Goal: Task Accomplishment & Management: Use online tool/utility

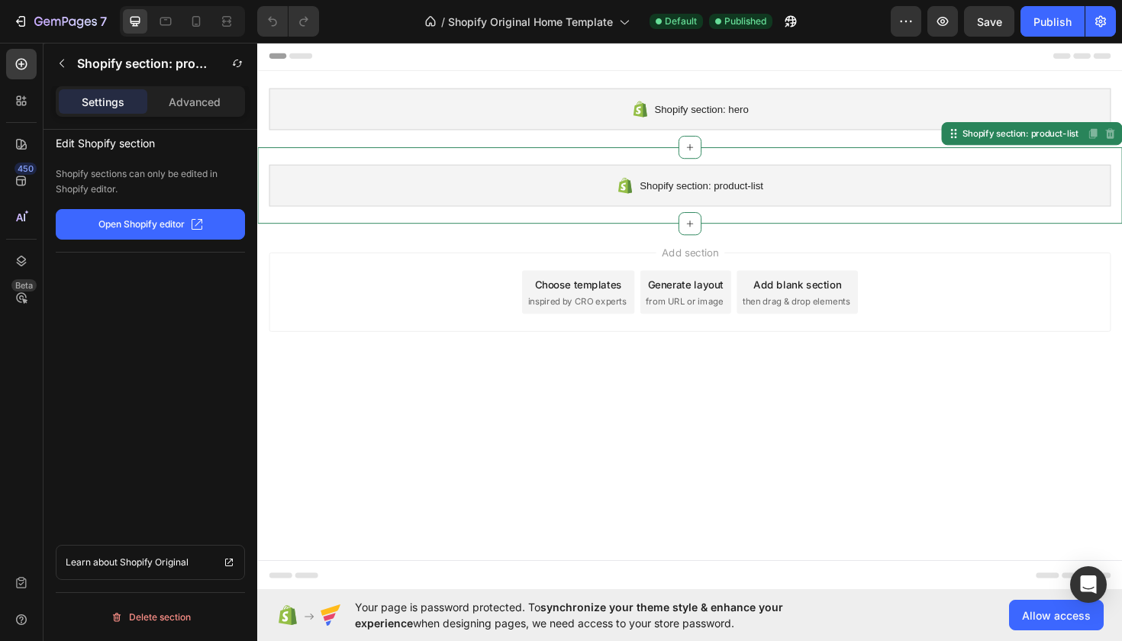
click at [691, 173] on div "Shopify section: product-list" at bounding box center [715, 194] width 892 height 44
click at [177, 613] on div "Delete section" at bounding box center [151, 617] width 80 height 18
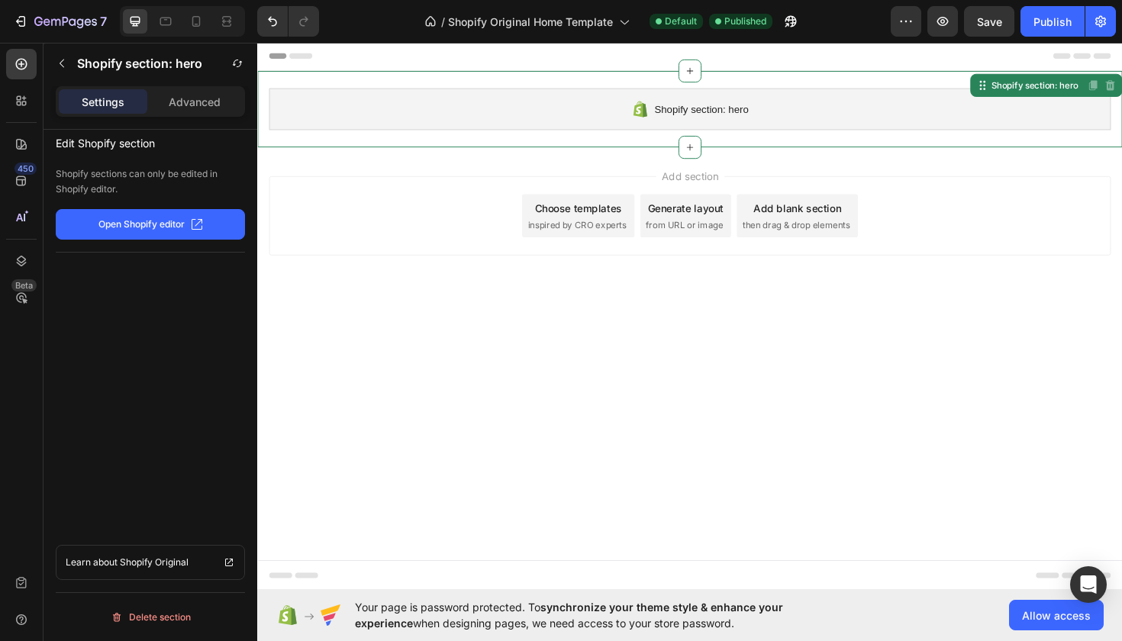
click at [558, 129] on div "Shopify section: hero" at bounding box center [715, 113] width 892 height 44
click at [143, 624] on div "Delete section" at bounding box center [151, 617] width 80 height 18
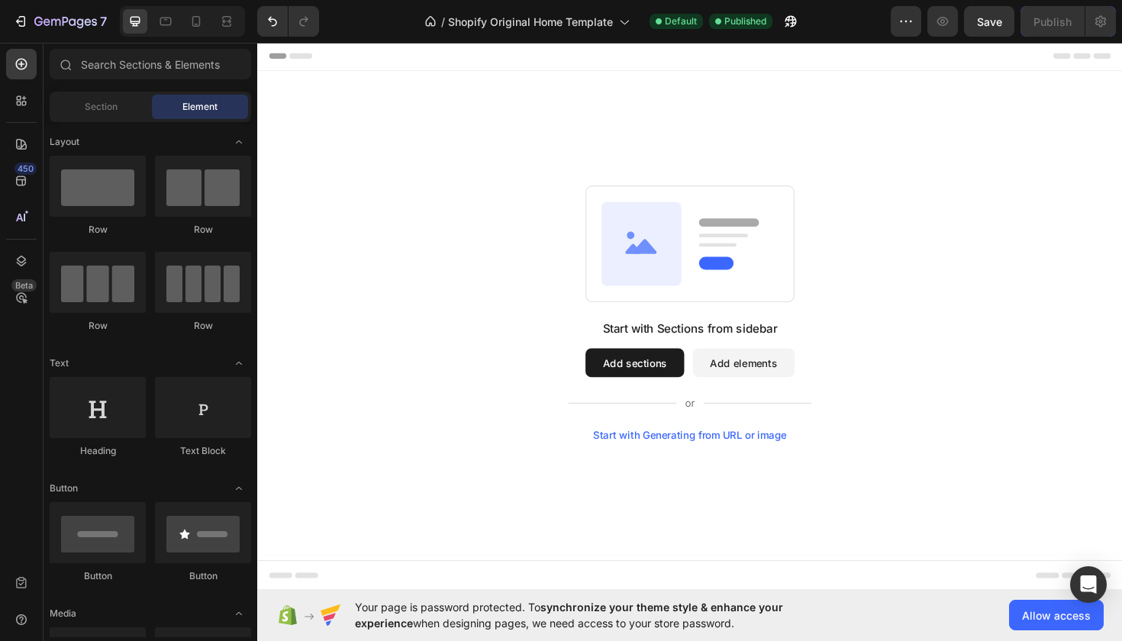
click at [366, 221] on div "Start with Sections from sidebar Add sections Add elements Start with Generatin…" at bounding box center [715, 329] width 806 height 270
click at [132, 179] on div at bounding box center [98, 186] width 96 height 61
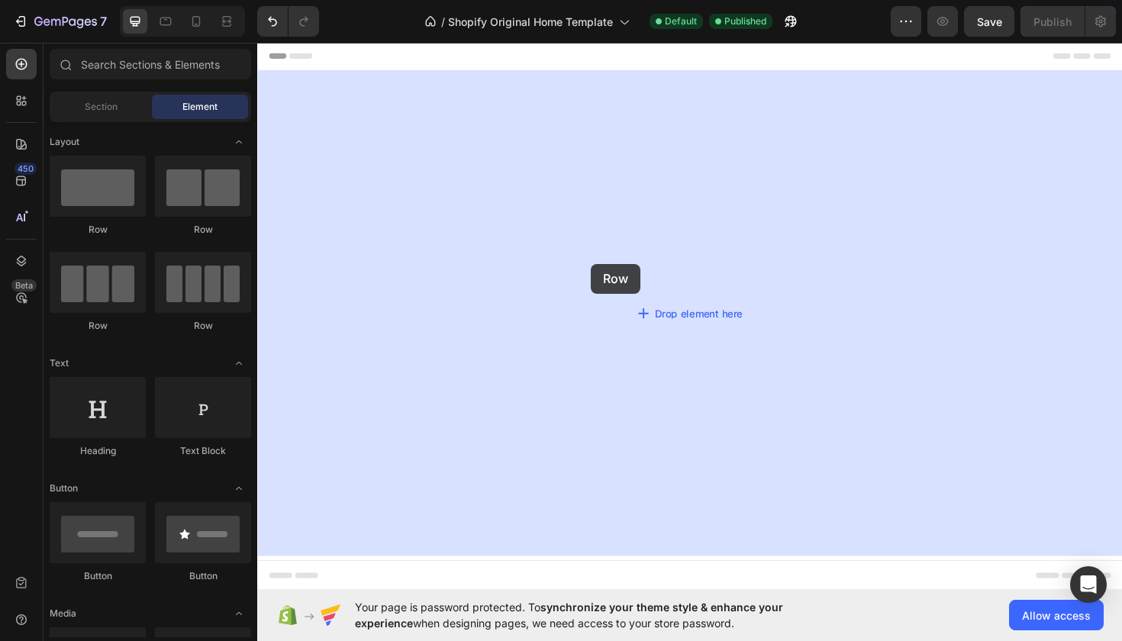
drag, startPoint x: 498, startPoint y: 258, endPoint x: 608, endPoint y: 269, distance: 110.5
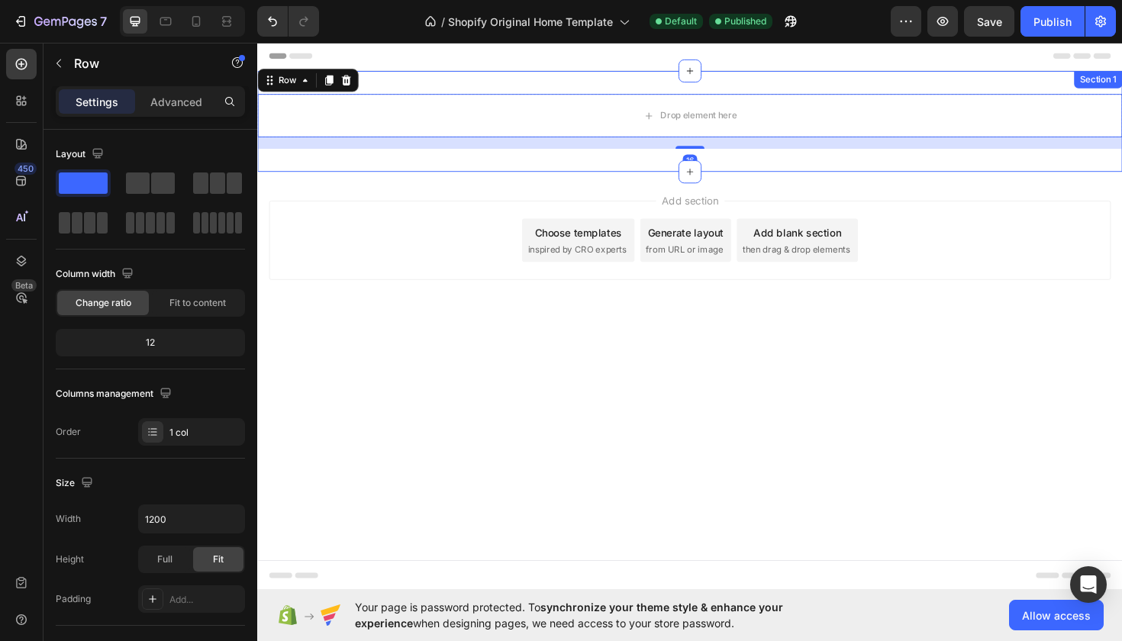
click at [502, 70] on div at bounding box center [715, 56] width 892 height 31
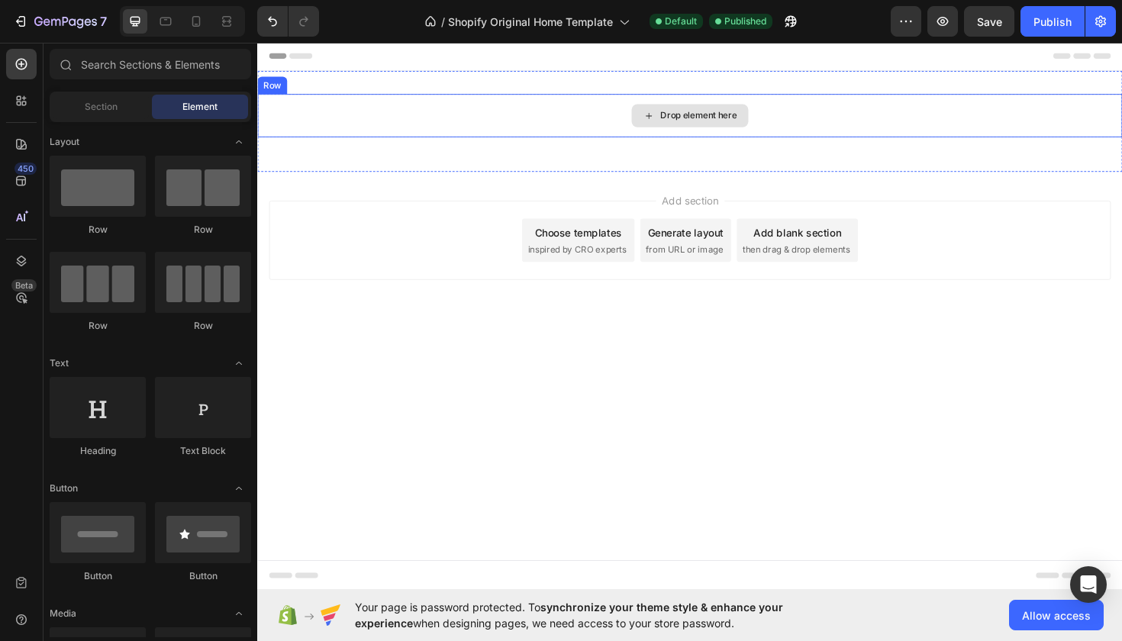
click at [506, 111] on div "Drop element here" at bounding box center [715, 120] width 916 height 46
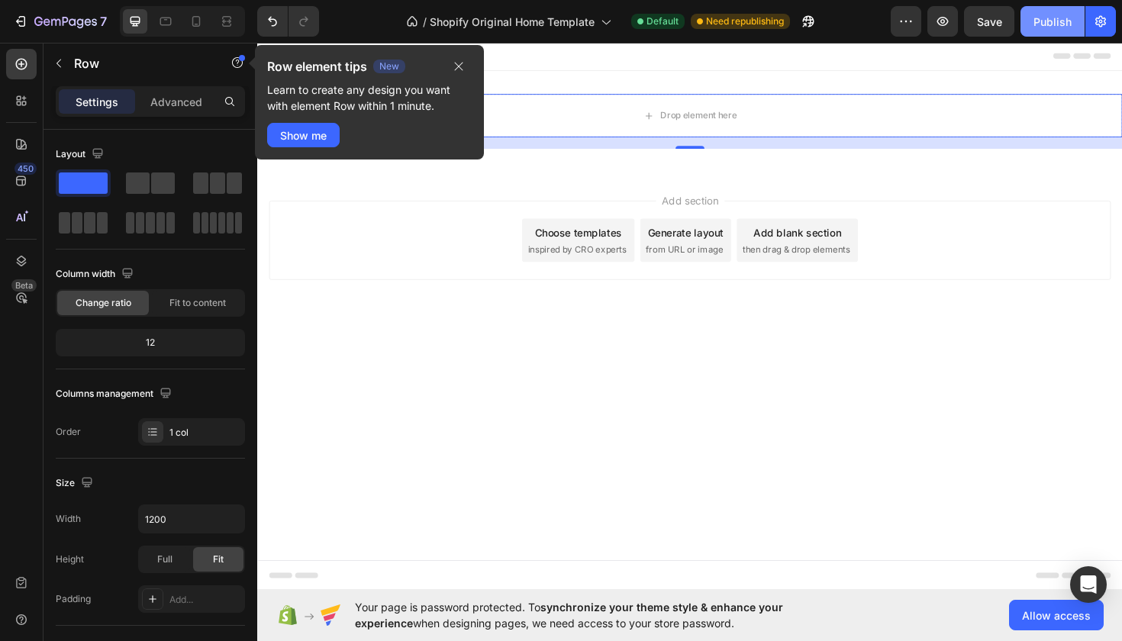
click at [1032, 31] on button "Publish" at bounding box center [1053, 21] width 64 height 31
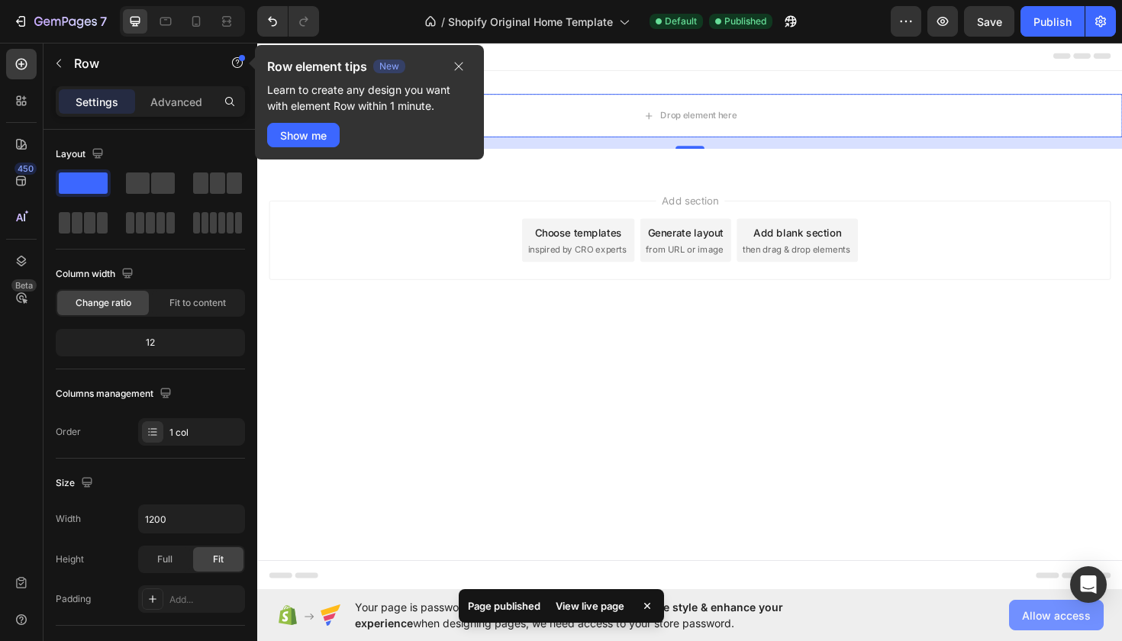
click at [1032, 614] on span "Allow access" at bounding box center [1056, 616] width 69 height 16
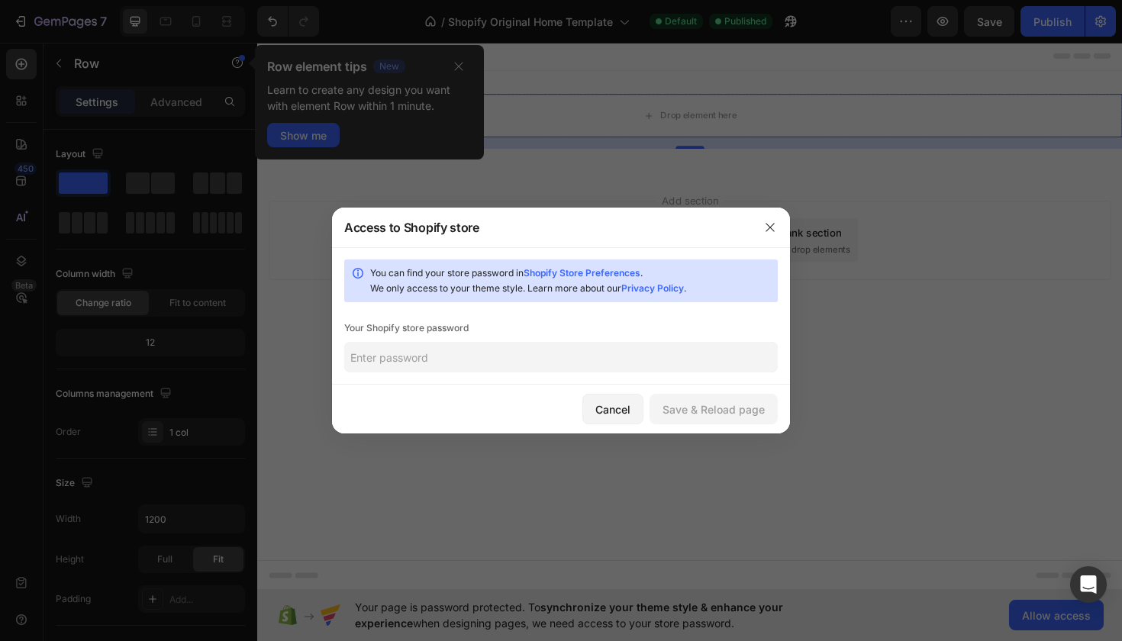
click at [589, 355] on input "text" at bounding box center [561, 357] width 434 height 31
click at [782, 216] on div at bounding box center [770, 228] width 40 height 40
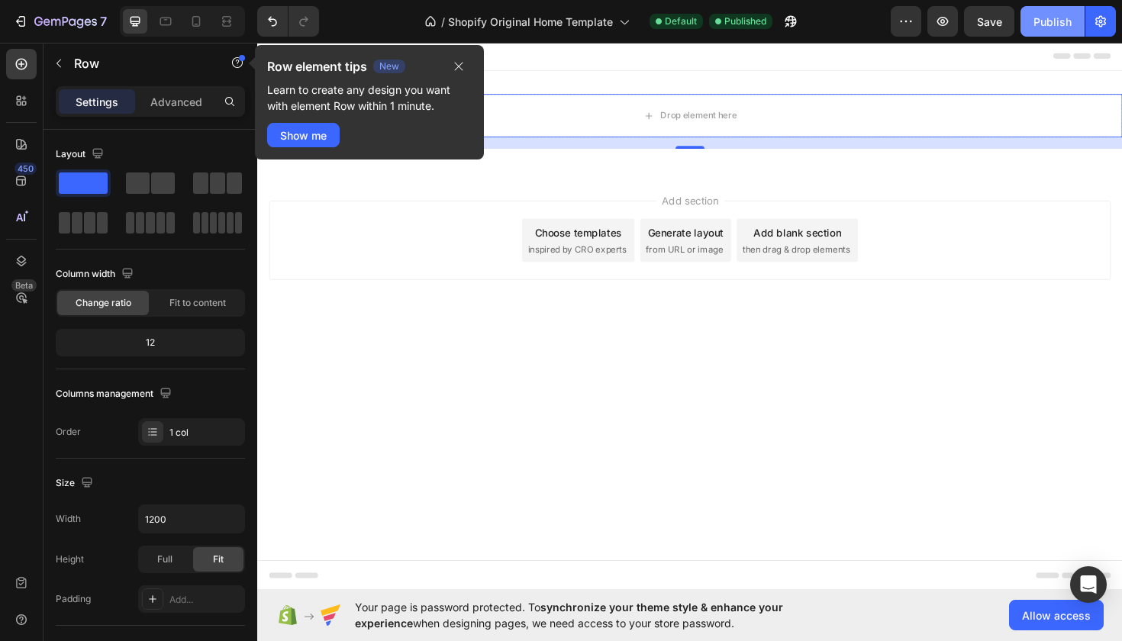
click at [1055, 28] on div "Publish" at bounding box center [1053, 22] width 38 height 16
click at [459, 71] on icon "button" at bounding box center [459, 66] width 12 height 12
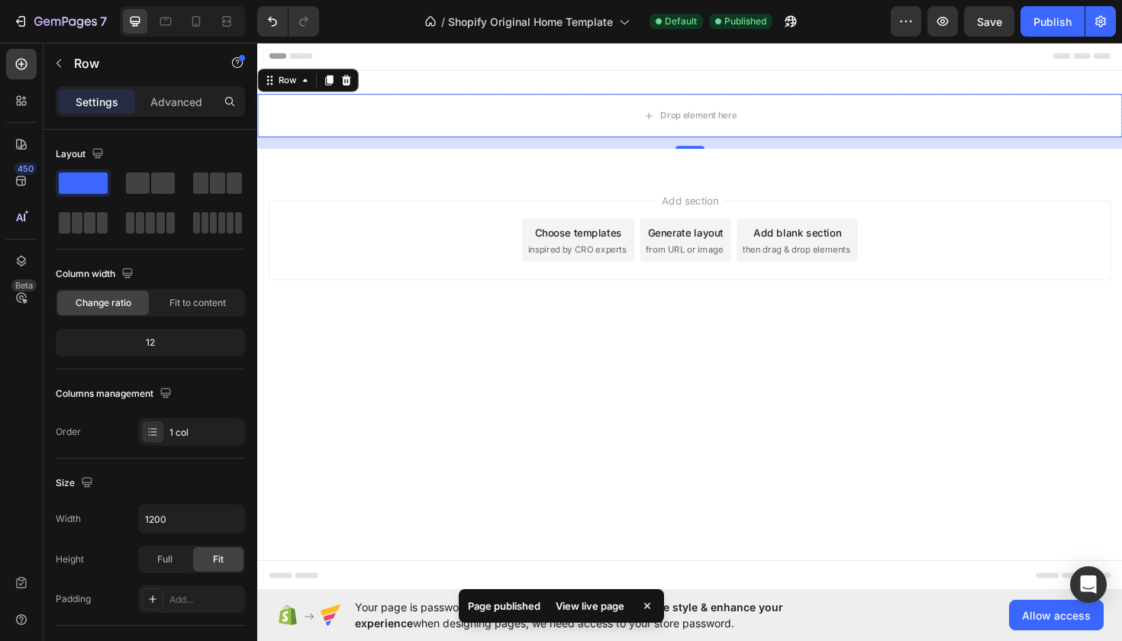
click at [647, 608] on icon at bounding box center [647, 606] width 6 height 6
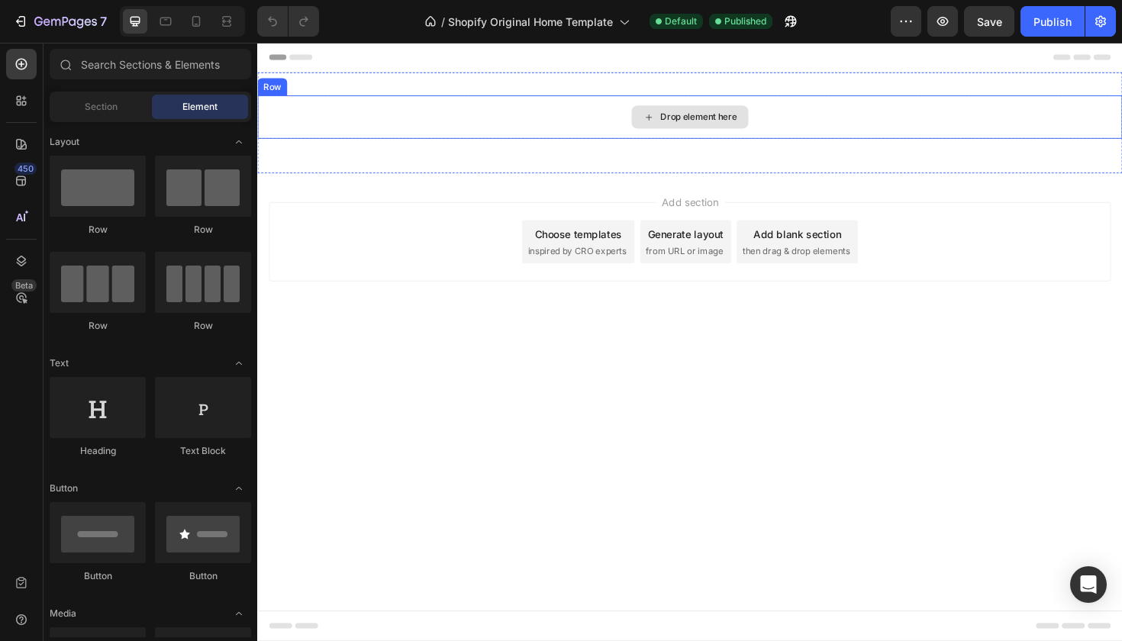
click at [826, 131] on div "Drop element here" at bounding box center [715, 121] width 916 height 46
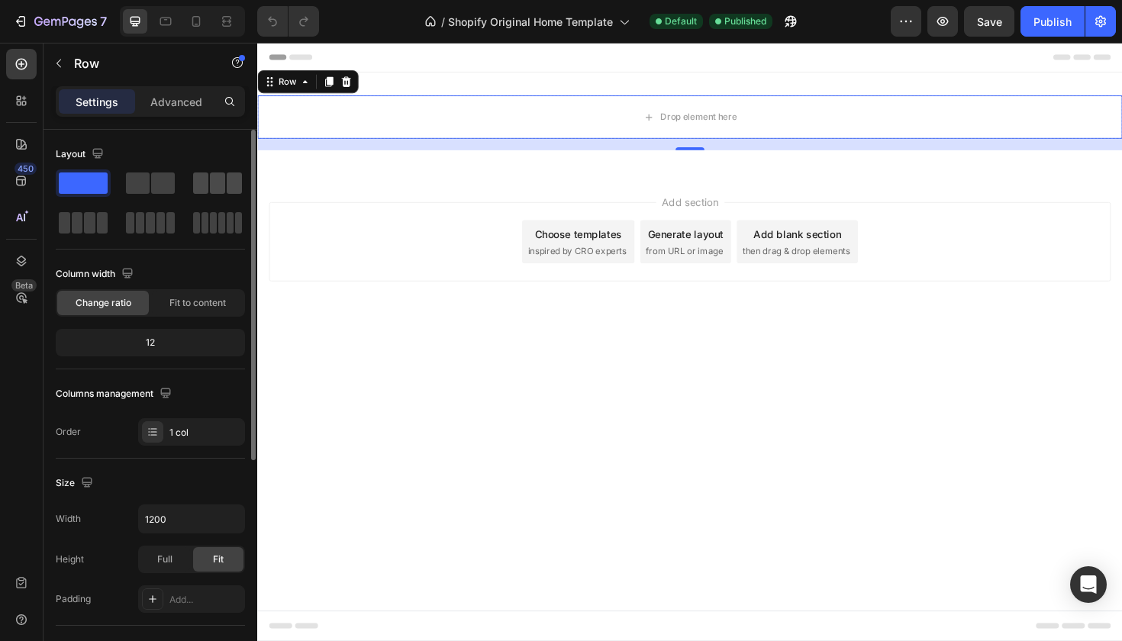
click at [228, 179] on span at bounding box center [234, 183] width 15 height 21
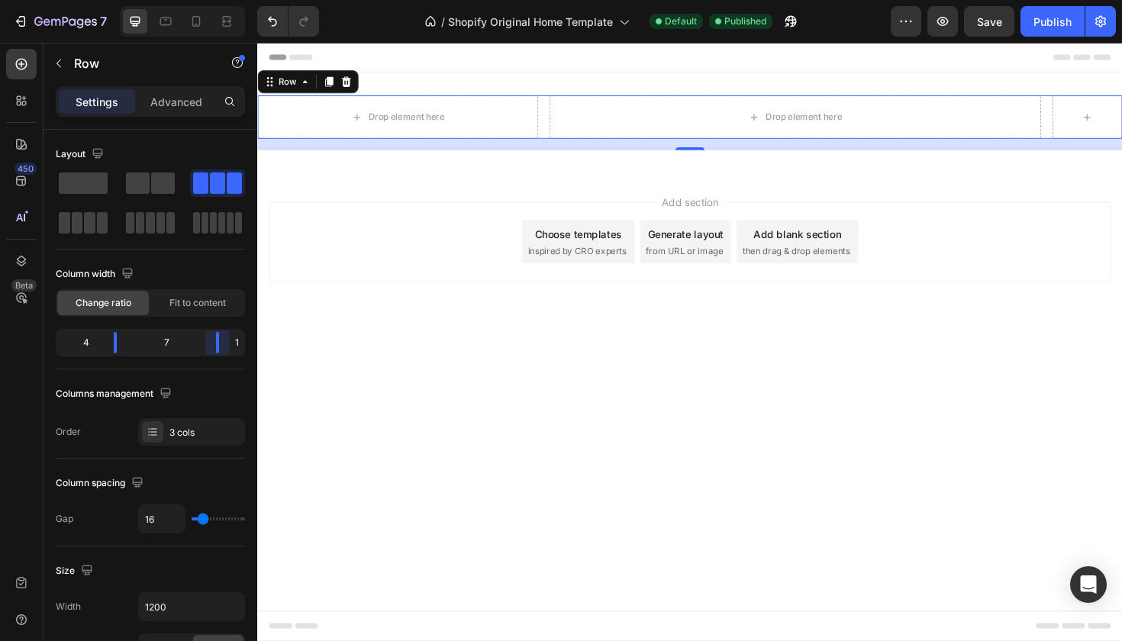
drag, startPoint x: 190, startPoint y: 350, endPoint x: 227, endPoint y: 350, distance: 36.6
click at [227, 0] on body "7 / Shopify Original Home Template Default Published Preview Save Publish 450 B…" at bounding box center [561, 0] width 1122 height 0
drag, startPoint x: 117, startPoint y: 345, endPoint x: 0, endPoint y: 359, distance: 117.6
click at [0, 0] on body "7 / Shopify Original Home Template Default Published Preview Save Publish 450 B…" at bounding box center [561, 0] width 1122 height 0
click at [284, 514] on body "Drop element here Row 16 Section 1 Root Start with Sections from sidebar Add se…" at bounding box center [715, 360] width 916 height 634
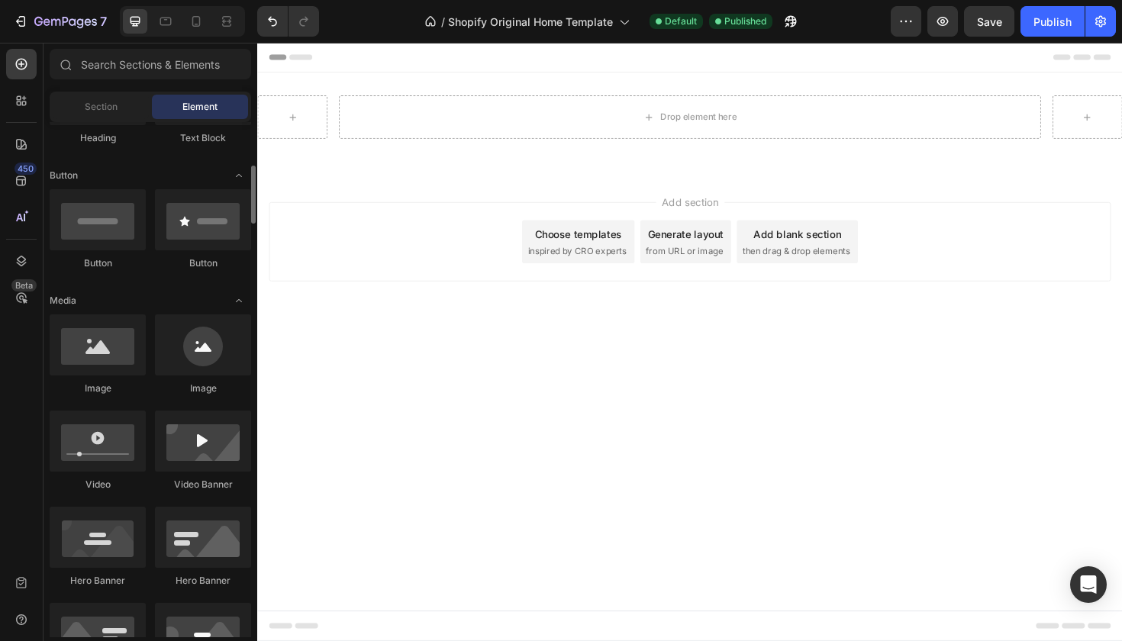
scroll to position [327, 0]
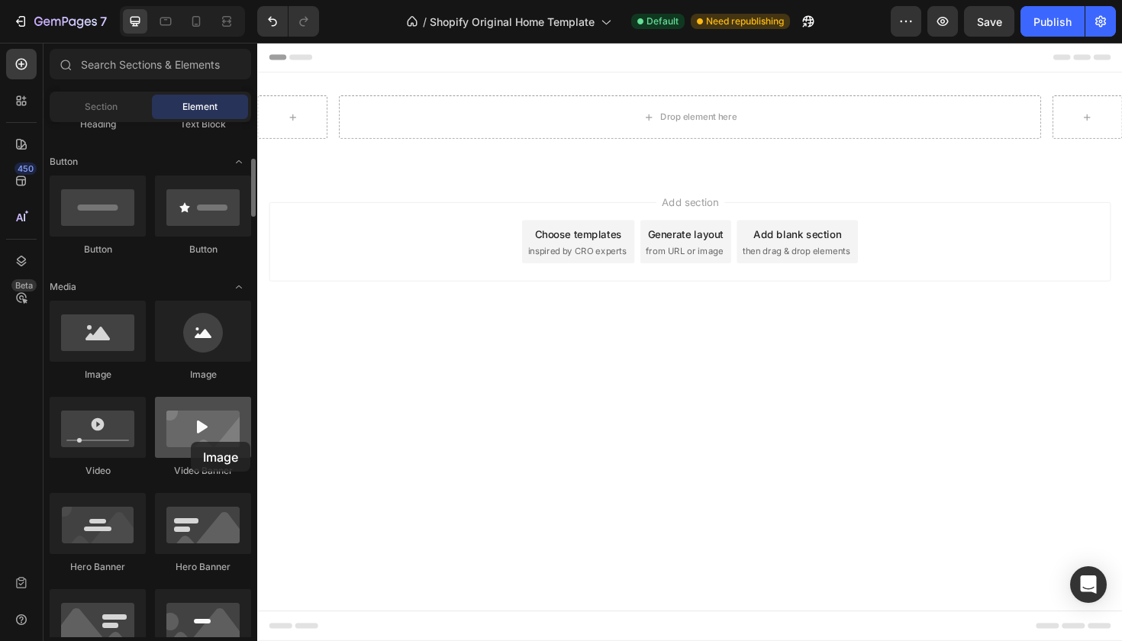
drag, startPoint x: 123, startPoint y: 359, endPoint x: 191, endPoint y: 442, distance: 107.4
click at [191, 442] on div "Image Image Video Video Banner Hero Banner Hero Banner Hero Banner Hero Banner …" at bounding box center [151, 540] width 202 height 479
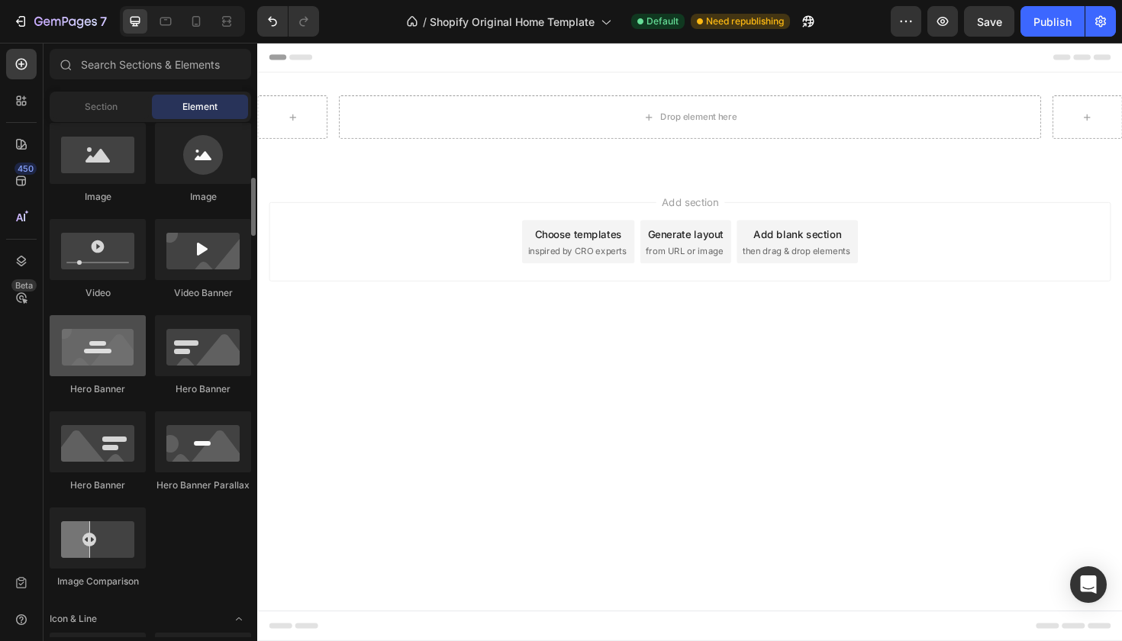
scroll to position [507, 0]
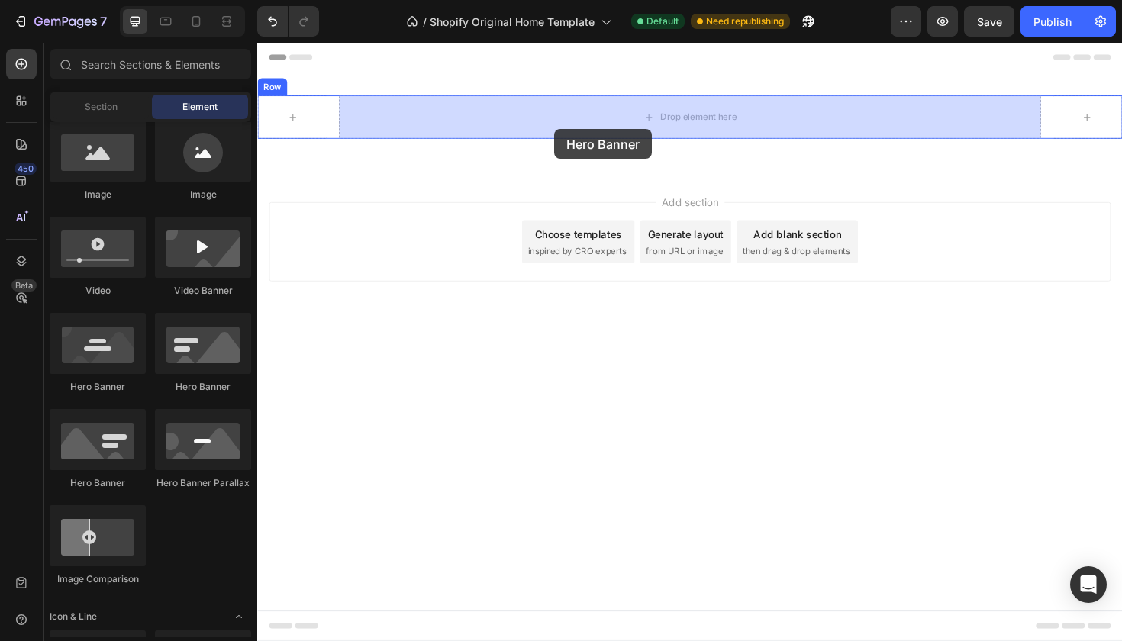
drag, startPoint x: 365, startPoint y: 480, endPoint x: 572, endPoint y: 134, distance: 402.9
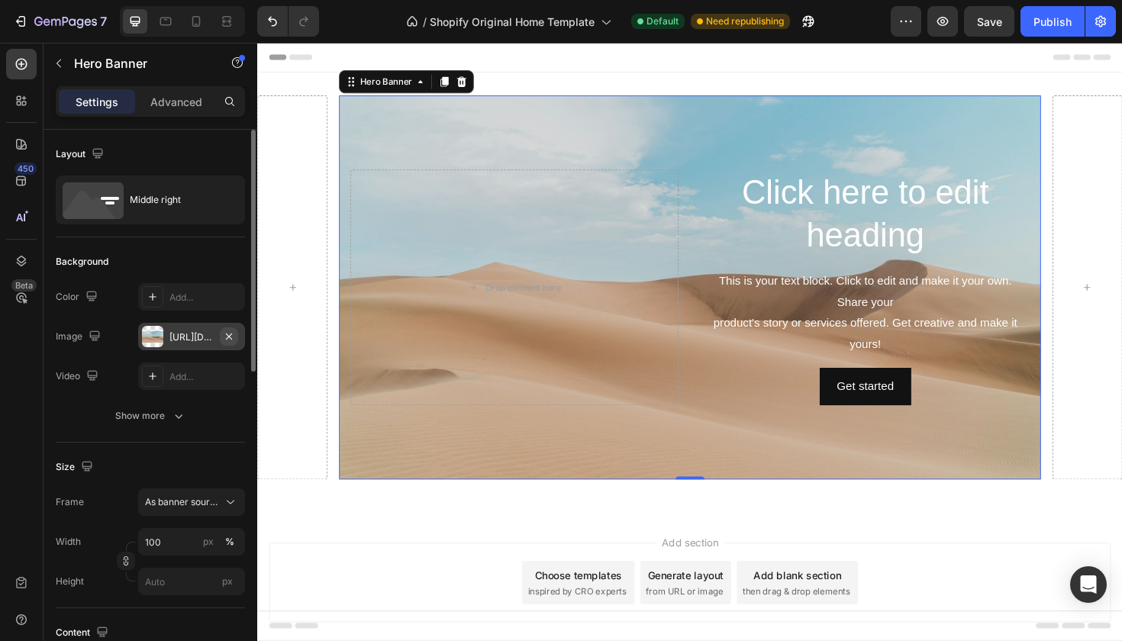
click at [231, 338] on icon "button" at bounding box center [229, 336] width 6 height 6
type input "Auto"
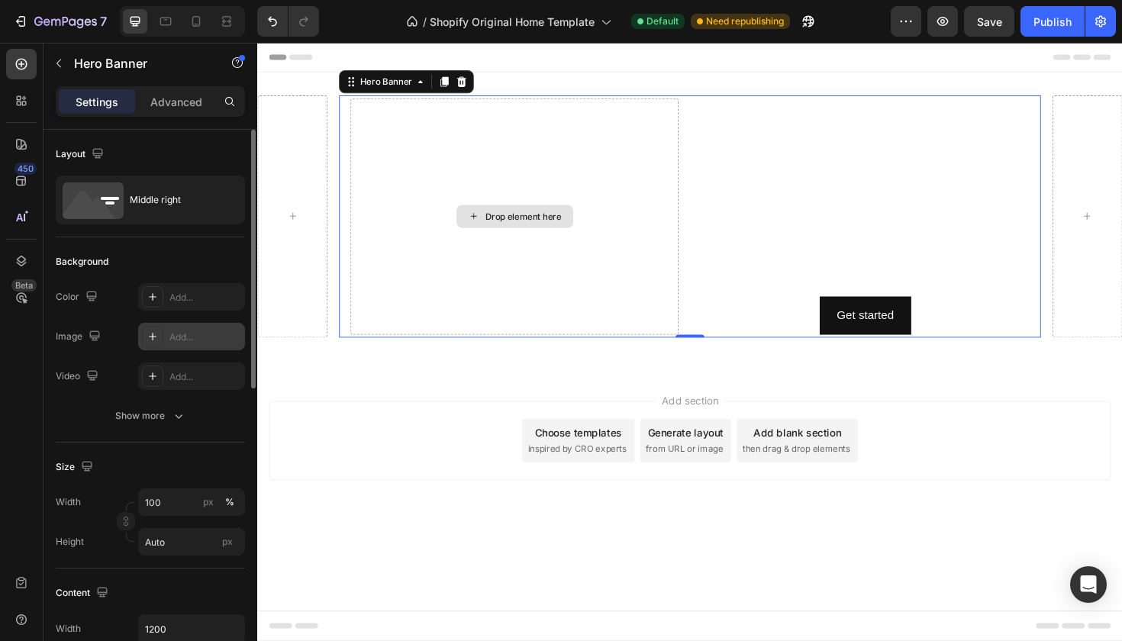
click at [507, 217] on div "Drop element here" at bounding box center [530, 226] width 124 height 24
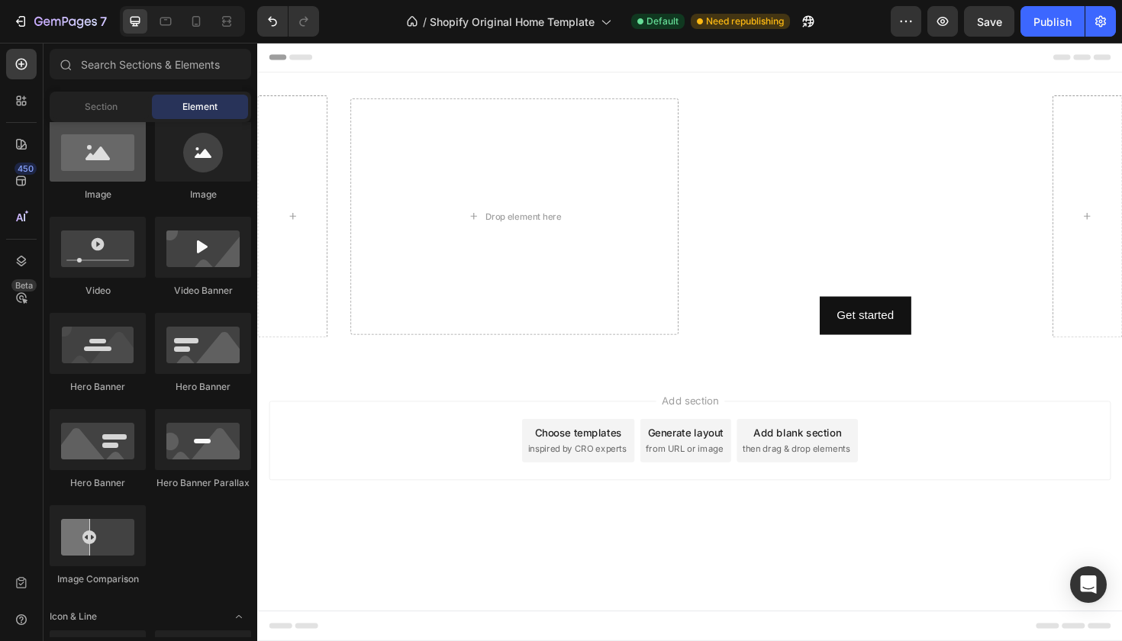
click at [119, 173] on div at bounding box center [98, 151] width 96 height 61
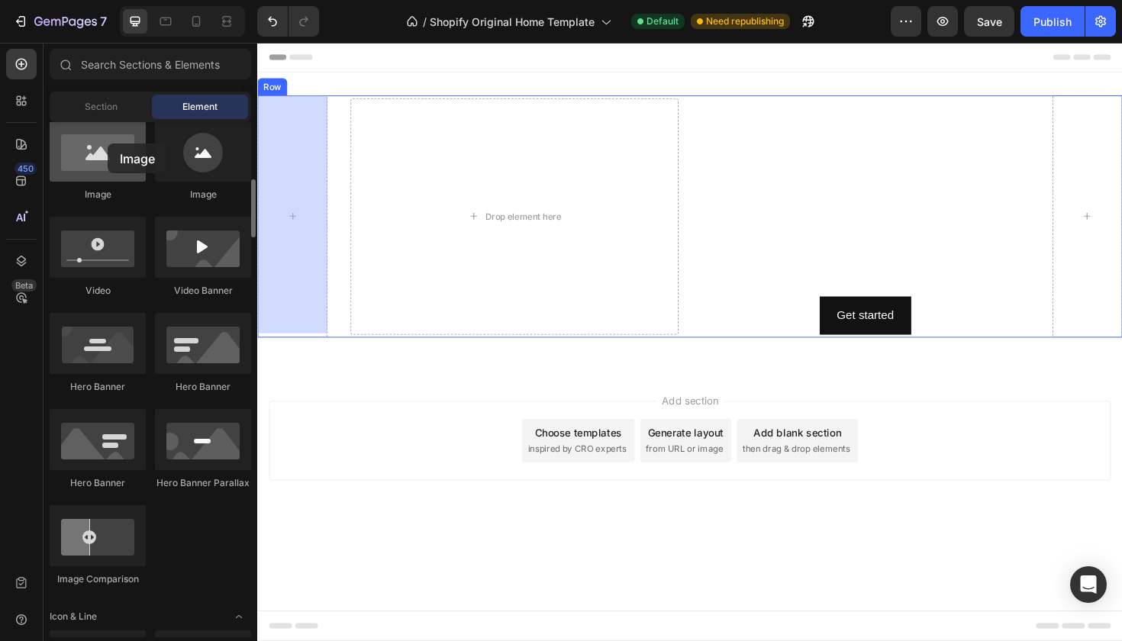
drag, startPoint x: 119, startPoint y: 173, endPoint x: 60, endPoint y: 143, distance: 66.9
click at [60, 143] on div at bounding box center [98, 151] width 96 height 61
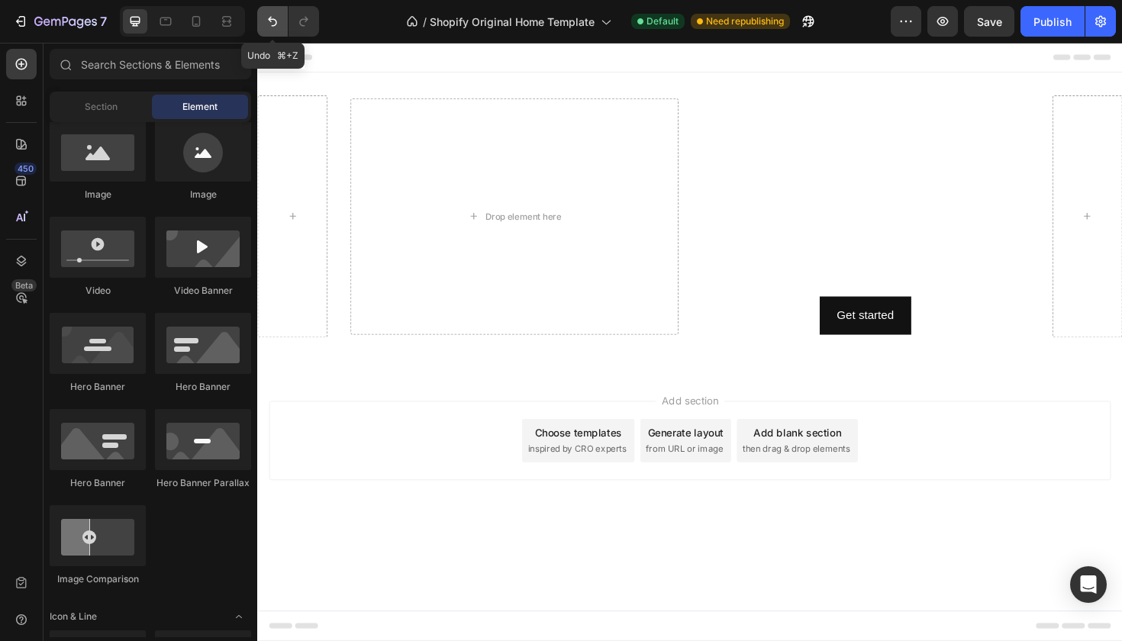
click at [276, 21] on icon "Undo/Redo" at bounding box center [272, 21] width 15 height 15
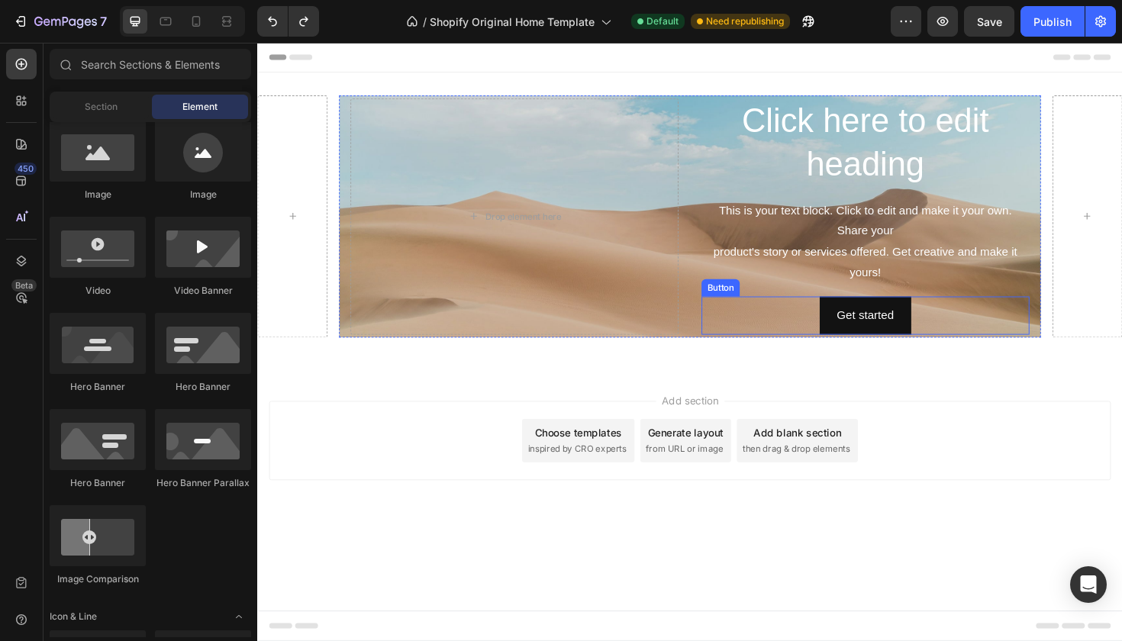
click at [743, 330] on div "Get started Button" at bounding box center [900, 331] width 347 height 40
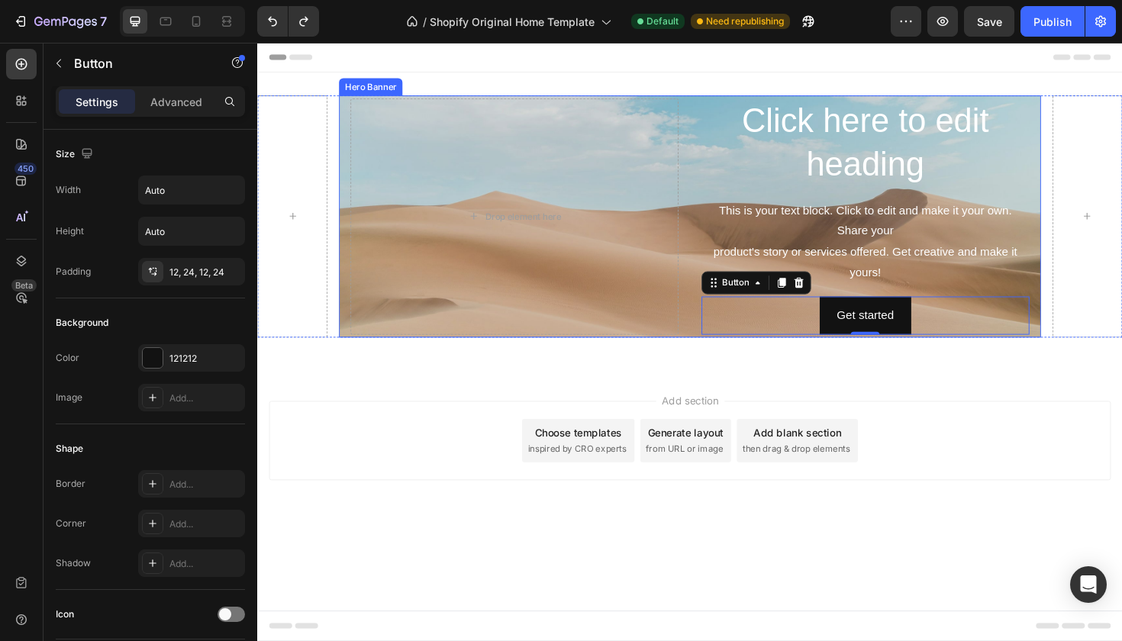
click at [712, 292] on div "Click here to edit heading Heading This is your text block. Click to edit and m…" at bounding box center [715, 226] width 743 height 256
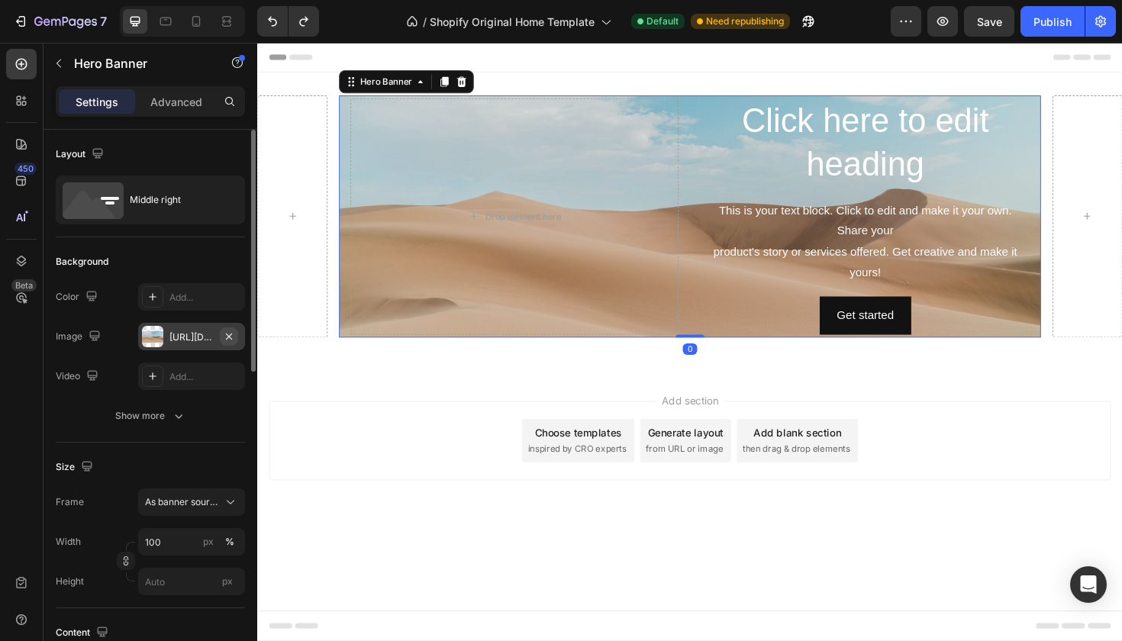
click at [228, 339] on icon "button" at bounding box center [229, 337] width 12 height 12
type input "Auto"
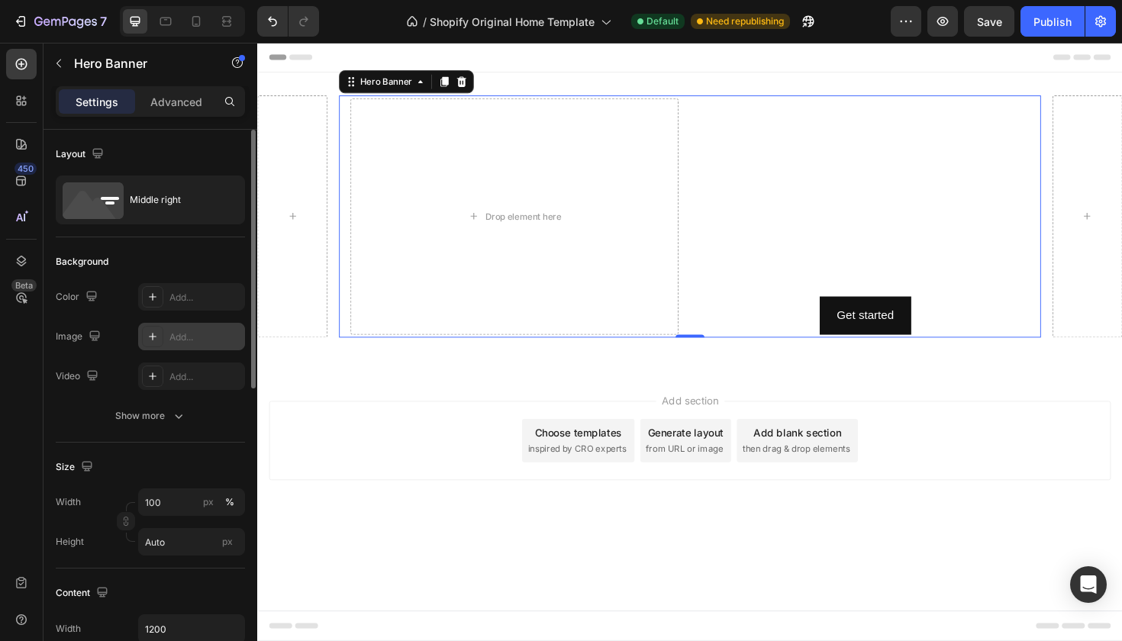
click at [156, 335] on icon at bounding box center [153, 337] width 12 height 12
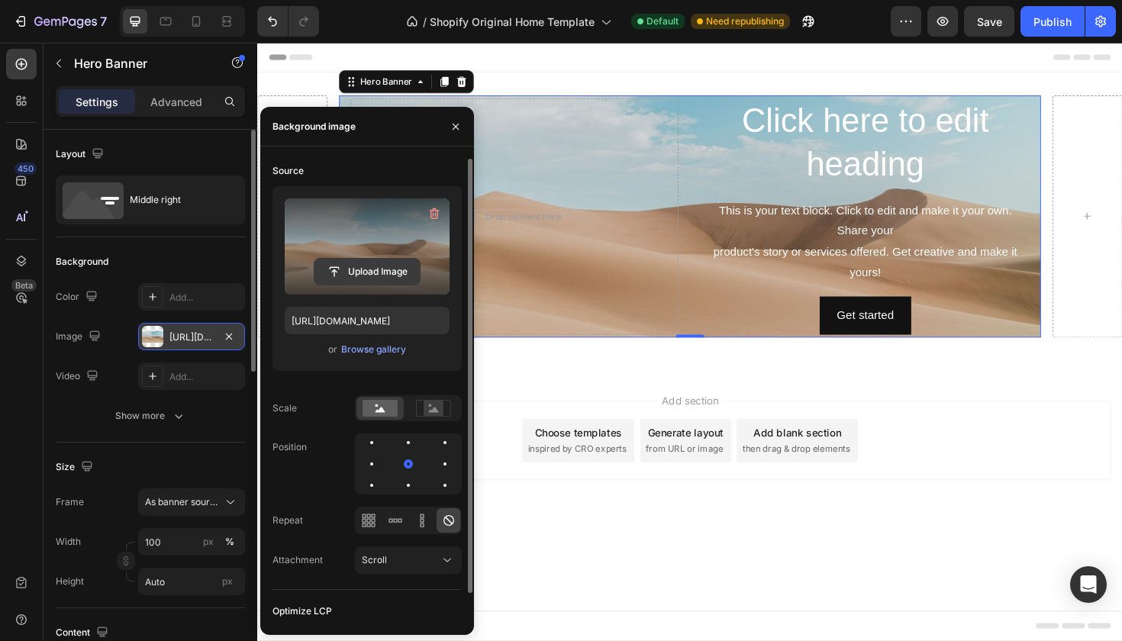
click at [349, 266] on input "file" at bounding box center [366, 272] width 105 height 26
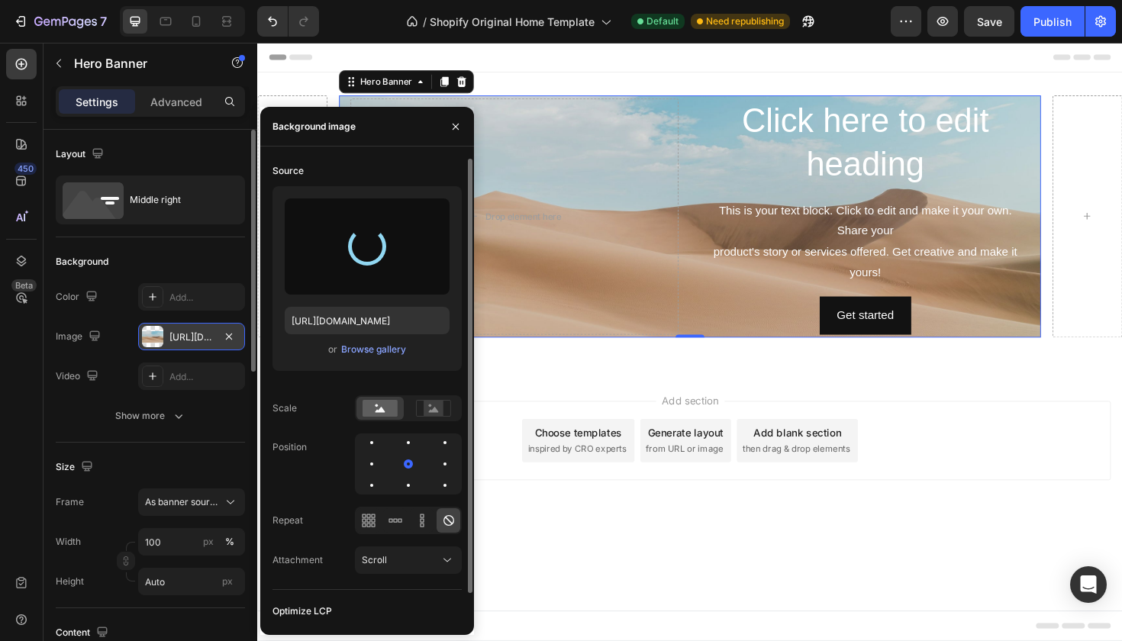
type input "[URL][DOMAIN_NAME]"
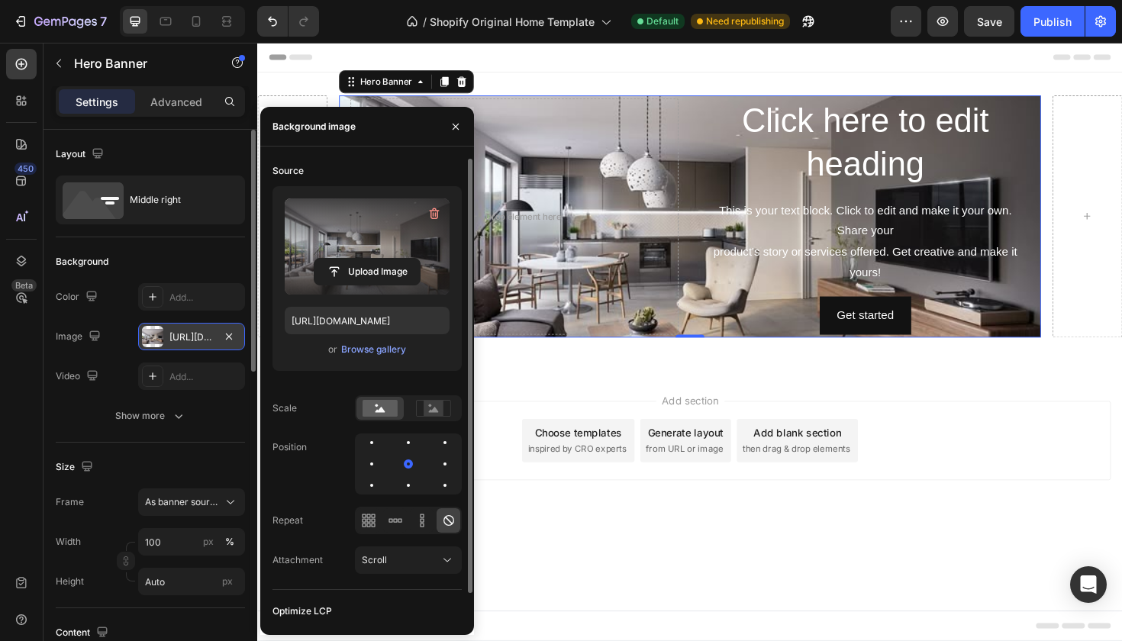
click at [653, 593] on body "Click here to edit heading Heading This is your text block. Click to edit and m…" at bounding box center [715, 360] width 916 height 634
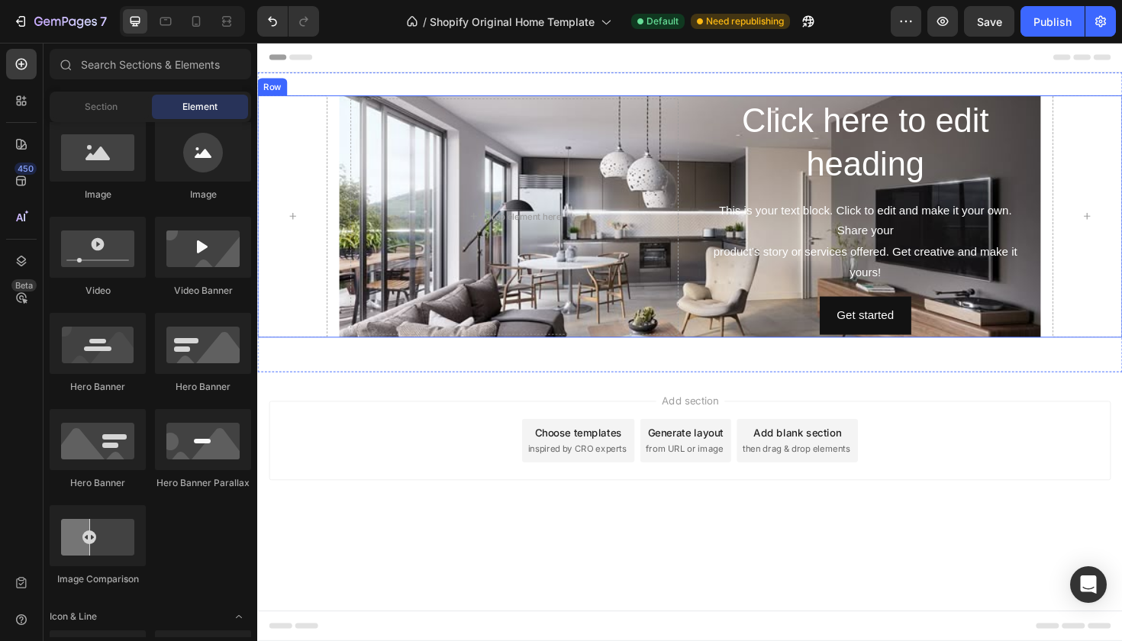
click at [342, 150] on div "Click here to edit heading Heading This is your text block. Click to edit and m…" at bounding box center [715, 226] width 916 height 256
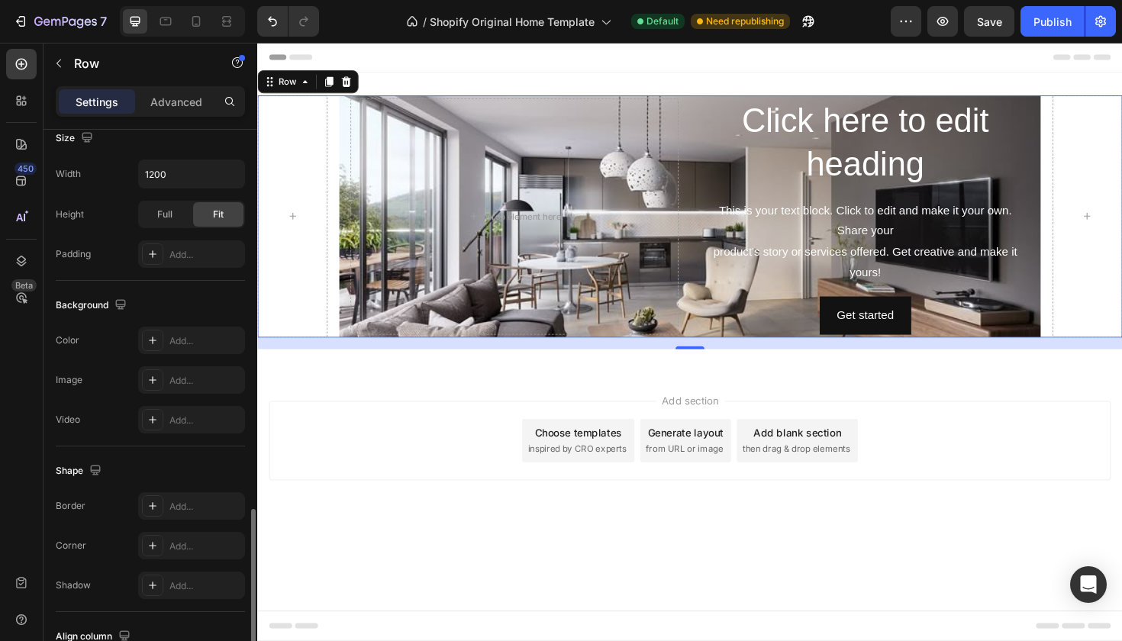
scroll to position [550, 0]
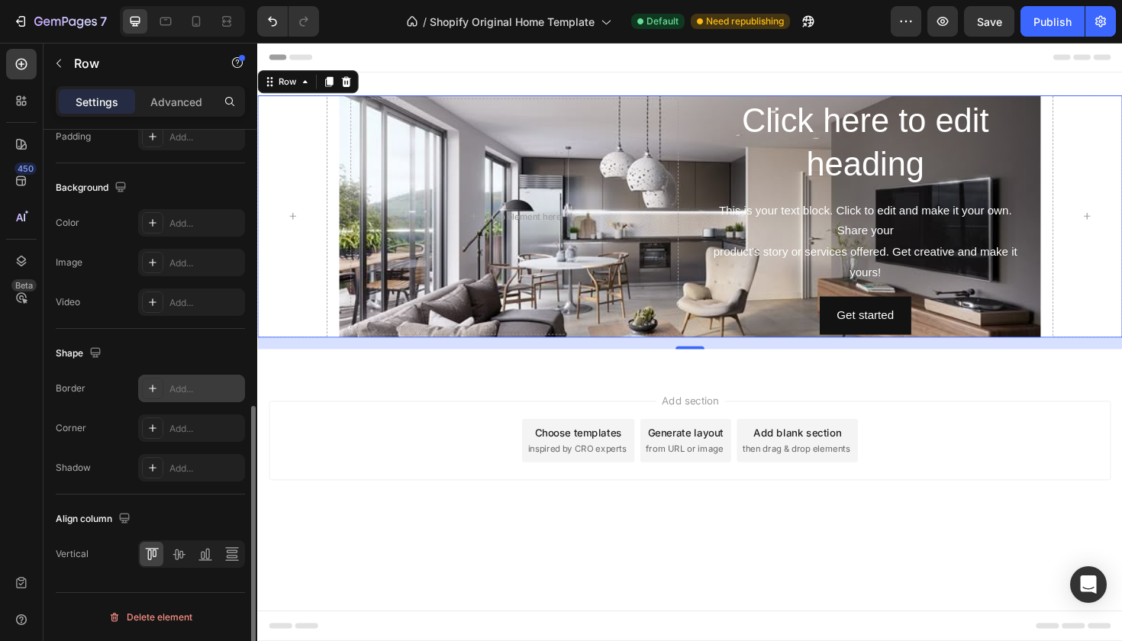
click at [172, 389] on div "Add..." at bounding box center [205, 389] width 72 height 14
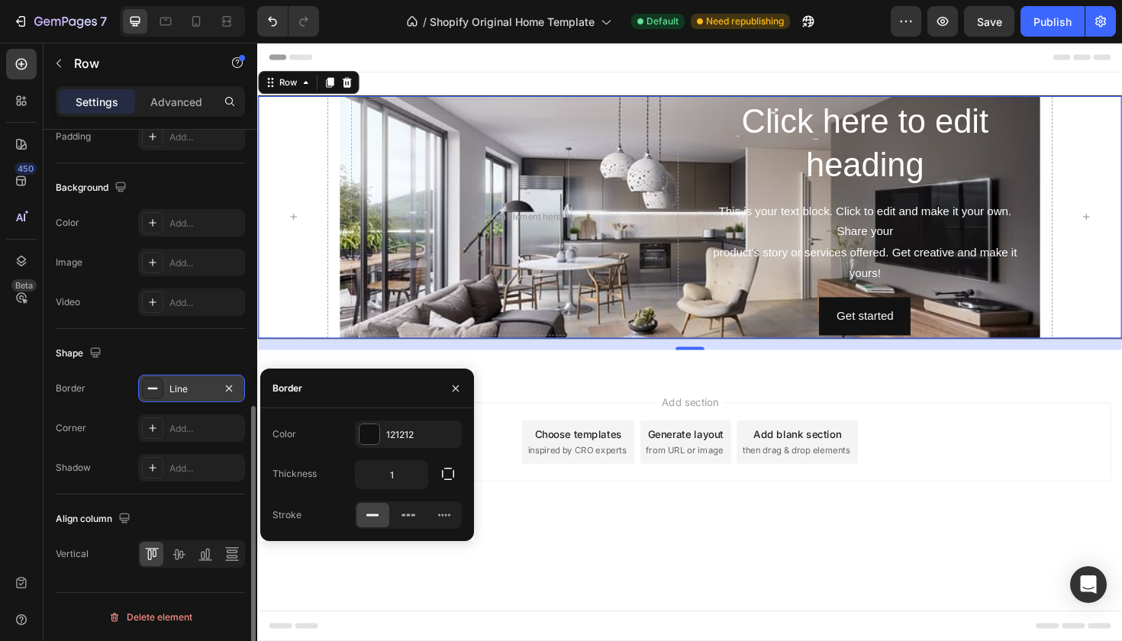
click at [189, 351] on div "Shape" at bounding box center [150, 353] width 189 height 24
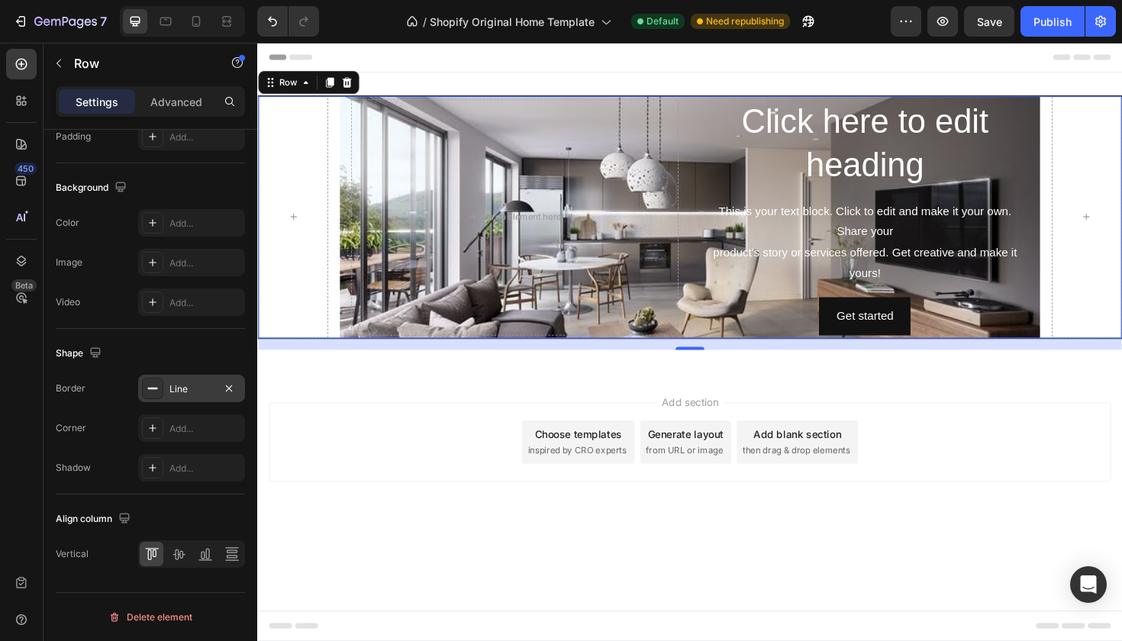
click at [208, 389] on div "Line" at bounding box center [191, 389] width 44 height 14
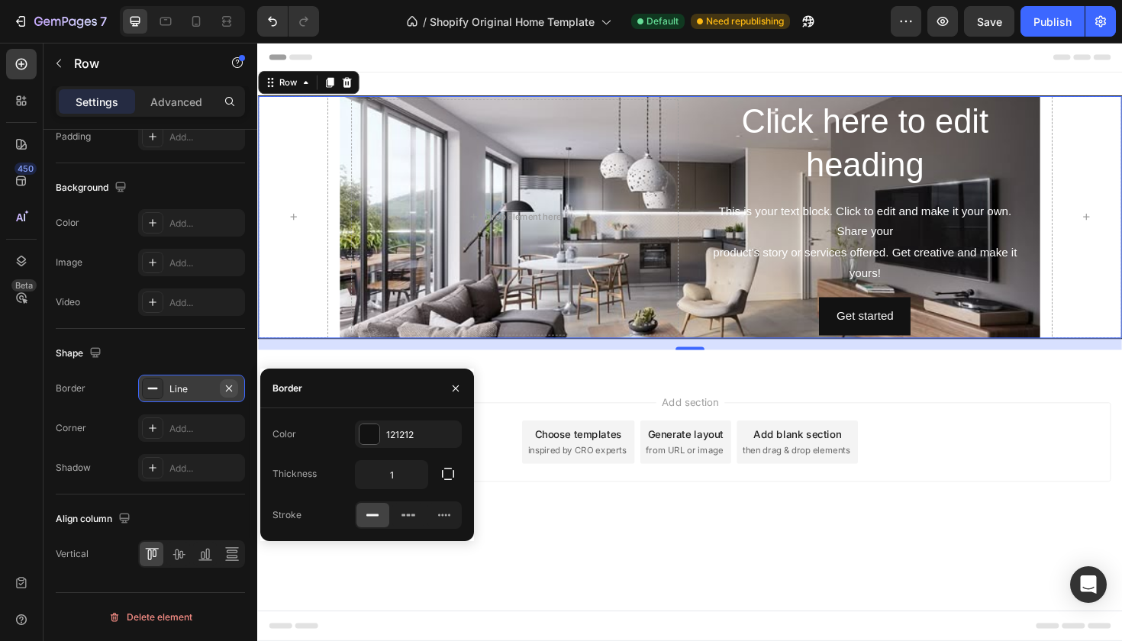
click at [234, 389] on icon "button" at bounding box center [229, 388] width 12 height 12
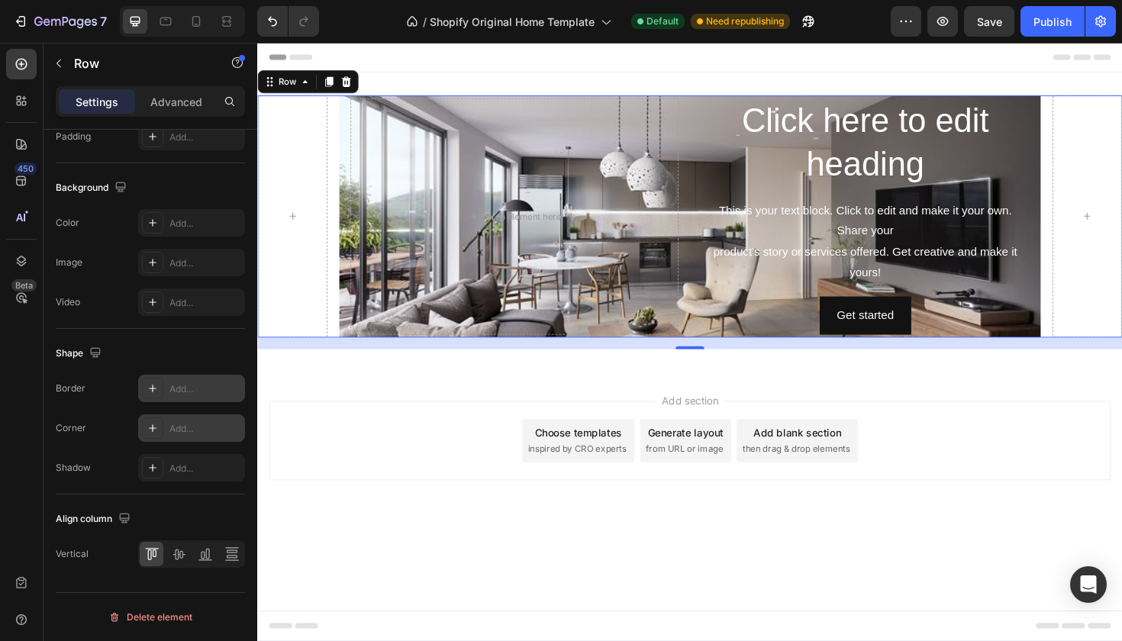
click at [211, 422] on div "Add..." at bounding box center [205, 429] width 72 height 14
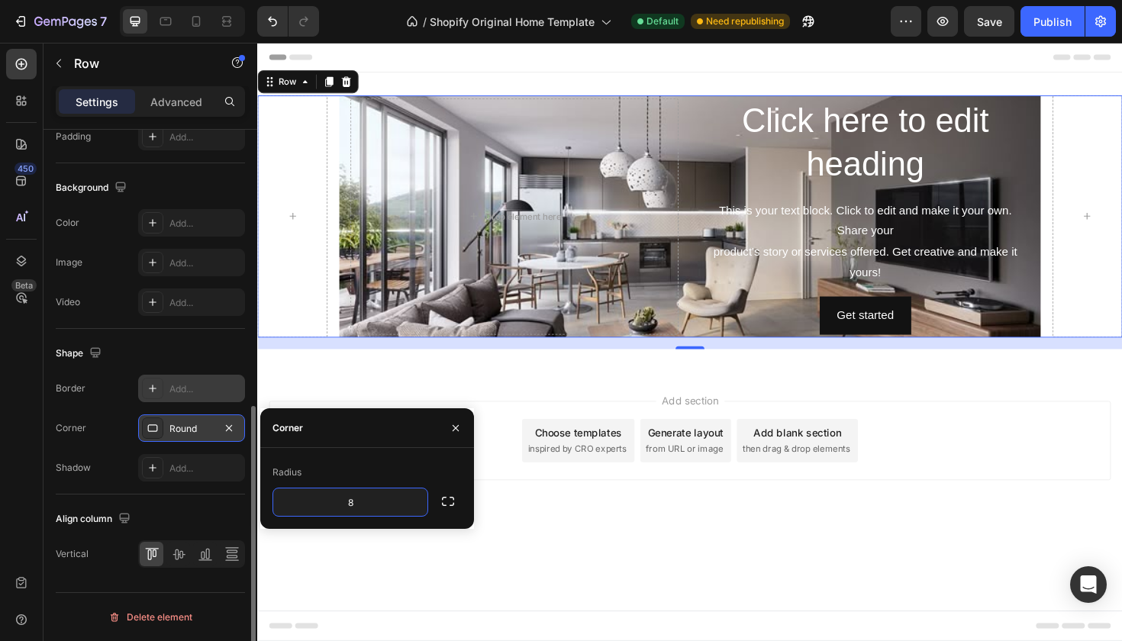
click at [220, 498] on div "Align column Vertical" at bounding box center [150, 537] width 189 height 85
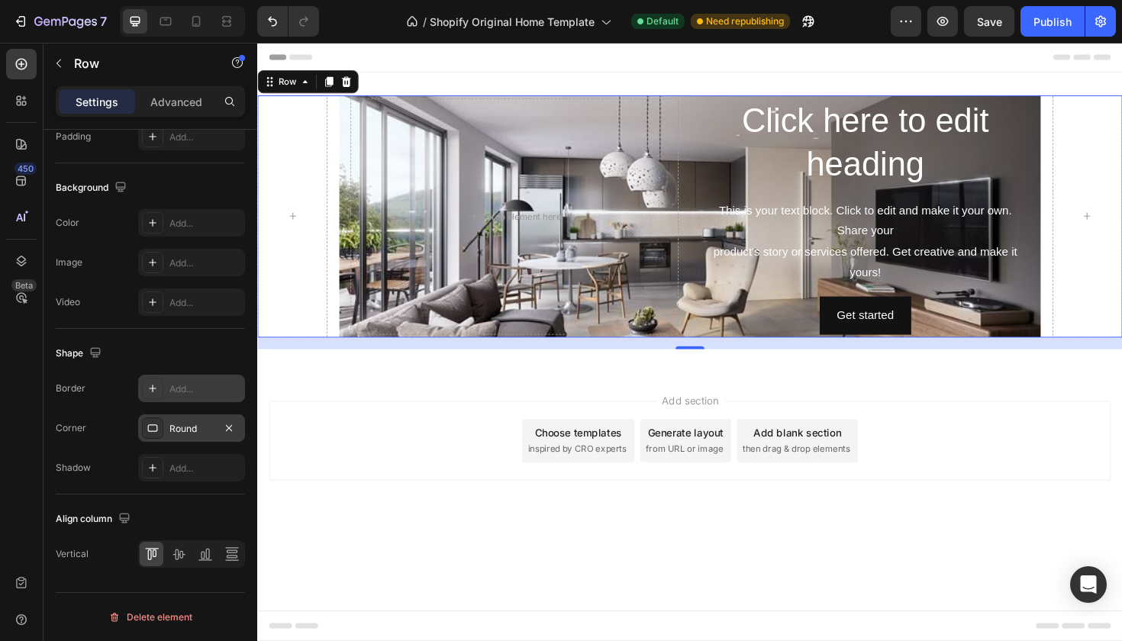
click at [220, 435] on div at bounding box center [229, 428] width 18 height 18
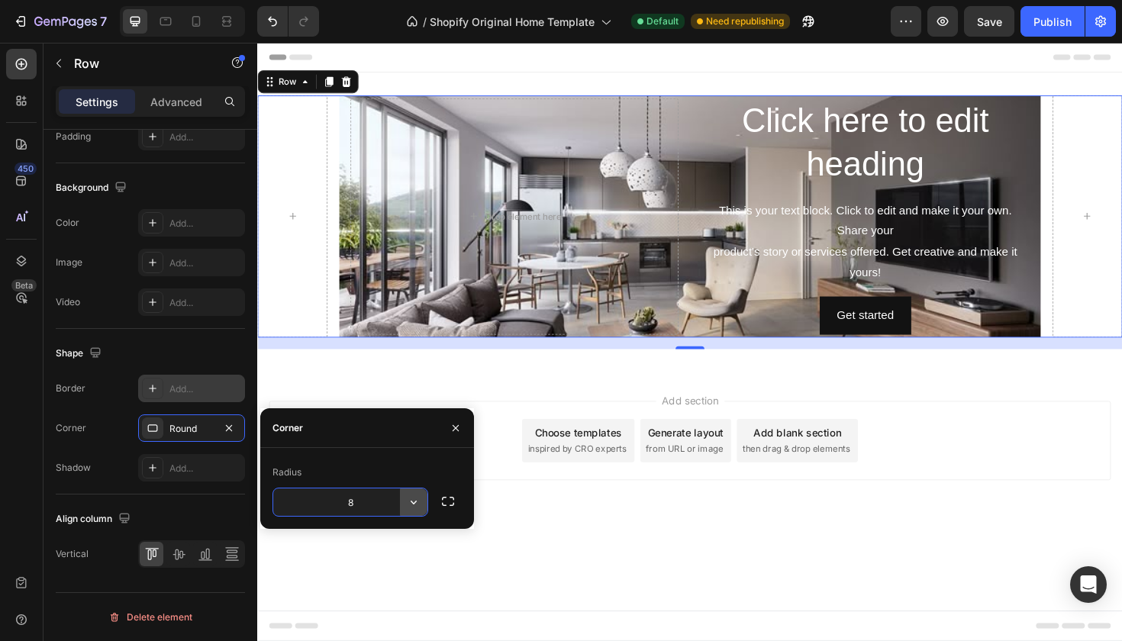
click at [411, 505] on icon "button" at bounding box center [413, 502] width 15 height 15
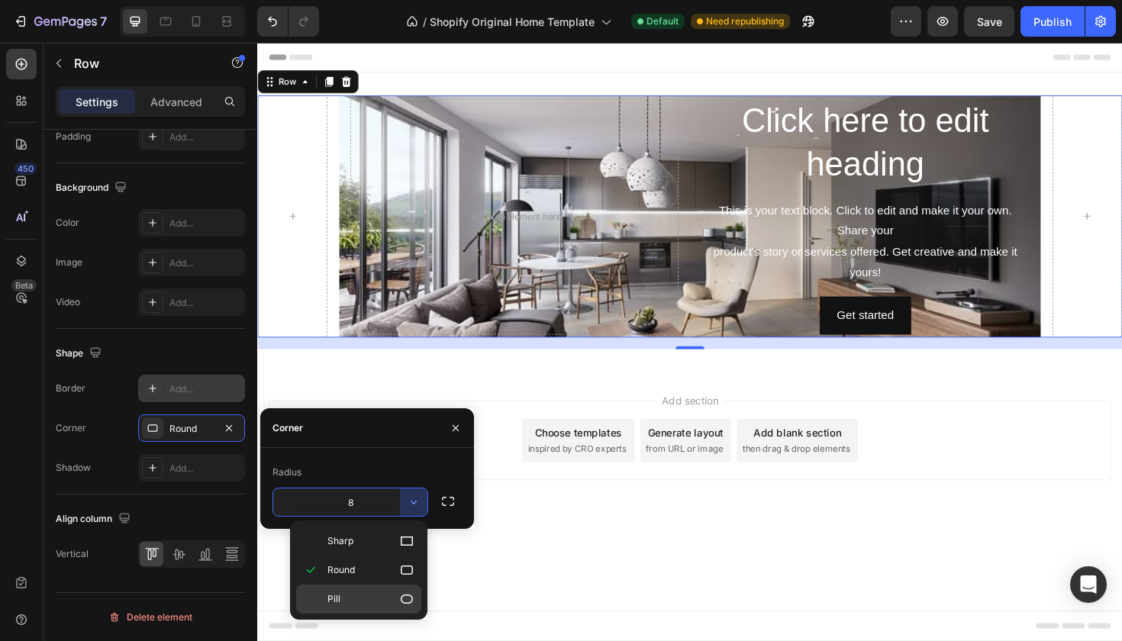
click at [383, 595] on p "Pill" at bounding box center [370, 599] width 87 height 15
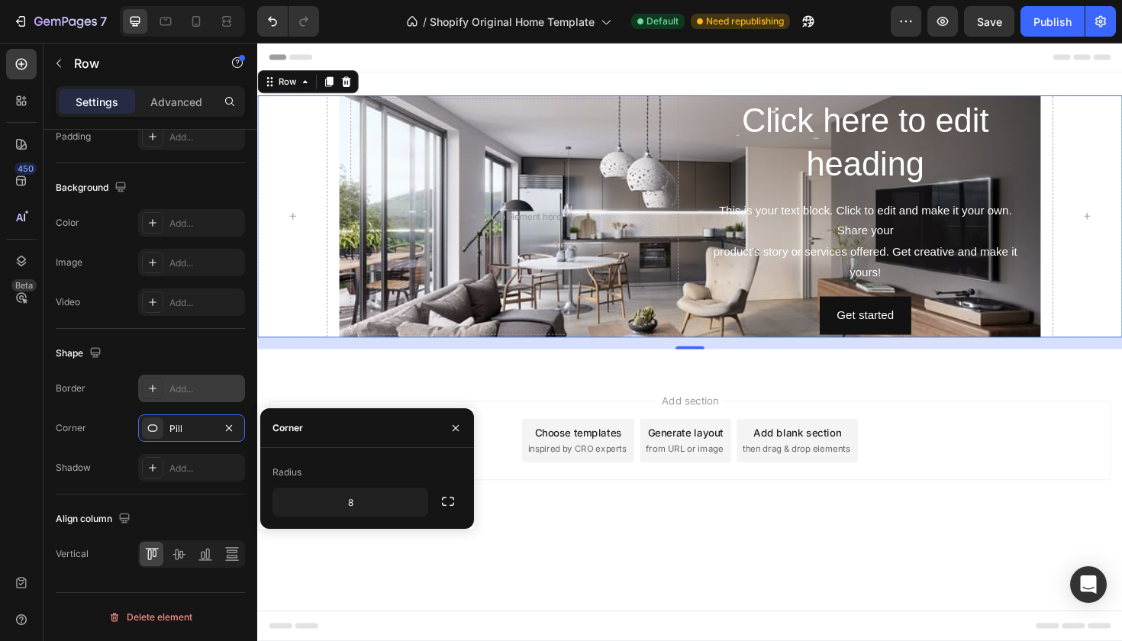
type input "9999"
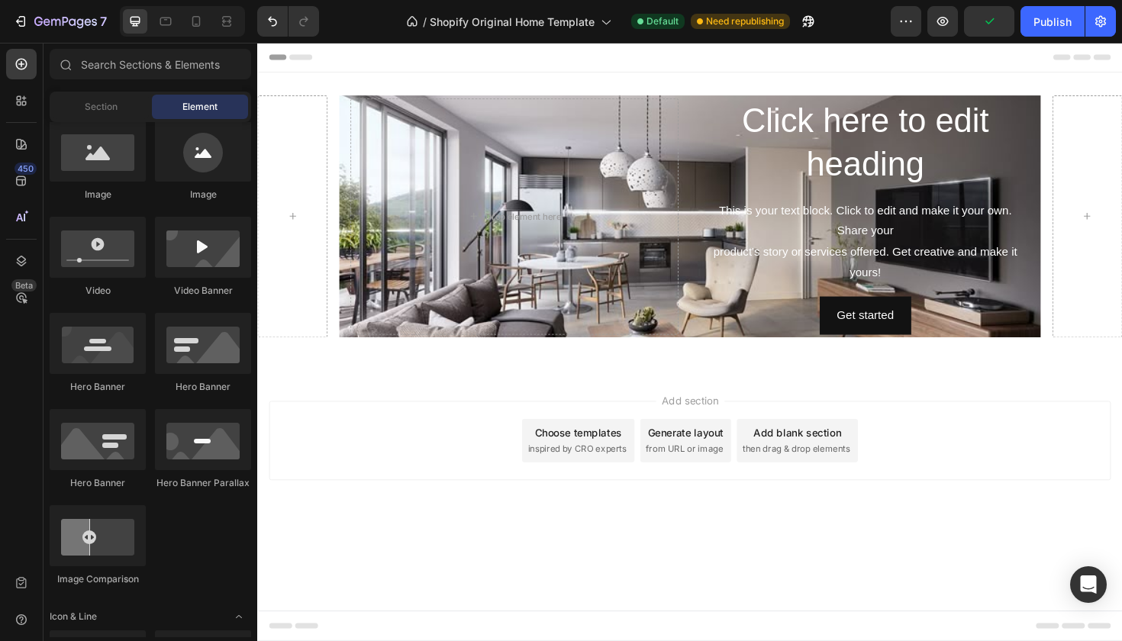
click at [515, 535] on div "Add section Choose templates inspired by CRO experts Generate layout from URL o…" at bounding box center [715, 467] width 916 height 151
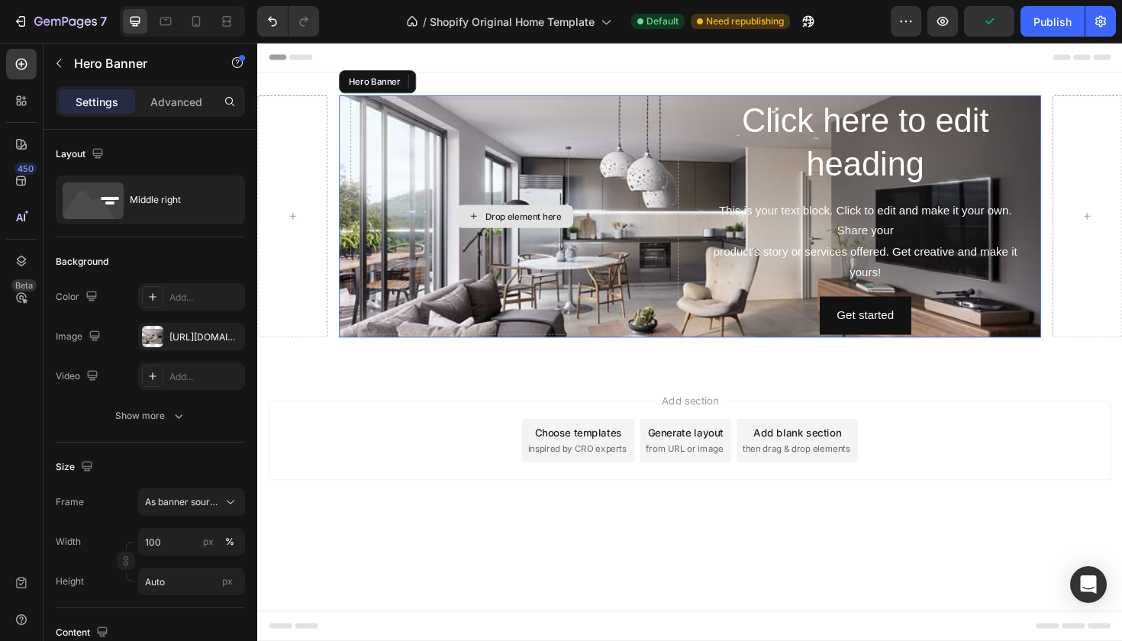
click at [443, 324] on div "Drop element here" at bounding box center [529, 227] width 347 height 250
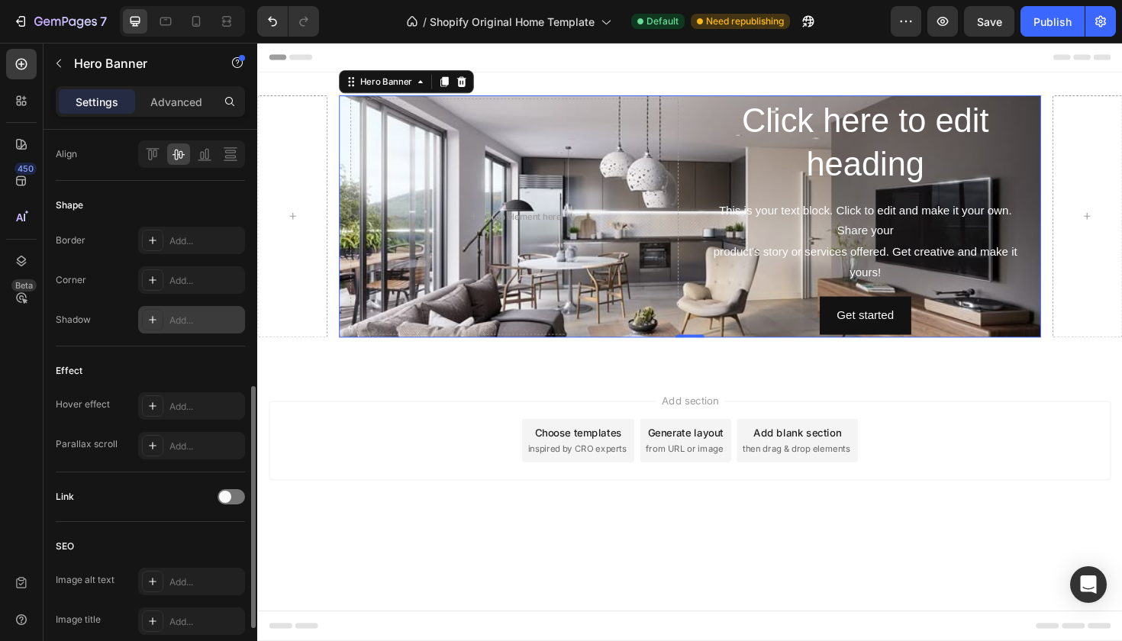
scroll to position [592, 0]
click at [192, 287] on div "Add..." at bounding box center [205, 283] width 72 height 14
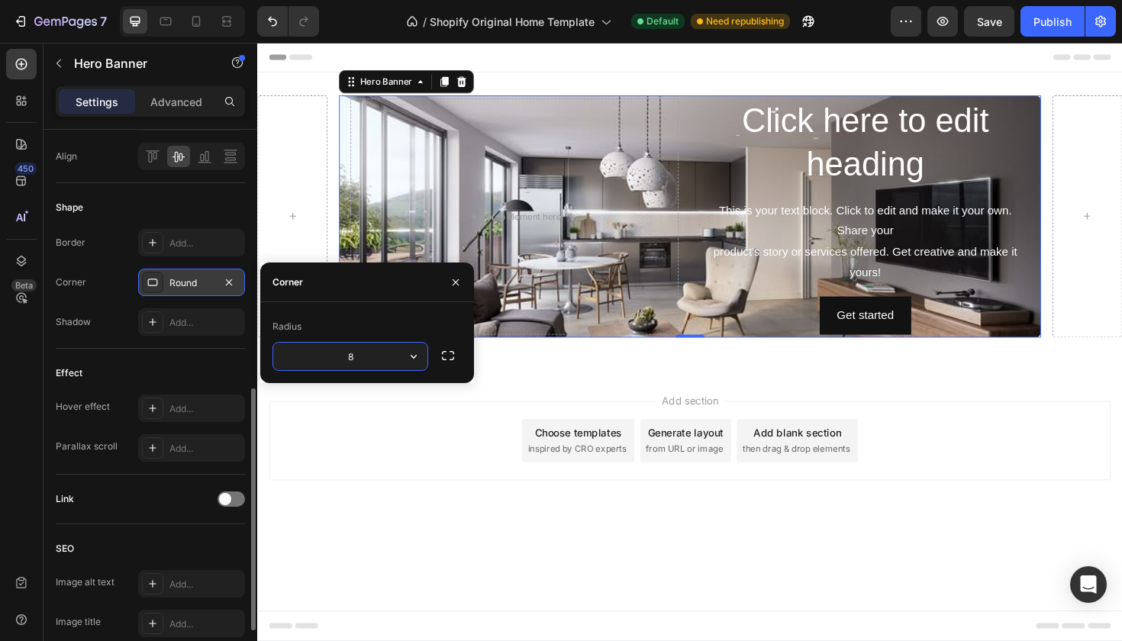
click at [387, 359] on input "8" at bounding box center [350, 356] width 154 height 27
click at [396, 324] on div "Radius" at bounding box center [367, 326] width 189 height 24
click at [368, 363] on input "70" at bounding box center [350, 356] width 154 height 27
type input "7"
type input "30"
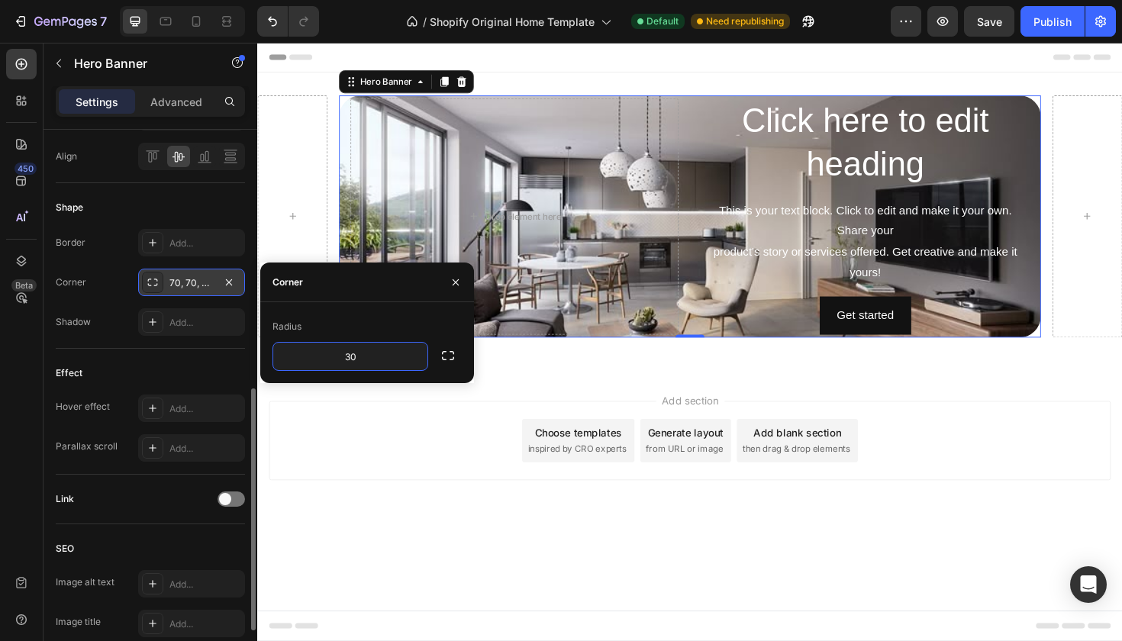
click at [407, 323] on div "Radius" at bounding box center [367, 326] width 189 height 24
click at [1035, 20] on div "Publish" at bounding box center [1053, 22] width 38 height 16
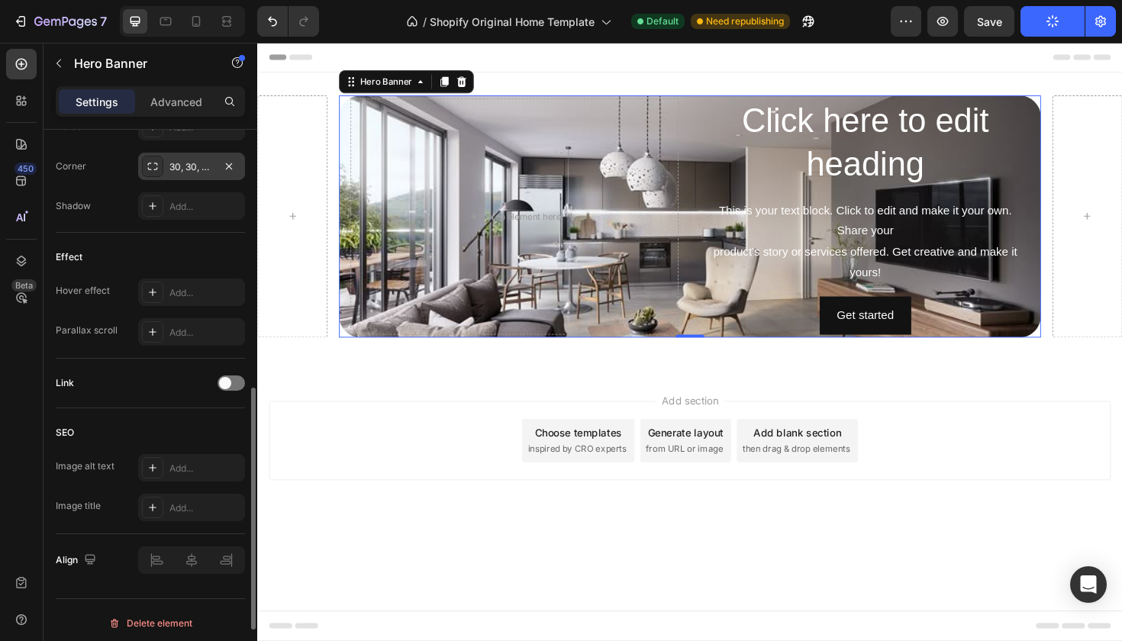
scroll to position [714, 0]
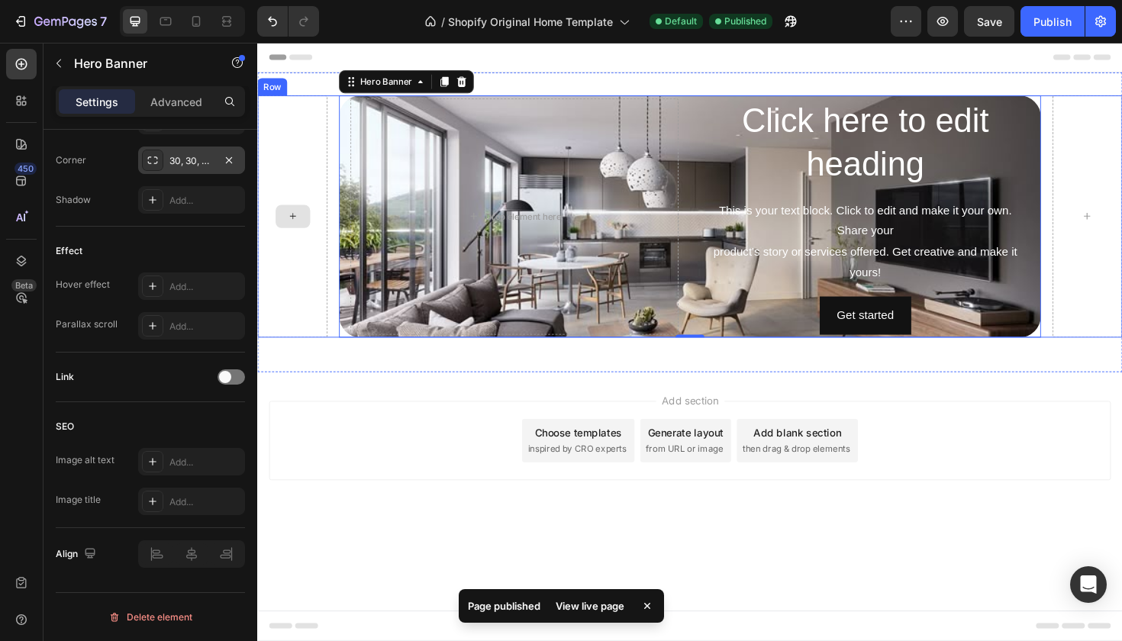
click at [302, 260] on div at bounding box center [294, 226] width 74 height 256
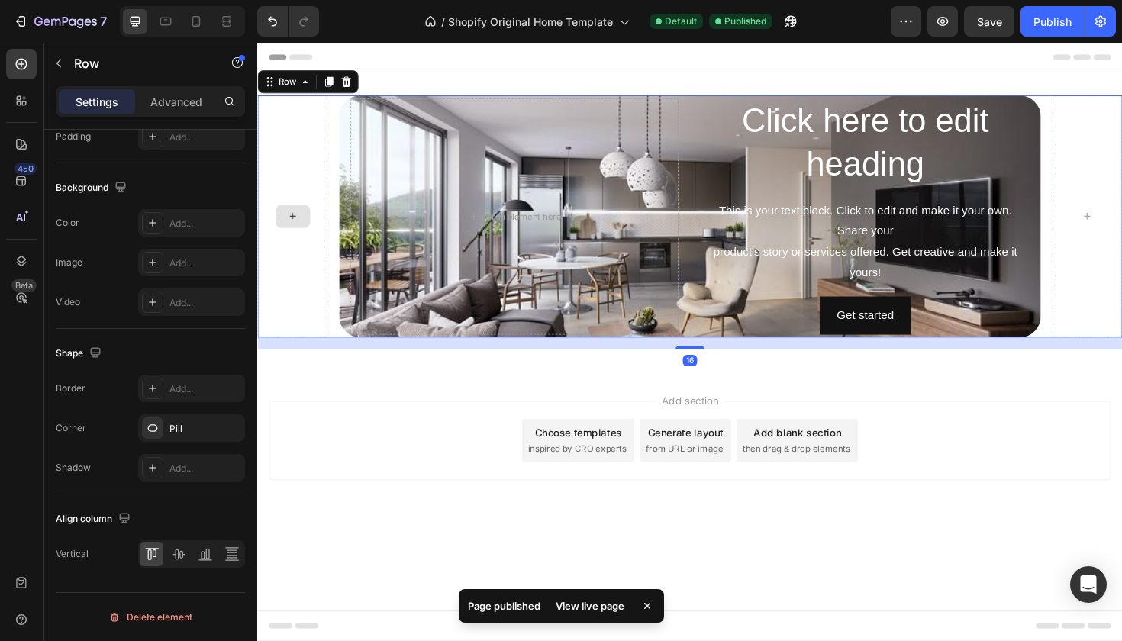
scroll to position [0, 0]
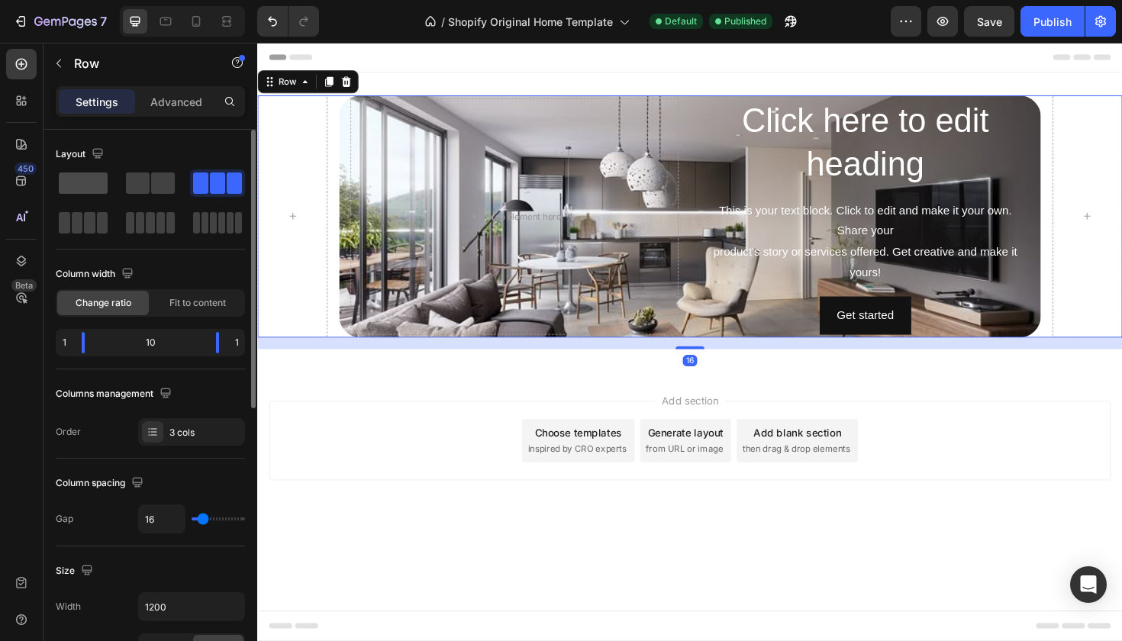
click at [70, 181] on span at bounding box center [83, 183] width 49 height 21
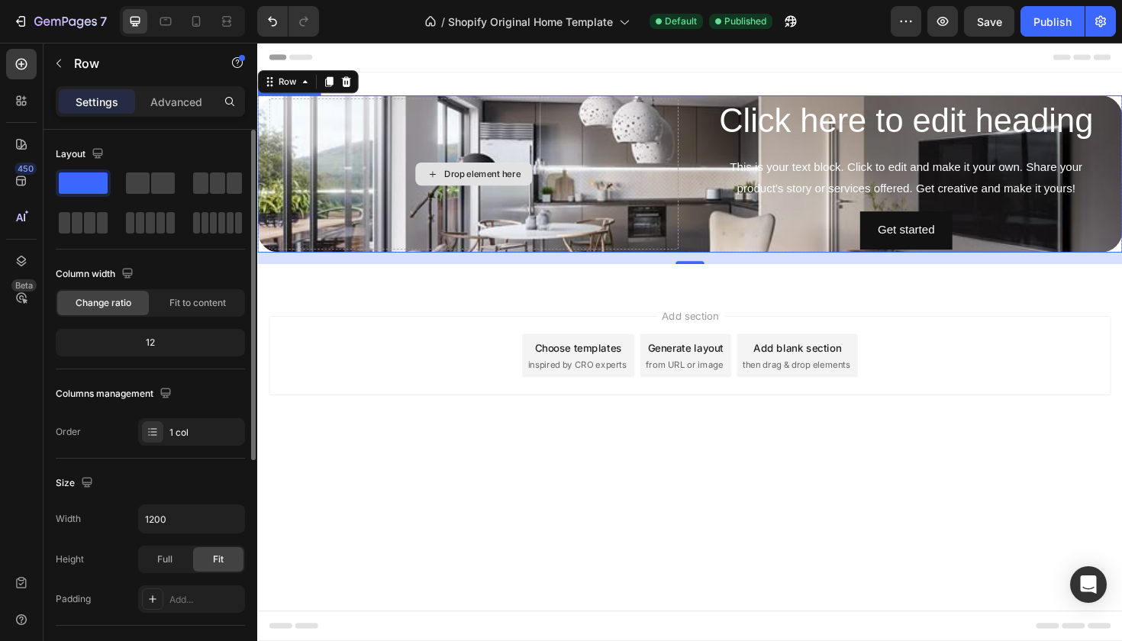
click at [418, 140] on div "Drop element here" at bounding box center [486, 182] width 434 height 160
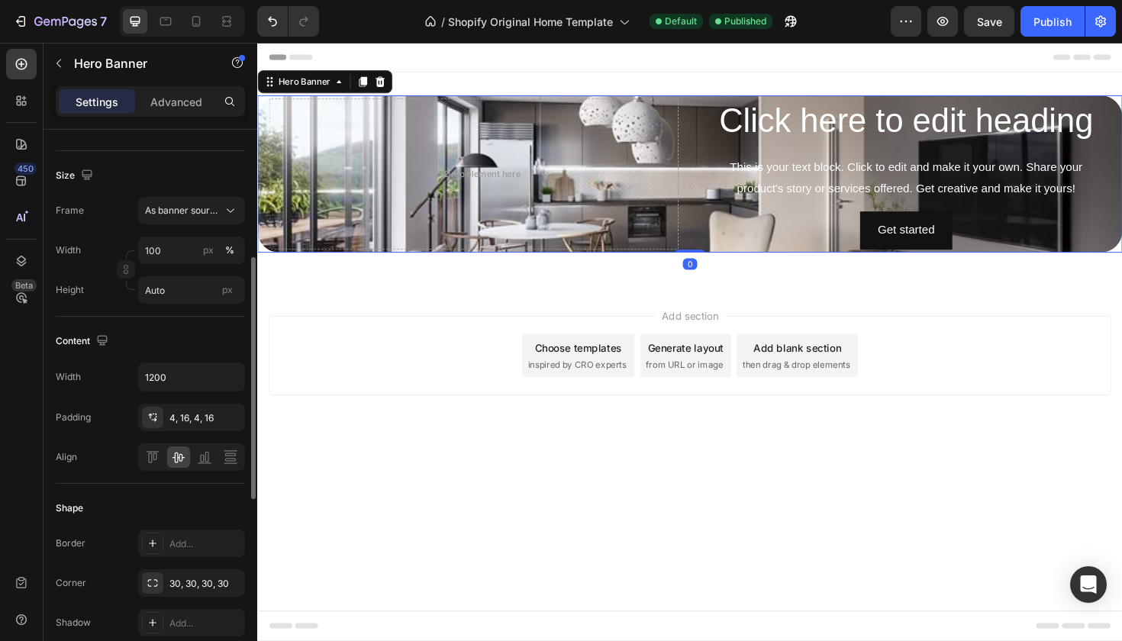
scroll to position [300, 0]
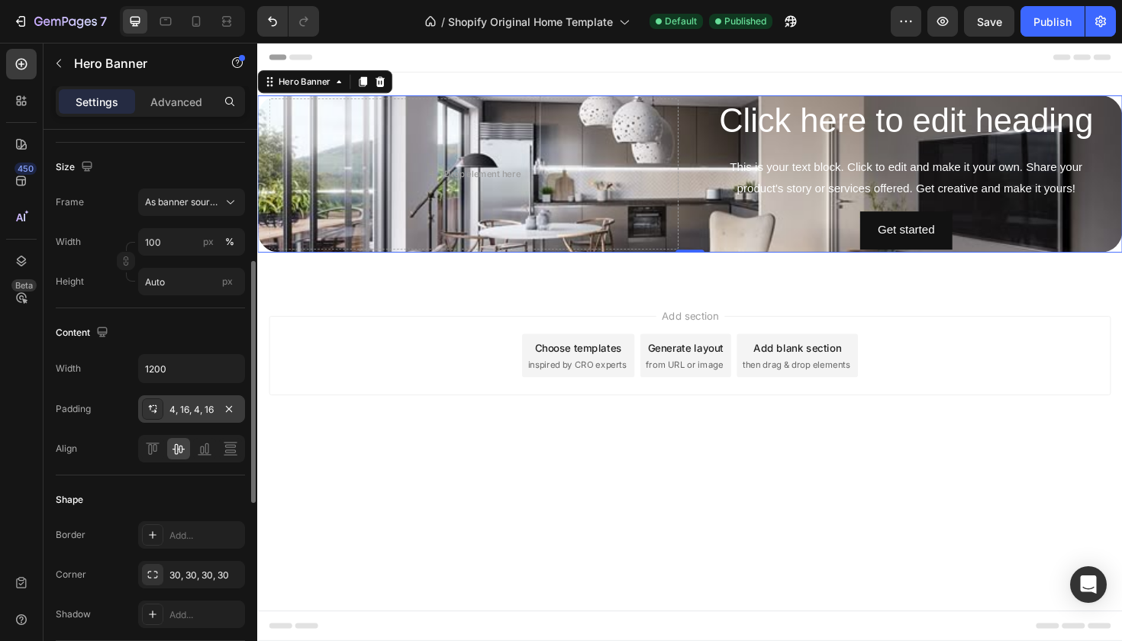
click at [198, 414] on div "4, 16, 4, 16" at bounding box center [191, 410] width 44 height 14
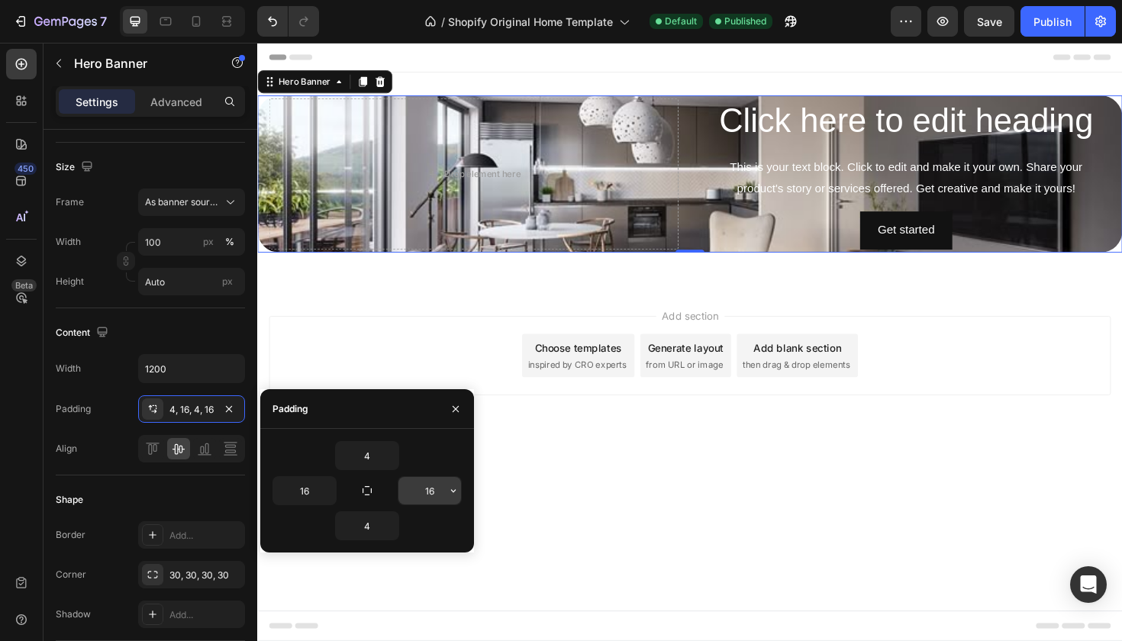
click at [435, 488] on input "16" at bounding box center [429, 490] width 63 height 27
type input "1"
type input "2"
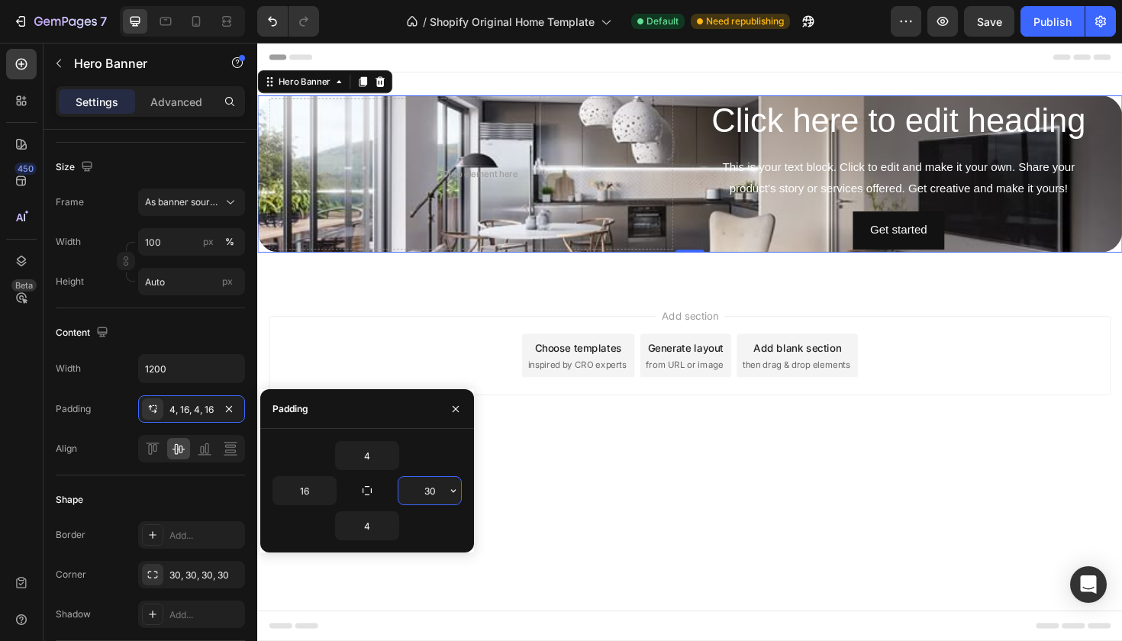
type input "300"
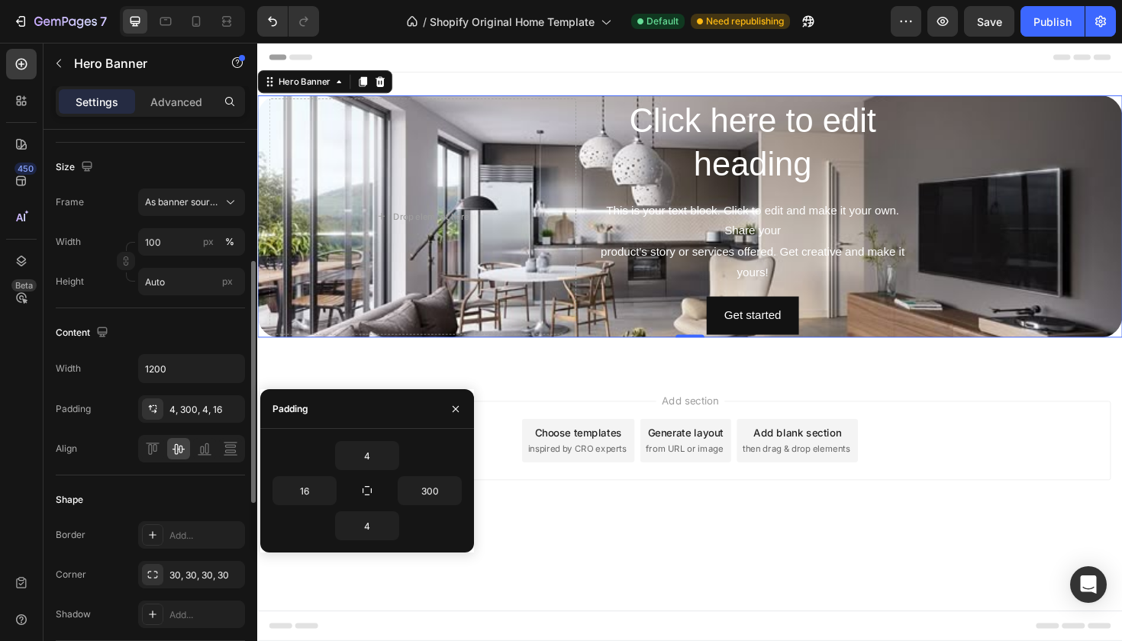
click at [216, 320] on div "Content Width 1200 Padding 4, 300, 4, 16 Align" at bounding box center [150, 391] width 189 height 167
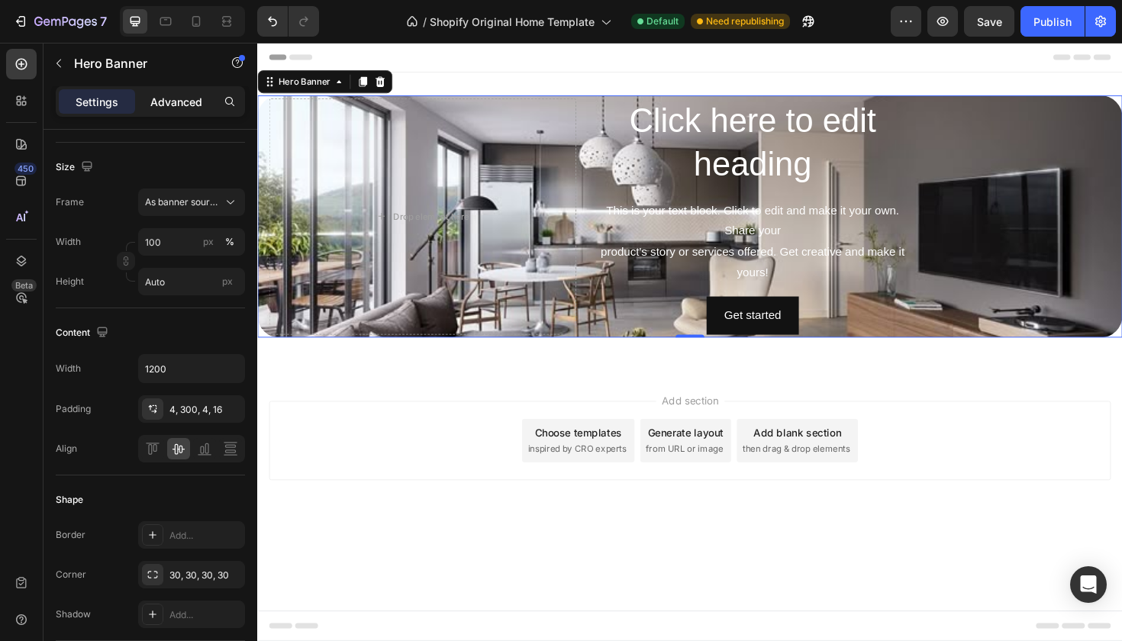
click at [203, 105] on div "Advanced" at bounding box center [176, 101] width 76 height 24
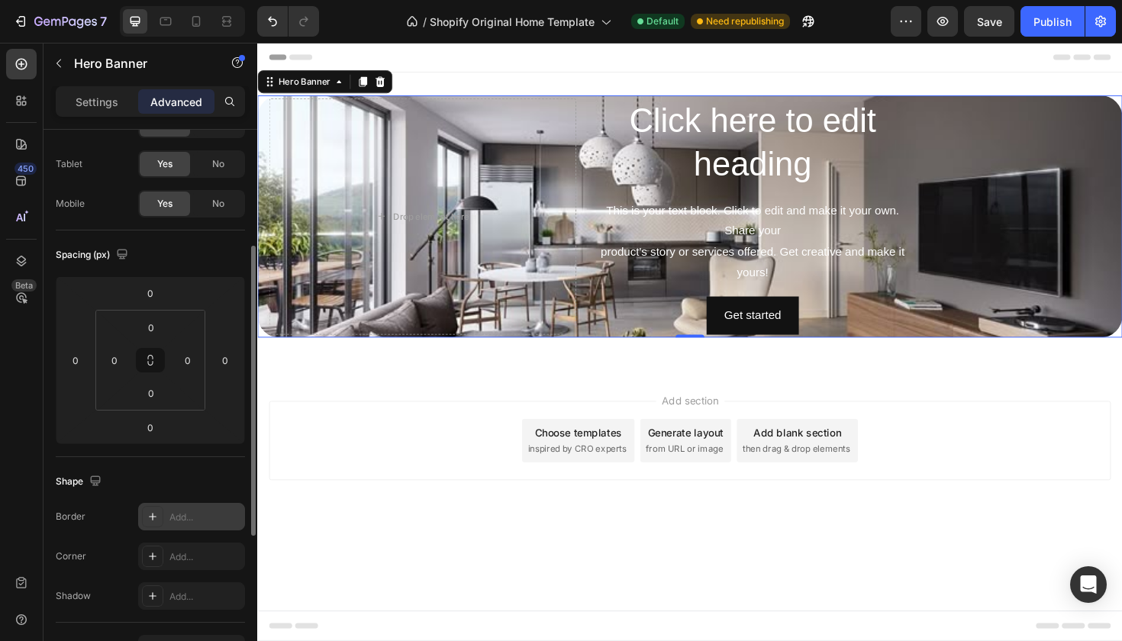
scroll to position [0, 0]
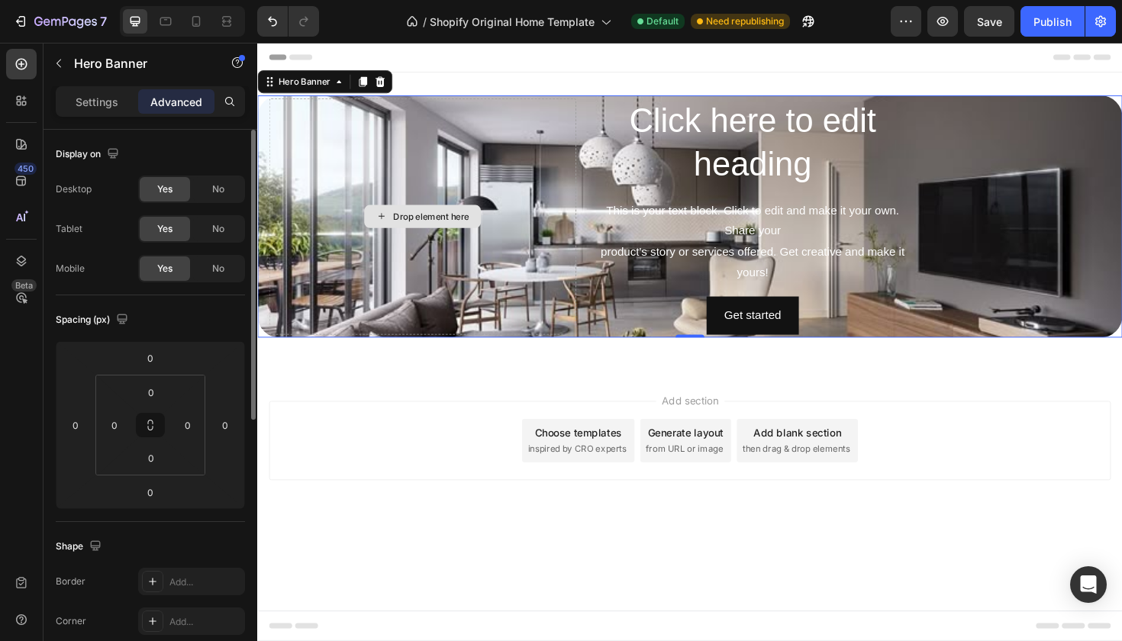
click at [415, 295] on div "Drop element here" at bounding box center [431, 227] width 325 height 250
click at [193, 430] on input "0" at bounding box center [187, 425] width 23 height 23
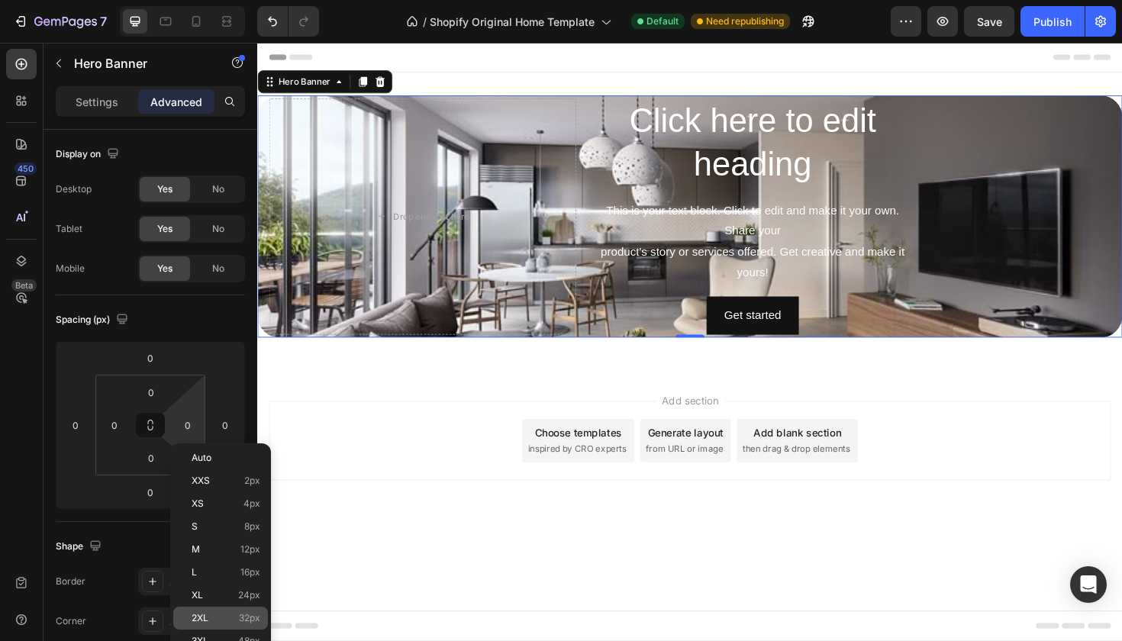
click at [245, 617] on span "32px" at bounding box center [249, 618] width 21 height 11
type input "32"
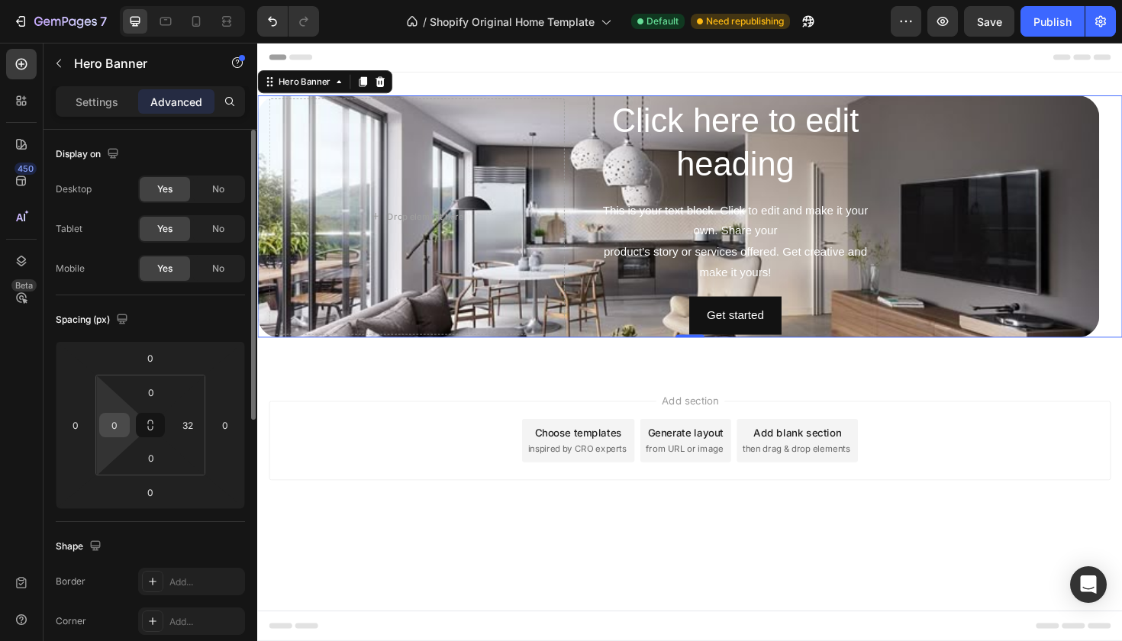
click at [111, 421] on input "0" at bounding box center [114, 425] width 23 height 23
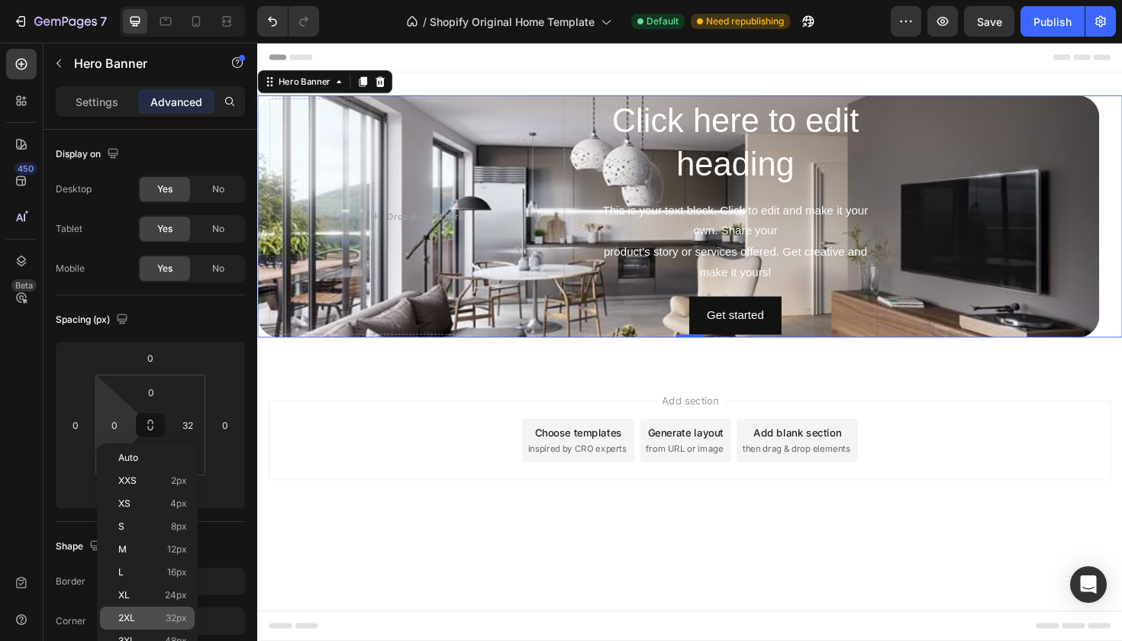
click at [173, 614] on span "32px" at bounding box center [176, 618] width 21 height 11
type input "32"
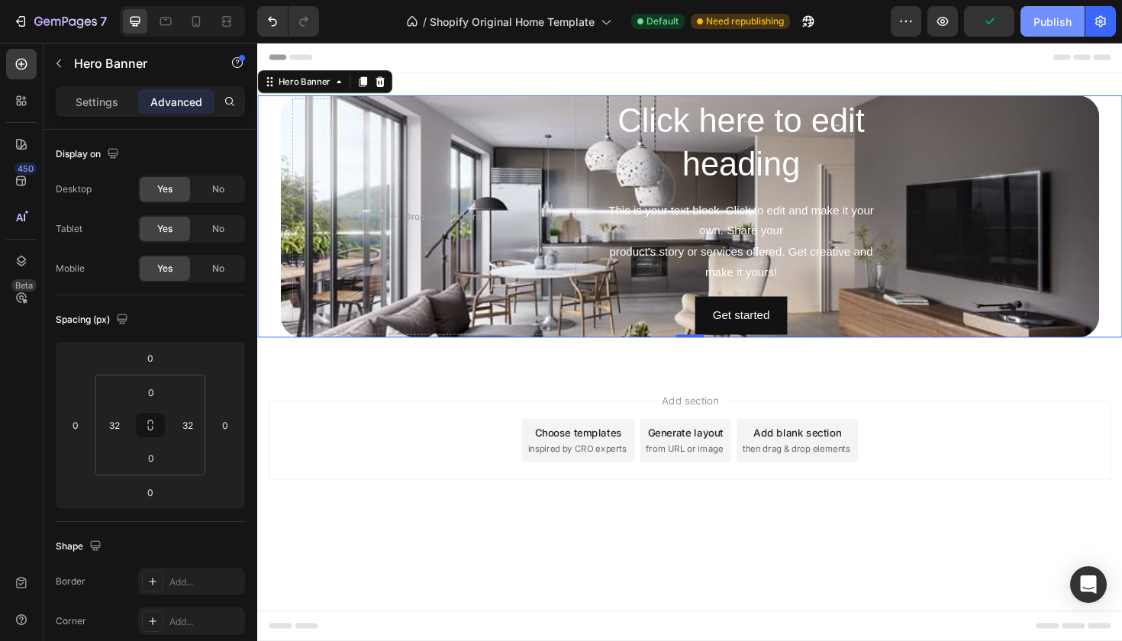
click at [1065, 22] on div "Publish" at bounding box center [1053, 22] width 38 height 16
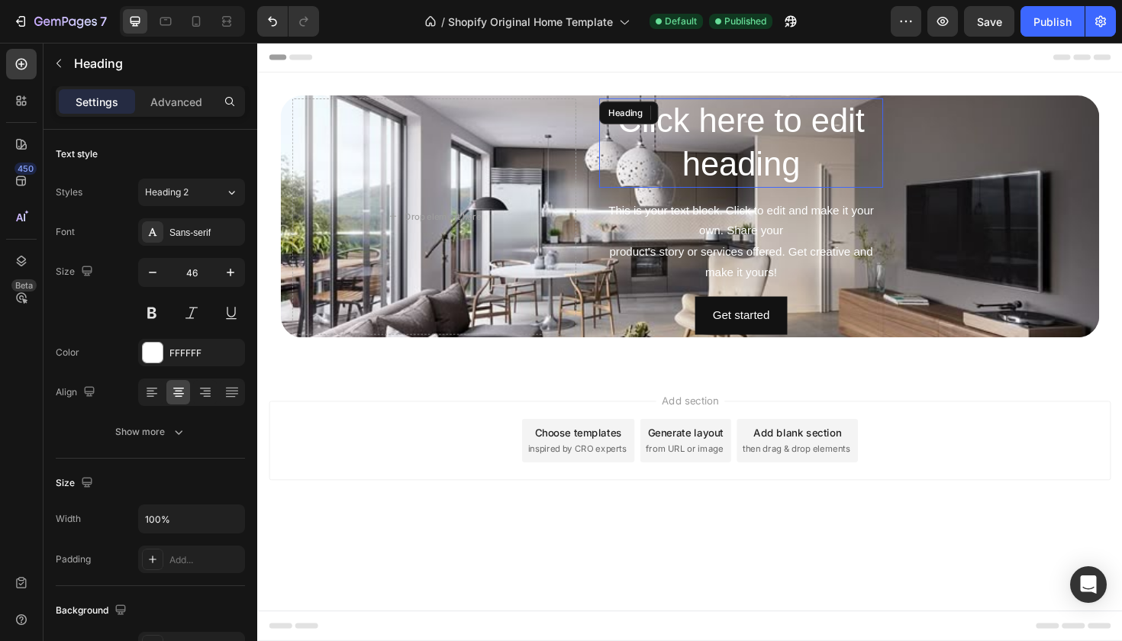
click at [779, 148] on h2 "Click here to edit heading" at bounding box center [769, 149] width 301 height 95
click at [779, 148] on p "Click here to edit heading" at bounding box center [770, 149] width 298 height 92
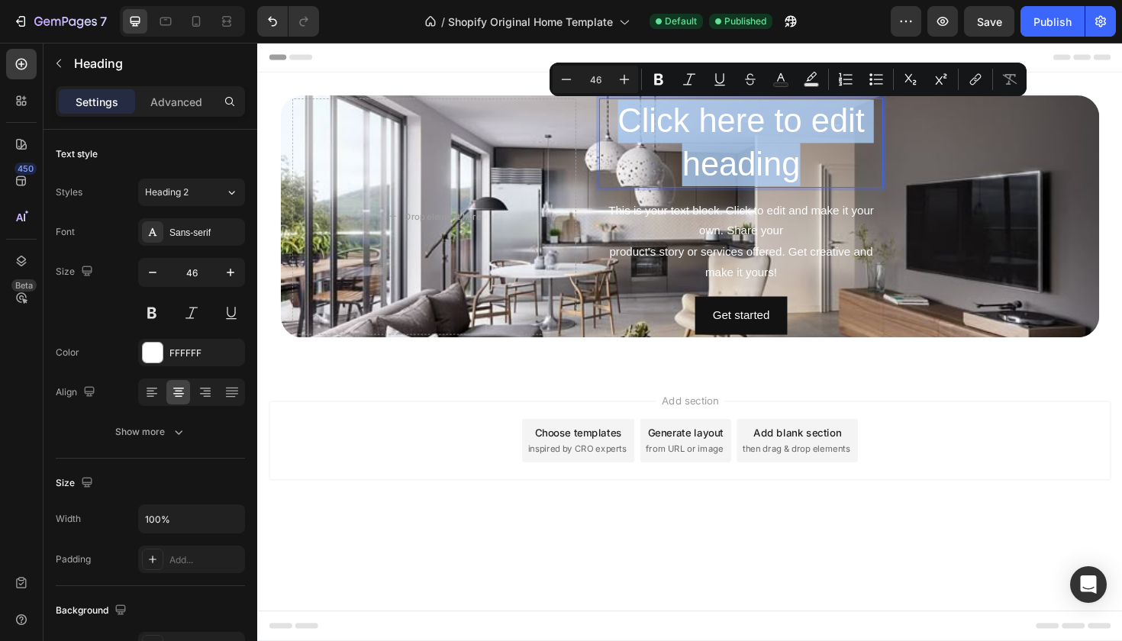
click at [779, 148] on p "Click here to edit heading" at bounding box center [770, 149] width 298 height 92
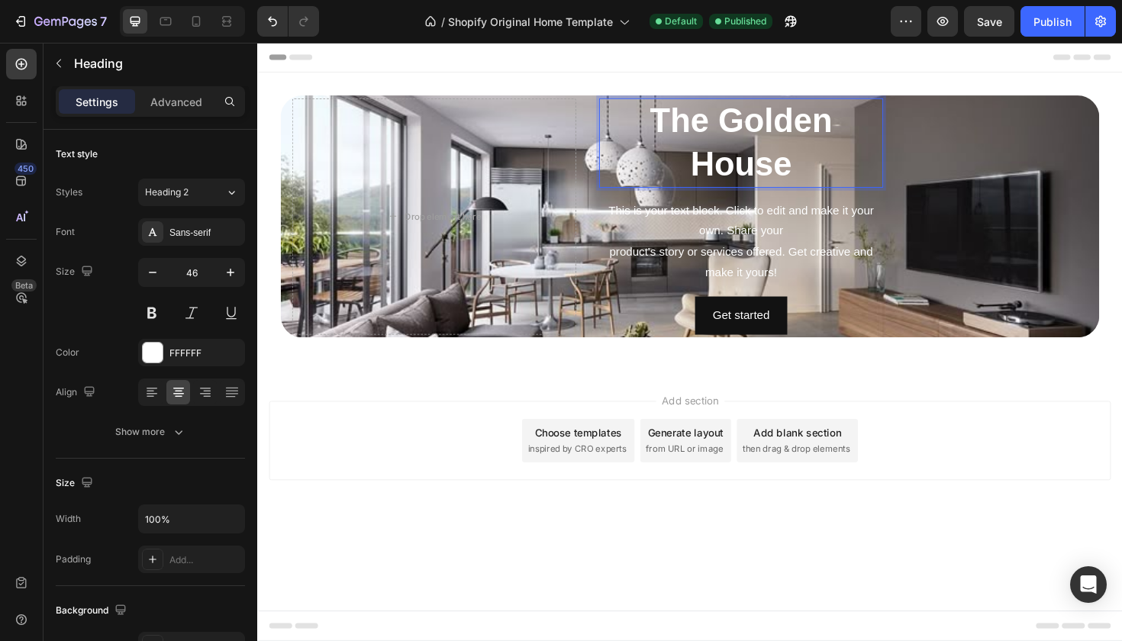
click at [779, 148] on p "The Golden House" at bounding box center [770, 149] width 298 height 92
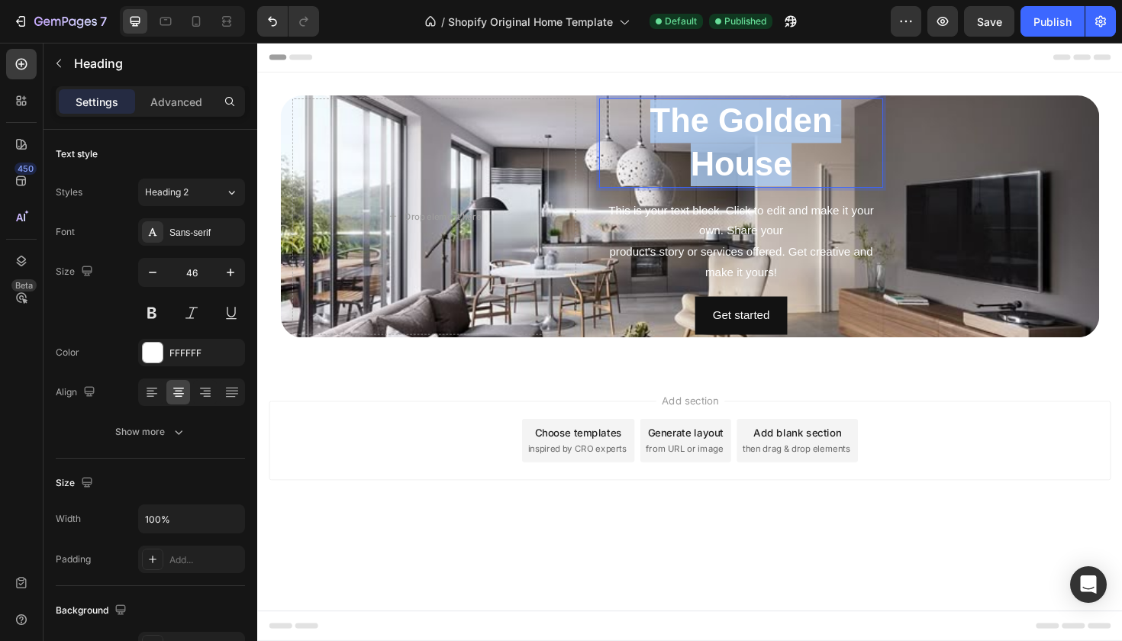
click at [779, 148] on p "The Golden House" at bounding box center [770, 149] width 298 height 92
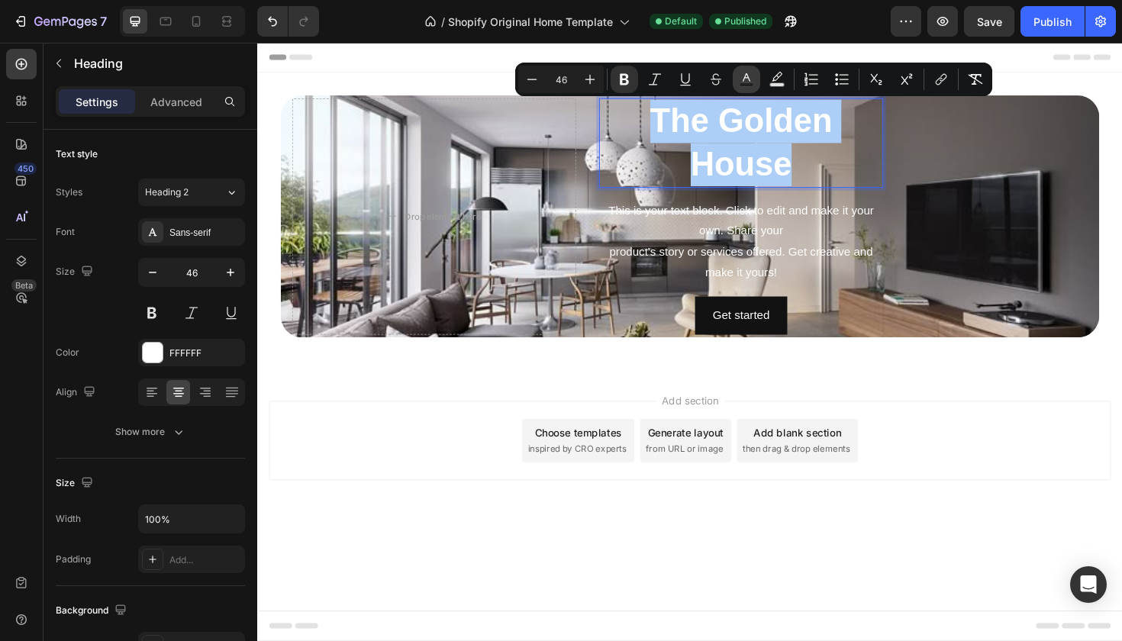
click at [741, 85] on rect "Editor contextual toolbar" at bounding box center [747, 85] width 15 height 4
type input "FFFFFF"
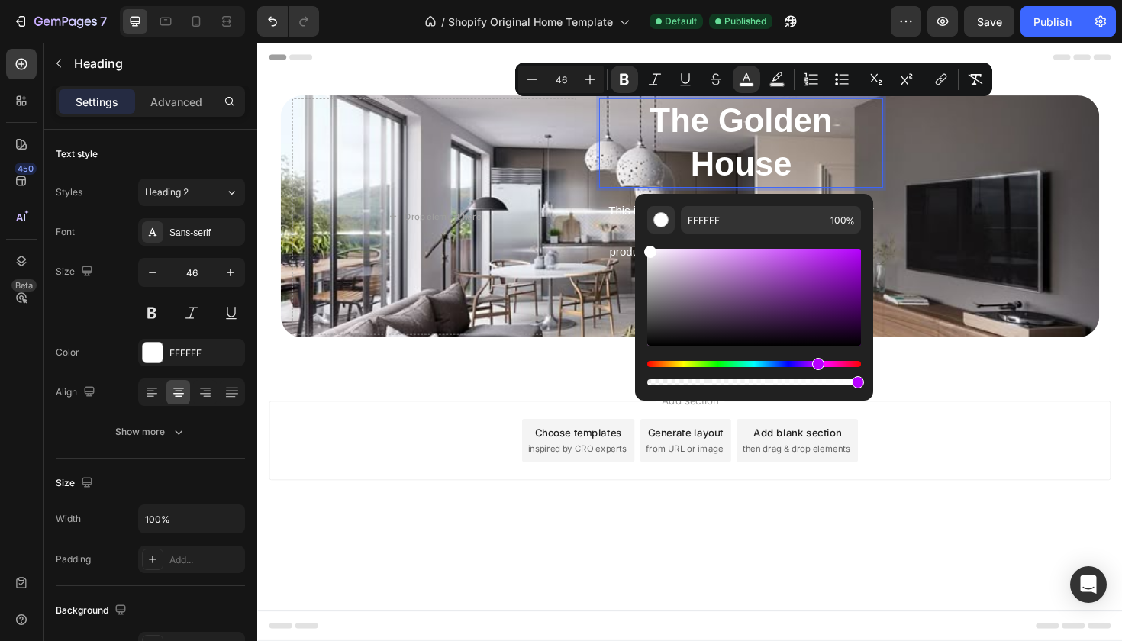
drag, startPoint x: 650, startPoint y: 367, endPoint x: 816, endPoint y: 373, distance: 165.7
click at [816, 373] on div "Editor contextual toolbar" at bounding box center [754, 373] width 214 height 24
click at [821, 260] on div "Editor contextual toolbar" at bounding box center [754, 297] width 214 height 97
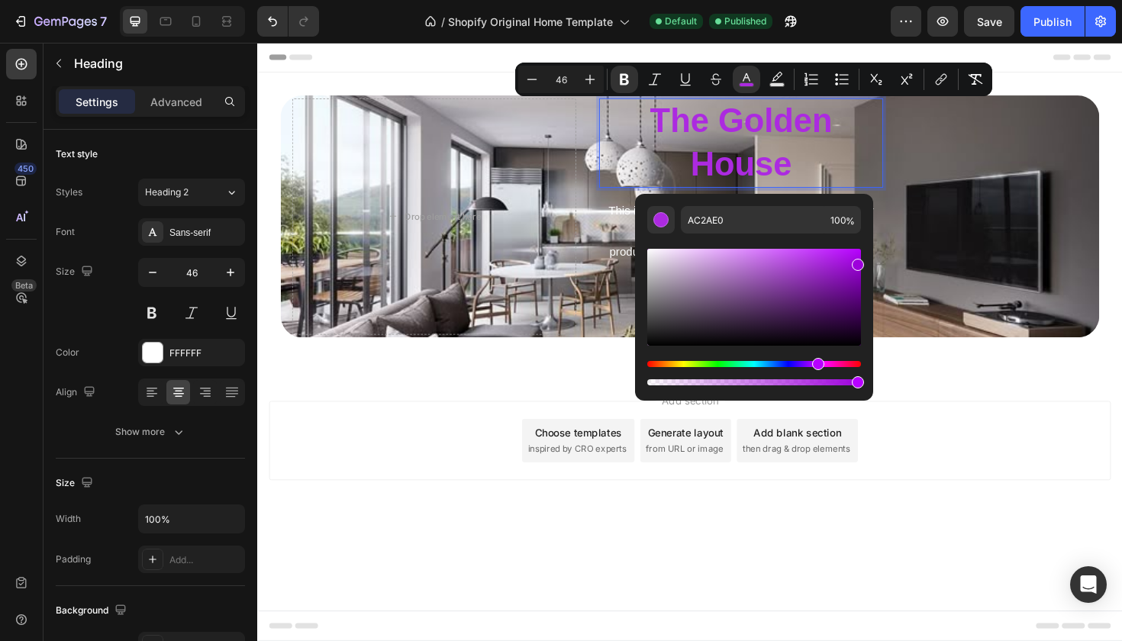
drag, startPoint x: 833, startPoint y: 262, endPoint x: 864, endPoint y: 262, distance: 31.3
click at [864, 262] on div "AC2AE0 100 %" at bounding box center [754, 291] width 238 height 195
drag, startPoint x: 858, startPoint y: 271, endPoint x: 859, endPoint y: 280, distance: 9.2
click at [859, 281] on div "Editor contextual toolbar" at bounding box center [754, 297] width 214 height 97
type input "7901A8"
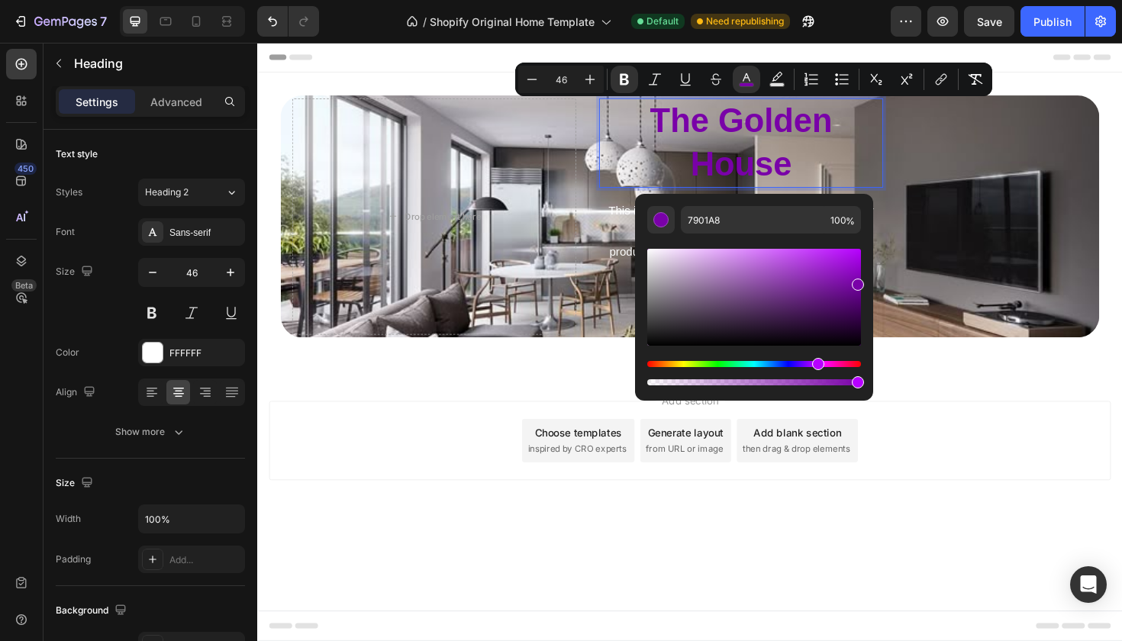
click at [462, 479] on div "Add section Choose templates inspired by CRO experts Generate layout from URL o…" at bounding box center [715, 464] width 892 height 84
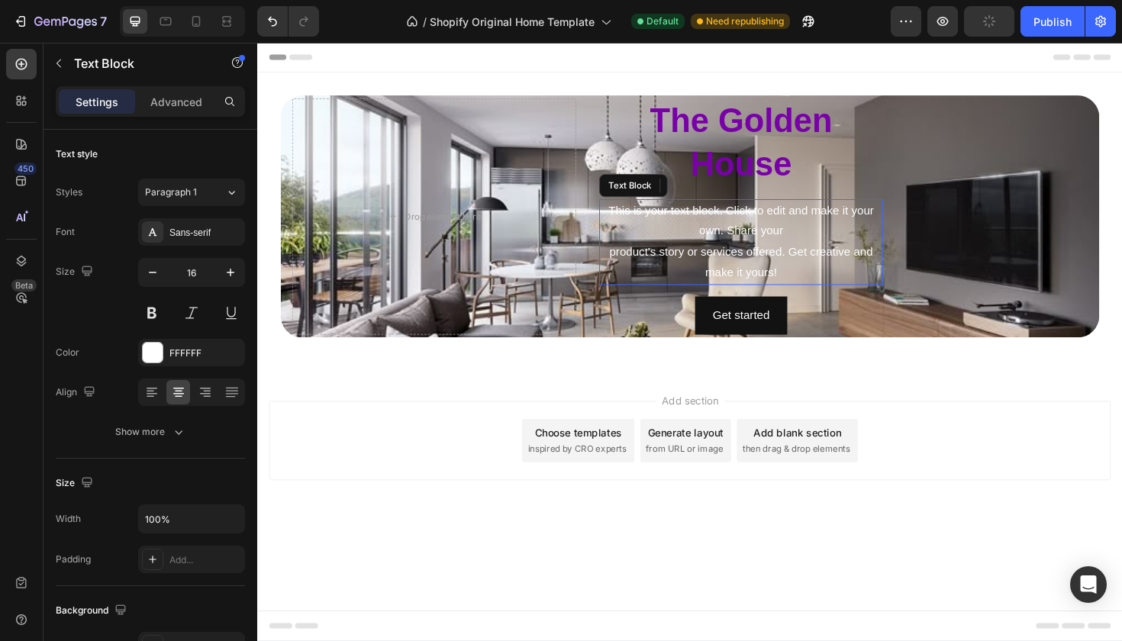
click at [686, 244] on div "This is your text block. Click to edit and make it your own. Share your product…" at bounding box center [769, 253] width 301 height 91
click at [686, 244] on p "This is your text block. Click to edit and make it your own. Share your product…" at bounding box center [770, 254] width 298 height 88
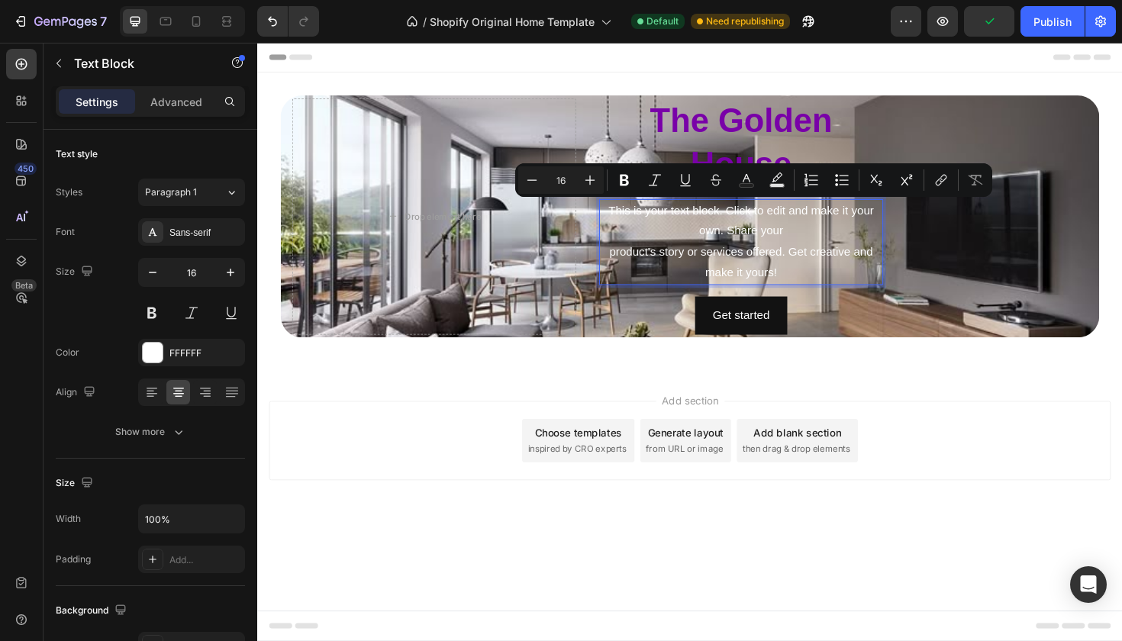
click at [667, 237] on p "This is your text block. Click to edit and make it your own. Share your product…" at bounding box center [770, 254] width 298 height 88
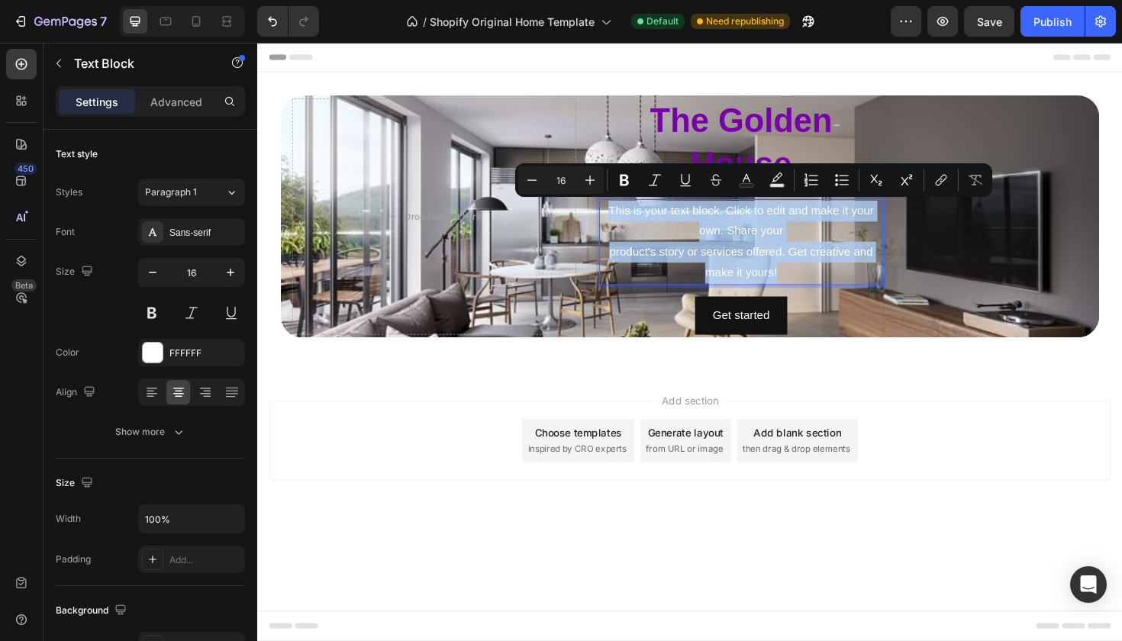
drag, startPoint x: 627, startPoint y: 217, endPoint x: 824, endPoint y: 289, distance: 209.9
click at [824, 289] on p "This is your text block. Click to edit and make it your own. Share your product…" at bounding box center [770, 254] width 298 height 88
type input "20"
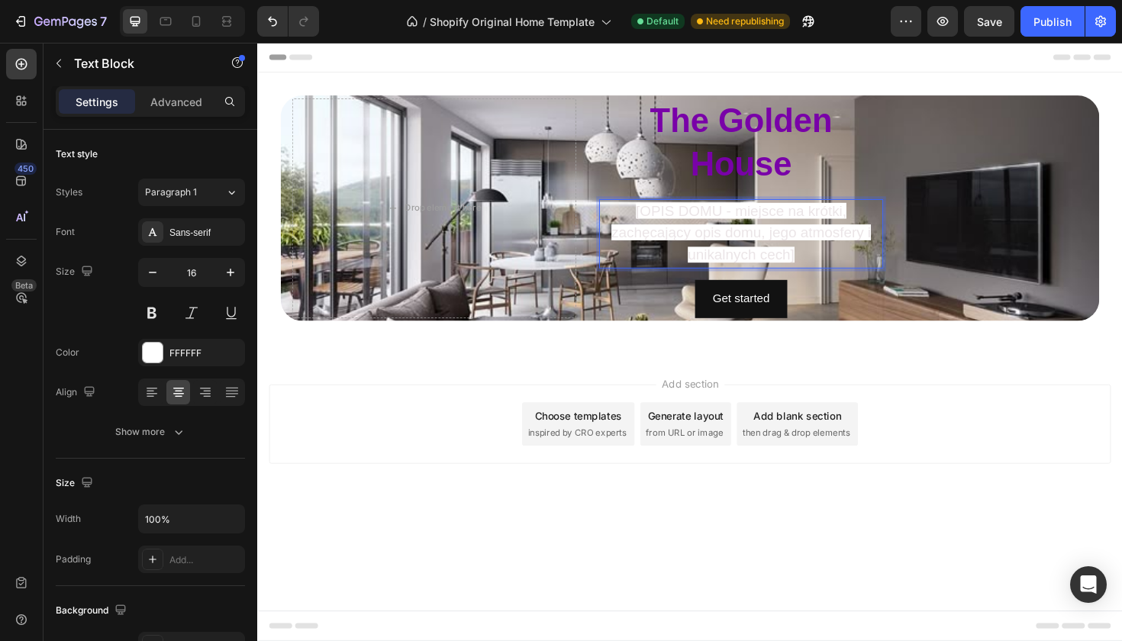
click at [724, 256] on span "[OPIS DOMU - miejsce na krótki, zachęcający opis domu, jego atmosfery i unikaln…" at bounding box center [769, 244] width 275 height 64
click at [730, 246] on span "[OPIS DOMU - miejsce na krótki, zachęcający opis domu, jego atmosfery i unikaln…" at bounding box center [769, 244] width 275 height 64
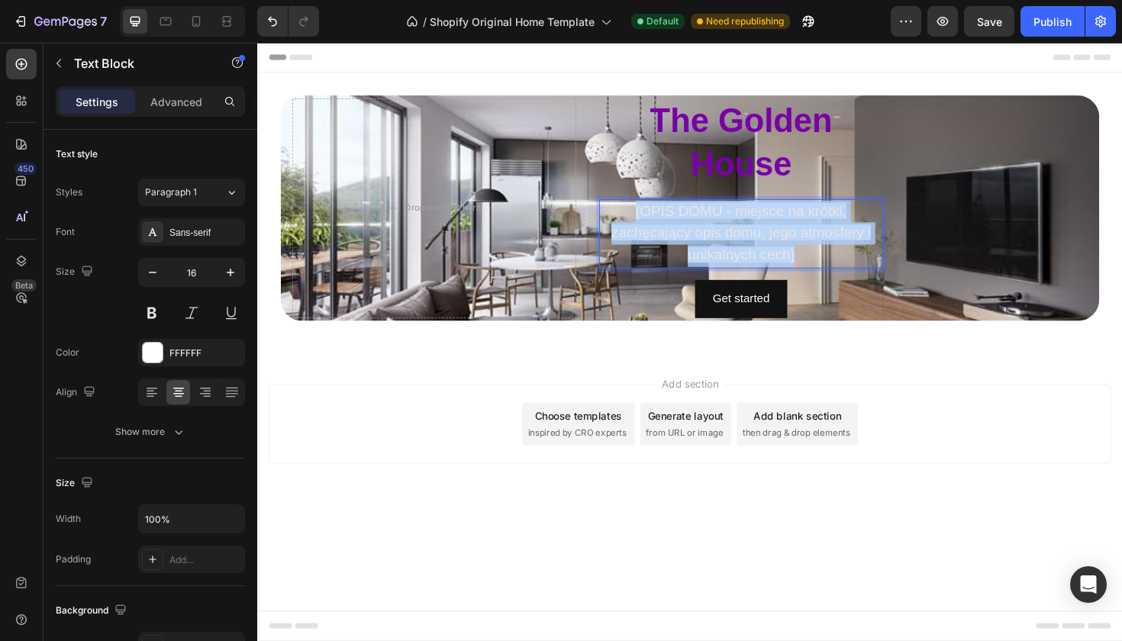
click at [730, 246] on span "[OPIS DOMU - miejsce na krótki, zachęcający opis domu, jego atmosfery i unikaln…" at bounding box center [769, 244] width 275 height 64
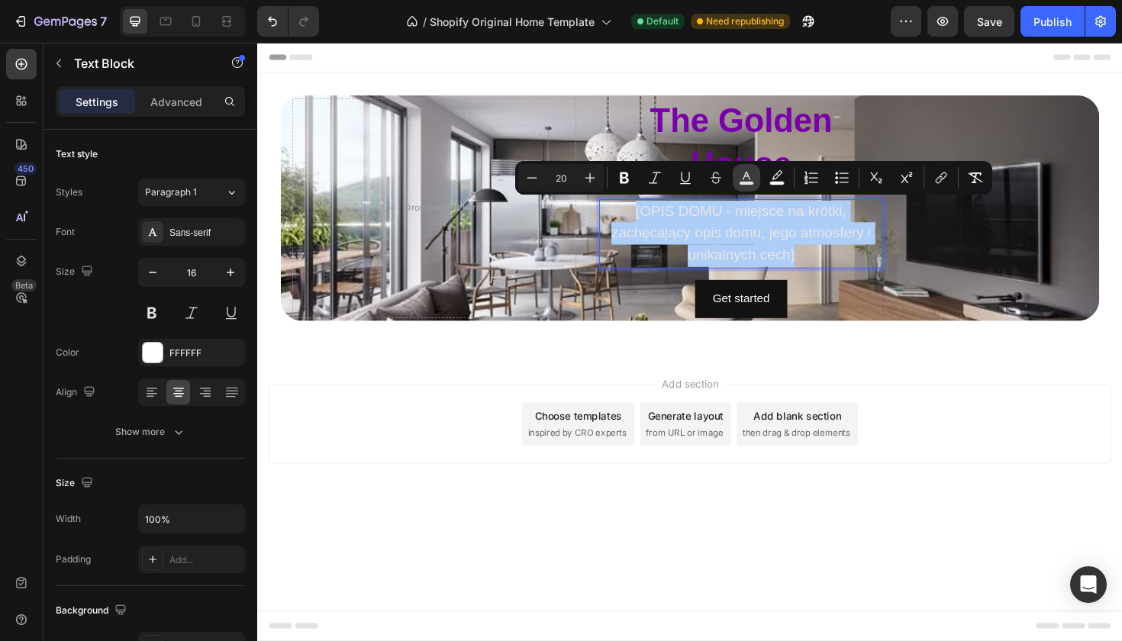
click at [744, 189] on button "color" at bounding box center [746, 177] width 27 height 27
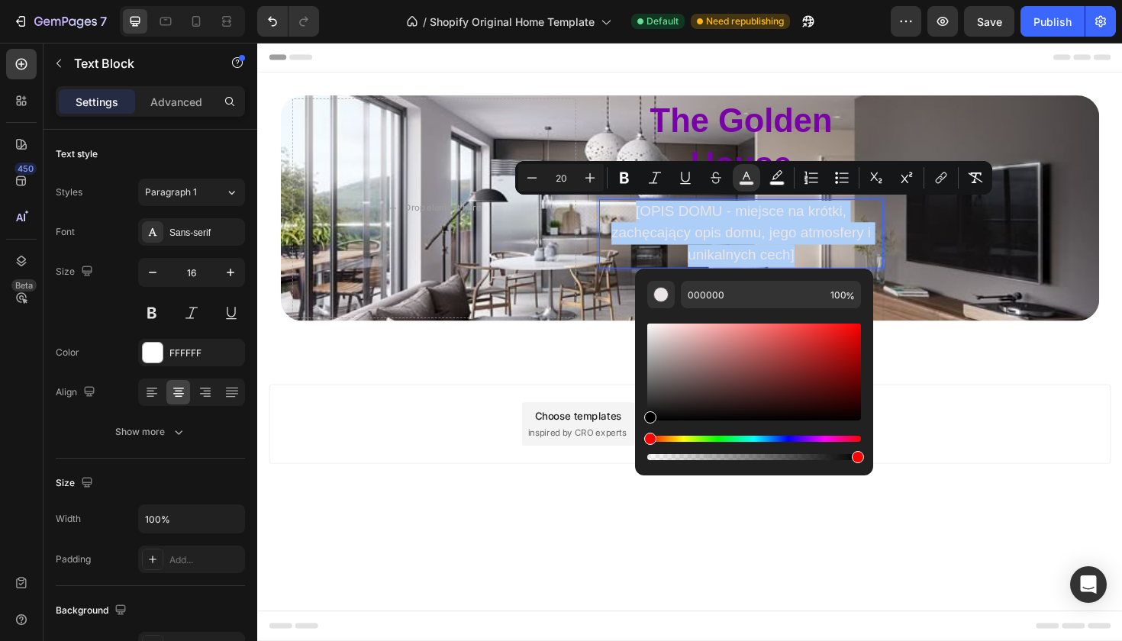
click at [685, 357] on div "Editor contextual toolbar" at bounding box center [754, 372] width 214 height 97
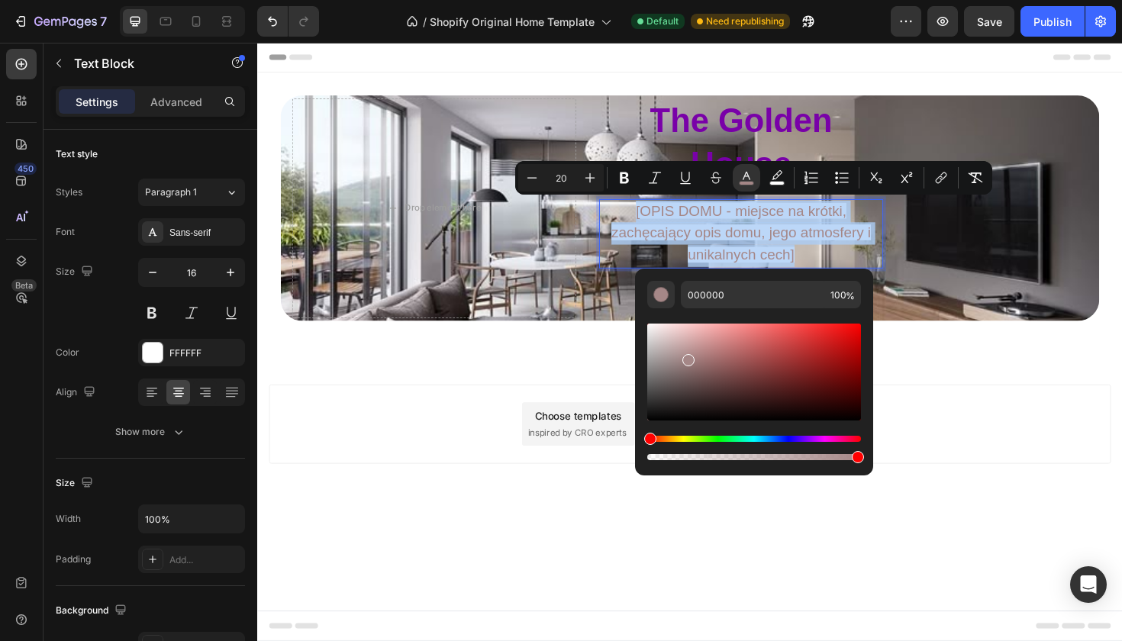
type input "A58787"
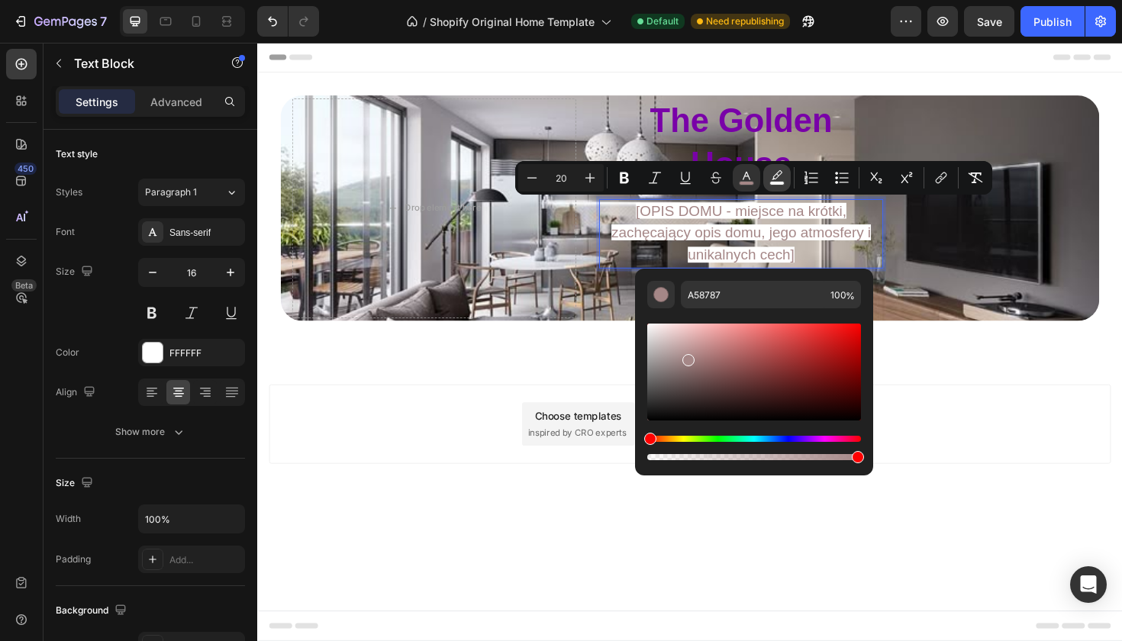
click at [787, 176] on button "color" at bounding box center [776, 177] width 27 height 27
type input "FFFFFF"
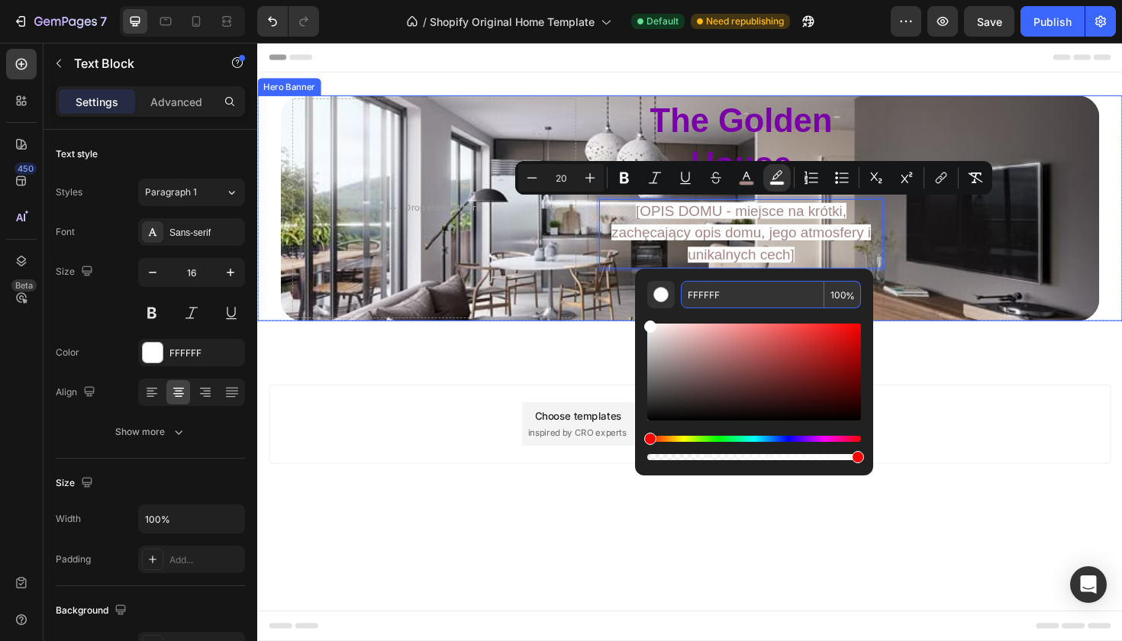
drag, startPoint x: 984, startPoint y: 342, endPoint x: 599, endPoint y: 314, distance: 385.7
type input "FFFFFF"
drag, startPoint x: 1114, startPoint y: 505, endPoint x: 404, endPoint y: 530, distance: 711.1
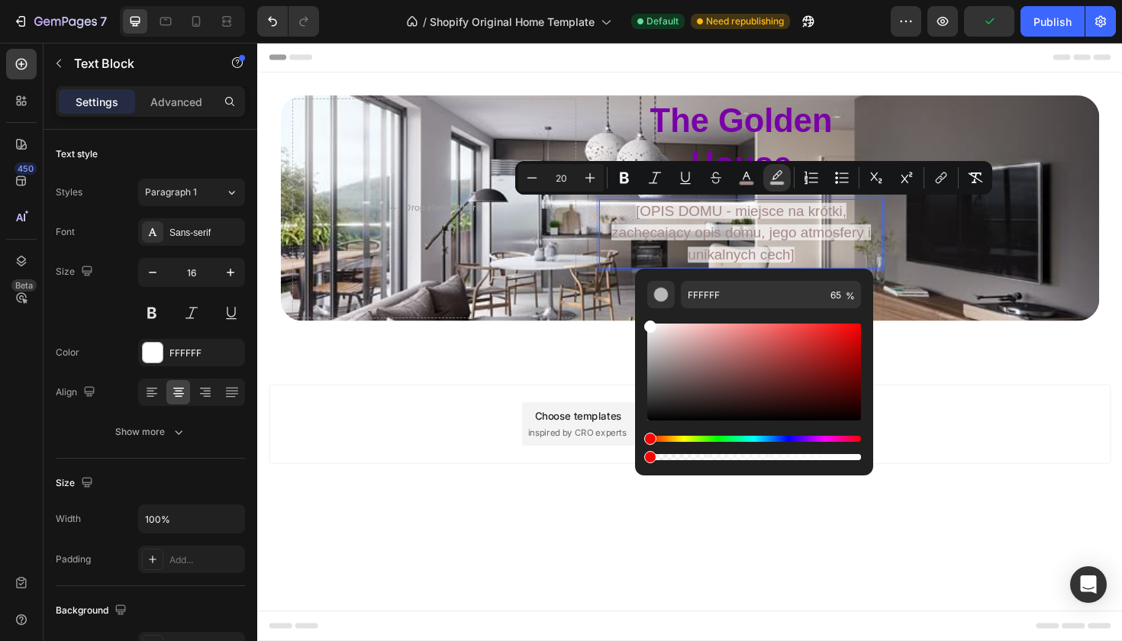
type input "0"
drag, startPoint x: 1045, startPoint y: 503, endPoint x: 571, endPoint y: 495, distance: 474.1
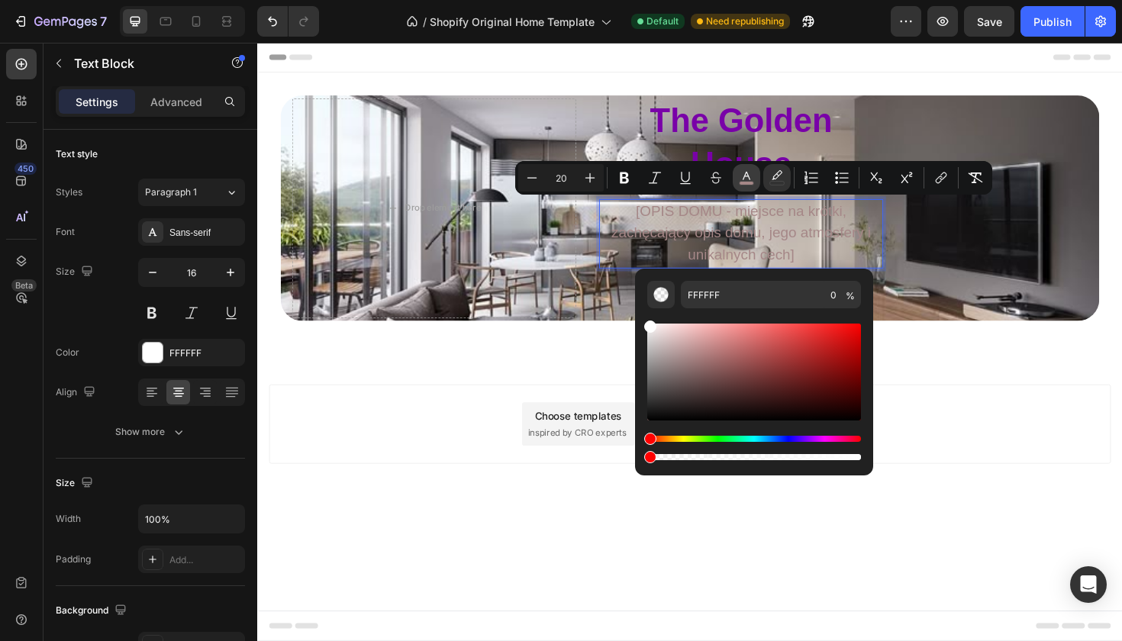
click at [751, 169] on button "color" at bounding box center [746, 177] width 27 height 27
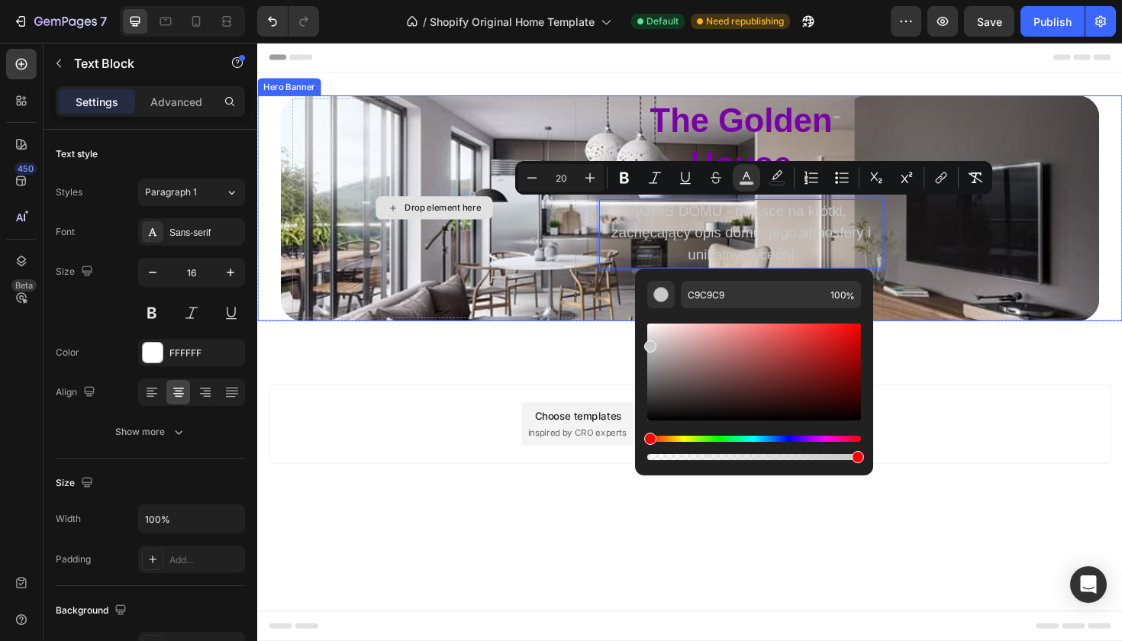
drag, startPoint x: 947, startPoint y: 411, endPoint x: 576, endPoint y: 302, distance: 385.8
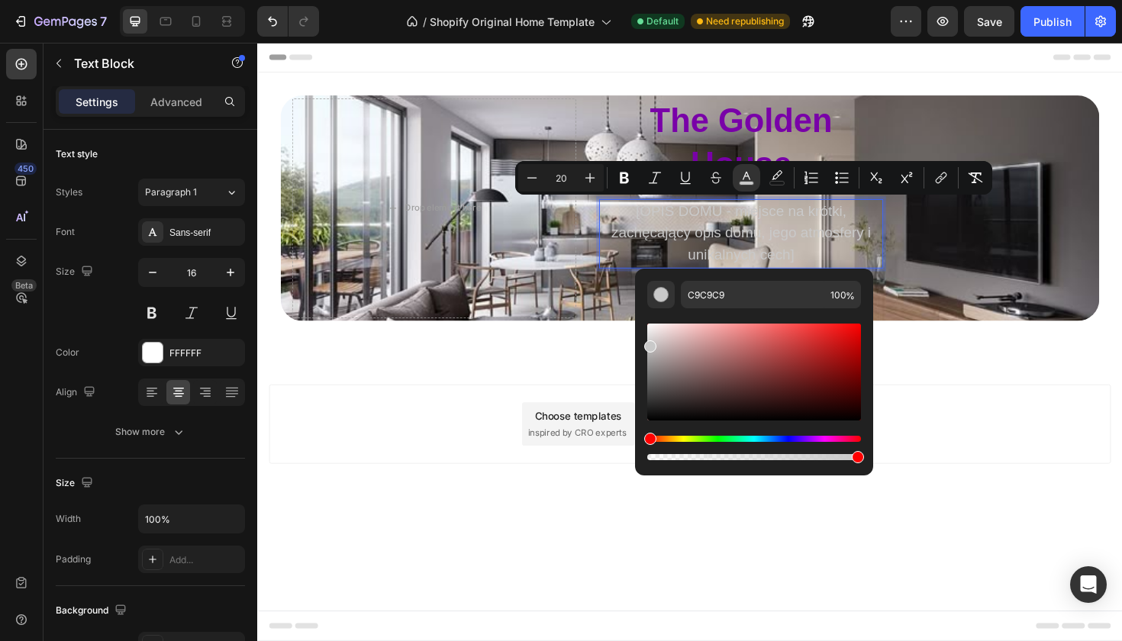
click at [819, 440] on div "Hue" at bounding box center [754, 439] width 214 height 6
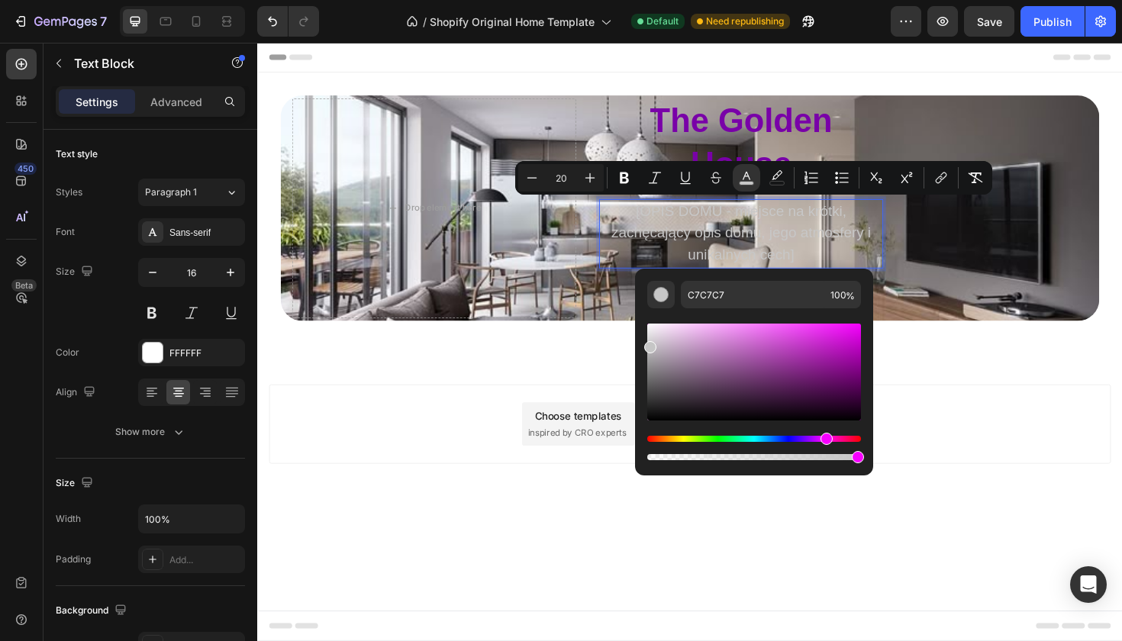
drag, startPoint x: 652, startPoint y: 437, endPoint x: 825, endPoint y: 438, distance: 173.3
click at [825, 438] on div "Hue" at bounding box center [827, 439] width 12 height 12
type input "C6C6C6"
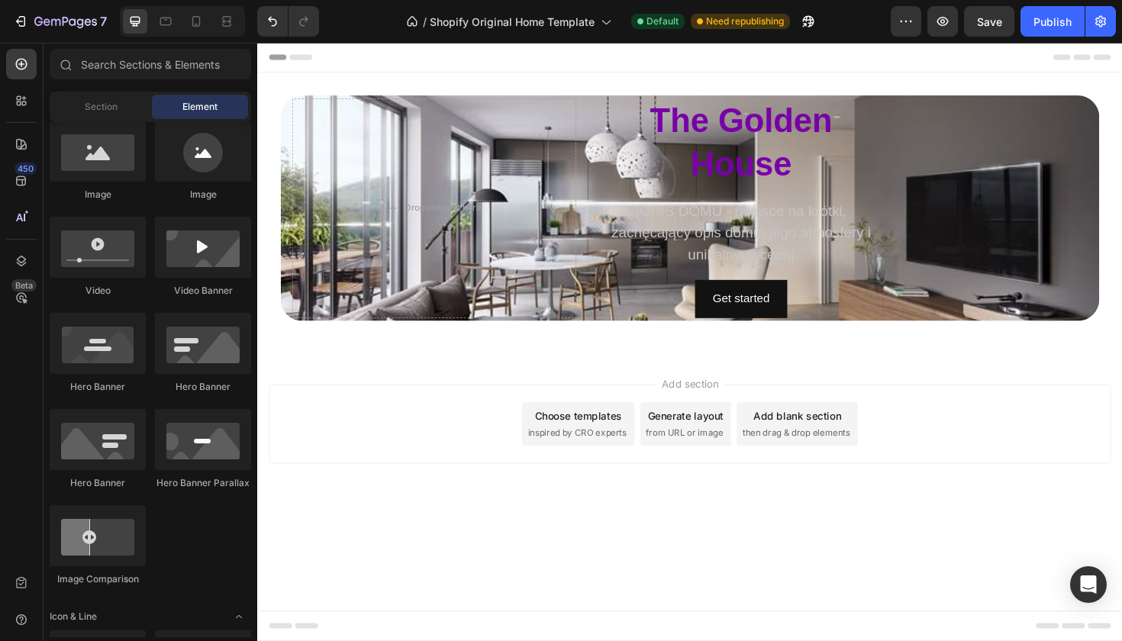
click at [521, 395] on div "Add section Choose templates inspired by CRO experts Generate layout from URL o…" at bounding box center [715, 449] width 916 height 151
click at [731, 245] on span "[OPIS DOMU - miejsce na krótki, zachęcający opis domu, jego atmosfery i unikaln…" at bounding box center [769, 244] width 275 height 64
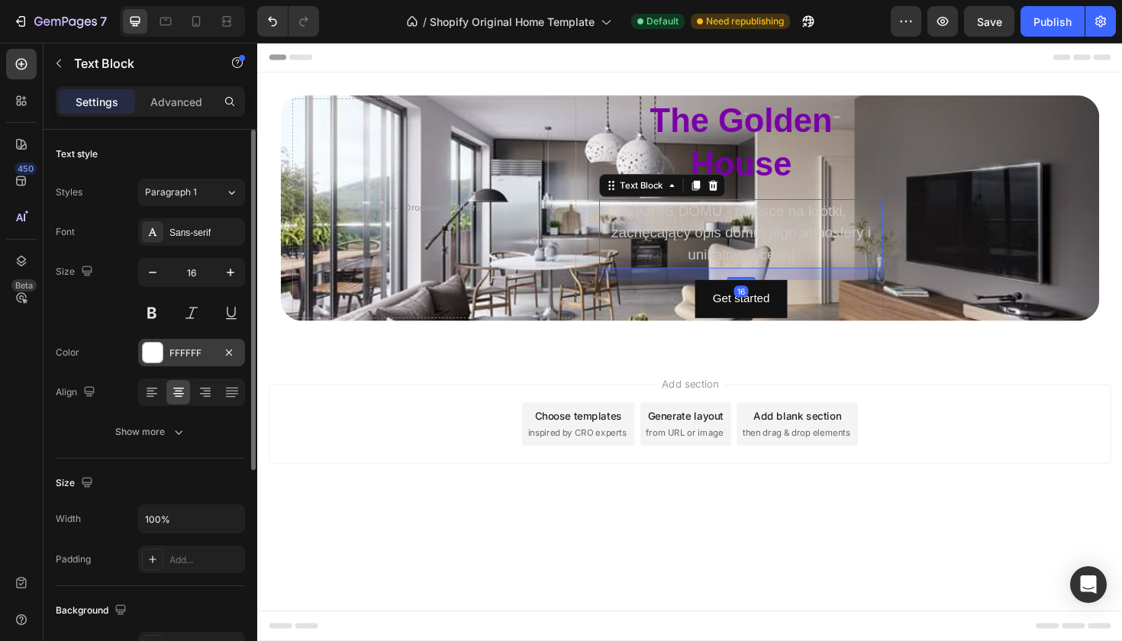
click at [160, 349] on div at bounding box center [153, 353] width 20 height 20
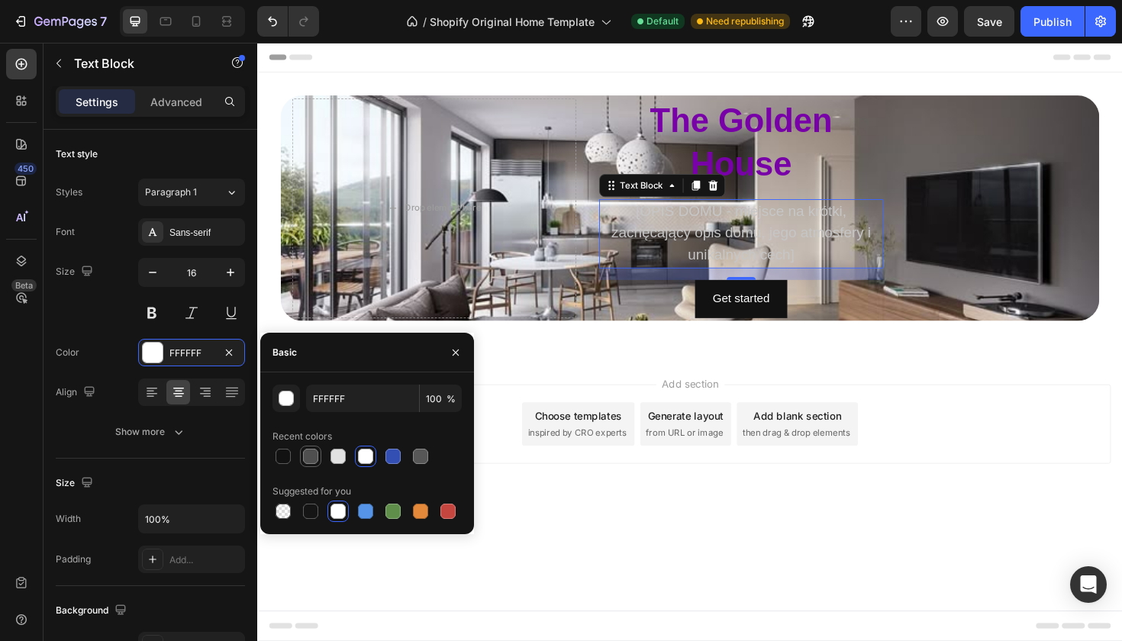
click at [309, 463] on div at bounding box center [310, 456] width 15 height 15
type input "4F4F4F"
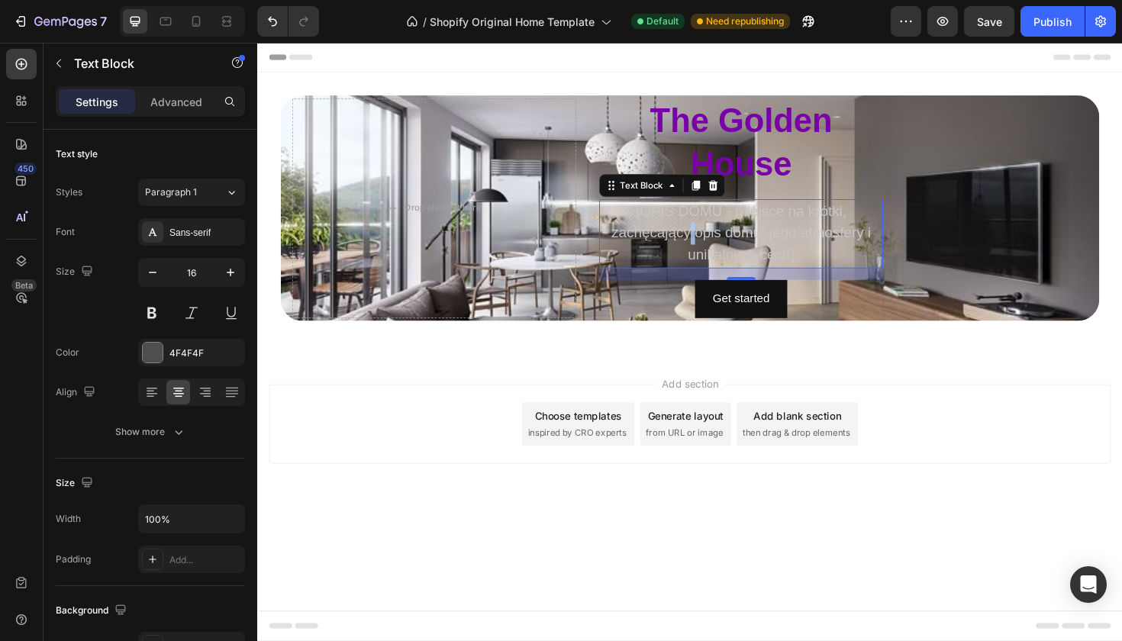
click at [711, 231] on p "[OPIS DOMU - miejsce na krótki, zachęcający opis domu, jego atmosfery i unikaln…" at bounding box center [770, 245] width 298 height 70
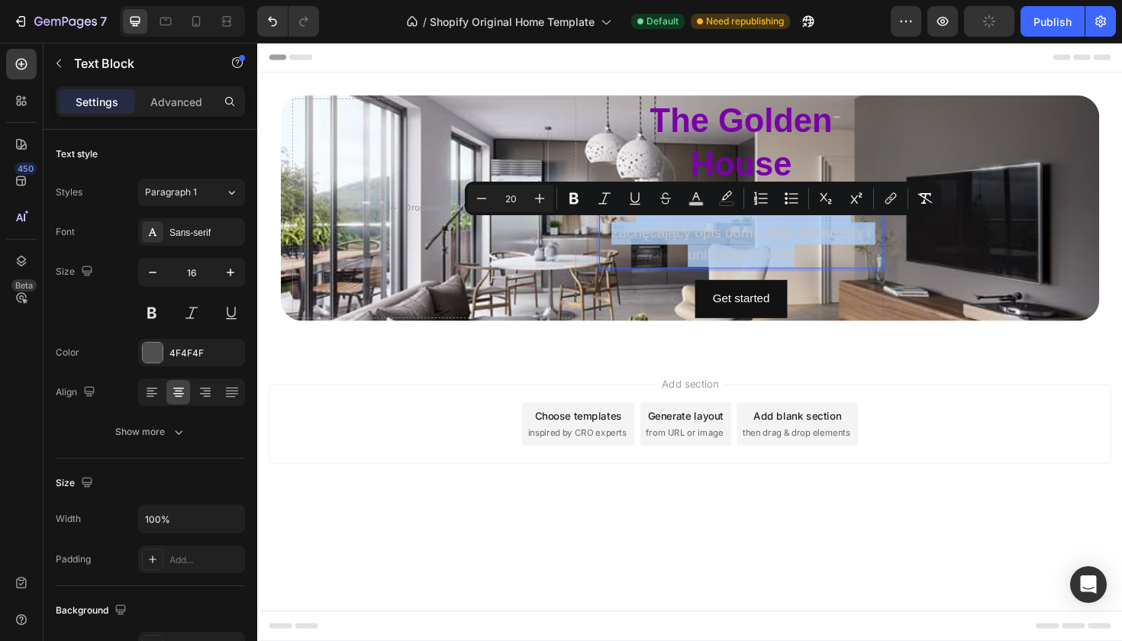
click at [711, 231] on p "[OPIS DOMU - miejsce na krótki, zachęcający opis domu, jego atmosfery i unikaln…" at bounding box center [770, 245] width 298 height 70
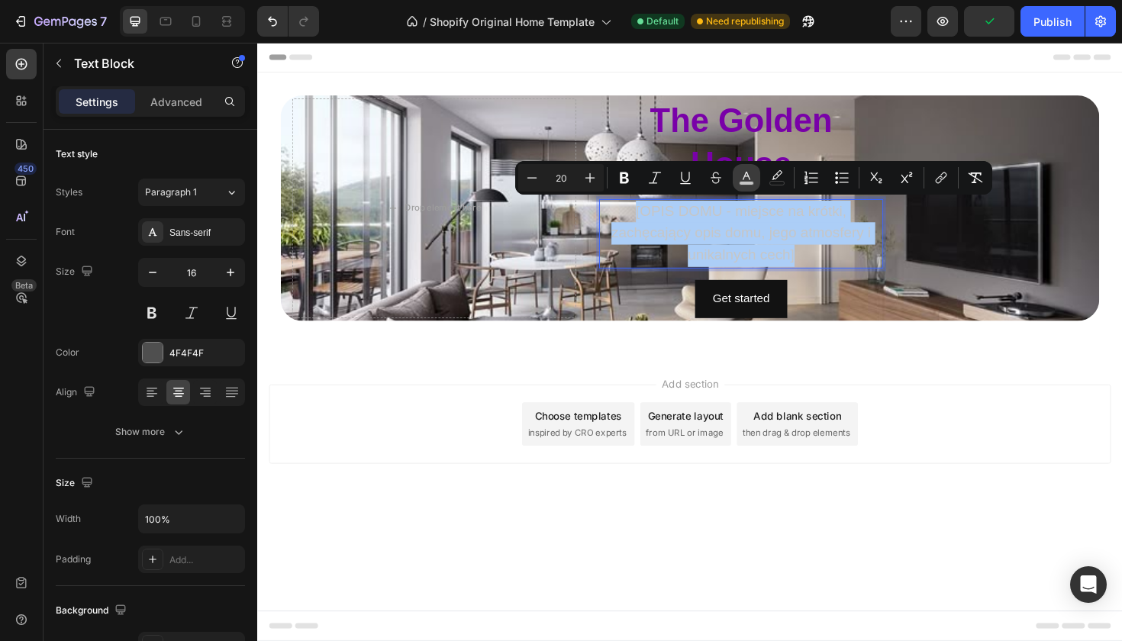
click at [750, 179] on icon "Editor contextual toolbar" at bounding box center [746, 177] width 15 height 15
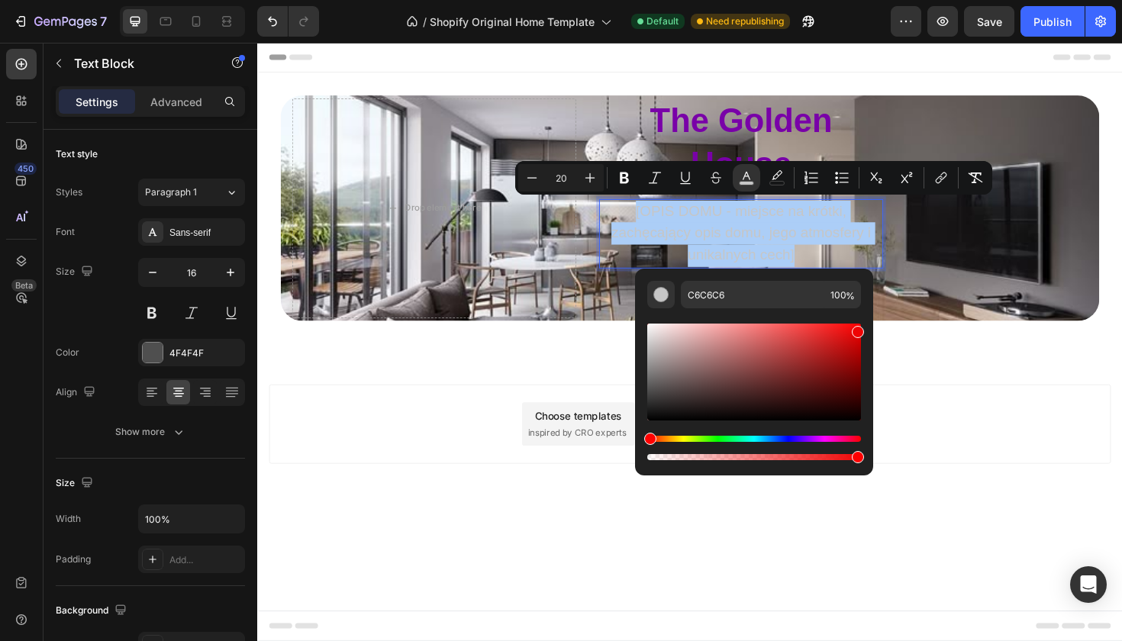
drag, startPoint x: 802, startPoint y: 387, endPoint x: 856, endPoint y: 329, distance: 78.9
click at [856, 329] on div "Editor contextual toolbar" at bounding box center [754, 372] width 214 height 97
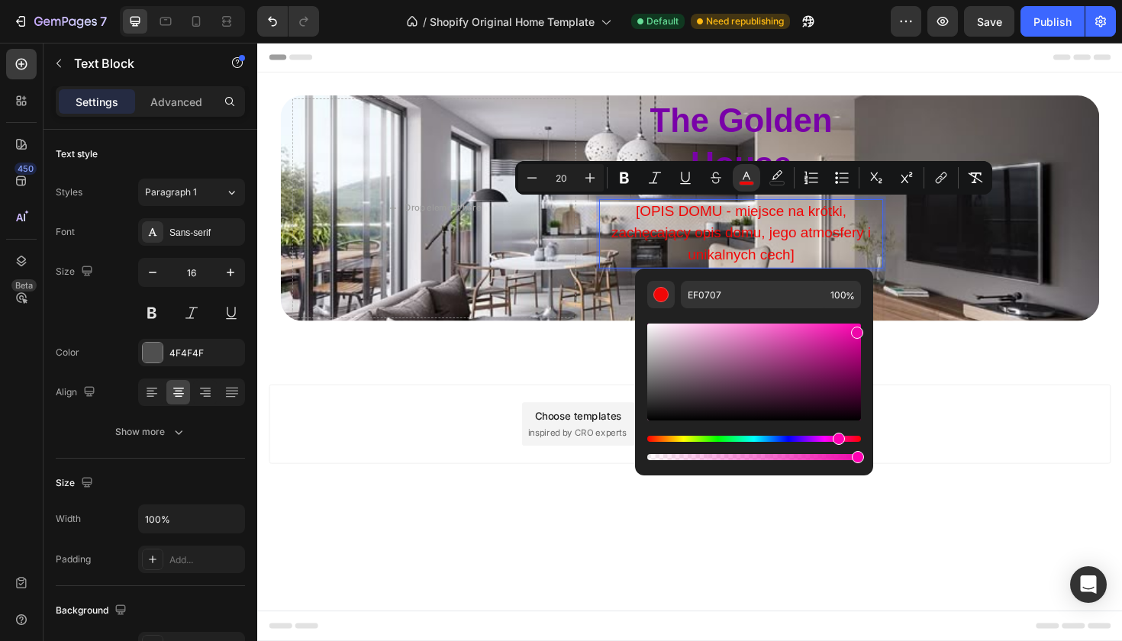
drag, startPoint x: 805, startPoint y: 436, endPoint x: 837, endPoint y: 436, distance: 31.3
click at [837, 436] on div "Hue" at bounding box center [754, 439] width 214 height 6
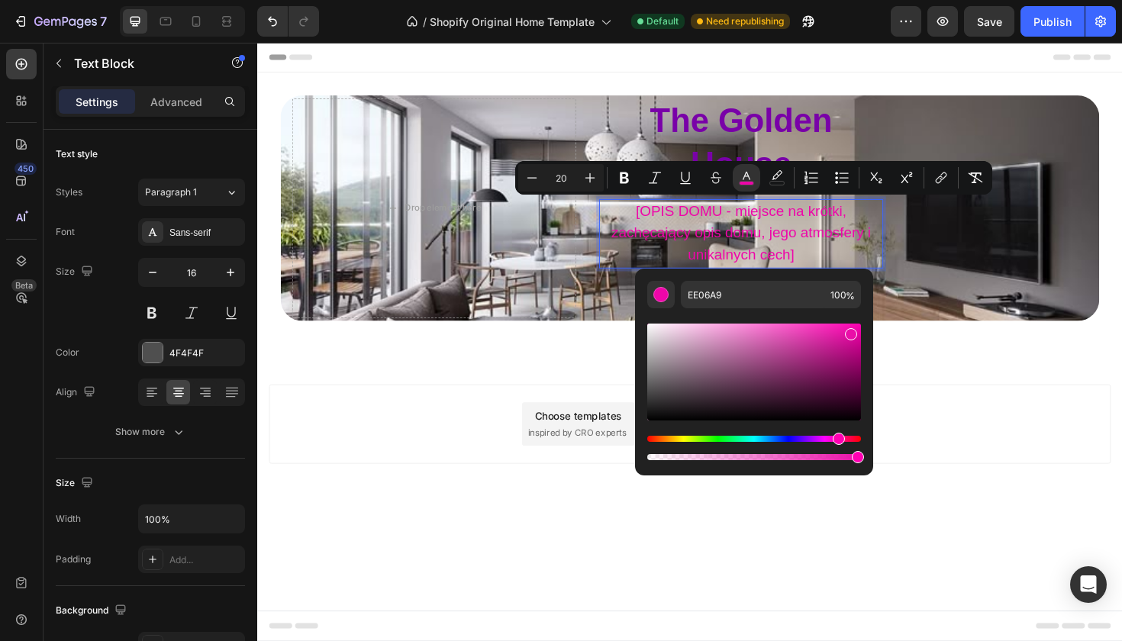
click at [850, 331] on div "Editor contextual toolbar" at bounding box center [851, 334] width 12 height 12
type input "EA0EA8"
click at [491, 449] on div "Add section Choose templates inspired by CRO experts Generate layout from URL o…" at bounding box center [715, 447] width 892 height 84
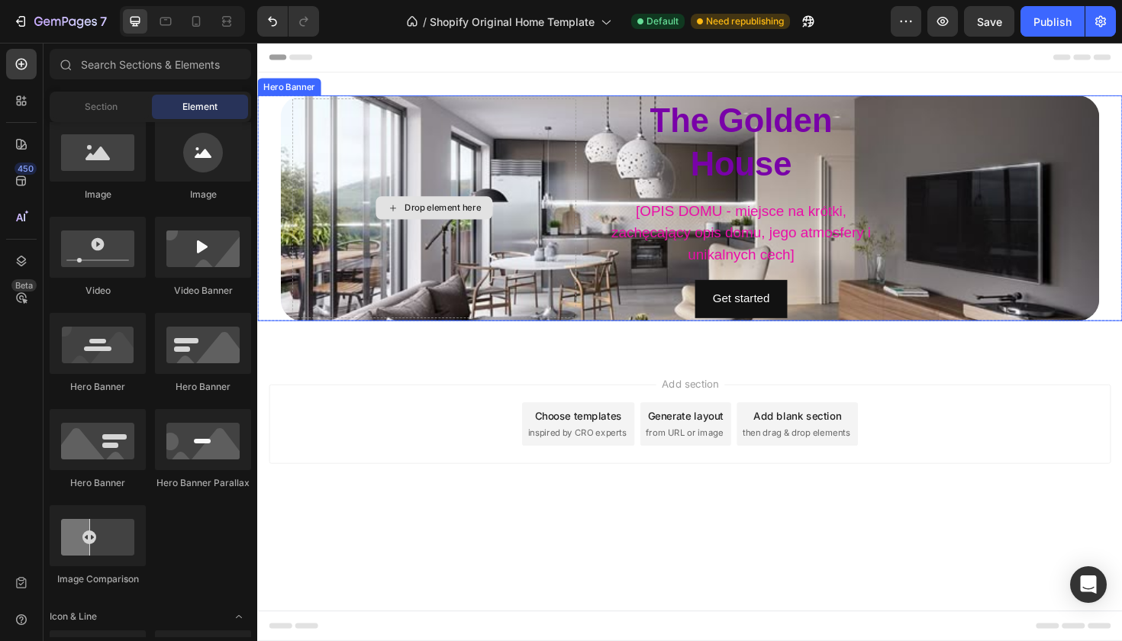
click at [436, 216] on div "Drop element here" at bounding box center [453, 217] width 81 height 12
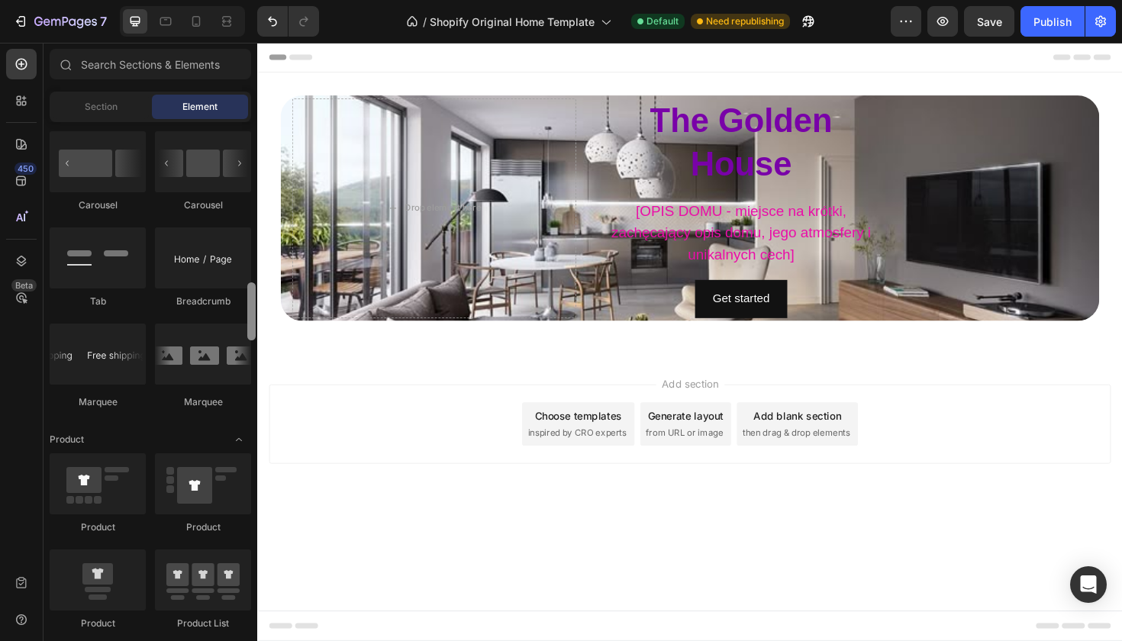
scroll to position [1621, 0]
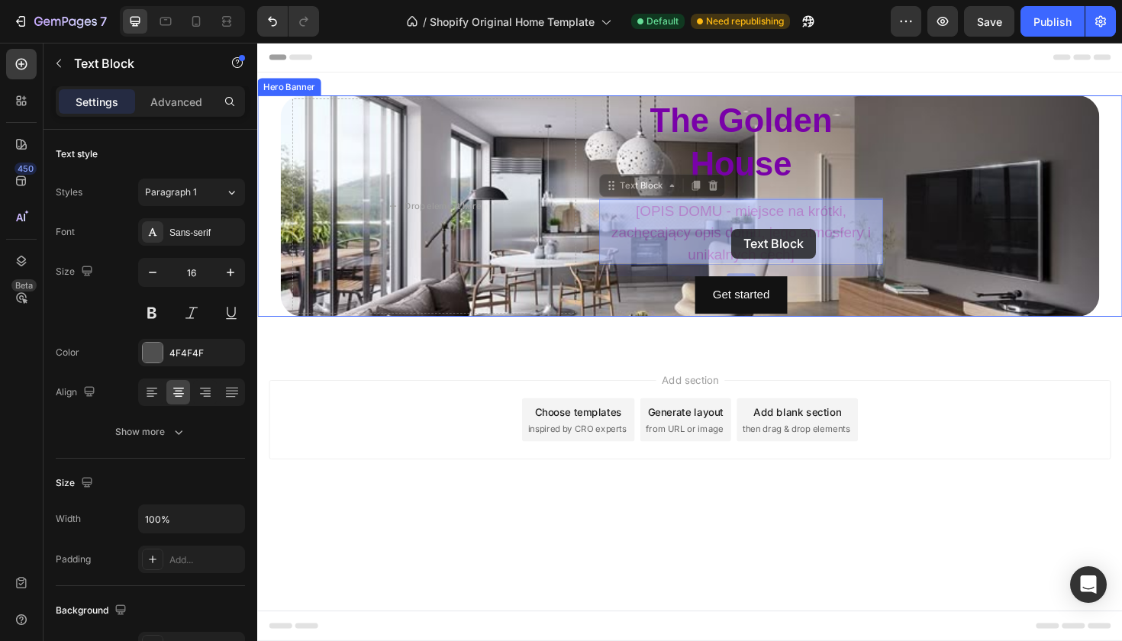
drag, startPoint x: 764, startPoint y: 230, endPoint x: 760, endPoint y: 240, distance: 10.9
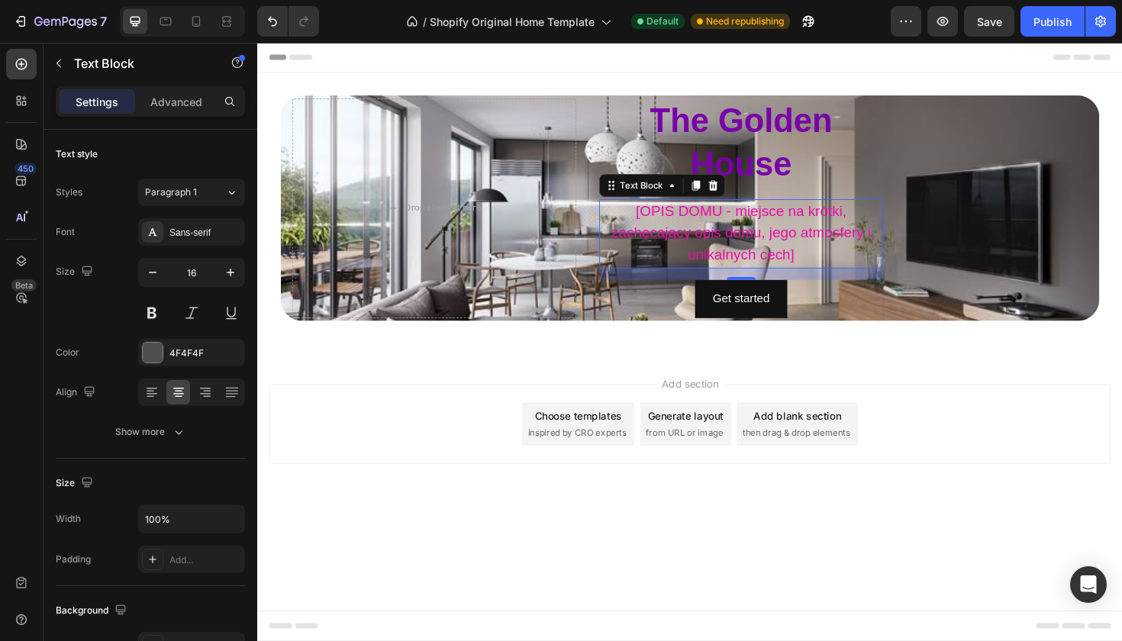
click at [716, 574] on body "⁠⁠⁠⁠⁠⁠⁠ The Golden House Heading [OPIS DOMU - miejsce na krótki, zachęcający op…" at bounding box center [715, 360] width 916 height 634
click at [791, 244] on span "[OPIS DOMU - miejsce na krótki, zachęcający opis domu, jego atmosfery i unikaln…" at bounding box center [769, 244] width 275 height 64
click at [742, 192] on icon at bounding box center [740, 193] width 10 height 11
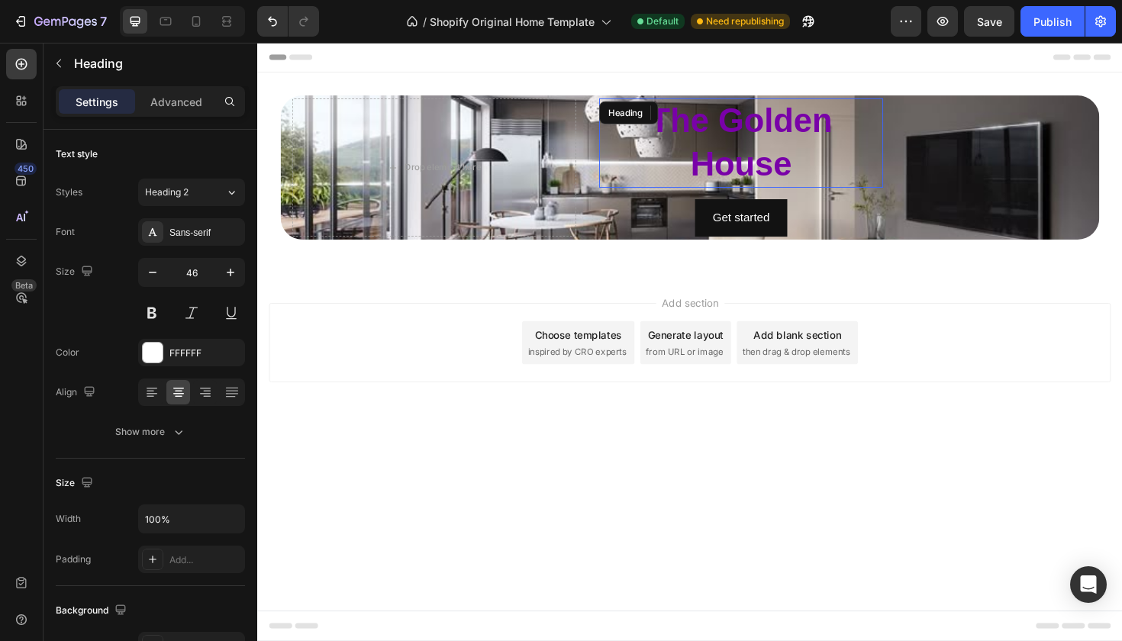
click at [778, 163] on strong "The Golden House" at bounding box center [769, 147] width 193 height 85
click at [730, 119] on icon at bounding box center [730, 117] width 12 height 12
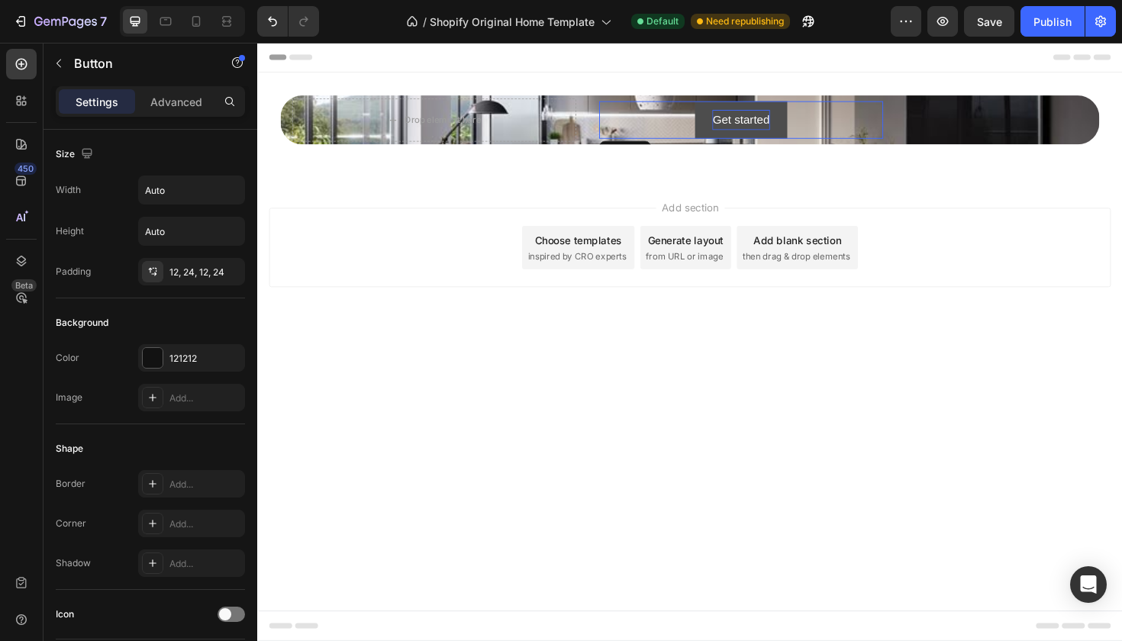
click at [750, 128] on div "Get started" at bounding box center [769, 125] width 60 height 22
click at [667, 130] on div "Get started Button 0" at bounding box center [769, 125] width 301 height 40
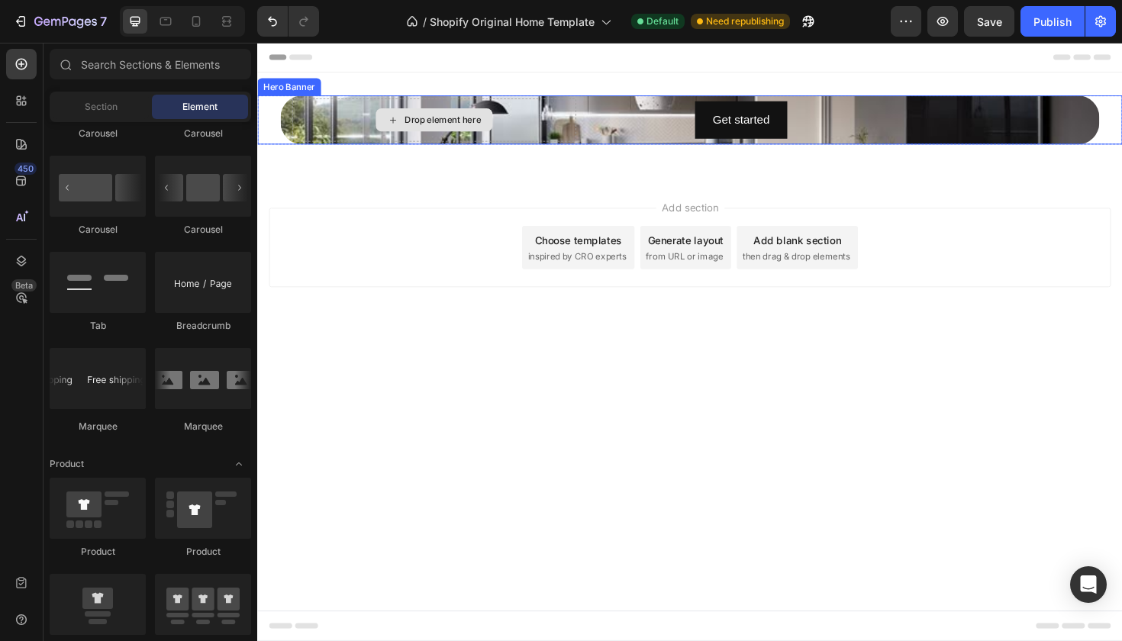
click at [463, 126] on div "Drop element here" at bounding box center [453, 124] width 81 height 12
click at [441, 140] on div "Drop element here" at bounding box center [444, 125] width 301 height 46
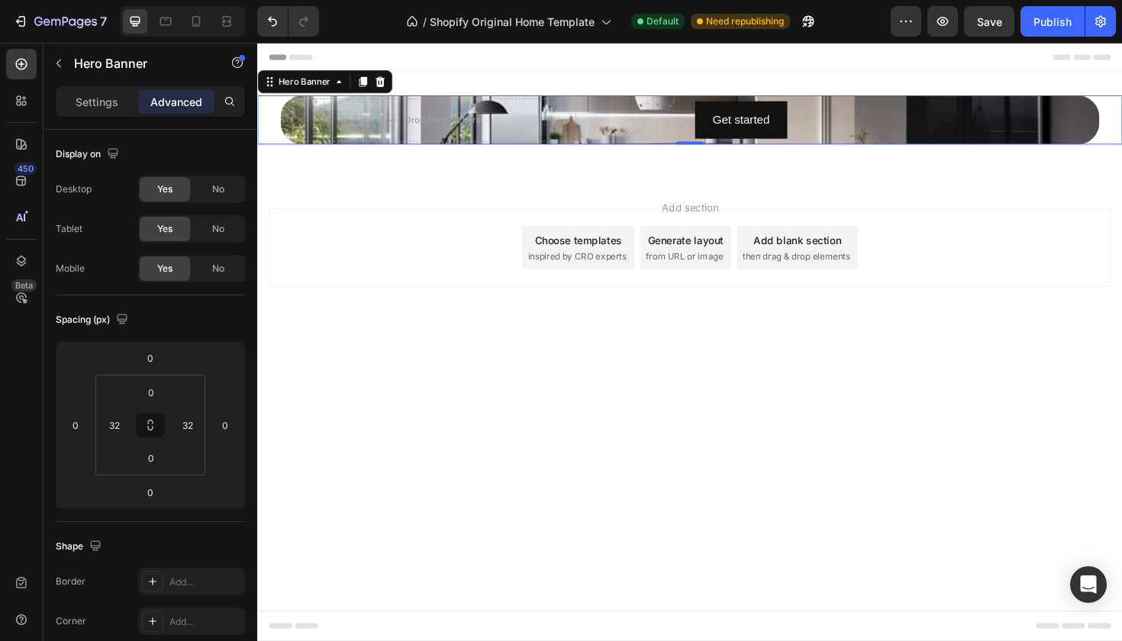
click at [105, 121] on div "Settings Advanced" at bounding box center [151, 108] width 214 height 44
click at [105, 114] on div "Settings Advanced" at bounding box center [150, 101] width 189 height 31
click at [108, 111] on div "Settings" at bounding box center [97, 101] width 76 height 24
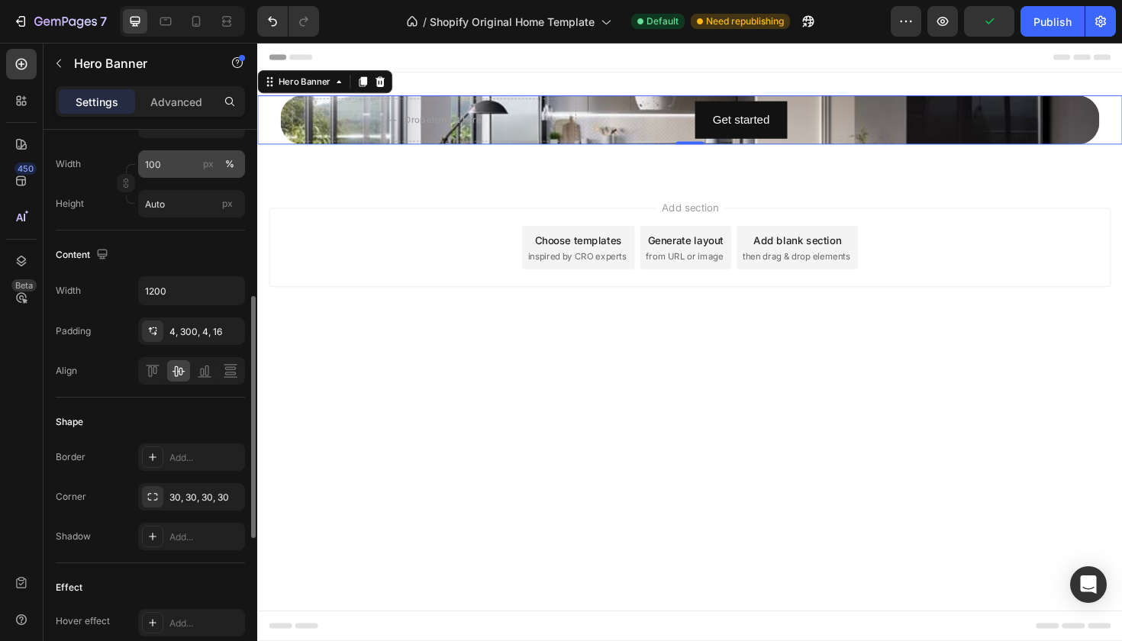
scroll to position [379, 0]
click at [208, 337] on div "4, 300, 4, 16" at bounding box center [191, 331] width 44 height 14
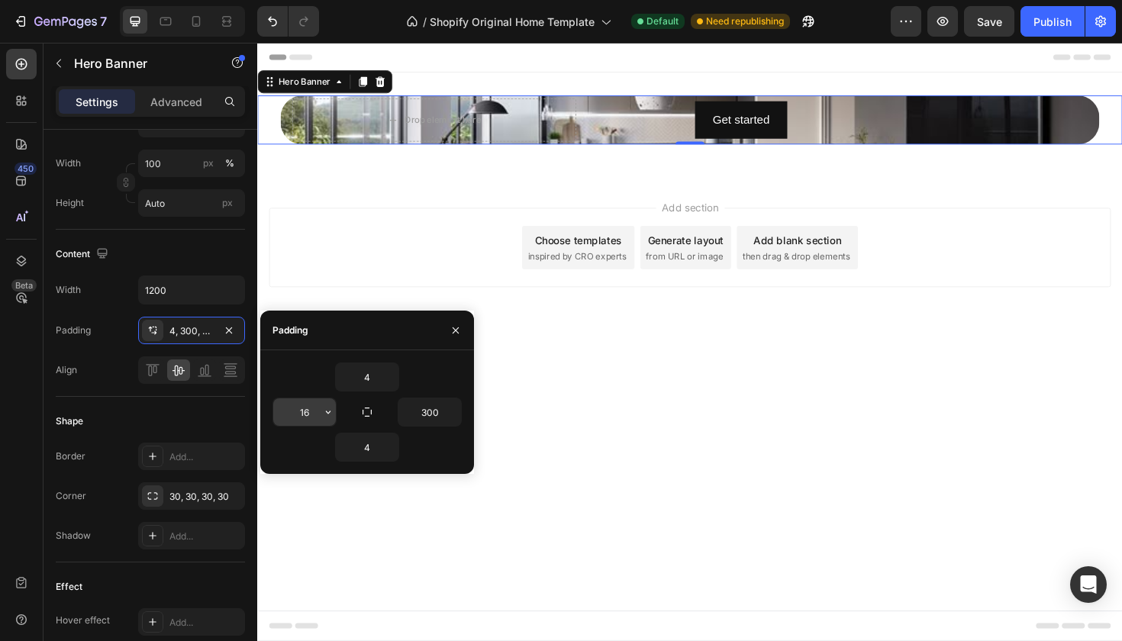
click at [317, 418] on input "16" at bounding box center [304, 411] width 63 height 27
type input "1"
click at [373, 406] on icon "button" at bounding box center [367, 412] width 12 height 12
type input "4"
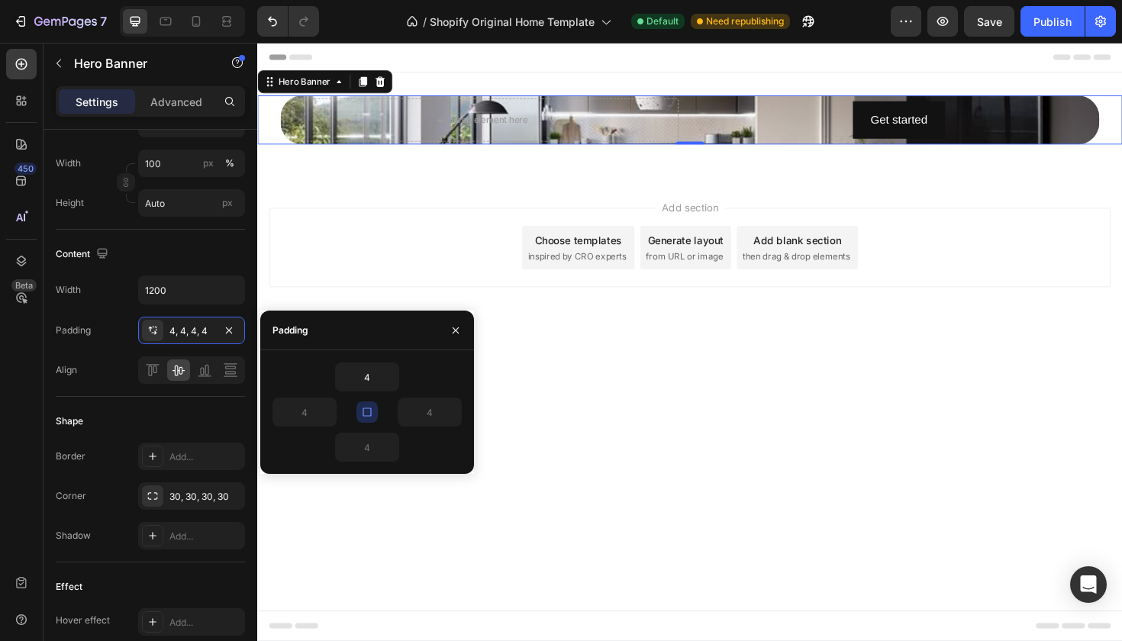
click at [369, 408] on icon "button" at bounding box center [367, 412] width 8 height 8
click at [321, 408] on button "button" at bounding box center [328, 411] width 15 height 27
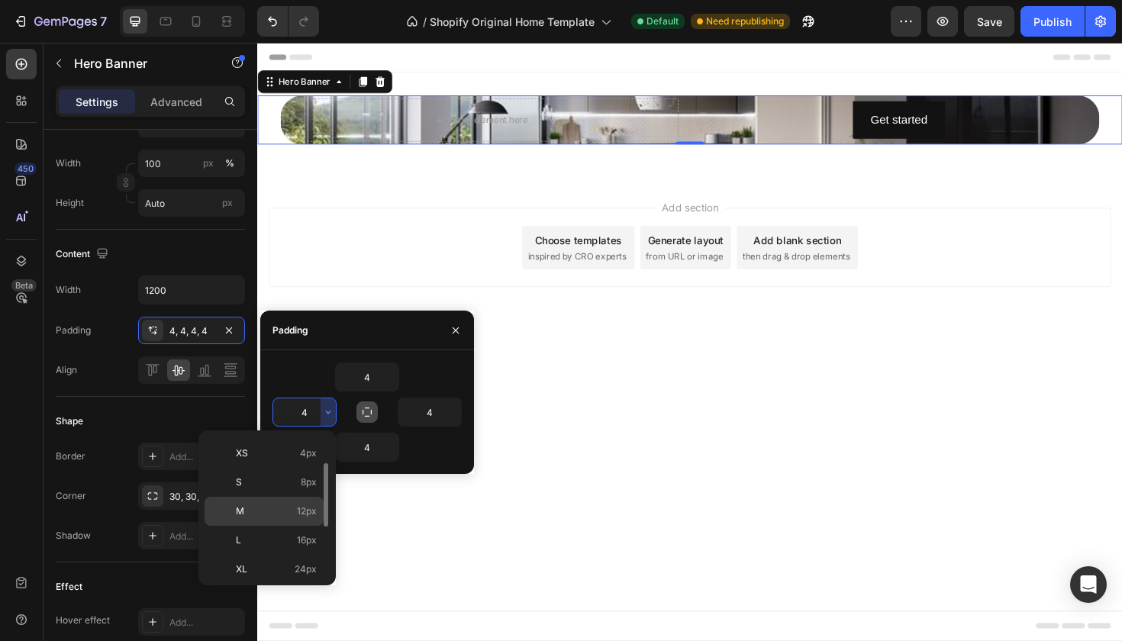
scroll to position [57, 0]
click at [288, 546] on div "L 16px" at bounding box center [264, 538] width 119 height 29
type input "16"
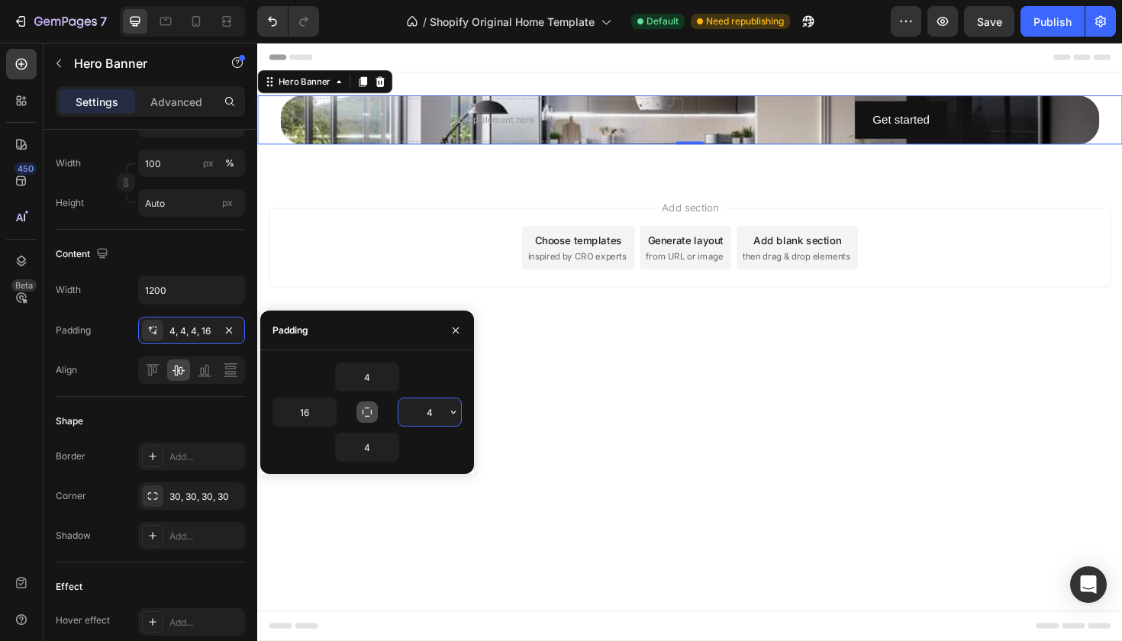
click at [437, 415] on input "4" at bounding box center [429, 411] width 63 height 27
click at [453, 417] on icon "button" at bounding box center [453, 412] width 12 height 12
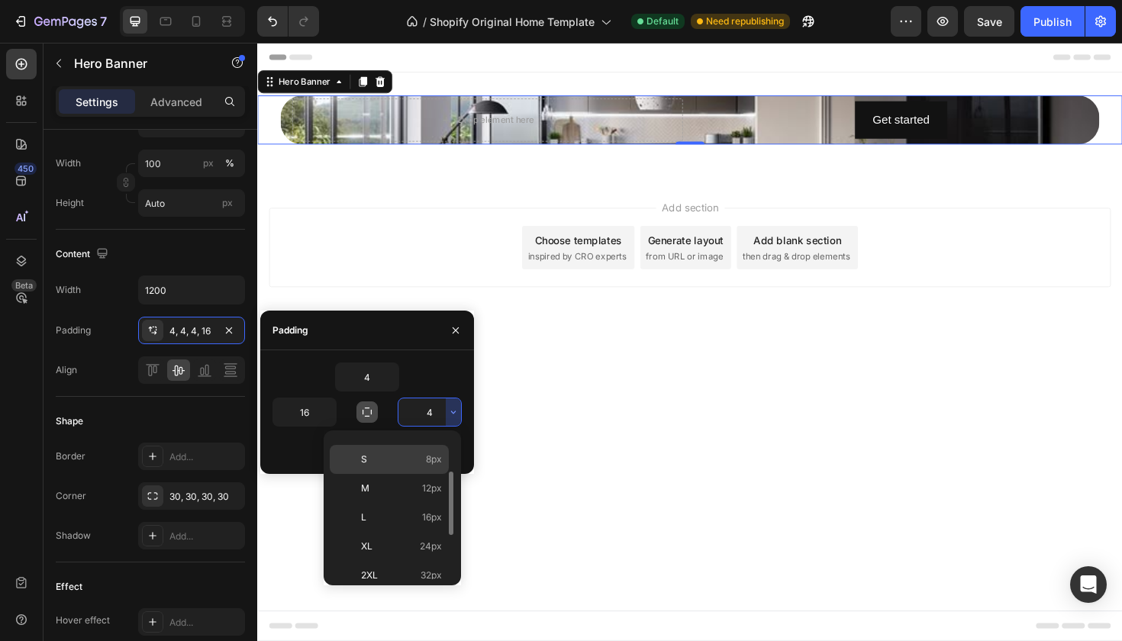
scroll to position [79, 0]
click at [424, 524] on div "L 16px" at bounding box center [389, 516] width 119 height 29
type input "16"
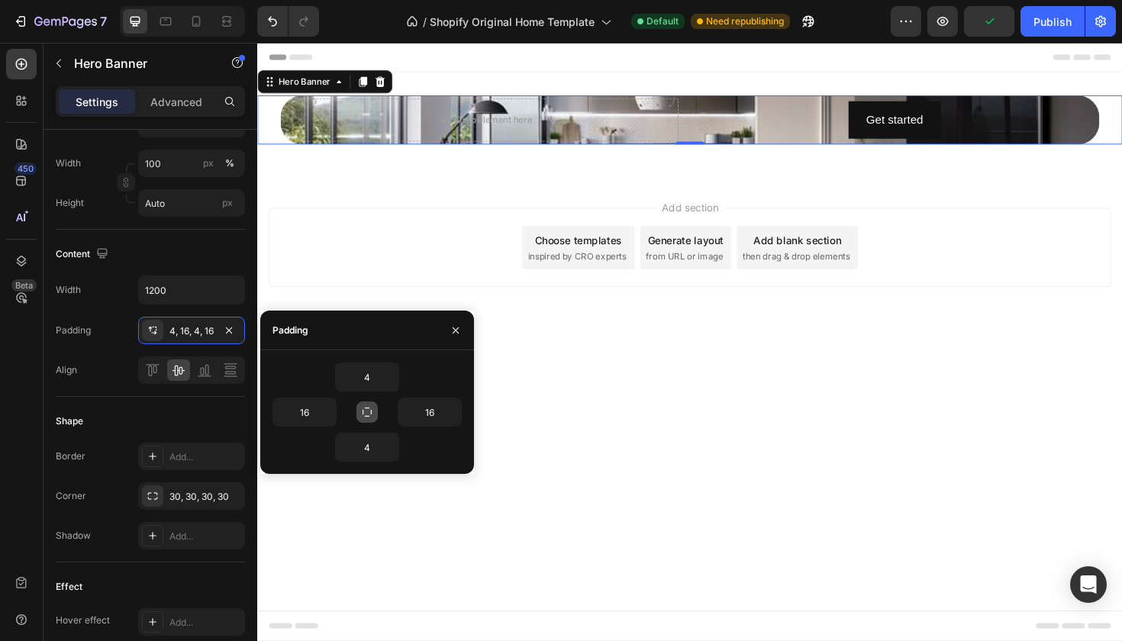
click at [582, 565] on body "Get started Button Drop element here Hero Banner 0 Row Section 1 Root Start wit…" at bounding box center [715, 360] width 916 height 634
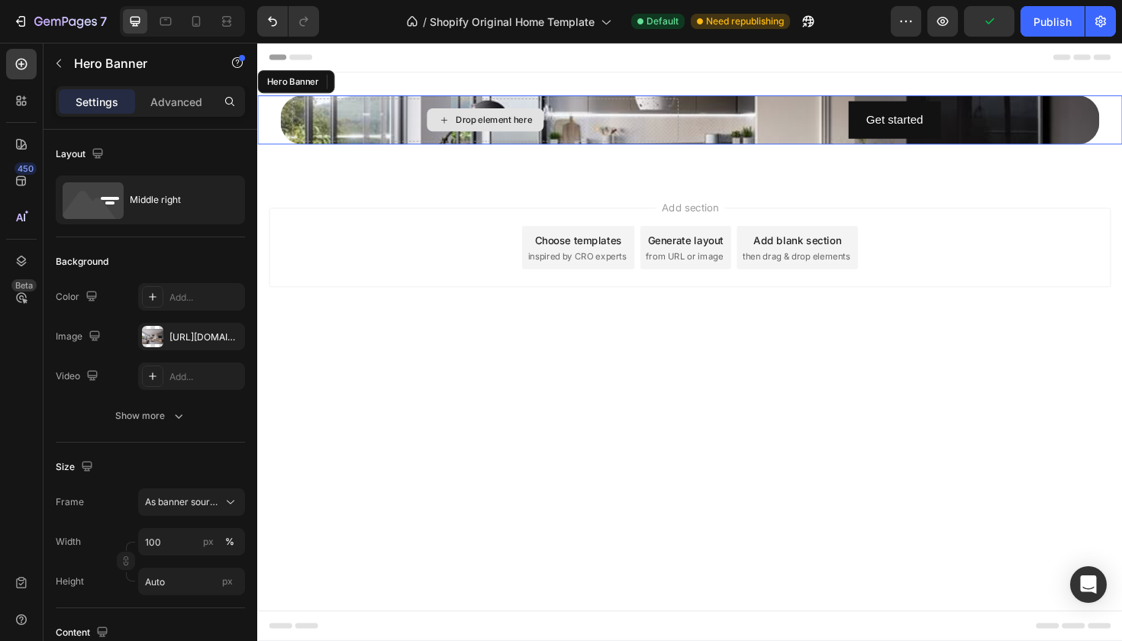
click at [424, 124] on div "Drop element here" at bounding box center [498, 125] width 409 height 46
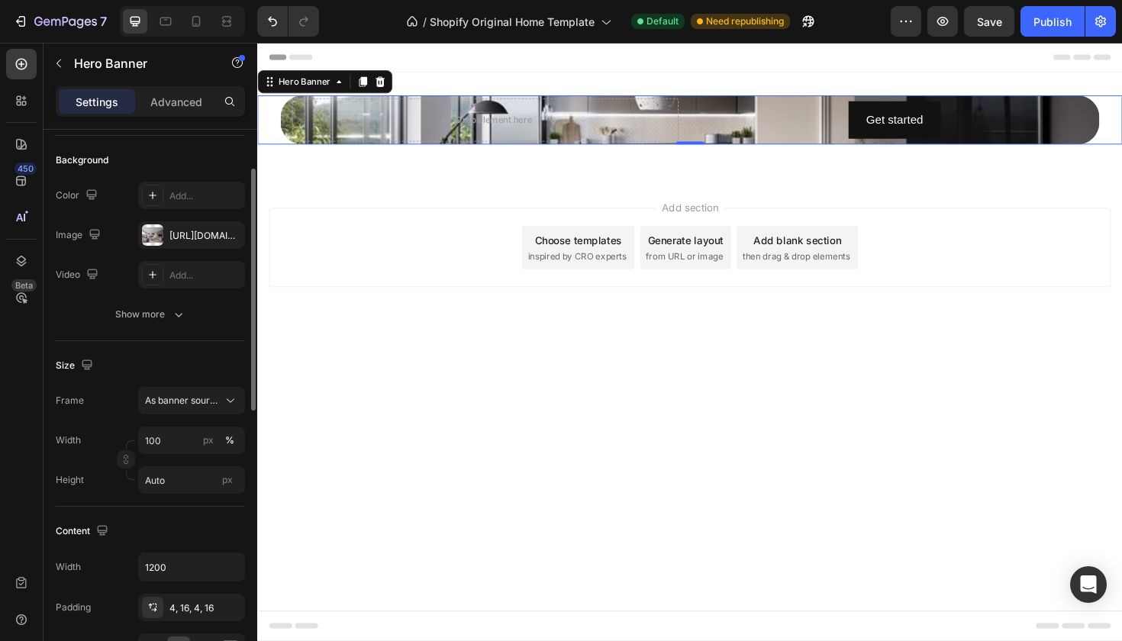
scroll to position [98, 0]
click at [189, 243] on div "[URL][DOMAIN_NAME]" at bounding box center [191, 240] width 44 height 14
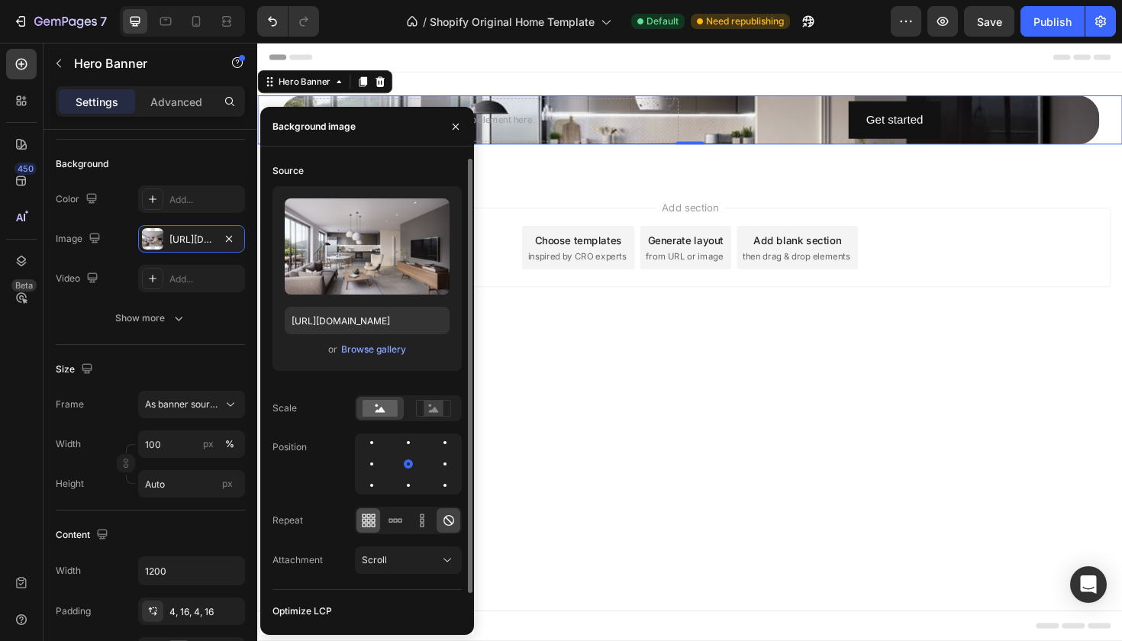
click at [376, 525] on div at bounding box center [368, 520] width 24 height 24
click at [446, 521] on icon at bounding box center [448, 520] width 15 height 15
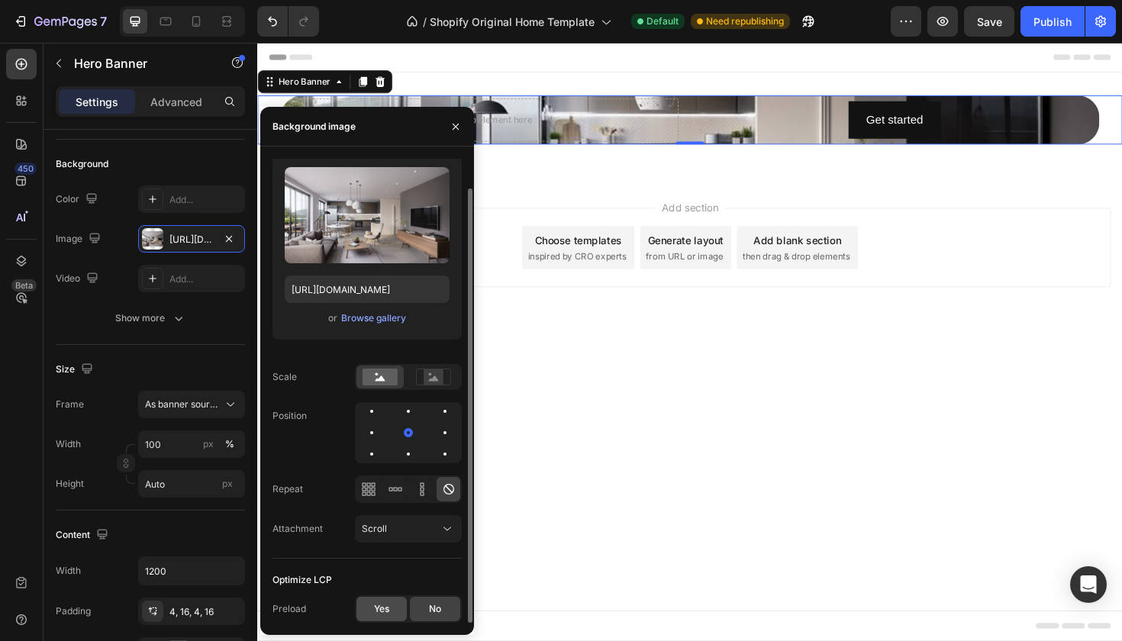
click at [381, 612] on span "Yes" at bounding box center [381, 609] width 15 height 14
click at [429, 608] on span "No" at bounding box center [435, 609] width 12 height 14
click at [414, 418] on div at bounding box center [408, 411] width 18 height 18
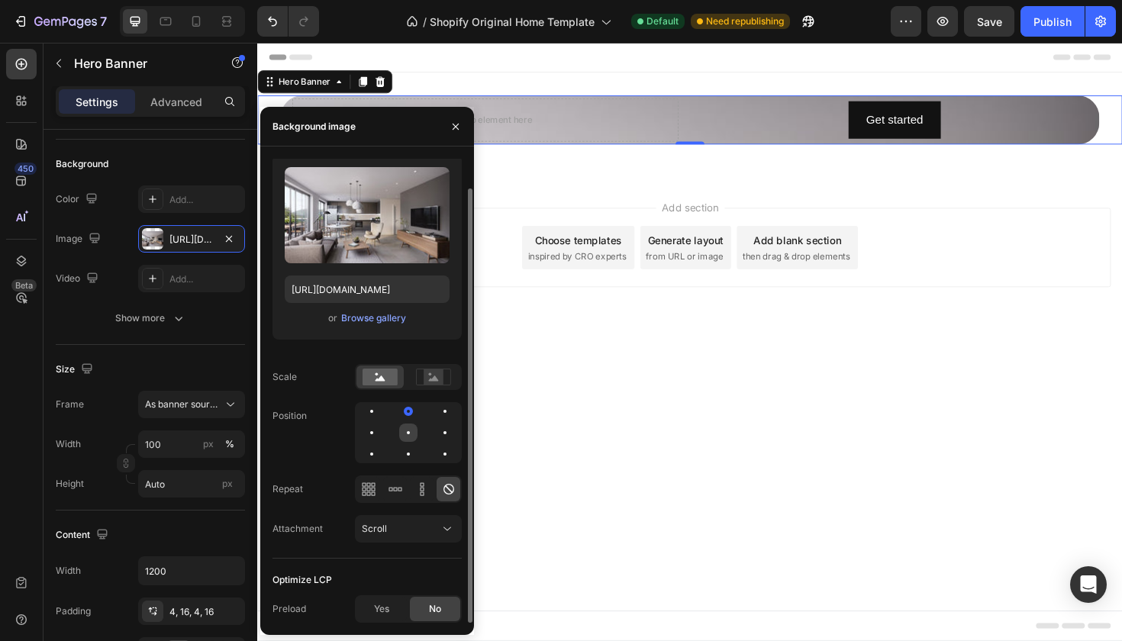
click at [412, 437] on div at bounding box center [408, 433] width 18 height 18
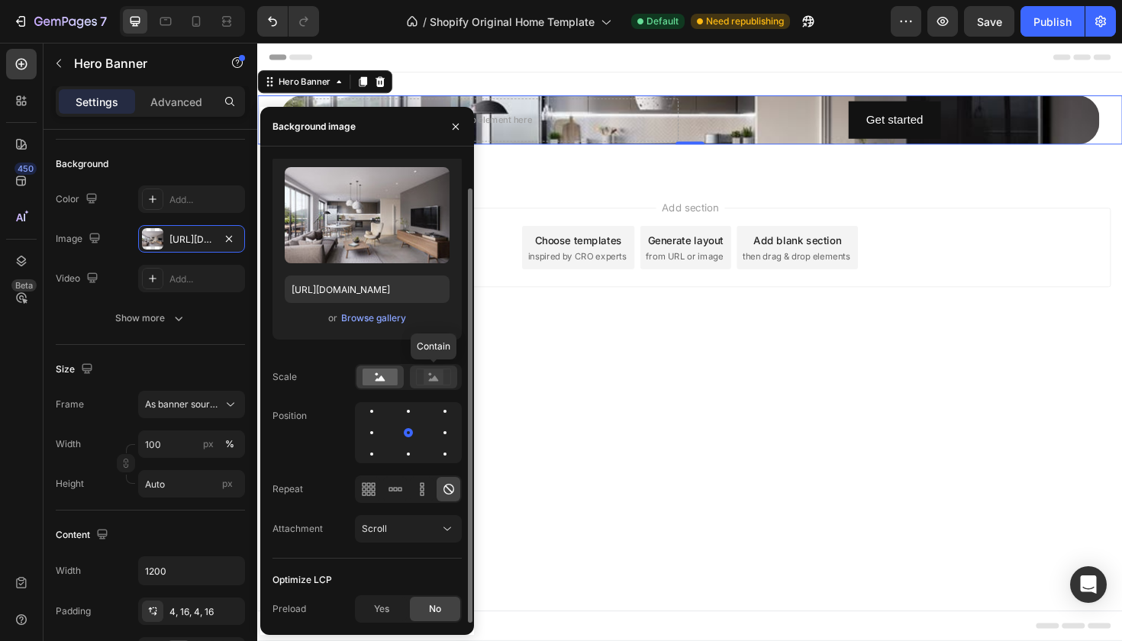
click at [435, 382] on rect at bounding box center [434, 376] width 20 height 15
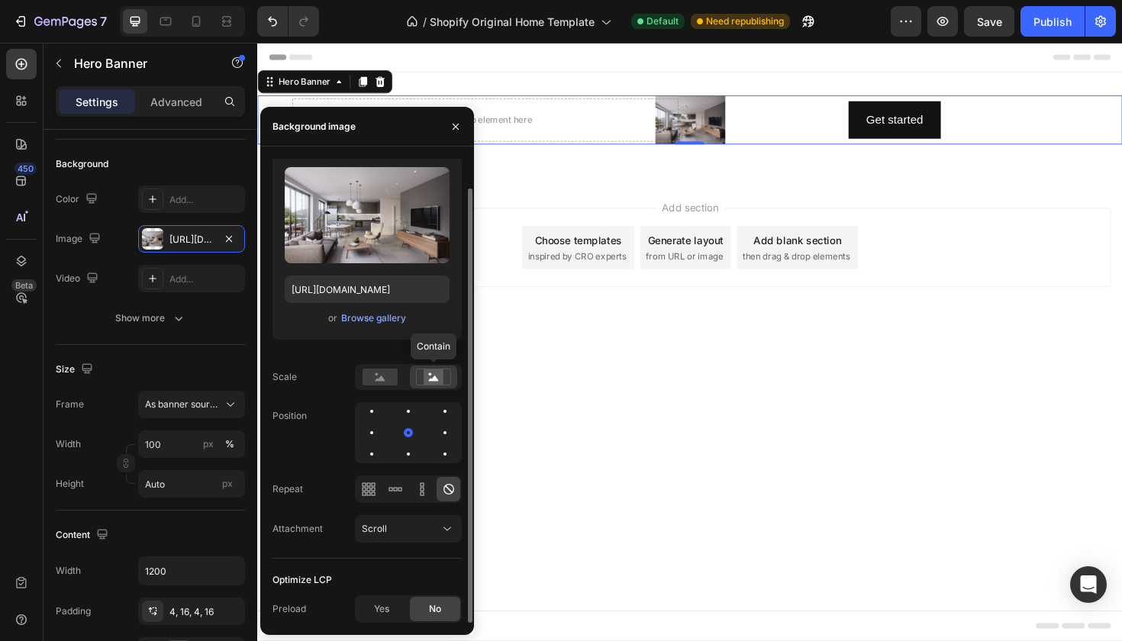
click at [435, 382] on rect at bounding box center [434, 376] width 20 height 15
click at [377, 373] on circle at bounding box center [377, 374] width 3 height 3
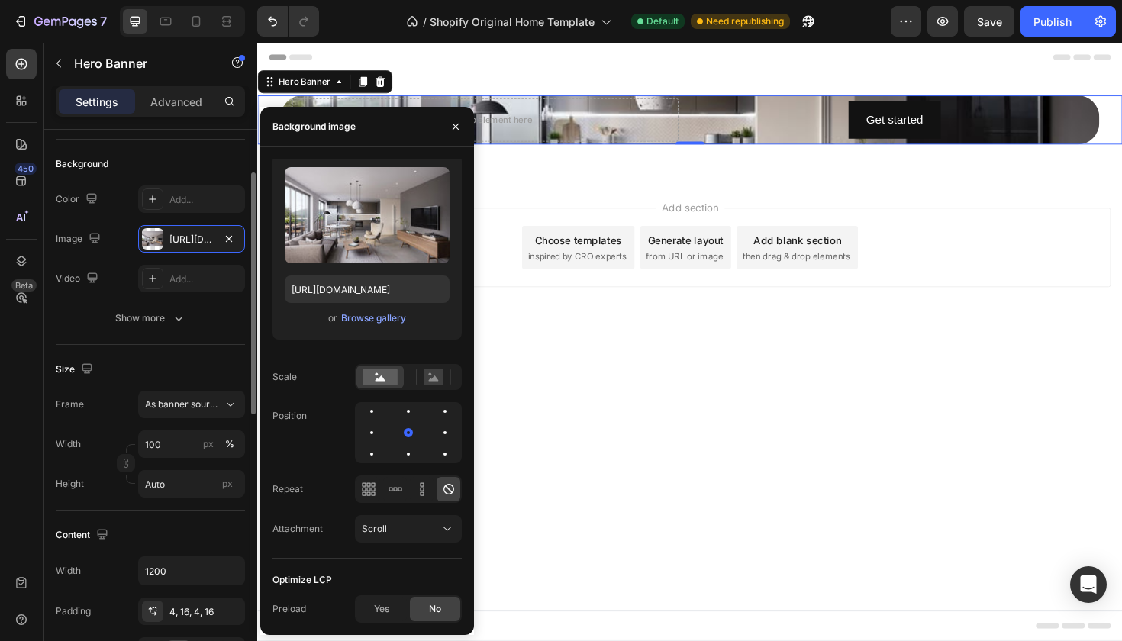
click at [199, 359] on div "Size" at bounding box center [150, 369] width 189 height 24
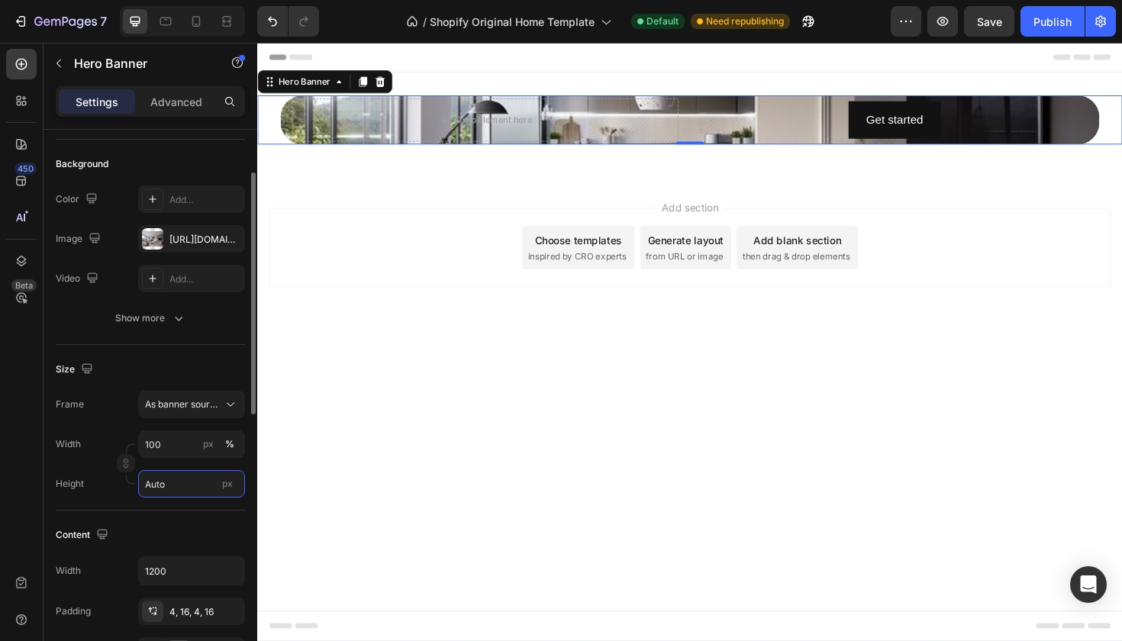
click at [178, 483] on input "Auto" at bounding box center [191, 483] width 107 height 27
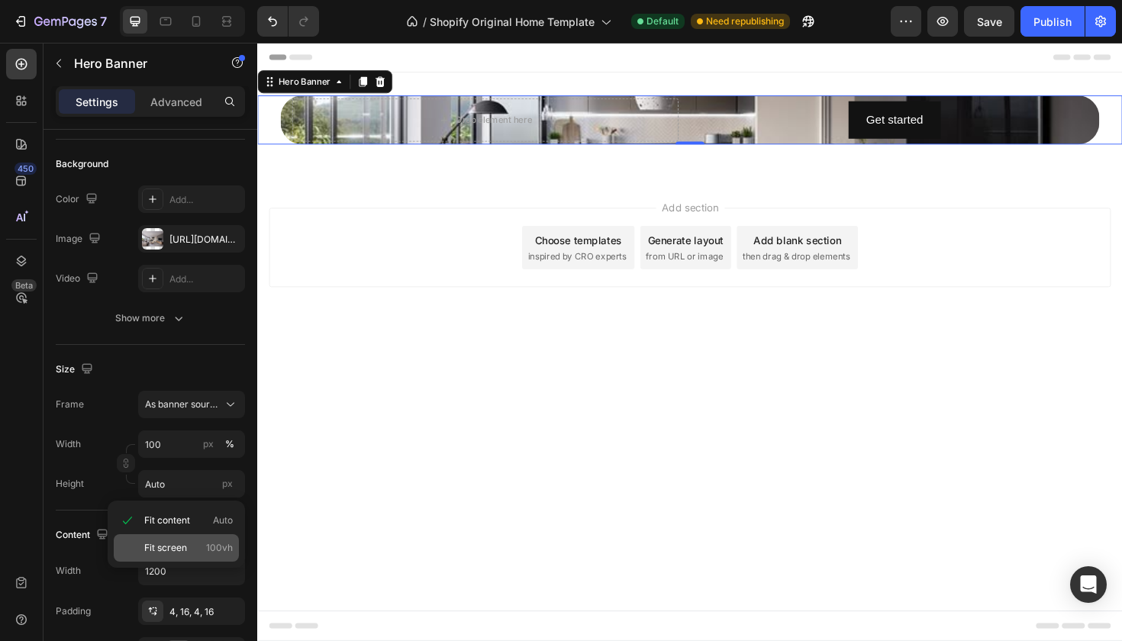
click at [172, 552] on span "Fit screen" at bounding box center [165, 548] width 43 height 14
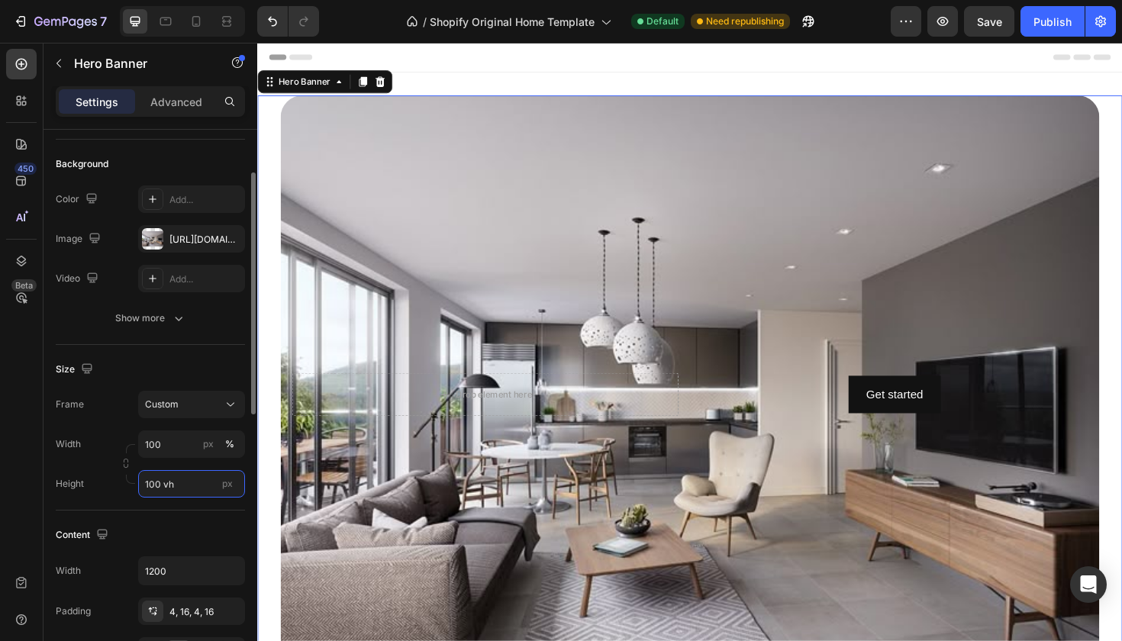
click at [162, 485] on input "100 vh" at bounding box center [191, 483] width 107 height 27
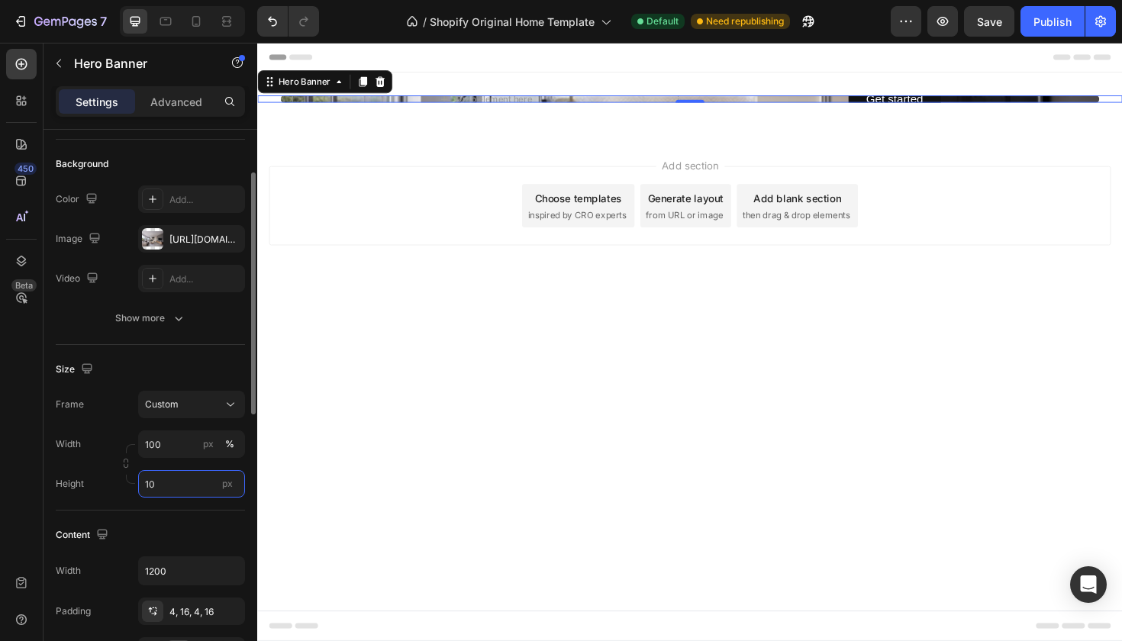
type input "1"
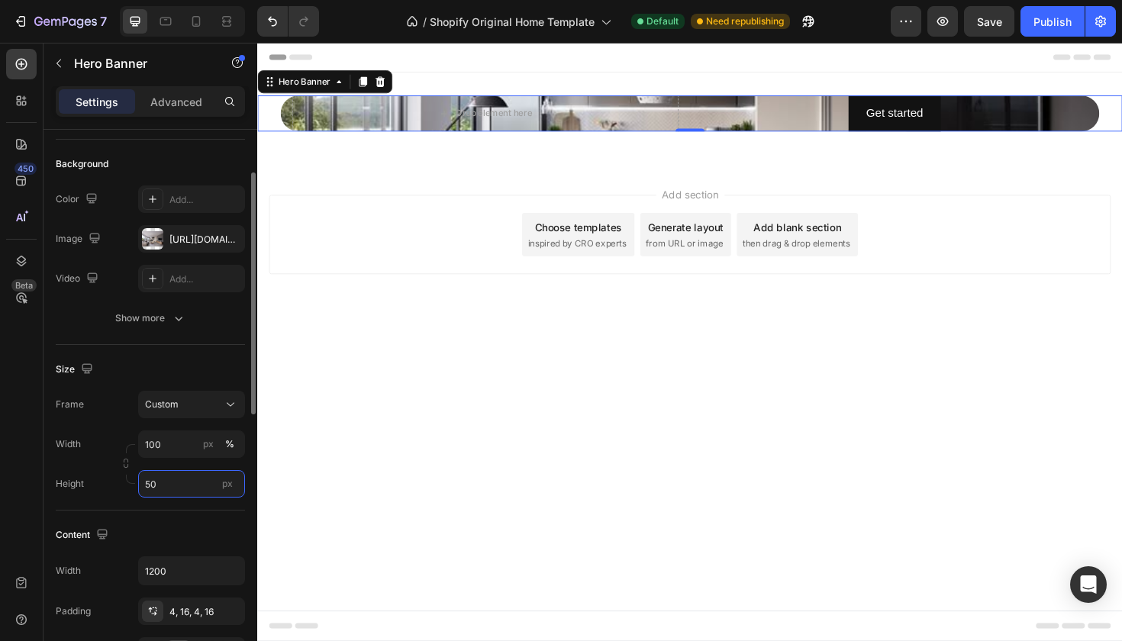
type input "5"
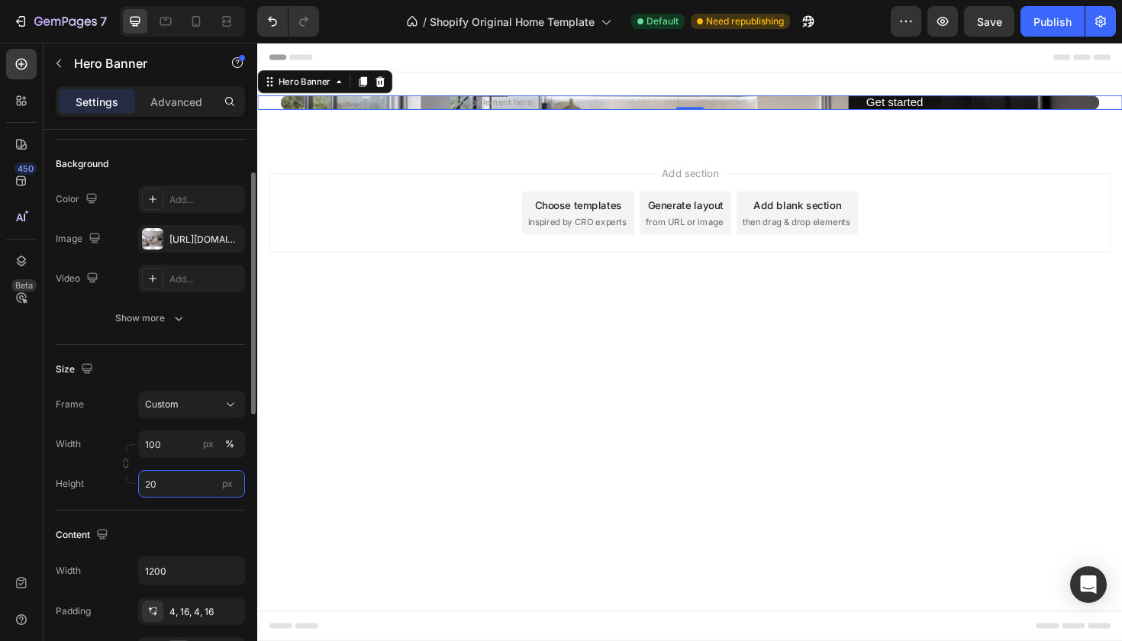
type input "2"
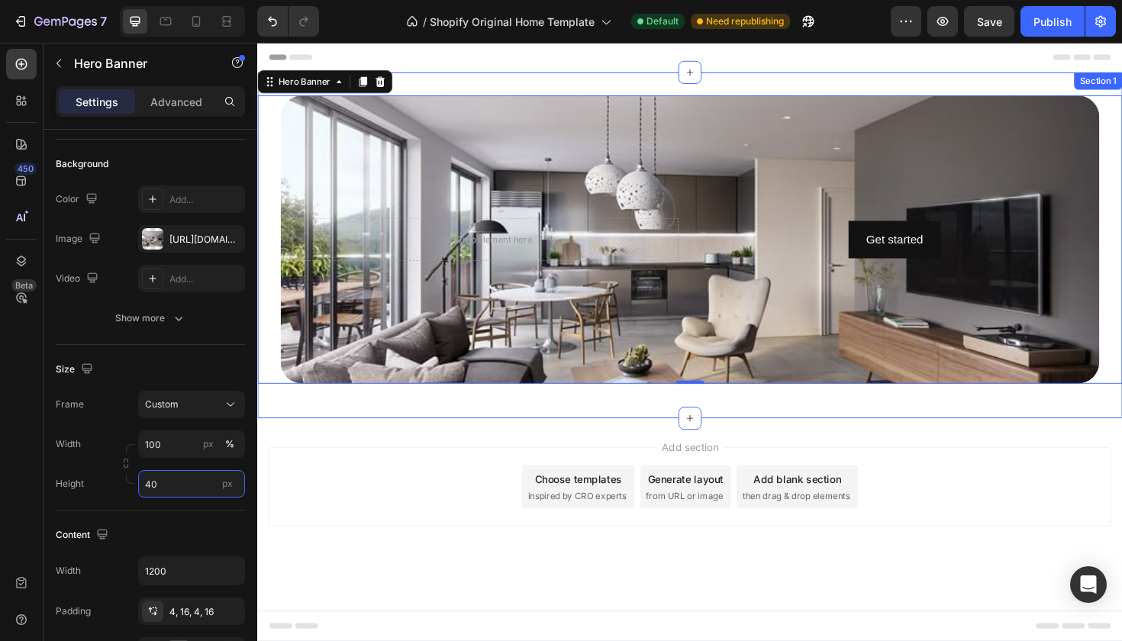
type input "4"
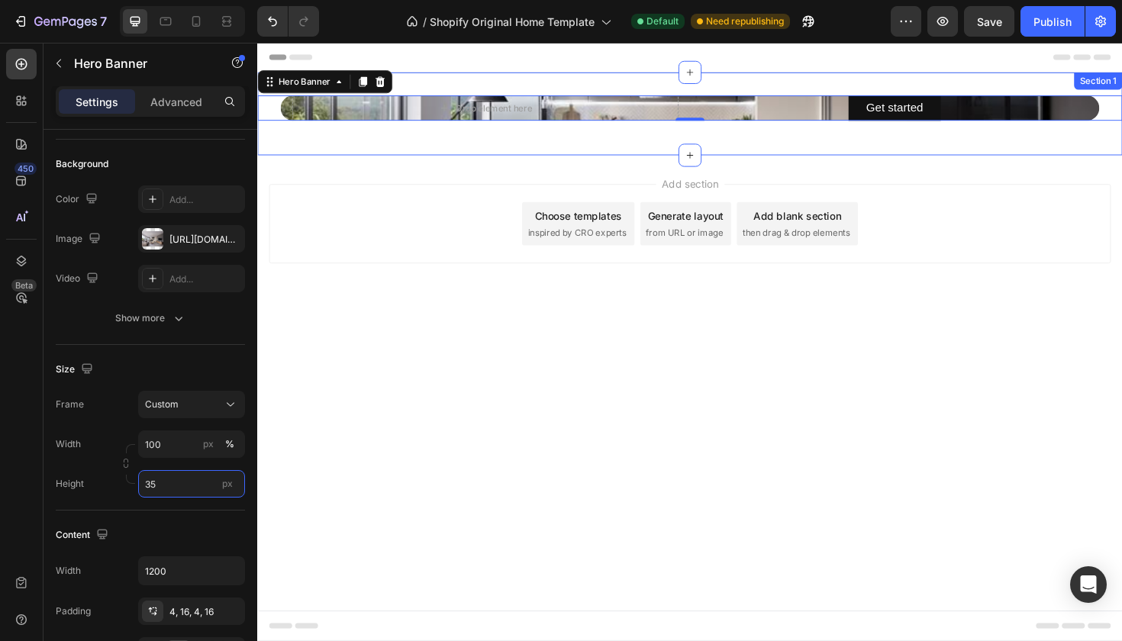
type input "350"
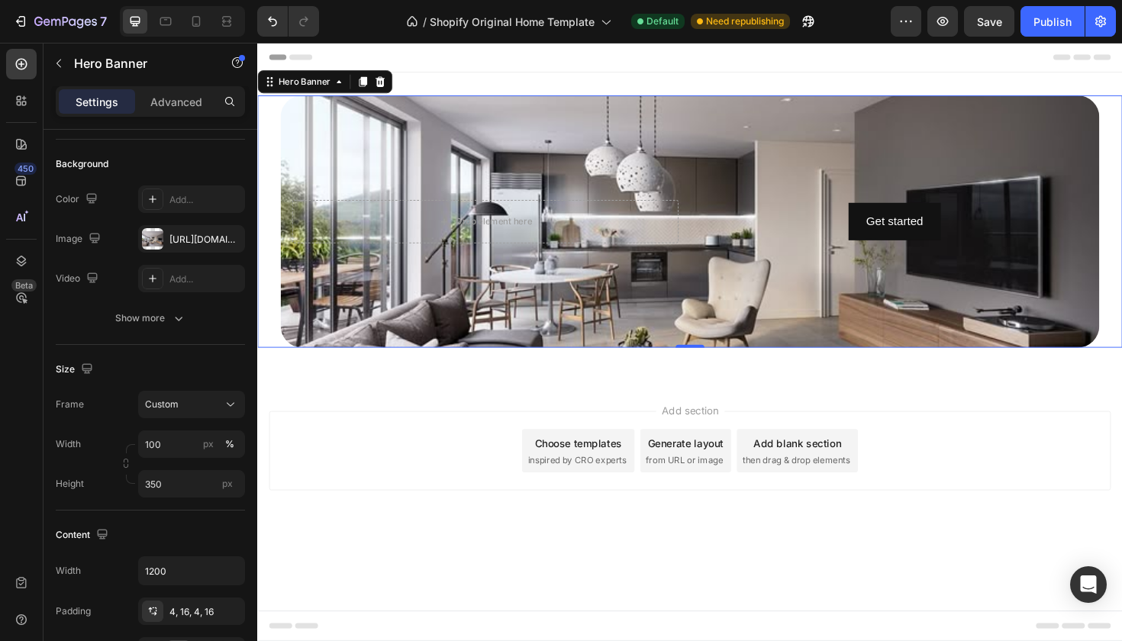
click at [644, 623] on body "Get started Button Drop element here Hero Banner 0 Row Section 1 Root Start wit…" at bounding box center [715, 360] width 916 height 634
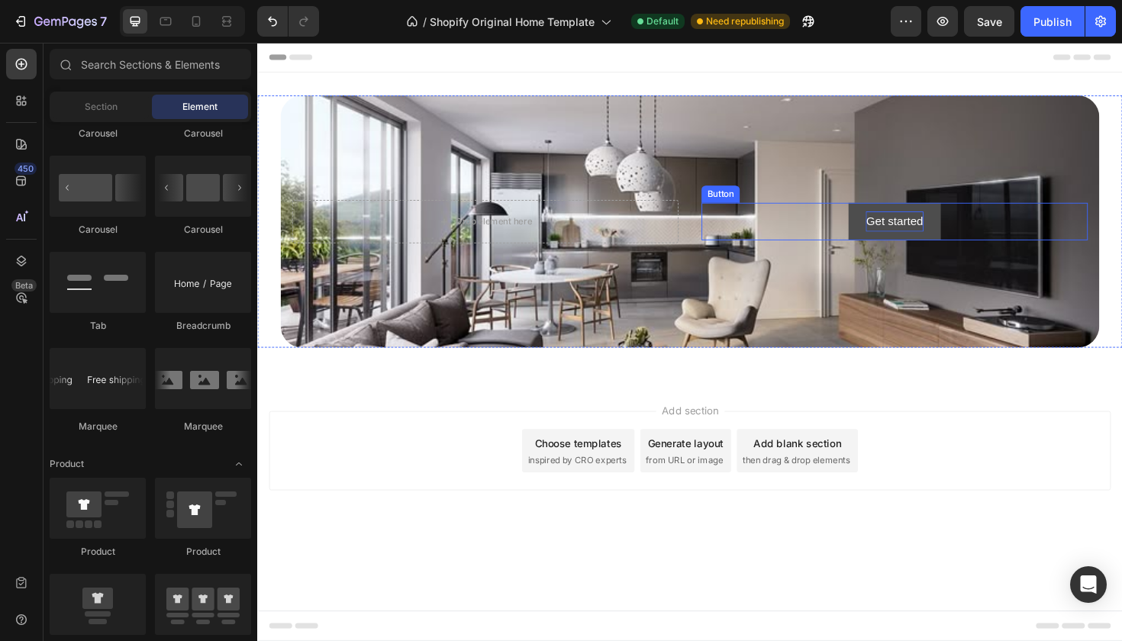
click at [928, 240] on div "Get started" at bounding box center [932, 232] width 60 height 22
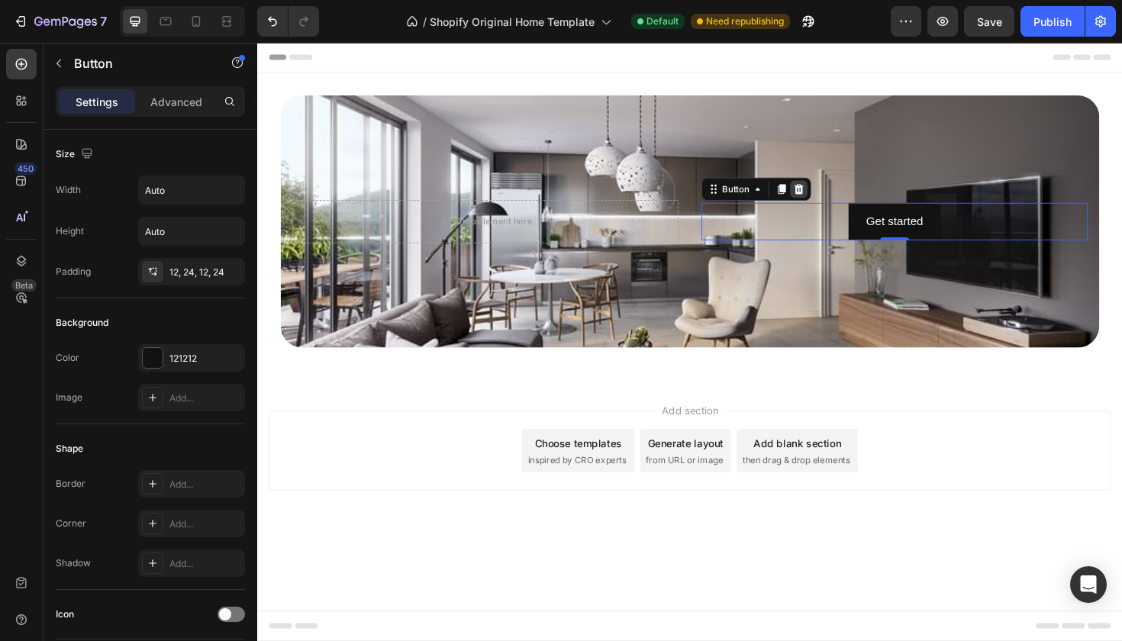
click at [830, 198] on icon at bounding box center [830, 198] width 12 height 12
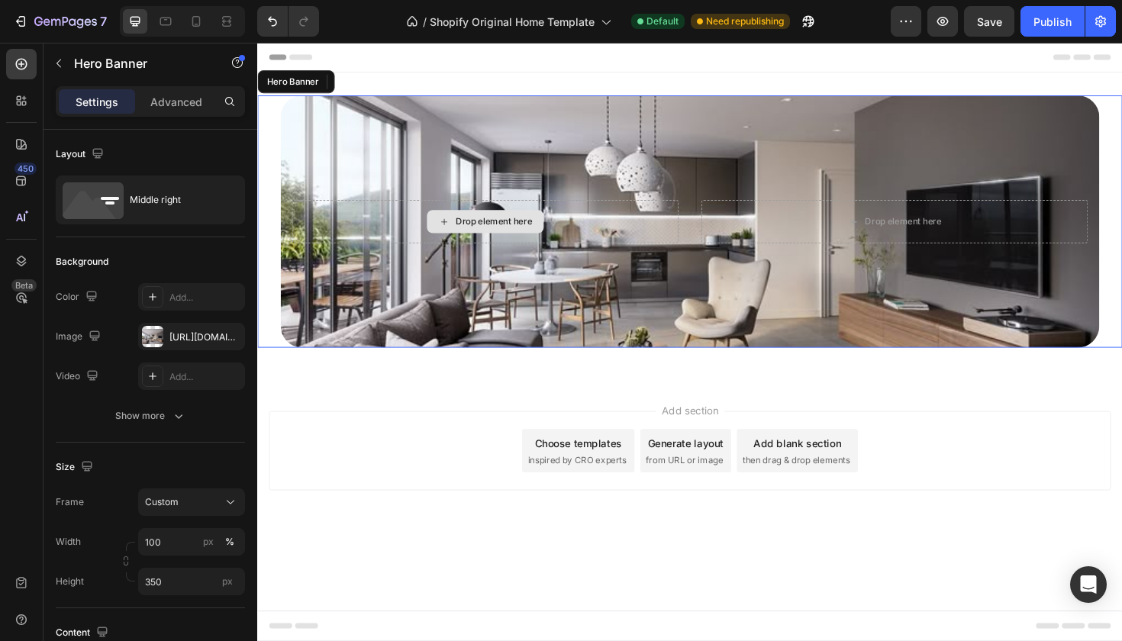
click at [663, 234] on div "Drop element here" at bounding box center [498, 232] width 409 height 46
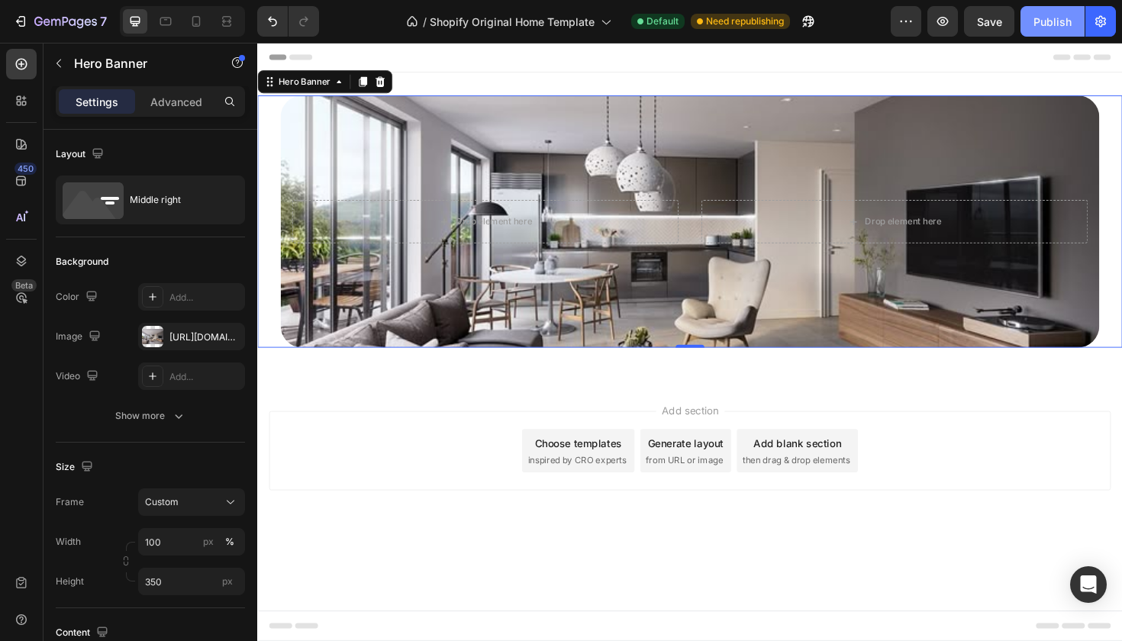
click at [1050, 27] on div "Publish" at bounding box center [1053, 22] width 38 height 16
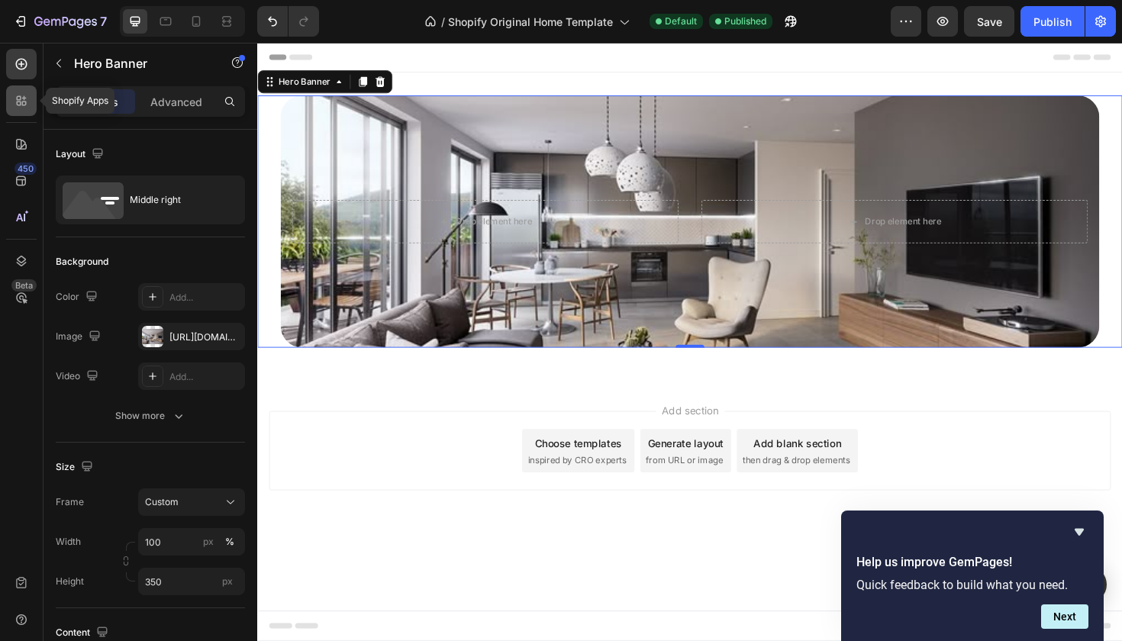
click at [29, 109] on div at bounding box center [21, 100] width 31 height 31
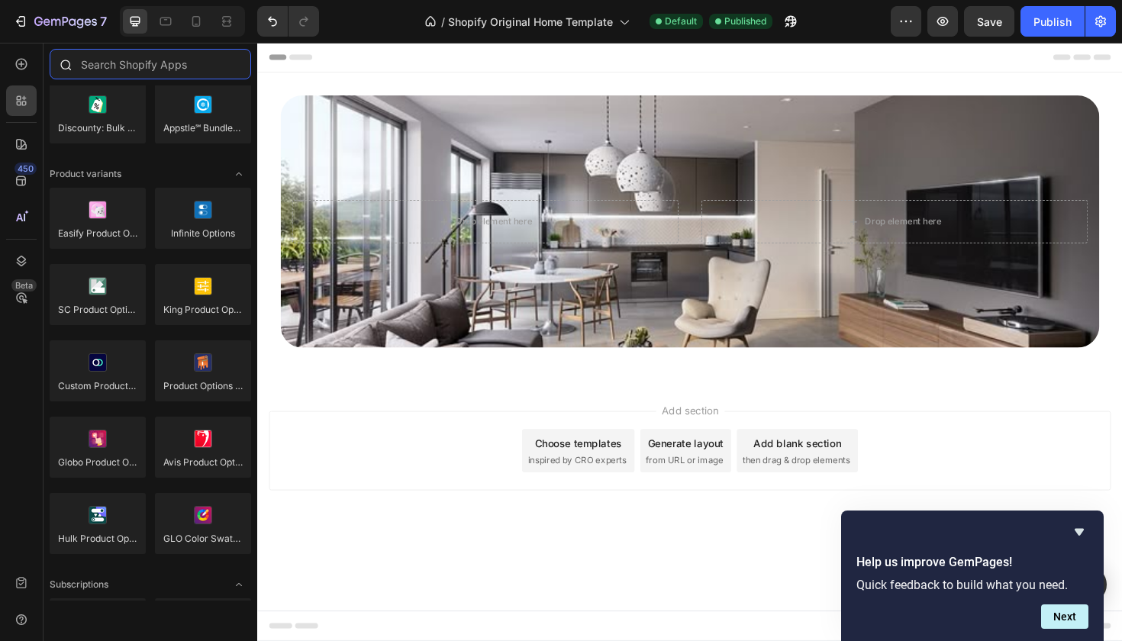
click at [189, 69] on input "text" at bounding box center [151, 64] width 202 height 31
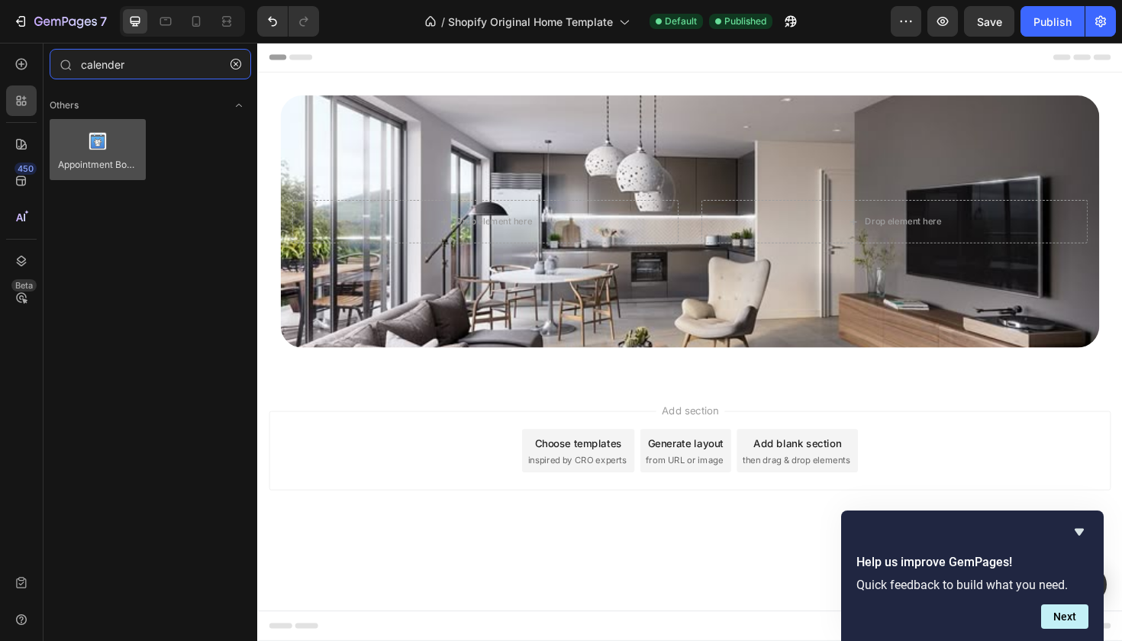
type input "calender"
click at [91, 153] on div at bounding box center [98, 149] width 96 height 61
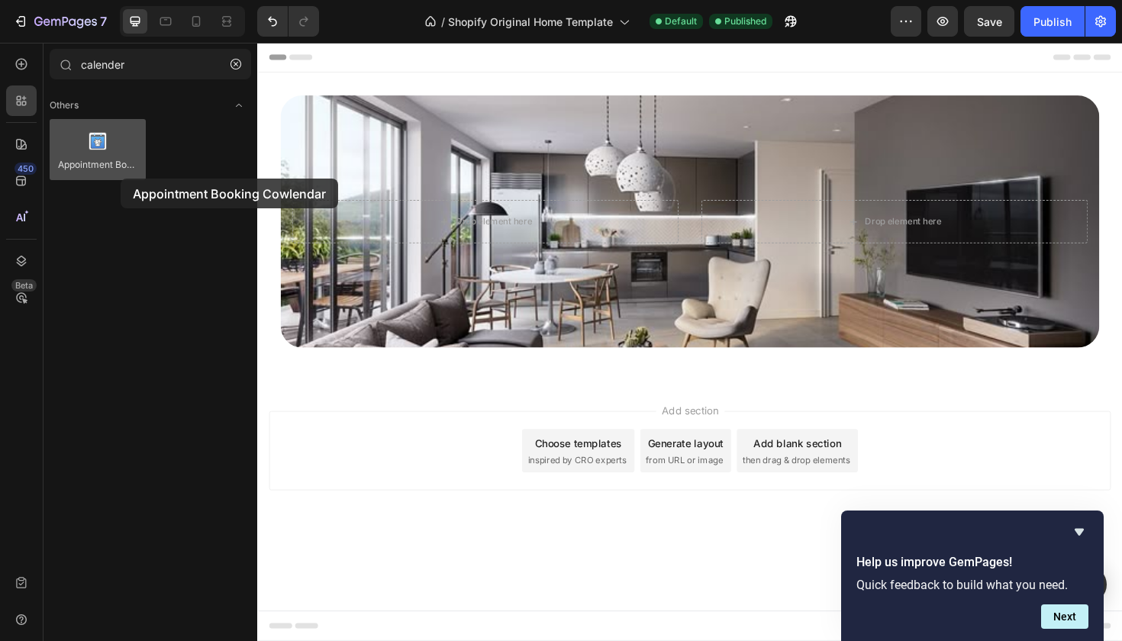
click at [121, 179] on div at bounding box center [98, 149] width 96 height 61
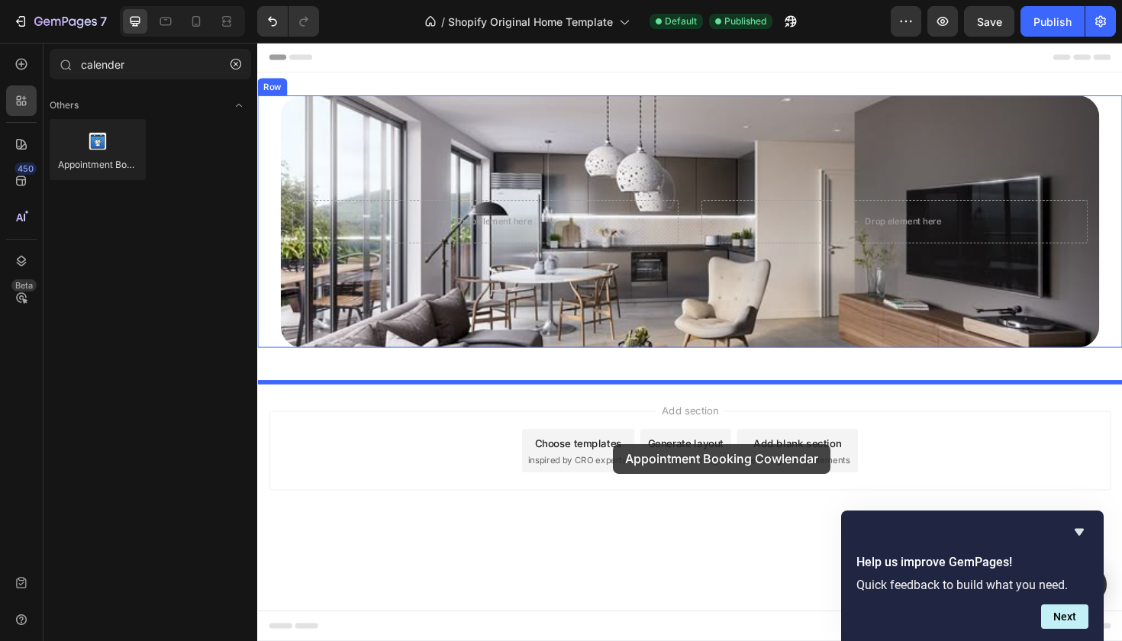
drag, startPoint x: 364, startPoint y: 212, endPoint x: 642, endPoint y: 465, distance: 375.6
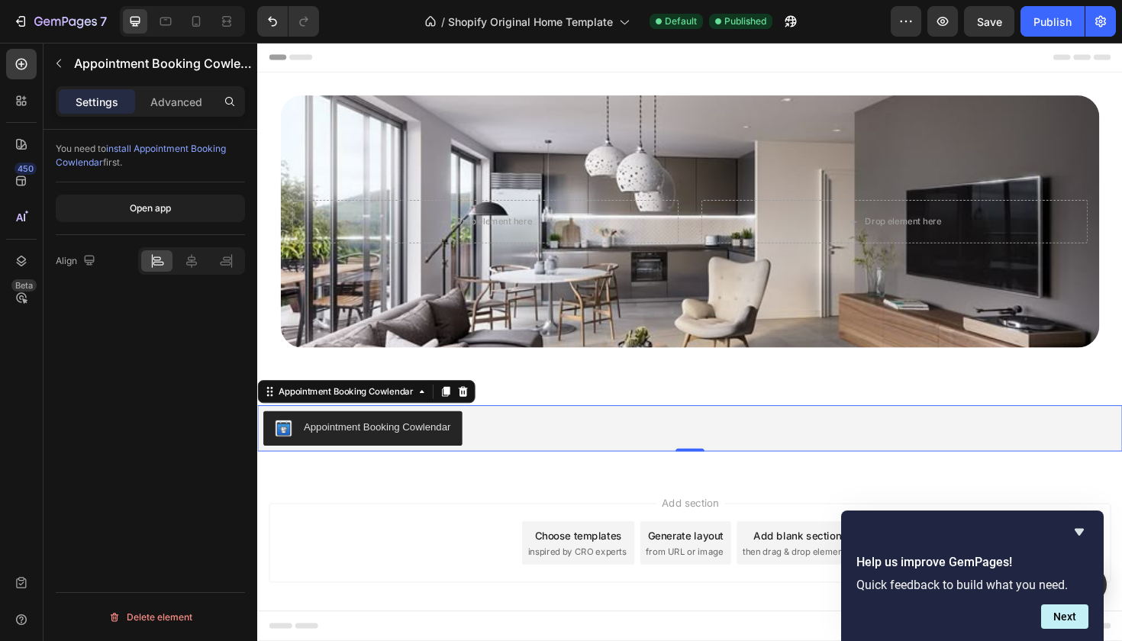
click at [394, 453] on div "Appointment Booking Cowlendar" at bounding box center [384, 450] width 156 height 16
click at [479, 524] on div "Add section Choose templates inspired by CRO experts Generate layout from URL o…" at bounding box center [715, 575] width 916 height 151
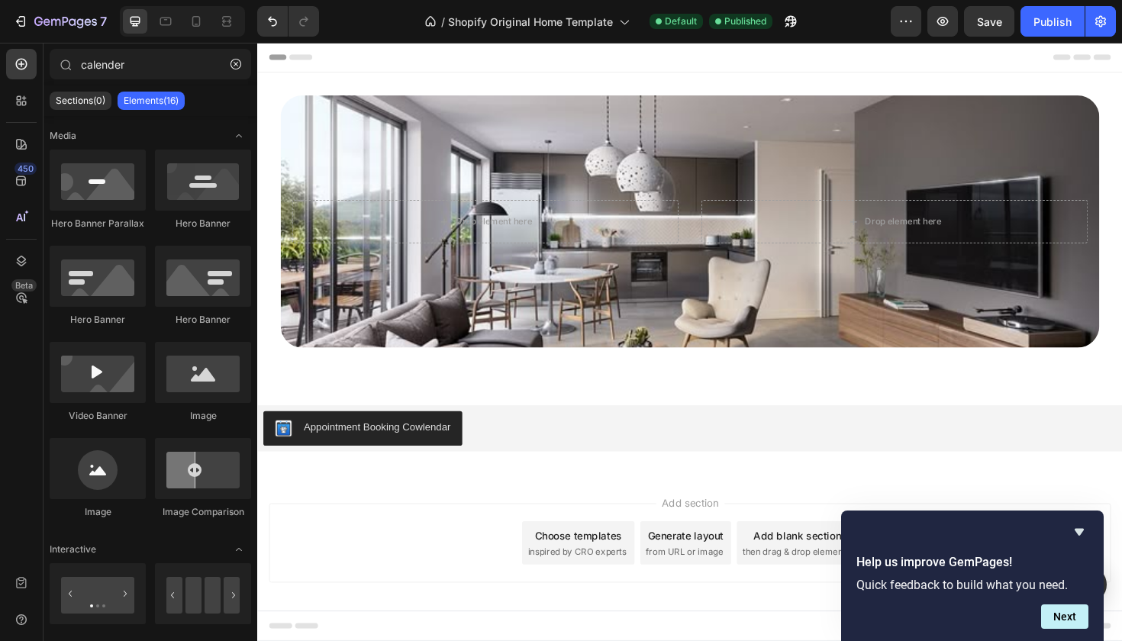
click at [384, 523] on div "Add section Choose templates inspired by CRO experts Generate layout from URL o…" at bounding box center [715, 575] width 916 height 151
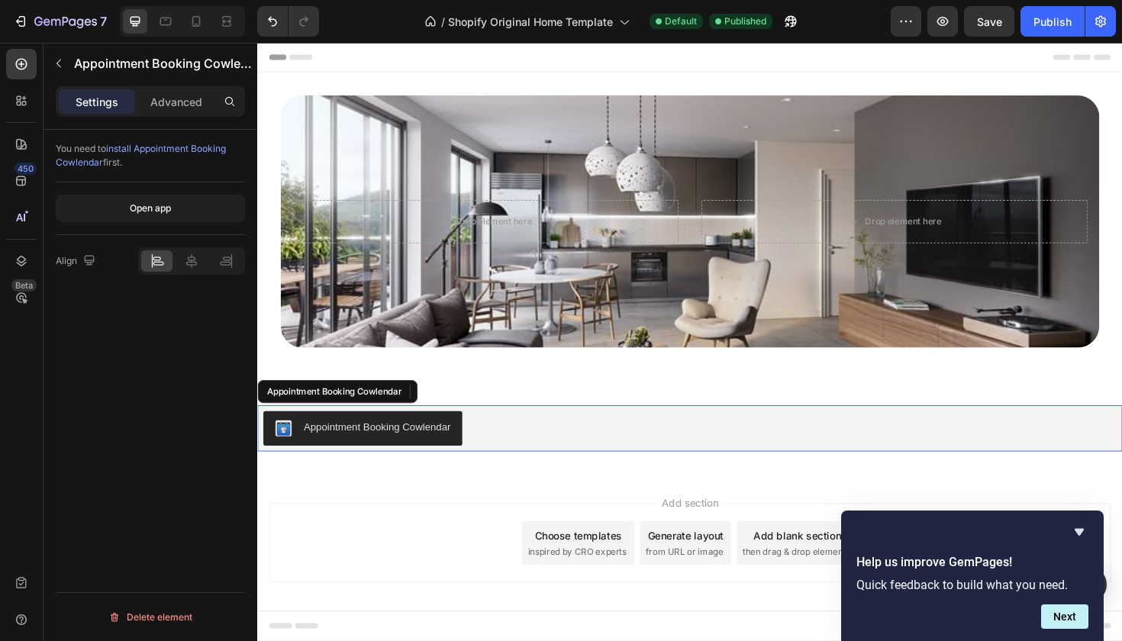
click at [402, 451] on div "Appointment Booking Cowlendar" at bounding box center [384, 450] width 156 height 16
click at [170, 100] on p "Advanced" at bounding box center [176, 102] width 52 height 16
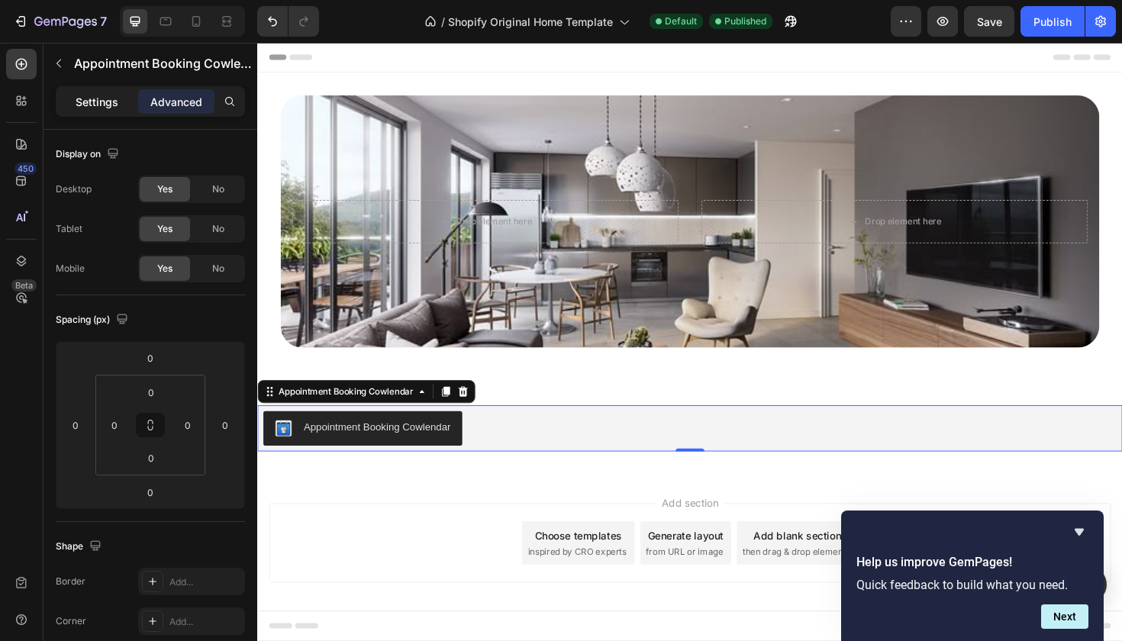
click at [93, 103] on p "Settings" at bounding box center [97, 102] width 43 height 16
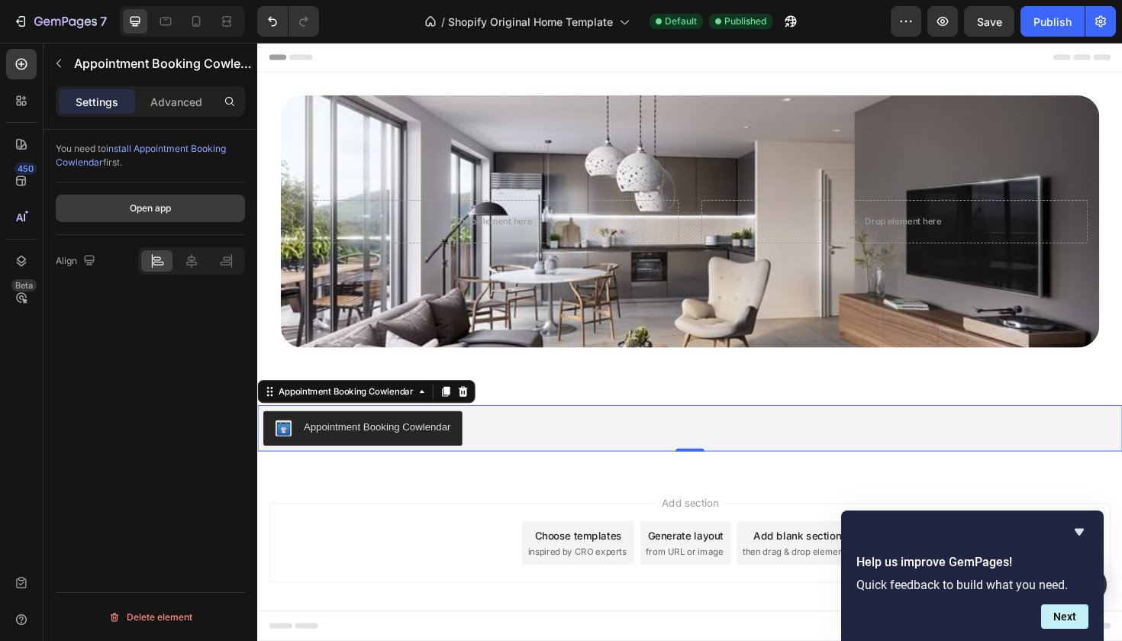
click at [156, 205] on div "Open app" at bounding box center [150, 209] width 41 height 14
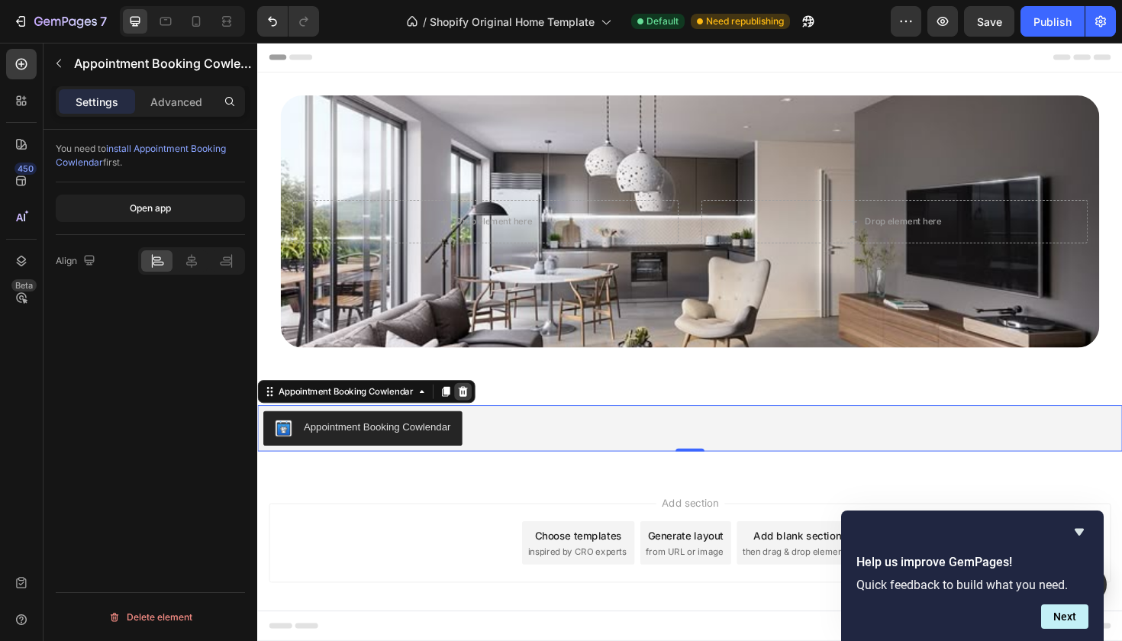
click at [479, 414] on icon at bounding box center [475, 412] width 10 height 11
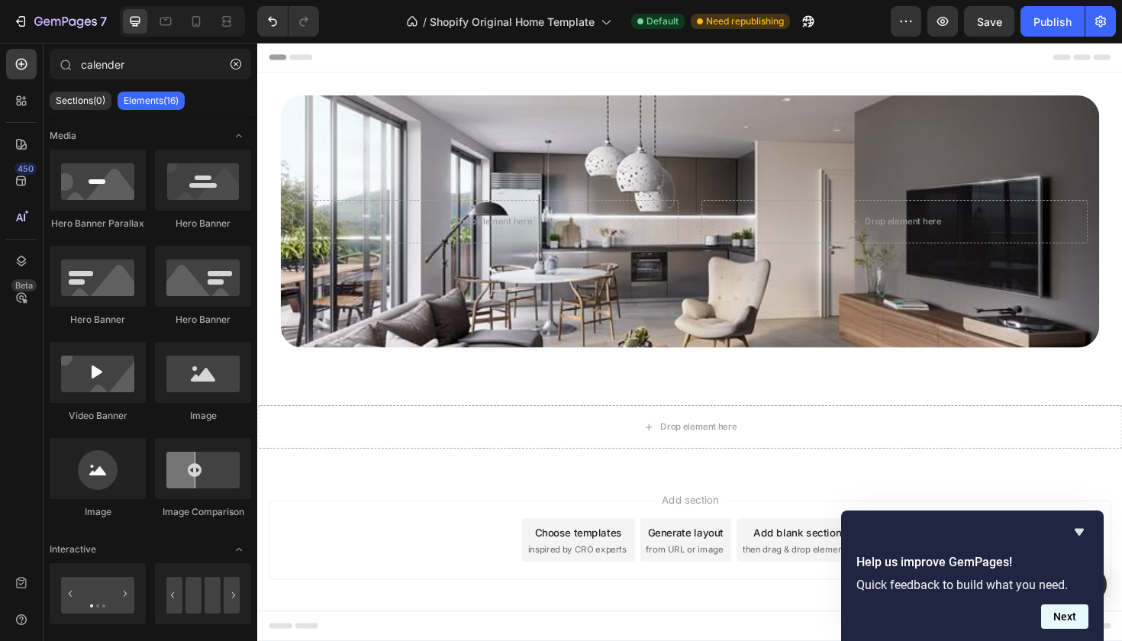
click at [1060, 618] on button "Next" at bounding box center [1064, 617] width 47 height 24
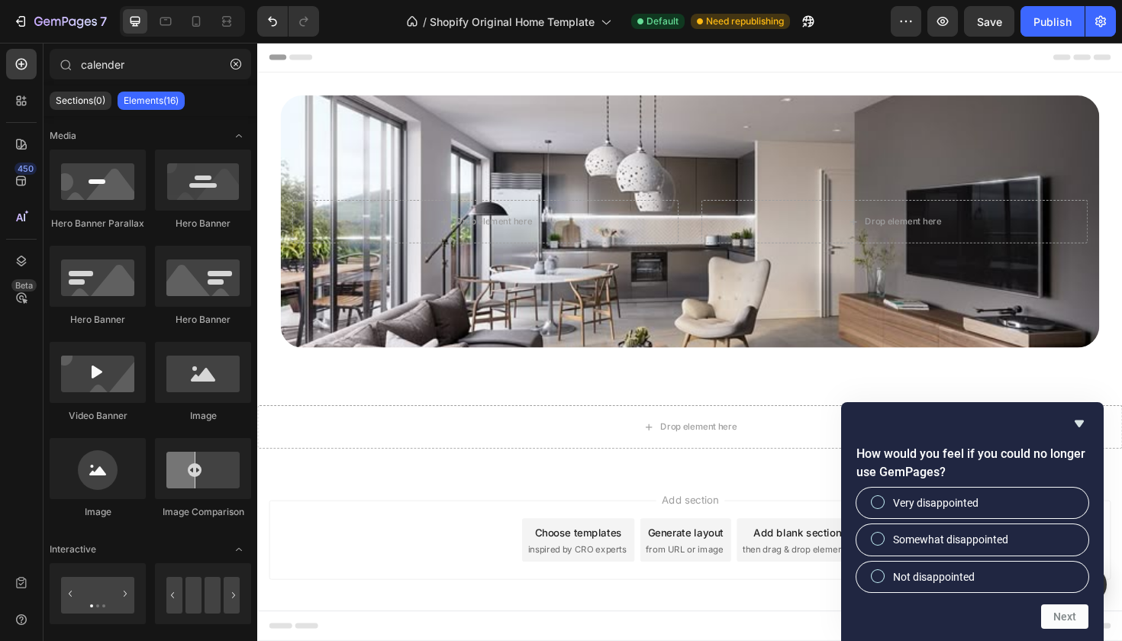
click at [995, 596] on form "How would you feel if you could no longer use GemPages? Very disappointed Somew…" at bounding box center [972, 537] width 263 height 184
click at [1006, 593] on div "How would you feel if you could no longer use GemPages? Very disappointed Somew…" at bounding box center [972, 518] width 250 height 153
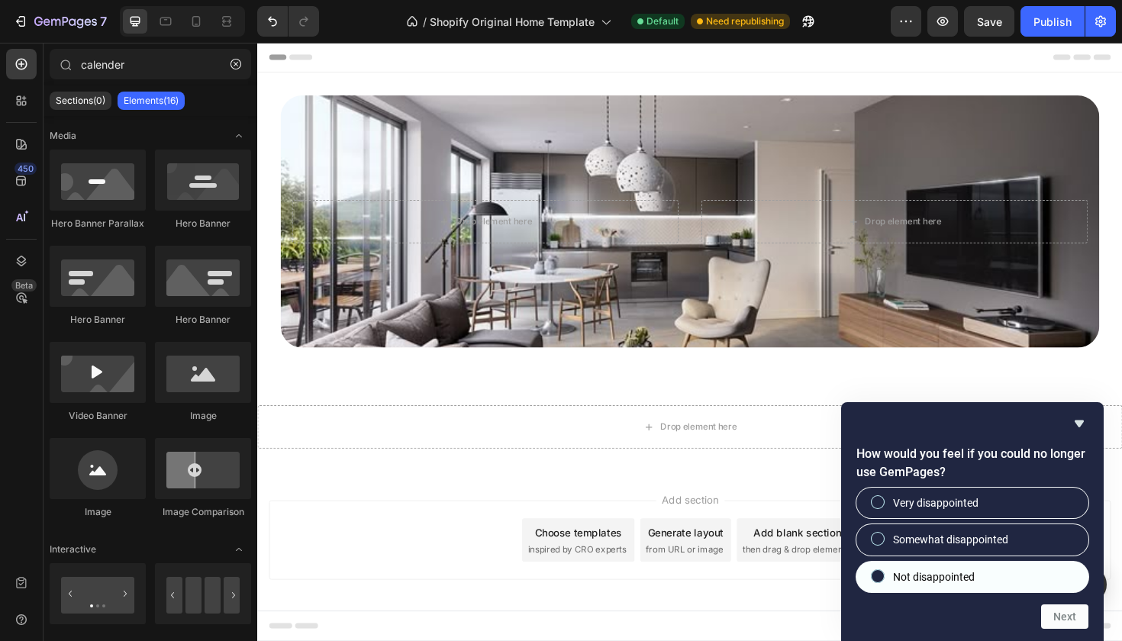
click at [1024, 576] on label "Not disappointed" at bounding box center [972, 577] width 232 height 31
click at [883, 576] on input "Not disappointed" at bounding box center [878, 576] width 10 height 10
radio input "true"
click at [1052, 610] on button "Next" at bounding box center [1064, 617] width 47 height 24
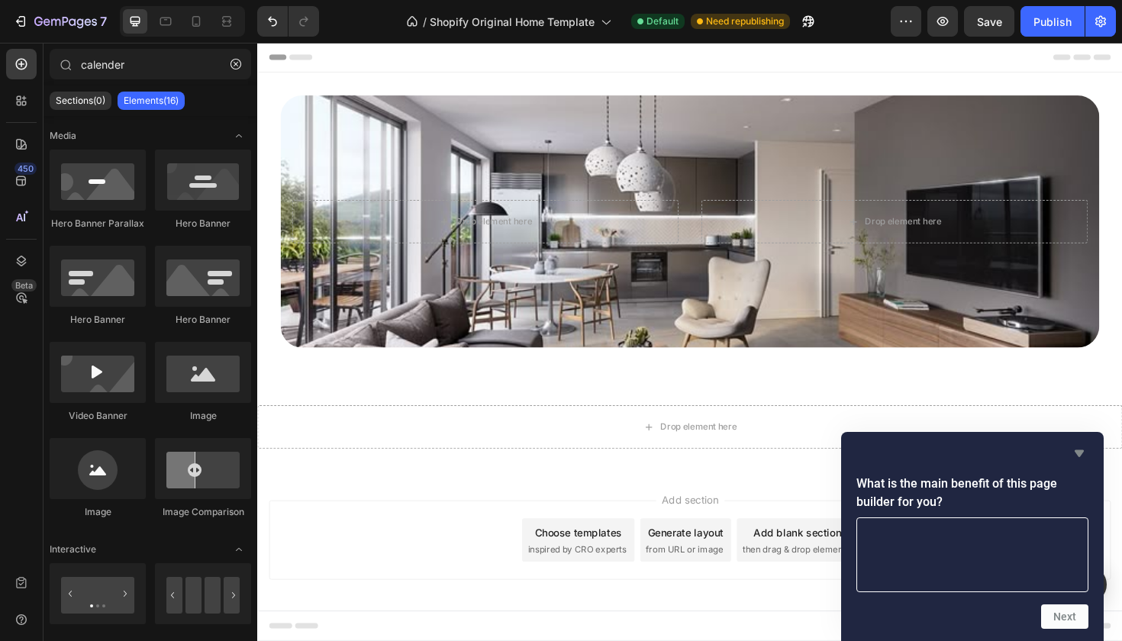
click at [1082, 455] on icon "Hide survey" at bounding box center [1079, 453] width 18 height 18
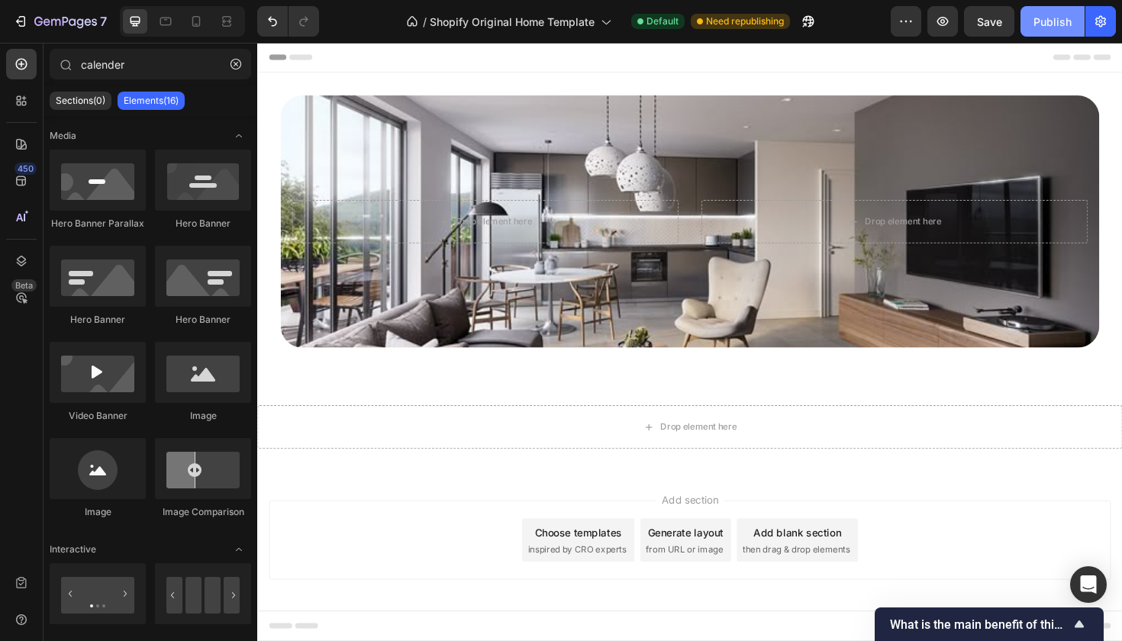
click at [1048, 33] on button "Publish" at bounding box center [1053, 21] width 64 height 31
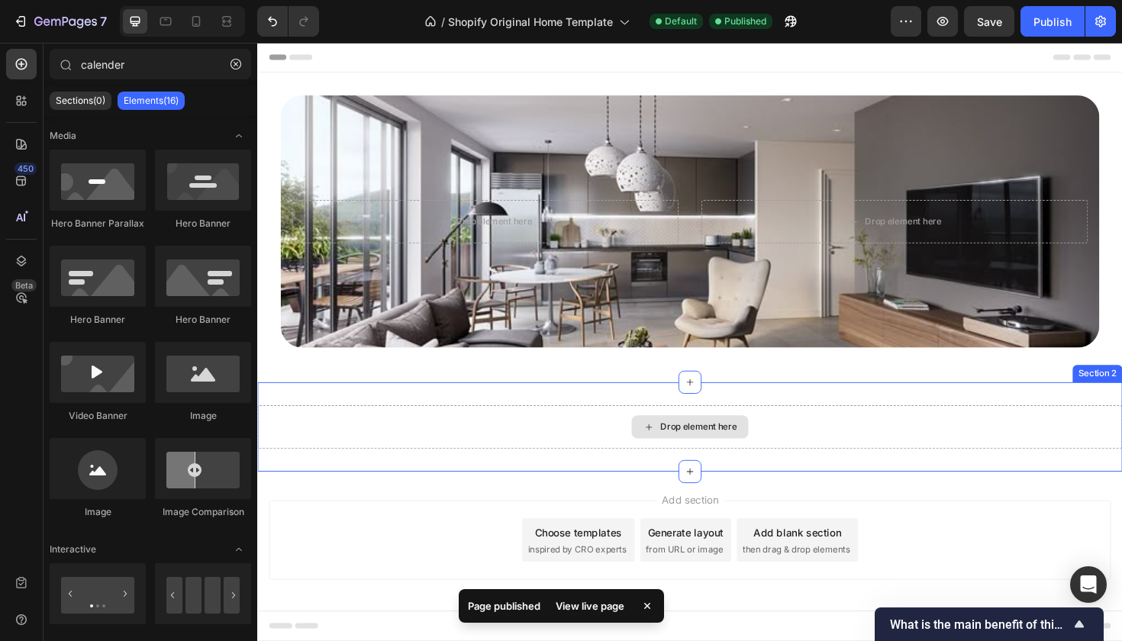
click at [692, 449] on div "Drop element here" at bounding box center [724, 450] width 81 height 12
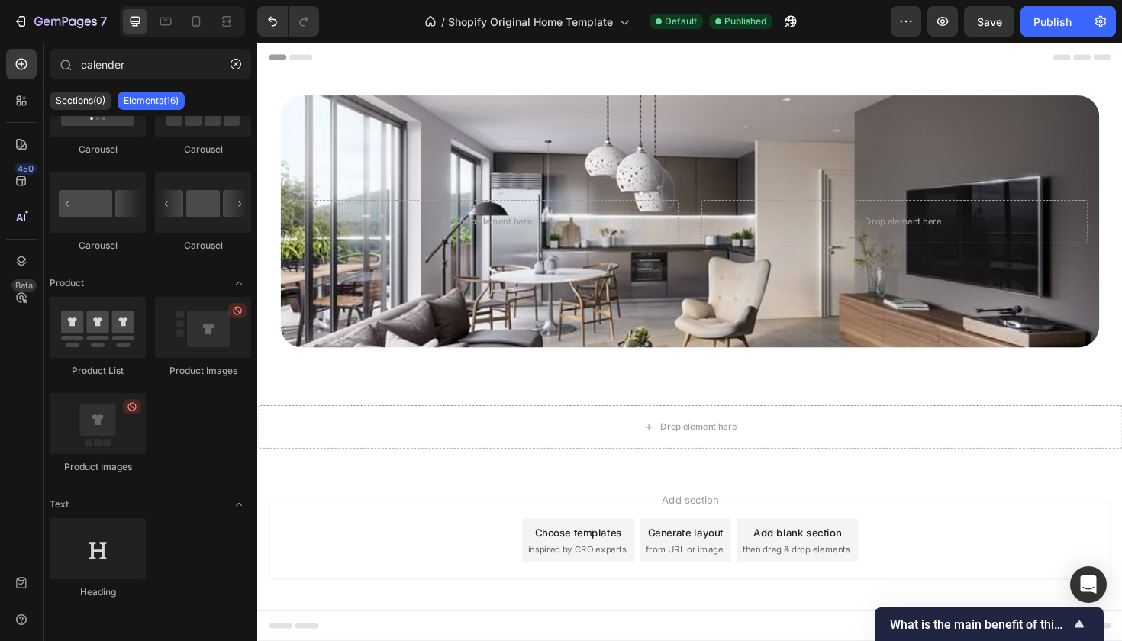
scroll to position [0, 0]
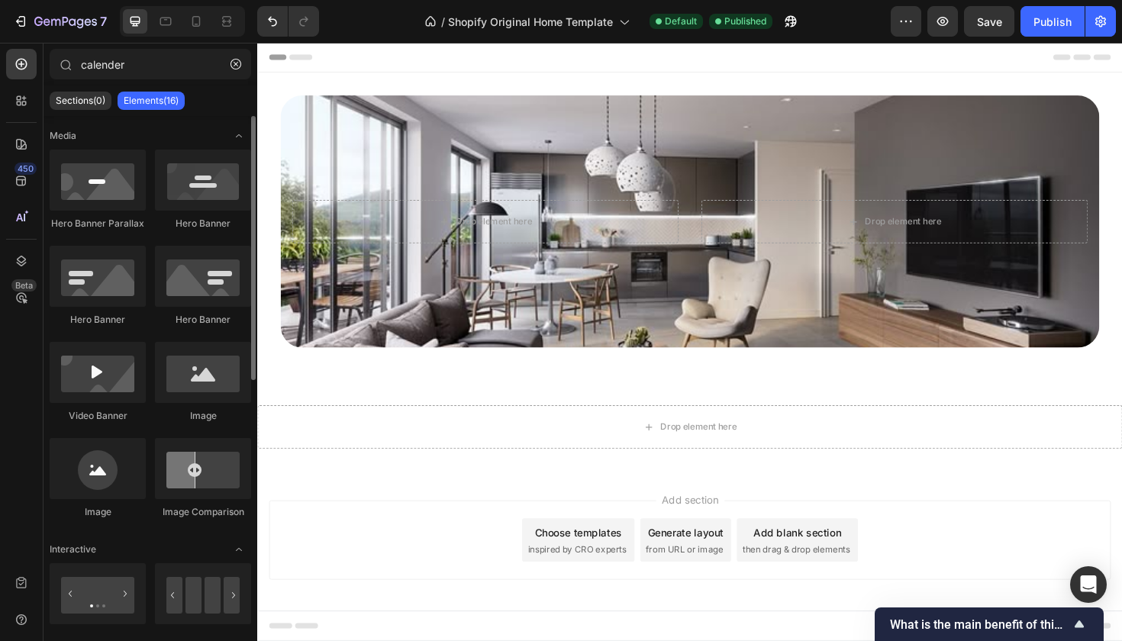
click at [37, 76] on div "450 Beta" at bounding box center [22, 342] width 44 height 598
click at [26, 111] on div at bounding box center [21, 100] width 31 height 31
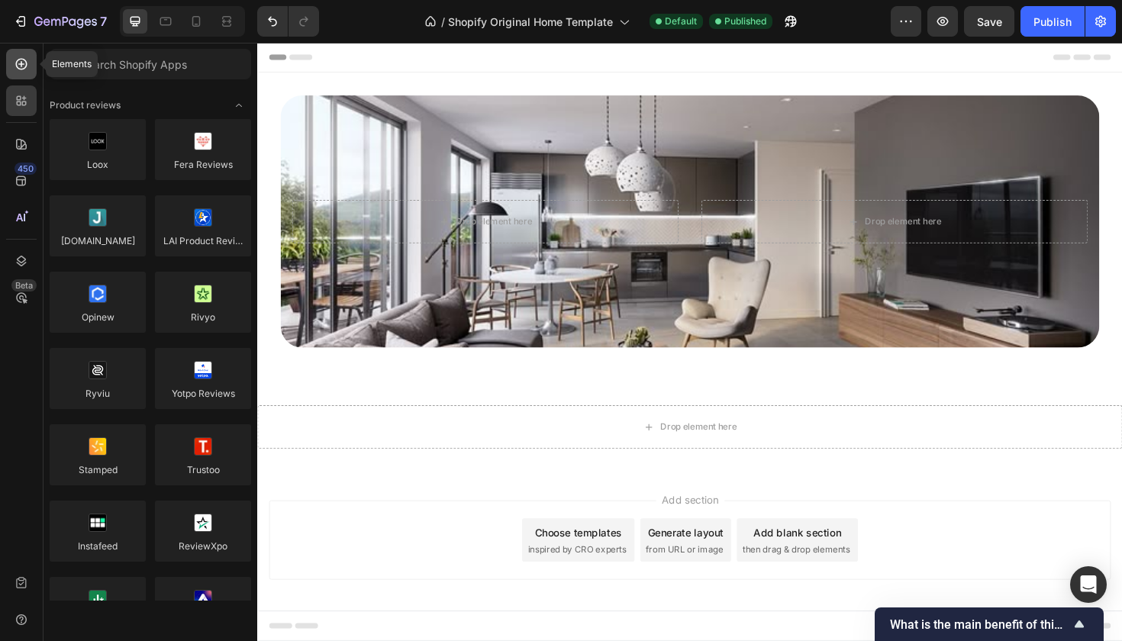
click at [23, 71] on icon at bounding box center [21, 63] width 15 height 15
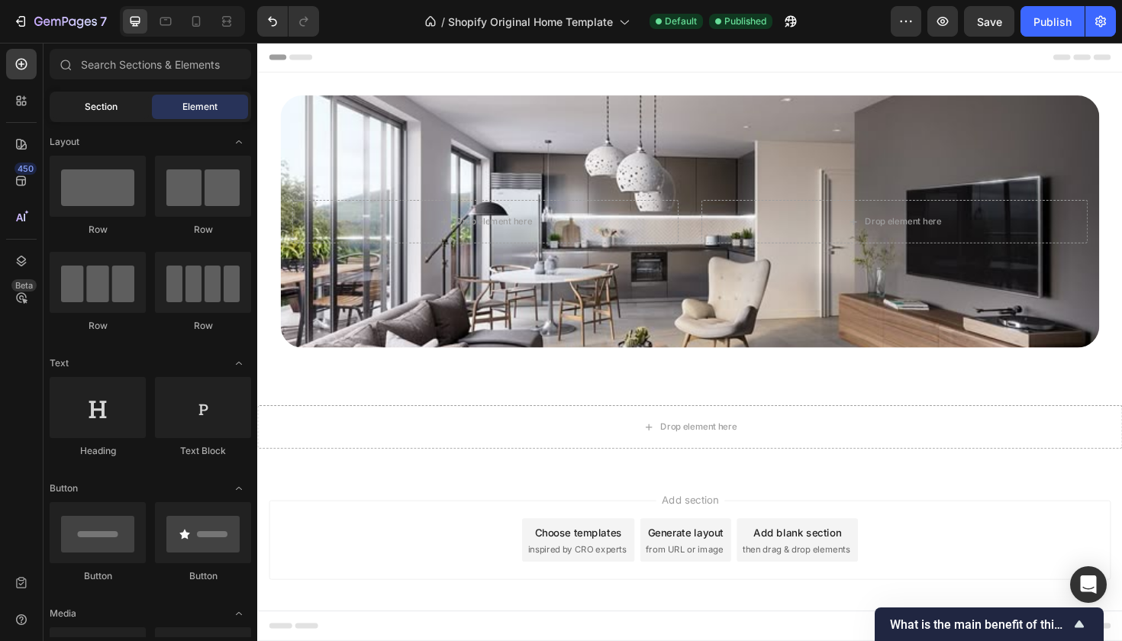
click at [112, 109] on span "Section" at bounding box center [101, 107] width 33 height 14
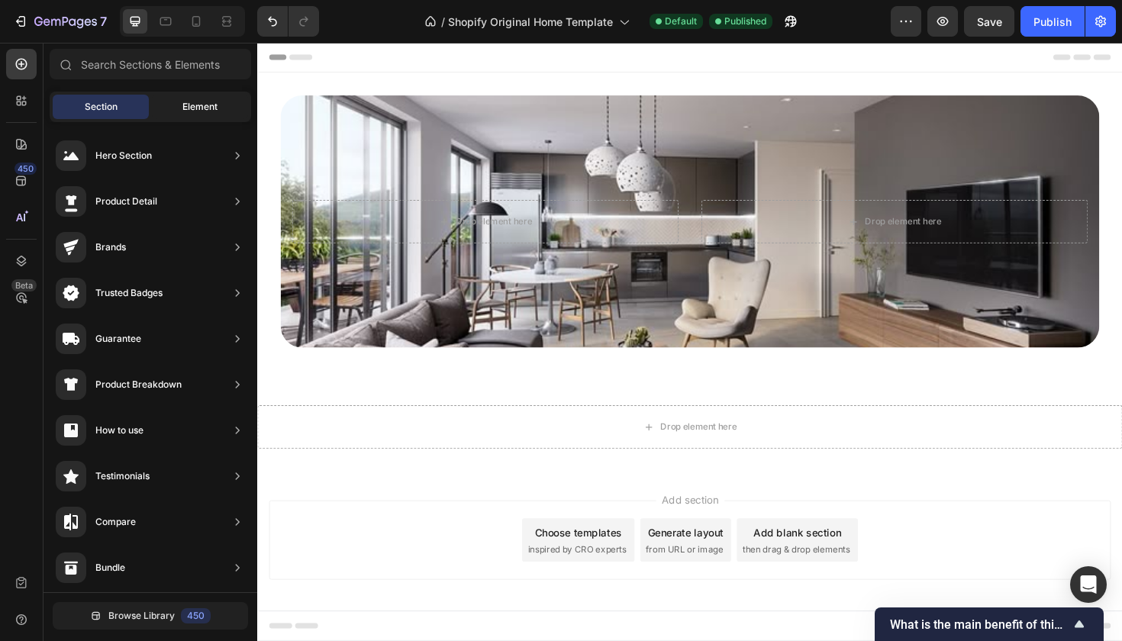
click at [208, 117] on div "Element" at bounding box center [200, 107] width 96 height 24
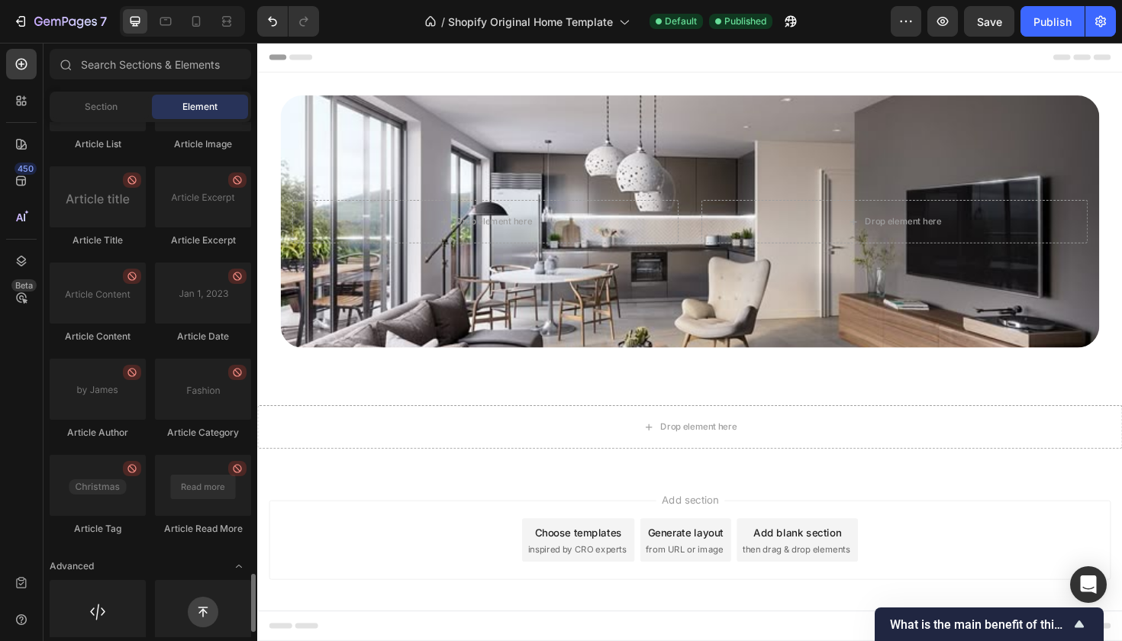
scroll to position [4011, 0]
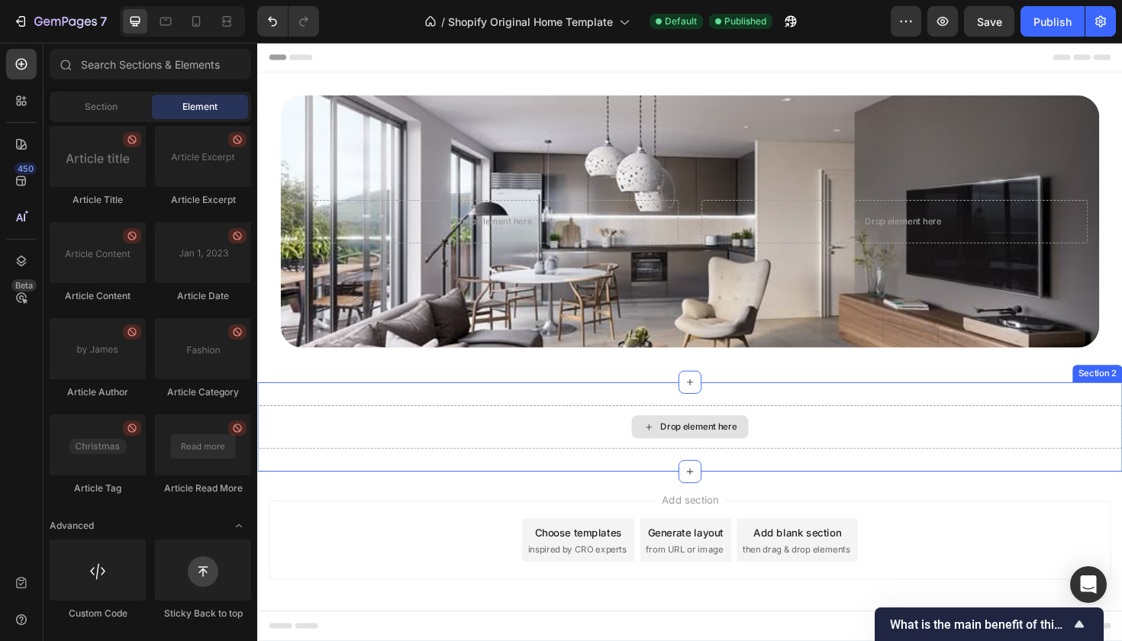
click at [685, 450] on div "Drop element here" at bounding box center [724, 450] width 81 height 12
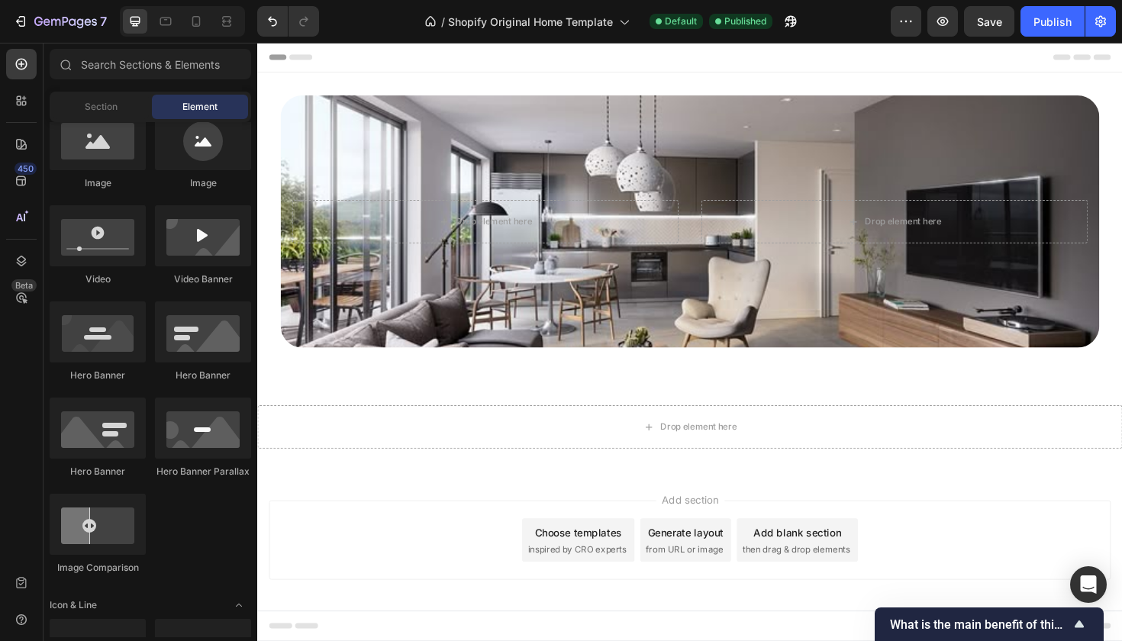
scroll to position [0, 0]
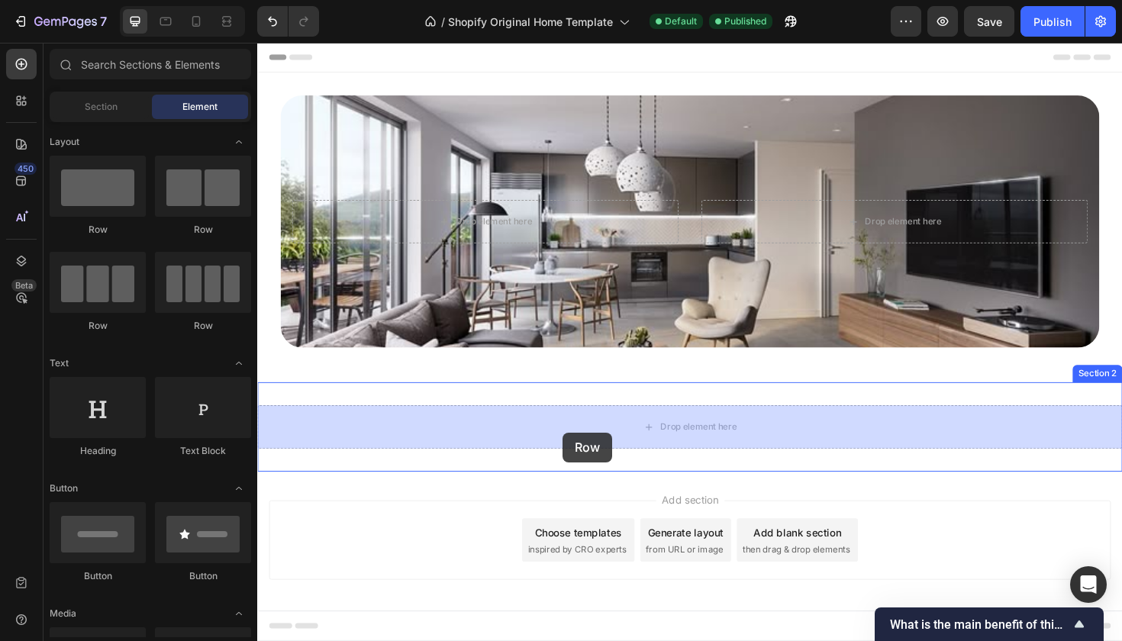
drag, startPoint x: 334, startPoint y: 216, endPoint x: 583, endPoint y: 456, distance: 346.1
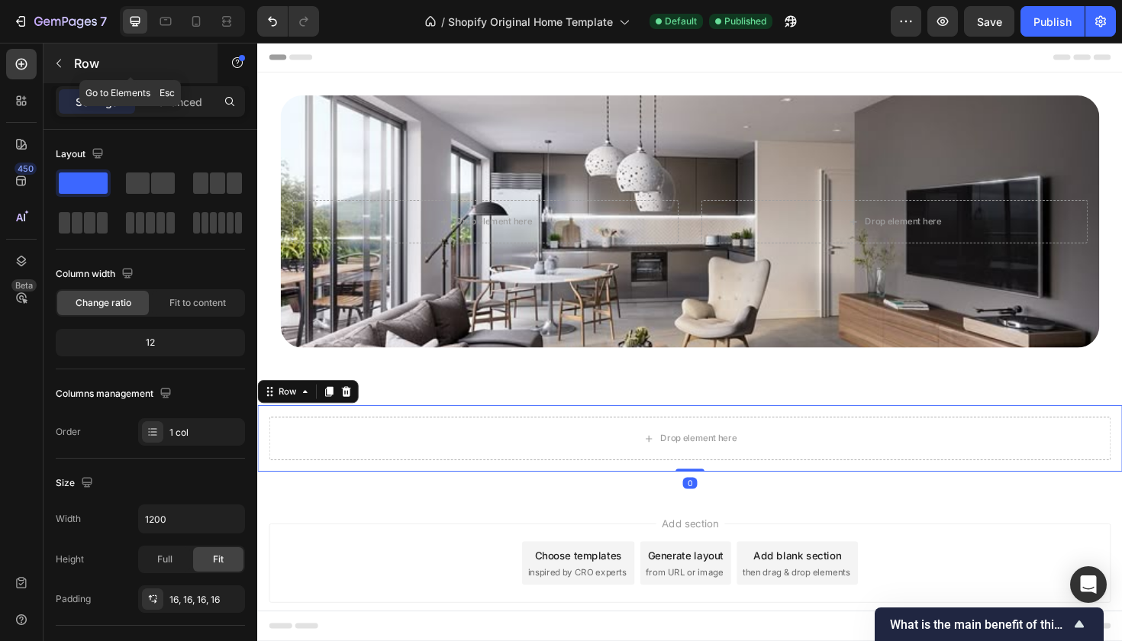
click at [60, 60] on icon "button" at bounding box center [58, 64] width 5 height 8
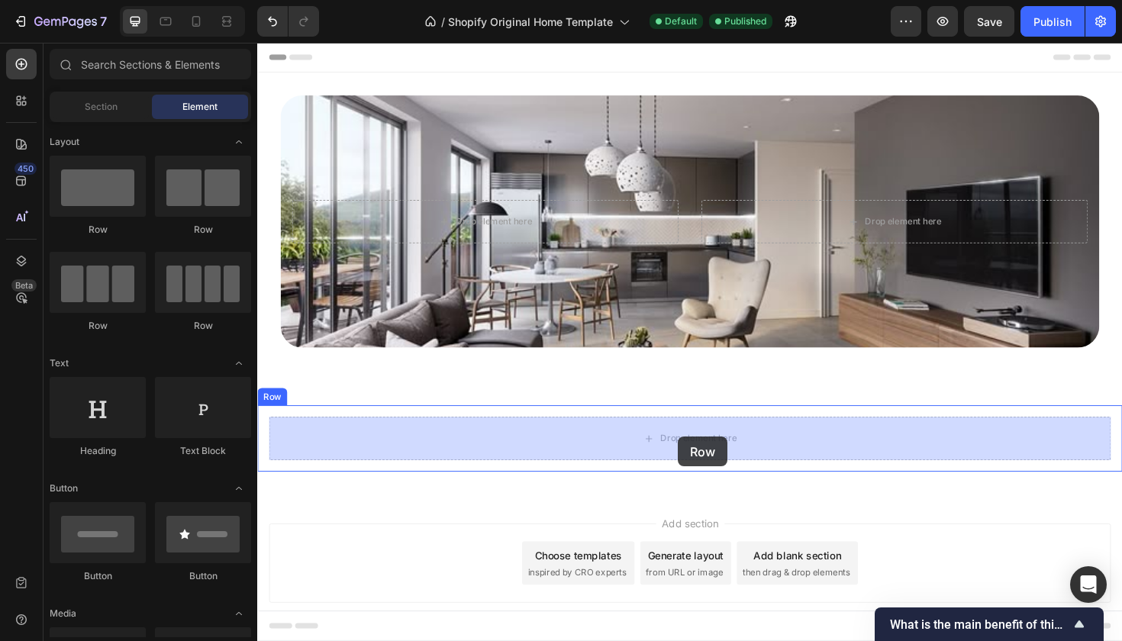
drag, startPoint x: 366, startPoint y: 240, endPoint x: 700, endPoint y: 460, distance: 400.6
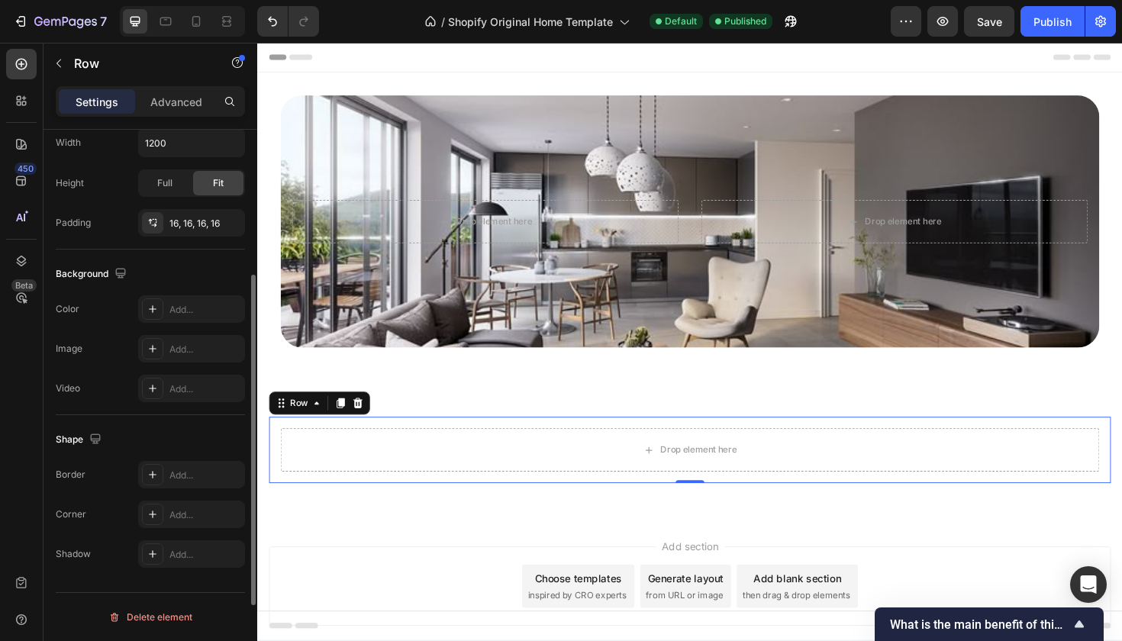
scroll to position [376, 0]
click at [182, 97] on p "Advanced" at bounding box center [176, 102] width 52 height 16
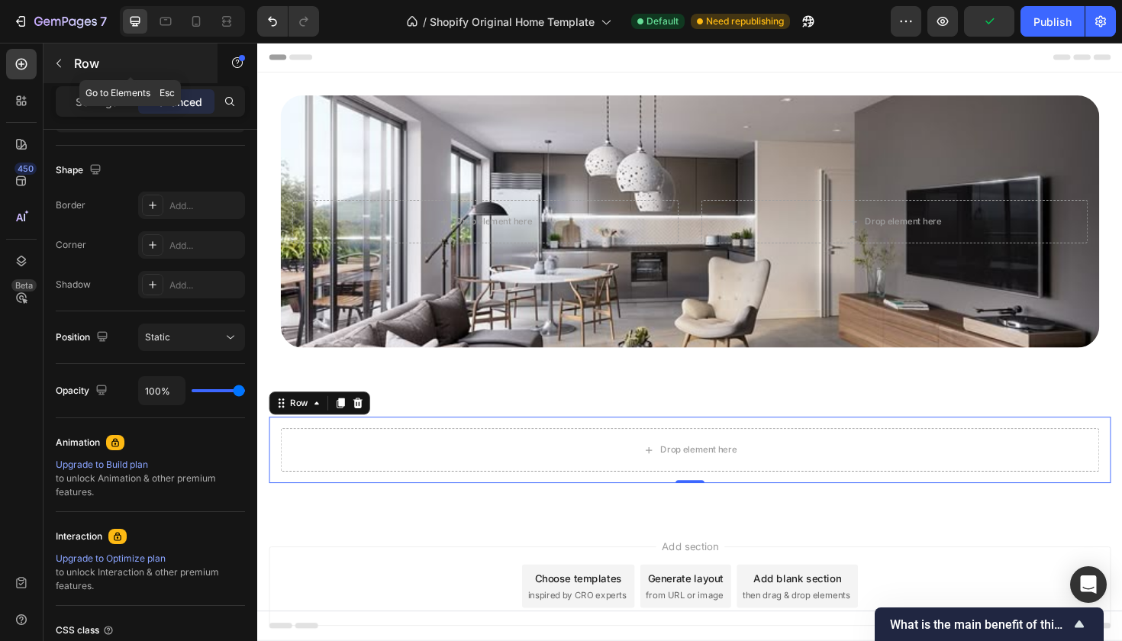
click at [56, 64] on icon "button" at bounding box center [59, 63] width 12 height 12
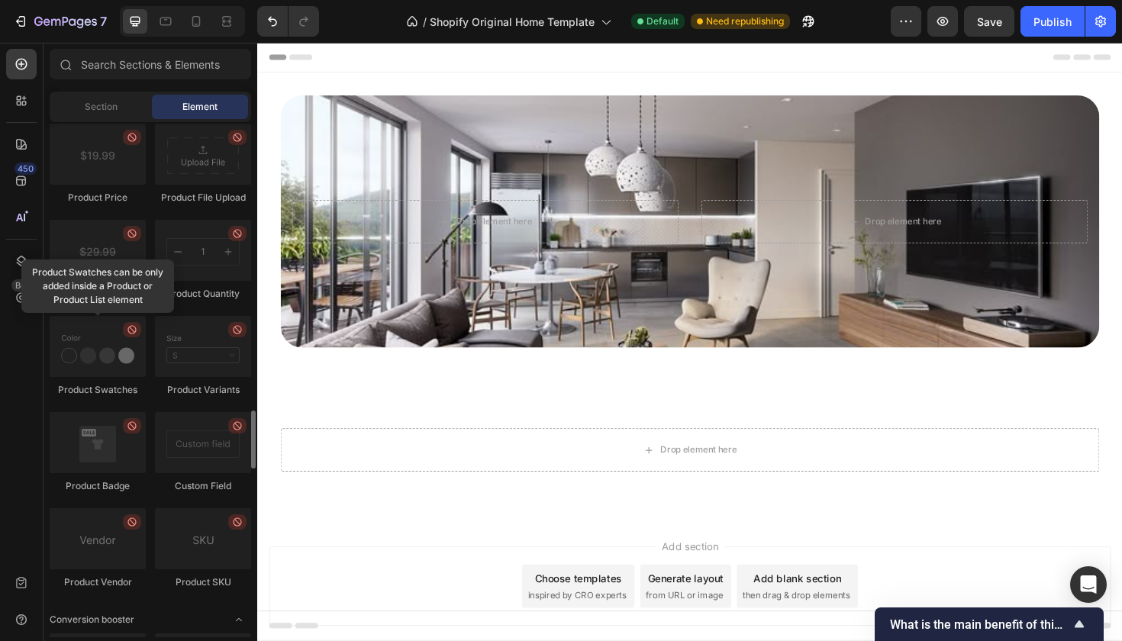
scroll to position [2221, 0]
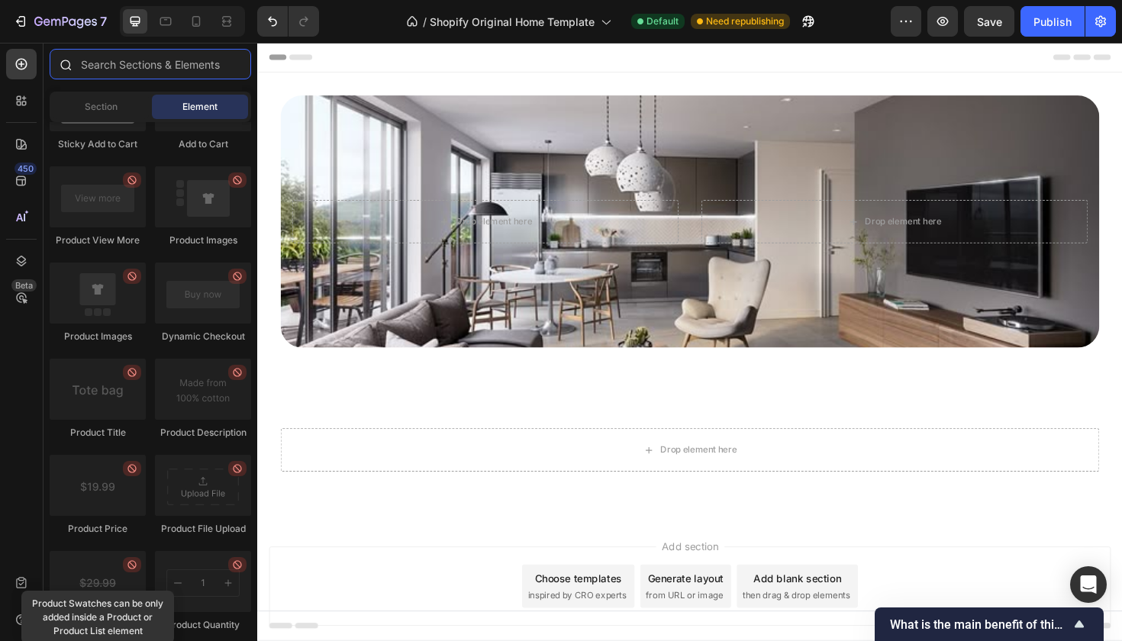
click at [102, 73] on input "text" at bounding box center [151, 64] width 202 height 31
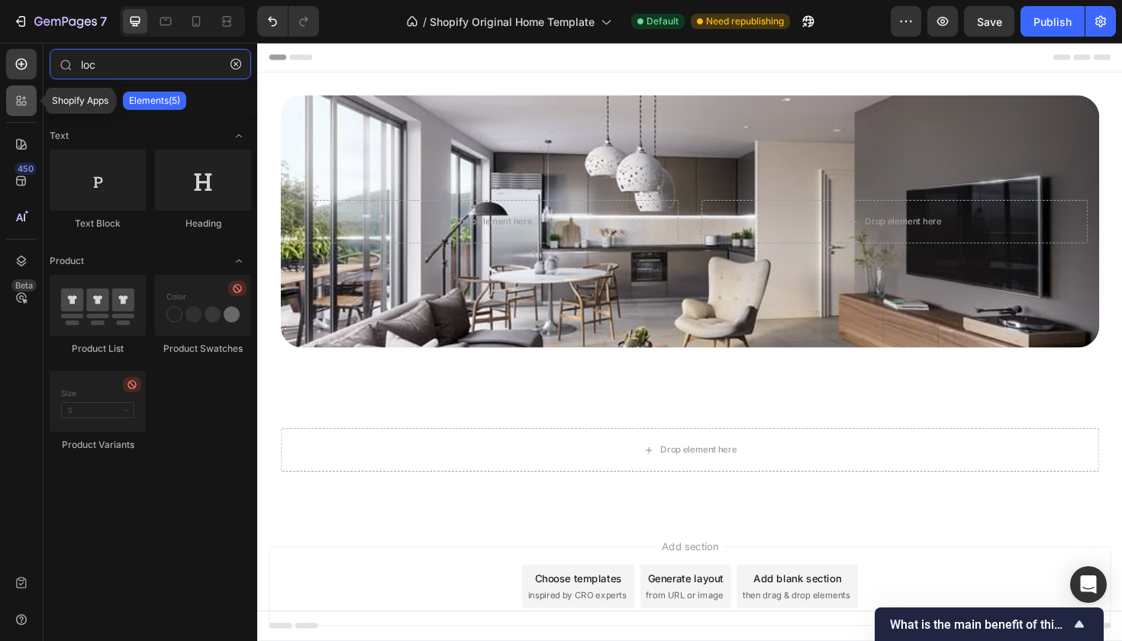
type input "loc"
click at [21, 113] on div at bounding box center [21, 100] width 31 height 31
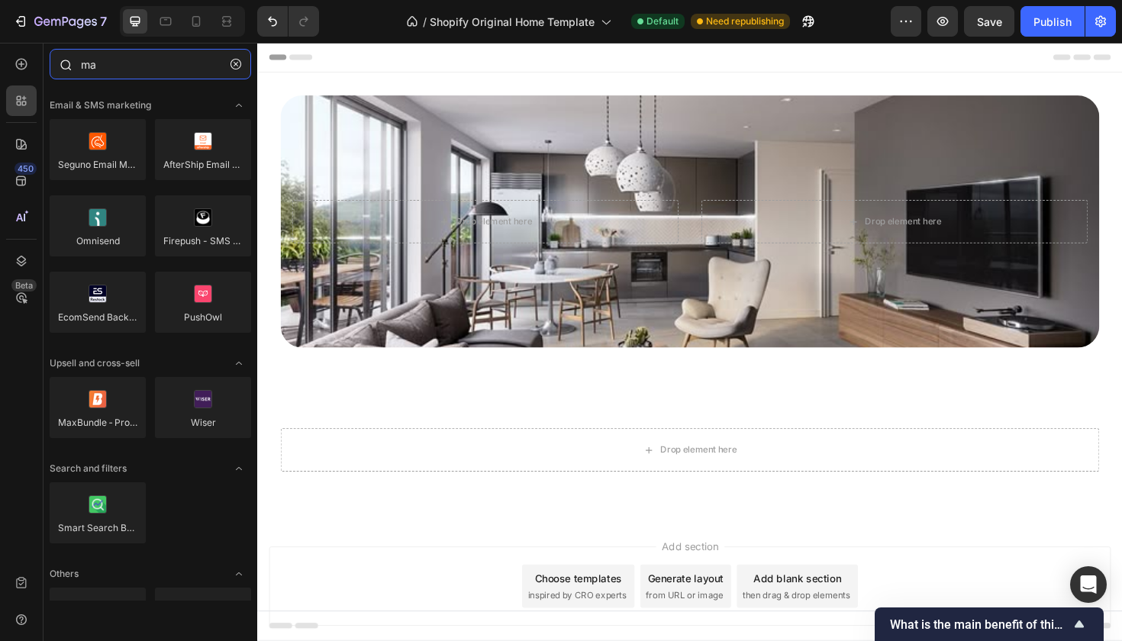
type input "m"
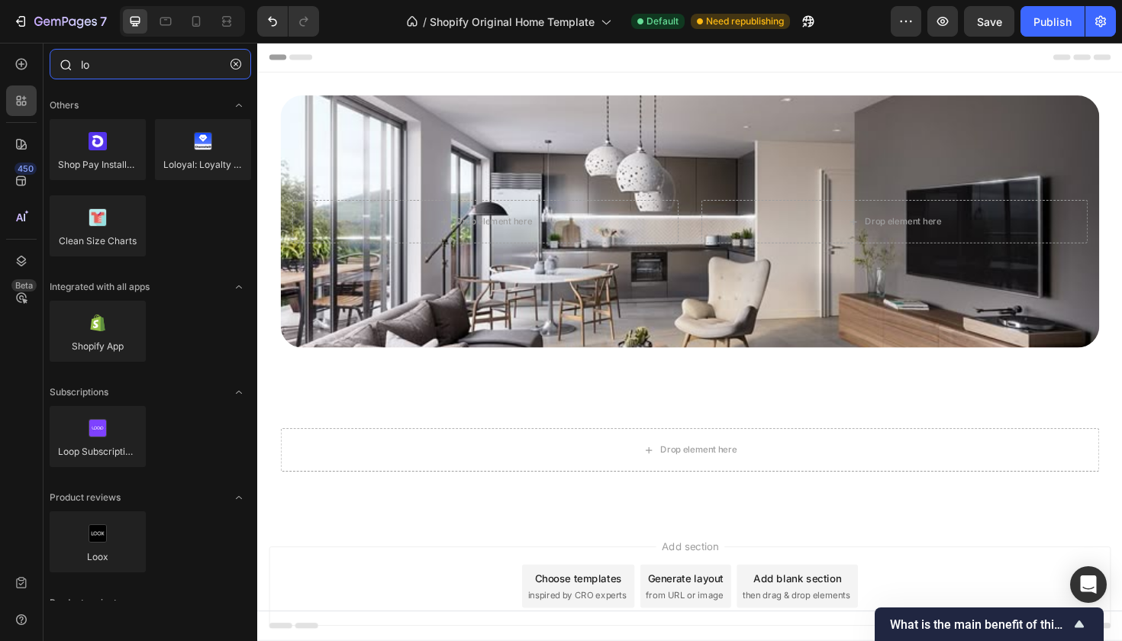
type input "l"
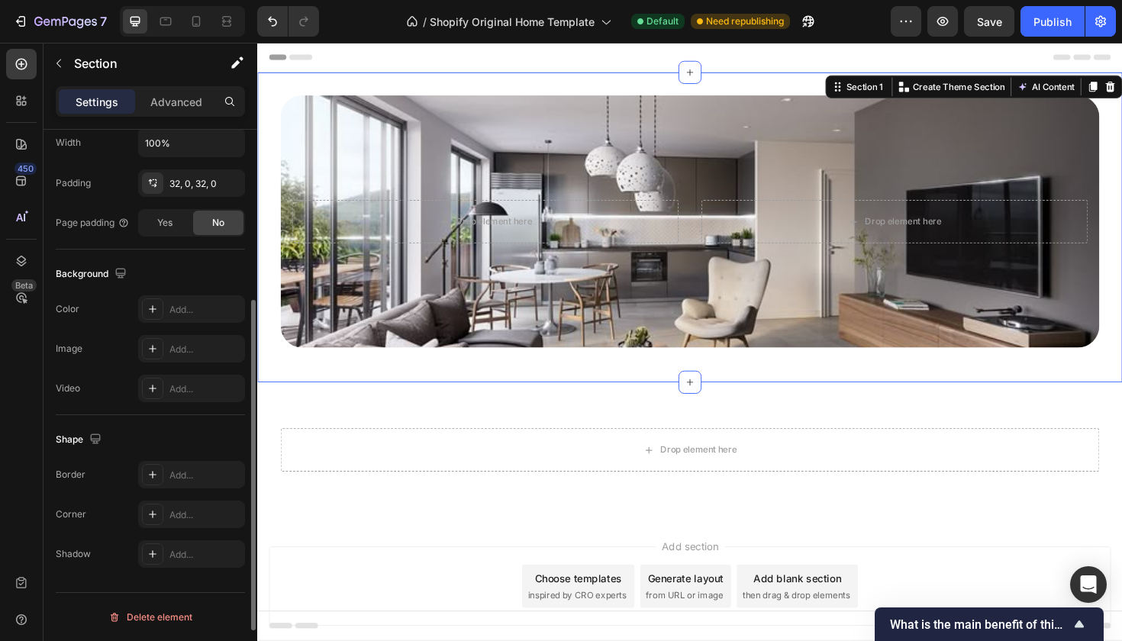
scroll to position [0, 0]
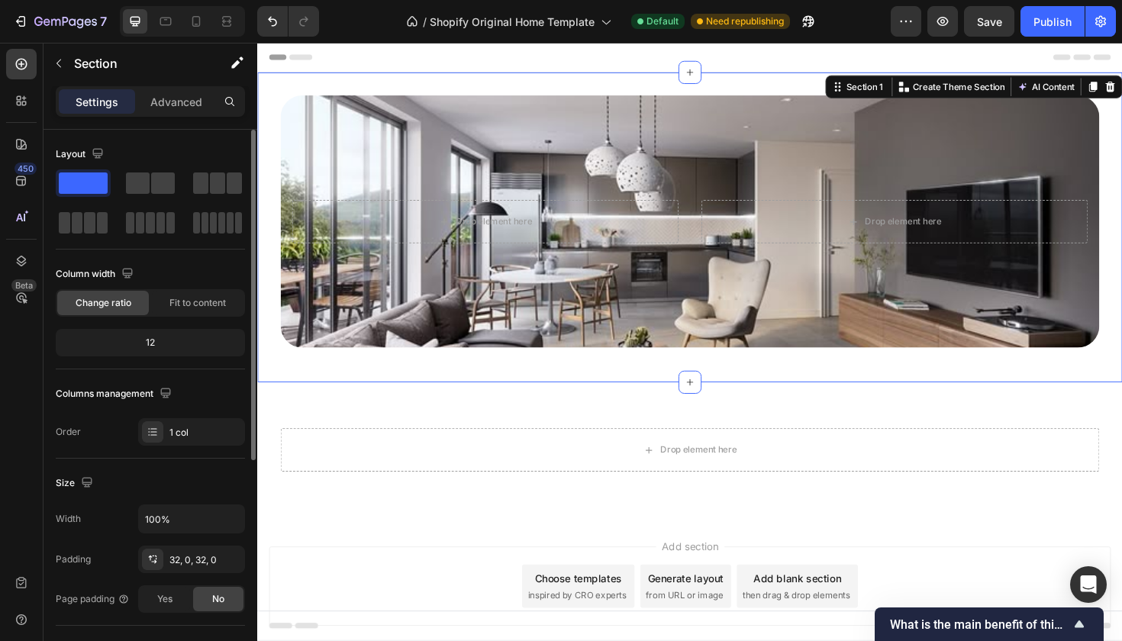
click at [167, 89] on div "Settings Advanced" at bounding box center [150, 101] width 189 height 31
click at [171, 102] on p "Advanced" at bounding box center [176, 102] width 52 height 16
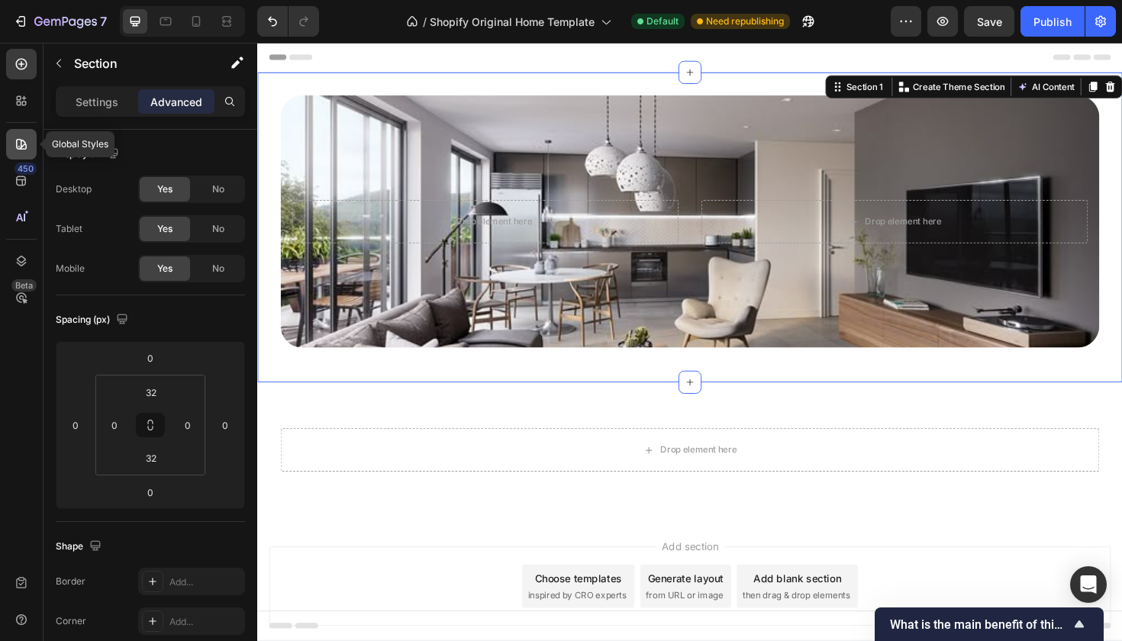
click at [29, 144] on div at bounding box center [21, 144] width 31 height 31
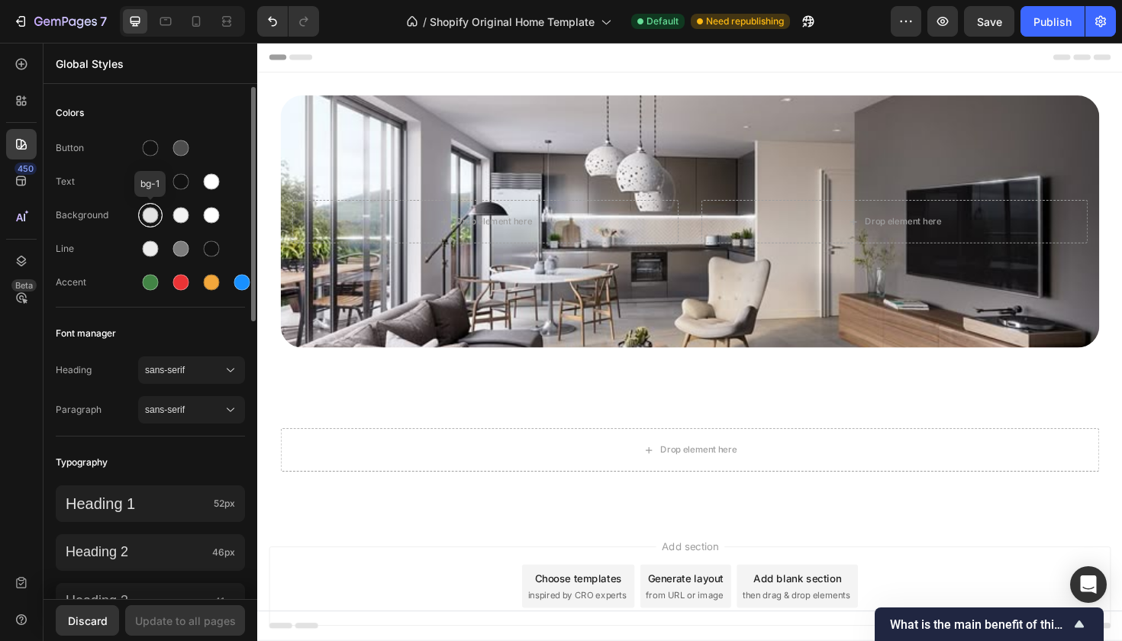
click at [152, 221] on div at bounding box center [151, 216] width 16 height 16
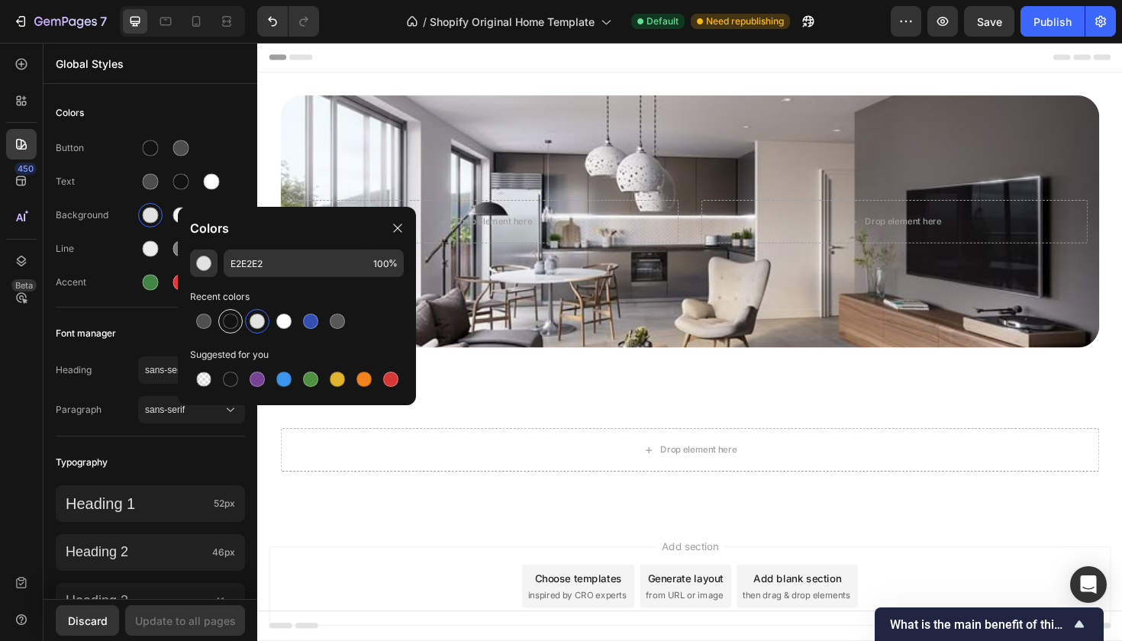
click at [231, 319] on div at bounding box center [230, 321] width 15 height 15
type input "121212"
click at [188, 628] on div "Update to all pages" at bounding box center [185, 621] width 101 height 16
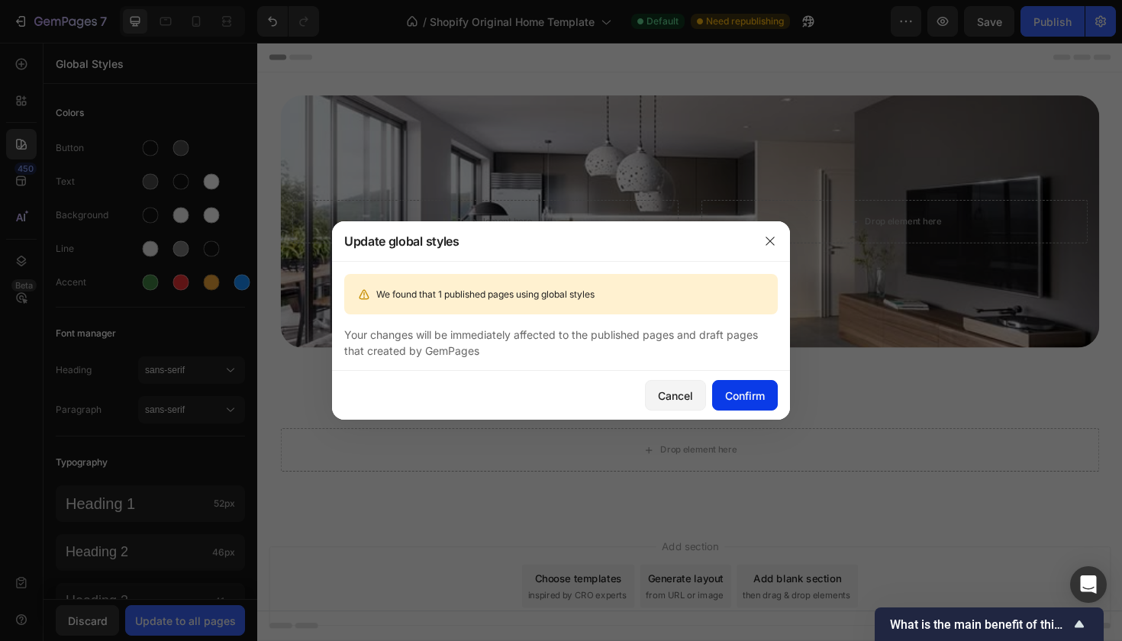
click at [727, 398] on div "Confirm" at bounding box center [745, 396] width 40 height 16
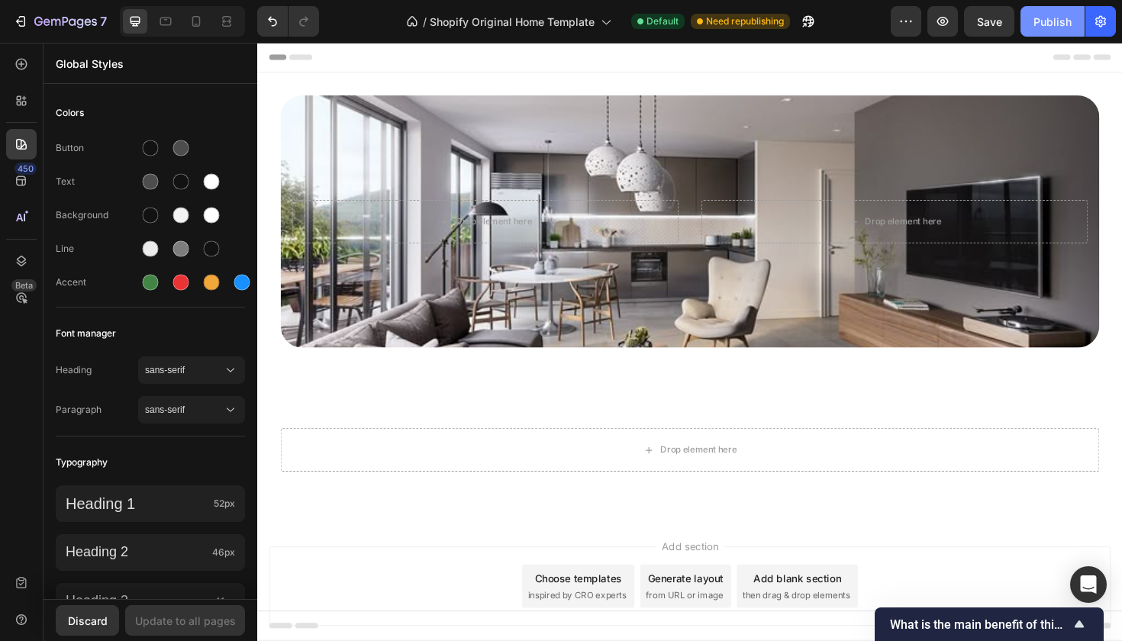
click at [1060, 26] on div "Publish" at bounding box center [1053, 22] width 38 height 16
click at [183, 223] on div at bounding box center [181, 216] width 16 height 16
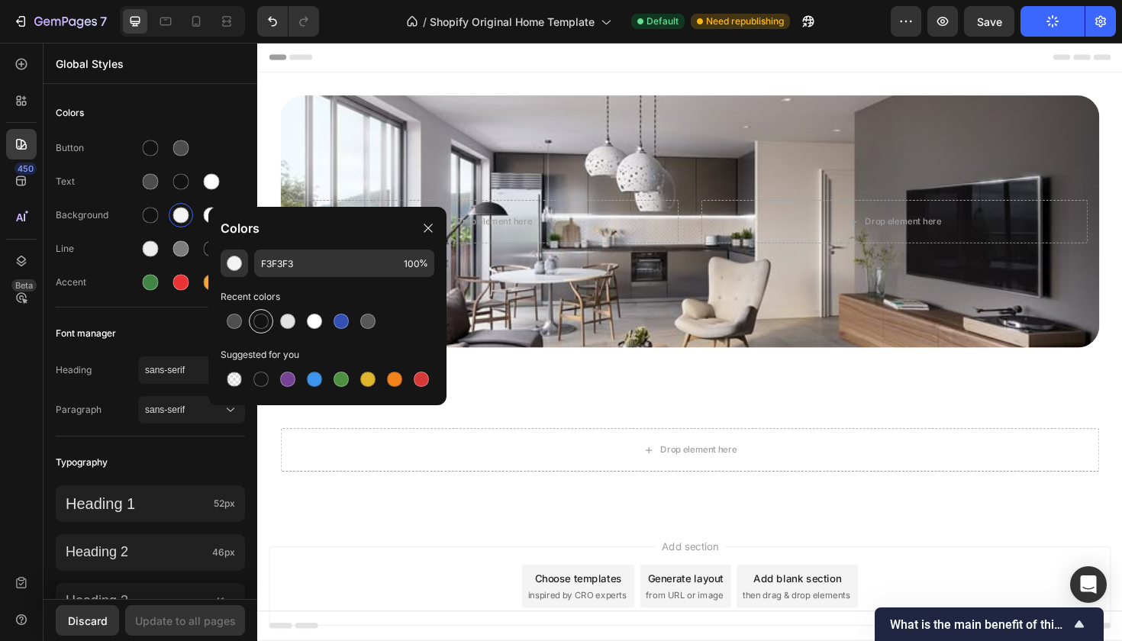
click at [262, 318] on div at bounding box center [260, 321] width 15 height 15
type input "121212"
click at [231, 166] on div "Button Text Background Line Accent" at bounding box center [150, 217] width 189 height 180
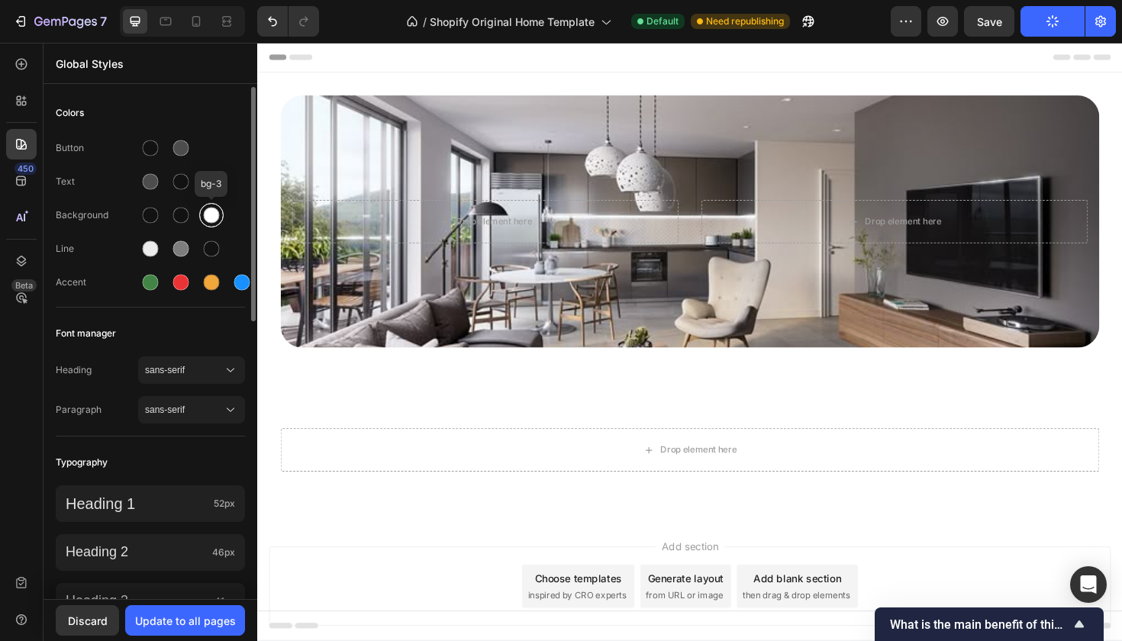
click at [219, 213] on div at bounding box center [212, 216] width 16 height 16
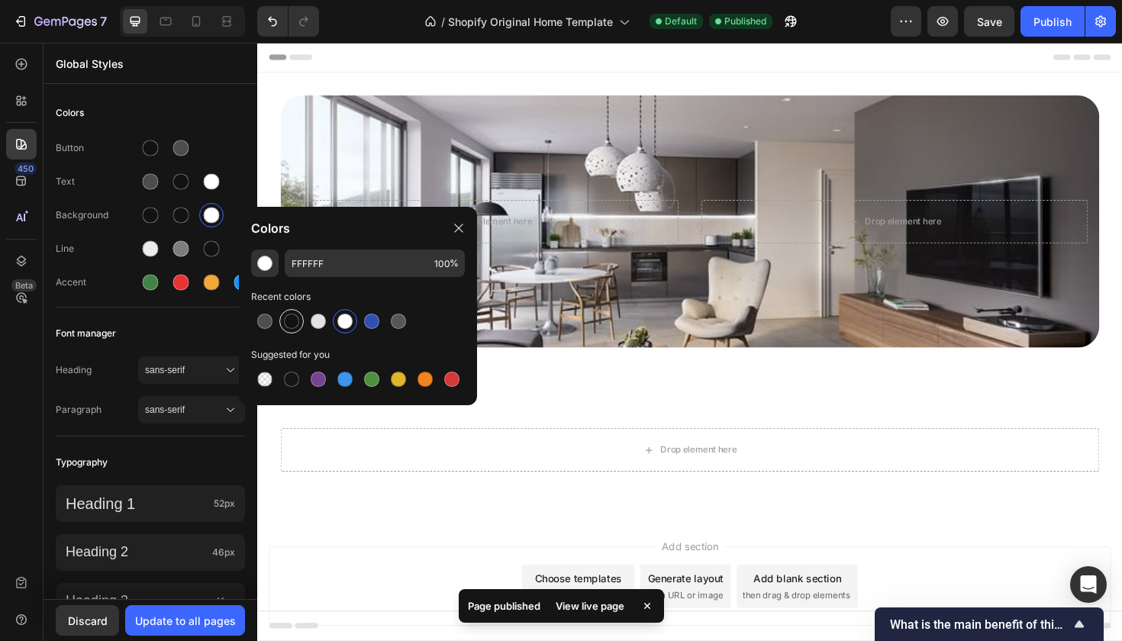
click at [298, 313] on div at bounding box center [291, 321] width 24 height 24
type input "121212"
click at [213, 154] on div "Button" at bounding box center [150, 148] width 189 height 24
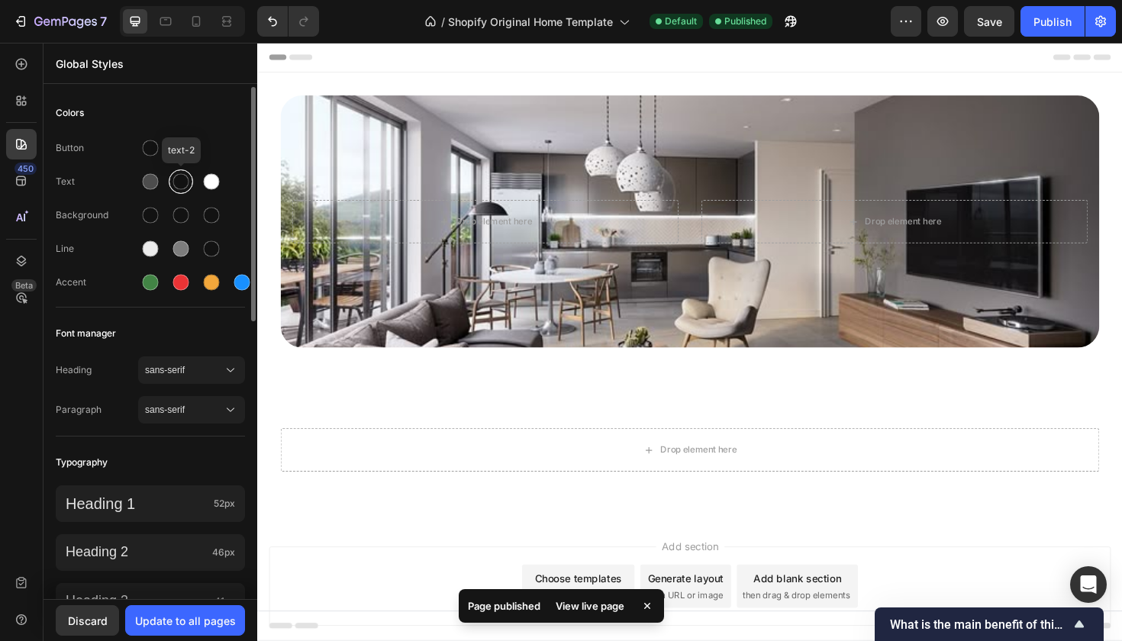
click at [176, 190] on div at bounding box center [181, 181] width 24 height 24
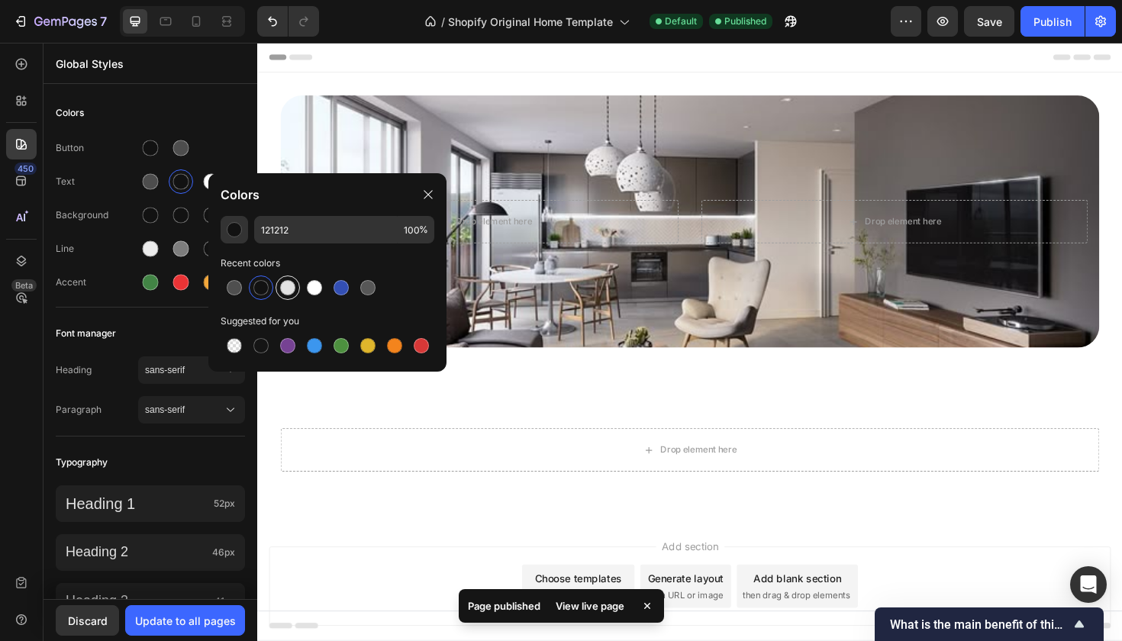
click at [286, 285] on div at bounding box center [287, 287] width 15 height 15
type input "E2E2E2"
click at [156, 185] on div at bounding box center [151, 182] width 16 height 16
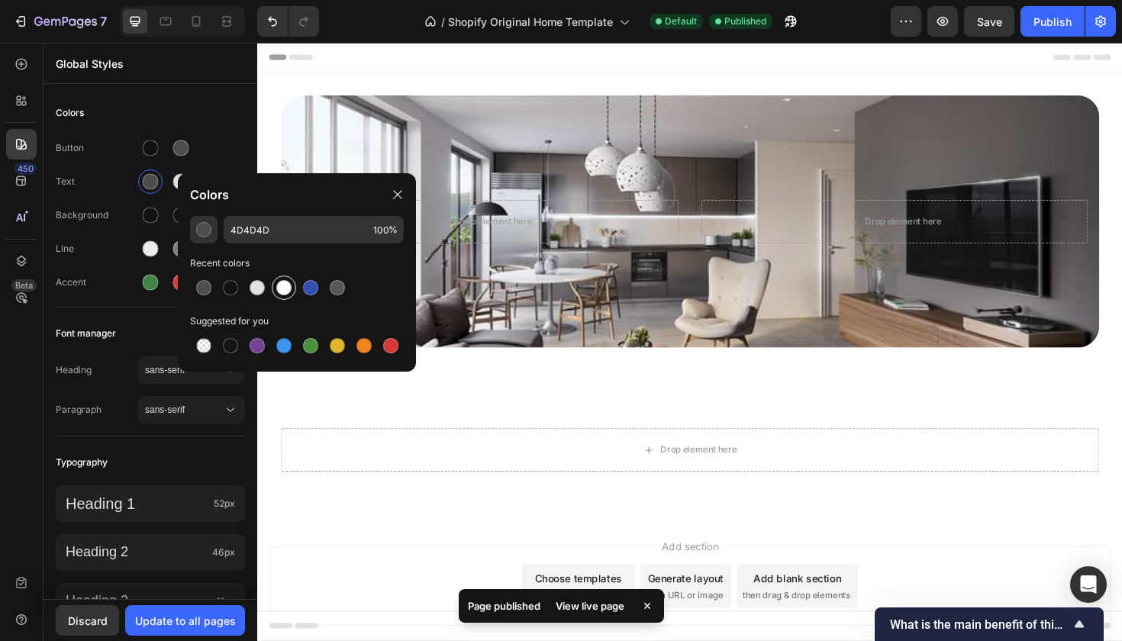
click at [277, 294] on div at bounding box center [284, 288] width 18 height 18
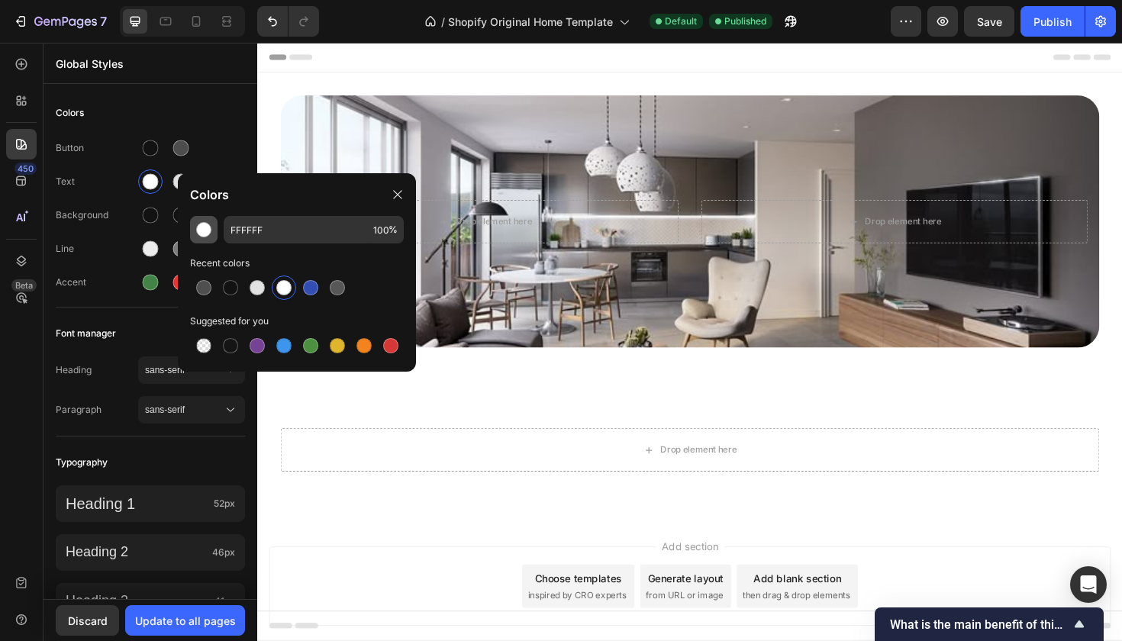
click at [207, 231] on div "button" at bounding box center [203, 229] width 15 height 15
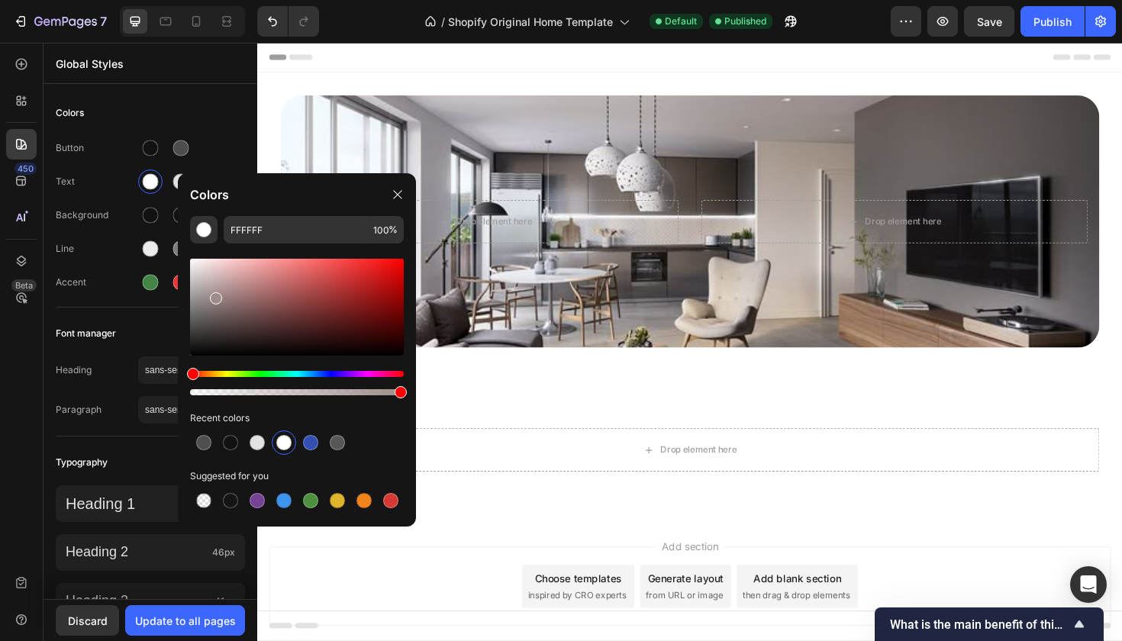
drag, startPoint x: 198, startPoint y: 265, endPoint x: 216, endPoint y: 299, distance: 38.9
click at [216, 299] on div at bounding box center [216, 298] width 12 height 12
type input "938282"
click at [218, 133] on div "Button Text Background Line Accent" at bounding box center [150, 217] width 189 height 180
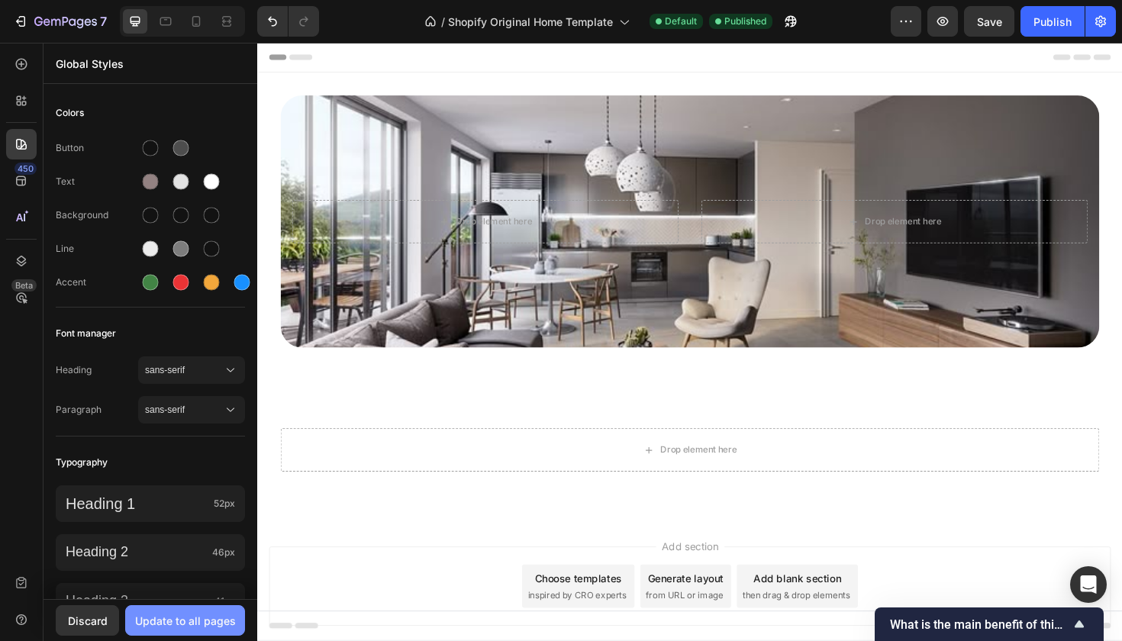
click at [185, 617] on div "Update to all pages" at bounding box center [185, 621] width 101 height 16
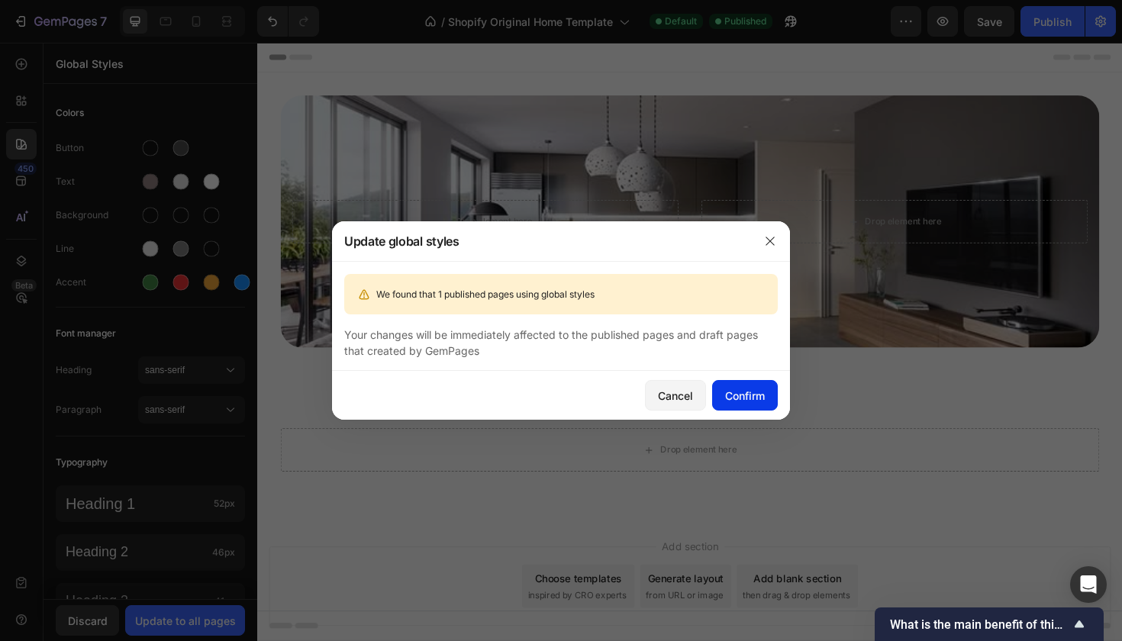
click at [748, 401] on div "Confirm" at bounding box center [745, 396] width 40 height 16
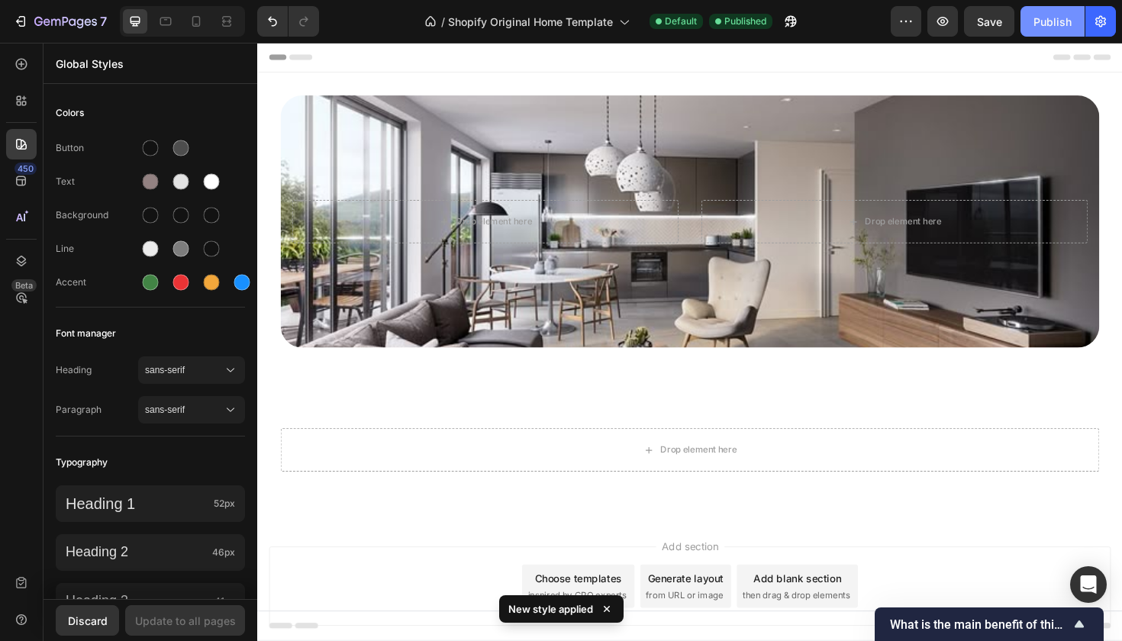
click at [1040, 32] on button "Publish" at bounding box center [1053, 21] width 64 height 31
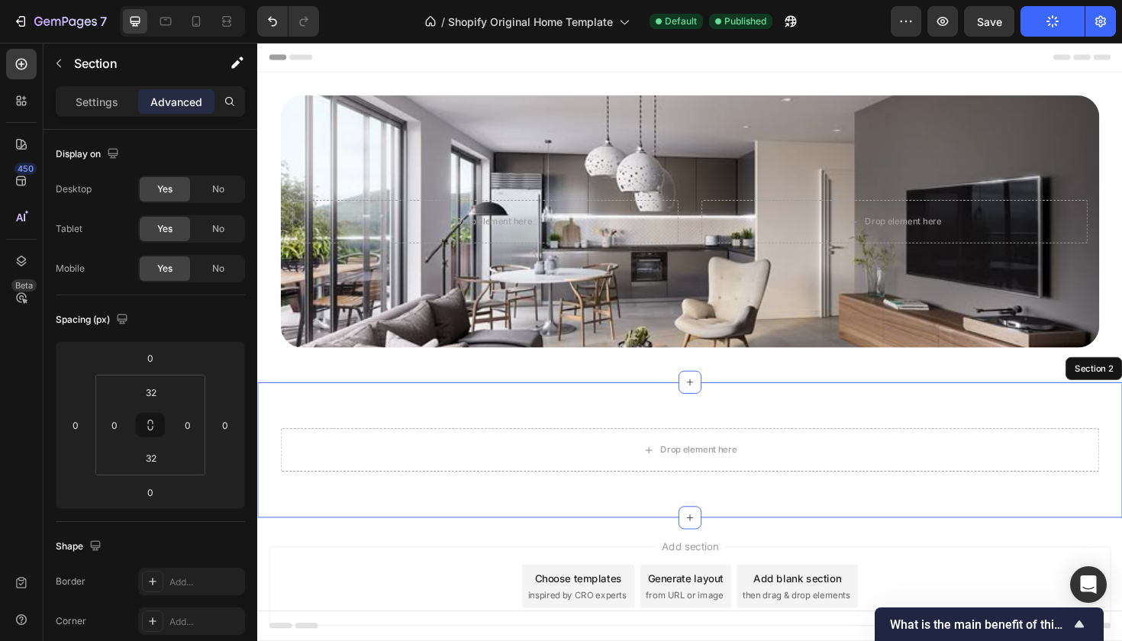
click at [311, 403] on div "Drop element here Row Row Section 2" at bounding box center [715, 474] width 916 height 144
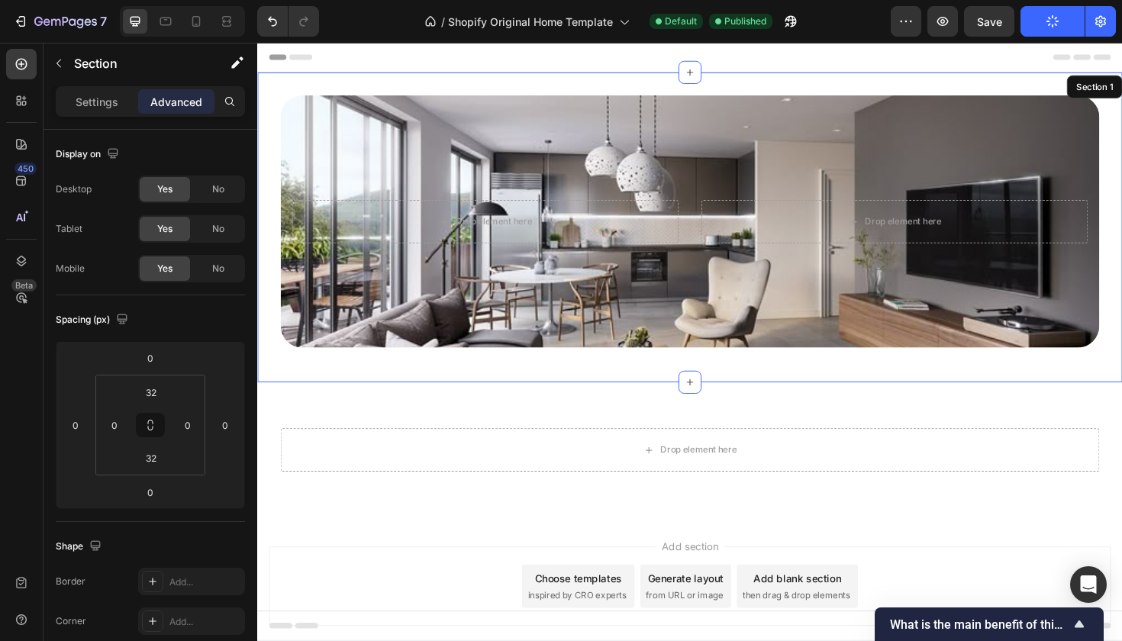
click at [311, 385] on div "Drop element here Drop element here Hero Banner Row Section 1" at bounding box center [715, 238] width 916 height 328
click at [111, 114] on div "Settings Advanced" at bounding box center [150, 101] width 189 height 31
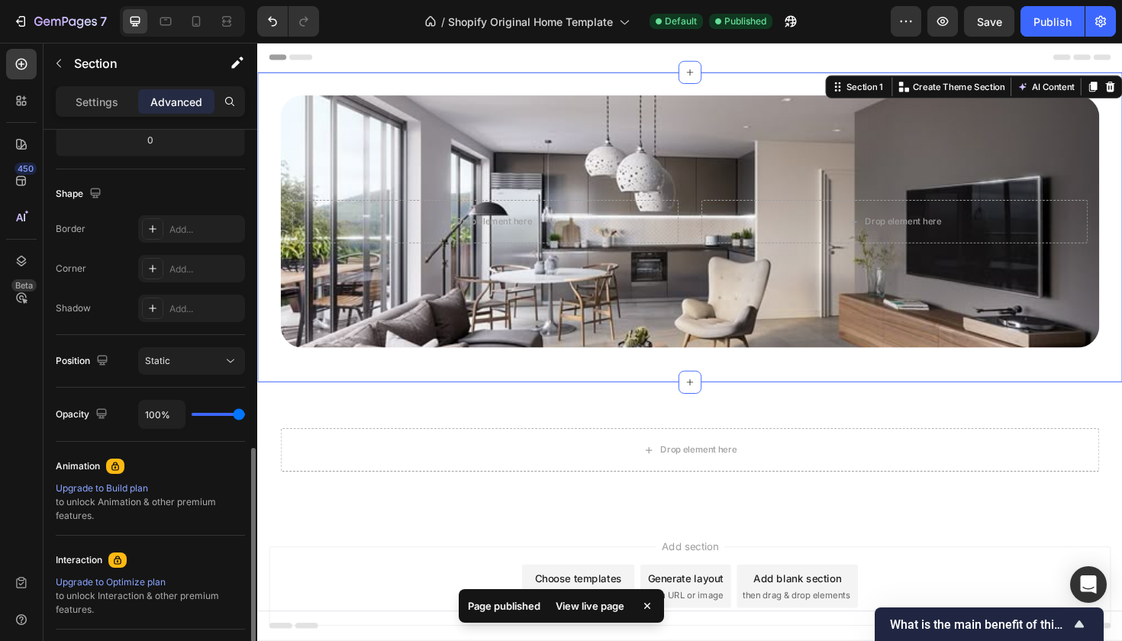
scroll to position [281, 0]
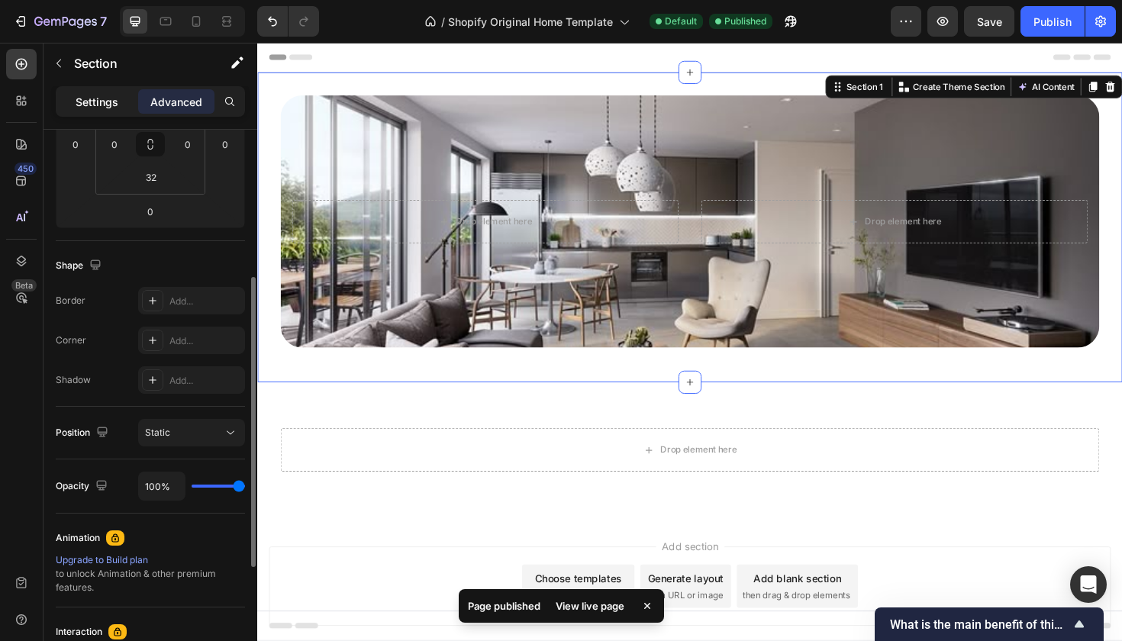
click at [111, 108] on p "Settings" at bounding box center [97, 102] width 43 height 16
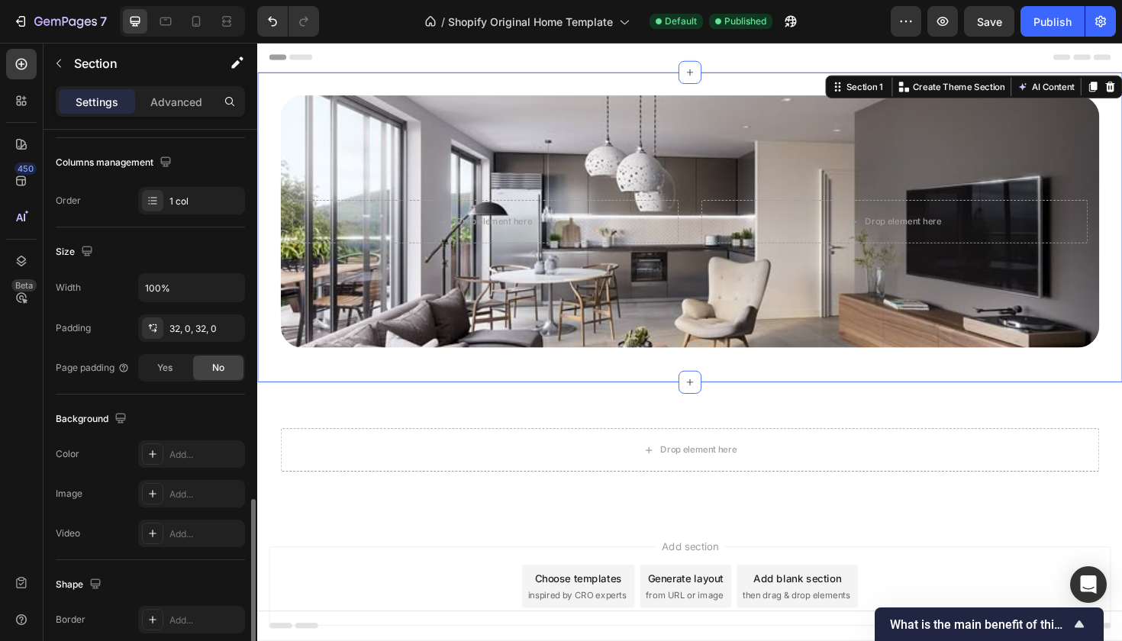
scroll to position [376, 0]
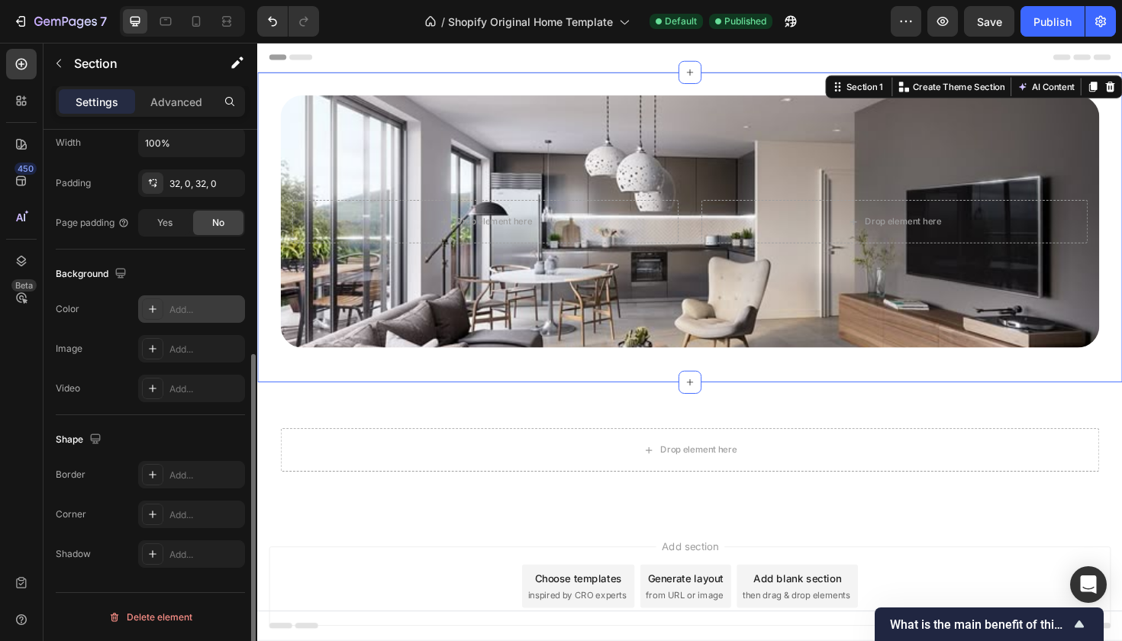
click at [148, 305] on icon at bounding box center [153, 309] width 12 height 12
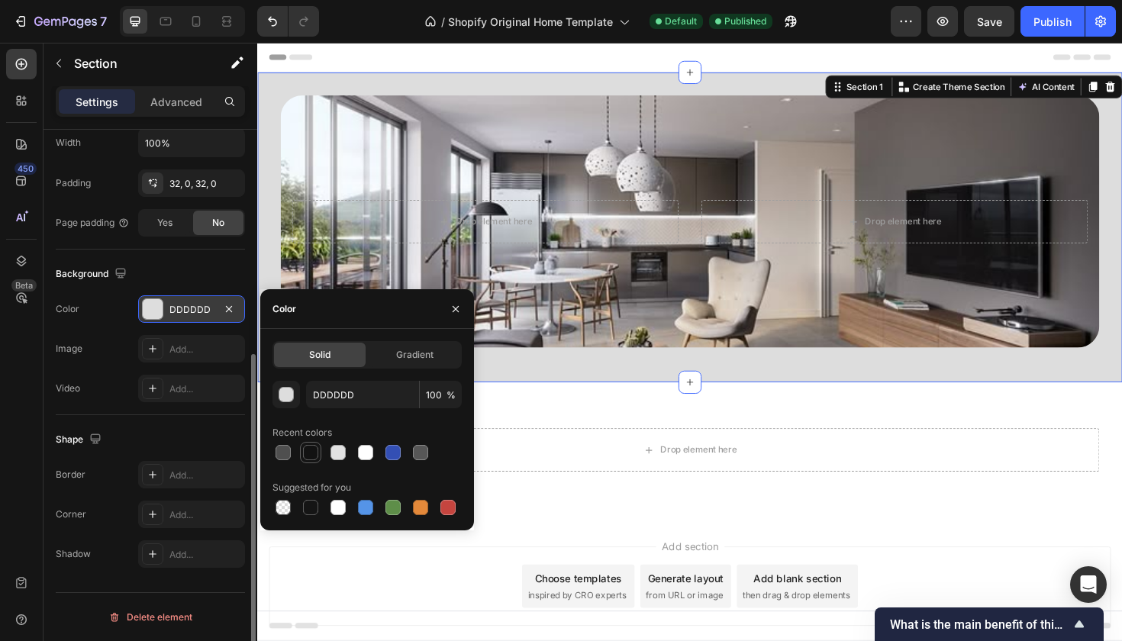
click at [317, 448] on div at bounding box center [310, 452] width 15 height 15
type input "121212"
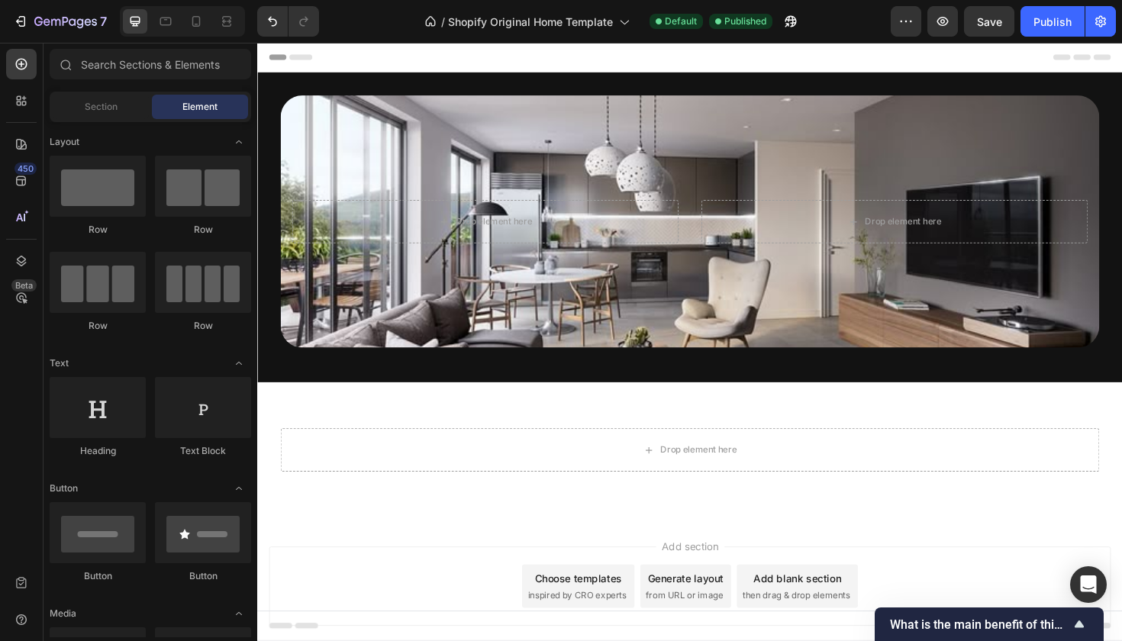
click at [502, 73] on div at bounding box center [715, 58] width 892 height 31
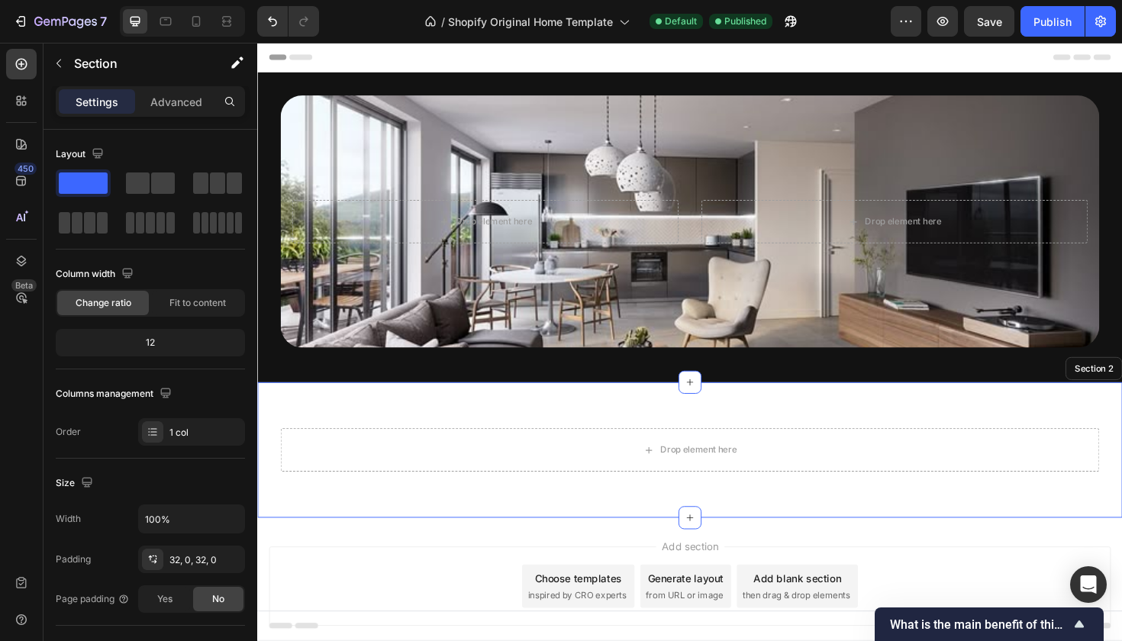
click at [410, 414] on div "Drop element here Row Row Section 2" at bounding box center [715, 474] width 916 height 144
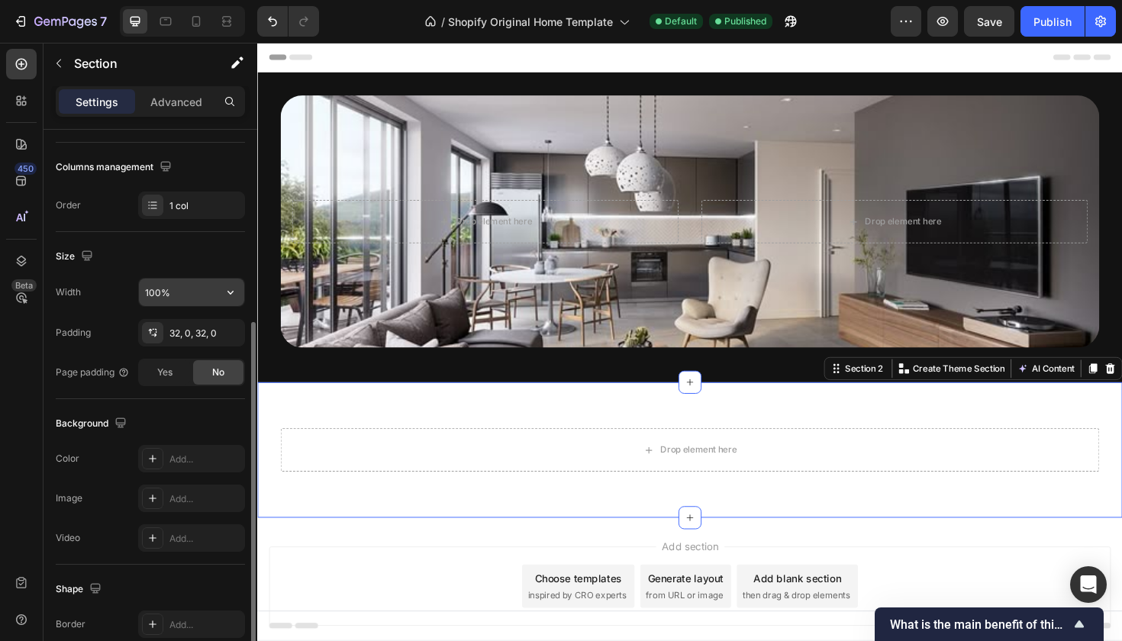
scroll to position [268, 0]
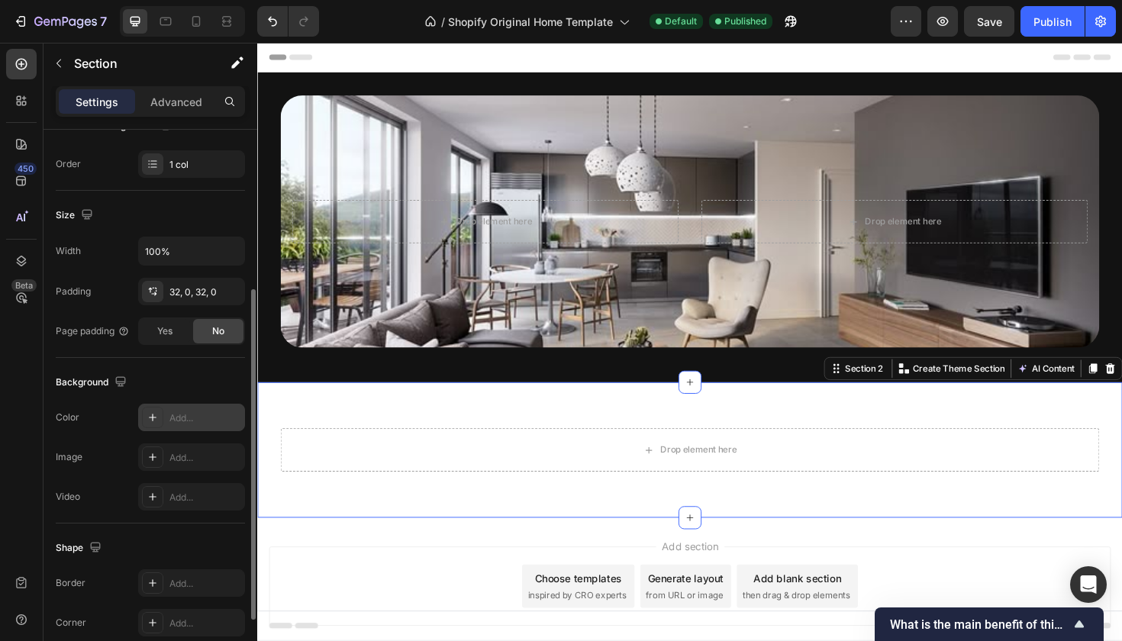
click at [144, 411] on div at bounding box center [152, 417] width 21 height 21
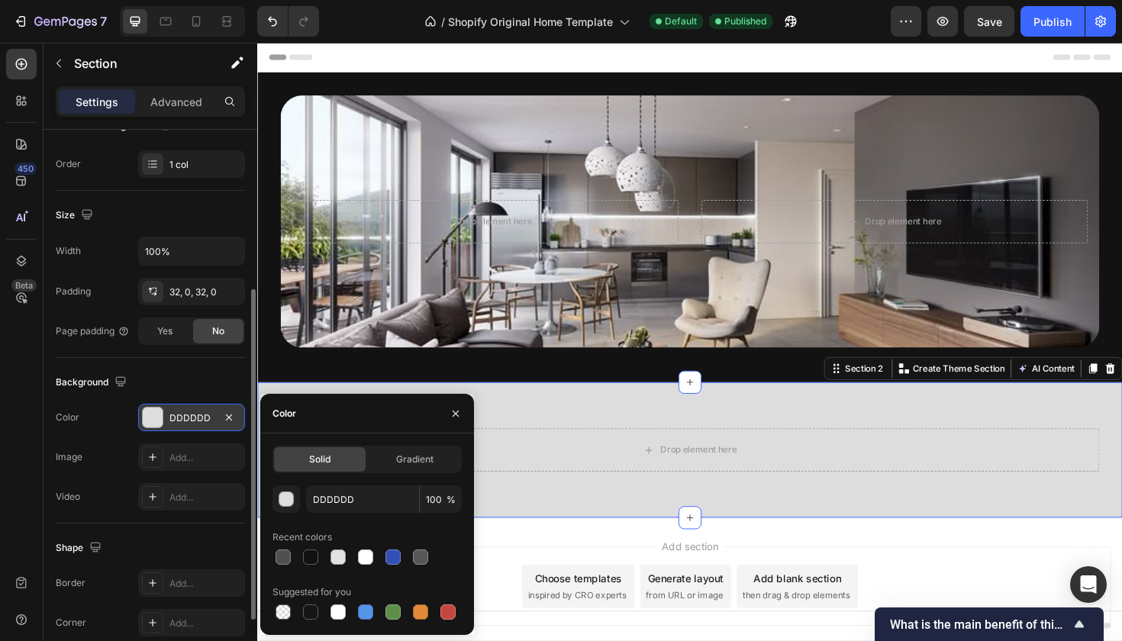
click at [308, 569] on div "DDDDDD 100 % Recent colors Suggested for you" at bounding box center [367, 553] width 189 height 137
click at [311, 558] on div at bounding box center [310, 557] width 15 height 15
type input "121212"
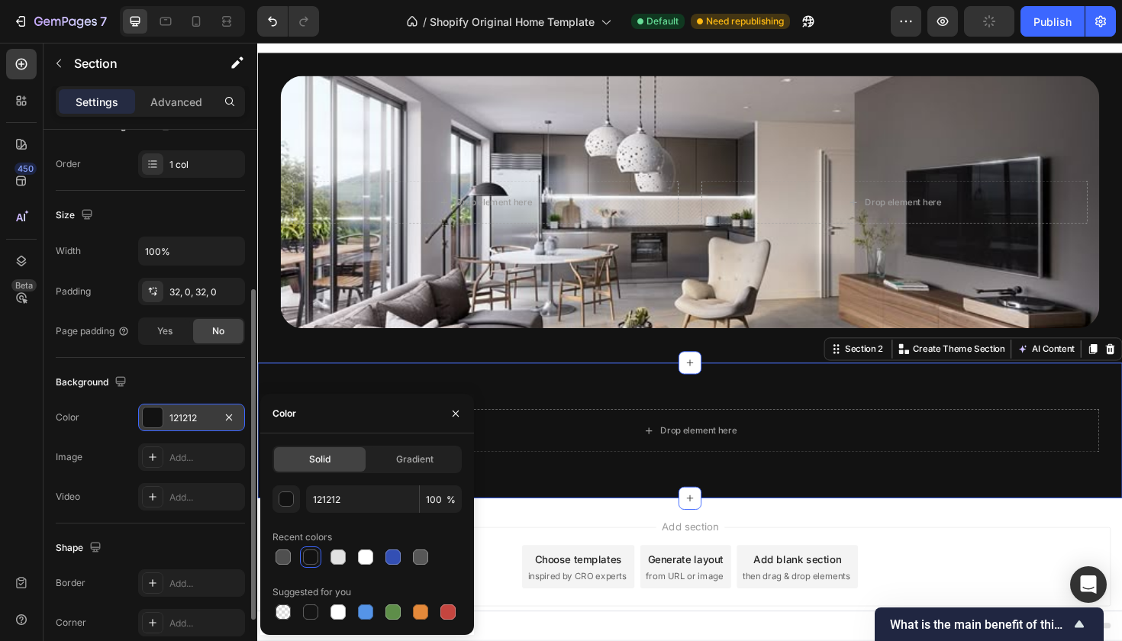
scroll to position [21, 0]
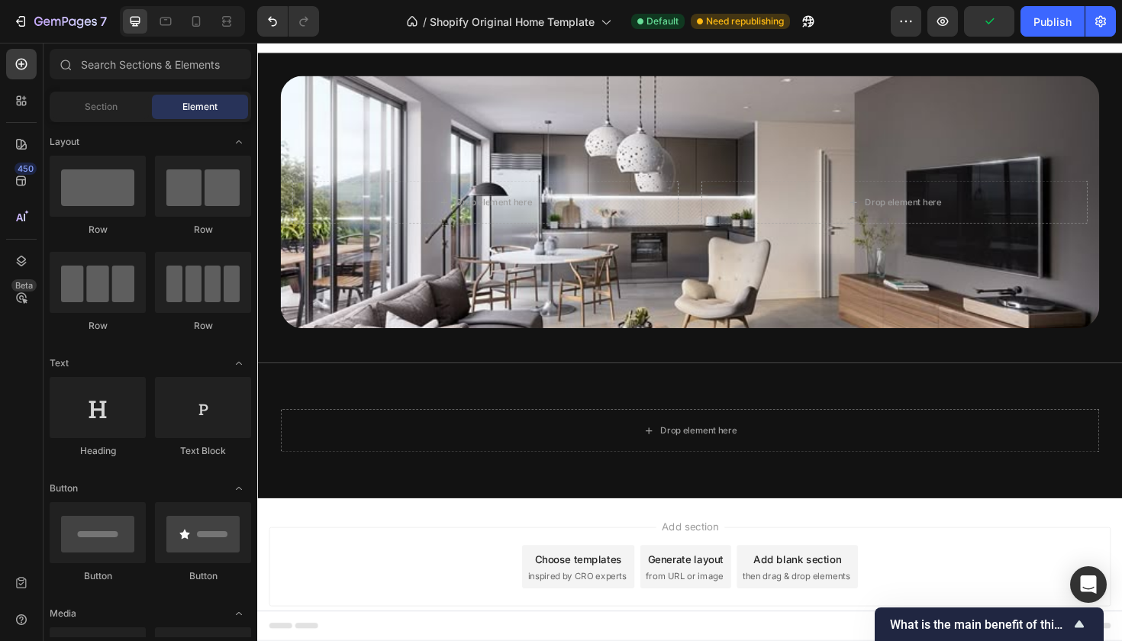
click at [534, 551] on div "Add section Choose templates inspired by CRO experts Generate layout from URL o…" at bounding box center [715, 600] width 916 height 151
click at [532, 545] on div "Add section Choose templates inspired by CRO experts Generate layout from URL o…" at bounding box center [715, 600] width 916 height 151
click at [518, 545] on div "Add section Choose templates inspired by CRO experts Generate layout from URL o…" at bounding box center [715, 600] width 916 height 151
click at [474, 625] on div "Add section Choose templates inspired by CRO experts Generate layout from URL o…" at bounding box center [715, 598] width 892 height 84
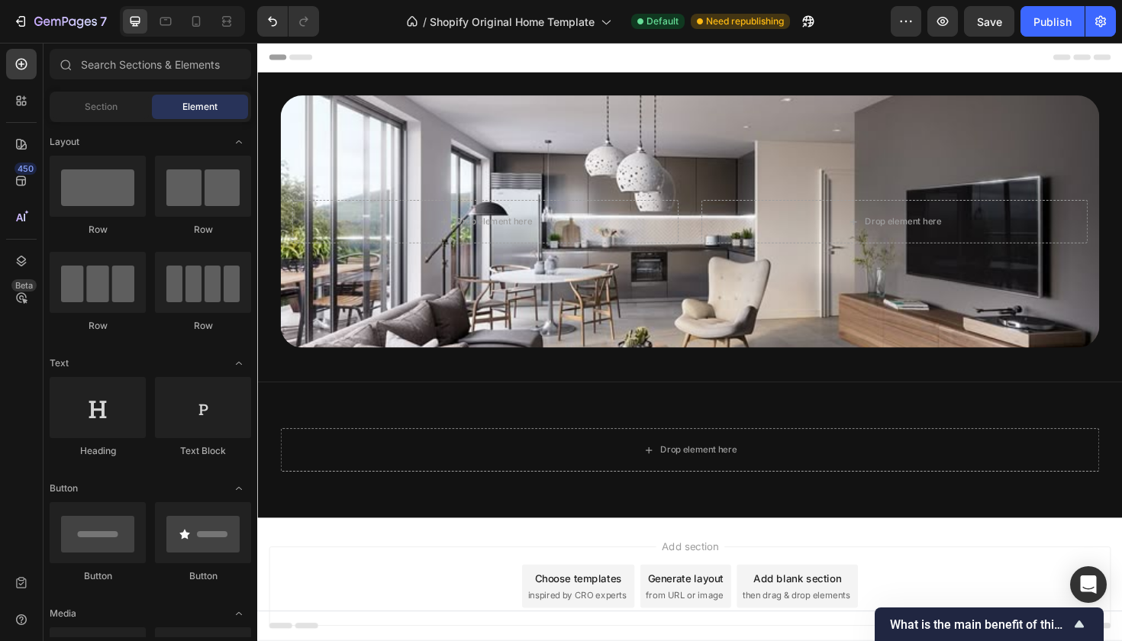
scroll to position [0, 0]
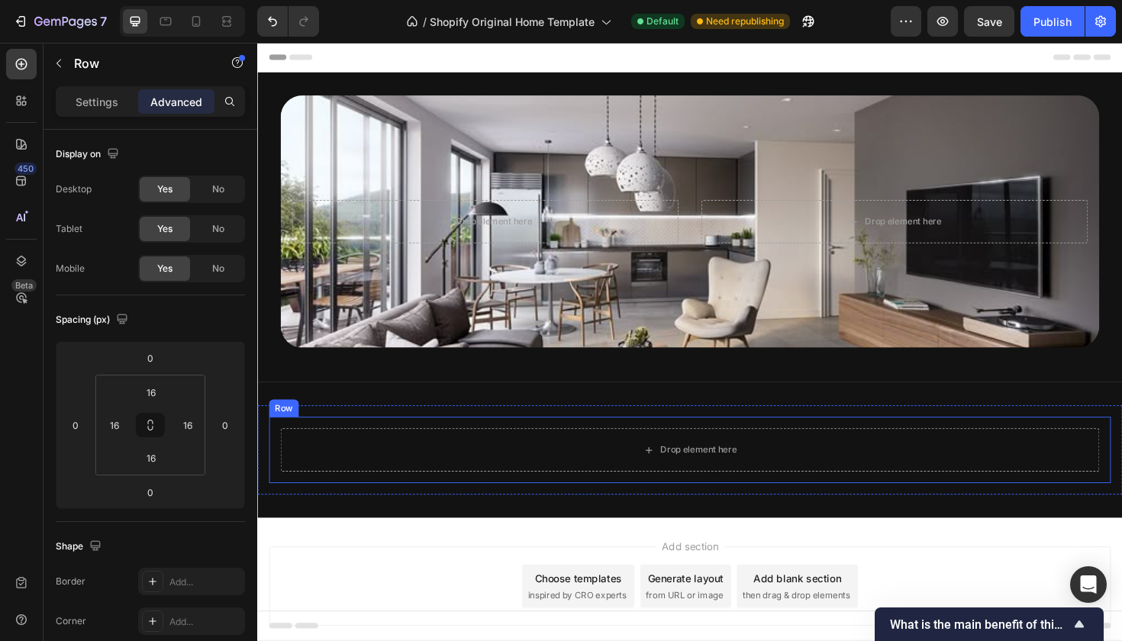
click at [569, 440] on div "Drop element here Row" at bounding box center [715, 474] width 892 height 70
click at [359, 427] on icon at bounding box center [363, 424] width 12 height 12
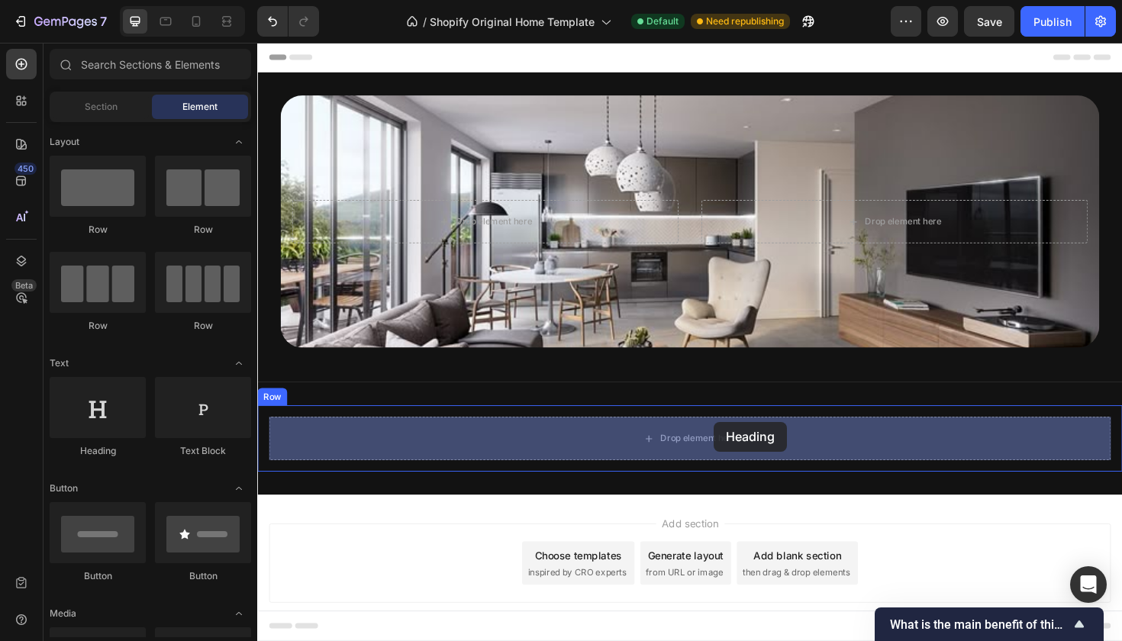
drag, startPoint x: 379, startPoint y: 466, endPoint x: 740, endPoint y: 445, distance: 361.6
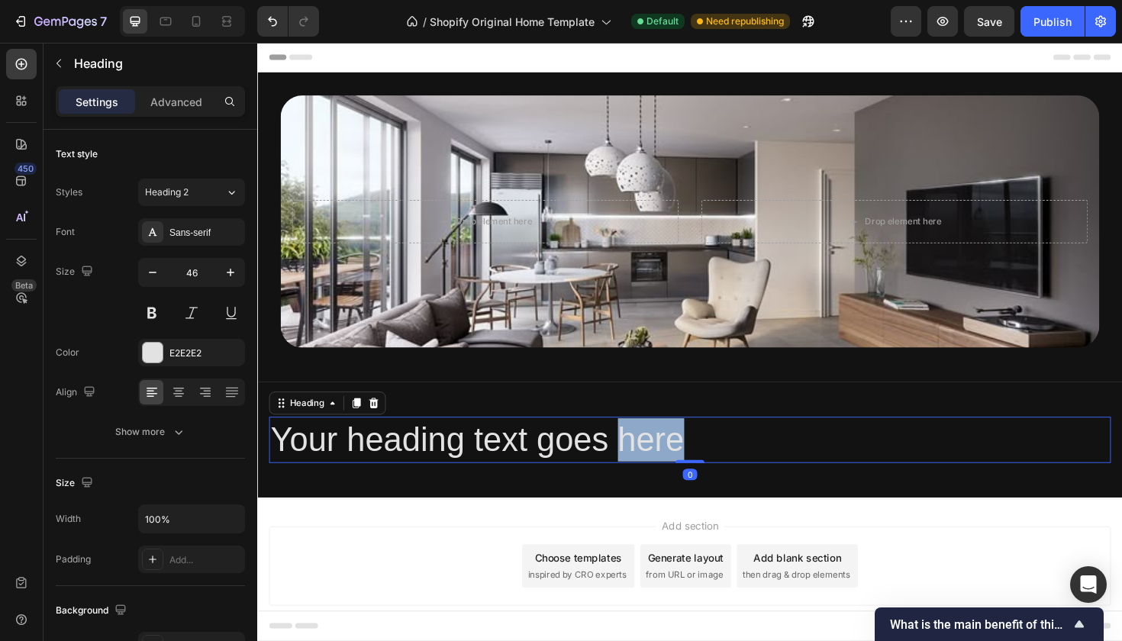
click at [646, 457] on p "Your heading text goes here" at bounding box center [715, 463] width 889 height 46
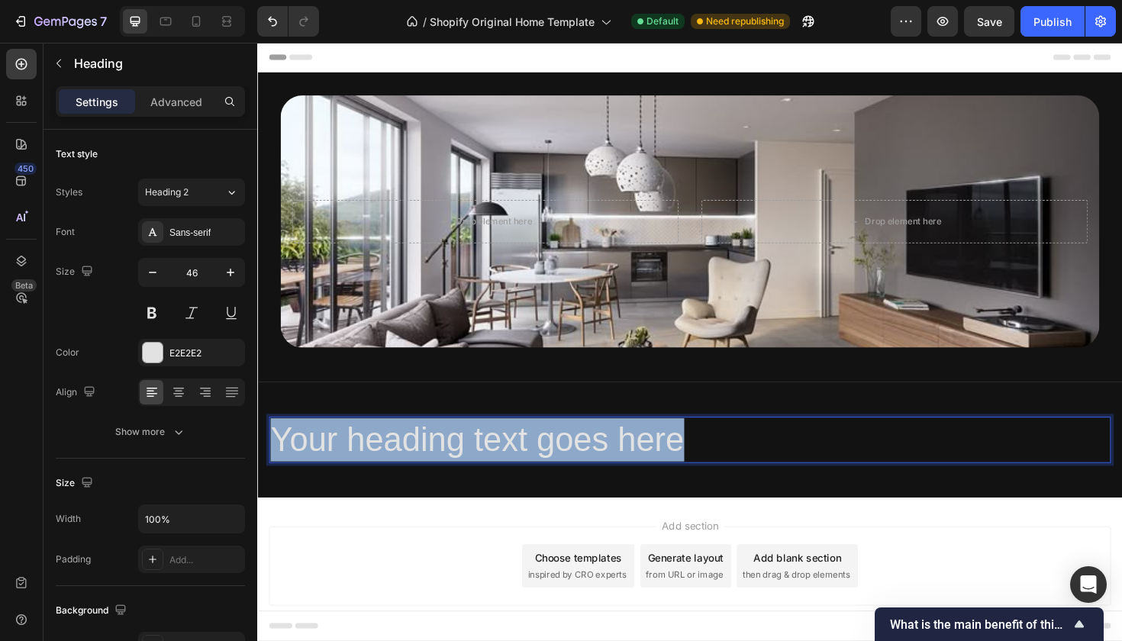
click at [646, 457] on p "Your heading text goes here" at bounding box center [715, 463] width 889 height 46
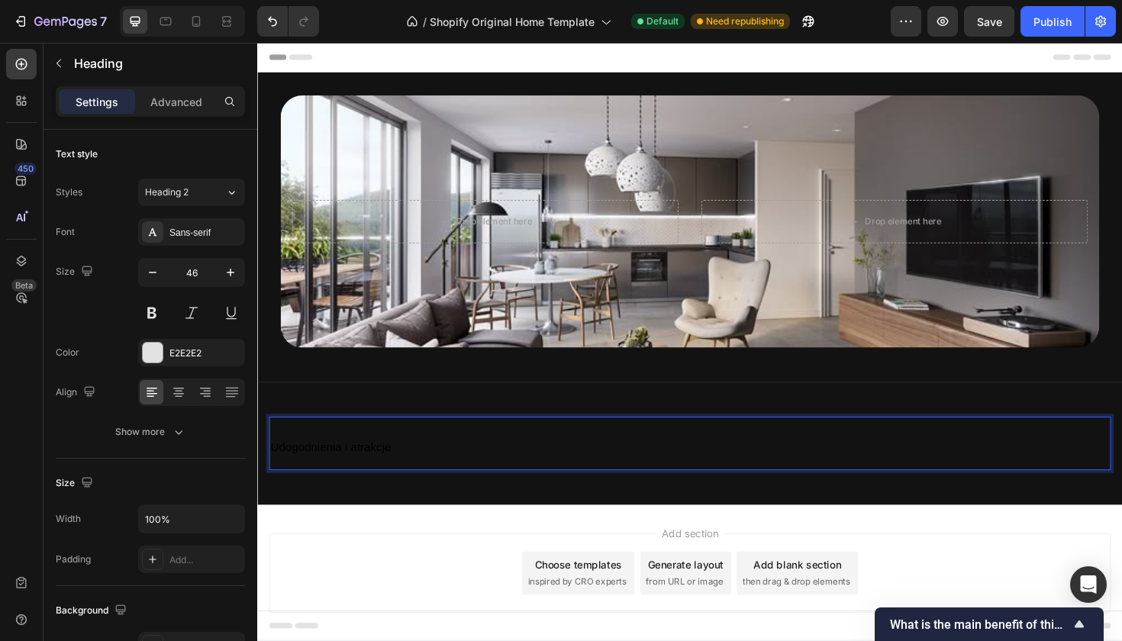
click at [397, 449] on p "Udogodnienia i atrakcje" at bounding box center [715, 466] width 889 height 53
click at [385, 468] on span "Udogodnienia i atrakcje" at bounding box center [334, 470] width 127 height 13
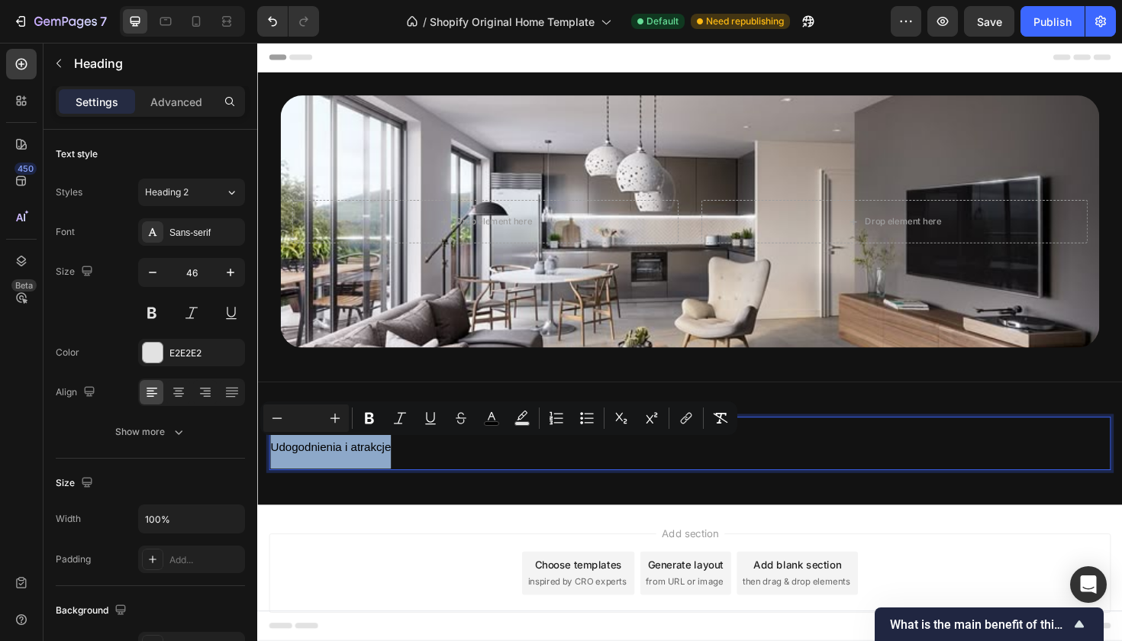
click at [328, 474] on span "Udogodnienia i atrakcje" at bounding box center [334, 470] width 127 height 13
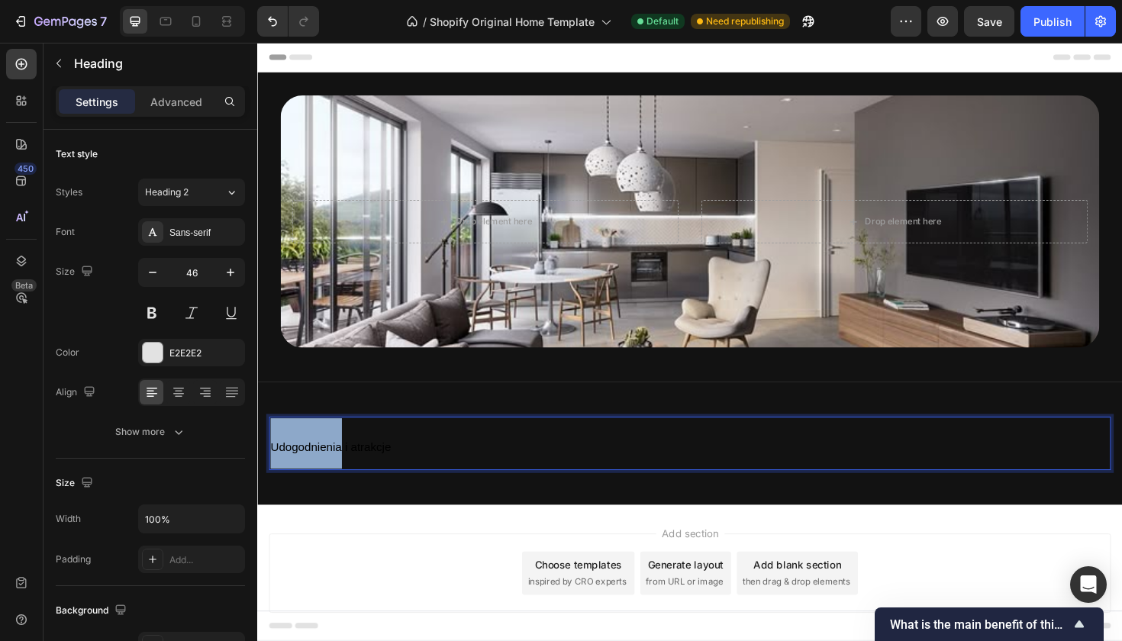
click at [328, 474] on span "Udogodnienia i atrakcje" at bounding box center [334, 470] width 127 height 13
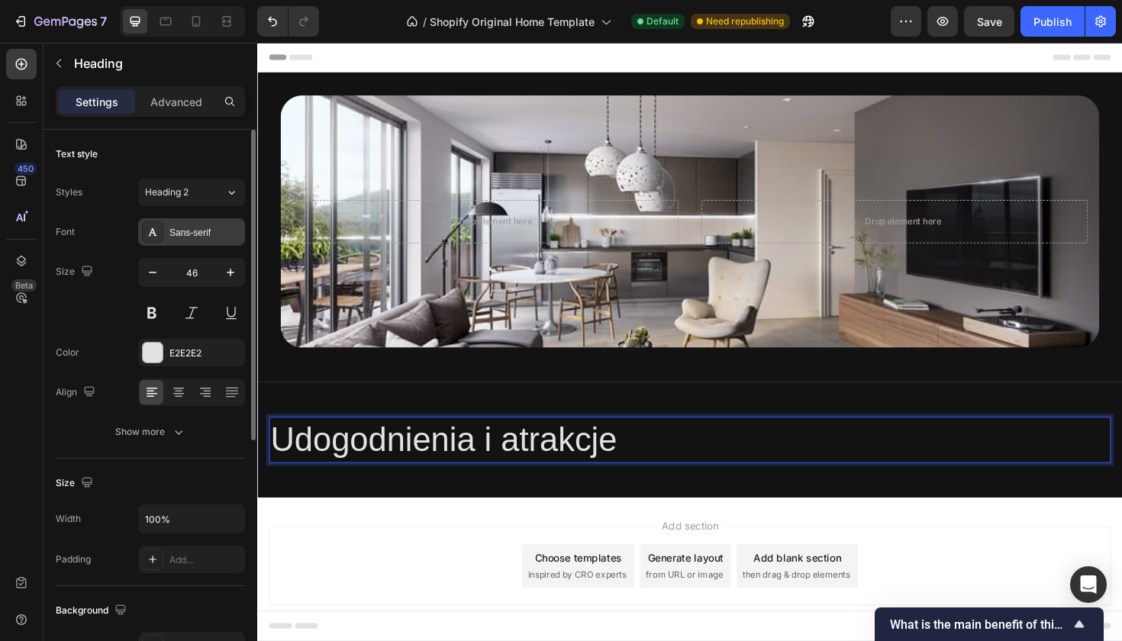
click at [206, 223] on div "Sans-serif" at bounding box center [191, 231] width 107 height 27
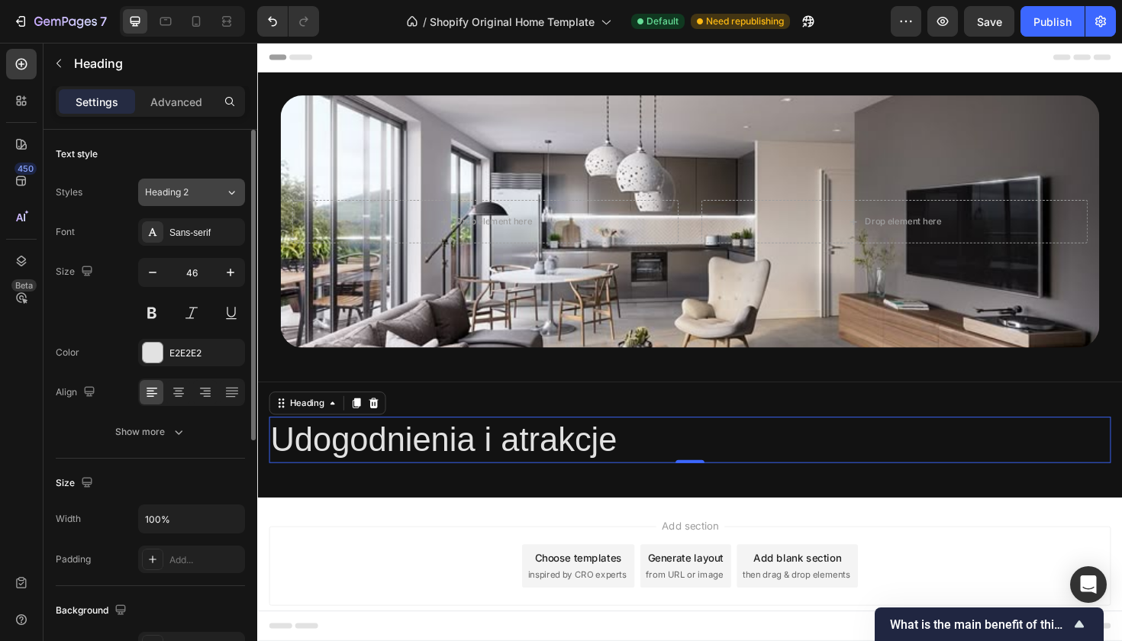
click at [197, 198] on div "Heading 2" at bounding box center [176, 192] width 62 height 14
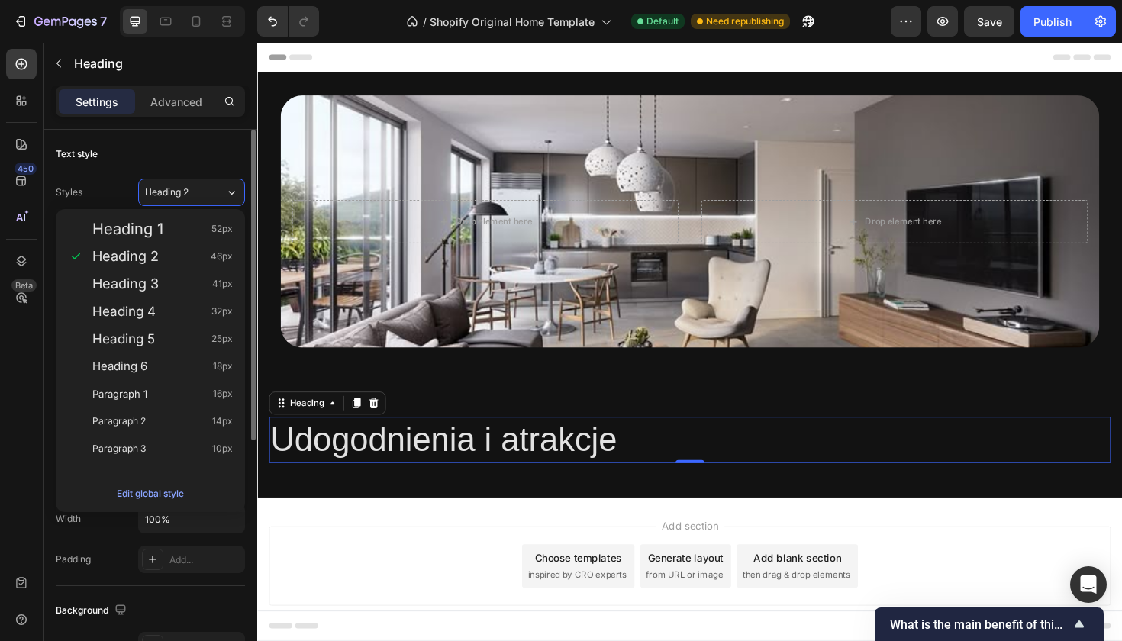
click at [198, 142] on div "Text style" at bounding box center [150, 154] width 189 height 24
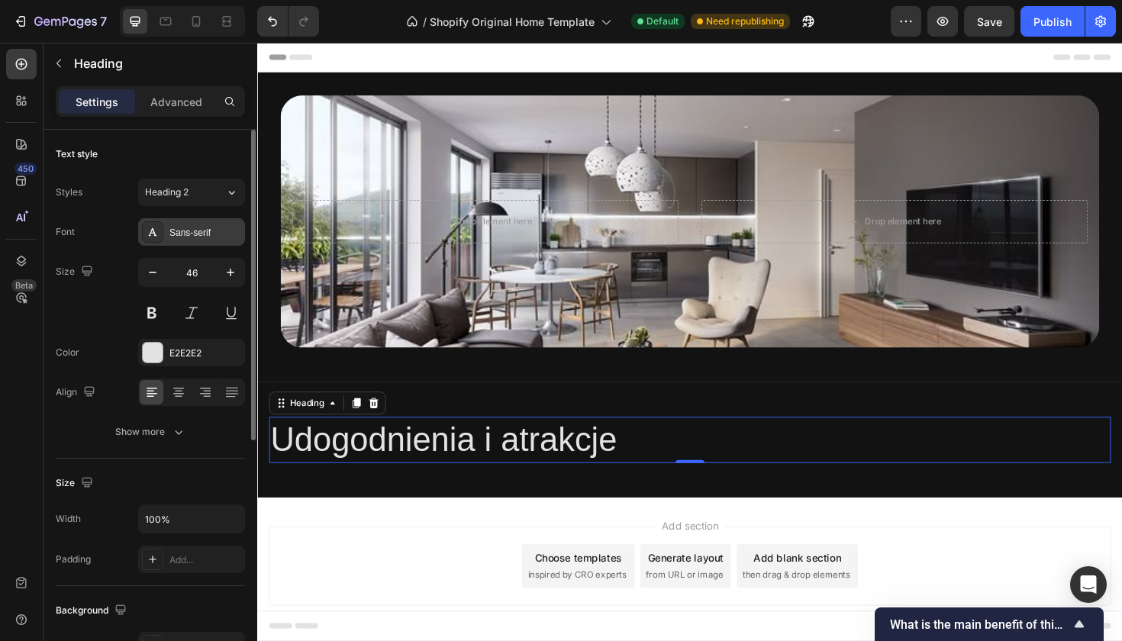
click at [192, 232] on div "Sans-serif" at bounding box center [205, 233] width 72 height 14
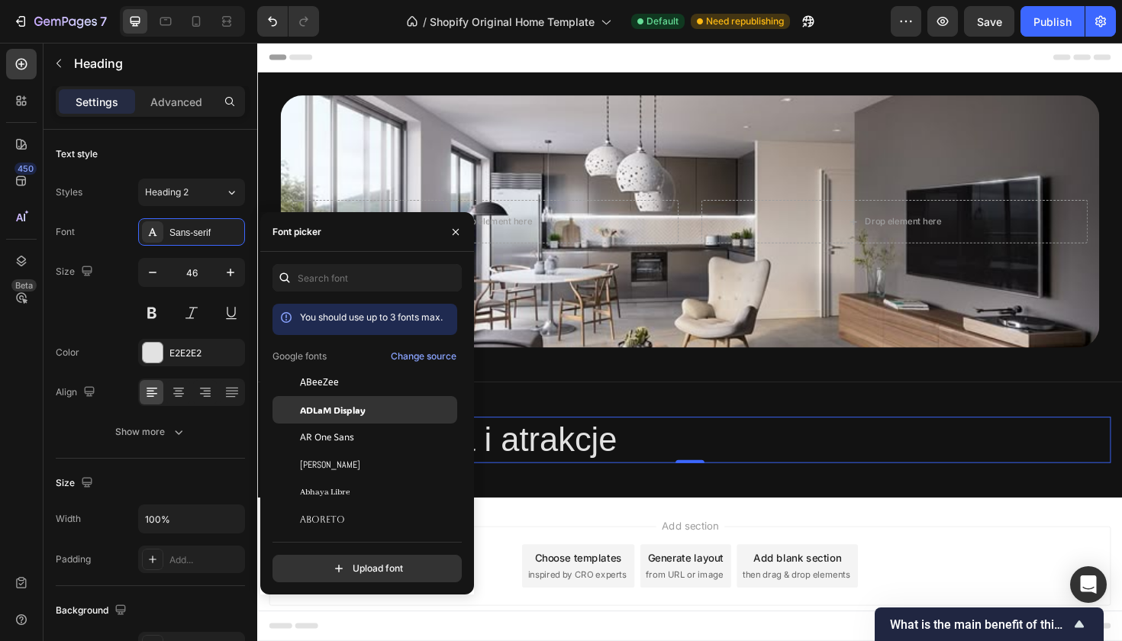
click at [340, 419] on div "ADLaM Display" at bounding box center [365, 409] width 185 height 27
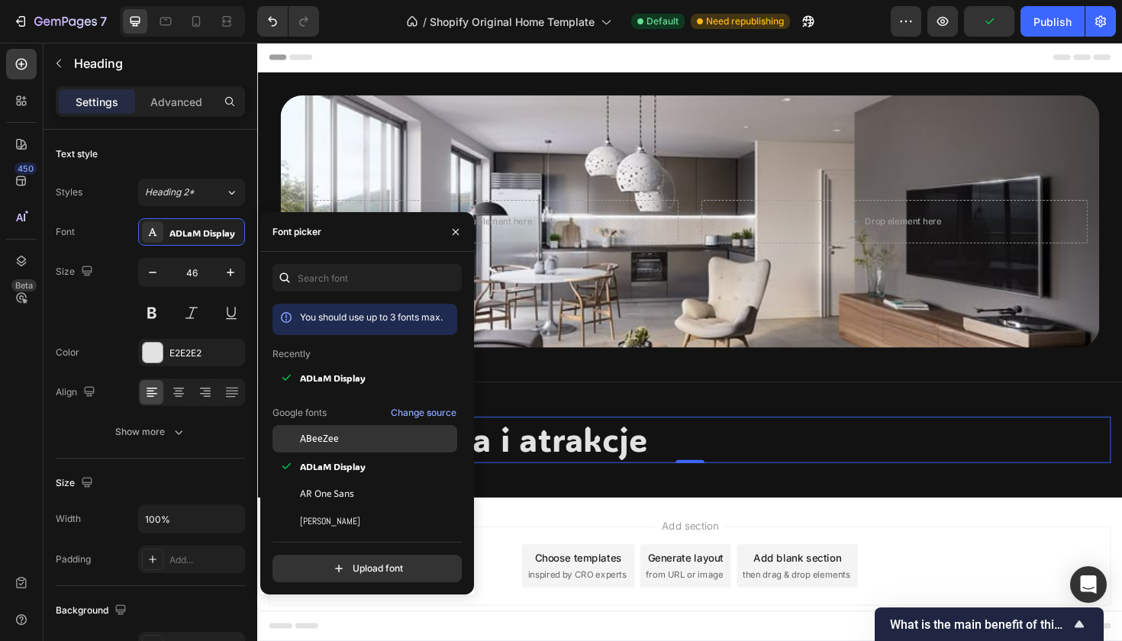
click at [371, 444] on div "ABeeZee" at bounding box center [377, 439] width 154 height 14
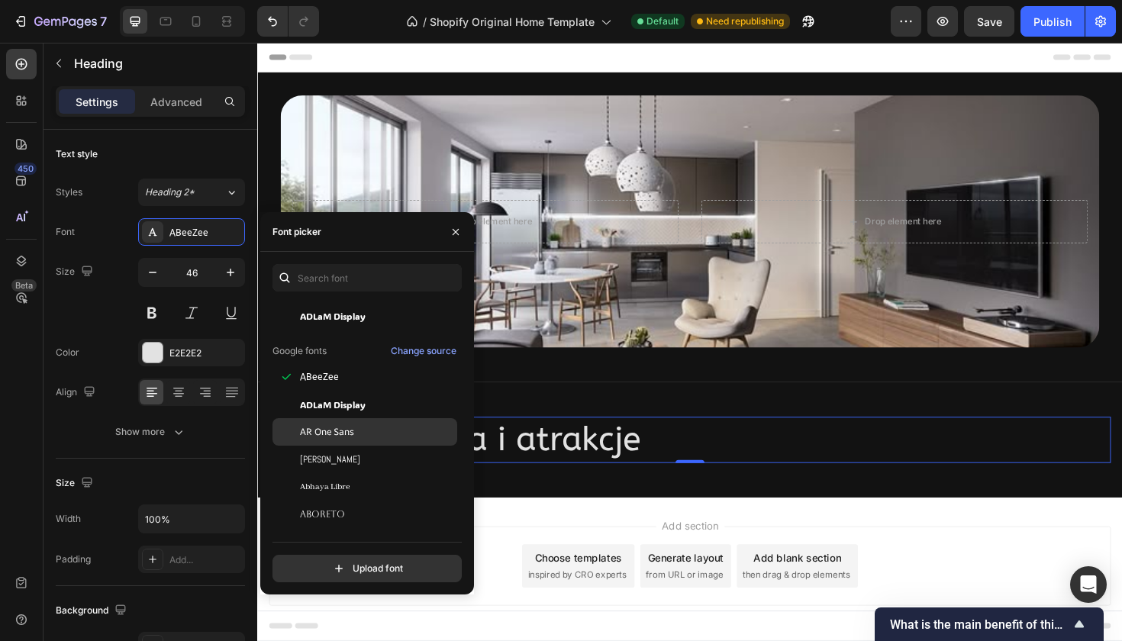
scroll to position [91, 0]
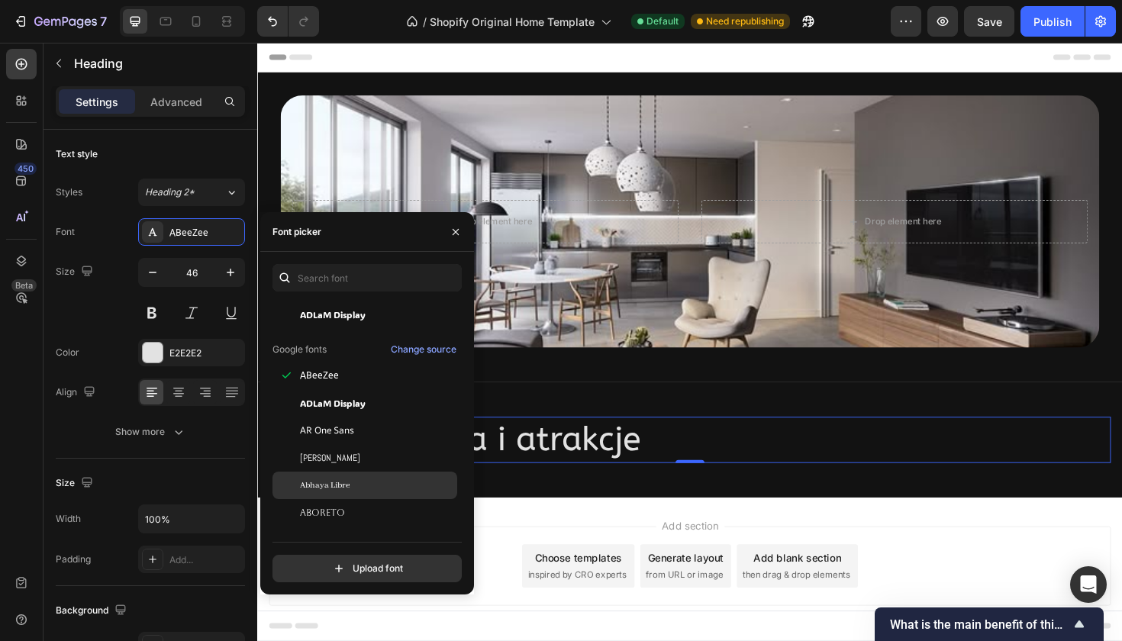
click at [365, 489] on div "Abhaya Libre" at bounding box center [377, 486] width 154 height 14
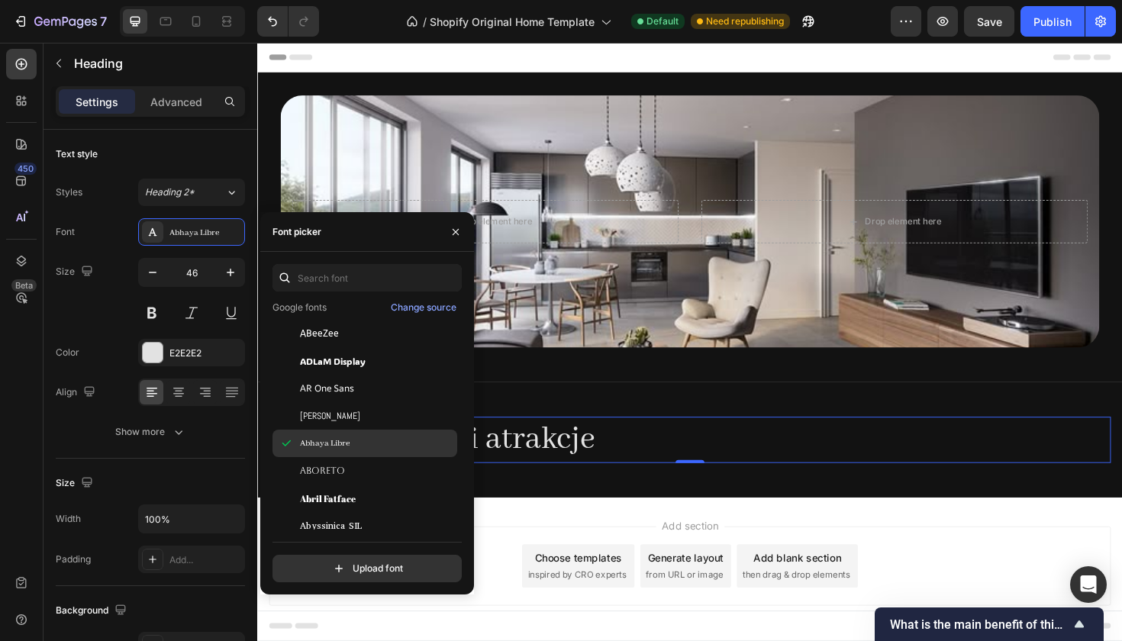
scroll to position [160, 0]
click at [368, 474] on div "Aboreto" at bounding box center [377, 471] width 154 height 14
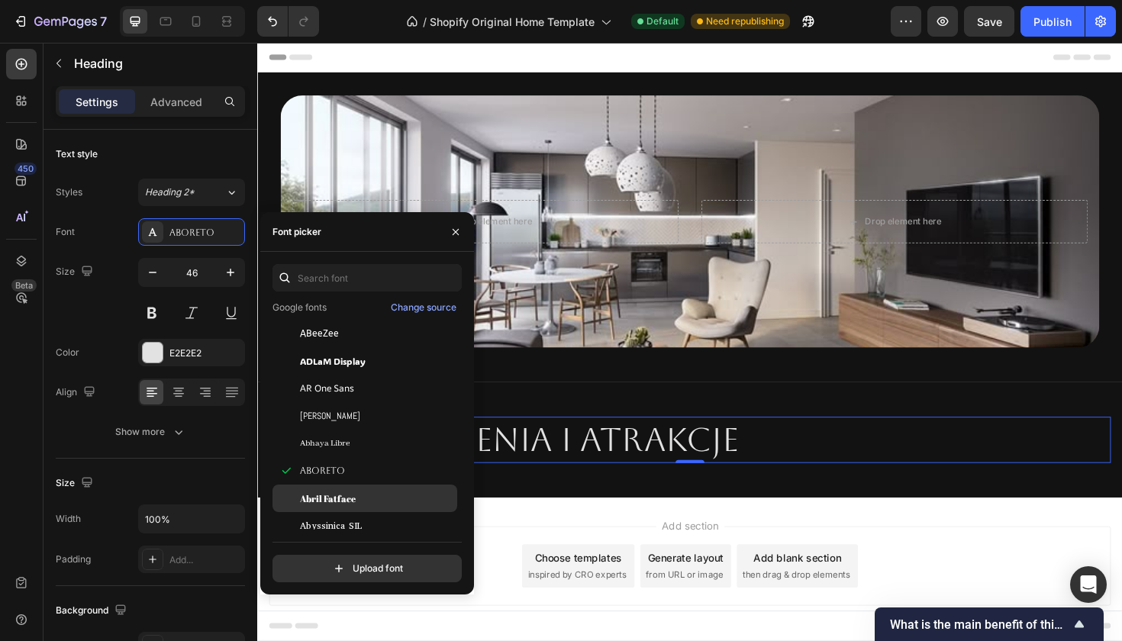
click at [369, 505] on div "Abril Fatface" at bounding box center [377, 499] width 154 height 14
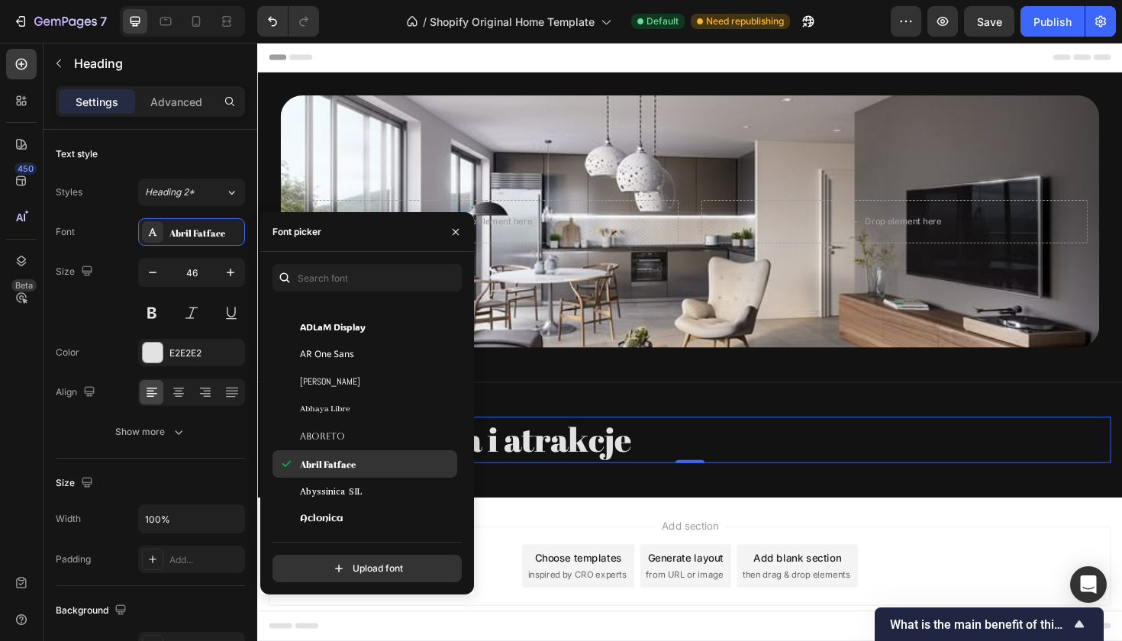
scroll to position [214, 0]
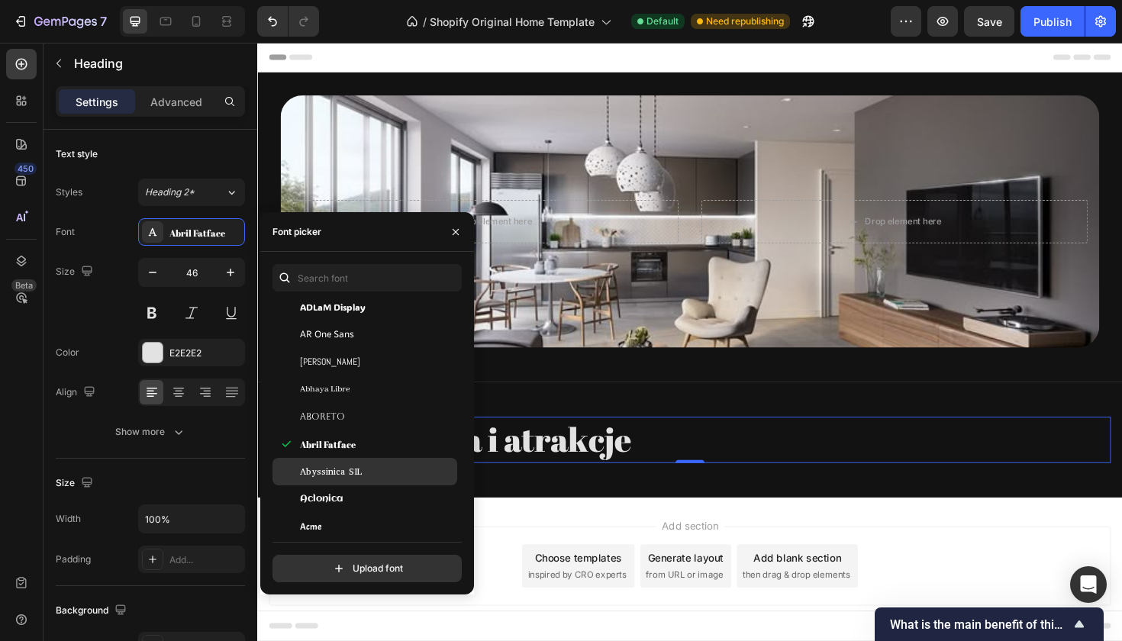
click at [380, 475] on div "Abyssinica SIL" at bounding box center [377, 472] width 154 height 14
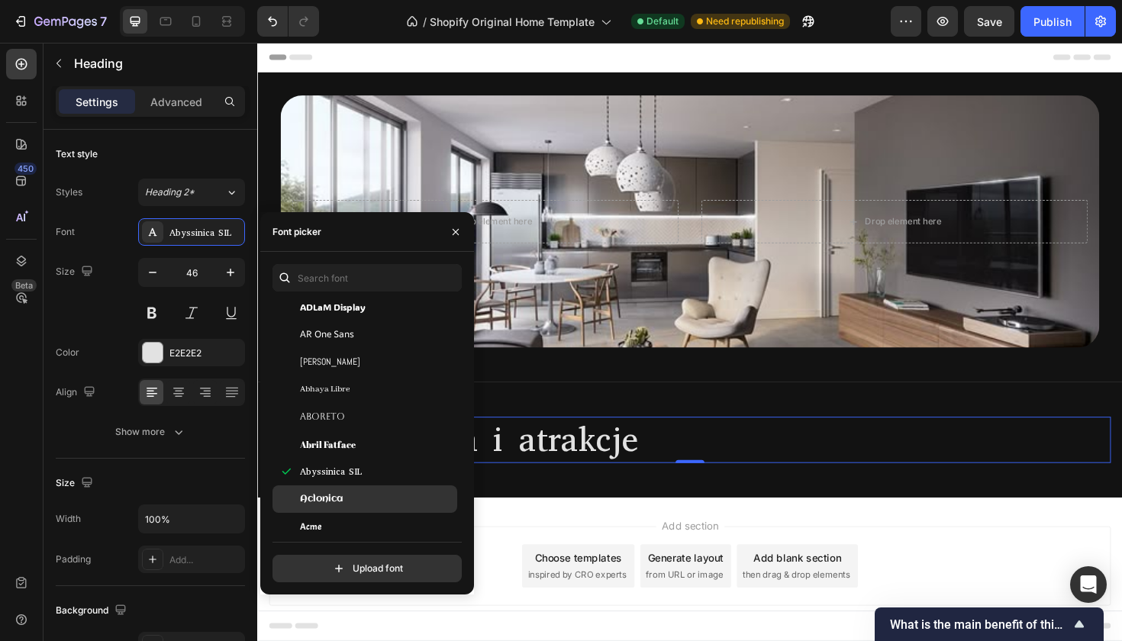
click at [372, 501] on div "Aclonica" at bounding box center [377, 499] width 154 height 14
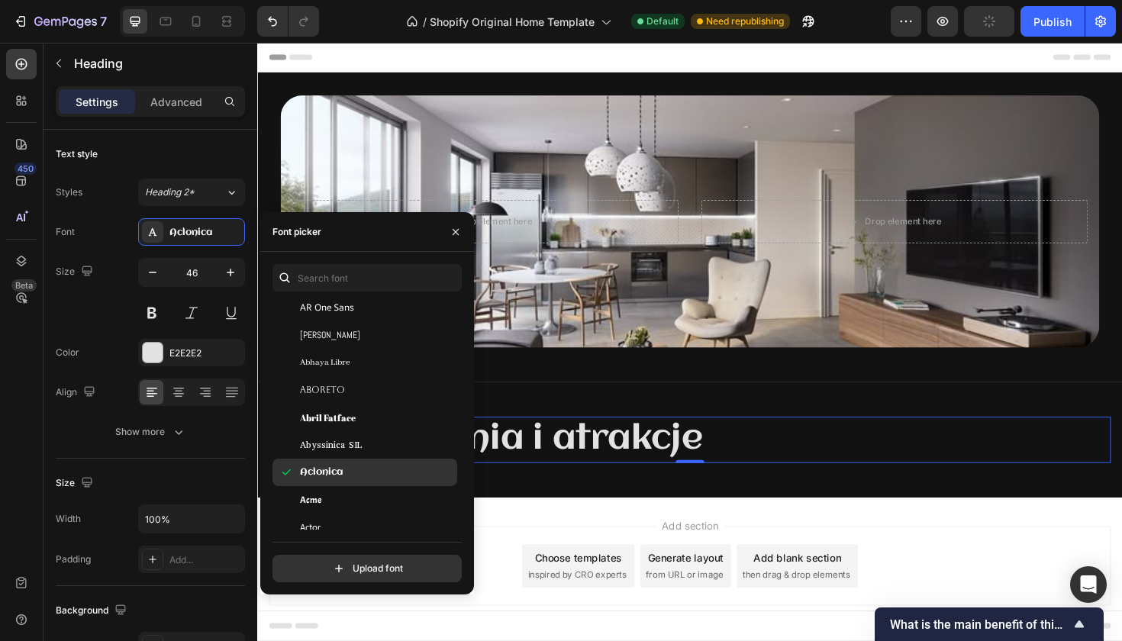
scroll to position [260, 0]
click at [377, 488] on div "Acme" at bounding box center [365, 480] width 185 height 27
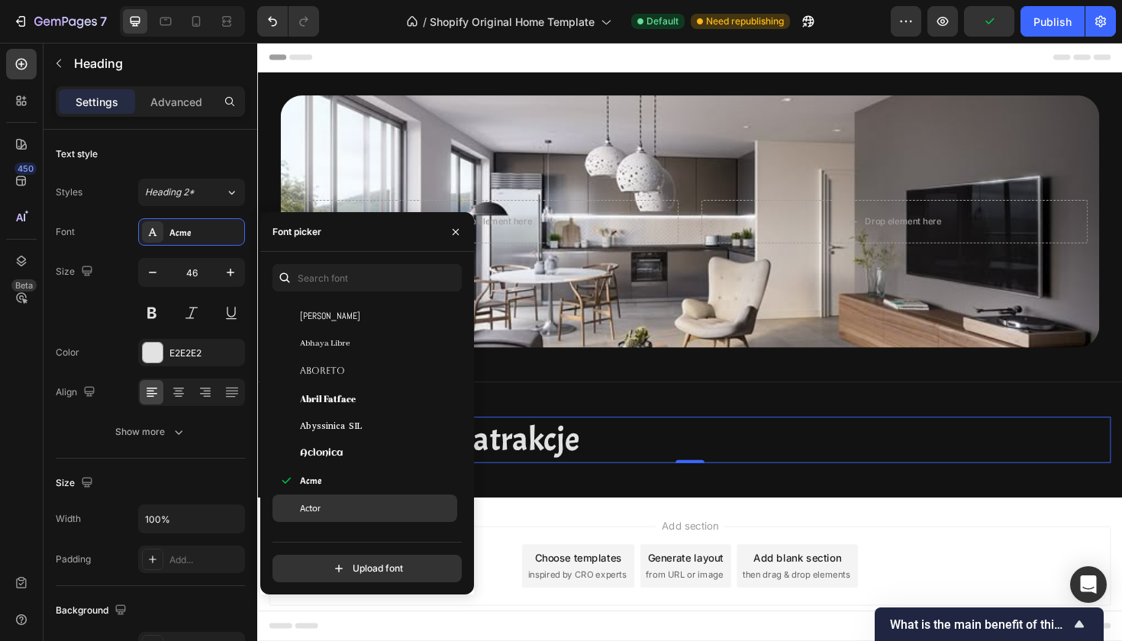
click at [374, 511] on div "Actor" at bounding box center [377, 509] width 154 height 14
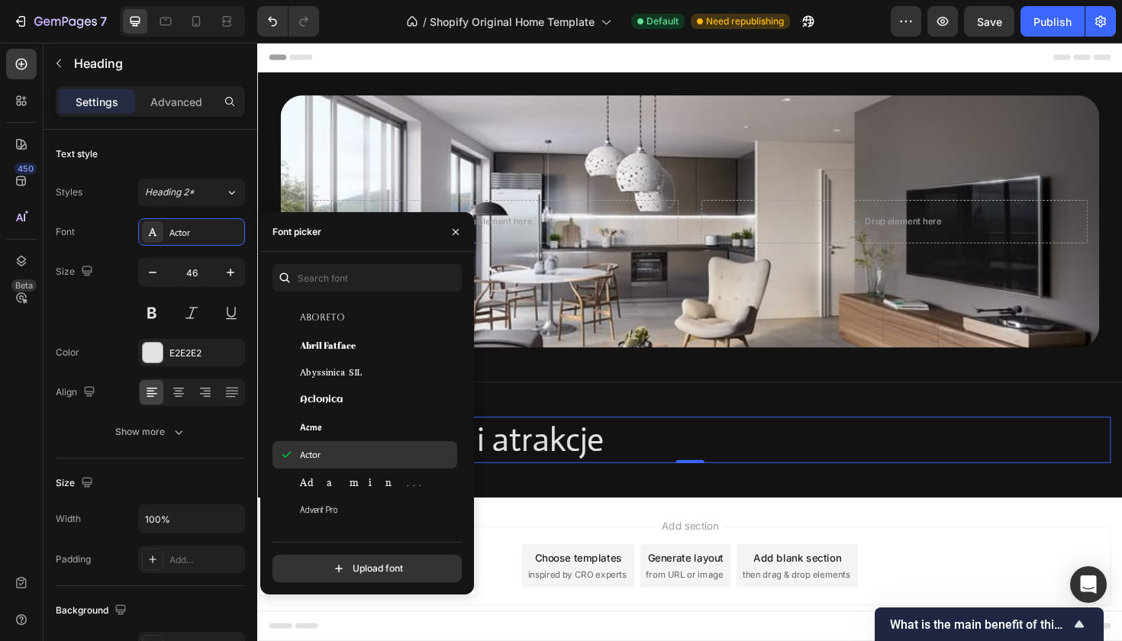
scroll to position [321, 0]
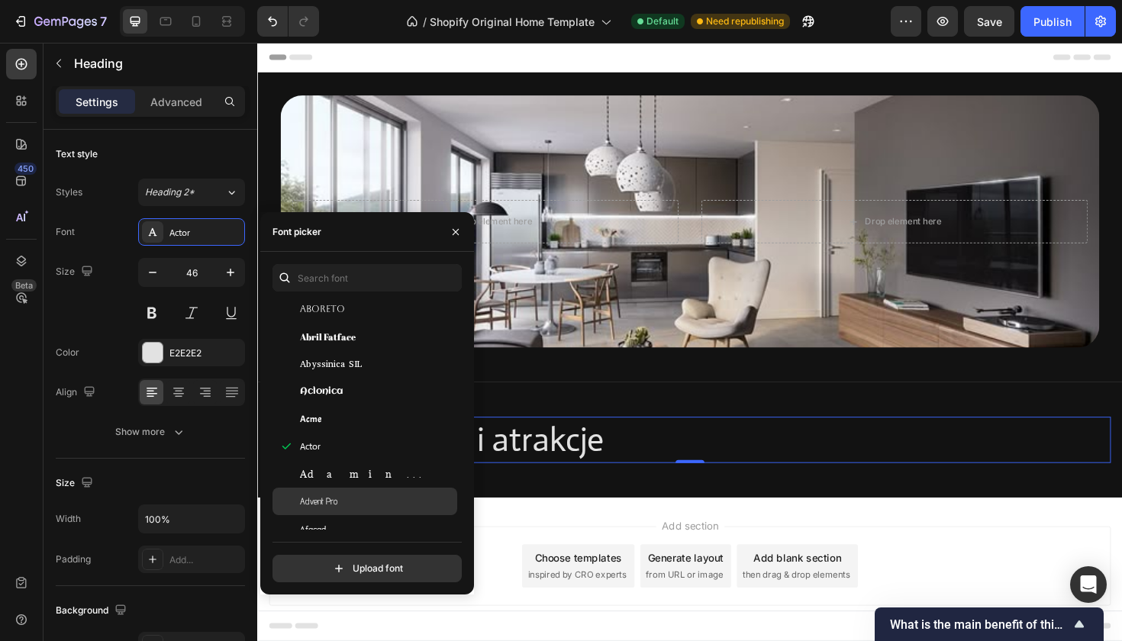
click at [381, 502] on div "Advent Pro" at bounding box center [377, 502] width 154 height 14
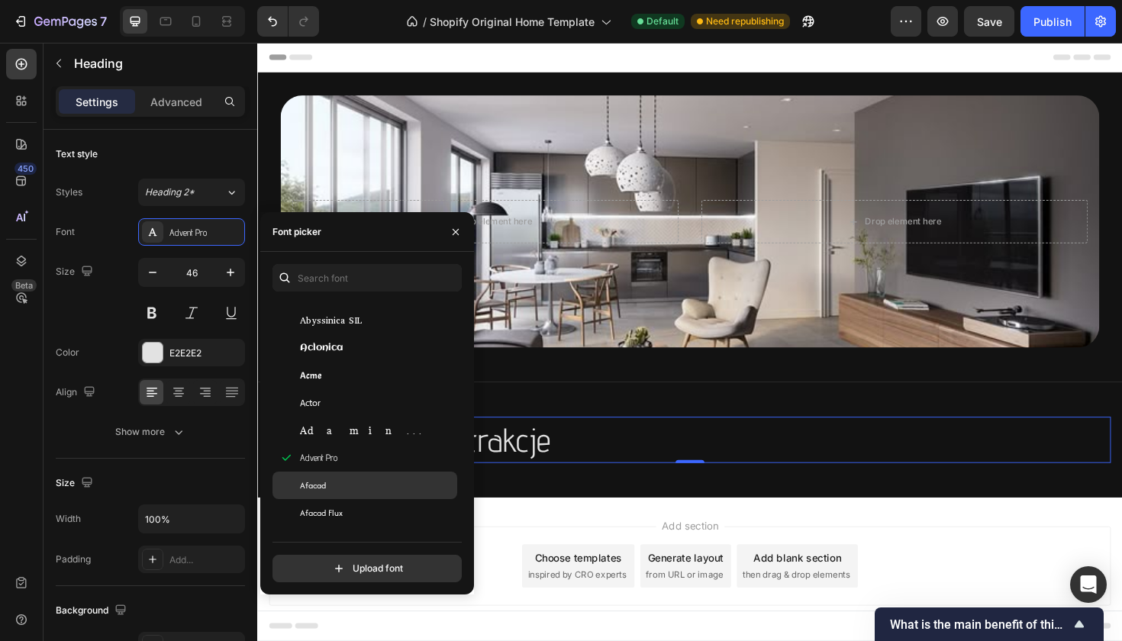
click at [389, 480] on div "Afacad" at bounding box center [377, 486] width 154 height 14
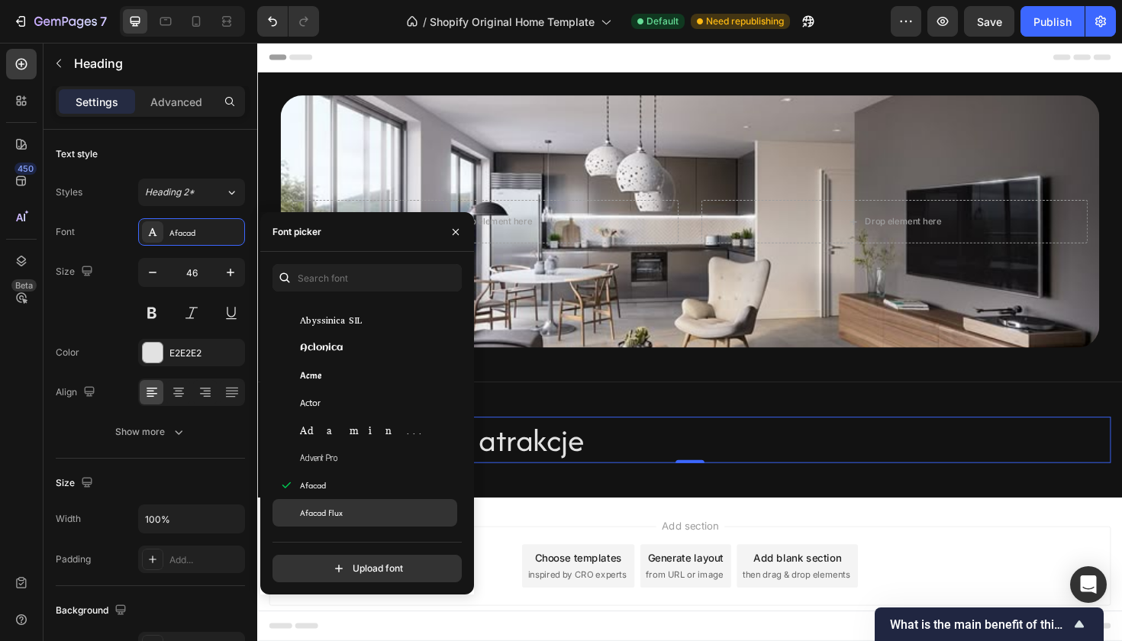
click at [387, 504] on div "Afacad Flux" at bounding box center [365, 512] width 185 height 27
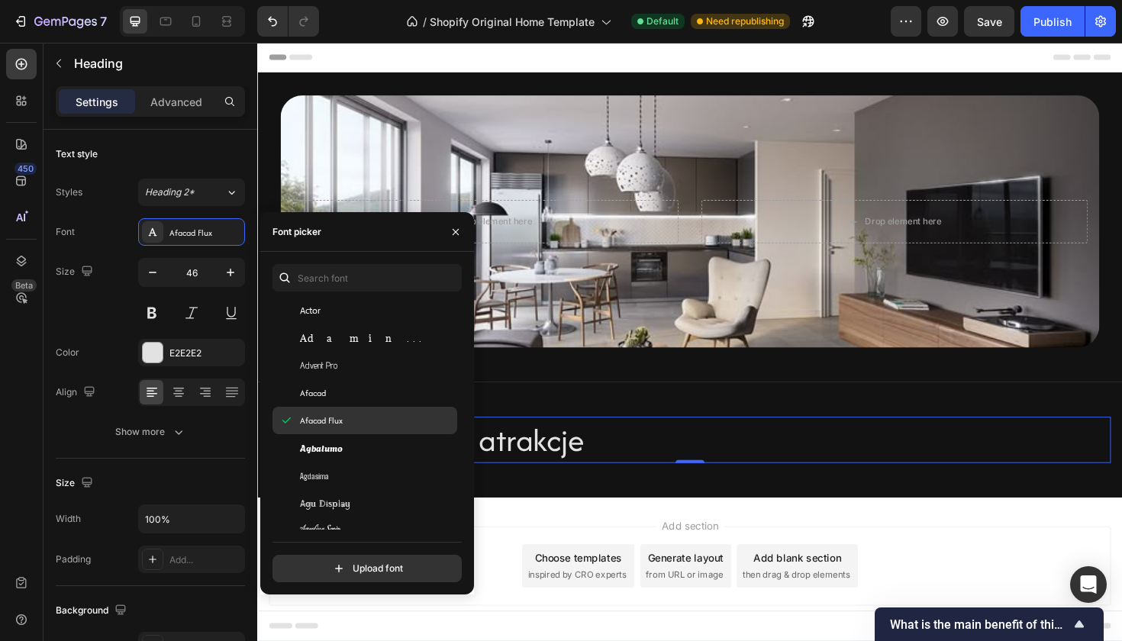
scroll to position [455, 0]
click at [387, 504] on div "Agu Display" at bounding box center [377, 499] width 154 height 14
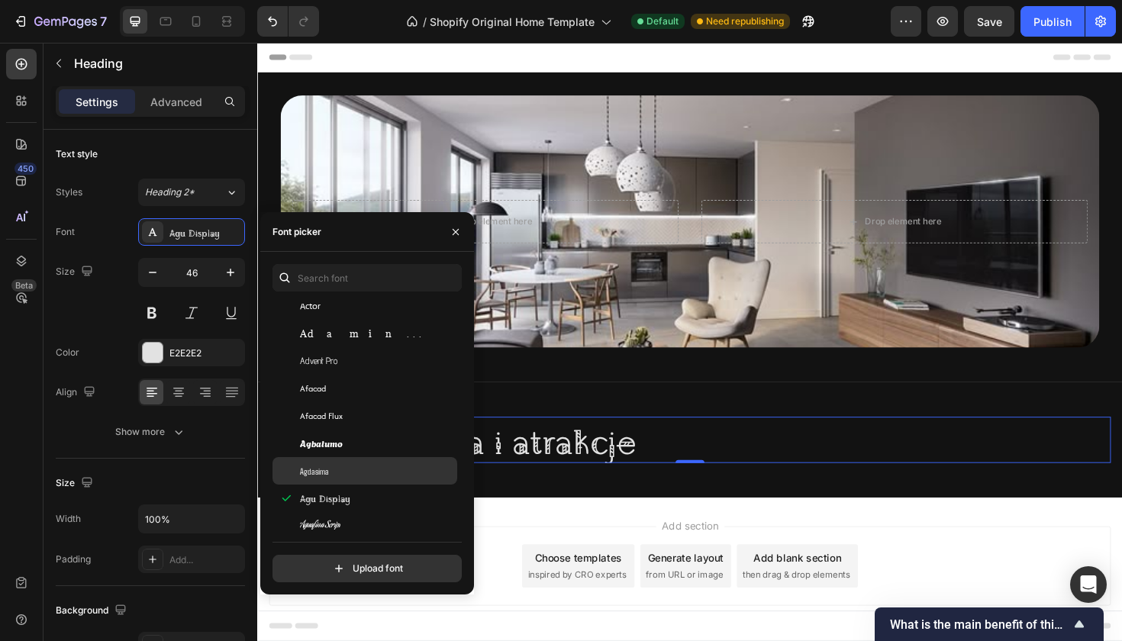
click at [395, 478] on div "Agdasima" at bounding box center [365, 470] width 185 height 27
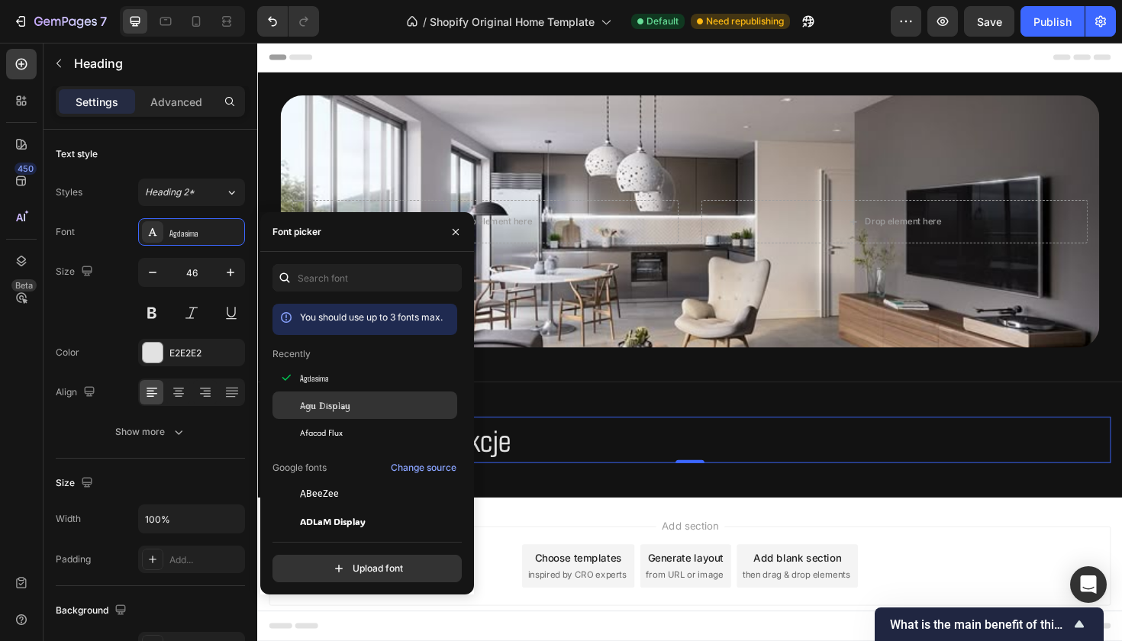
scroll to position [0, 0]
click at [393, 417] on div "Agu Display" at bounding box center [365, 405] width 185 height 27
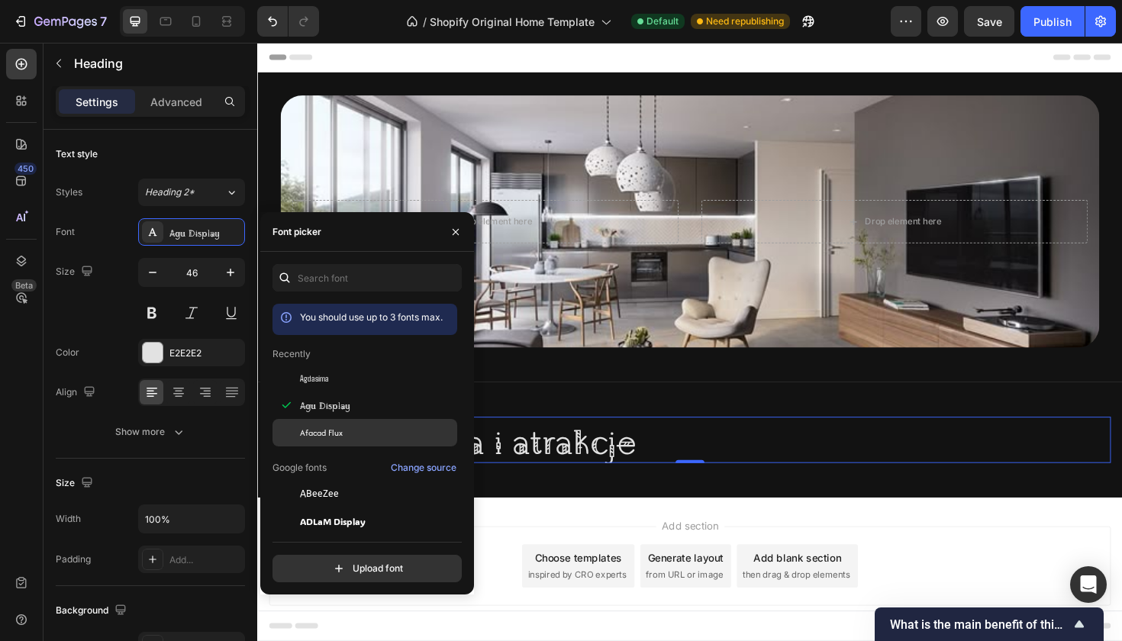
click at [384, 437] on div "Afacad Flux" at bounding box center [377, 433] width 154 height 14
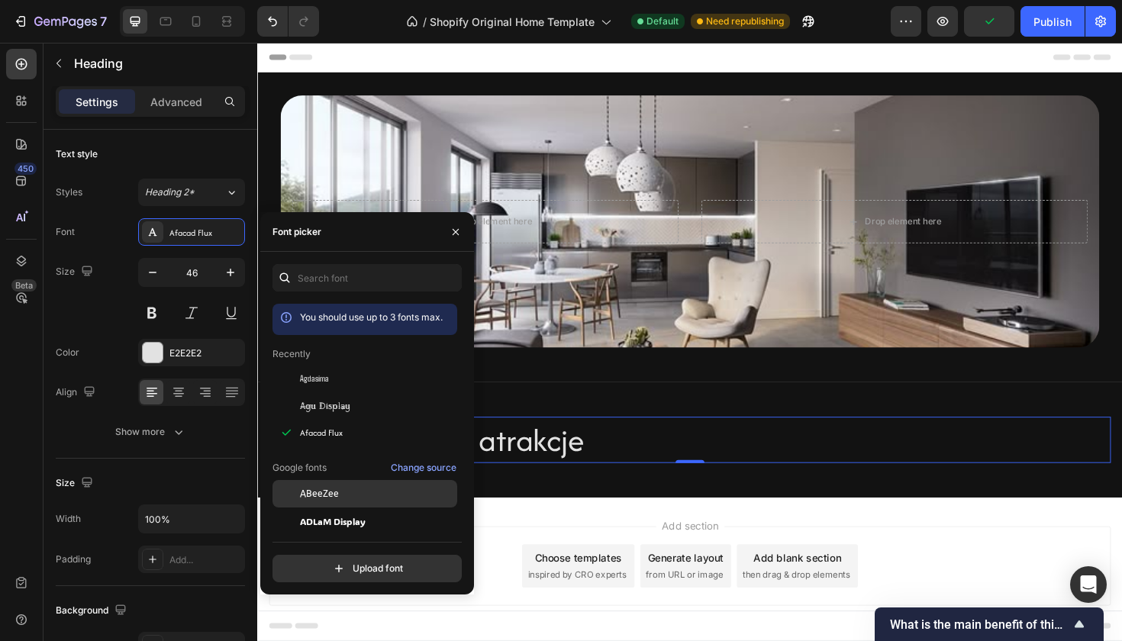
click at [376, 492] on div "ABeeZee" at bounding box center [377, 494] width 154 height 14
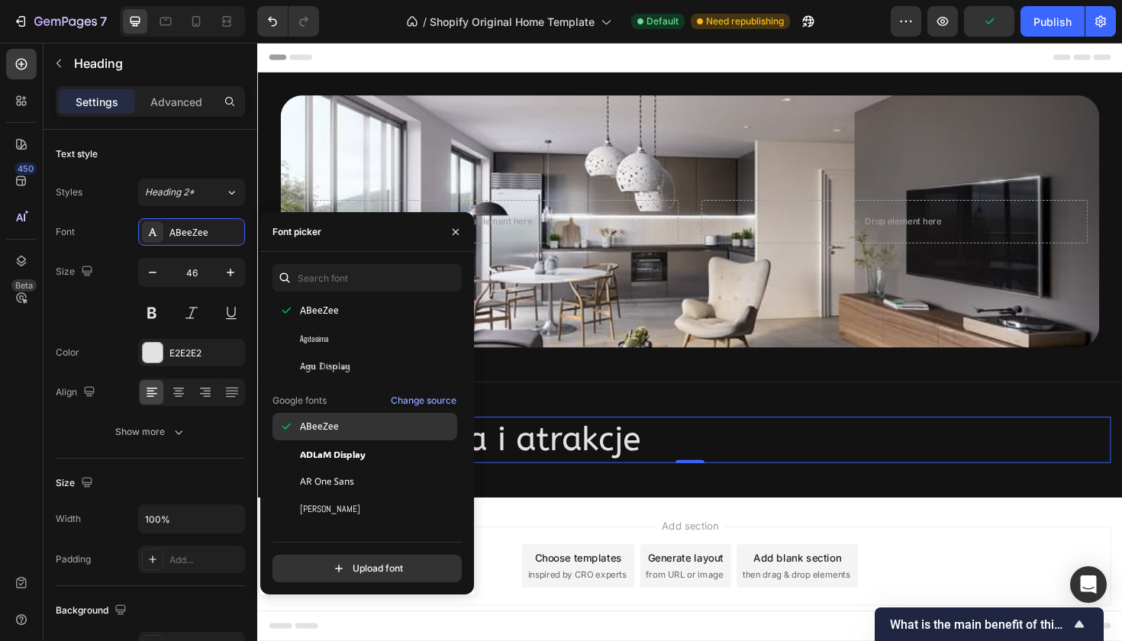
scroll to position [98, 0]
click at [389, 436] on div "ADLaM Display" at bounding box center [365, 423] width 185 height 27
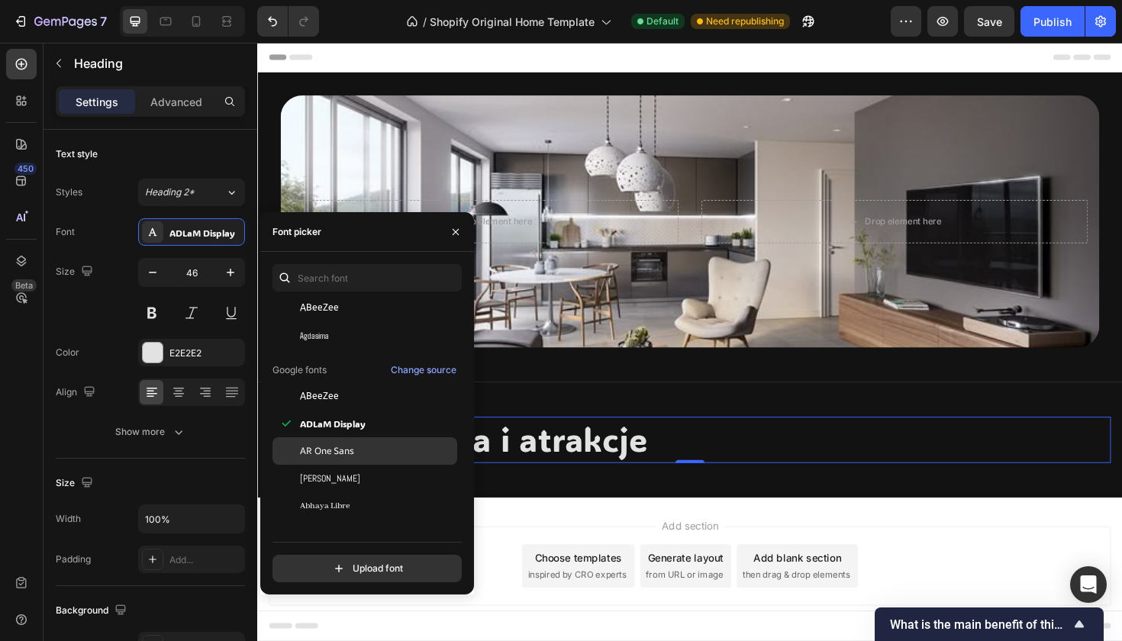
click at [381, 447] on div "AR One Sans" at bounding box center [377, 451] width 154 height 14
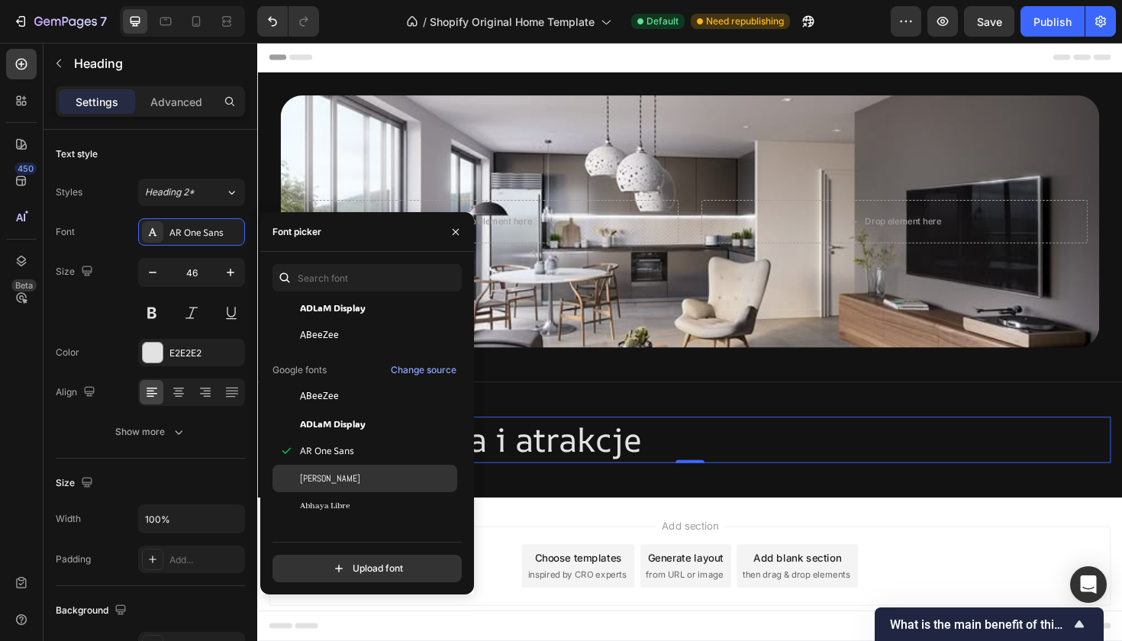
click at [379, 466] on div "[PERSON_NAME]" at bounding box center [365, 478] width 185 height 27
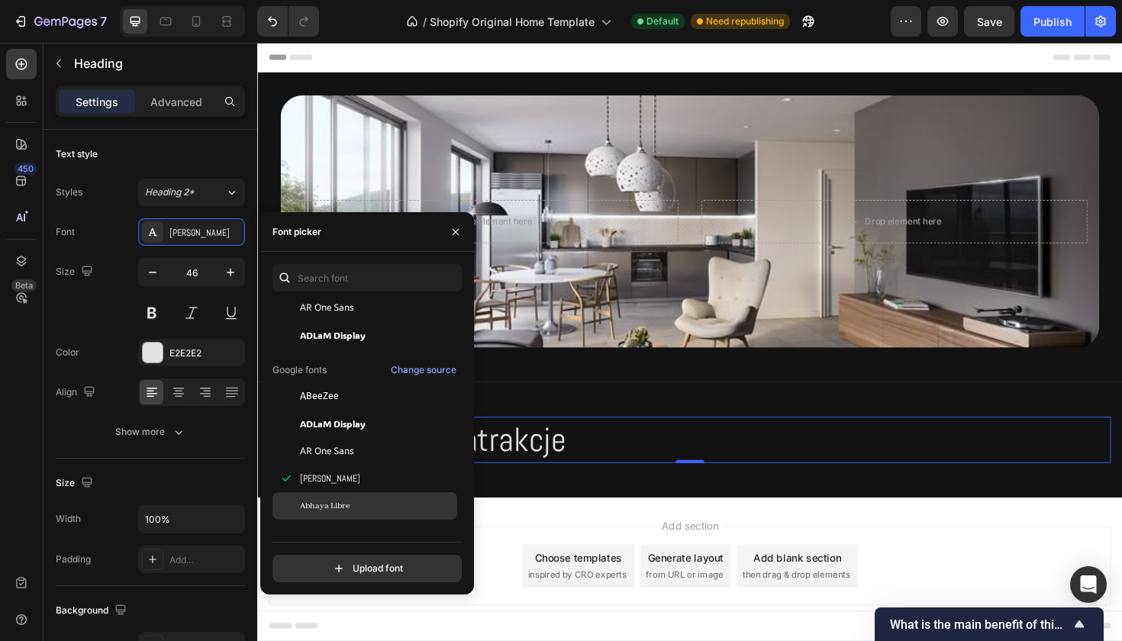
click at [379, 500] on div "Abhaya Libre" at bounding box center [377, 506] width 154 height 14
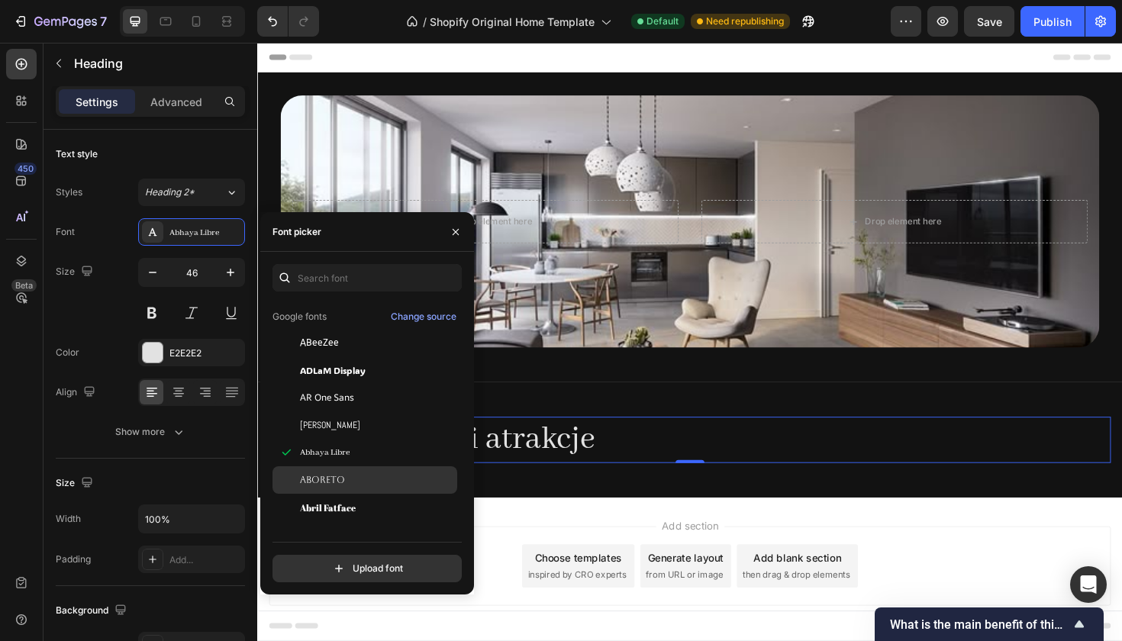
scroll to position [152, 0]
click at [392, 486] on div "Aboreto" at bounding box center [365, 479] width 185 height 27
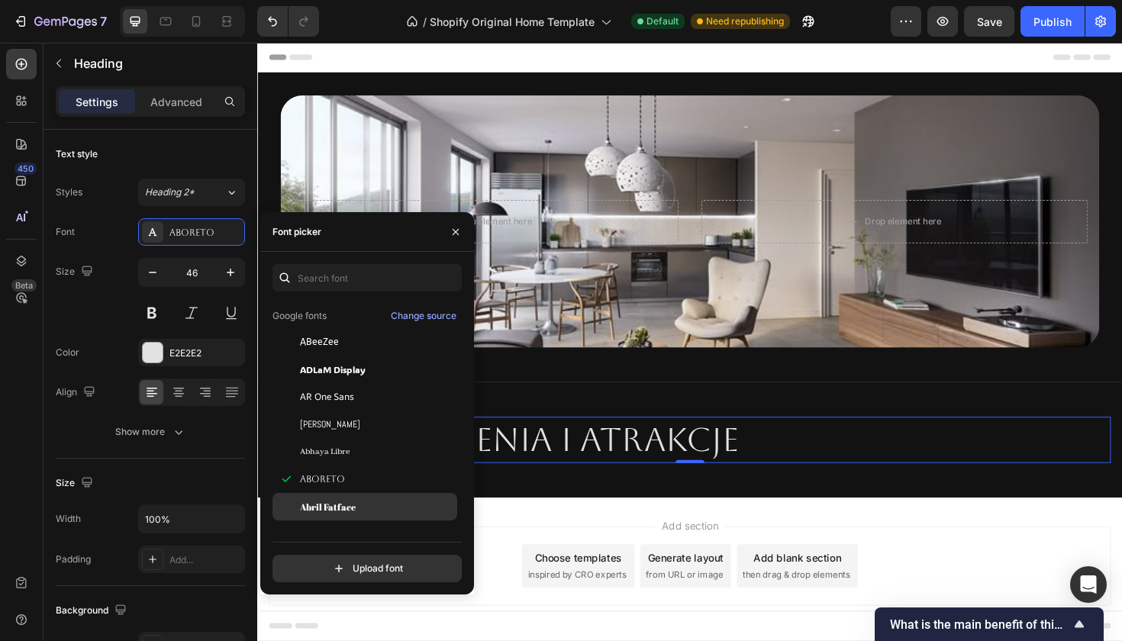
click at [381, 517] on div "Abril Fatface" at bounding box center [365, 506] width 185 height 27
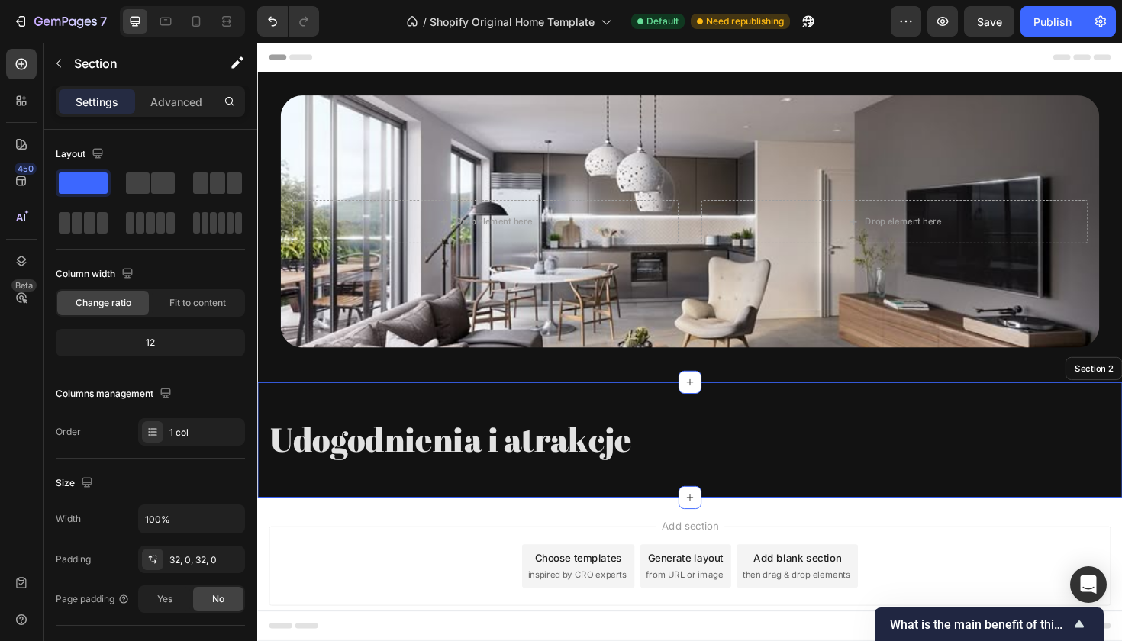
click at [556, 418] on div "Udogodnienia i atrakcje Heading 0 Row Section 2" at bounding box center [715, 463] width 916 height 122
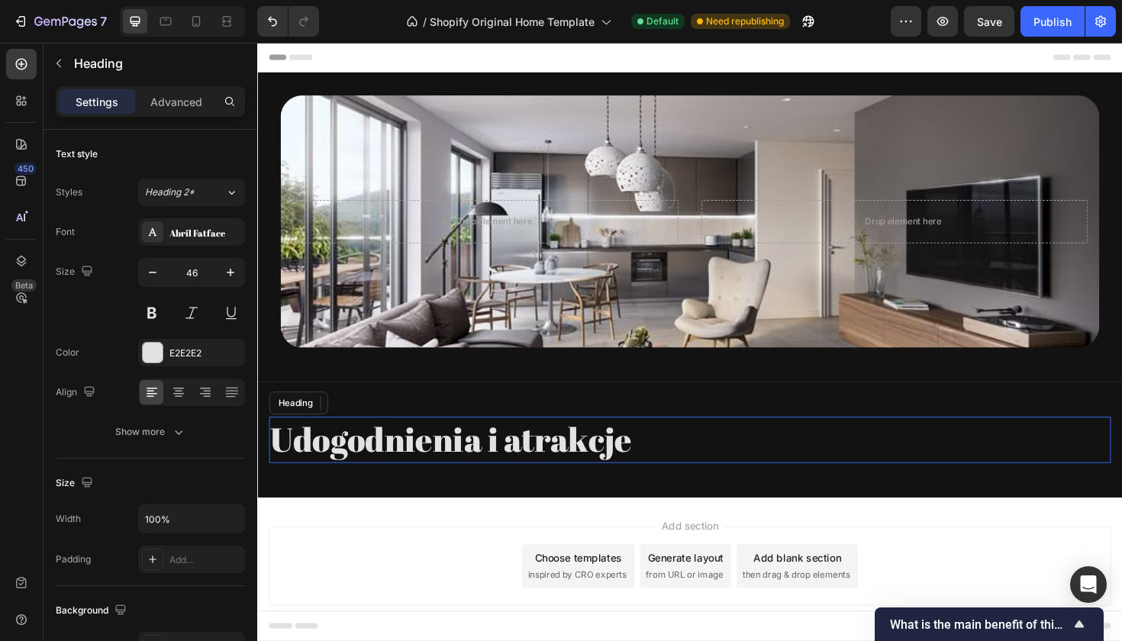
click at [443, 479] on p "Udogodnienia i atrakcje" at bounding box center [715, 463] width 889 height 46
click at [207, 229] on div "Abril Fatface" at bounding box center [205, 233] width 72 height 14
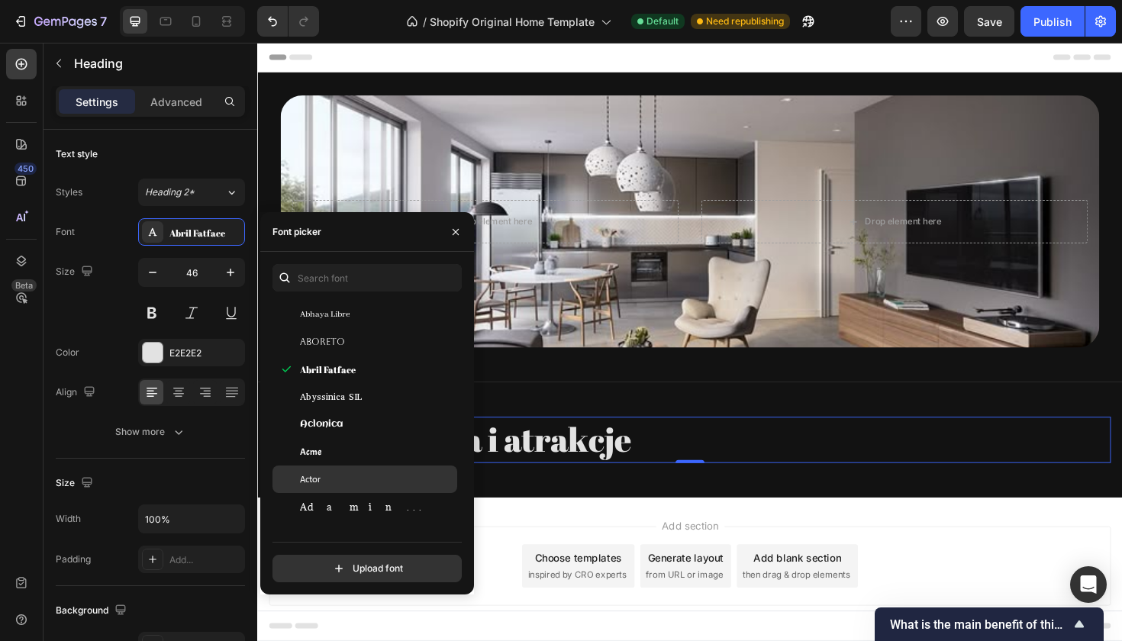
scroll to position [295, 0]
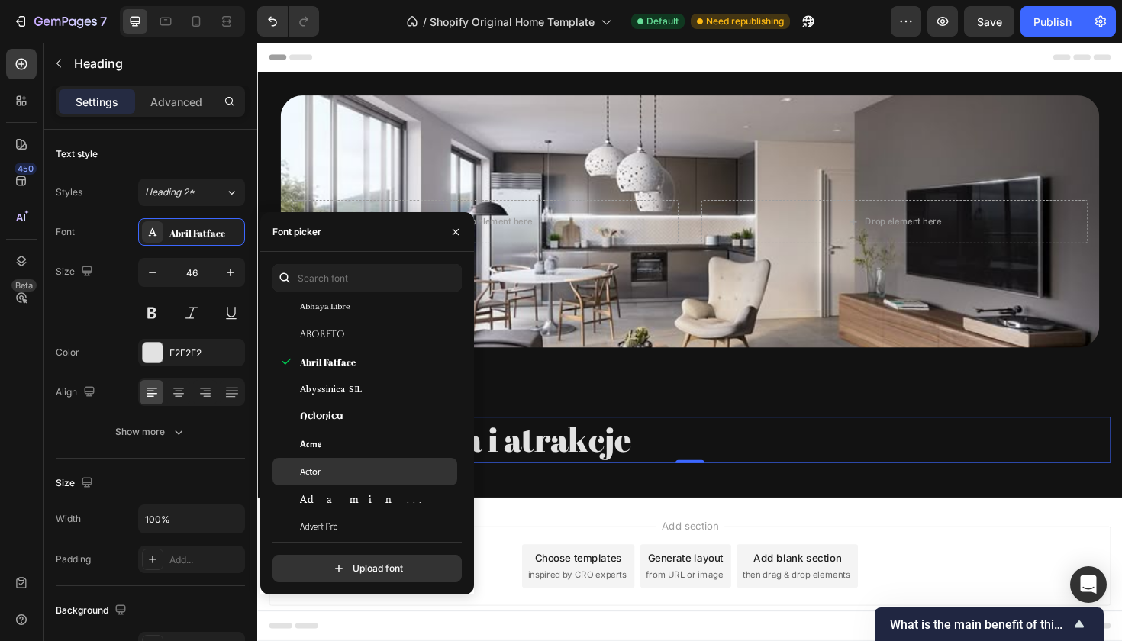
click at [348, 475] on div "Actor" at bounding box center [377, 472] width 154 height 14
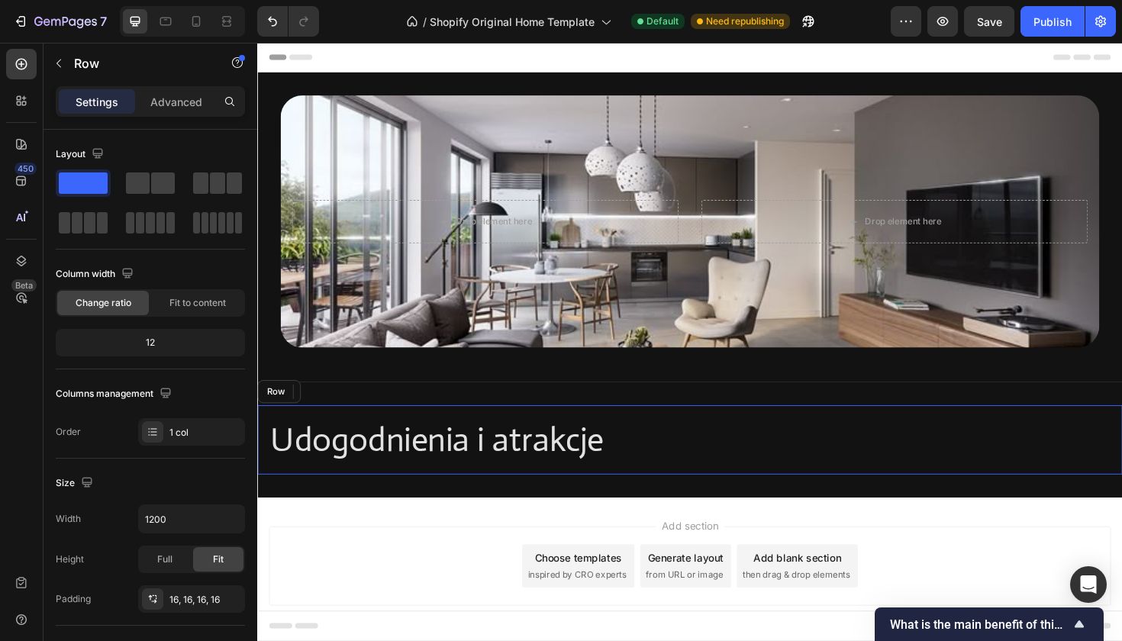
click at [534, 438] on div "Udogodnienia i atrakcje Heading 0 Row" at bounding box center [715, 463] width 916 height 73
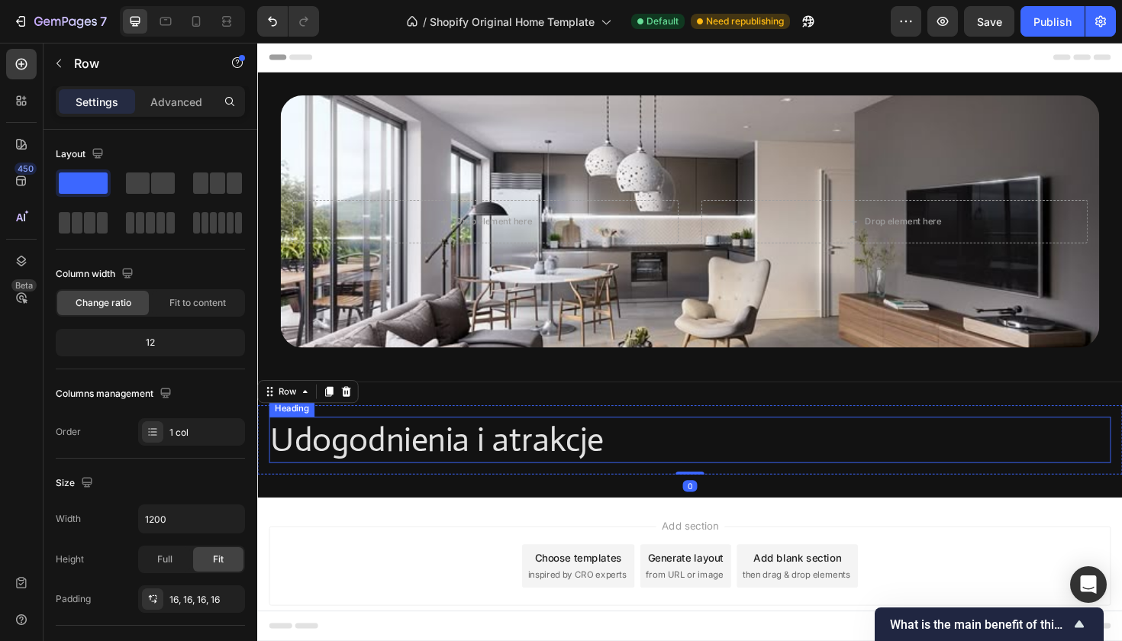
click at [512, 458] on p "Udogodnienia i atrakcje" at bounding box center [715, 463] width 889 height 46
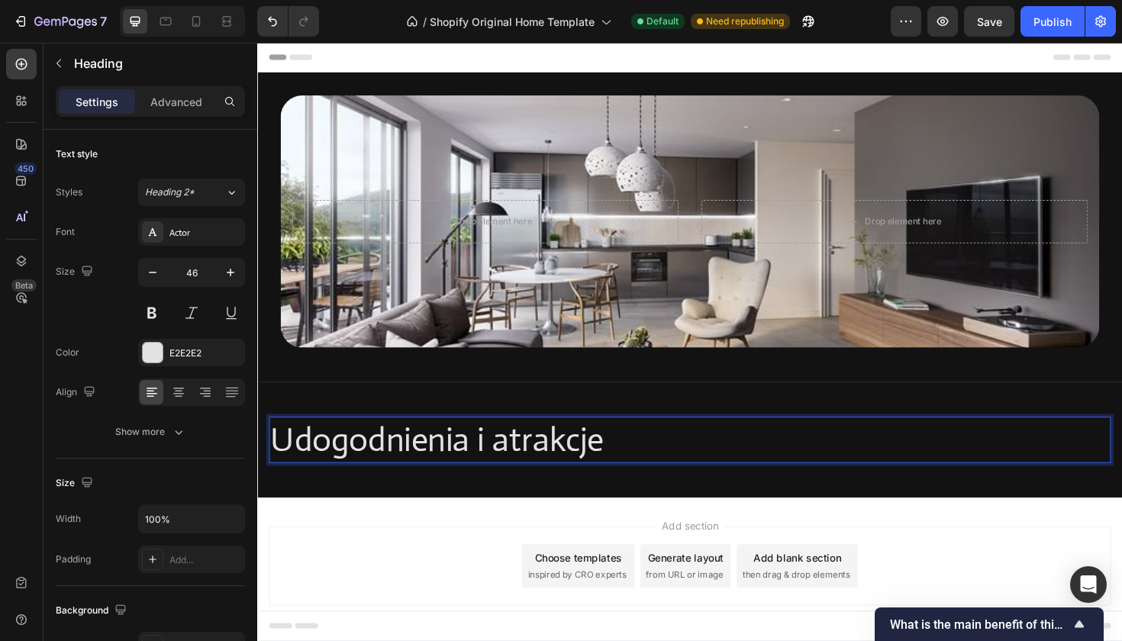
click at [512, 458] on p "Udogodnienia i atrakcje" at bounding box center [715, 463] width 889 height 46
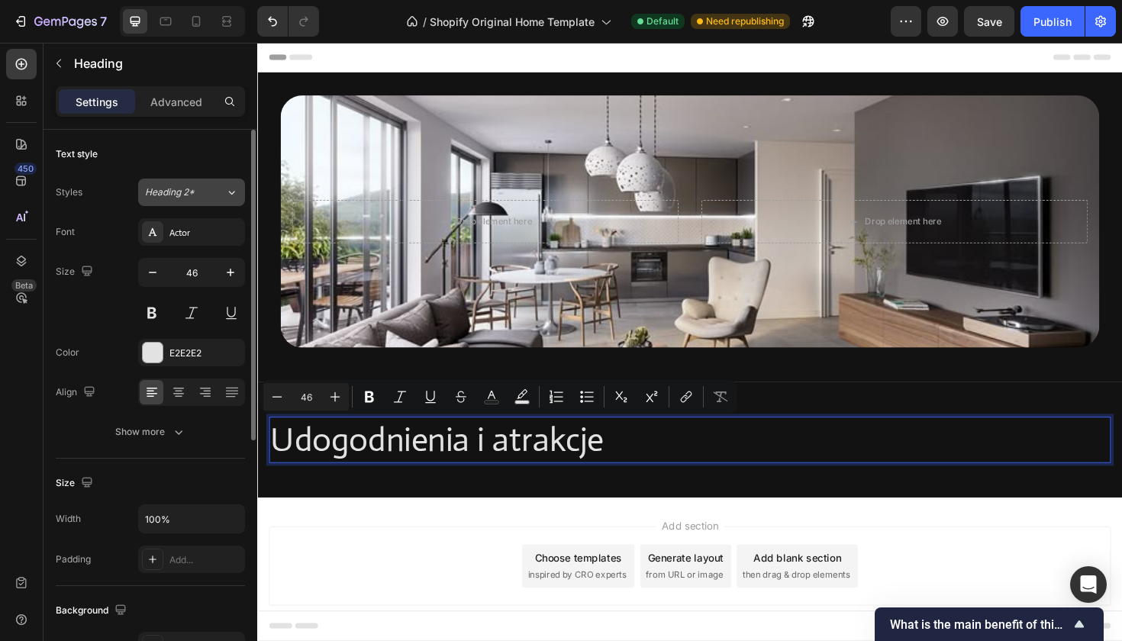
click at [227, 195] on icon at bounding box center [231, 192] width 13 height 15
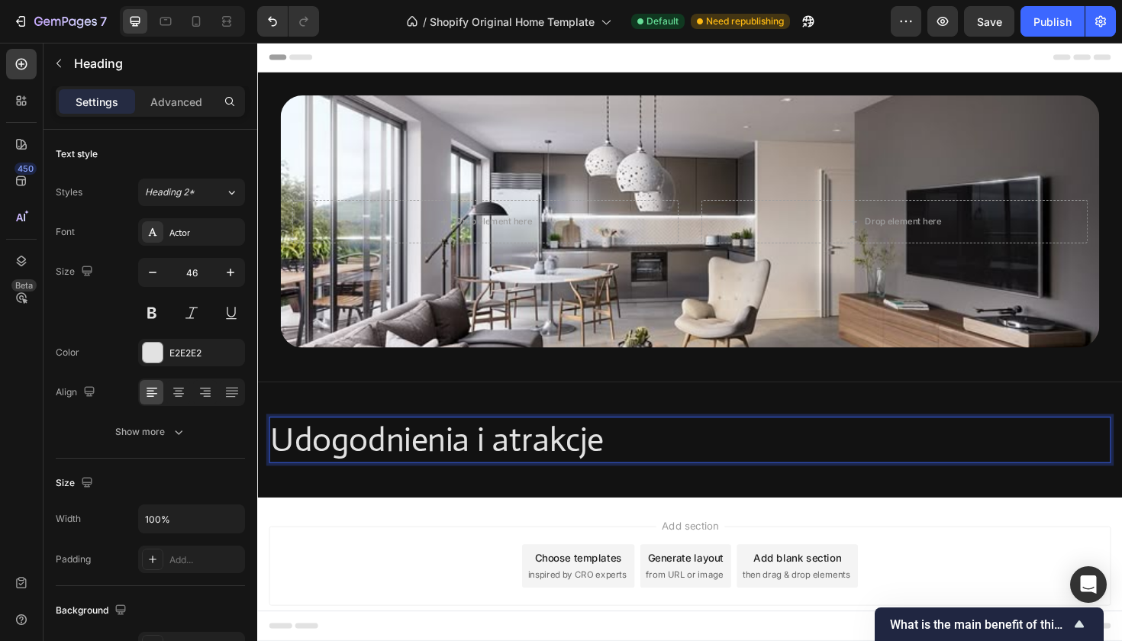
click at [433, 469] on p "Udogodnienia i atrakcje" at bounding box center [715, 463] width 889 height 46
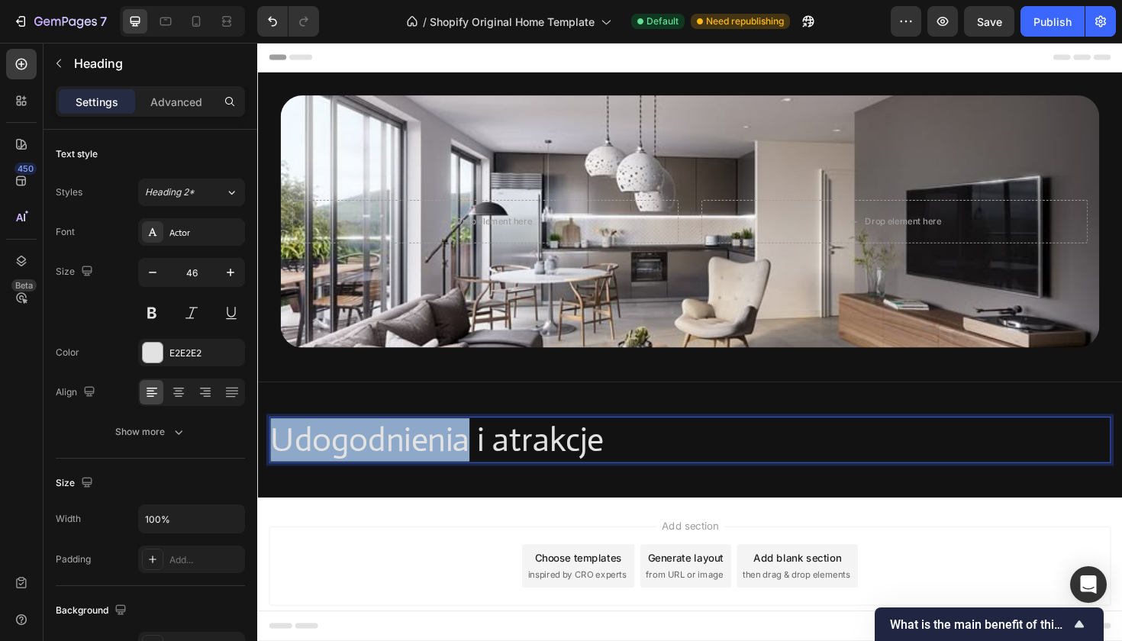
click at [433, 469] on p "Udogodnienia i atrakcje" at bounding box center [715, 463] width 889 height 46
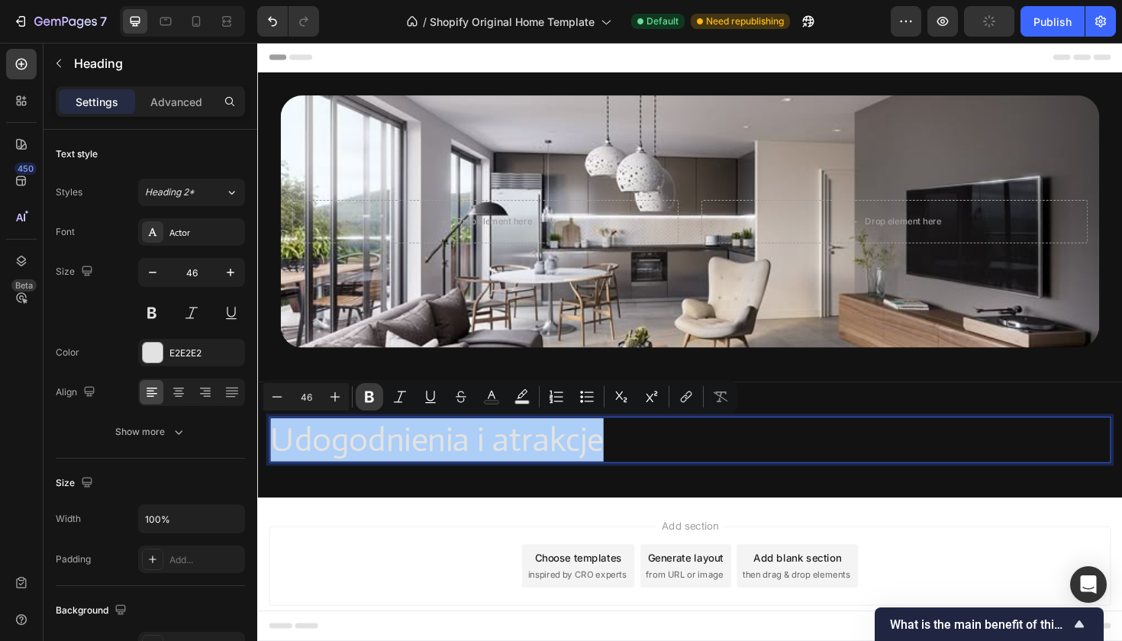
click at [366, 402] on icon "Editor contextual toolbar" at bounding box center [369, 397] width 9 height 11
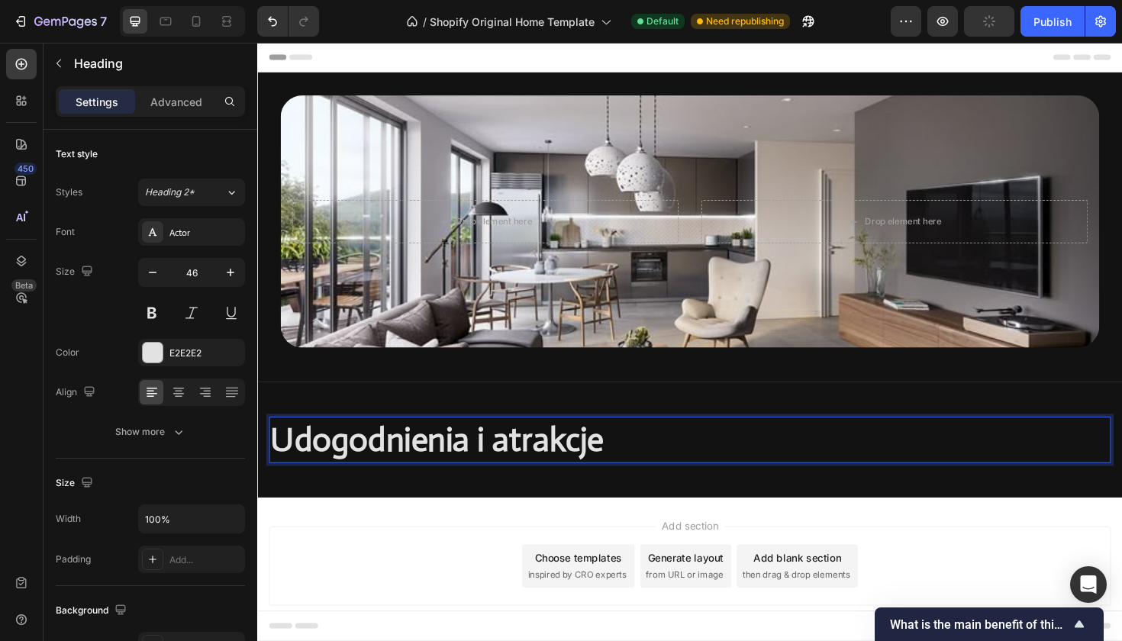
click at [371, 462] on strong "Udogodnienia i atrakcje" at bounding box center [447, 463] width 353 height 44
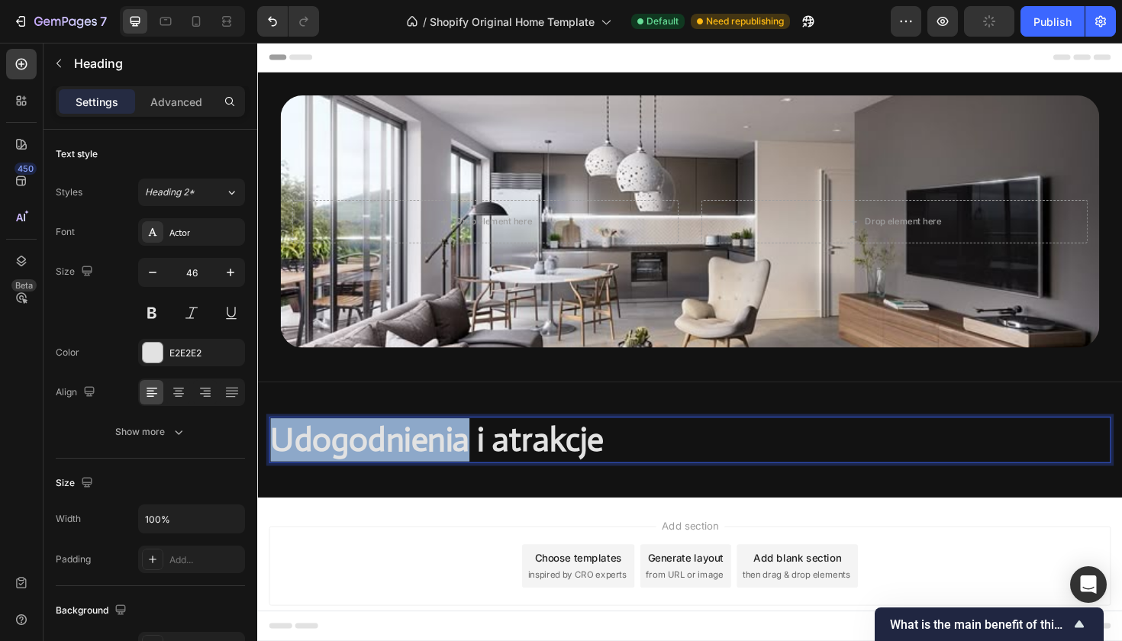
click at [371, 462] on strong "Udogodnienia i atrakcje" at bounding box center [447, 463] width 353 height 44
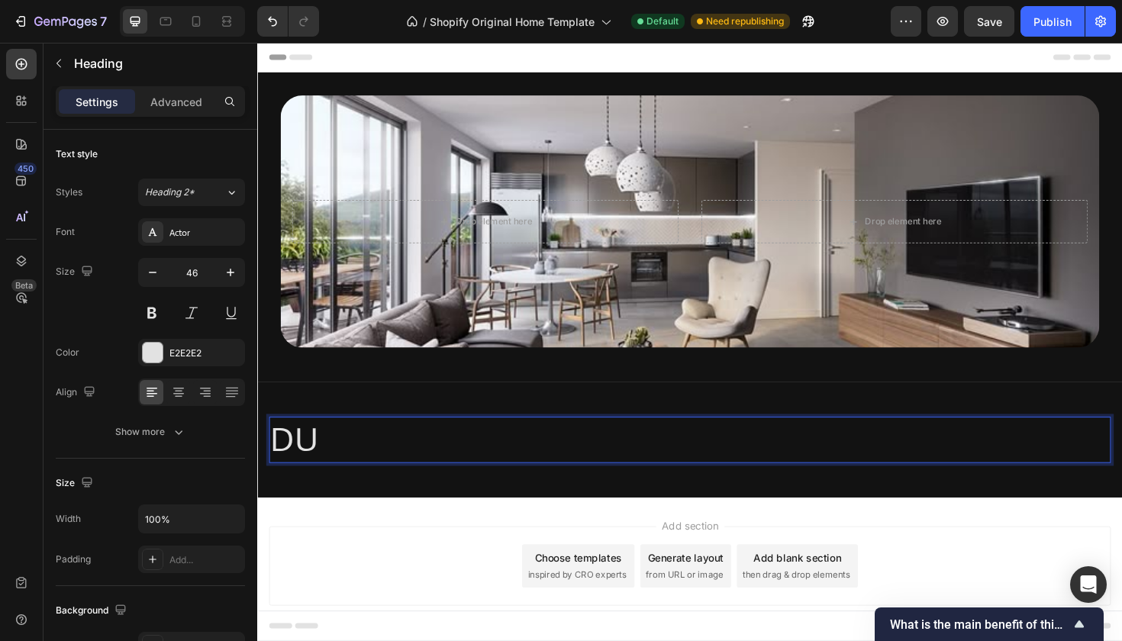
click at [415, 474] on p "DU" at bounding box center [715, 463] width 889 height 46
click at [439, 478] on p "D" at bounding box center [715, 463] width 889 height 46
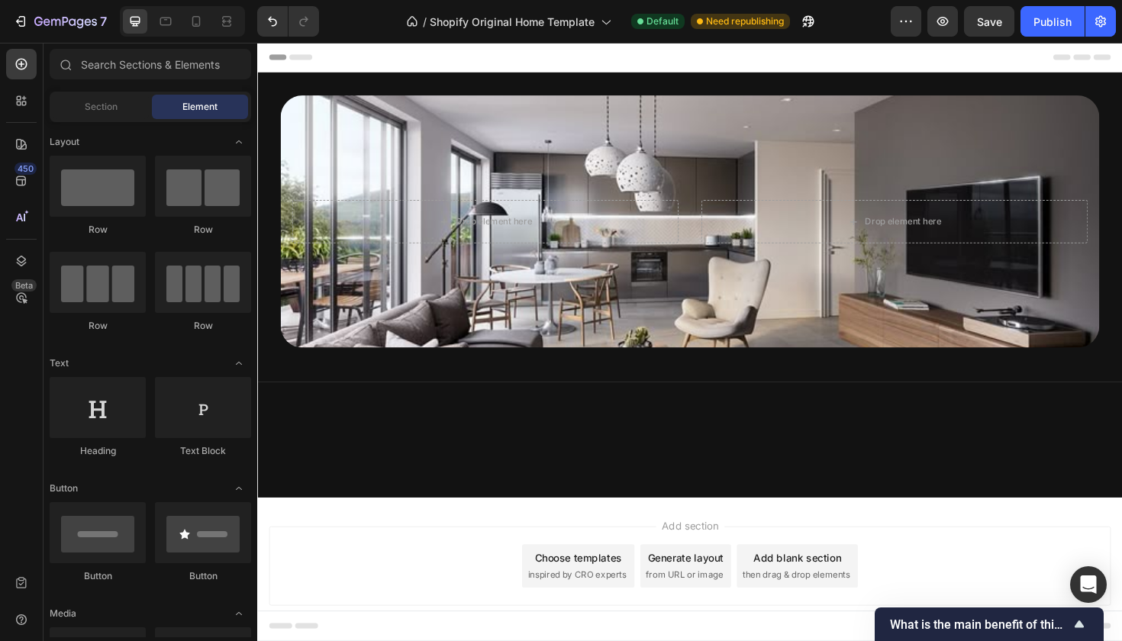
click at [357, 563] on div "Add section Choose templates inspired by CRO experts Generate layout from URL o…" at bounding box center [715, 597] width 892 height 84
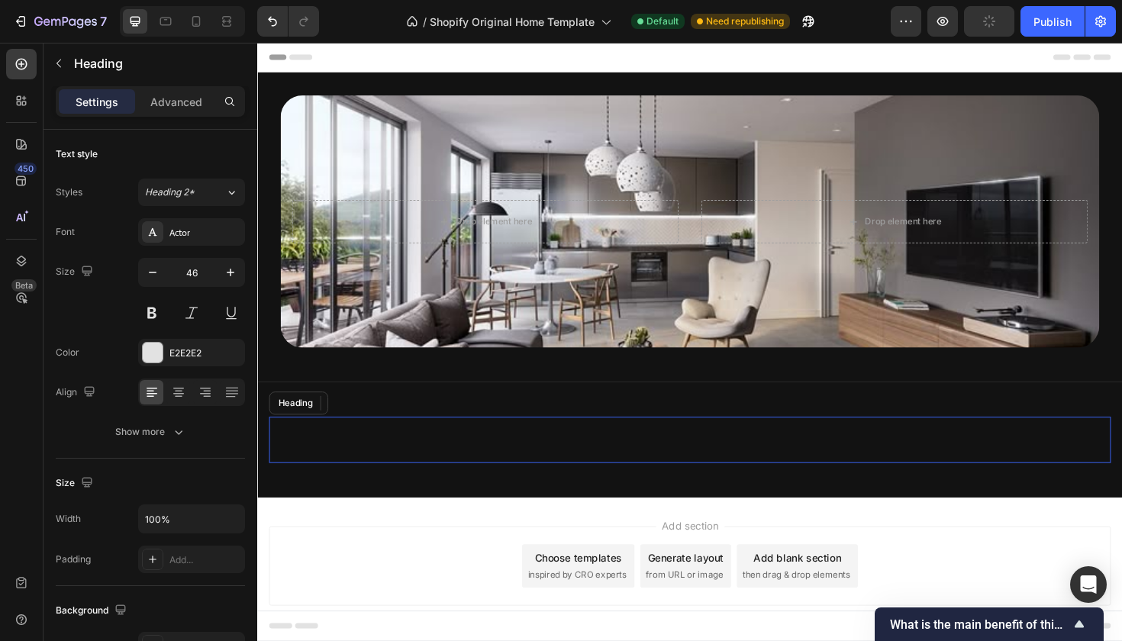
click at [460, 475] on p "Rich Text Editor. Editing area: main" at bounding box center [715, 463] width 889 height 46
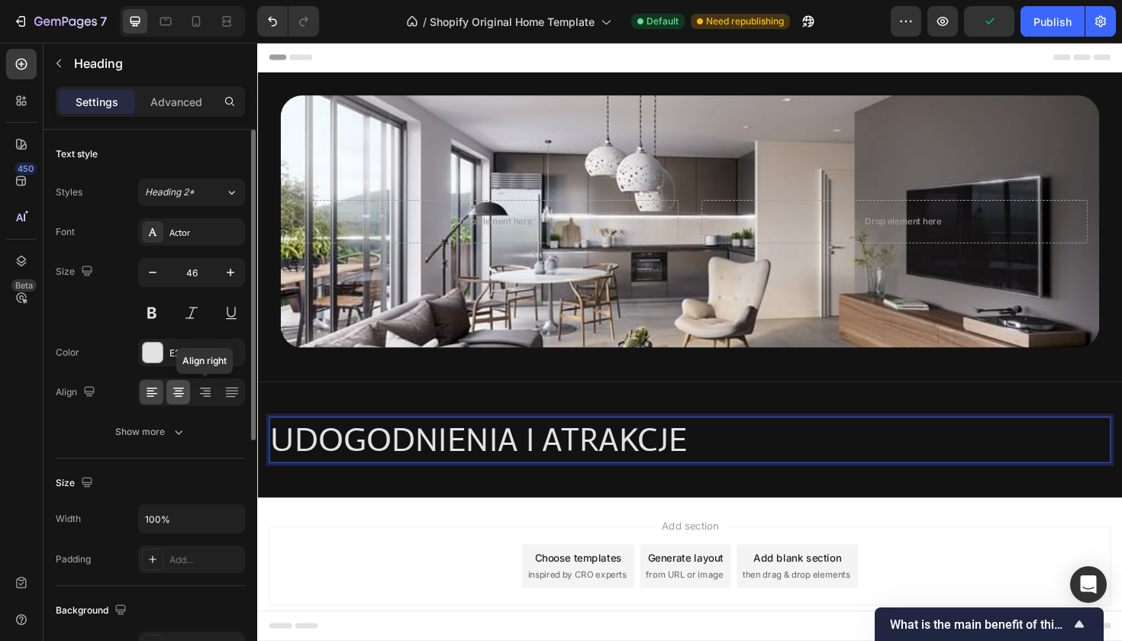
click at [187, 390] on div at bounding box center [178, 392] width 24 height 24
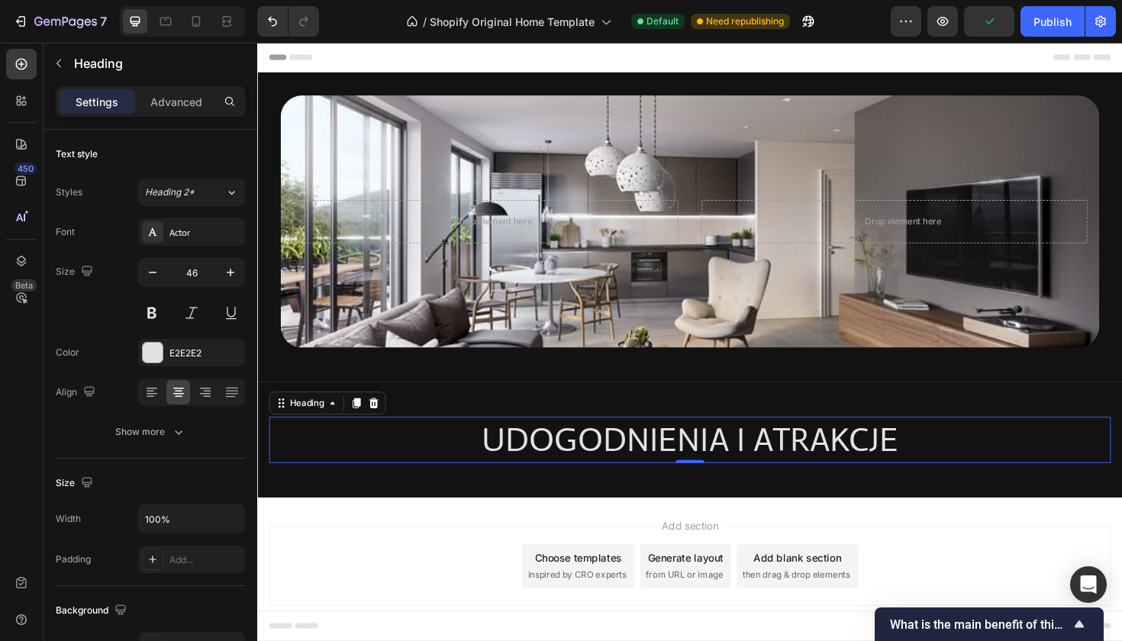
click at [352, 549] on div "Add section Choose templates inspired by CRO experts Generate layout from URL o…" at bounding box center [715, 599] width 916 height 151
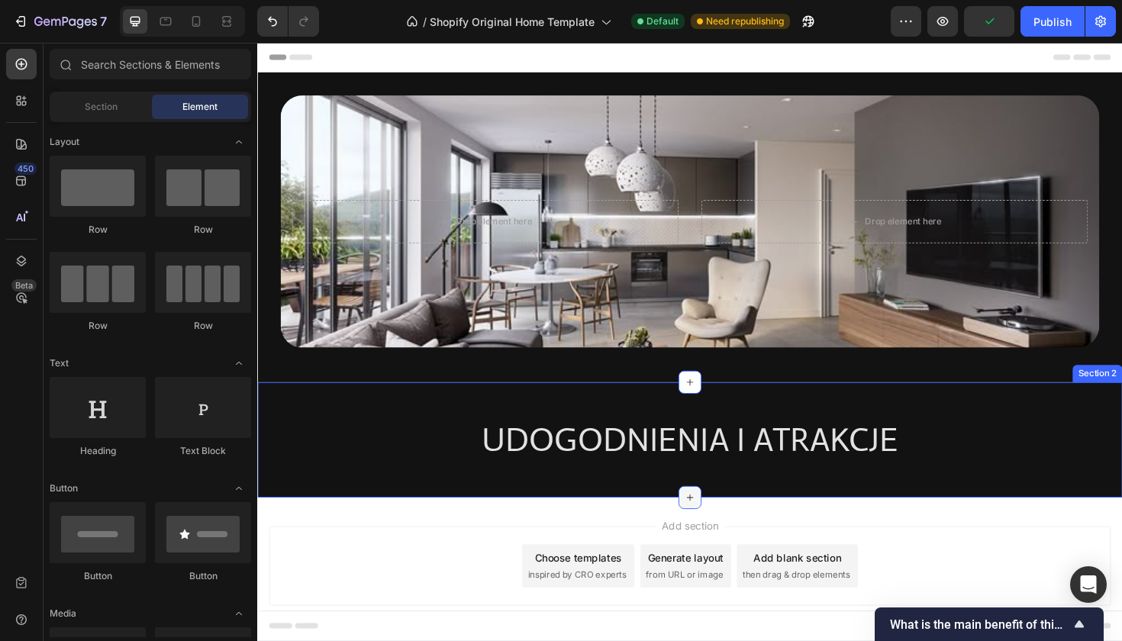
click at [711, 525] on icon at bounding box center [715, 524] width 12 height 12
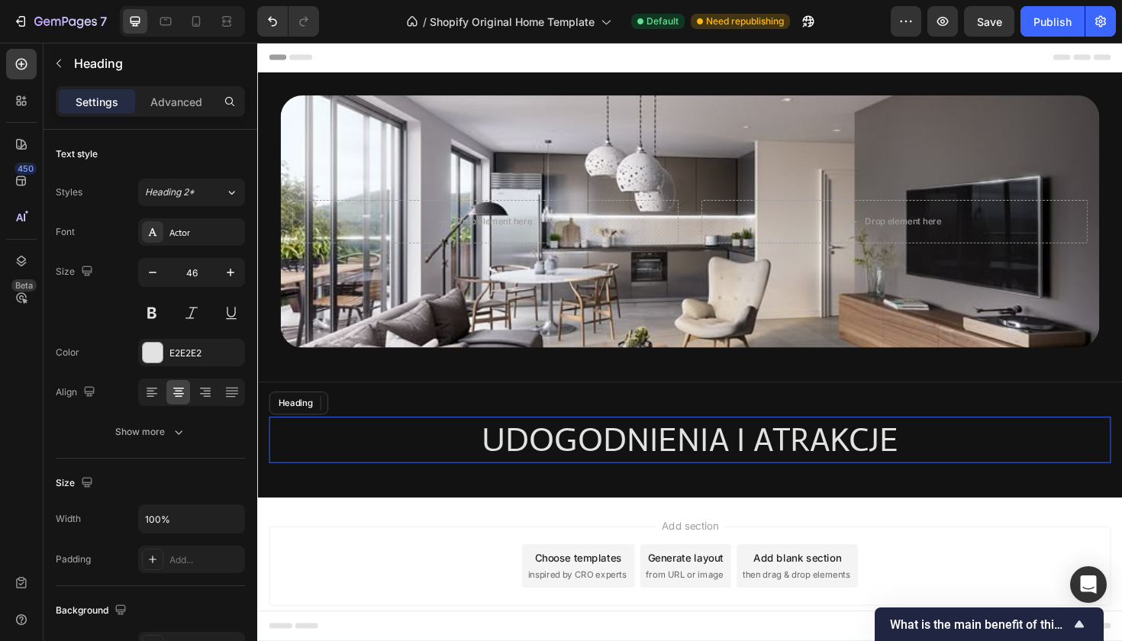
click at [379, 472] on p "UDOGODNIENIA I ATRAKCJE" at bounding box center [715, 463] width 889 height 46
click at [51, 73] on button "button" at bounding box center [59, 63] width 24 height 24
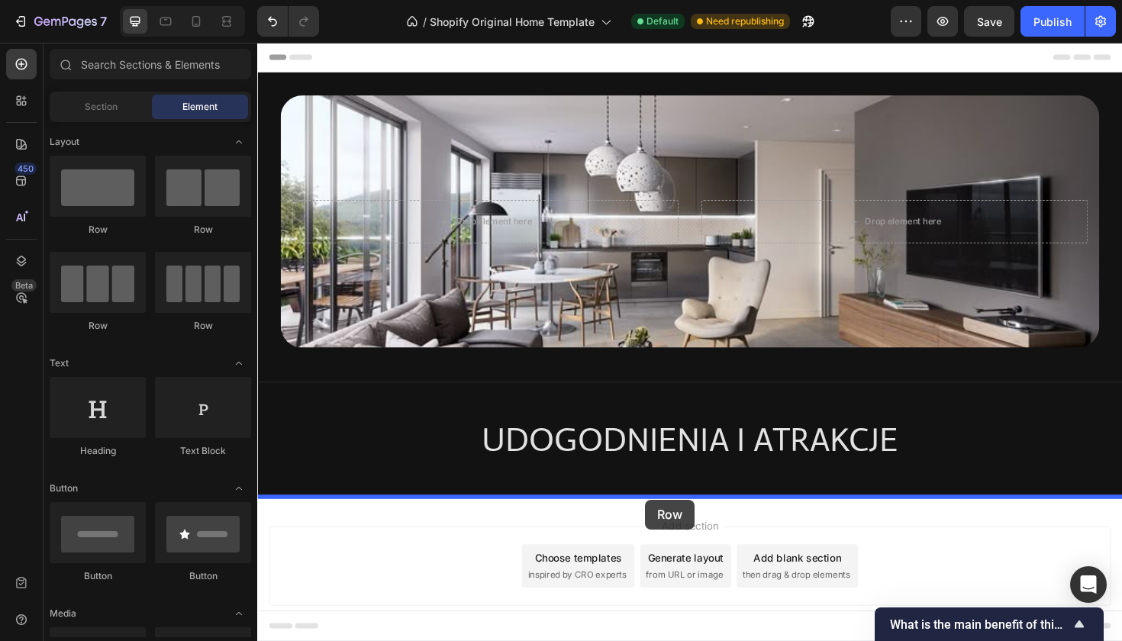
drag, startPoint x: 381, startPoint y: 247, endPoint x: 668, endPoint y: 527, distance: 400.5
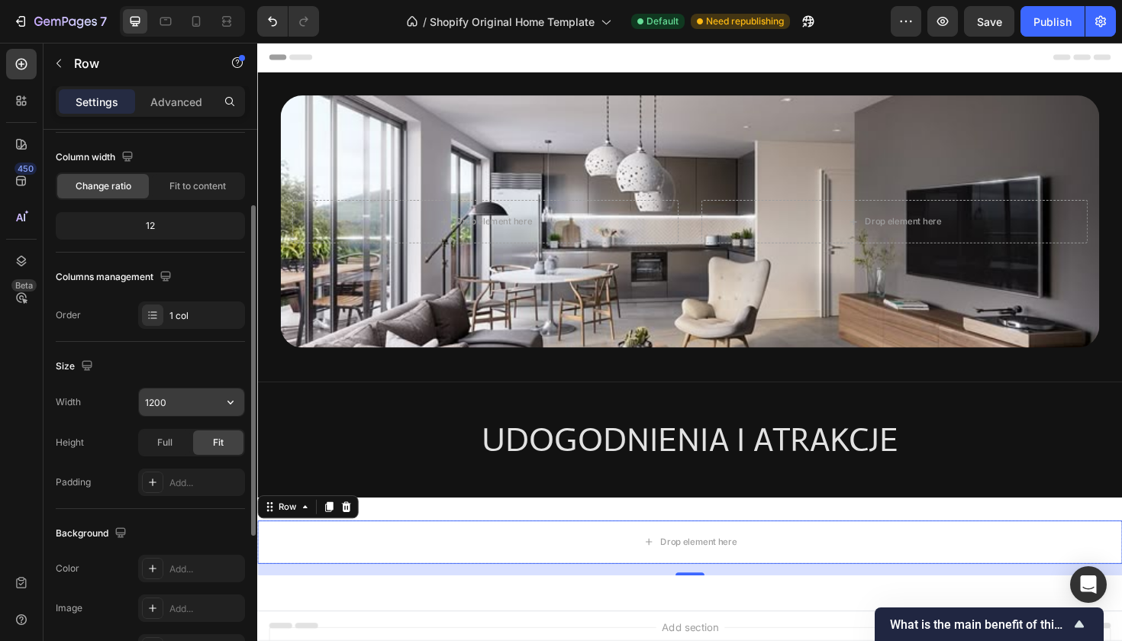
scroll to position [121, 0]
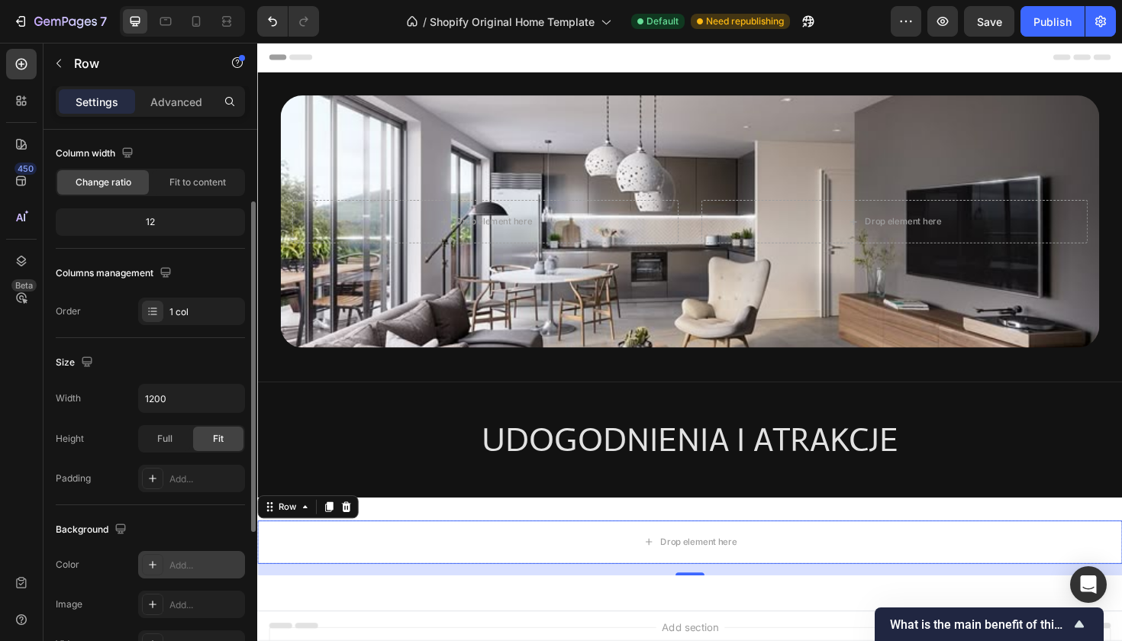
click at [157, 567] on icon at bounding box center [153, 565] width 12 height 12
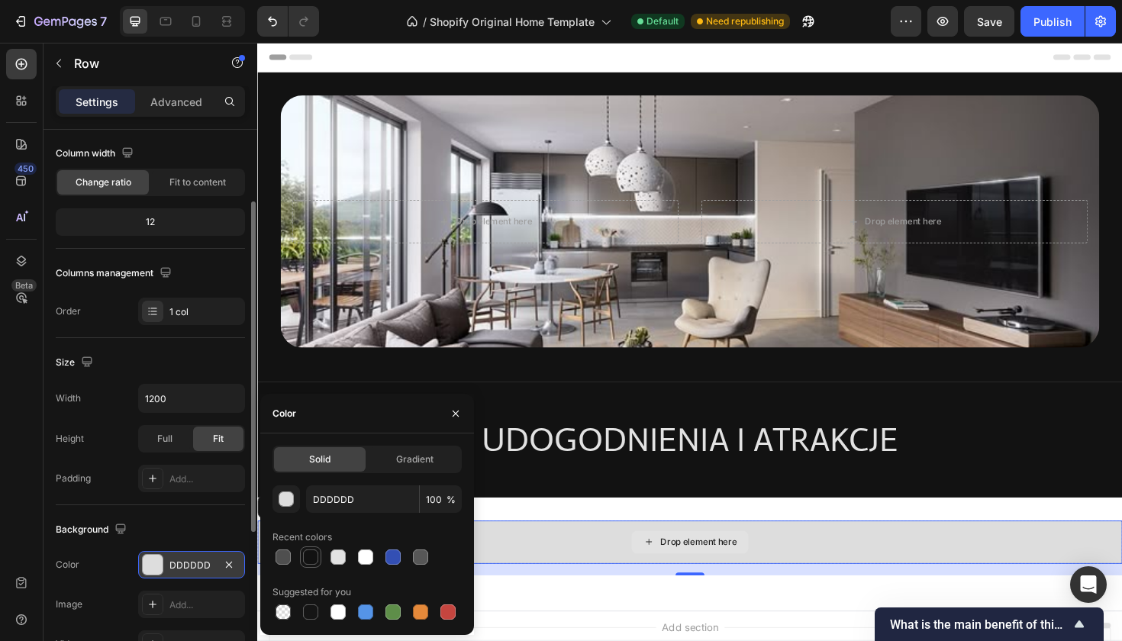
click at [308, 553] on div at bounding box center [310, 557] width 15 height 15
type input "121212"
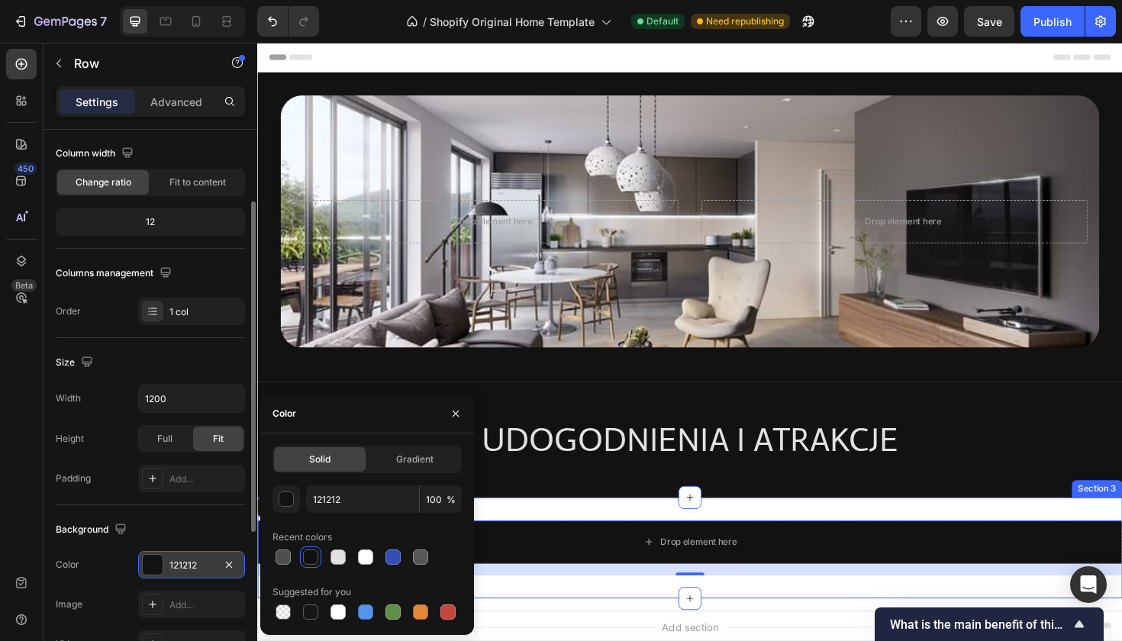
click at [592, 537] on div "Drop element here Row 16 Section 3" at bounding box center [715, 577] width 916 height 107
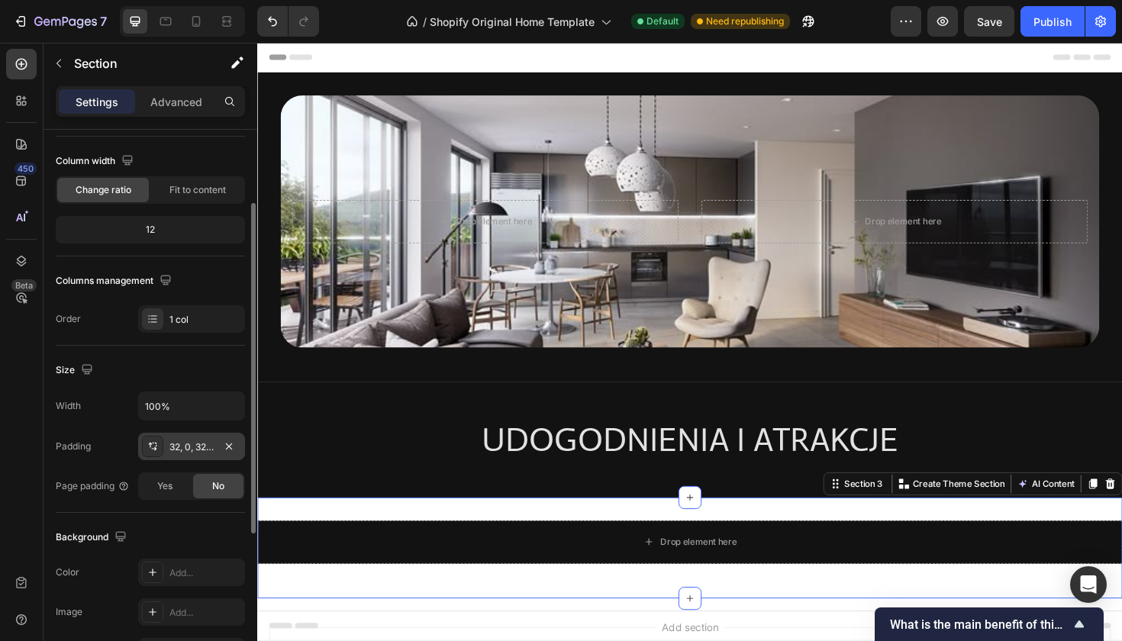
scroll to position [118, 0]
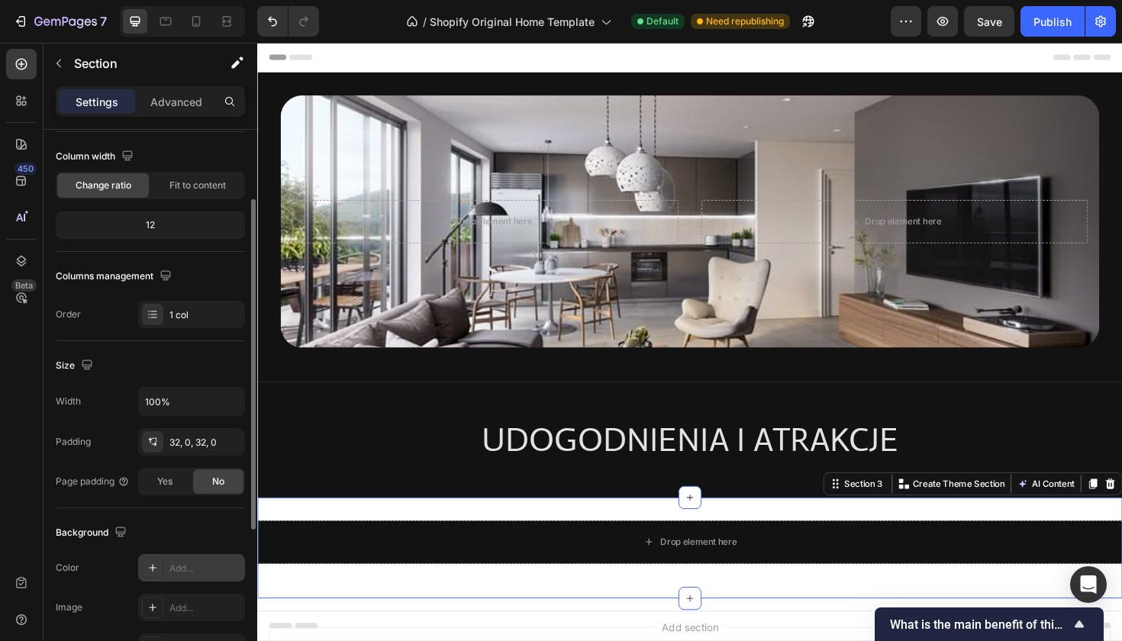
click at [150, 567] on icon at bounding box center [153, 568] width 12 height 12
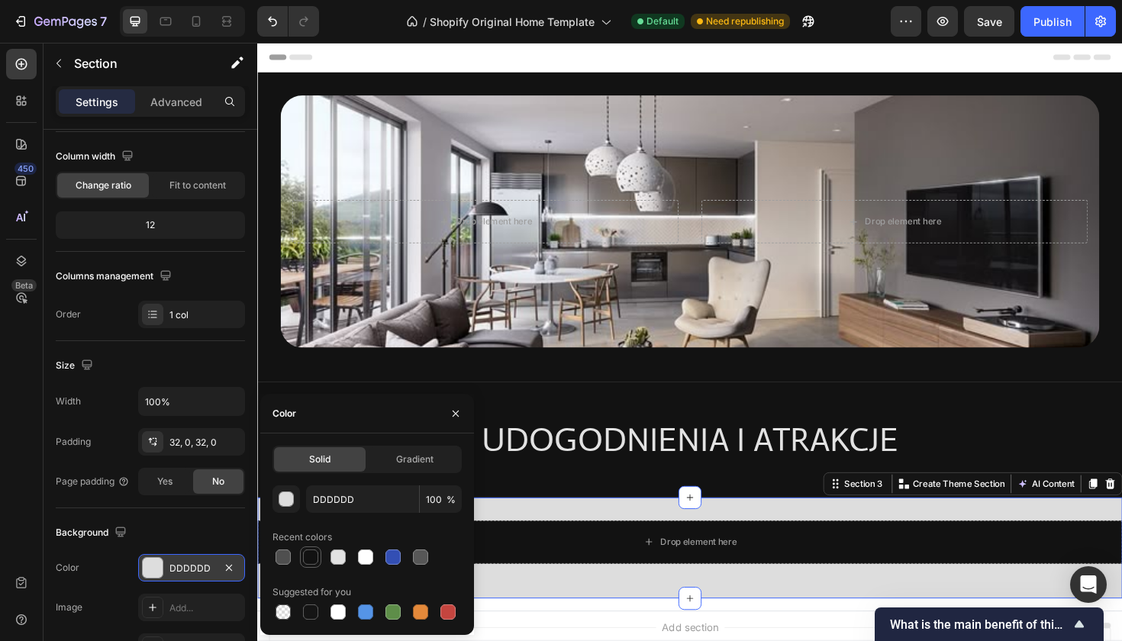
click at [315, 566] on div at bounding box center [311, 557] width 18 height 18
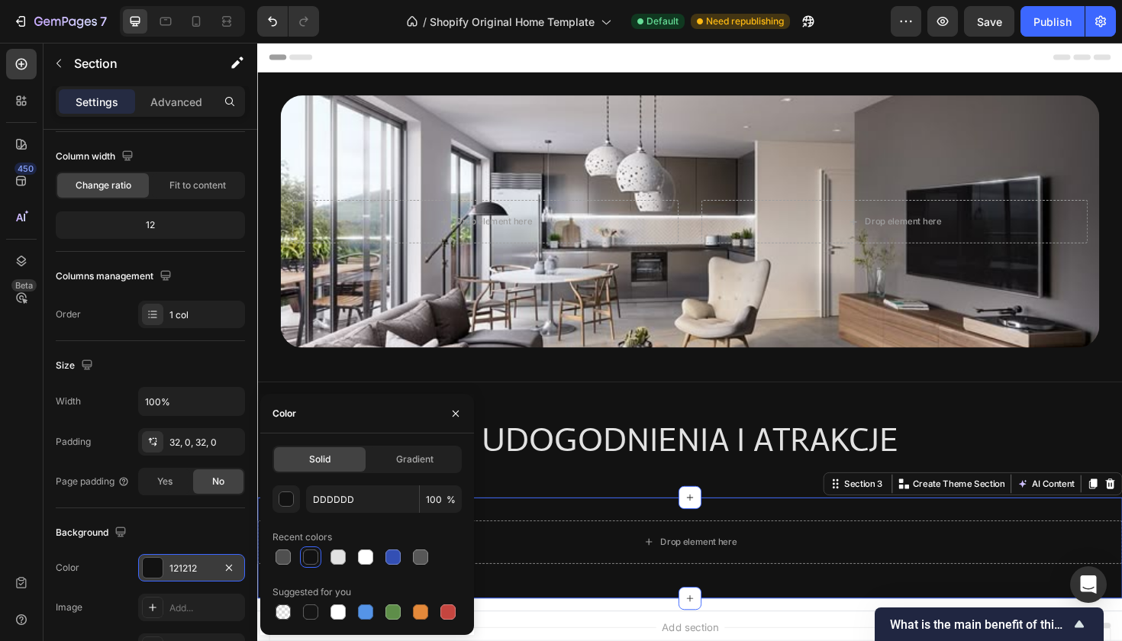
type input "121212"
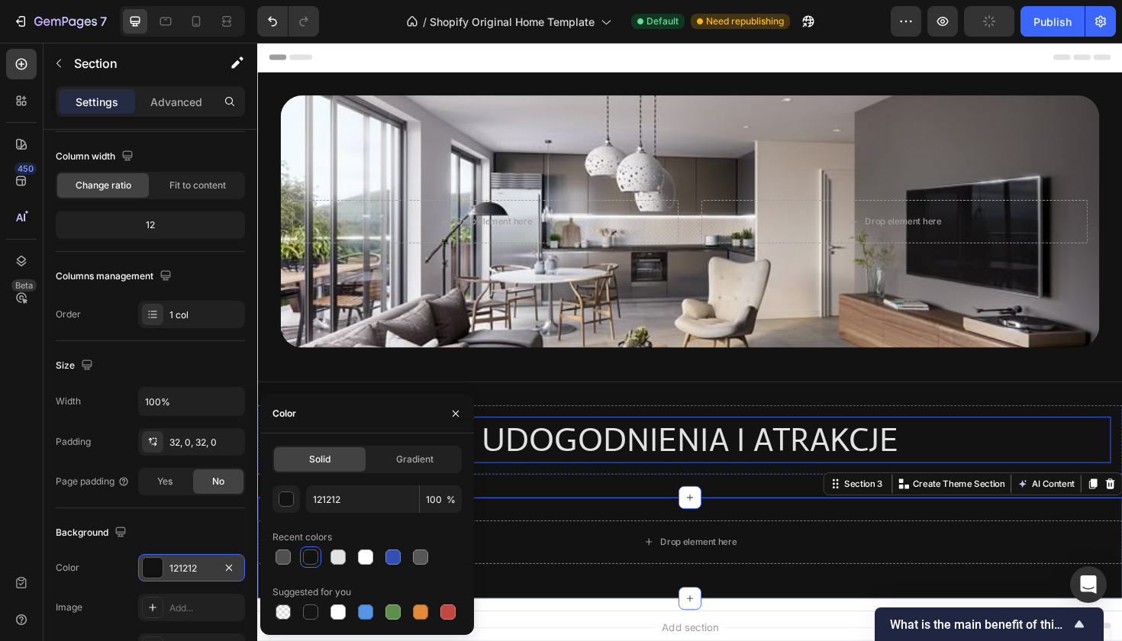
click at [1004, 455] on p "UDOGODNIENIA I ATRAKCJE" at bounding box center [715, 463] width 889 height 46
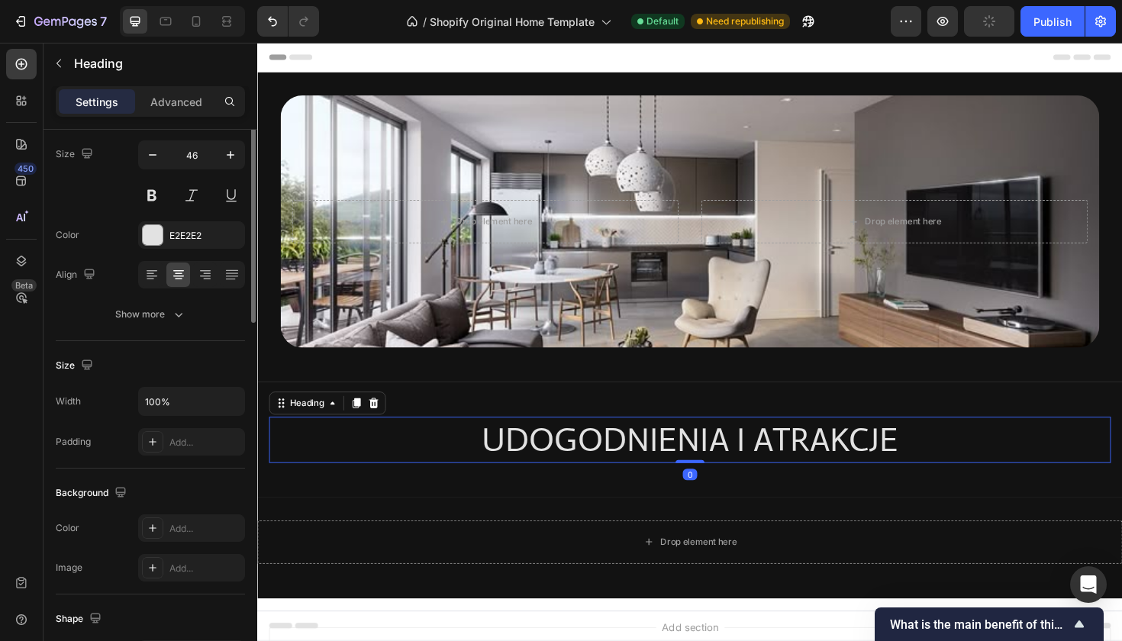
scroll to position [0, 0]
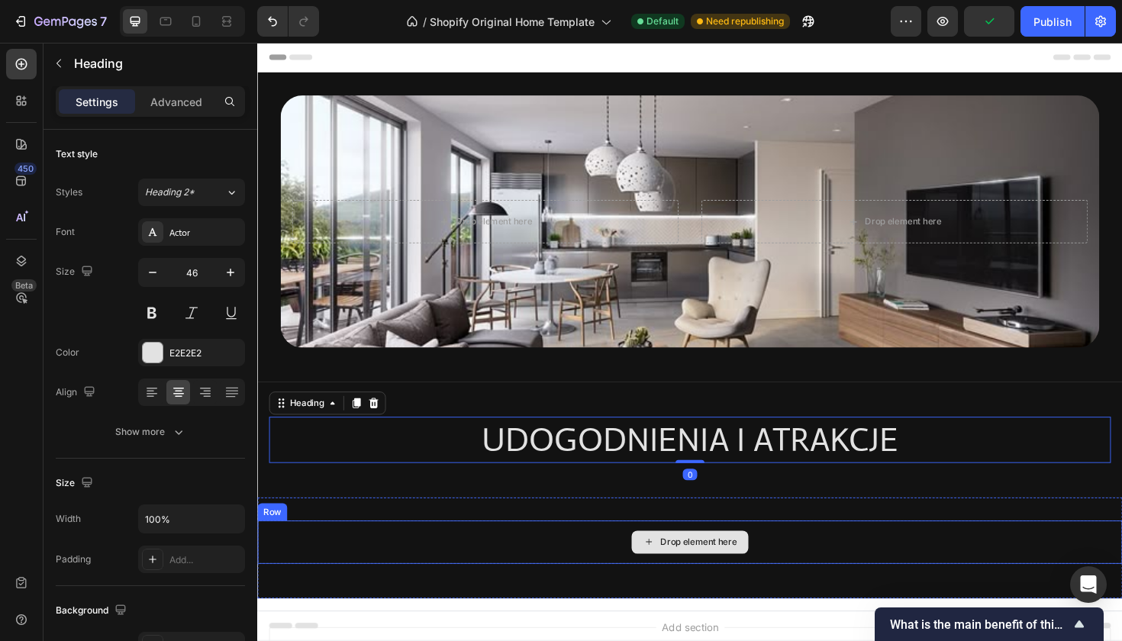
click at [843, 574] on div "Drop element here" at bounding box center [715, 572] width 916 height 46
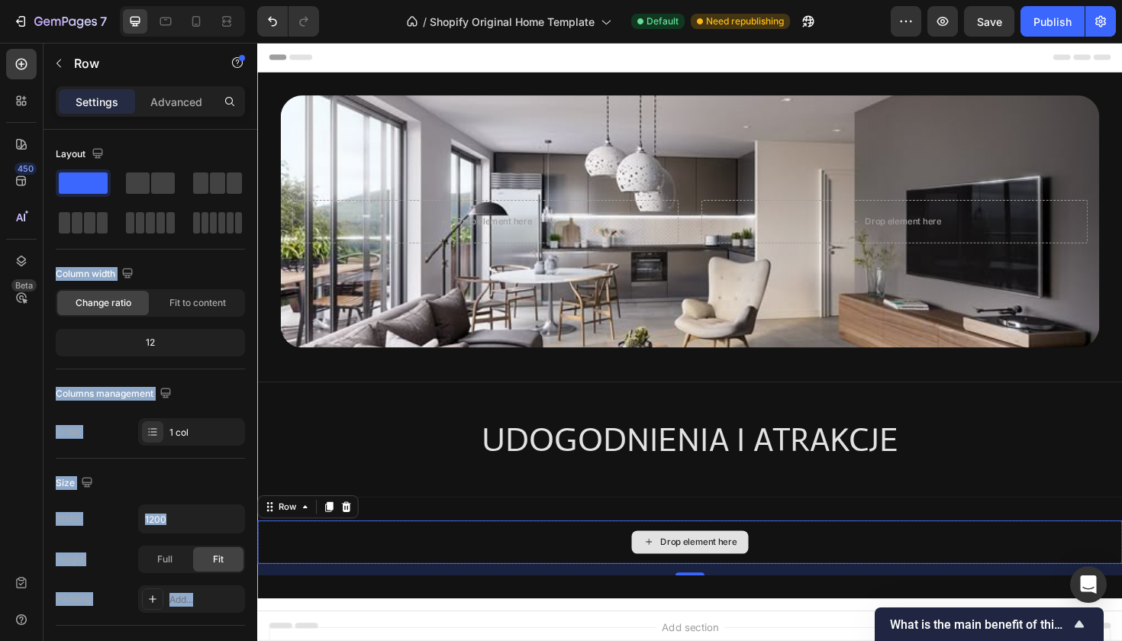
drag, startPoint x: 482, startPoint y: 231, endPoint x: 714, endPoint y: 575, distance: 415.2
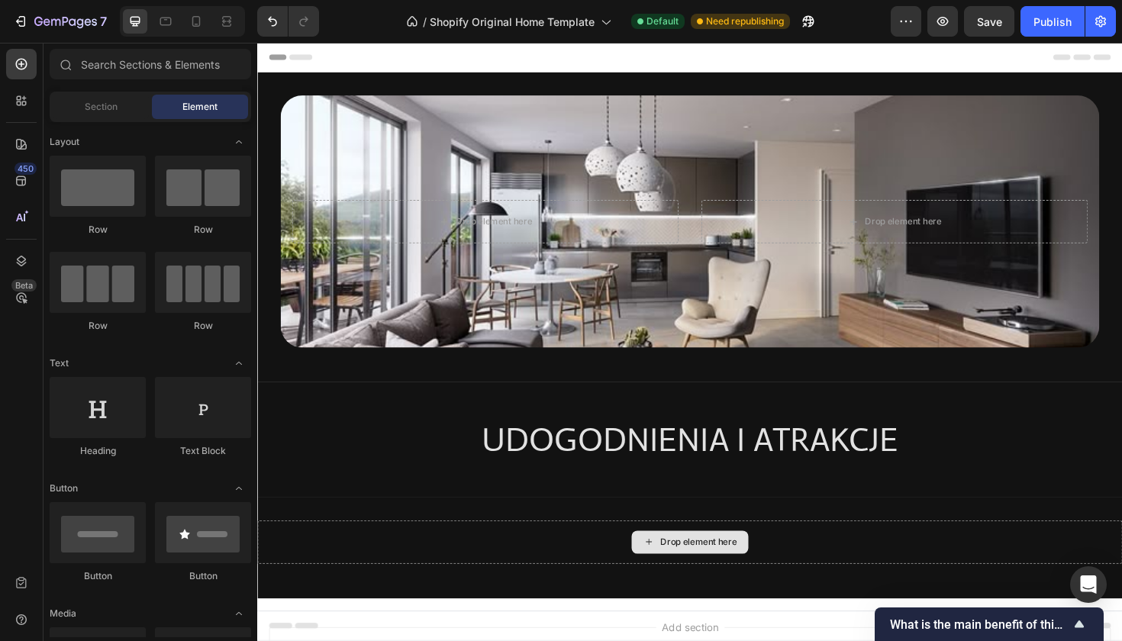
click at [714, 575] on div "Drop element here" at bounding box center [724, 572] width 81 height 12
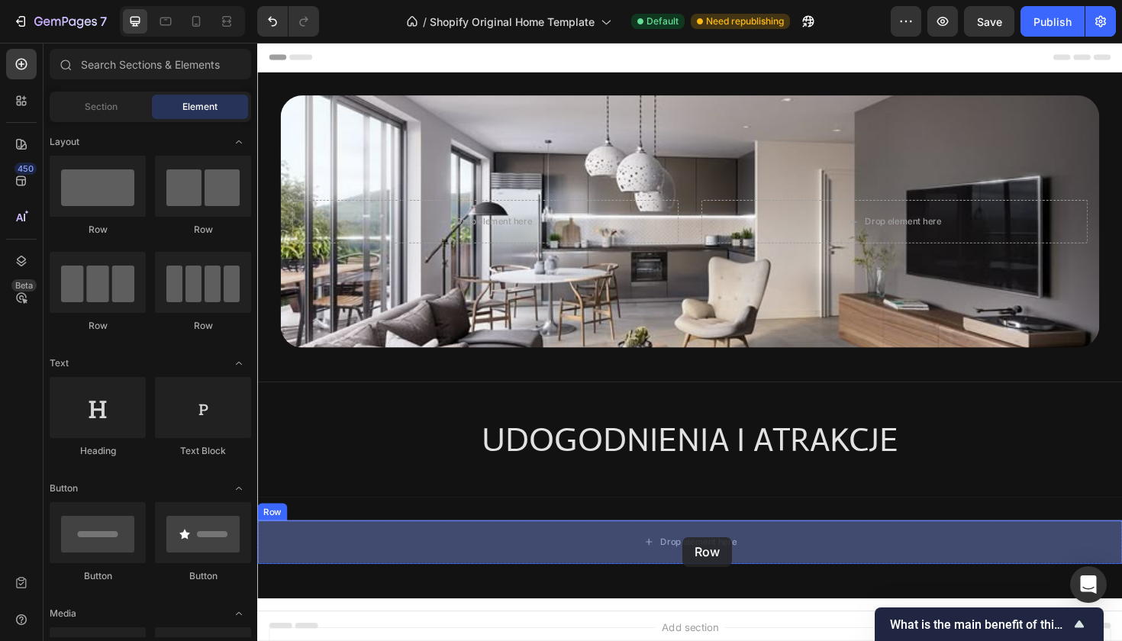
drag, startPoint x: 482, startPoint y: 377, endPoint x: 708, endPoint y: 566, distance: 294.8
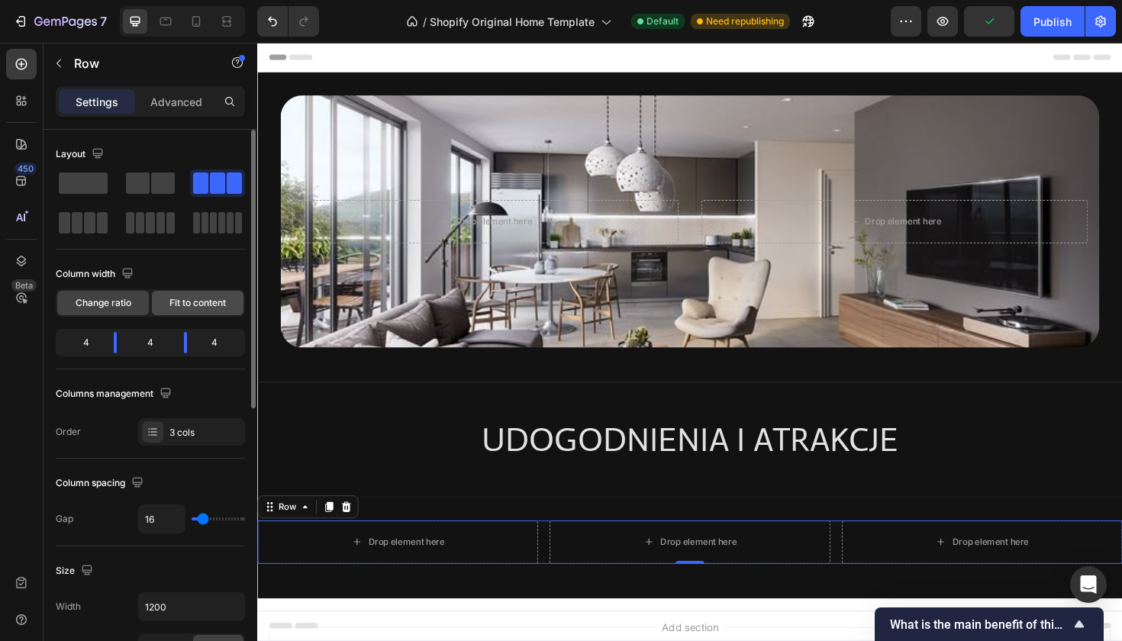
click at [218, 309] on span "Fit to content" at bounding box center [197, 303] width 56 height 14
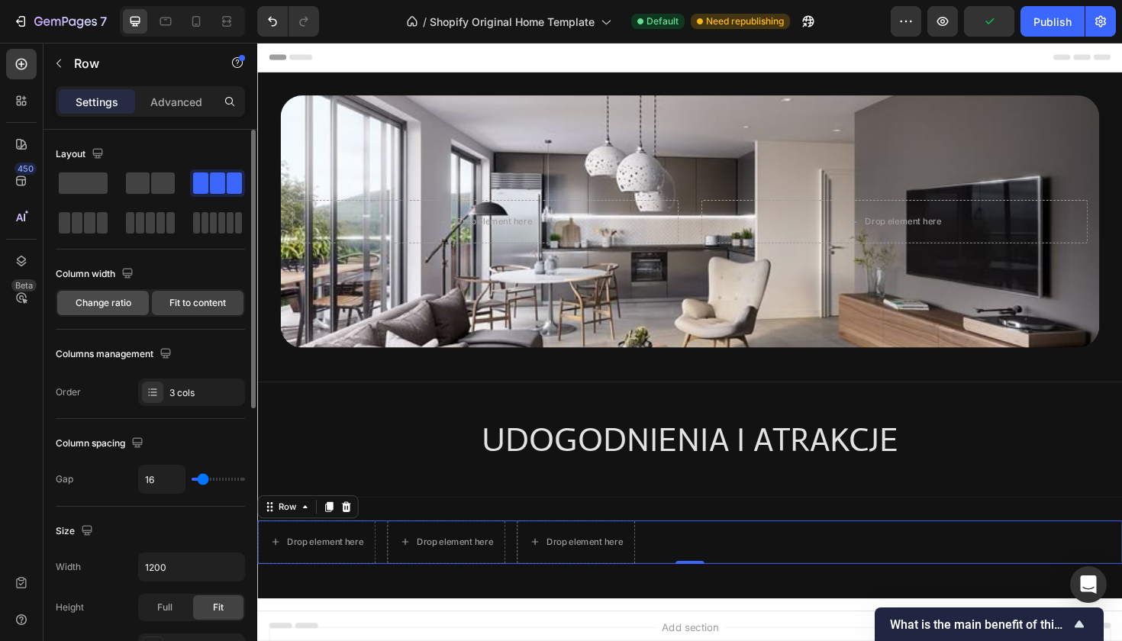
click at [142, 308] on div "Change ratio" at bounding box center [103, 303] width 92 height 24
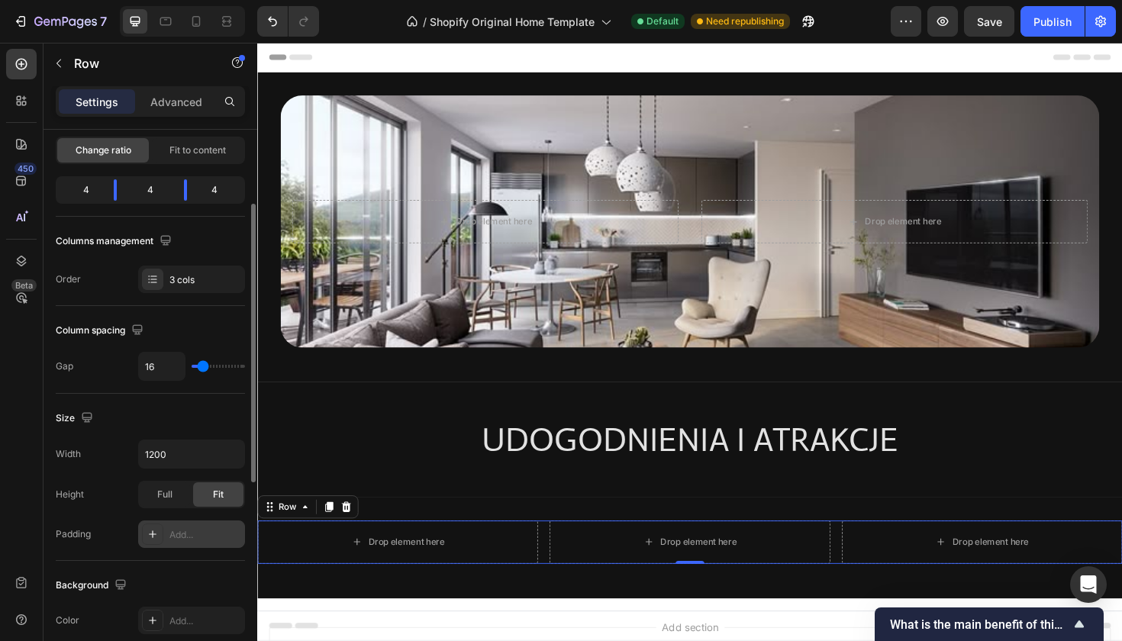
scroll to position [154, 0]
click at [1048, 18] on div "Publish" at bounding box center [1053, 22] width 38 height 16
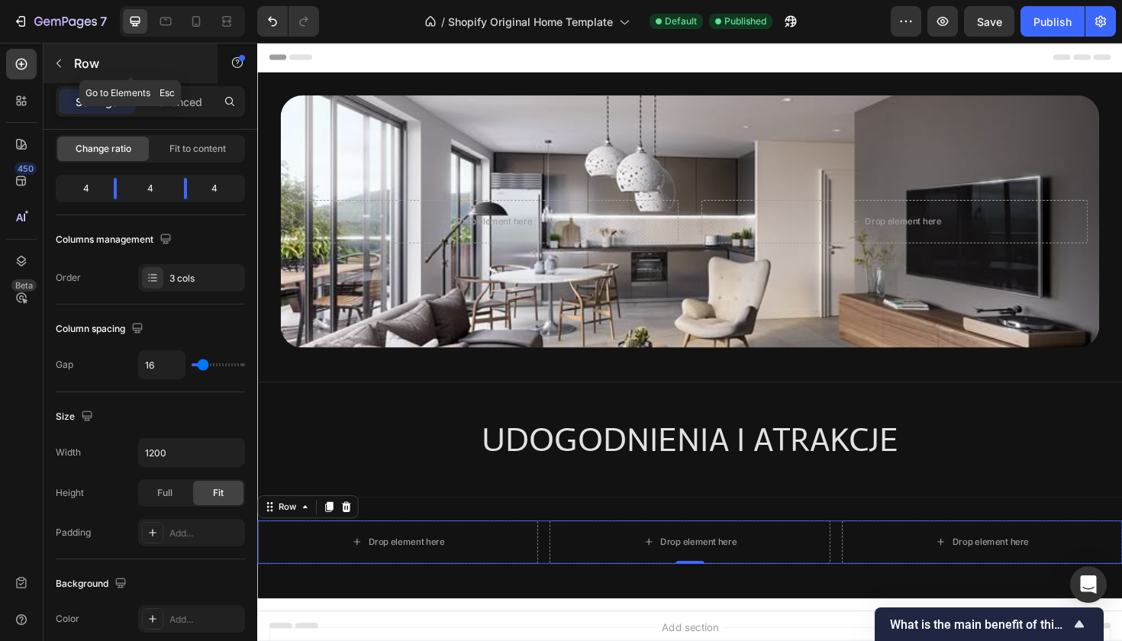
click at [63, 60] on icon "button" at bounding box center [59, 63] width 12 height 12
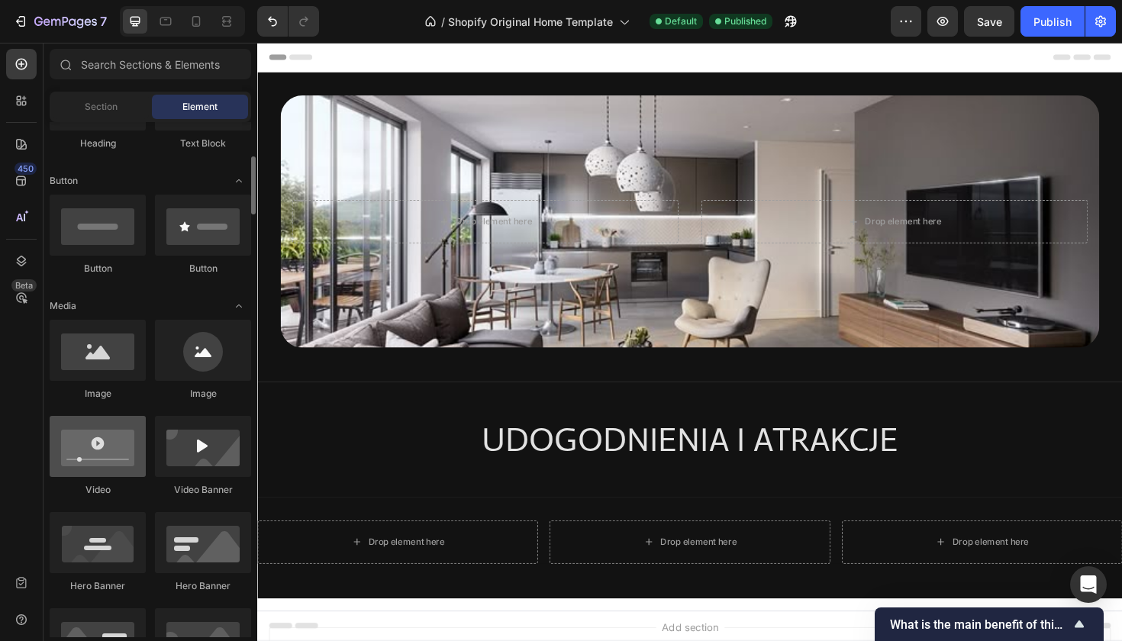
scroll to position [0, 0]
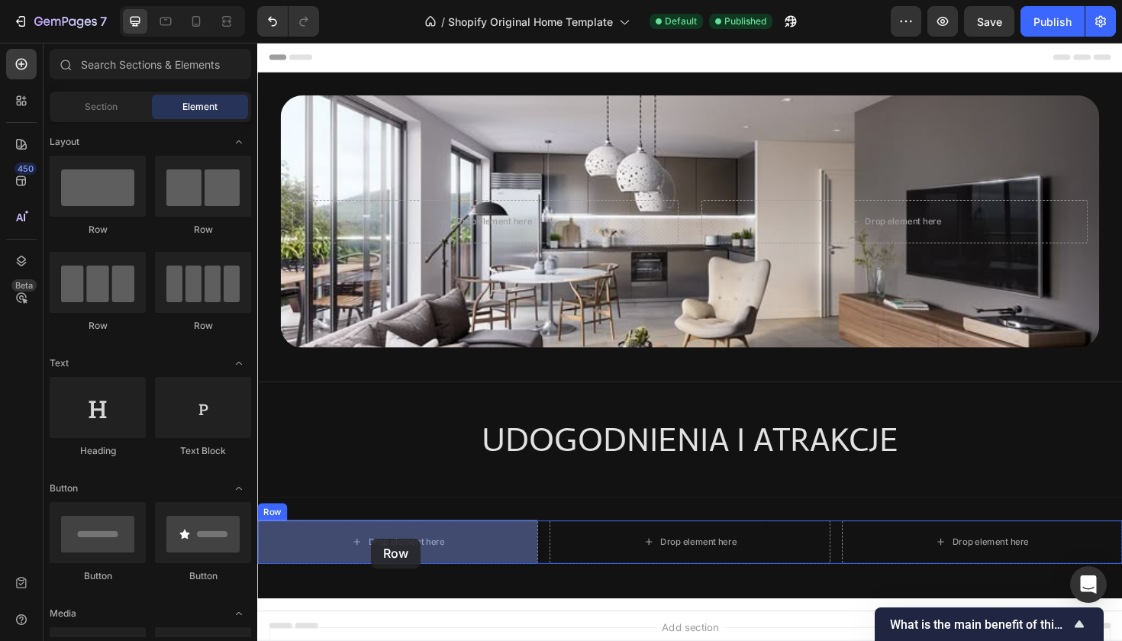
drag, startPoint x: 480, startPoint y: 248, endPoint x: 378, endPoint y: 568, distance: 335.8
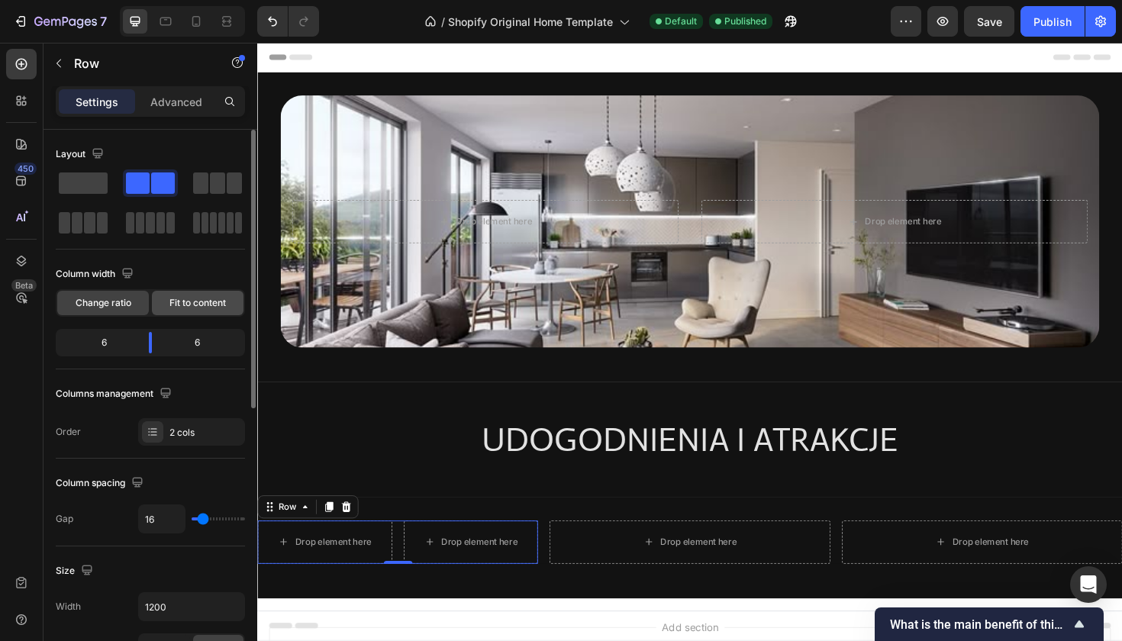
click at [205, 311] on div "Fit to content" at bounding box center [198, 303] width 92 height 24
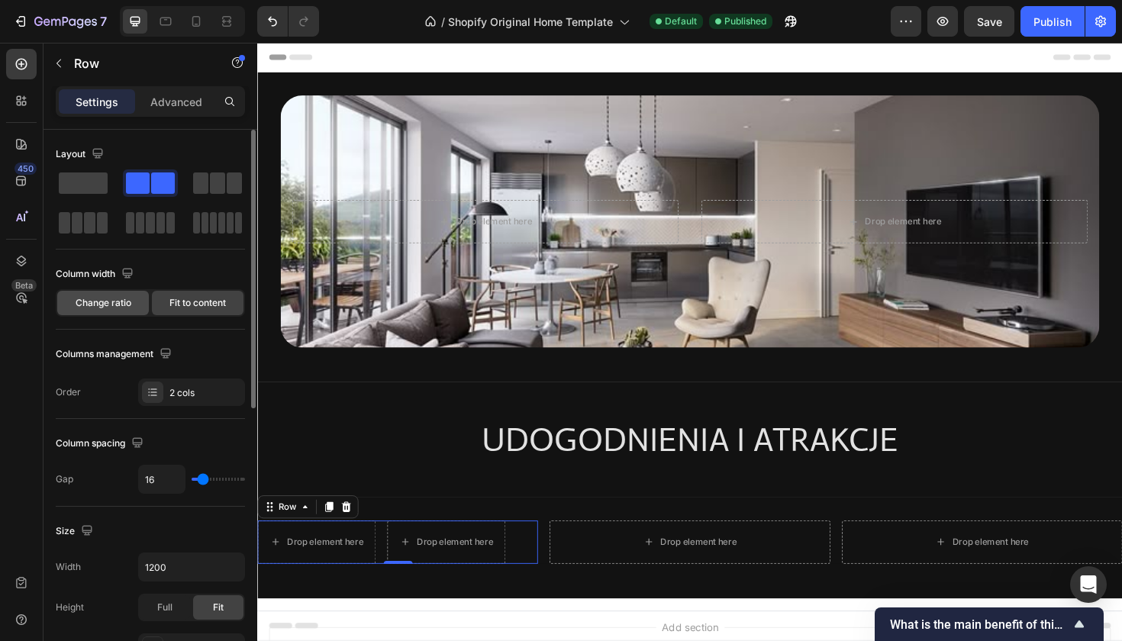
click at [94, 308] on span "Change ratio" at bounding box center [104, 303] width 56 height 14
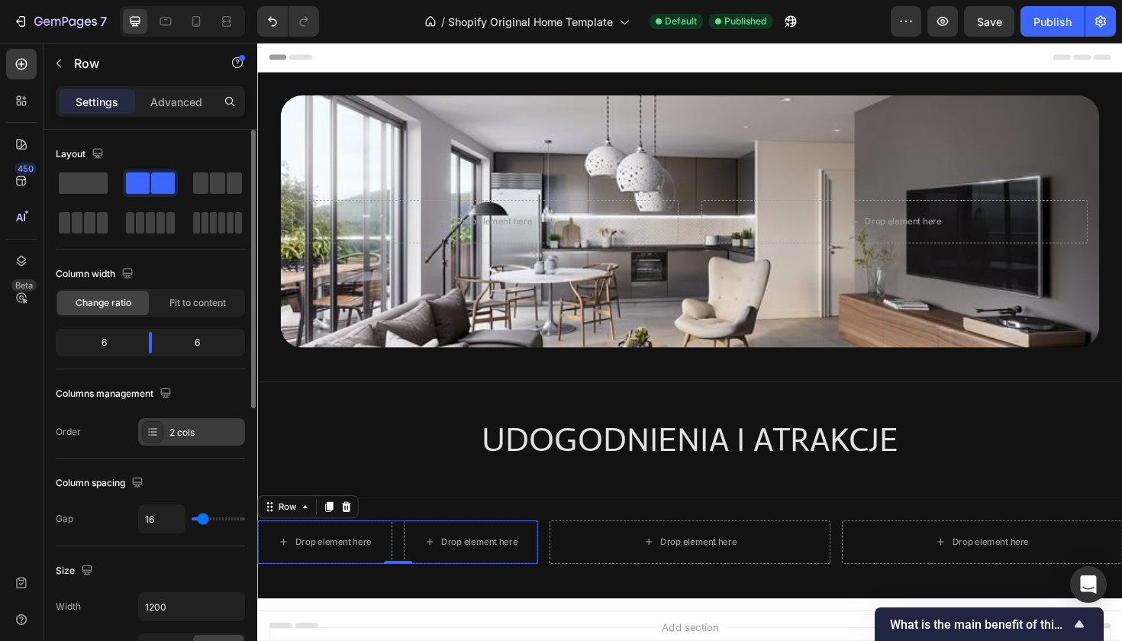
click at [166, 432] on div "2 cols" at bounding box center [191, 431] width 107 height 27
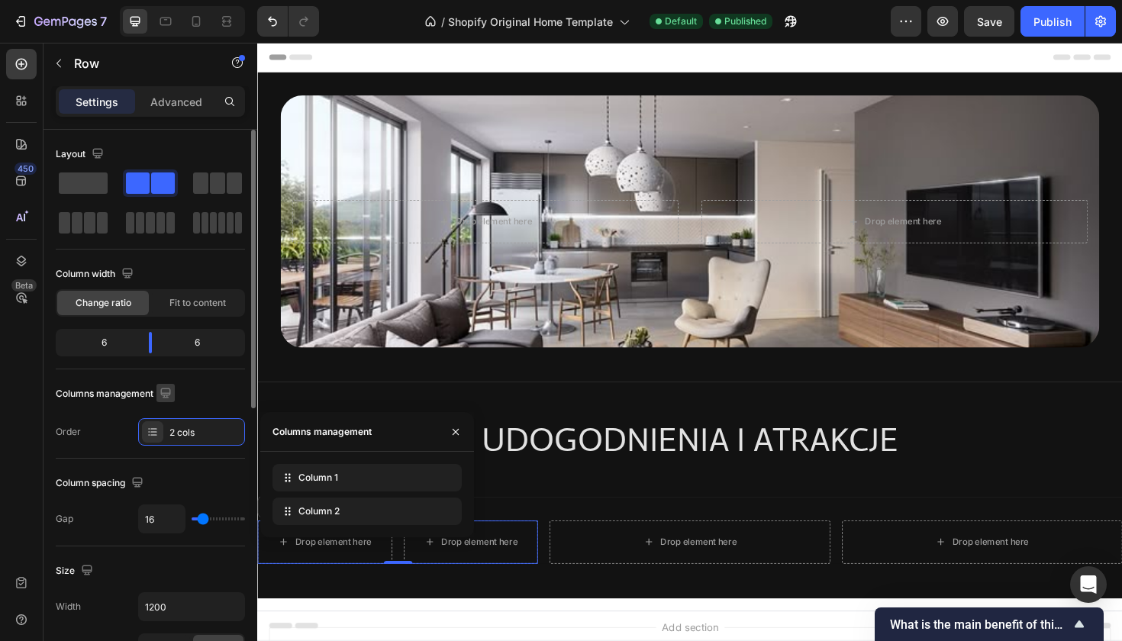
click at [167, 392] on icon "button" at bounding box center [165, 392] width 15 height 15
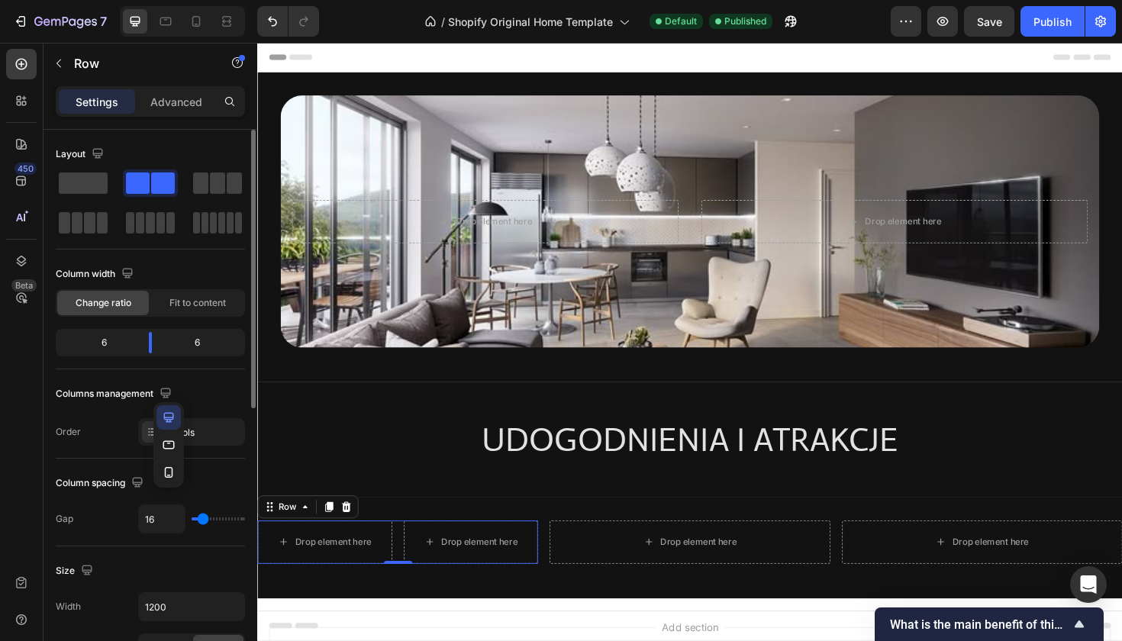
click at [198, 403] on div "Columns management" at bounding box center [150, 394] width 189 height 24
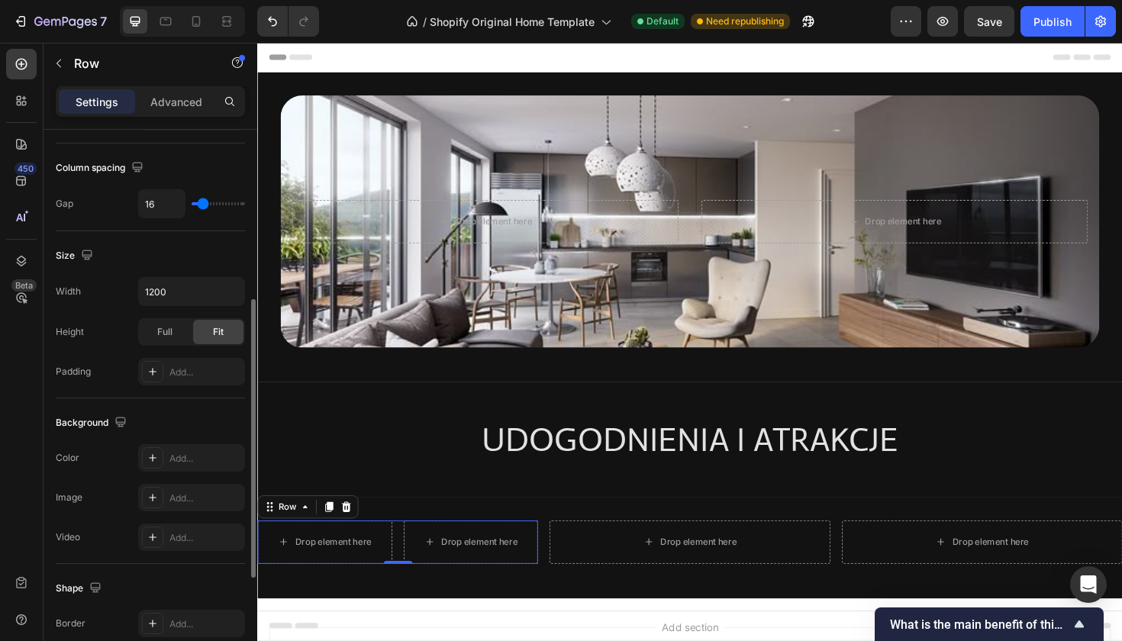
scroll to position [324, 0]
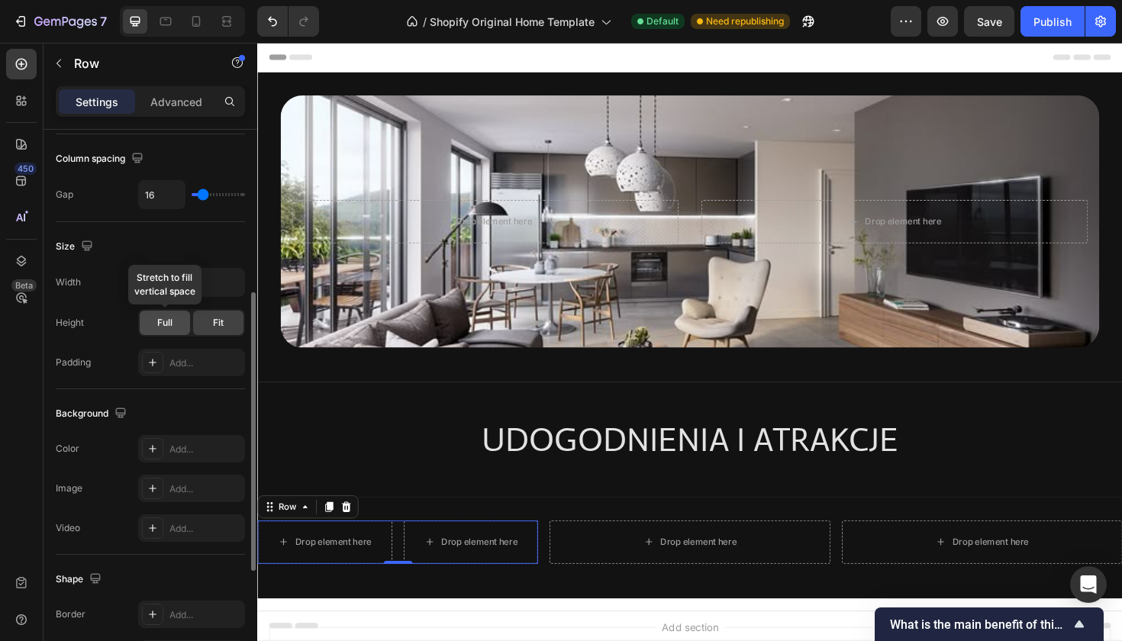
click at [167, 321] on span "Full" at bounding box center [164, 323] width 15 height 14
click at [227, 325] on div "Fit" at bounding box center [218, 323] width 50 height 24
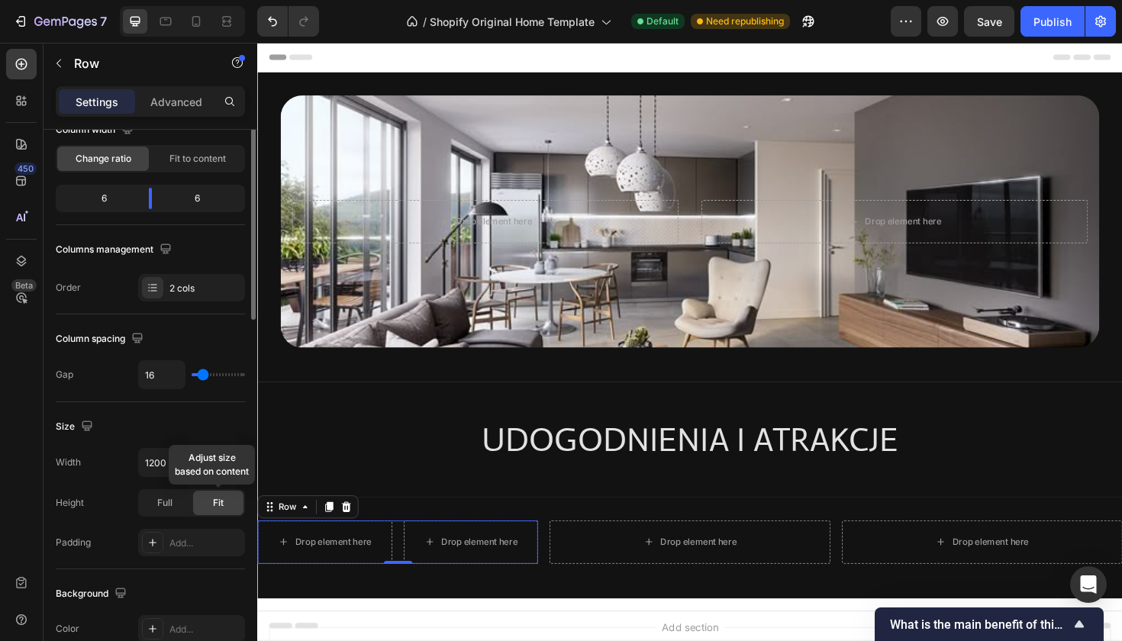
scroll to position [0, 0]
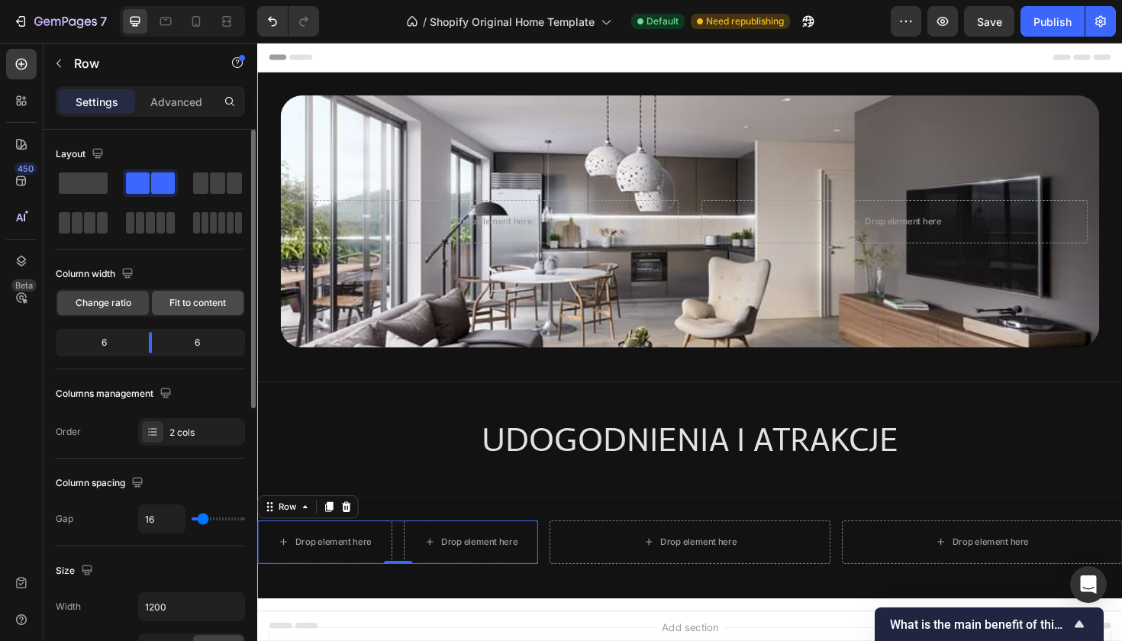
click at [199, 302] on span "Fit to content" at bounding box center [197, 303] width 56 height 14
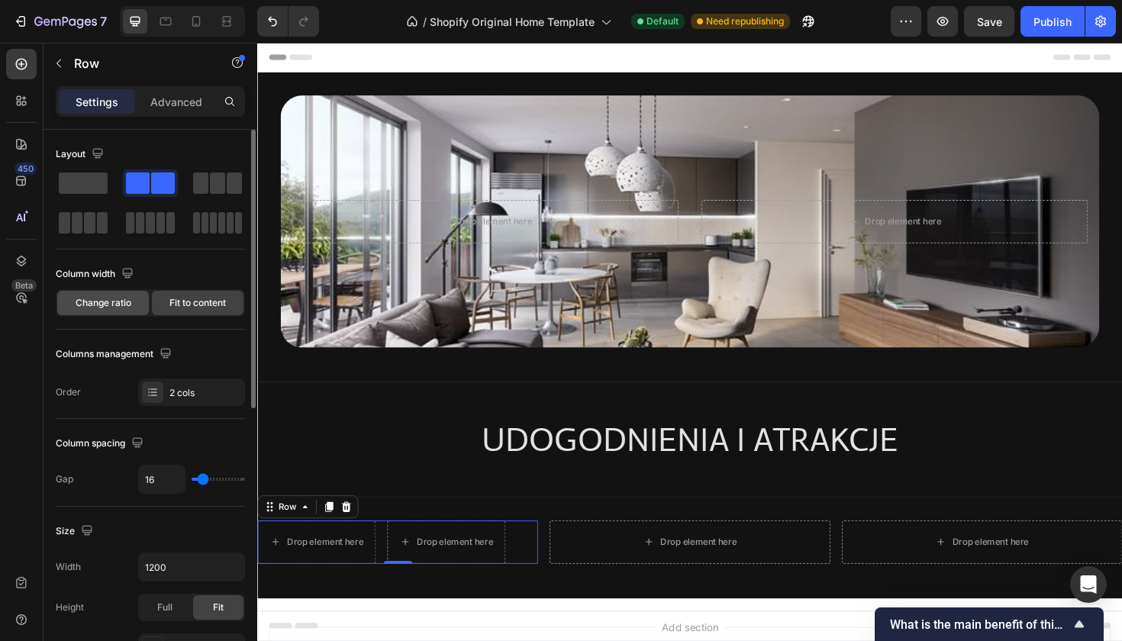
click at [128, 308] on span "Change ratio" at bounding box center [104, 303] width 56 height 14
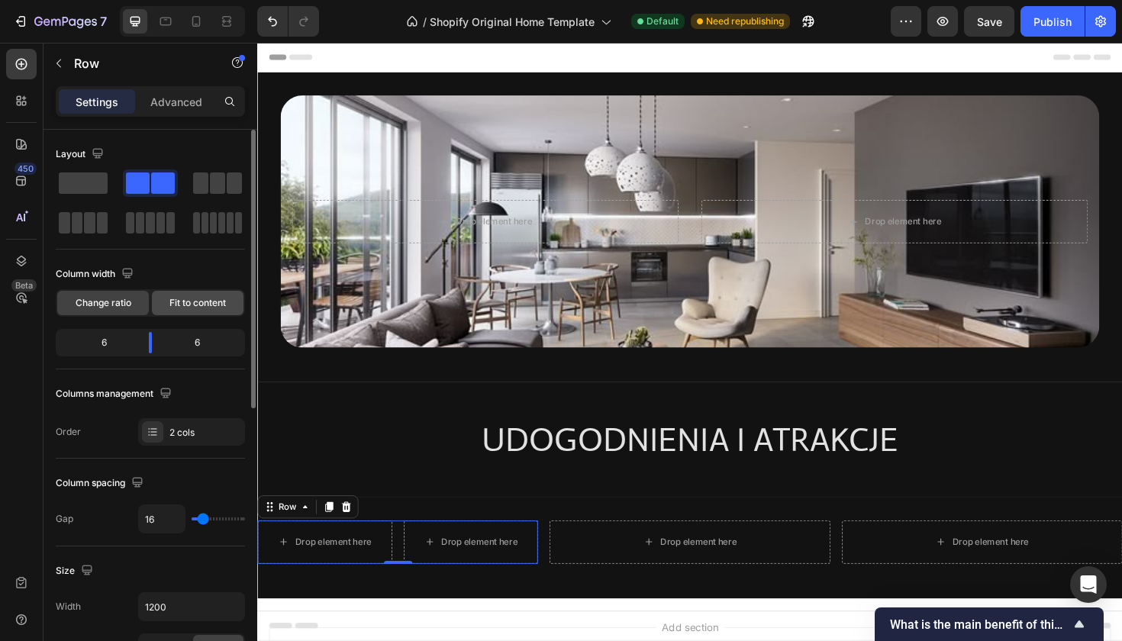
click at [198, 308] on span "Fit to content" at bounding box center [197, 303] width 56 height 14
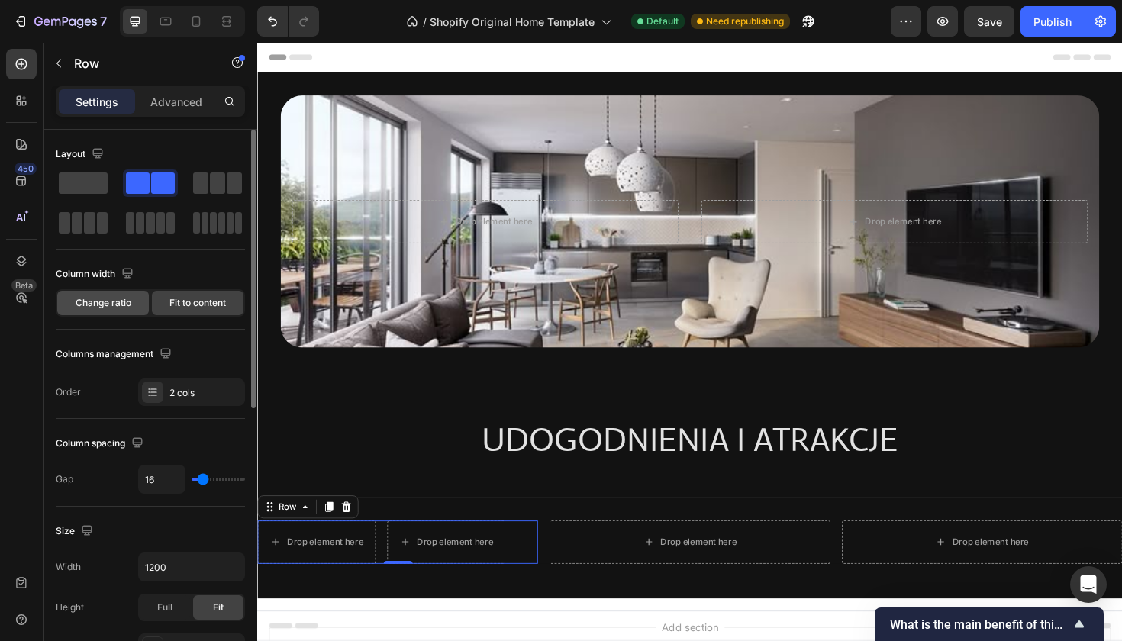
click at [124, 310] on div "Change ratio" at bounding box center [103, 303] width 92 height 24
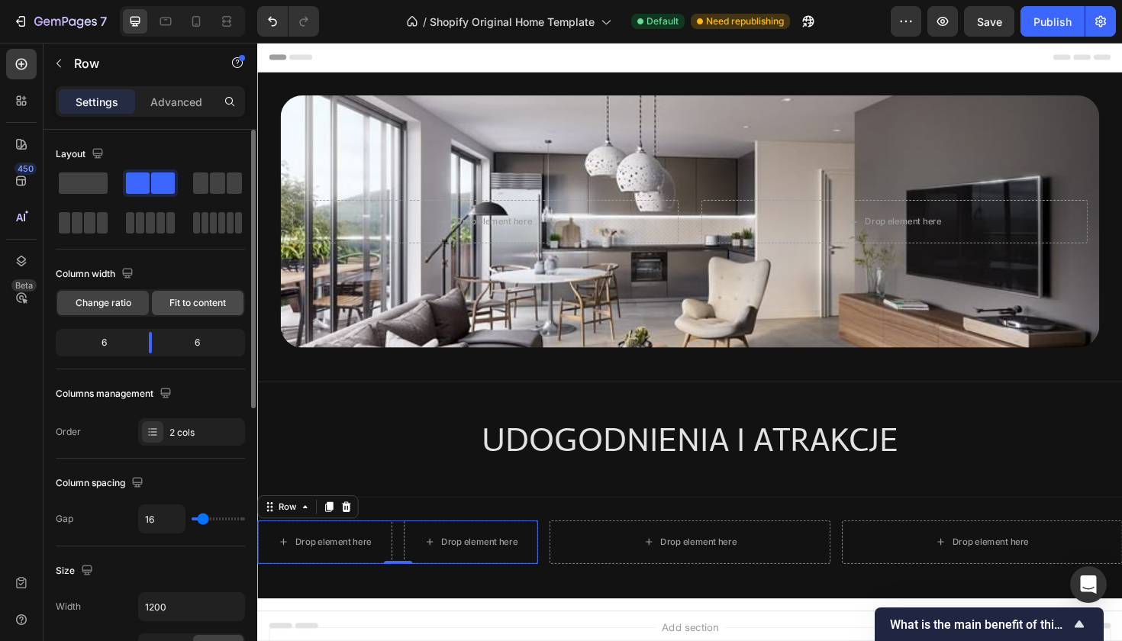
click at [189, 311] on div "Fit to content" at bounding box center [198, 303] width 92 height 24
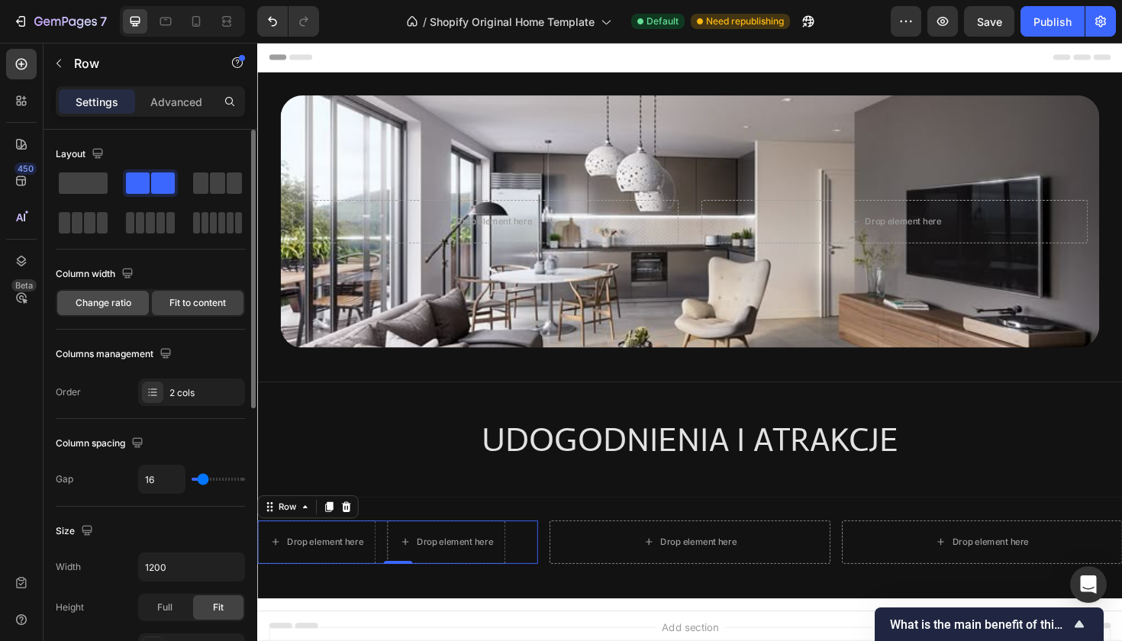
click at [121, 308] on span "Change ratio" at bounding box center [104, 303] width 56 height 14
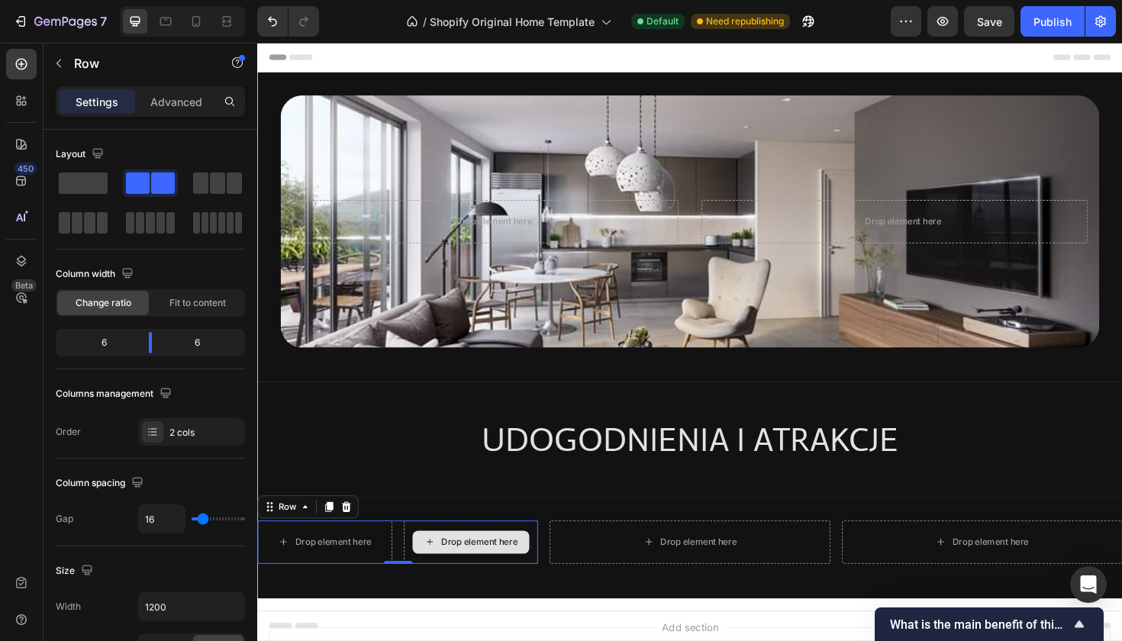
click at [460, 579] on div "Drop element here" at bounding box center [483, 572] width 124 height 24
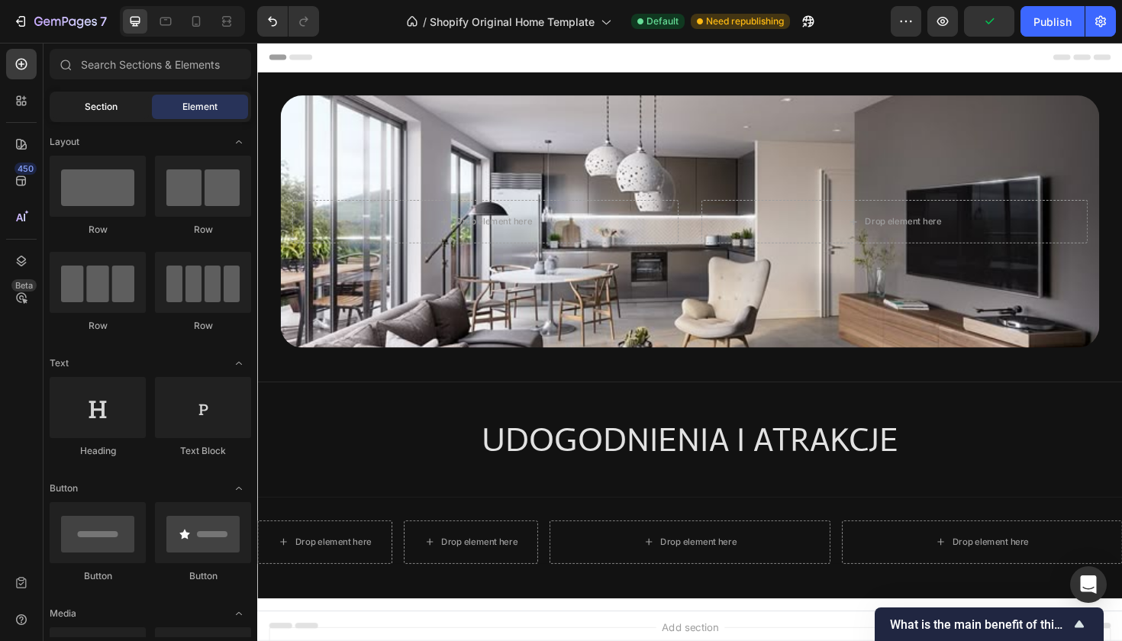
click at [108, 116] on div "Section" at bounding box center [101, 107] width 96 height 24
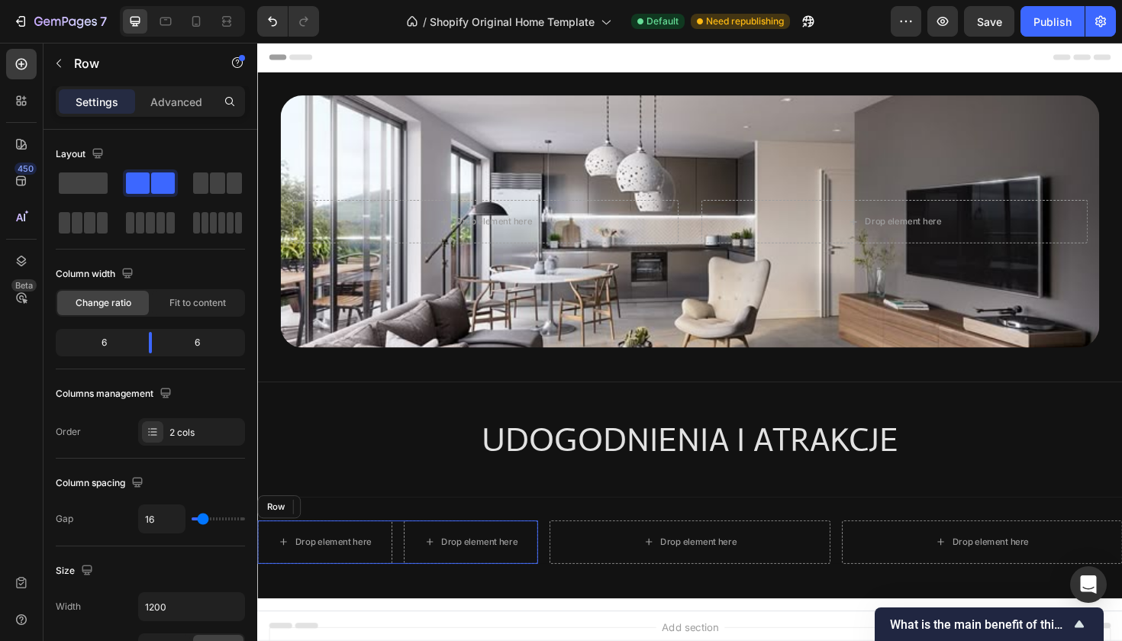
click at [405, 550] on div "Drop element here Drop element here Row" at bounding box center [405, 572] width 297 height 46
click at [176, 108] on p "Advanced" at bounding box center [176, 102] width 52 height 16
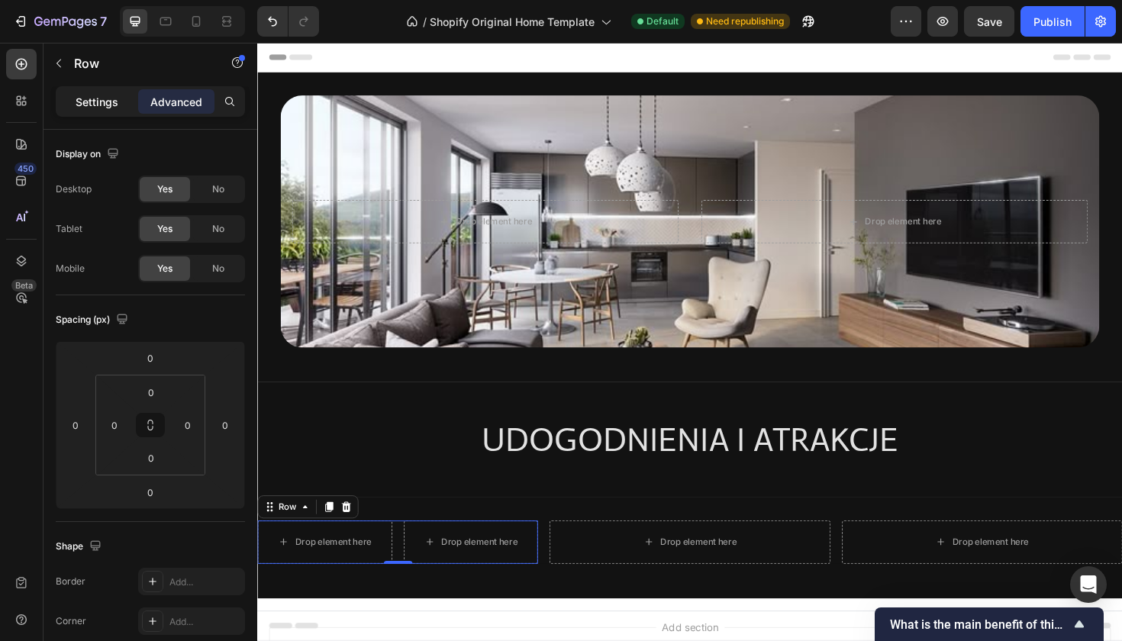
click at [96, 94] on p "Settings" at bounding box center [97, 102] width 43 height 16
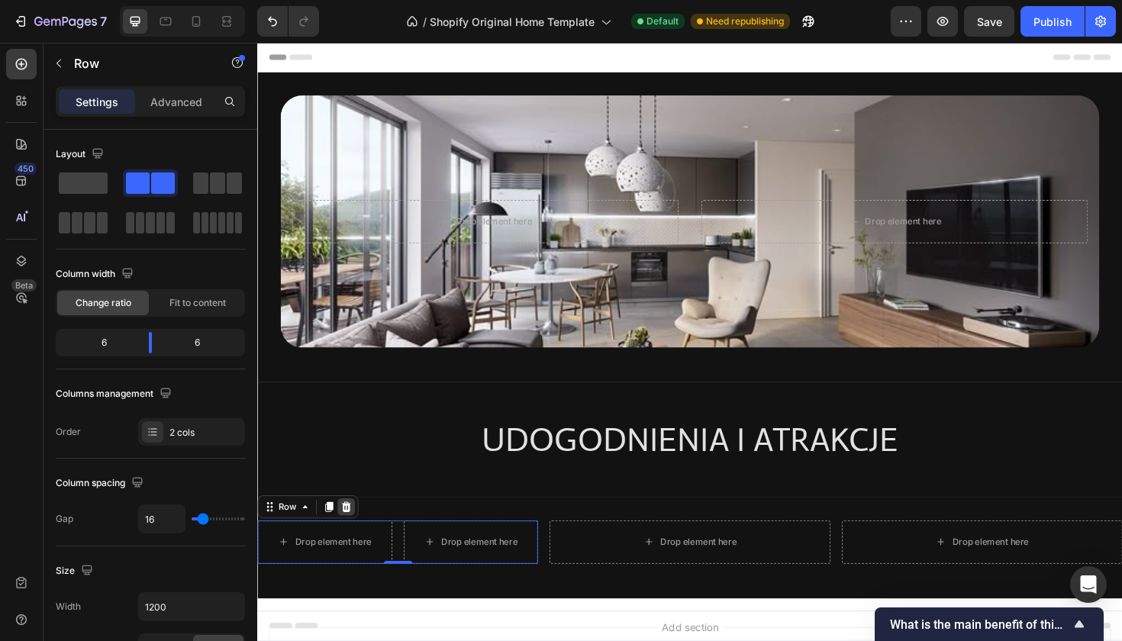
click at [350, 528] on icon at bounding box center [351, 534] width 12 height 12
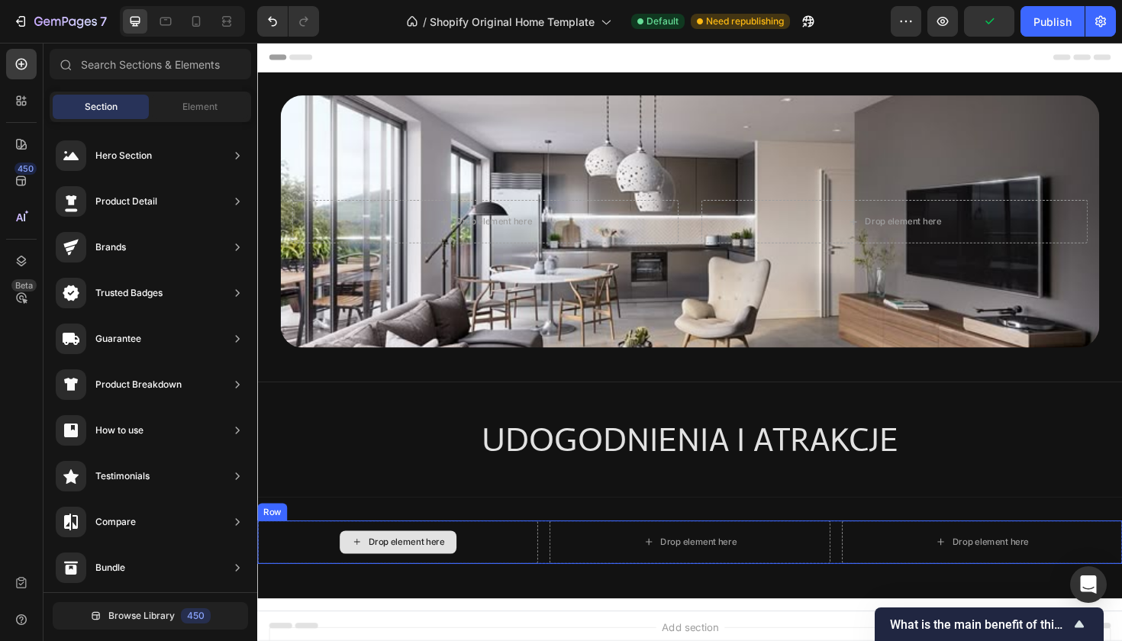
click at [527, 587] on div "Drop element here" at bounding box center [405, 572] width 297 height 46
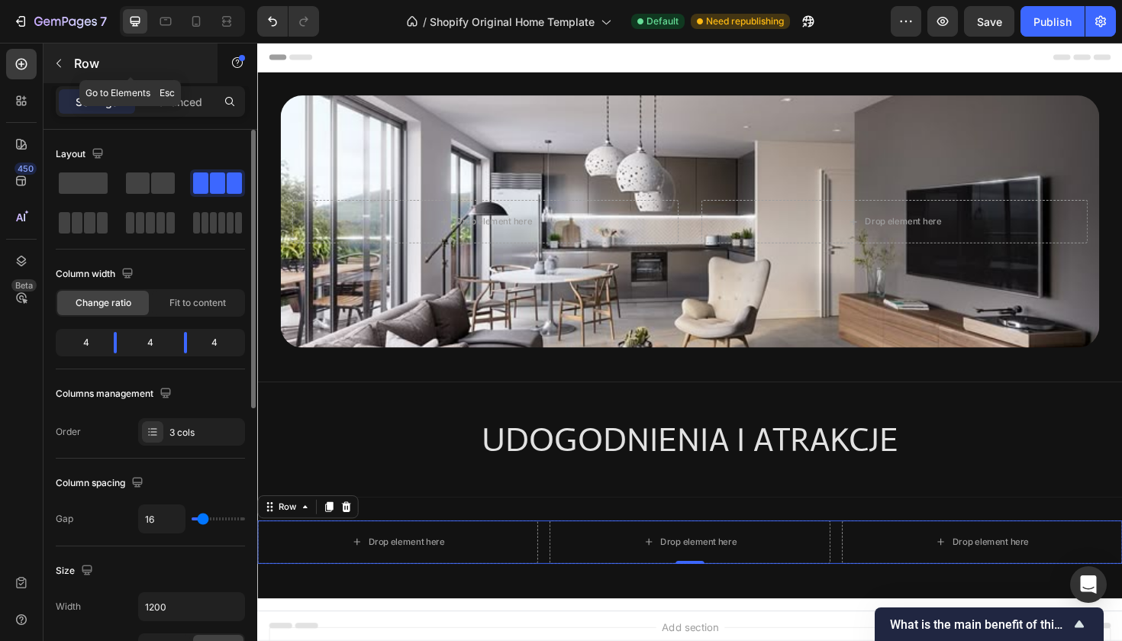
click at [64, 57] on icon "button" at bounding box center [59, 63] width 12 height 12
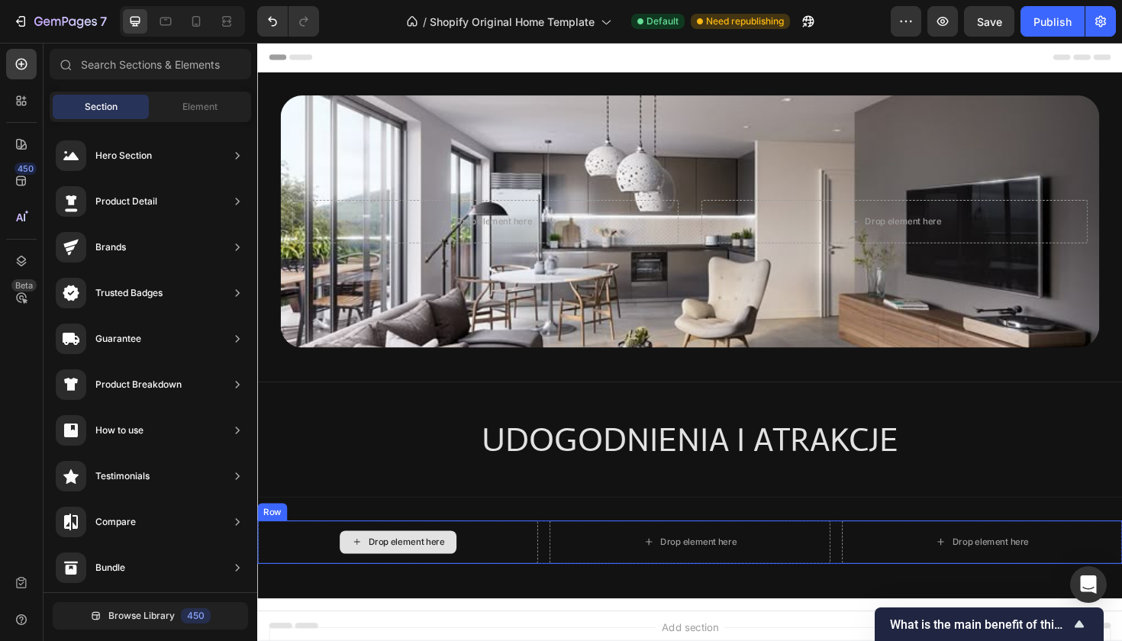
click at [411, 578] on div "Drop element here" at bounding box center [406, 572] width 124 height 24
click at [408, 560] on div "Drop element here" at bounding box center [406, 572] width 124 height 24
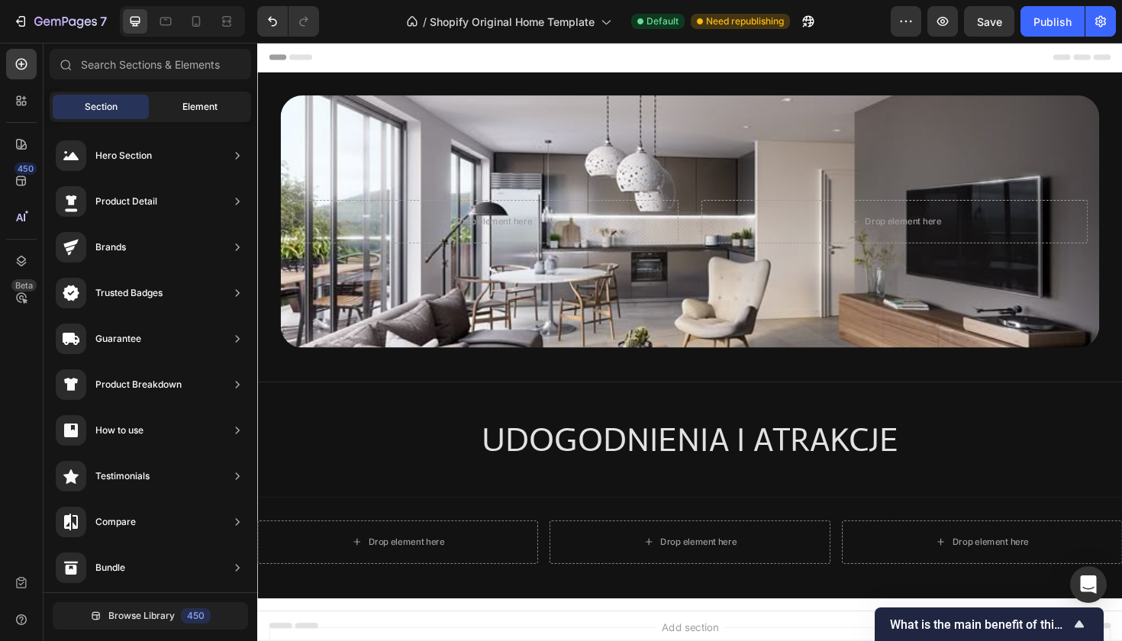
click at [183, 111] on span "Element" at bounding box center [199, 107] width 35 height 14
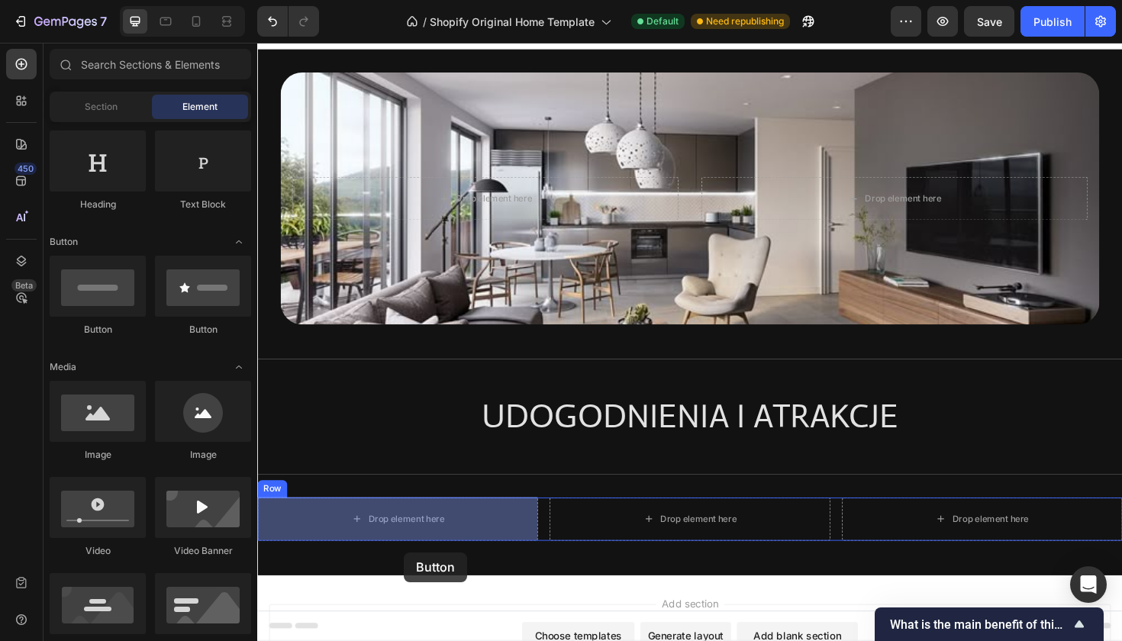
scroll to position [34, 0]
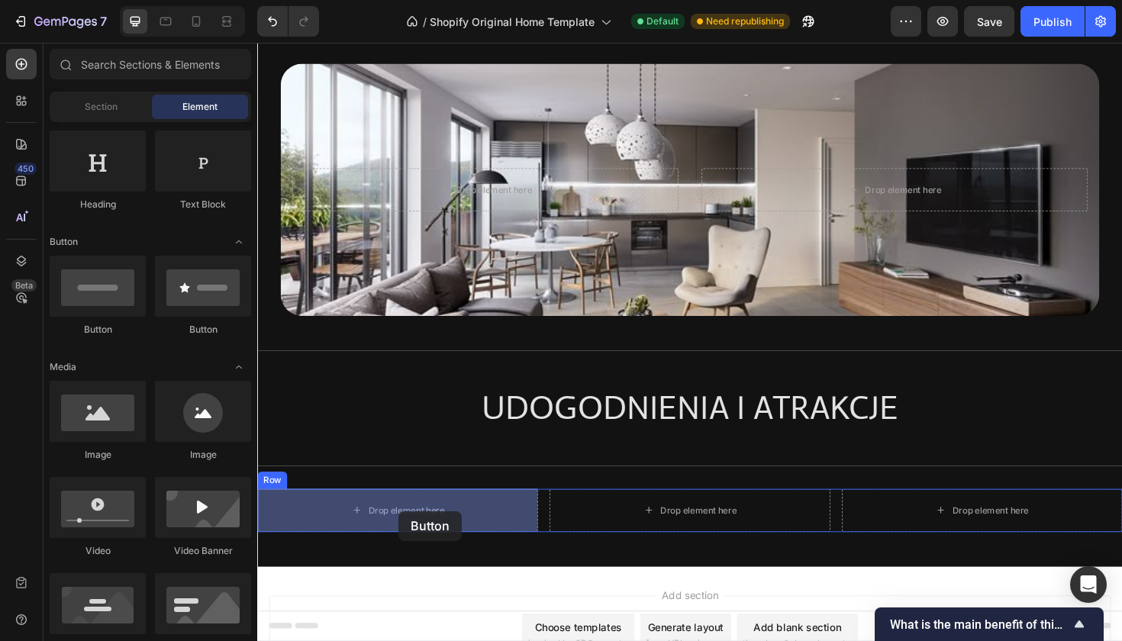
drag, startPoint x: 463, startPoint y: 340, endPoint x: 407, endPoint y: 539, distance: 206.4
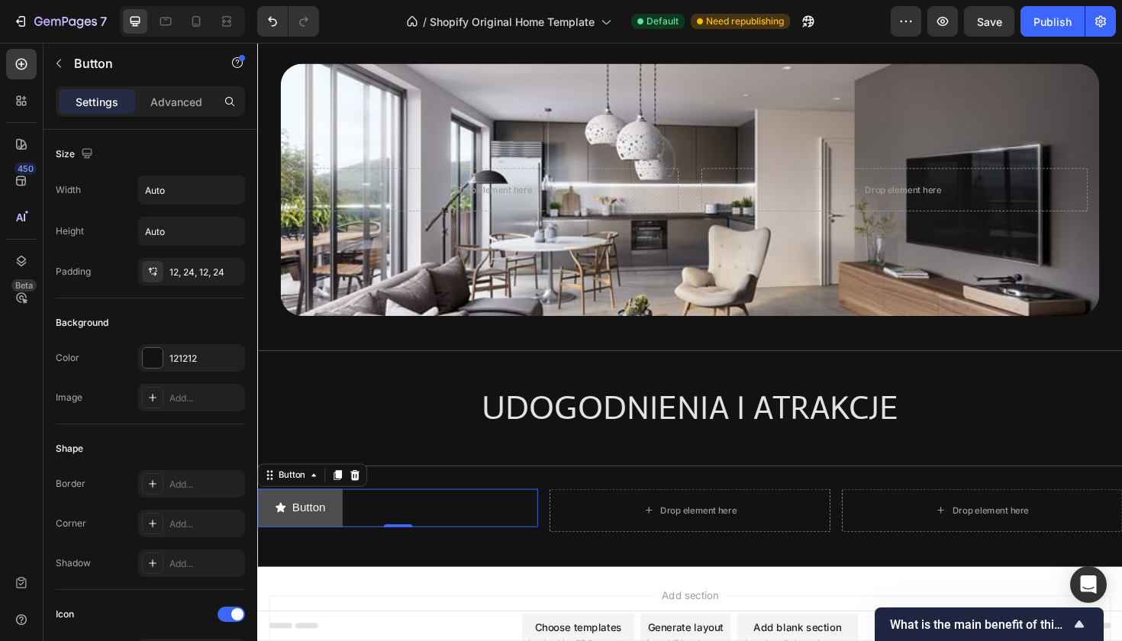
click at [340, 532] on button "Button" at bounding box center [302, 535] width 90 height 40
click at [360, 505] on icon at bounding box center [361, 500] width 10 height 11
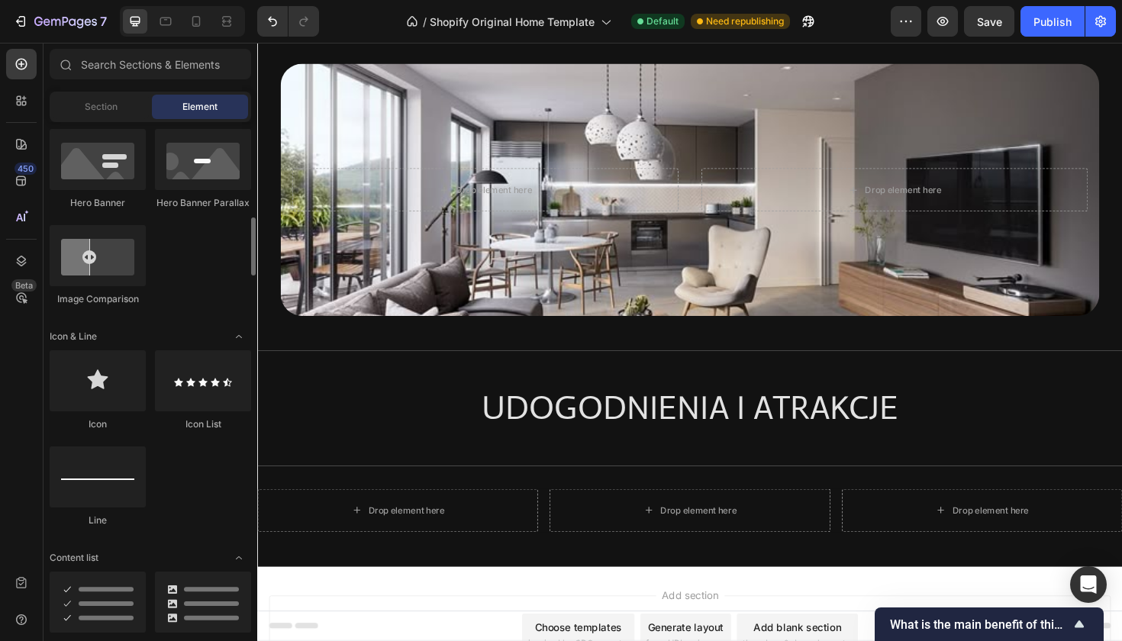
scroll to position [796, 0]
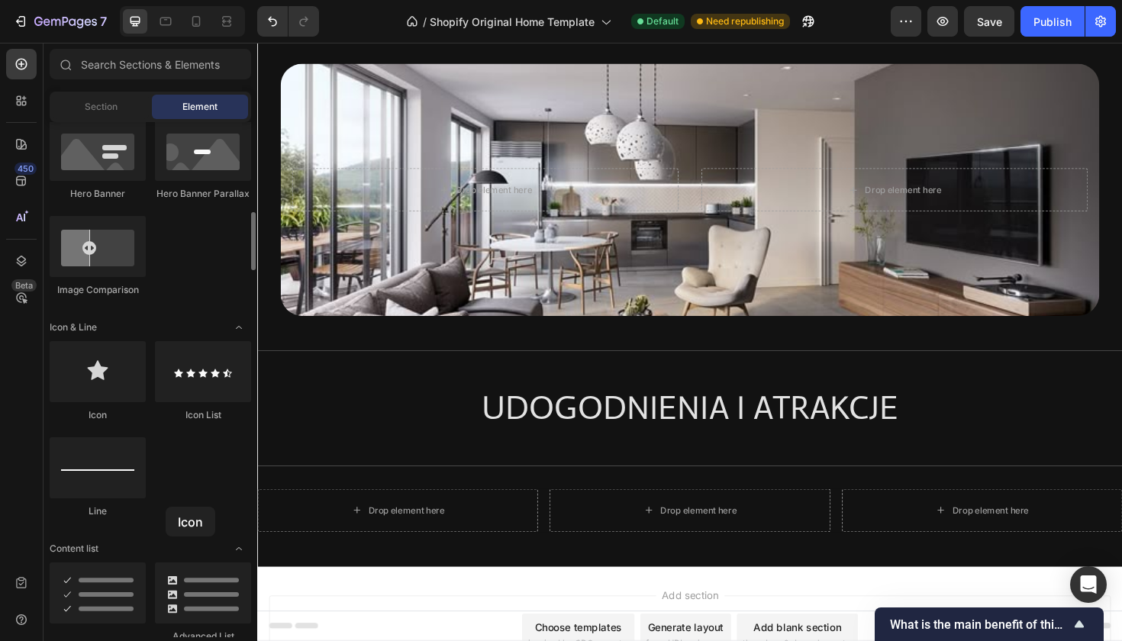
drag, startPoint x: 116, startPoint y: 400, endPoint x: 167, endPoint y: 507, distance: 118.5
click at [167, 507] on div "Icon Icon List Line" at bounding box center [151, 436] width 202 height 191
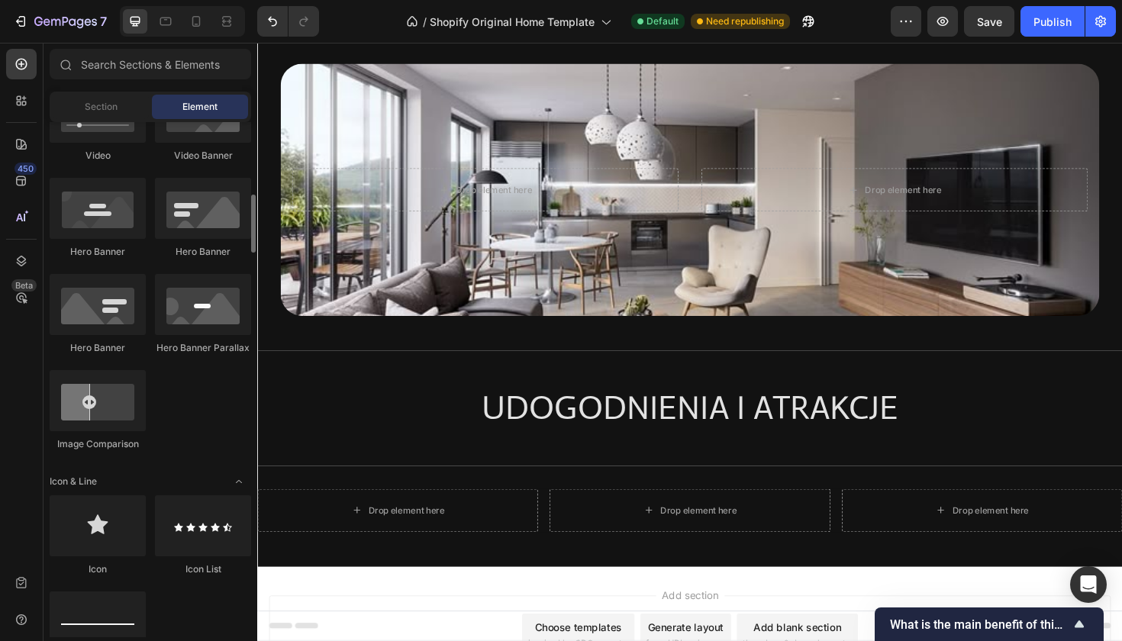
scroll to position [776, 0]
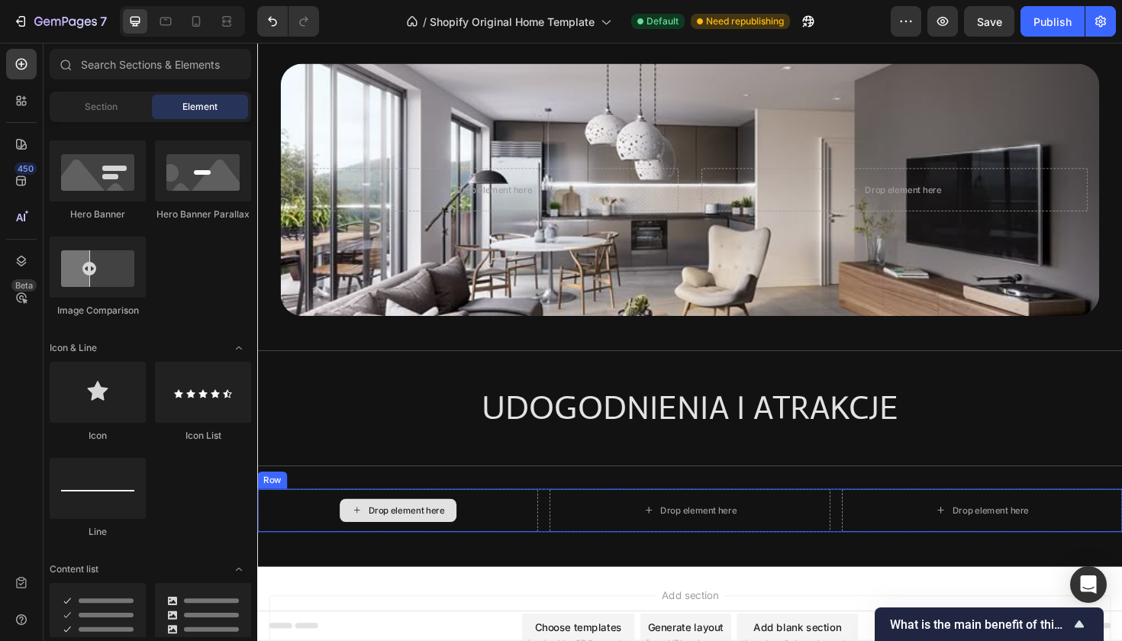
click at [341, 543] on div "Drop element here" at bounding box center [405, 538] width 297 height 46
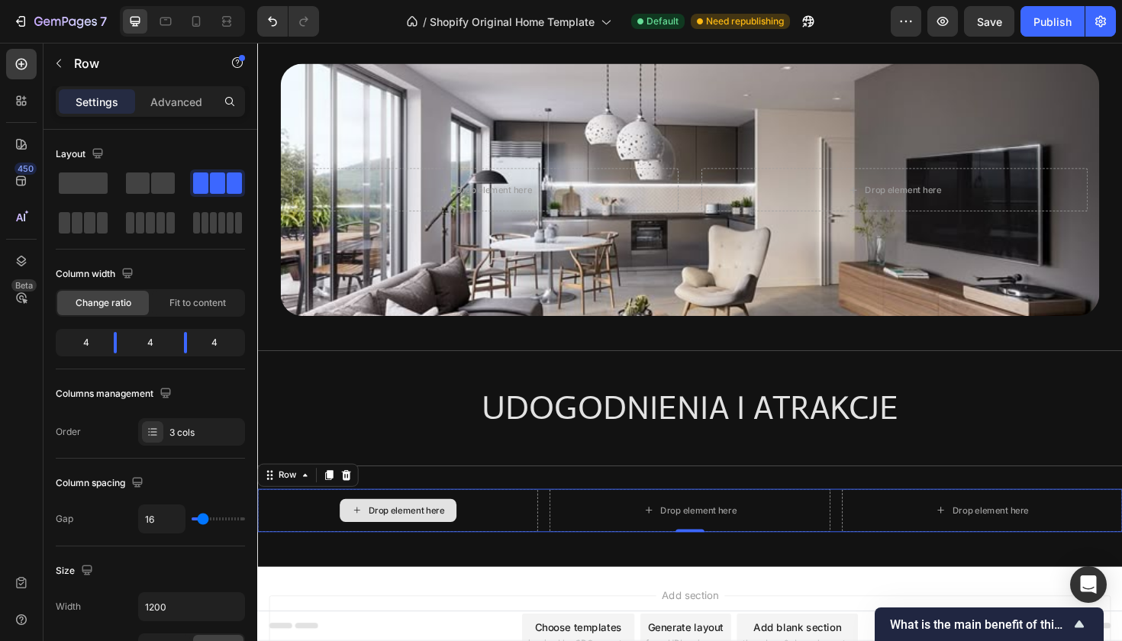
click at [383, 531] on div "Drop element here" at bounding box center [406, 538] width 124 height 24
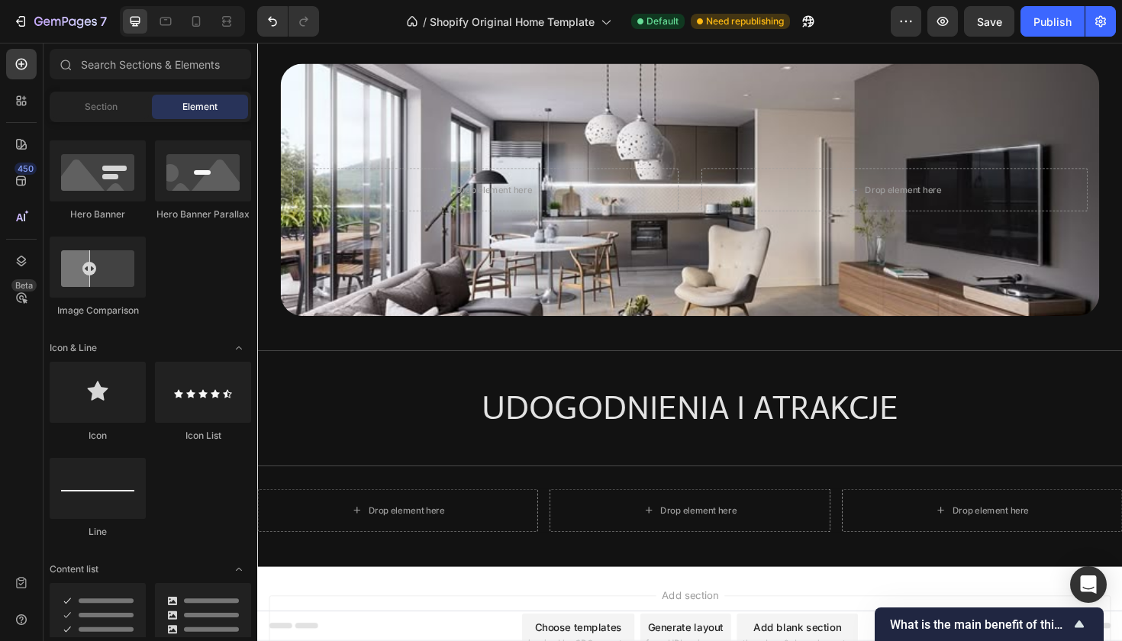
scroll to position [0, 0]
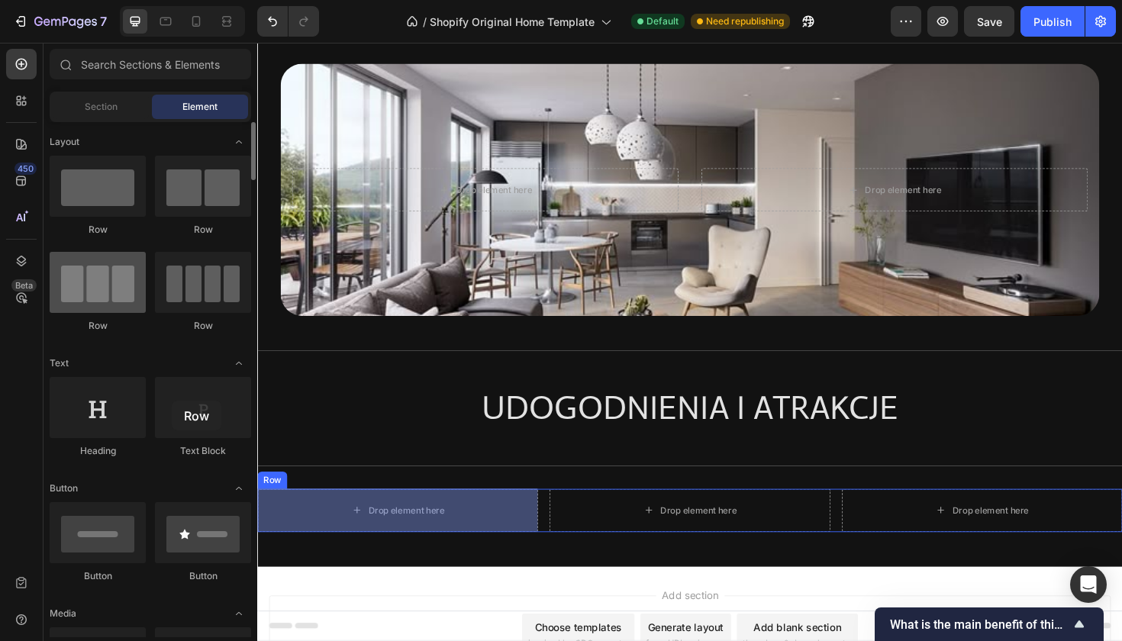
drag, startPoint x: 98, startPoint y: 183, endPoint x: 123, endPoint y: 256, distance: 76.5
click at [123, 256] on div "Row Row Row Row" at bounding box center [151, 251] width 202 height 191
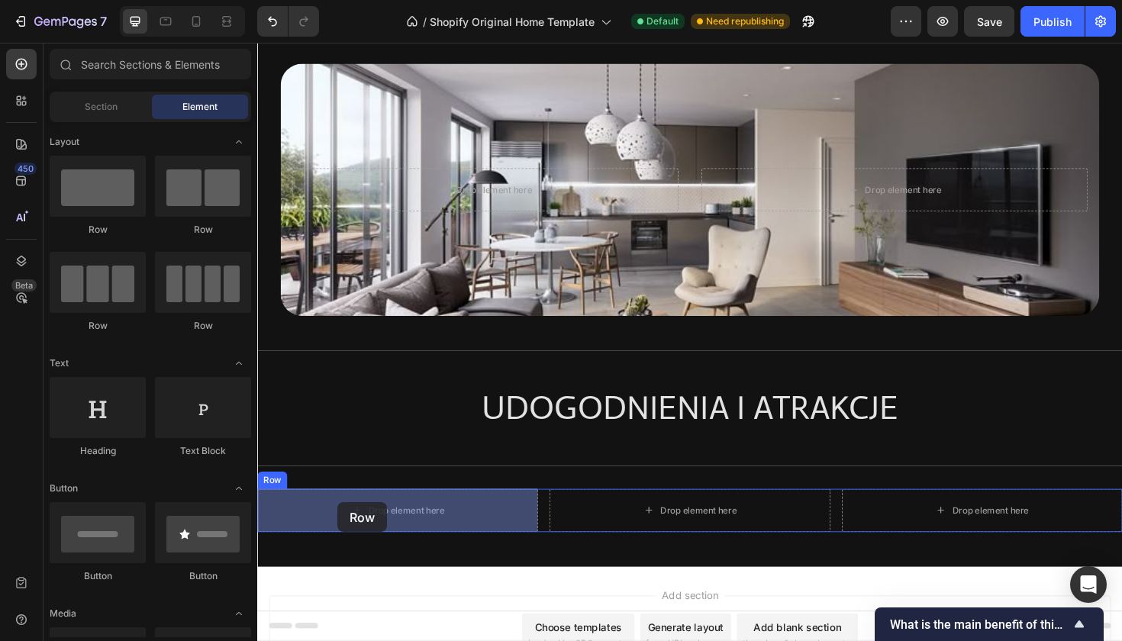
drag, startPoint x: 438, startPoint y: 248, endPoint x: 342, endPoint y: 530, distance: 297.6
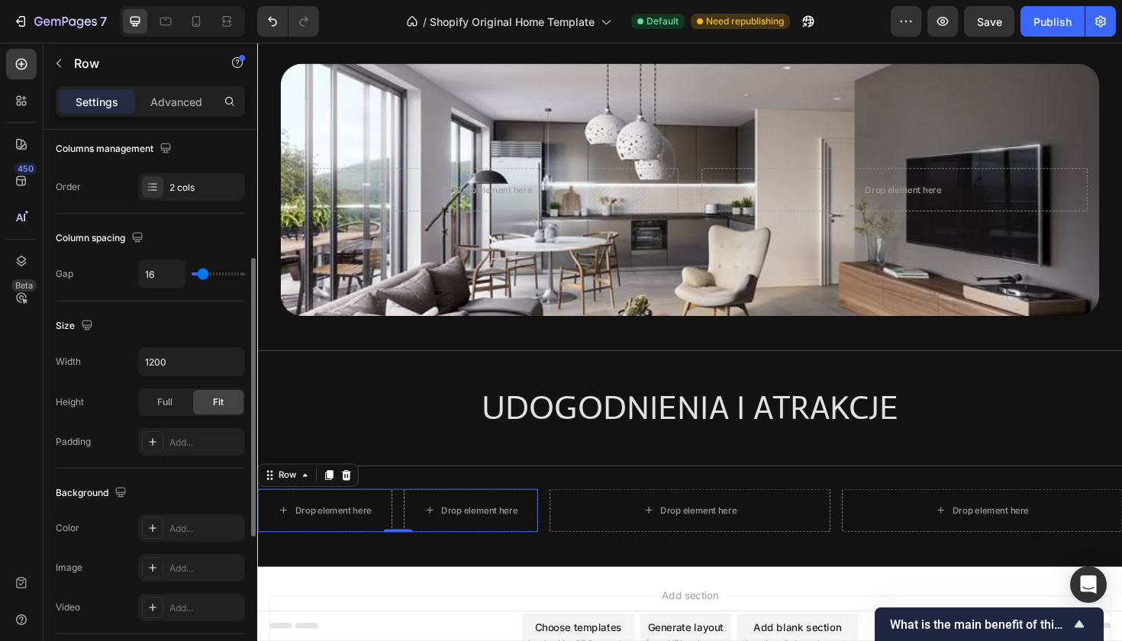
scroll to position [249, 0]
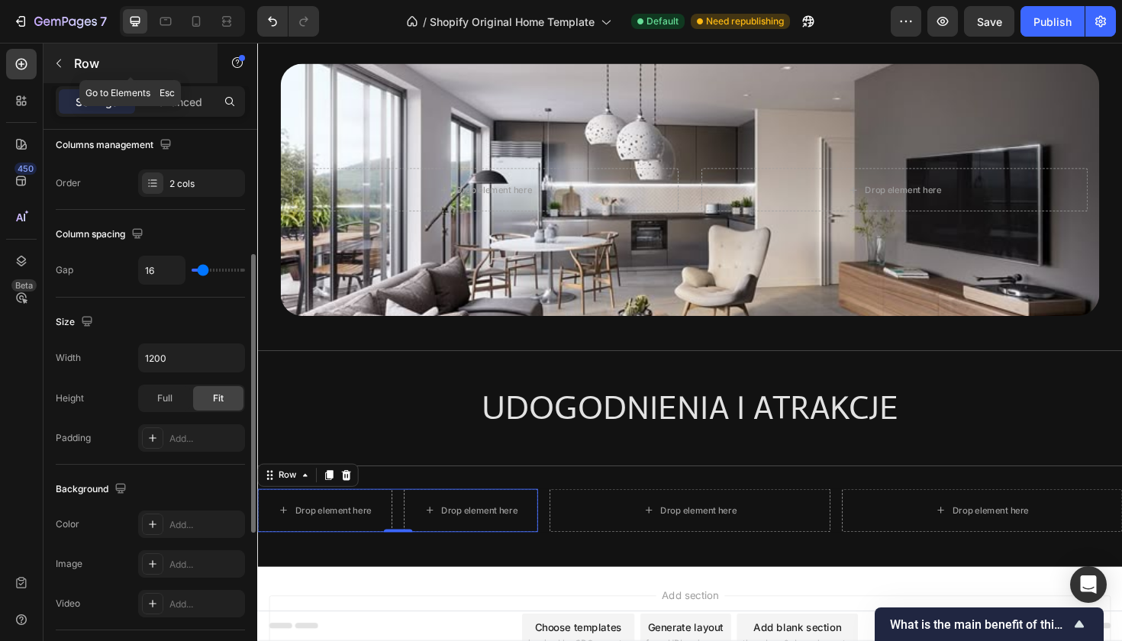
click at [59, 57] on icon "button" at bounding box center [59, 63] width 12 height 12
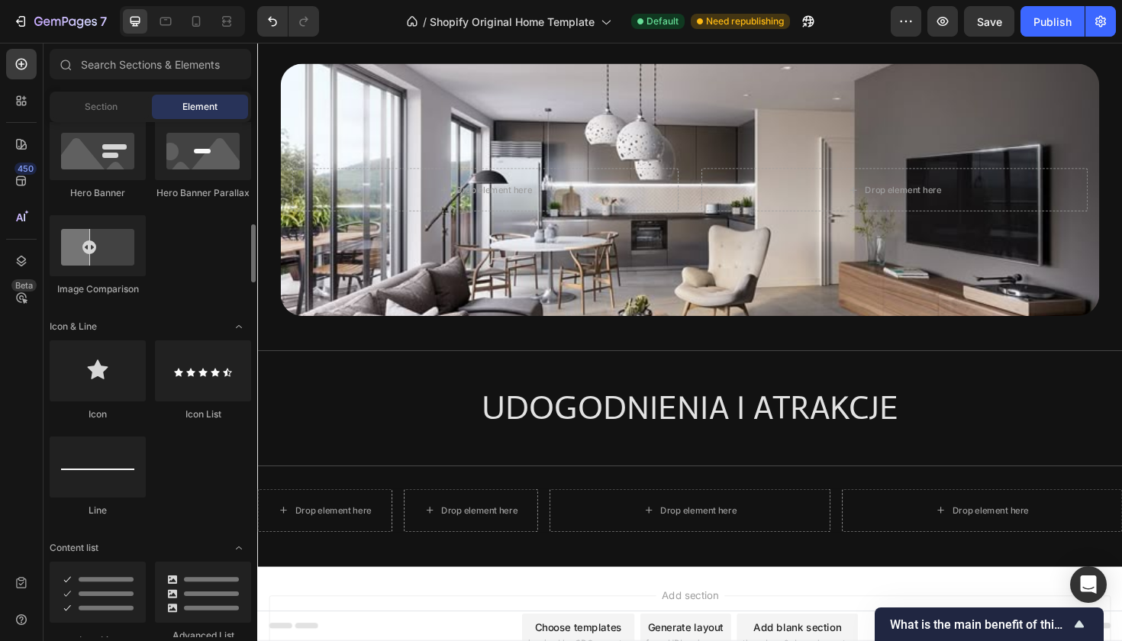
scroll to position [808, 0]
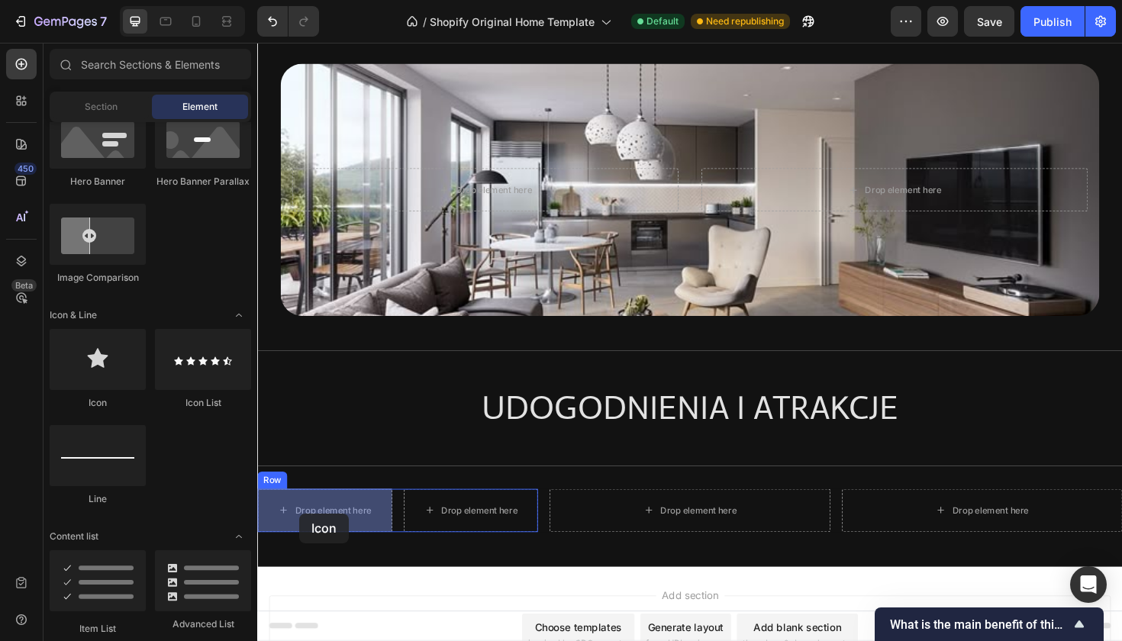
drag, startPoint x: 354, startPoint y: 411, endPoint x: 302, endPoint y: 541, distance: 140.0
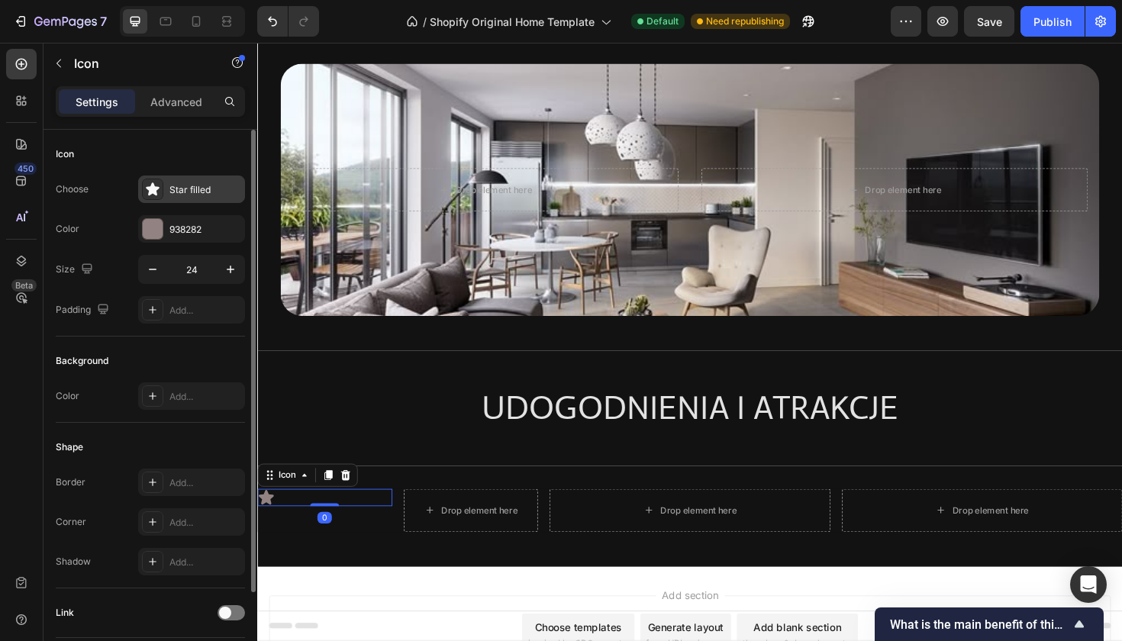
click at [156, 191] on icon at bounding box center [152, 189] width 15 height 15
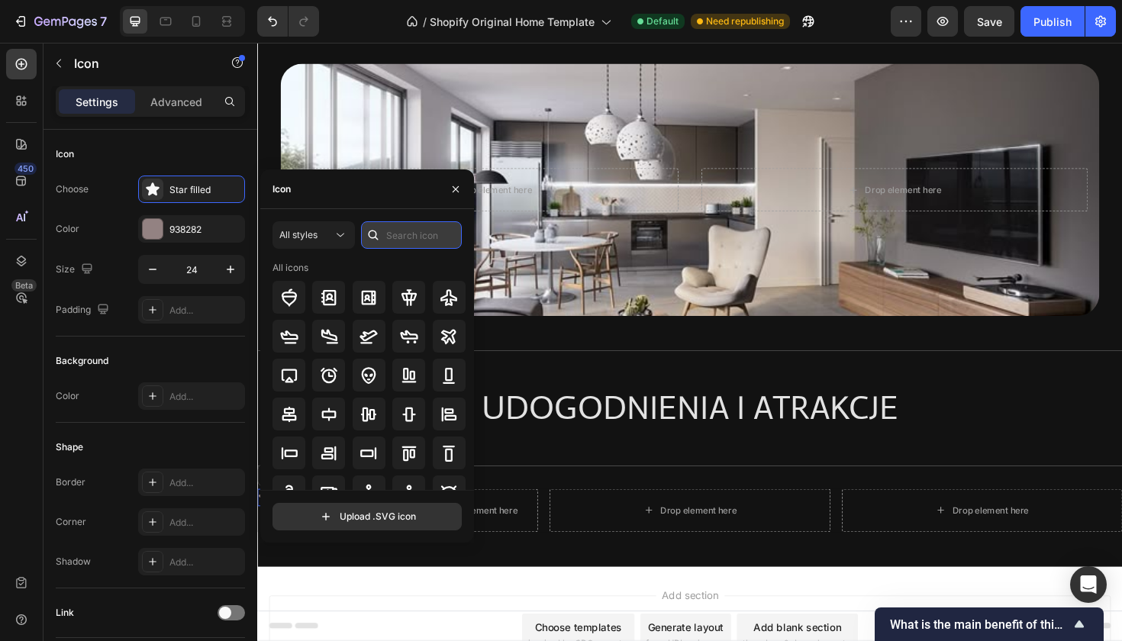
click at [389, 239] on input "text" at bounding box center [411, 234] width 101 height 27
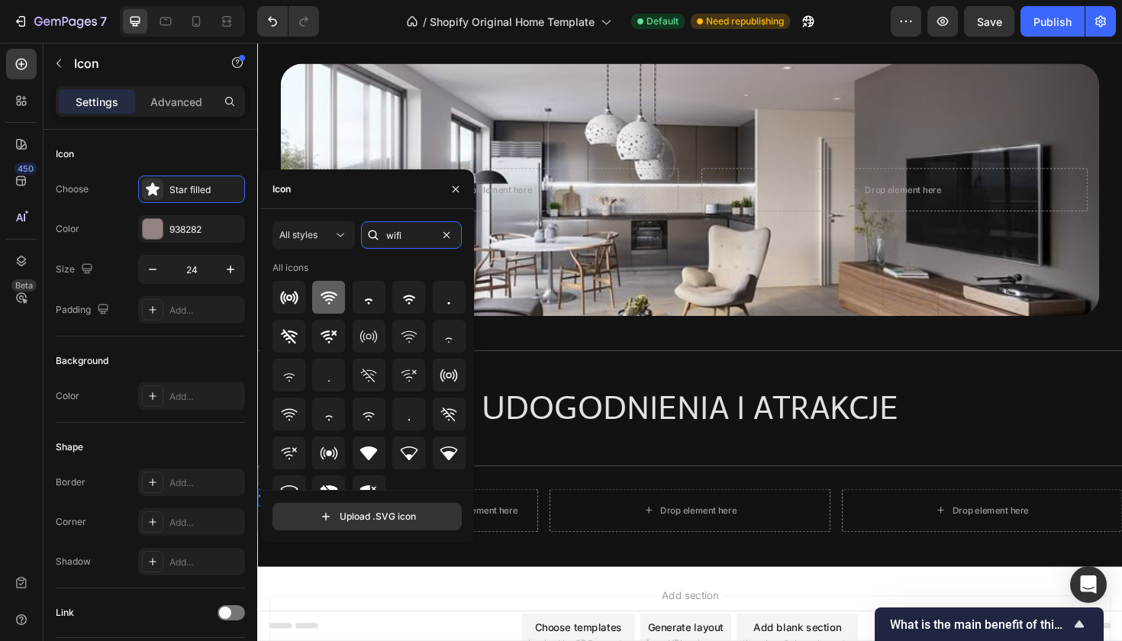
type input "wifi"
click at [326, 302] on icon at bounding box center [329, 298] width 18 height 18
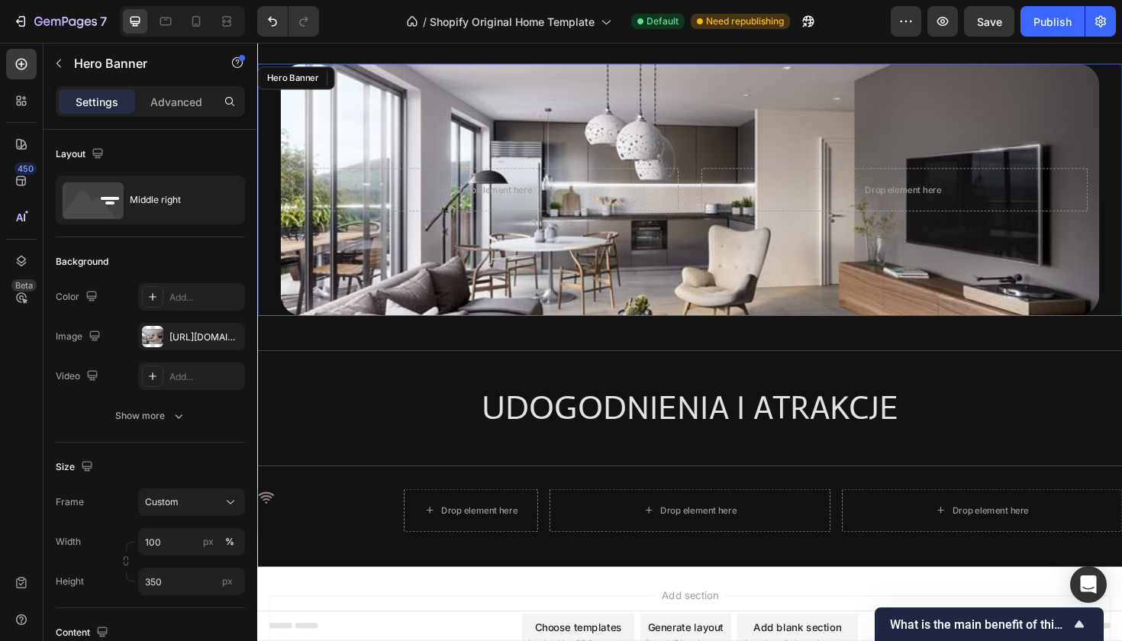
click at [266, 149] on div "Drop element here Drop element here Hero Banner" at bounding box center [715, 198] width 916 height 267
click at [267, 529] on icon at bounding box center [266, 524] width 17 height 13
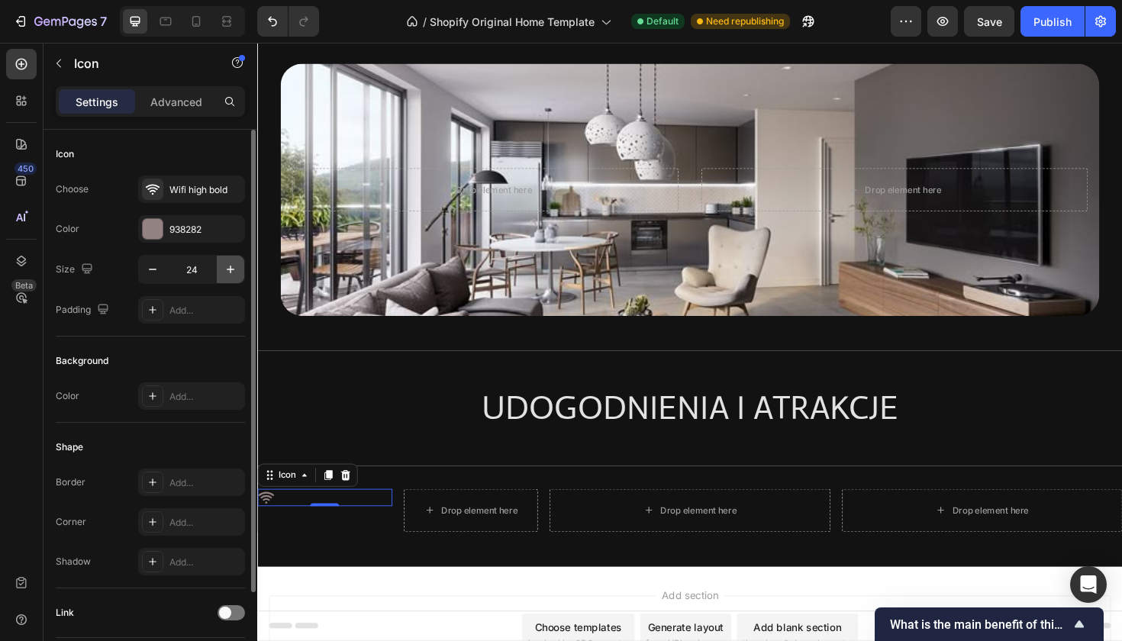
click at [229, 272] on icon "button" at bounding box center [230, 269] width 15 height 15
click at [230, 273] on icon "button" at bounding box center [230, 269] width 15 height 15
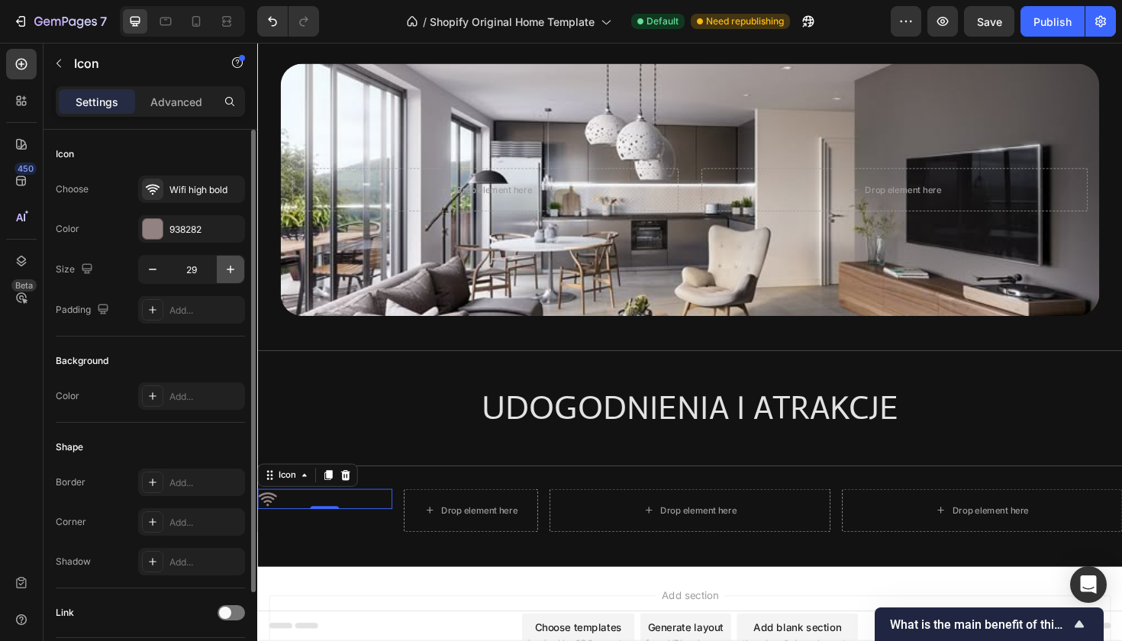
click at [230, 273] on icon "button" at bounding box center [230, 269] width 15 height 15
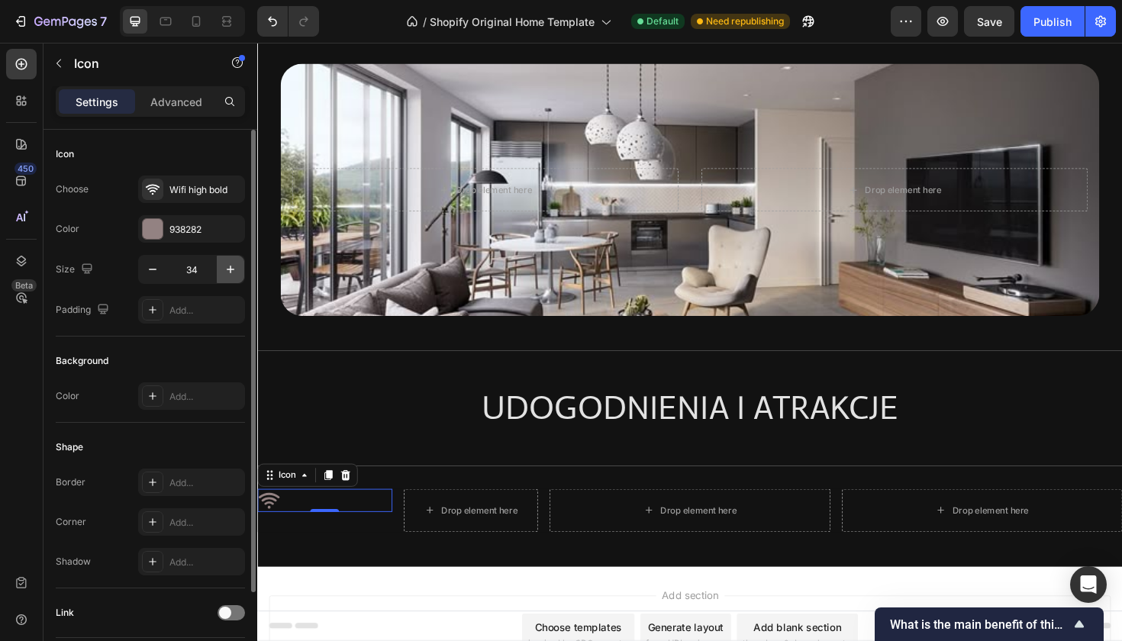
click at [230, 273] on icon "button" at bounding box center [230, 269] width 15 height 15
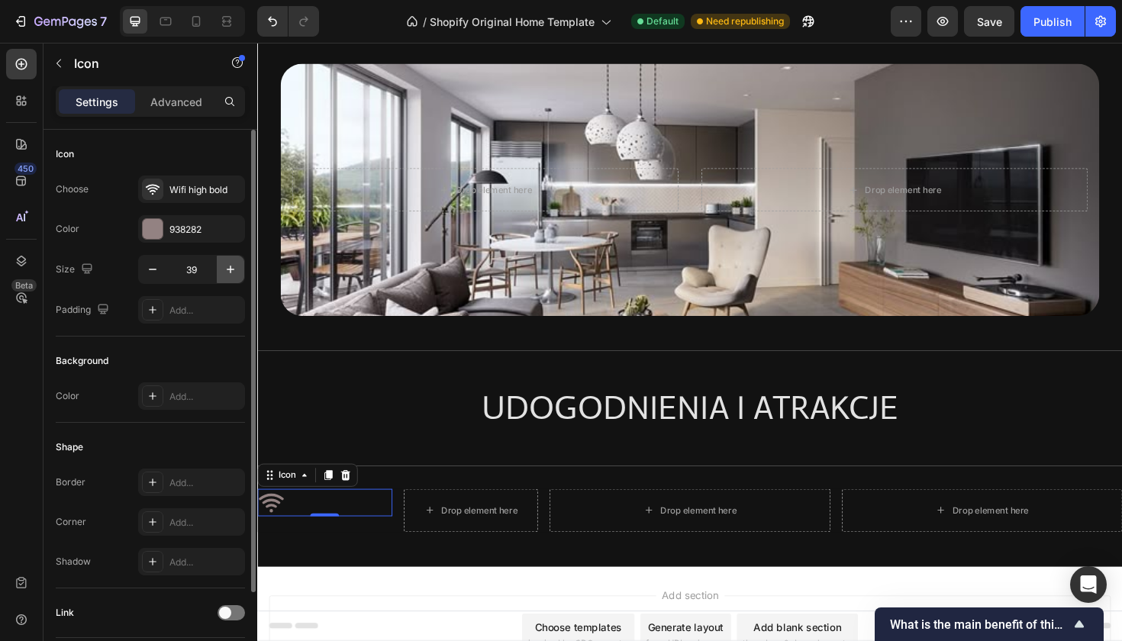
click at [230, 273] on icon "button" at bounding box center [230, 269] width 15 height 15
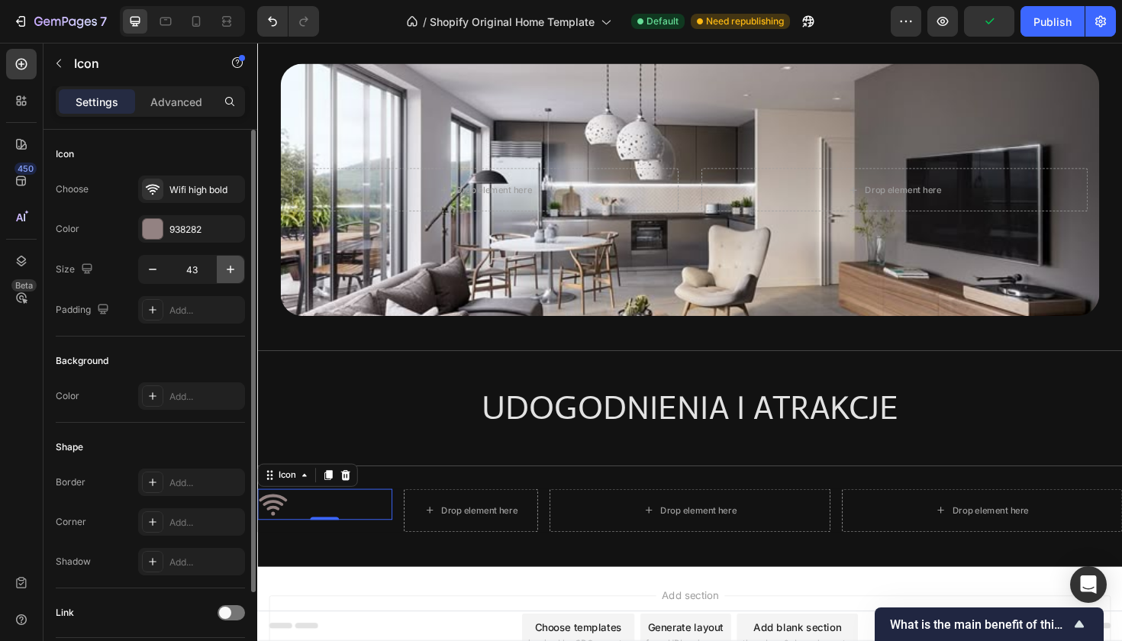
click at [230, 273] on icon "button" at bounding box center [230, 269] width 15 height 15
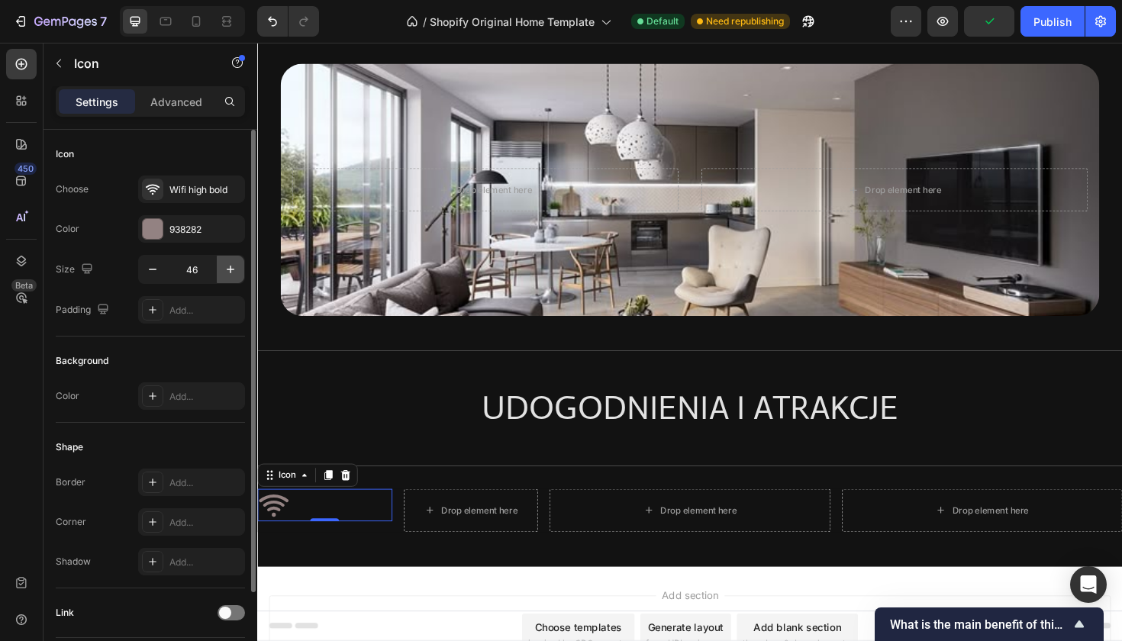
click at [230, 273] on icon "button" at bounding box center [230, 269] width 15 height 15
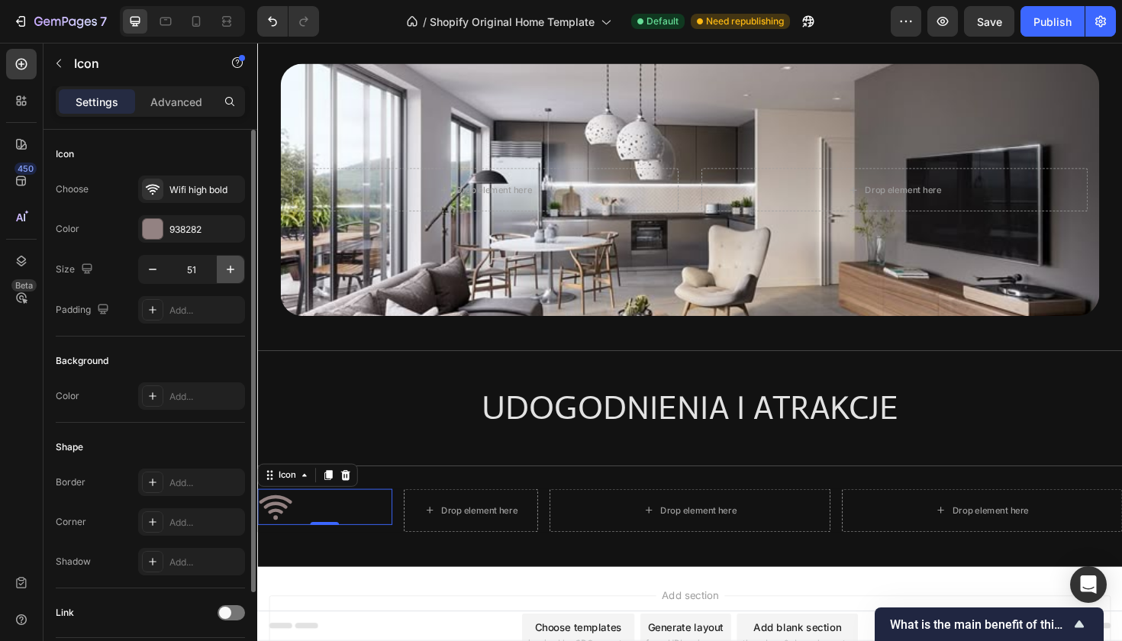
click at [230, 273] on icon "button" at bounding box center [230, 269] width 15 height 15
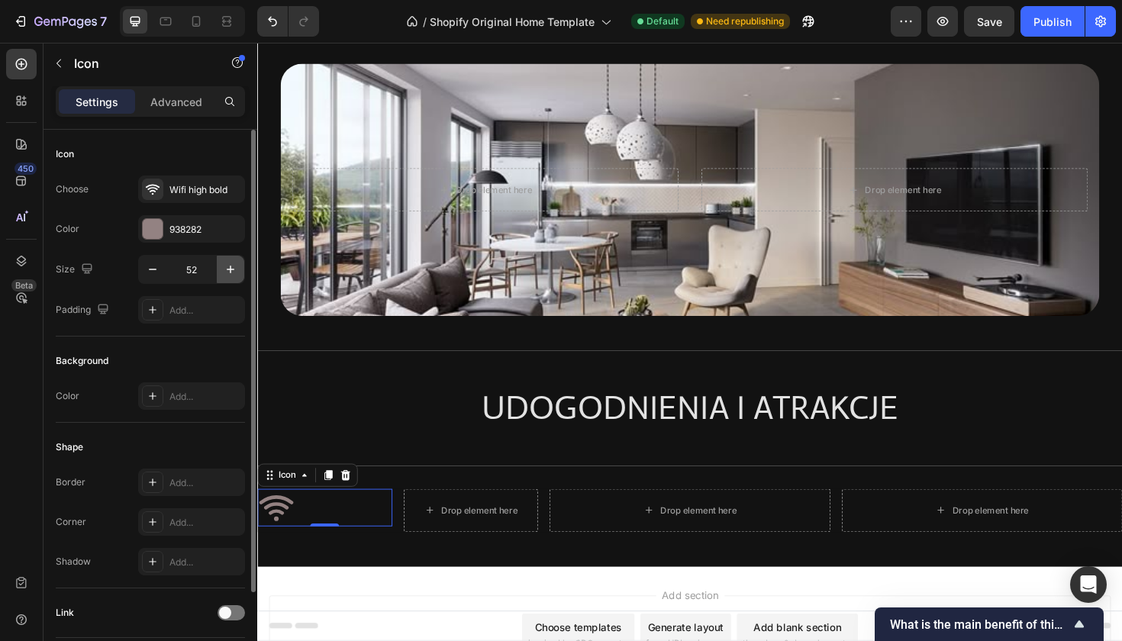
click at [230, 273] on icon "button" at bounding box center [230, 269] width 15 height 15
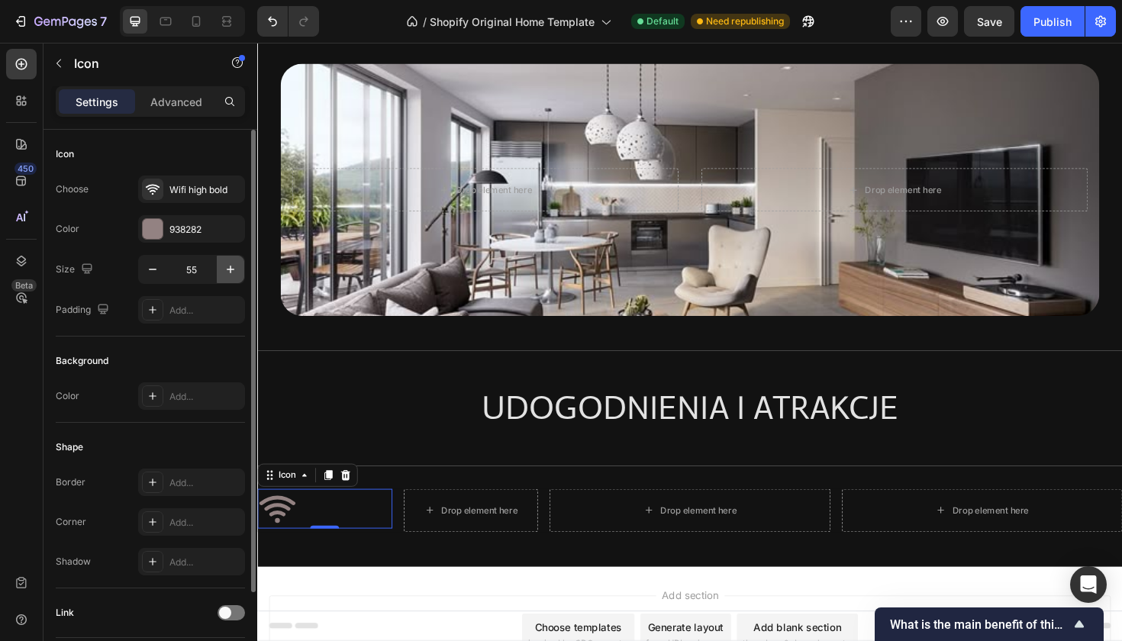
click at [230, 273] on icon "button" at bounding box center [230, 269] width 15 height 15
click at [202, 269] on input "56" at bounding box center [191, 269] width 50 height 27
type input "5"
type input "60"
click at [172, 118] on div "Settings Advanced" at bounding box center [151, 108] width 214 height 44
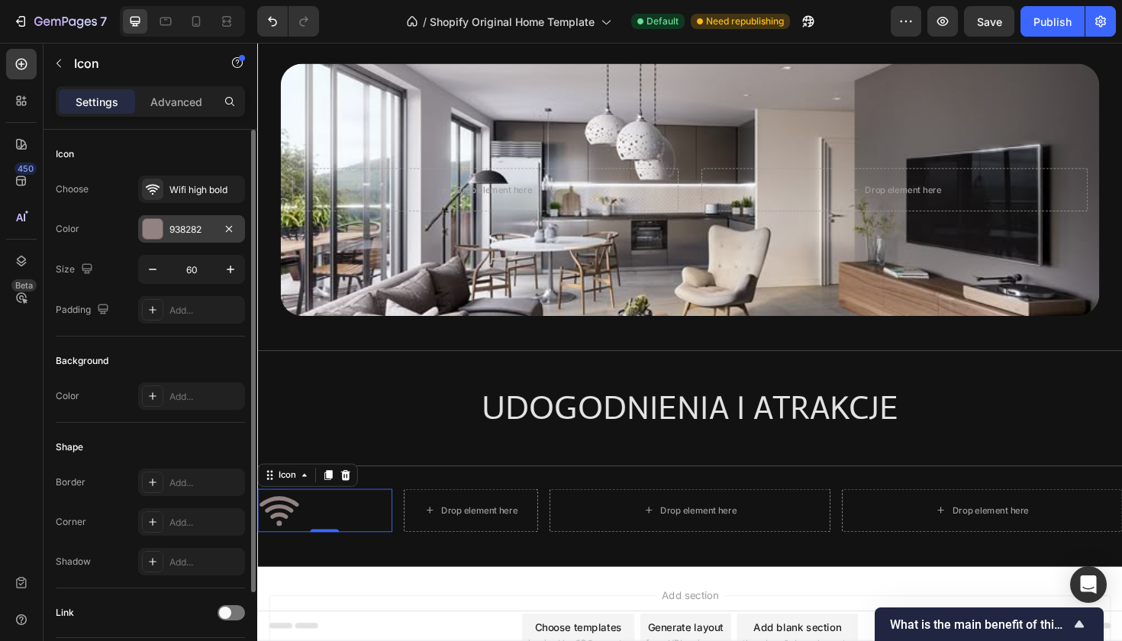
click at [156, 226] on div at bounding box center [153, 229] width 20 height 20
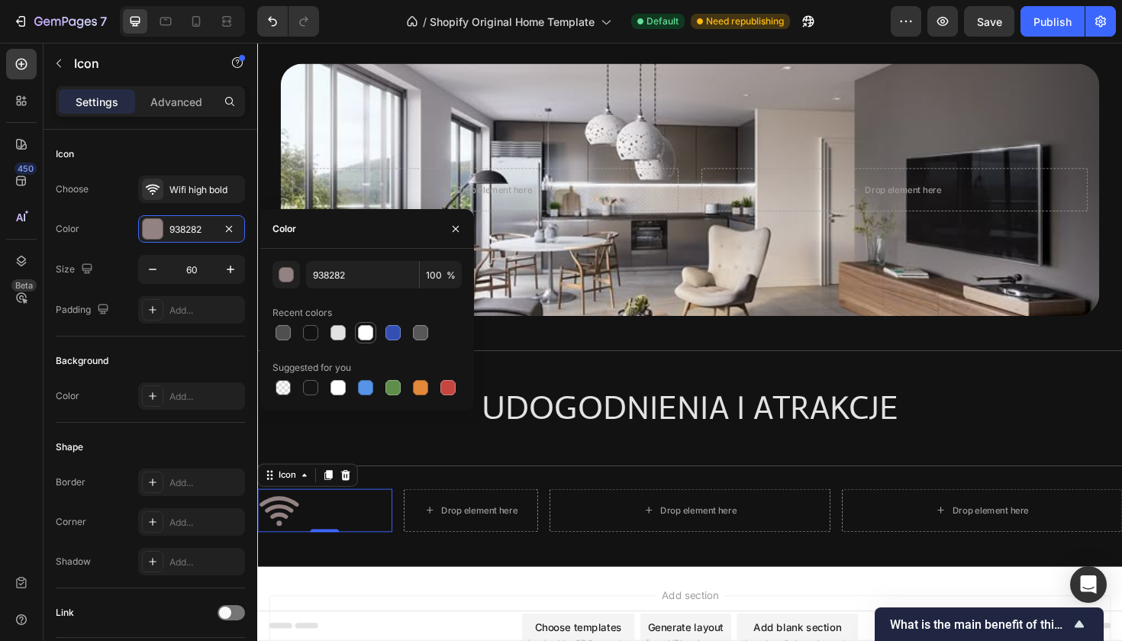
click at [365, 337] on div at bounding box center [365, 332] width 15 height 15
type input "FFFFFF"
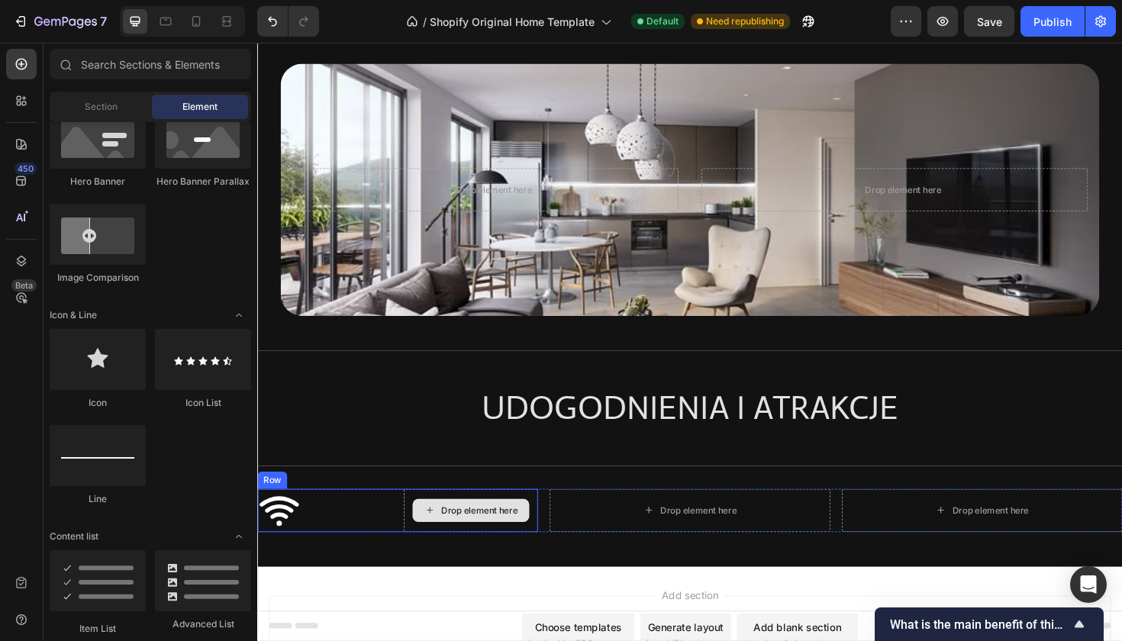
click at [450, 544] on div "Drop element here" at bounding box center [483, 538] width 124 height 24
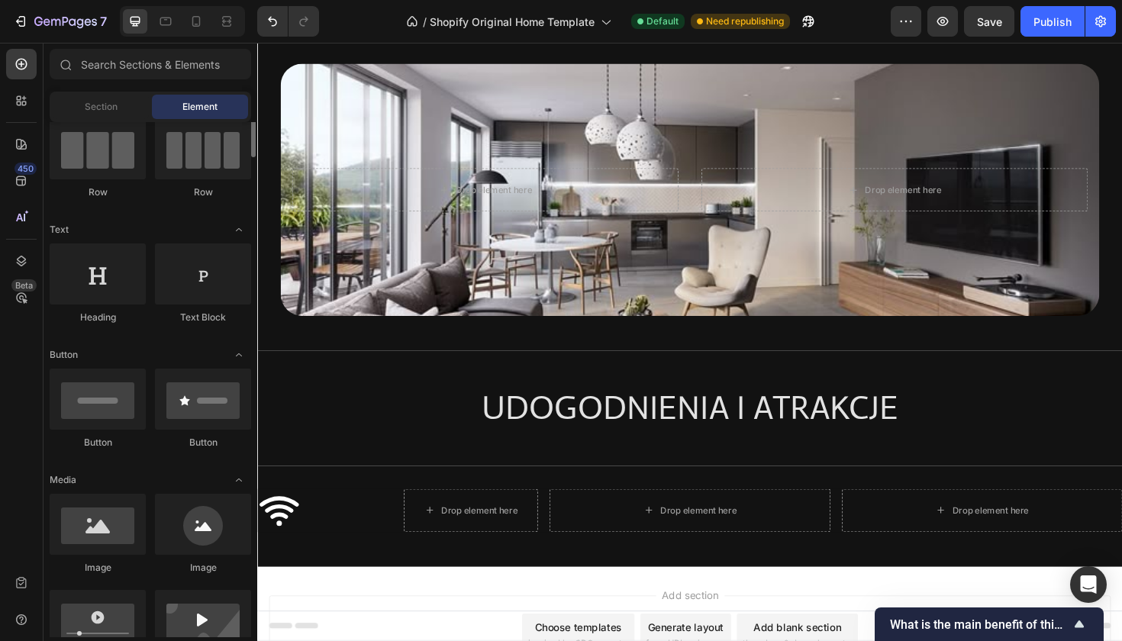
scroll to position [0, 0]
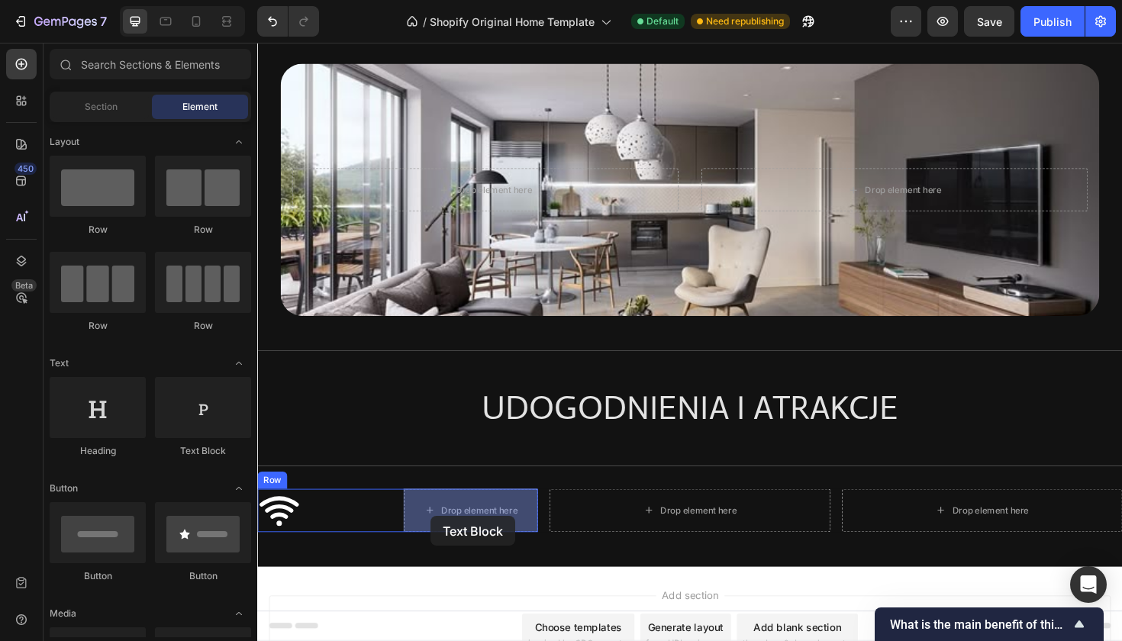
drag, startPoint x: 480, startPoint y: 444, endPoint x: 440, endPoint y: 544, distance: 108.3
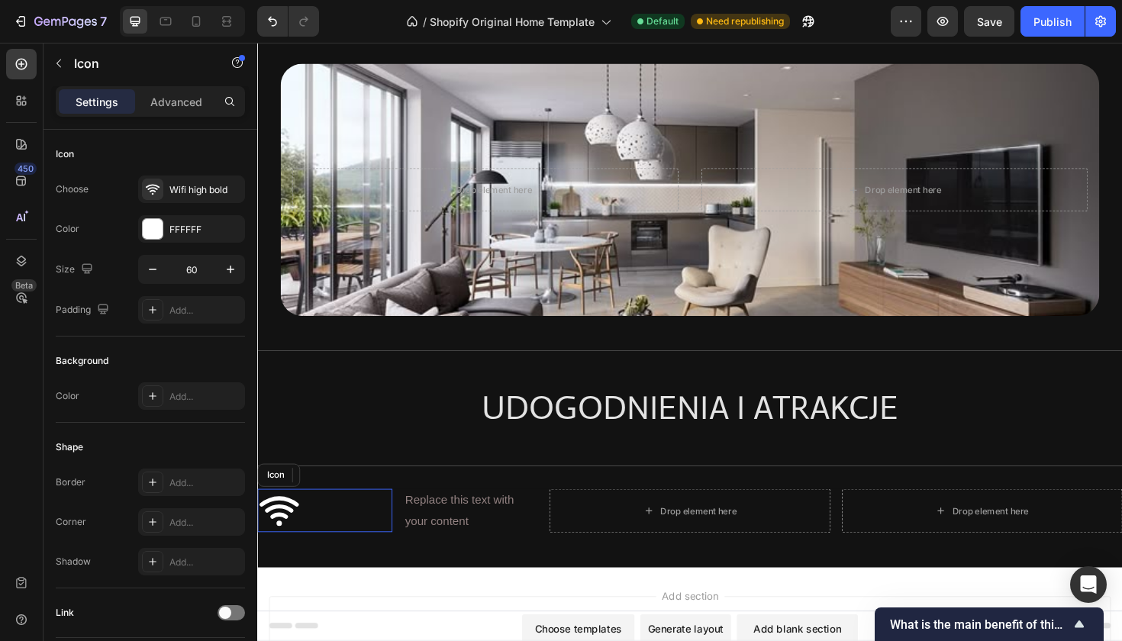
click at [370, 537] on div "Icon" at bounding box center [328, 538] width 143 height 46
click at [405, 527] on div "Icon 0 Replace this text with your content Text Block Row" at bounding box center [405, 538] width 297 height 47
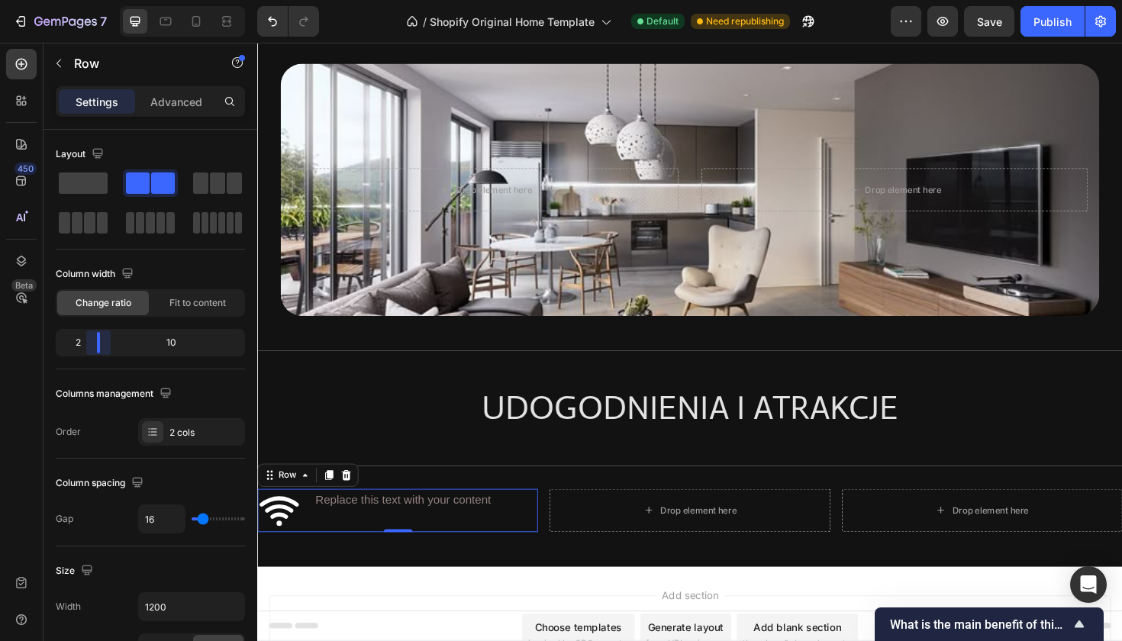
drag, startPoint x: 154, startPoint y: 339, endPoint x: 81, endPoint y: 340, distance: 73.3
click at [81, 0] on body "7 / Shopify Original Home Template Default Need republishing Preview Save Publi…" at bounding box center [561, 0] width 1122 height 0
click at [170, 111] on div "Advanced" at bounding box center [176, 101] width 76 height 24
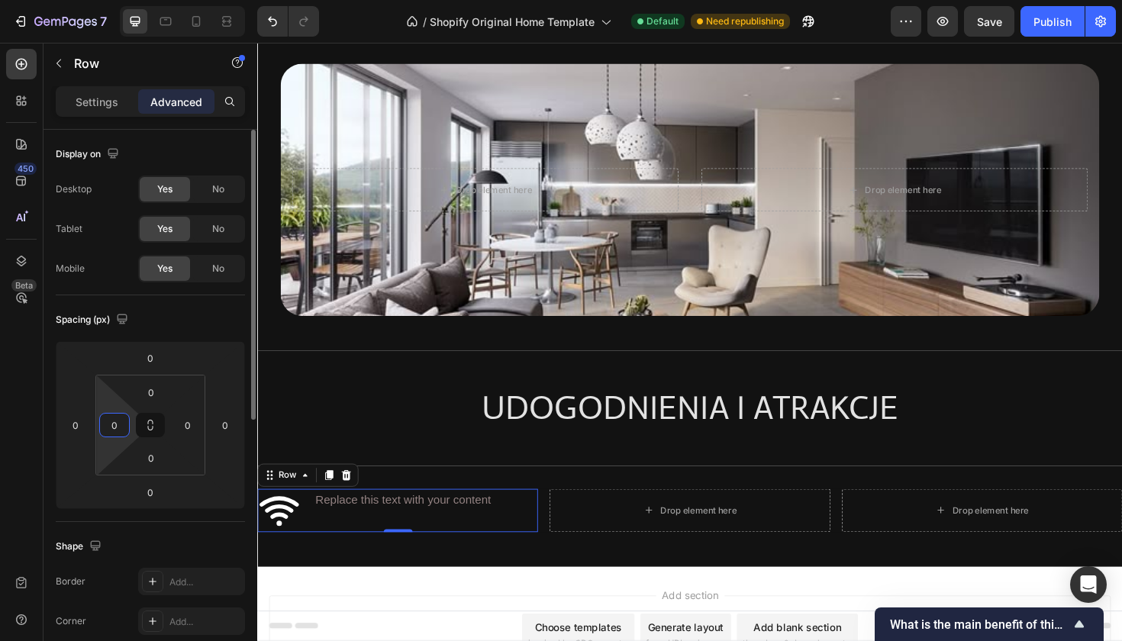
click at [121, 423] on input "0" at bounding box center [114, 425] width 23 height 23
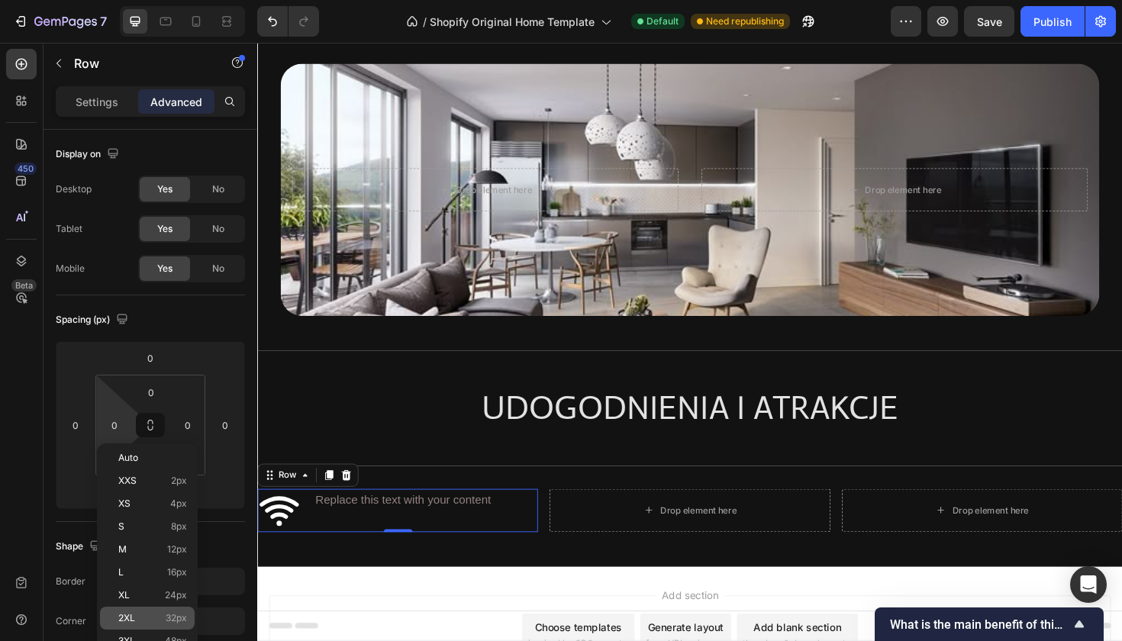
click at [173, 627] on div "2XL 32px" at bounding box center [147, 618] width 95 height 23
type input "32"
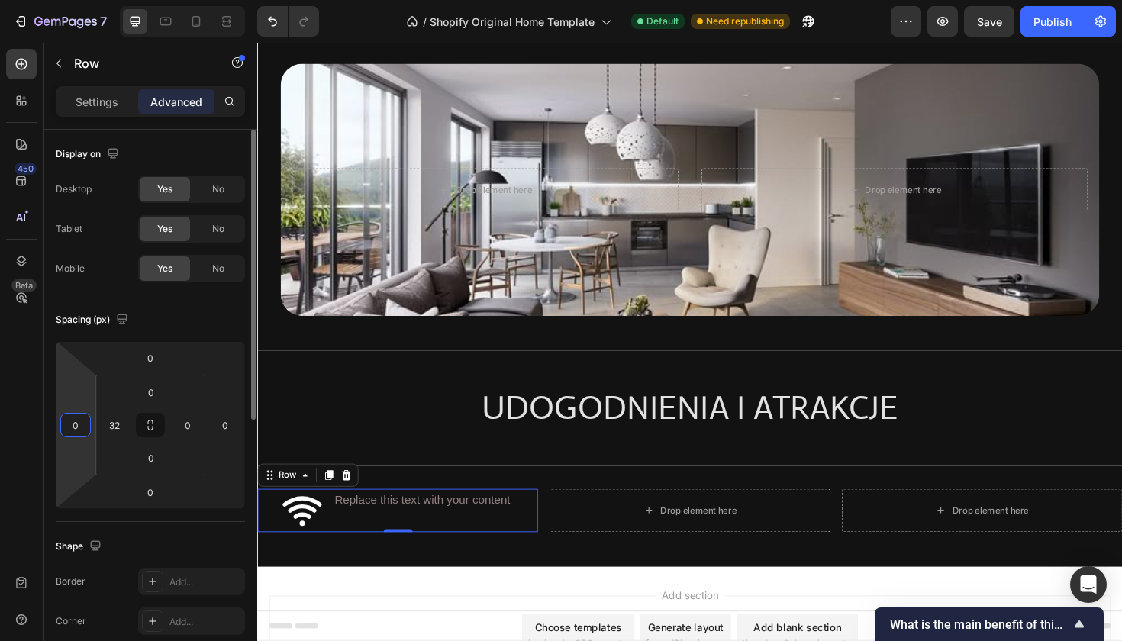
click at [75, 424] on input "0" at bounding box center [75, 425] width 23 height 23
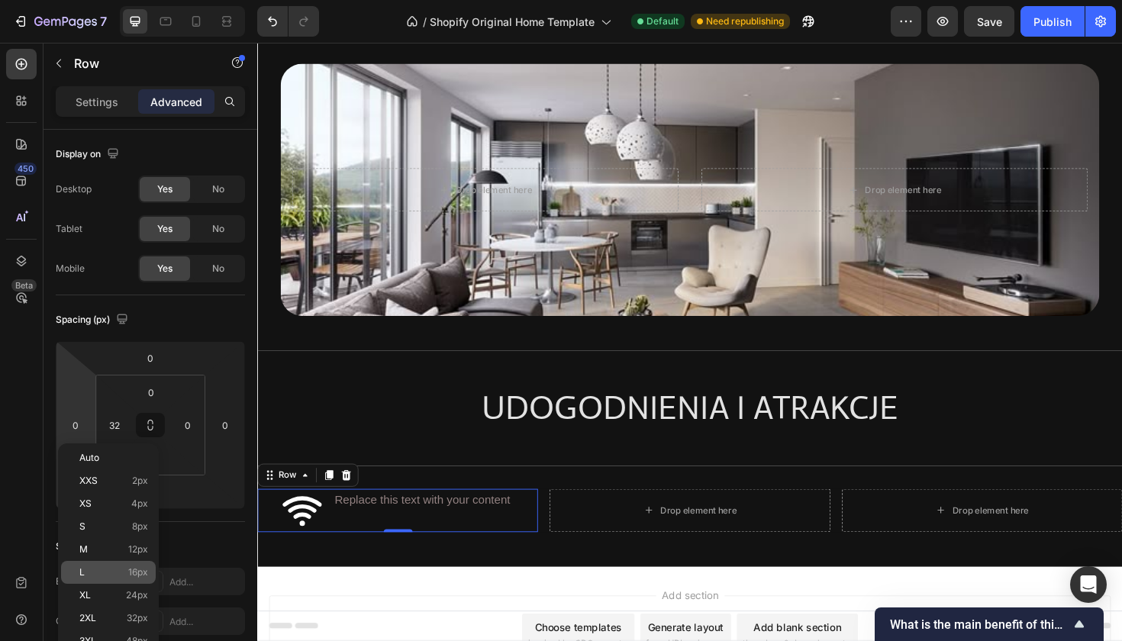
click at [142, 570] on span "16px" at bounding box center [138, 572] width 20 height 11
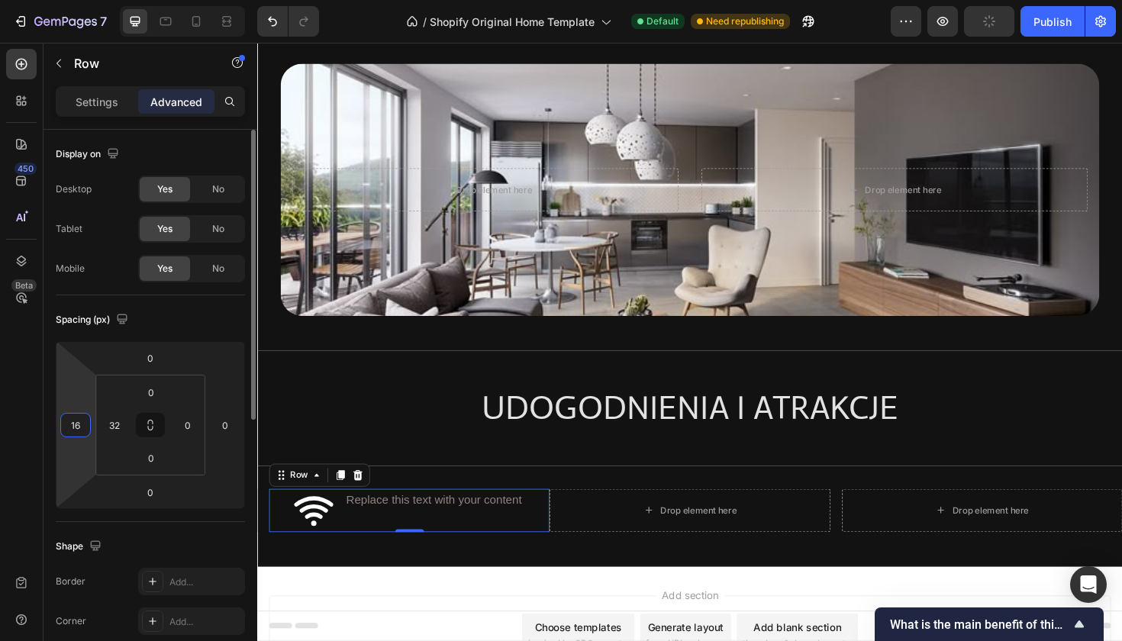
click at [73, 418] on input "16" at bounding box center [75, 425] width 23 height 23
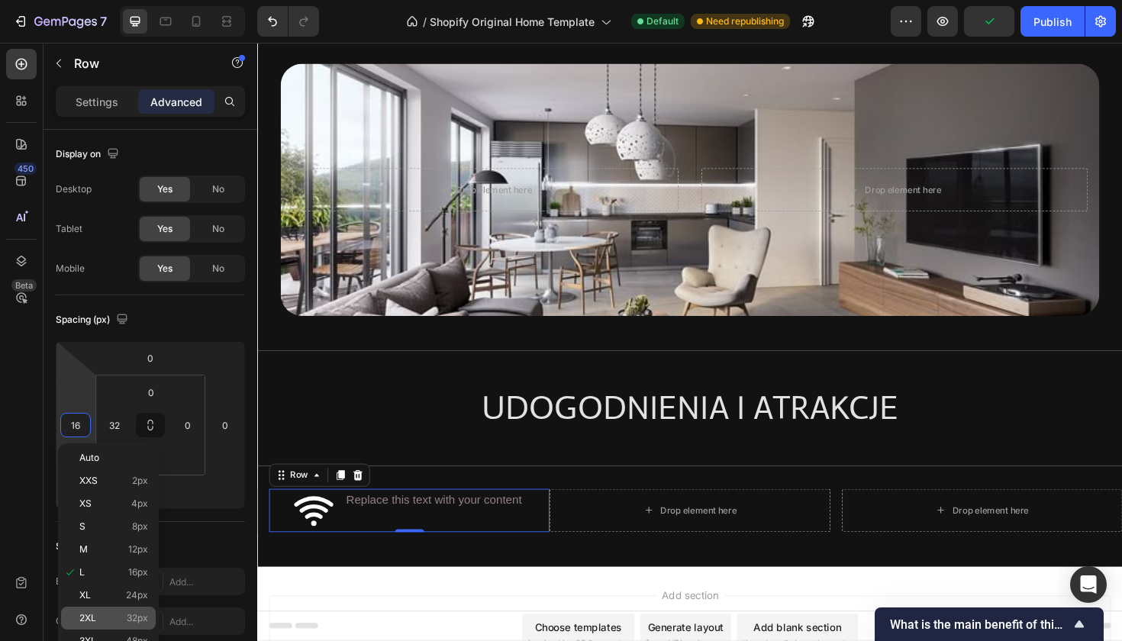
click at [128, 616] on span "32px" at bounding box center [137, 618] width 21 height 11
type input "32"
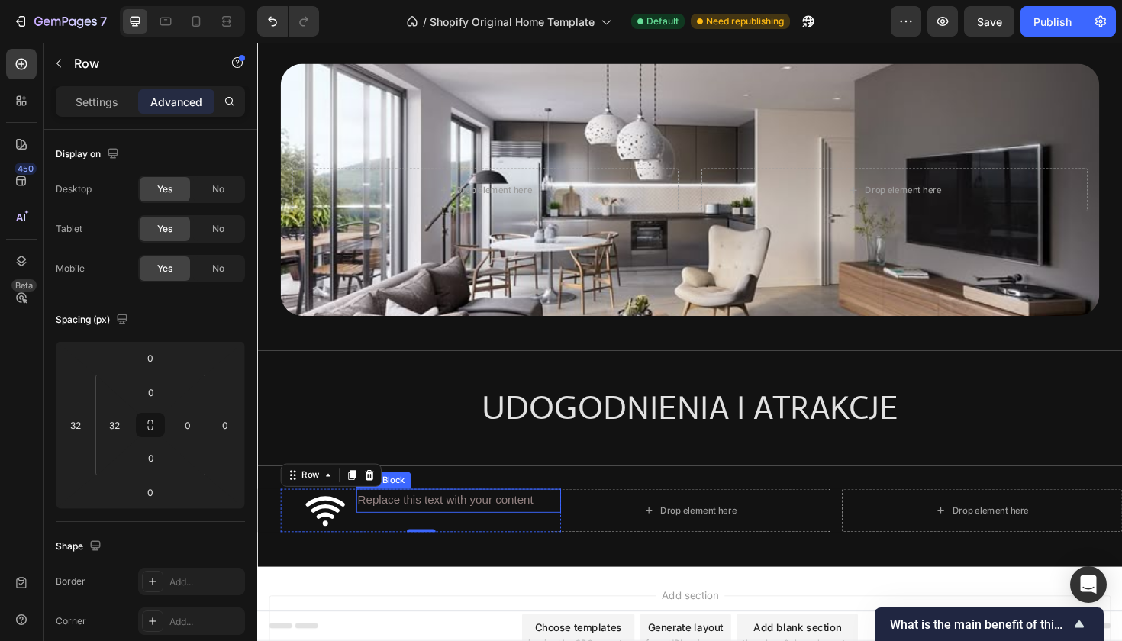
click at [363, 530] on div "Replace this text with your content" at bounding box center [470, 527] width 217 height 25
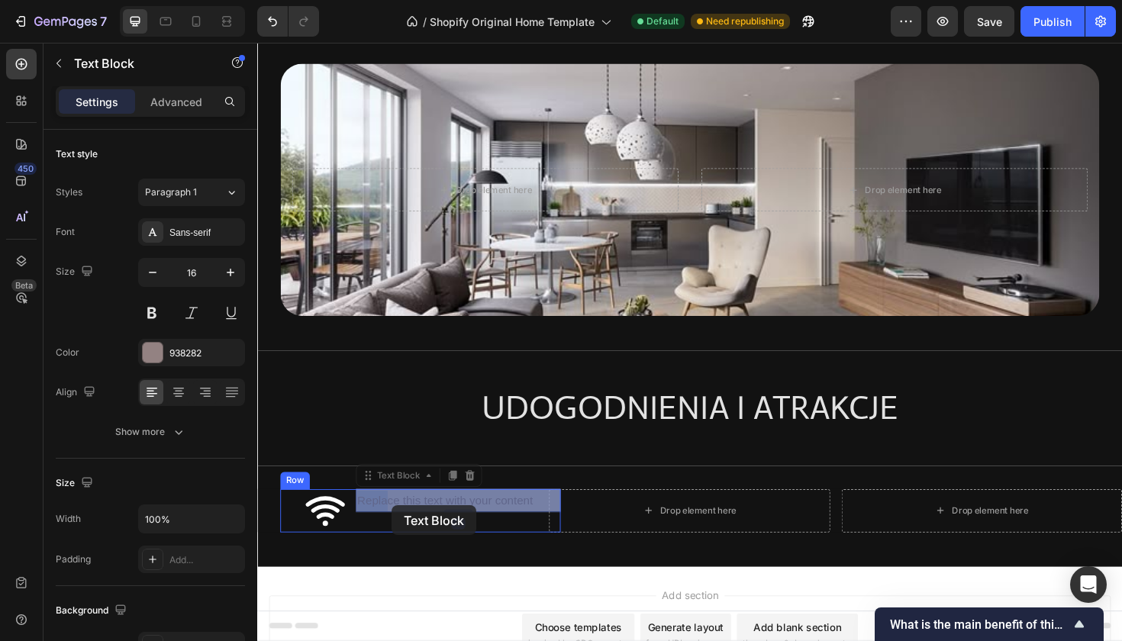
drag, startPoint x: 363, startPoint y: 530, endPoint x: 396, endPoint y: 531, distance: 32.9
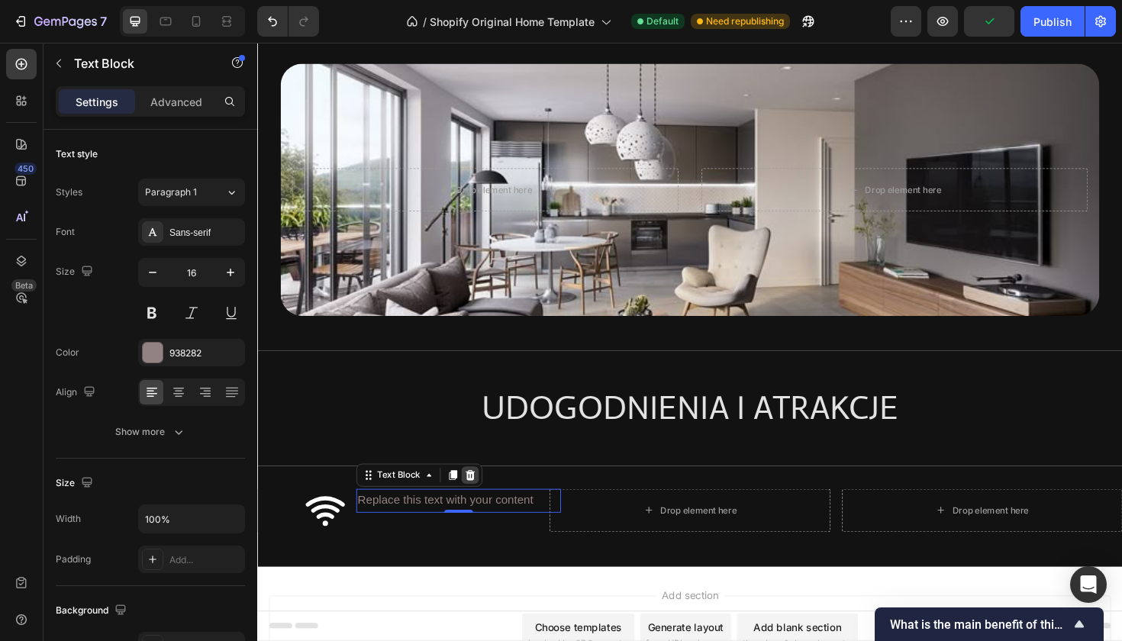
click at [485, 502] on icon at bounding box center [482, 500] width 10 height 11
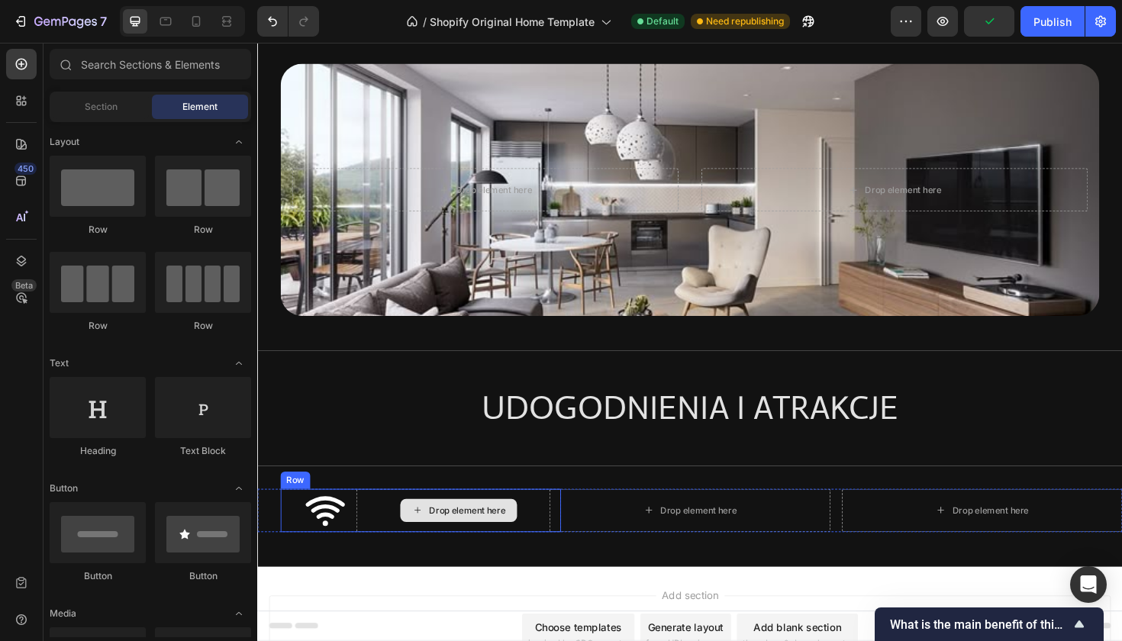
click at [389, 541] on div "Drop element here" at bounding box center [470, 538] width 217 height 46
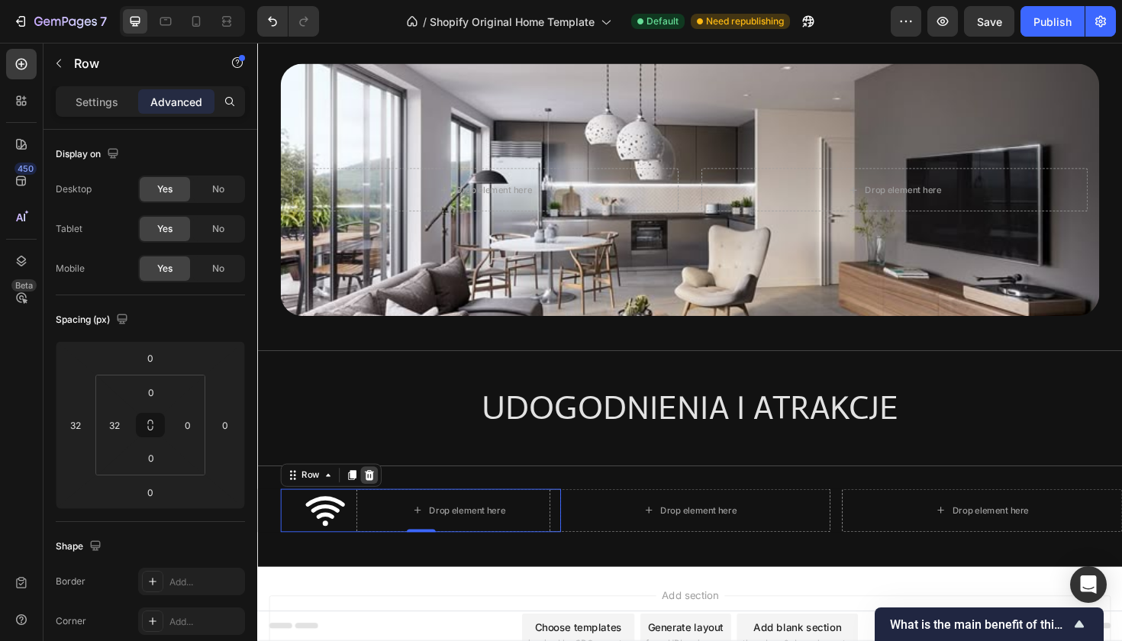
click at [379, 502] on icon at bounding box center [375, 501] width 12 height 12
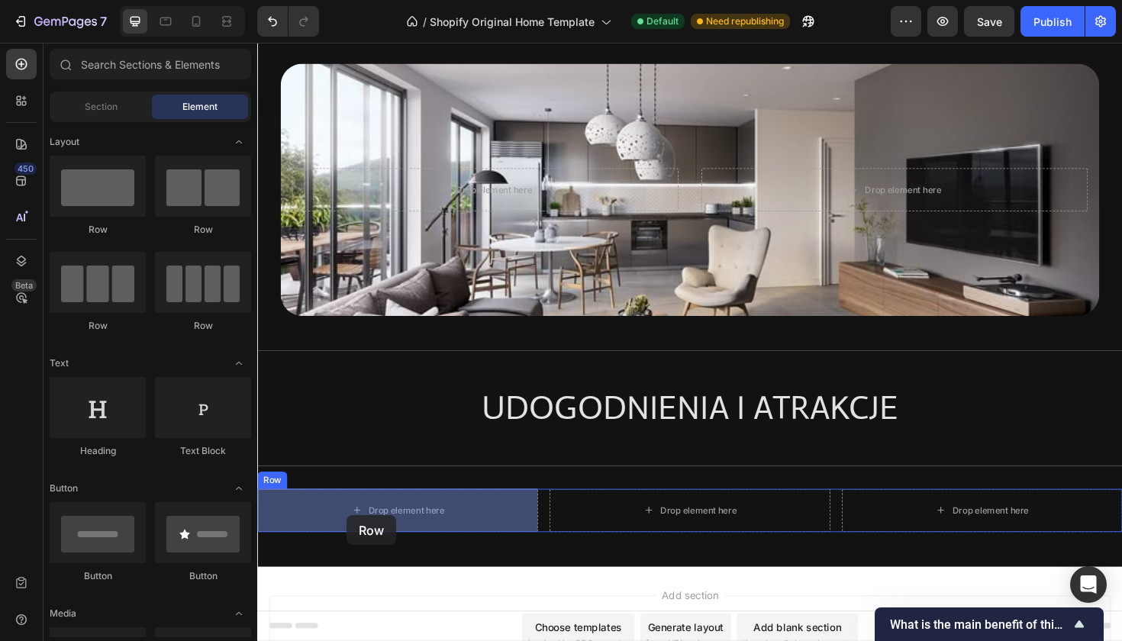
drag, startPoint x: 444, startPoint y: 259, endPoint x: 352, endPoint y: 543, distance: 299.3
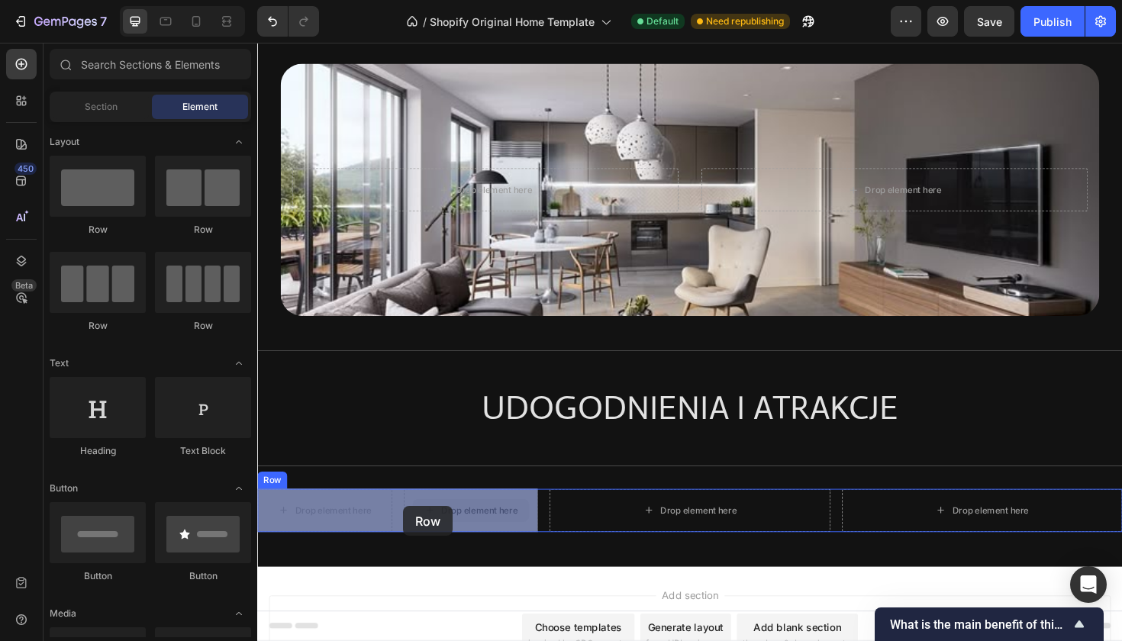
drag, startPoint x: 452, startPoint y: 543, endPoint x: 411, endPoint y: 534, distance: 41.7
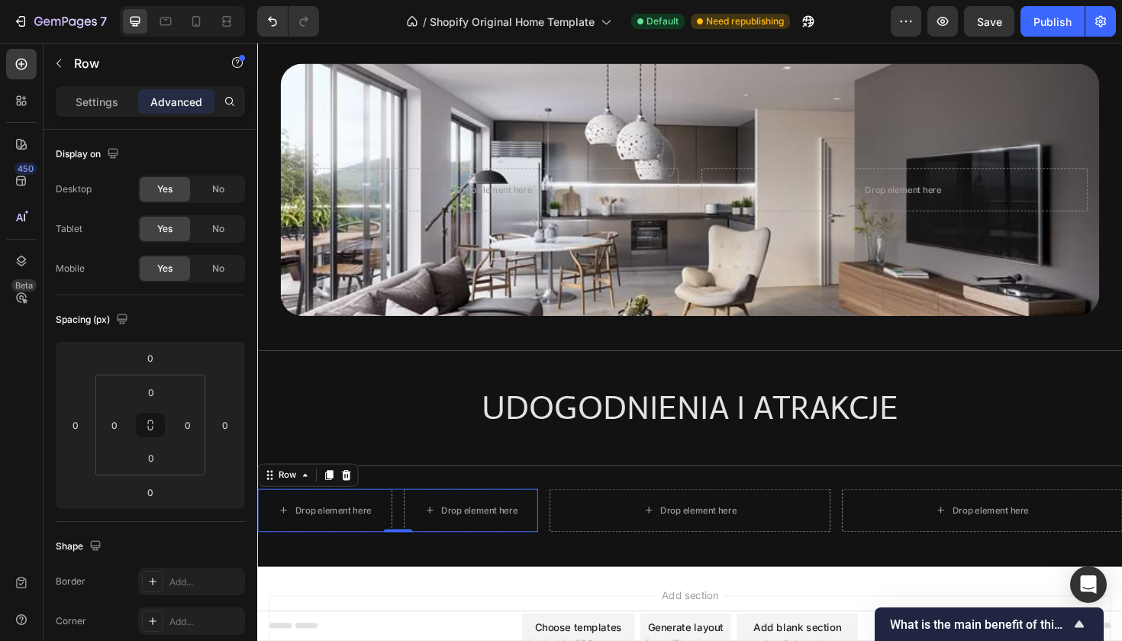
click at [85, 89] on div "Settings Advanced" at bounding box center [150, 101] width 189 height 31
click at [87, 95] on p "Settings" at bounding box center [97, 102] width 43 height 16
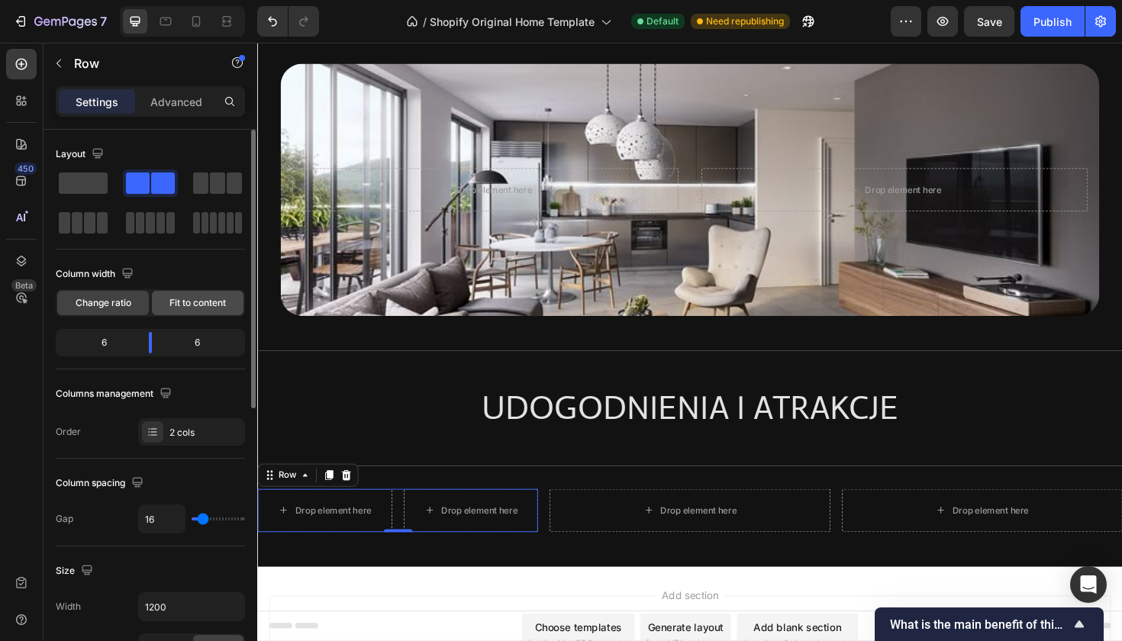
click at [198, 311] on div "Fit to content" at bounding box center [198, 303] width 92 height 24
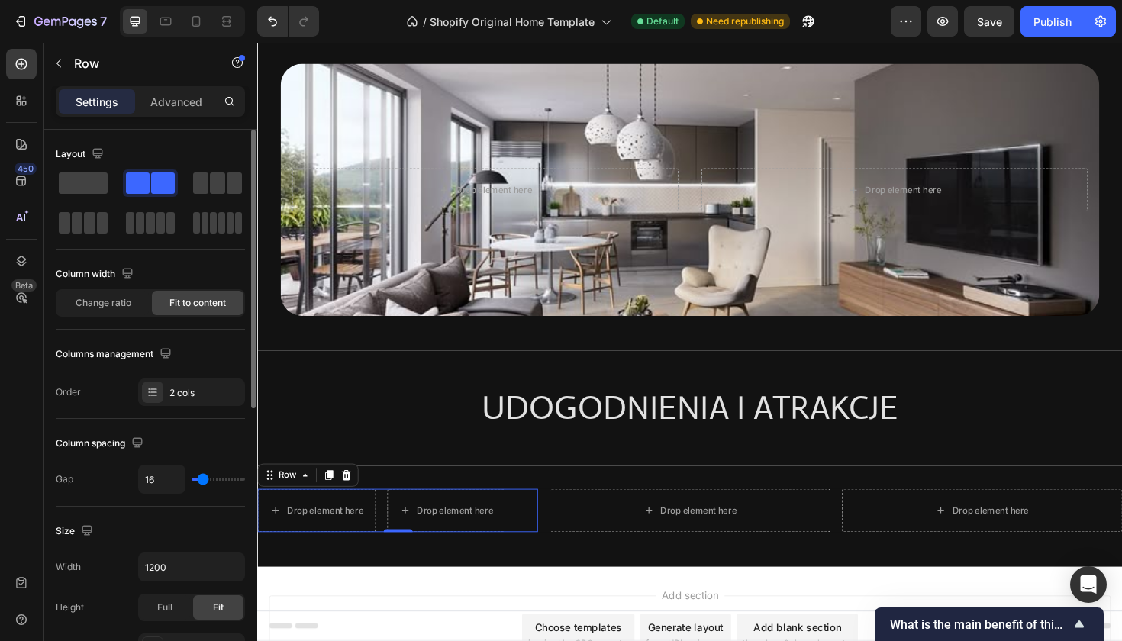
click at [198, 311] on div "Fit to content" at bounding box center [198, 303] width 92 height 24
click at [117, 311] on div "Change ratio" at bounding box center [103, 303] width 92 height 24
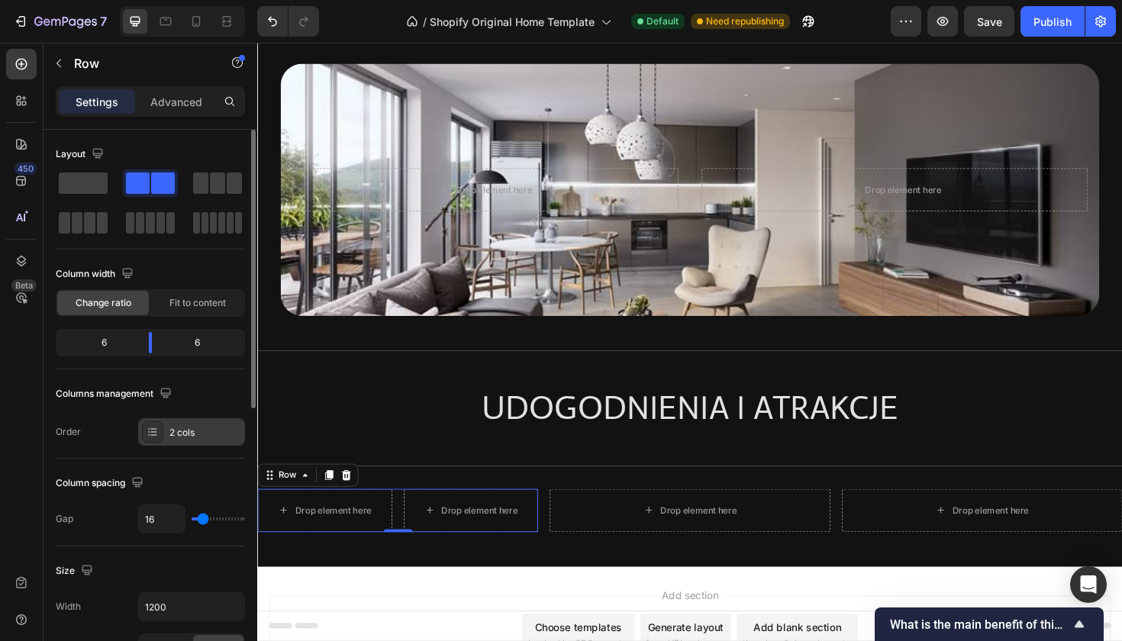
click at [165, 423] on div "2 cols" at bounding box center [191, 431] width 107 height 27
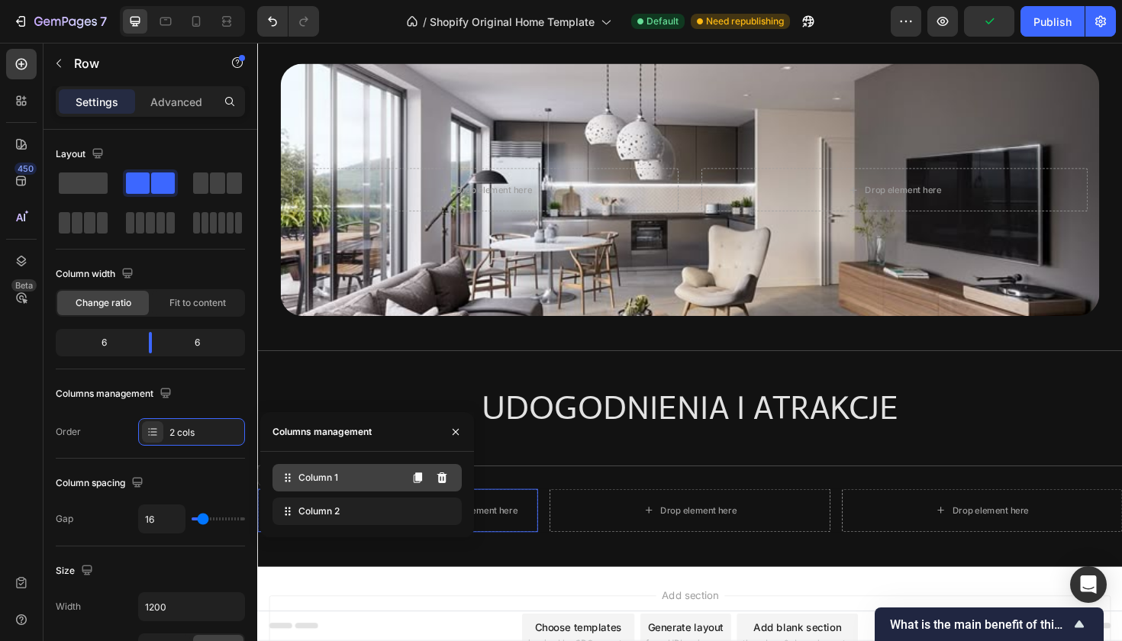
click at [289, 482] on icon at bounding box center [287, 477] width 15 height 15
click at [460, 433] on icon "button" at bounding box center [456, 432] width 12 height 12
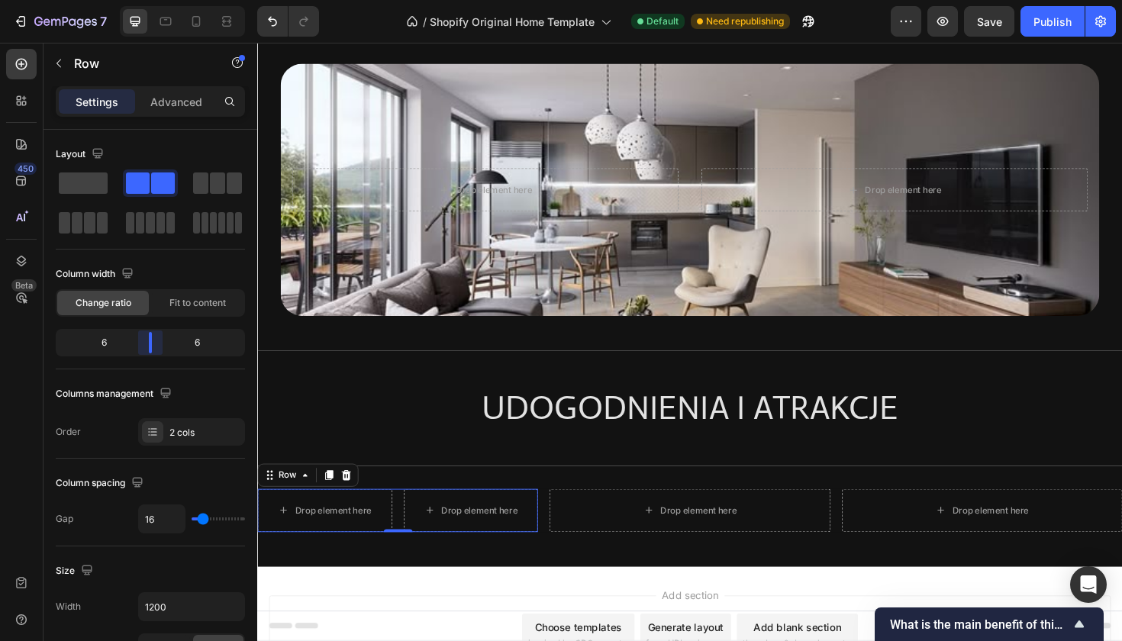
drag, startPoint x: 147, startPoint y: 340, endPoint x: 153, endPoint y: 369, distance: 28.9
click at [153, 0] on body "7 / Shopify Original Home Template Default Need republishing Preview Save Publi…" at bounding box center [561, 0] width 1122 height 0
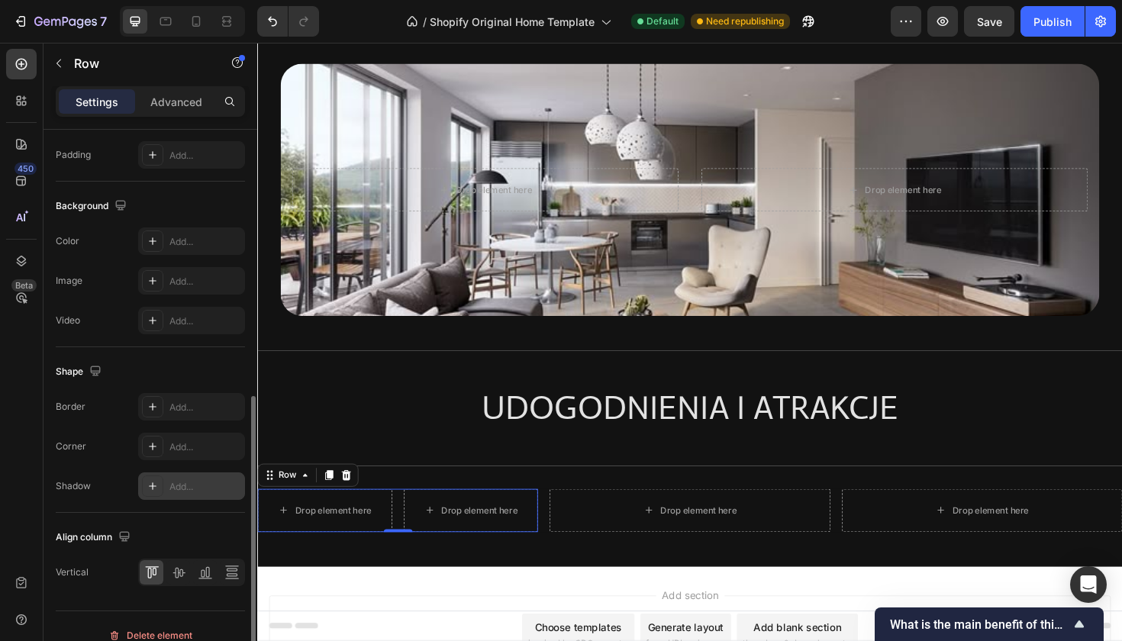
scroll to position [550, 0]
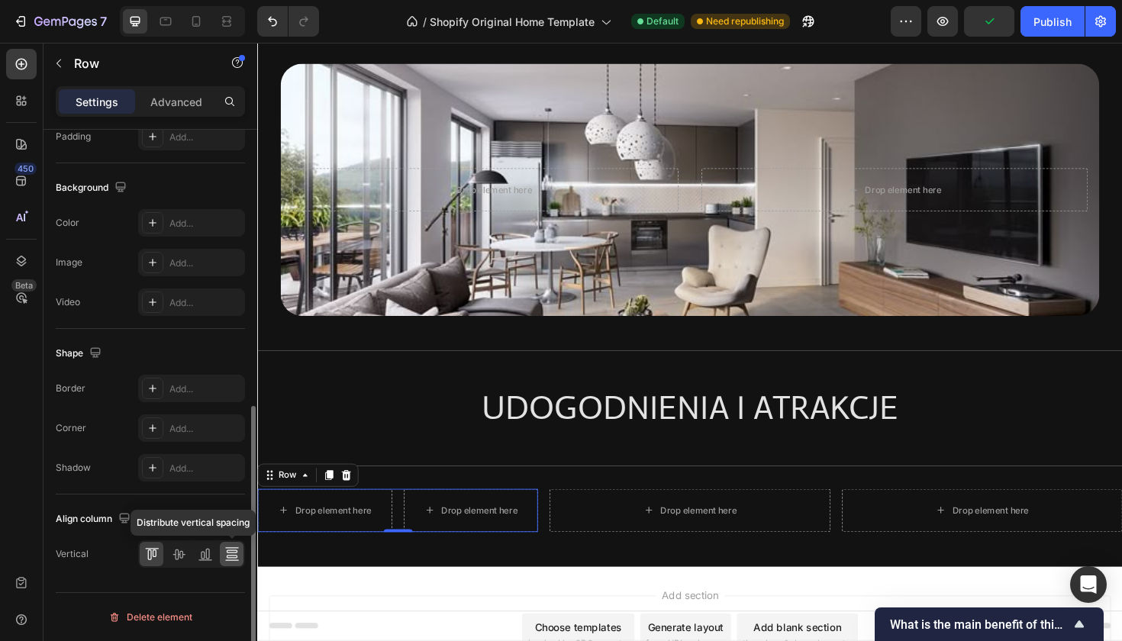
click at [225, 553] on icon at bounding box center [231, 554] width 15 height 15
click at [148, 559] on icon at bounding box center [149, 555] width 4 height 11
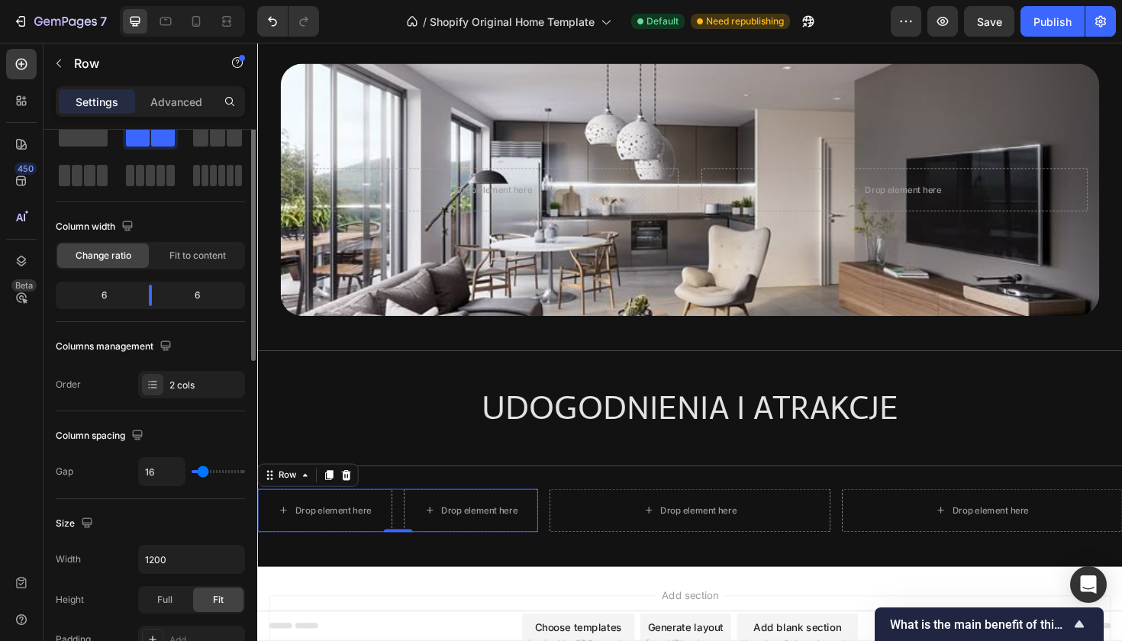
scroll to position [0, 0]
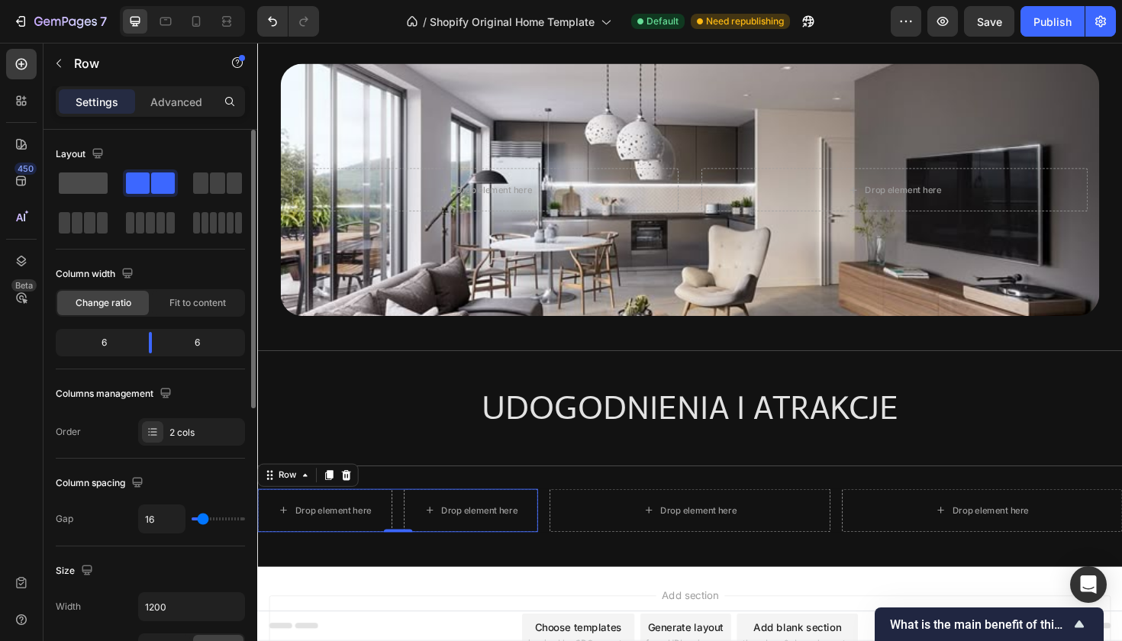
click at [105, 182] on span at bounding box center [83, 183] width 49 height 21
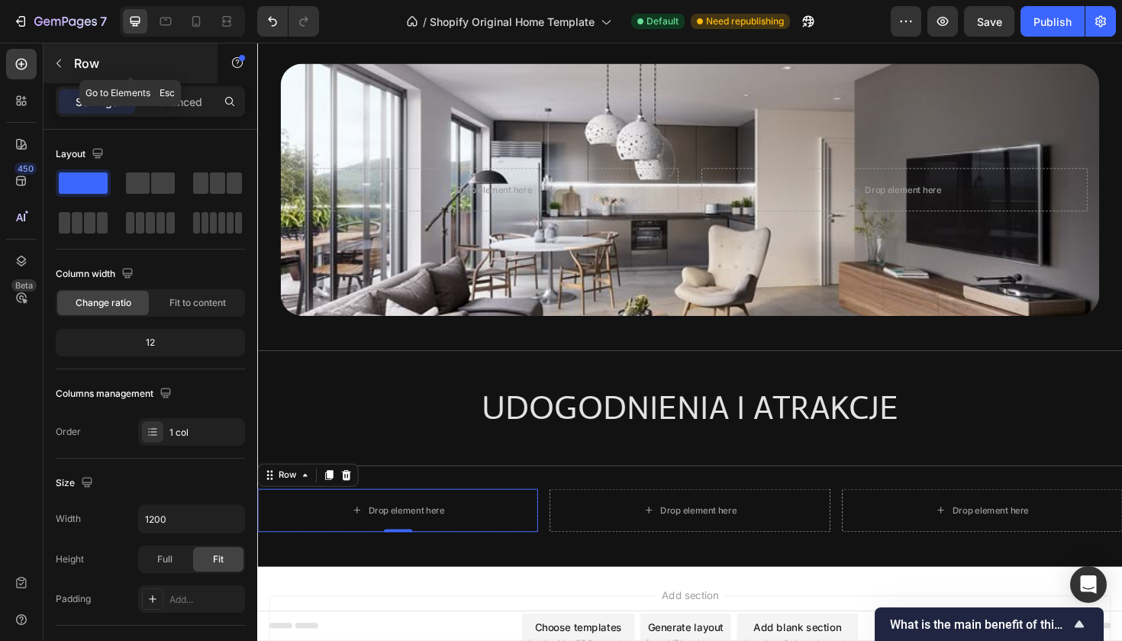
click at [66, 62] on button "button" at bounding box center [59, 63] width 24 height 24
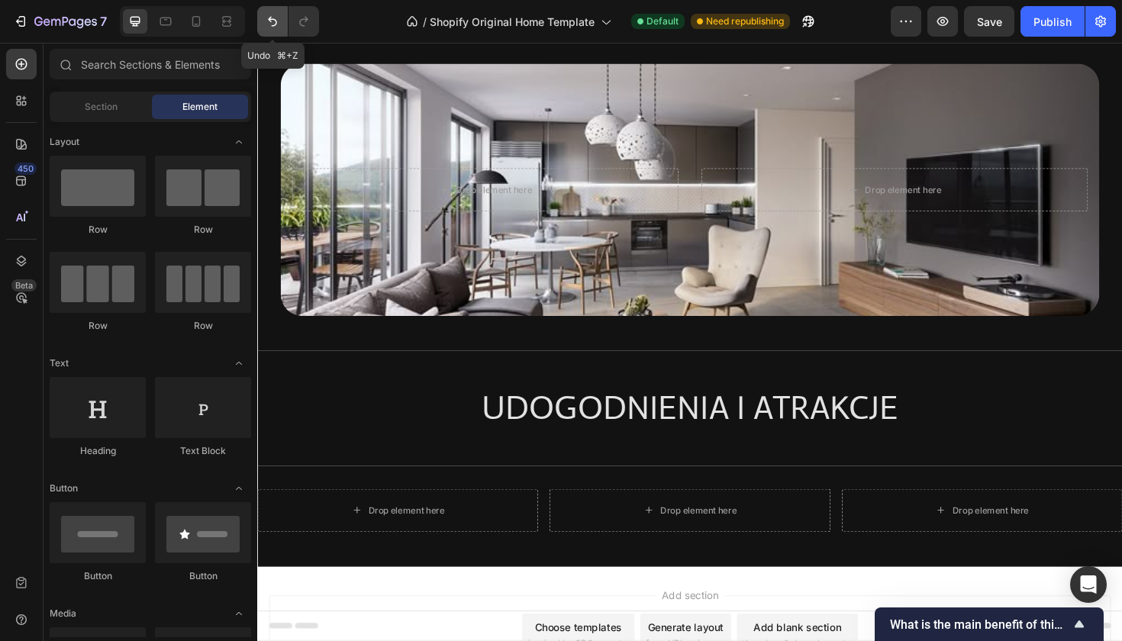
click at [278, 21] on icon "Undo/Redo" at bounding box center [272, 21] width 15 height 15
click at [277, 22] on icon "Undo/Redo" at bounding box center [272, 21] width 15 height 15
click at [310, 21] on icon "Undo/Redo" at bounding box center [303, 21] width 15 height 15
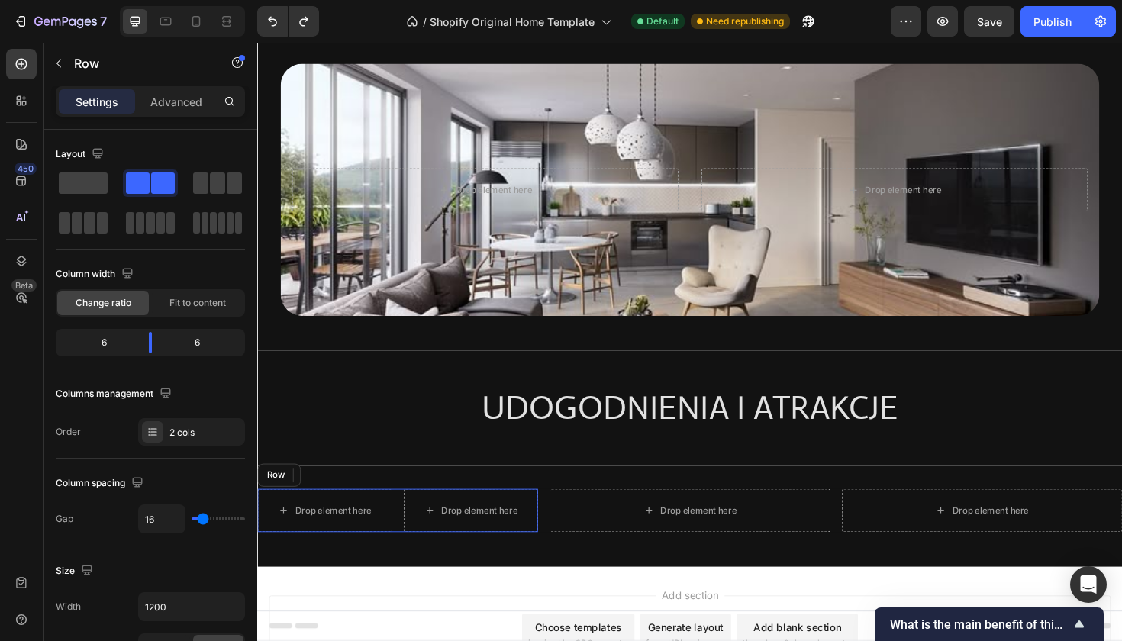
click at [410, 534] on div "Drop element here Drop element here Row" at bounding box center [405, 538] width 297 height 46
click at [166, 390] on icon "button" at bounding box center [165, 392] width 15 height 15
click at [207, 400] on div "Columns management" at bounding box center [150, 394] width 189 height 24
click at [166, 395] on icon "button" at bounding box center [165, 393] width 10 height 10
click at [166, 475] on icon "button" at bounding box center [169, 472] width 8 height 11
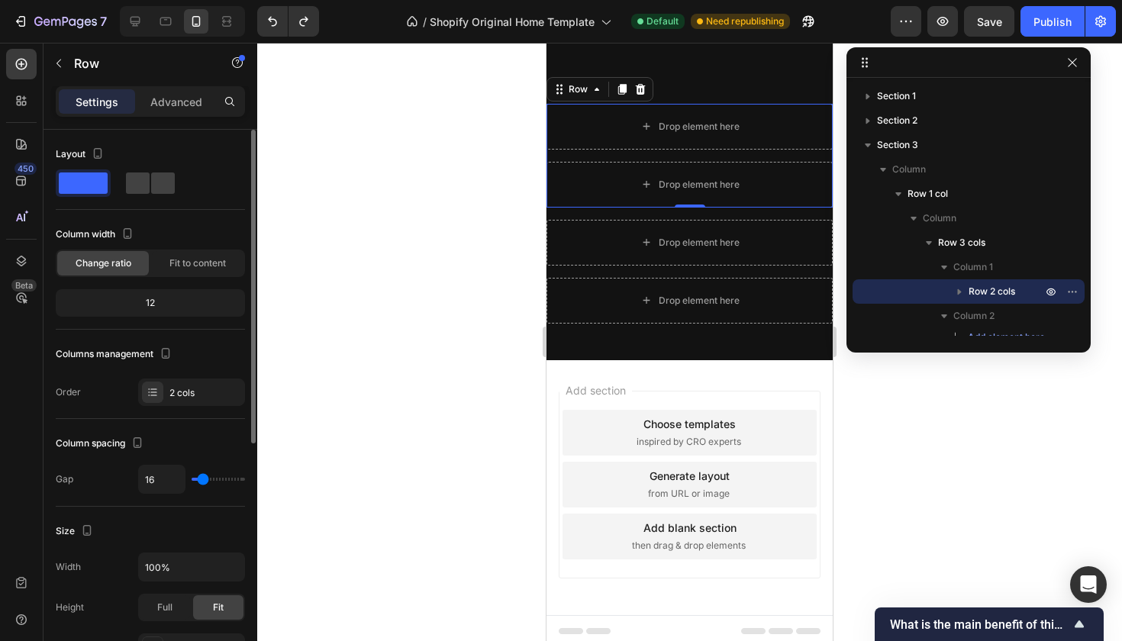
scroll to position [335, 0]
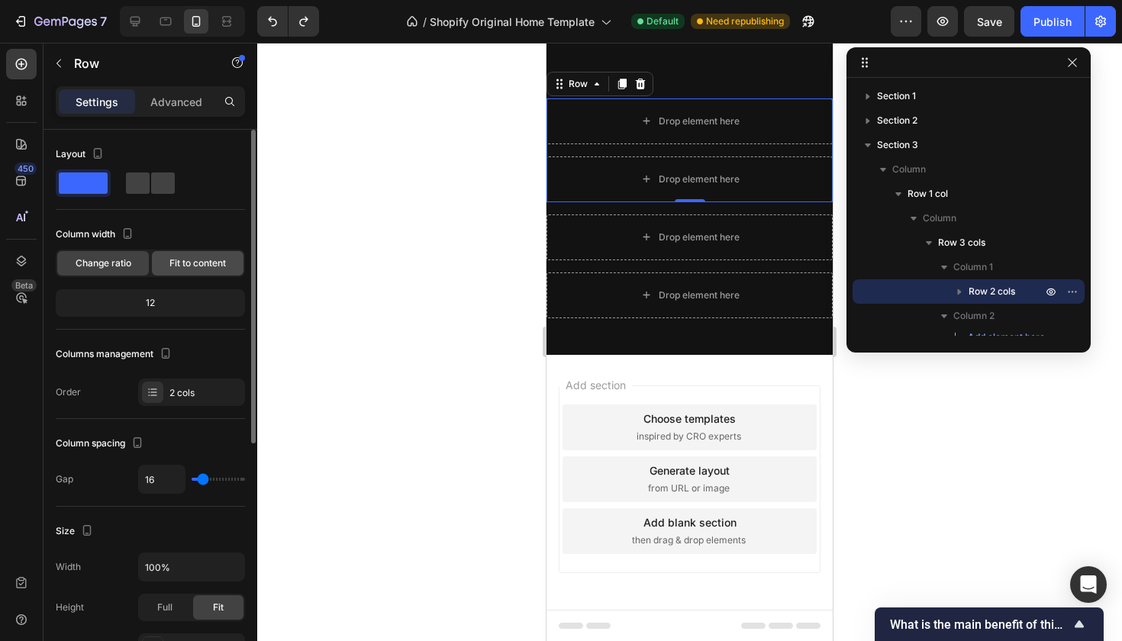
click at [208, 270] on div "Fit to content" at bounding box center [198, 263] width 92 height 24
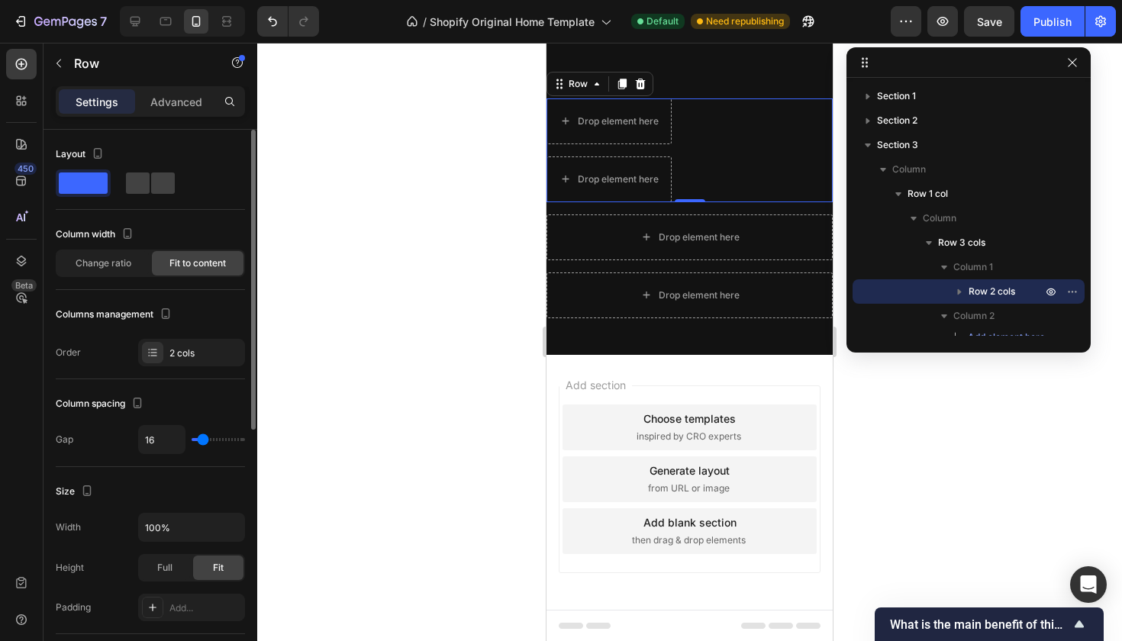
click at [208, 270] on div "Fit to content" at bounding box center [198, 263] width 92 height 24
click at [134, 259] on div "Change ratio" at bounding box center [103, 263] width 92 height 24
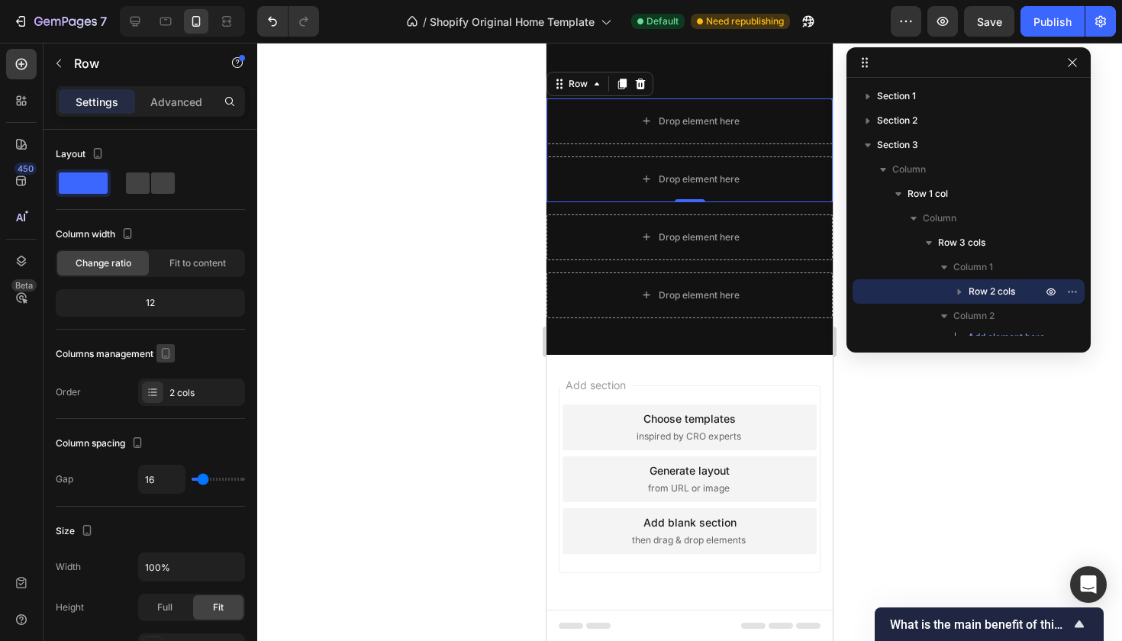
click at [170, 356] on icon "button" at bounding box center [166, 353] width 8 height 11
click at [172, 381] on icon "button" at bounding box center [168, 377] width 15 height 15
type input "1200"
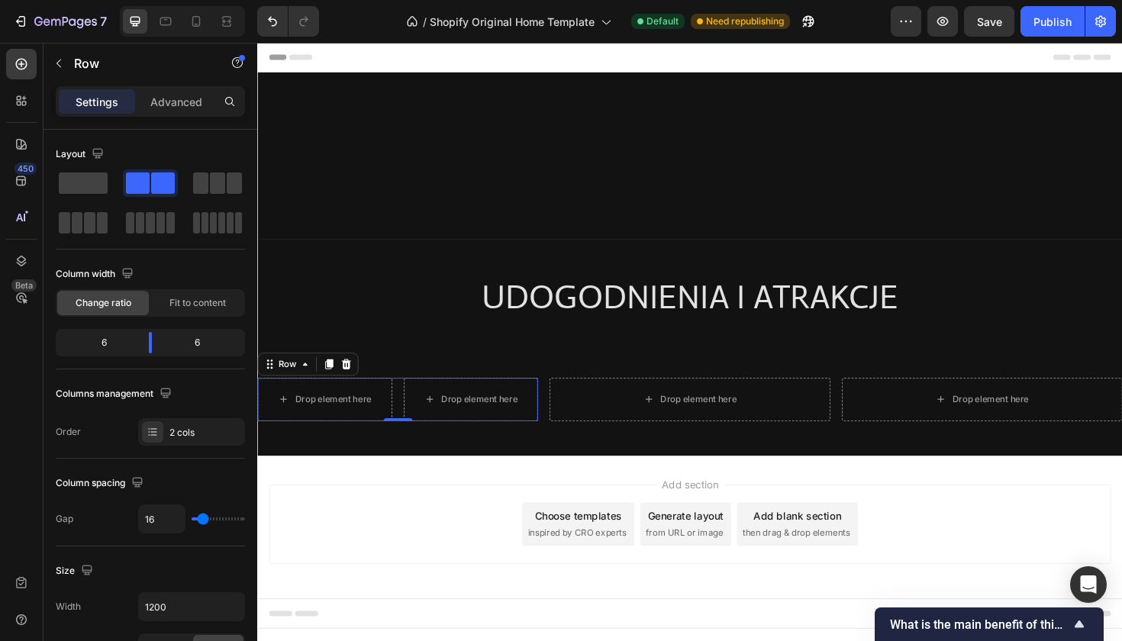
scroll to position [0, 0]
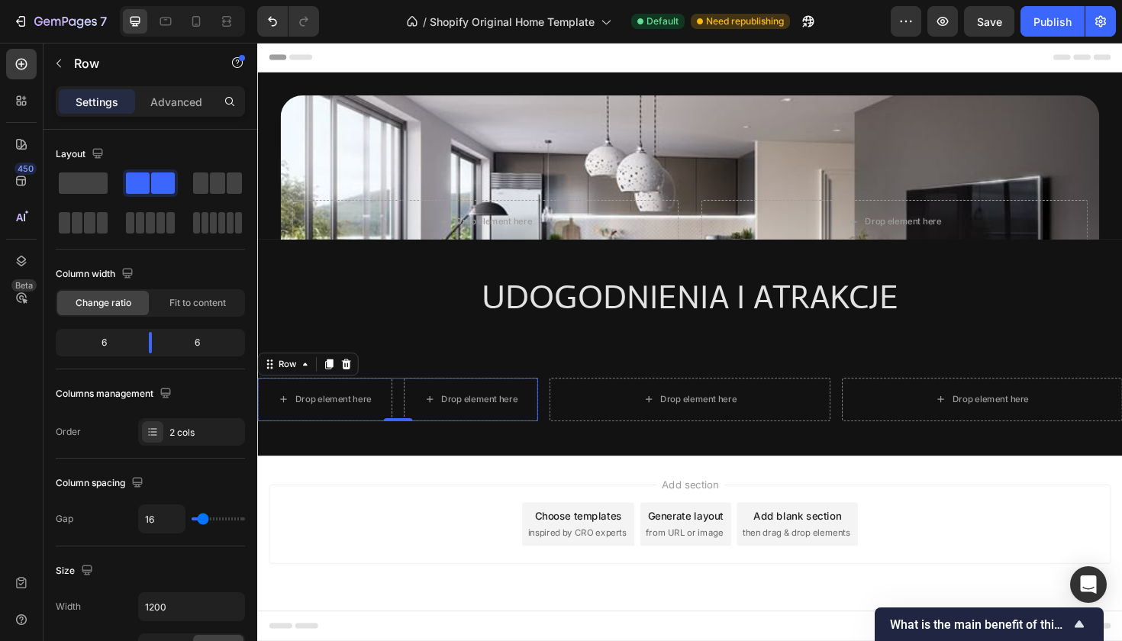
click at [171, 405] on div "Columns management" at bounding box center [150, 394] width 189 height 24
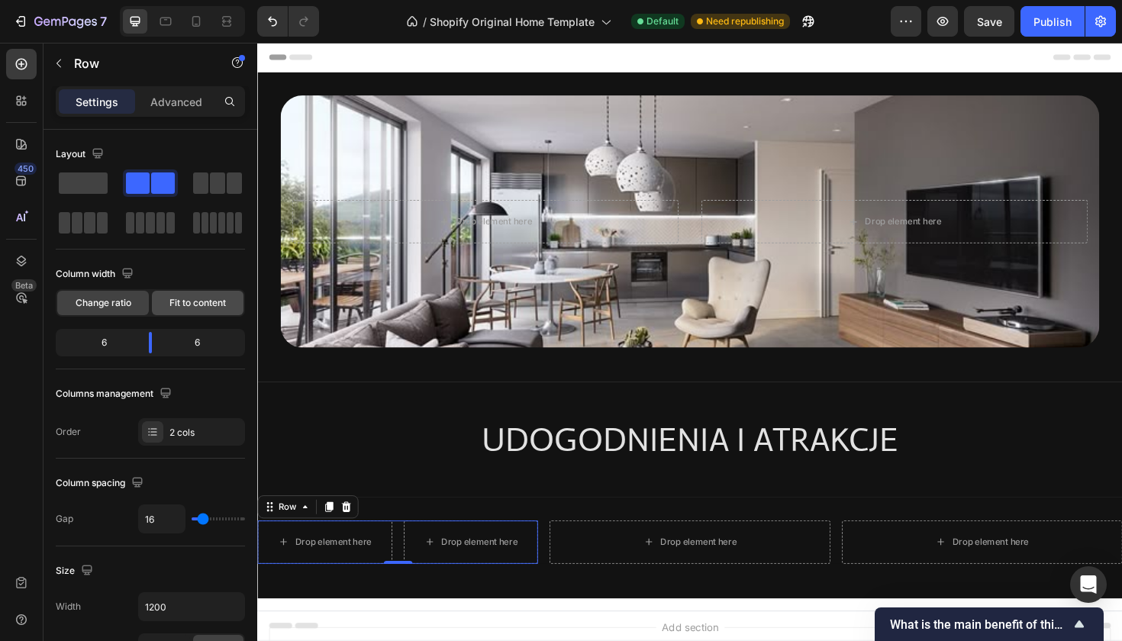
click at [185, 312] on div "Fit to content" at bounding box center [198, 303] width 92 height 24
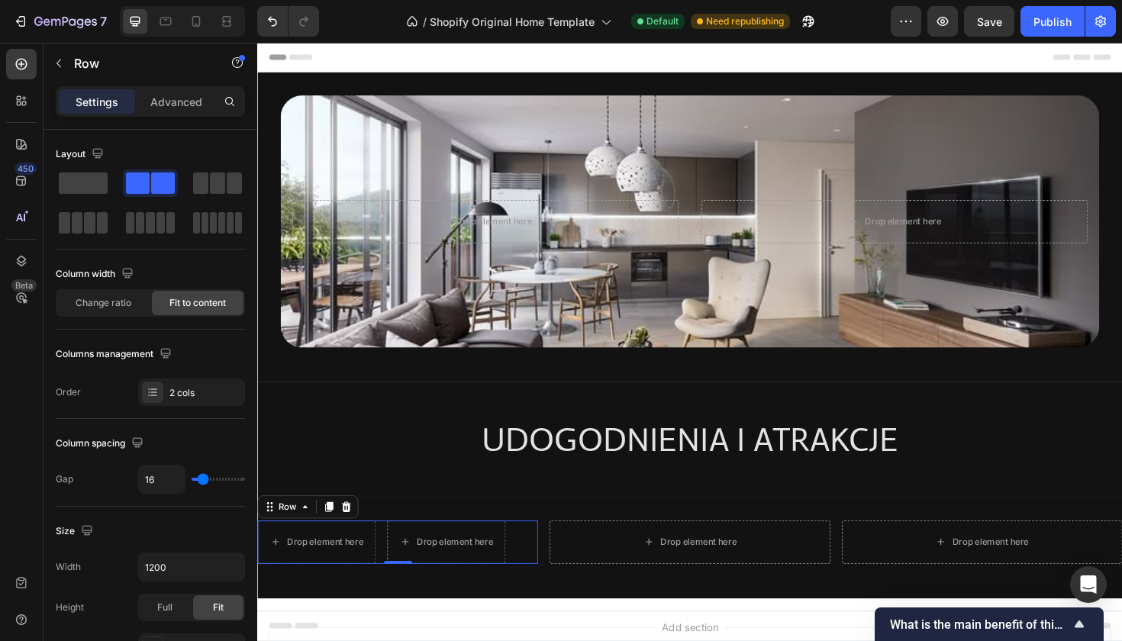
click at [185, 312] on div "Fit to content" at bounding box center [198, 303] width 92 height 24
click at [124, 299] on span "Change ratio" at bounding box center [104, 303] width 56 height 14
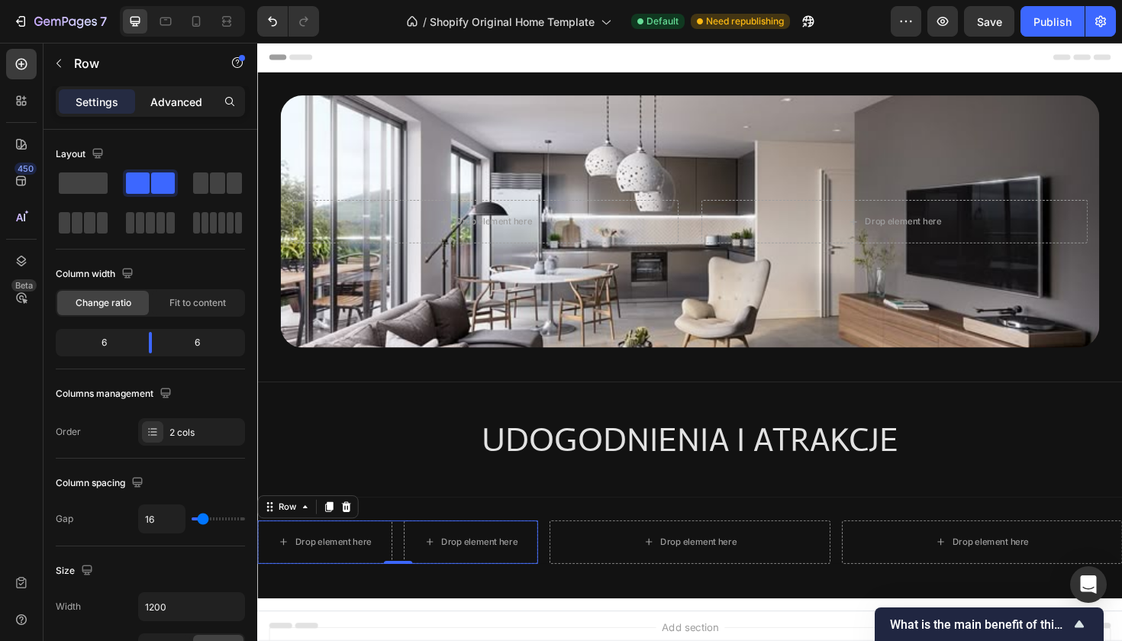
click at [181, 108] on p "Advanced" at bounding box center [176, 102] width 52 height 16
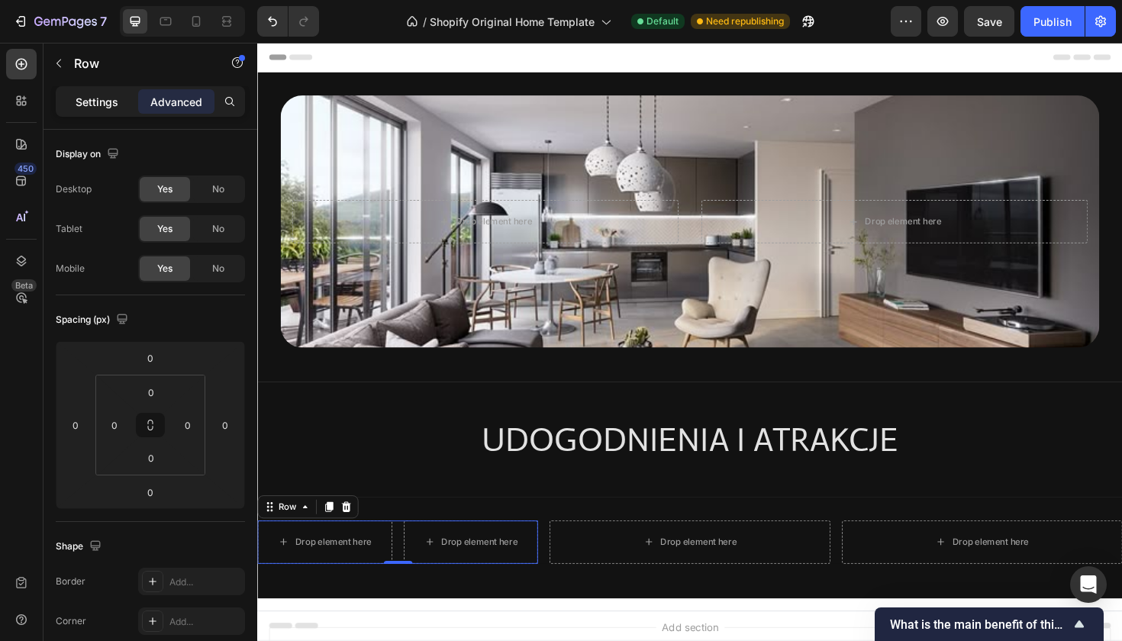
click at [105, 90] on div "Settings" at bounding box center [97, 101] width 76 height 24
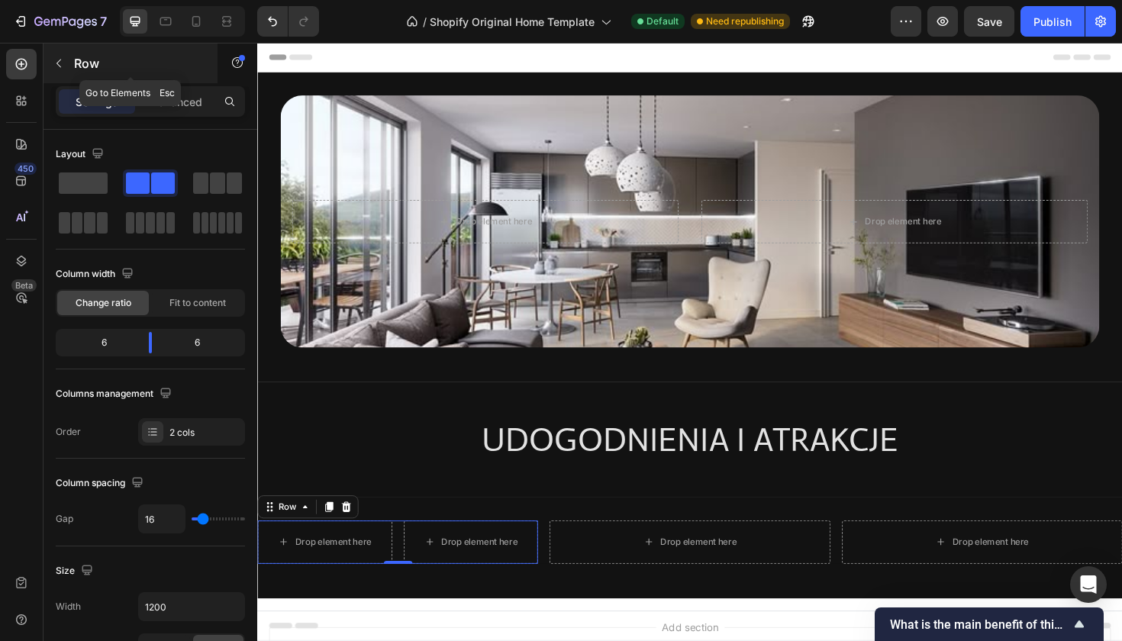
click at [60, 56] on button "button" at bounding box center [59, 63] width 24 height 24
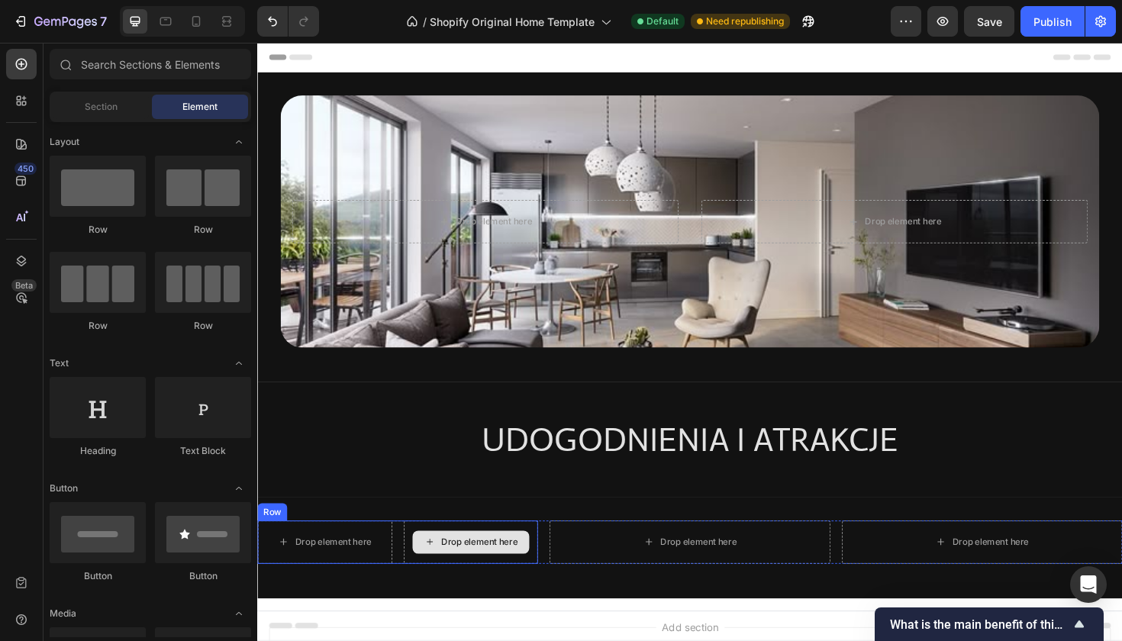
click at [412, 581] on div "Drop element here" at bounding box center [483, 572] width 143 height 46
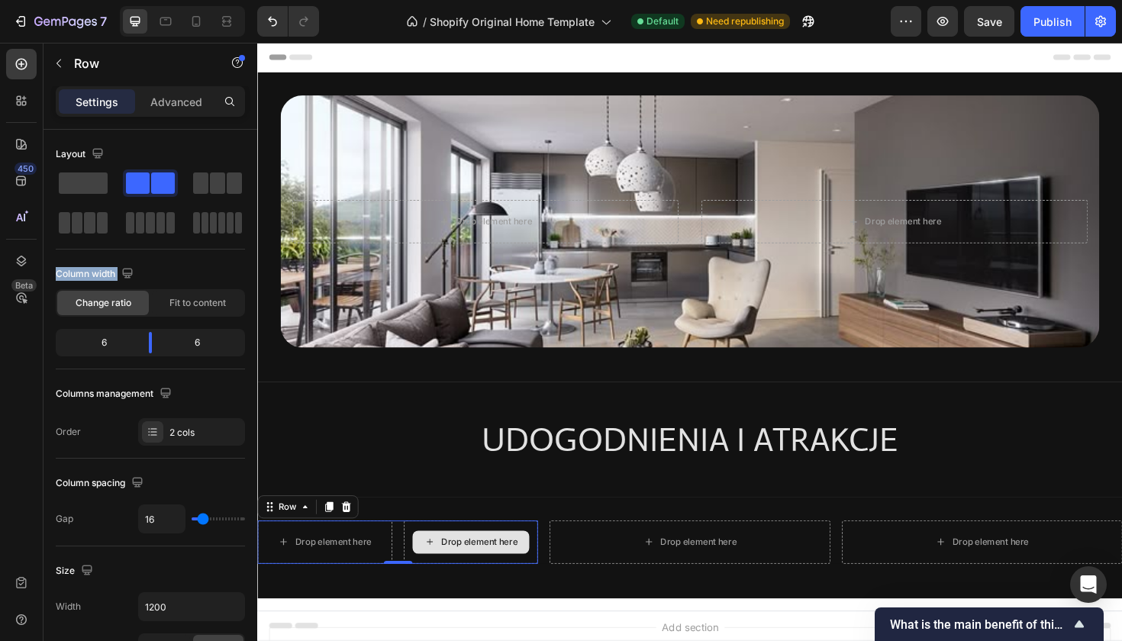
drag, startPoint x: 349, startPoint y: 229, endPoint x: 464, endPoint y: 575, distance: 364.5
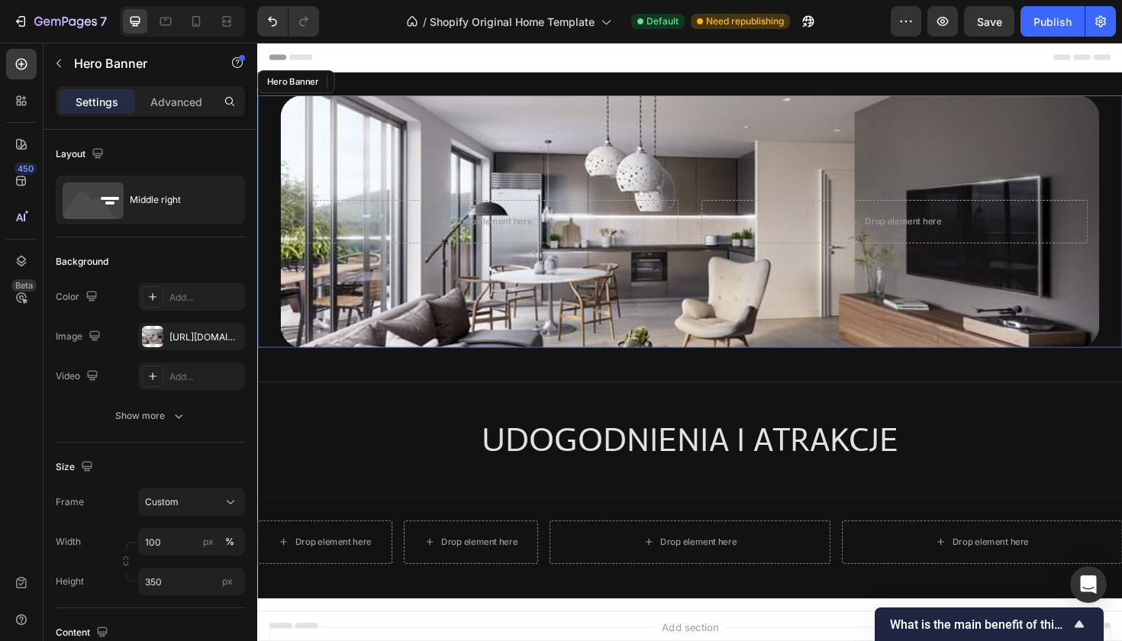
click at [261, 127] on div "Drop element here Drop element here Hero Banner" at bounding box center [715, 231] width 916 height 267
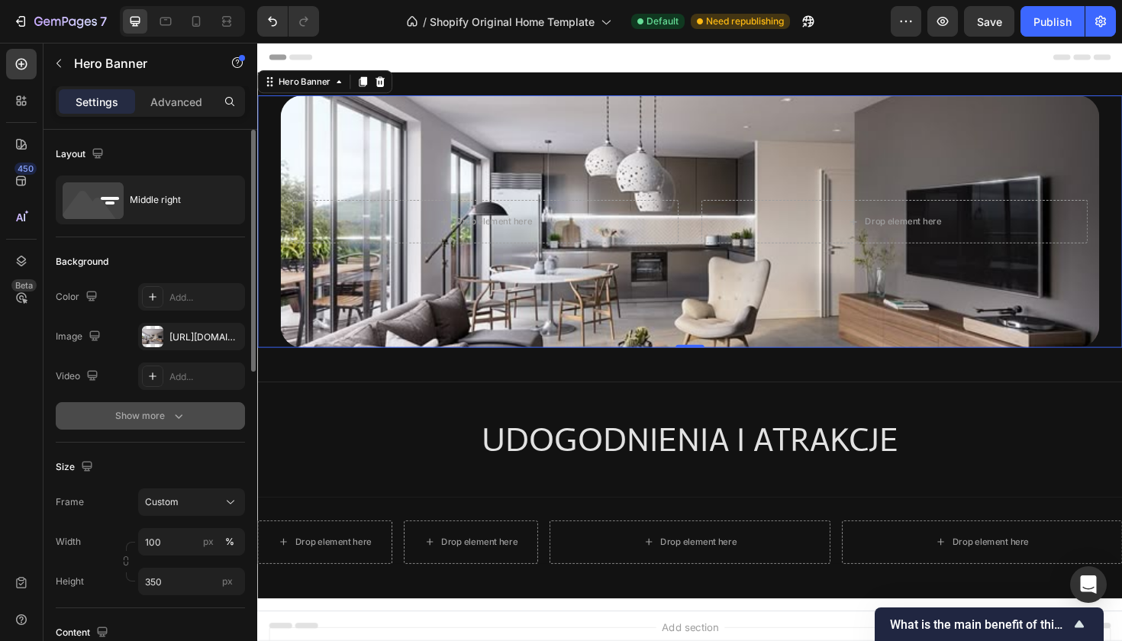
click at [164, 407] on button "Show more" at bounding box center [150, 415] width 189 height 27
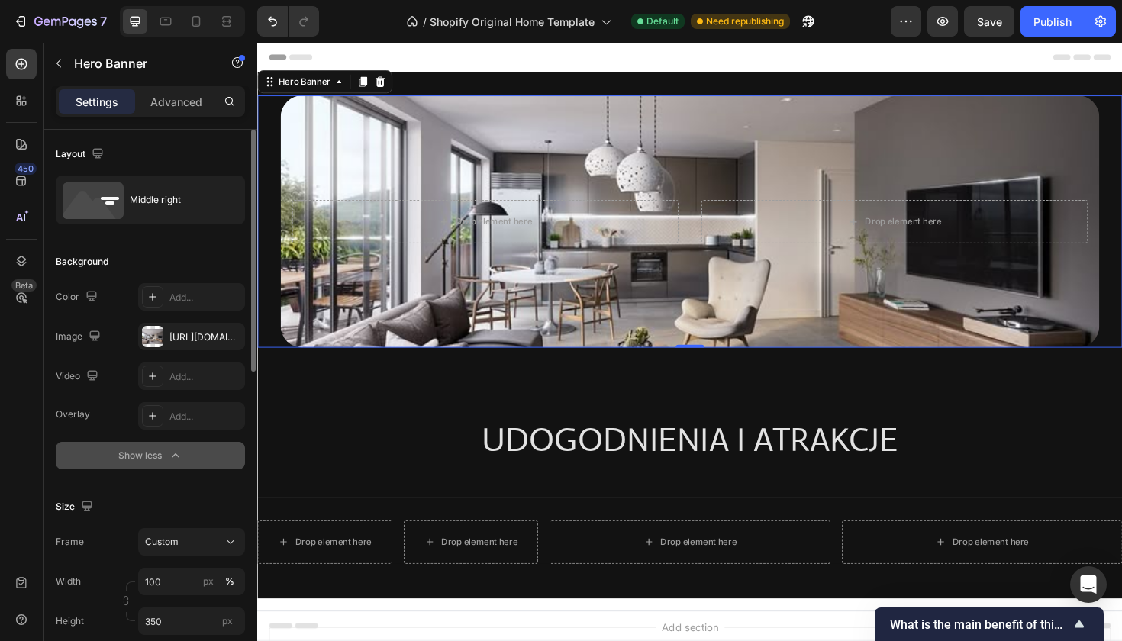
click at [158, 463] on button "Show less" at bounding box center [150, 455] width 189 height 27
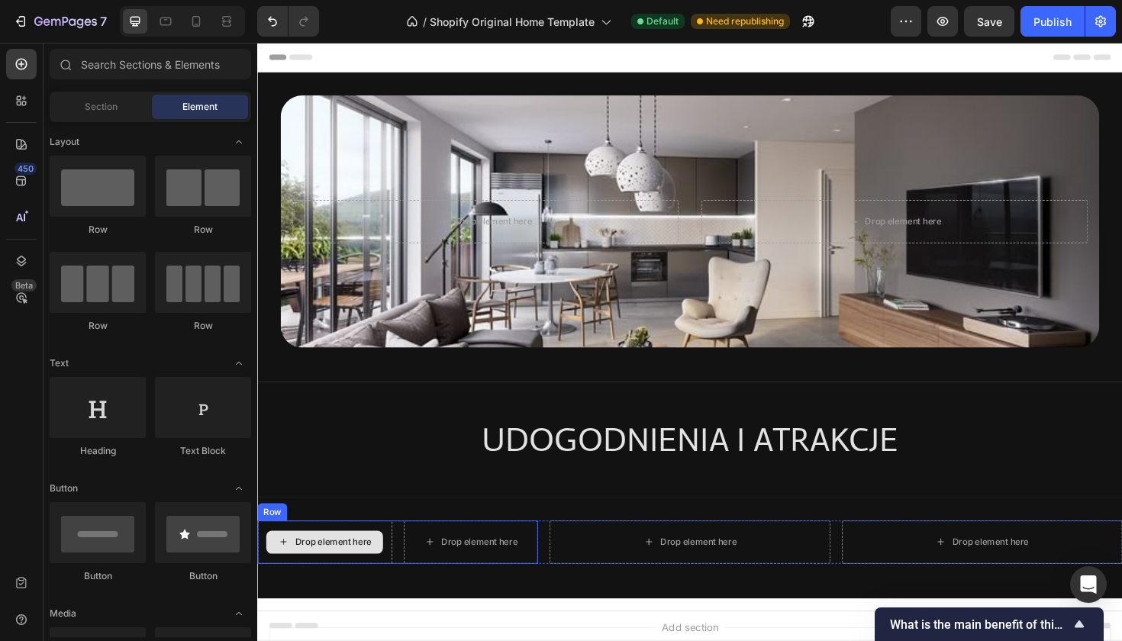
click at [334, 582] on div "Drop element here" at bounding box center [328, 572] width 124 height 24
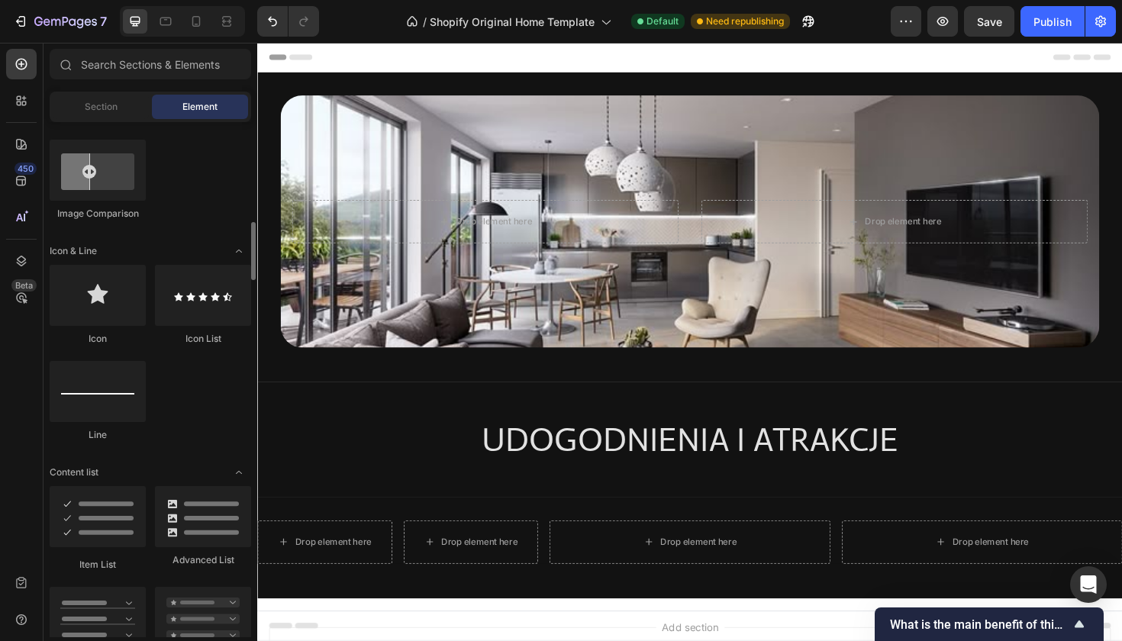
scroll to position [878, 0]
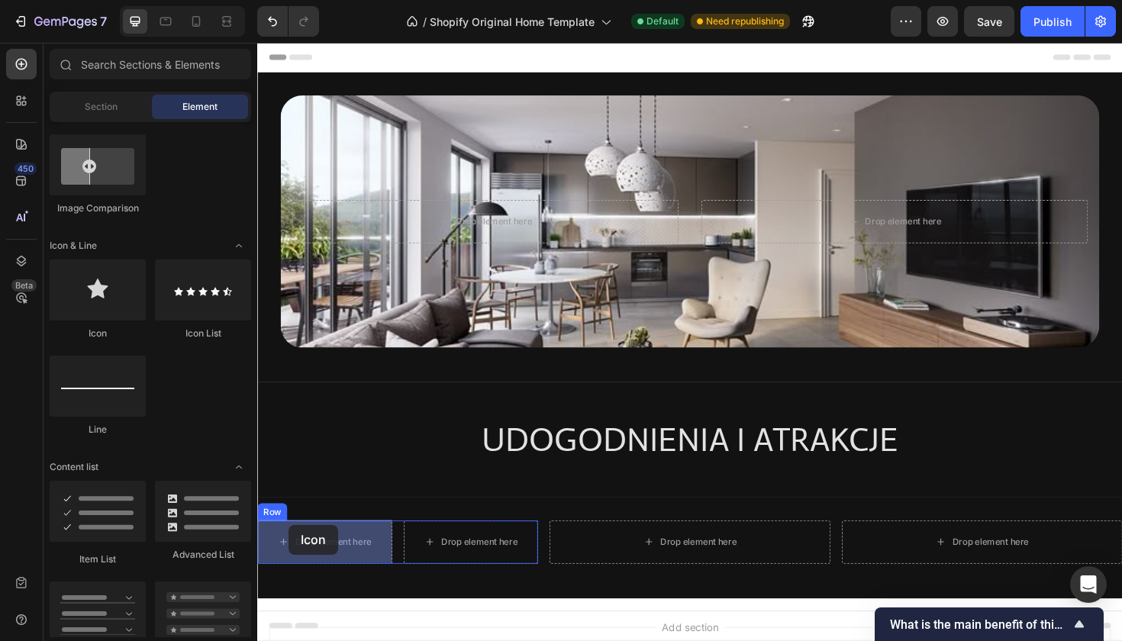
drag, startPoint x: 363, startPoint y: 340, endPoint x: 293, endPoint y: 554, distance: 225.5
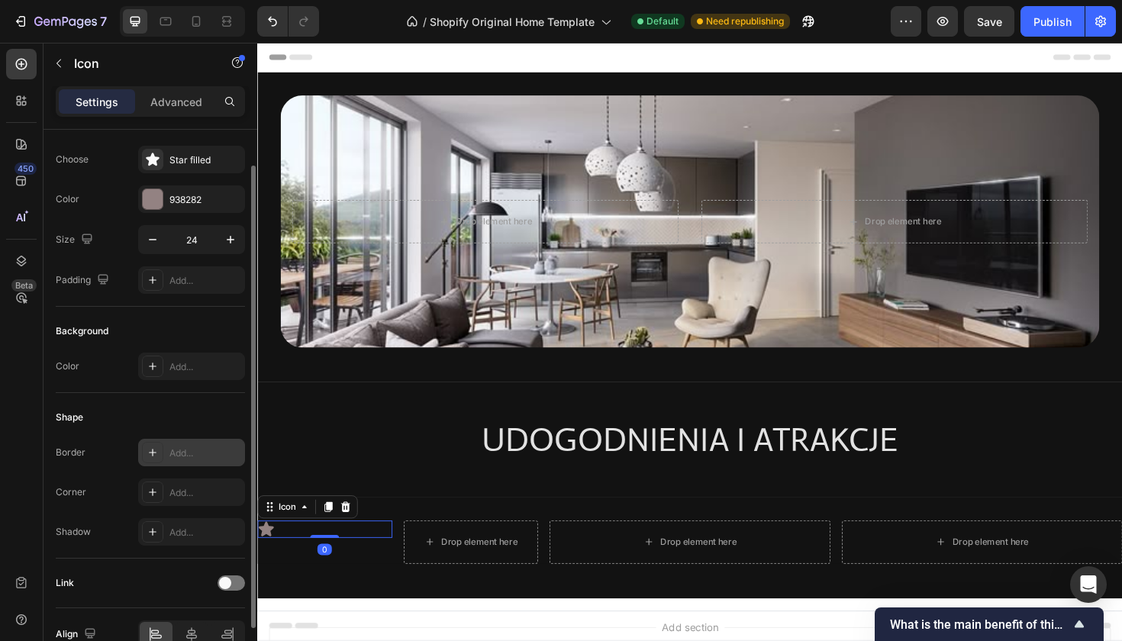
scroll to position [36, 0]
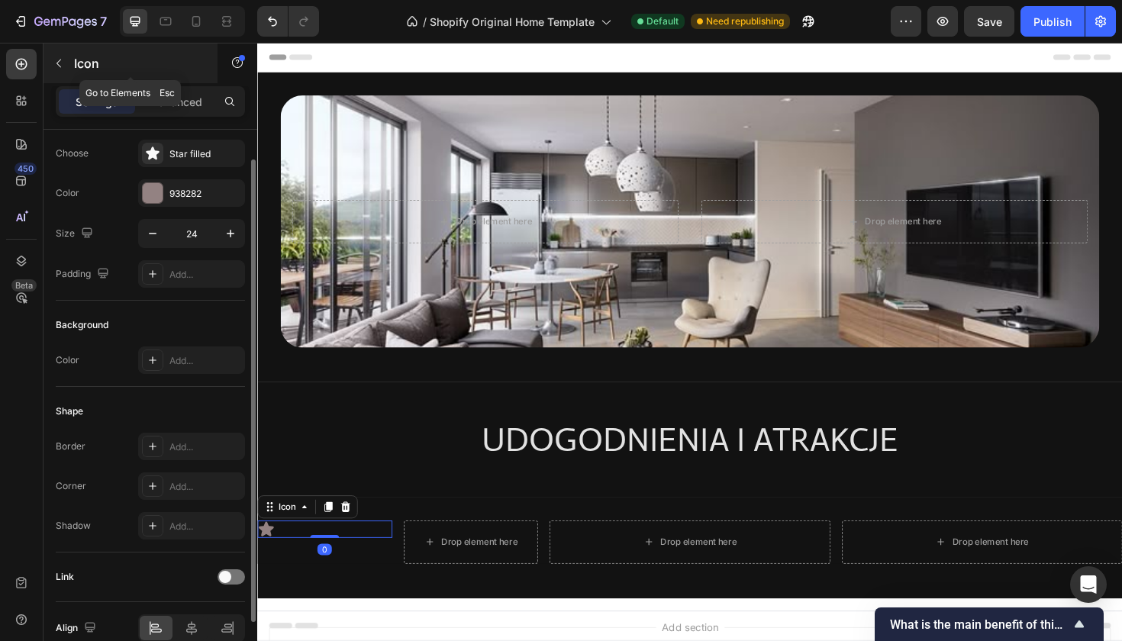
click at [63, 59] on icon "button" at bounding box center [59, 63] width 12 height 12
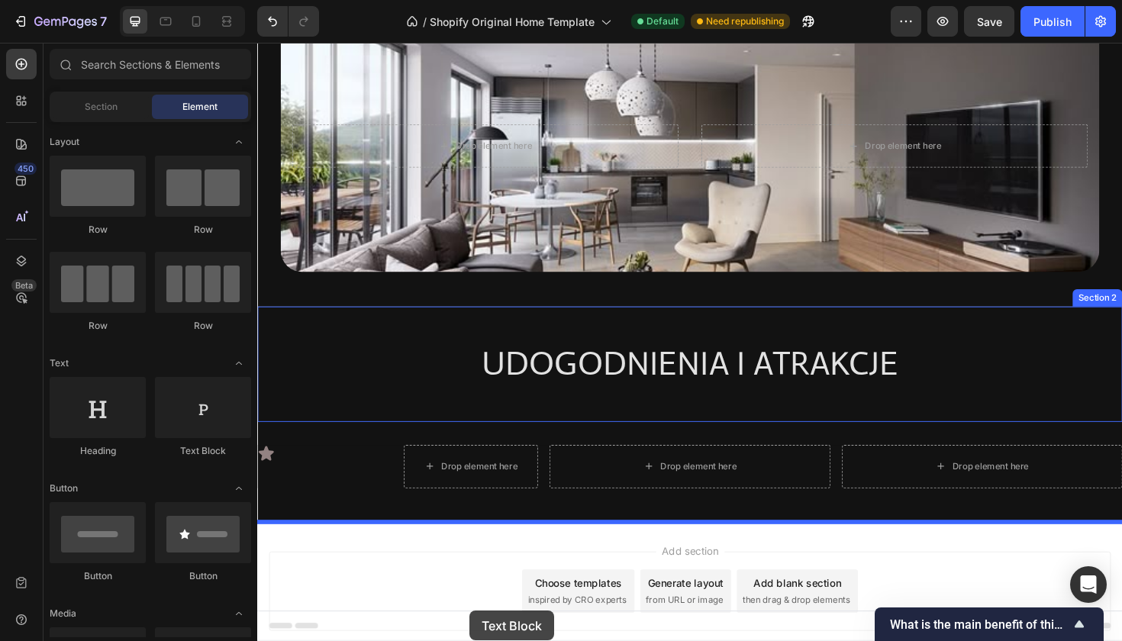
scroll to position [105, 0]
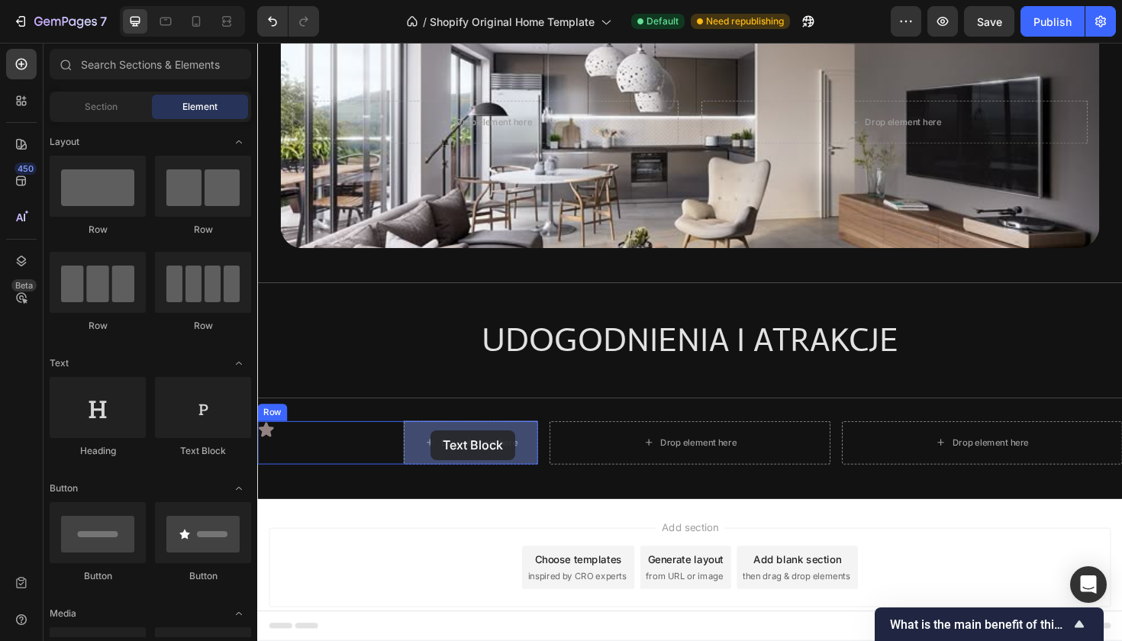
drag, startPoint x: 450, startPoint y: 462, endPoint x: 440, endPoint y: 453, distance: 12.4
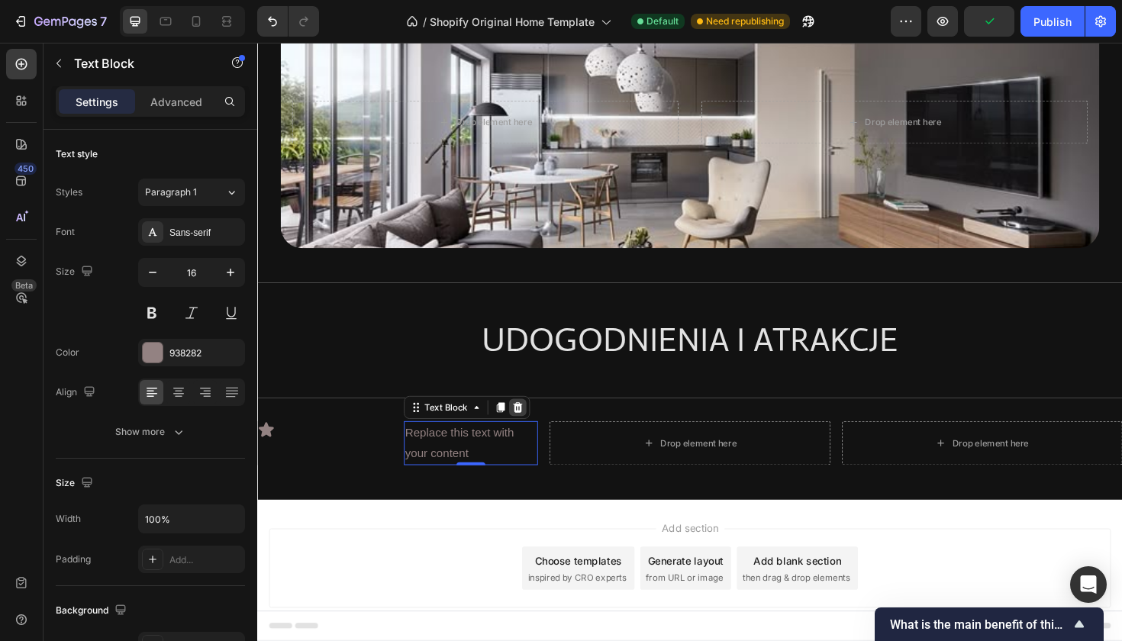
click at [540, 428] on div at bounding box center [533, 429] width 18 height 18
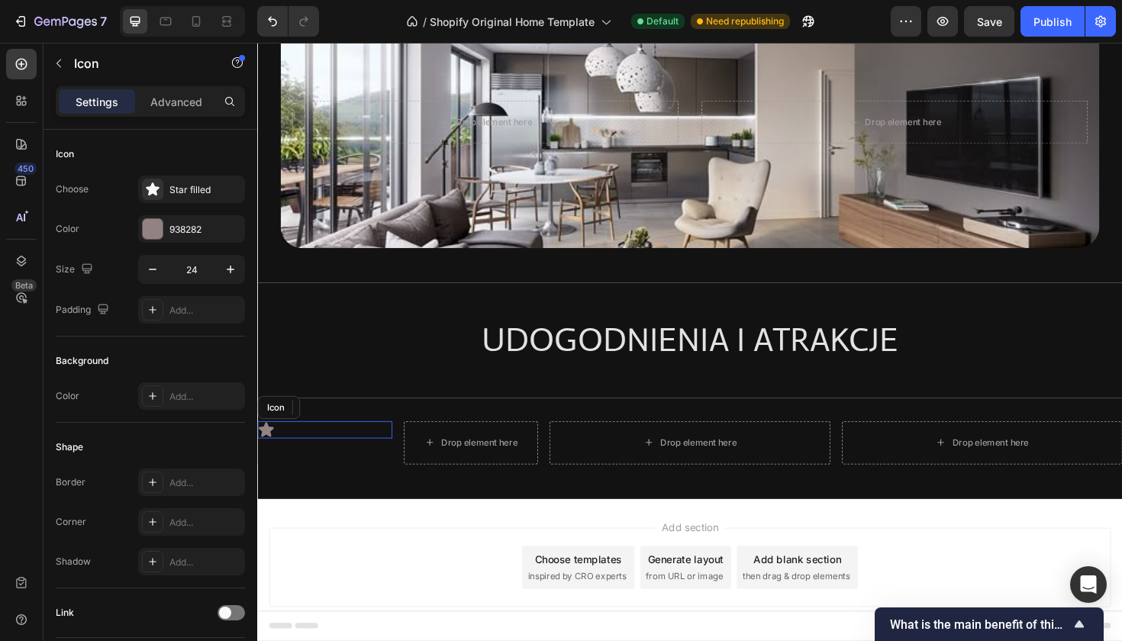
click at [396, 457] on div "Icon" at bounding box center [328, 453] width 143 height 18
click at [408, 454] on div "Icon 0 Drop element here Row" at bounding box center [405, 467] width 297 height 46
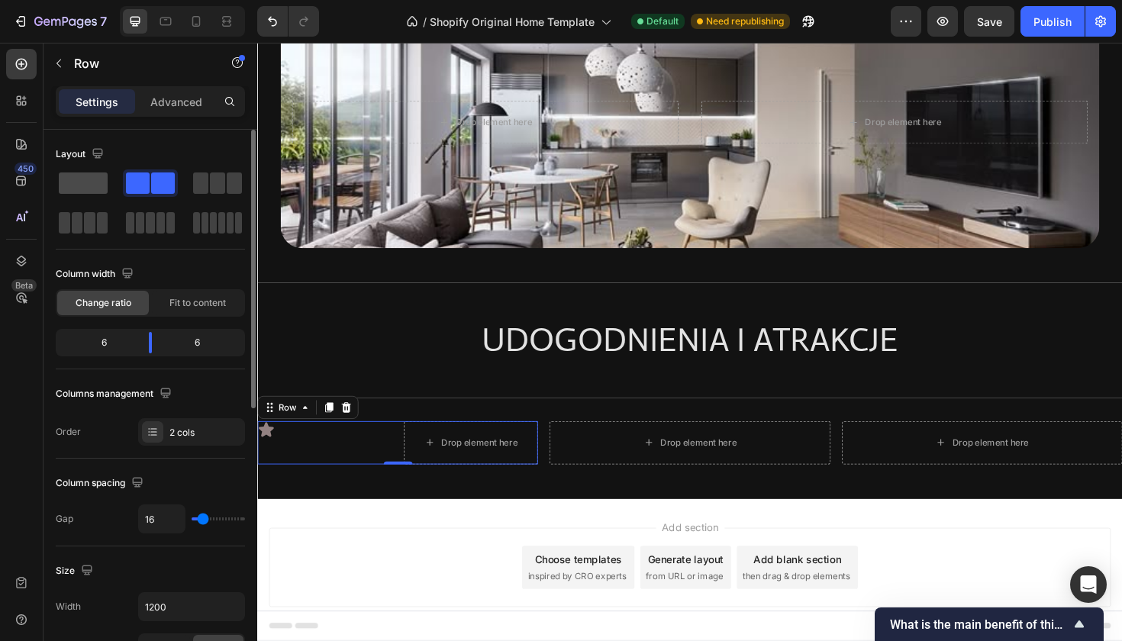
click at [105, 187] on span at bounding box center [83, 183] width 49 height 21
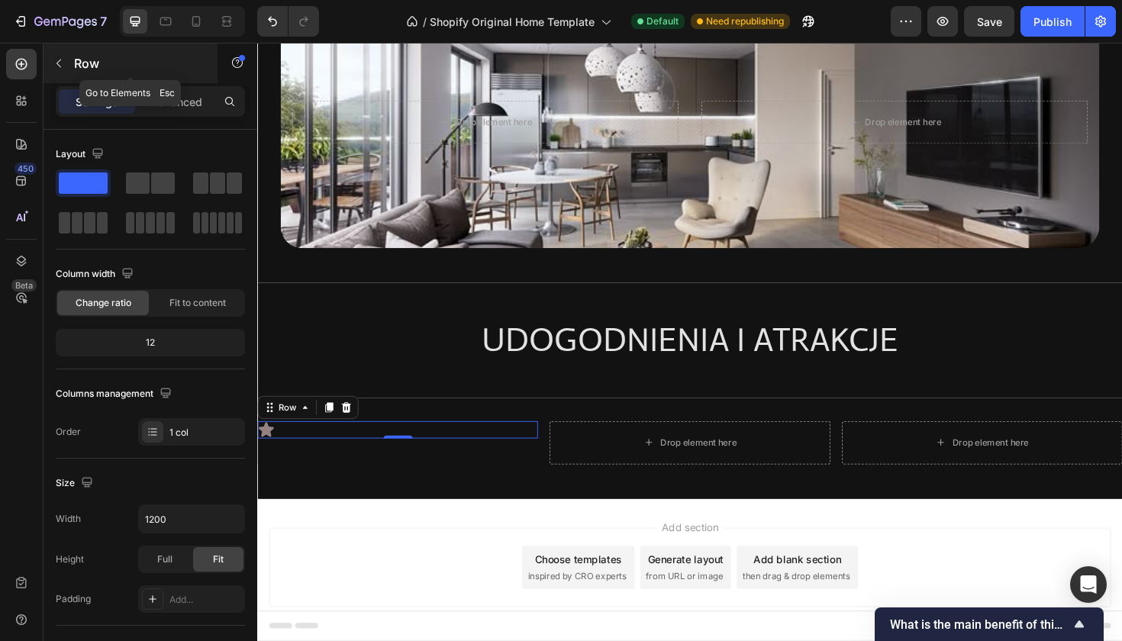
click at [56, 75] on button "button" at bounding box center [59, 63] width 24 height 24
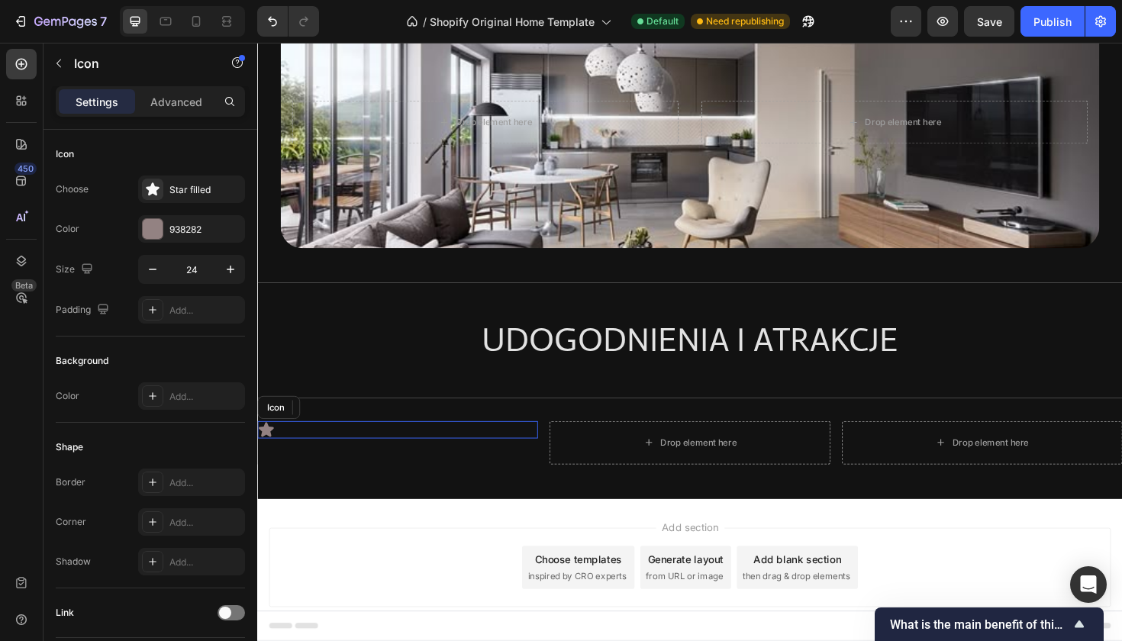
click at [397, 459] on div "Icon" at bounding box center [405, 453] width 297 height 18
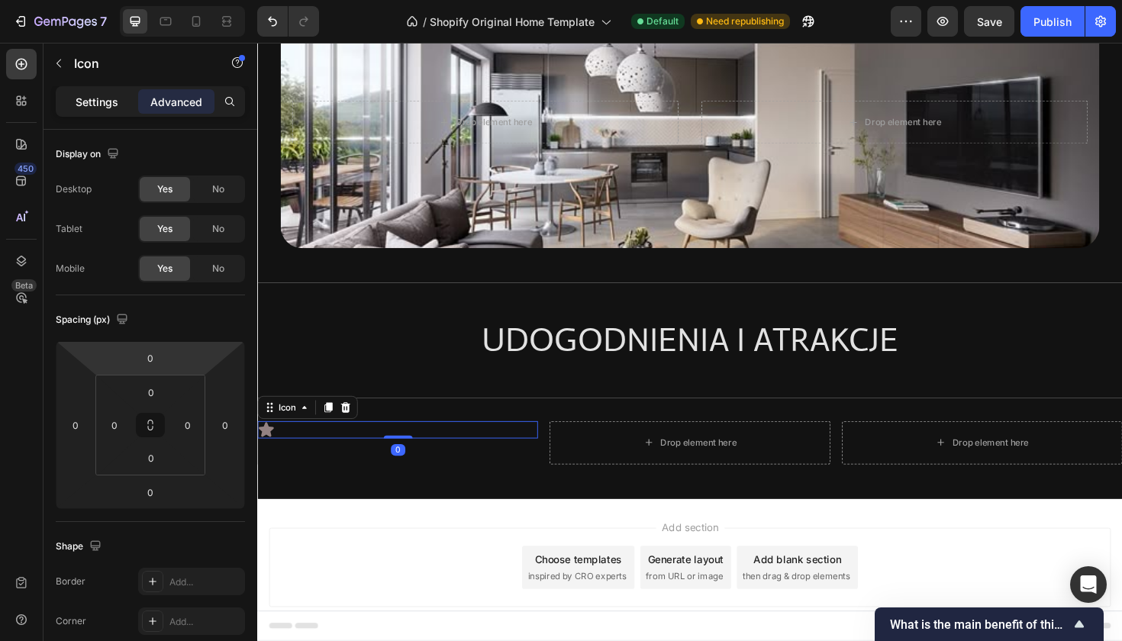
click at [103, 95] on p "Settings" at bounding box center [97, 102] width 43 height 16
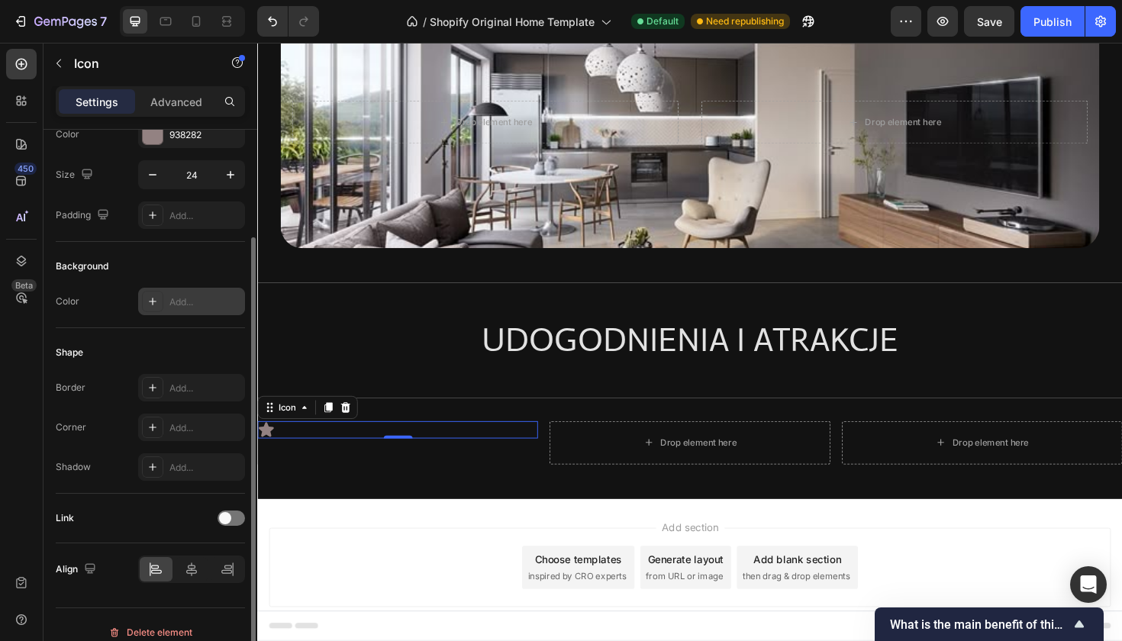
scroll to position [110, 0]
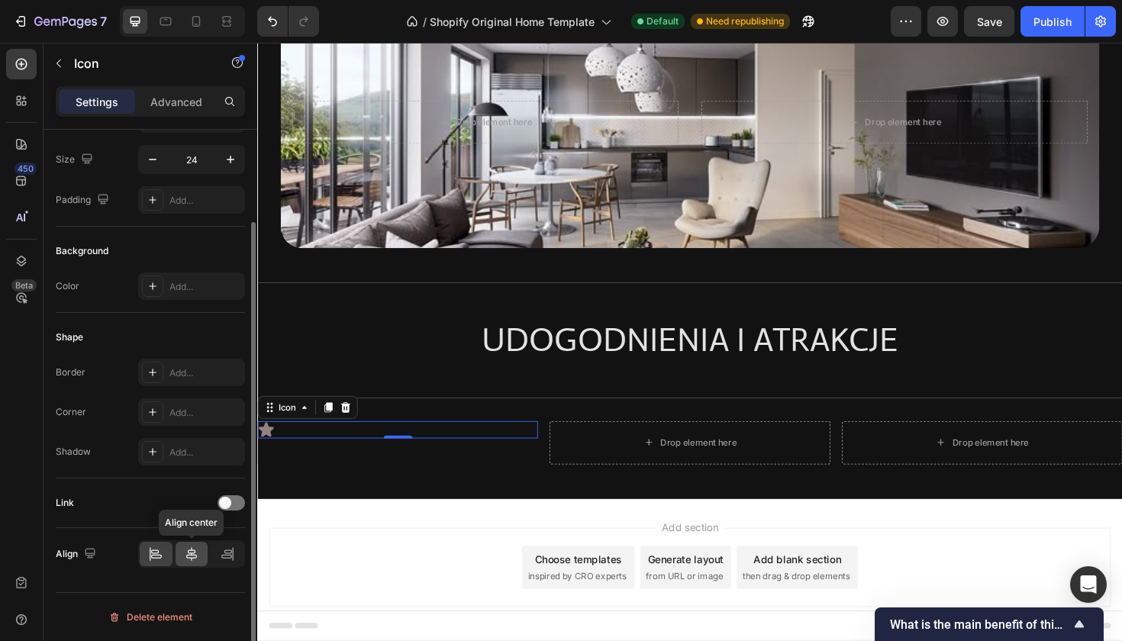
click at [196, 556] on icon at bounding box center [191, 554] width 11 height 14
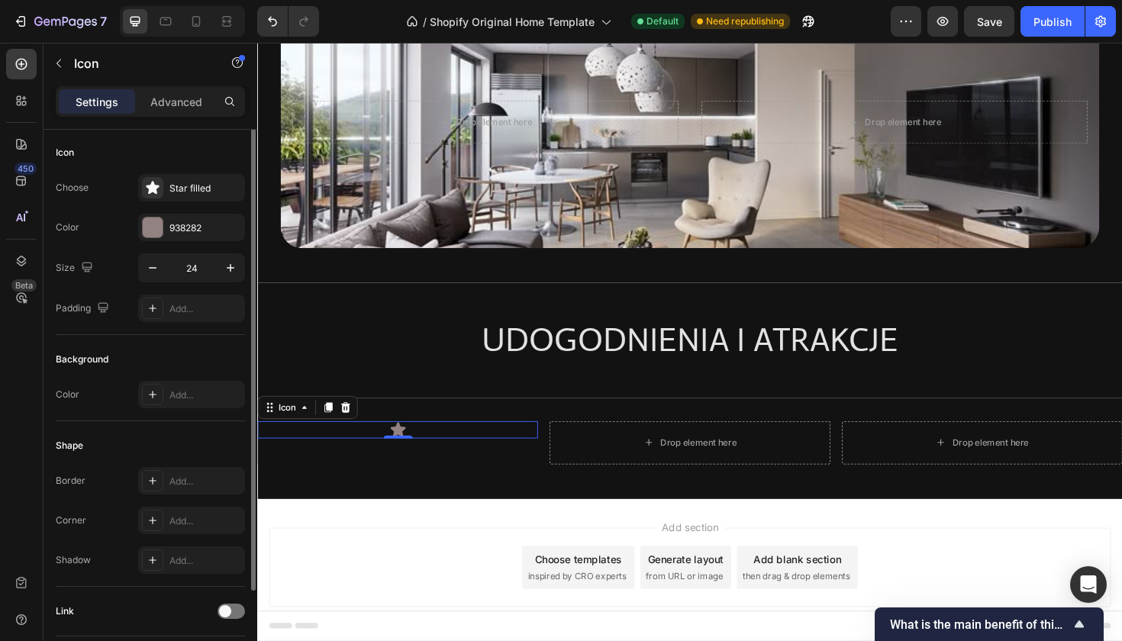
scroll to position [0, 0]
click at [211, 273] on input "24" at bounding box center [191, 269] width 50 height 27
type input "2"
type input "3"
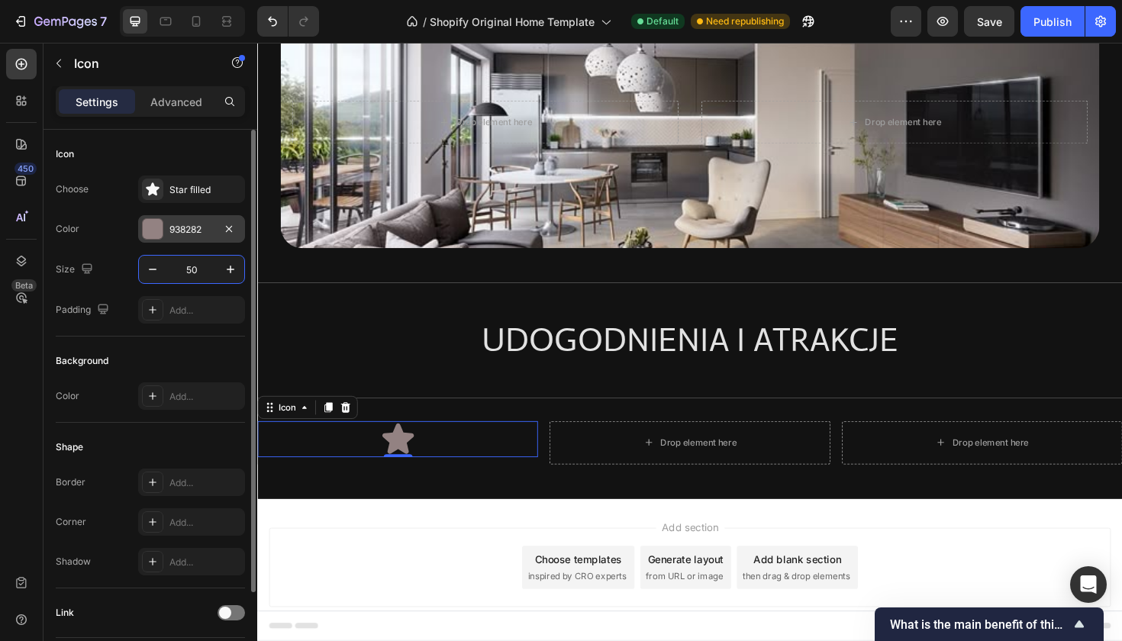
type input "50"
click at [198, 227] on div "938282" at bounding box center [191, 230] width 44 height 14
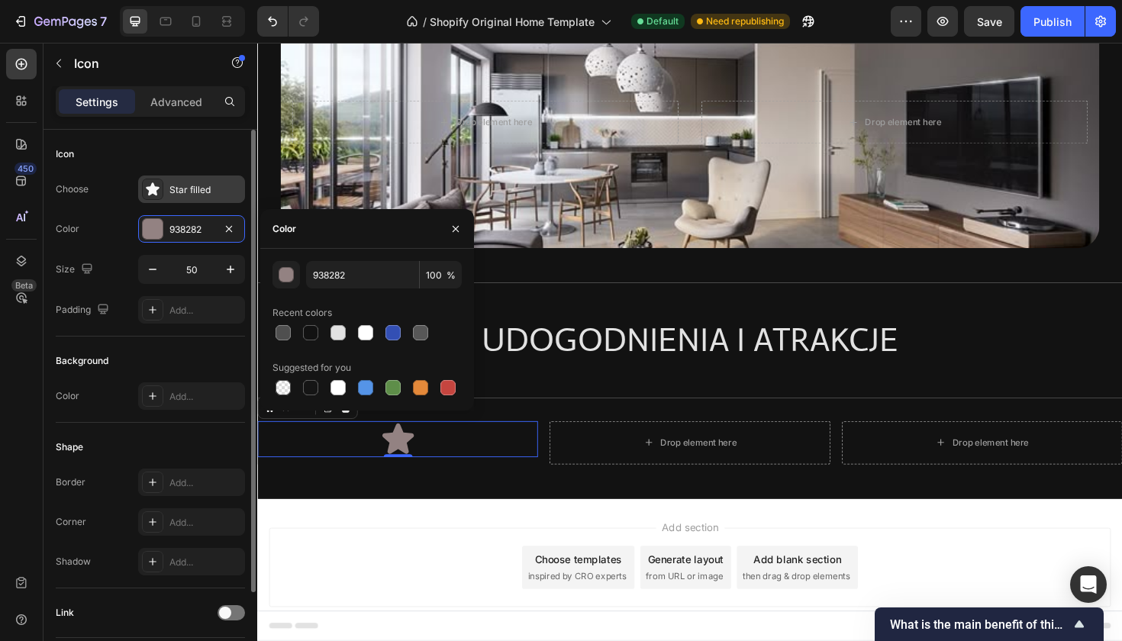
click at [186, 183] on div "Star filled" at bounding box center [205, 190] width 72 height 14
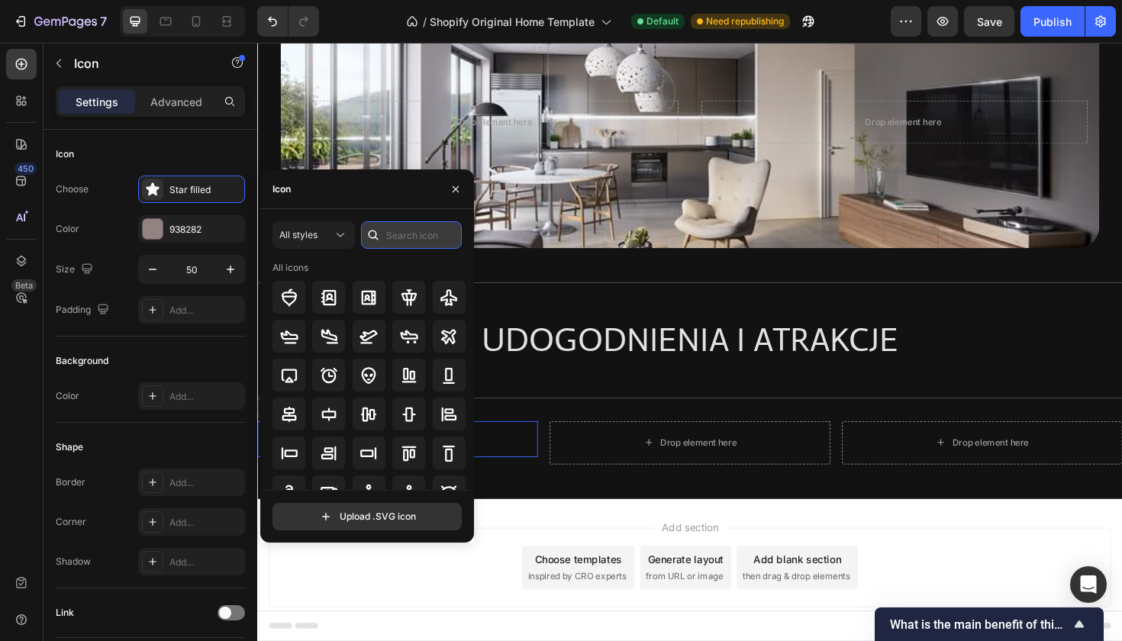
click at [388, 235] on input "text" at bounding box center [411, 234] width 101 height 27
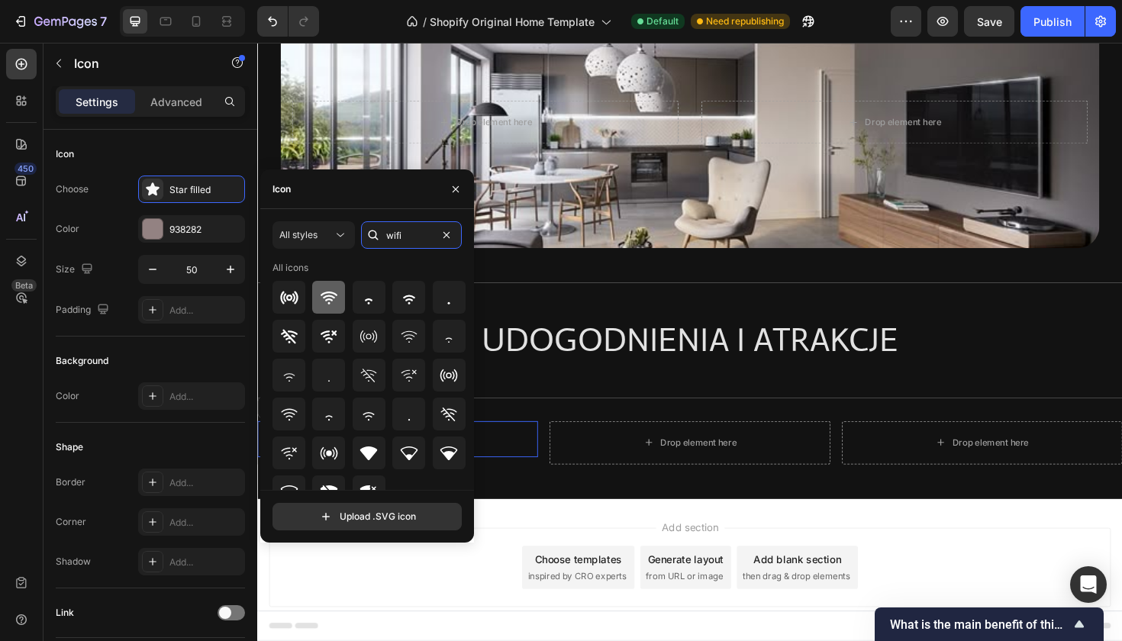
type input "wifi"
click at [331, 300] on icon at bounding box center [329, 298] width 17 height 13
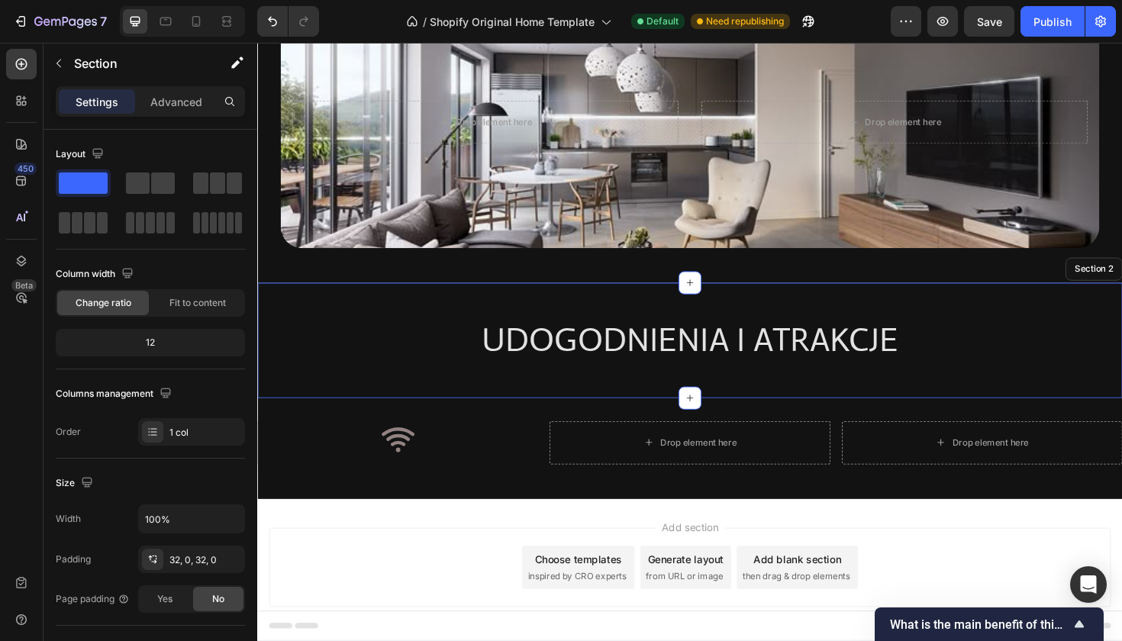
click at [564, 306] on div "UDOGODNIENIA I ATRAKCJE Heading Row Section 2" at bounding box center [715, 358] width 916 height 122
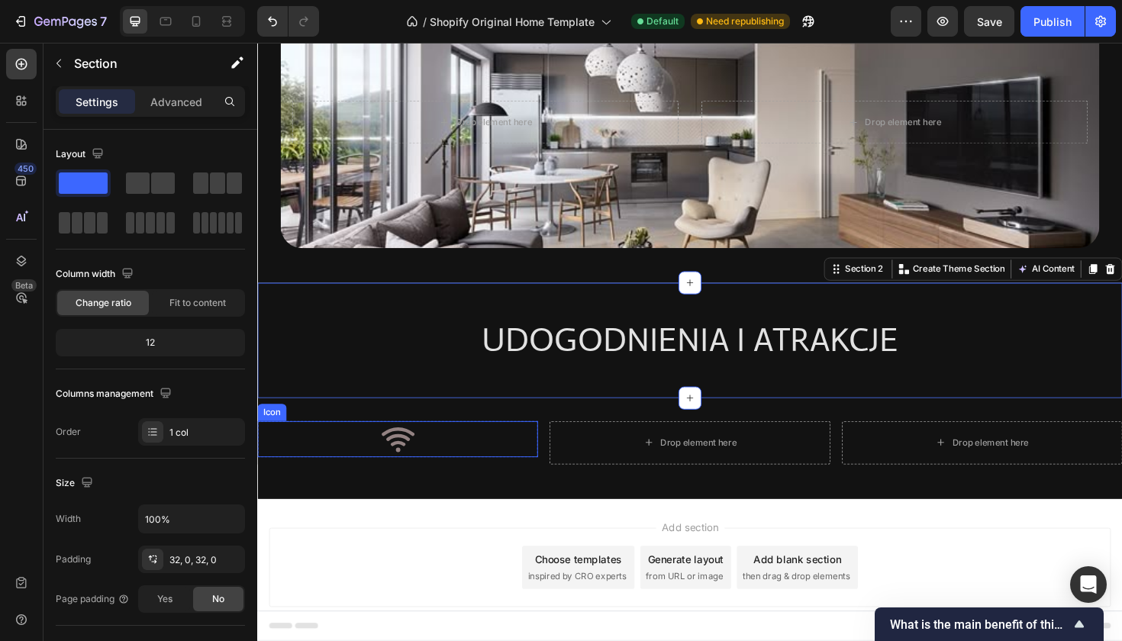
click at [392, 462] on icon at bounding box center [406, 463] width 38 height 38
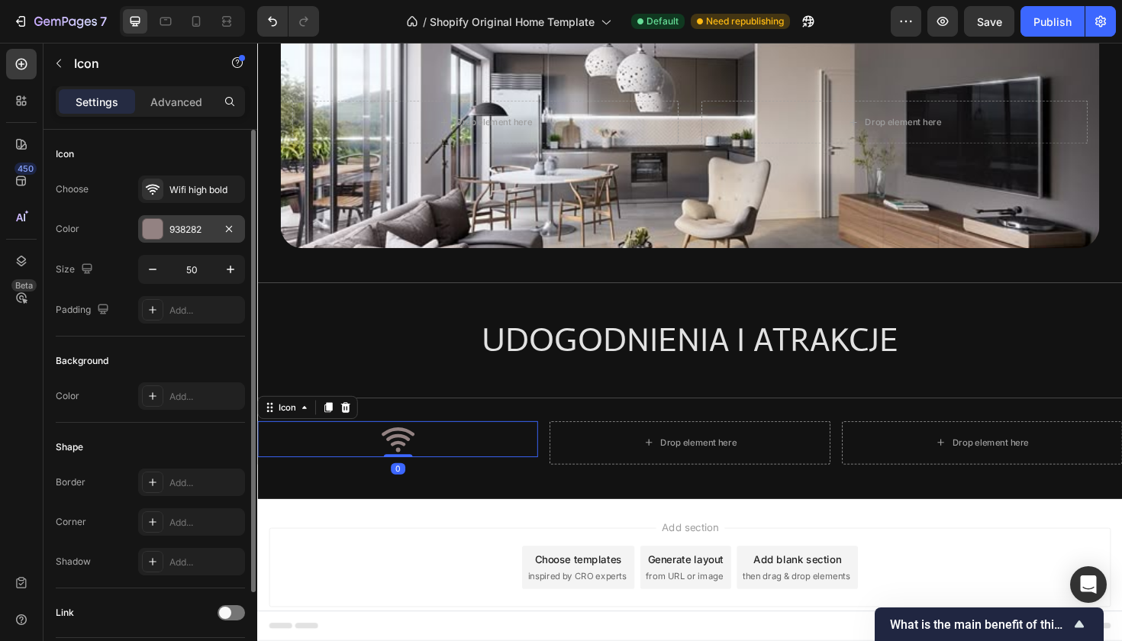
click at [160, 237] on div at bounding box center [153, 229] width 20 height 20
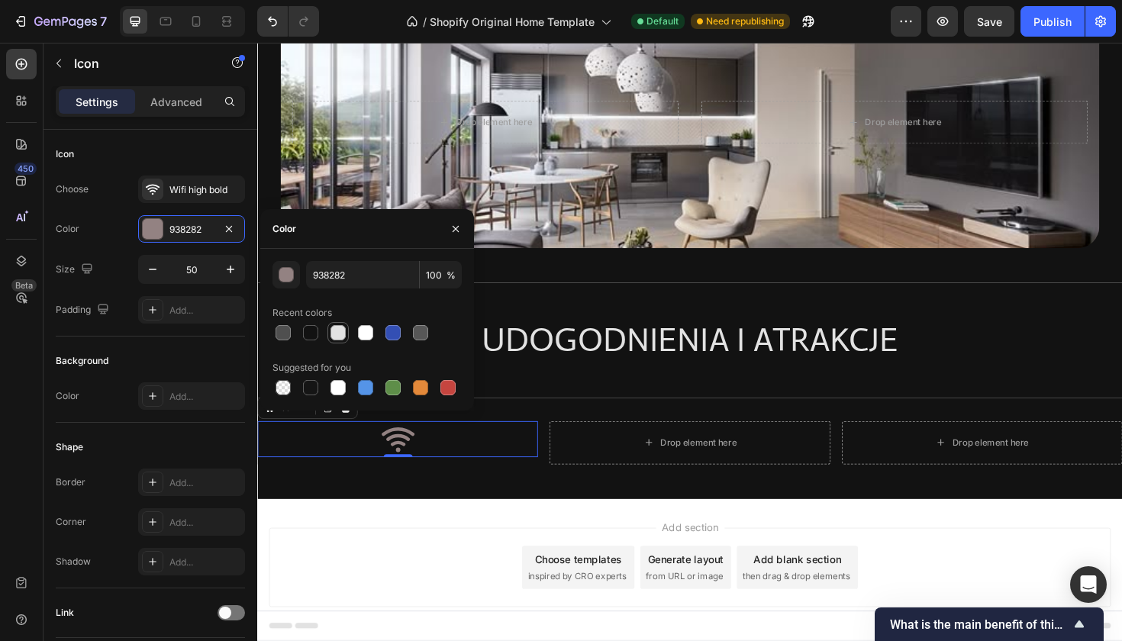
click at [342, 337] on div at bounding box center [338, 332] width 15 height 15
click at [368, 331] on div at bounding box center [365, 332] width 15 height 15
type input "FFFFFF"
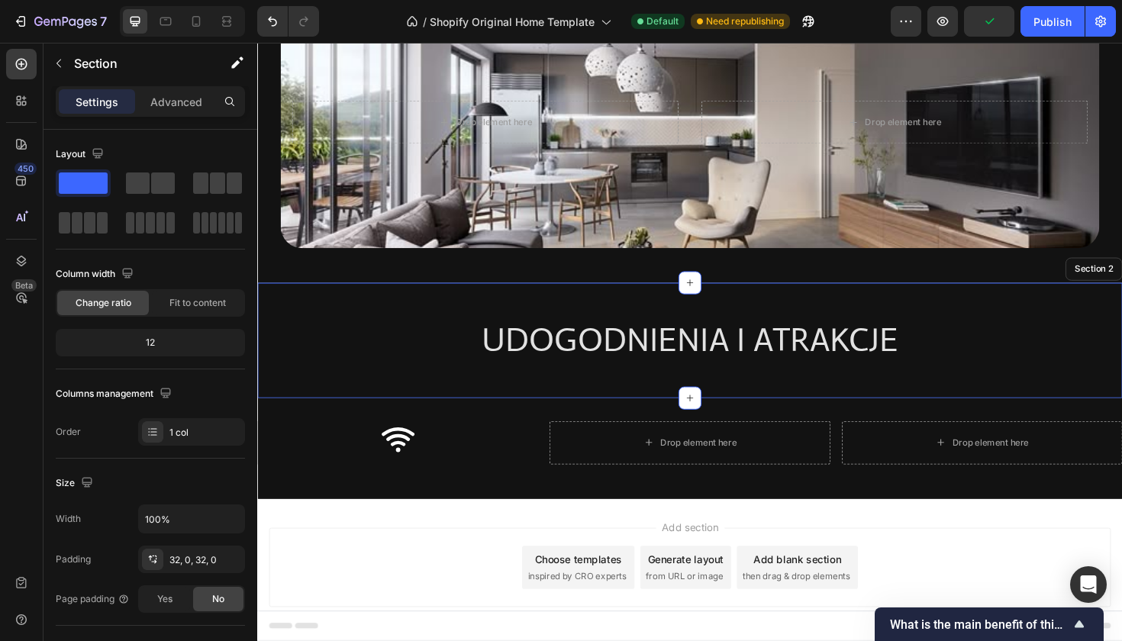
click at [521, 312] on div "UDOGODNIENIA I ATRAKCJE Heading Row Section 2" at bounding box center [715, 358] width 916 height 122
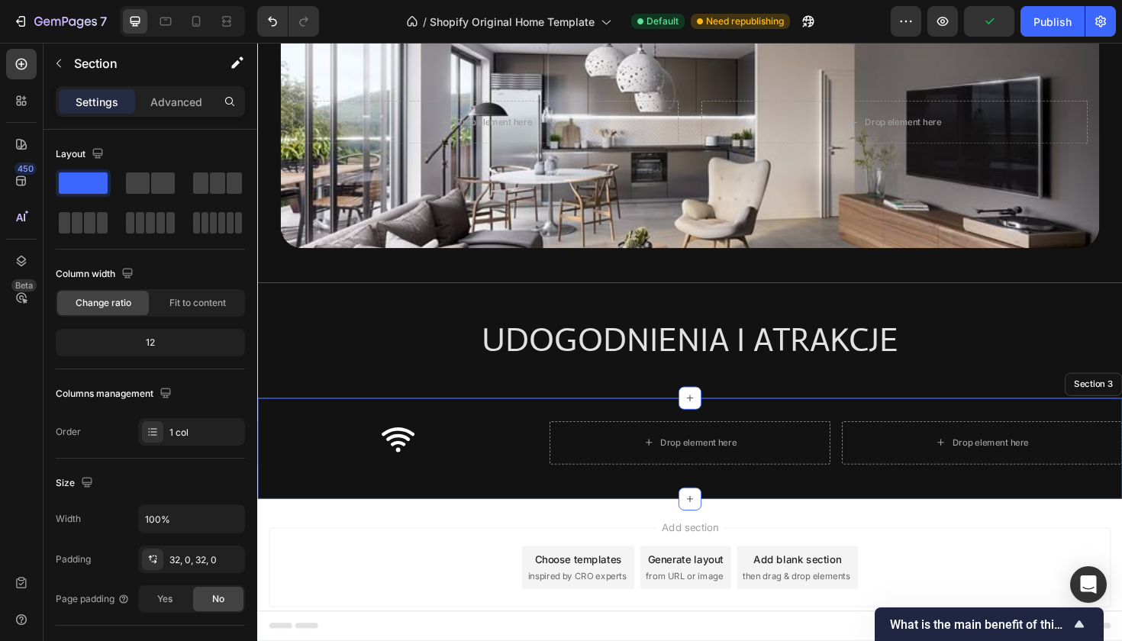
click at [476, 524] on div "Icon Row Drop element here Drop element here Row Row Section 3" at bounding box center [715, 472] width 916 height 107
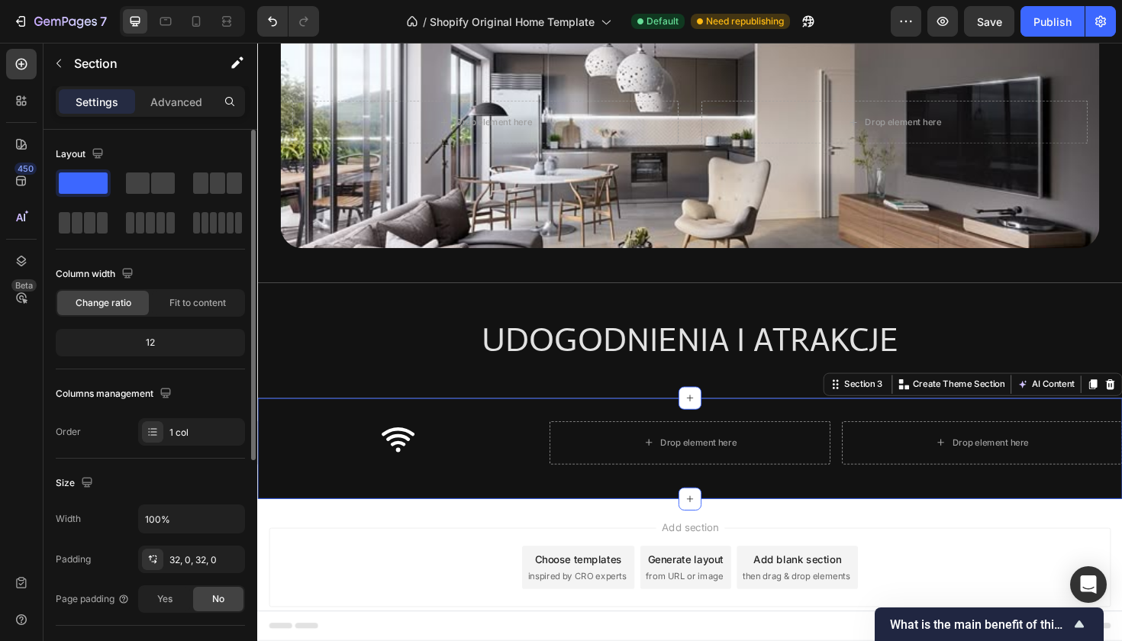
drag, startPoint x: 92, startPoint y: 174, endPoint x: 84, endPoint y: 173, distance: 7.7
click at [84, 173] on span at bounding box center [83, 183] width 49 height 21
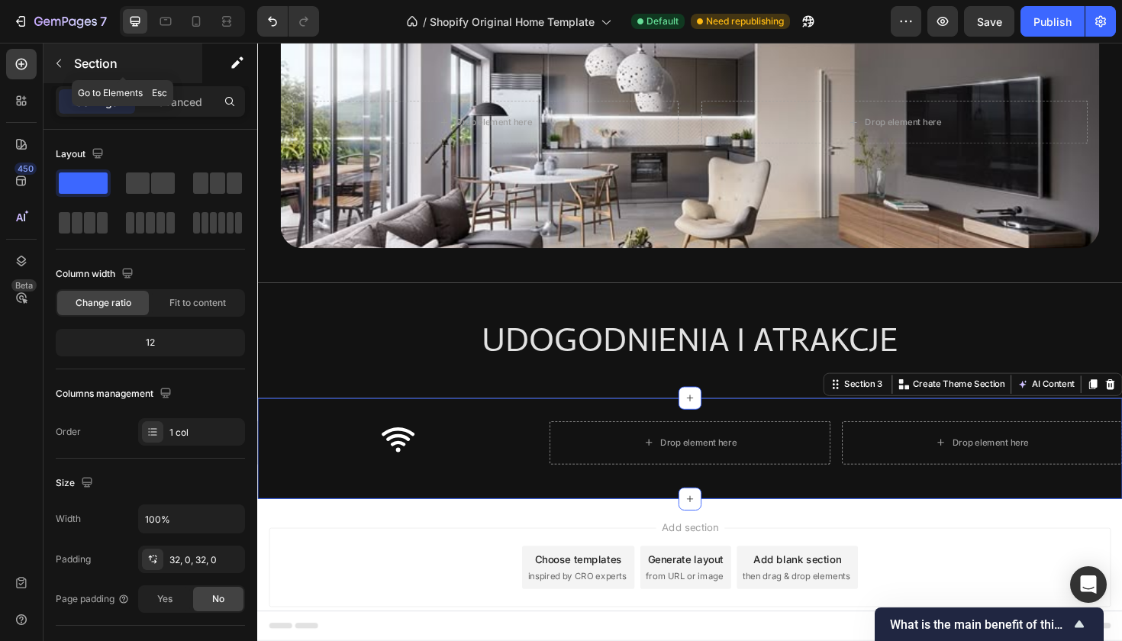
click at [50, 63] on button "button" at bounding box center [59, 63] width 24 height 24
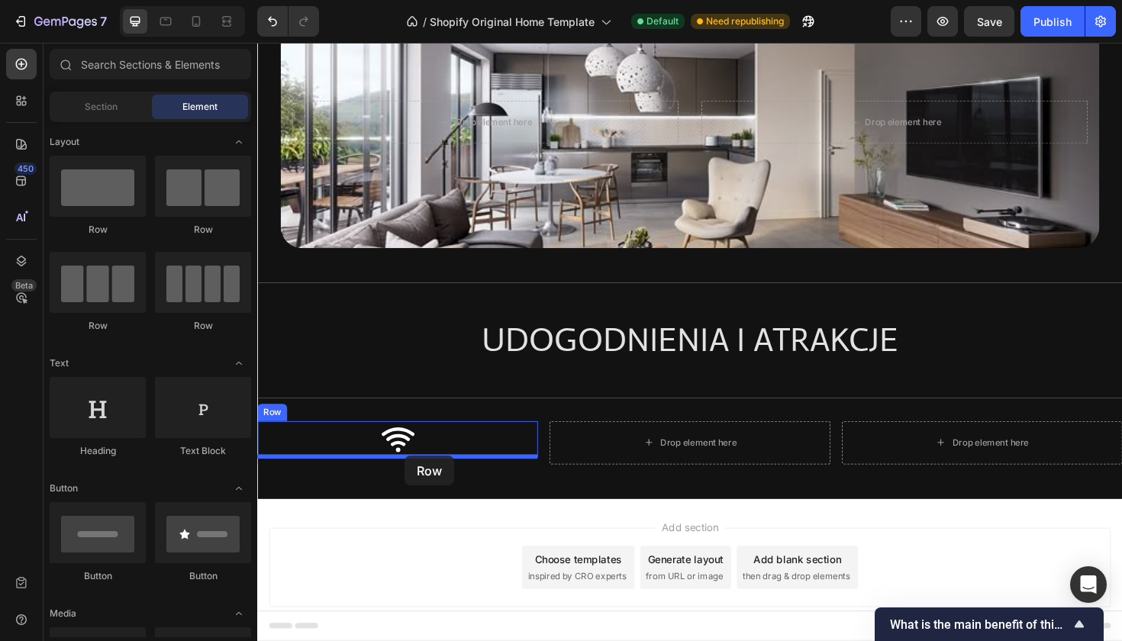
drag, startPoint x: 370, startPoint y: 234, endPoint x: 413, endPoint y: 480, distance: 250.2
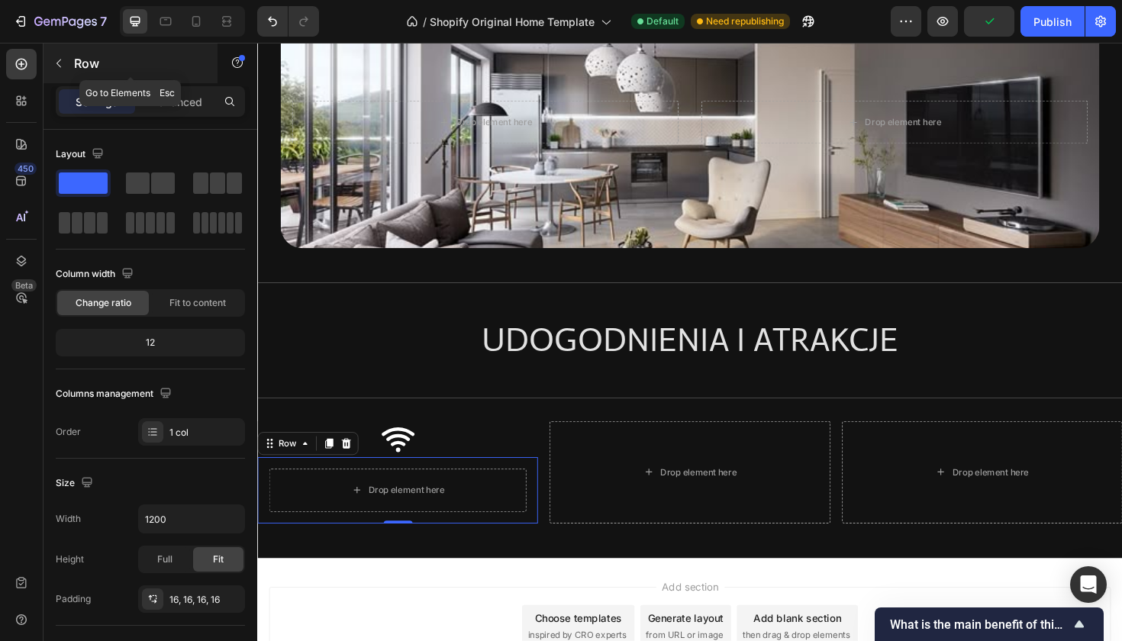
click at [56, 63] on icon "button" at bounding box center [59, 63] width 12 height 12
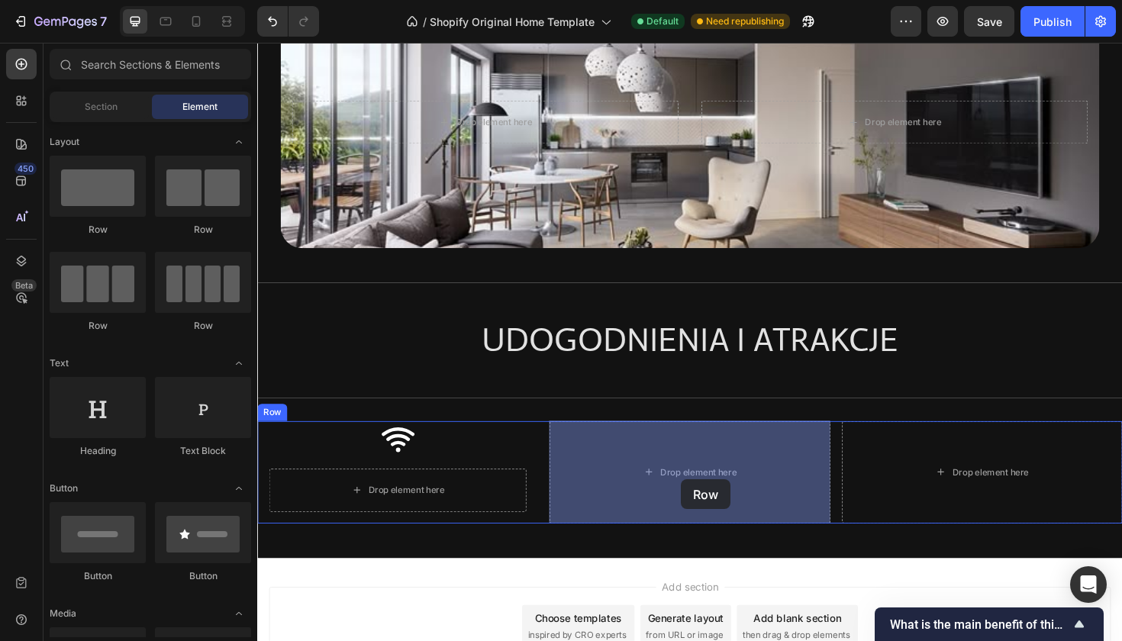
drag, startPoint x: 362, startPoint y: 219, endPoint x: 685, endPoint y: 498, distance: 427.6
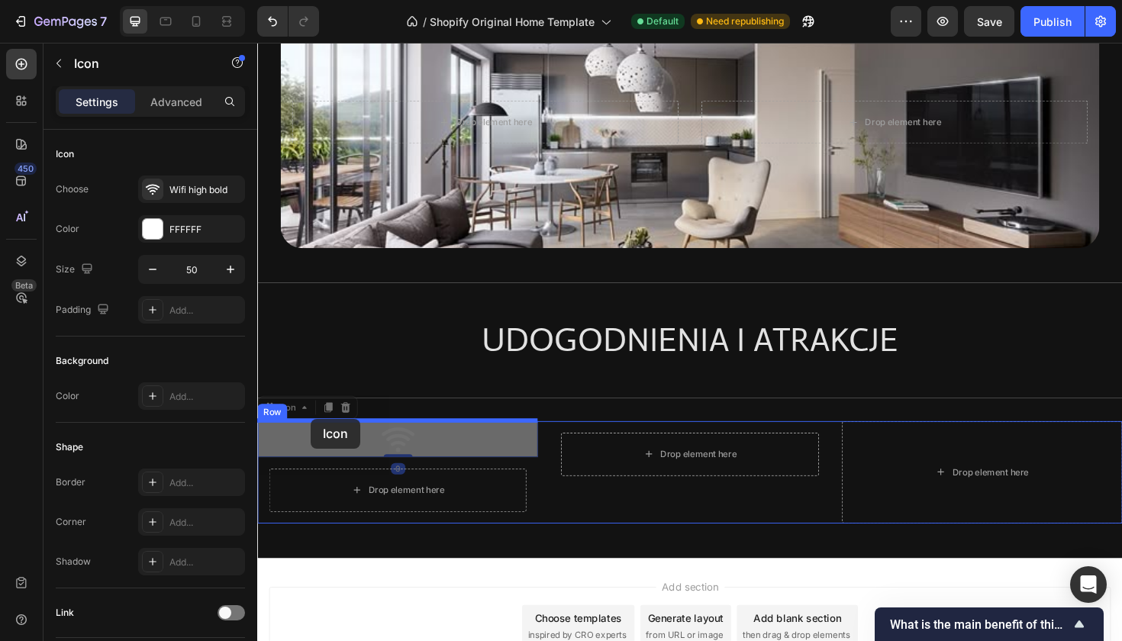
drag, startPoint x: 275, startPoint y: 437, endPoint x: 314, endPoint y: 441, distance: 39.1
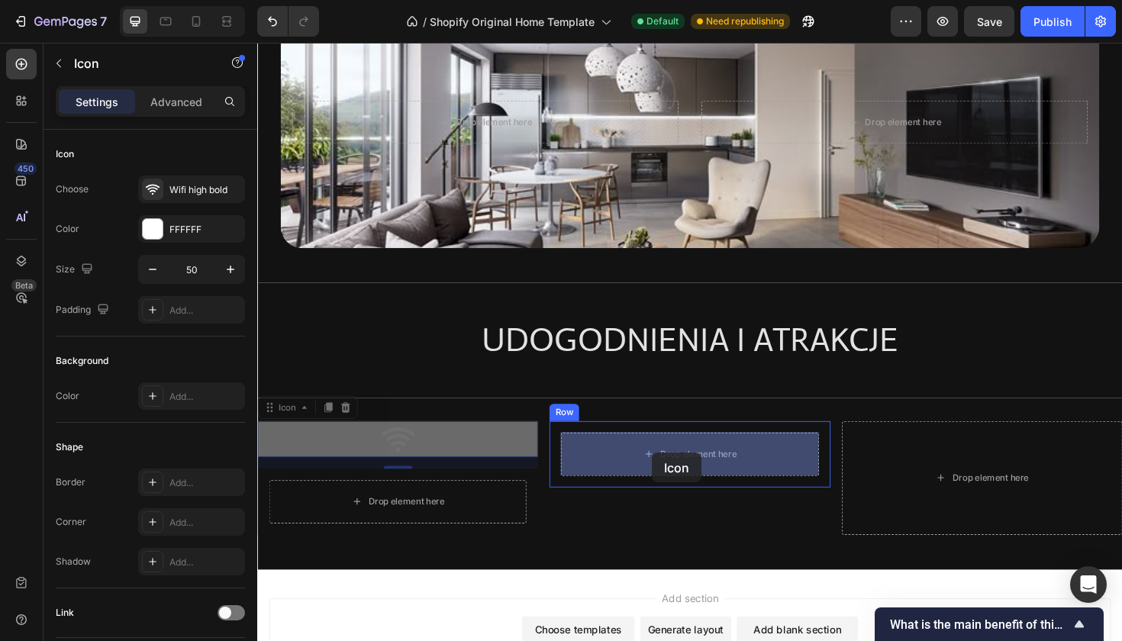
drag, startPoint x: 392, startPoint y: 465, endPoint x: 676, endPoint y: 477, distance: 283.5
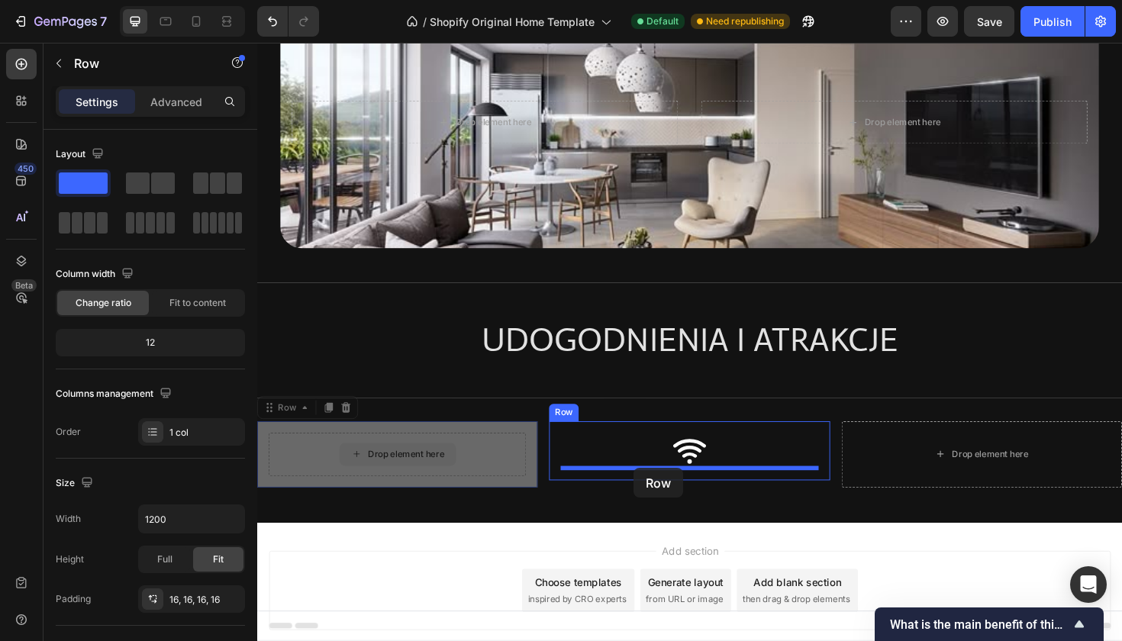
drag, startPoint x: 459, startPoint y: 463, endPoint x: 656, endPoint y: 493, distance: 199.2
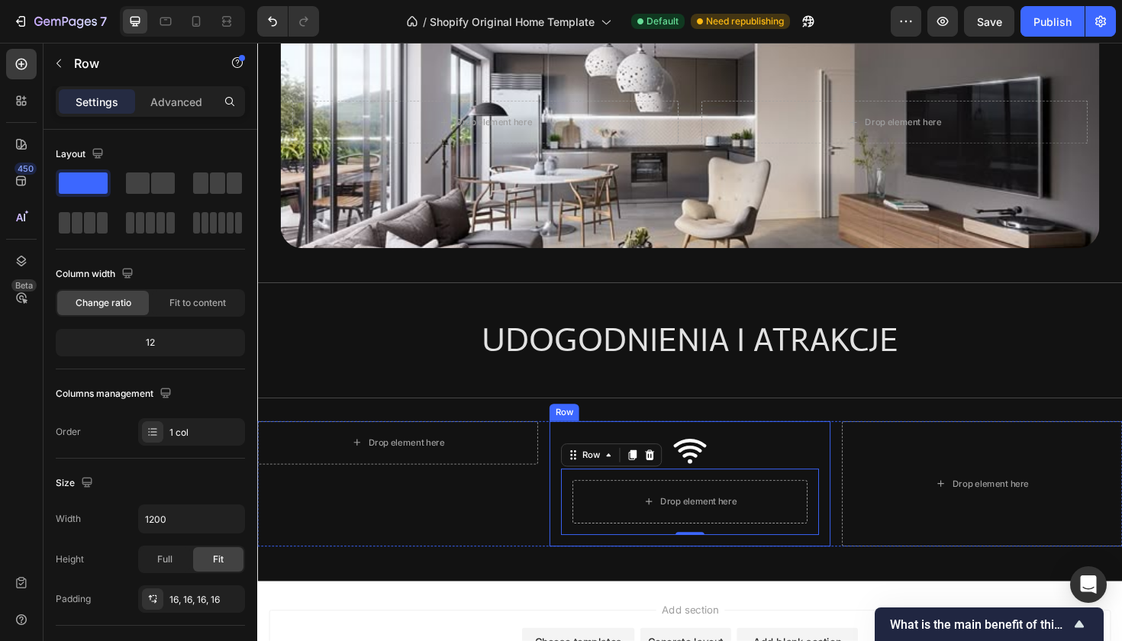
click at [575, 448] on div "Icon Drop element here Row 0 Row" at bounding box center [714, 510] width 297 height 133
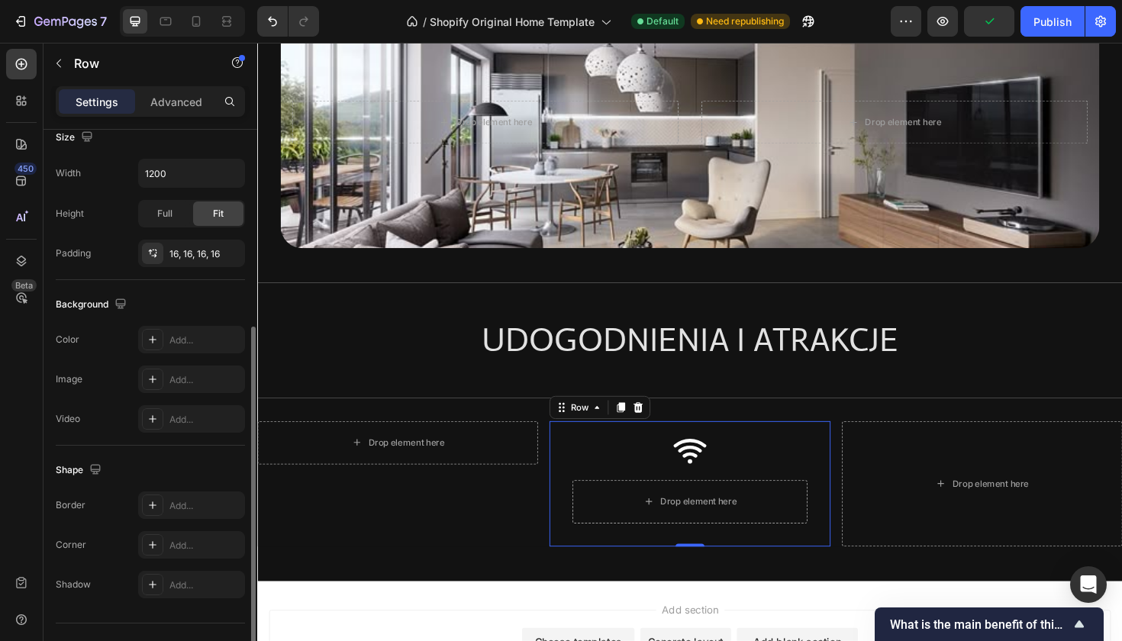
scroll to position [376, 0]
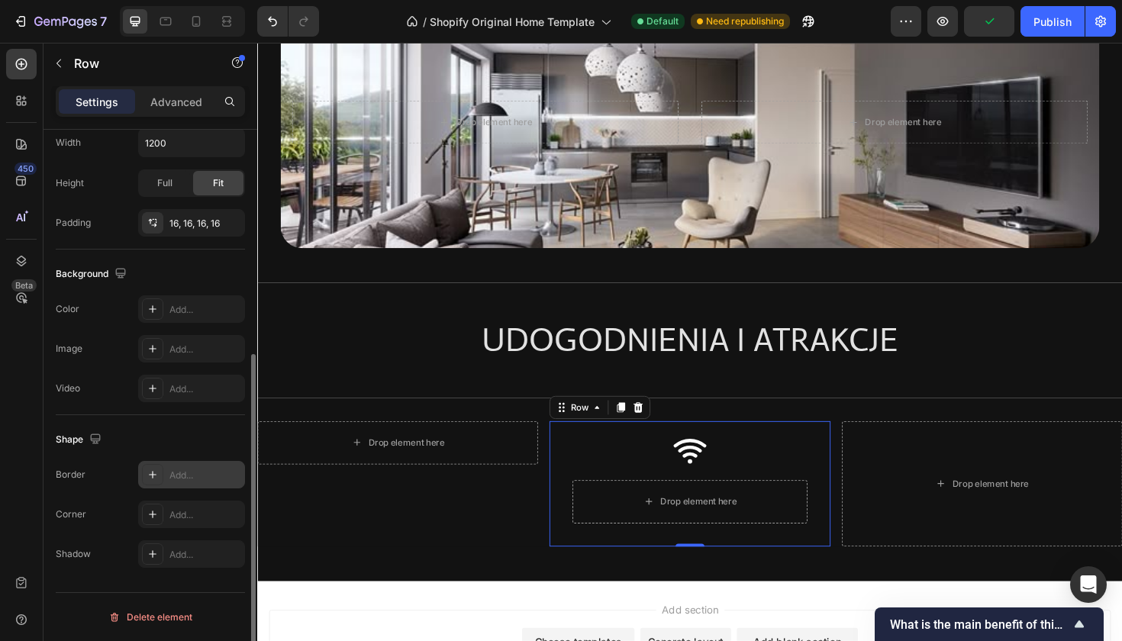
click at [157, 473] on icon at bounding box center [153, 475] width 12 height 12
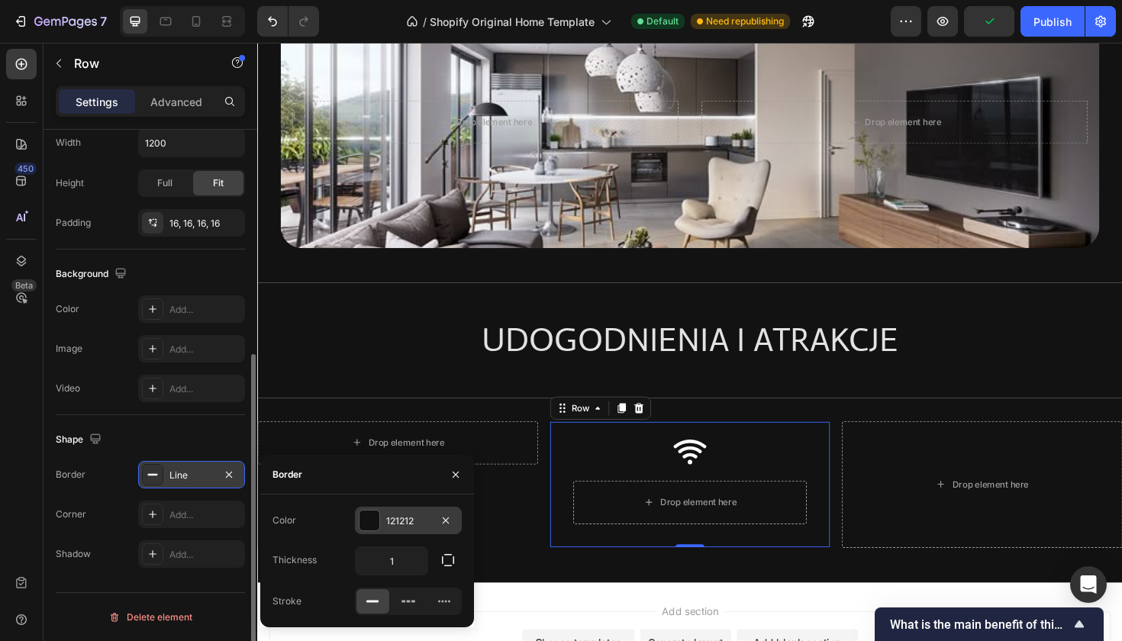
click at [372, 518] on div at bounding box center [370, 521] width 20 height 20
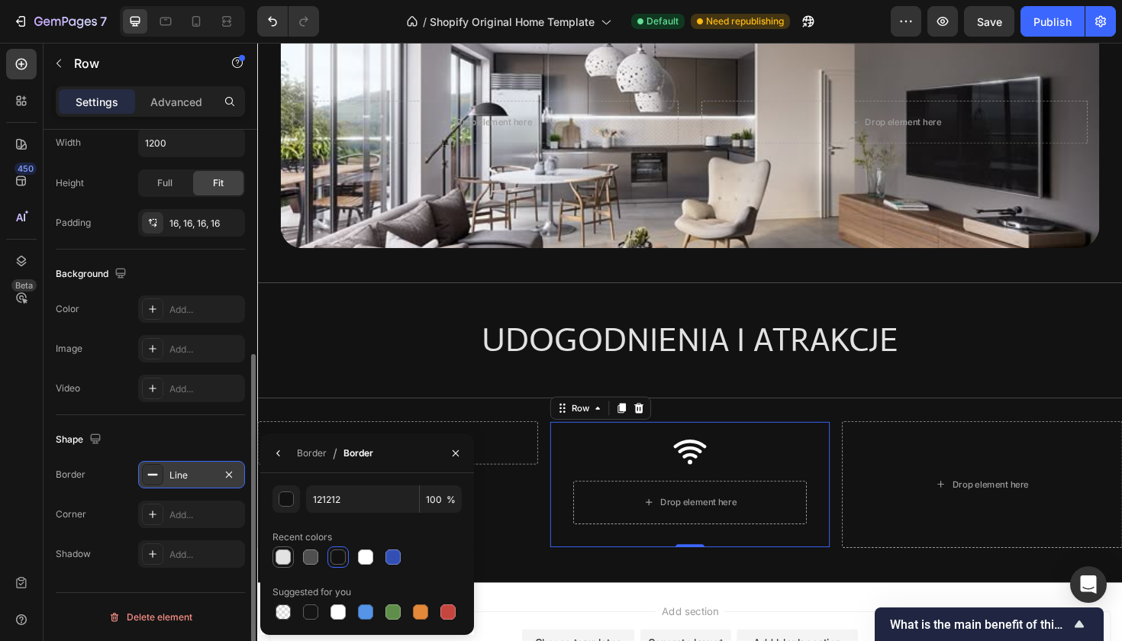
click at [286, 555] on div at bounding box center [283, 557] width 15 height 15
type input "E2E2E2"
click at [171, 505] on div "Add..." at bounding box center [191, 514] width 107 height 27
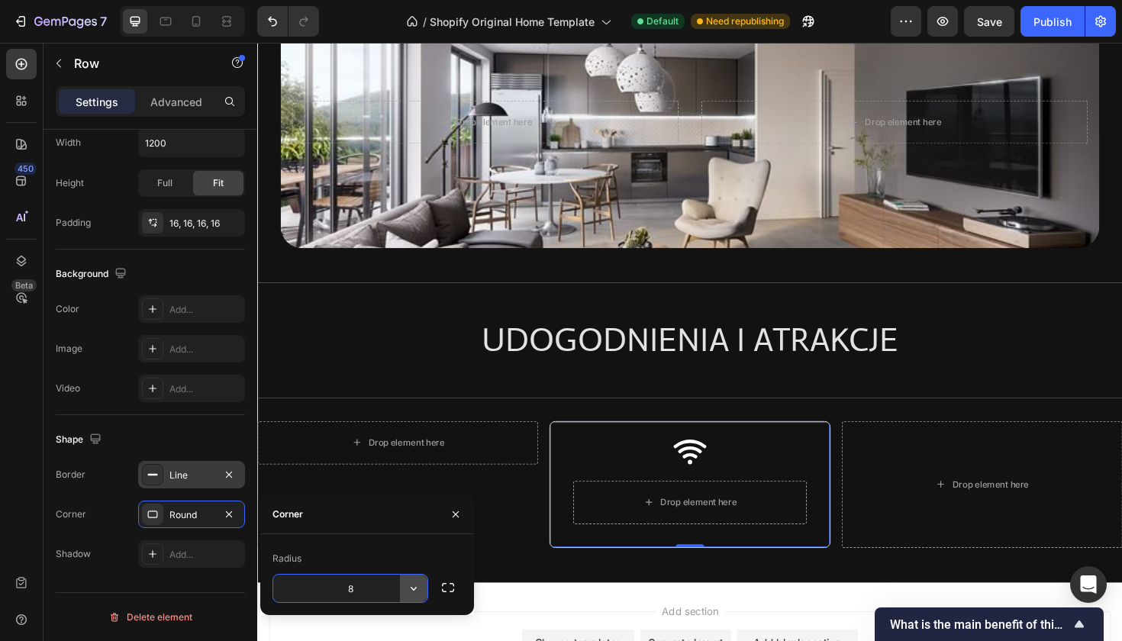
click at [412, 589] on icon "button" at bounding box center [414, 589] width 6 height 4
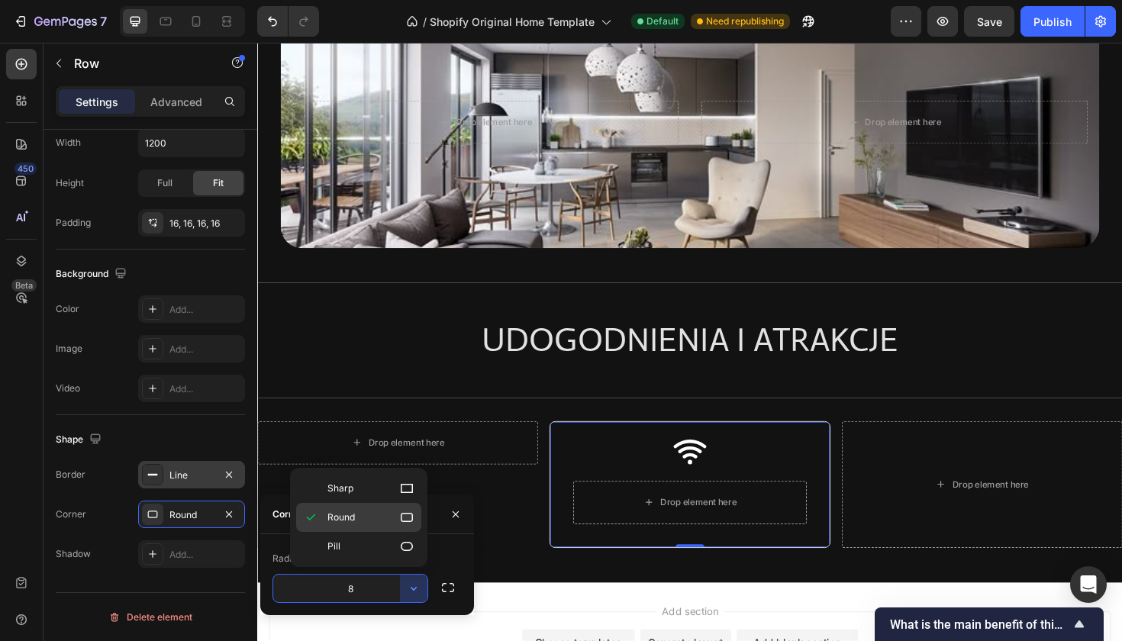
click at [390, 510] on p "Round" at bounding box center [370, 517] width 87 height 15
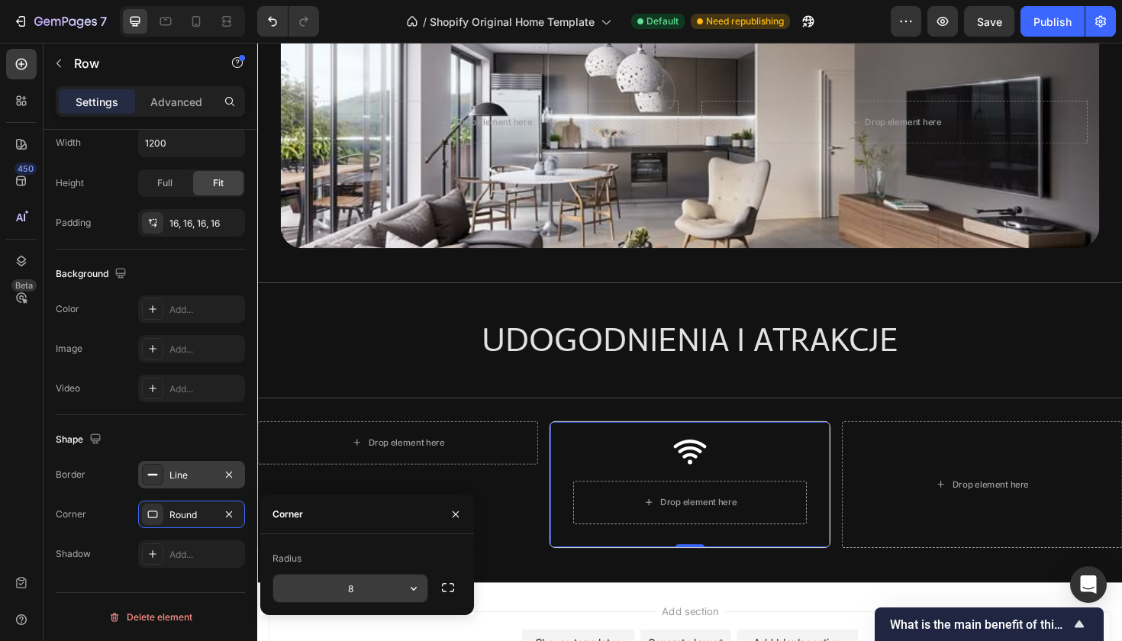
click at [360, 589] on input "8" at bounding box center [350, 588] width 154 height 27
click at [463, 543] on div "Radius 16" at bounding box center [367, 574] width 214 height 81
click at [414, 559] on div "Radius" at bounding box center [367, 559] width 189 height 24
click at [370, 586] on input "16" at bounding box center [350, 588] width 154 height 27
type input "16"
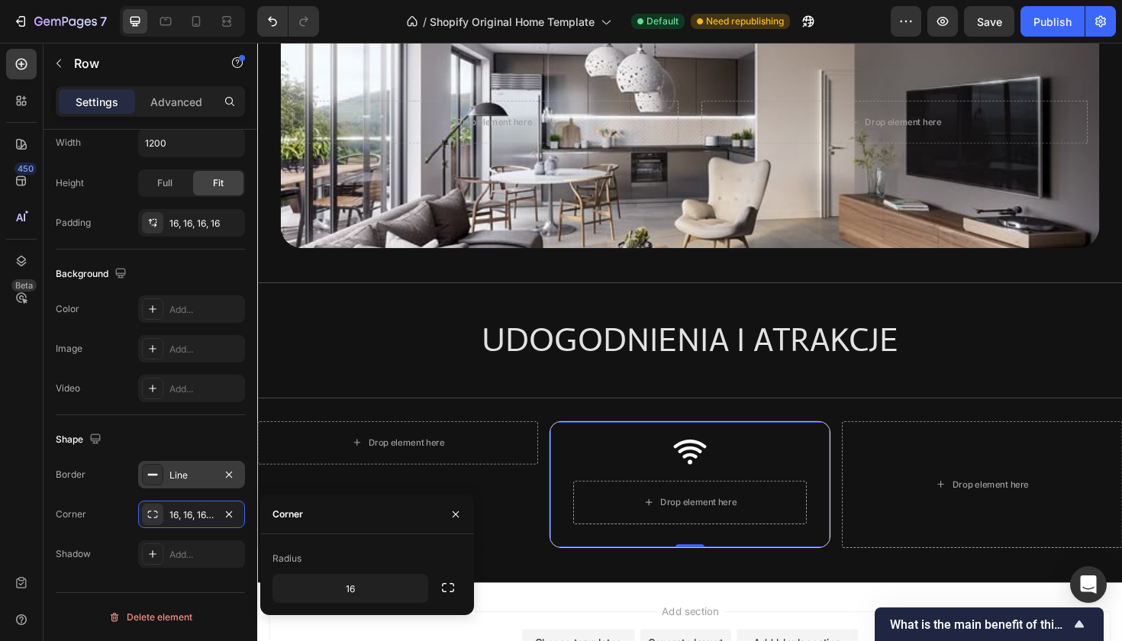
click at [404, 550] on div "Radius" at bounding box center [367, 559] width 189 height 24
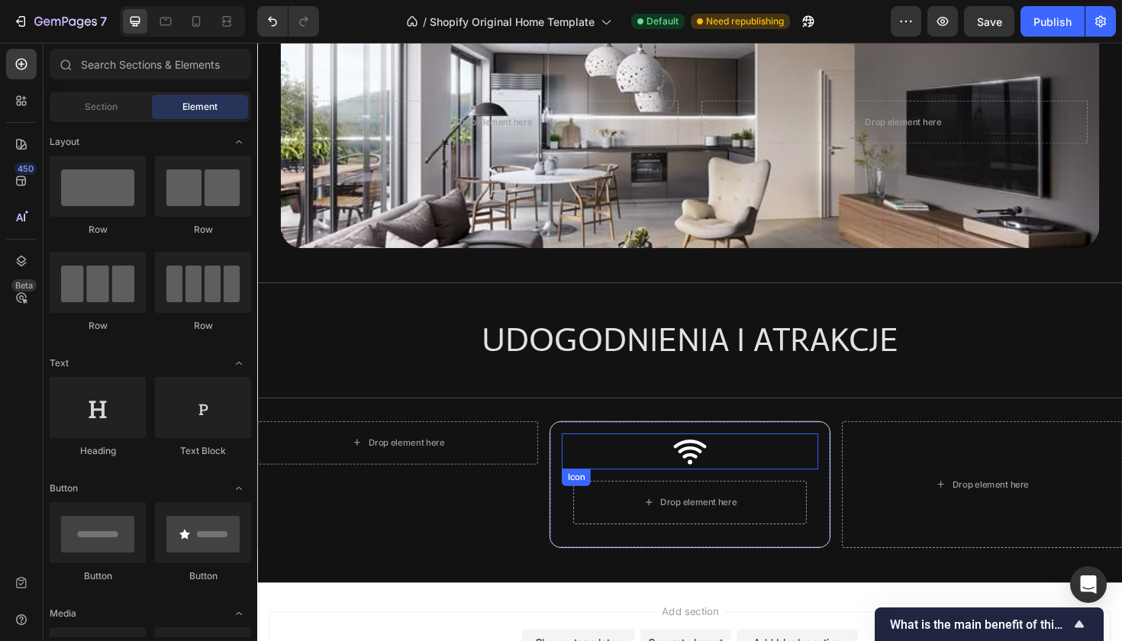
click at [644, 464] on div "Icon" at bounding box center [714, 475] width 271 height 38
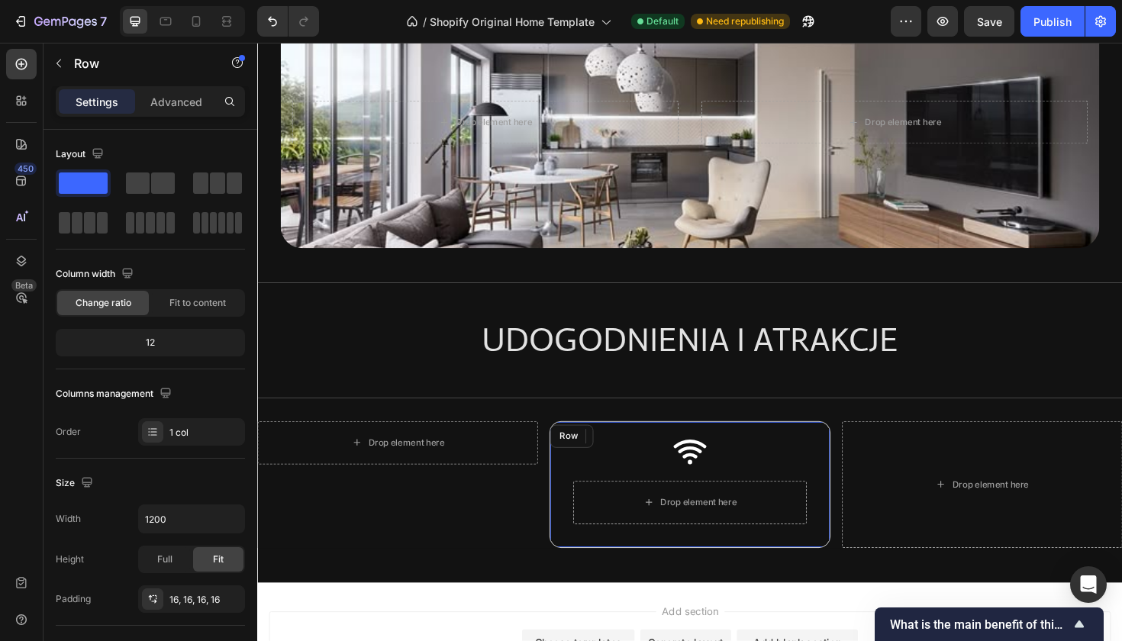
click at [575, 505] on div "Icon 0 Drop element here Row Row" at bounding box center [714, 511] width 297 height 134
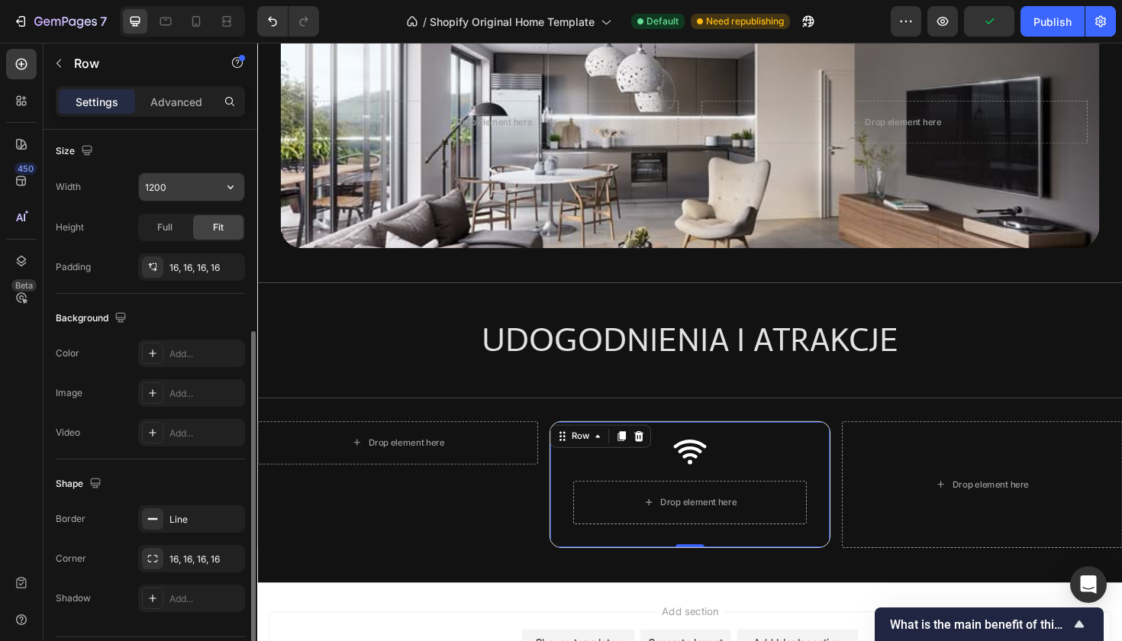
scroll to position [332, 0]
click at [151, 349] on icon at bounding box center [153, 353] width 12 height 12
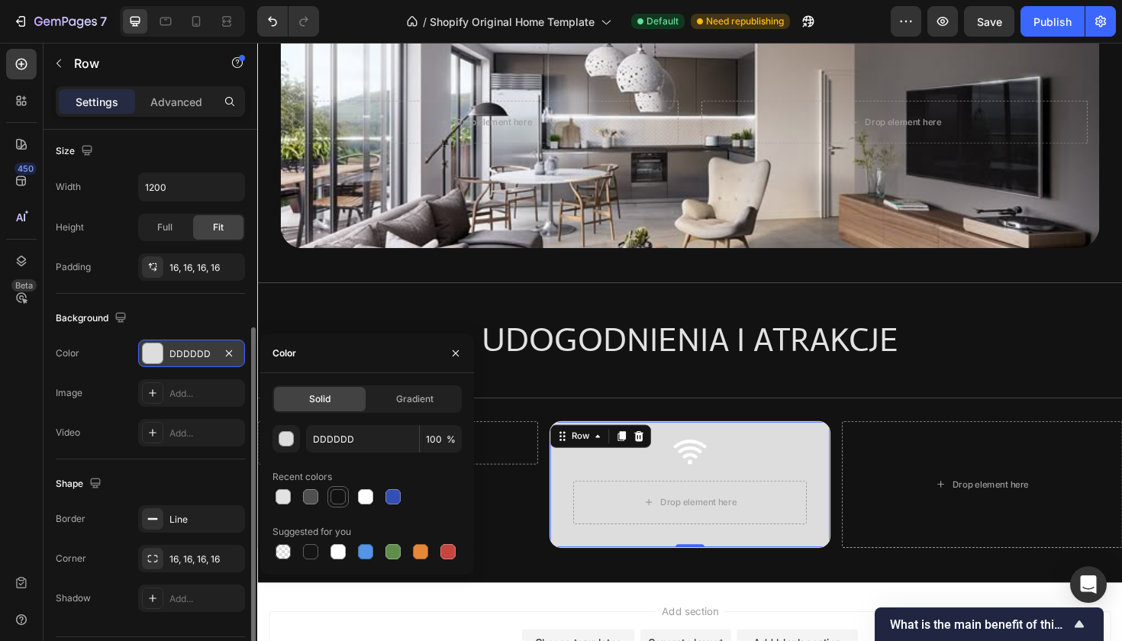
click at [344, 495] on div at bounding box center [338, 496] width 15 height 15
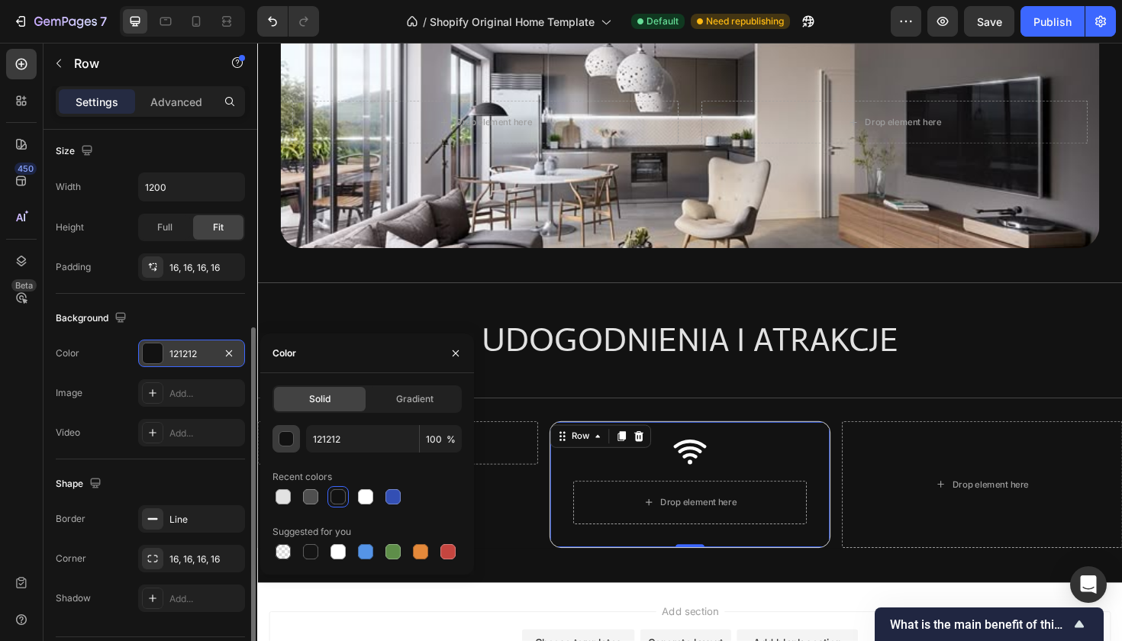
click at [290, 440] on div "button" at bounding box center [286, 439] width 15 height 15
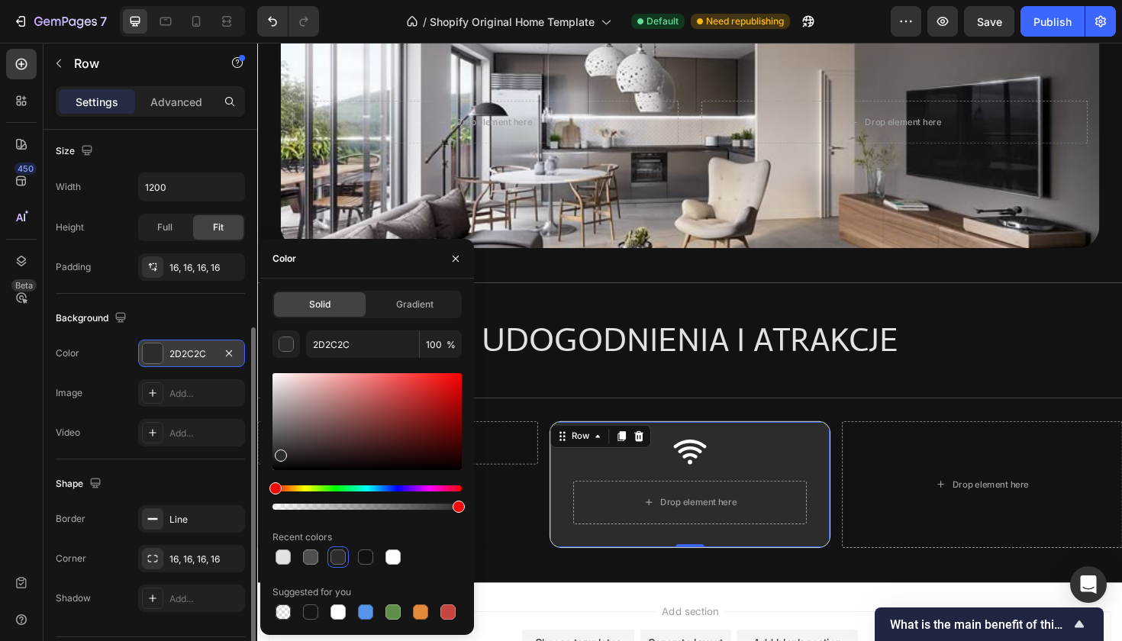
drag, startPoint x: 278, startPoint y: 463, endPoint x: 279, endPoint y: 453, distance: 10.0
click at [279, 453] on div at bounding box center [281, 456] width 12 height 12
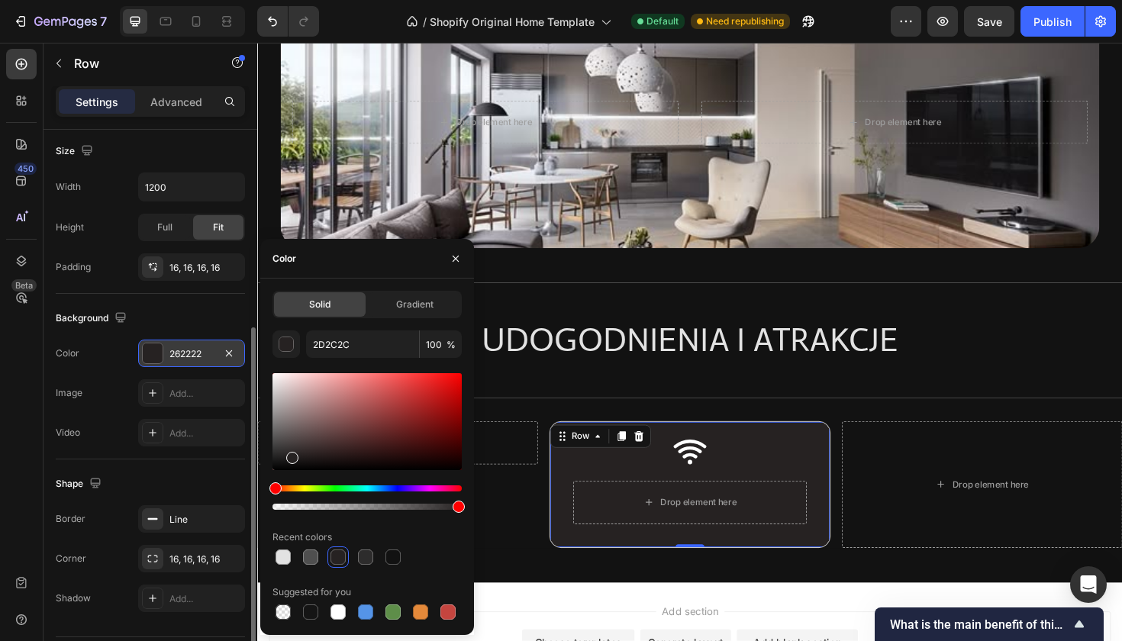
type input "262222"
drag, startPoint x: 279, startPoint y: 453, endPoint x: 290, endPoint y: 455, distance: 10.8
click at [290, 455] on div at bounding box center [292, 458] width 12 height 12
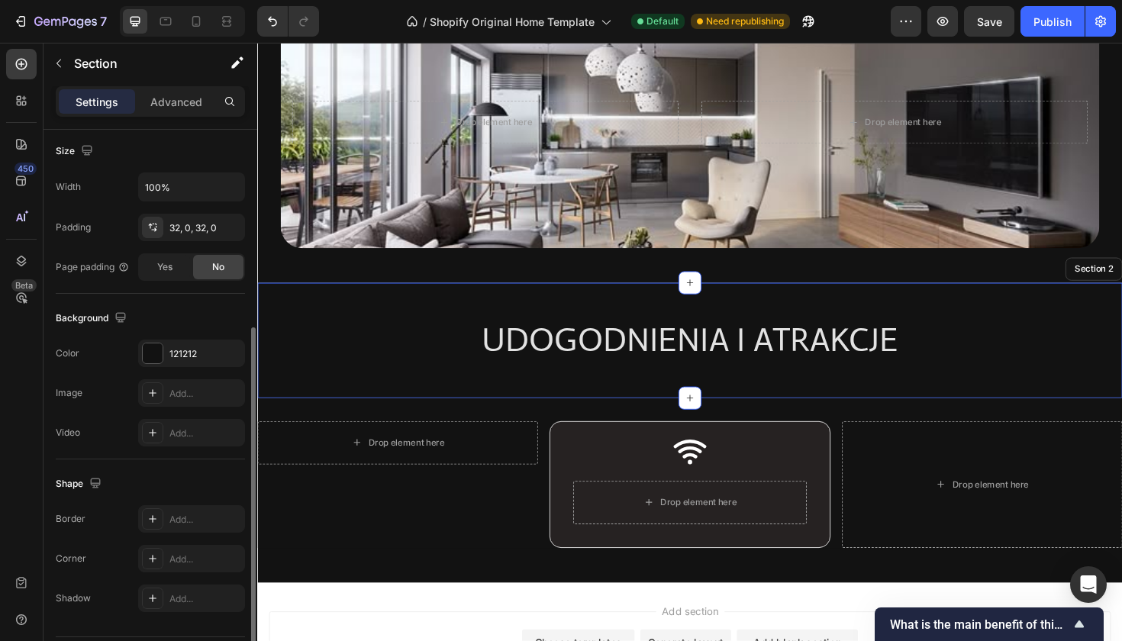
click at [535, 408] on div "UDOGODNIENIA I ATRAKCJE Heading Row Section 2" at bounding box center [715, 358] width 916 height 122
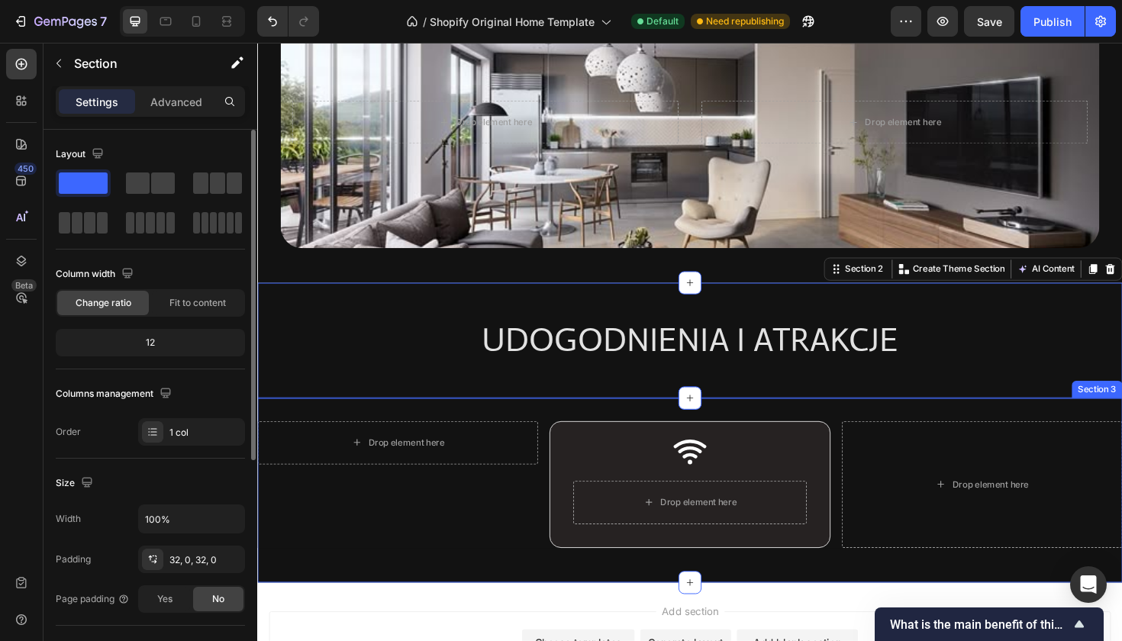
click at [505, 435] on div "Drop element here Row Icon Drop element here Row Row Drop element here Row Row …" at bounding box center [715, 516] width 916 height 195
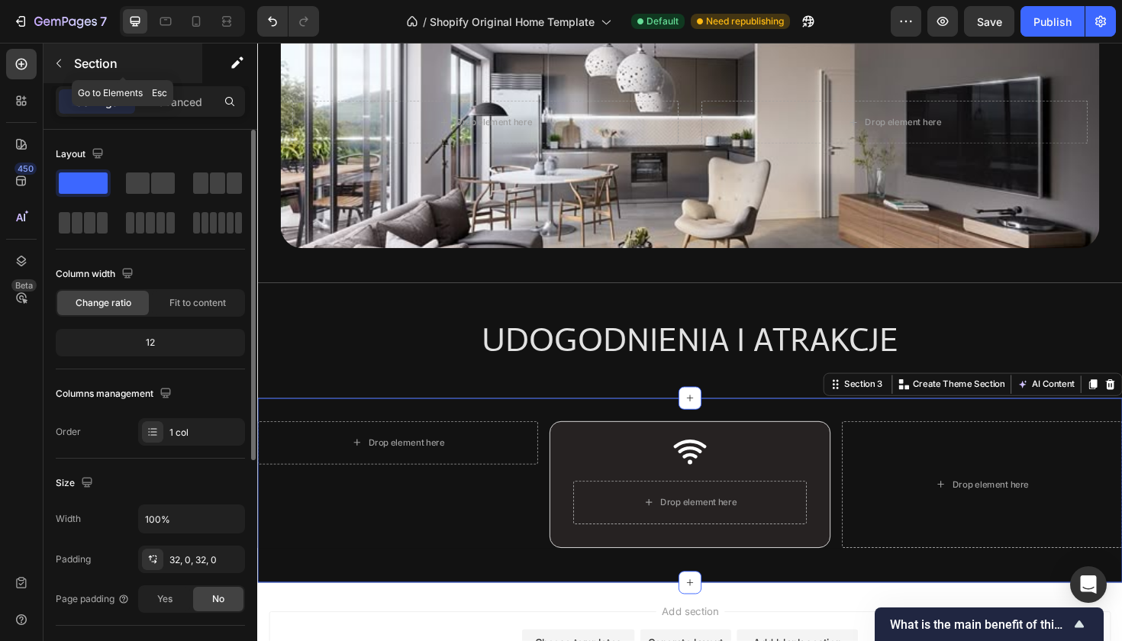
click at [69, 70] on button "button" at bounding box center [59, 63] width 24 height 24
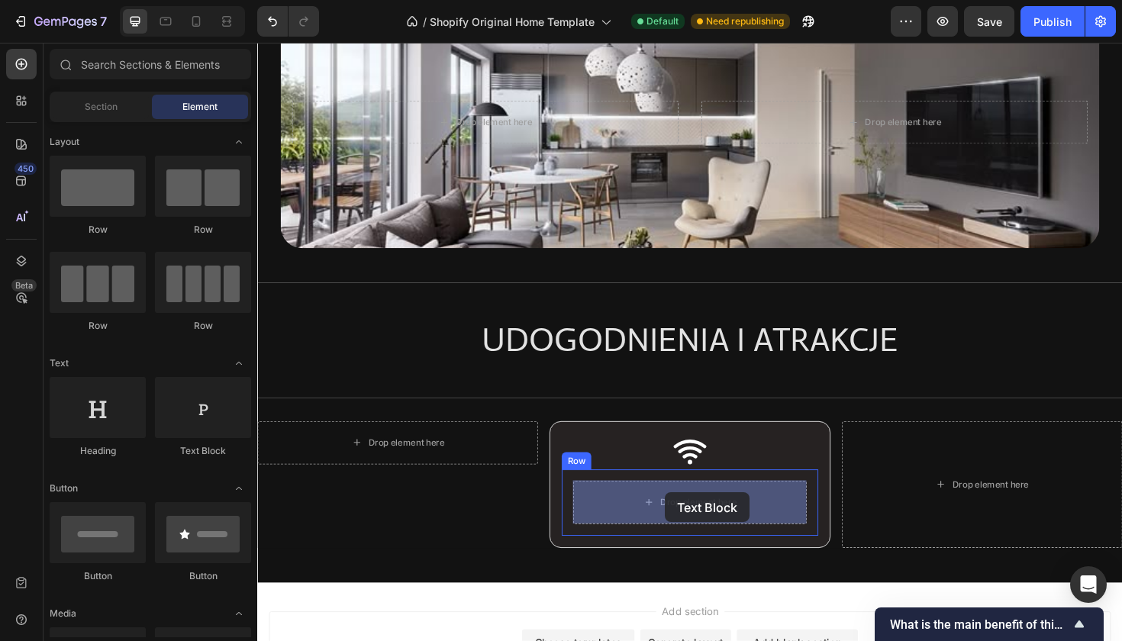
drag, startPoint x: 444, startPoint y: 469, endPoint x: 689, endPoint y: 519, distance: 250.0
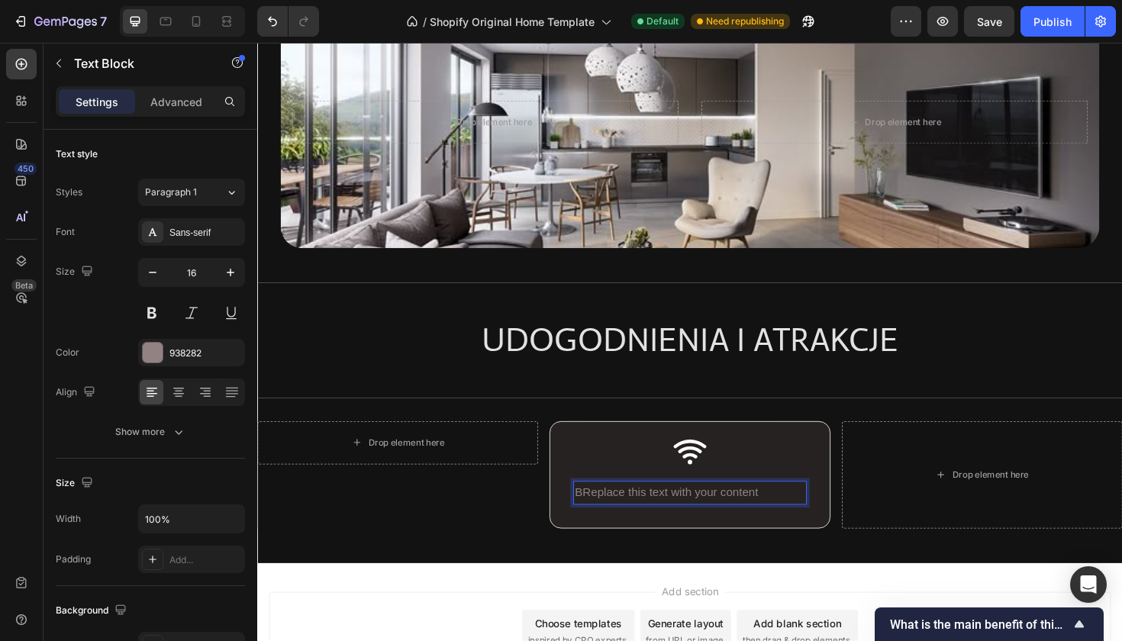
click at [689, 519] on p "BReplace this text with your content" at bounding box center [715, 519] width 244 height 22
click at [661, 515] on p "Bezpłatne WI-FI" at bounding box center [715, 519] width 244 height 22
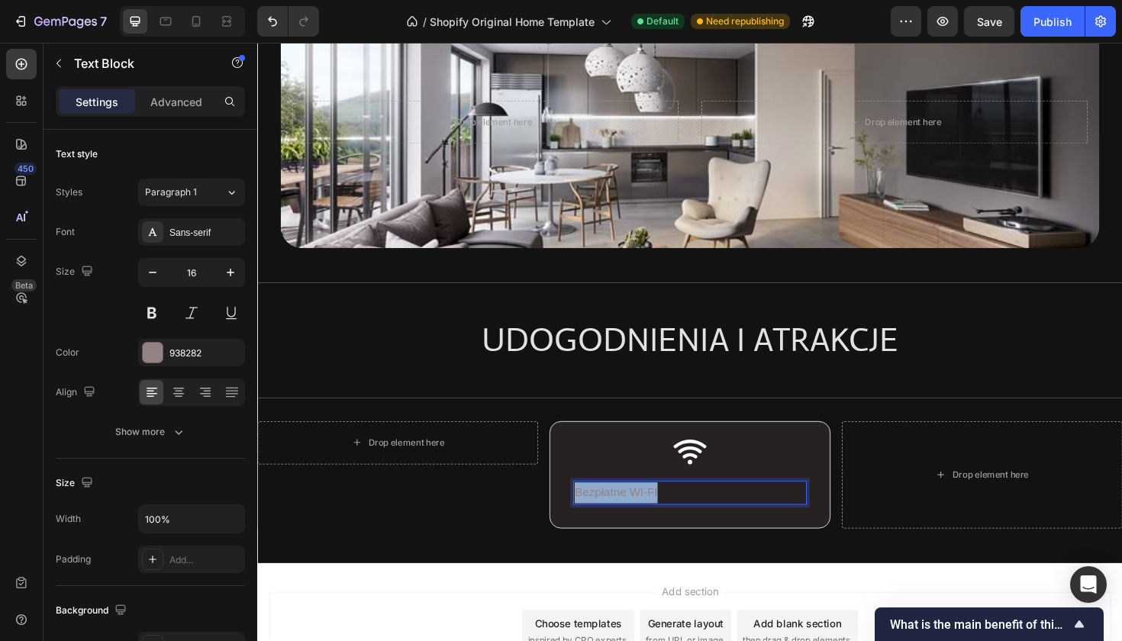
click at [661, 515] on p "Bezpłatne WI-FI" at bounding box center [715, 519] width 244 height 22
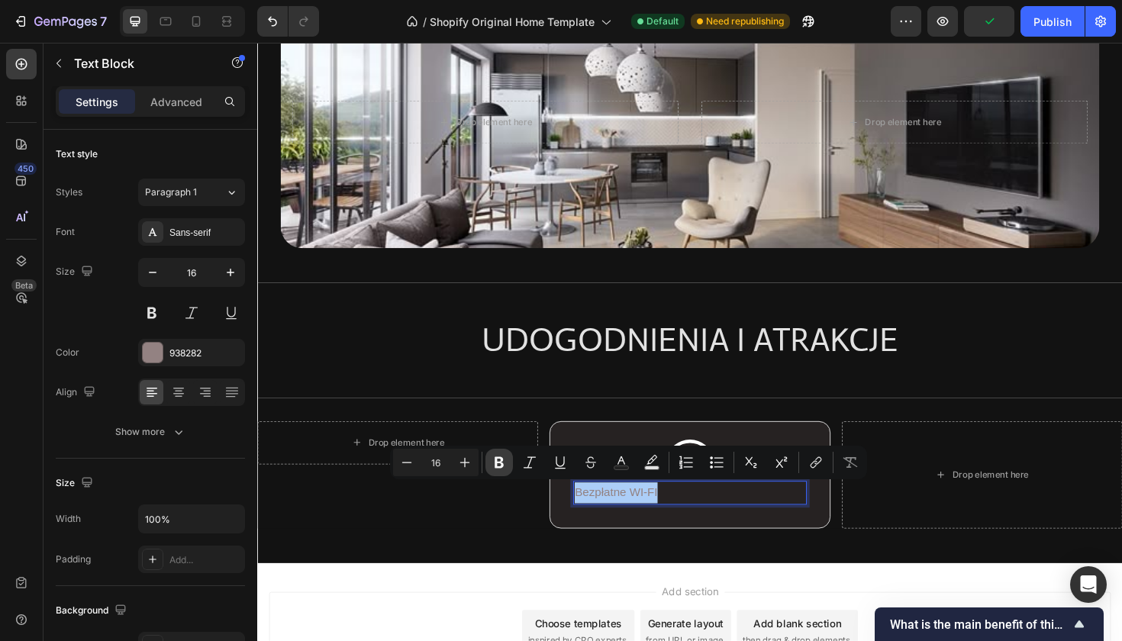
click at [504, 463] on icon "Editor contextual toolbar" at bounding box center [499, 462] width 15 height 15
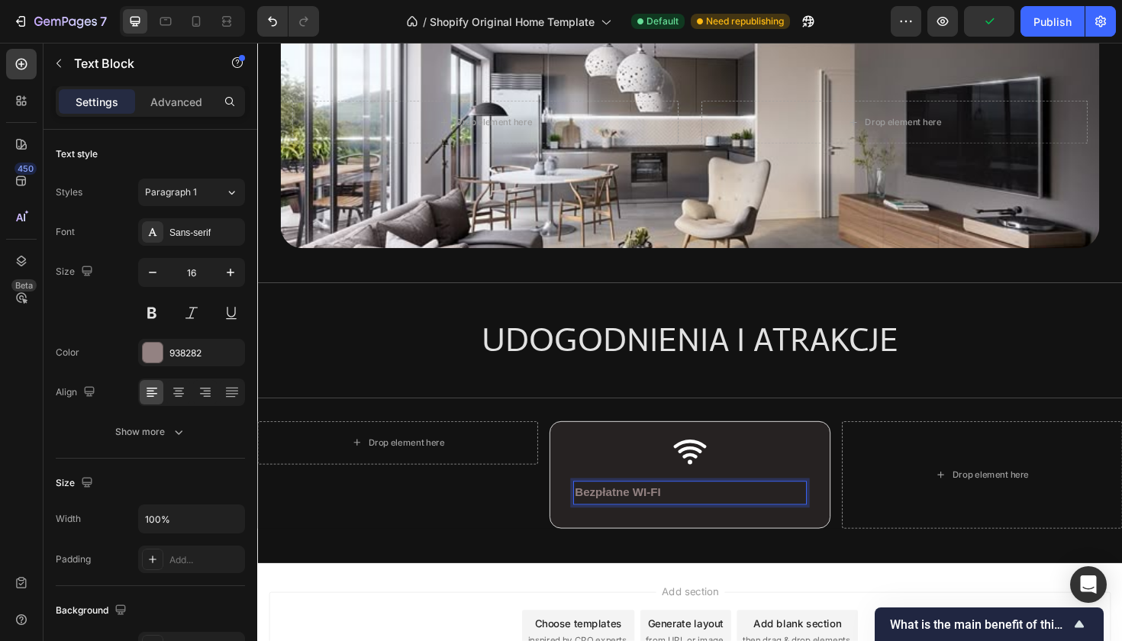
click at [631, 520] on strong "Bezpłatne WI-FI" at bounding box center [638, 518] width 91 height 13
click at [636, 521] on strong "Bezpłatne WI-FI" at bounding box center [638, 518] width 91 height 13
click at [639, 514] on strong "Bezpłatne WI-FI" at bounding box center [638, 518] width 91 height 13
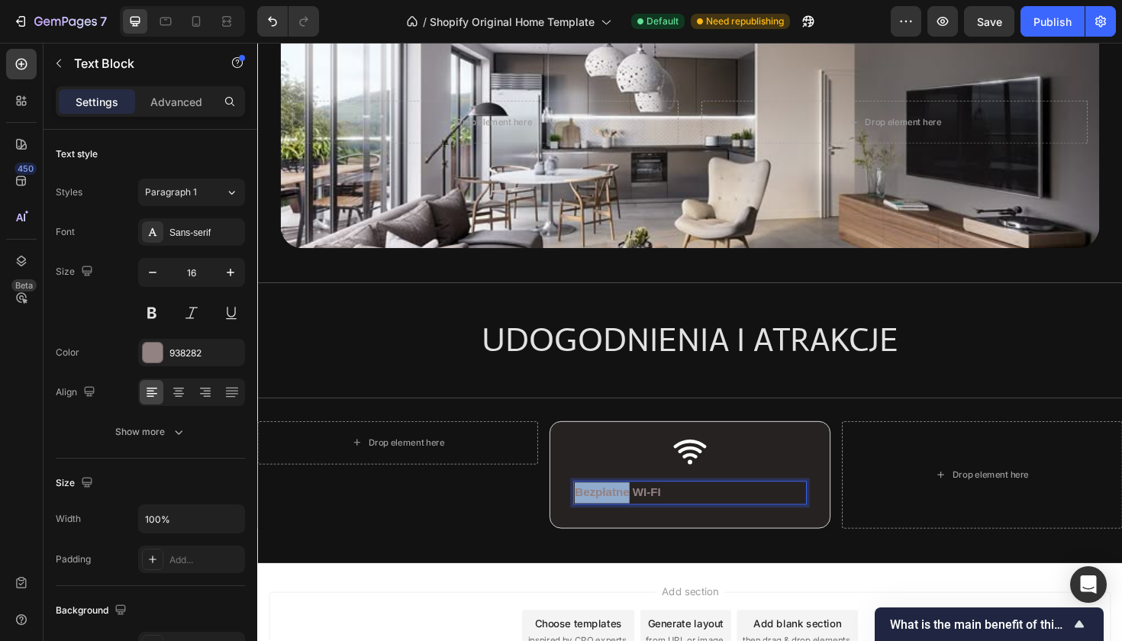
click at [639, 514] on strong "Bezpłatne WI-FI" at bounding box center [638, 518] width 91 height 13
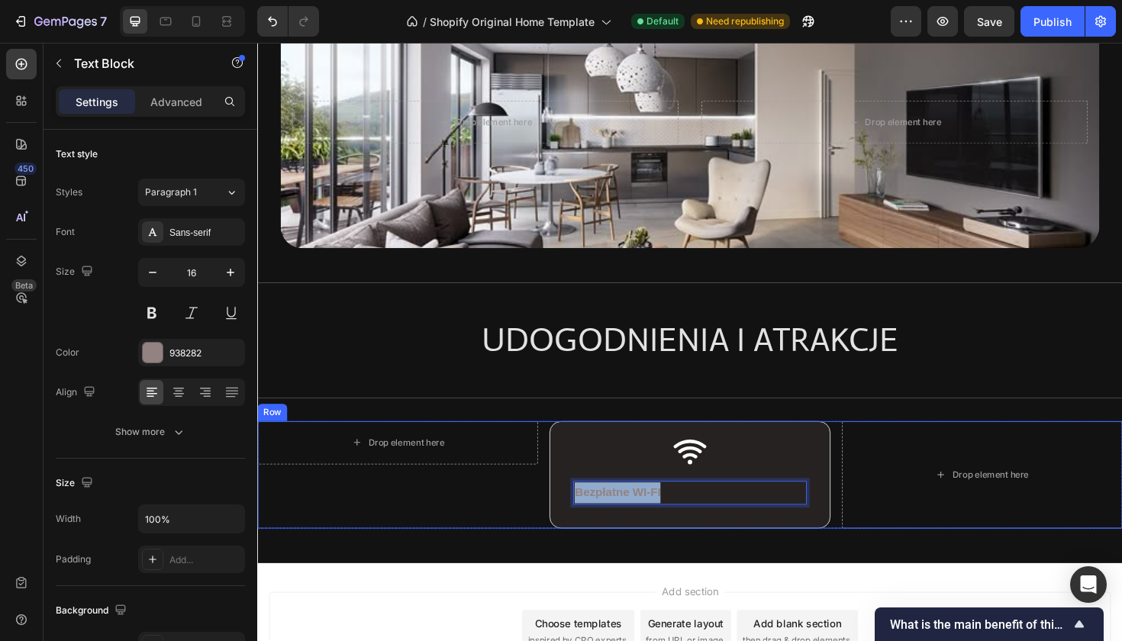
click at [434, 520] on div "Drop element here Row" at bounding box center [405, 501] width 297 height 114
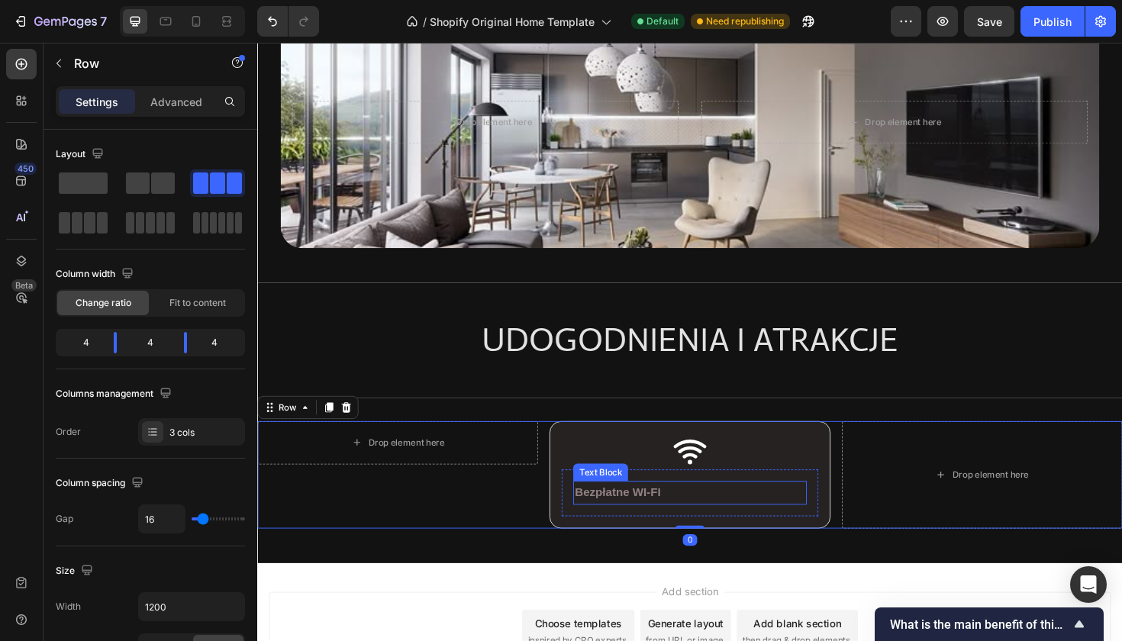
click at [664, 524] on strong "Bezpłatne WI-FI" at bounding box center [638, 518] width 91 height 13
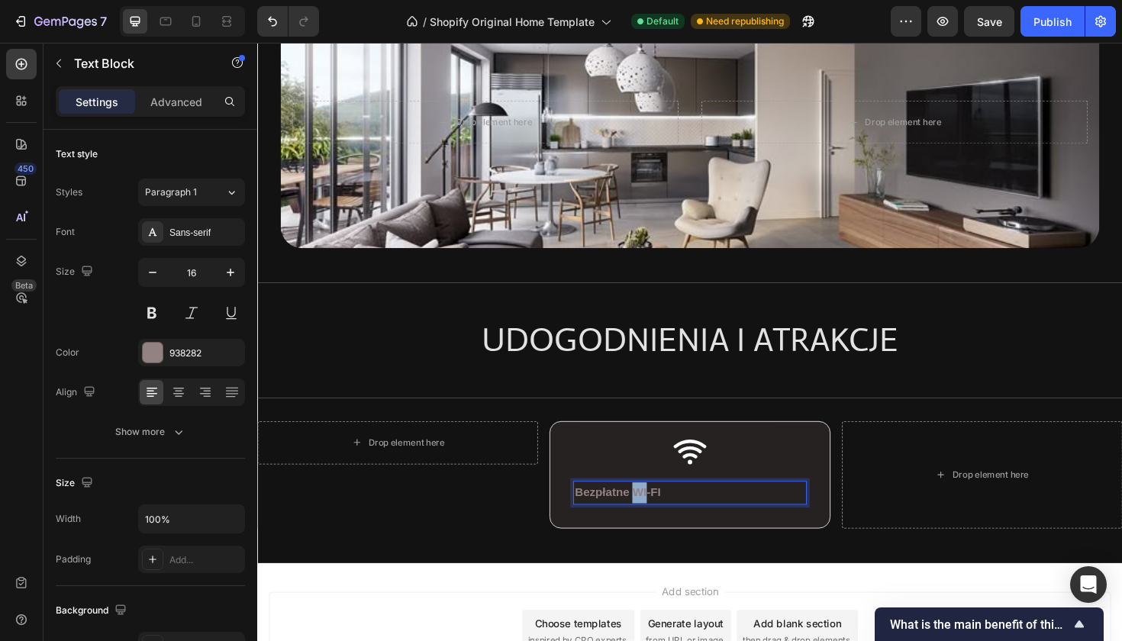
click at [666, 521] on strong "Bezpłatne WI-FI" at bounding box center [638, 518] width 91 height 13
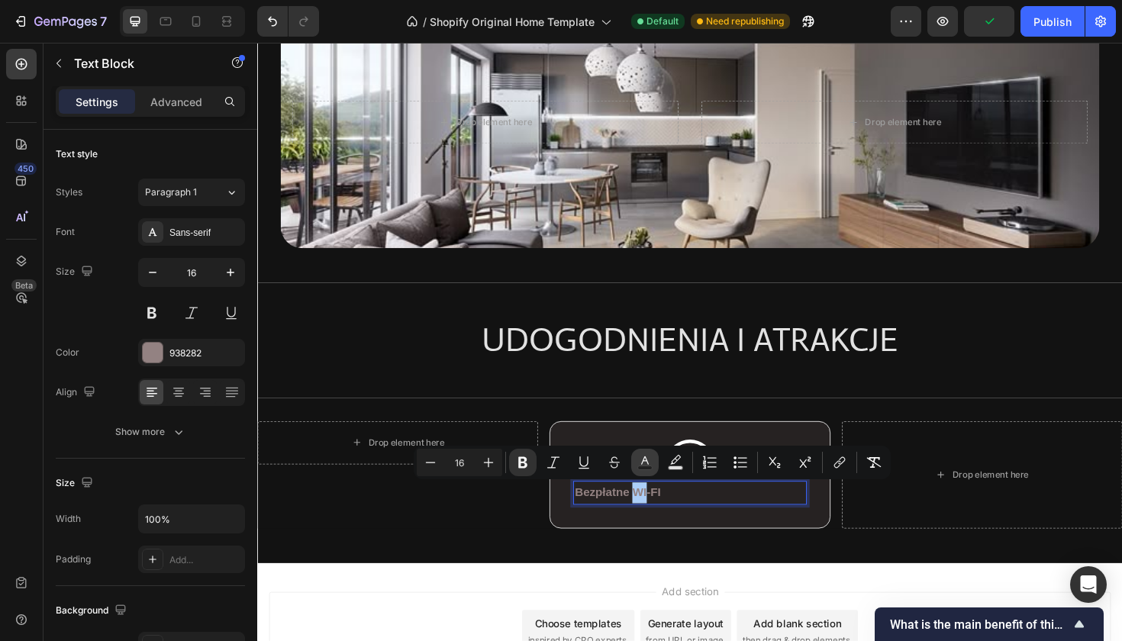
click at [640, 465] on icon "Editor contextual toolbar" at bounding box center [644, 462] width 15 height 15
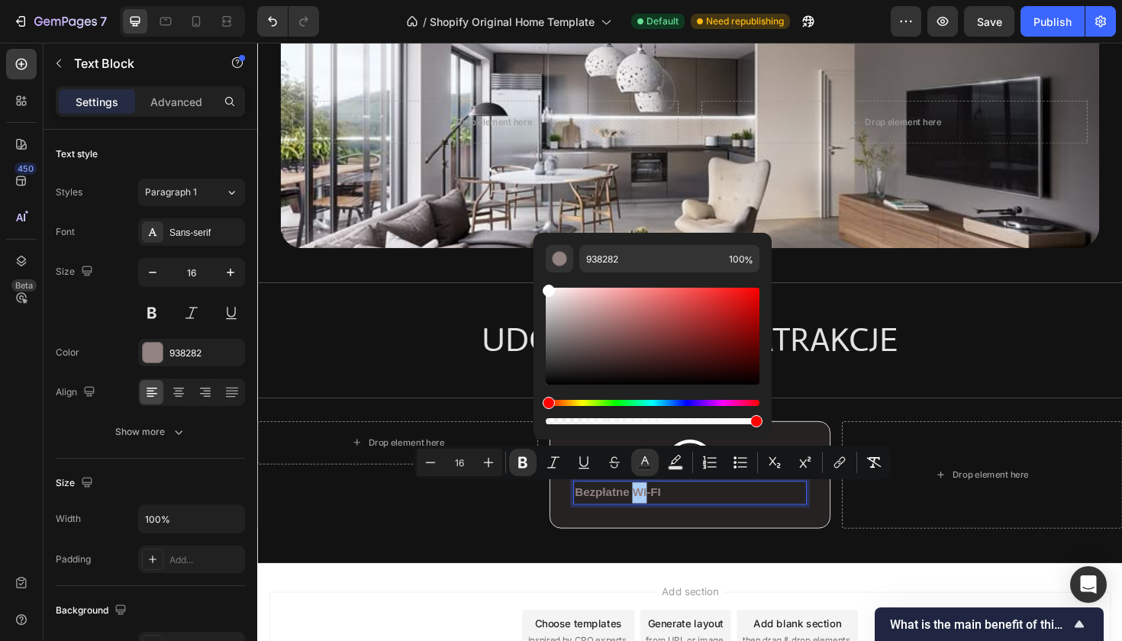
drag, startPoint x: 830, startPoint y: 376, endPoint x: 548, endPoint y: 281, distance: 297.4
click at [551, 303] on div "Editor contextual toolbar" at bounding box center [653, 336] width 214 height 97
type input "D6D1D1"
click at [629, 523] on strong "Bezpłatne" at bounding box center [622, 518] width 58 height 13
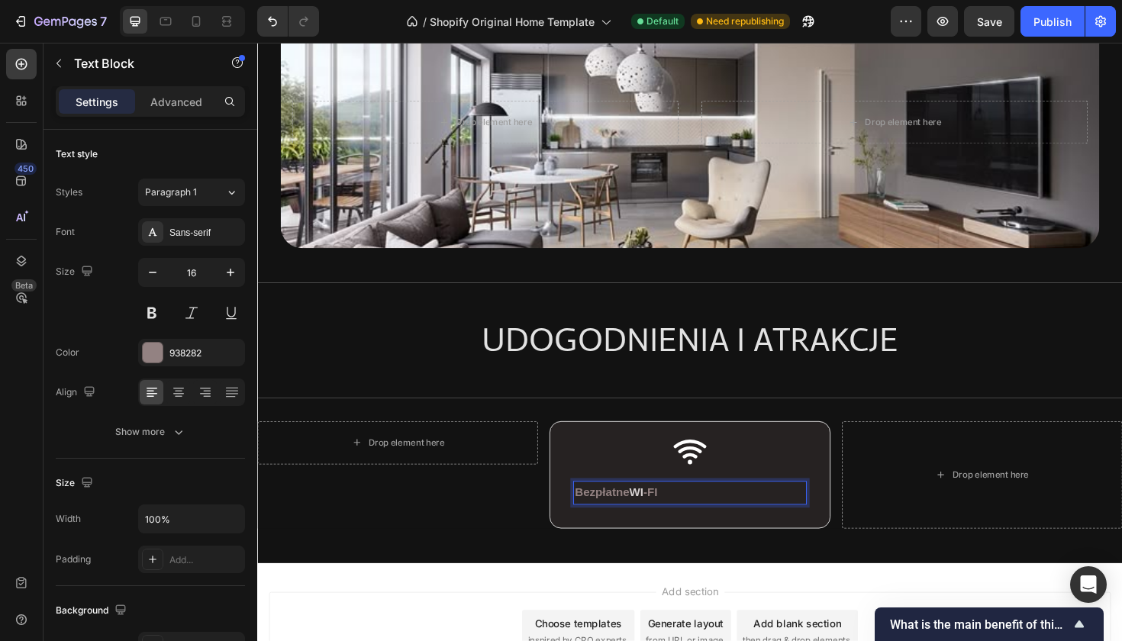
click at [636, 522] on strong "Bezpłatne" at bounding box center [622, 518] width 58 height 13
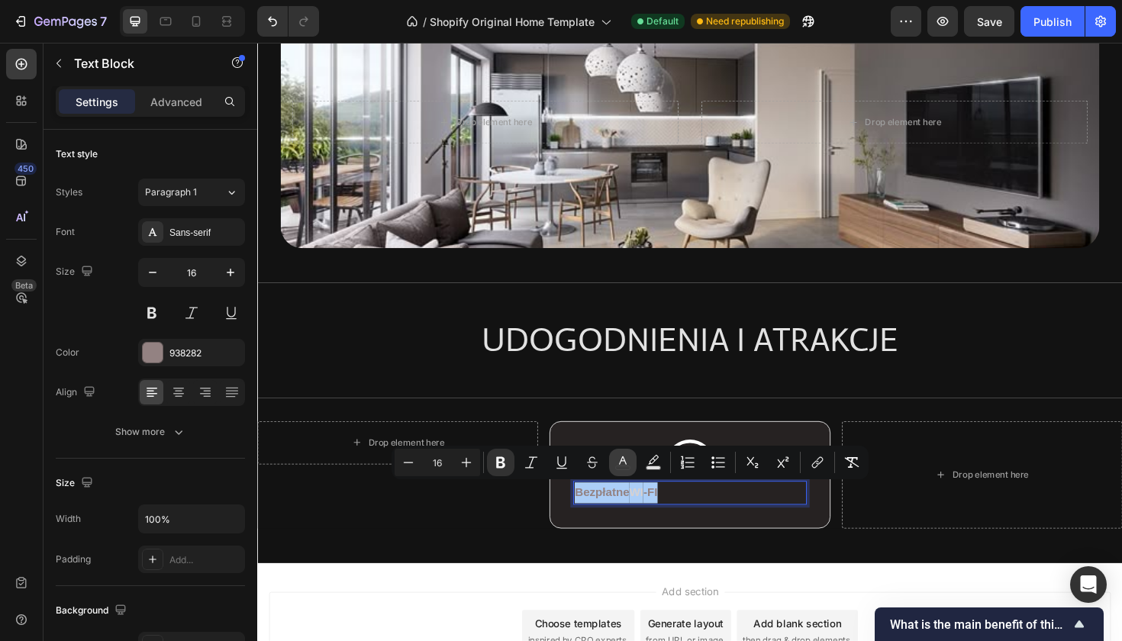
click at [621, 469] on rect "Editor contextual toolbar" at bounding box center [623, 468] width 15 height 4
type input "938282"
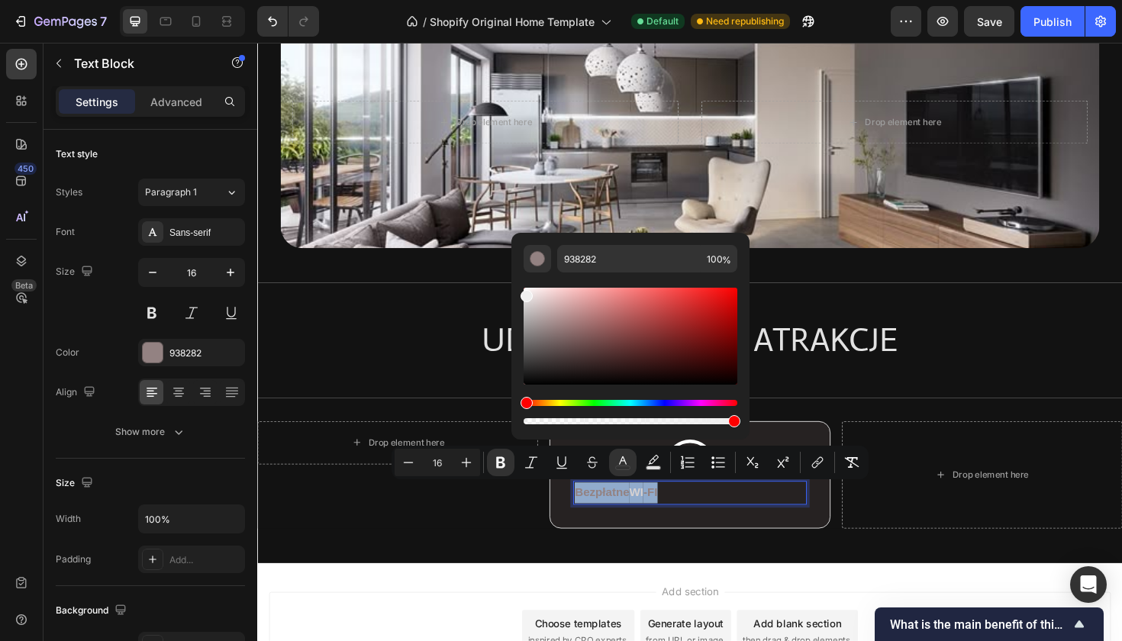
type input "FFFFFF"
drag, startPoint x: 805, startPoint y: 378, endPoint x: 519, endPoint y: 282, distance: 301.3
click at [182, 388] on icon at bounding box center [178, 389] width 11 height 2
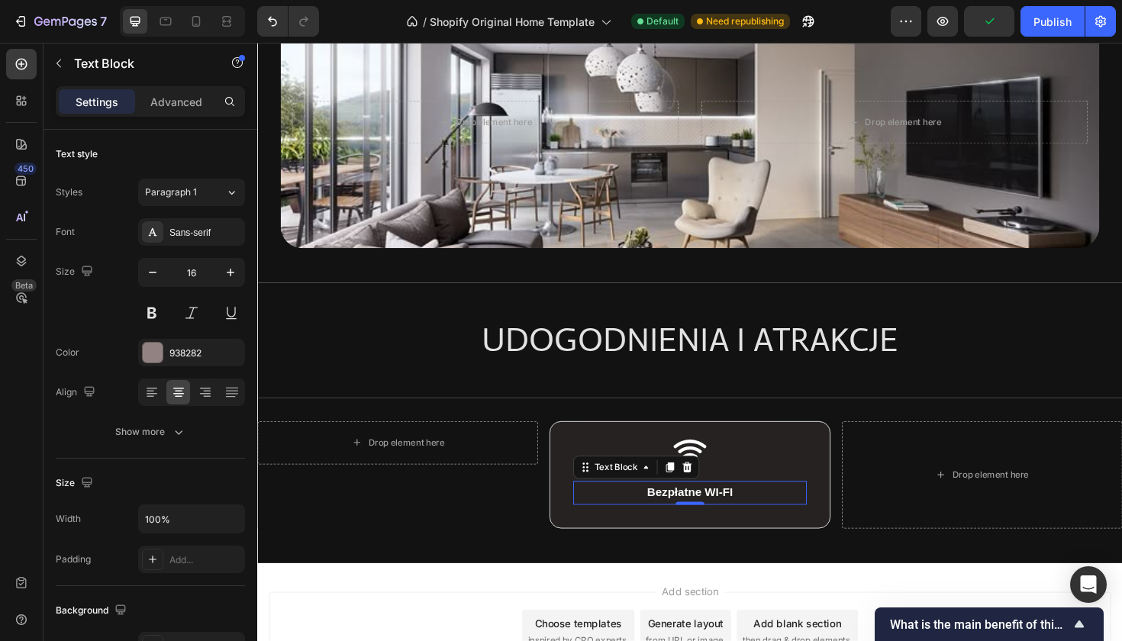
click at [757, 515] on strong "Bezpłatne WI-FI" at bounding box center [714, 518] width 91 height 13
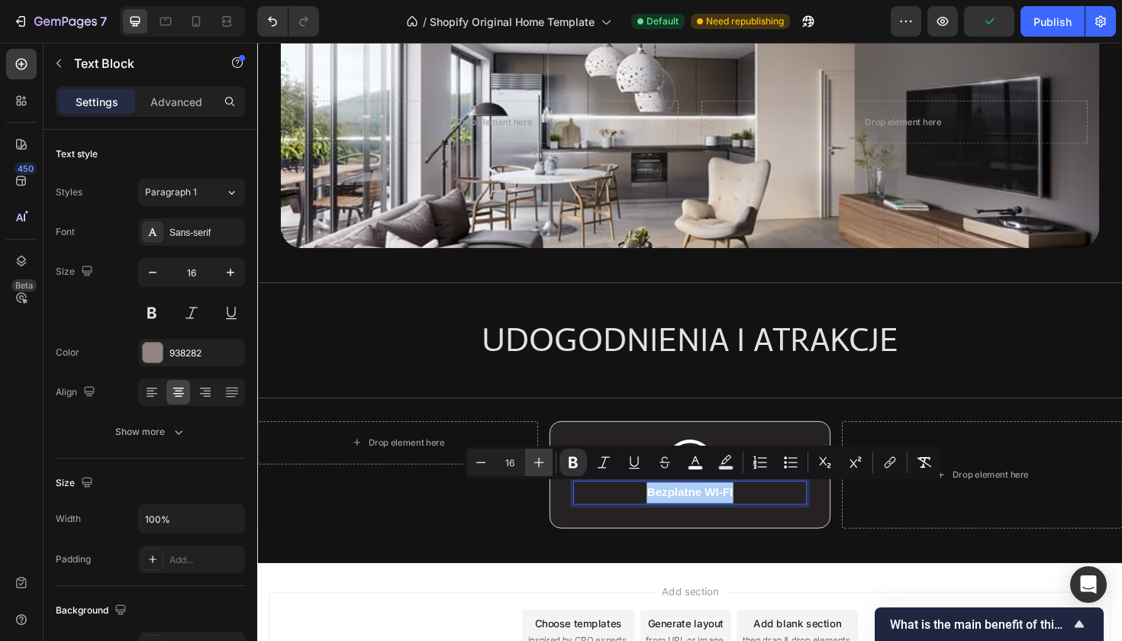
click at [547, 467] on button "Plus" at bounding box center [538, 462] width 27 height 27
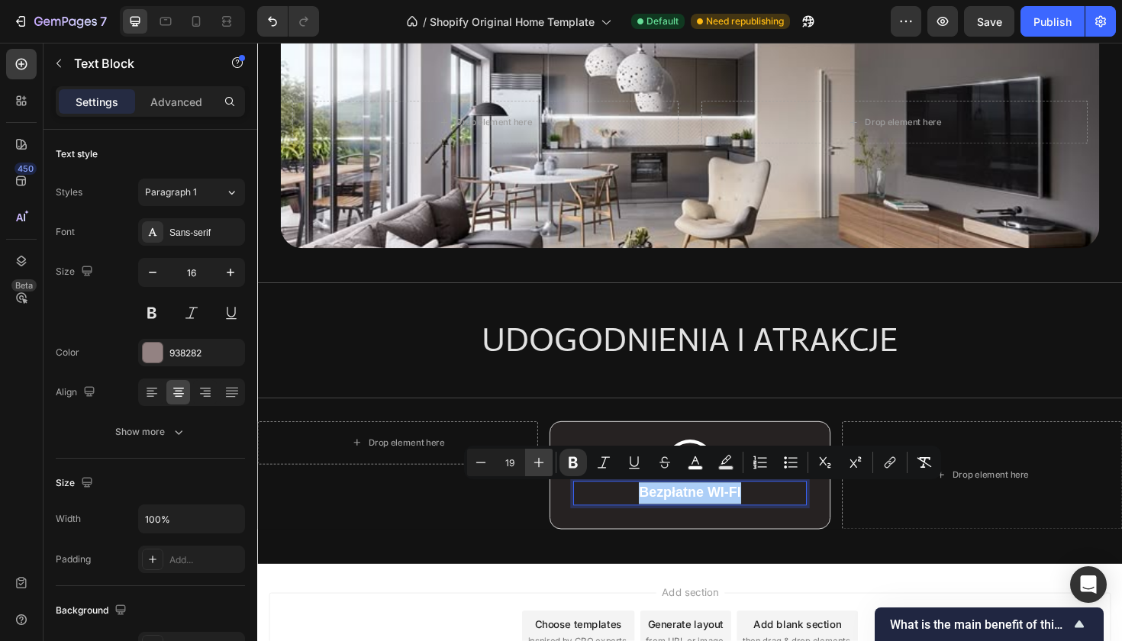
click at [547, 467] on button "Plus" at bounding box center [538, 462] width 27 height 27
type input "20"
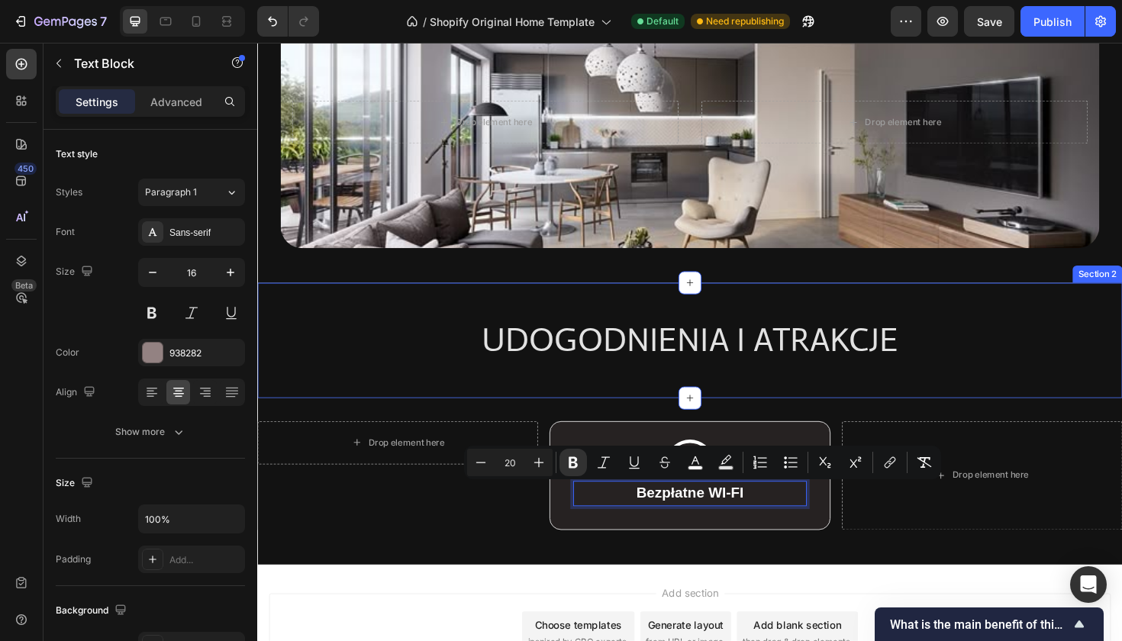
click at [541, 402] on div "UDOGODNIENIA I ATRAKCJE Heading Row Section 2" at bounding box center [715, 358] width 916 height 122
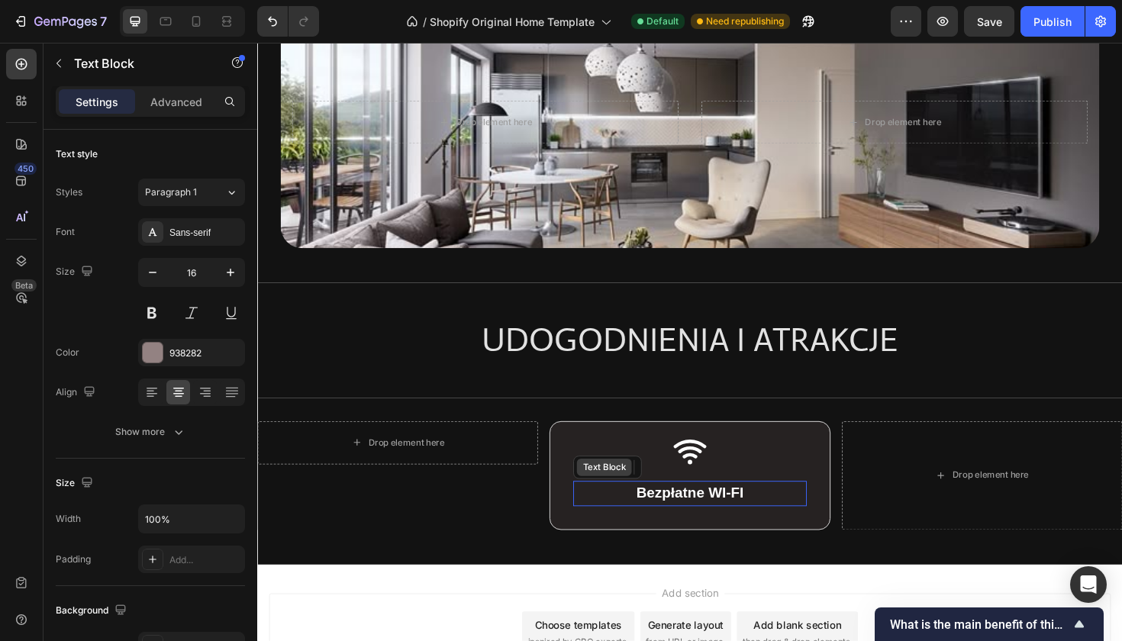
click at [608, 498] on div "Text Block" at bounding box center [624, 492] width 58 height 18
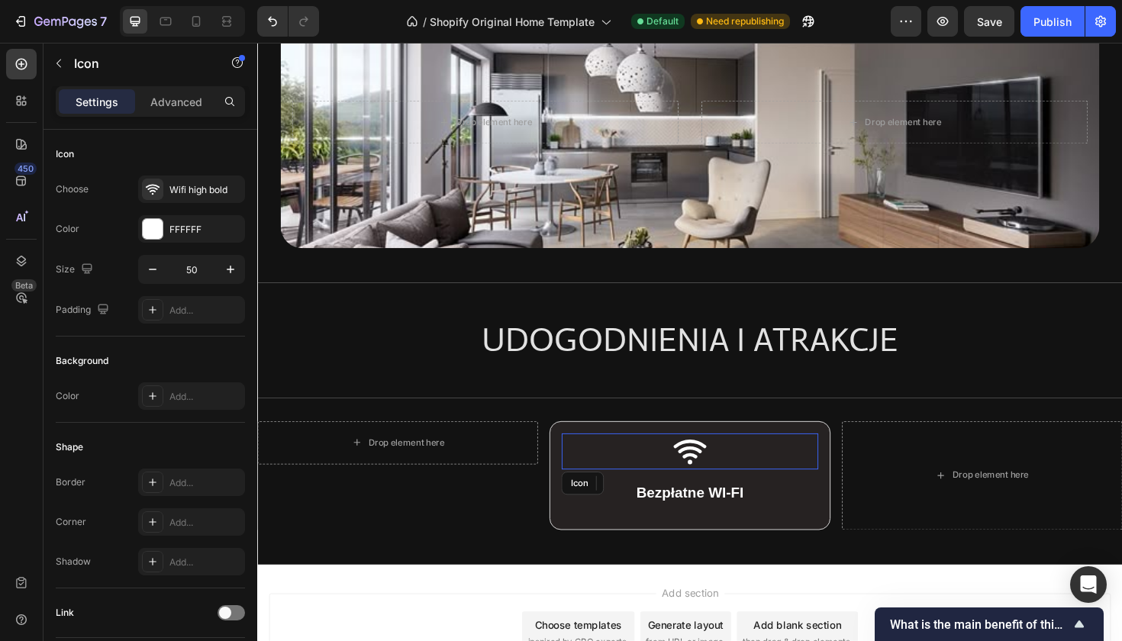
click at [603, 471] on div "Icon" at bounding box center [714, 475] width 271 height 38
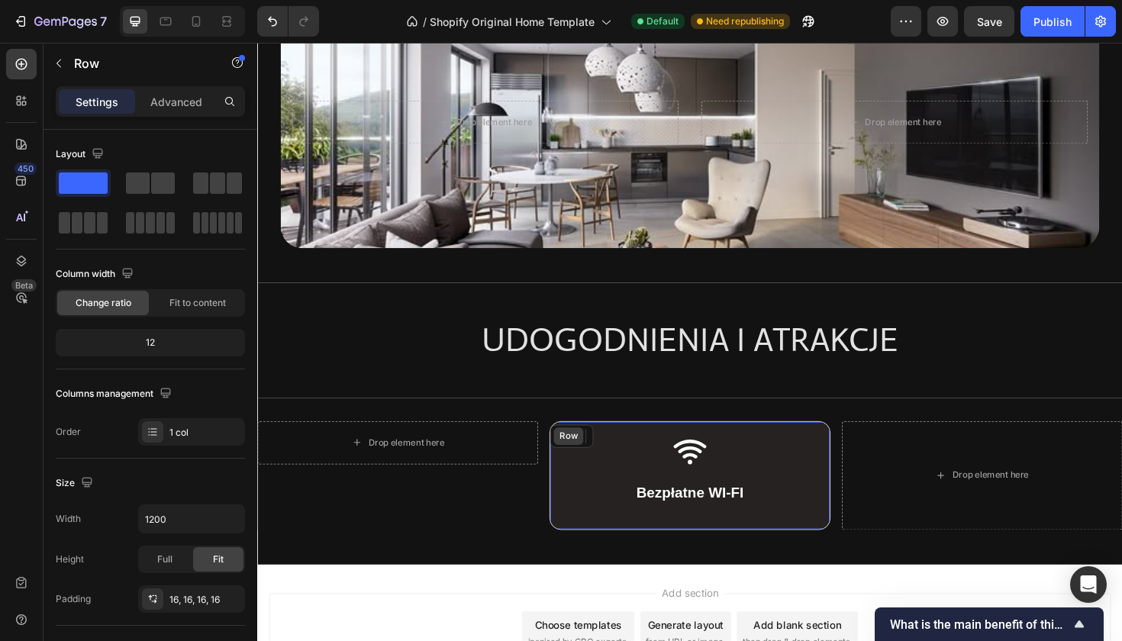
click at [577, 453] on div "Row" at bounding box center [586, 459] width 31 height 18
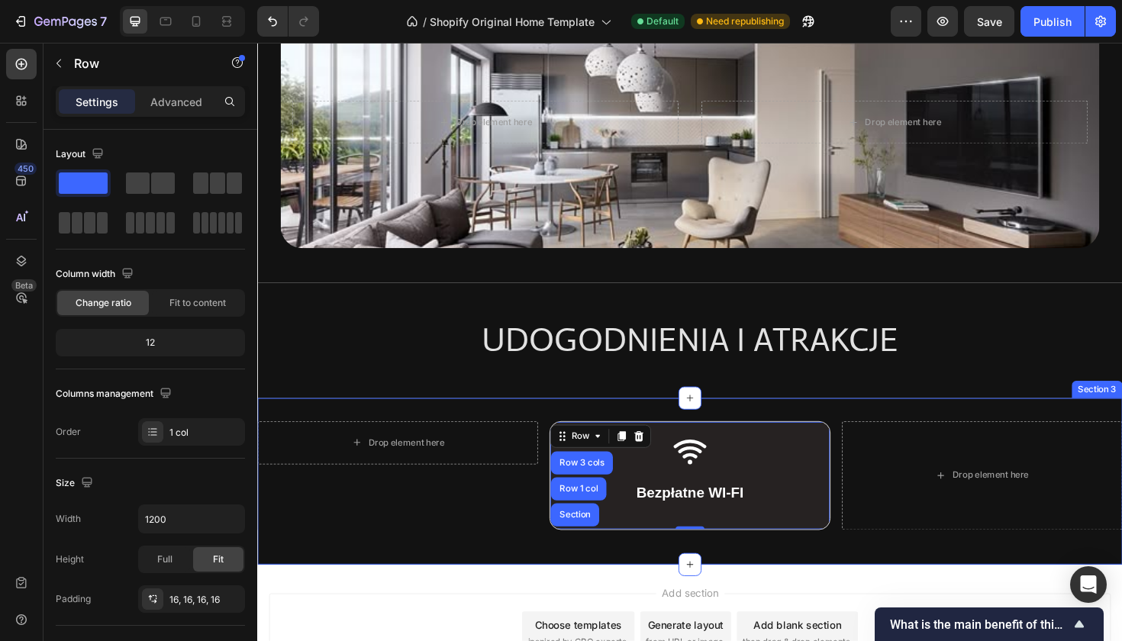
click at [502, 573] on div "Drop element here Row Icon Bezpłatne WI-FI Text Block Row Row Row 3 cols Row 1 …" at bounding box center [715, 507] width 916 height 176
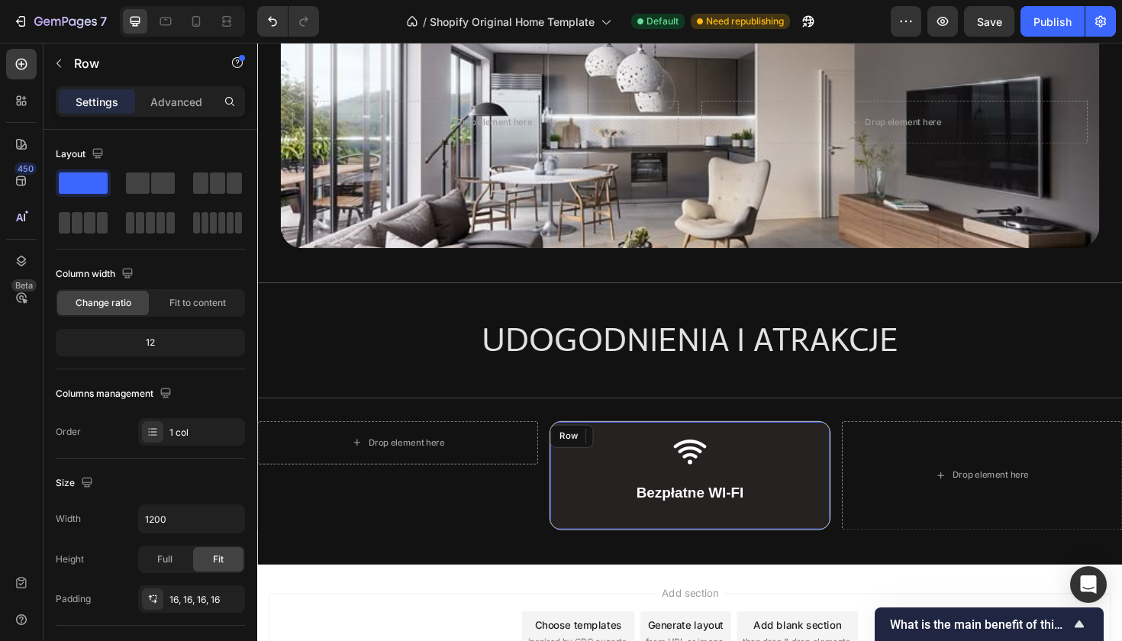
click at [569, 450] on div "Row" at bounding box center [590, 459] width 46 height 24
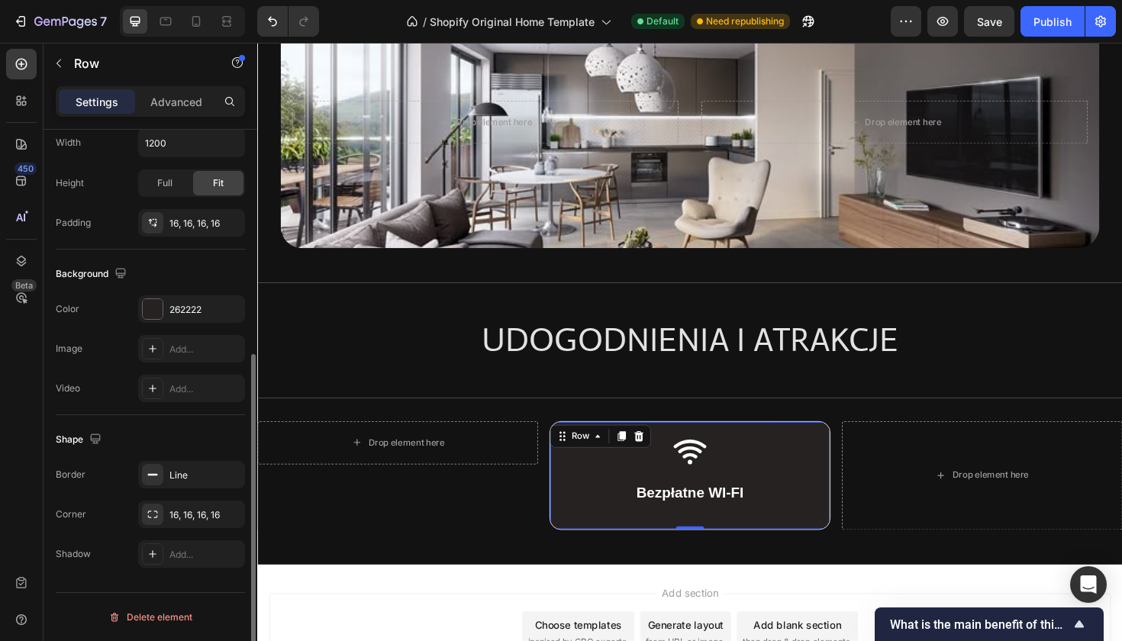
scroll to position [376, 0]
click at [156, 553] on icon at bounding box center [153, 554] width 12 height 12
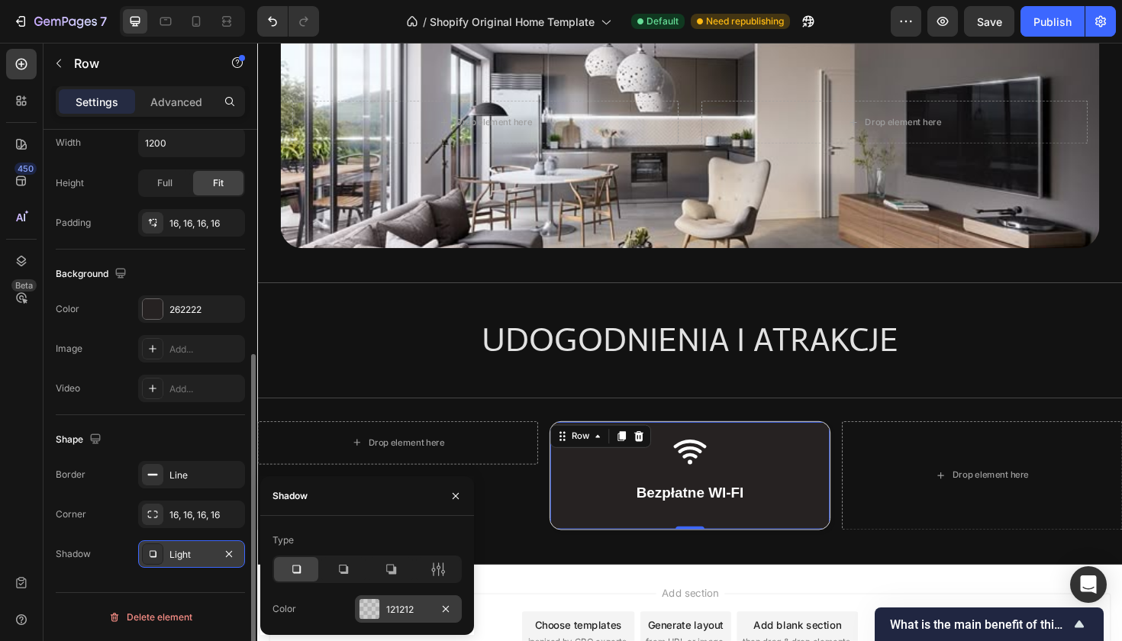
click at [372, 608] on div at bounding box center [370, 609] width 20 height 20
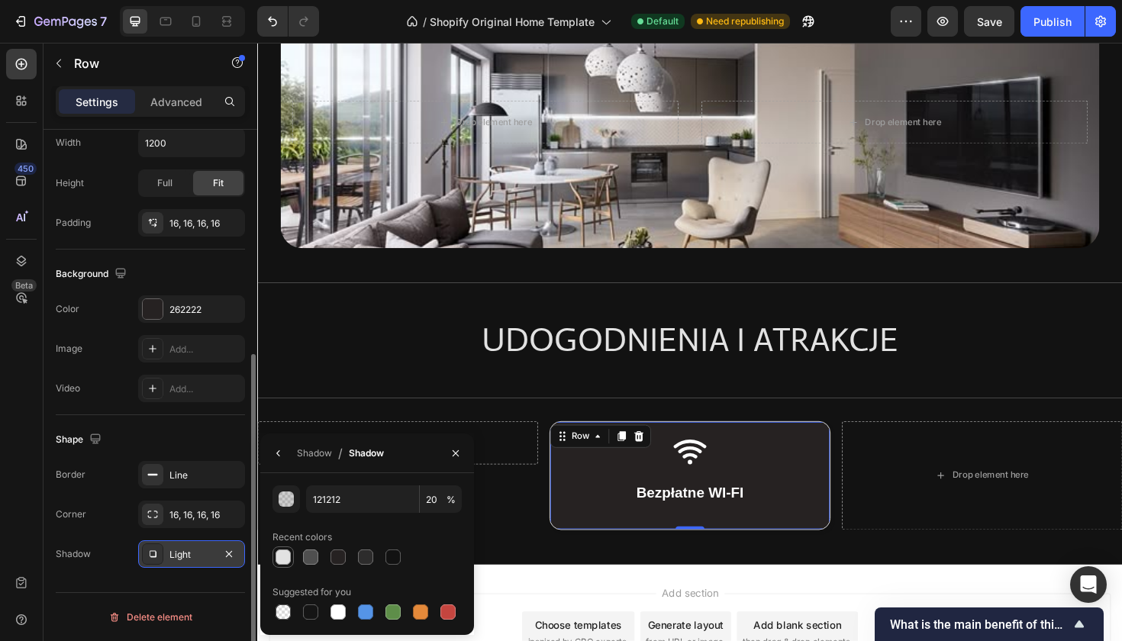
click at [280, 563] on div at bounding box center [283, 557] width 15 height 15
type input "E2E2E2"
type input "100"
click at [319, 456] on div "Shadow" at bounding box center [314, 454] width 35 height 14
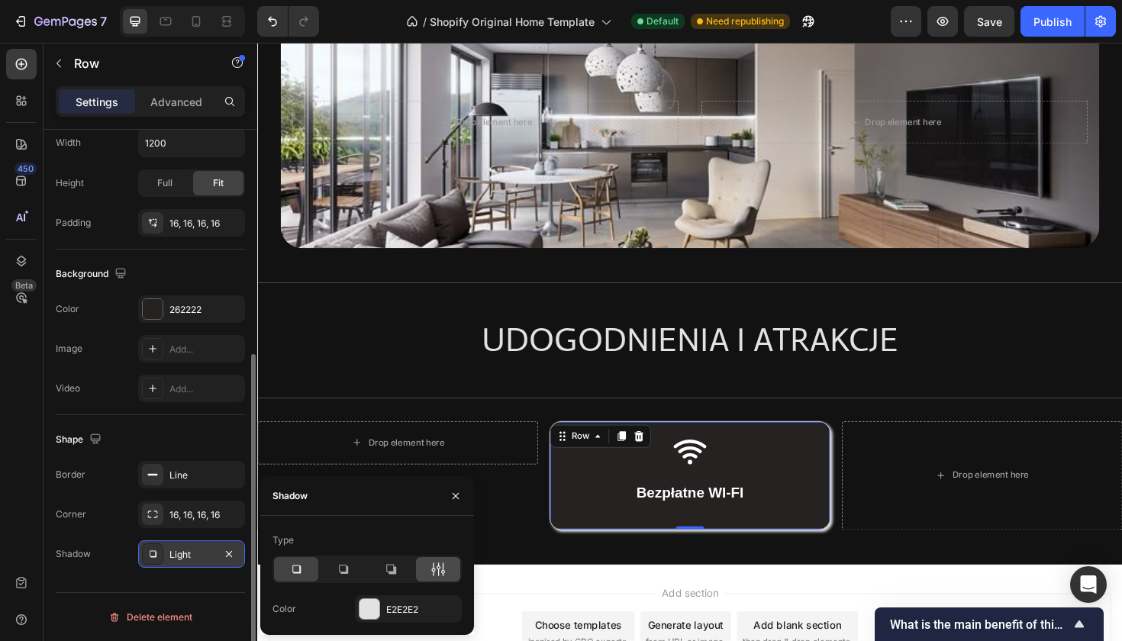
click at [439, 571] on icon at bounding box center [439, 570] width 4 height 14
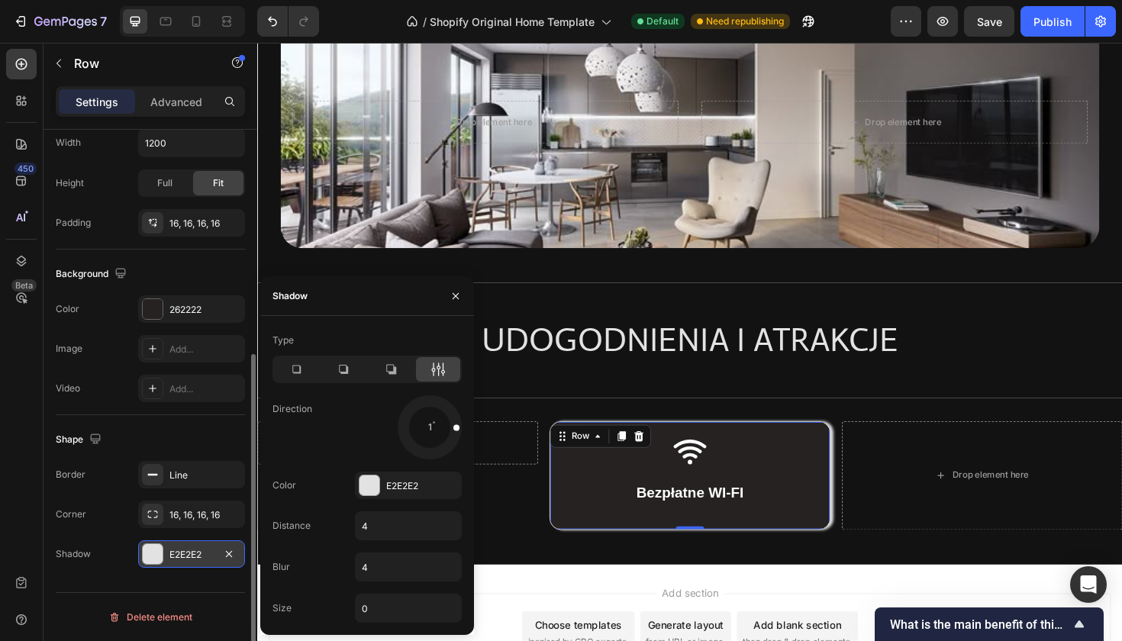
drag, startPoint x: 447, startPoint y: 444, endPoint x: 453, endPoint y: 425, distance: 19.3
click at [453, 425] on span at bounding box center [456, 427] width 6 height 6
click at [383, 532] on input "4" at bounding box center [408, 525] width 105 height 27
type input "0"
click at [381, 573] on input "4" at bounding box center [408, 566] width 105 height 27
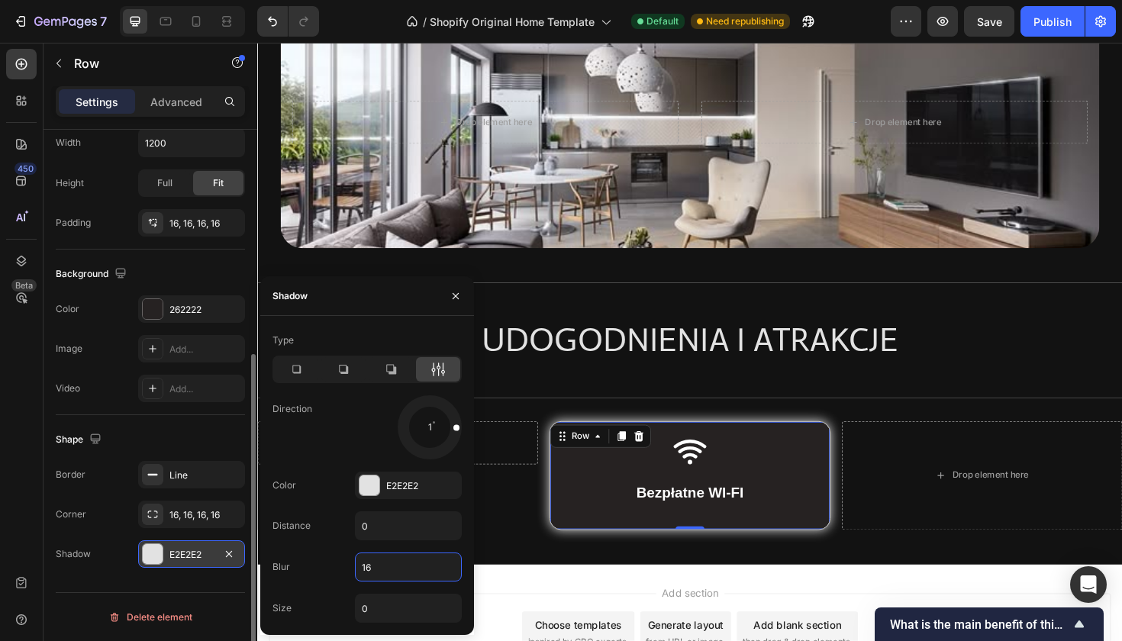
type input "1"
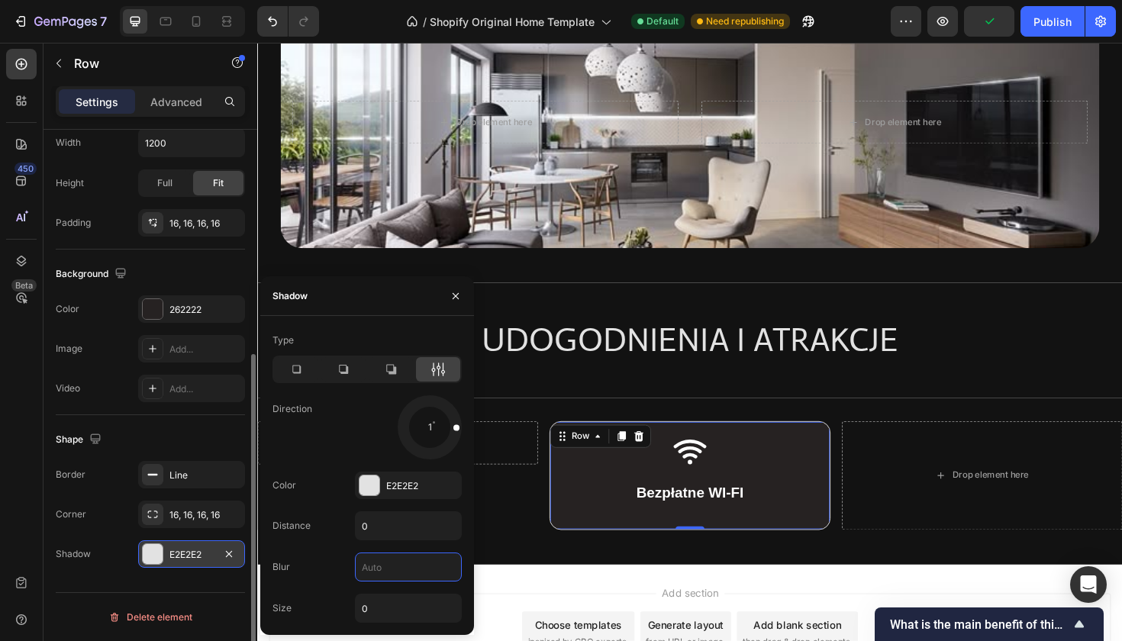
type input "6"
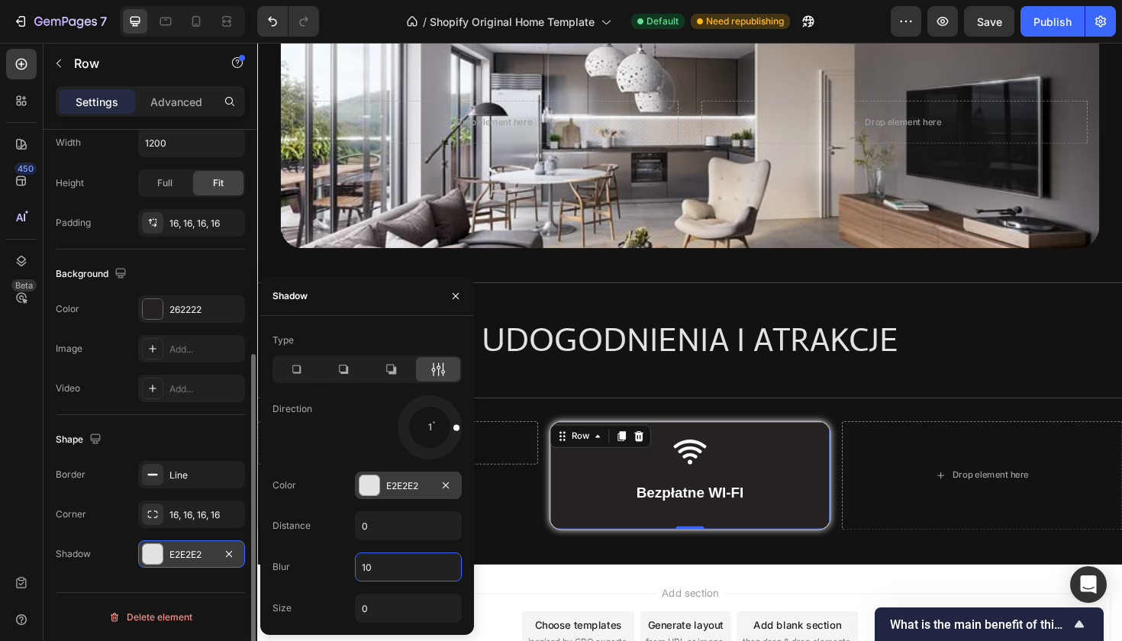
type input "10"
click at [371, 483] on div at bounding box center [370, 486] width 20 height 20
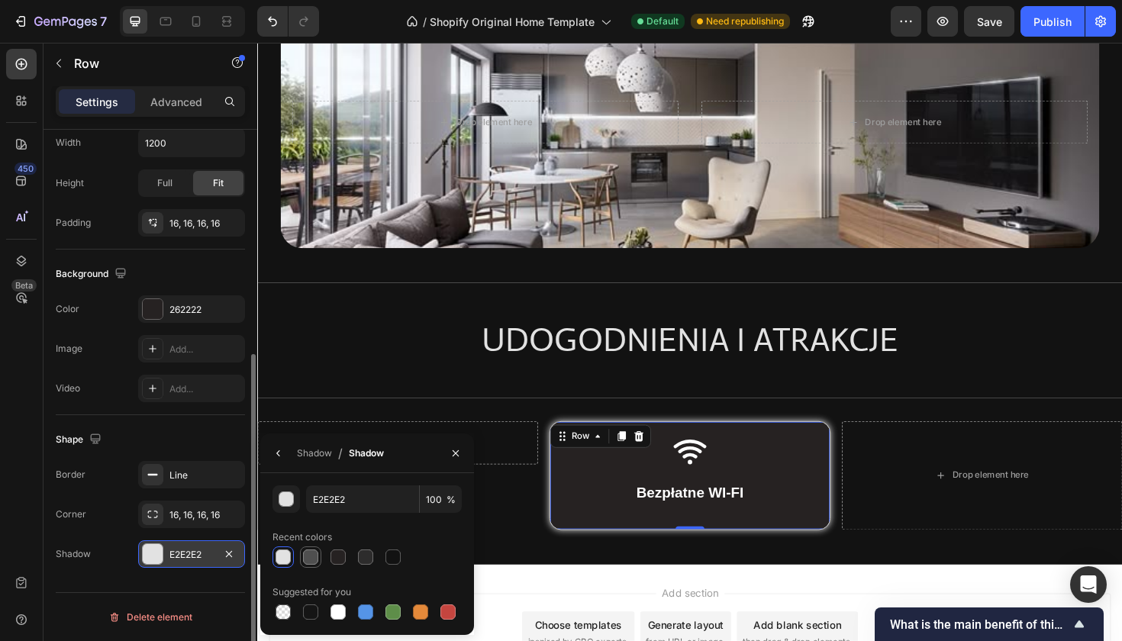
click at [315, 558] on div at bounding box center [310, 557] width 15 height 15
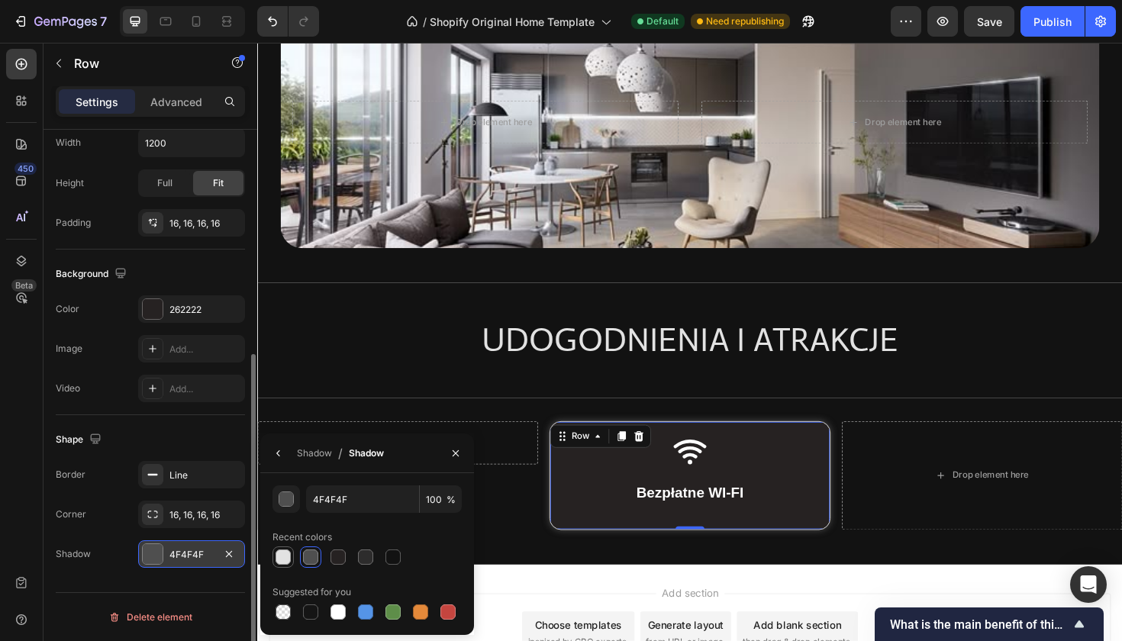
click at [289, 554] on div at bounding box center [283, 557] width 15 height 15
type input "E2E2E2"
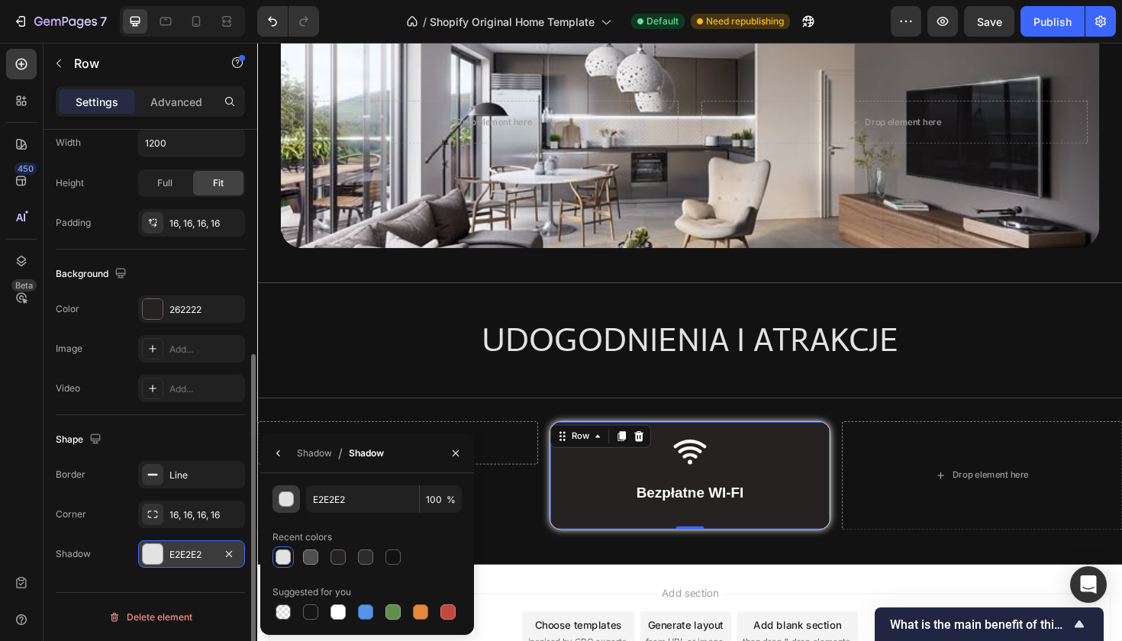
click at [289, 496] on div "button" at bounding box center [286, 499] width 15 height 15
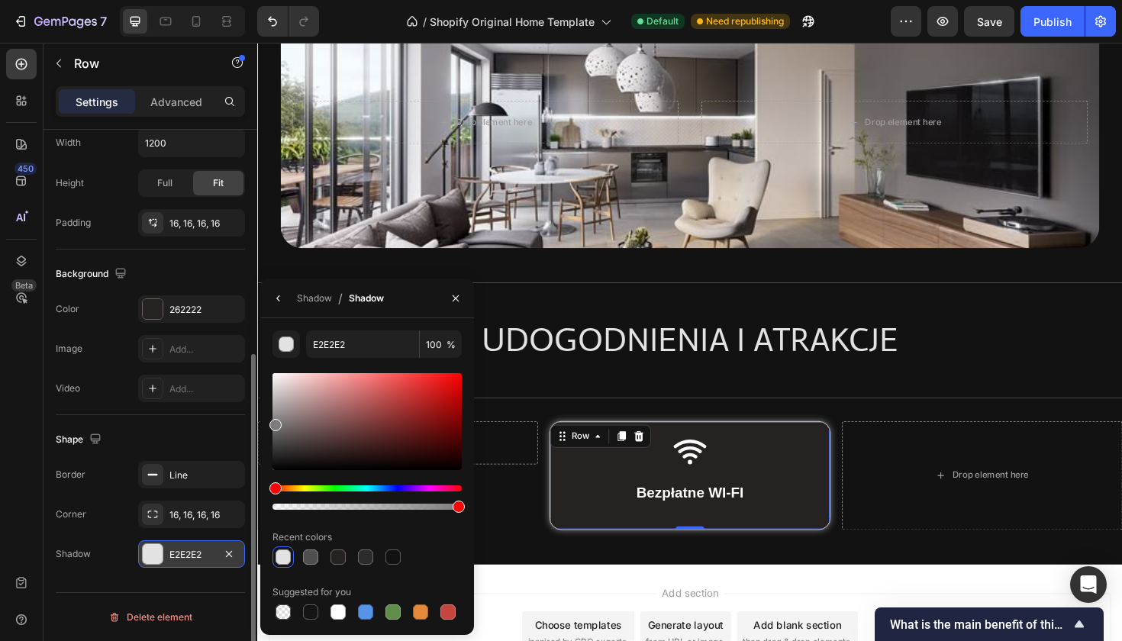
drag, startPoint x: 274, startPoint y: 389, endPoint x: 274, endPoint y: 422, distance: 32.8
click at [274, 422] on div at bounding box center [275, 425] width 12 height 12
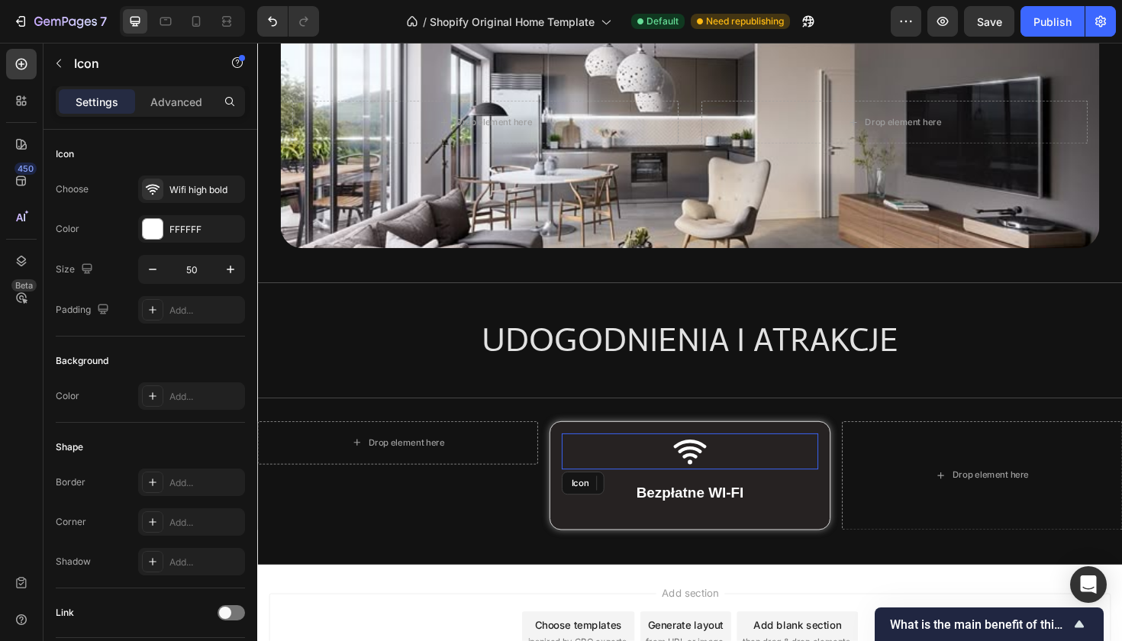
click at [710, 482] on icon at bounding box center [715, 476] width 34 height 26
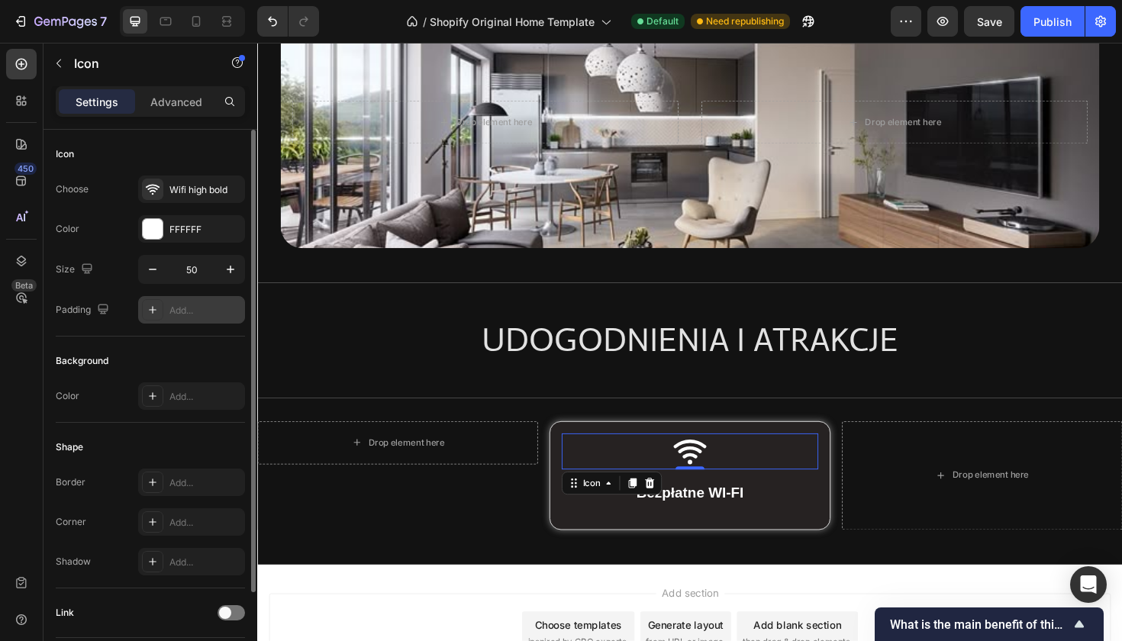
click at [174, 313] on div "Add..." at bounding box center [205, 311] width 72 height 14
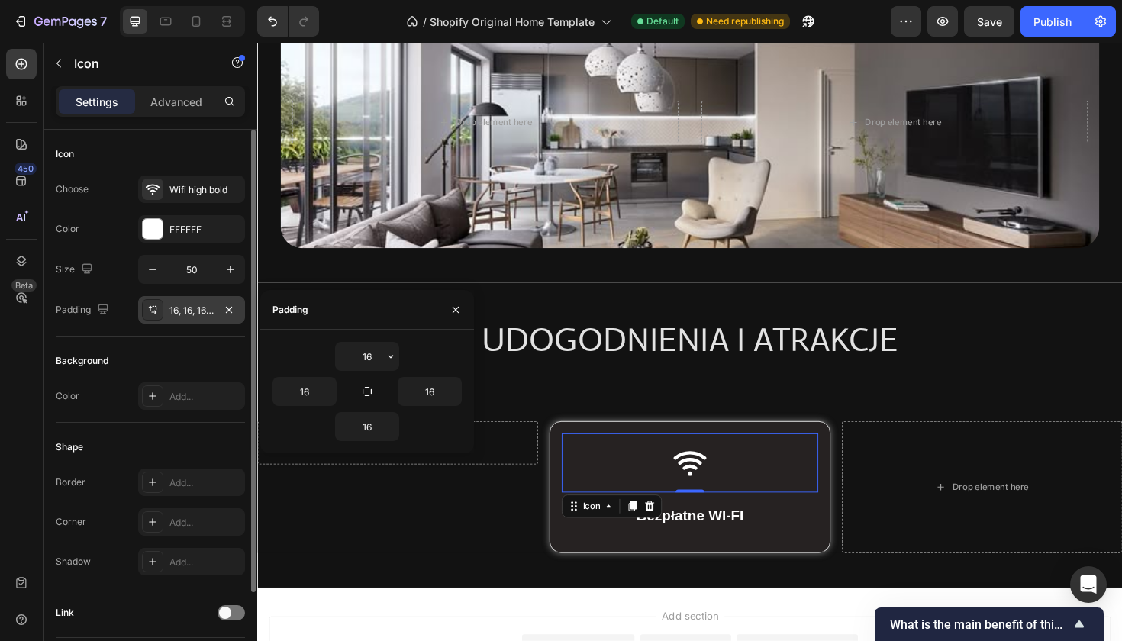
click at [179, 350] on div "Background" at bounding box center [150, 361] width 189 height 24
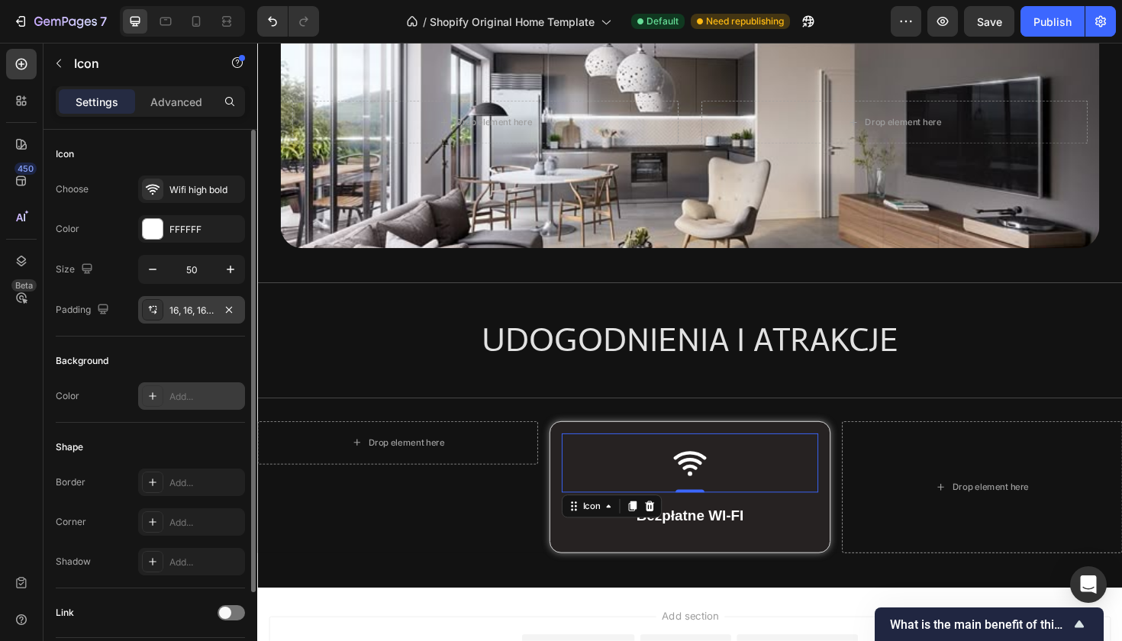
click at [162, 387] on div at bounding box center [152, 395] width 21 height 21
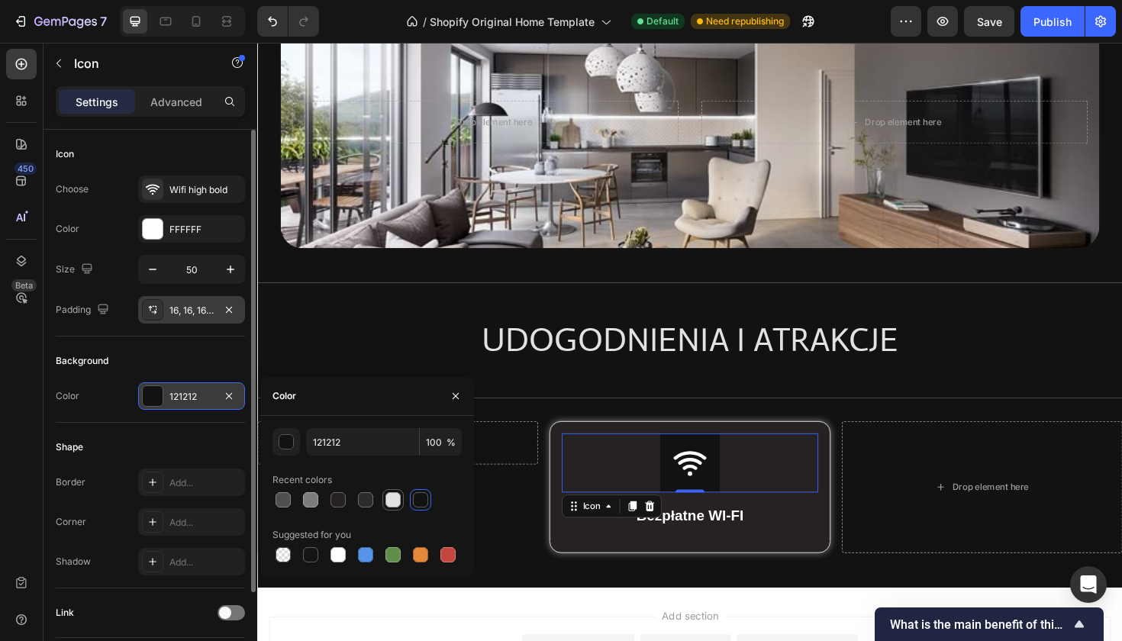
click at [394, 496] on div at bounding box center [392, 499] width 15 height 15
click at [311, 503] on div at bounding box center [310, 499] width 15 height 15
type input "7C7C7C"
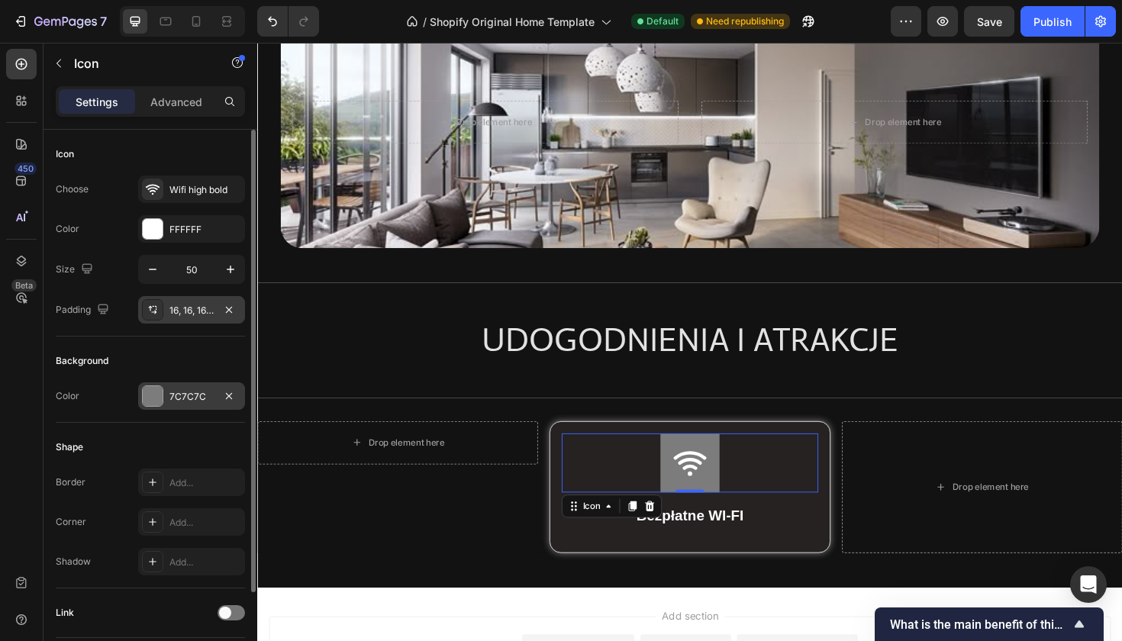
click at [198, 414] on div "Background Color 7C7C7C" at bounding box center [150, 380] width 189 height 86
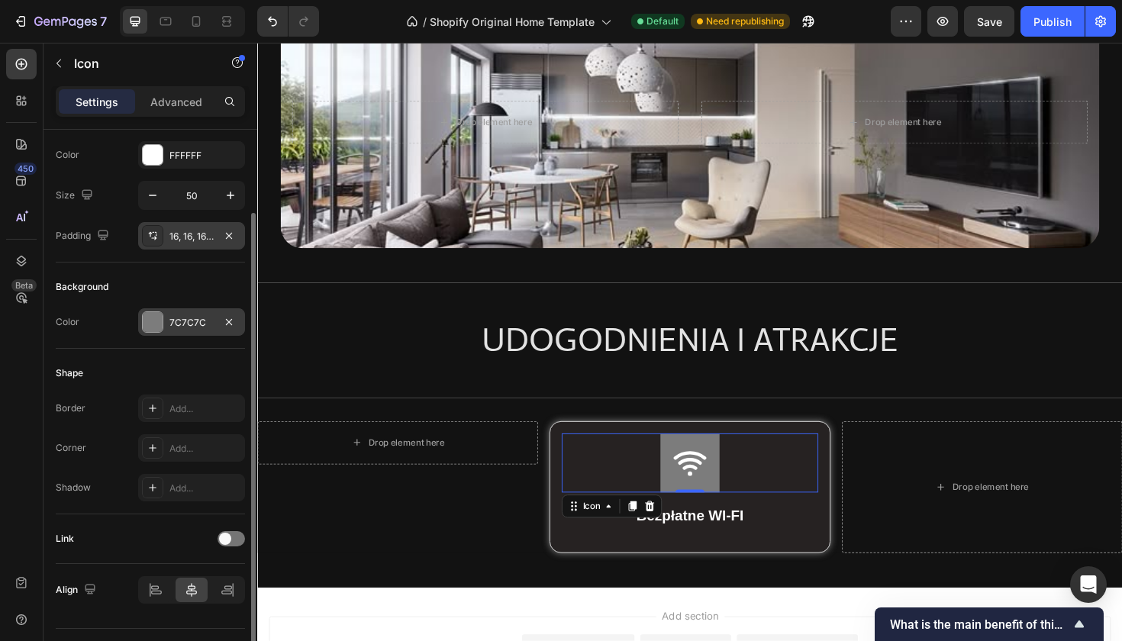
scroll to position [110, 0]
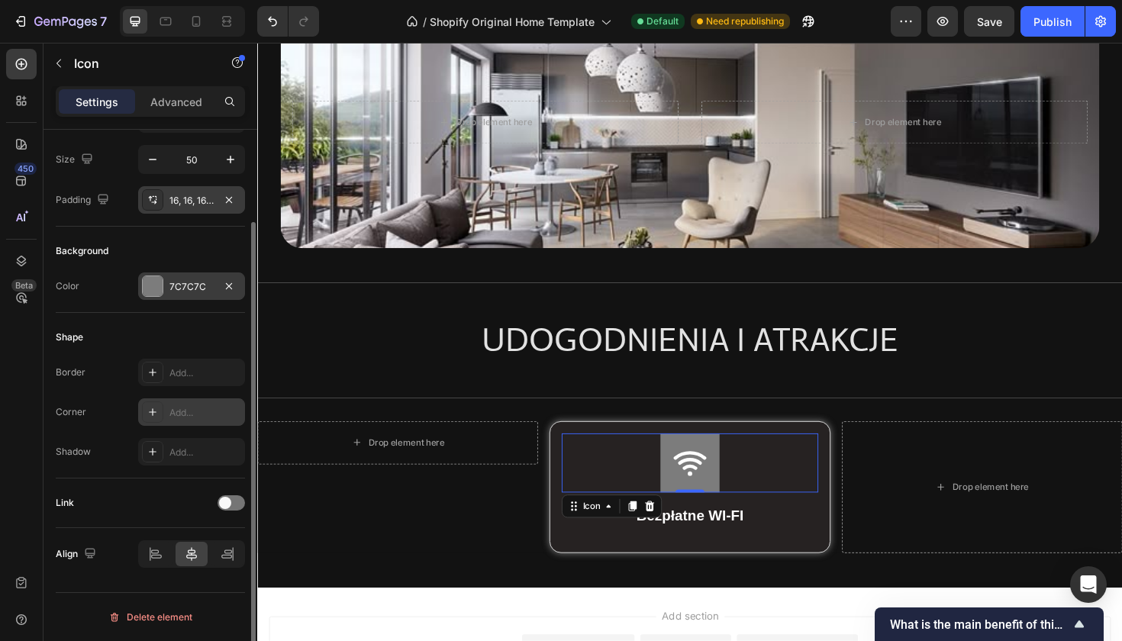
click at [168, 408] on div "Add..." at bounding box center [191, 411] width 107 height 27
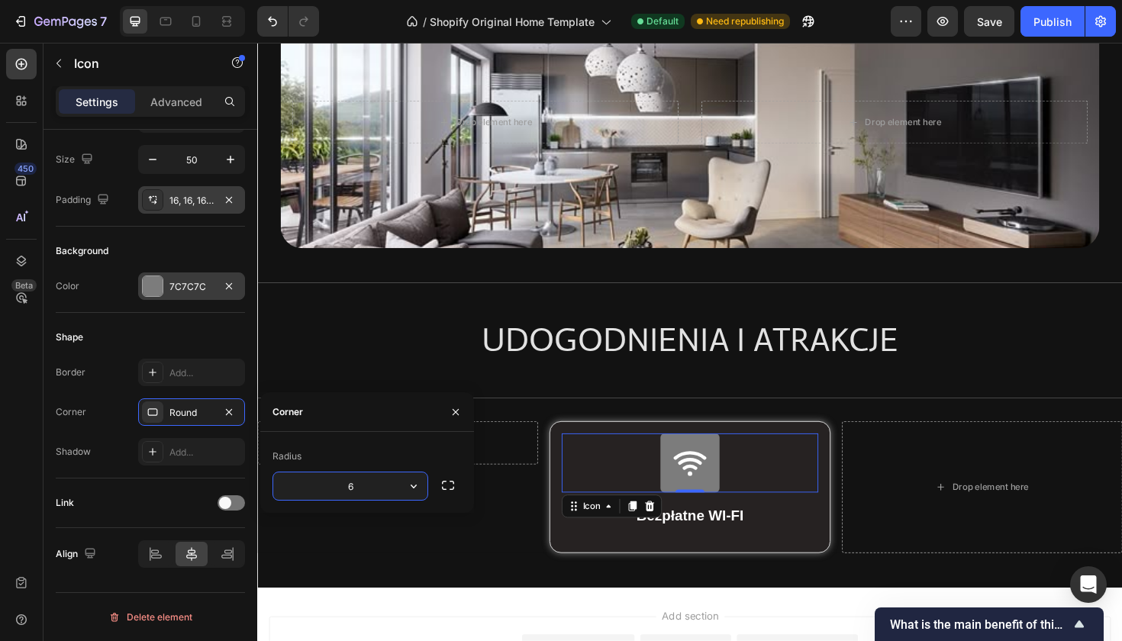
type input "60"
click at [202, 329] on div "Shape" at bounding box center [150, 337] width 189 height 24
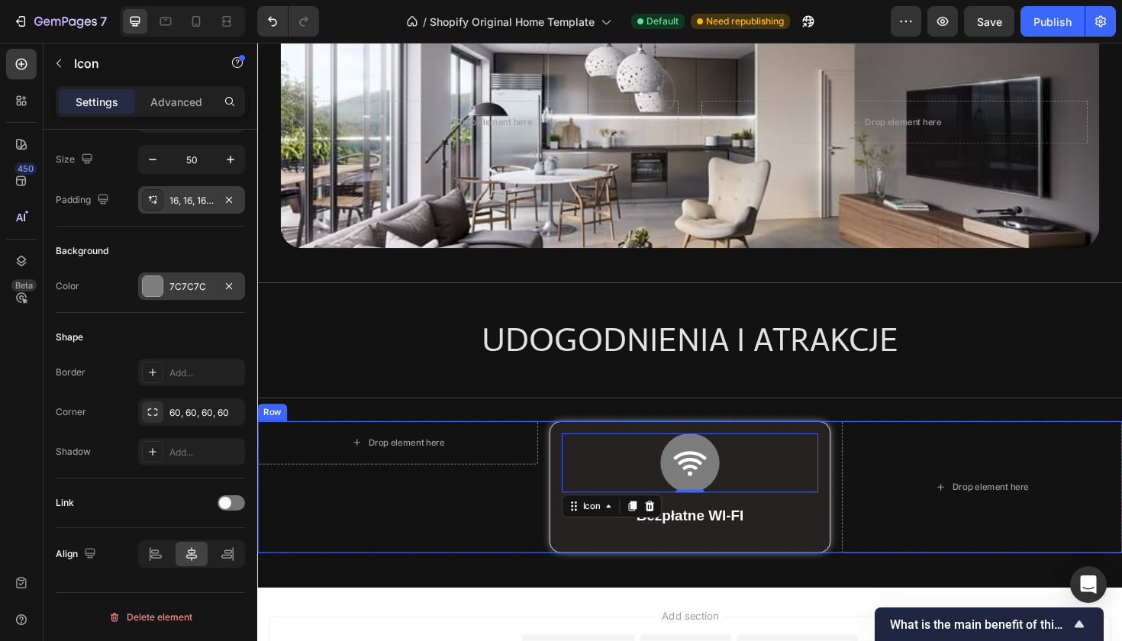
click at [509, 541] on div "Drop element here Row" at bounding box center [405, 514] width 297 height 140
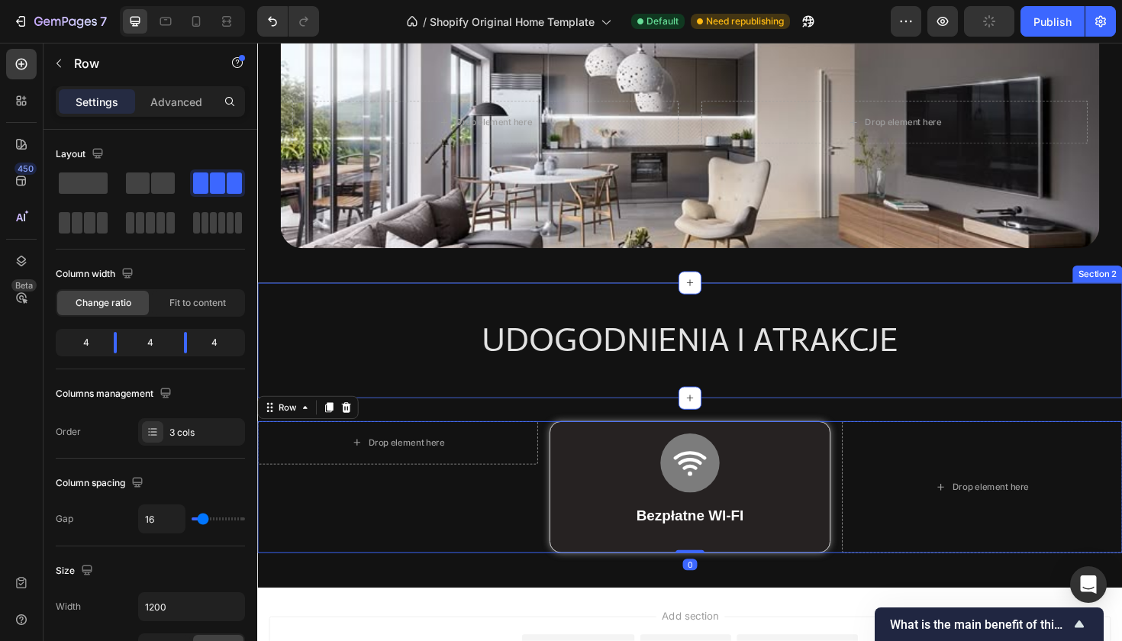
click at [447, 399] on div "UDOGODNIENIA I ATRAKCJE Heading Row Section 2" at bounding box center [715, 358] width 916 height 122
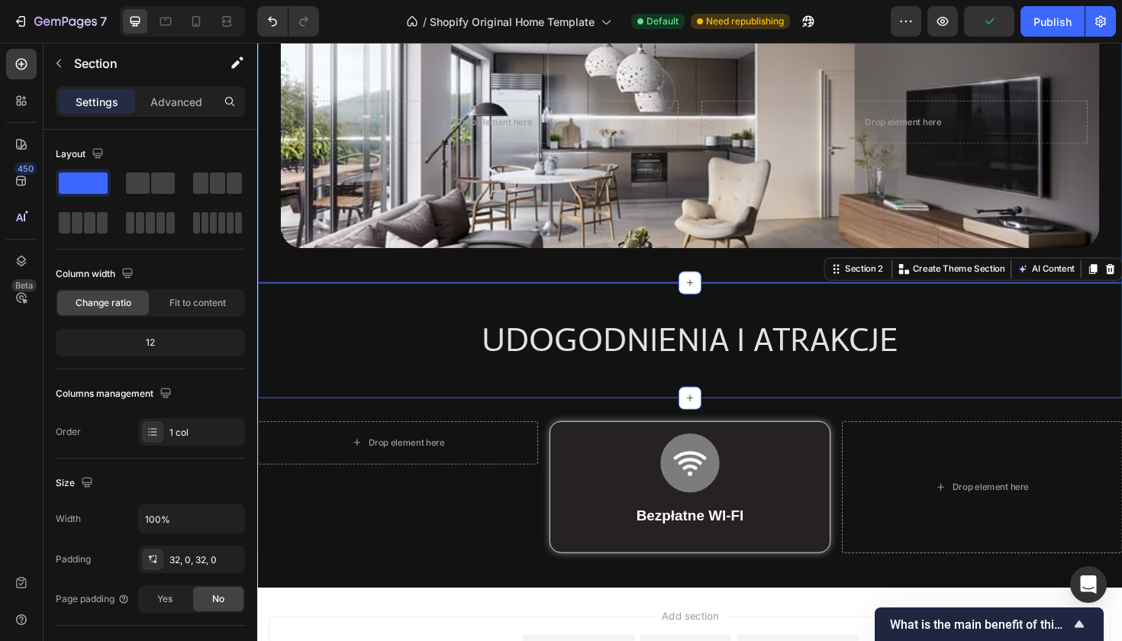
click at [356, 279] on div "Drop element here Drop element here Hero Banner Row Section 1" at bounding box center [715, 133] width 916 height 328
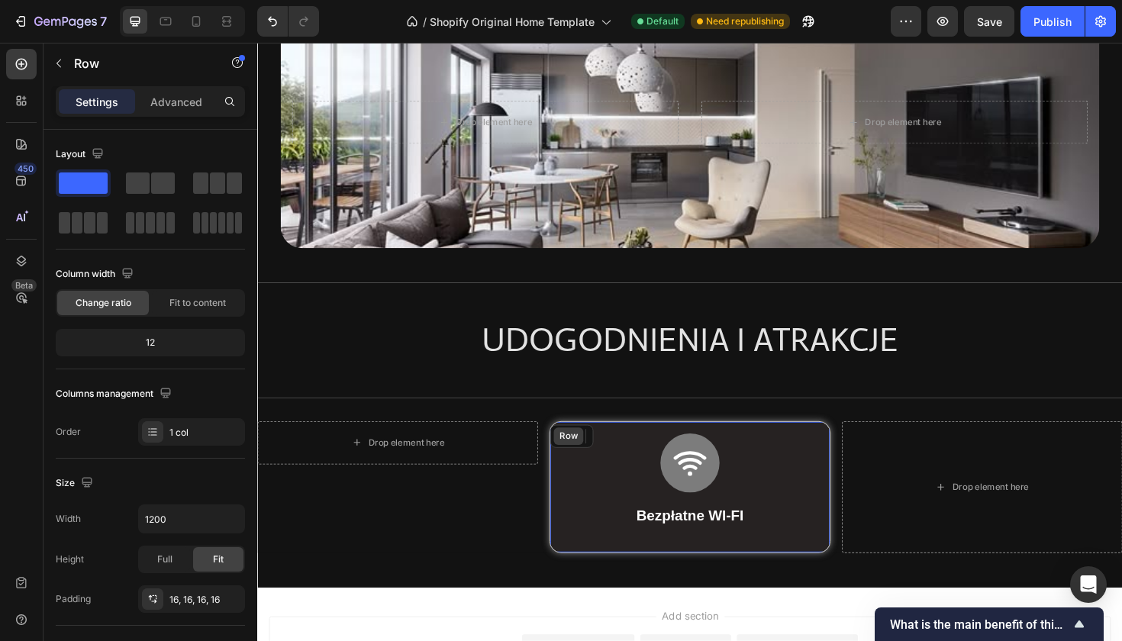
click at [575, 450] on div "Row" at bounding box center [586, 459] width 31 height 18
click at [642, 462] on icon at bounding box center [643, 459] width 8 height 11
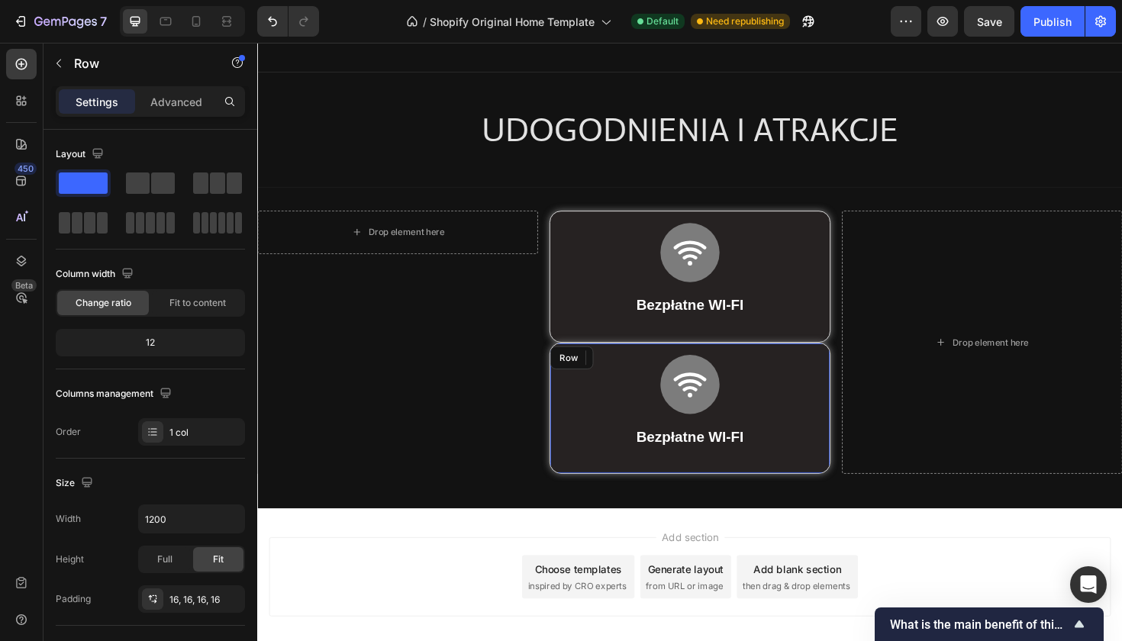
scroll to position [368, 0]
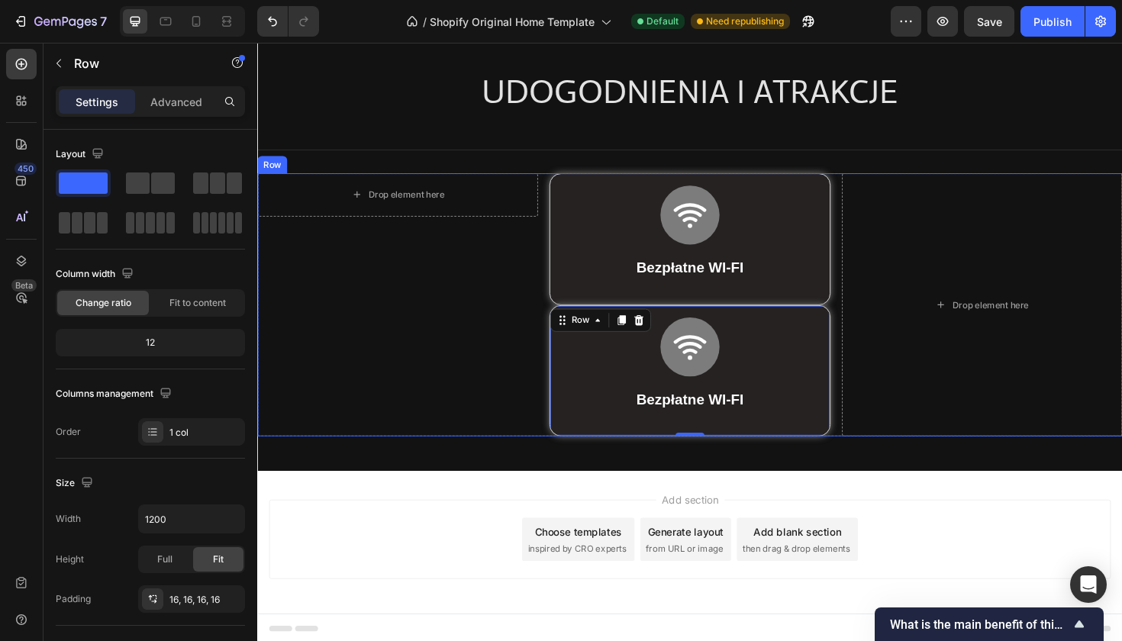
click at [520, 350] on div "Drop element here Row" at bounding box center [405, 320] width 297 height 279
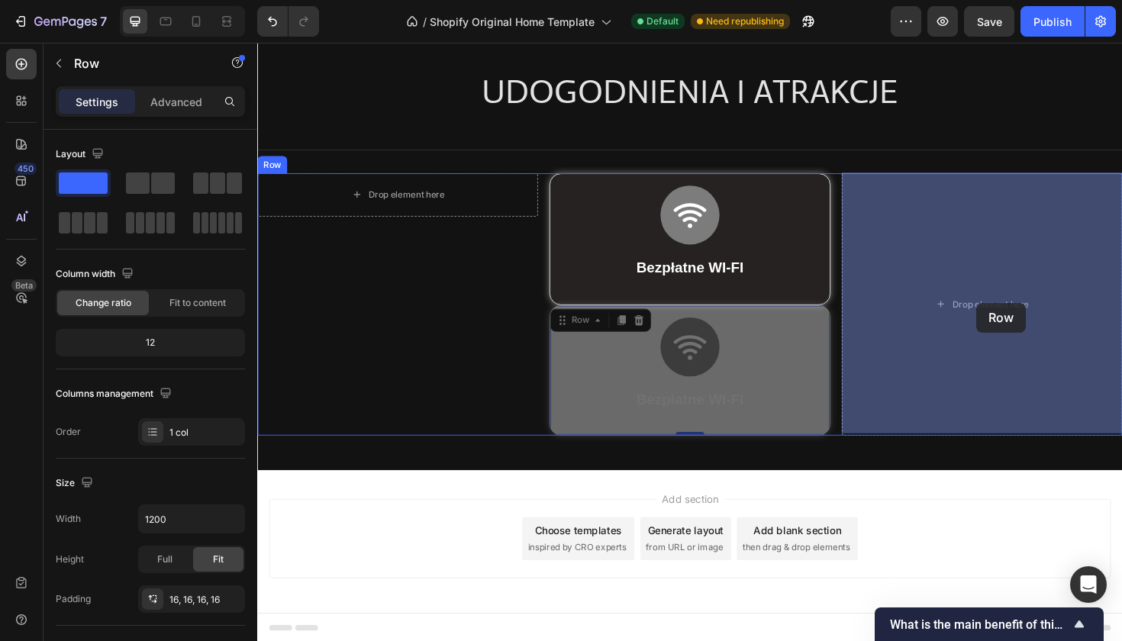
drag, startPoint x: 578, startPoint y: 326, endPoint x: 1018, endPoint y: 318, distance: 440.5
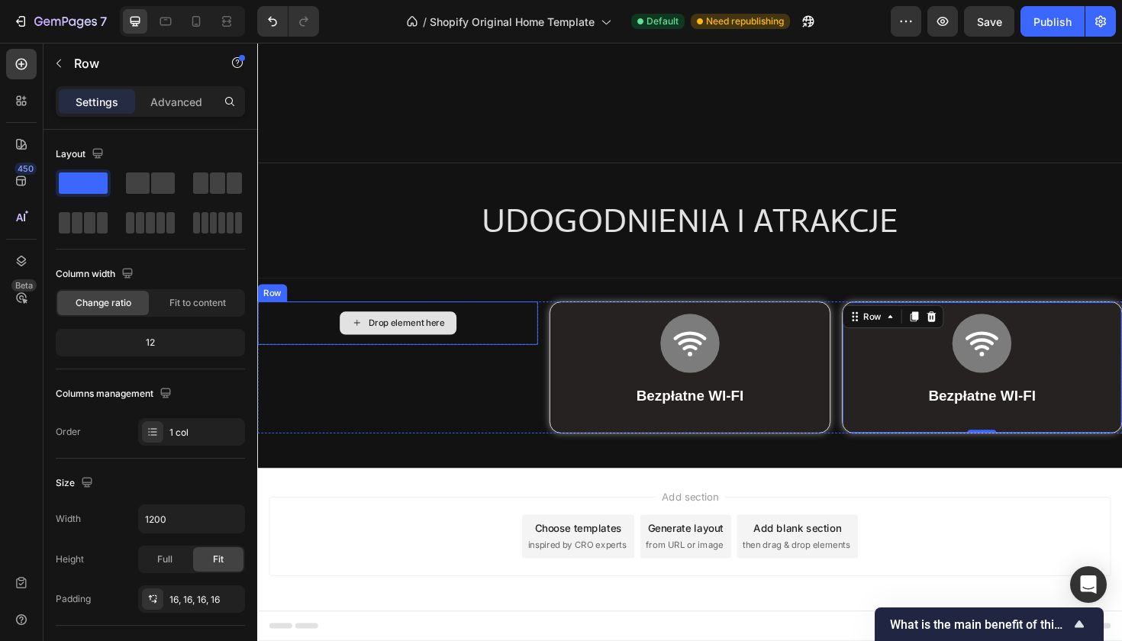
click at [492, 317] on div "Drop element here" at bounding box center [405, 340] width 297 height 46
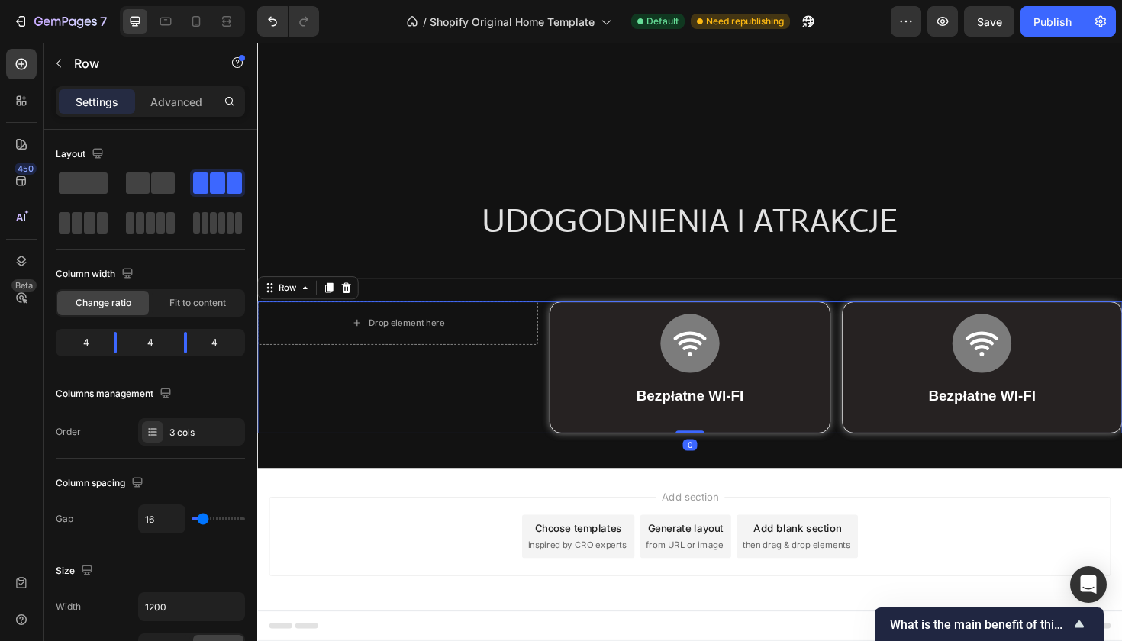
click at [472, 317] on div "Drop element here Row" at bounding box center [405, 387] width 297 height 140
click at [577, 317] on div "Icon Bezpłatne WI-FI Text Block Row Row" at bounding box center [714, 387] width 297 height 140
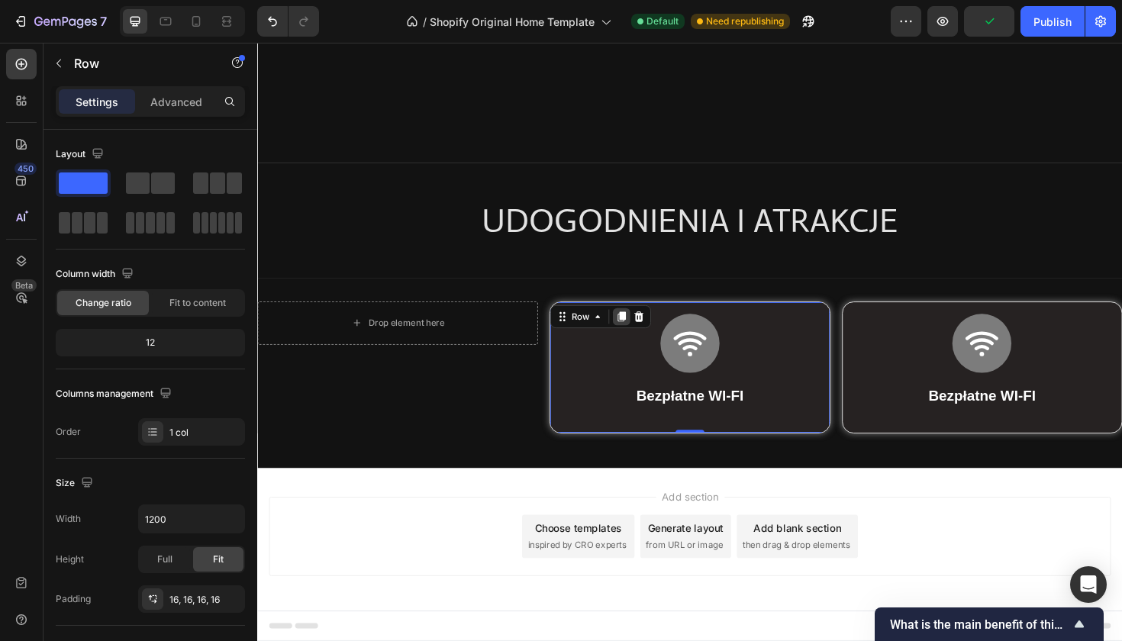
click at [647, 324] on div at bounding box center [643, 333] width 18 height 18
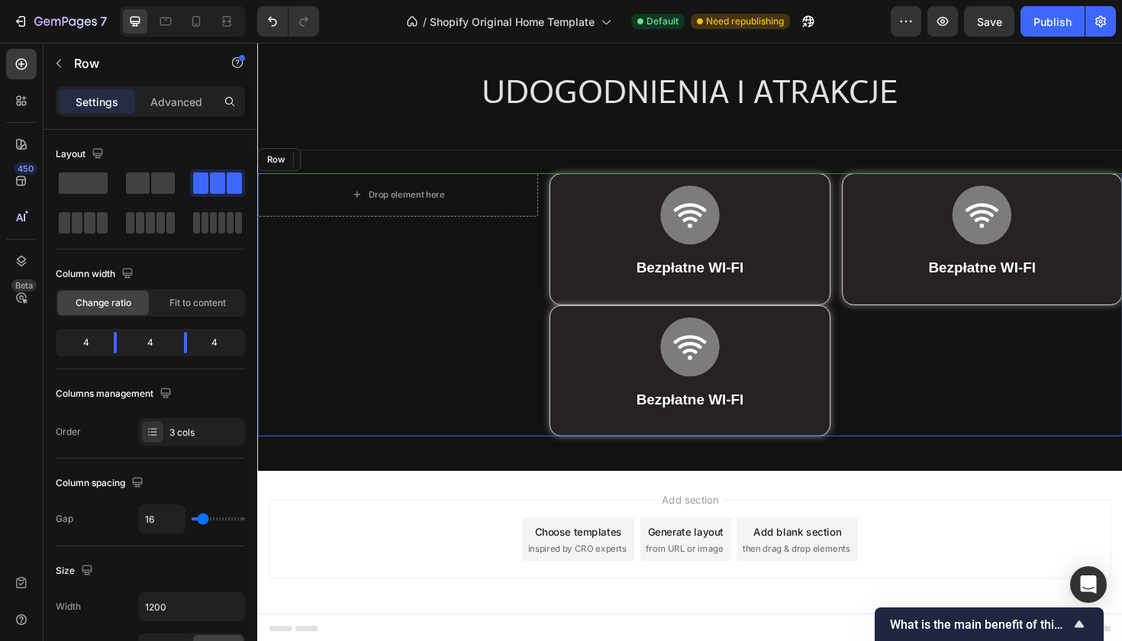
click at [530, 350] on div "Drop element here Row" at bounding box center [405, 320] width 297 height 279
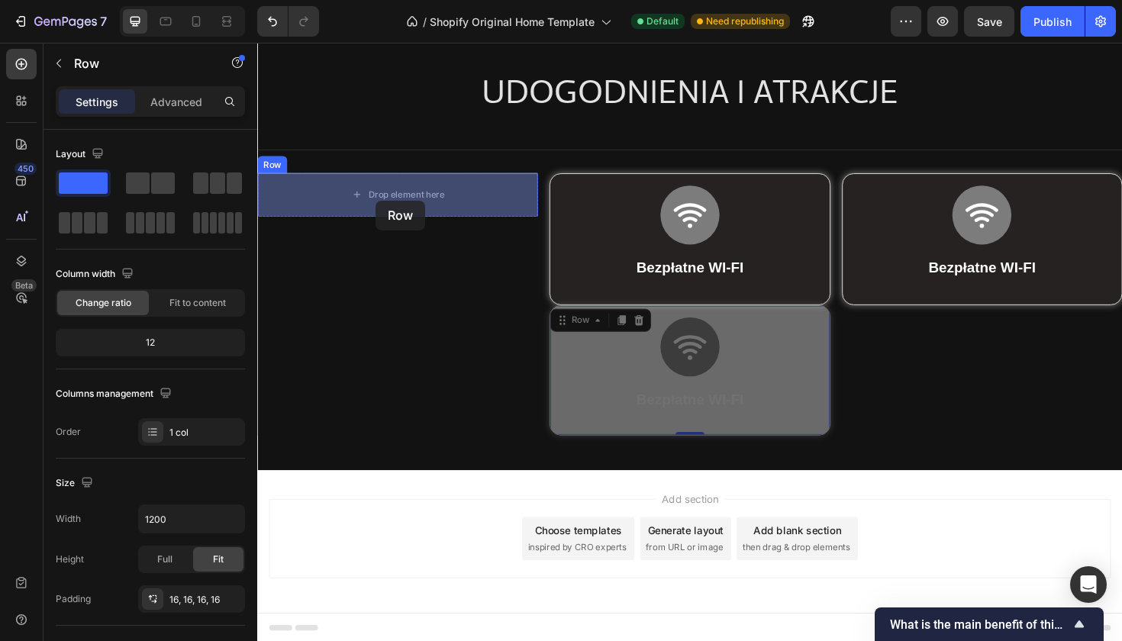
drag, startPoint x: 572, startPoint y: 326, endPoint x: 382, endPoint y: 210, distance: 222.0
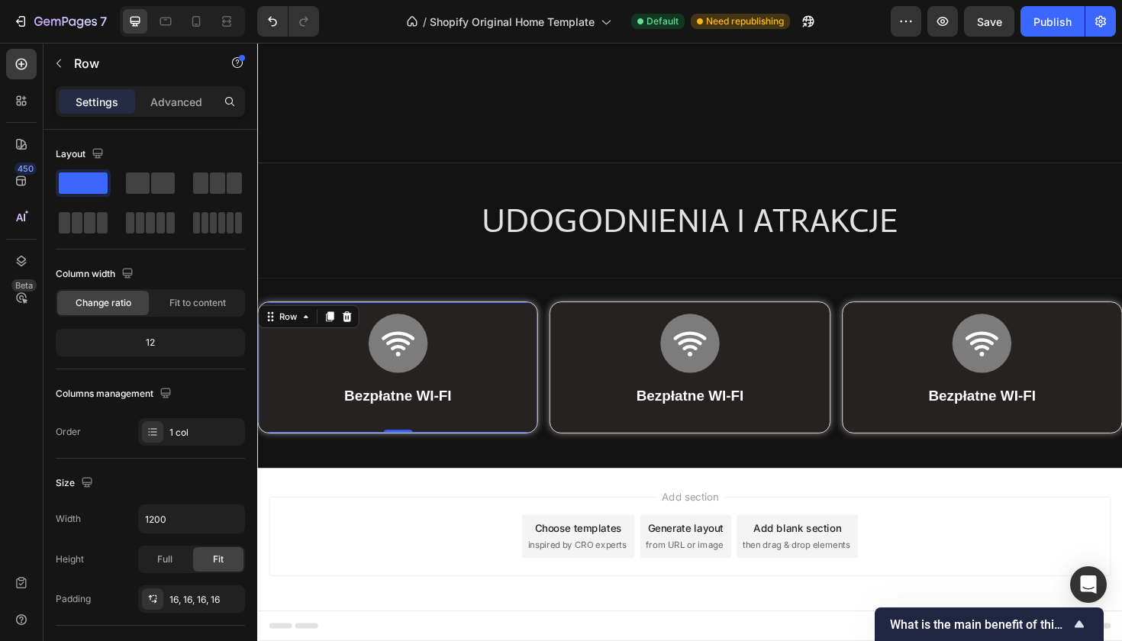
click at [610, 524] on div "Add section Choose templates inspired by CRO experts Generate layout from URL o…" at bounding box center [715, 566] width 892 height 84
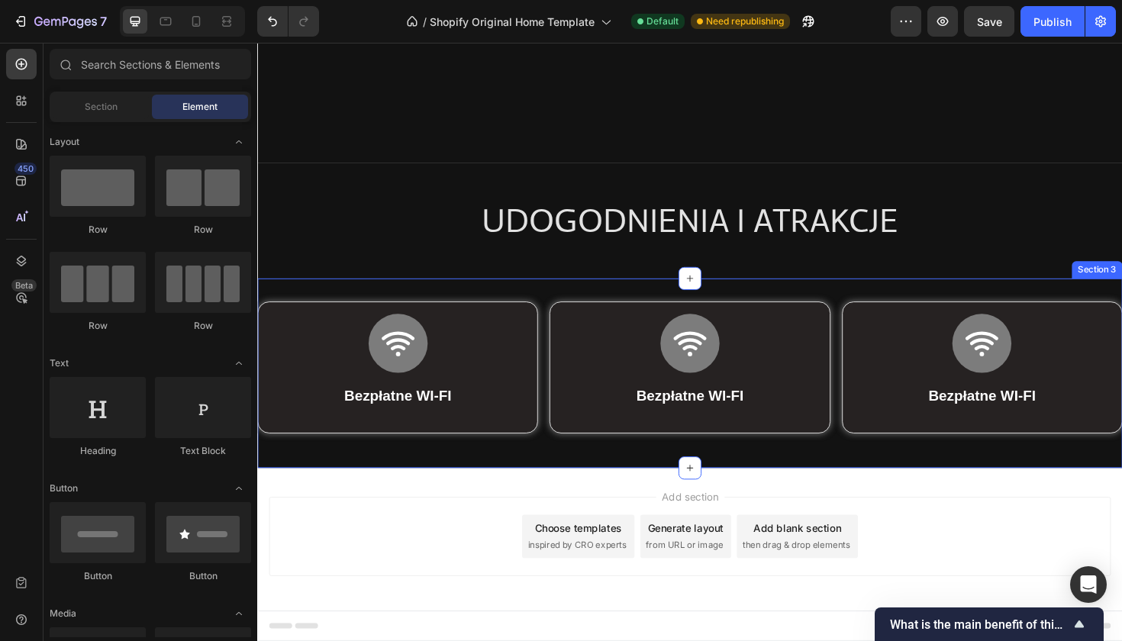
click at [314, 292] on div "Icon Bezpłatne WI-FI Text Block Row Row Row Icon Bezpłatne WI-FI Text Block Row…" at bounding box center [715, 392] width 916 height 201
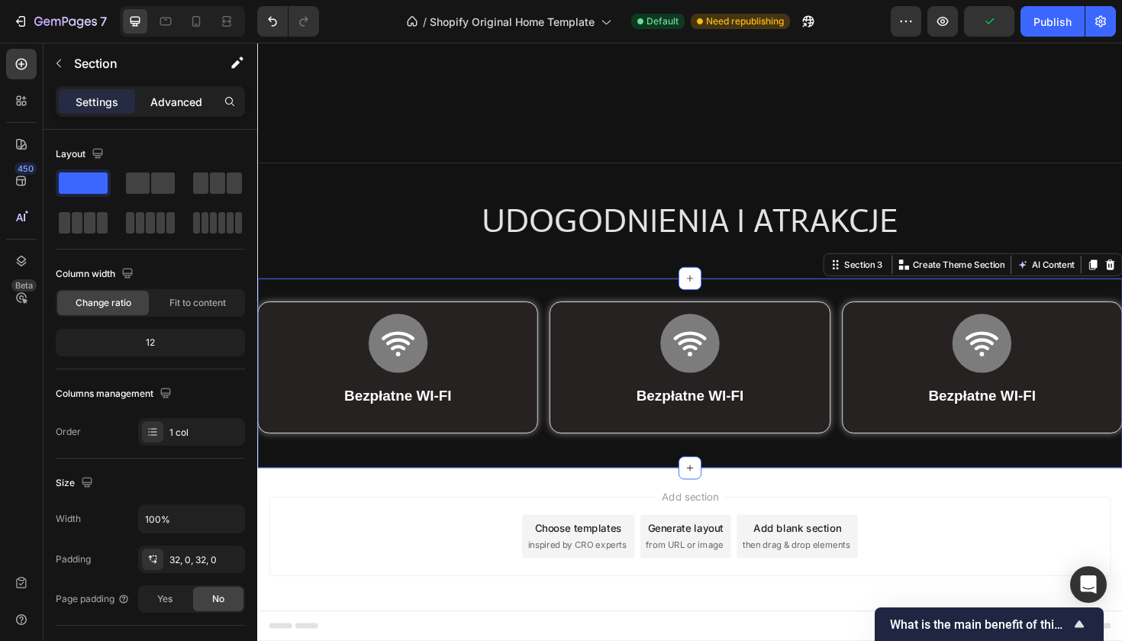
click at [176, 113] on div "Advanced" at bounding box center [176, 101] width 76 height 24
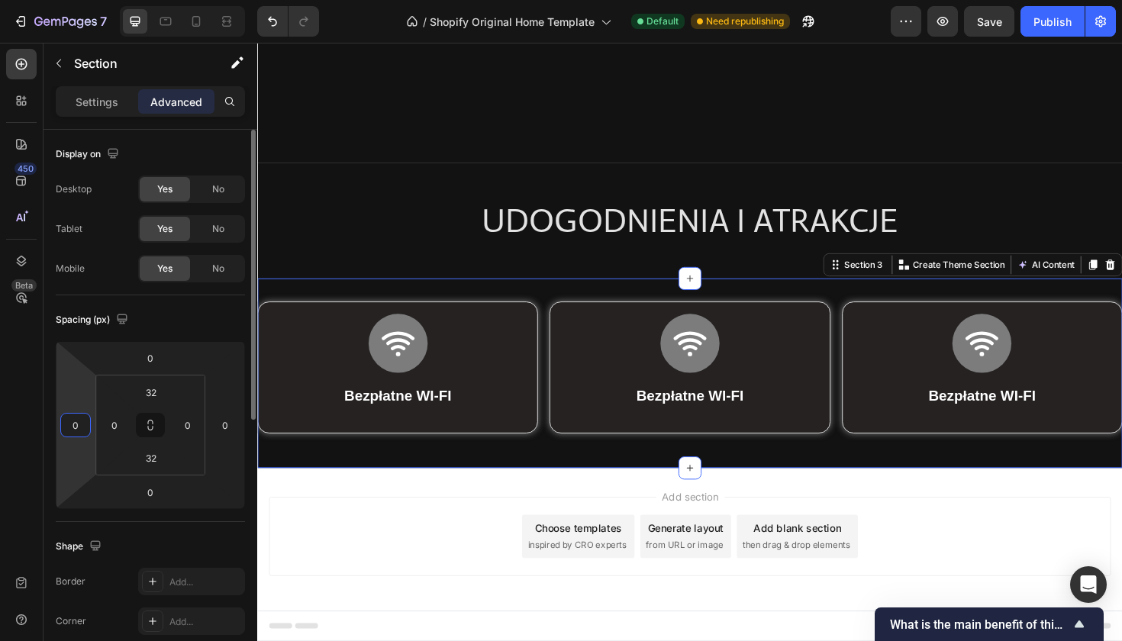
click at [73, 414] on input "0" at bounding box center [75, 425] width 23 height 23
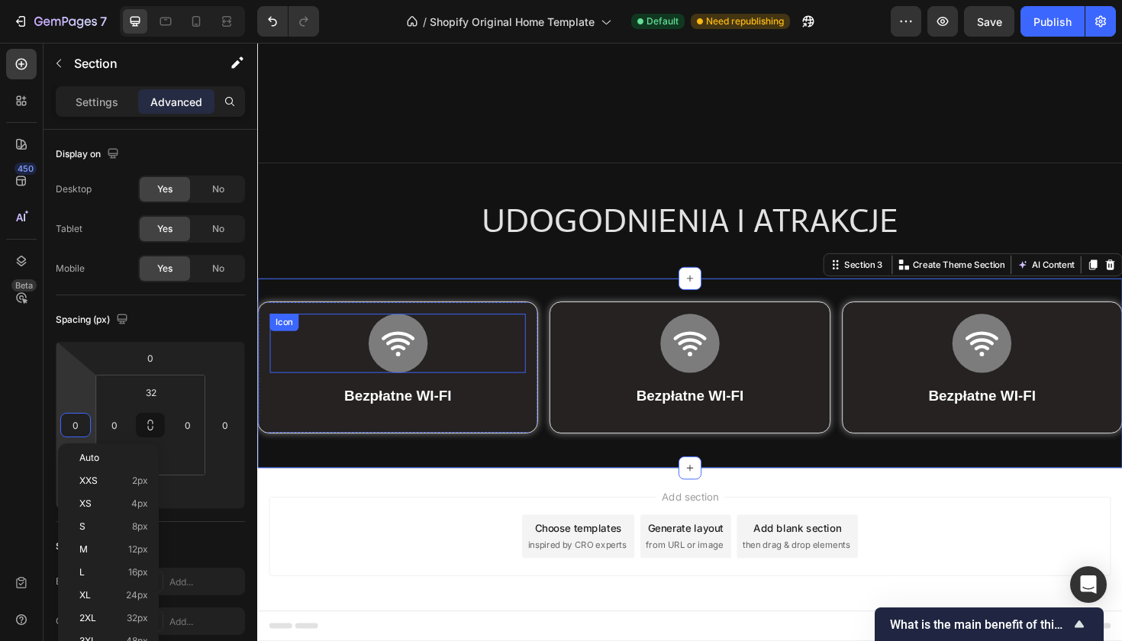
click at [270, 330] on div "Icon" at bounding box center [405, 361] width 271 height 63
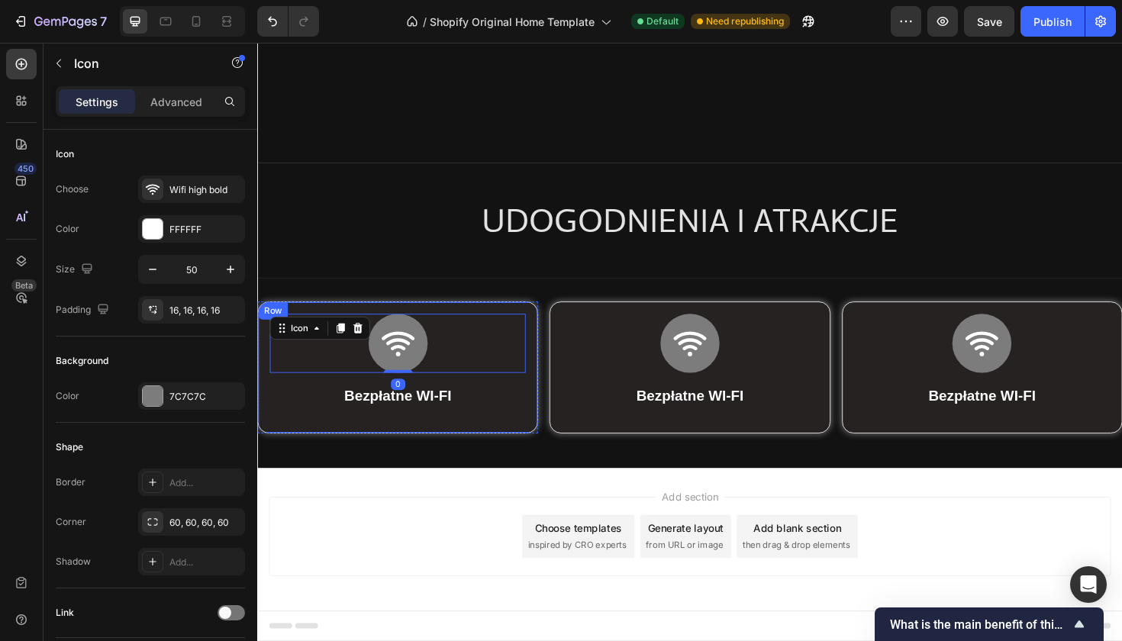
click at [273, 320] on div "Row" at bounding box center [273, 327] width 25 height 14
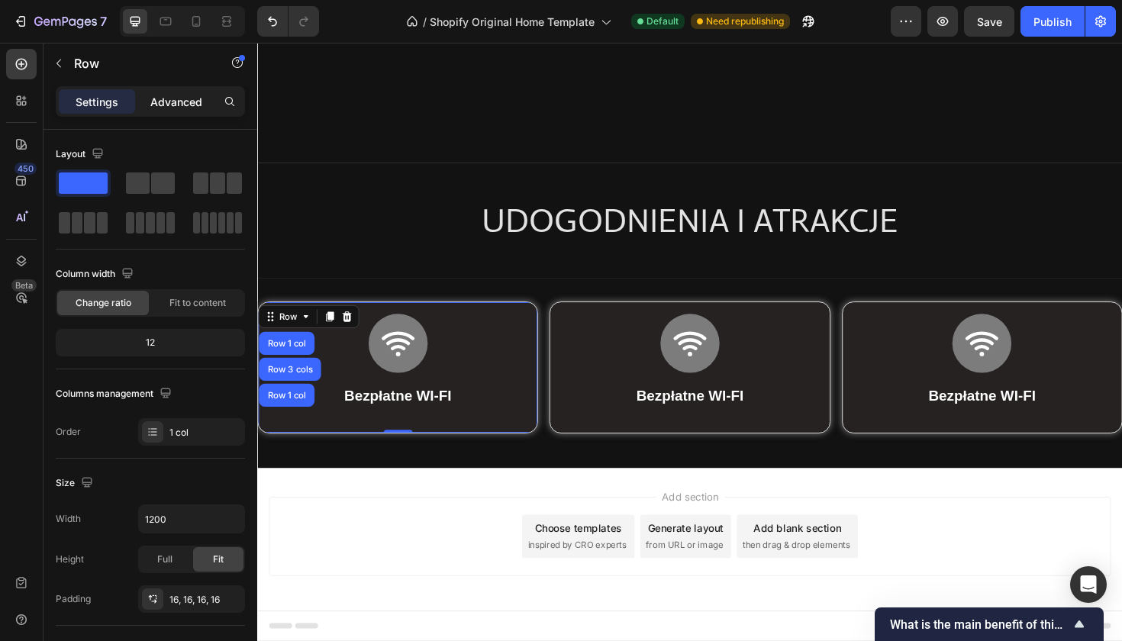
click at [168, 92] on div "Advanced" at bounding box center [176, 101] width 76 height 24
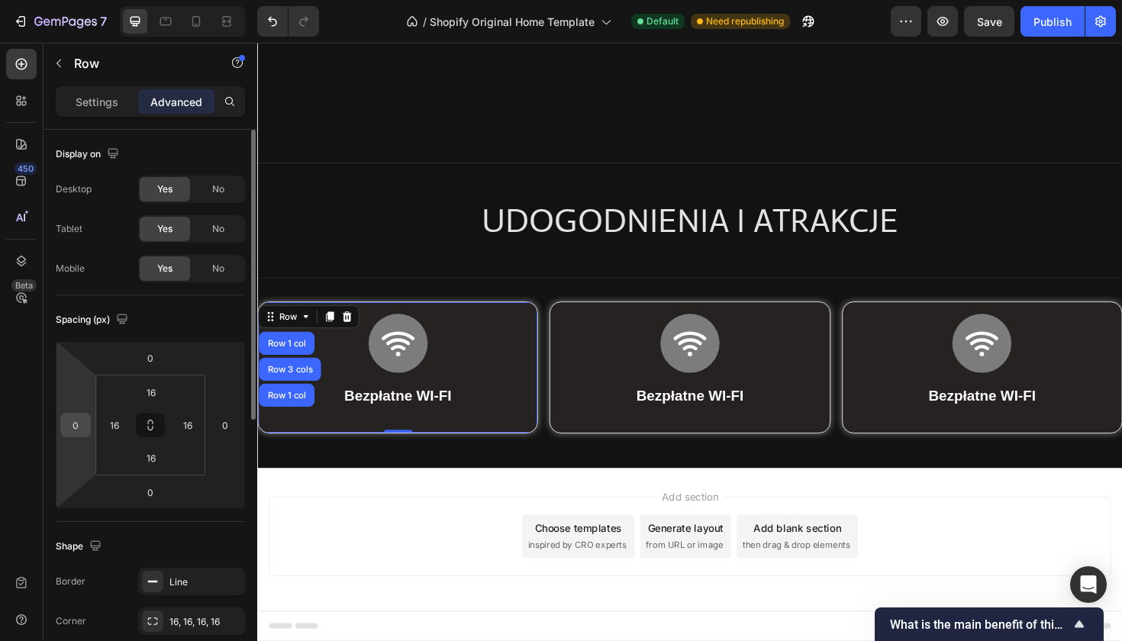
click at [83, 422] on input "0" at bounding box center [75, 425] width 23 height 23
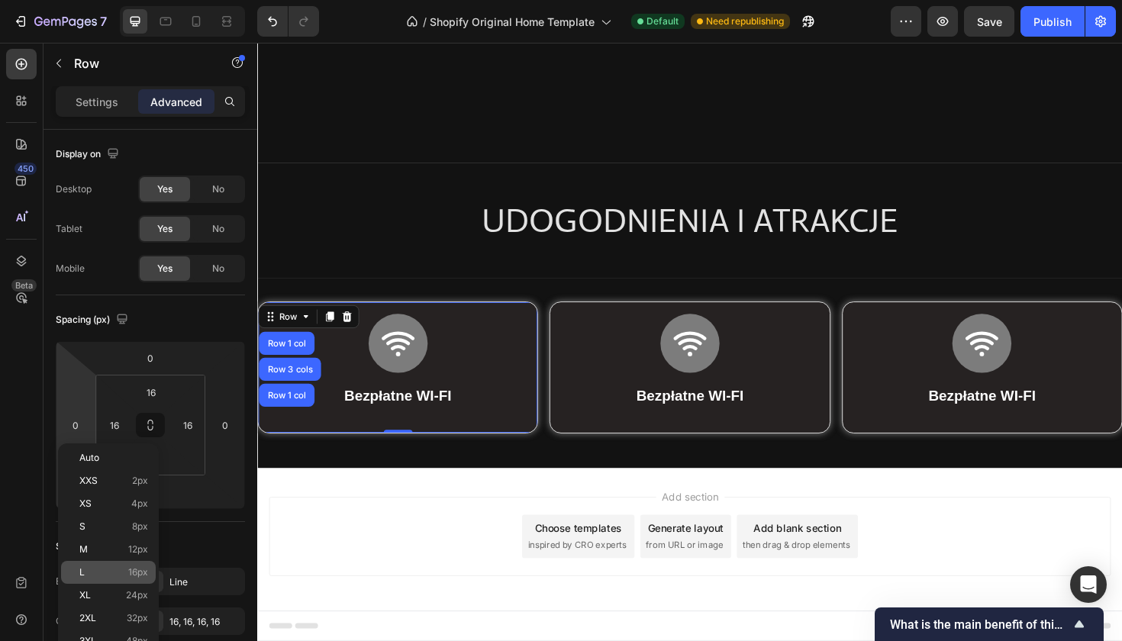
click at [137, 569] on span "16px" at bounding box center [138, 572] width 20 height 11
type input "16"
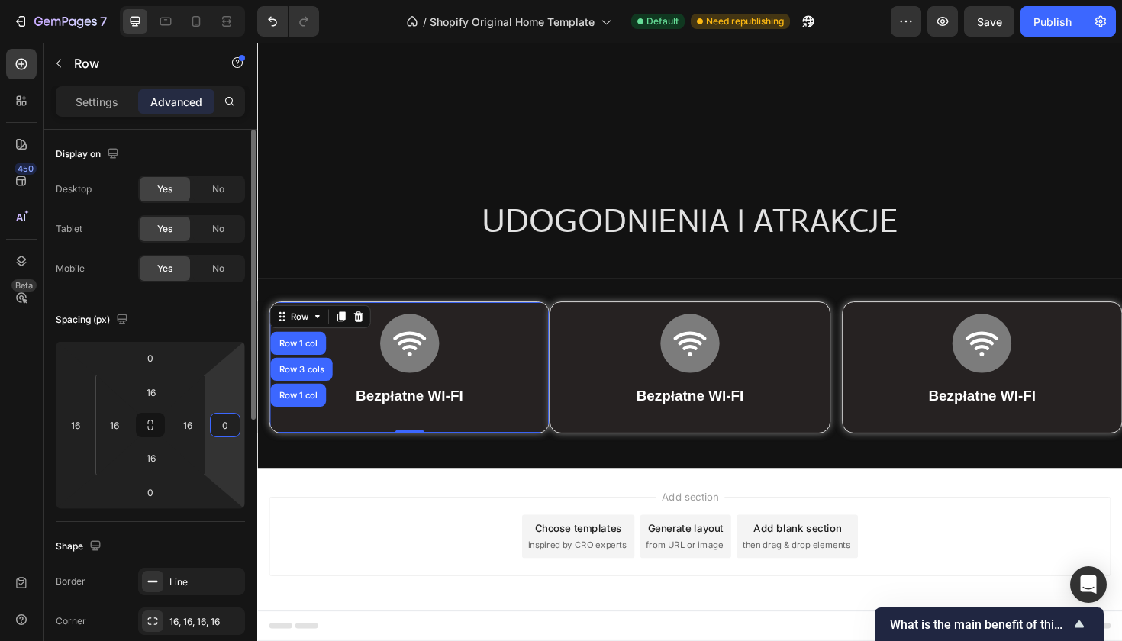
click at [227, 429] on input "0" at bounding box center [225, 425] width 23 height 23
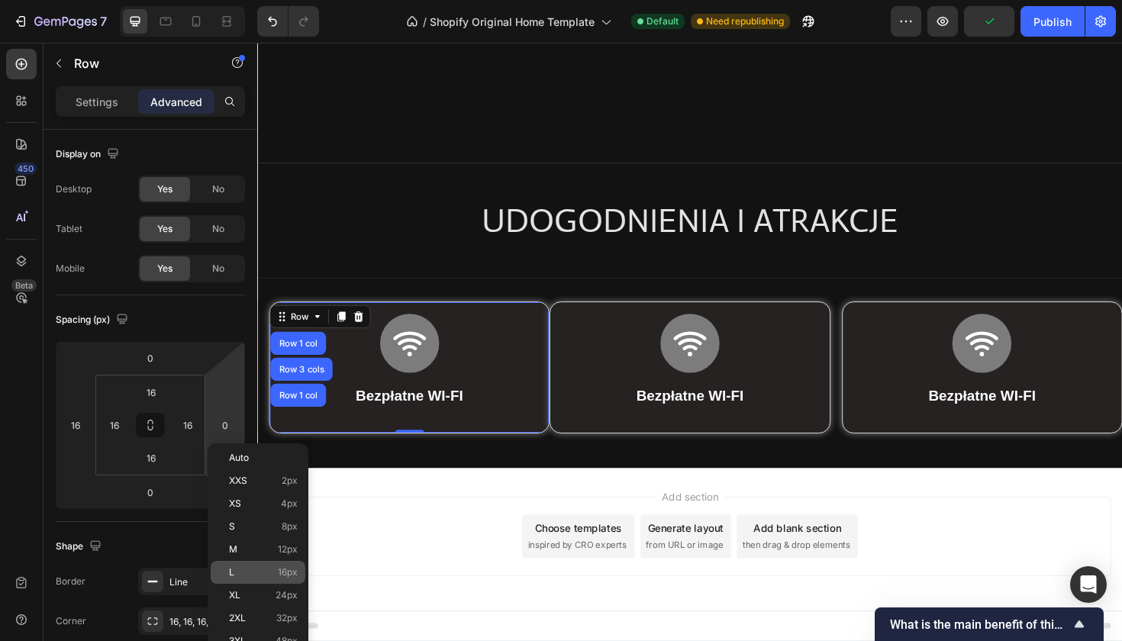
click at [256, 572] on p "L 16px" at bounding box center [263, 572] width 69 height 11
type input "16"
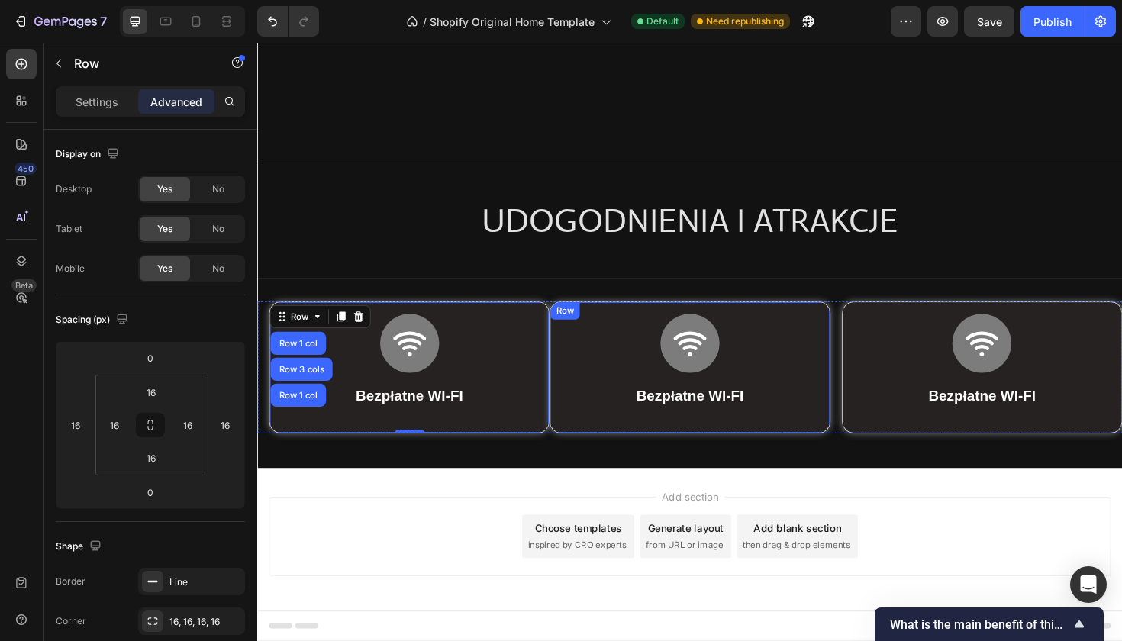
click at [575, 320] on div "Row" at bounding box center [582, 327] width 25 height 14
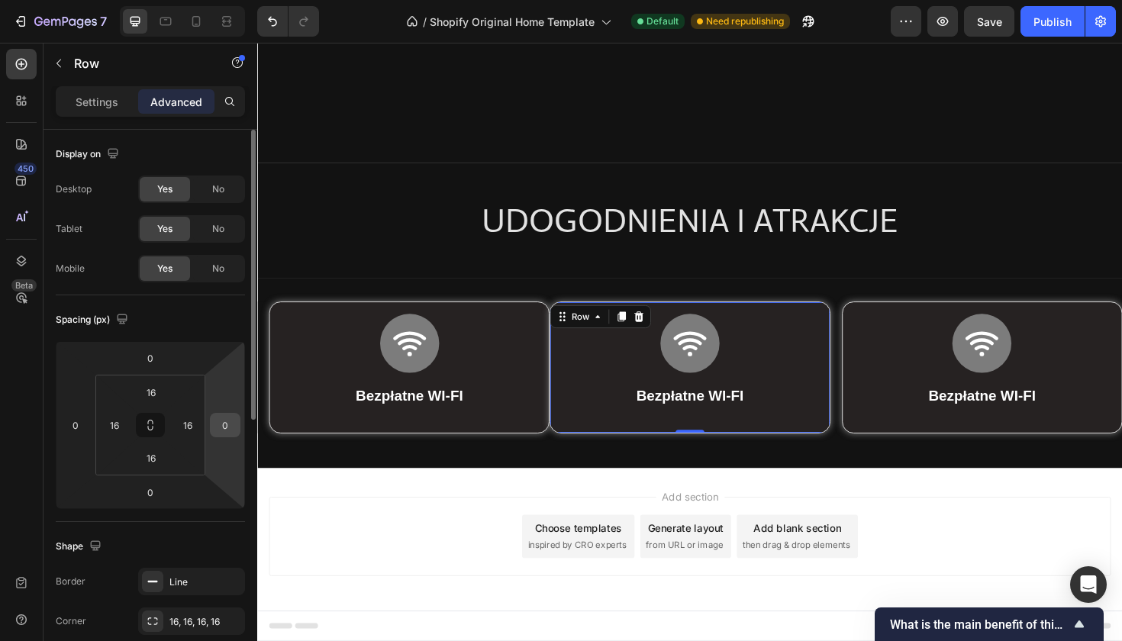
click at [232, 420] on input "0" at bounding box center [225, 425] width 23 height 23
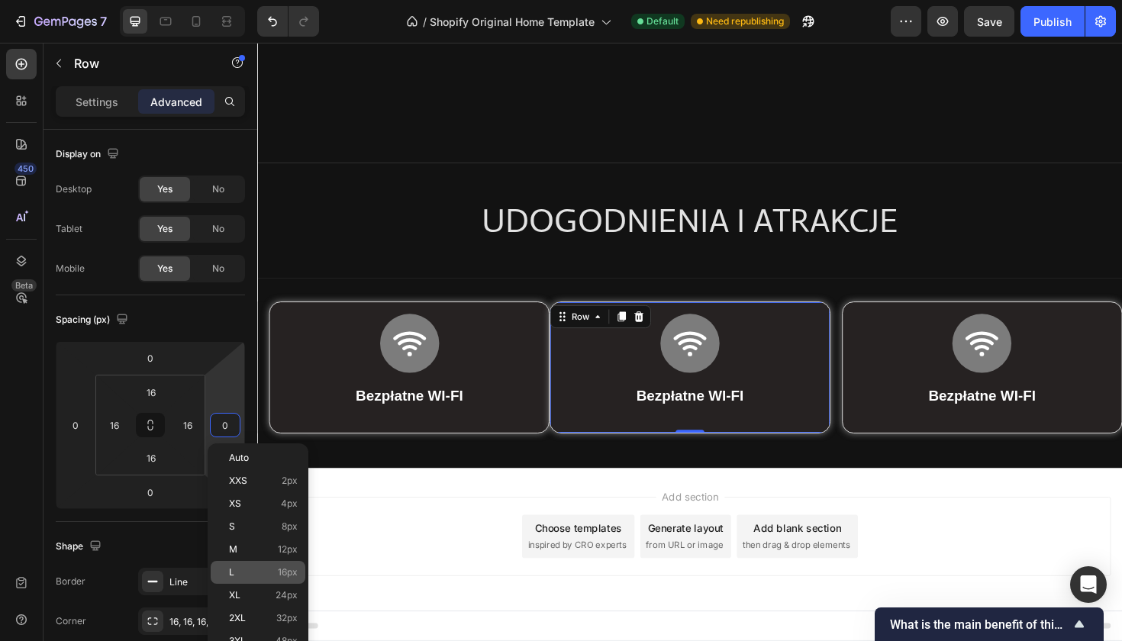
click at [286, 581] on div "L 16px" at bounding box center [258, 572] width 95 height 23
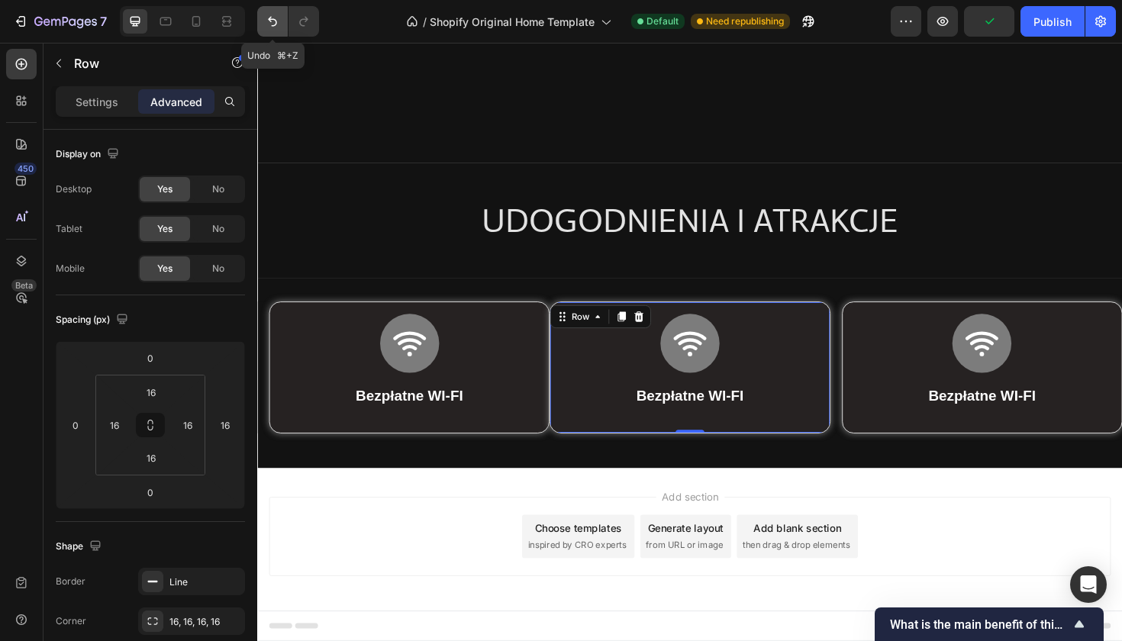
click at [269, 13] on button "Undo/Redo" at bounding box center [272, 21] width 31 height 31
type input "0"
click at [268, 13] on button "Undo/Redo" at bounding box center [272, 21] width 31 height 31
click at [268, 15] on icon "Undo/Redo" at bounding box center [272, 21] width 15 height 15
click at [268, 21] on icon "Undo/Redo" at bounding box center [272, 21] width 15 height 15
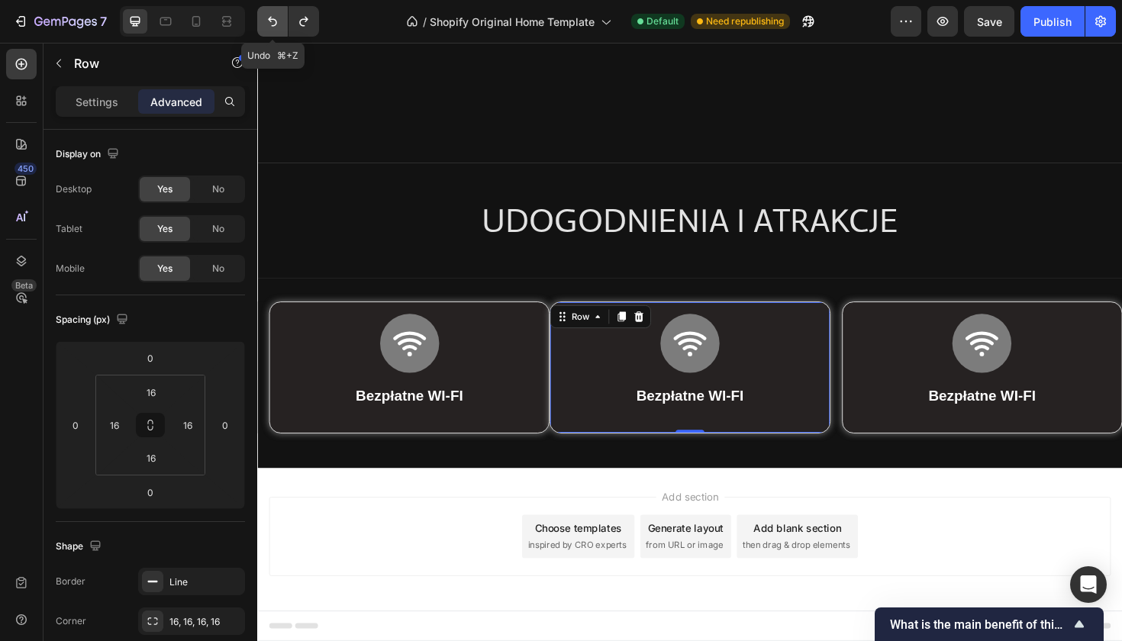
click at [268, 22] on icon "Undo/Redo" at bounding box center [272, 21] width 15 height 15
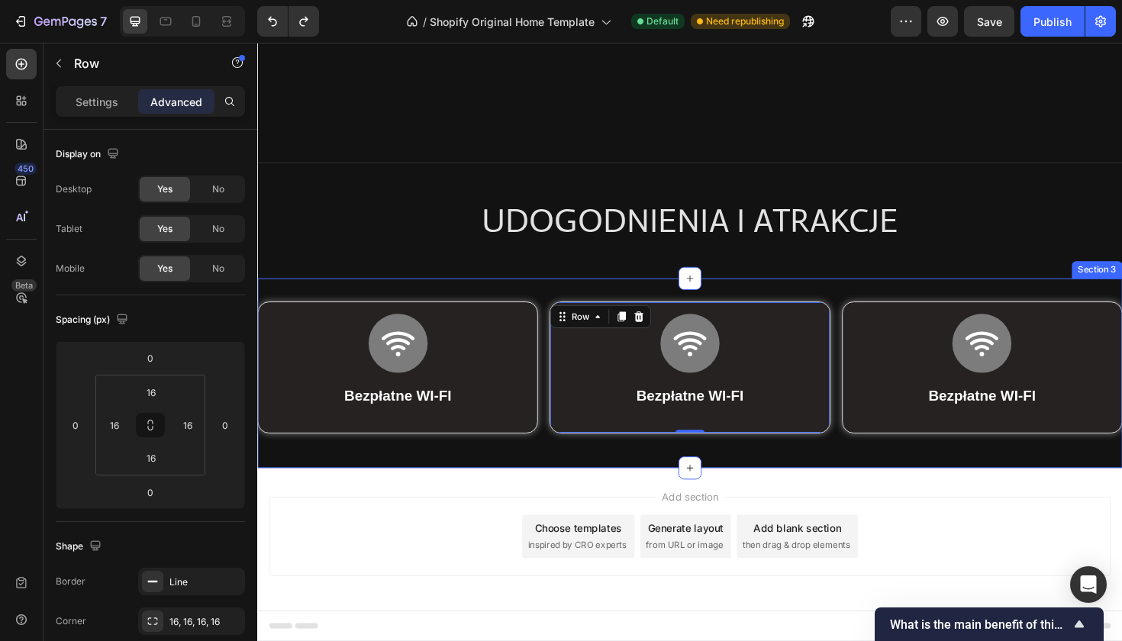
click at [347, 327] on div "Icon Bezpłatne WI-FI Text Block Row Row Row Icon Bezpłatne WI-FI Text Block Row…" at bounding box center [715, 393] width 916 height 152
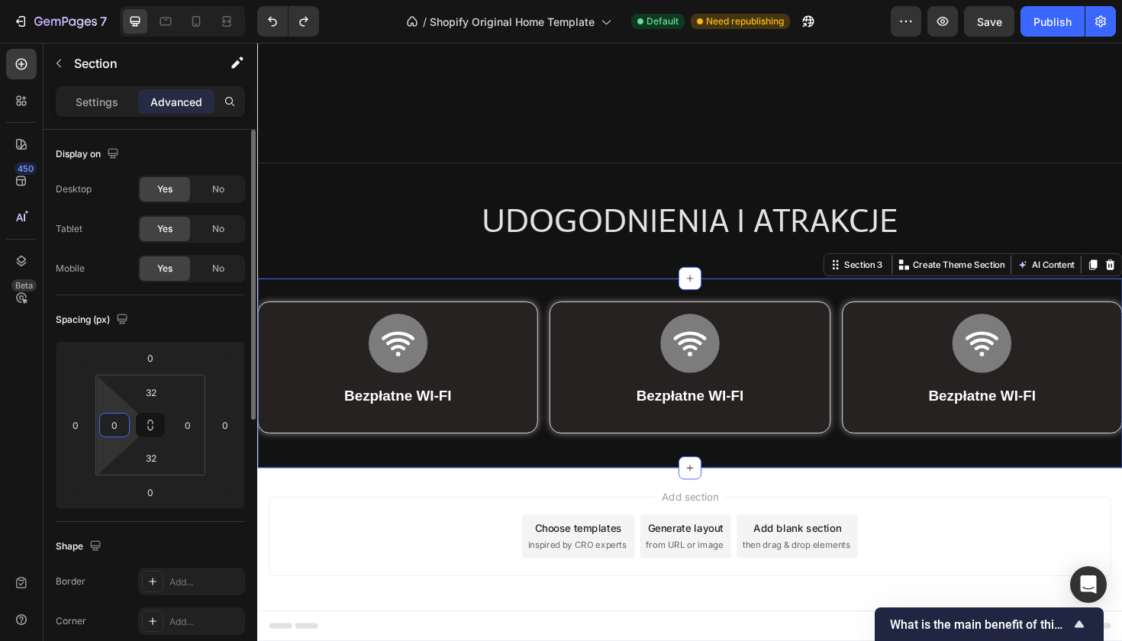
click at [108, 426] on input "0" at bounding box center [114, 425] width 23 height 23
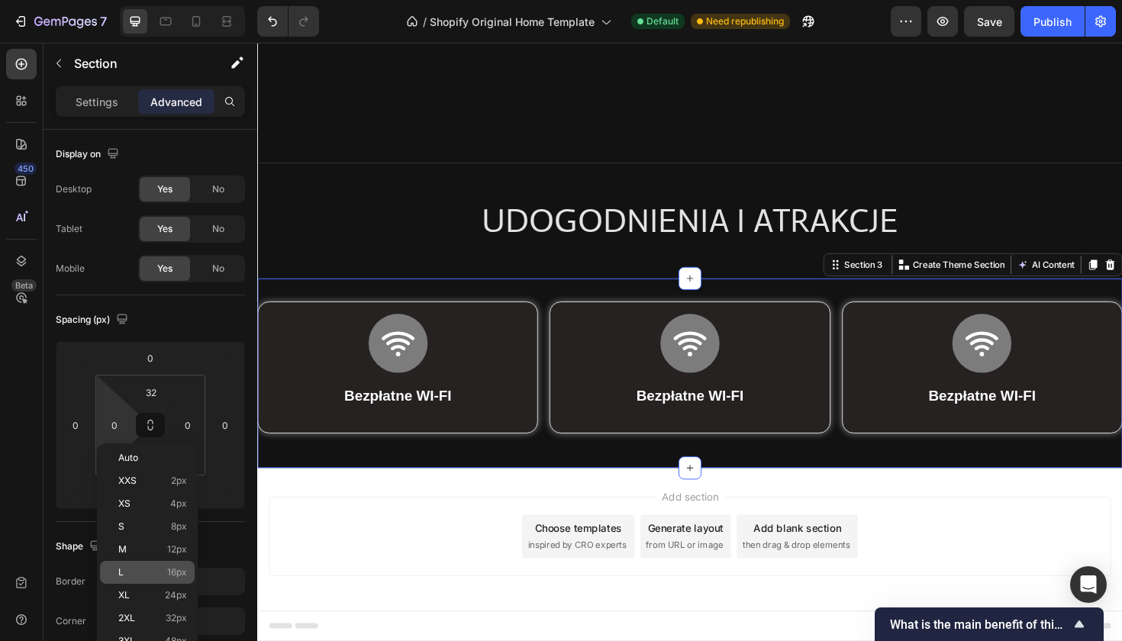
click at [174, 573] on span "16px" at bounding box center [177, 572] width 20 height 11
type input "16"
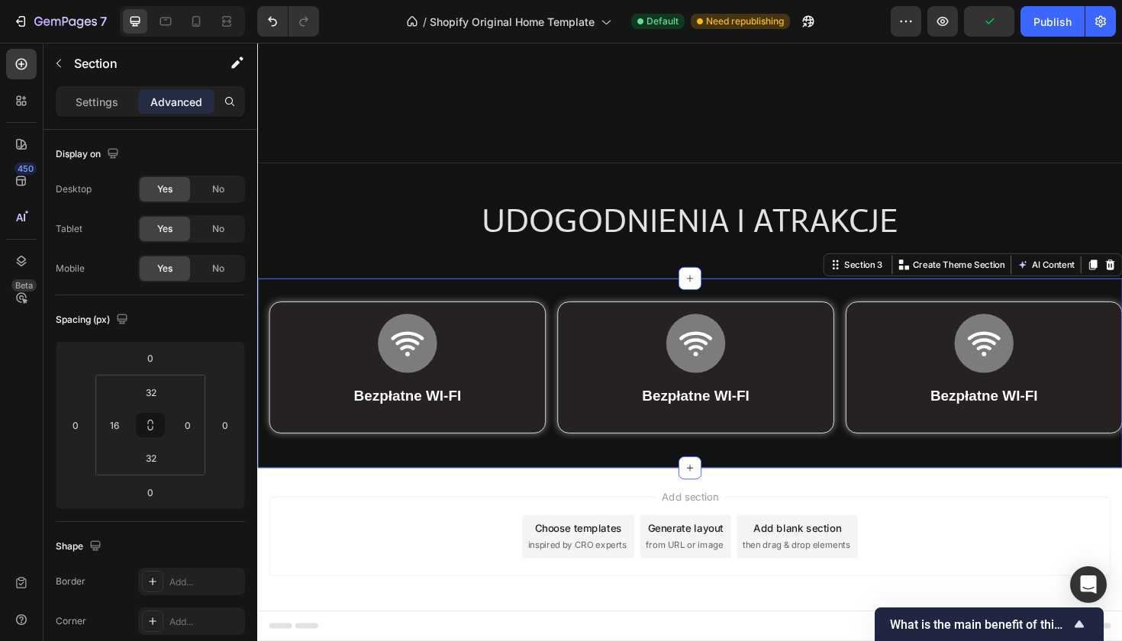
click at [1121, 292] on div "Icon Bezpłatne WI-FI Text Block Row Row Row Icon Bezpłatne WI-FI Text Block Row…" at bounding box center [715, 392] width 916 height 201
click at [183, 429] on input "0" at bounding box center [187, 425] width 23 height 23
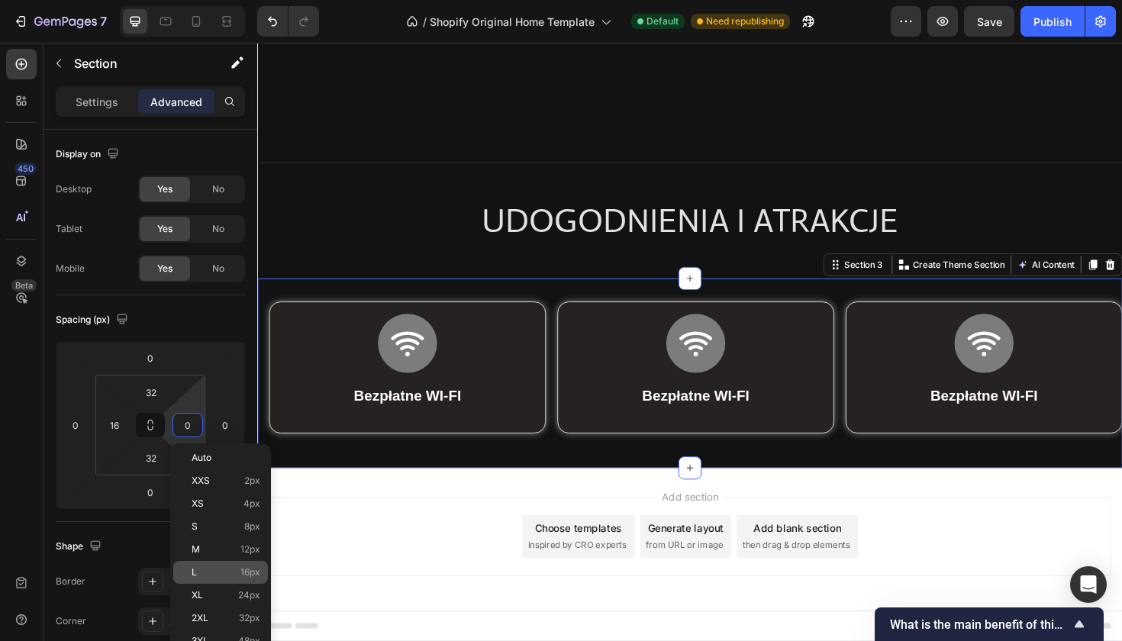
click at [233, 574] on p "L 16px" at bounding box center [226, 572] width 69 height 11
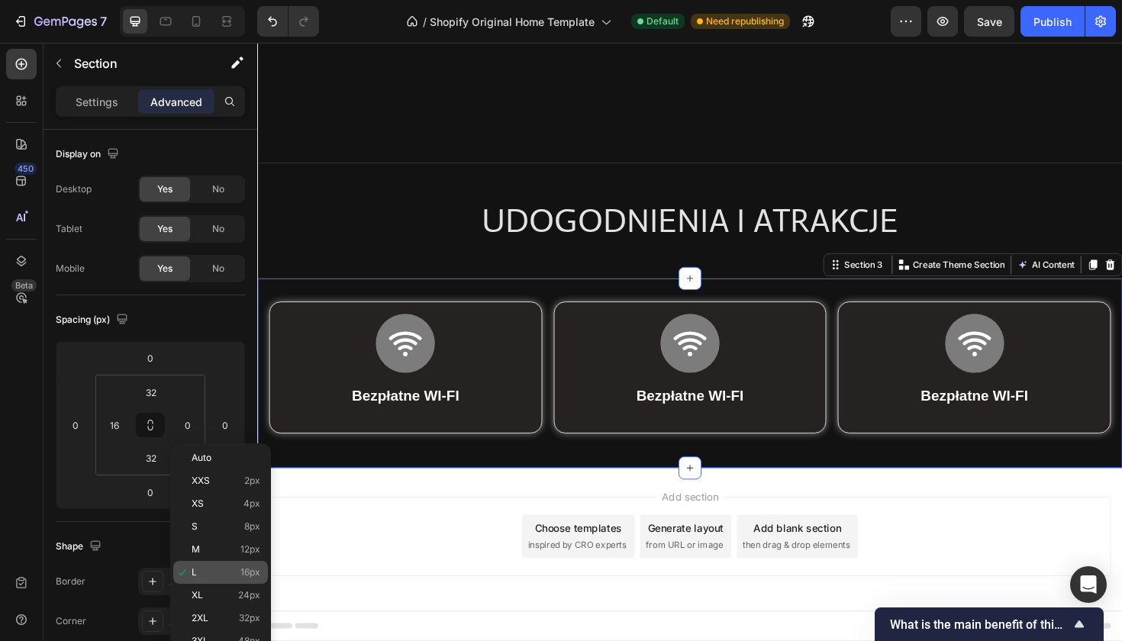
type input "16"
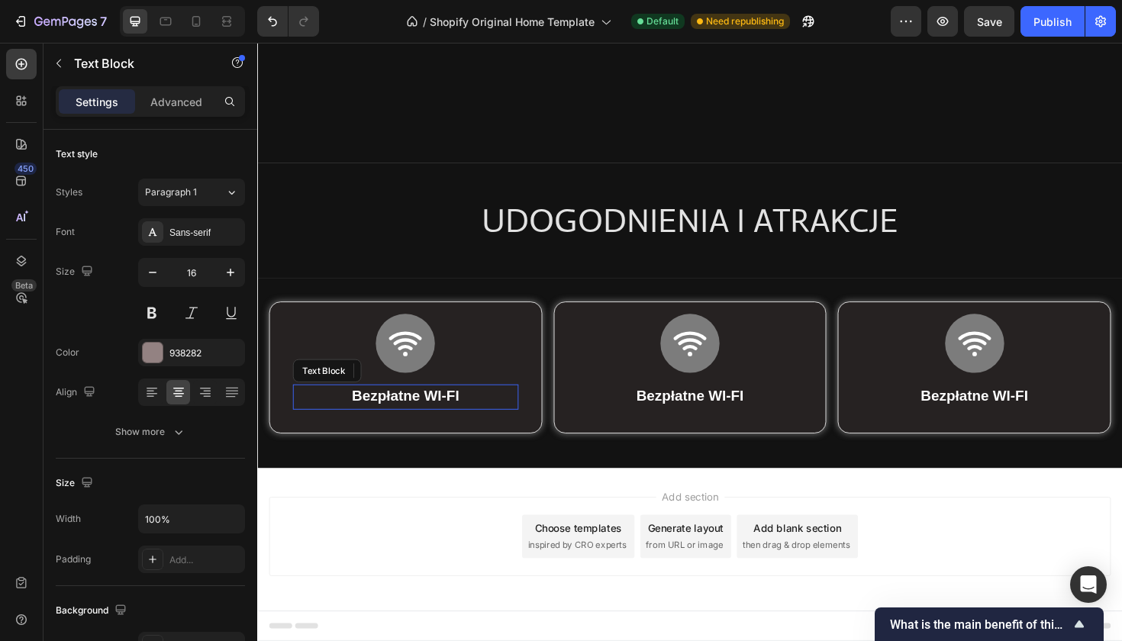
click at [427, 408] on strong "Bezpłatne WI-FI" at bounding box center [414, 416] width 114 height 17
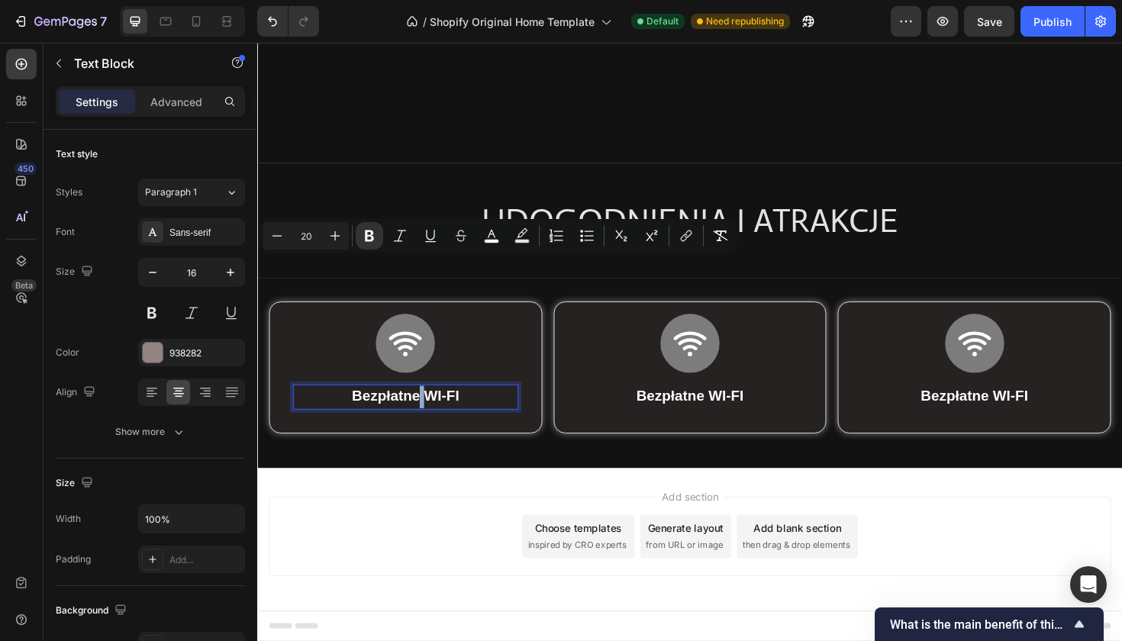
click at [427, 408] on strong "Bezpłatne WI-FI" at bounding box center [414, 416] width 114 height 17
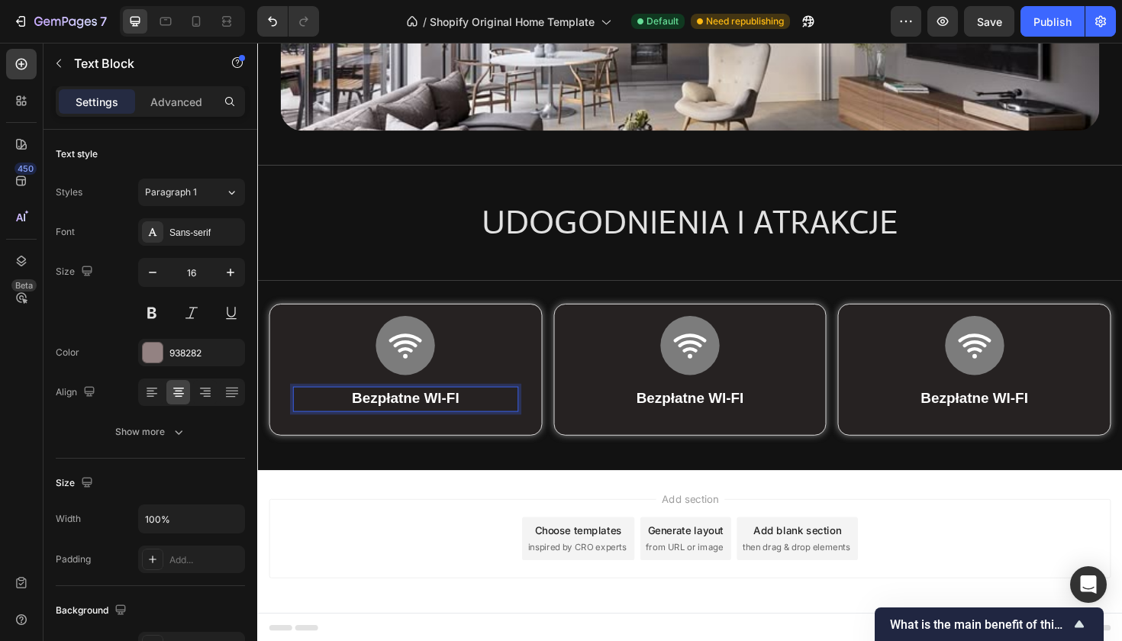
click at [427, 281] on div "UDOGODNIENIA I ATRAKCJE Heading Row Section 2" at bounding box center [715, 234] width 916 height 122
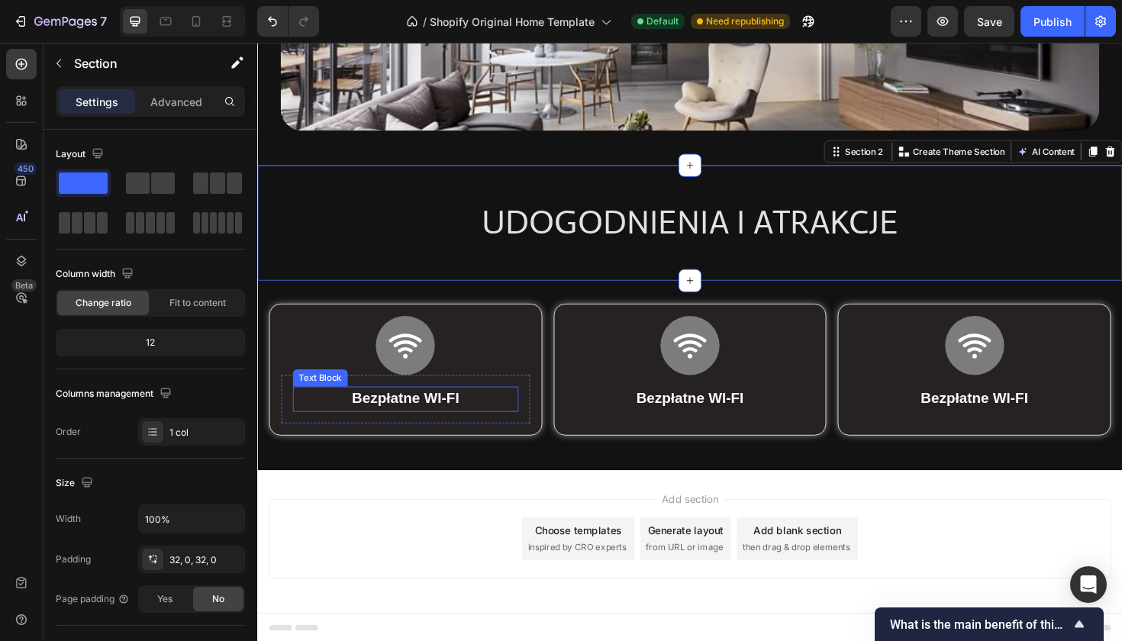
click at [417, 420] on strong "Bezpłatne WI-FI" at bounding box center [414, 419] width 114 height 17
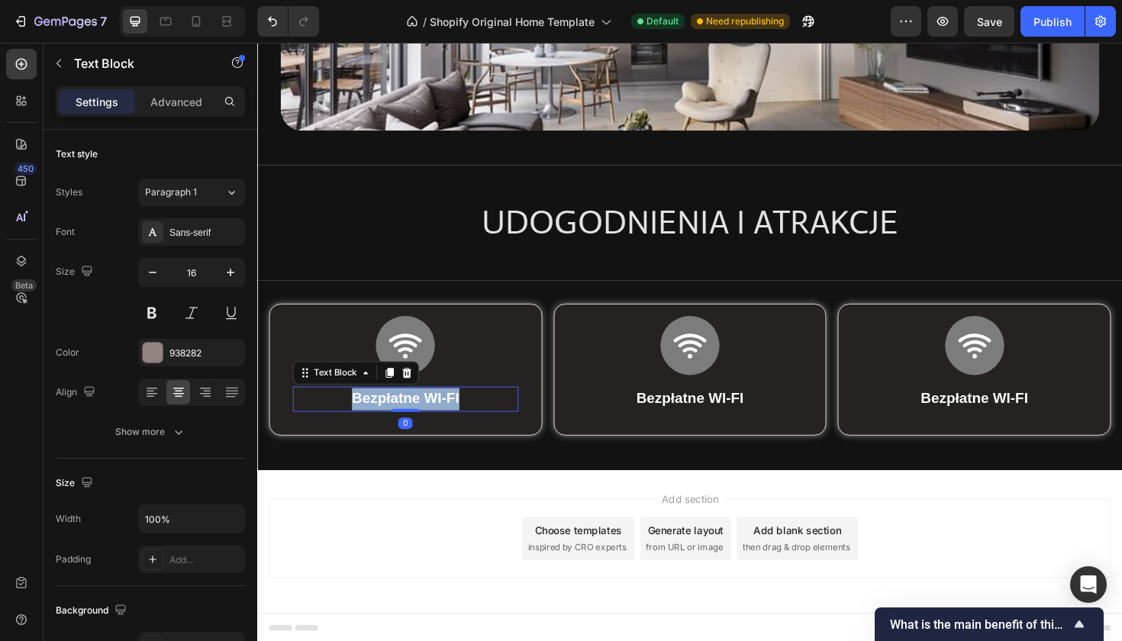
click at [417, 420] on strong "Bezpłatne WI-FI" at bounding box center [414, 419] width 114 height 17
click at [426, 422] on p "Basen i [PERSON_NAME]" at bounding box center [414, 419] width 236 height 22
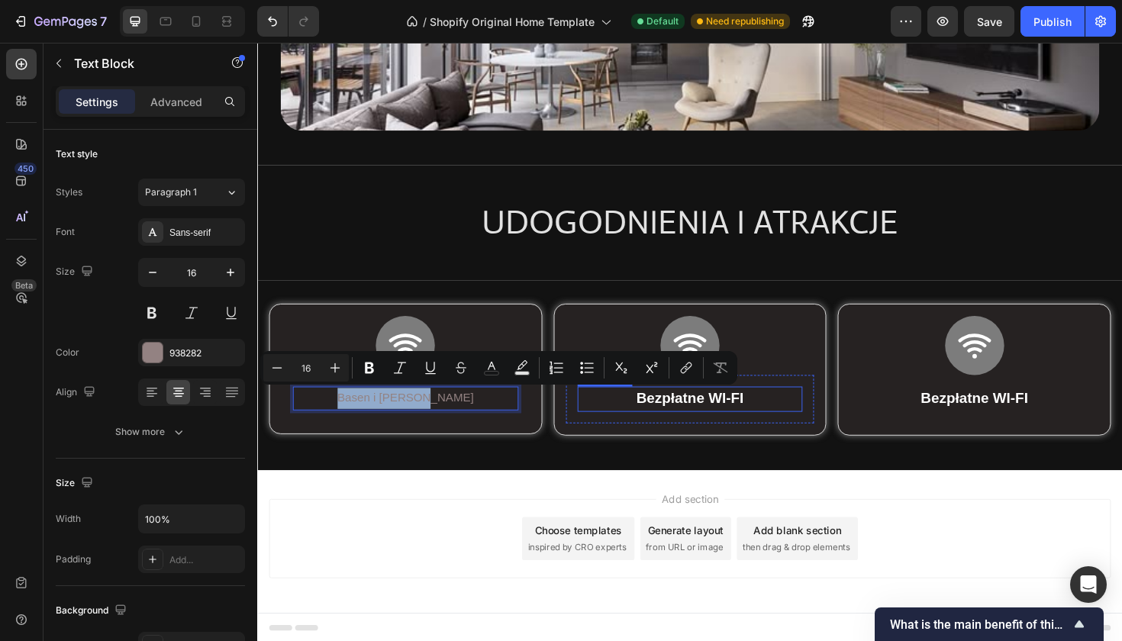
click at [706, 421] on strong "Bezpłatne WI-FI" at bounding box center [716, 419] width 114 height 17
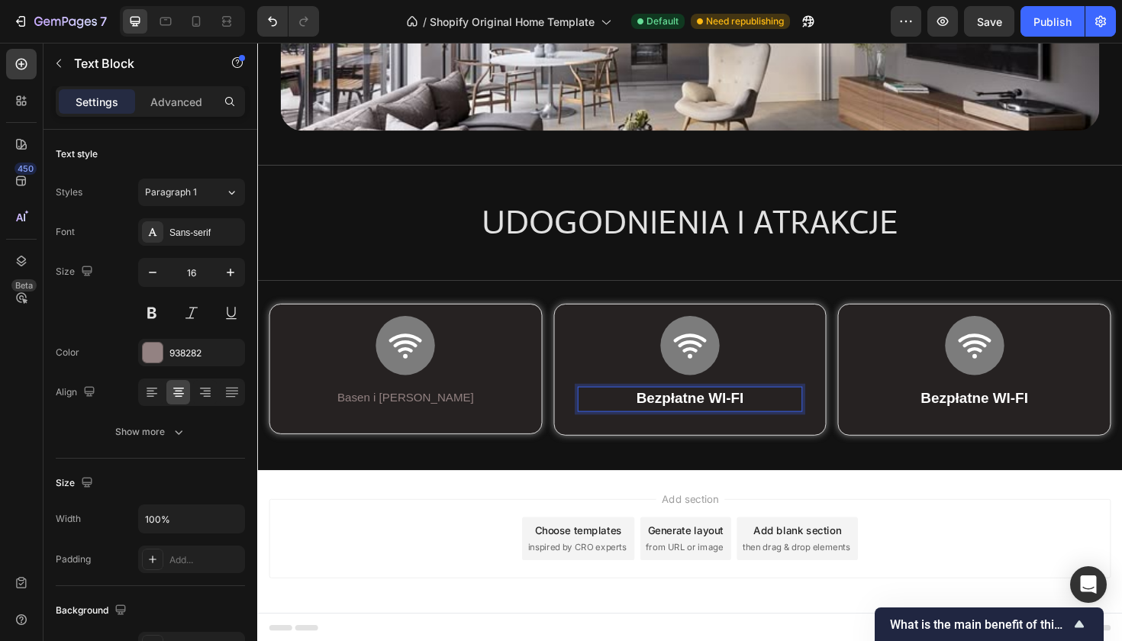
click at [706, 421] on strong "Bezpłatne WI-FI" at bounding box center [716, 419] width 114 height 17
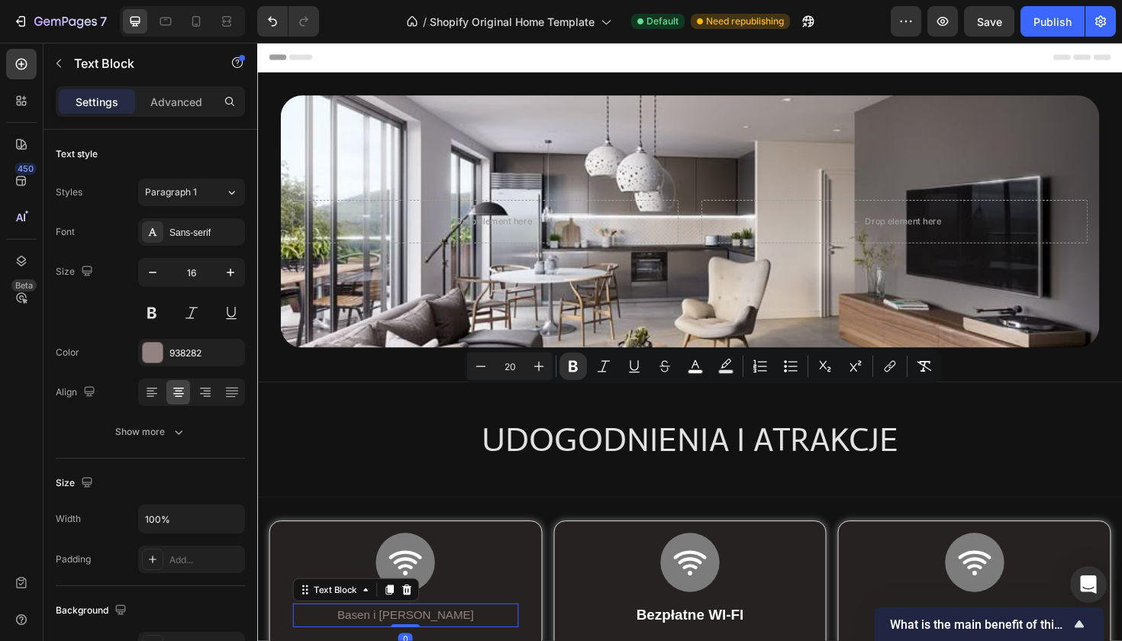
scroll to position [230, 0]
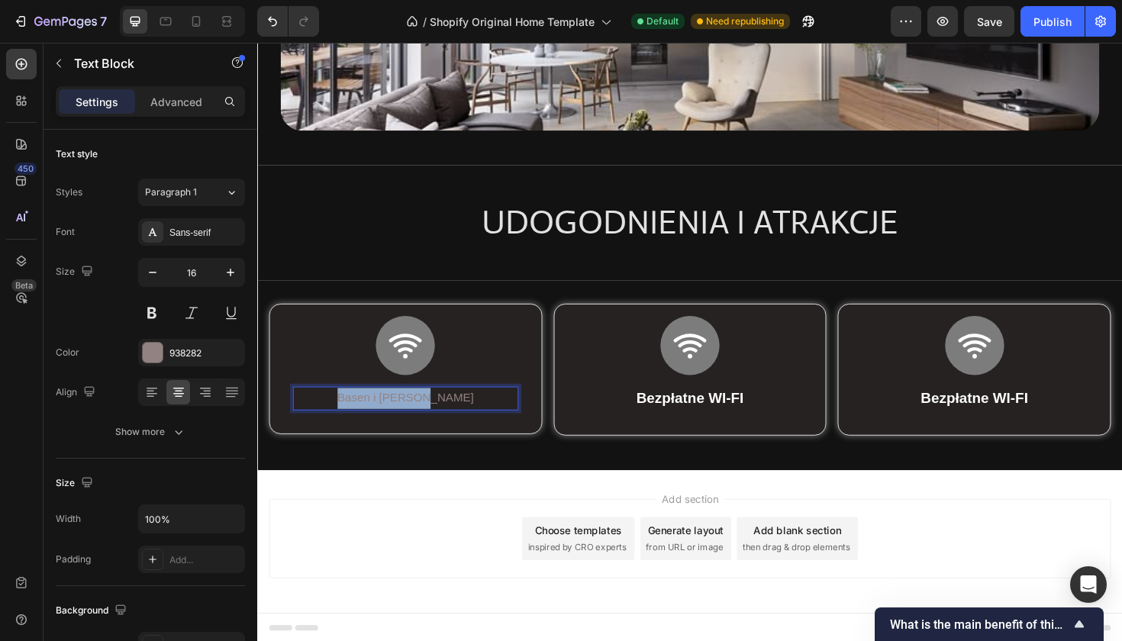
click at [420, 418] on p "Basen i [PERSON_NAME]" at bounding box center [414, 419] width 236 height 22
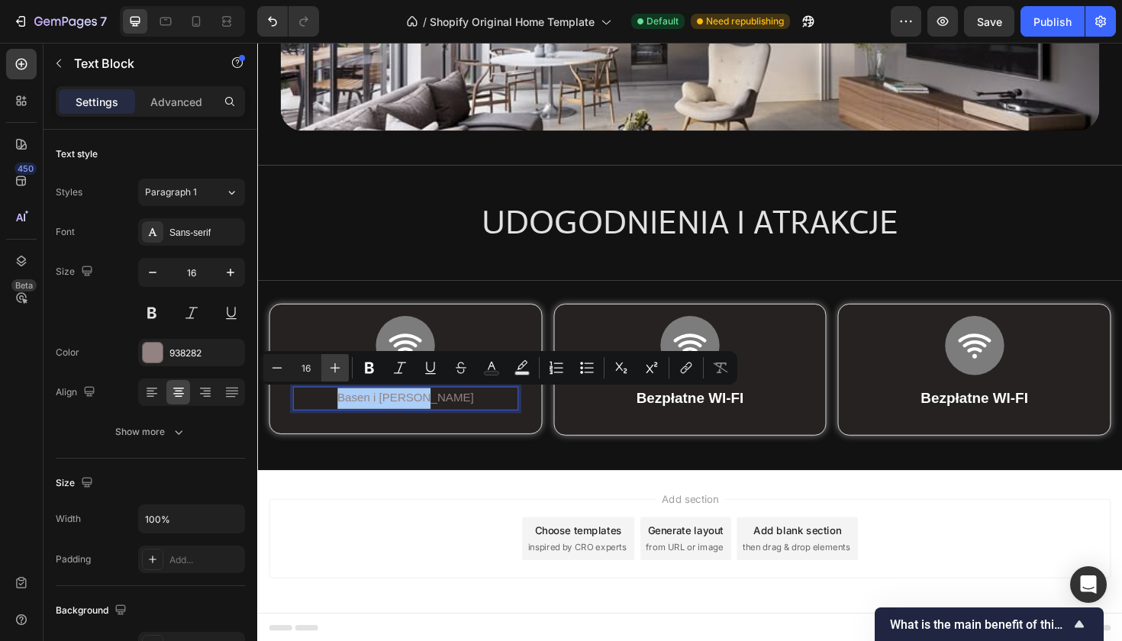
click at [327, 367] on button "Plus" at bounding box center [334, 367] width 27 height 27
type input "20"
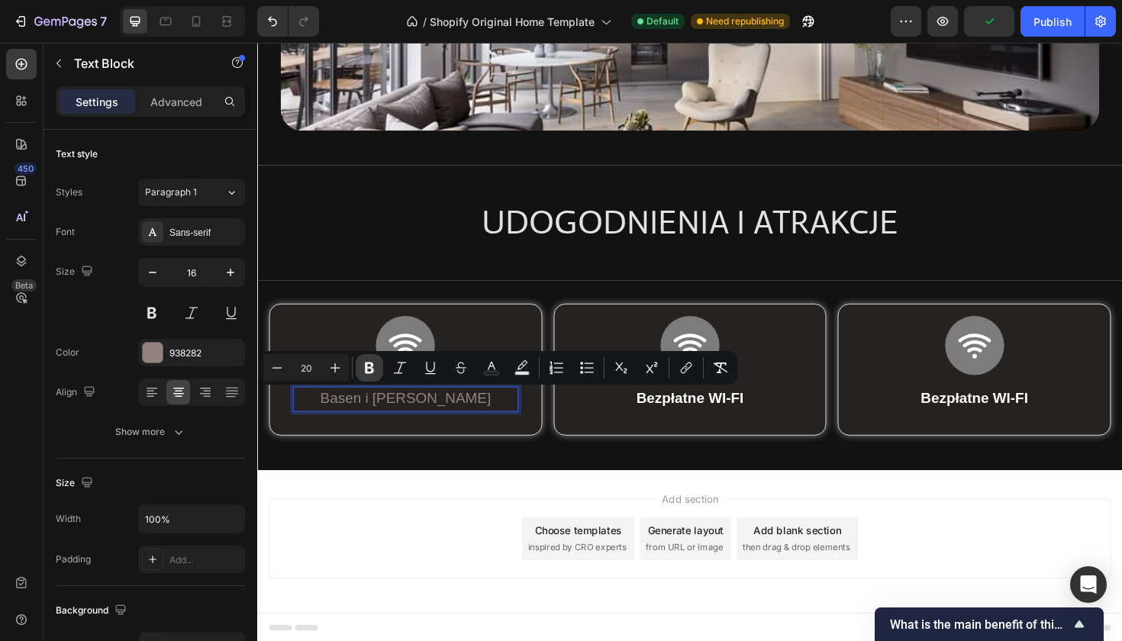
click at [374, 371] on icon "Editor contextual toolbar" at bounding box center [369, 367] width 15 height 15
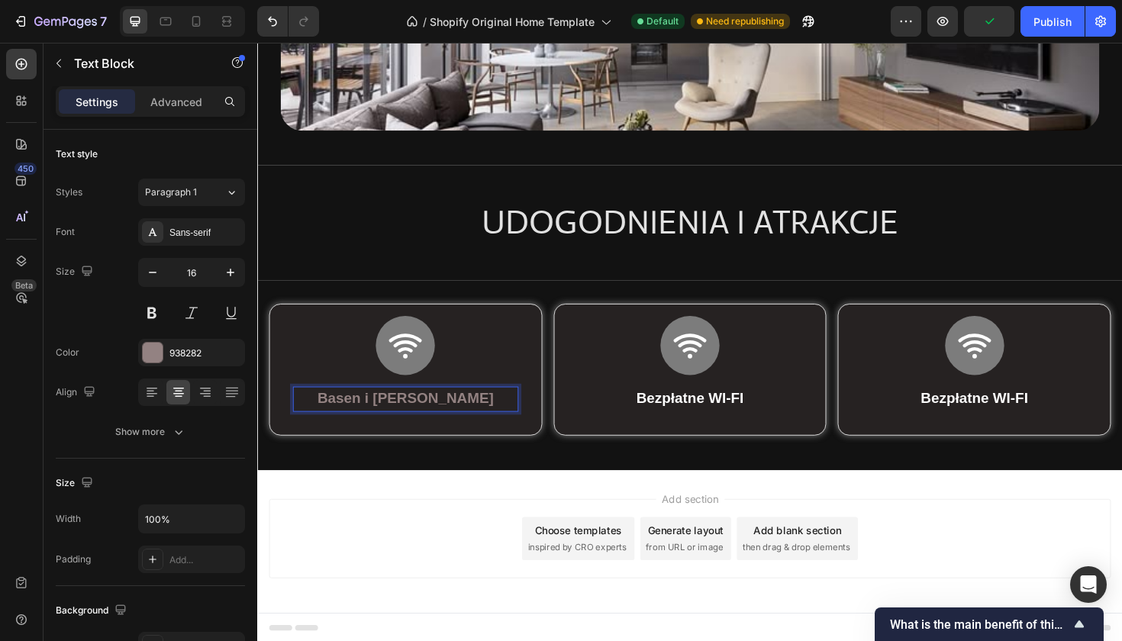
click at [444, 421] on strong "Basen i [PERSON_NAME]" at bounding box center [414, 419] width 187 height 17
click at [439, 415] on strong "Basen i [PERSON_NAME]" at bounding box center [414, 419] width 187 height 17
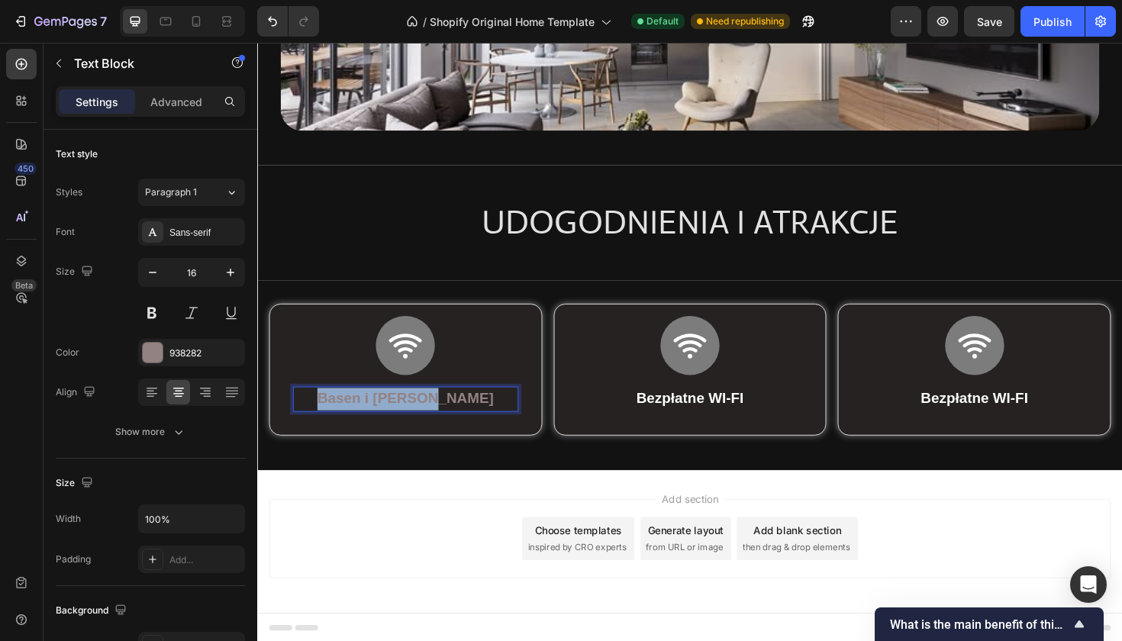
click at [439, 415] on strong "Basen i [PERSON_NAME]" at bounding box center [414, 419] width 187 height 17
click at [354, 416] on p "Basen i [PERSON_NAME]" at bounding box center [414, 420] width 236 height 24
click at [337, 416] on p "Basen i [PERSON_NAME]" at bounding box center [414, 420] width 236 height 24
click at [371, 421] on strong "Basen i [PERSON_NAME]" at bounding box center [414, 419] width 187 height 17
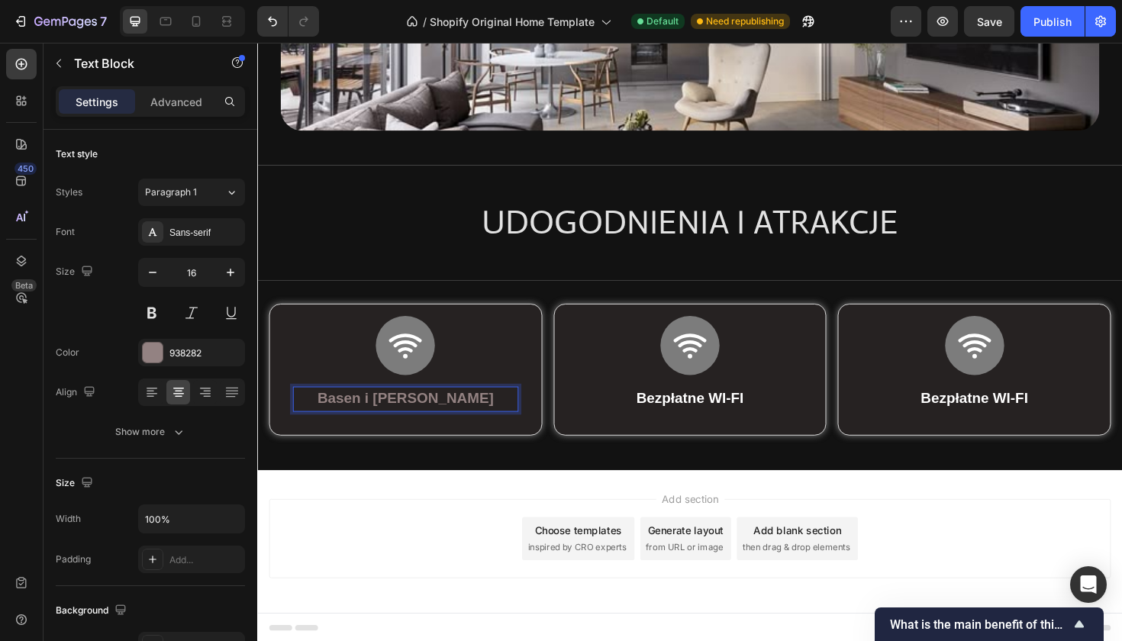
click at [382, 424] on strong "Basen i [PERSON_NAME]" at bounding box center [414, 419] width 187 height 17
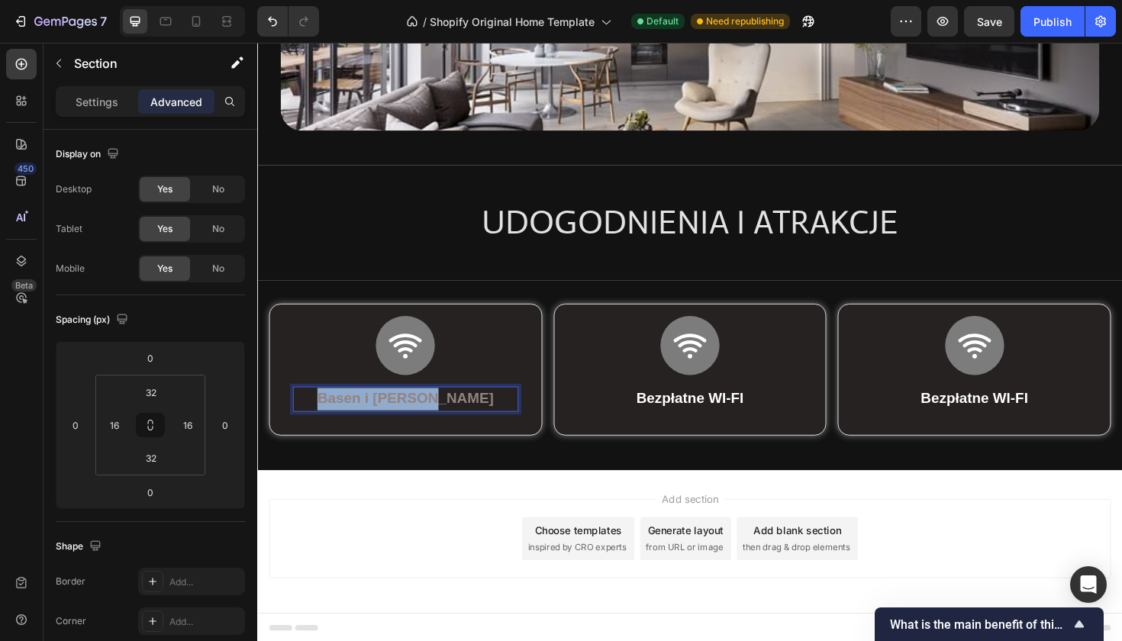
click at [382, 466] on div "Icon Basen i Jacuzzi Text Block 0 Row Row Row Icon Bezpłatne WI-FI Text Block R…" at bounding box center [715, 395] width 892 height 152
click at [362, 532] on div "Add section Choose templates inspired by CRO experts Generate layout from URL o…" at bounding box center [715, 568] width 892 height 84
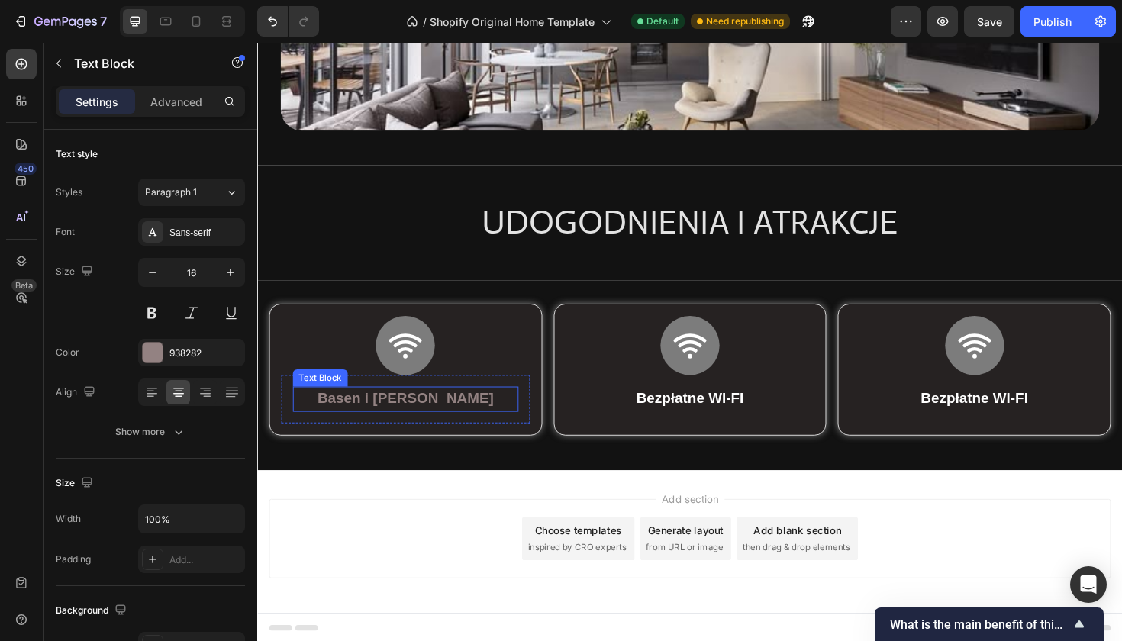
click at [390, 422] on strong "Basen i [PERSON_NAME]" at bounding box center [414, 419] width 187 height 17
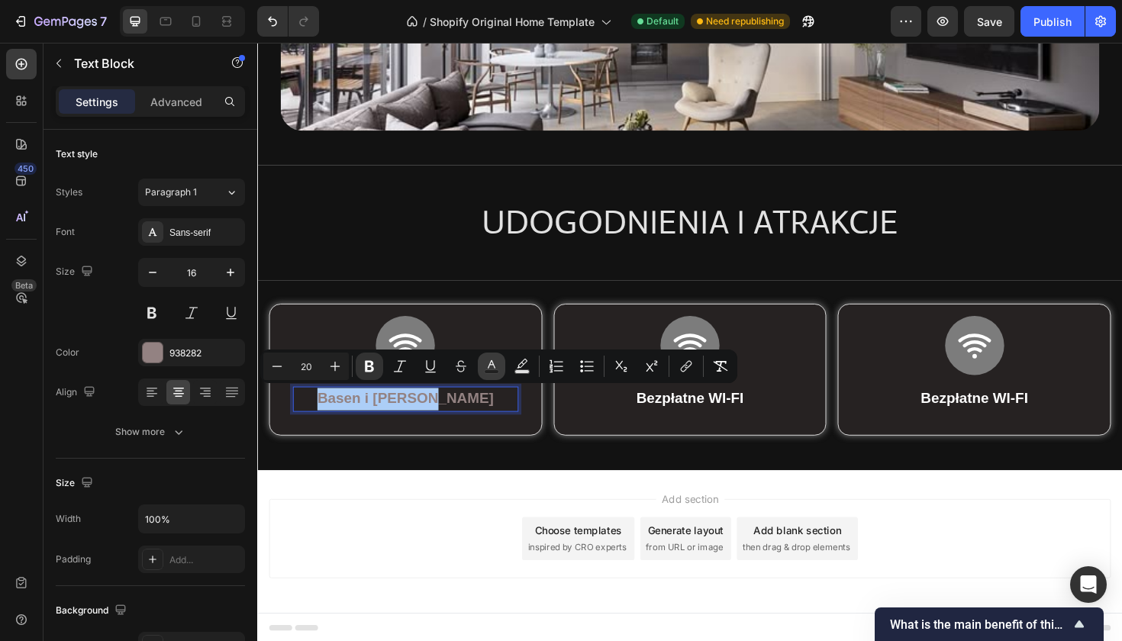
click at [494, 371] on rect "Editor contextual toolbar" at bounding box center [492, 372] width 15 height 4
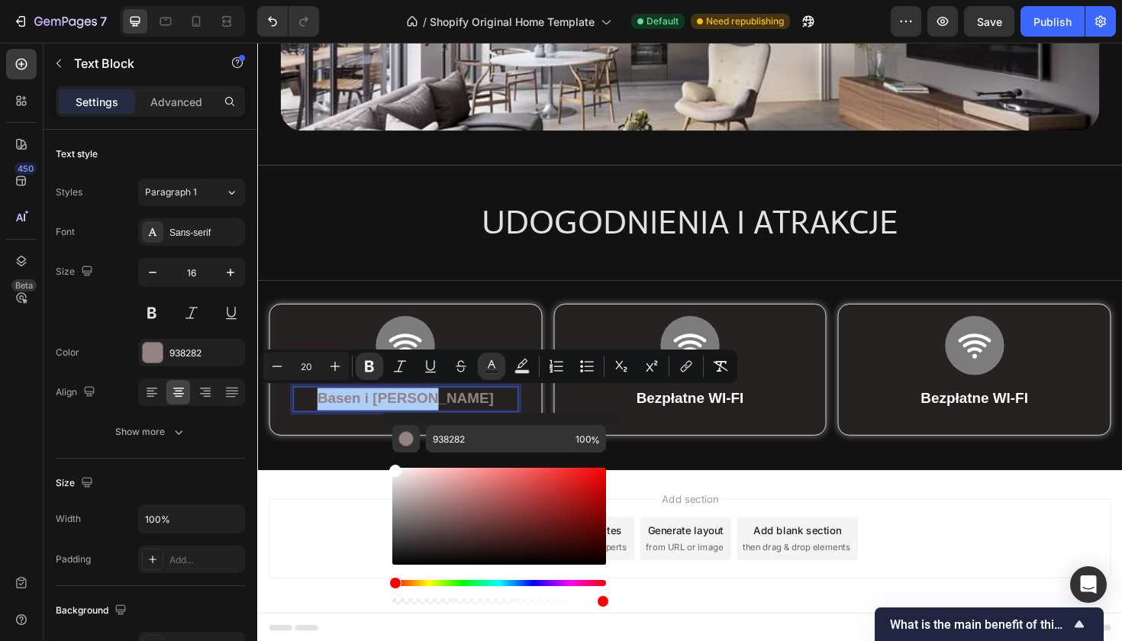
drag, startPoint x: 419, startPoint y: 508, endPoint x: 386, endPoint y: 444, distance: 72.7
click at [386, 444] on div "938282 100 %" at bounding box center [499, 510] width 238 height 195
type input "FFFFFF"
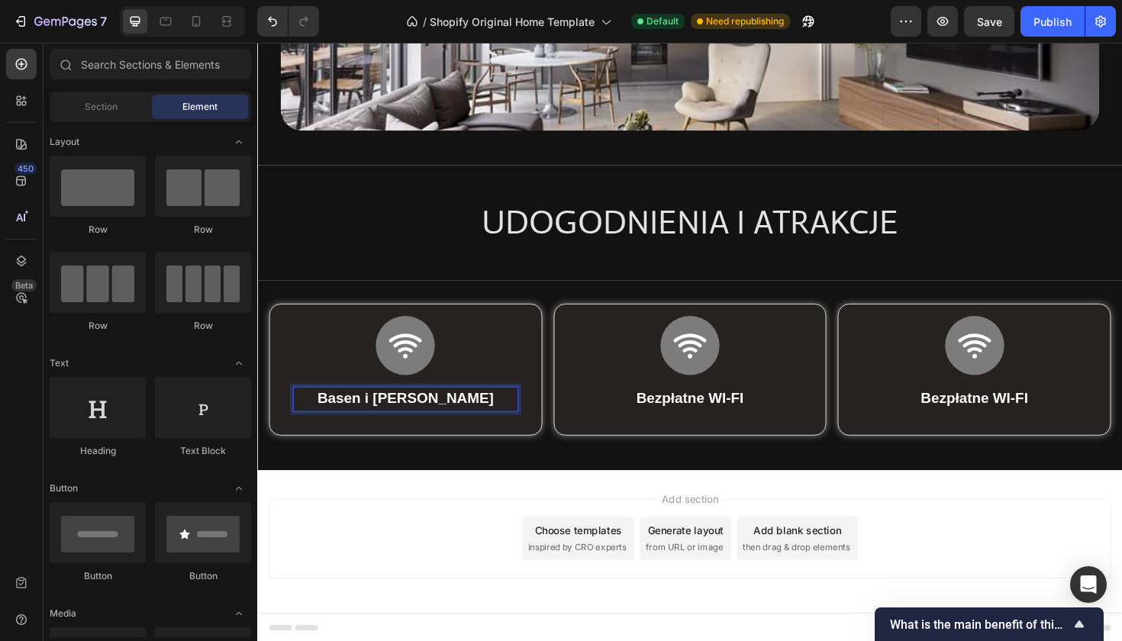
click at [363, 544] on div "Add section Choose templates inspired by CRO experts Generate layout from URL o…" at bounding box center [715, 568] width 892 height 84
click at [479, 421] on p "Basen i [PERSON_NAME]" at bounding box center [414, 420] width 236 height 24
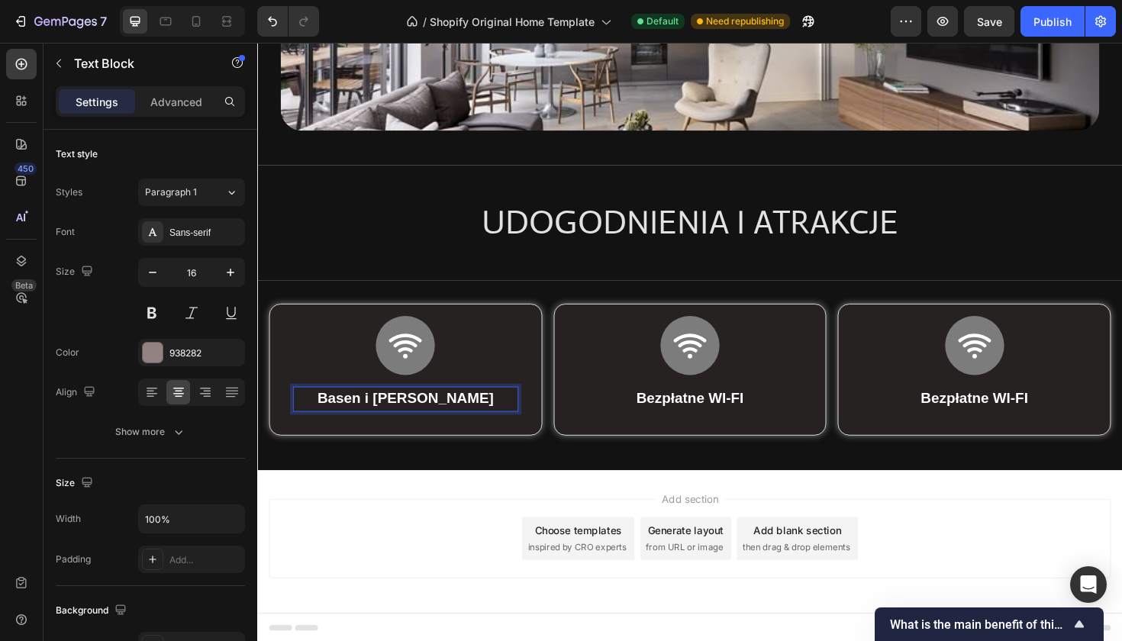
click at [479, 410] on p "Basen i [PERSON_NAME]" at bounding box center [414, 420] width 236 height 24
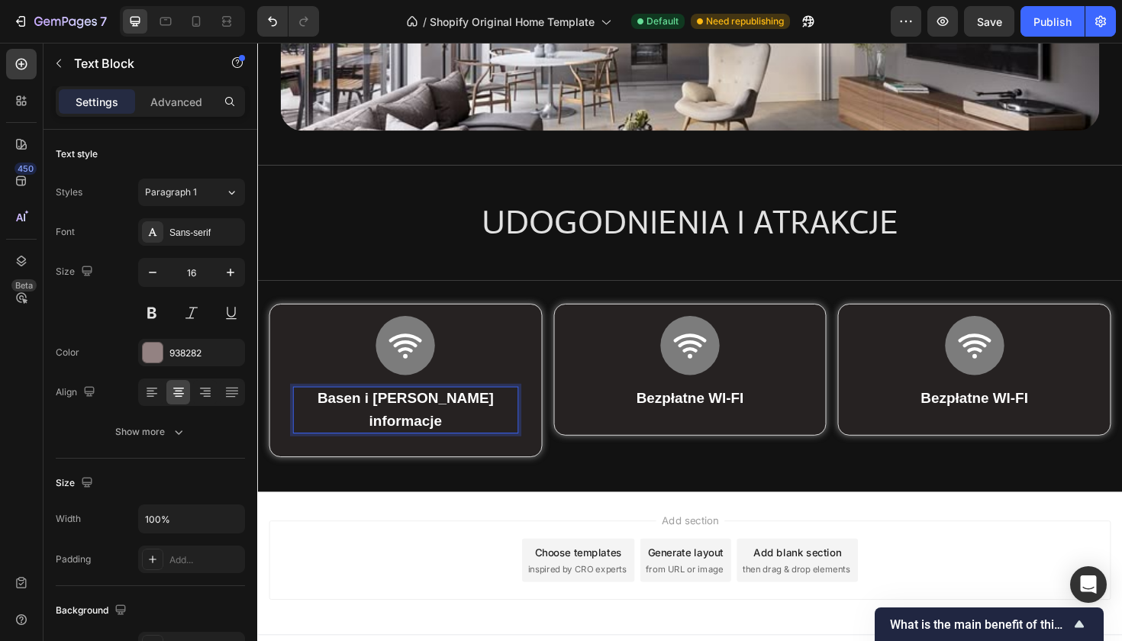
click at [421, 438] on strong "informacje" at bounding box center [414, 442] width 77 height 17
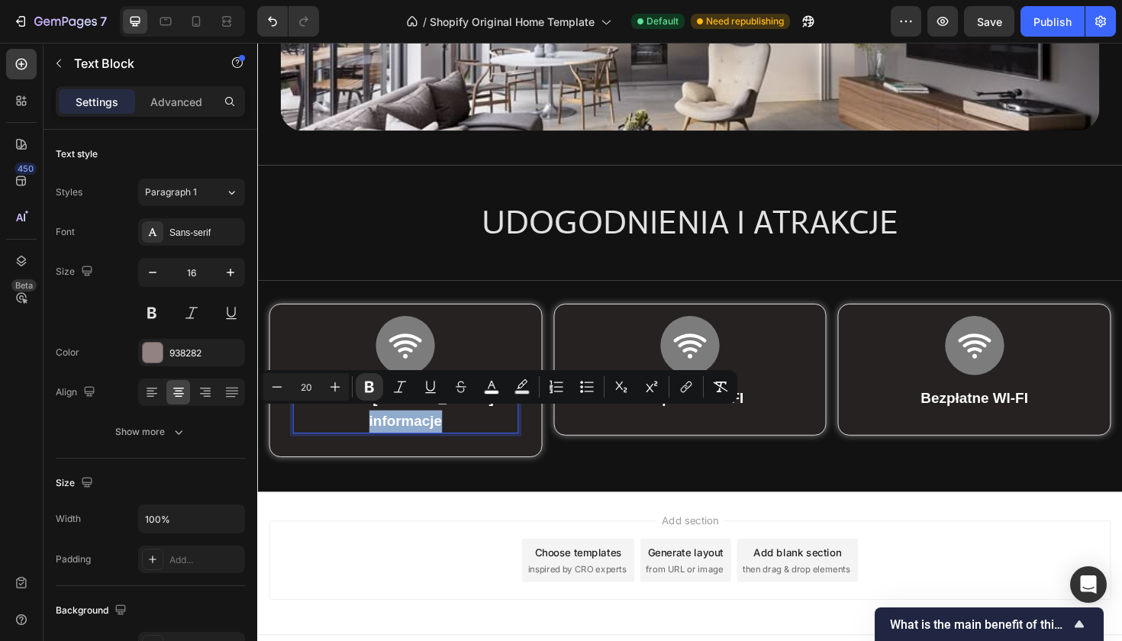
click at [451, 440] on strong "informacje" at bounding box center [414, 442] width 77 height 17
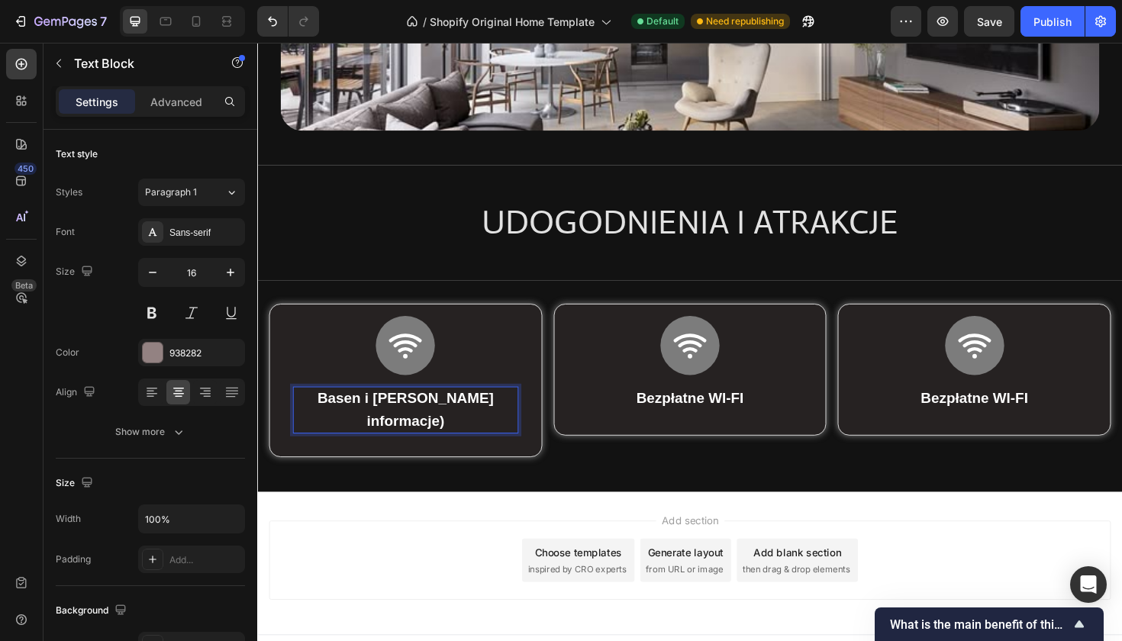
click at [369, 443] on p "informacje)" at bounding box center [414, 444] width 236 height 24
click at [389, 442] on strong "(informacje)" at bounding box center [413, 442] width 87 height 17
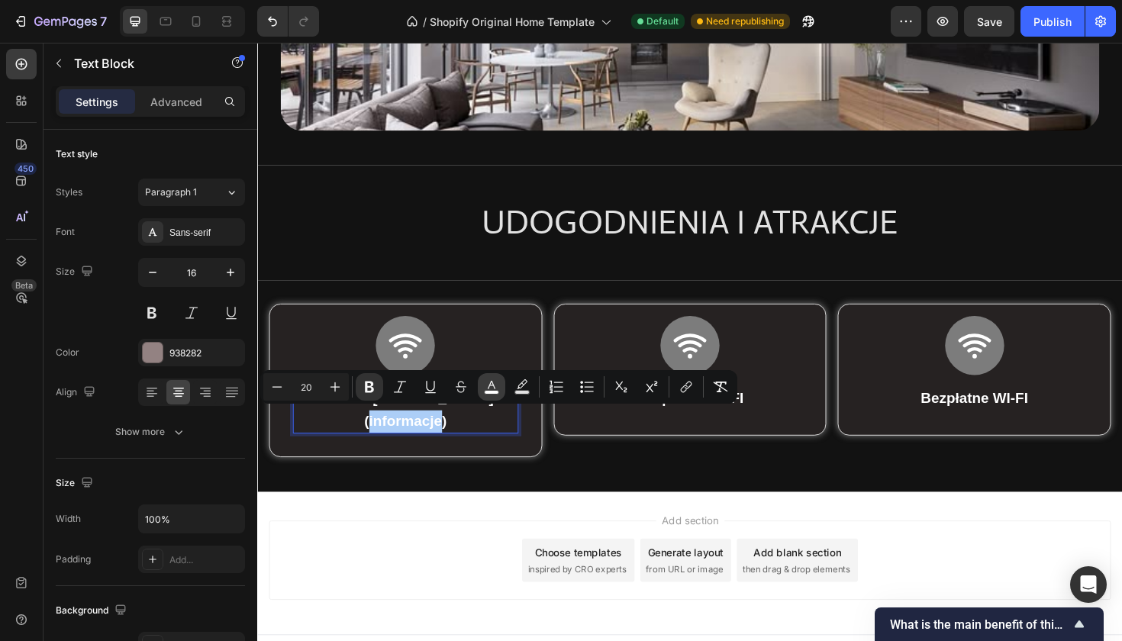
click at [492, 393] on rect "Editor contextual toolbar" at bounding box center [492, 393] width 15 height 4
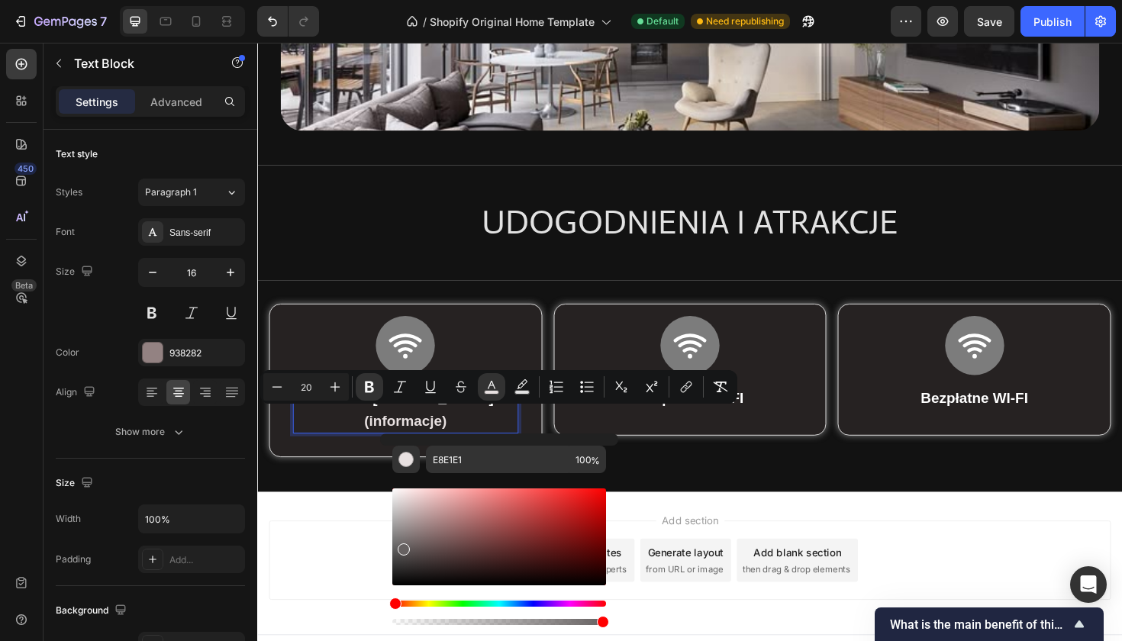
drag, startPoint x: 398, startPoint y: 497, endPoint x: 399, endPoint y: 547, distance: 50.4
click at [399, 547] on div "Editor contextual toolbar" at bounding box center [499, 537] width 214 height 97
type input "636060"
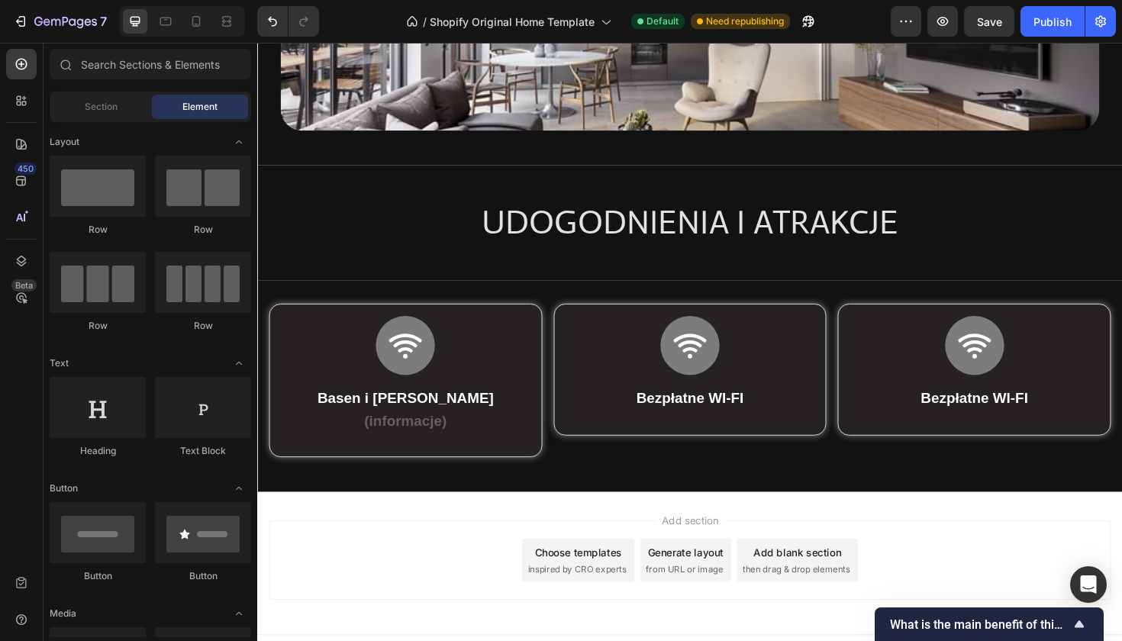
click at [355, 608] on div "Add section Choose templates inspired by CRO experts Generate layout from URL o…" at bounding box center [715, 591] width 892 height 84
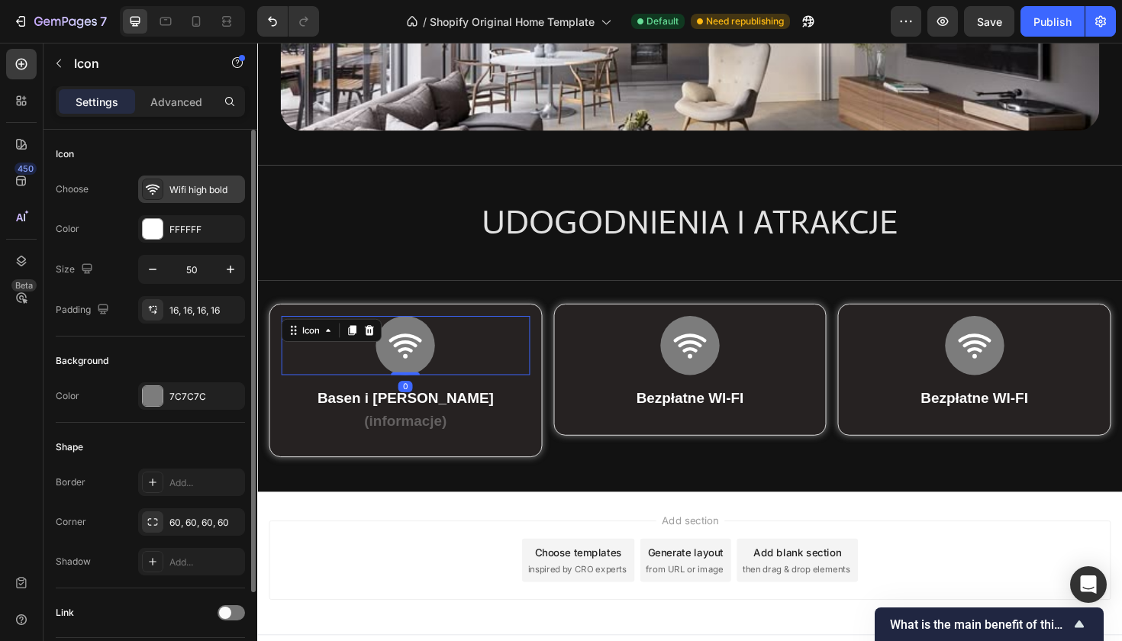
click at [187, 194] on div "Wifi high bold" at bounding box center [205, 190] width 72 height 14
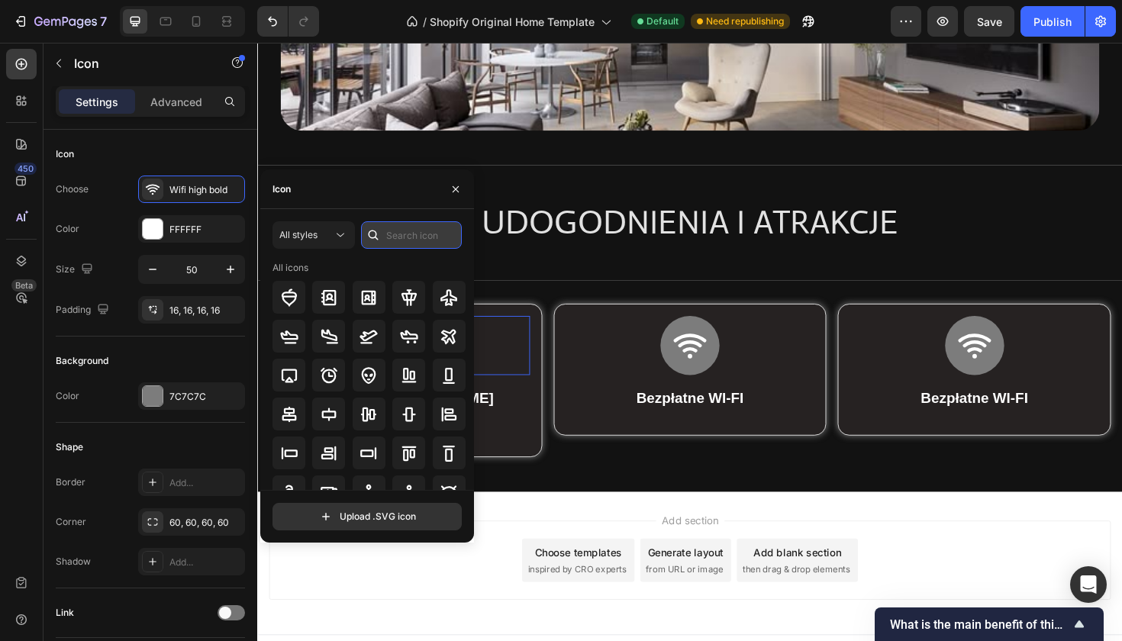
click at [409, 240] on input "text" at bounding box center [411, 234] width 101 height 27
type input "w"
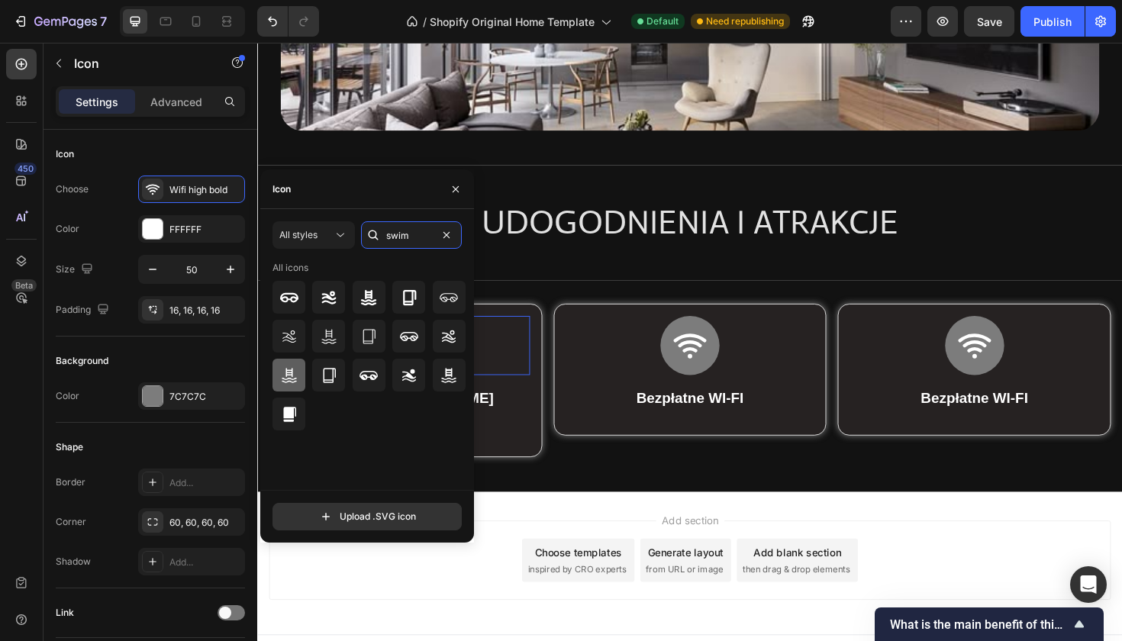
type input "swim"
click at [289, 382] on icon at bounding box center [289, 375] width 18 height 18
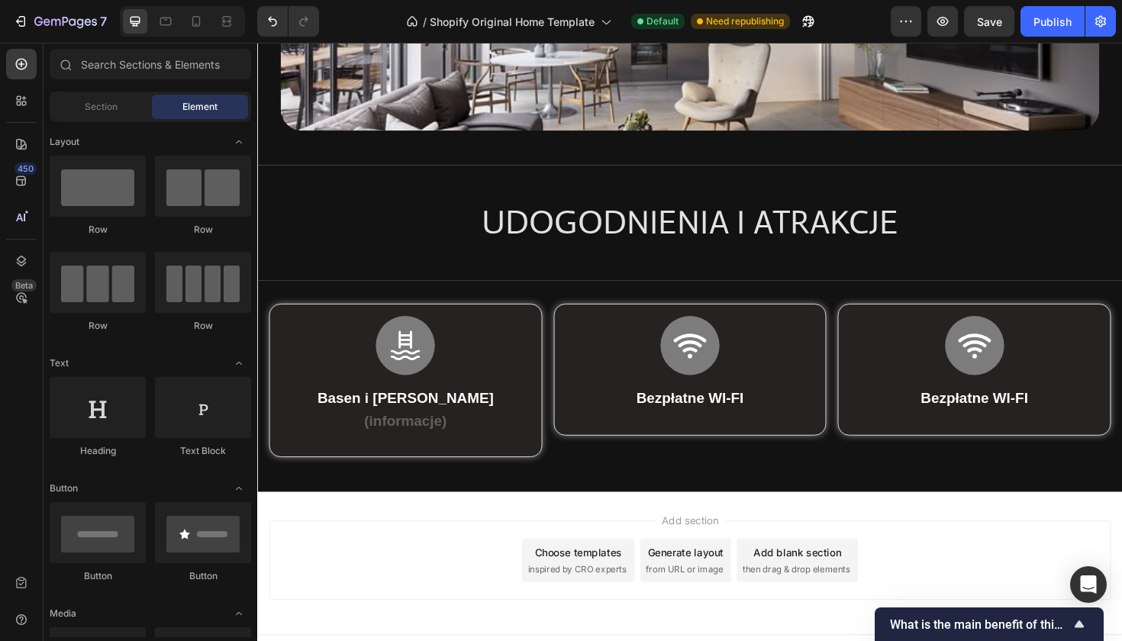
click at [585, 521] on div "Add section Choose templates inspired by CRO experts Generate layout from URL o…" at bounding box center [715, 593] width 916 height 151
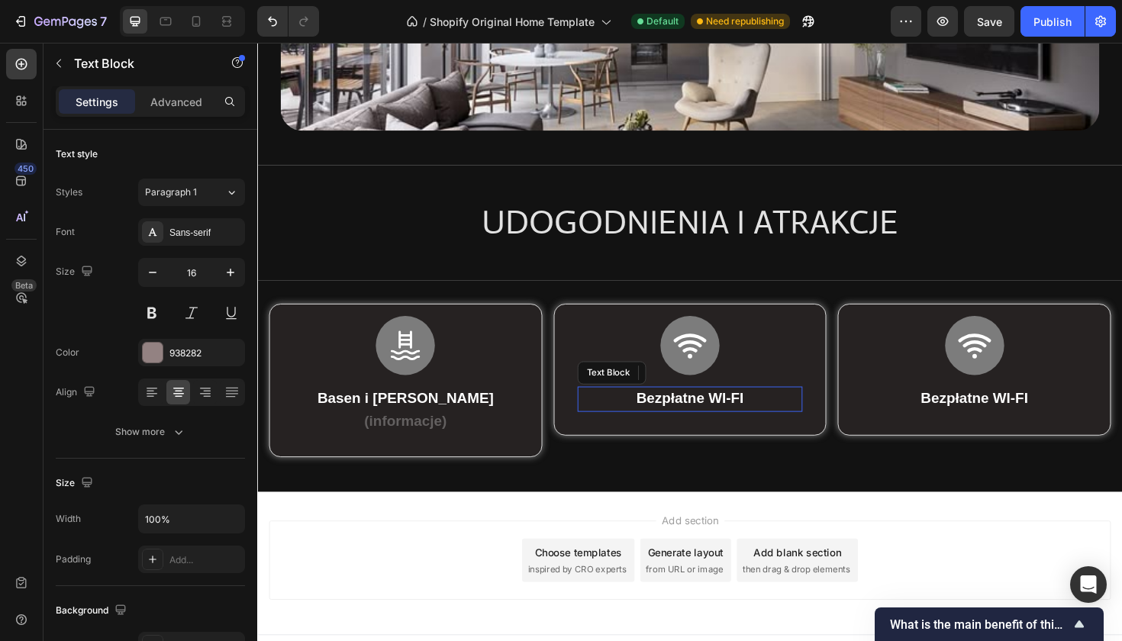
click at [754, 424] on strong "Bezpłatne WI-FI" at bounding box center [716, 419] width 114 height 17
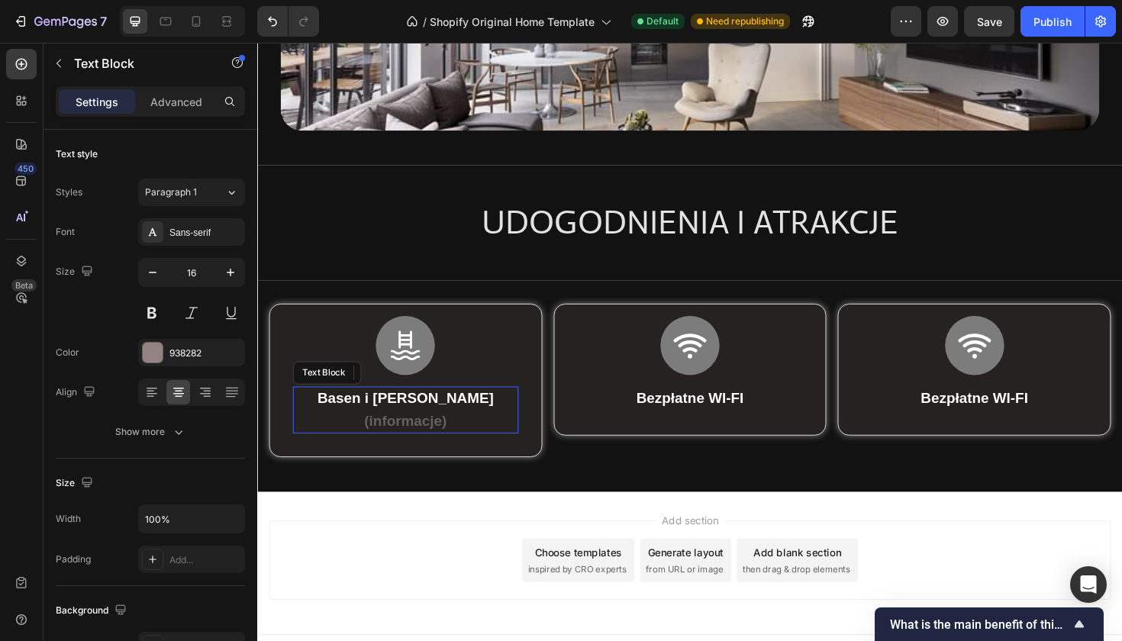
click at [421, 451] on div "Basen i Jacuzzi (informacje) Text Block" at bounding box center [414, 432] width 239 height 50
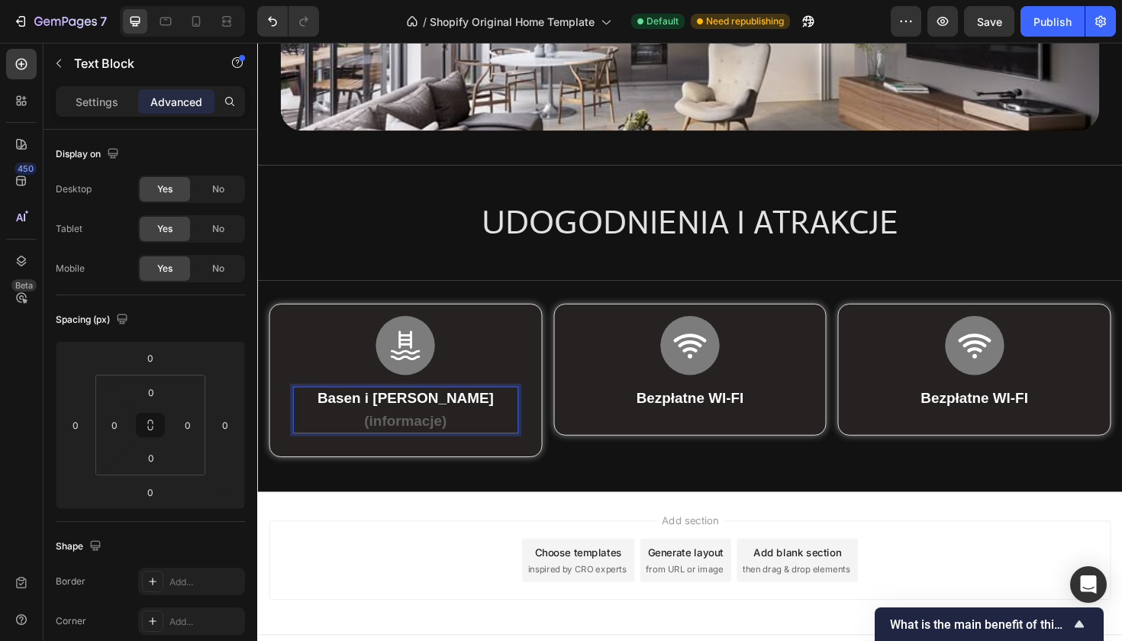
click at [434, 440] on strong "(informacje)" at bounding box center [413, 442] width 87 height 17
click at [389, 436] on strong "(informacje)" at bounding box center [413, 442] width 87 height 17
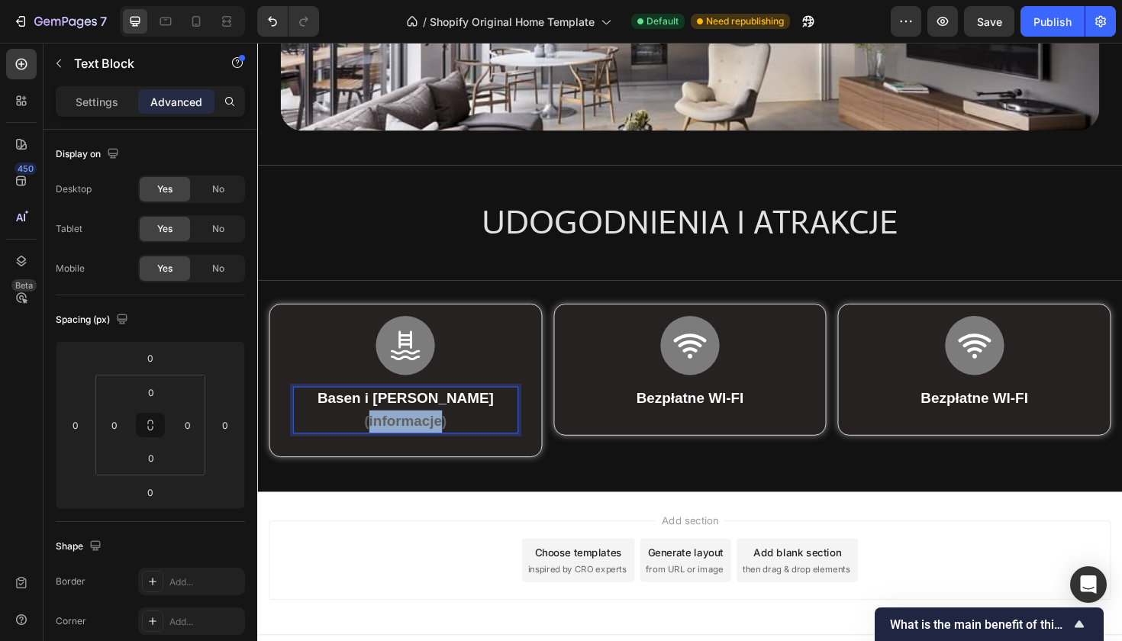
copy strong "(informacje)"
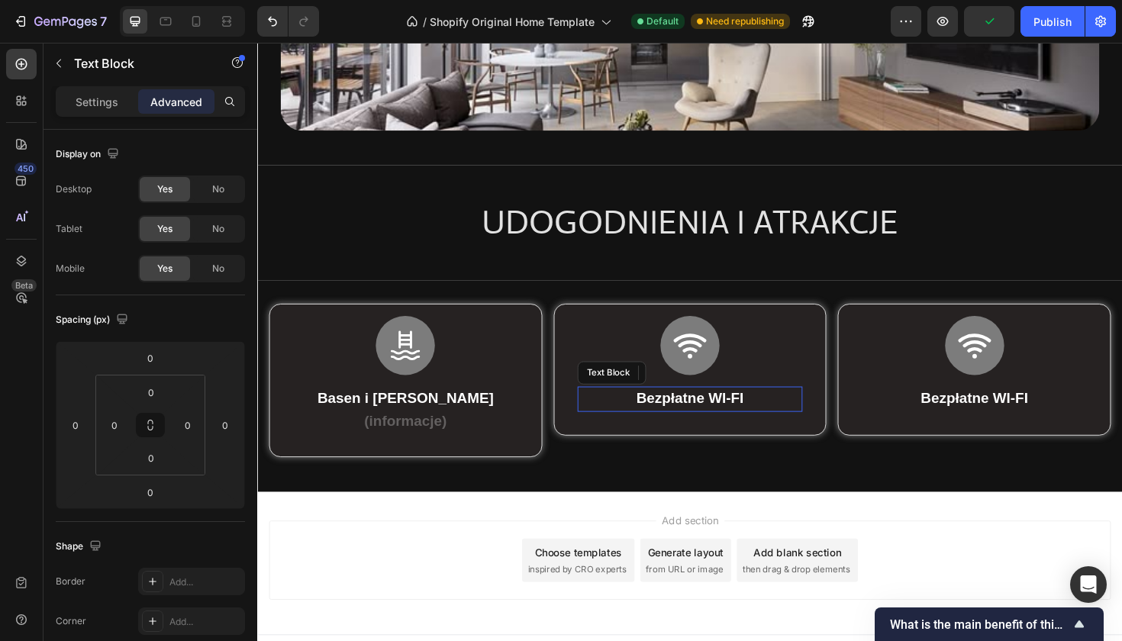
click at [679, 414] on strong "Bezpłatne WI-FI" at bounding box center [716, 419] width 114 height 17
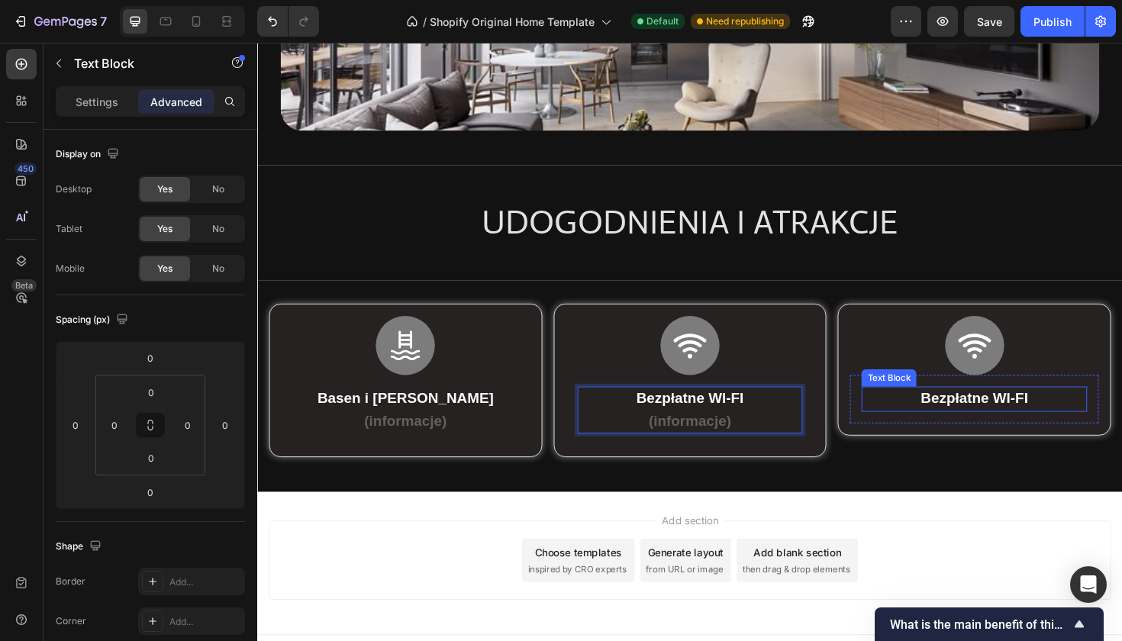
click at [1045, 415] on strong "Bezpłatne WI-FI" at bounding box center [1017, 419] width 114 height 17
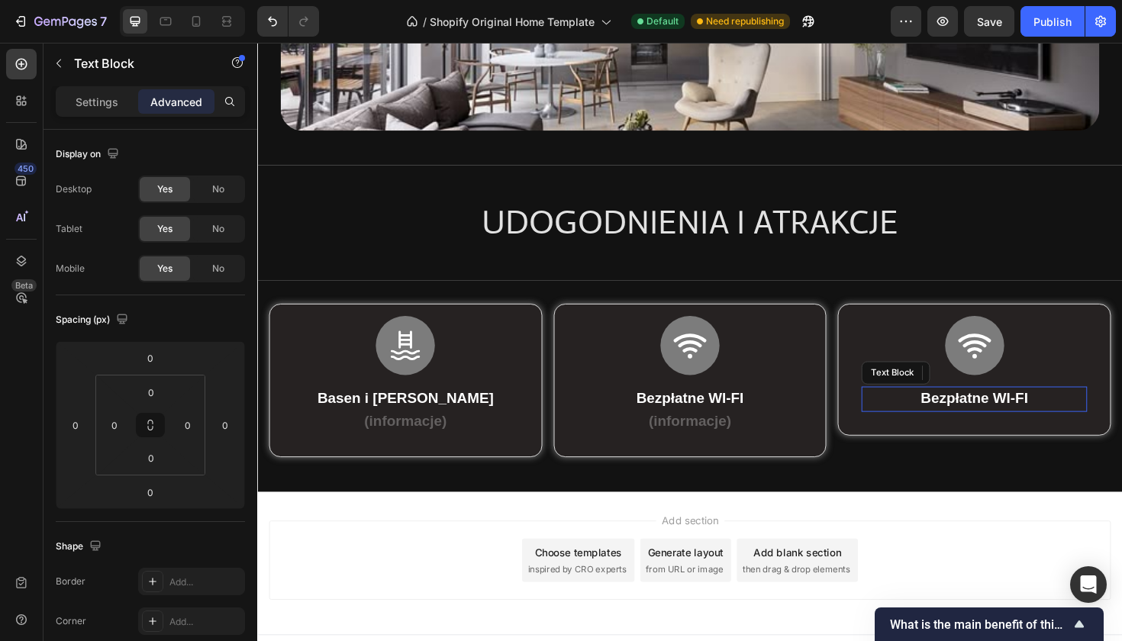
click at [1045, 415] on strong "Bezpłatne WI-FI" at bounding box center [1017, 419] width 114 height 17
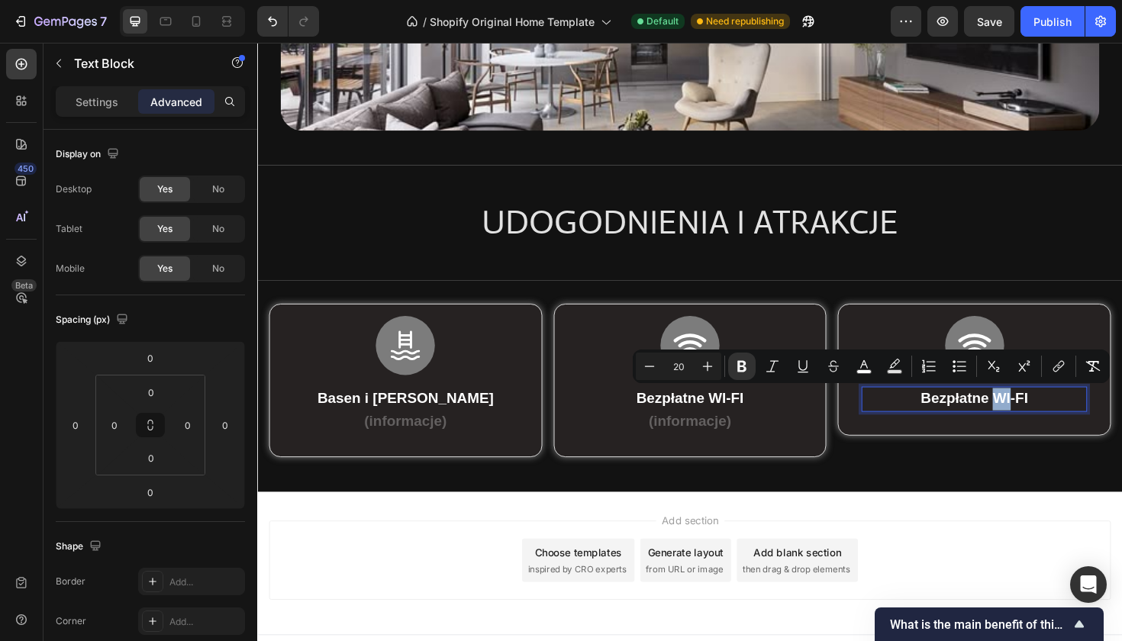
click at [1045, 415] on strong "Bezpłatne WI-FI" at bounding box center [1017, 419] width 114 height 17
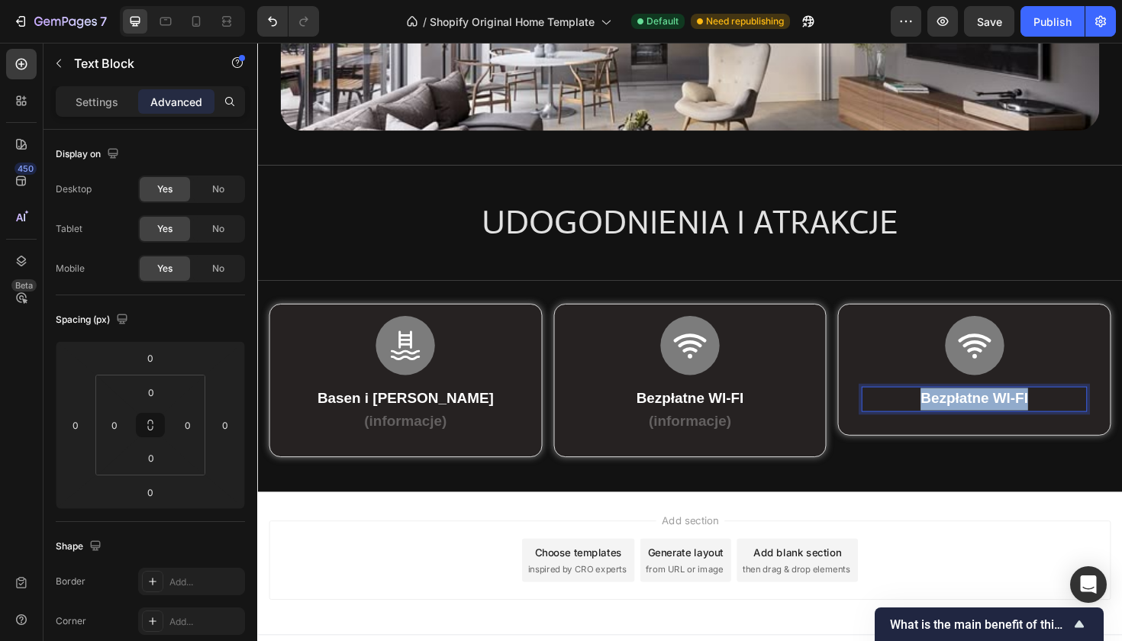
click at [1045, 415] on strong "Bezpłatne WI-FI" at bounding box center [1017, 419] width 114 height 17
click at [1040, 416] on p "ms" at bounding box center [1016, 419] width 236 height 22
click at [931, 563] on div "Add section Choose templates inspired by CRO experts Generate layout from URL o…" at bounding box center [715, 591] width 892 height 84
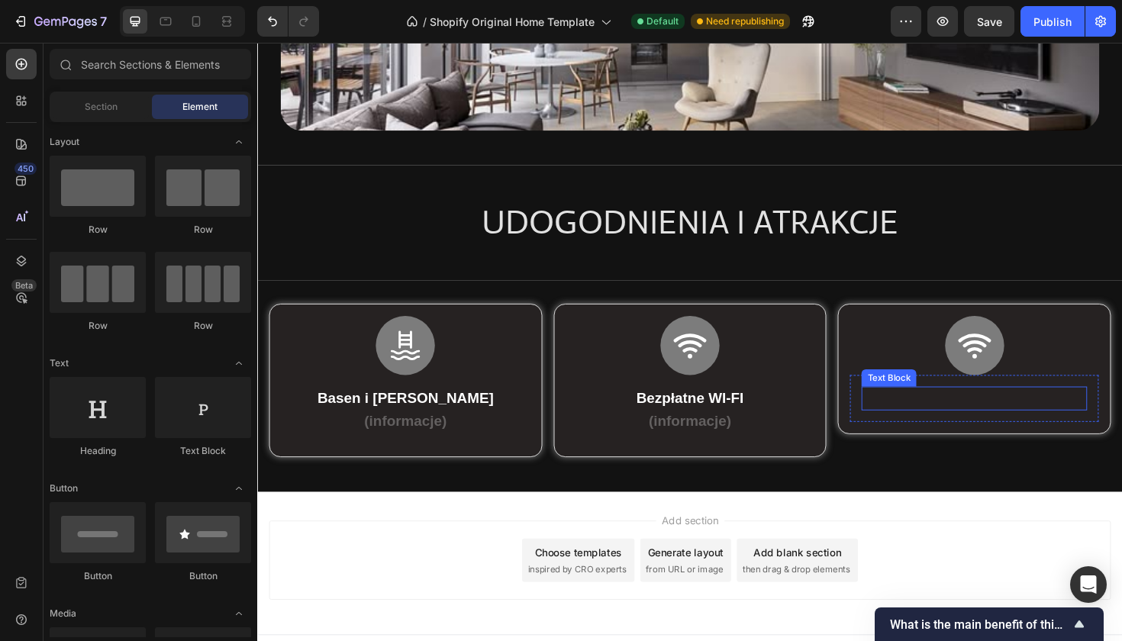
click at [1022, 415] on p "Rich Text Editor. Editing area: main" at bounding box center [1016, 419] width 236 height 22
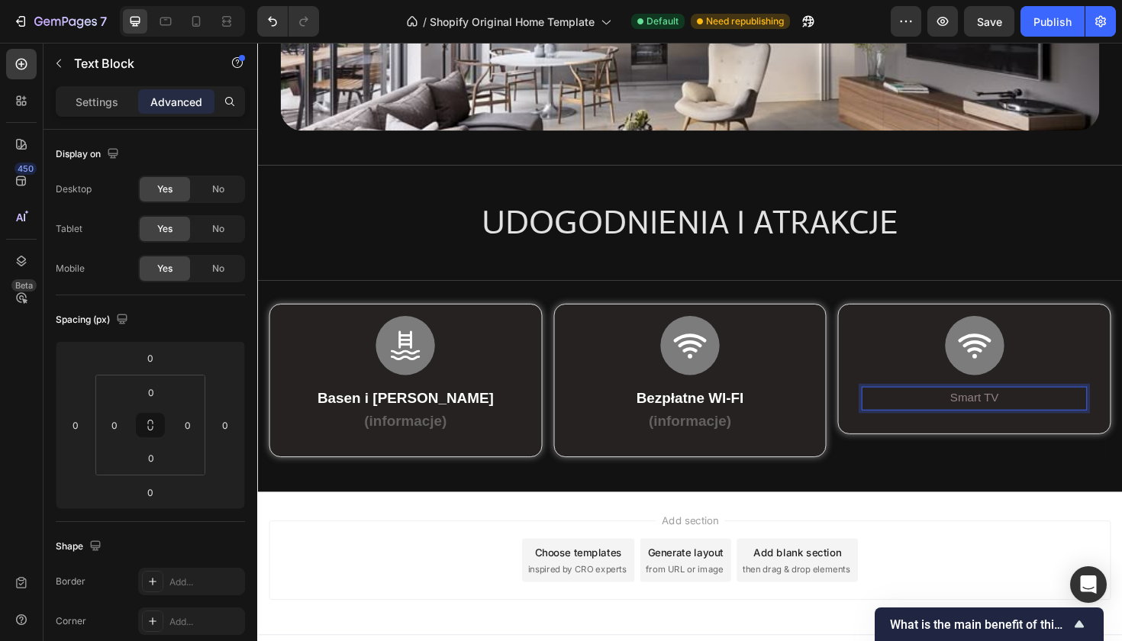
click at [1022, 416] on p "Smart TV" at bounding box center [1016, 419] width 236 height 22
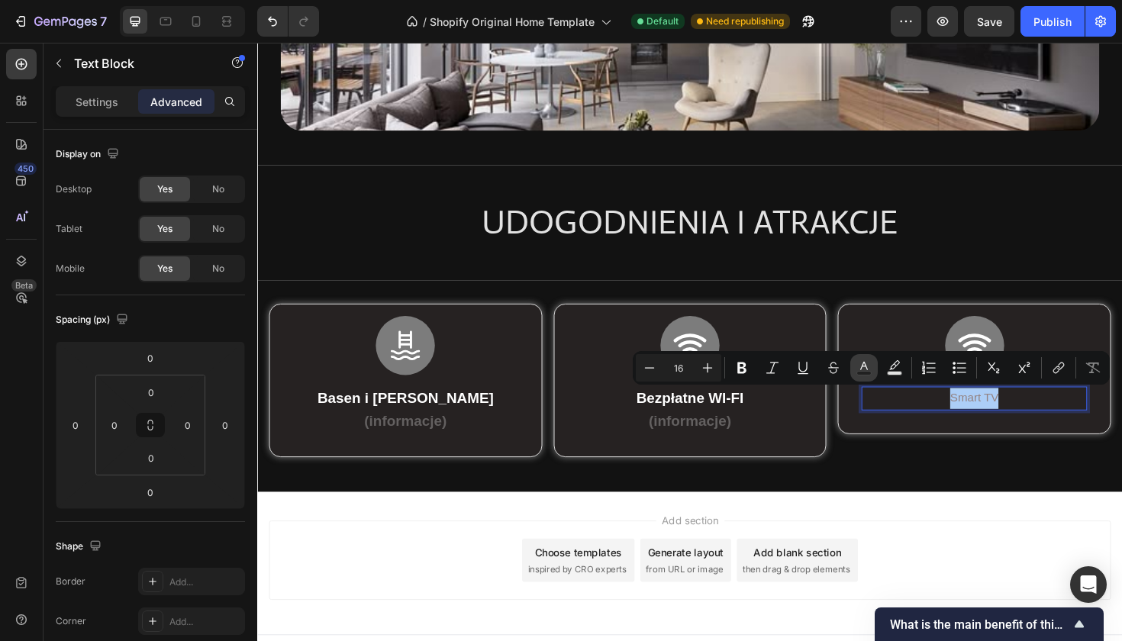
click at [870, 370] on icon "Editor contextual toolbar" at bounding box center [863, 367] width 15 height 15
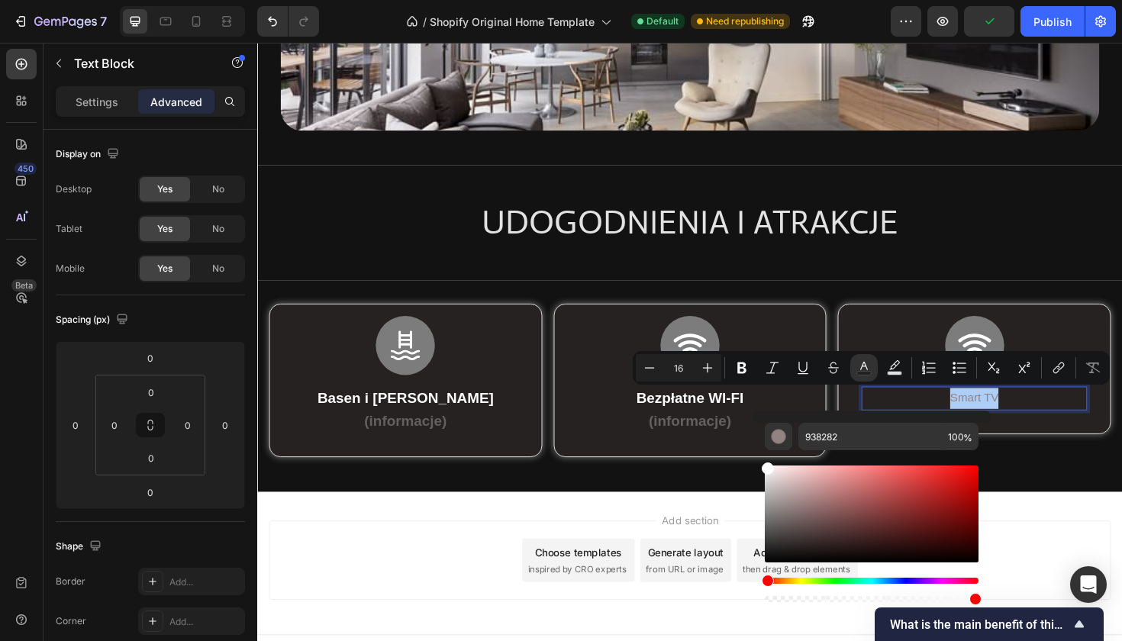
drag, startPoint x: 793, startPoint y: 505, endPoint x: 764, endPoint y: 458, distance: 54.9
click at [764, 458] on div "938282 100 %" at bounding box center [872, 508] width 238 height 195
type input "FFFFFF"
click at [749, 362] on icon "Editor contextual toolbar" at bounding box center [741, 367] width 15 height 15
click at [713, 366] on icon "Editor contextual toolbar" at bounding box center [707, 367] width 15 height 15
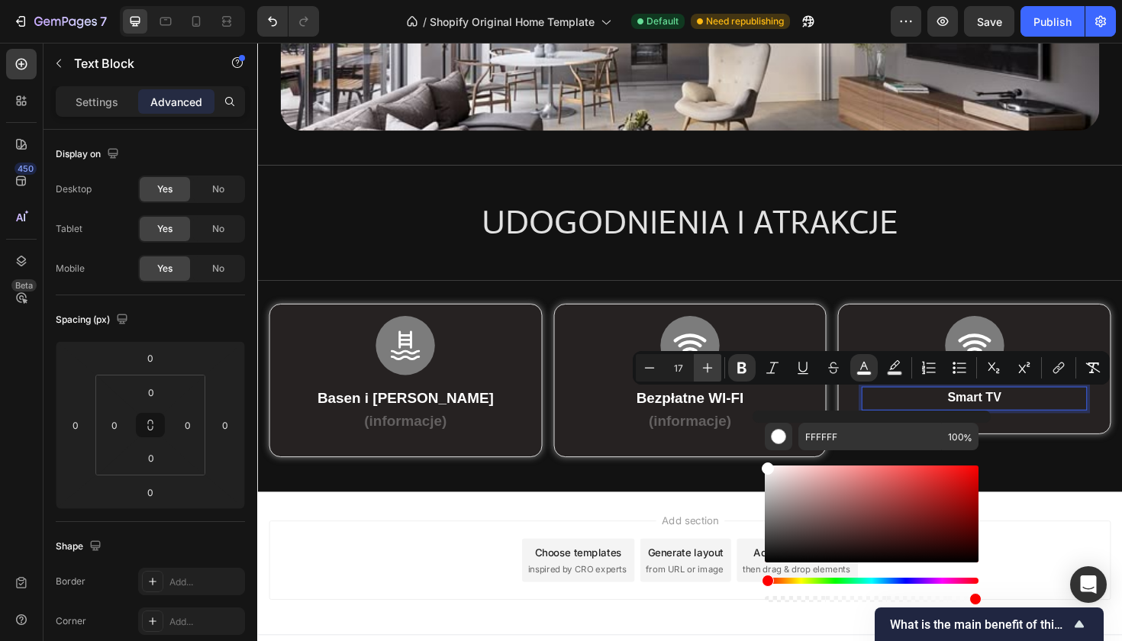
click at [713, 366] on icon "Editor contextual toolbar" at bounding box center [707, 367] width 15 height 15
type input "20"
click at [1076, 435] on div "Smart TV Text Block 0 Row" at bounding box center [1016, 420] width 263 height 51
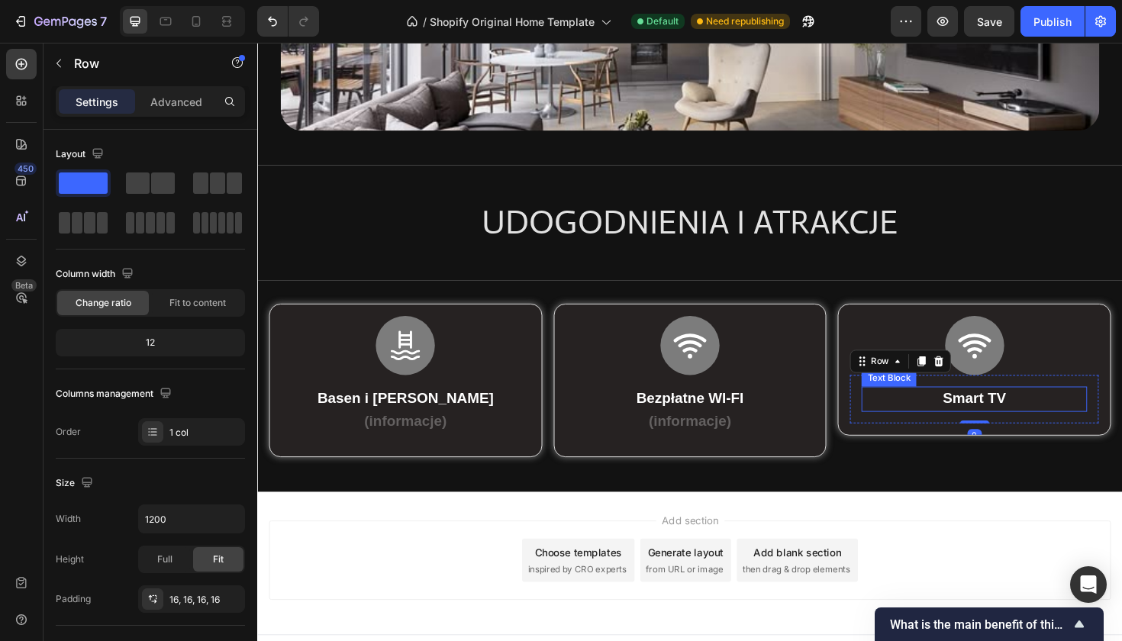
click at [1083, 423] on p "Smart TV" at bounding box center [1016, 420] width 236 height 24
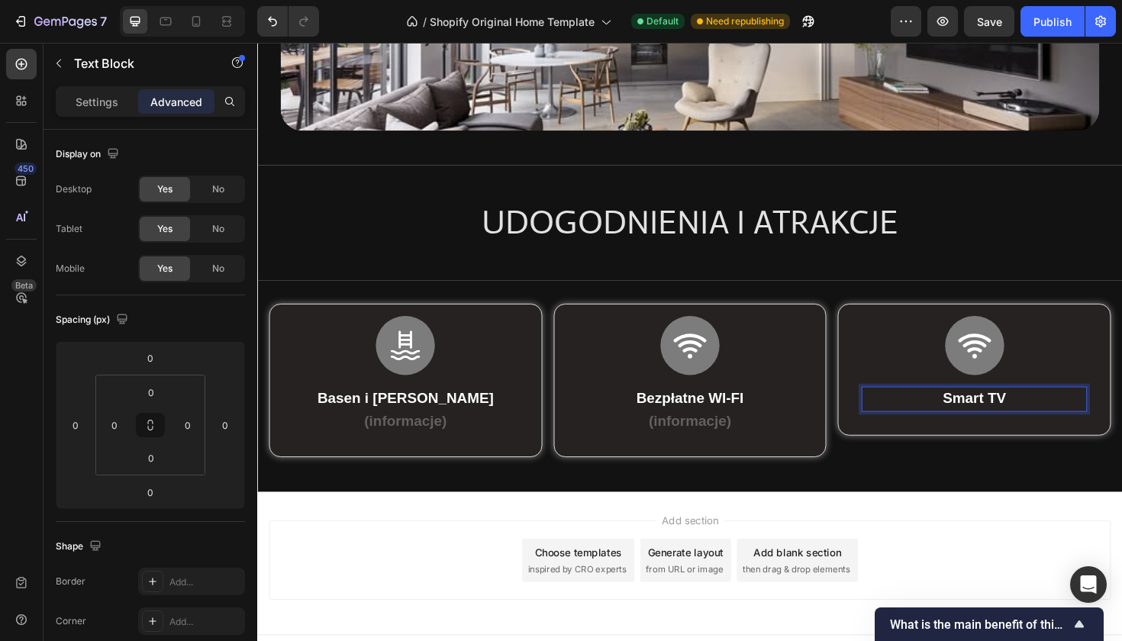
click at [1064, 416] on p "Smart TV" at bounding box center [1016, 420] width 236 height 24
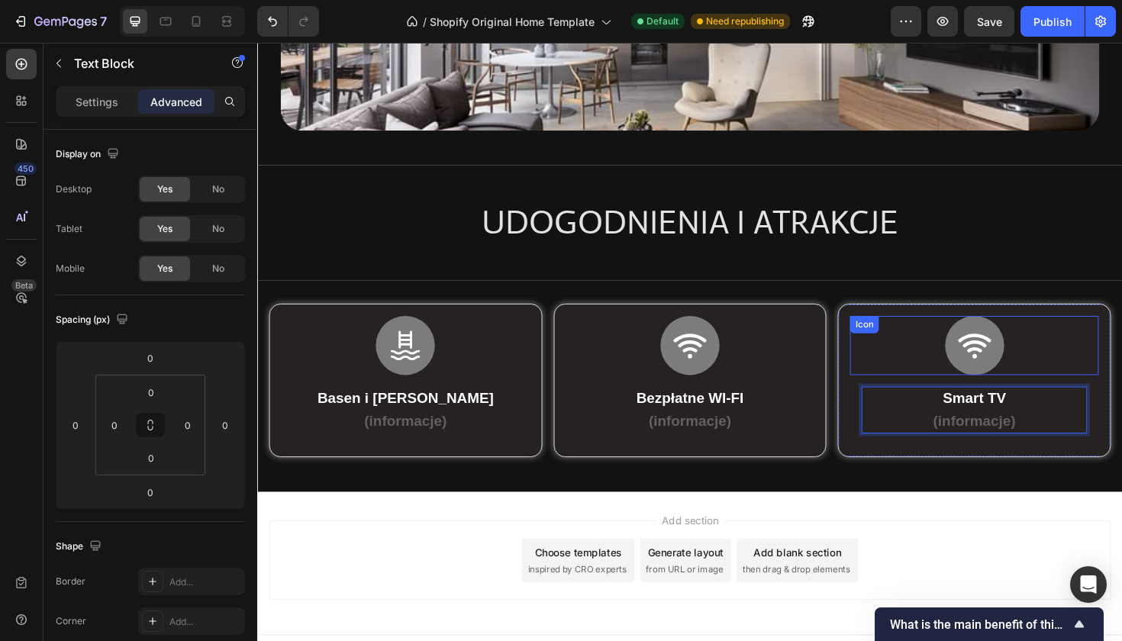
click at [1013, 369] on icon at bounding box center [1017, 363] width 38 height 38
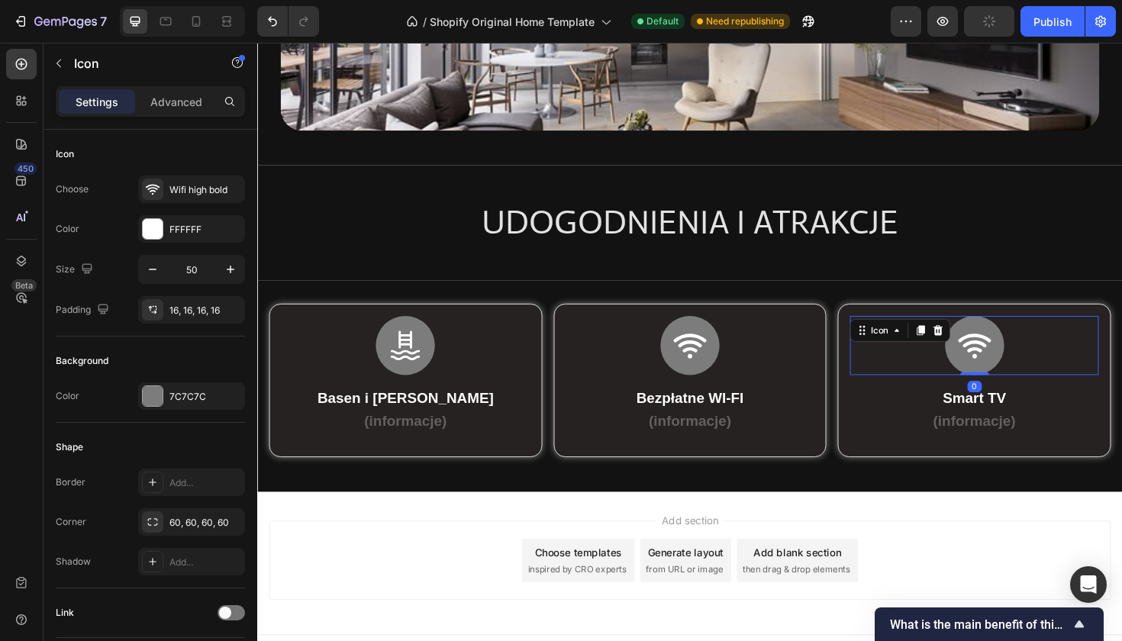
click at [1013, 369] on icon at bounding box center [1017, 363] width 38 height 38
click at [197, 178] on div "Wifi high bold" at bounding box center [191, 189] width 107 height 27
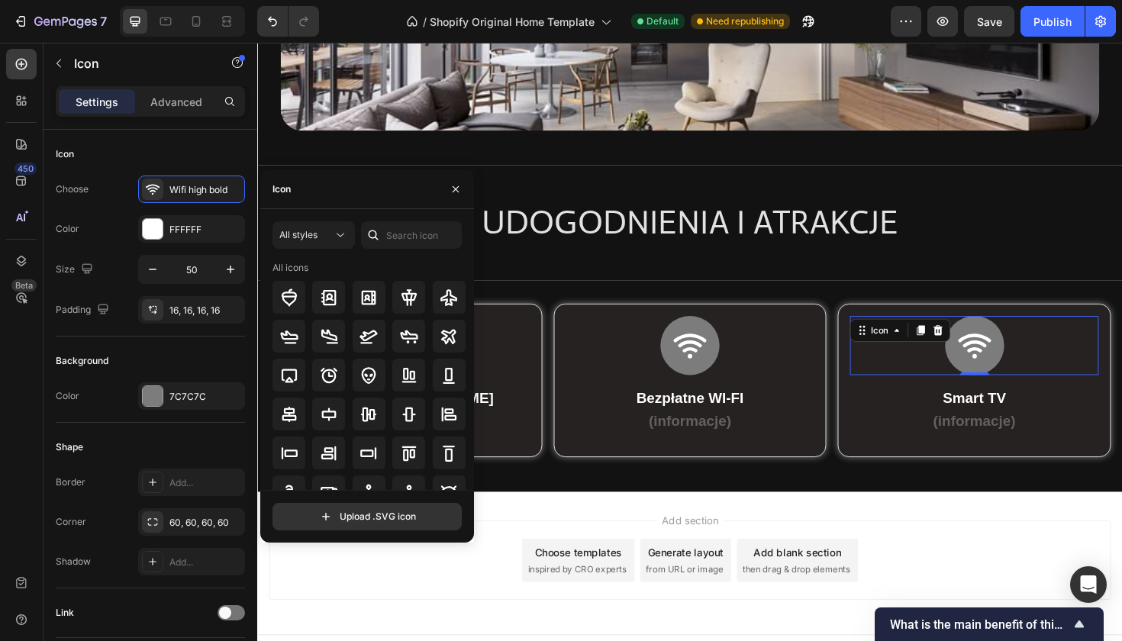
click at [382, 229] on div at bounding box center [373, 234] width 24 height 27
click at [398, 234] on input "text" at bounding box center [411, 234] width 101 height 27
type input "tv"
click at [450, 298] on icon at bounding box center [449, 298] width 18 height 18
click at [949, 573] on div "Add section Choose templates inspired by CRO experts Generate layout from URL o…" at bounding box center [715, 591] width 892 height 84
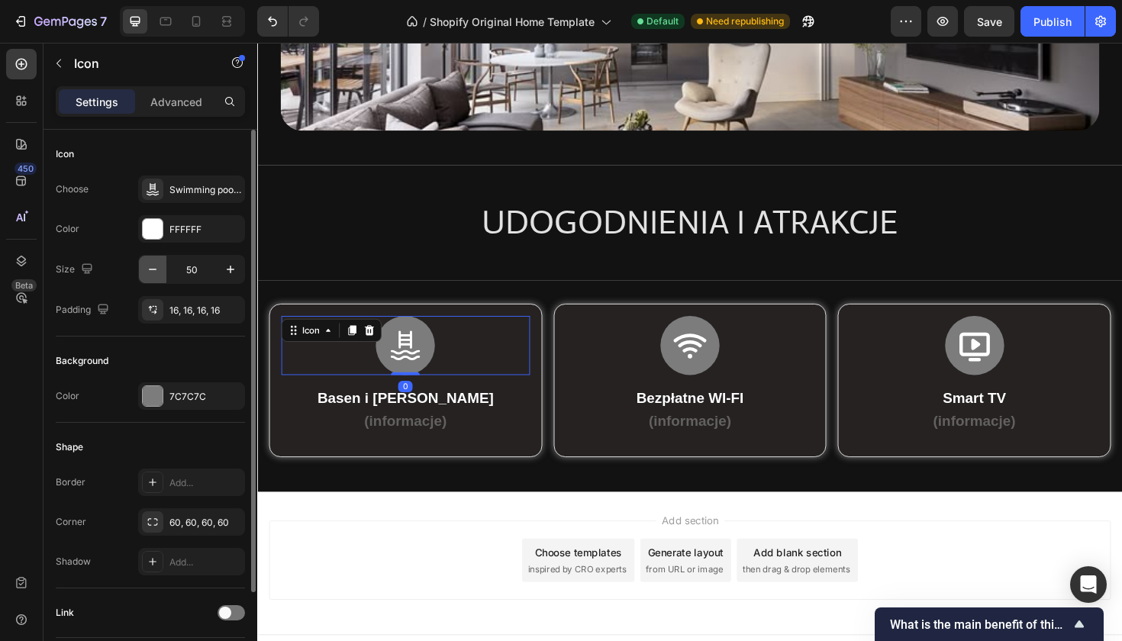
click at [152, 265] on icon "button" at bounding box center [152, 269] width 15 height 15
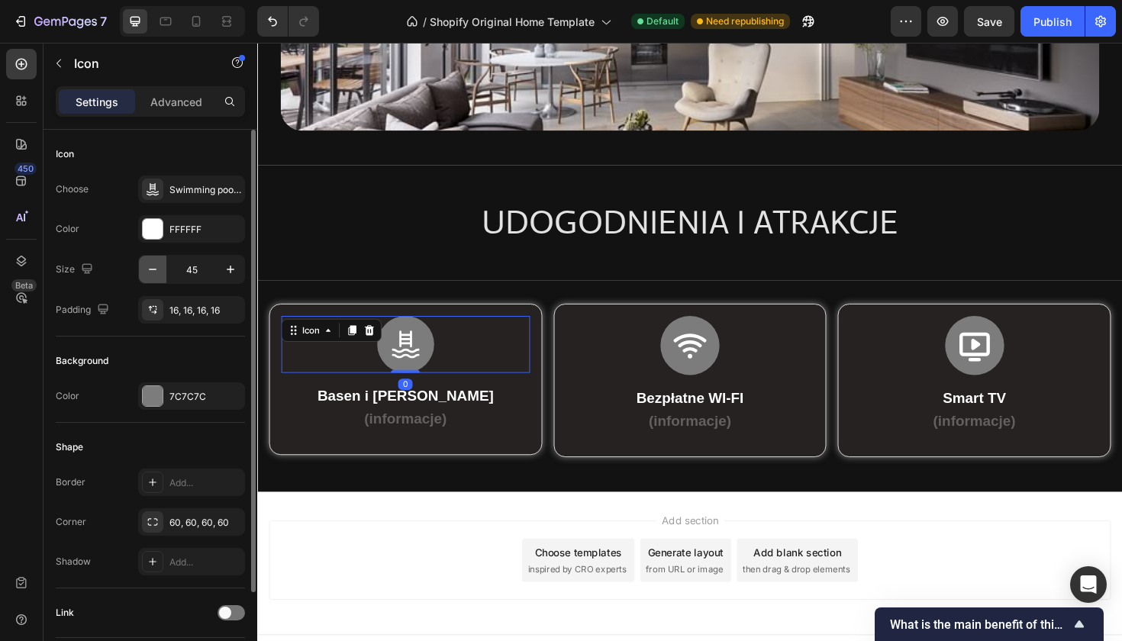
click at [152, 265] on icon "button" at bounding box center [152, 269] width 15 height 15
type input "42"
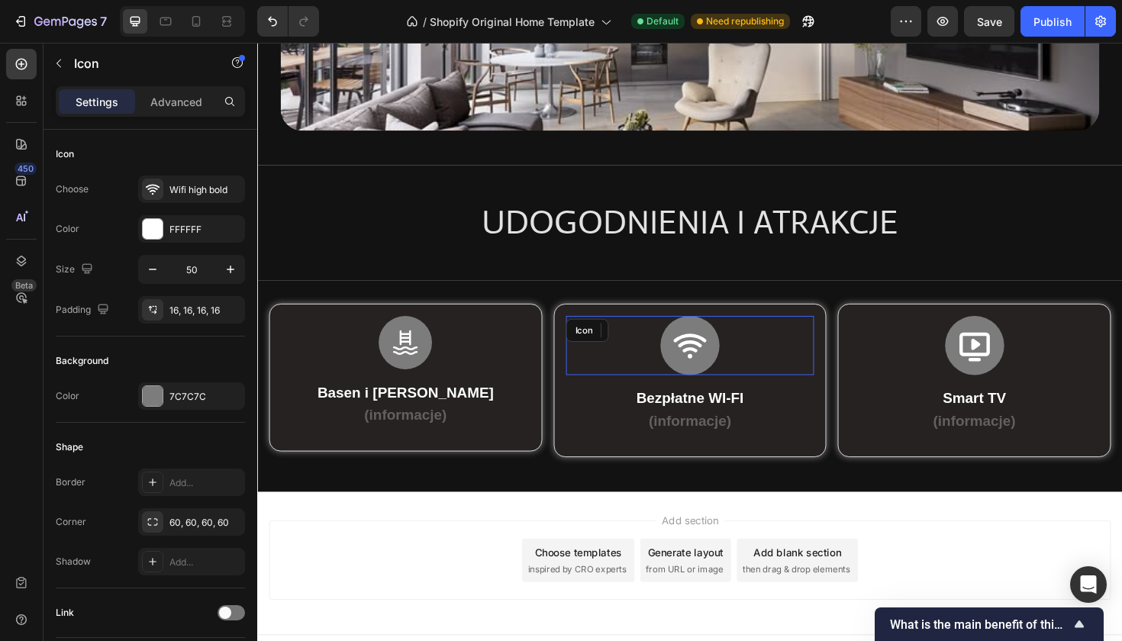
click at [636, 380] on div "Icon" at bounding box center [715, 363] width 263 height 63
click at [164, 270] on button "button" at bounding box center [152, 269] width 27 height 27
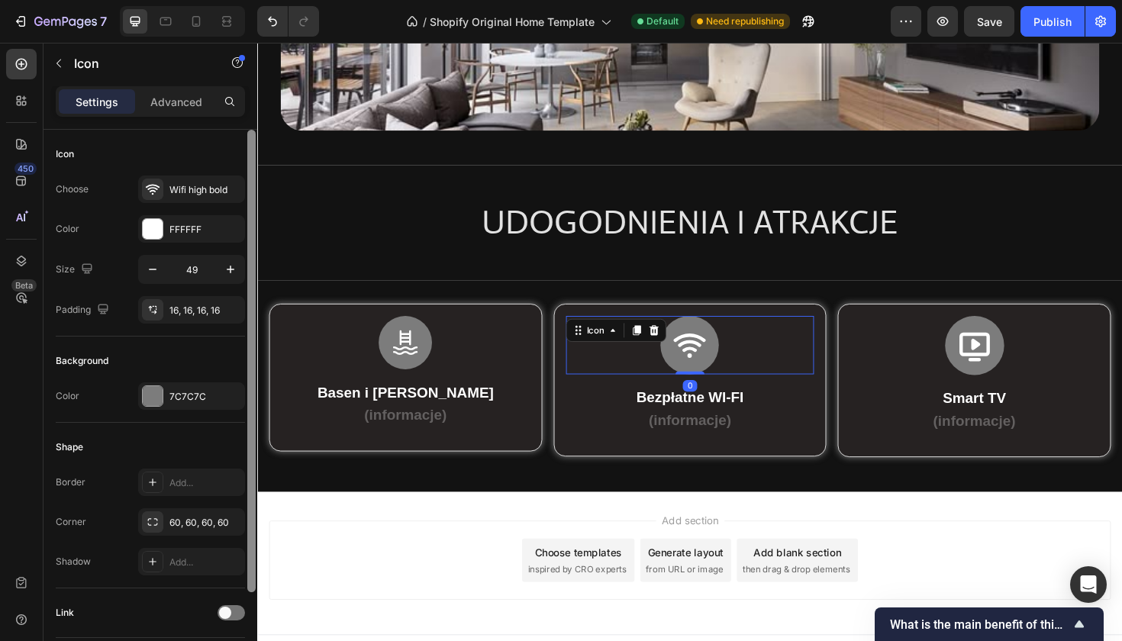
type input "48"
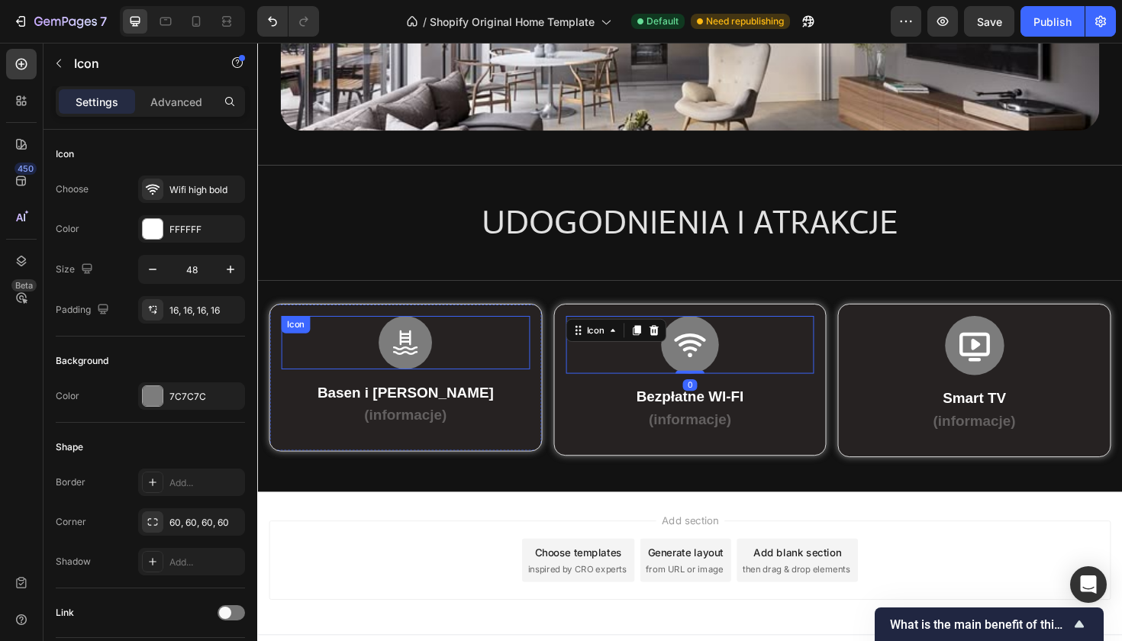
click at [351, 360] on div "Icon" at bounding box center [413, 360] width 263 height 56
click at [625, 386] on div "Icon" at bounding box center [715, 362] width 263 height 61
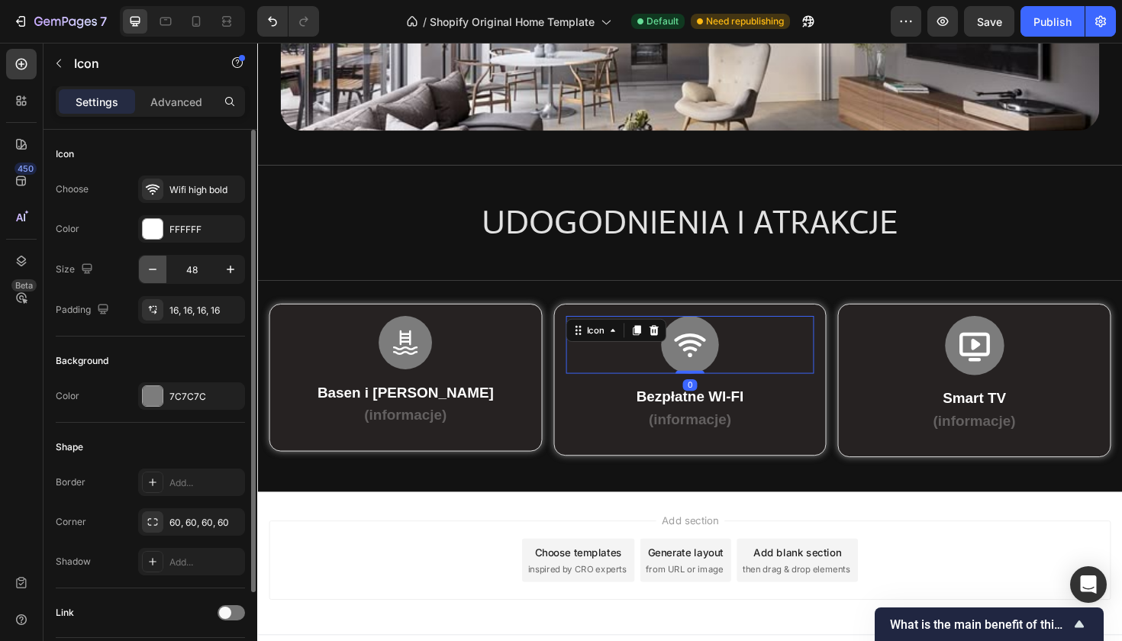
click at [146, 263] on icon "button" at bounding box center [152, 269] width 15 height 15
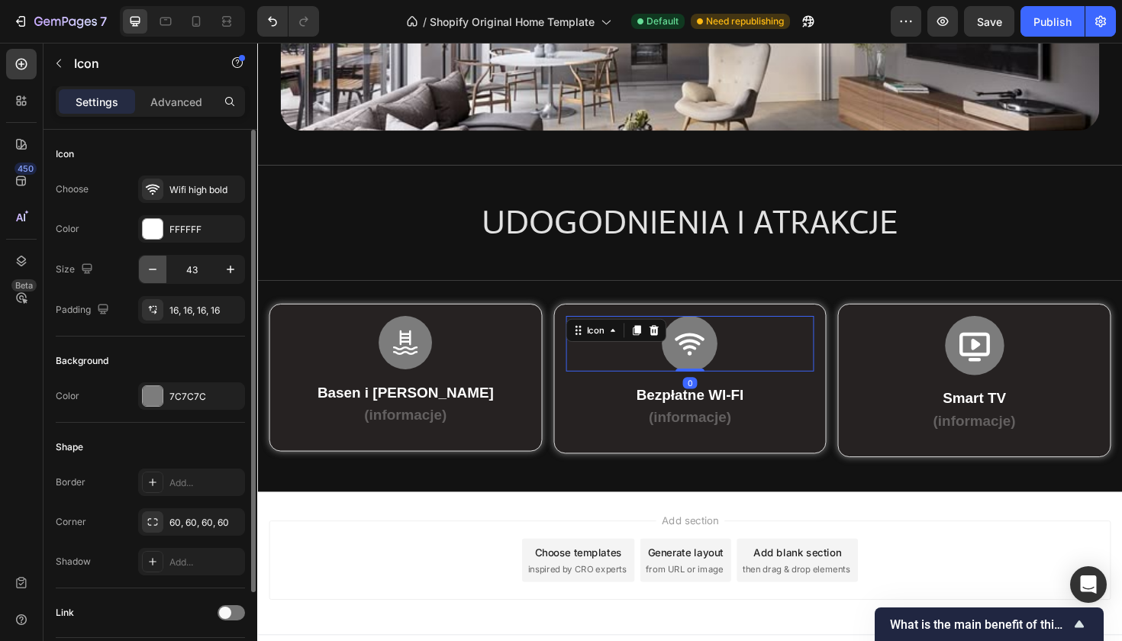
click at [146, 263] on icon "button" at bounding box center [152, 269] width 15 height 15
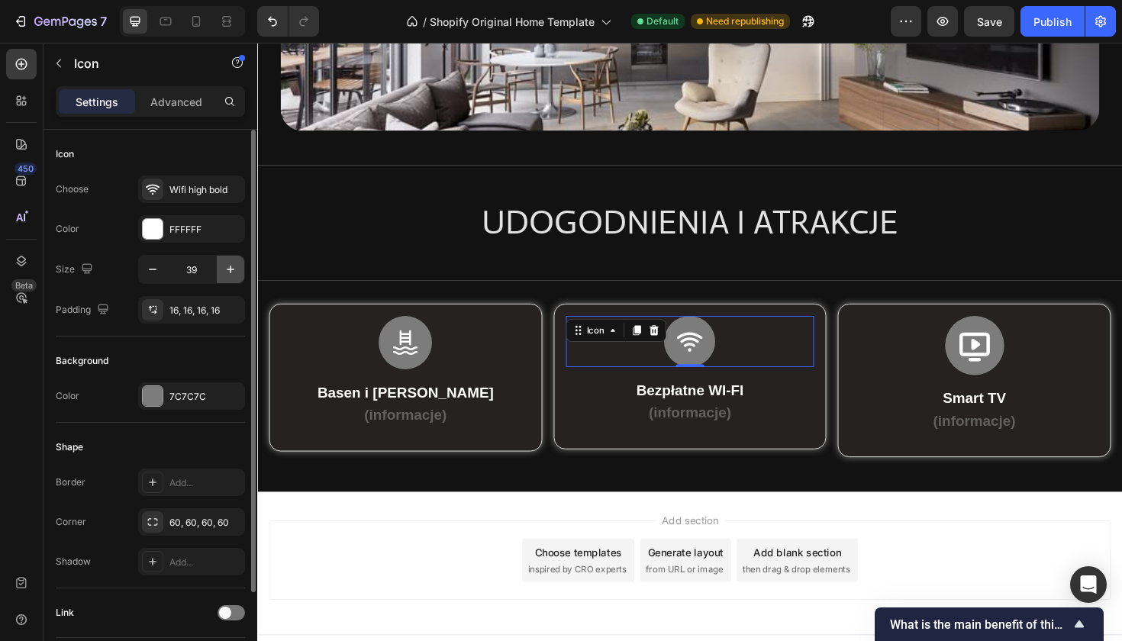
click at [239, 276] on button "button" at bounding box center [230, 269] width 27 height 27
type input "42"
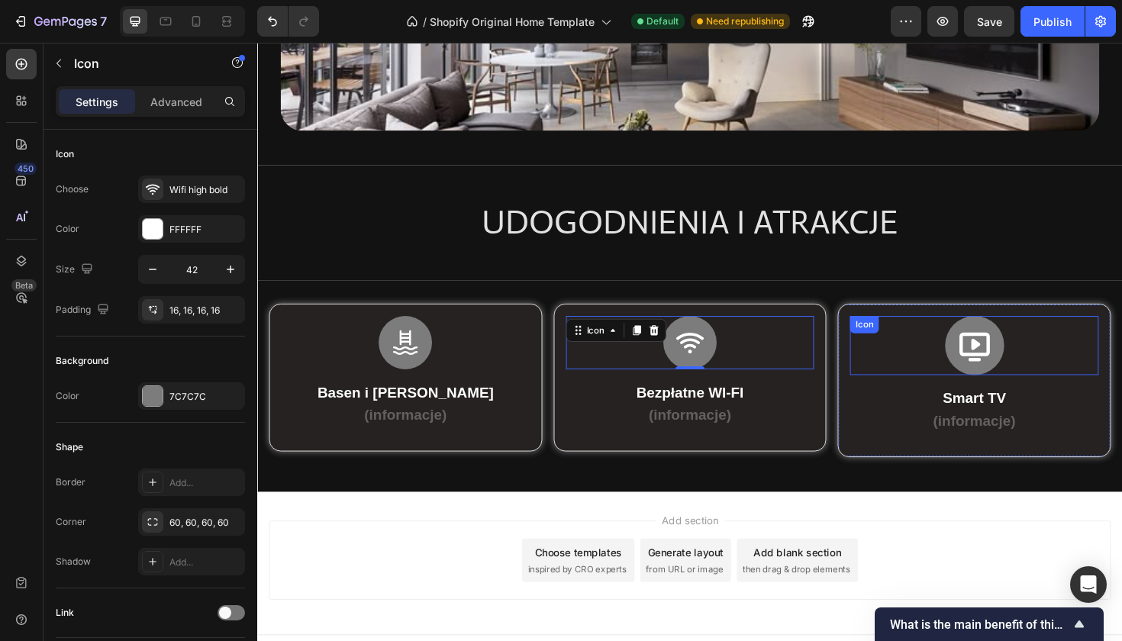
click at [945, 375] on div "Icon" at bounding box center [1016, 363] width 263 height 63
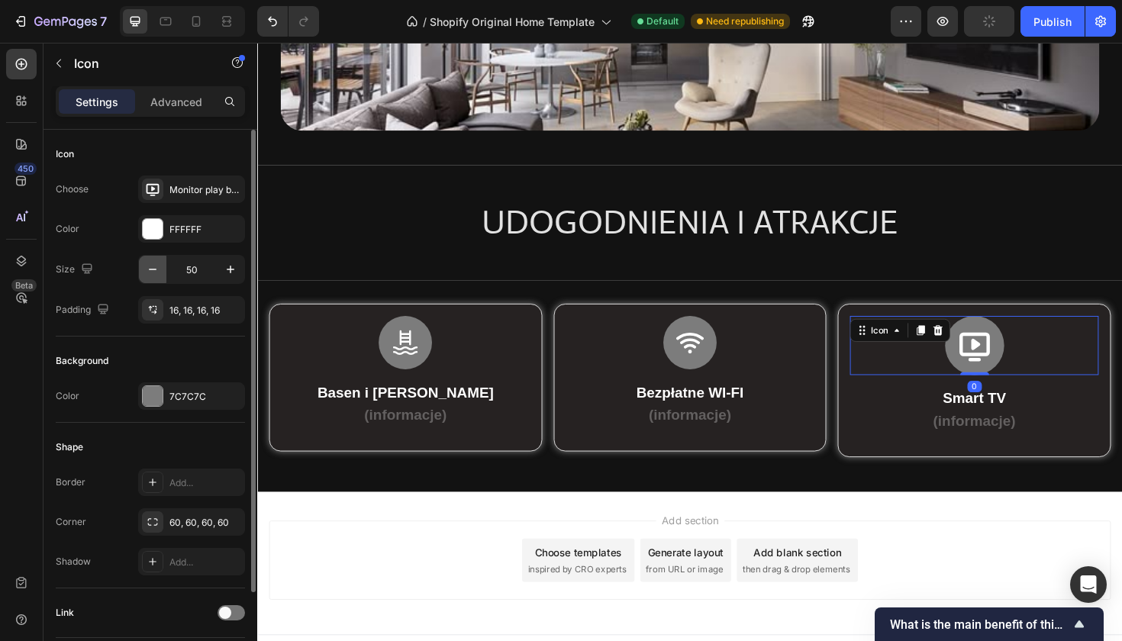
click at [160, 269] on button "button" at bounding box center [152, 269] width 27 height 27
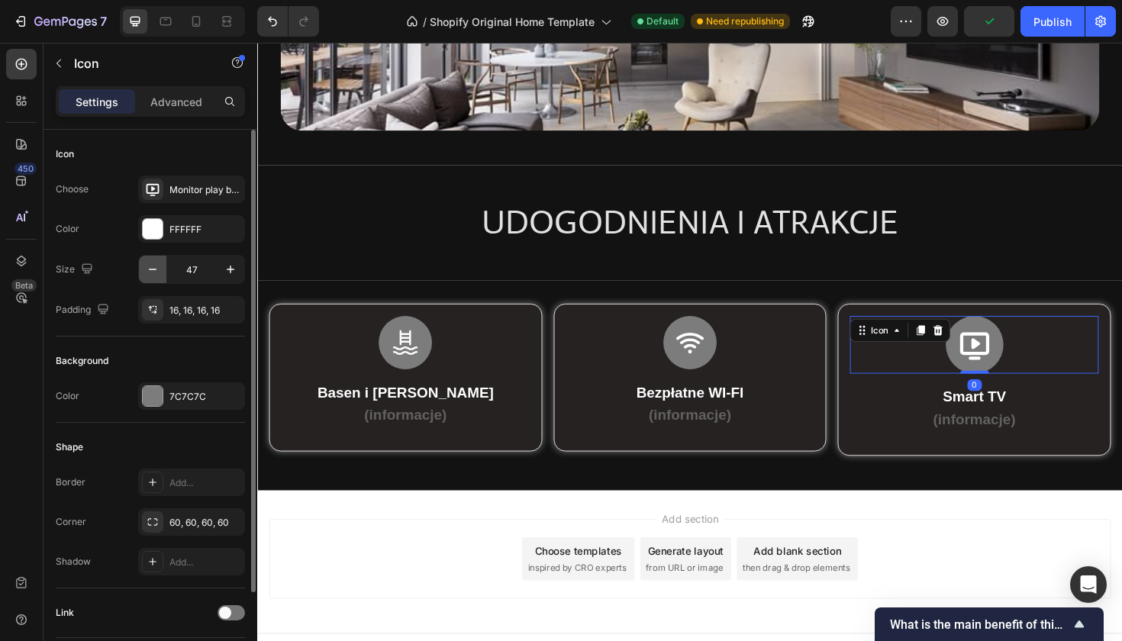
click at [160, 269] on button "button" at bounding box center [152, 269] width 27 height 27
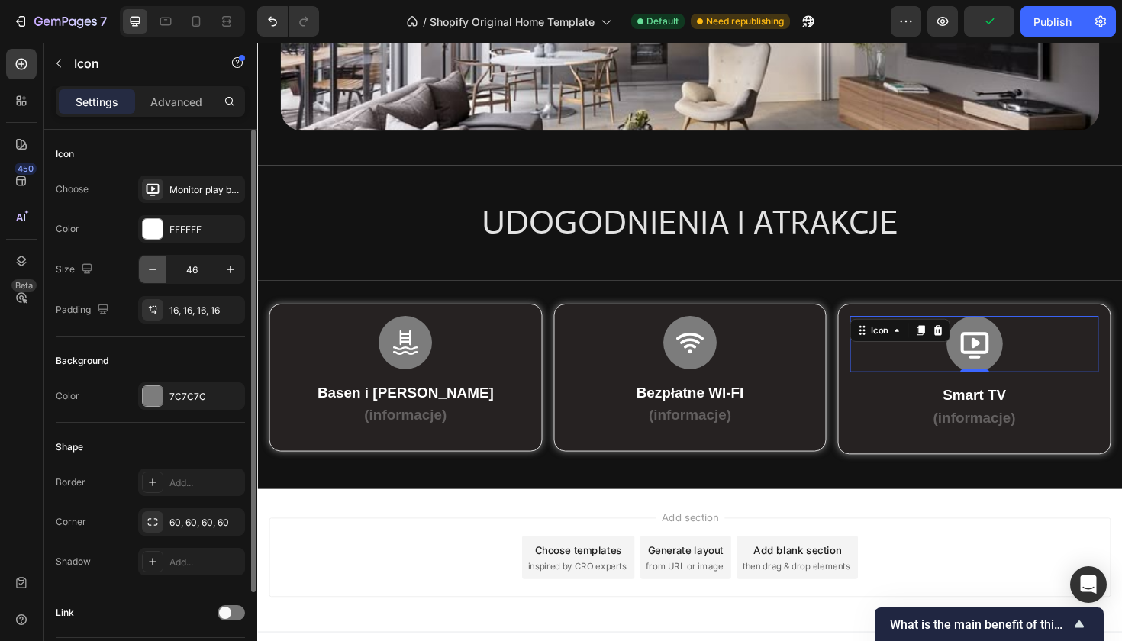
click at [160, 269] on button "button" at bounding box center [152, 269] width 27 height 27
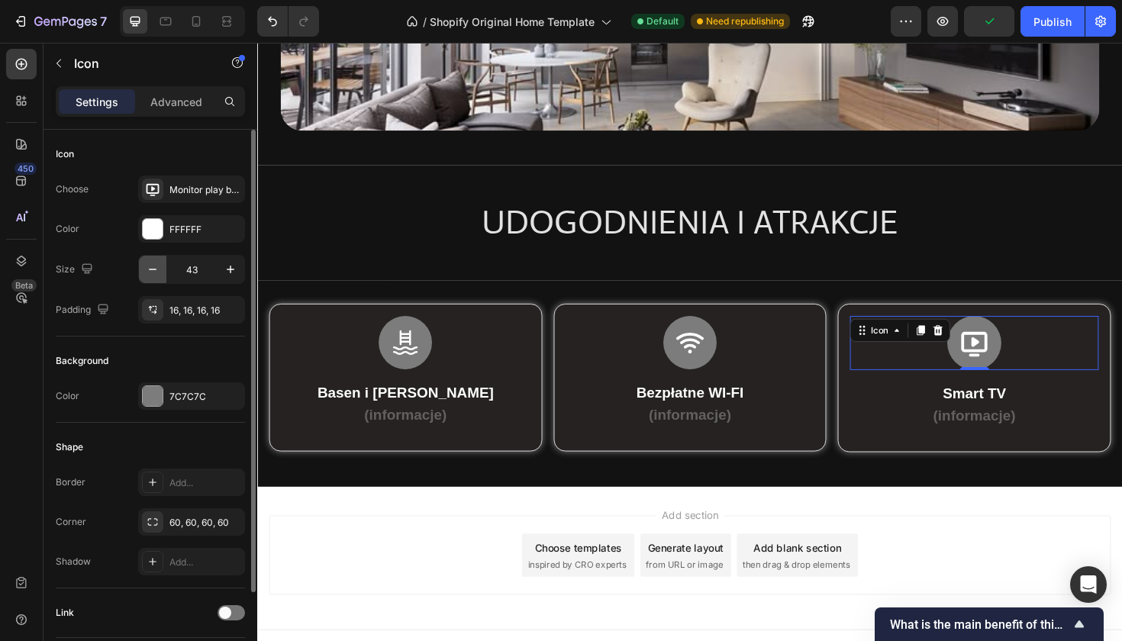
click at [160, 269] on button "button" at bounding box center [152, 269] width 27 height 27
type input "42"
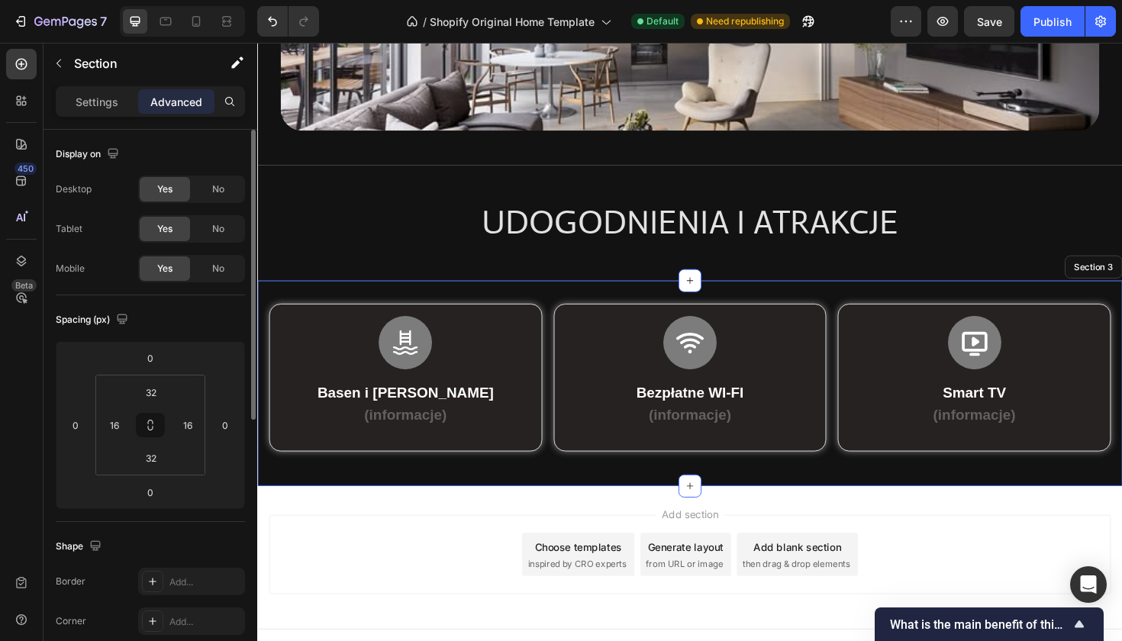
click at [389, 495] on div "Icon Basen i Jacuzzi (informacje) Text Block Row Row Row Icon Bezpłatne WI-FI (…" at bounding box center [715, 404] width 916 height 218
click at [417, 557] on div "Add section Choose templates inspired by CRO experts Generate layout from URL o…" at bounding box center [715, 585] width 892 height 84
click at [321, 302] on div "Icon Basen i Jacuzzi (informacje) Text Block Row Row Row Icon Bezpłatne WI-FI (…" at bounding box center [715, 404] width 916 height 218
click at [1121, 282] on icon at bounding box center [1142, 280] width 8 height 11
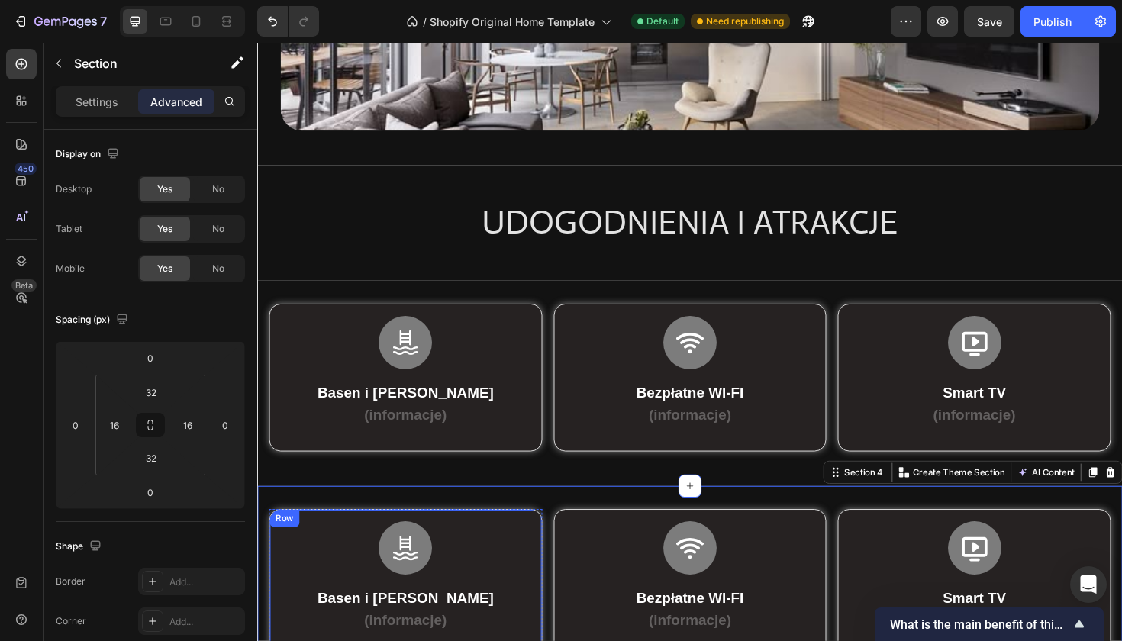
click at [363, 537] on div "Icon Basen i Jacuzzi (informacje) Text Block Row Row" at bounding box center [413, 615] width 289 height 157
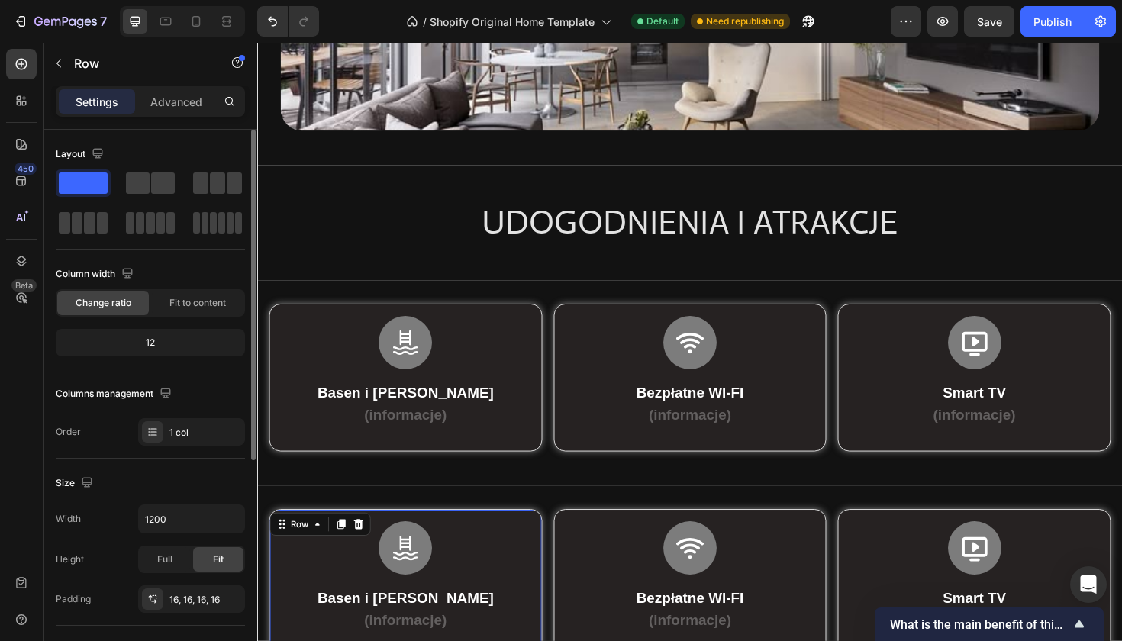
scroll to position [376, 0]
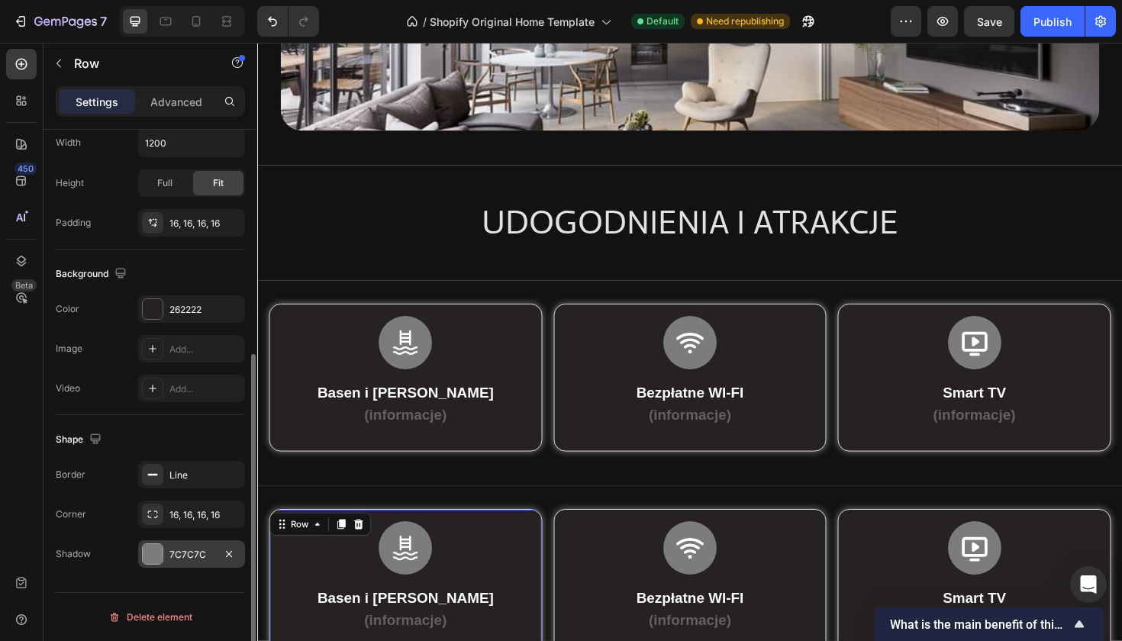
click at [159, 557] on div at bounding box center [153, 554] width 20 height 20
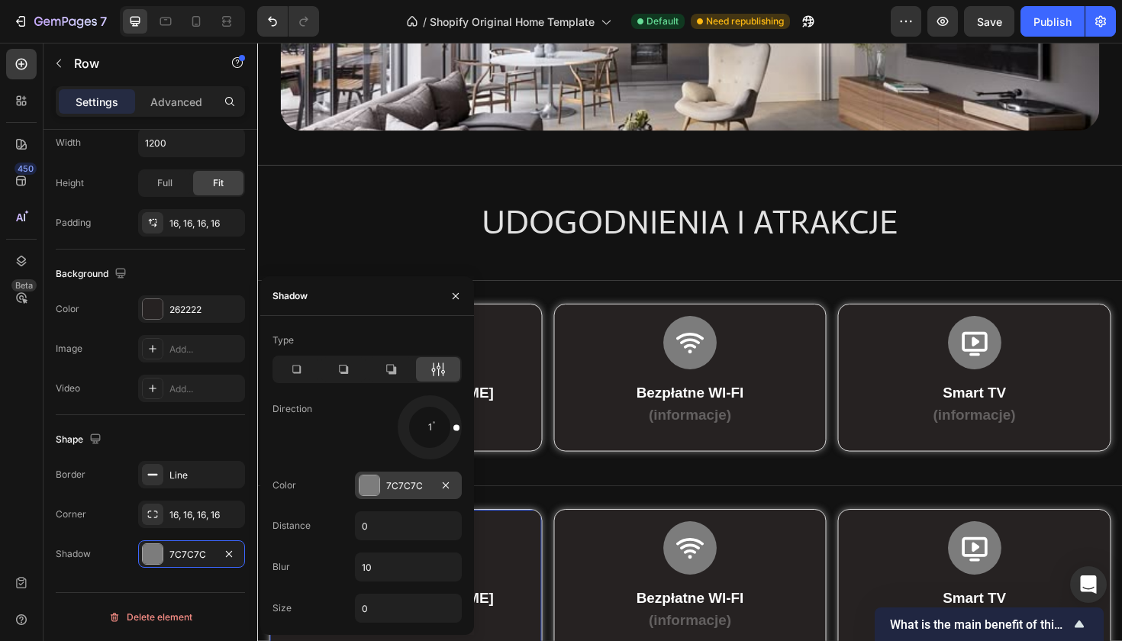
click at [372, 480] on div at bounding box center [370, 486] width 20 height 20
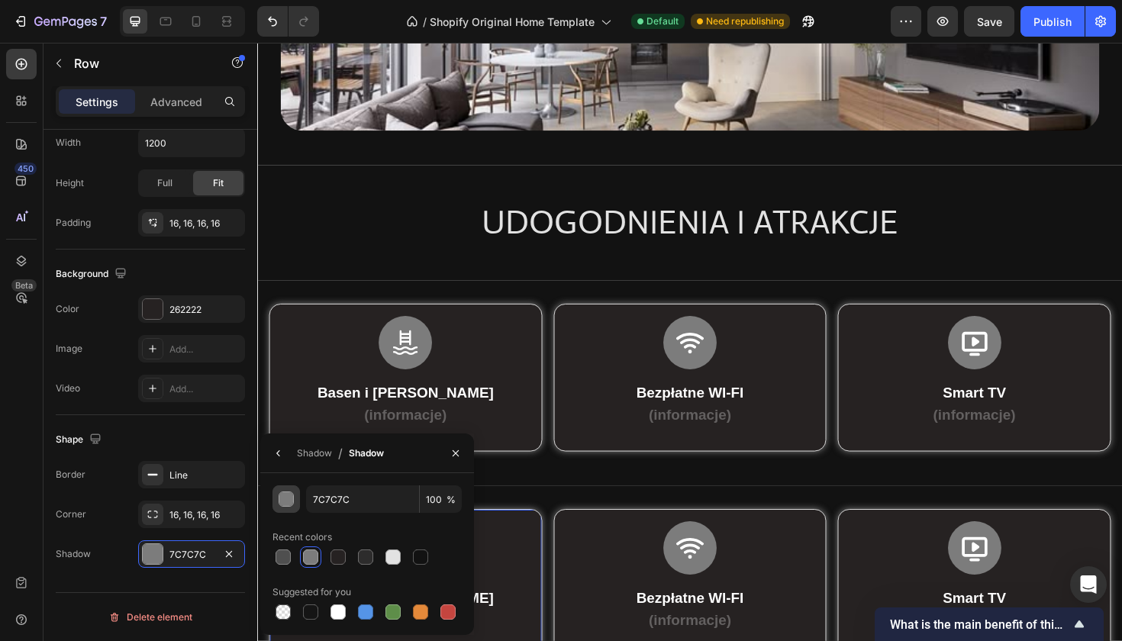
click at [289, 511] on button "button" at bounding box center [286, 498] width 27 height 27
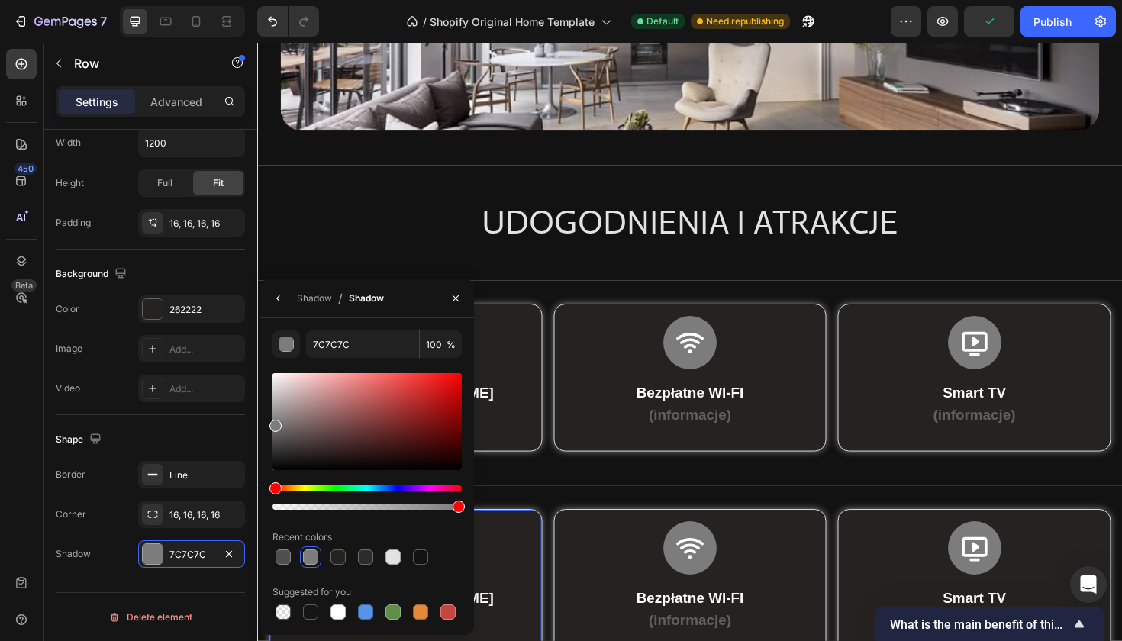
click at [416, 489] on div "Hue" at bounding box center [367, 488] width 189 height 6
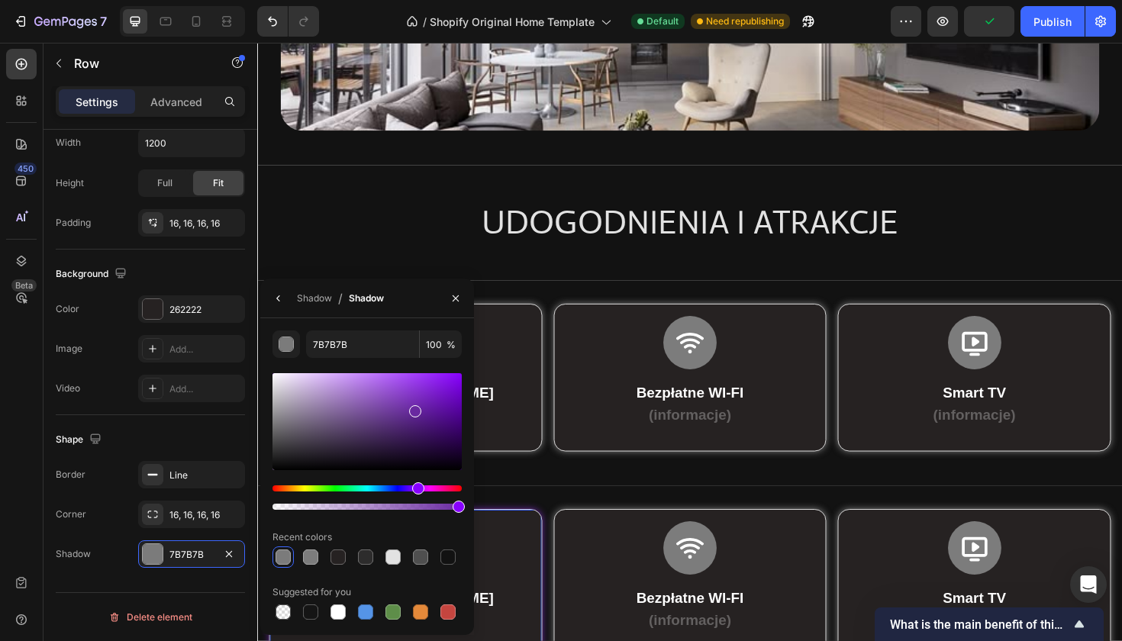
drag, startPoint x: 278, startPoint y: 419, endPoint x: 418, endPoint y: 387, distance: 144.1
click at [418, 387] on div at bounding box center [367, 421] width 189 height 97
drag, startPoint x: 425, startPoint y: 391, endPoint x: 452, endPoint y: 395, distance: 27.0
click at [452, 395] on div at bounding box center [453, 398] width 12 height 12
type input "6E0BC4"
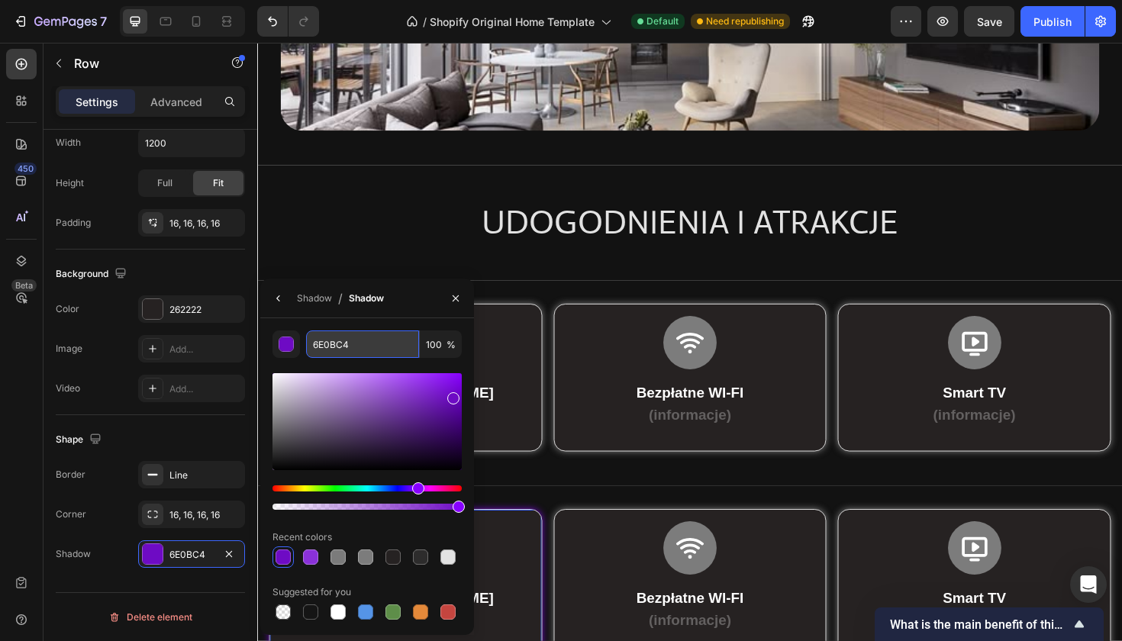
click at [337, 350] on input "6E0BC4" at bounding box center [362, 344] width 113 height 27
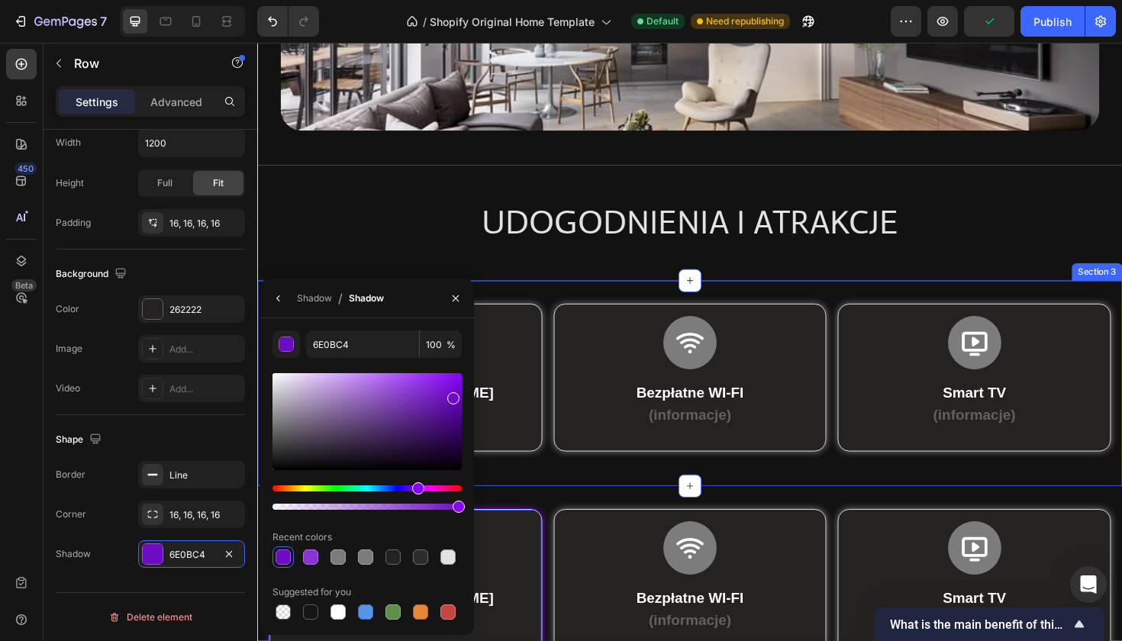
click at [517, 476] on div "Icon Basen i Jacuzzi (informacje) Text Block Row Row Row Icon Bezpłatne WI-FI (…" at bounding box center [715, 403] width 892 height 169
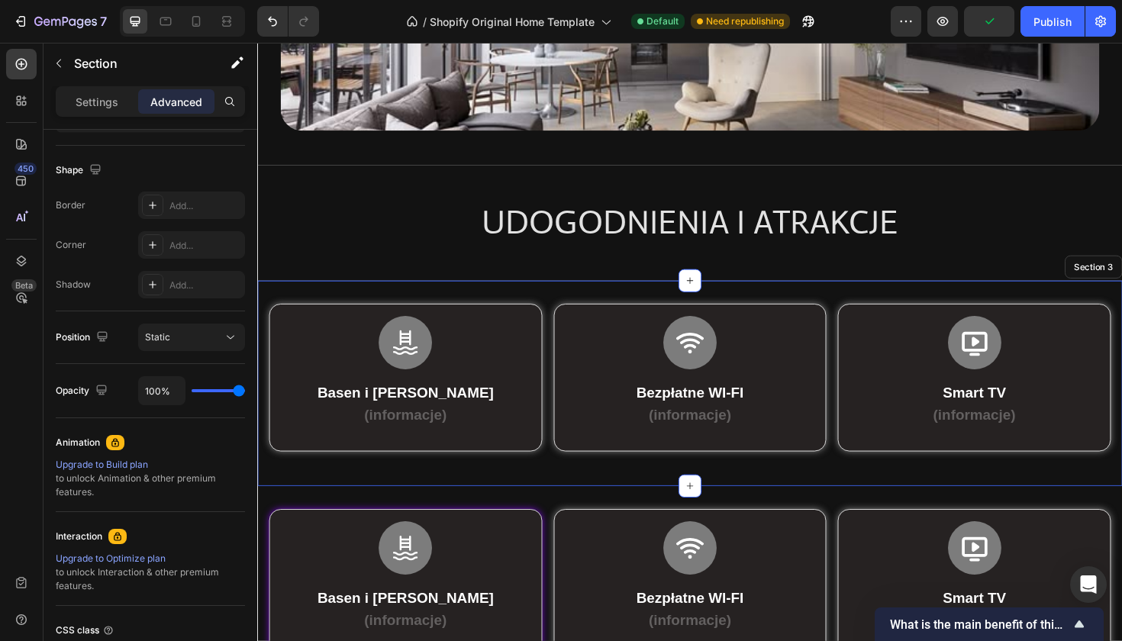
scroll to position [0, 0]
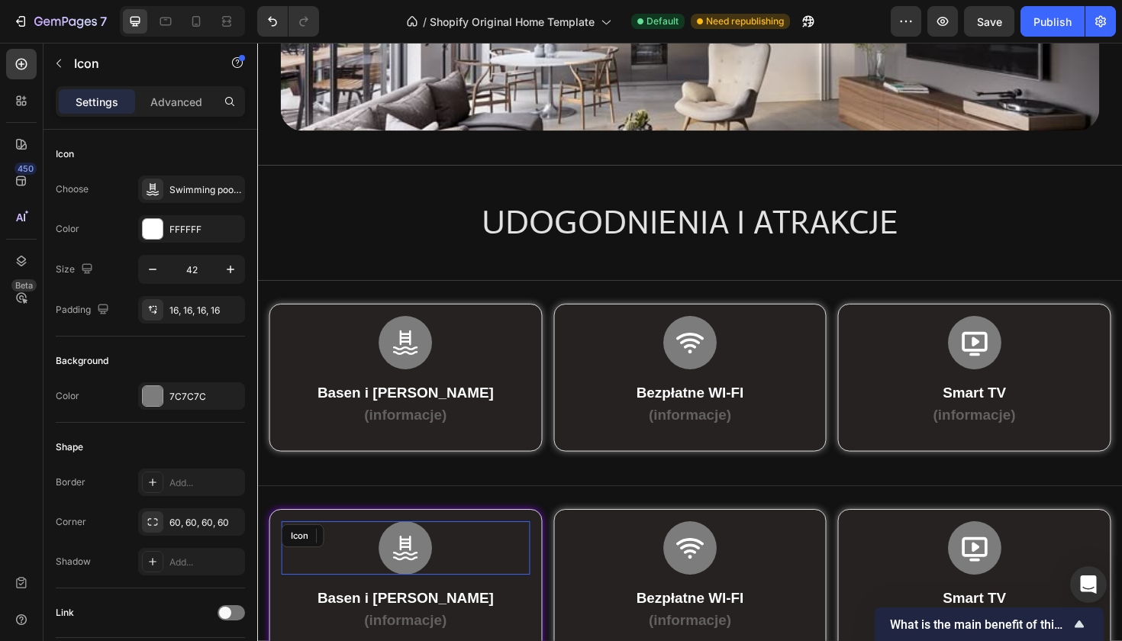
click at [507, 550] on div "Icon" at bounding box center [413, 578] width 263 height 56
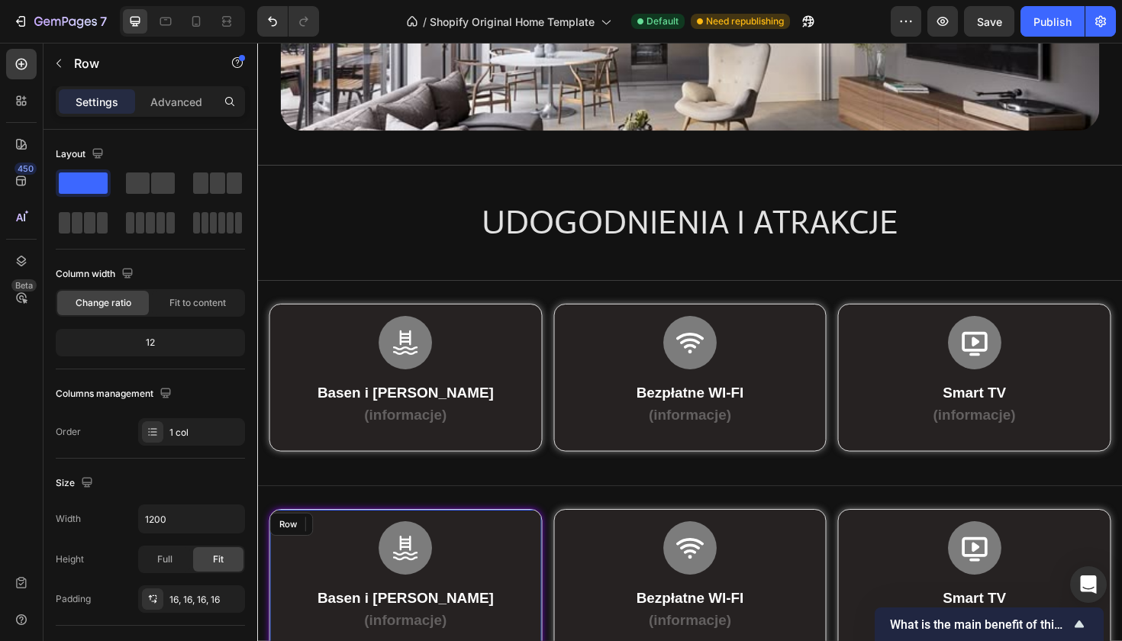
click at [527, 539] on div "Icon 0 Basen i Jacuzzi (informacje) Text Block Row Row" at bounding box center [413, 615] width 289 height 157
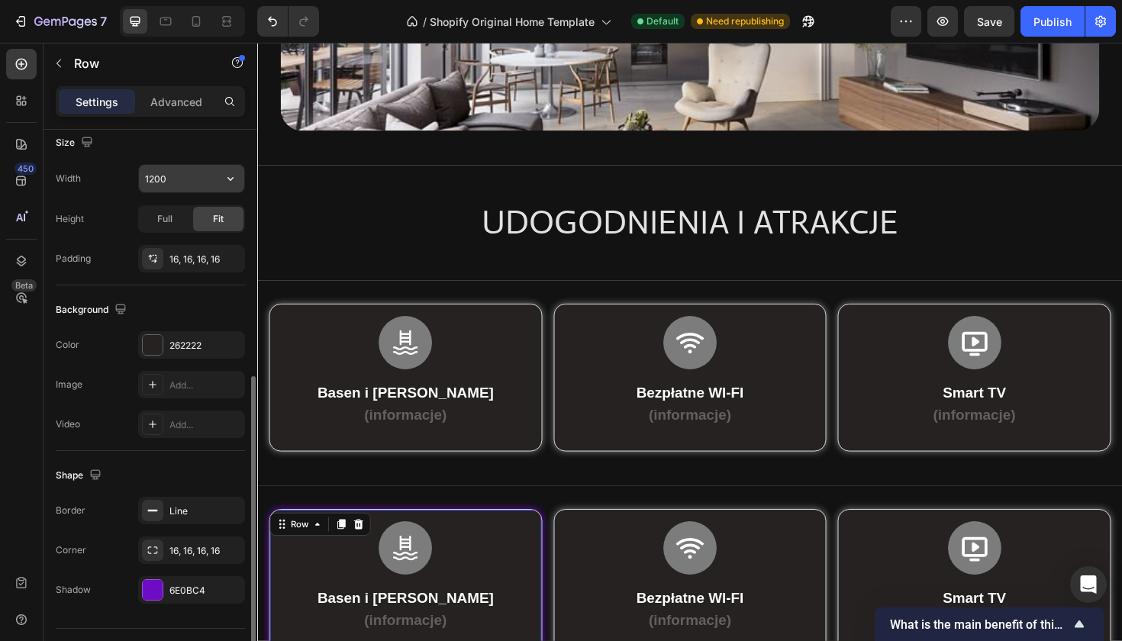
scroll to position [376, 0]
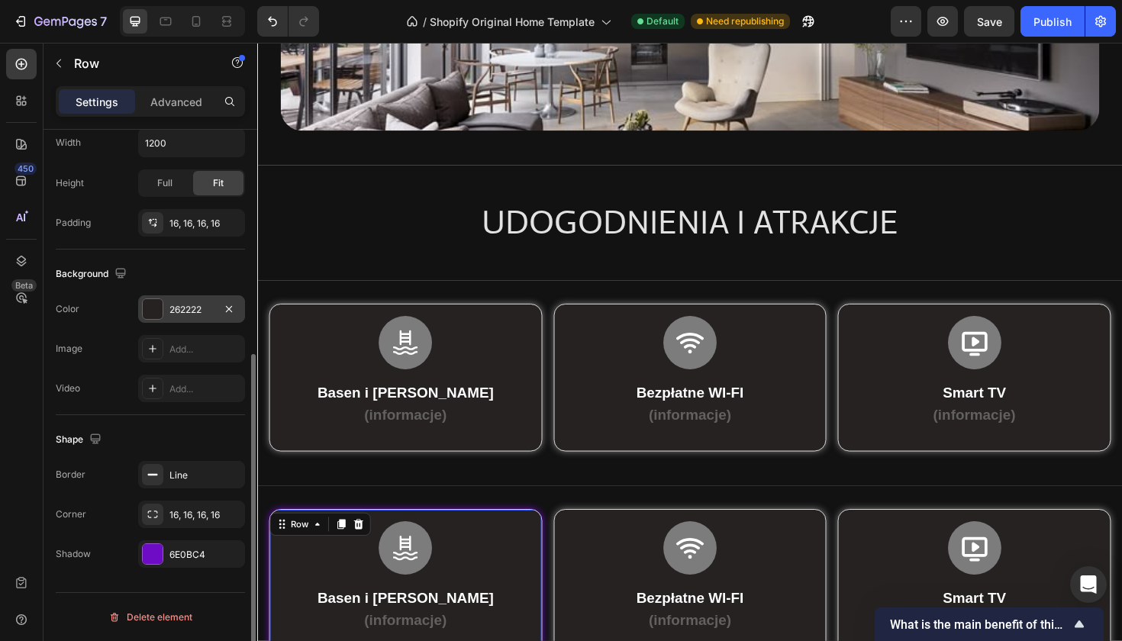
click at [155, 307] on div at bounding box center [153, 309] width 20 height 20
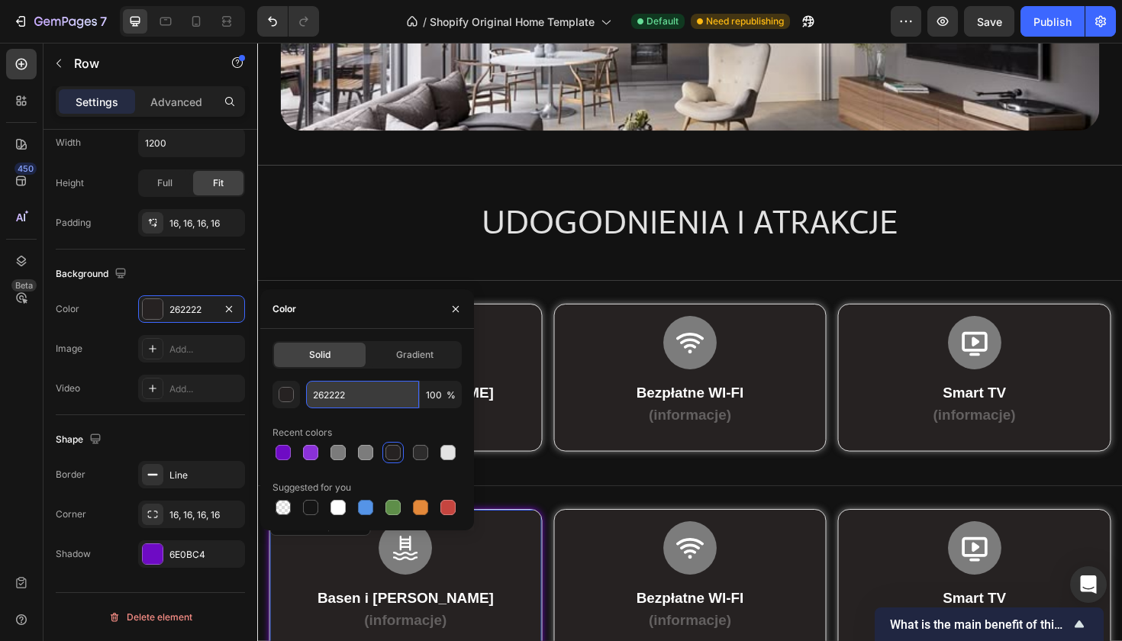
click at [340, 395] on input "262222" at bounding box center [362, 394] width 113 height 27
click at [286, 458] on div at bounding box center [283, 452] width 15 height 15
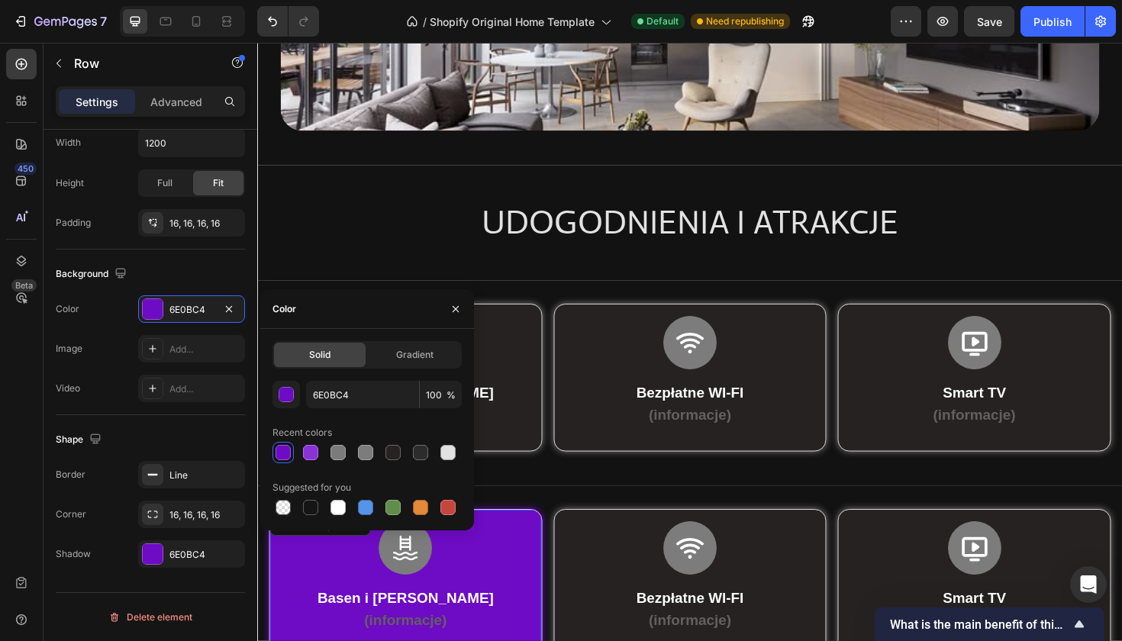
click at [285, 450] on div at bounding box center [283, 452] width 15 height 15
click at [285, 399] on div "button" at bounding box center [286, 395] width 15 height 15
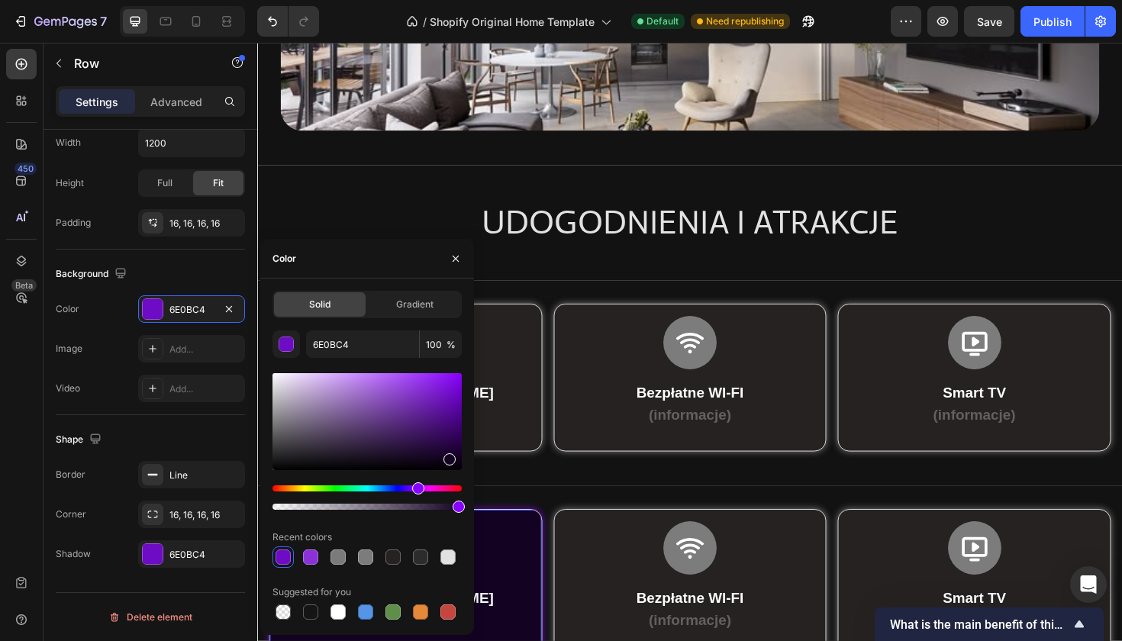
type input "140223"
drag, startPoint x: 454, startPoint y: 401, endPoint x: 447, endPoint y: 456, distance: 55.4
click at [447, 456] on div at bounding box center [450, 459] width 12 height 12
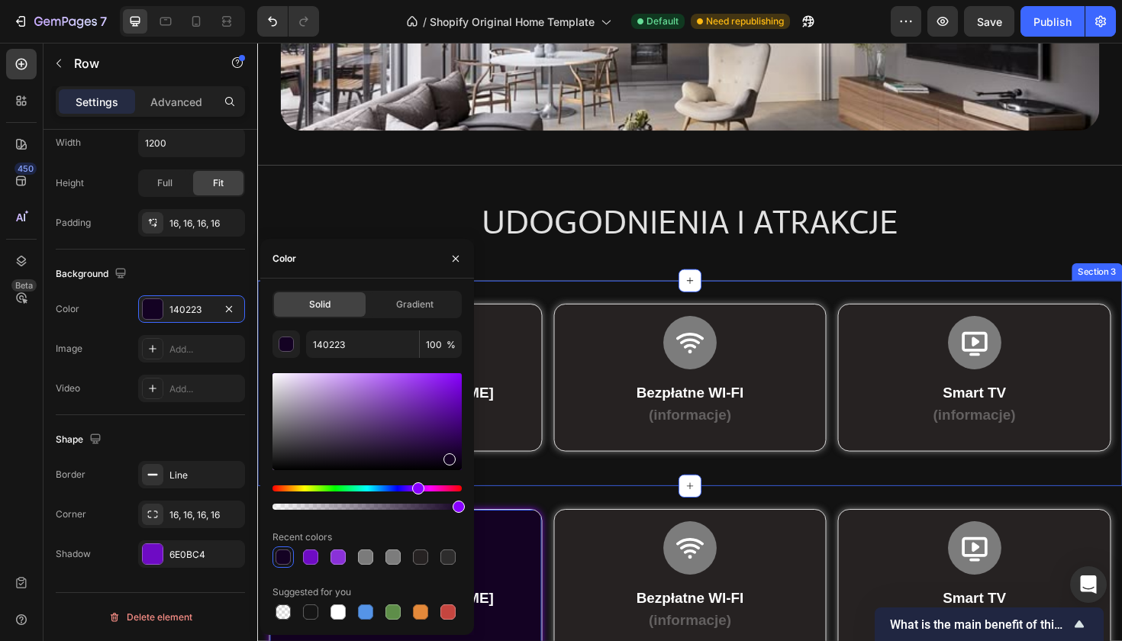
click at [593, 507] on div "Icon Basen i Jacuzzi (informacje) Text Block Row Row Row Icon Bezpłatne WI-FI (…" at bounding box center [715, 404] width 916 height 218
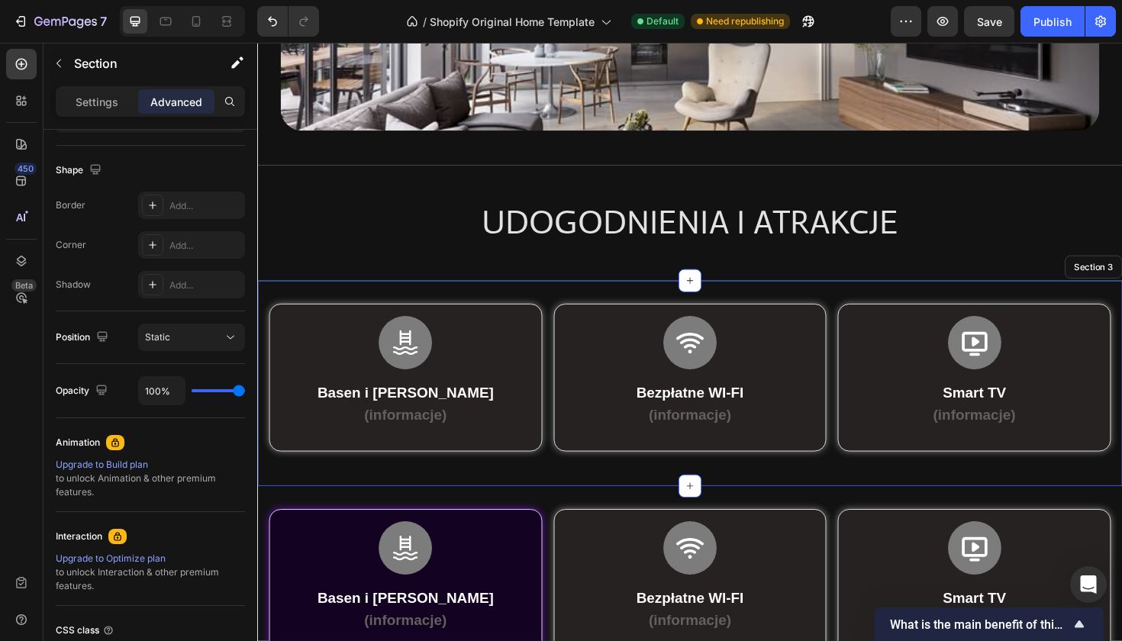
scroll to position [0, 0]
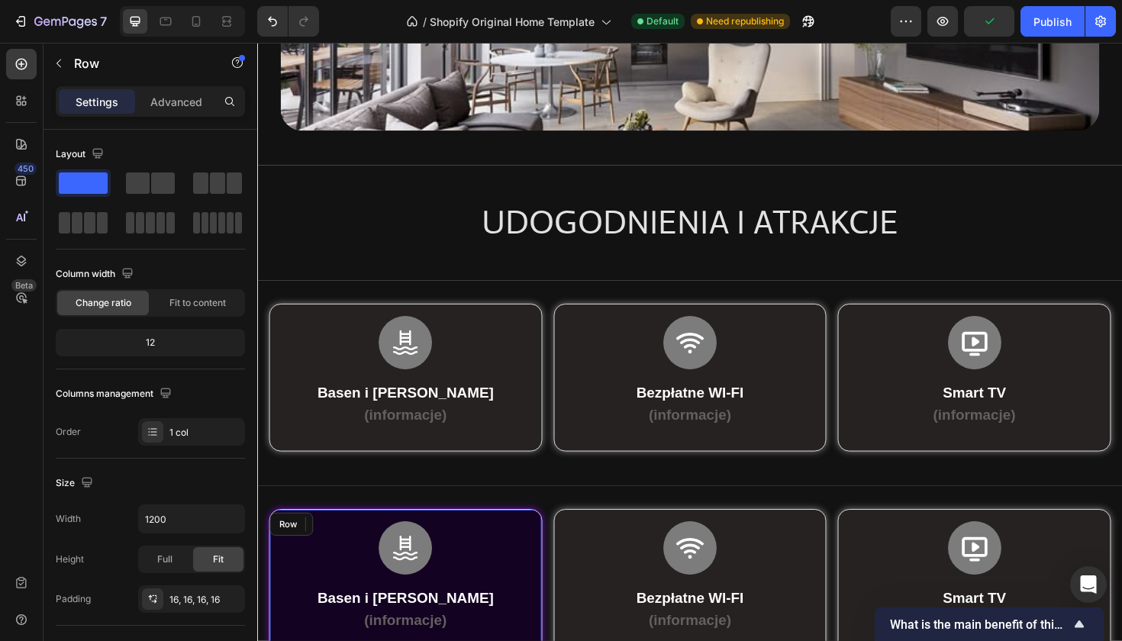
click at [533, 537] on div "Icon Basen i Jacuzzi (informacje) Text Block Row Row" at bounding box center [413, 615] width 289 height 157
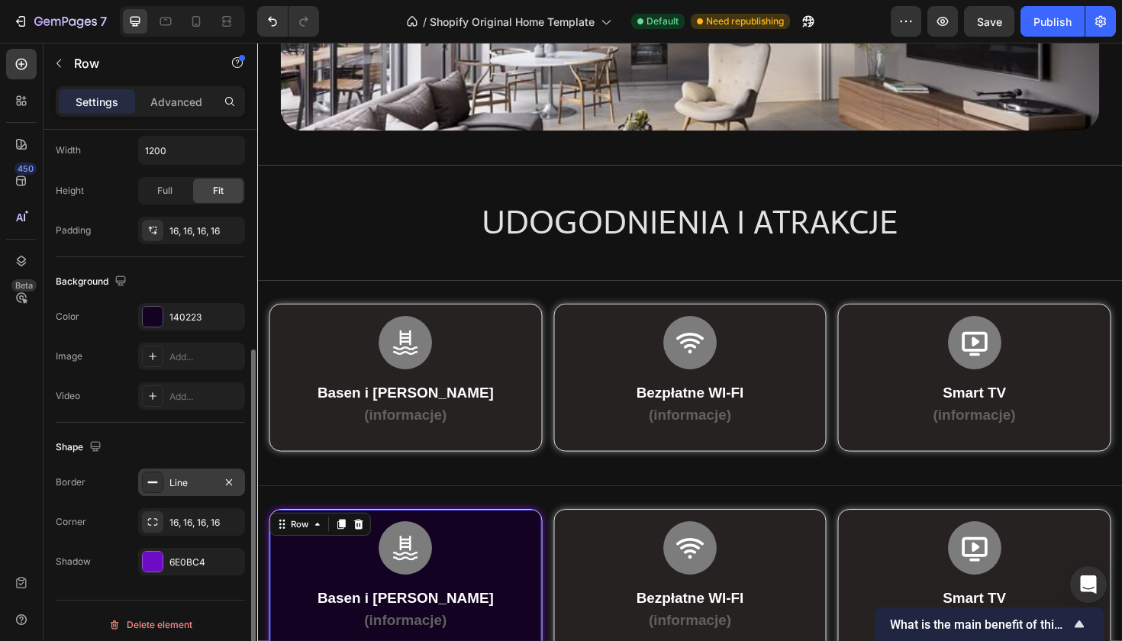
scroll to position [376, 0]
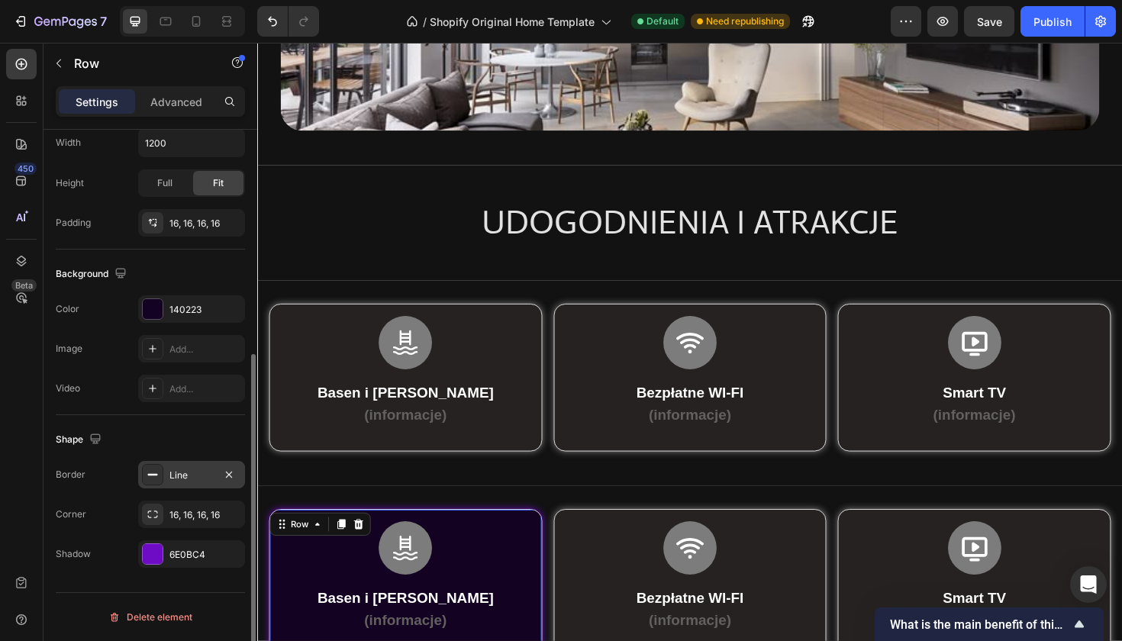
click at [182, 487] on div "Line" at bounding box center [191, 474] width 107 height 27
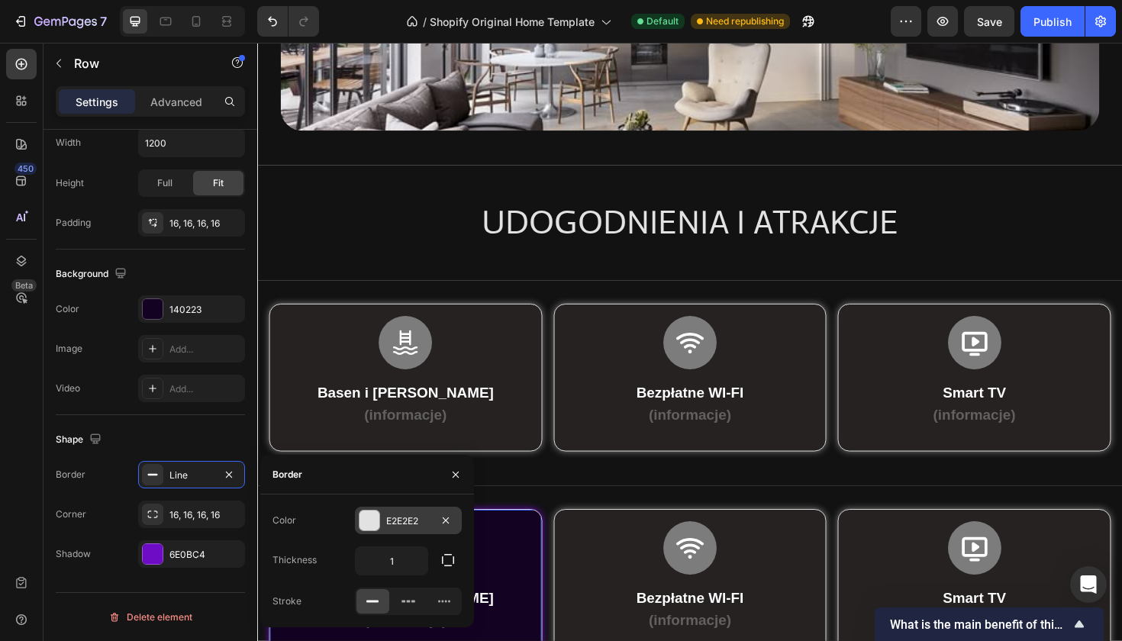
click at [373, 521] on div at bounding box center [370, 521] width 20 height 20
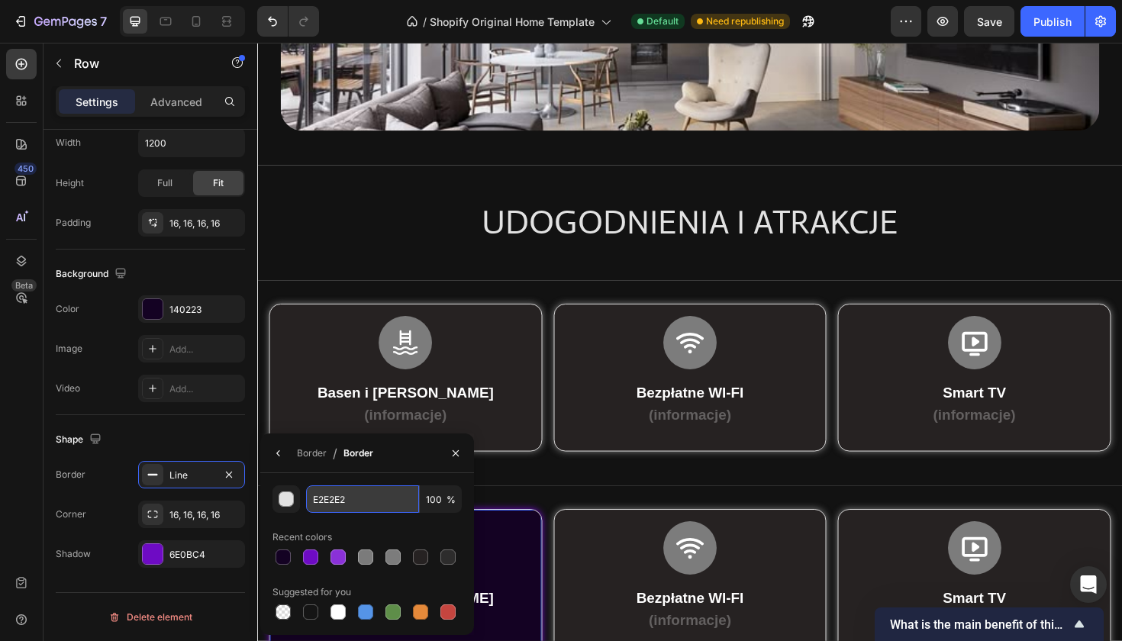
click at [350, 502] on input "E2E2E2" at bounding box center [362, 498] width 113 height 27
click at [339, 556] on div at bounding box center [338, 557] width 15 height 15
click at [303, 561] on div at bounding box center [310, 557] width 15 height 15
type input "6E0BC4"
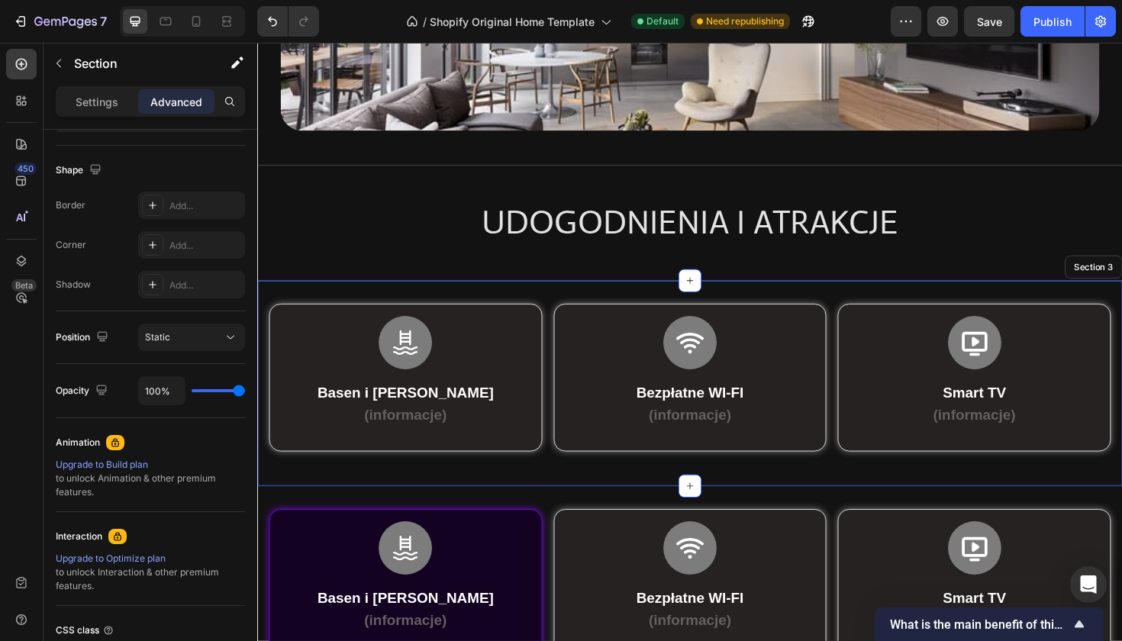
click at [545, 505] on div "Icon Basen i Jacuzzi (informacje) Text Block Row Row Row Icon Bezpłatne WI-FI (…" at bounding box center [715, 404] width 916 height 218
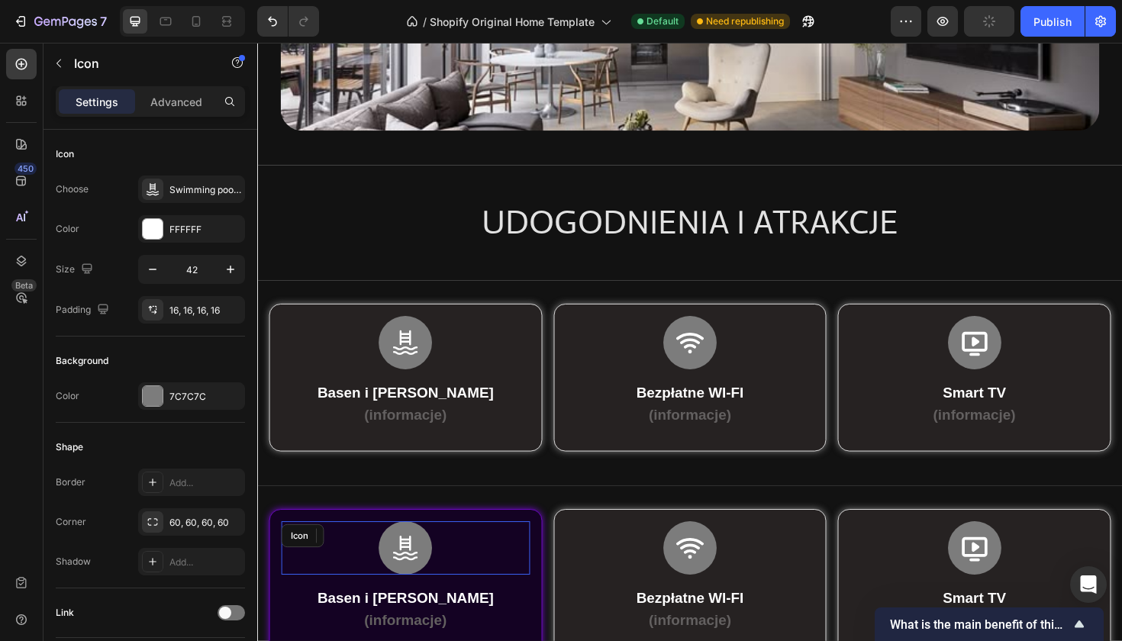
click at [435, 559] on div at bounding box center [413, 578] width 56 height 56
click at [160, 393] on div at bounding box center [153, 396] width 20 height 20
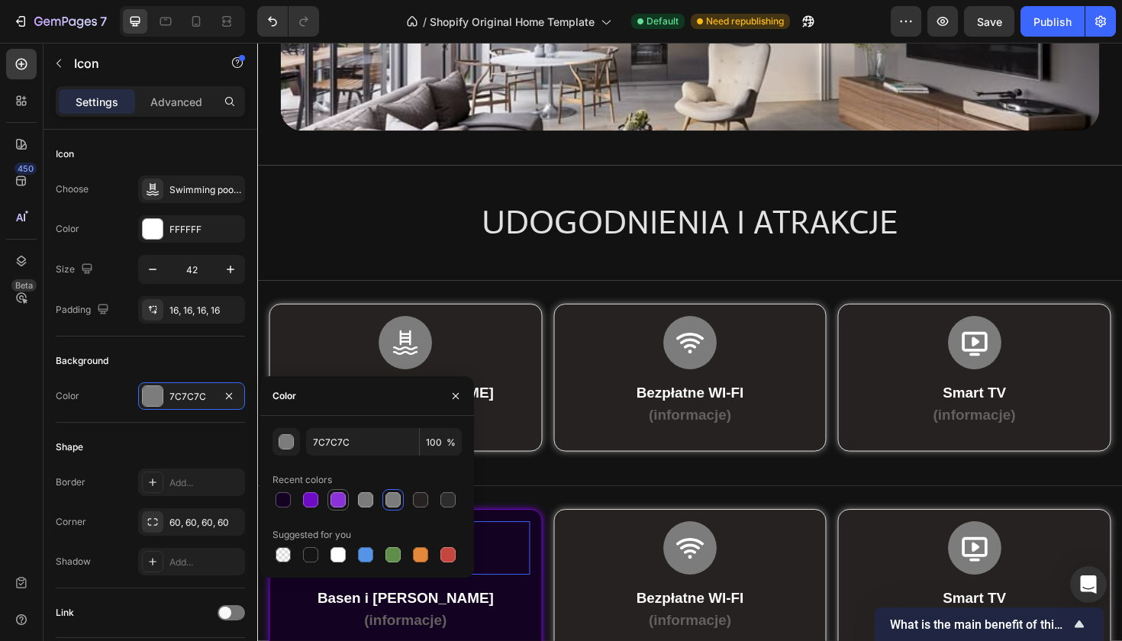
click at [332, 500] on div at bounding box center [338, 499] width 15 height 15
type input "8A31D8"
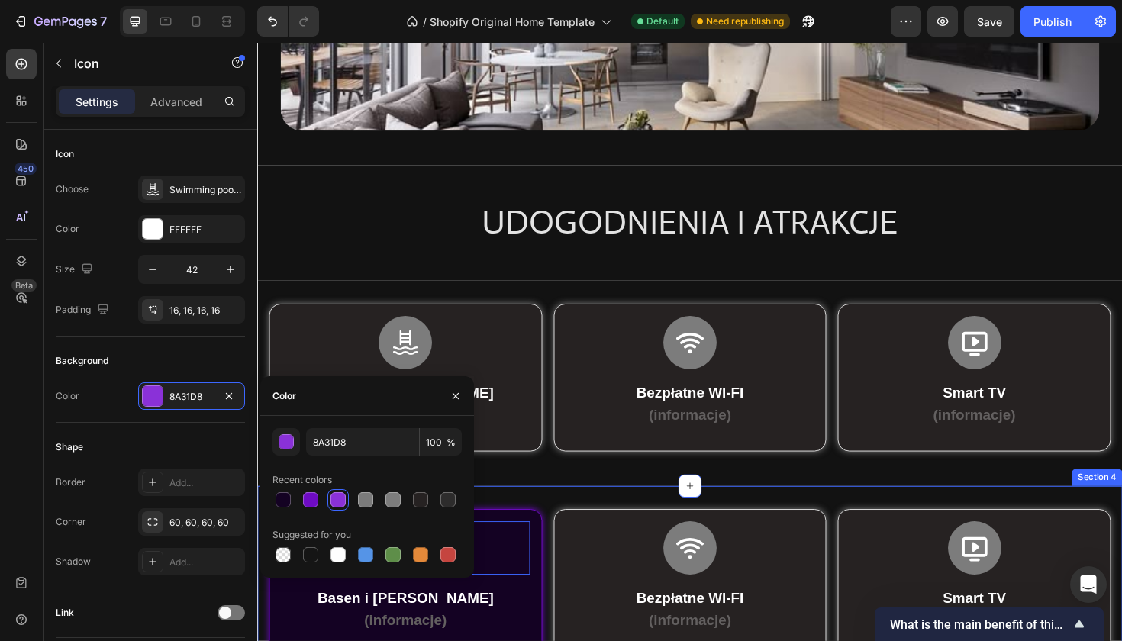
click at [538, 519] on div "Icon 0 Basen i Jacuzzi (informacje) Text Block Row Row Row Icon Bezpłatne WI-FI…" at bounding box center [715, 621] width 916 height 218
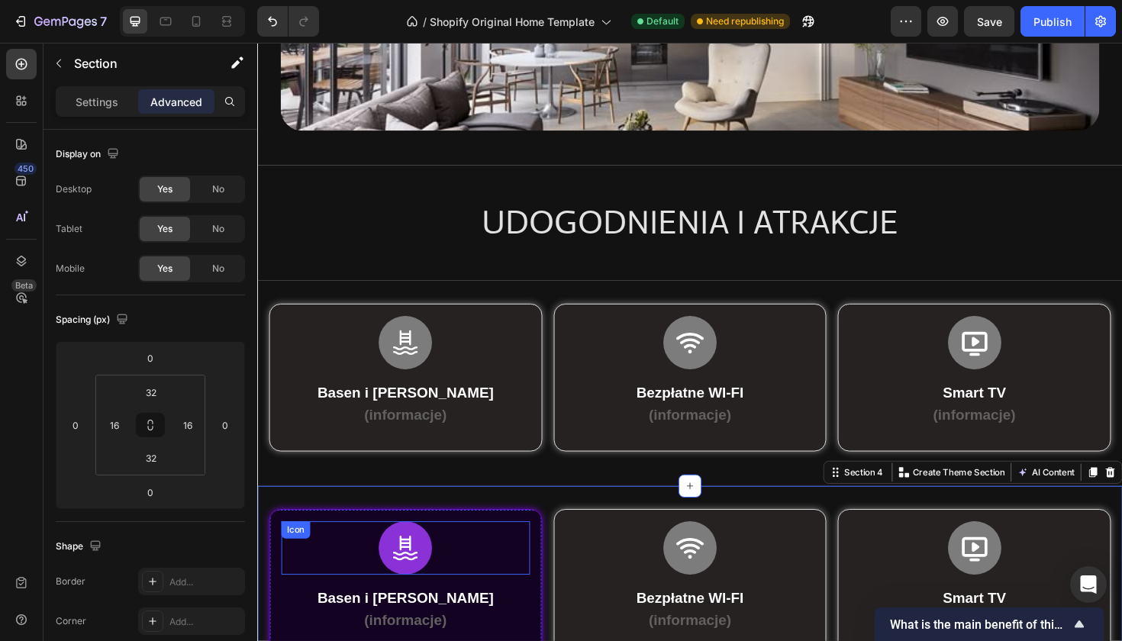
click at [453, 573] on div "Icon" at bounding box center [413, 578] width 263 height 56
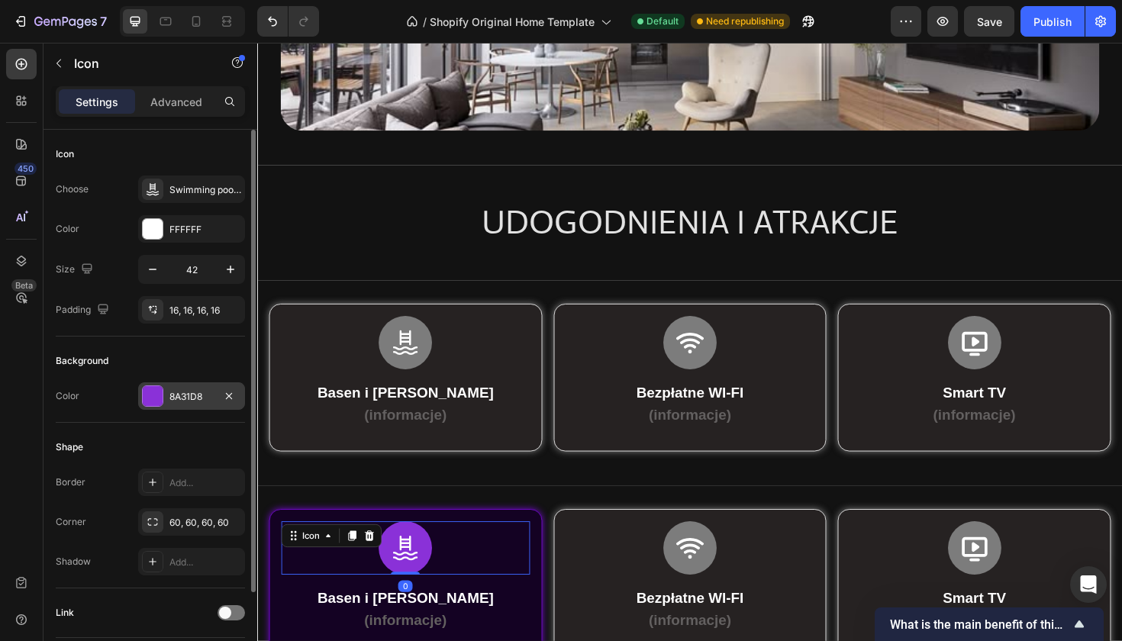
click at [154, 404] on div at bounding box center [153, 396] width 20 height 20
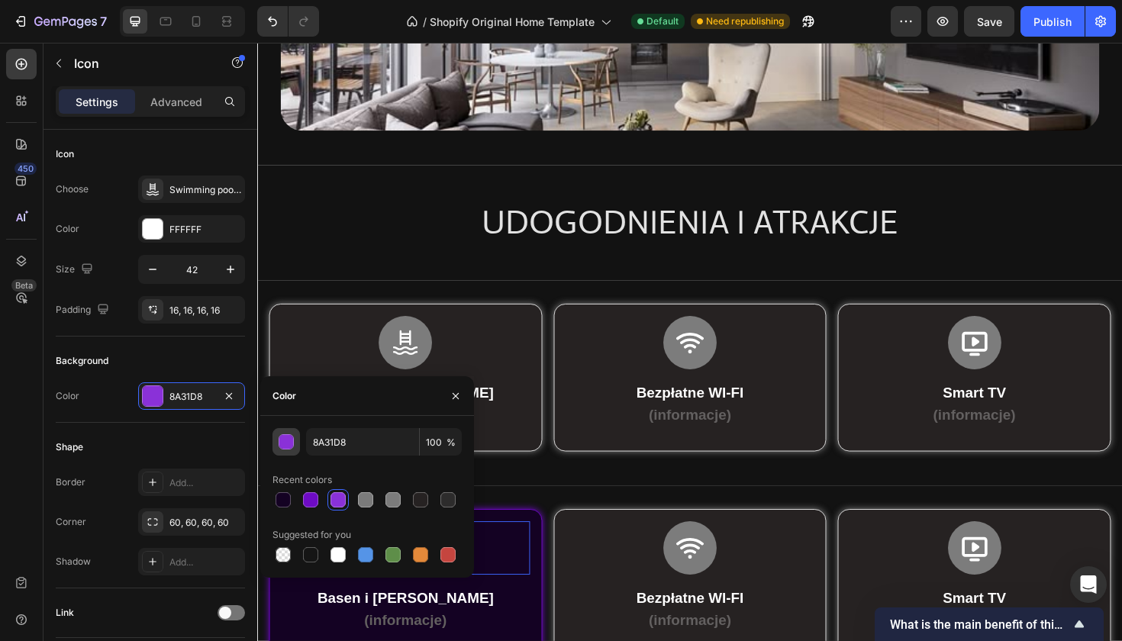
click at [285, 443] on div "button" at bounding box center [286, 442] width 15 height 15
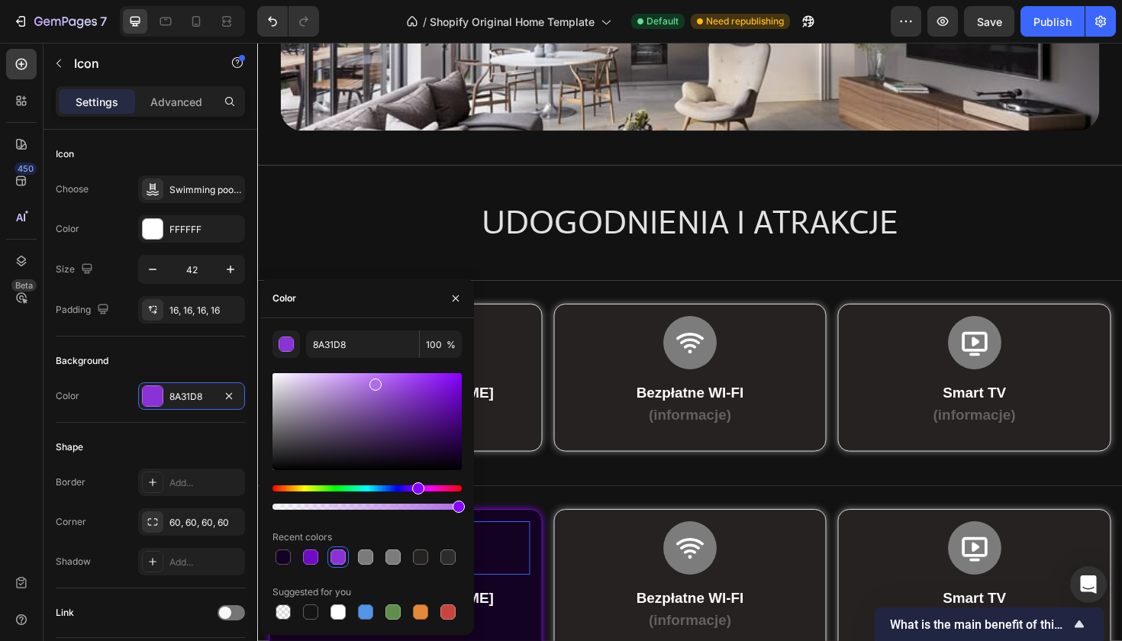
drag, startPoint x: 416, startPoint y: 392, endPoint x: 374, endPoint y: 382, distance: 43.1
click at [374, 382] on div at bounding box center [375, 385] width 12 height 12
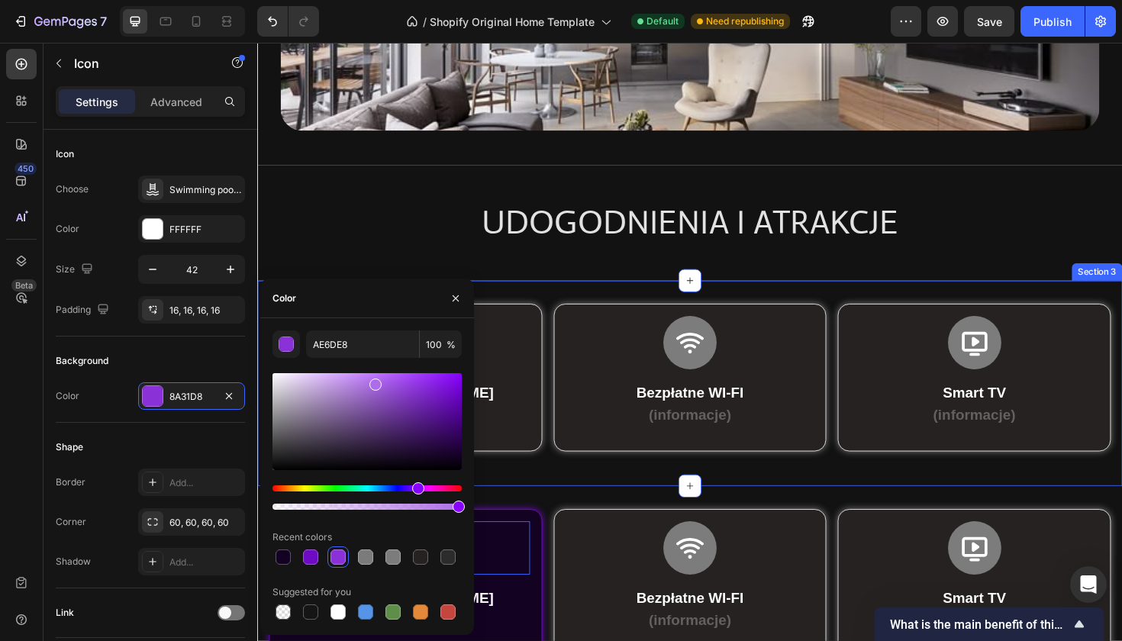
click at [556, 489] on div "Icon Basen i Jacuzzi (informacje) Text Block Row Row Row Icon Bezpłatne WI-FI (…" at bounding box center [715, 404] width 916 height 218
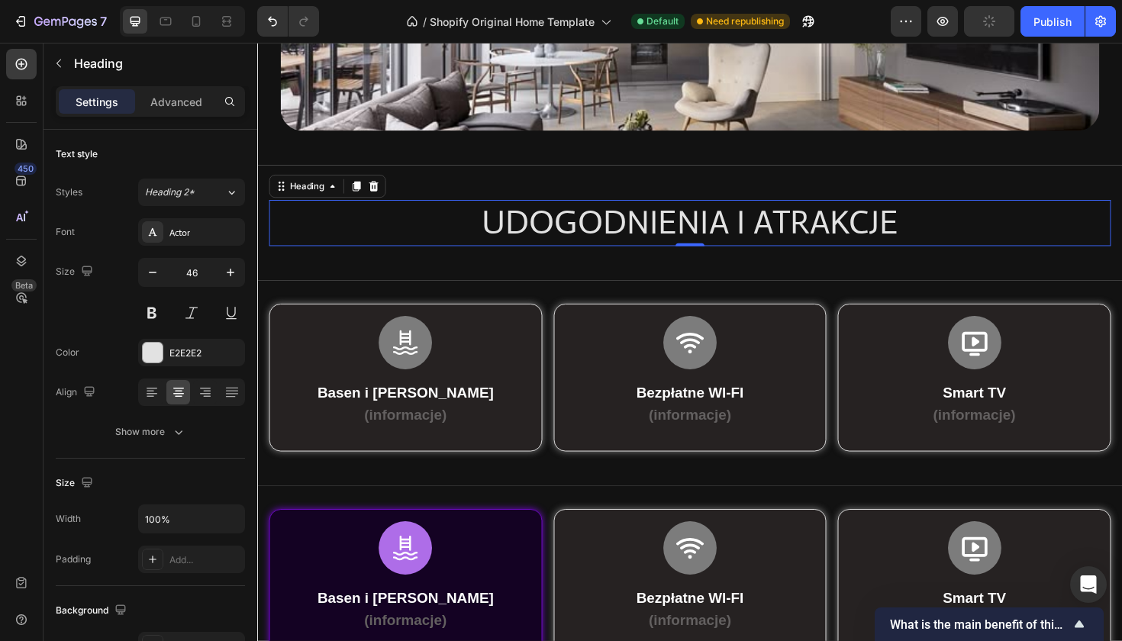
click at [843, 224] on p "UDOGODNIENIA I ATRAKCJE" at bounding box center [715, 234] width 889 height 46
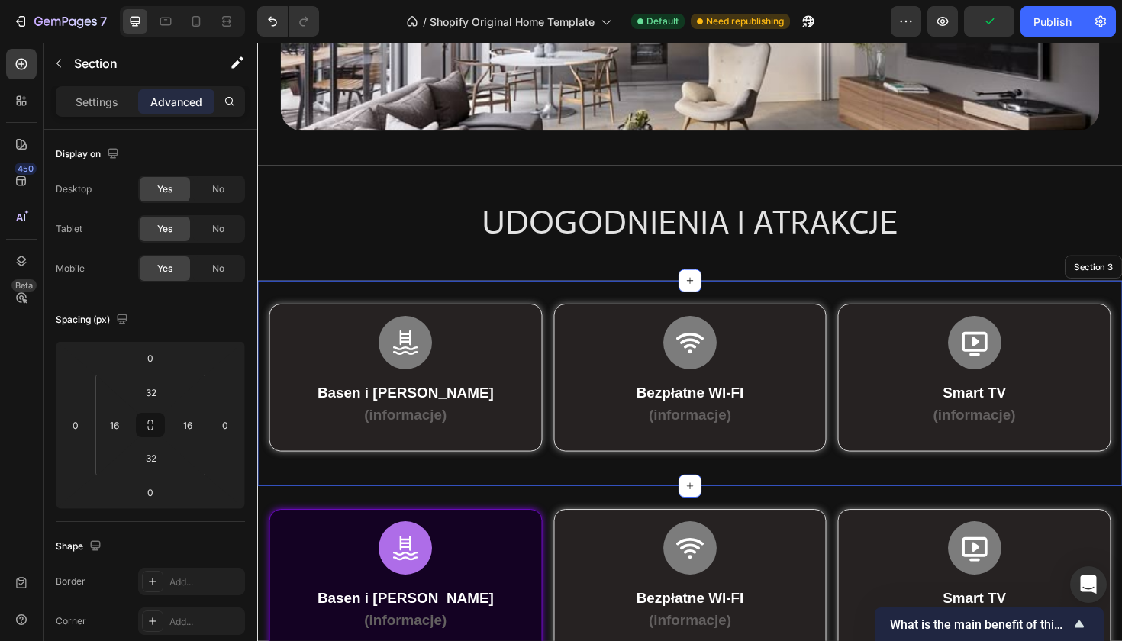
click at [1121, 352] on div "Icon Basen i Jacuzzi (informacje) Text Block Row Row Row Icon Bezpłatne WI-FI (…" at bounding box center [715, 404] width 916 height 218
click at [981, 152] on div "Drop element here Drop element here Hero Banner Row Section 1" at bounding box center [715, 8] width 916 height 328
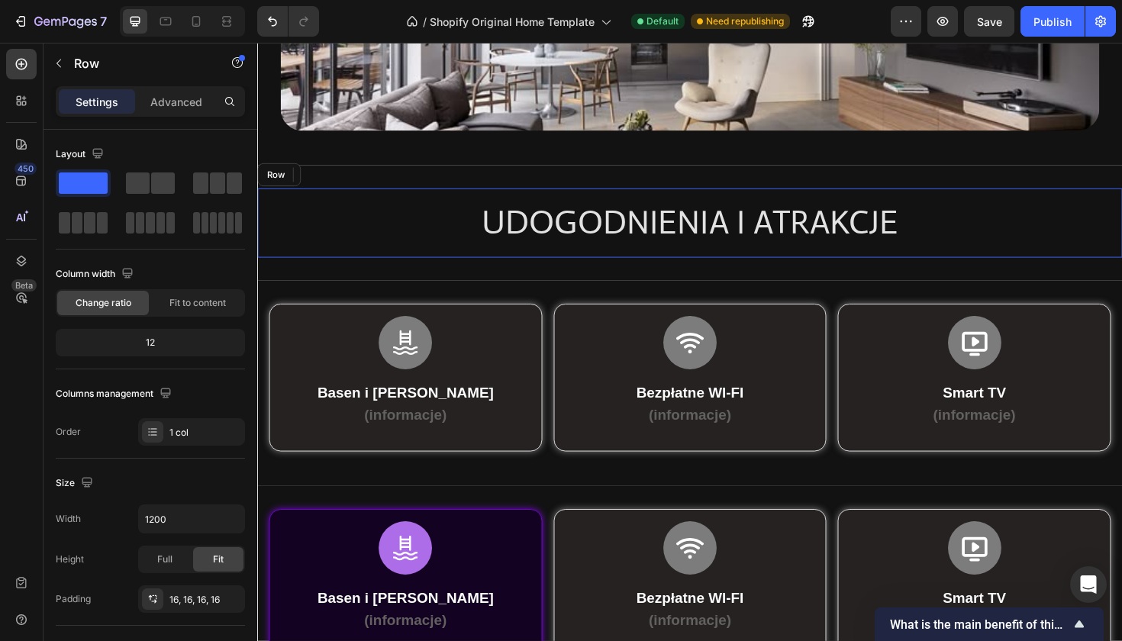
click at [1121, 228] on div "UDOGODNIENIA I ATRAKCJE Heading Row" at bounding box center [715, 233] width 916 height 73
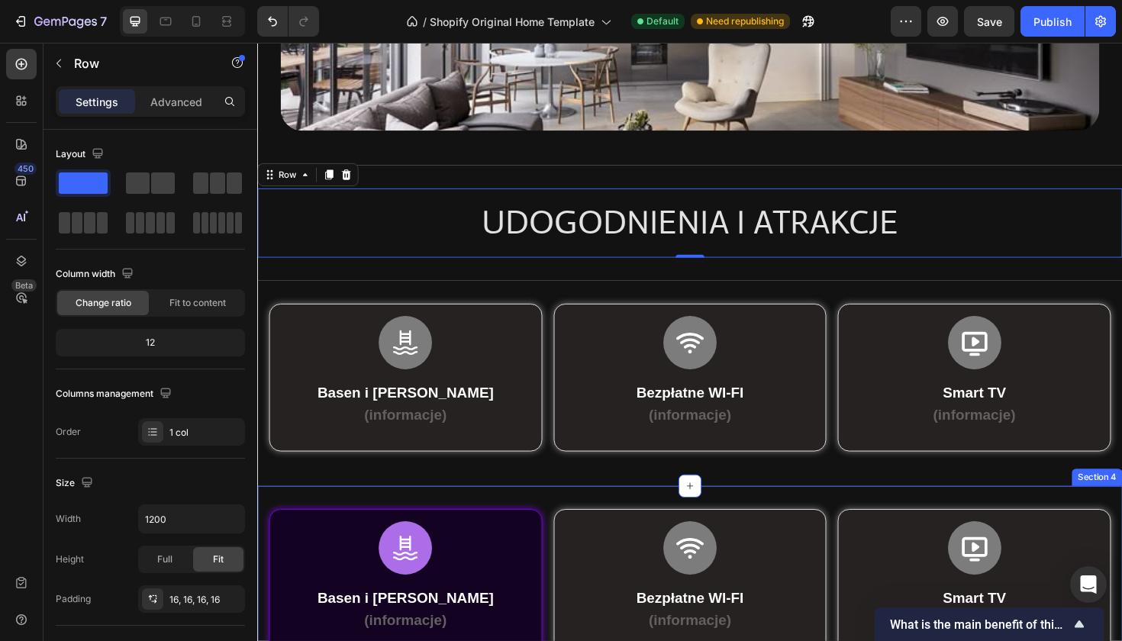
click at [543, 512] on div "Icon Basen i Jacuzzi (informacje) Text Block Row Row Row Icon Bezpłatne WI-FI (…" at bounding box center [715, 621] width 916 height 218
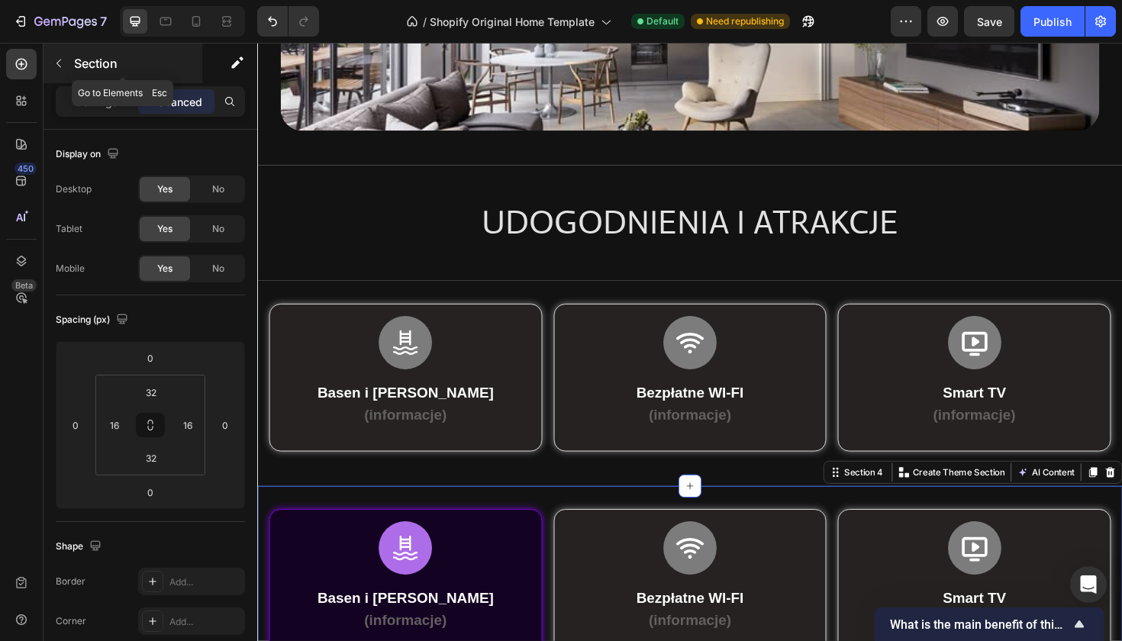
click at [67, 69] on button "button" at bounding box center [59, 63] width 24 height 24
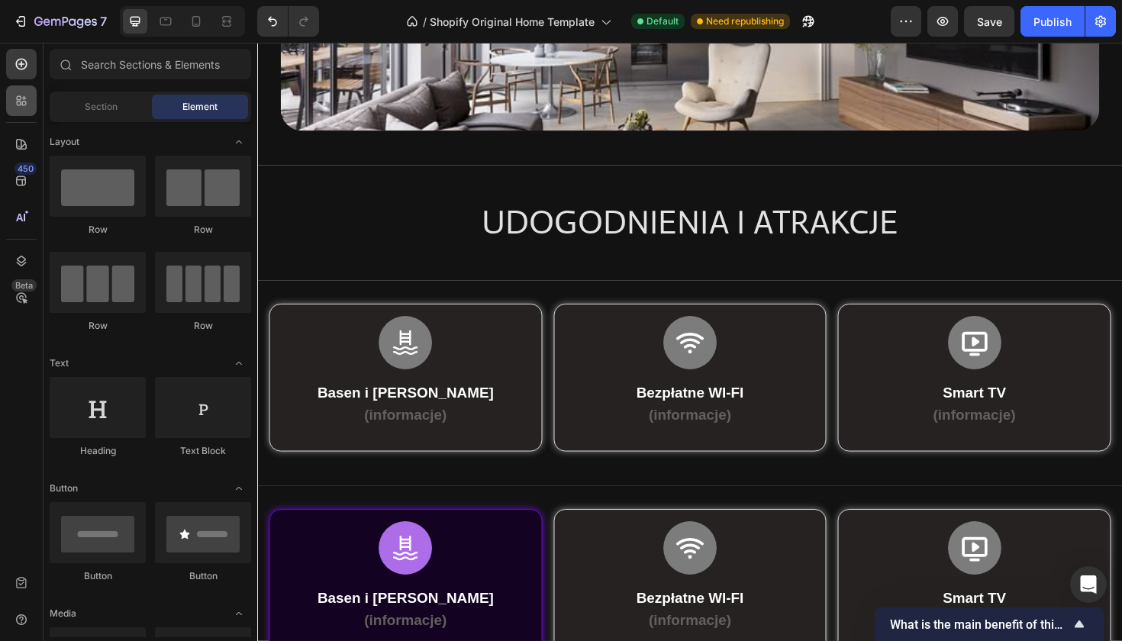
click at [25, 100] on icon at bounding box center [21, 100] width 15 height 15
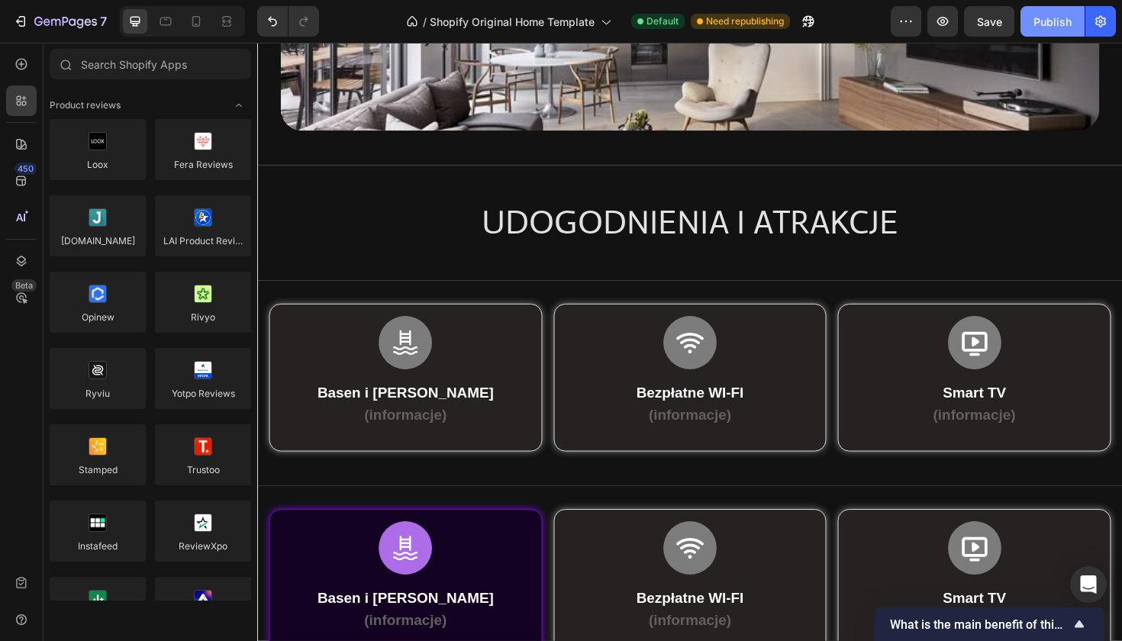
click at [1039, 27] on div "Publish" at bounding box center [1053, 22] width 38 height 16
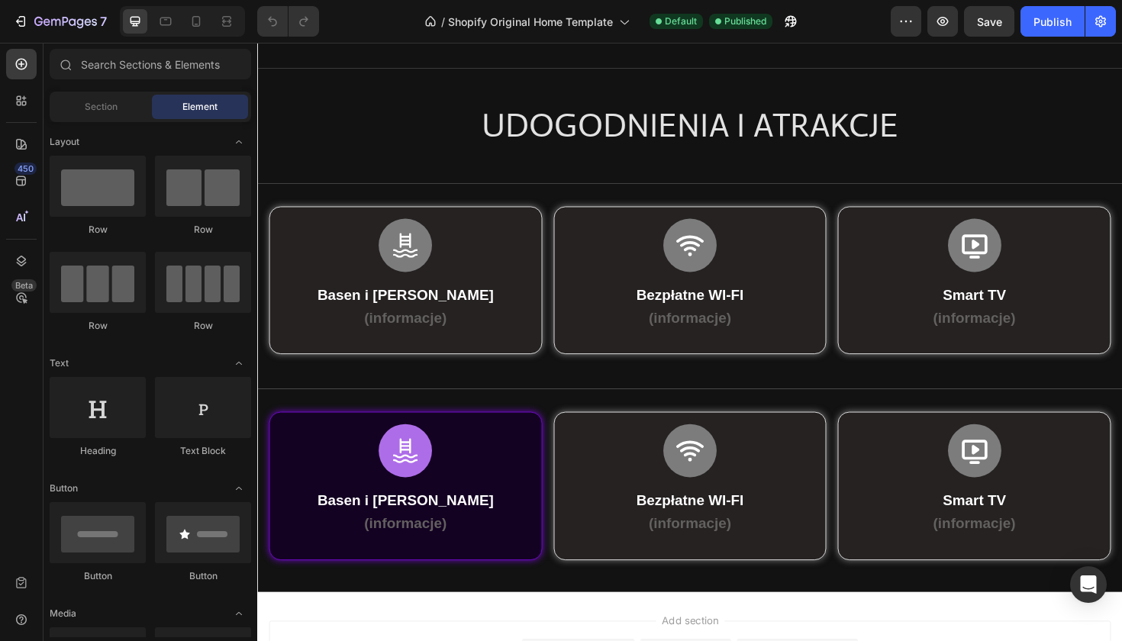
scroll to position [324, 0]
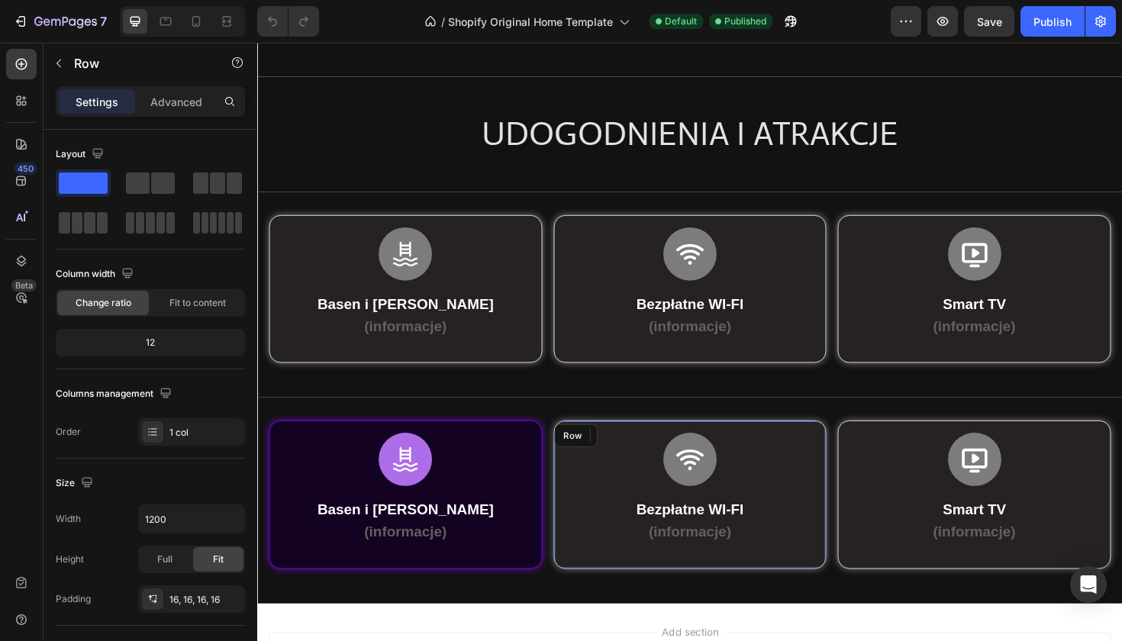
click at [642, 444] on div "Icon Bezpłatne WI-FI (informacje) Text Block Row Row" at bounding box center [715, 521] width 289 height 157
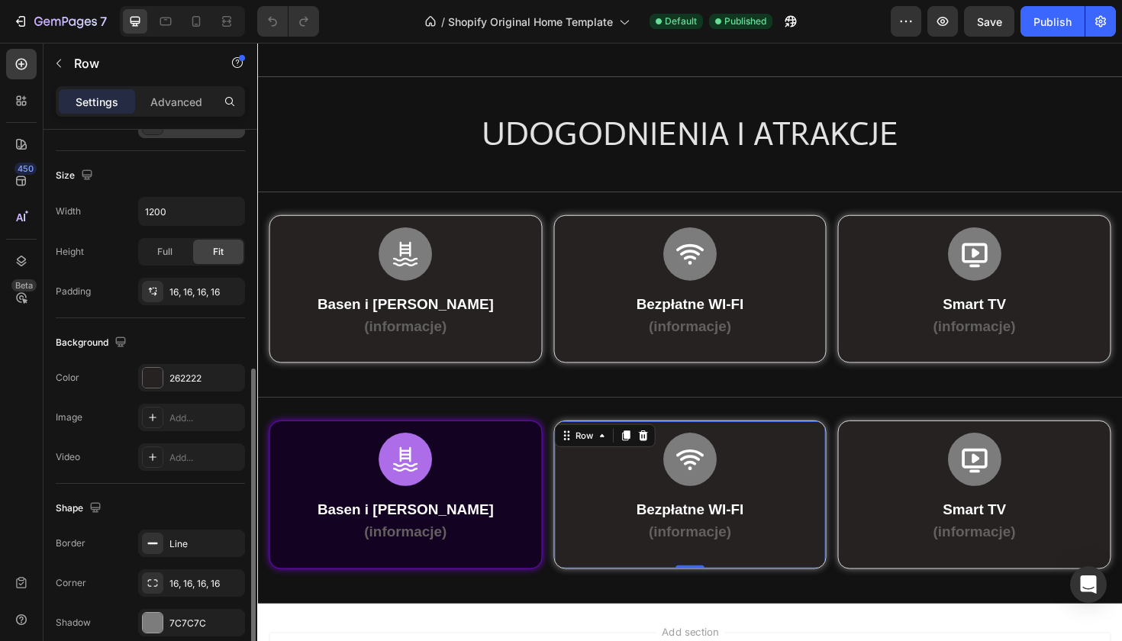
scroll to position [343, 0]
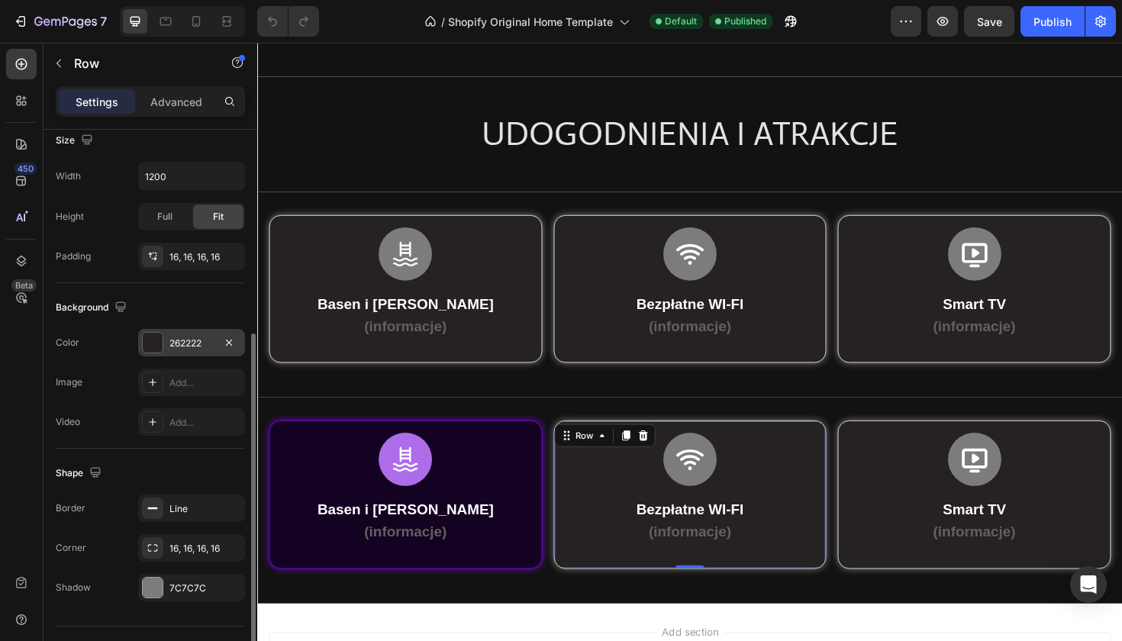
click at [158, 343] on div at bounding box center [153, 343] width 20 height 20
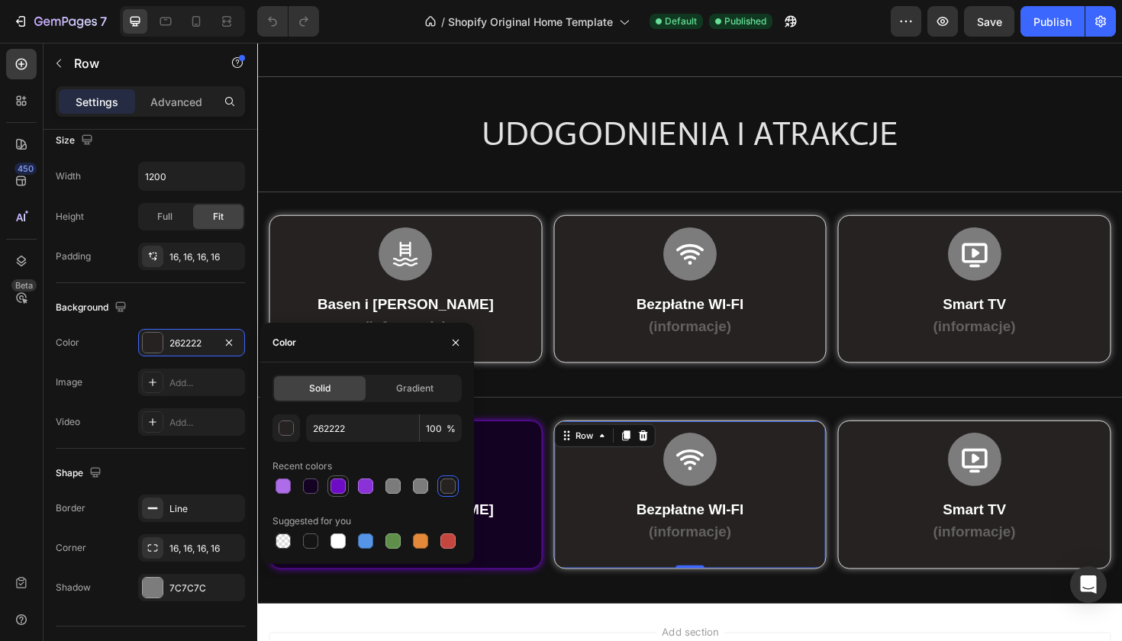
click at [340, 485] on div at bounding box center [338, 486] width 15 height 15
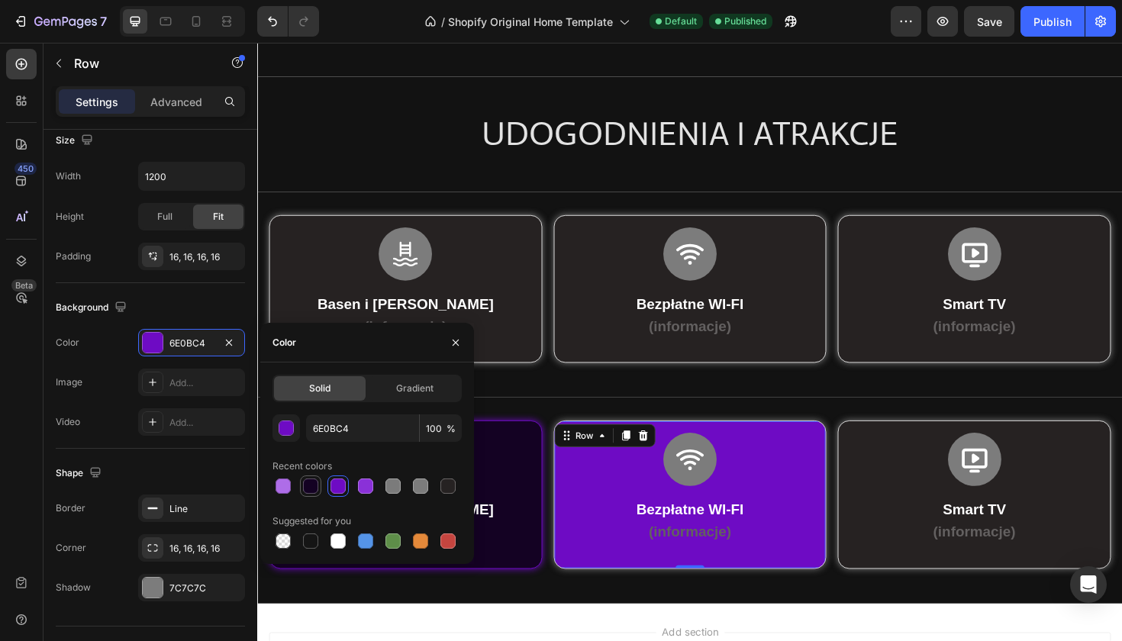
click at [309, 489] on div at bounding box center [310, 486] width 15 height 15
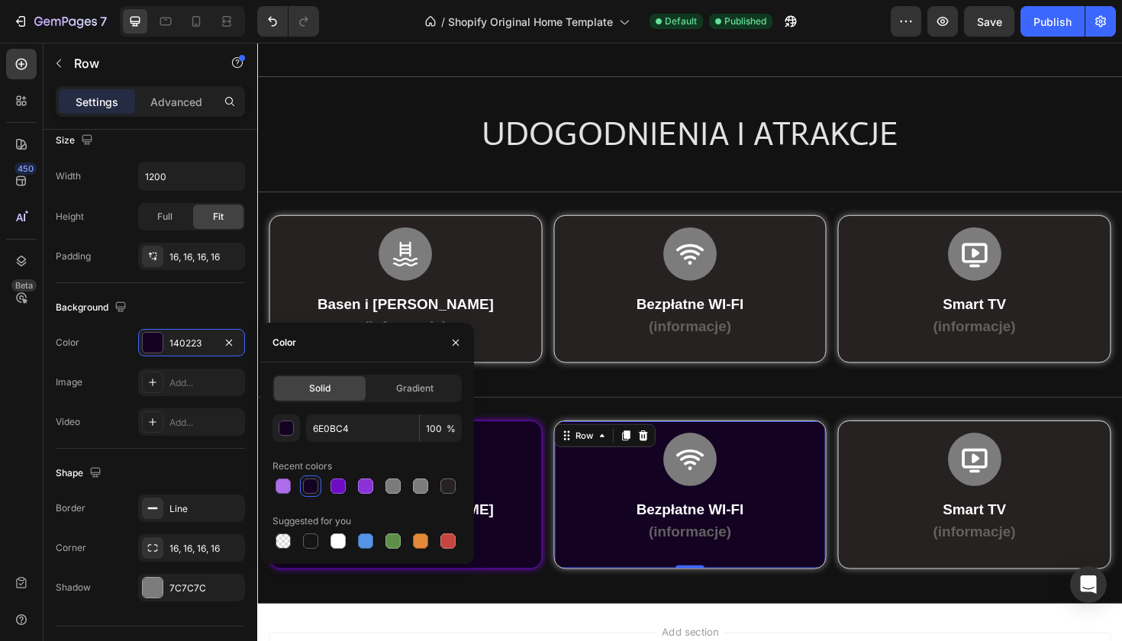
type input "140223"
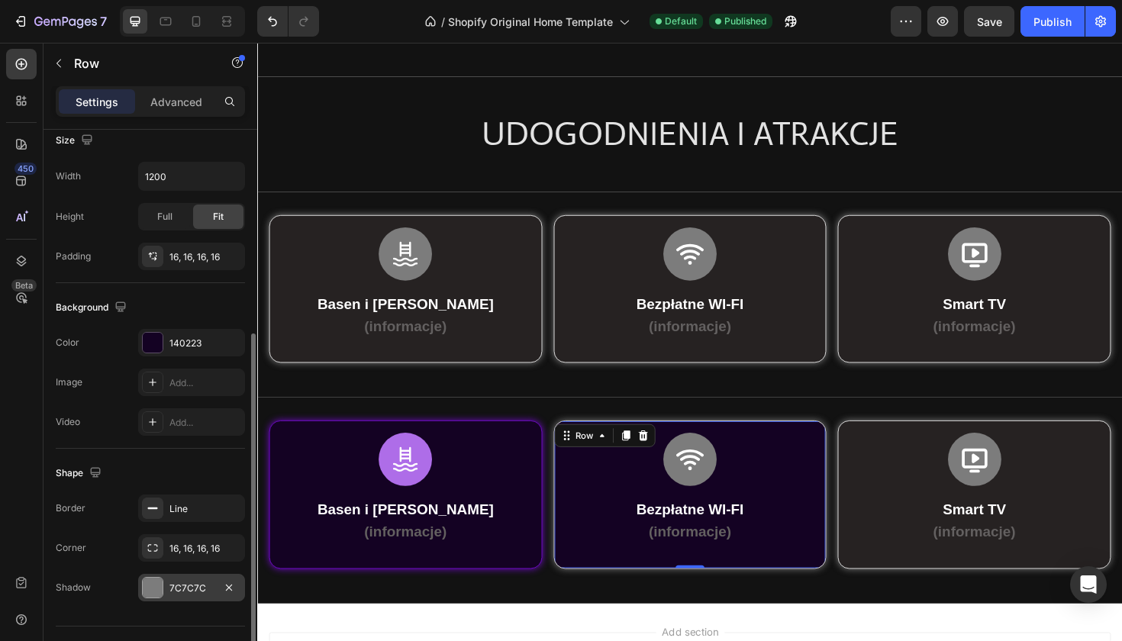
click at [155, 574] on div "7C7C7C" at bounding box center [191, 587] width 107 height 27
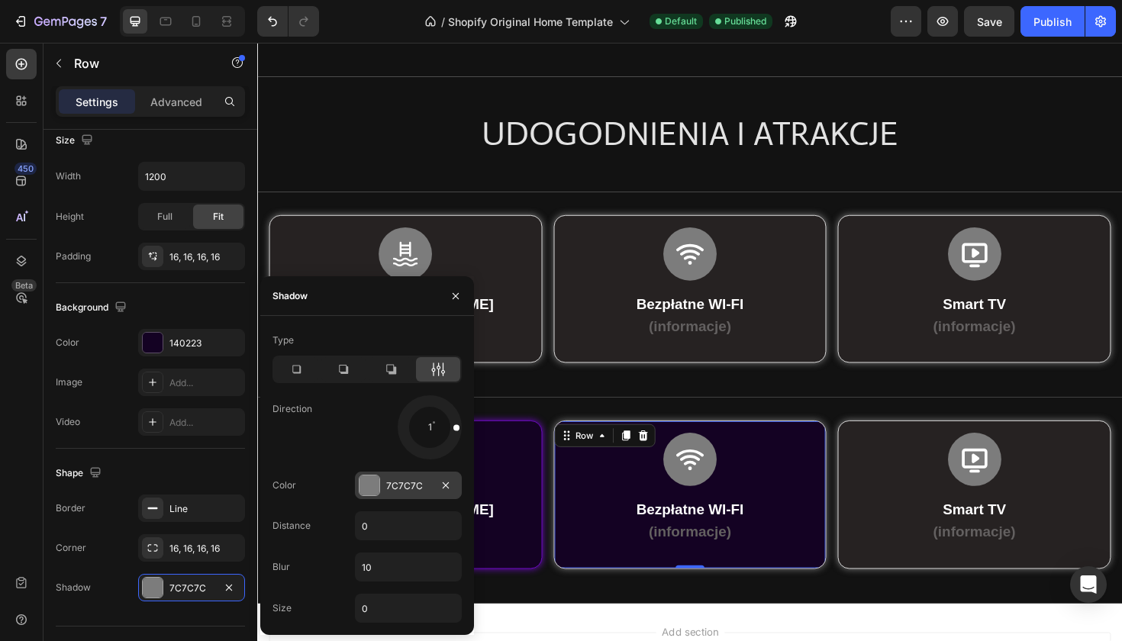
click at [358, 482] on div "7C7C7C" at bounding box center [408, 485] width 107 height 27
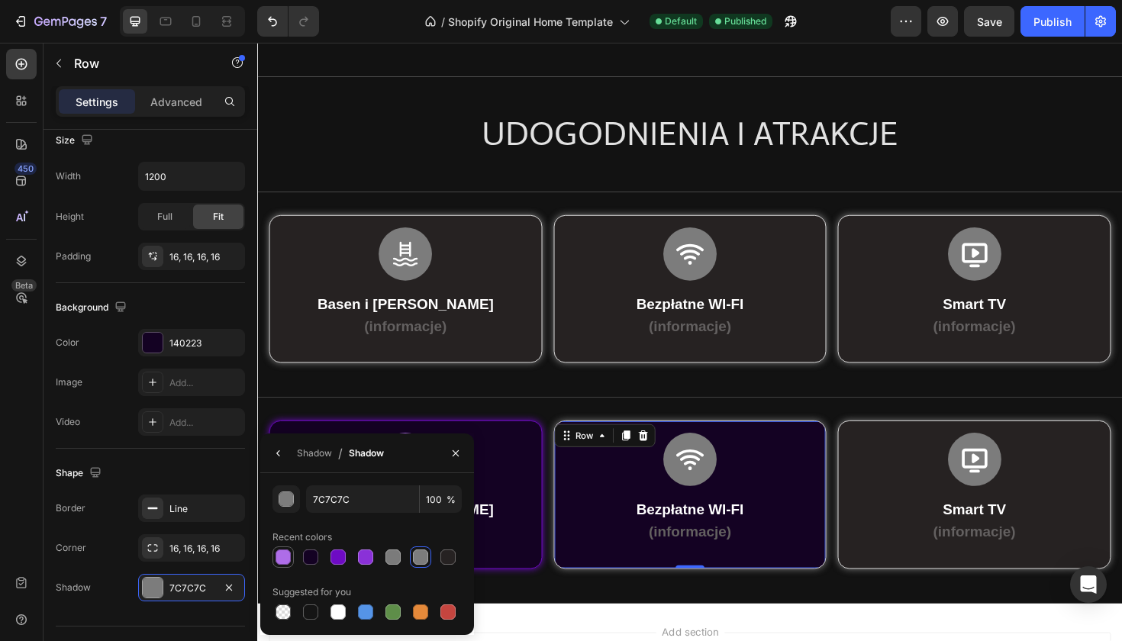
click at [289, 550] on div at bounding box center [283, 557] width 15 height 15
click at [337, 556] on div at bounding box center [338, 557] width 15 height 15
type input "6E0BC4"
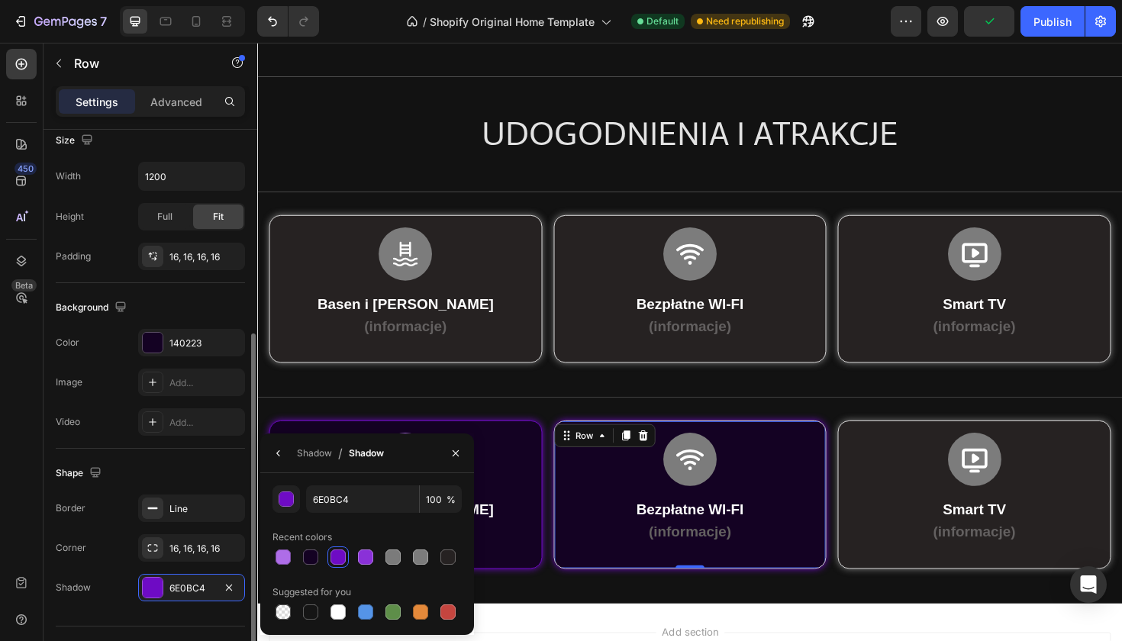
scroll to position [295, 0]
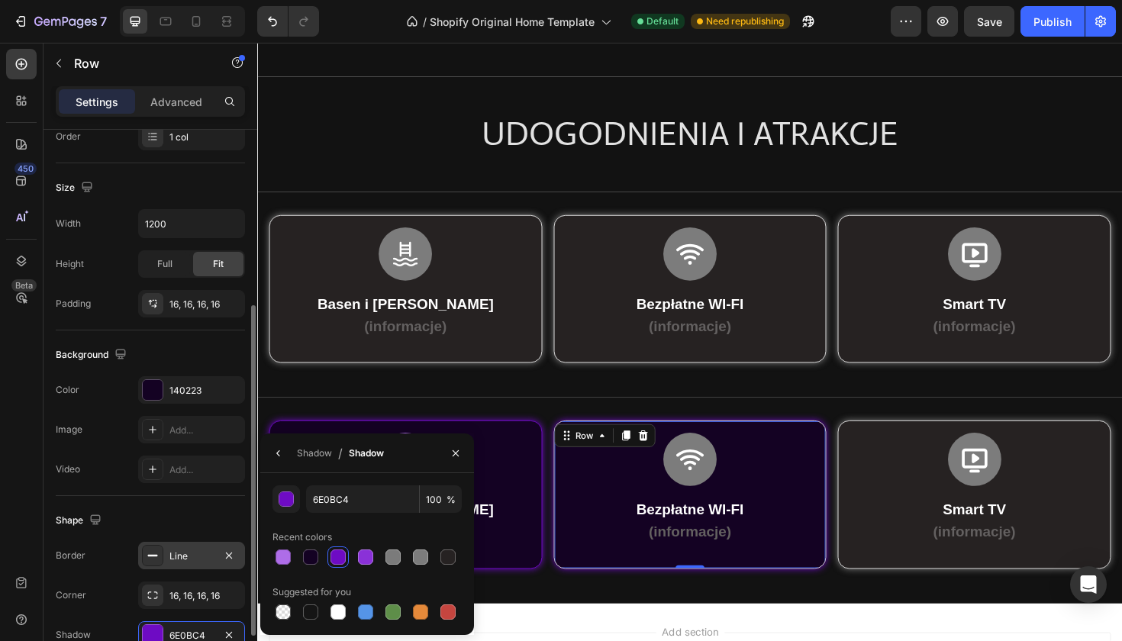
click at [199, 556] on div "Line" at bounding box center [191, 557] width 44 height 14
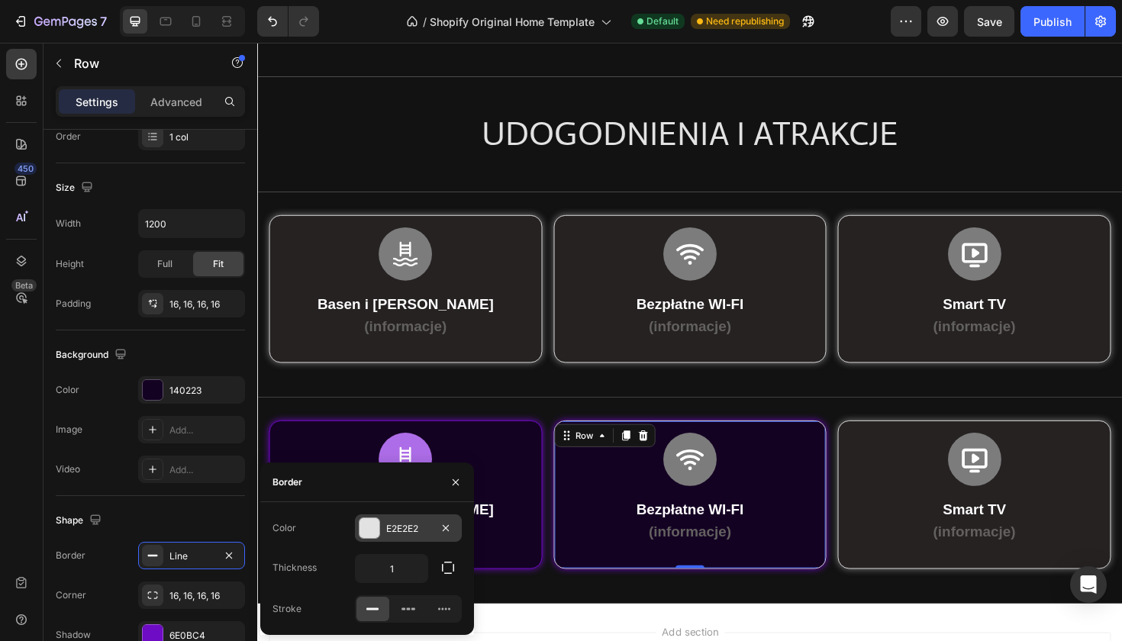
click at [376, 534] on div at bounding box center [370, 528] width 20 height 20
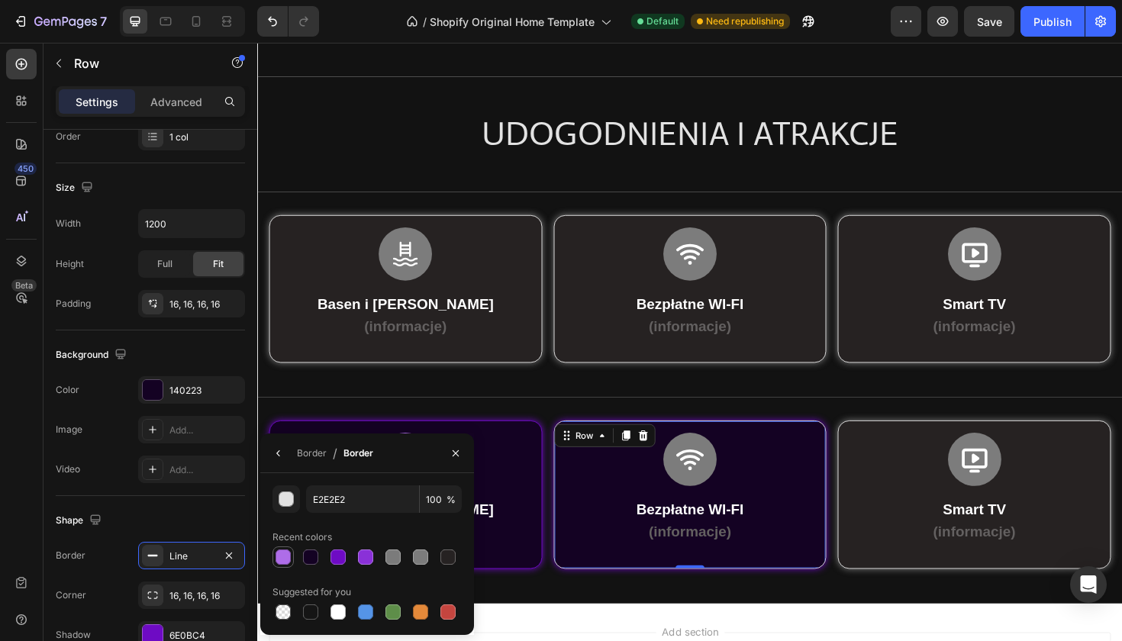
click at [287, 554] on div at bounding box center [283, 557] width 15 height 15
click at [340, 558] on div at bounding box center [338, 557] width 15 height 15
type input "6E0BC4"
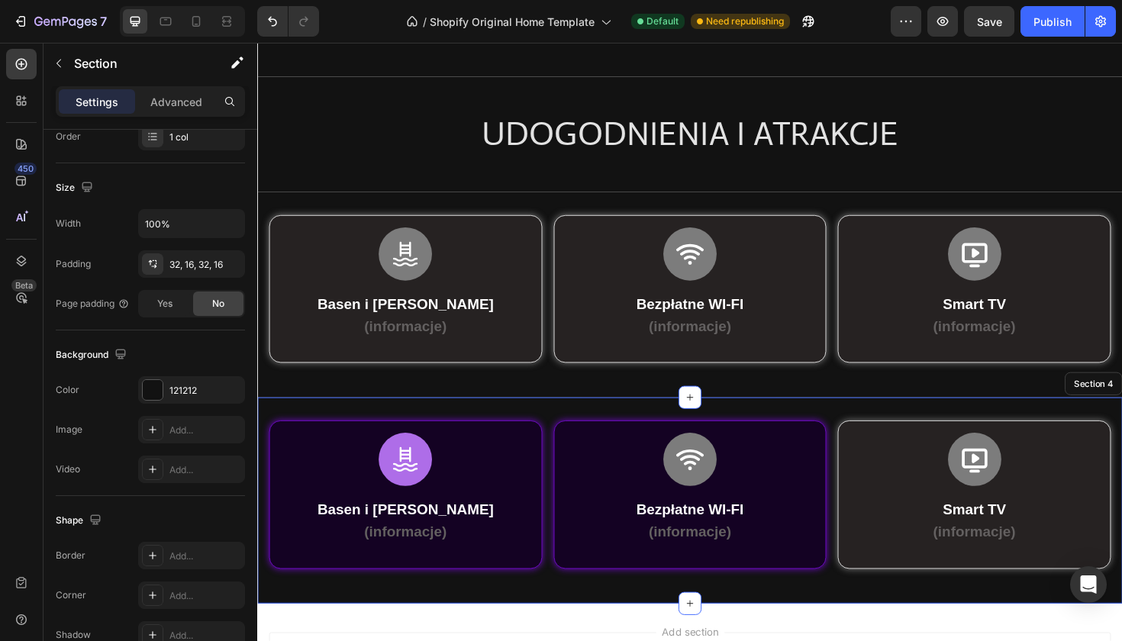
click at [541, 424] on div "Icon Basen i Jacuzzi (informacje) Text Block Row Row Row Icon Bezpłatne WI-FI (…" at bounding box center [715, 527] width 916 height 218
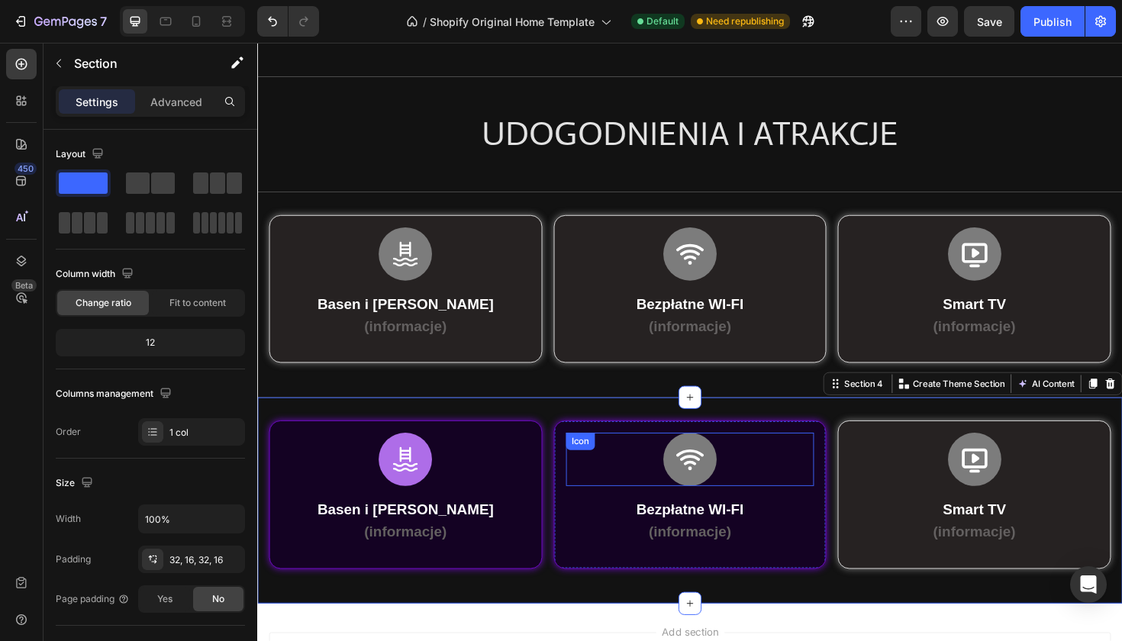
click at [663, 475] on div "Icon" at bounding box center [715, 484] width 263 height 56
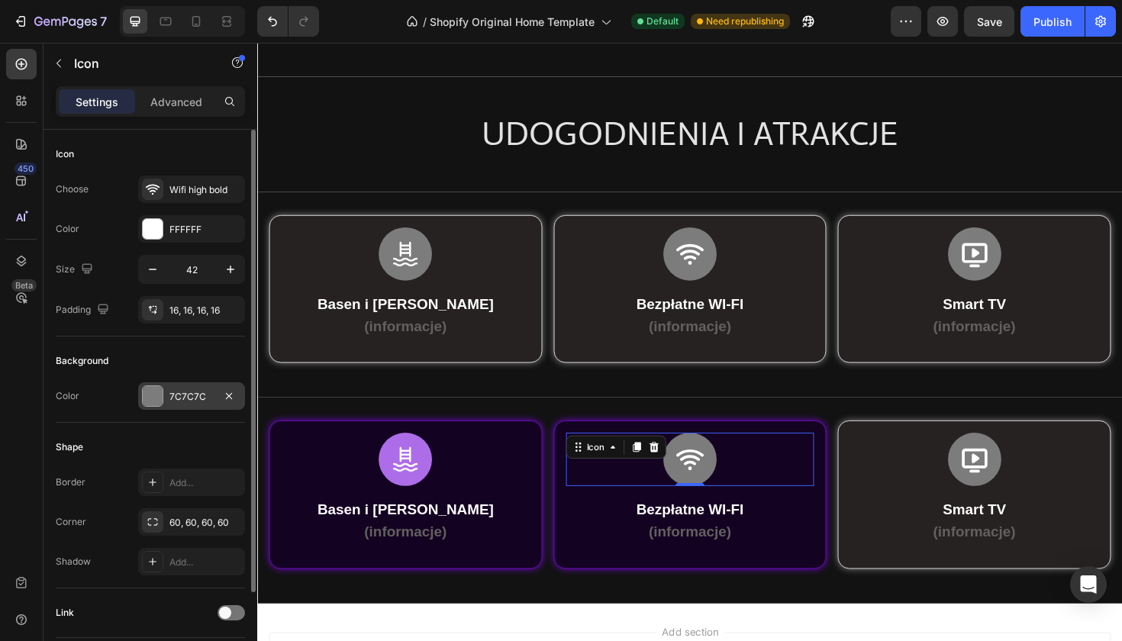
click at [155, 387] on div at bounding box center [153, 396] width 20 height 20
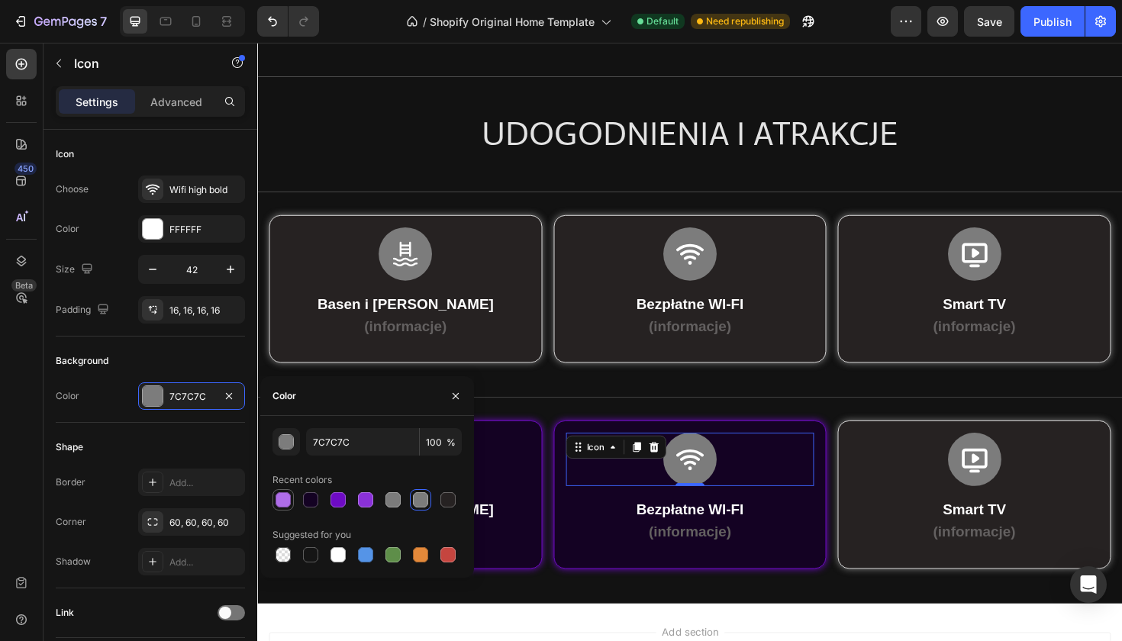
click at [285, 501] on div at bounding box center [283, 499] width 15 height 15
type input "AE6DE8"
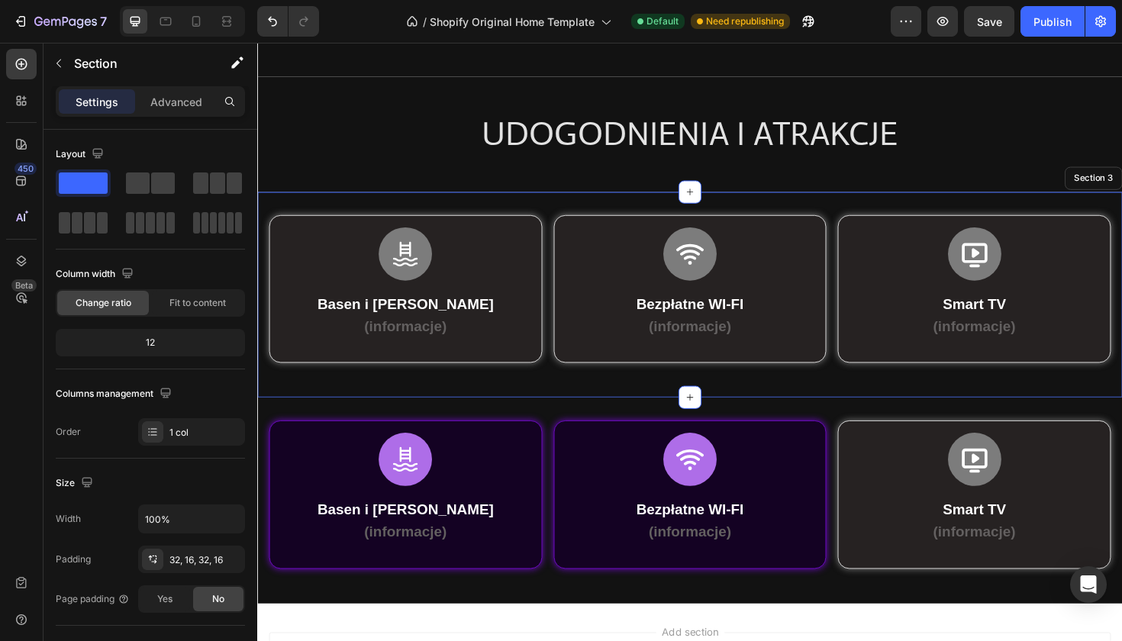
click at [548, 398] on div "Icon Basen i Jacuzzi (informacje) Text Block Row Row Row Icon Bezpłatne WI-FI (…" at bounding box center [715, 310] width 916 height 218
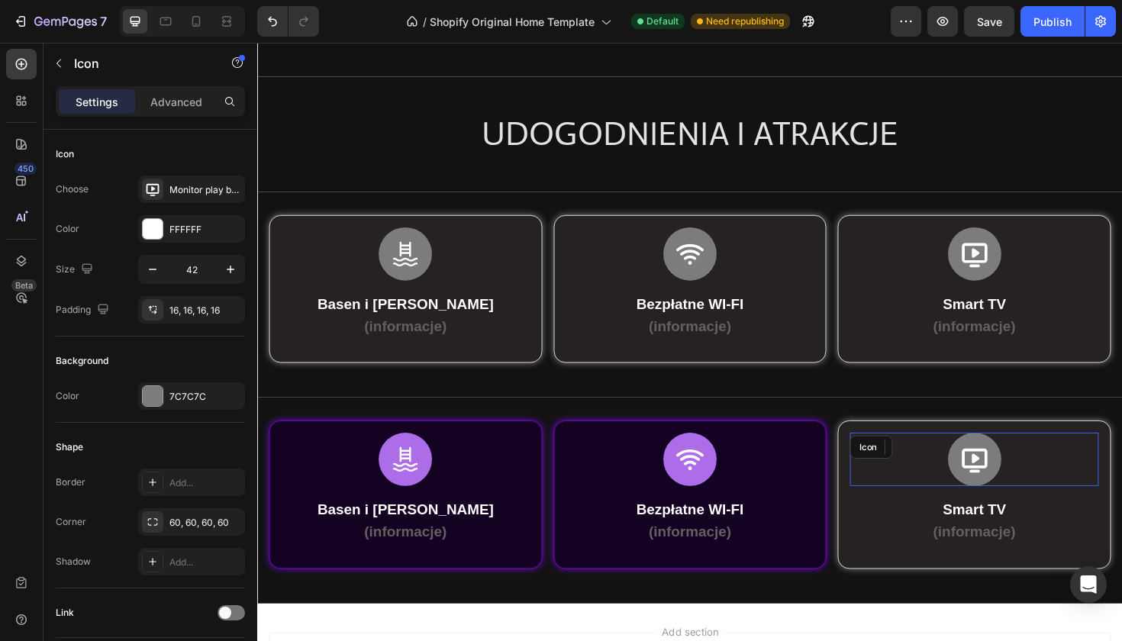
click at [977, 486] on div "Icon" at bounding box center [1016, 484] width 263 height 56
click at [146, 399] on div at bounding box center [153, 396] width 20 height 20
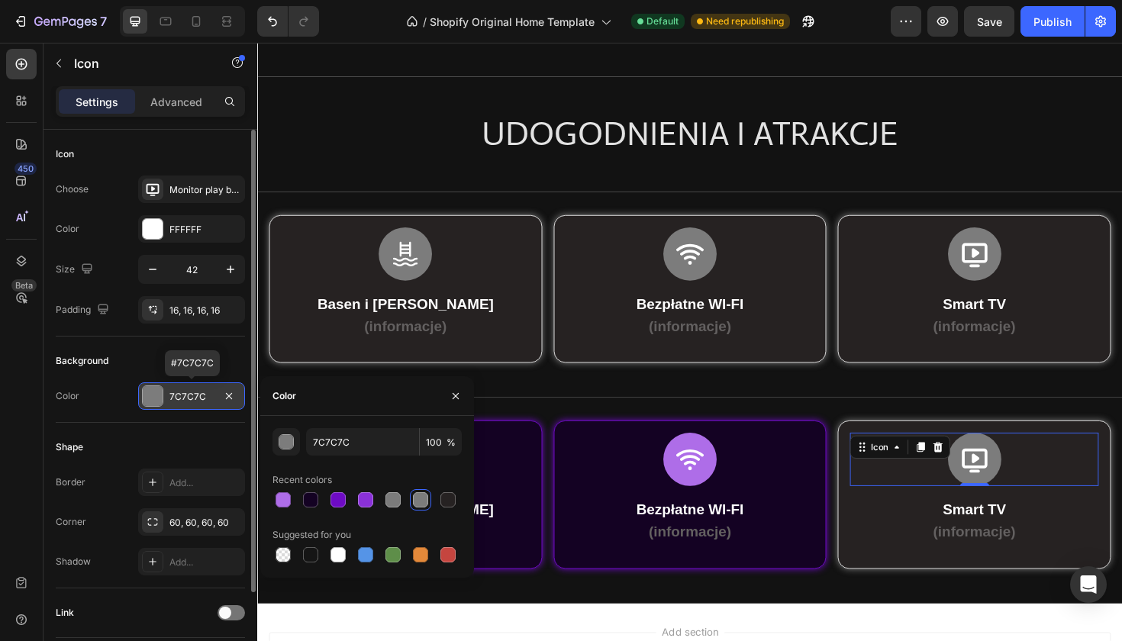
click at [154, 398] on div at bounding box center [153, 396] width 20 height 20
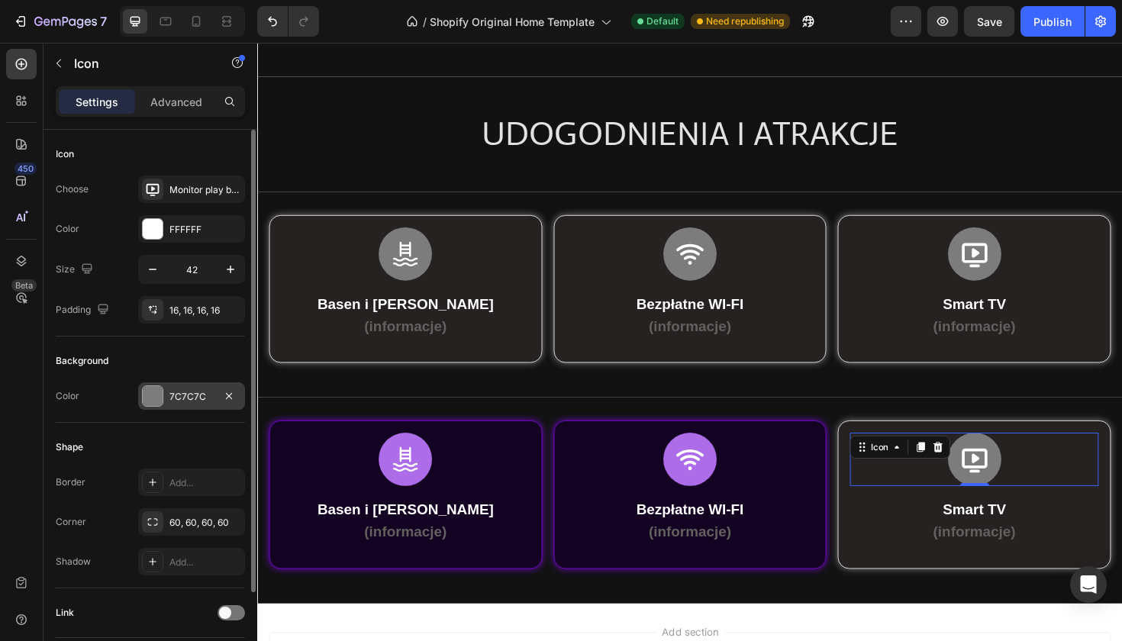
click at [147, 389] on div at bounding box center [153, 396] width 20 height 20
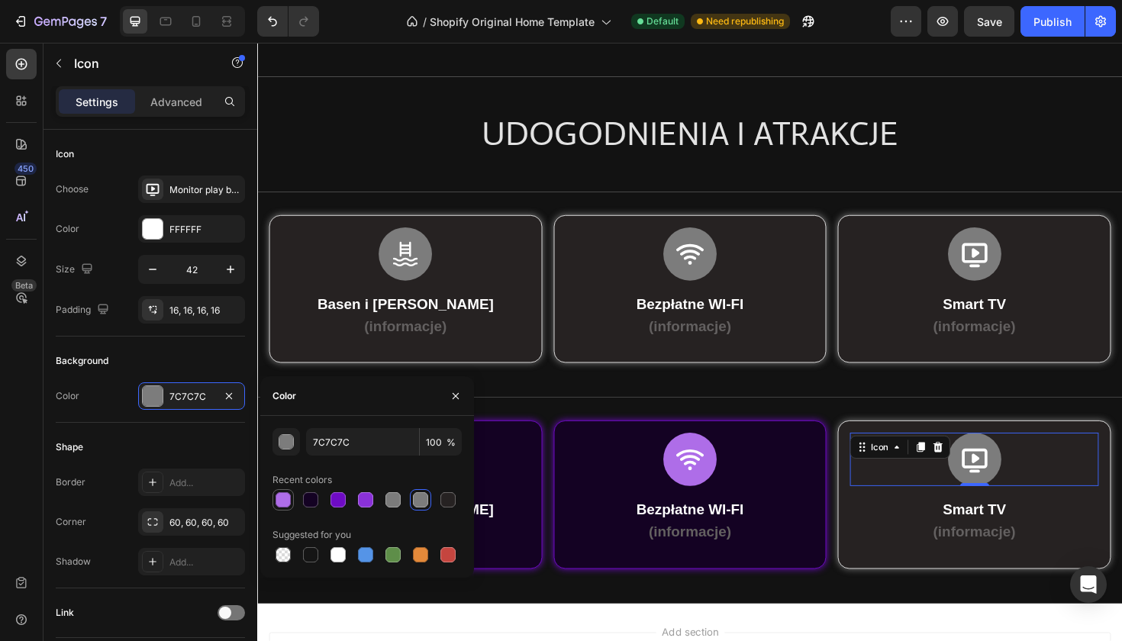
click at [283, 499] on div at bounding box center [283, 499] width 15 height 15
type input "AE6DE8"
click at [889, 449] on div "Row" at bounding box center [888, 453] width 25 height 14
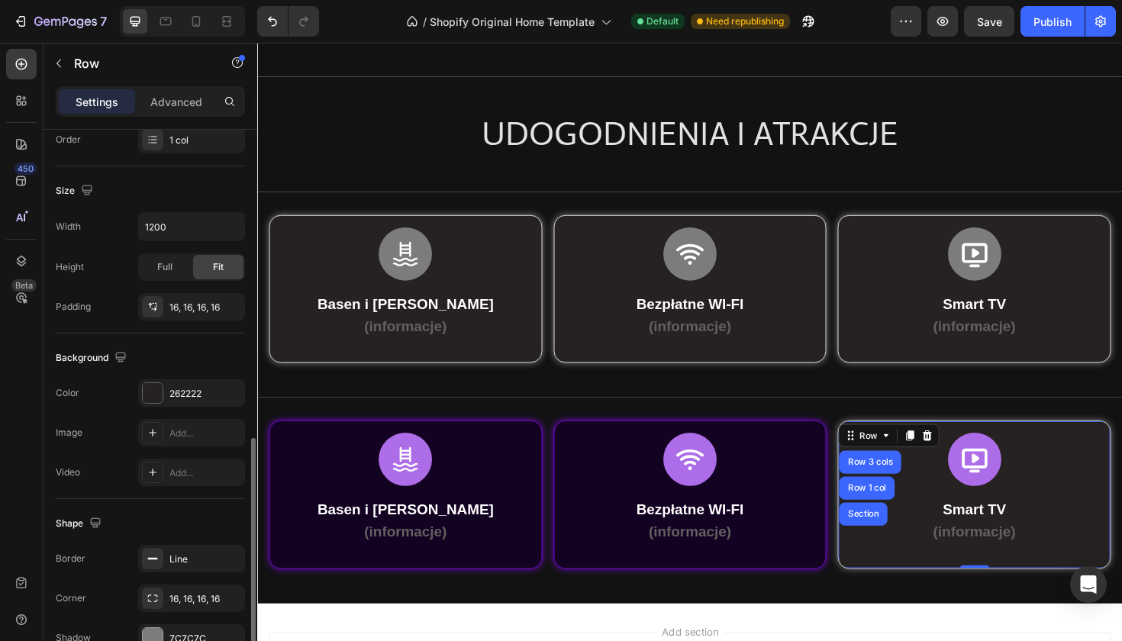
scroll to position [376, 0]
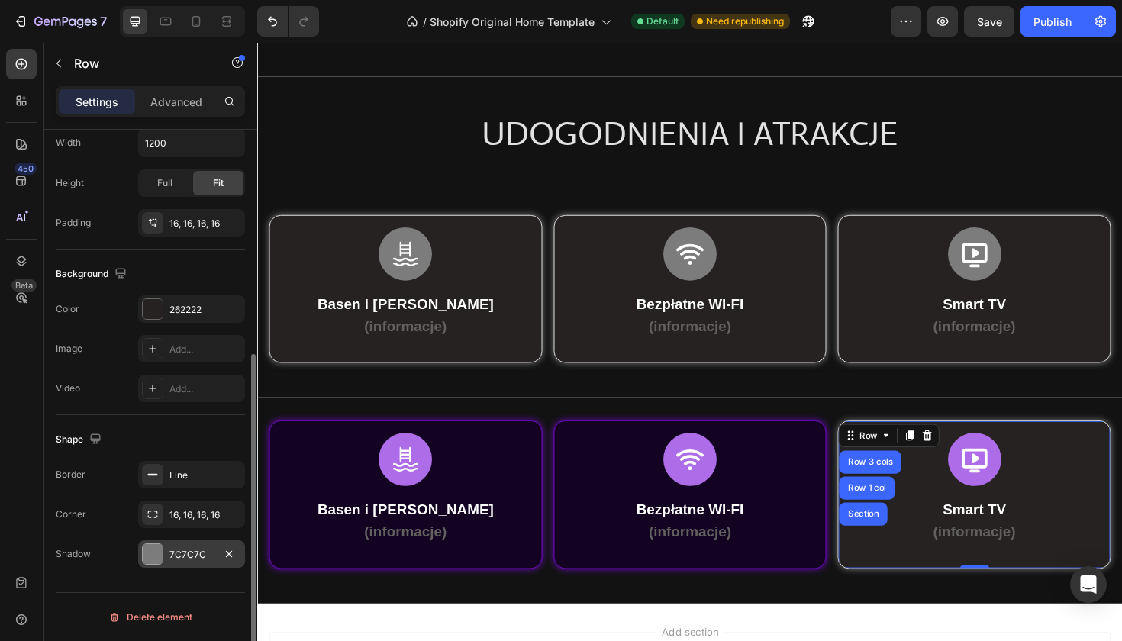
click at [158, 556] on div at bounding box center [153, 554] width 20 height 20
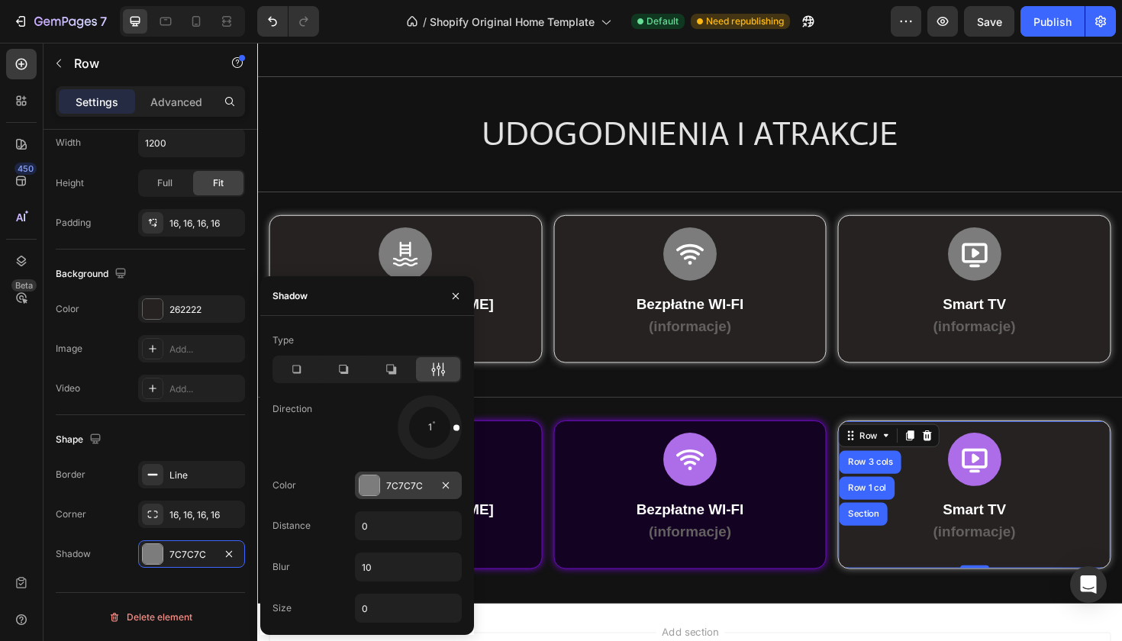
click at [377, 482] on div at bounding box center [370, 486] width 20 height 20
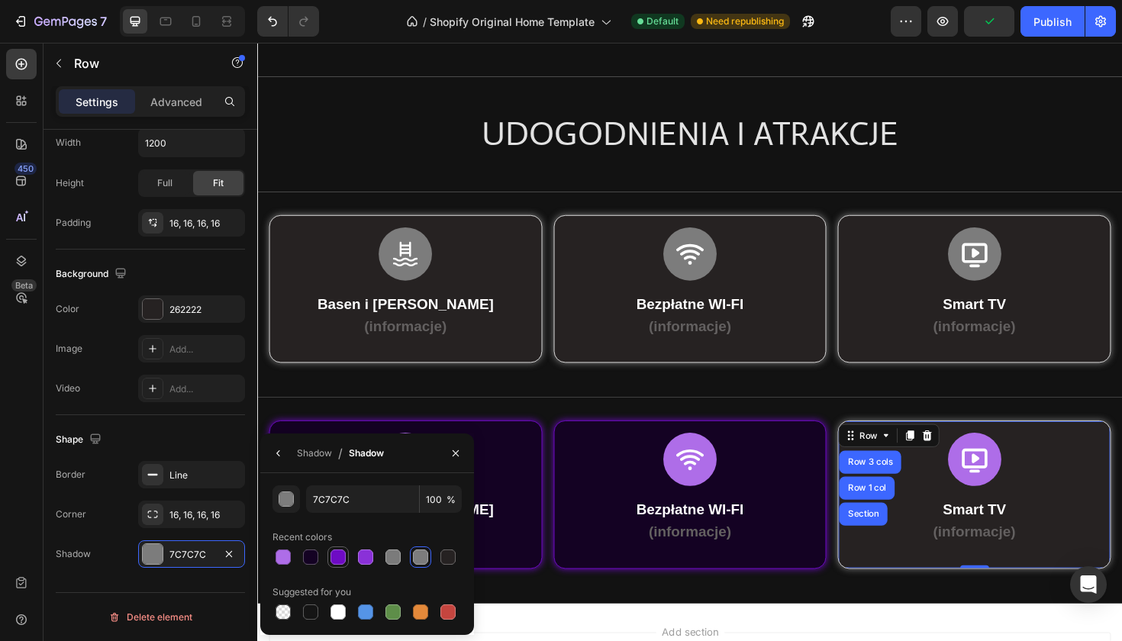
click at [341, 559] on div at bounding box center [338, 557] width 15 height 15
type input "6E0BC4"
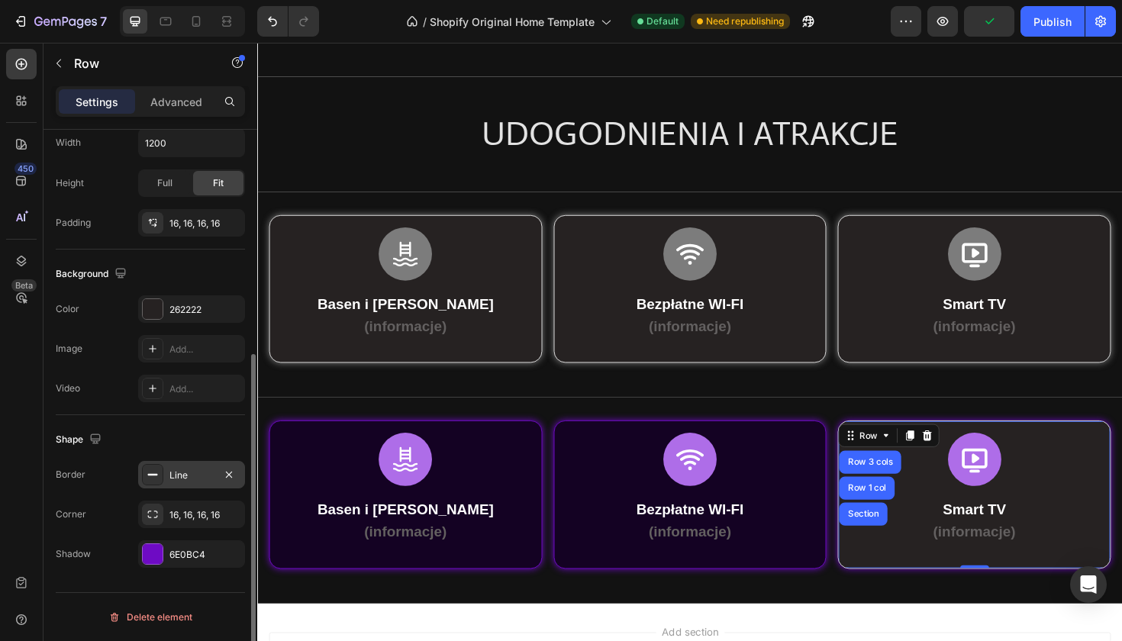
click at [144, 473] on div at bounding box center [152, 474] width 21 height 21
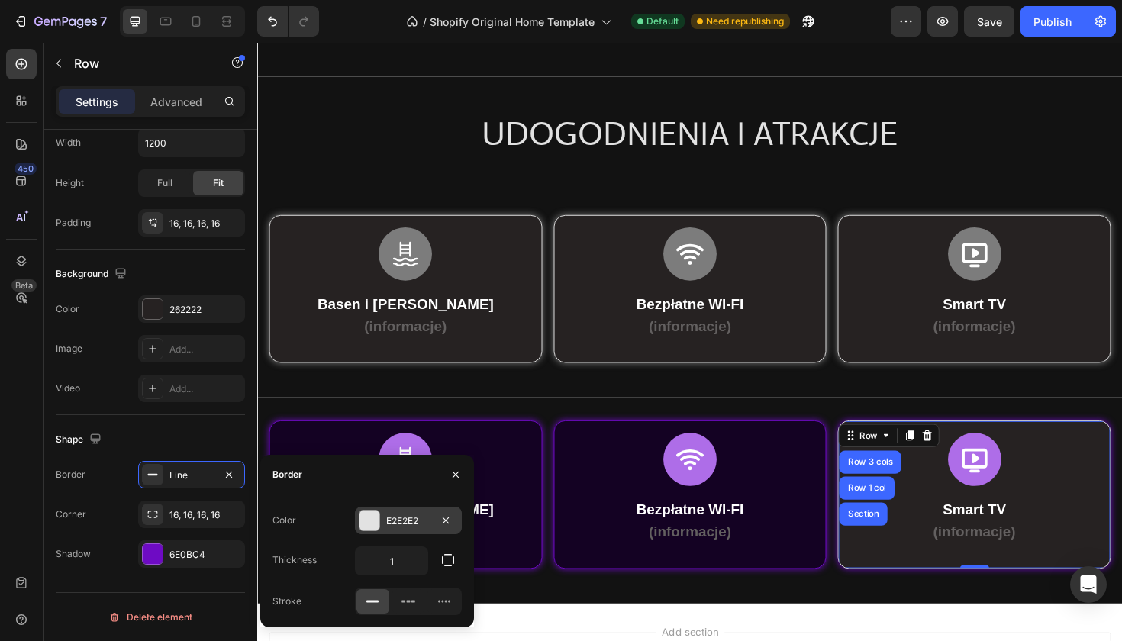
click at [371, 528] on div at bounding box center [370, 521] width 20 height 20
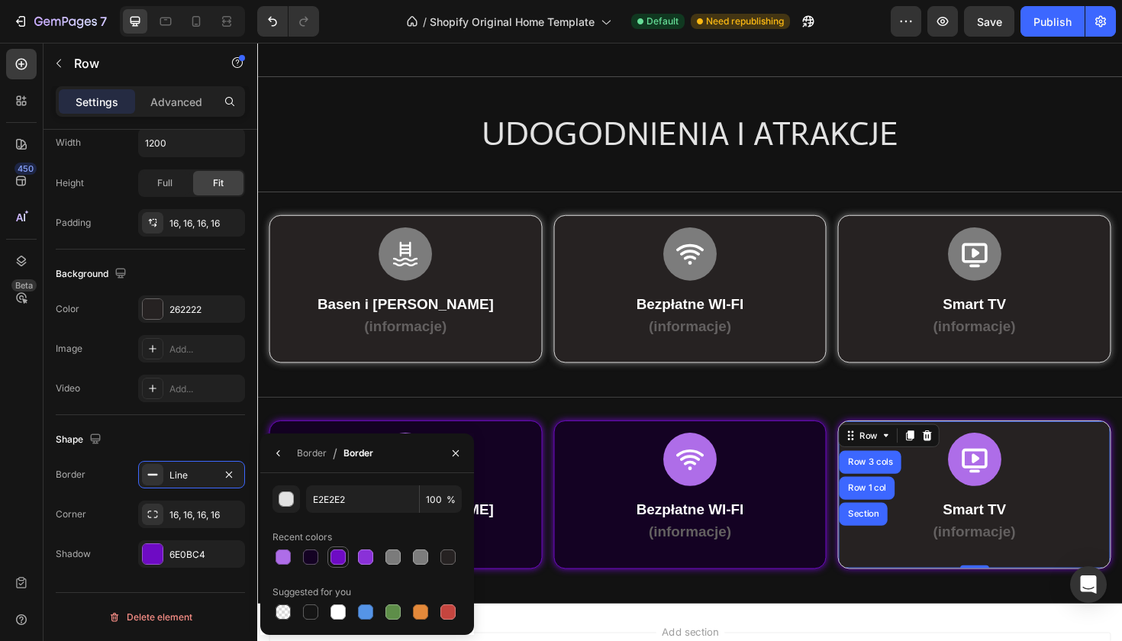
click at [333, 560] on div at bounding box center [338, 557] width 15 height 15
type input "6E0BC4"
click at [189, 433] on div "Shape" at bounding box center [150, 439] width 189 height 24
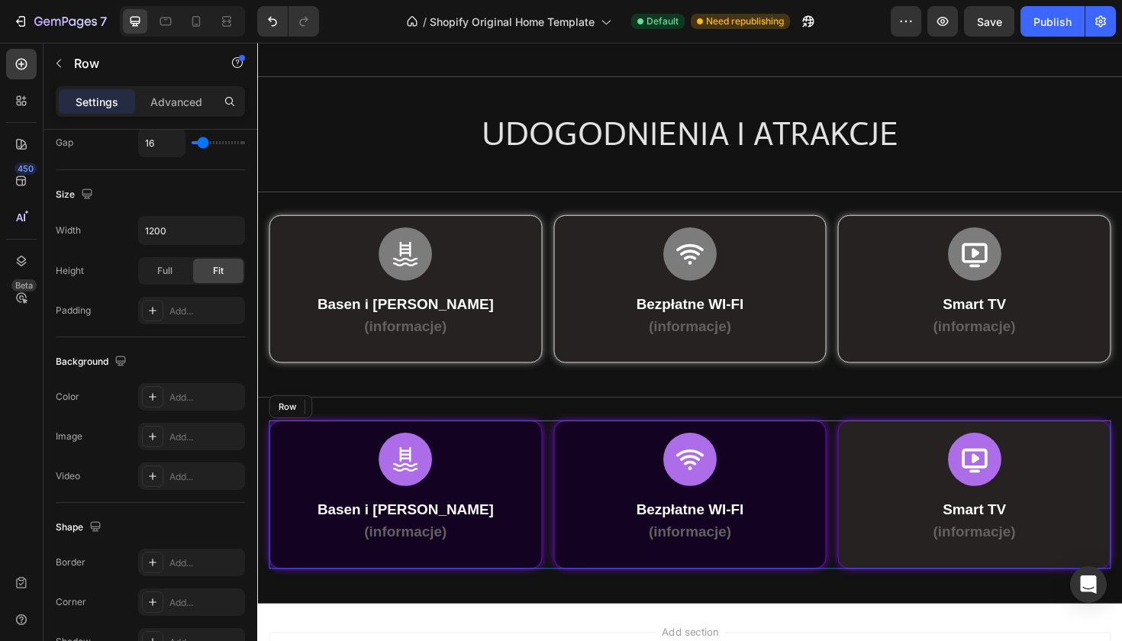
click at [563, 446] on div "Icon Basen i Jacuzzi (informacje) Text Block Row Row Row Icon Bezpłatne WI-FI (…" at bounding box center [715, 521] width 892 height 157
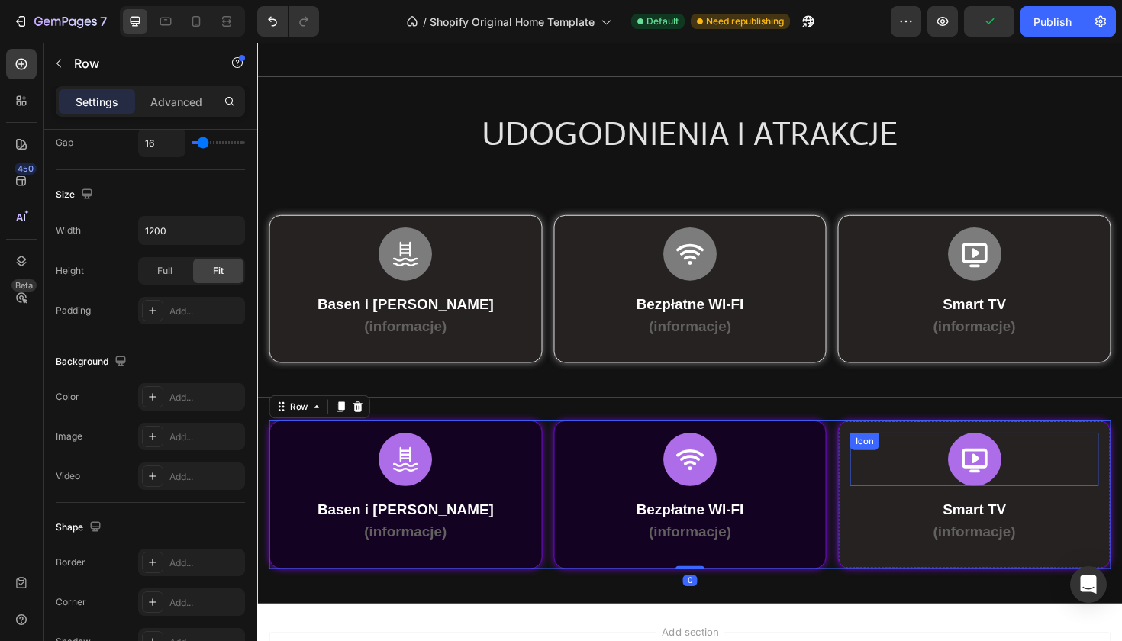
click at [892, 476] on div "Icon" at bounding box center [1016, 484] width 263 height 56
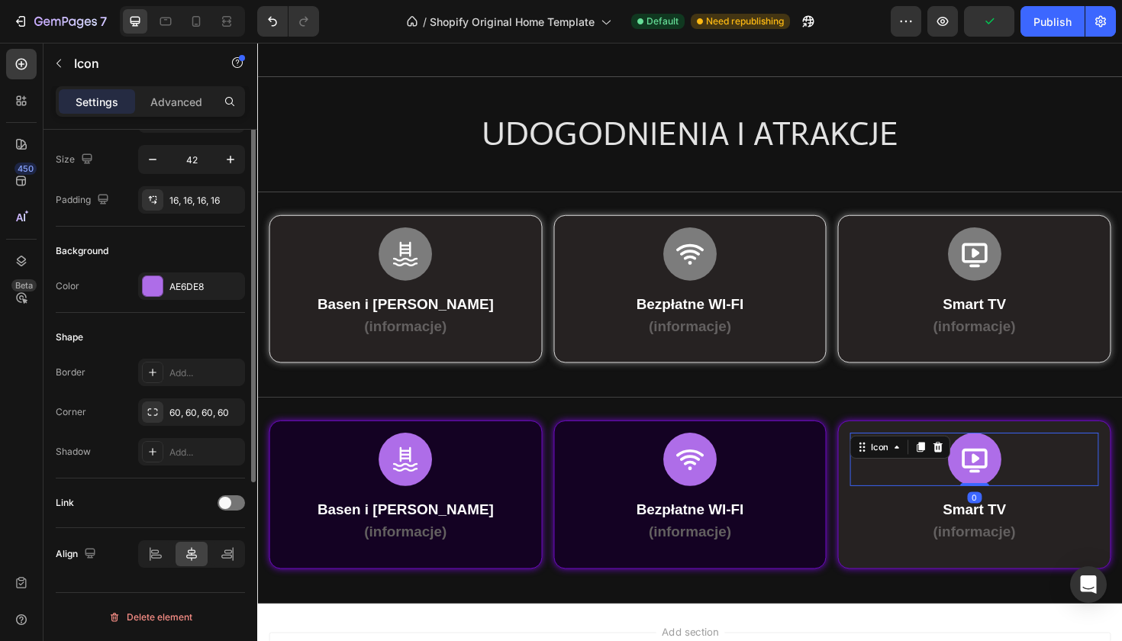
scroll to position [0, 0]
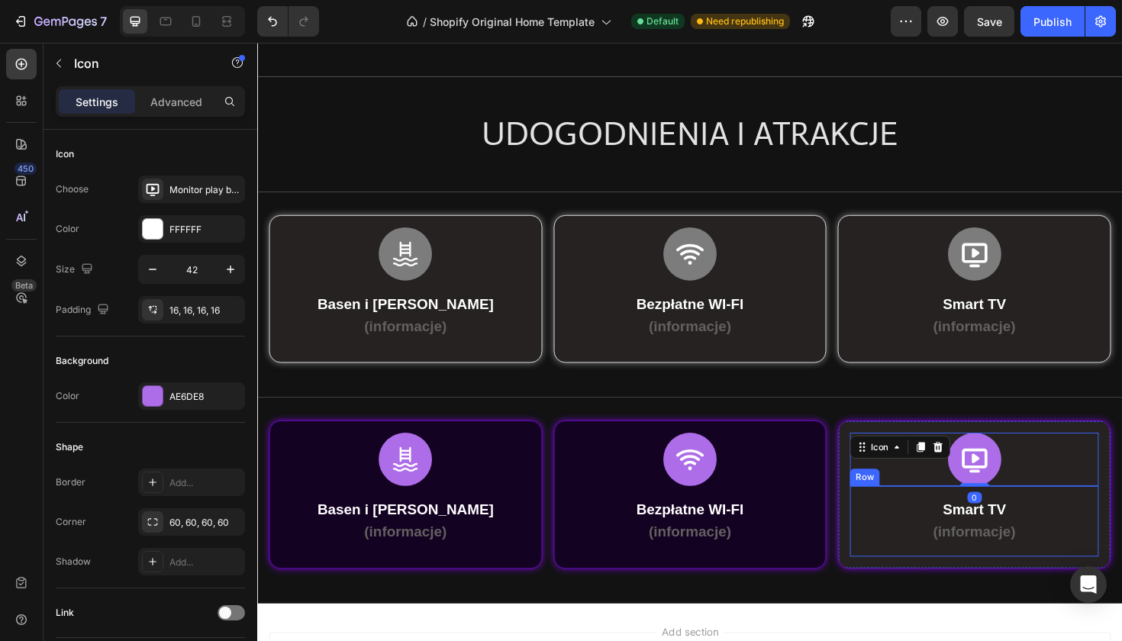
click at [898, 566] on div "Smart TV (informacje)" at bounding box center [1016, 549] width 239 height 50
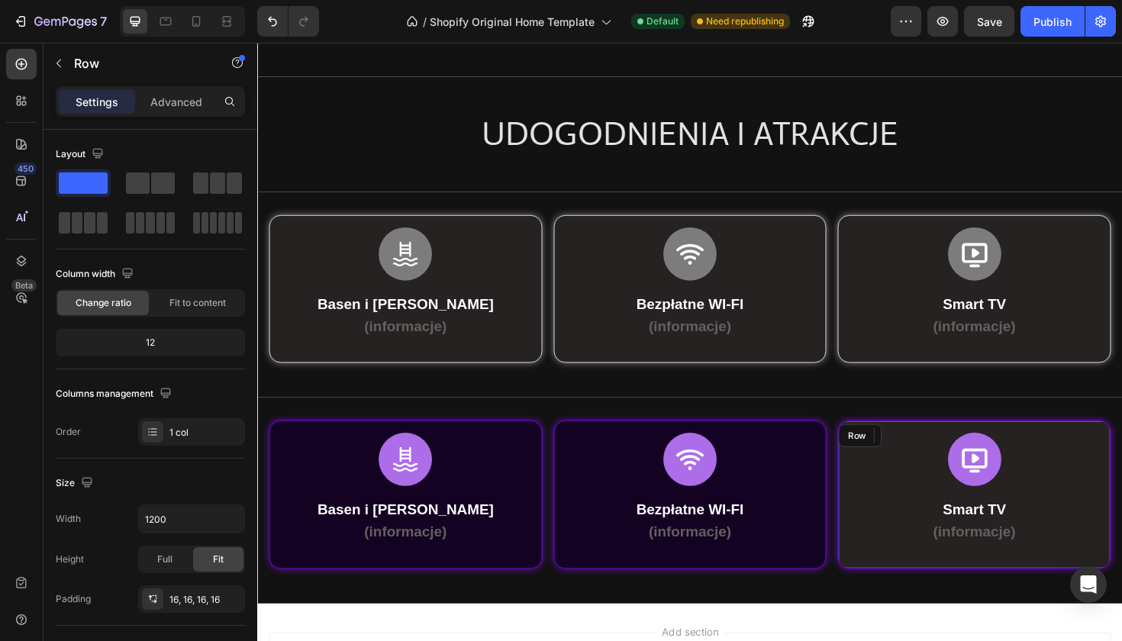
click at [884, 546] on div "Icon Smart TV (informacje) Text Block 0 Row Row" at bounding box center [1016, 521] width 289 height 157
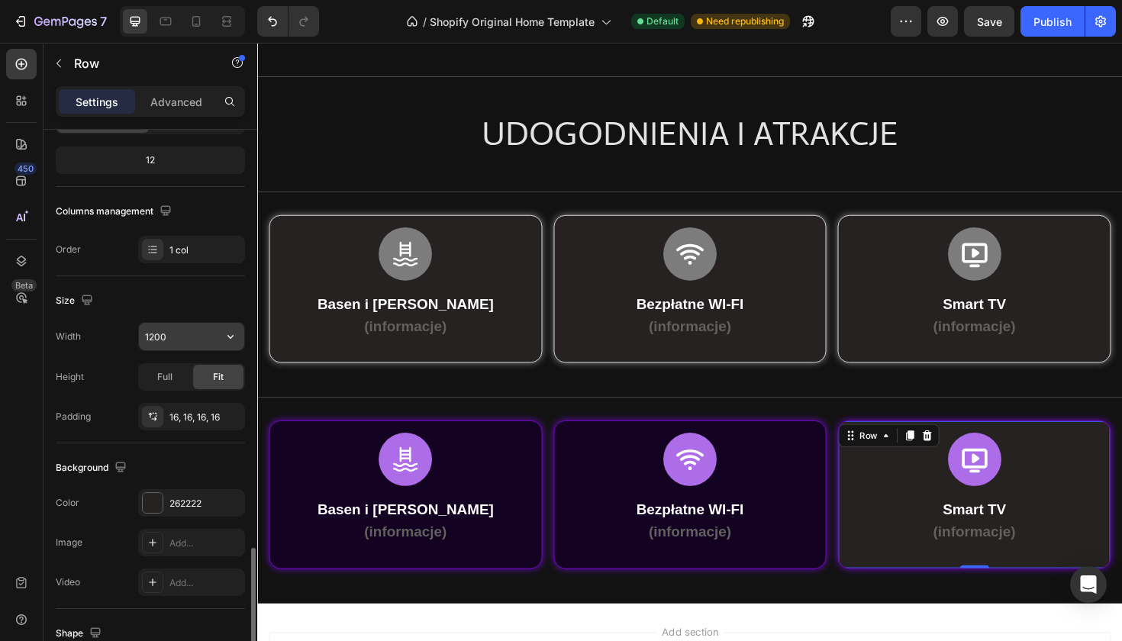
scroll to position [376, 0]
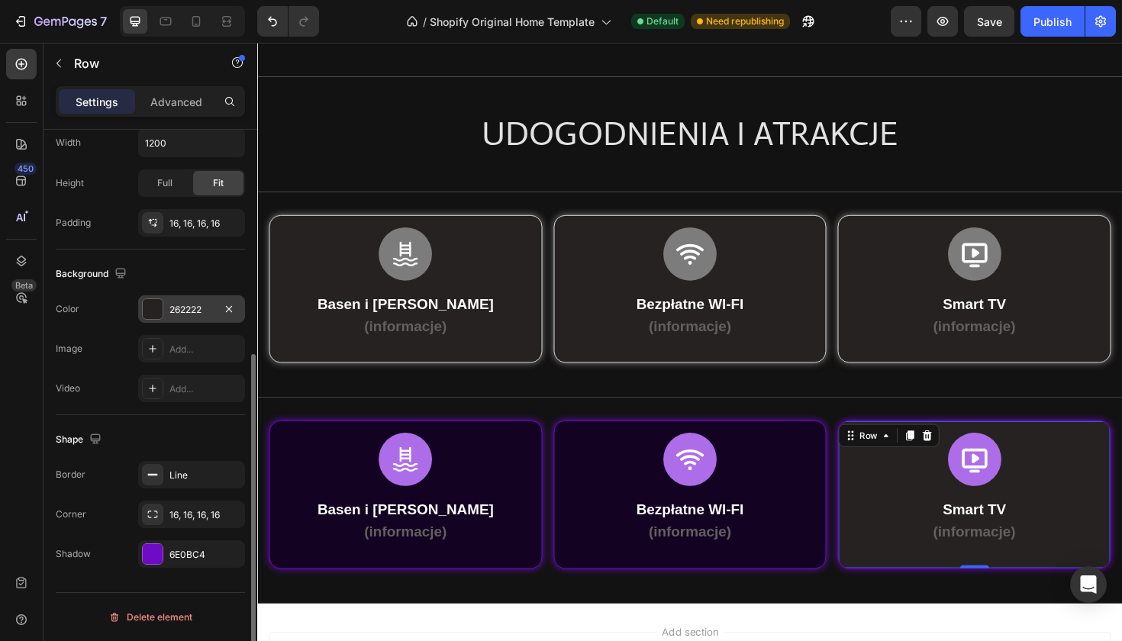
click at [157, 305] on div at bounding box center [153, 309] width 20 height 20
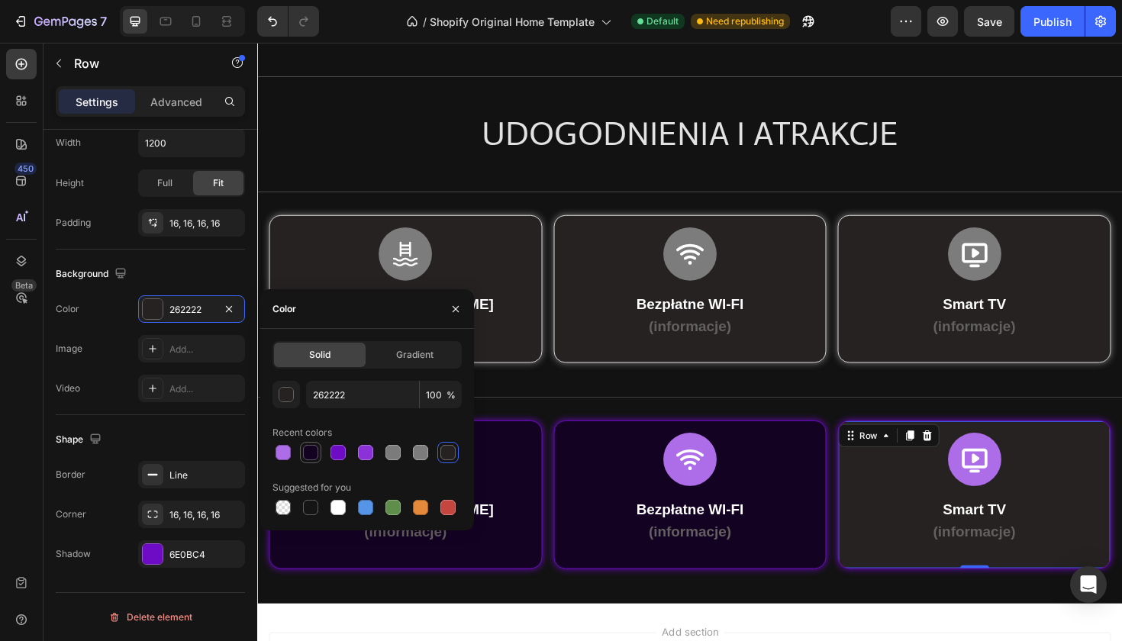
click at [312, 454] on div at bounding box center [310, 452] width 15 height 15
type input "140223"
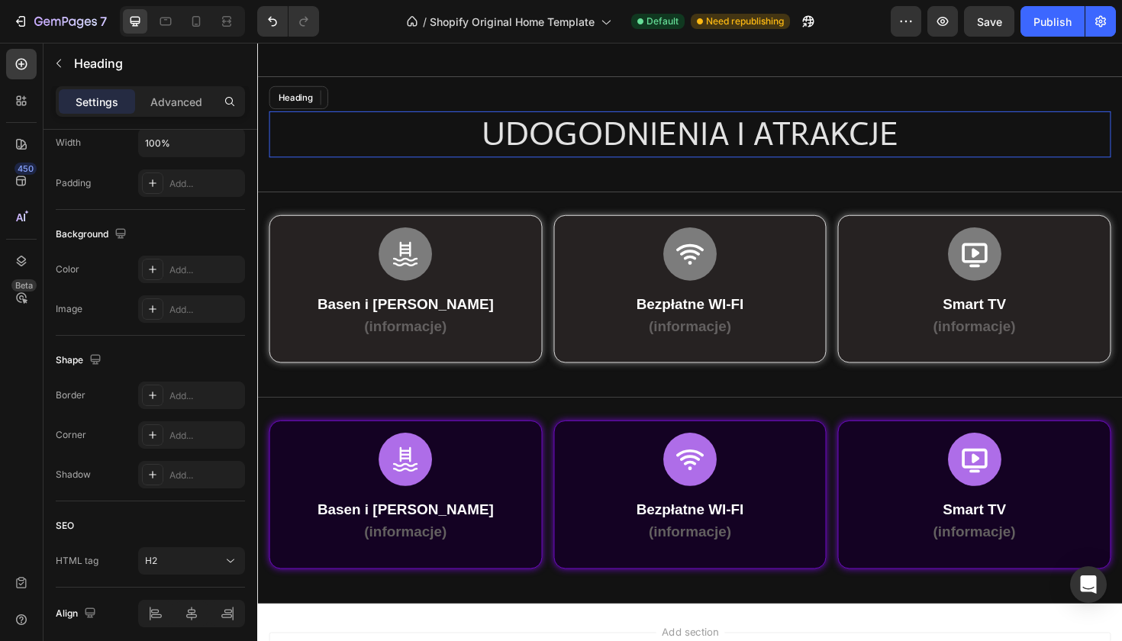
click at [359, 131] on h2 "UDOGODNIENIA I ATRAKCJE" at bounding box center [715, 139] width 892 height 49
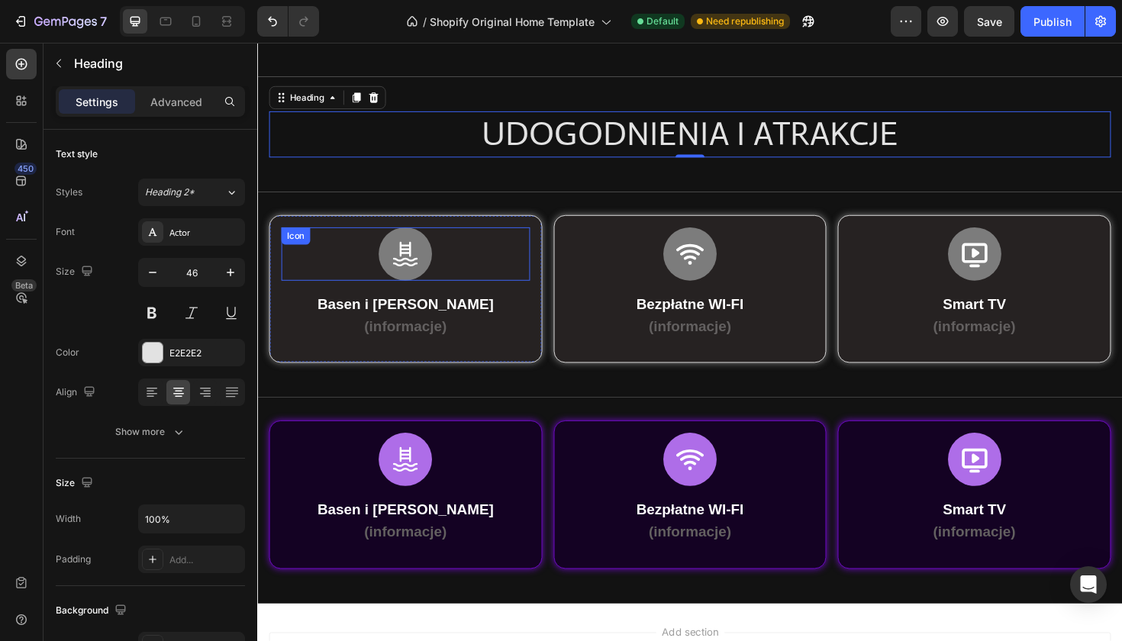
click at [301, 271] on div "Icon" at bounding box center [413, 266] width 263 height 56
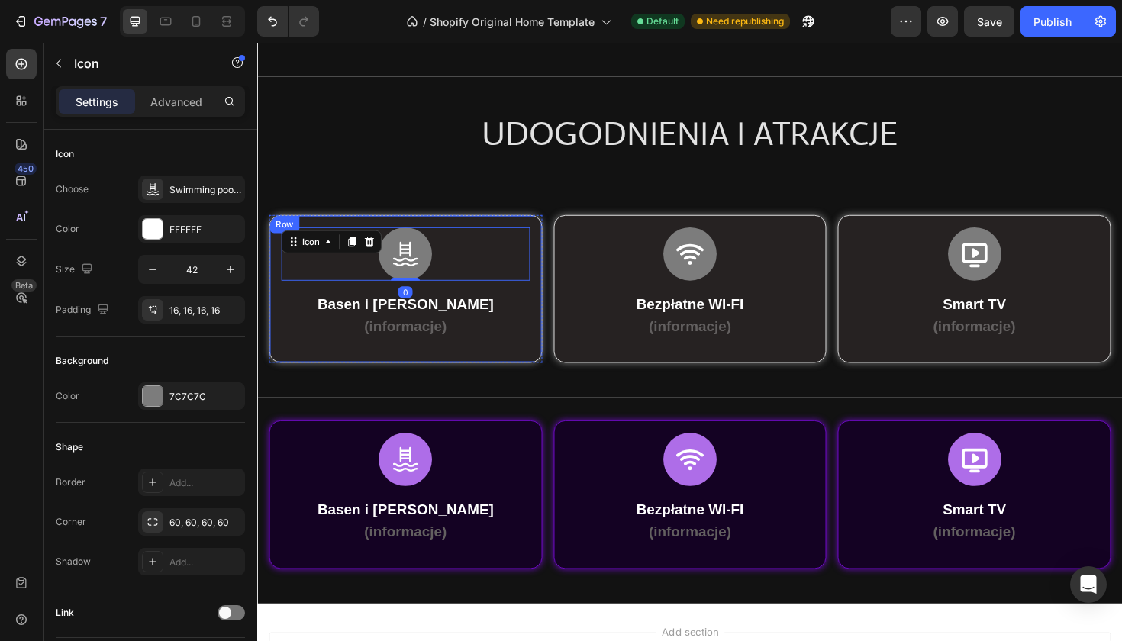
click at [279, 234] on div "Row" at bounding box center [285, 235] width 25 height 14
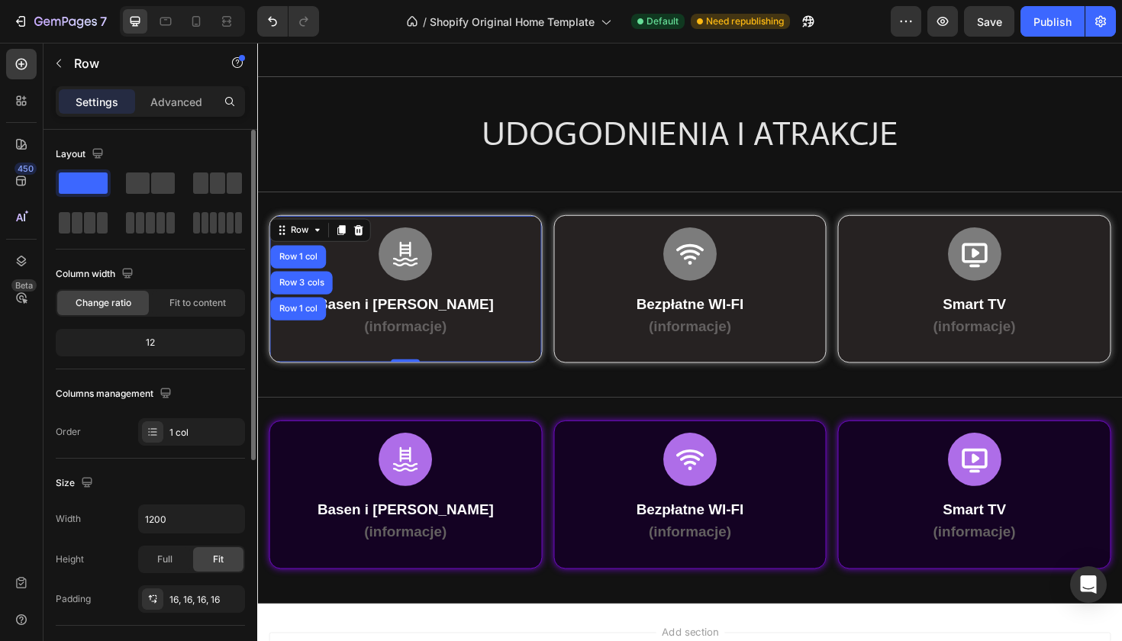
scroll to position [376, 0]
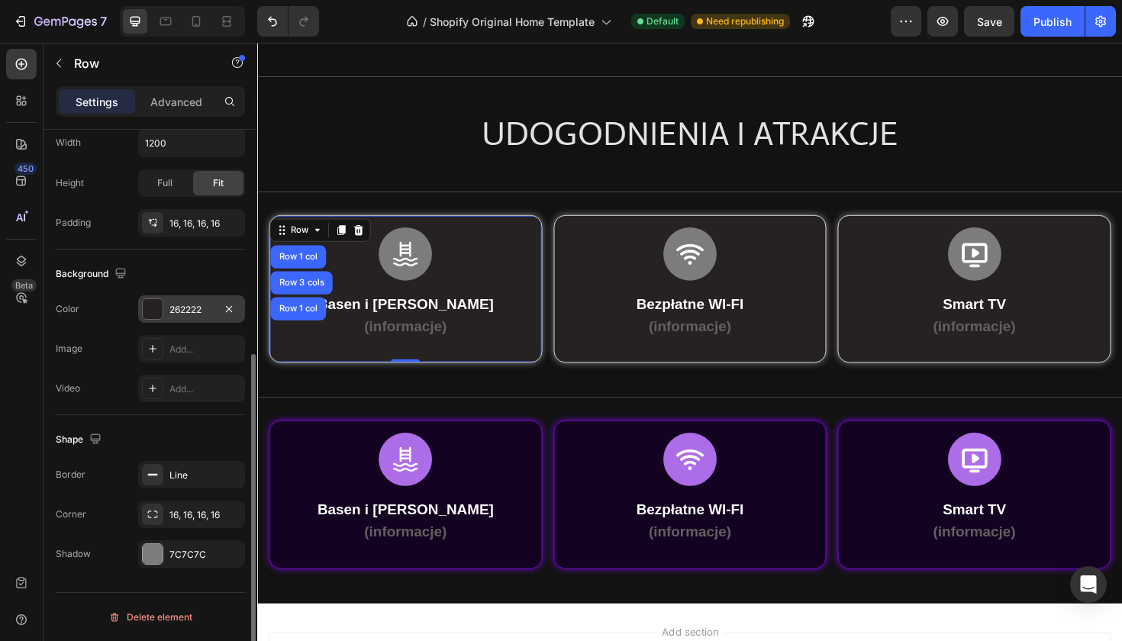
click at [150, 313] on div at bounding box center [153, 309] width 20 height 20
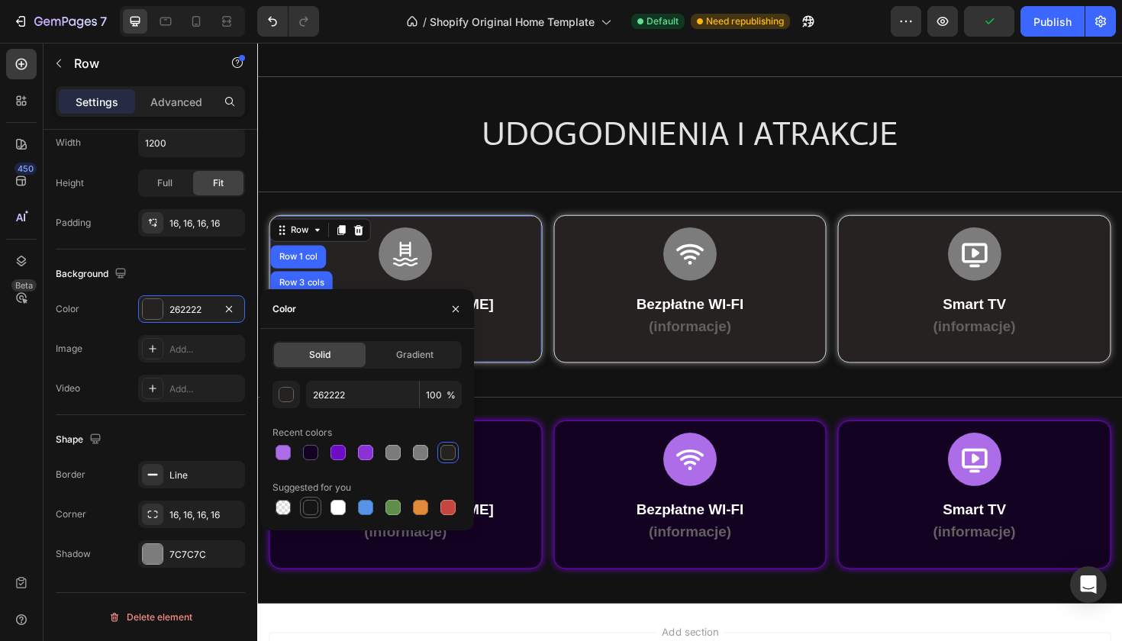
click at [308, 504] on div at bounding box center [310, 507] width 15 height 15
type input "151515"
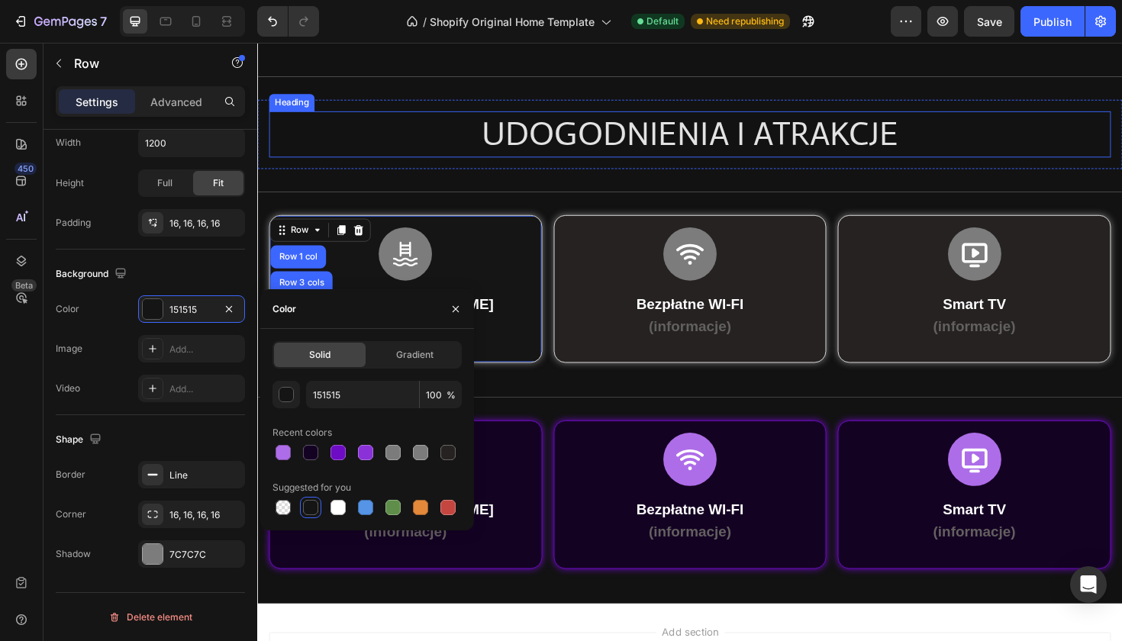
click at [433, 131] on h2 "UDOGODNIENIA I ATRAKCJE" at bounding box center [715, 139] width 892 height 49
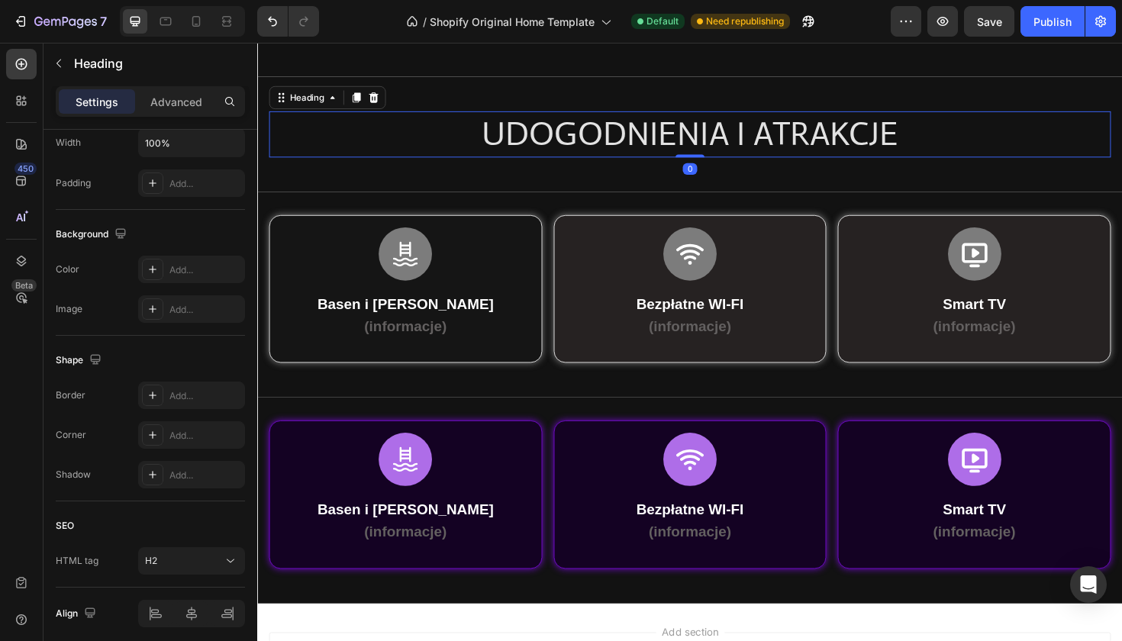
scroll to position [0, 0]
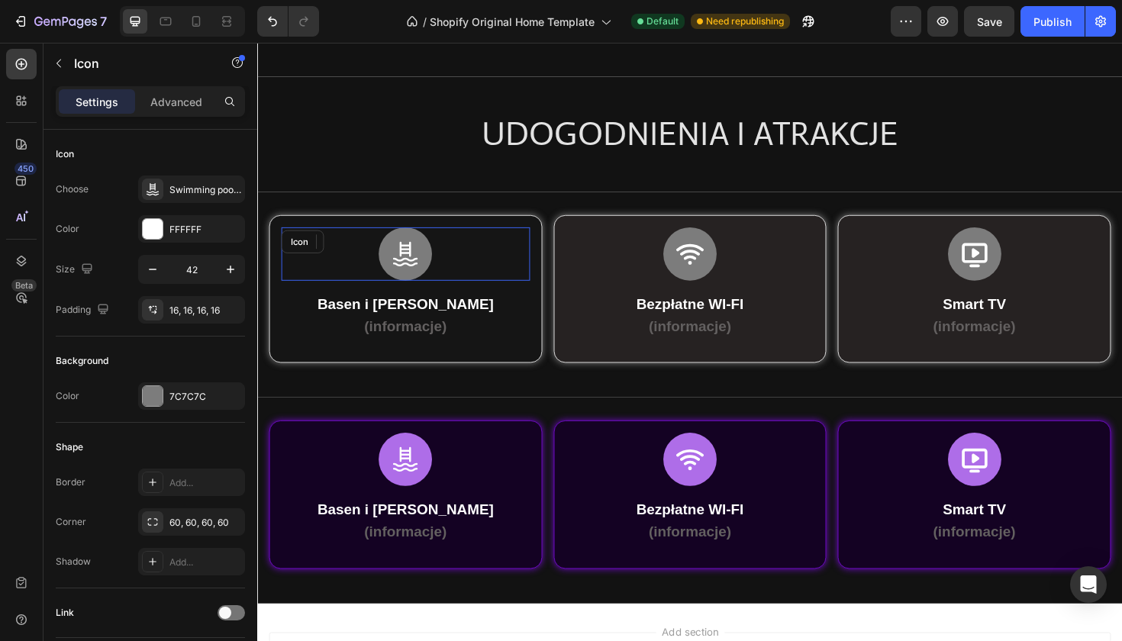
click at [315, 264] on div "Icon" at bounding box center [413, 266] width 263 height 56
click at [290, 228] on div "Row" at bounding box center [285, 235] width 31 height 18
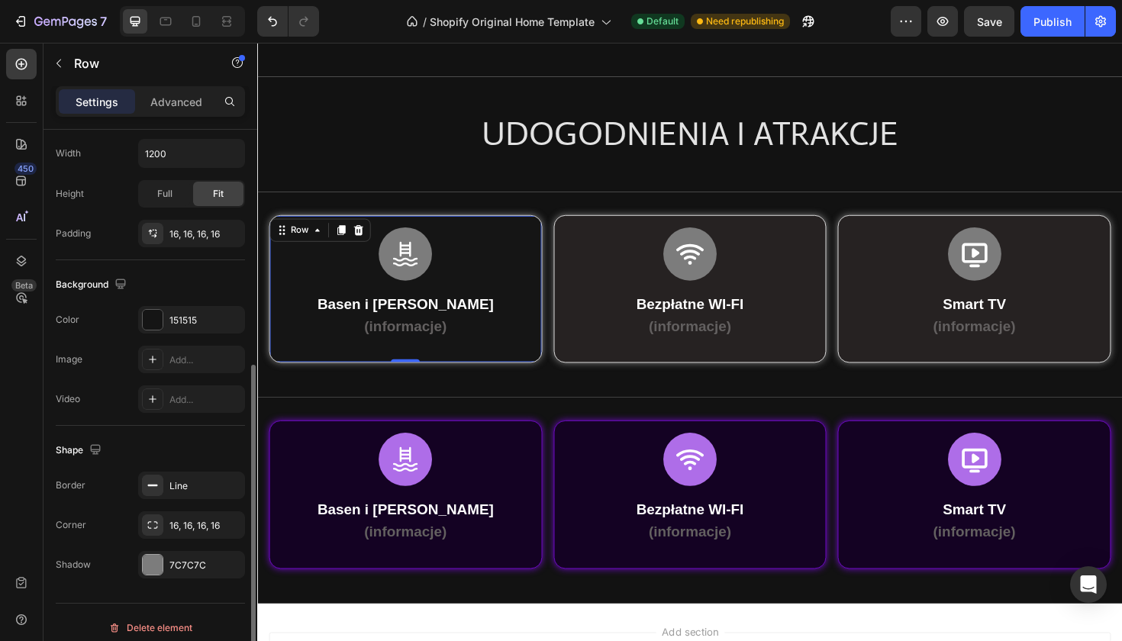
scroll to position [376, 0]
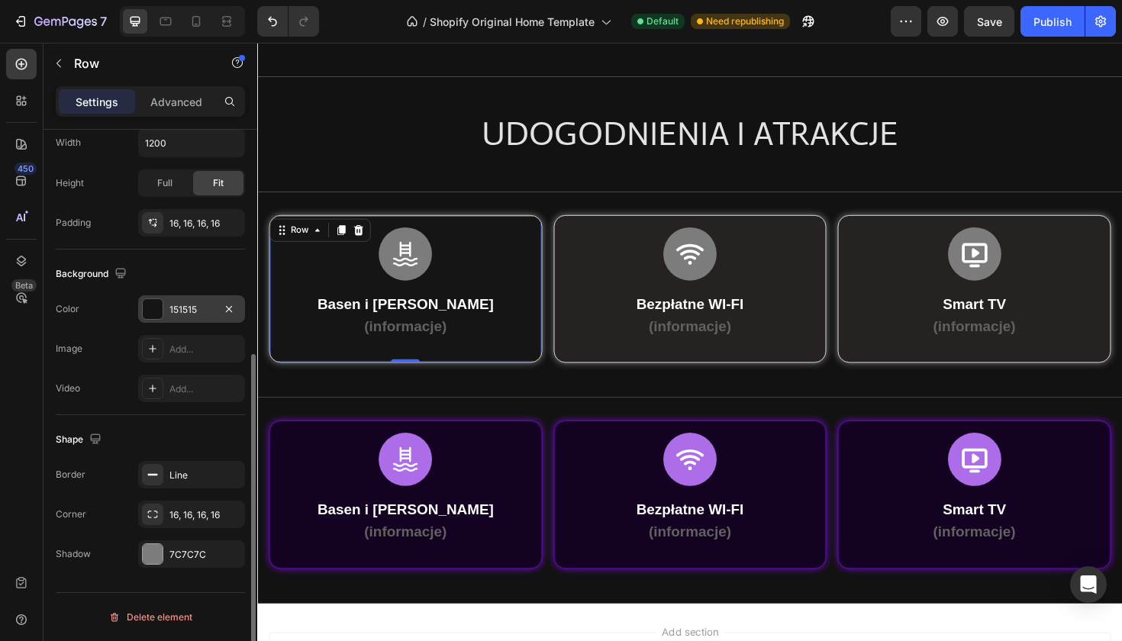
click at [153, 314] on div at bounding box center [153, 309] width 20 height 20
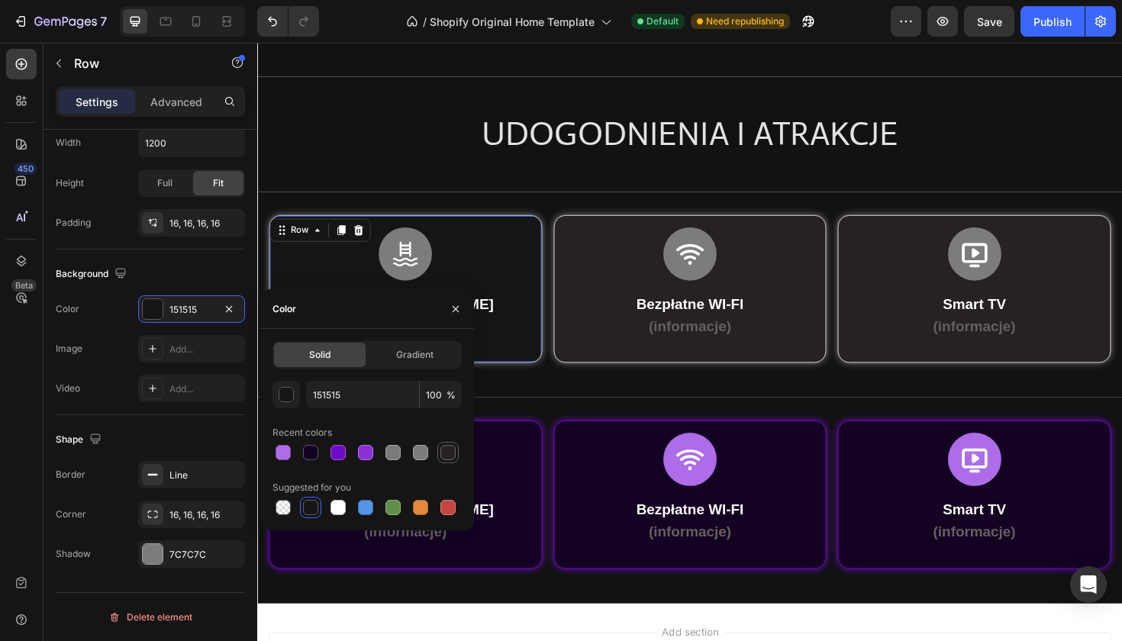
click at [453, 457] on div at bounding box center [447, 452] width 15 height 15
type input "262222"
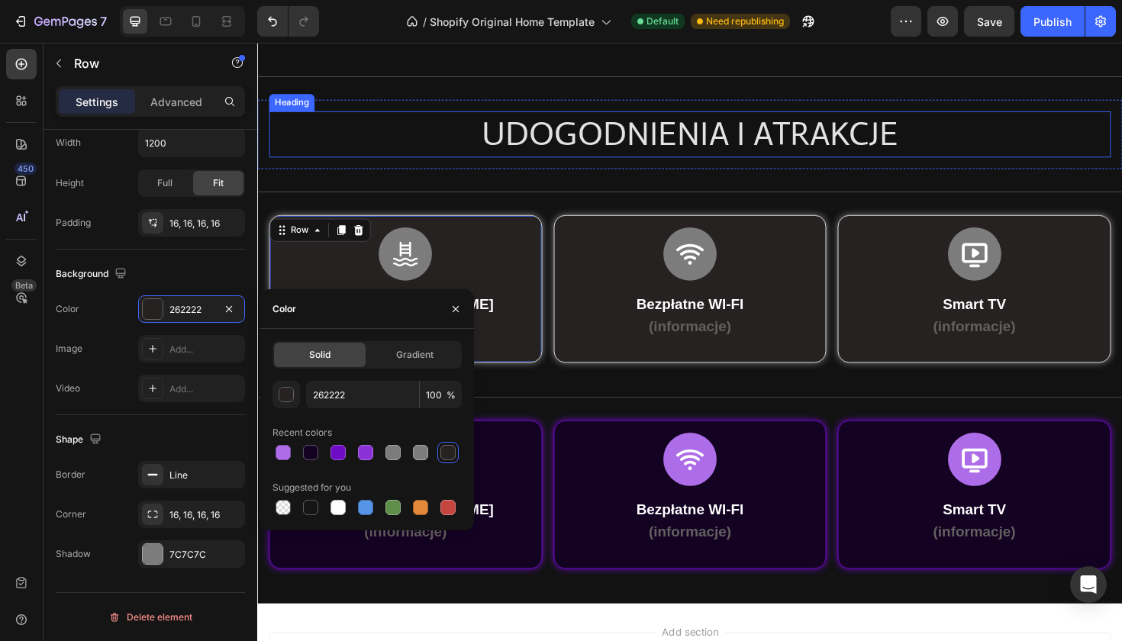
click at [391, 104] on div "UDOGODNIENIA I ATRAKCJE Heading Row" at bounding box center [715, 139] width 916 height 73
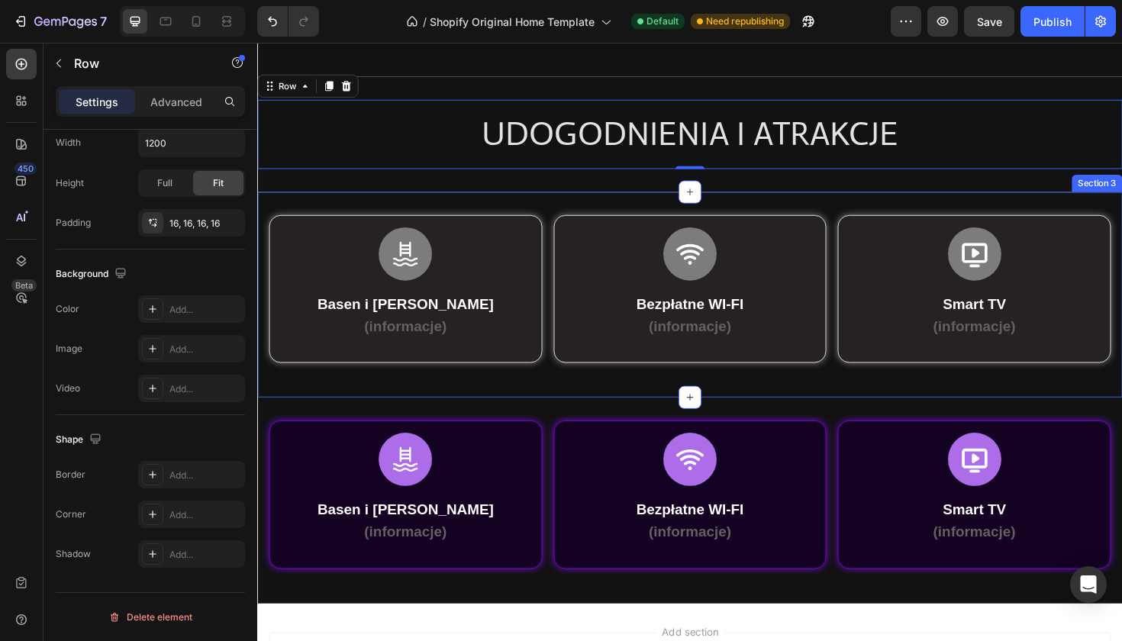
click at [274, 209] on div "Icon Basen i Jacuzzi (informacje) Text Block Row Row Row Icon Bezpłatne WI-FI (…" at bounding box center [715, 310] width 916 height 218
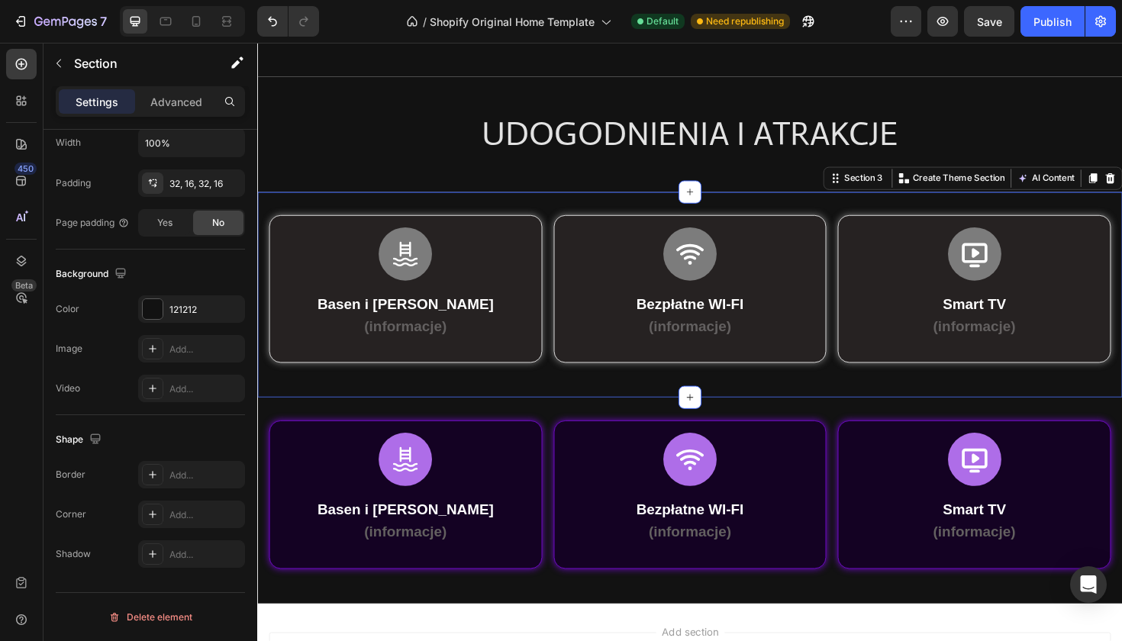
scroll to position [0, 0]
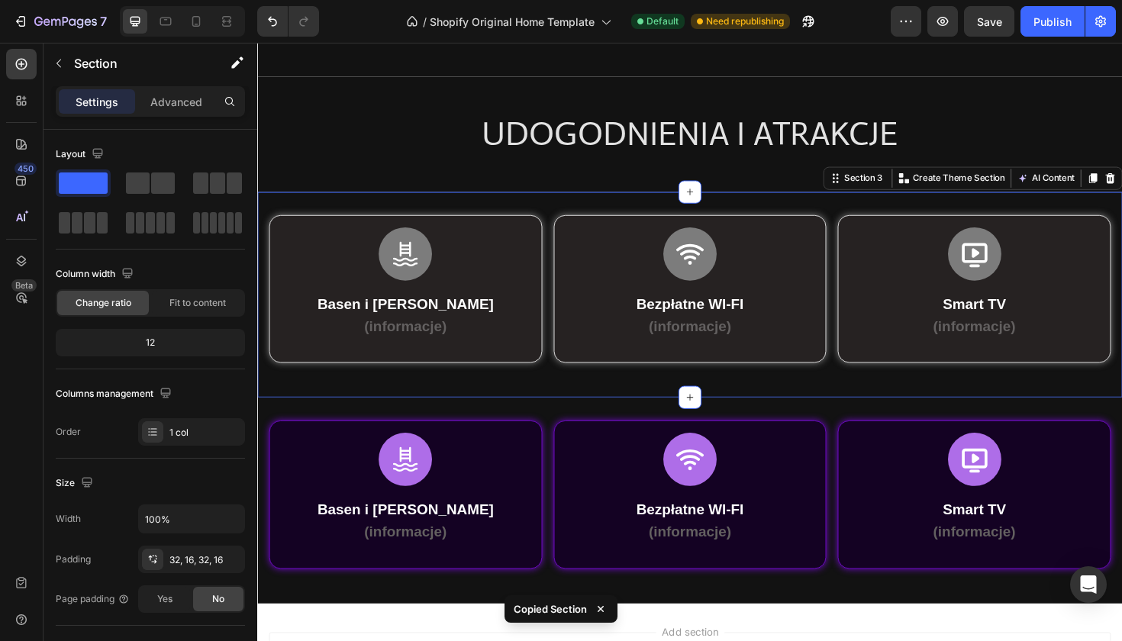
click at [274, 209] on div "Icon Basen i Jacuzzi (informacje) Text Block Row Row Row Icon Bezpłatne WI-FI (…" at bounding box center [715, 310] width 916 height 218
click at [1121, 184] on icon at bounding box center [1142, 186] width 12 height 12
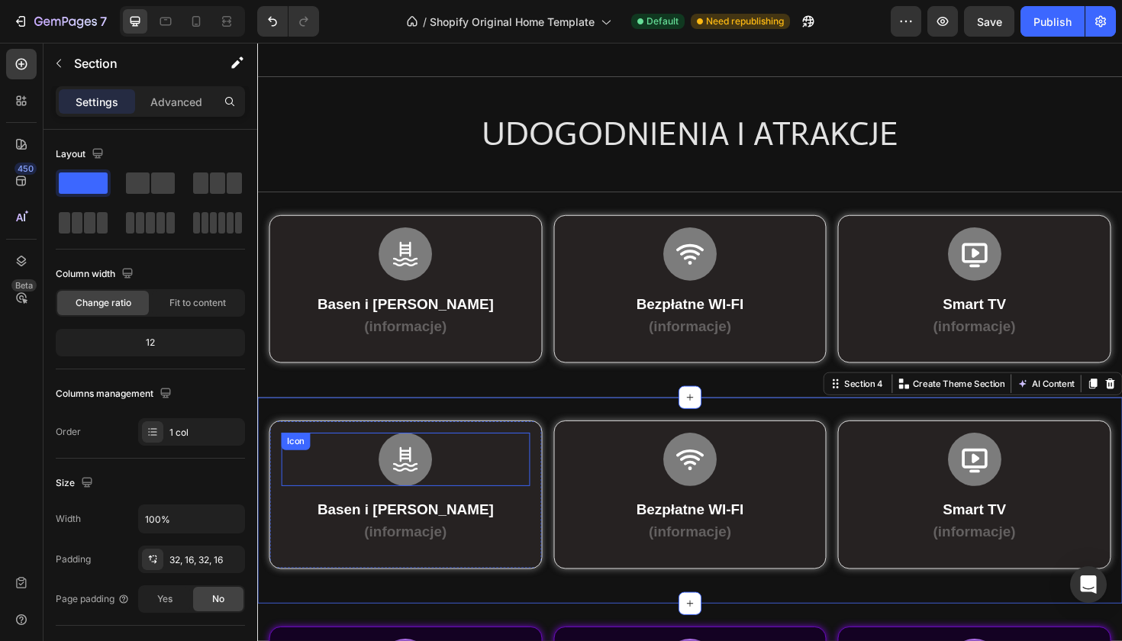
click at [312, 480] on div "Icon" at bounding box center [413, 484] width 263 height 56
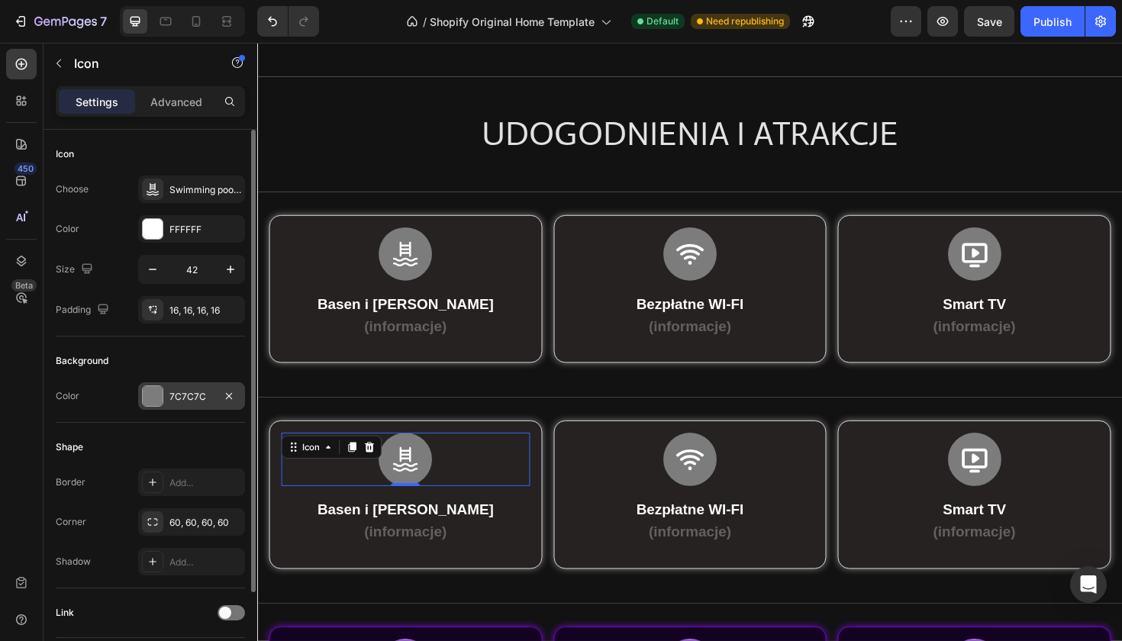
click at [149, 401] on div at bounding box center [153, 396] width 20 height 20
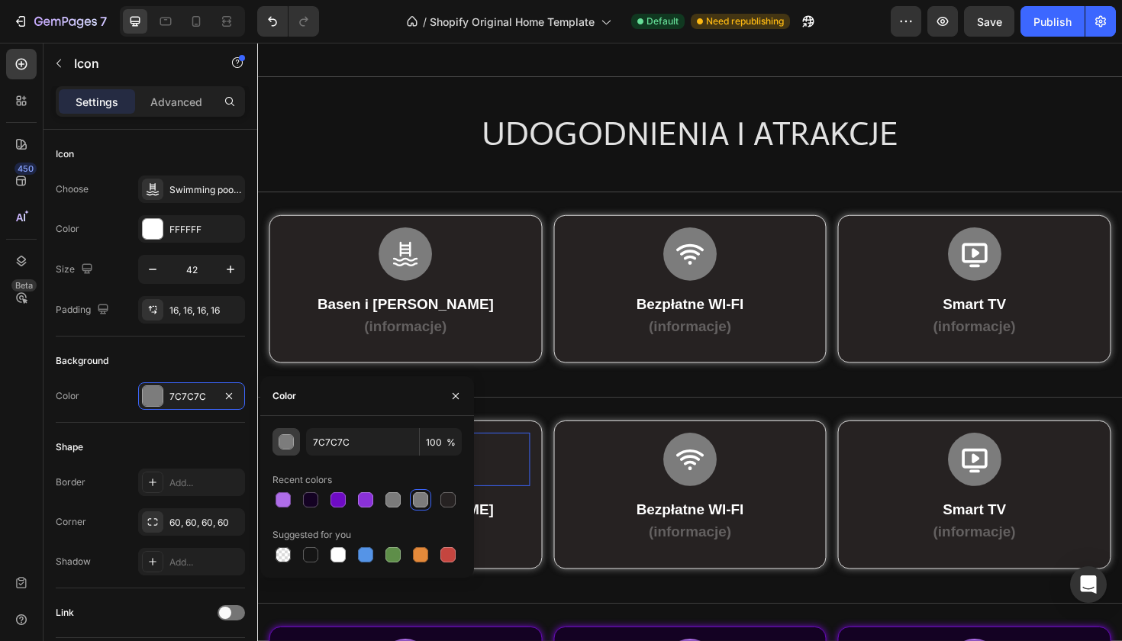
click at [285, 452] on button "button" at bounding box center [286, 441] width 27 height 27
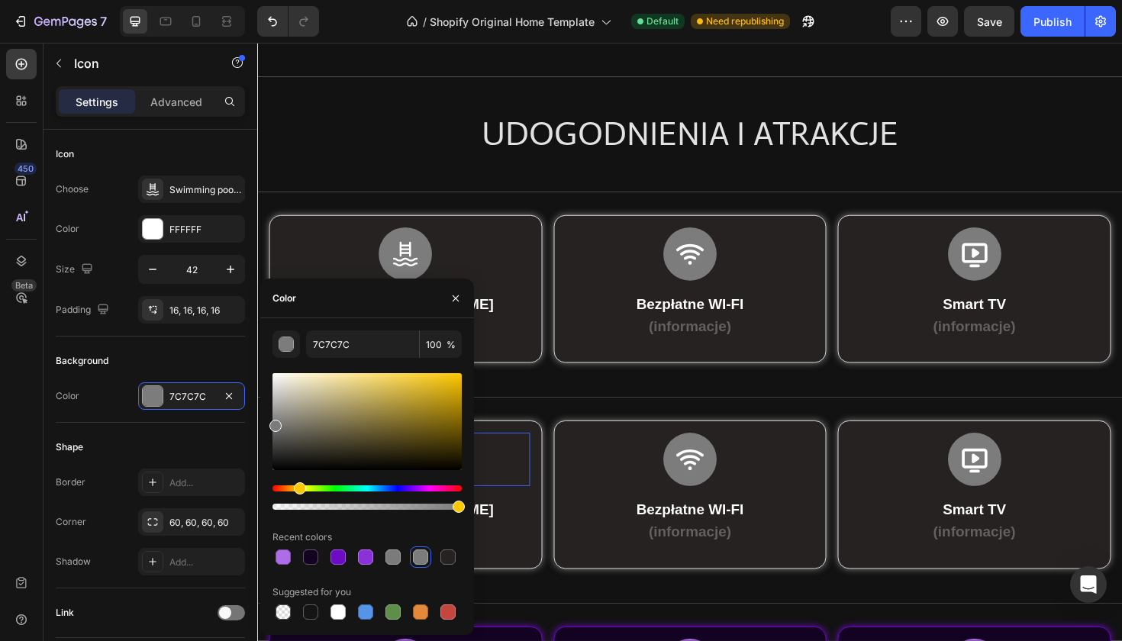
drag, startPoint x: 277, startPoint y: 486, endPoint x: 298, endPoint y: 485, distance: 20.6
click at [298, 485] on div "Hue" at bounding box center [300, 488] width 12 height 12
drag, startPoint x: 281, startPoint y: 426, endPoint x: 443, endPoint y: 370, distance: 171.2
click at [443, 370] on div at bounding box center [443, 376] width 12 height 12
drag, startPoint x: 444, startPoint y: 382, endPoint x: 396, endPoint y: 395, distance: 49.3
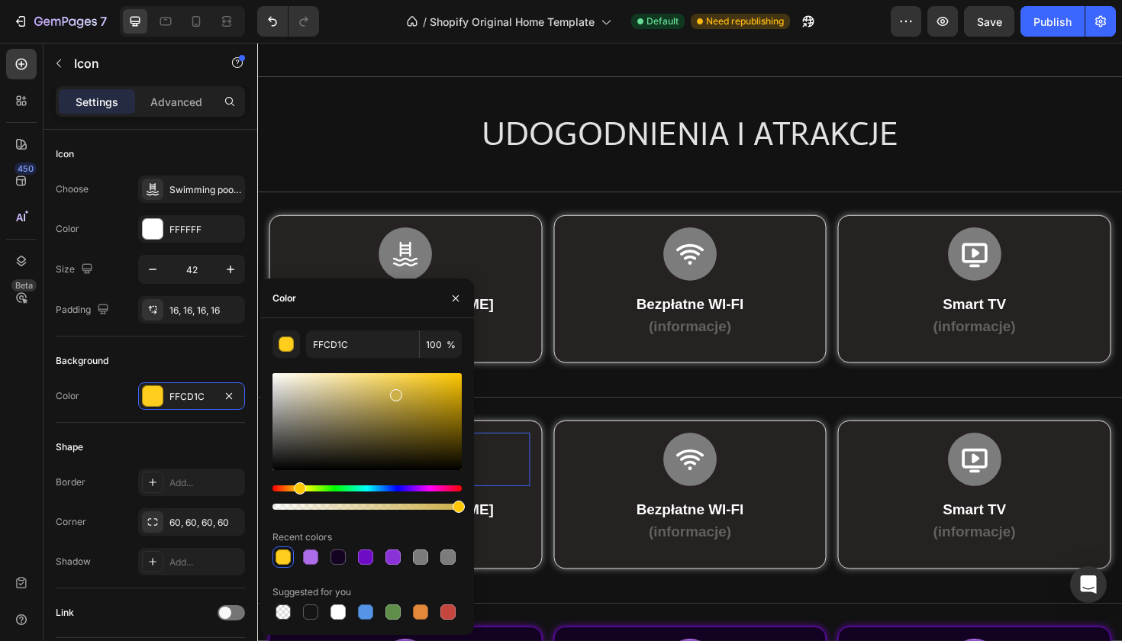
click at [395, 395] on div at bounding box center [396, 395] width 12 height 12
type input "C4A946"
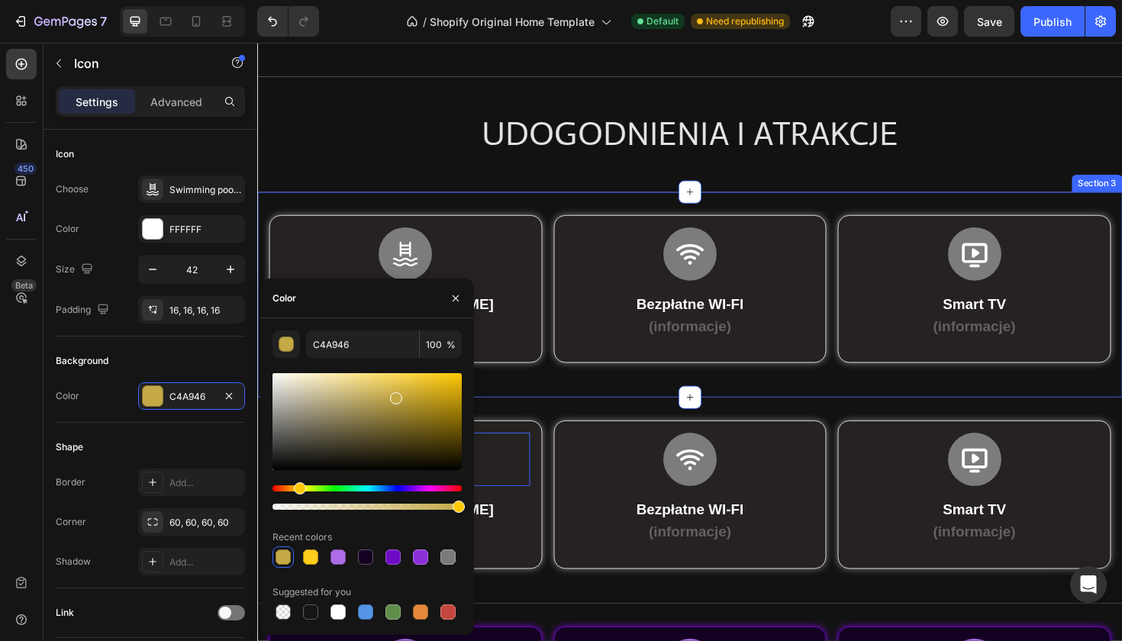
click at [392, 208] on div "Icon Basen i Jacuzzi (informacje) Text Block Row Row Row Icon Bezpłatne WI-FI (…" at bounding box center [715, 310] width 916 height 218
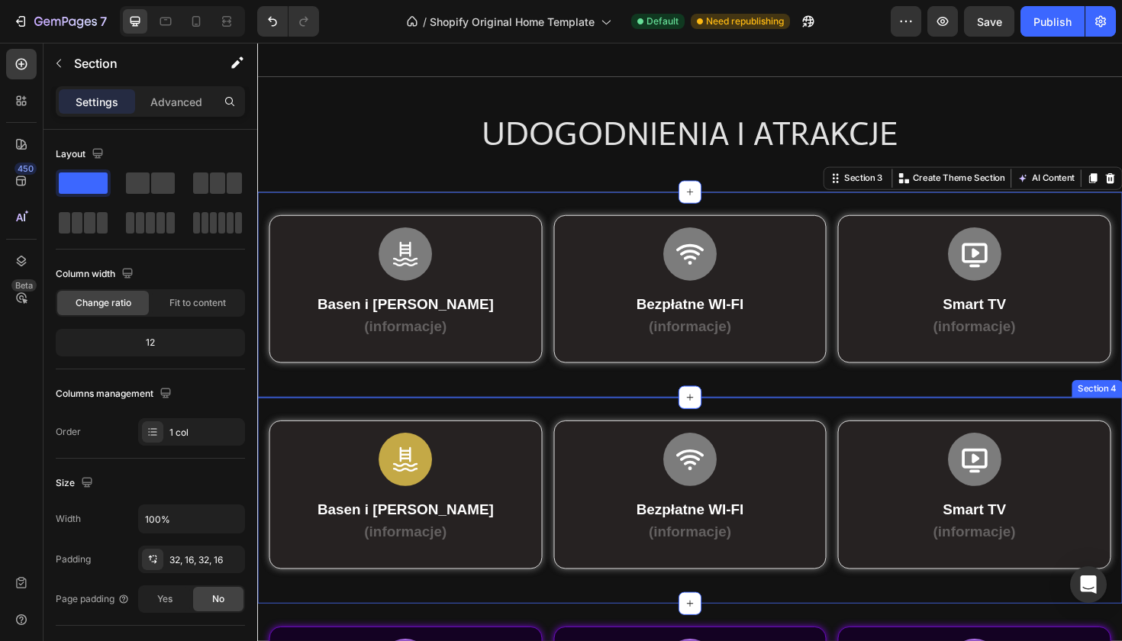
click at [461, 439] on div "Icon Basen i Jacuzzi (informacje) Text Block Row Row Row Icon Bezpłatne WI-FI (…" at bounding box center [715, 527] width 916 height 218
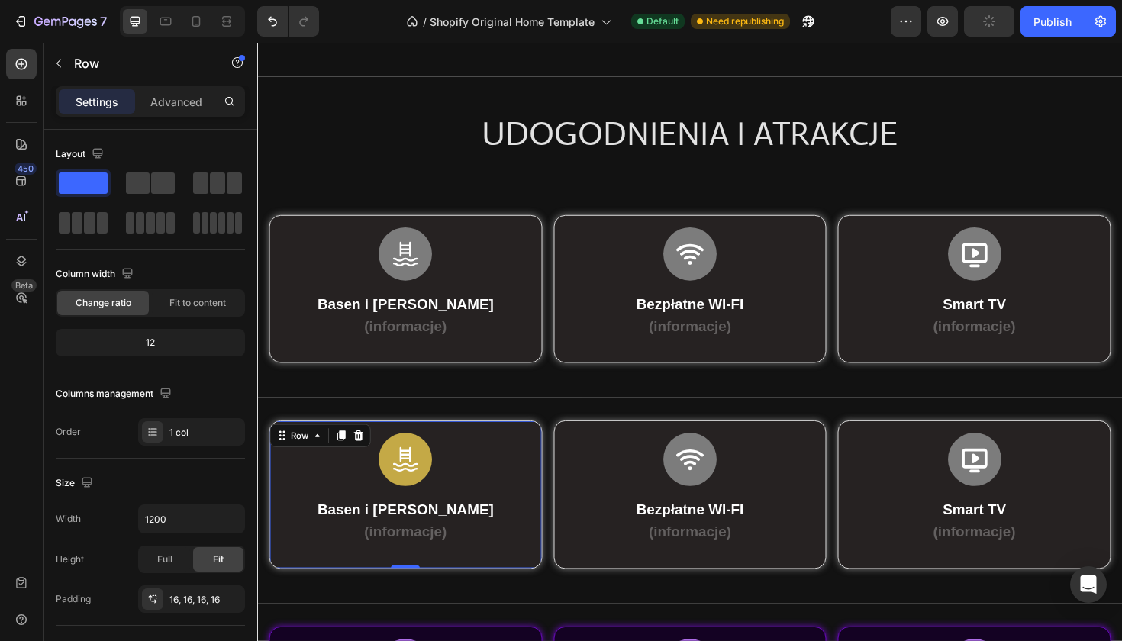
click at [453, 445] on div "Icon Basen i Jacuzzi (informacje) Text Block Row Row 0" at bounding box center [413, 521] width 289 height 157
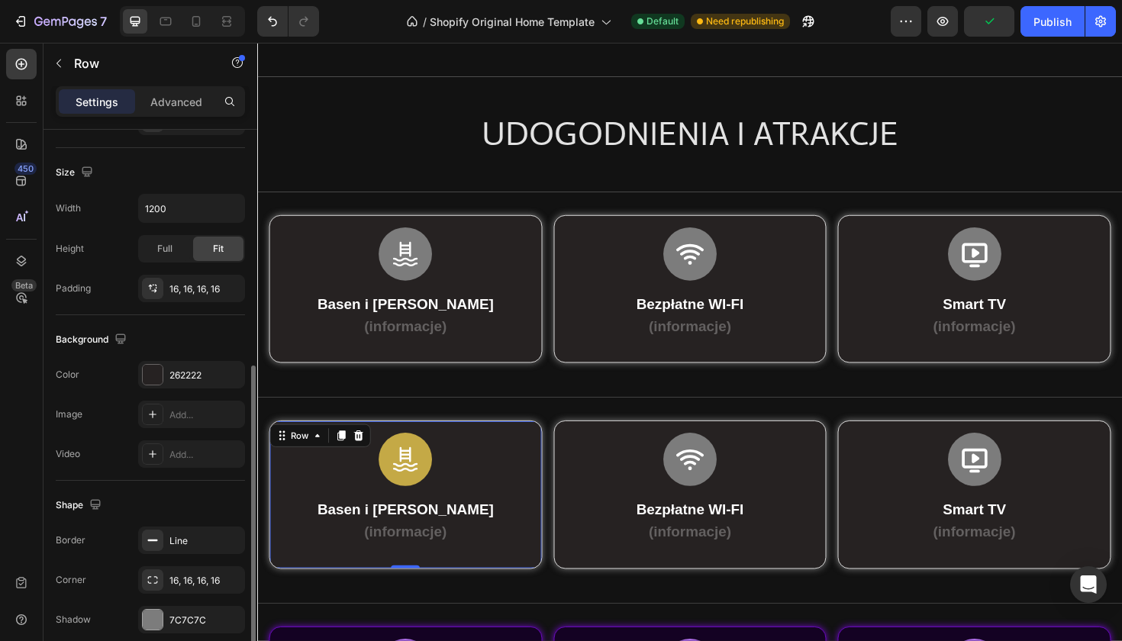
scroll to position [376, 0]
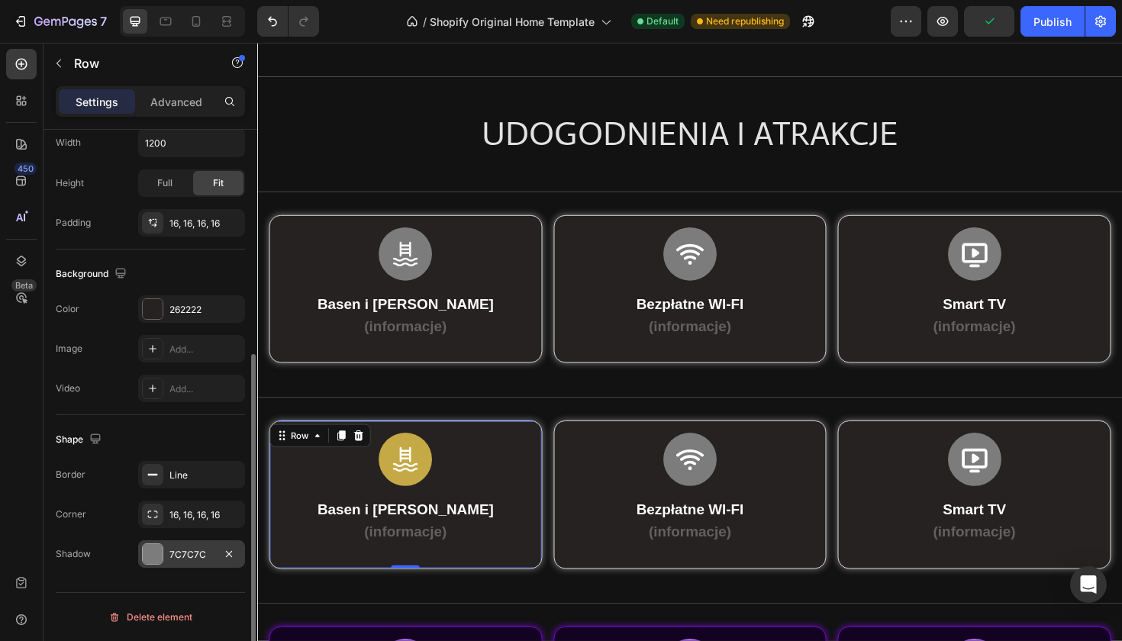
click at [152, 556] on div at bounding box center [153, 554] width 20 height 20
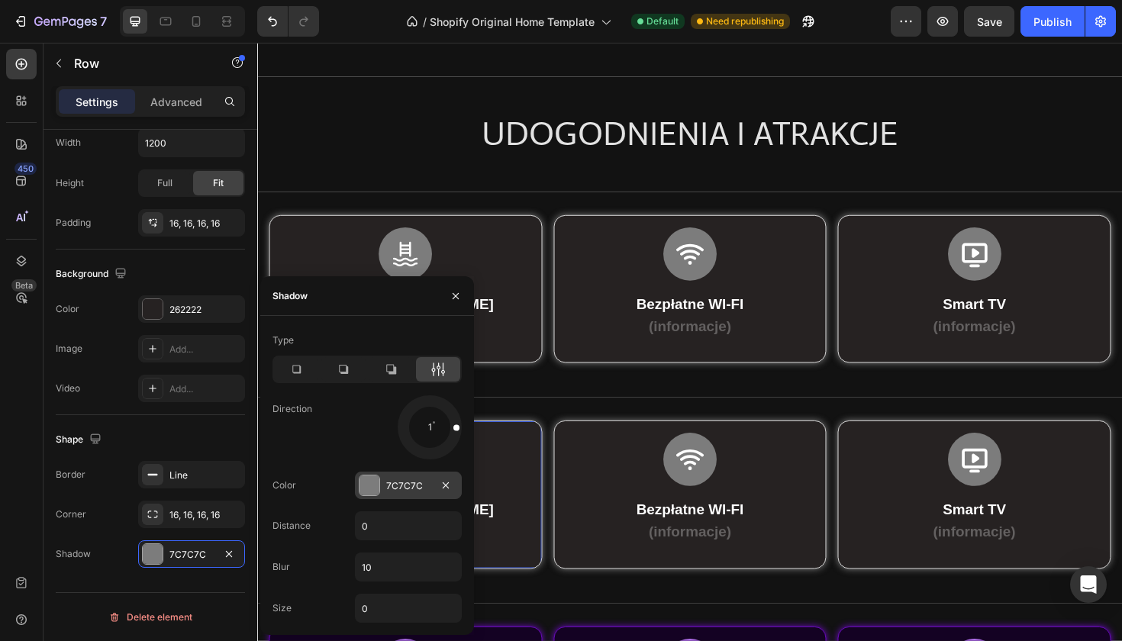
click at [370, 491] on div at bounding box center [370, 486] width 20 height 20
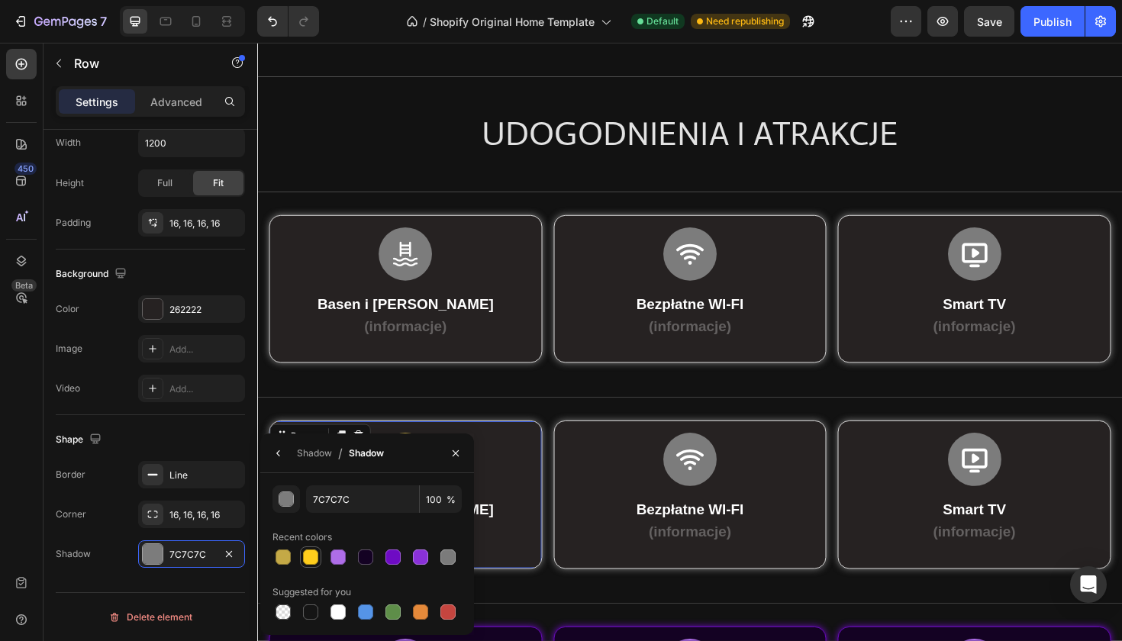
click at [308, 556] on div at bounding box center [310, 557] width 15 height 15
type input "FFCD1C"
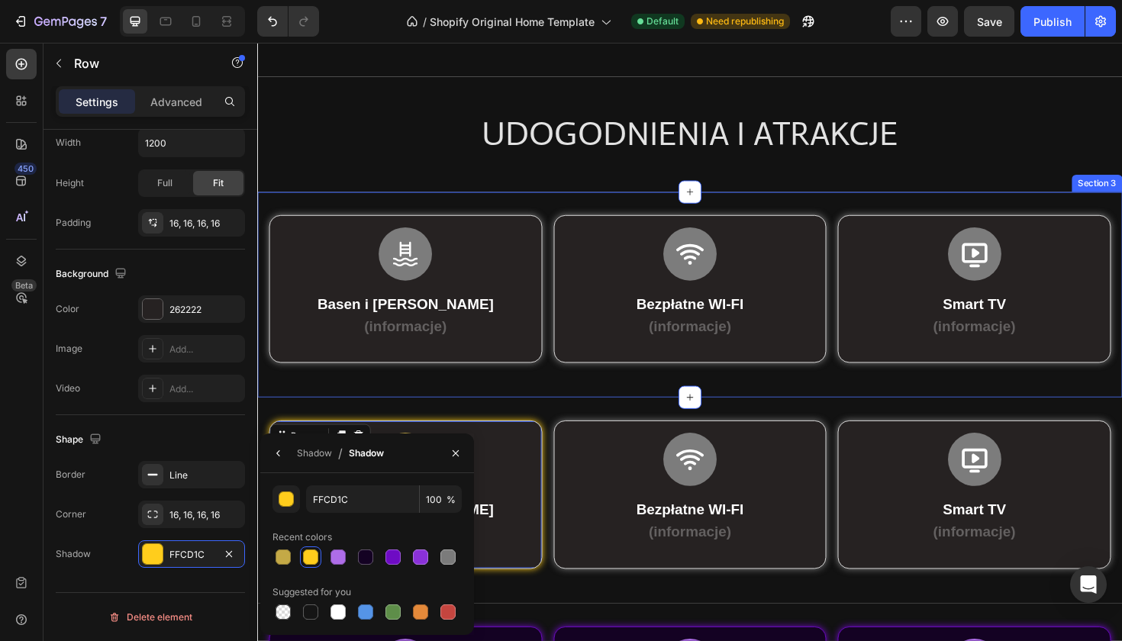
click at [322, 408] on div "Icon Basen i Jacuzzi (informacje) Text Block Row Row Row Icon Bezpłatne WI-FI (…" at bounding box center [715, 310] width 916 height 218
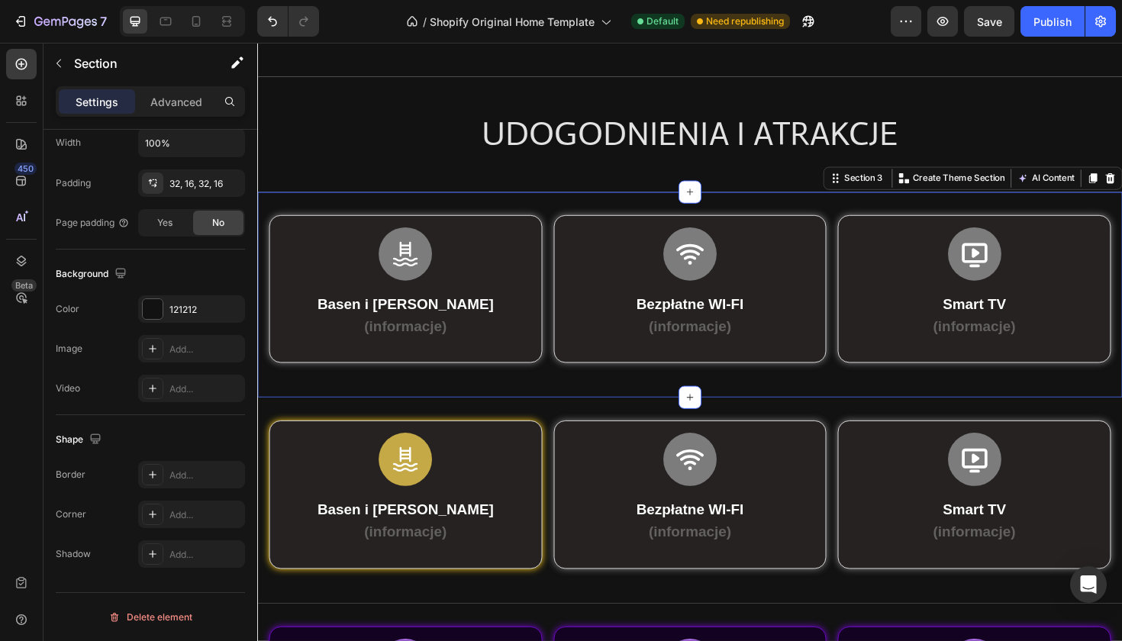
scroll to position [0, 0]
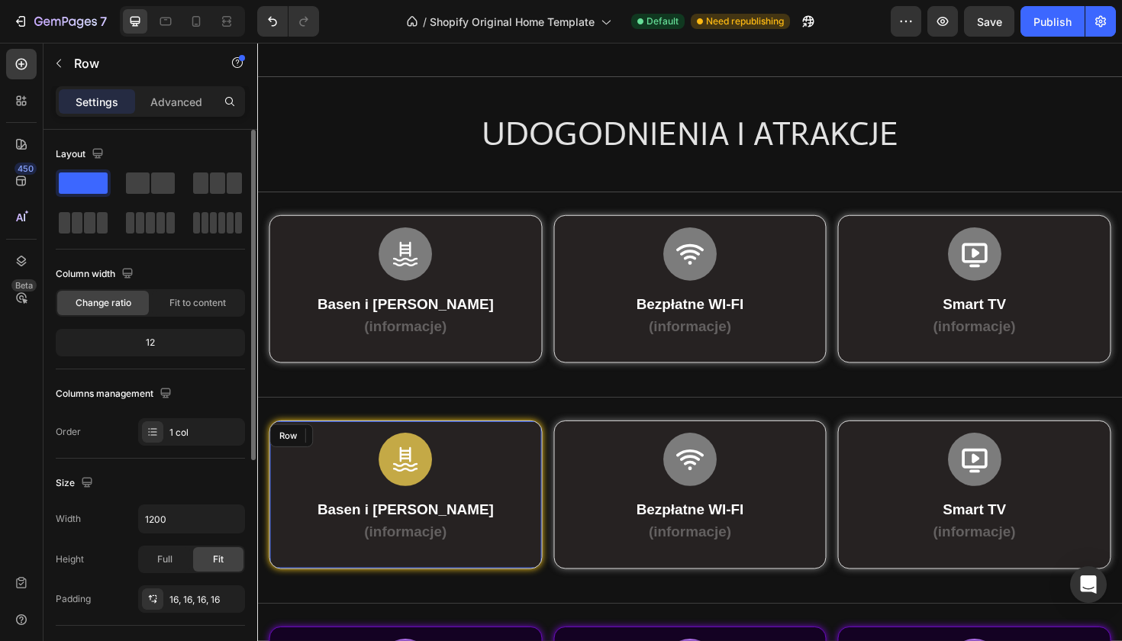
click at [311, 443] on div "Icon Basen i Jacuzzi (informacje) Text Block Row Row" at bounding box center [413, 521] width 289 height 157
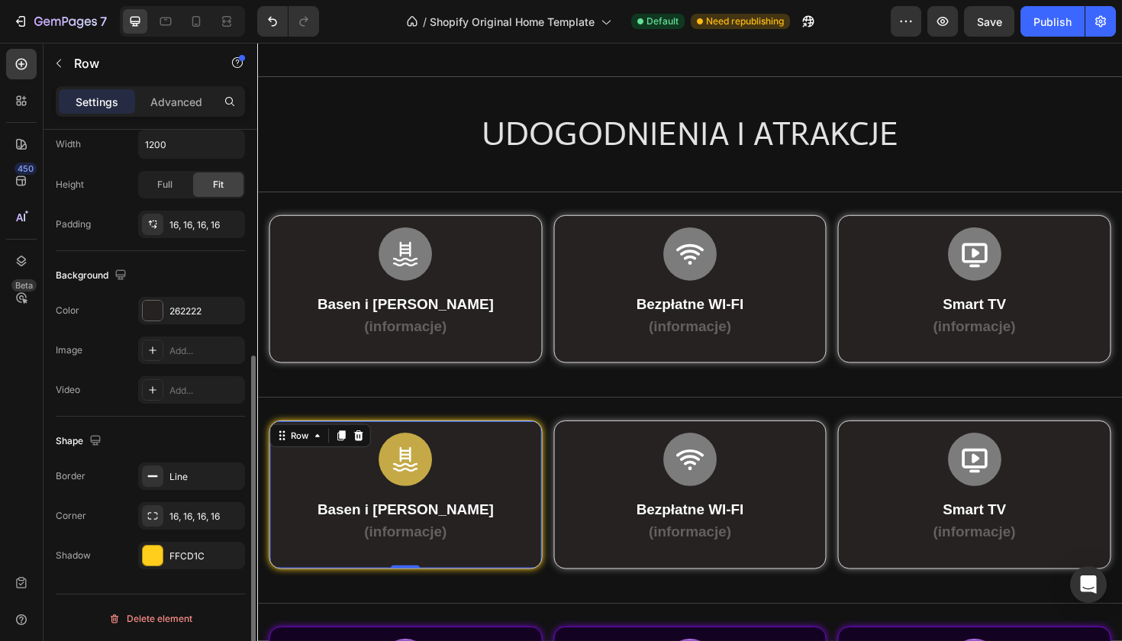
scroll to position [376, 0]
click at [146, 477] on div at bounding box center [152, 474] width 21 height 21
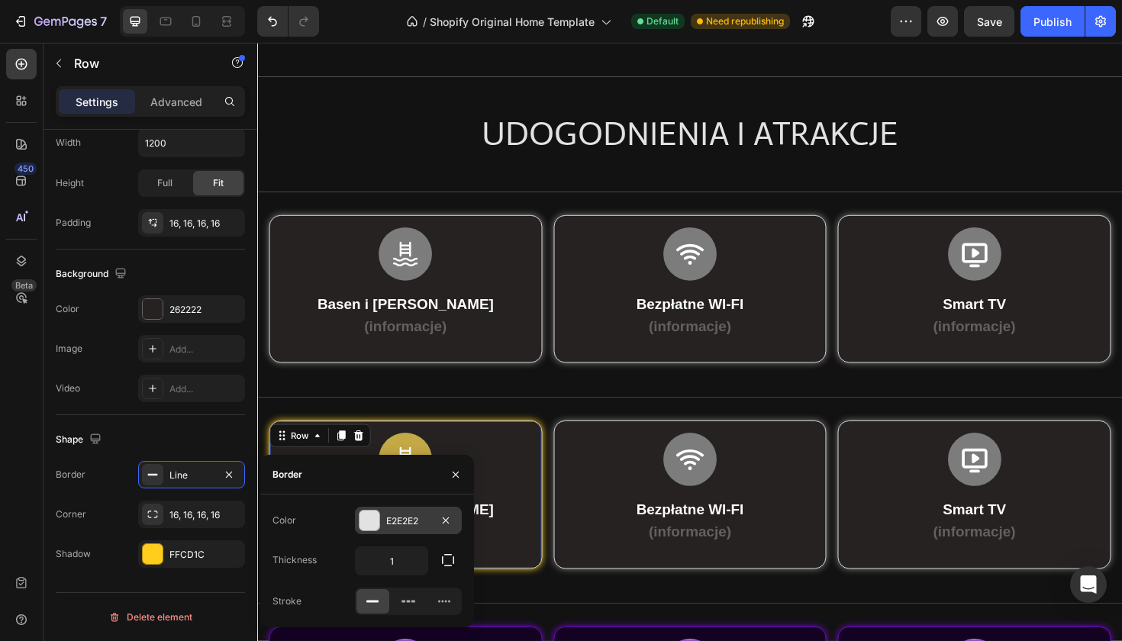
click at [369, 509] on div "E2E2E2" at bounding box center [408, 520] width 107 height 27
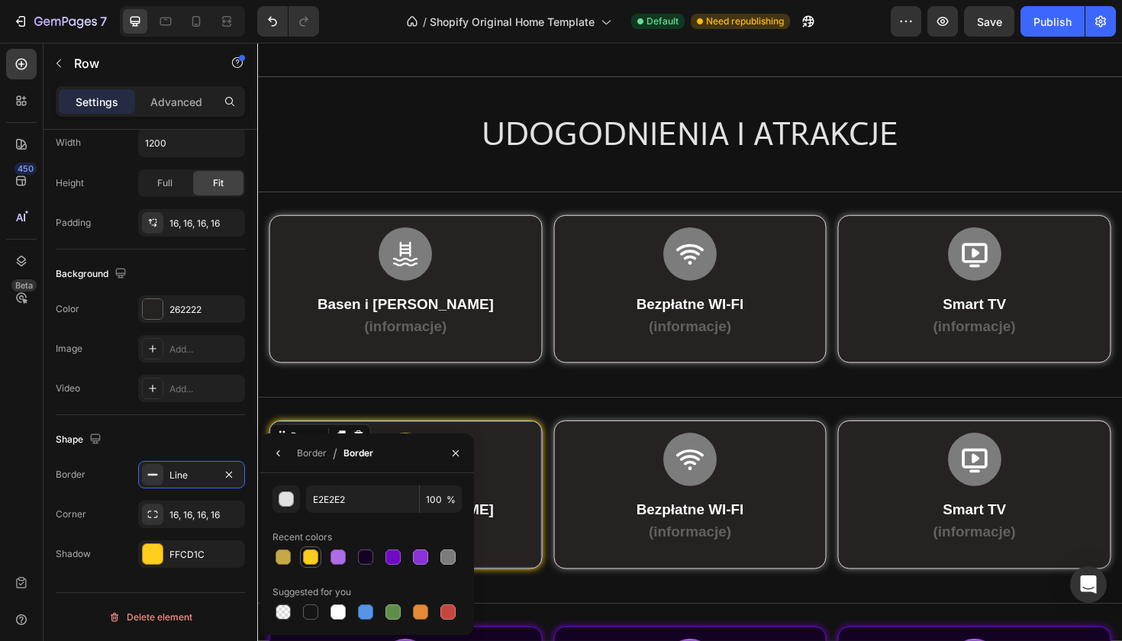
click at [311, 561] on div at bounding box center [310, 557] width 15 height 15
type input "FFCD1C"
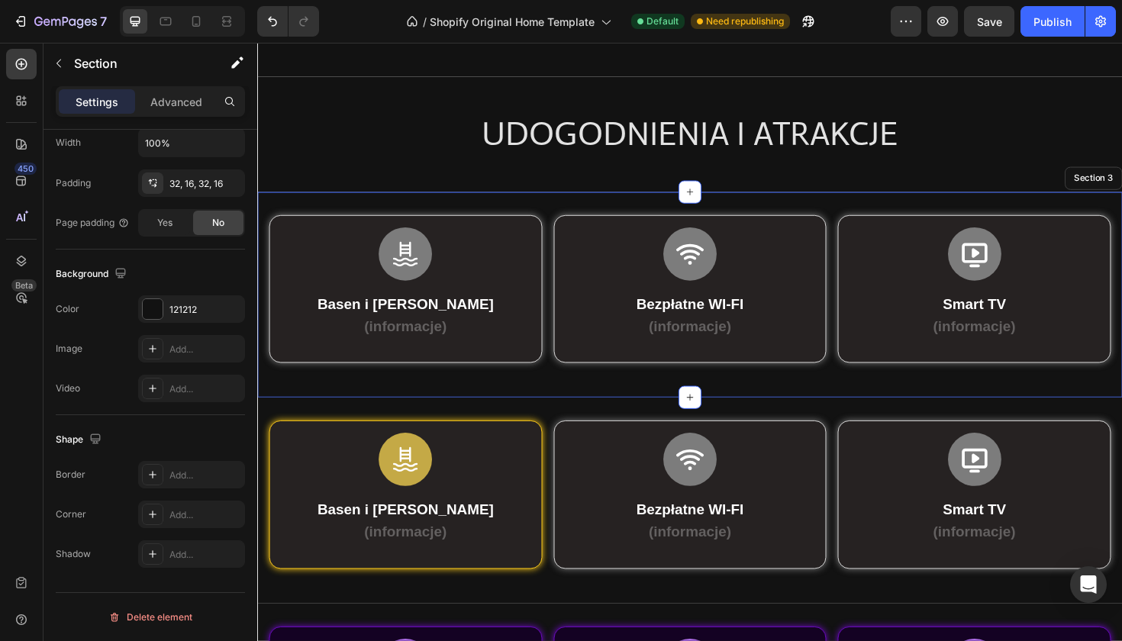
click at [298, 414] on div "Icon Basen i Jacuzzi (informacje) Text Block Row Row Row Icon Bezpłatne WI-FI (…" at bounding box center [715, 310] width 916 height 218
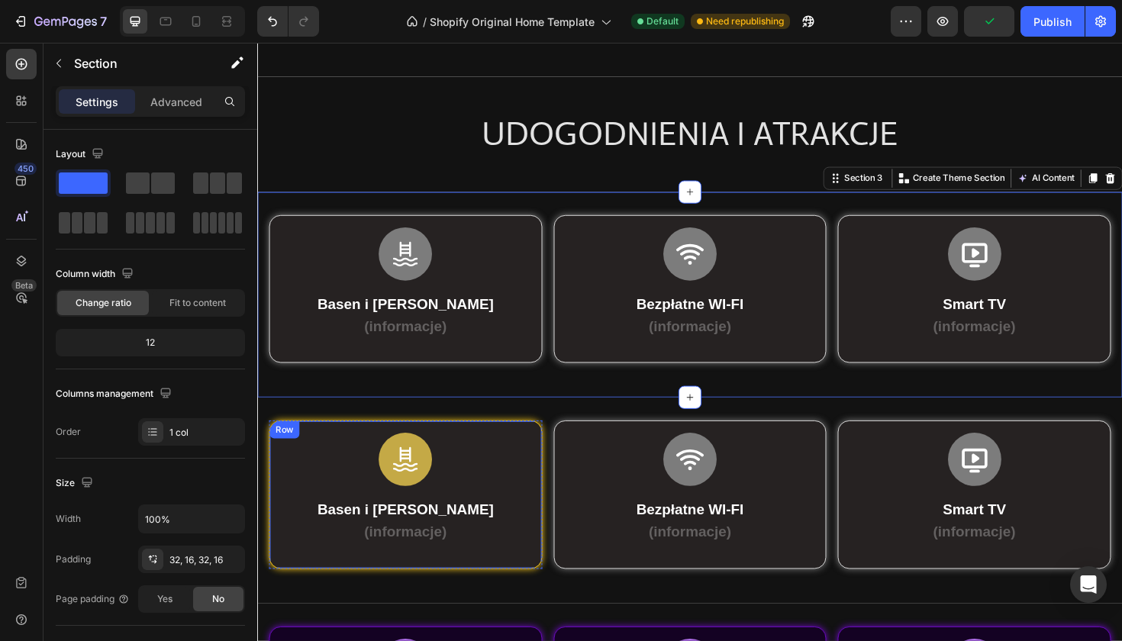
click at [272, 482] on div "Icon Basen i Jacuzzi (informacje) Text Block Row Row" at bounding box center [413, 521] width 289 height 157
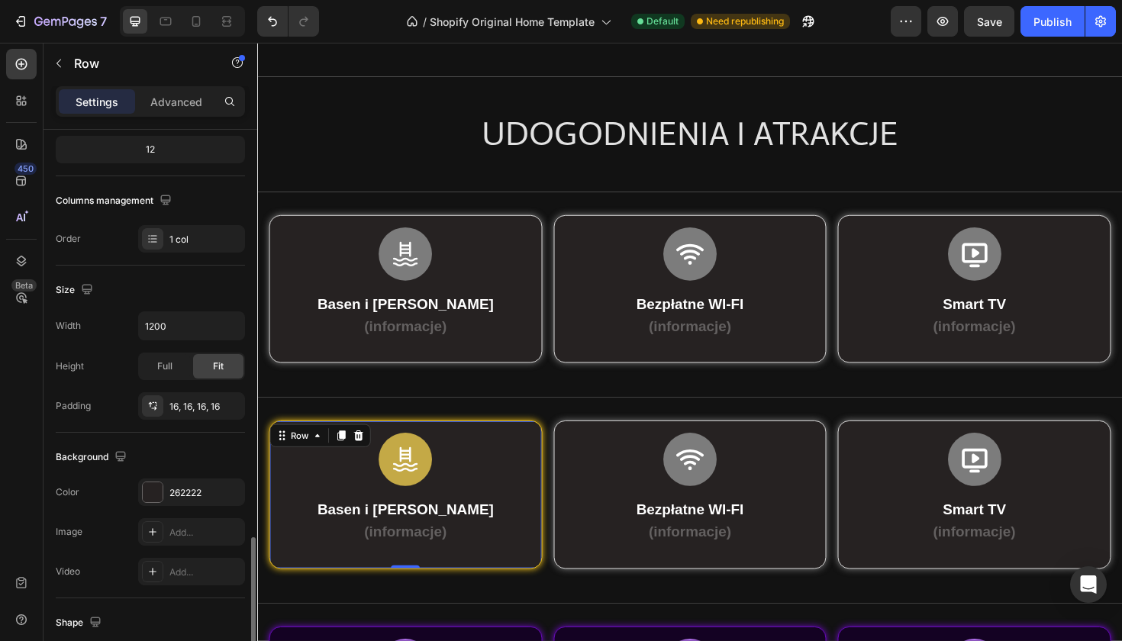
scroll to position [376, 0]
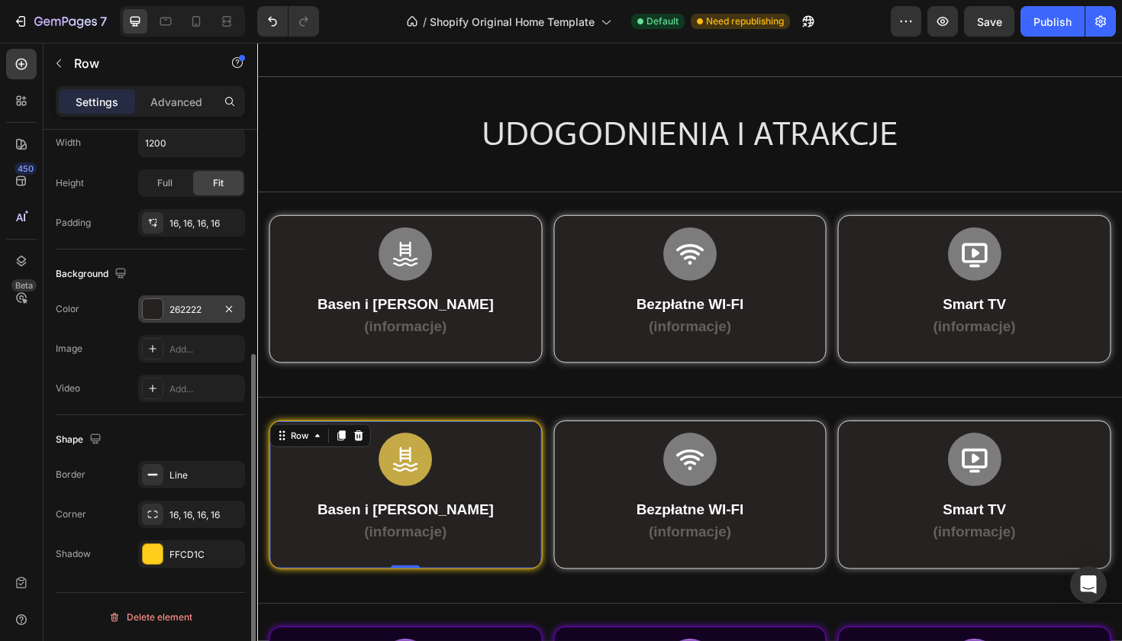
click at [151, 309] on div at bounding box center [153, 309] width 20 height 20
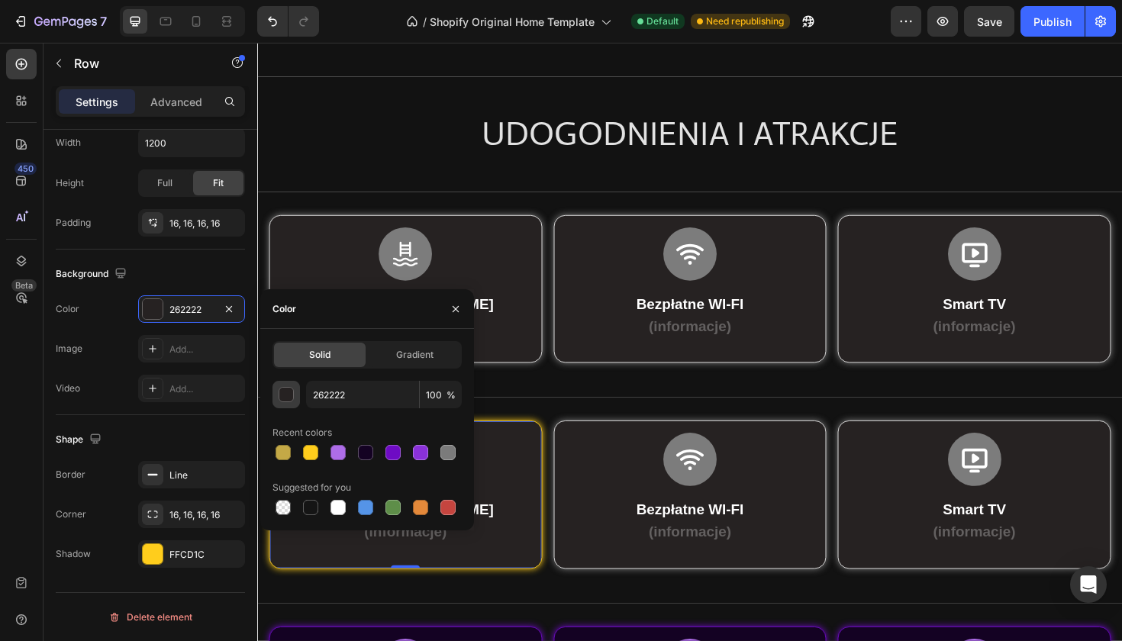
click at [290, 398] on div "button" at bounding box center [286, 395] width 15 height 15
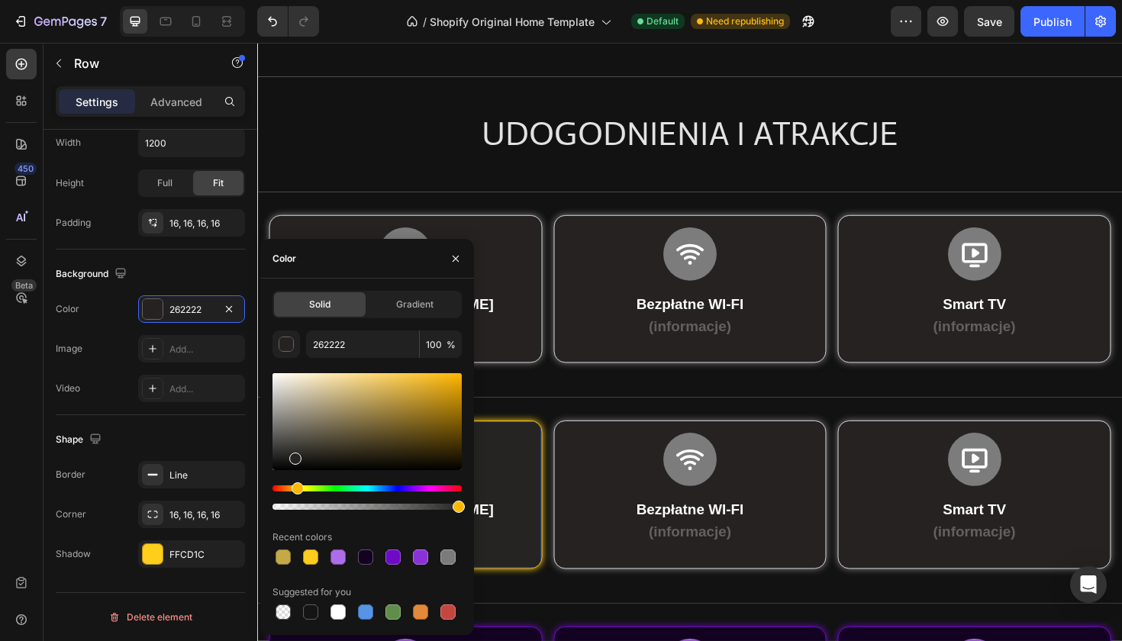
drag, startPoint x: 278, startPoint y: 489, endPoint x: 295, endPoint y: 489, distance: 17.6
click at [295, 489] on div "Hue" at bounding box center [298, 488] width 12 height 12
click at [298, 489] on div "Hue" at bounding box center [299, 488] width 12 height 12
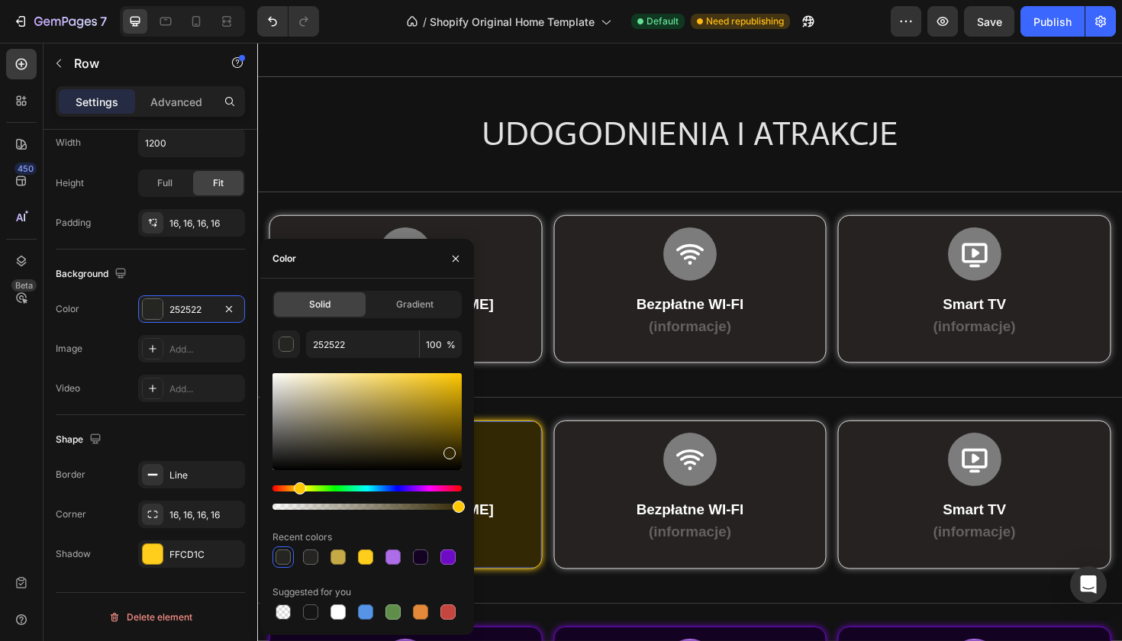
type input "332804"
drag, startPoint x: 298, startPoint y: 460, endPoint x: 447, endPoint y: 450, distance: 149.1
click at [447, 450] on div at bounding box center [450, 453] width 12 height 12
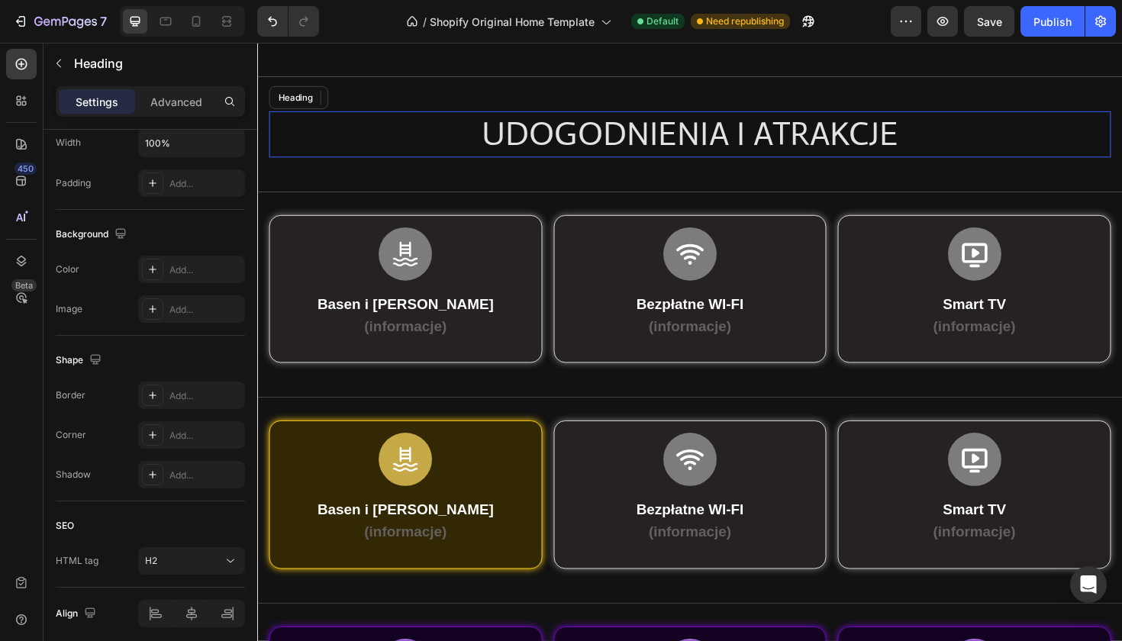
click at [424, 152] on h2 "UDOGODNIENIA I ATRAKCJE" at bounding box center [715, 139] width 892 height 49
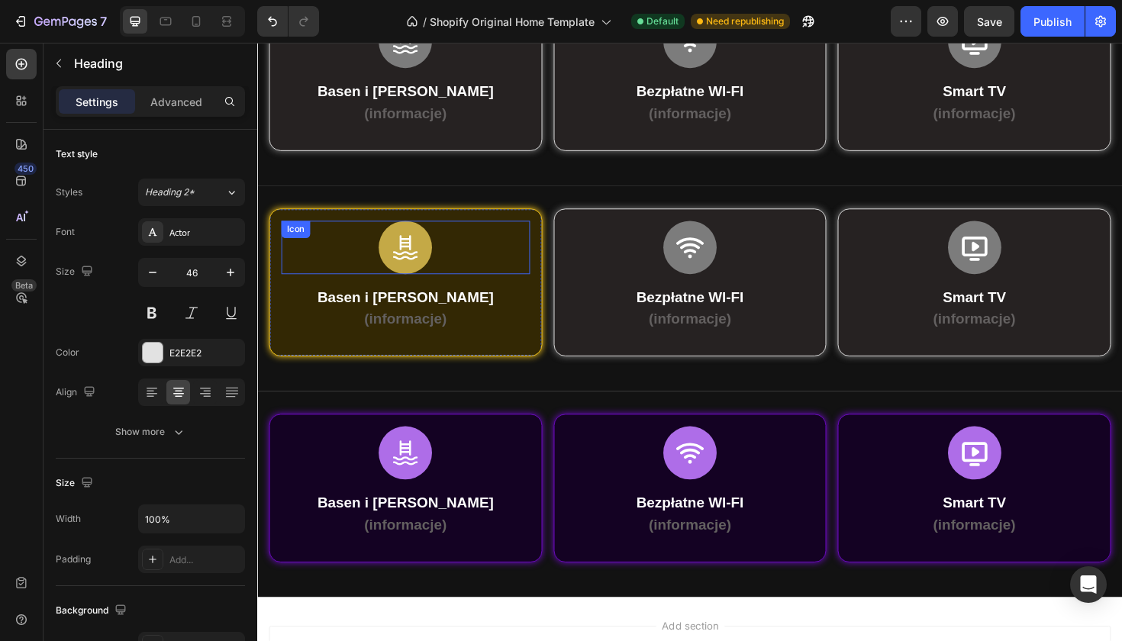
scroll to position [550, 0]
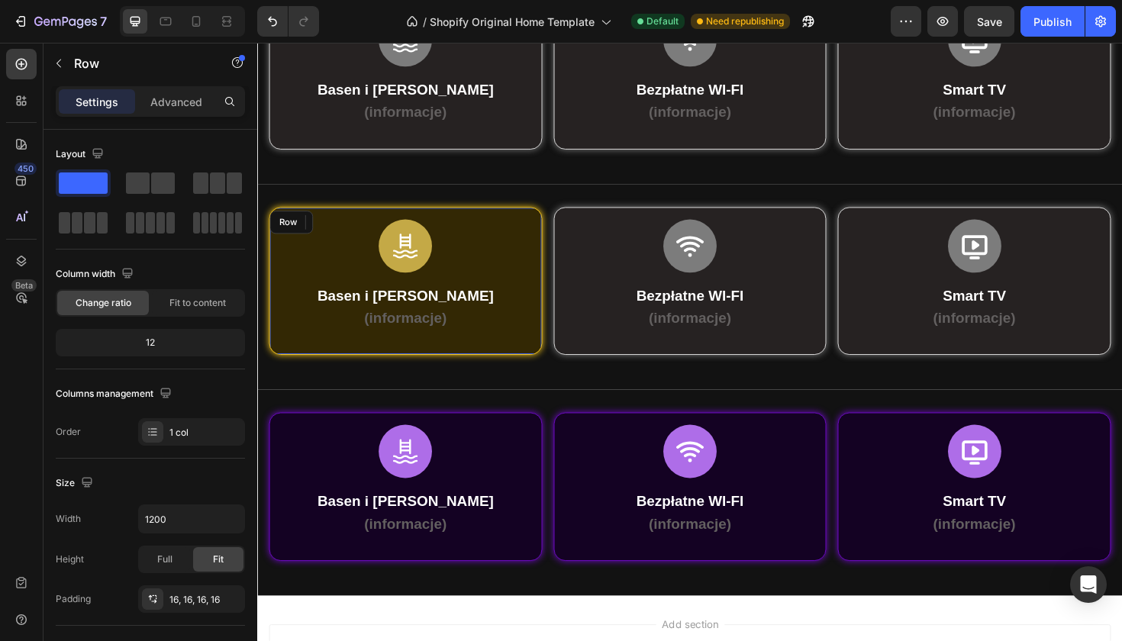
click at [334, 220] on div "Icon Basen i Jacuzzi (informacje) Text Block Row Row" at bounding box center [413, 295] width 289 height 157
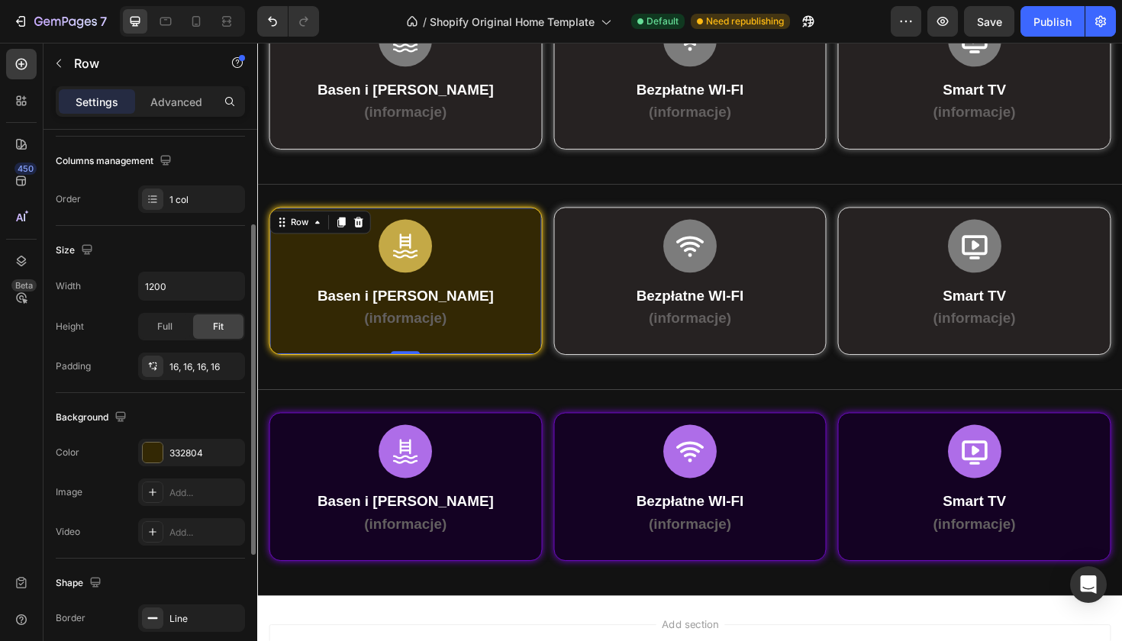
scroll to position [241, 0]
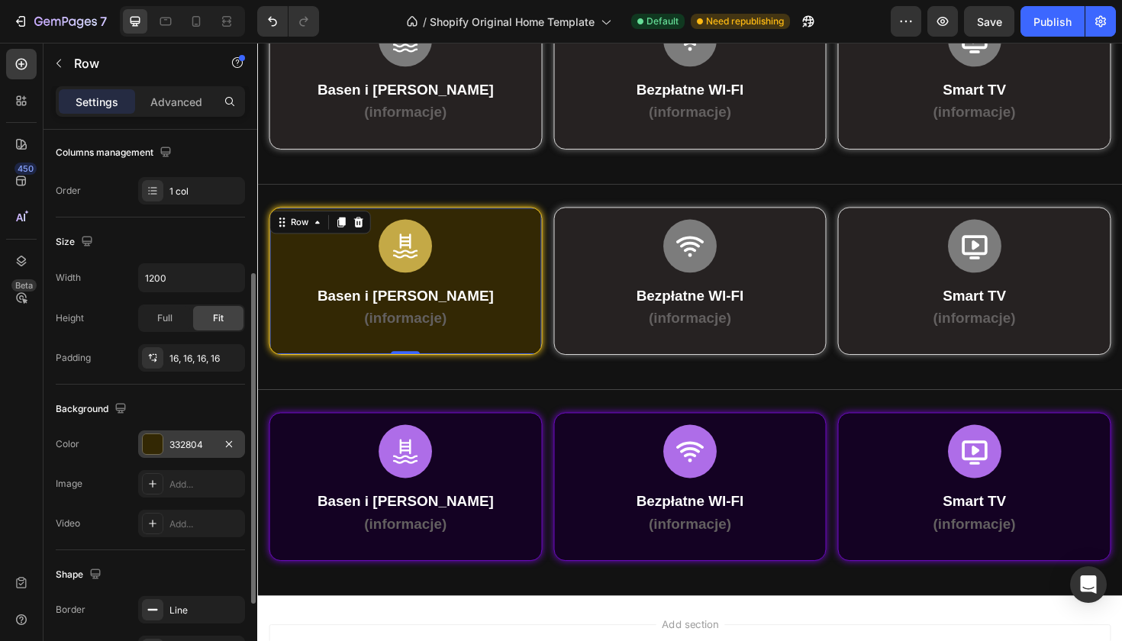
click at [152, 447] on div at bounding box center [153, 444] width 20 height 20
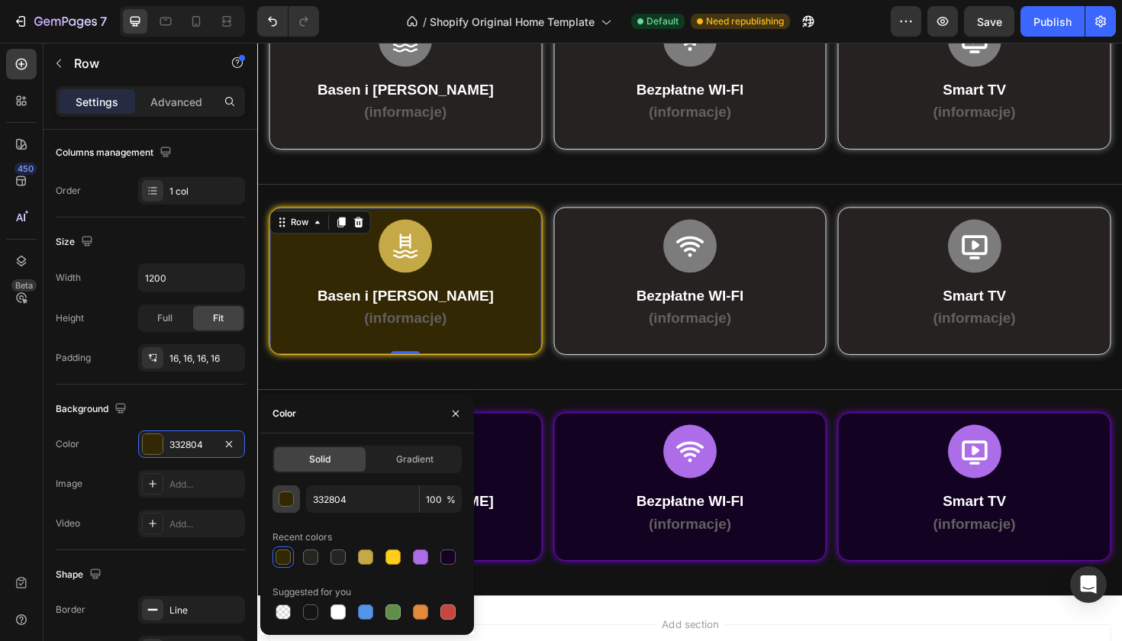
click at [283, 512] on button "button" at bounding box center [286, 498] width 27 height 27
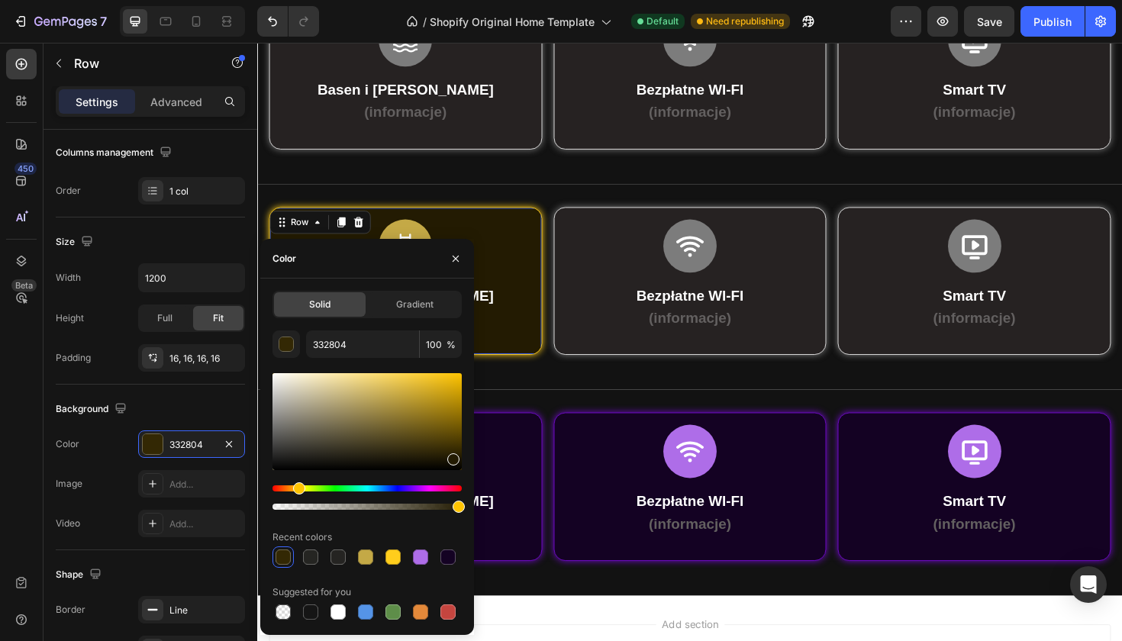
type input "231B02"
click at [451, 456] on div at bounding box center [453, 459] width 12 height 12
click at [664, 245] on div "Icon" at bounding box center [715, 258] width 263 height 56
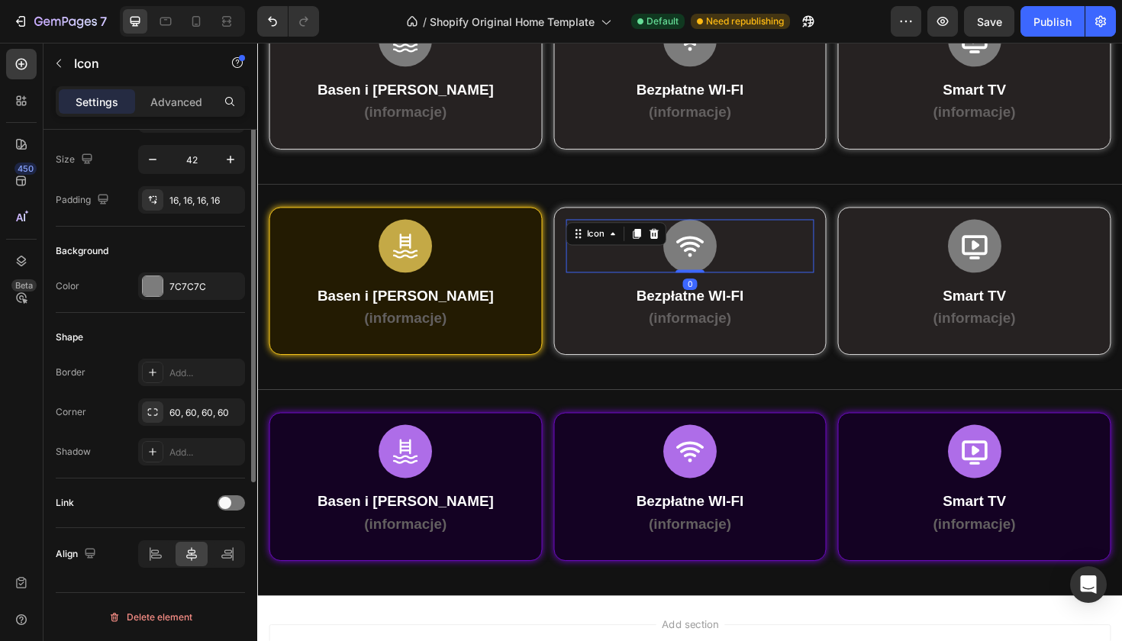
scroll to position [0, 0]
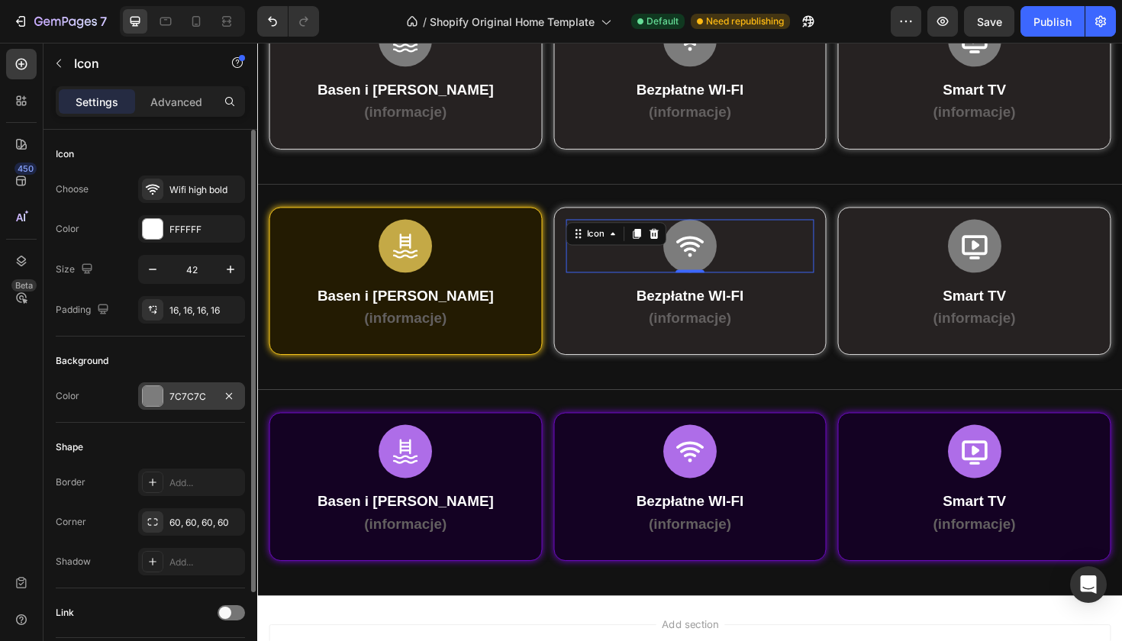
click at [147, 388] on div at bounding box center [153, 396] width 20 height 20
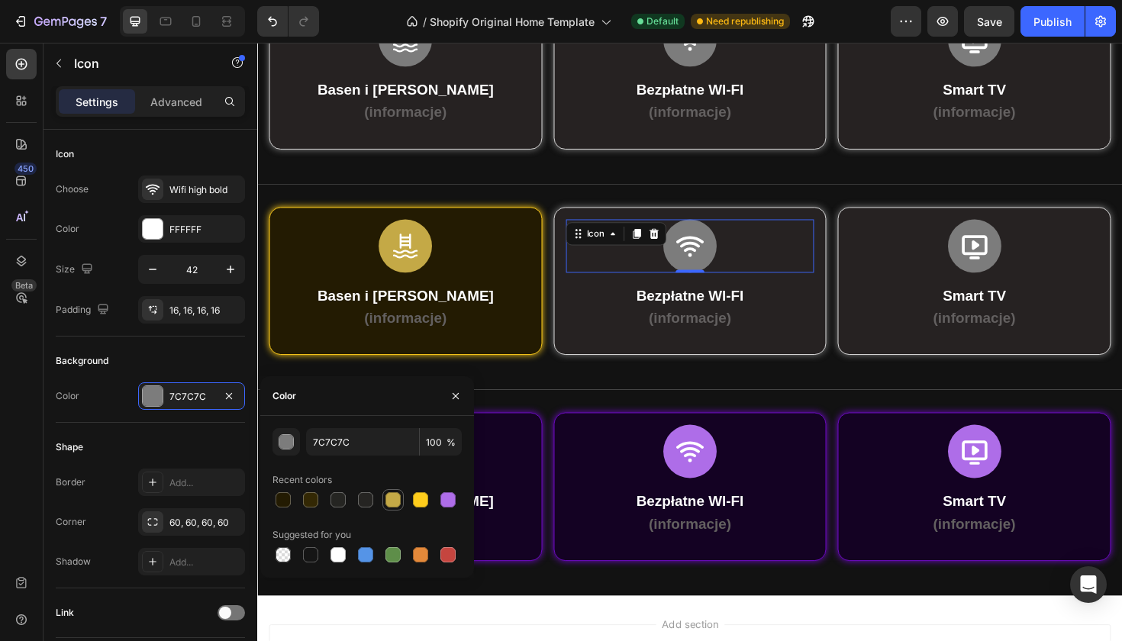
click at [400, 503] on div at bounding box center [392, 499] width 15 height 15
type input "C4A946"
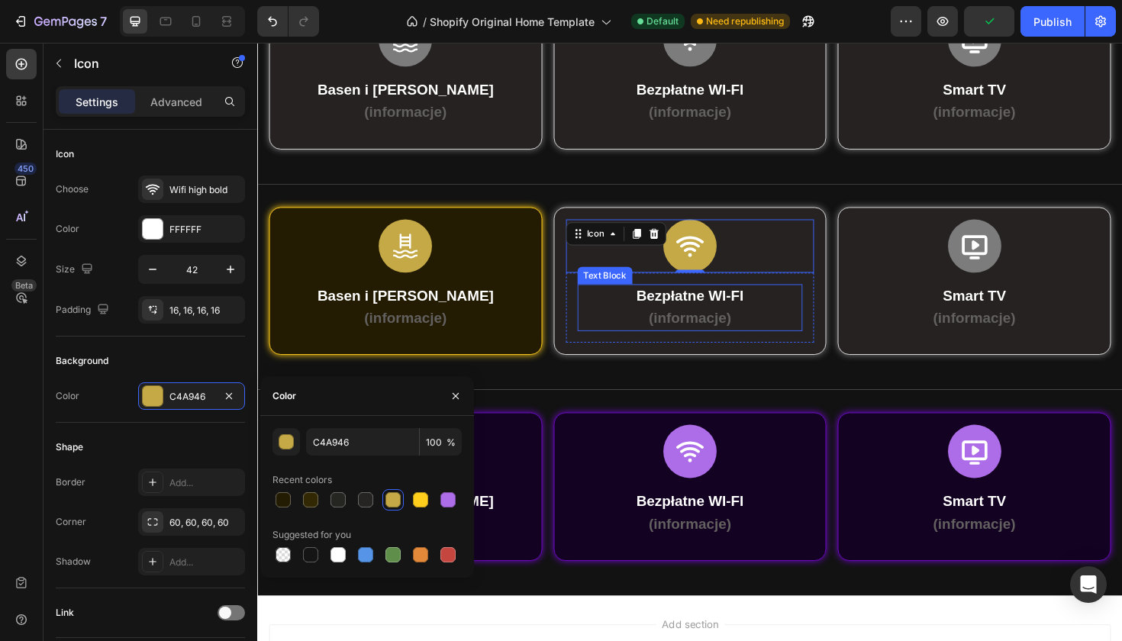
click at [601, 331] on p "(informacje)" at bounding box center [716, 335] width 236 height 24
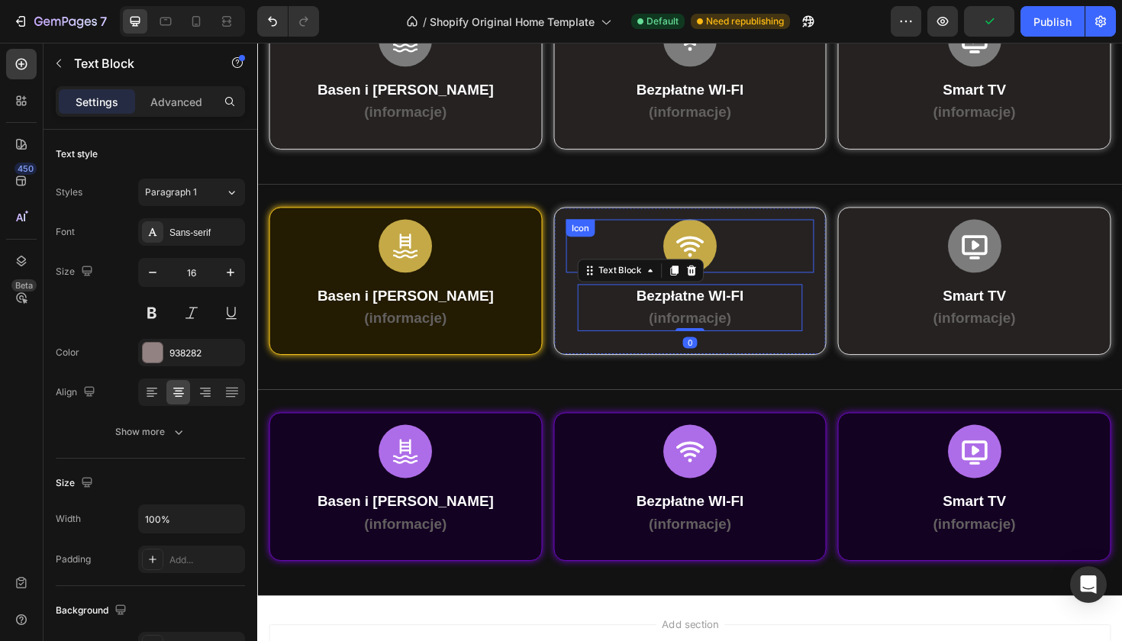
click at [592, 230] on div "Icon" at bounding box center [599, 239] width 31 height 18
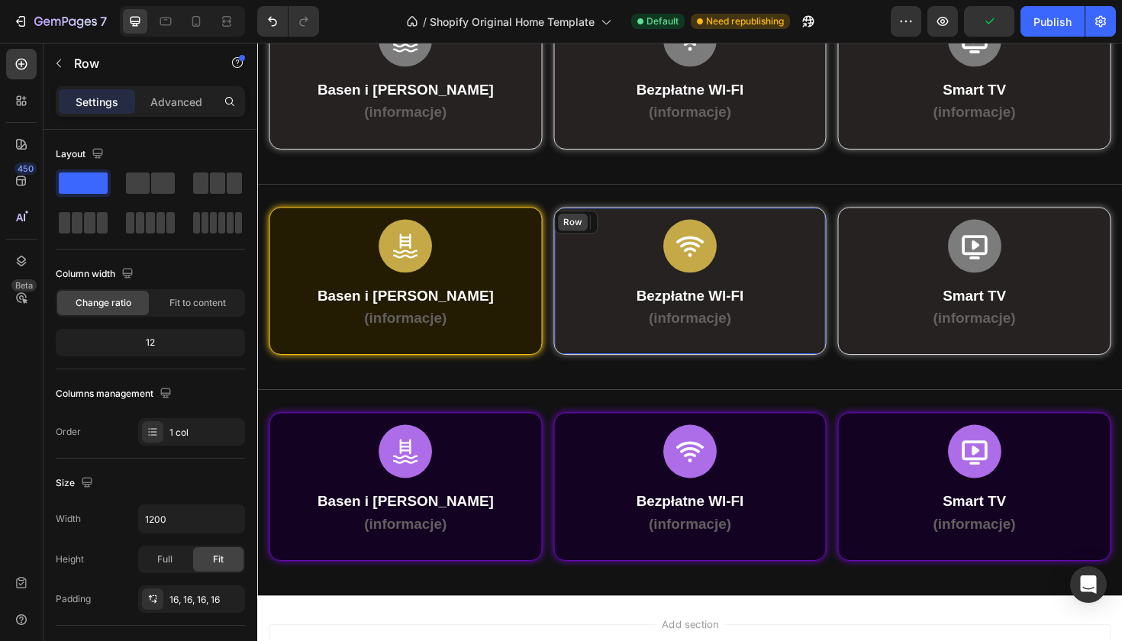
click at [577, 221] on div "Row" at bounding box center [595, 233] width 46 height 24
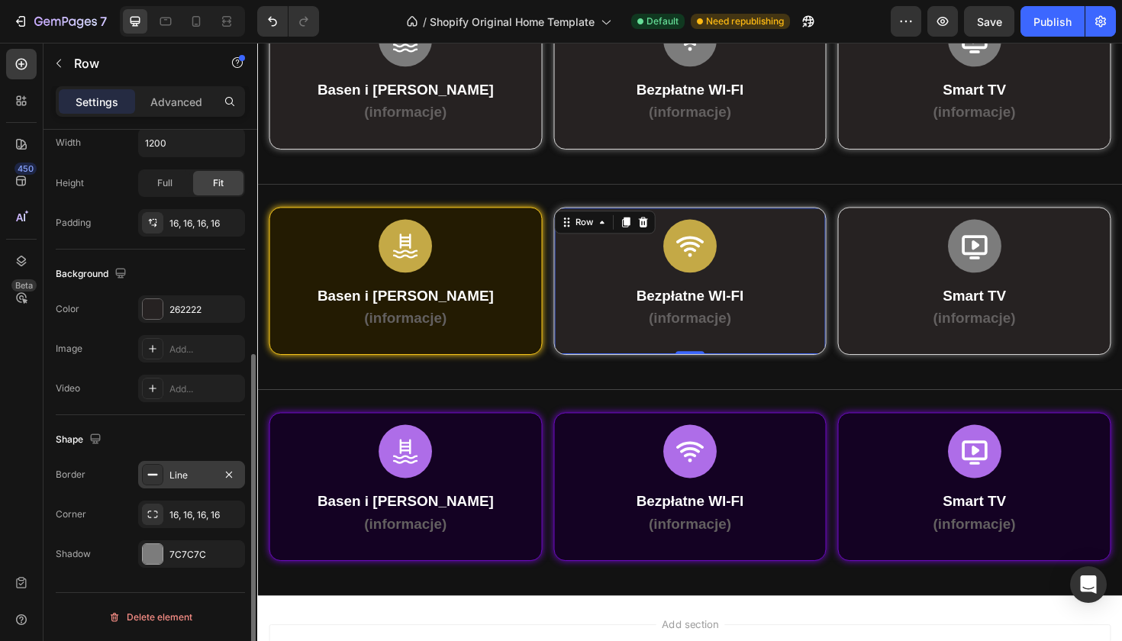
click at [150, 473] on icon at bounding box center [153, 475] width 12 height 12
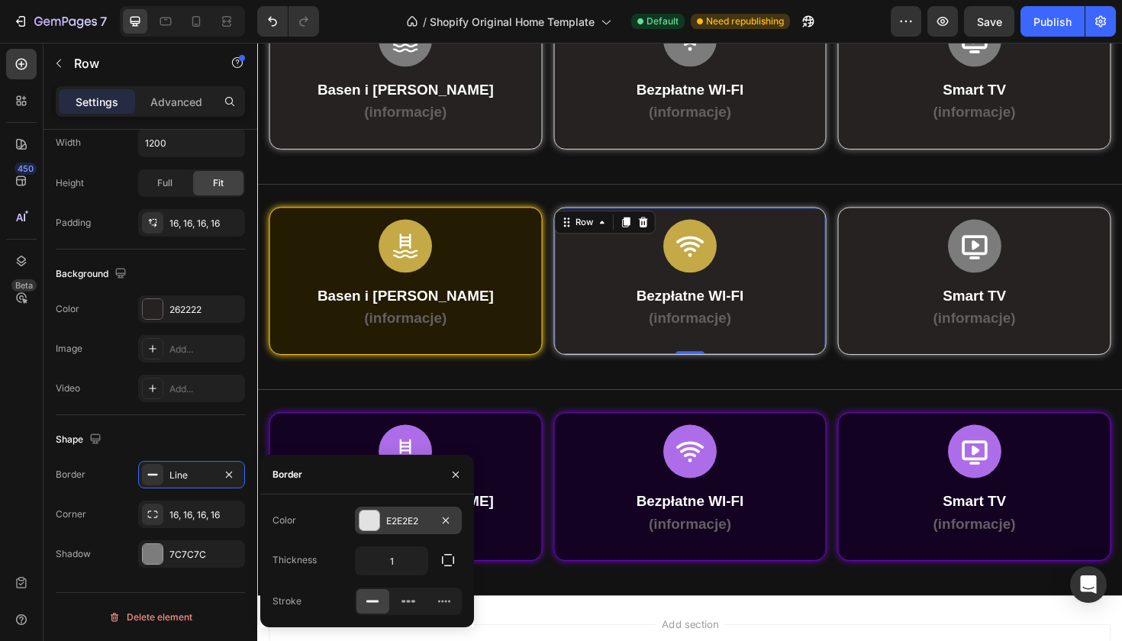
click at [363, 515] on div at bounding box center [370, 521] width 20 height 20
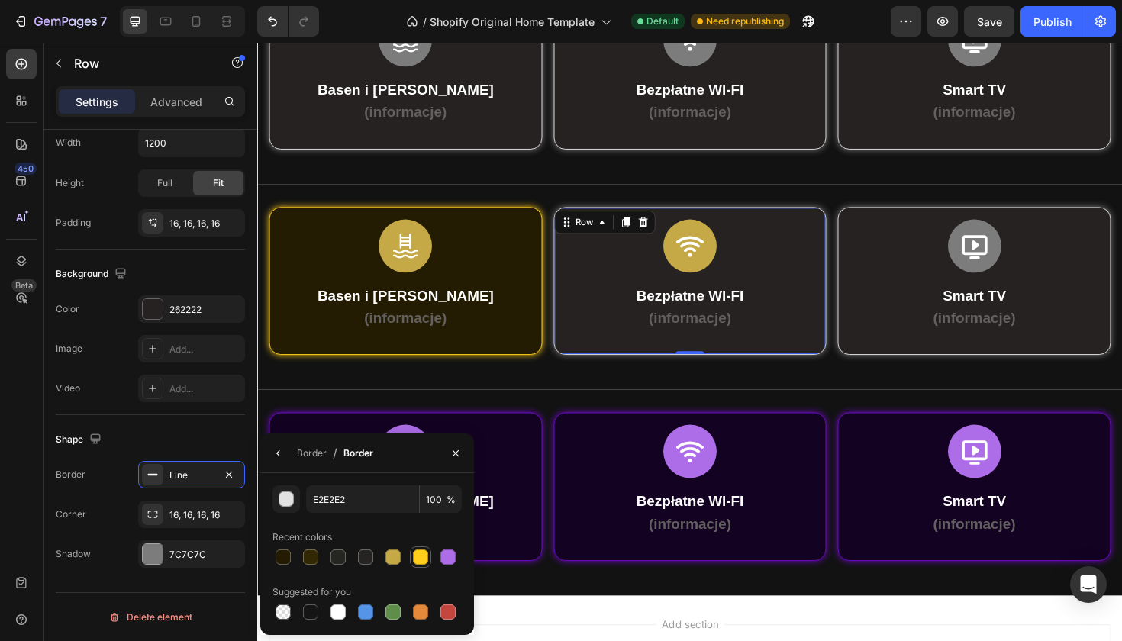
click at [417, 559] on div at bounding box center [420, 557] width 15 height 15
type input "FFCD1C"
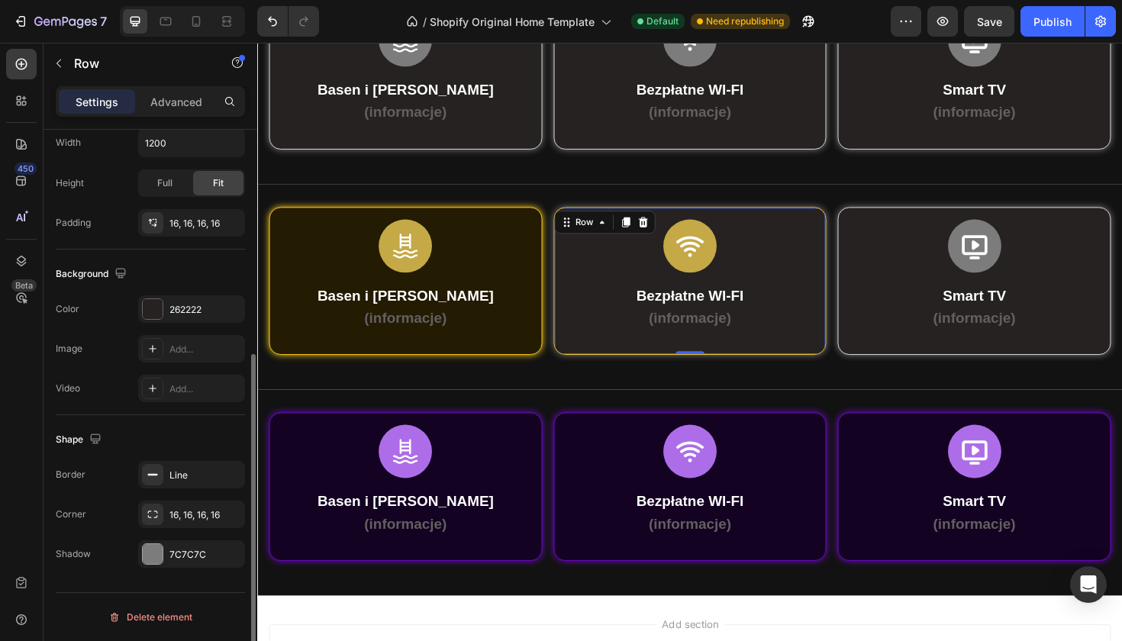
click at [153, 570] on div "Shape Border Line Corner 16, 16, 16, 16 Shadow 7C7C7C" at bounding box center [150, 497] width 189 height 165
click at [153, 560] on div at bounding box center [153, 554] width 20 height 20
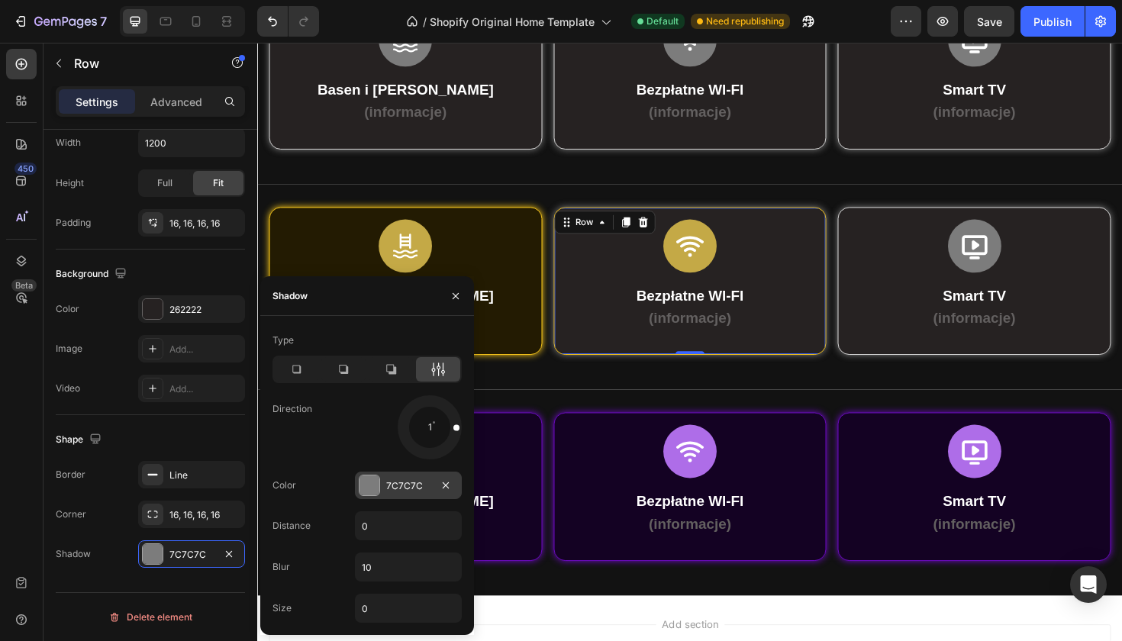
click at [366, 493] on div at bounding box center [370, 486] width 20 height 20
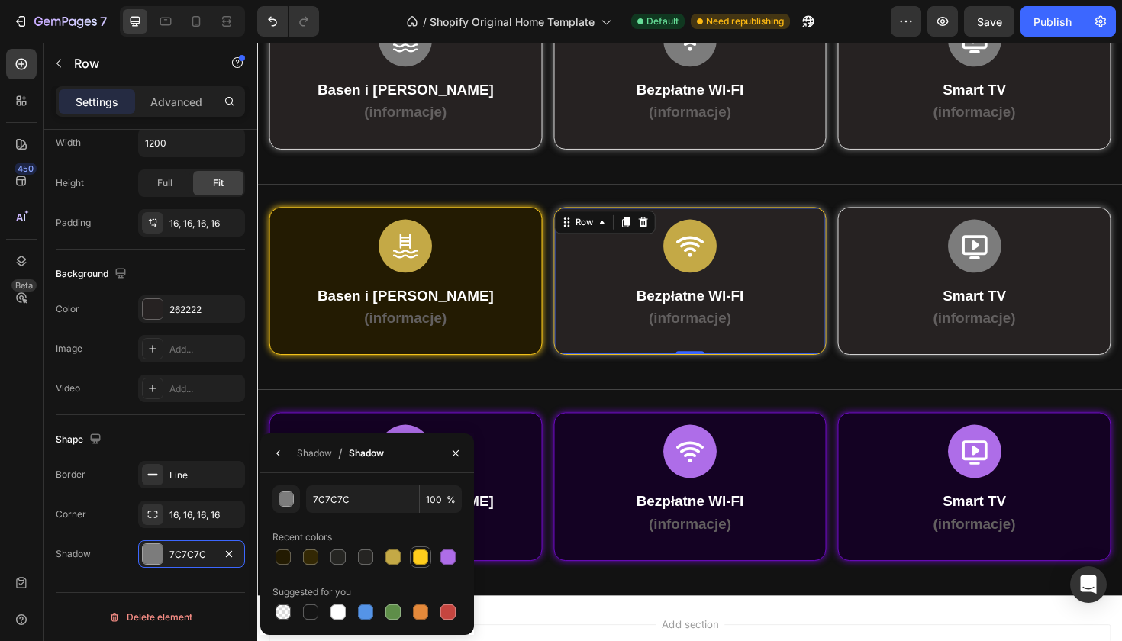
click at [421, 567] on div at bounding box center [420, 557] width 21 height 21
type input "FFCD1C"
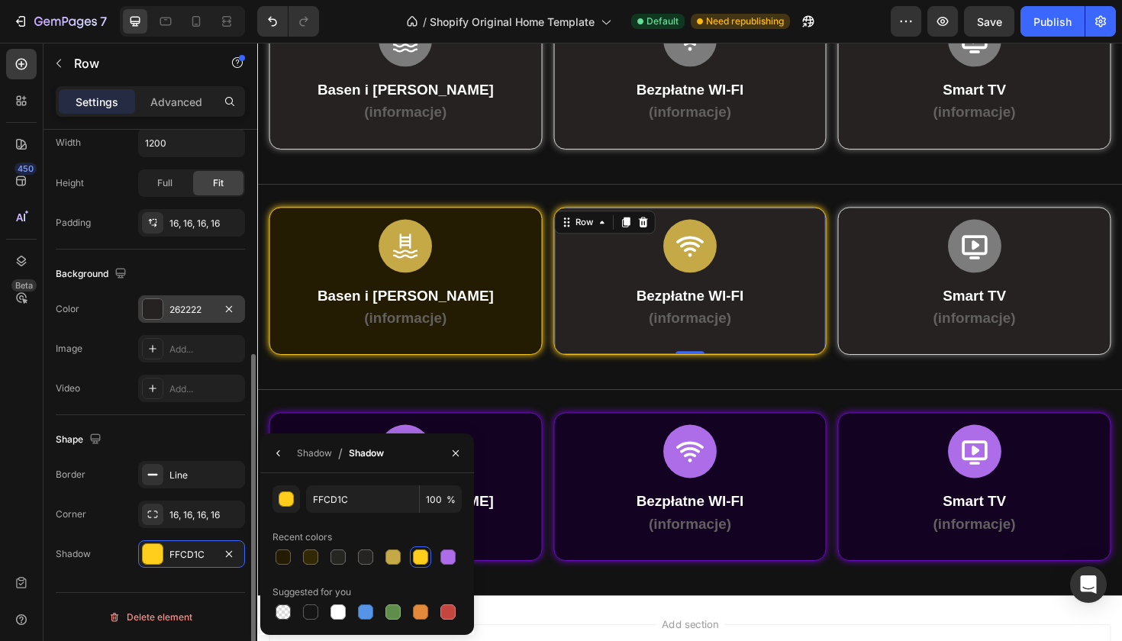
click at [161, 311] on div at bounding box center [153, 309] width 20 height 20
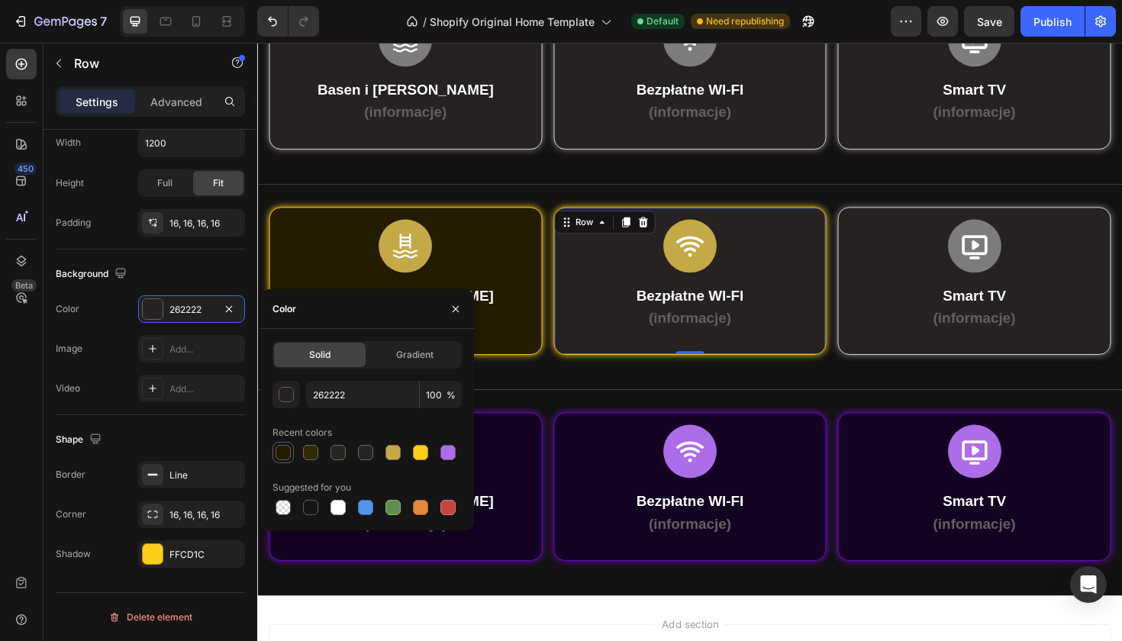
click at [285, 453] on div at bounding box center [283, 452] width 15 height 15
type input "231B02"
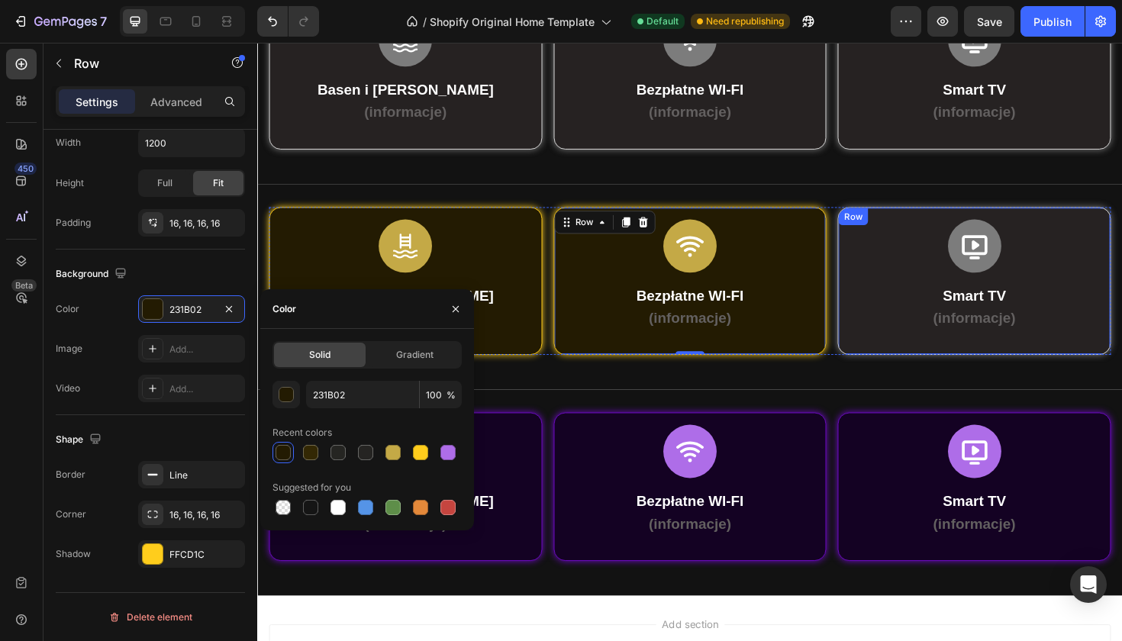
click at [901, 231] on div "Row" at bounding box center [887, 227] width 31 height 18
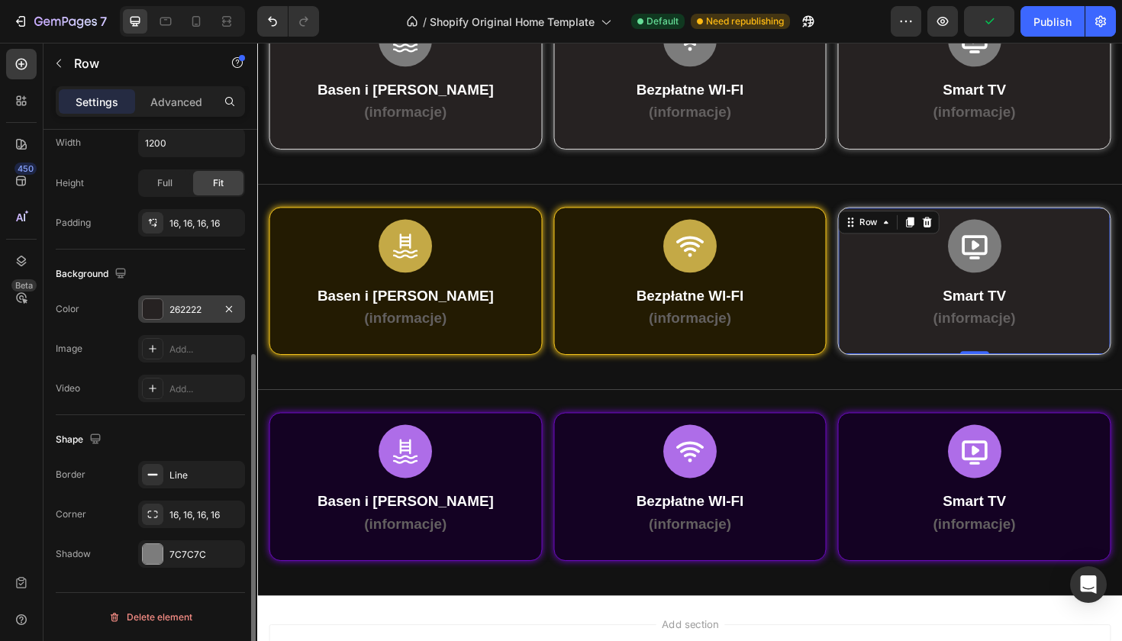
click at [153, 313] on div at bounding box center [153, 309] width 20 height 20
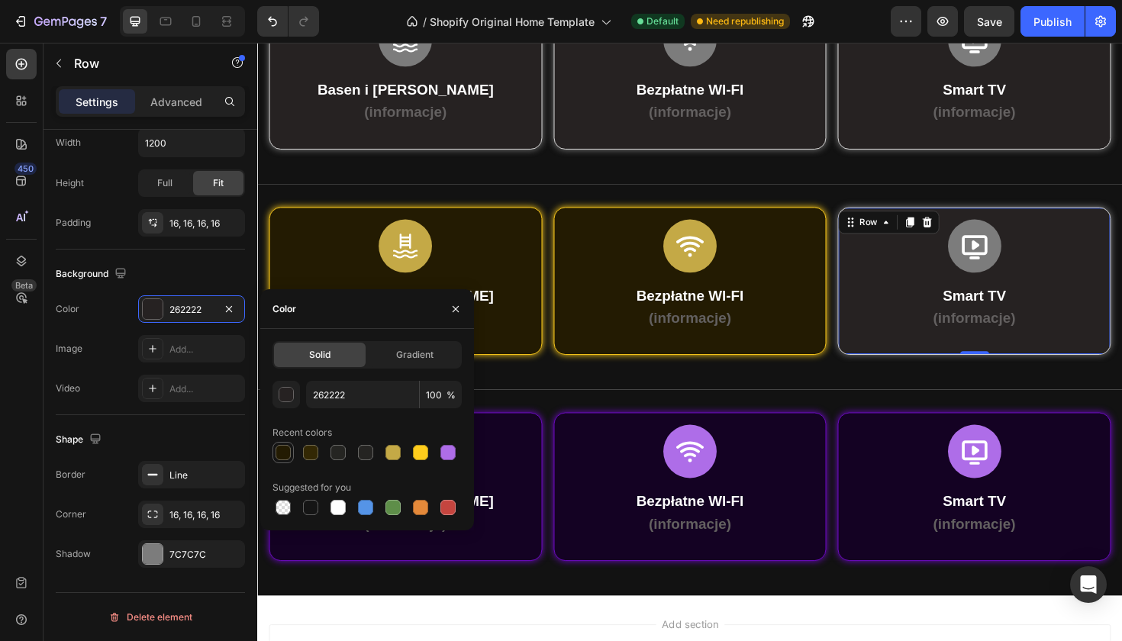
click at [288, 451] on div at bounding box center [283, 452] width 15 height 15
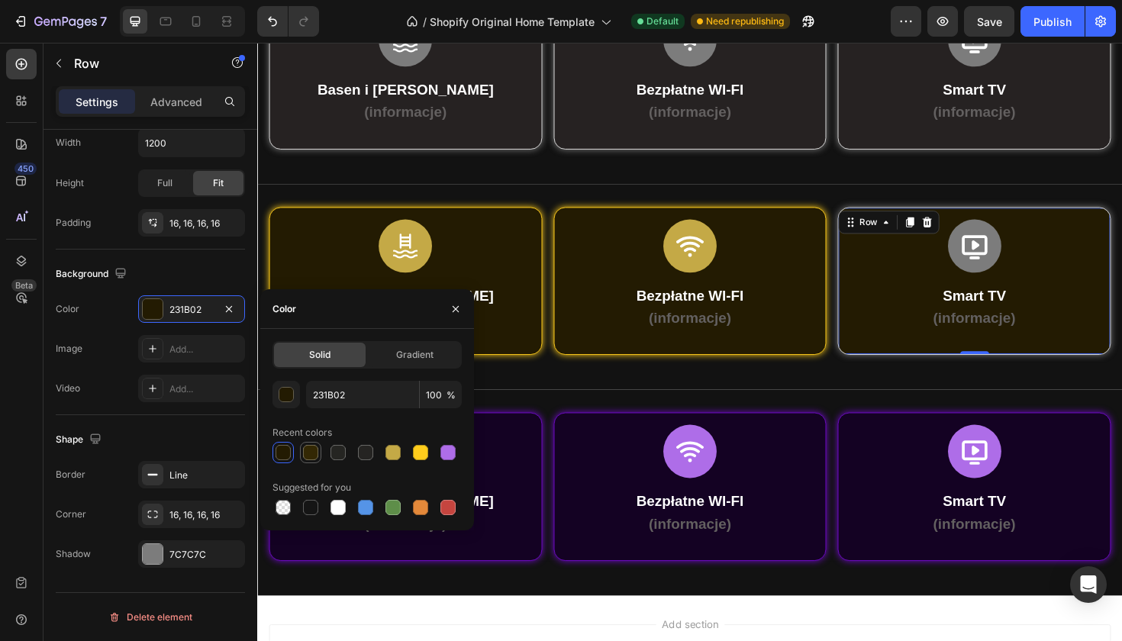
click at [309, 454] on div at bounding box center [310, 452] width 15 height 15
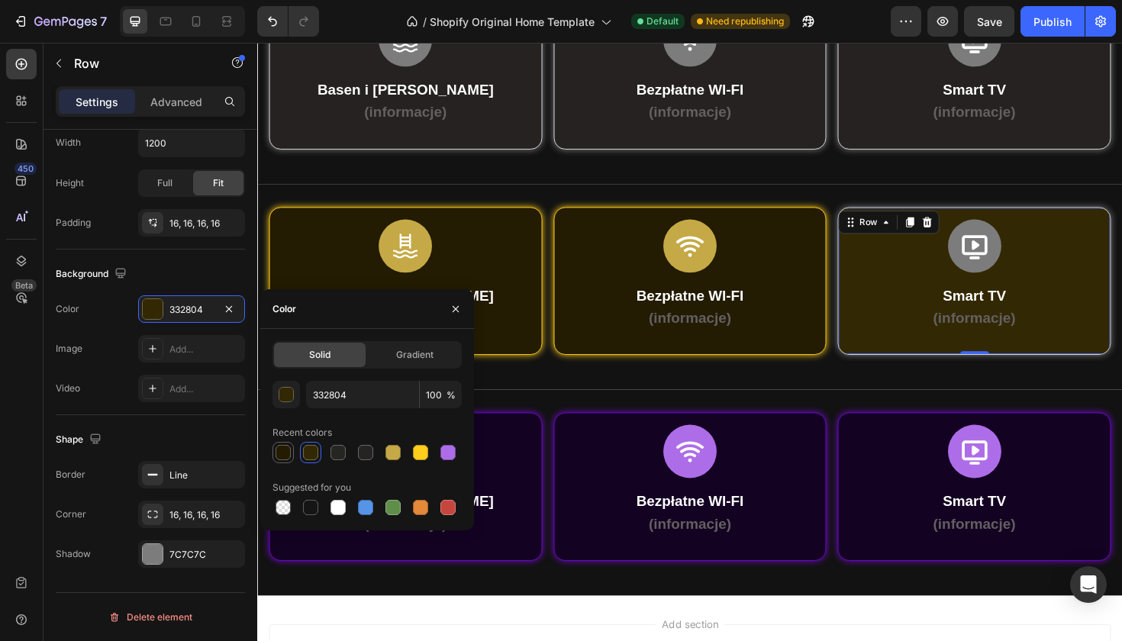
click at [284, 452] on div at bounding box center [283, 452] width 15 height 15
type input "231B02"
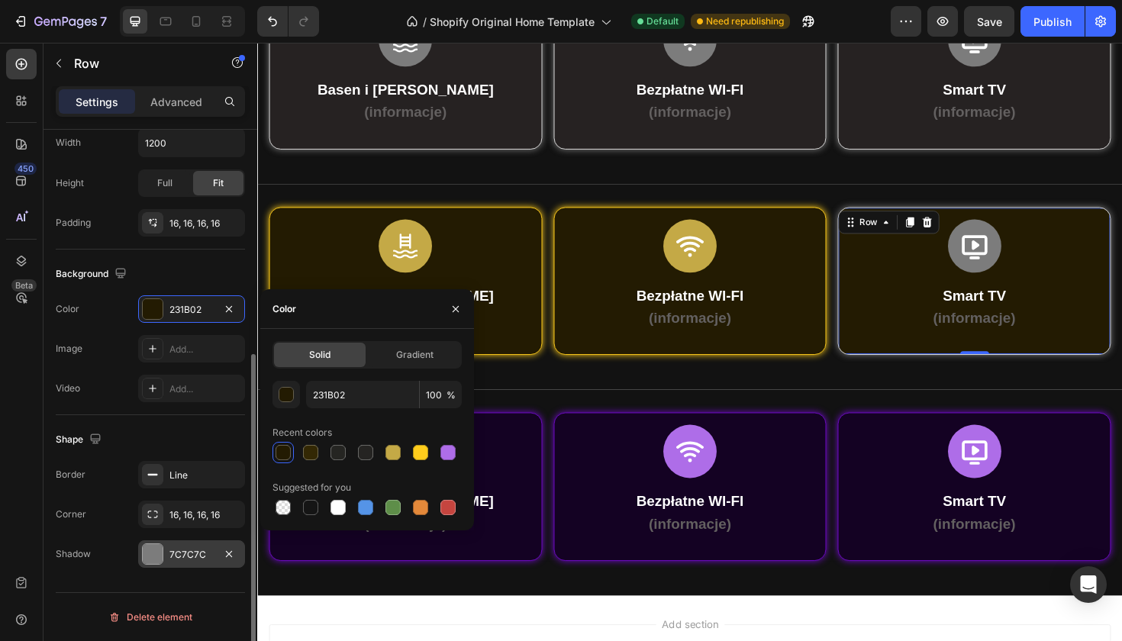
click at [155, 559] on div at bounding box center [153, 554] width 20 height 20
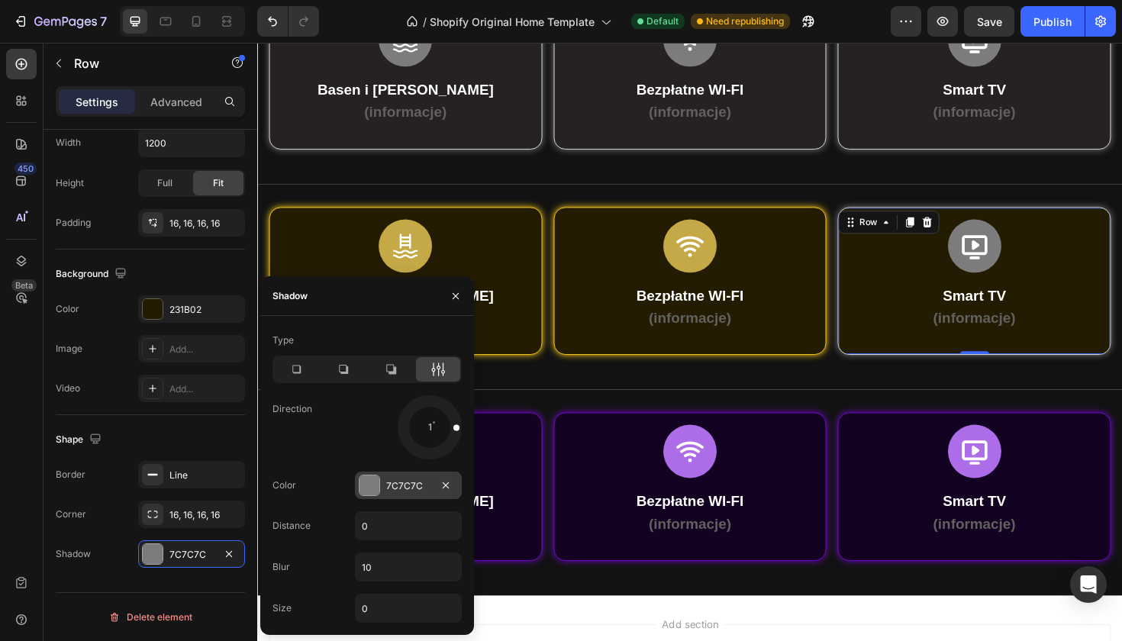
click at [376, 492] on div at bounding box center [370, 486] width 20 height 20
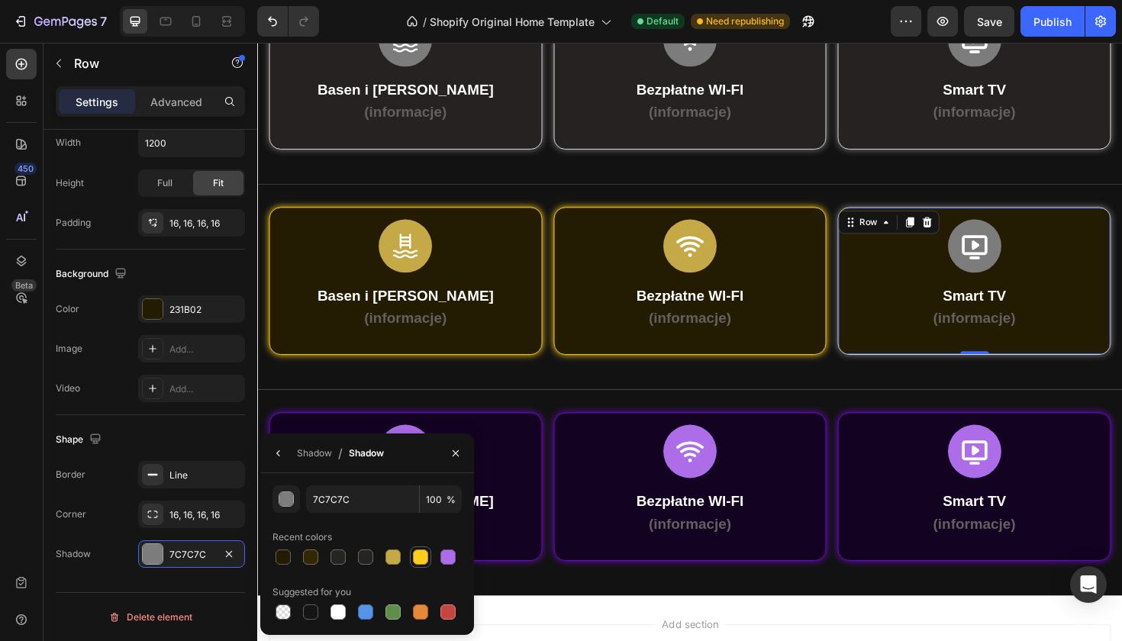
click at [418, 565] on div at bounding box center [420, 557] width 18 height 18
type input "FFCD1C"
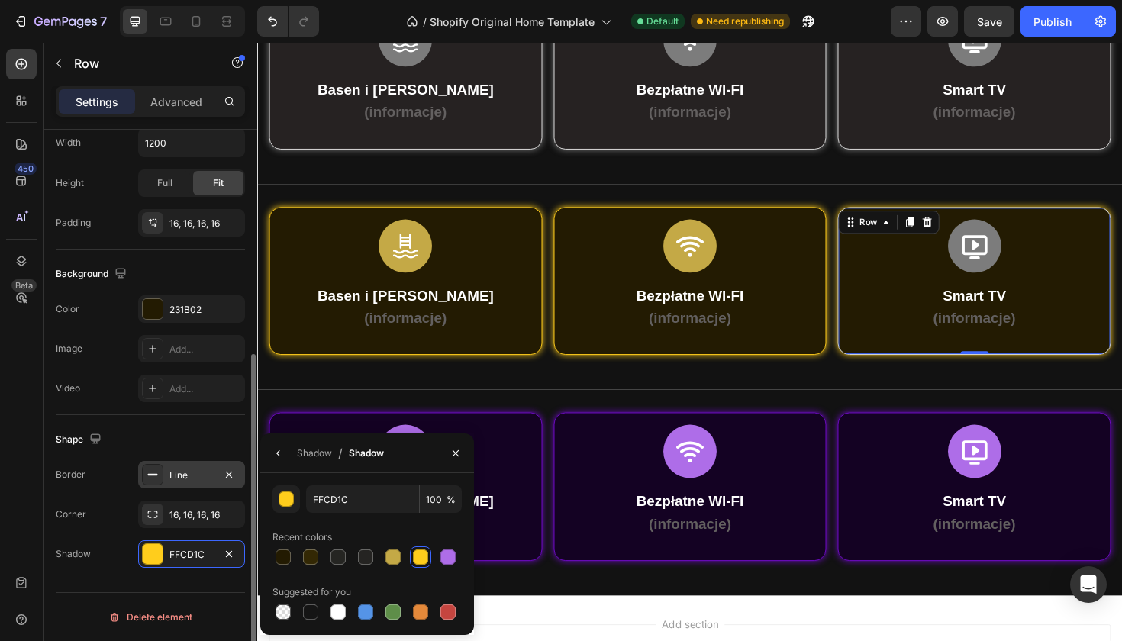
click at [150, 476] on icon at bounding box center [153, 475] width 12 height 12
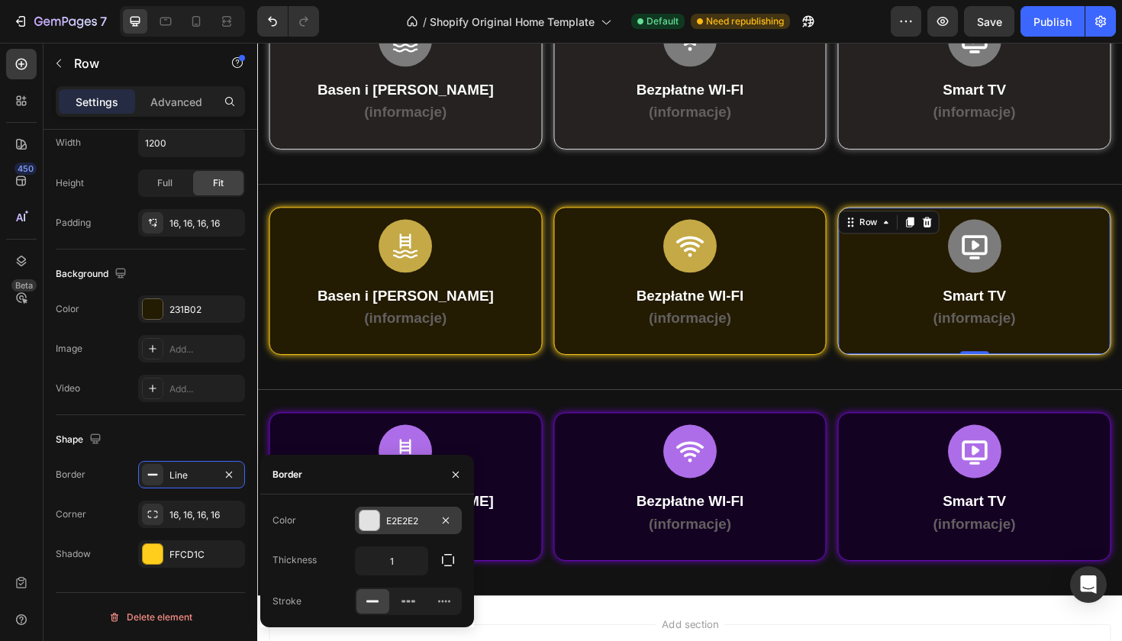
click at [375, 531] on div at bounding box center [369, 520] width 21 height 21
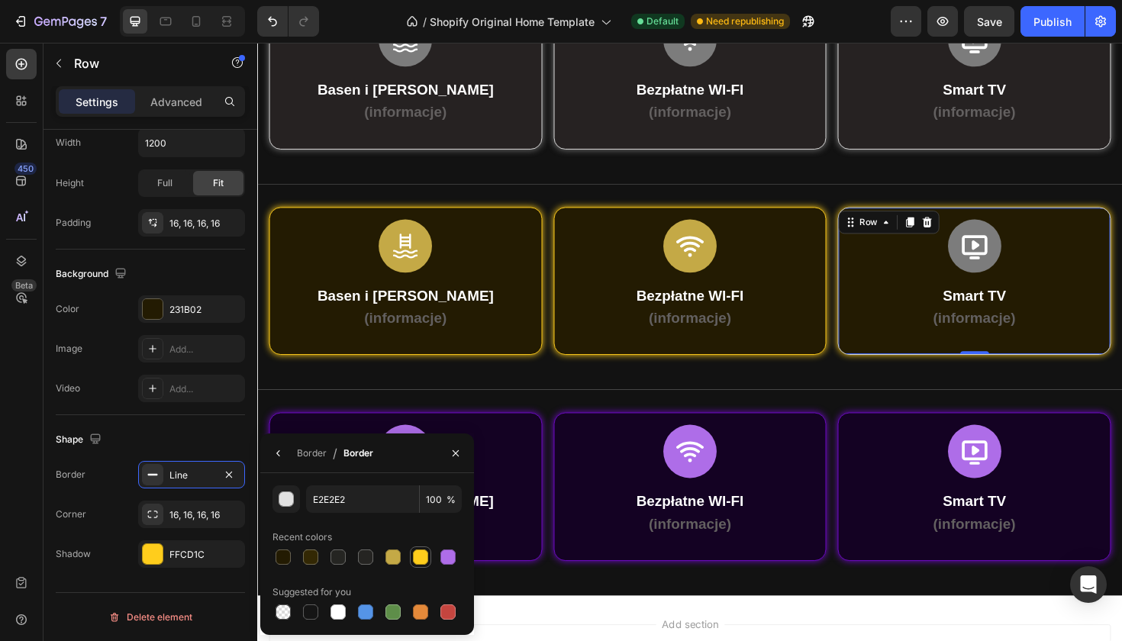
click at [421, 561] on div at bounding box center [420, 557] width 15 height 15
type input "FFCD1C"
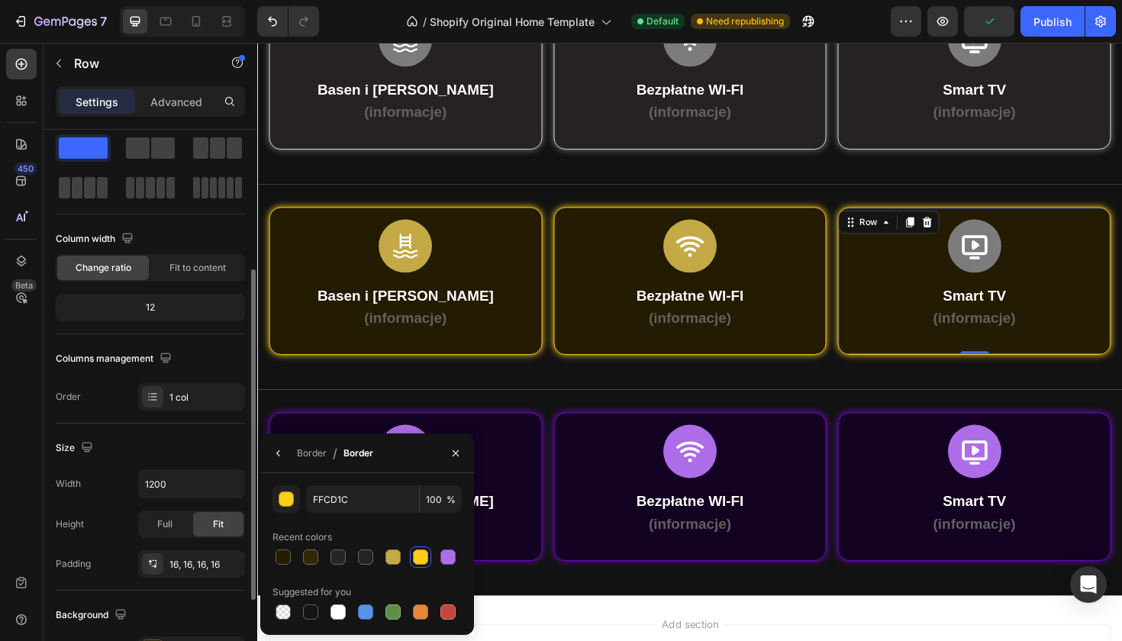
scroll to position [0, 0]
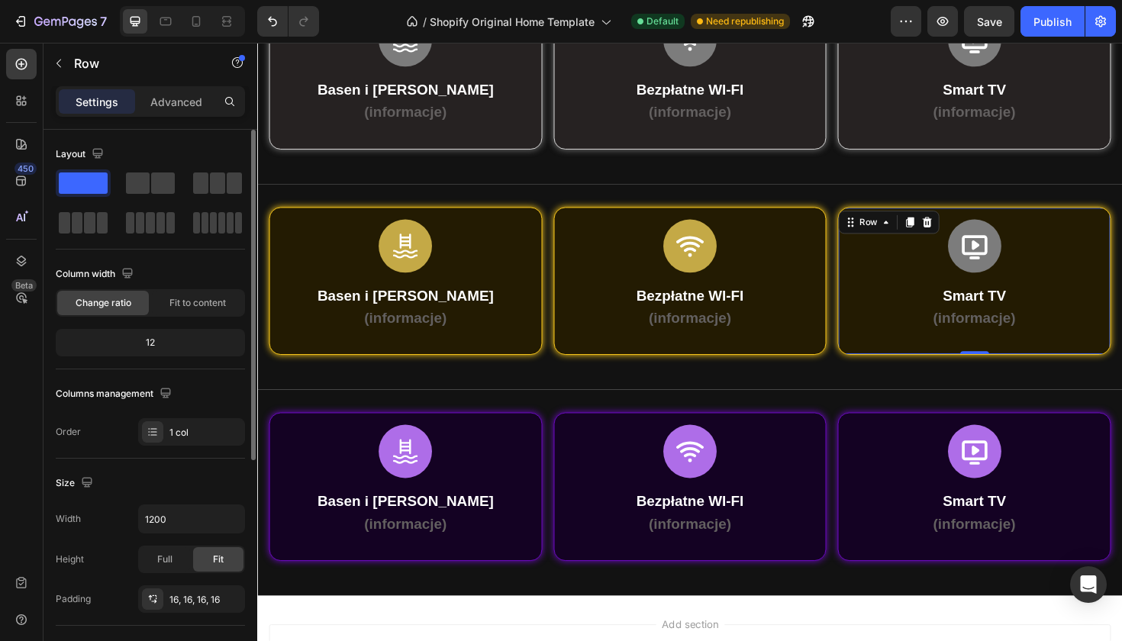
click at [182, 392] on div "Columns management" at bounding box center [150, 394] width 189 height 24
click at [1001, 251] on icon at bounding box center [1017, 258] width 32 height 32
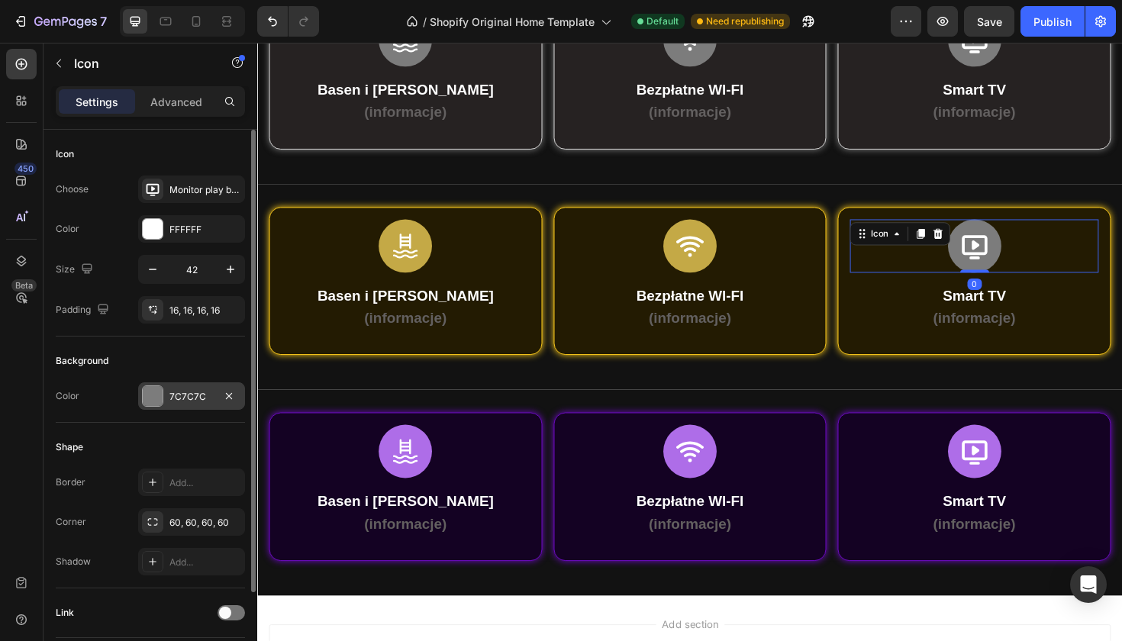
click at [150, 393] on div at bounding box center [153, 396] width 20 height 20
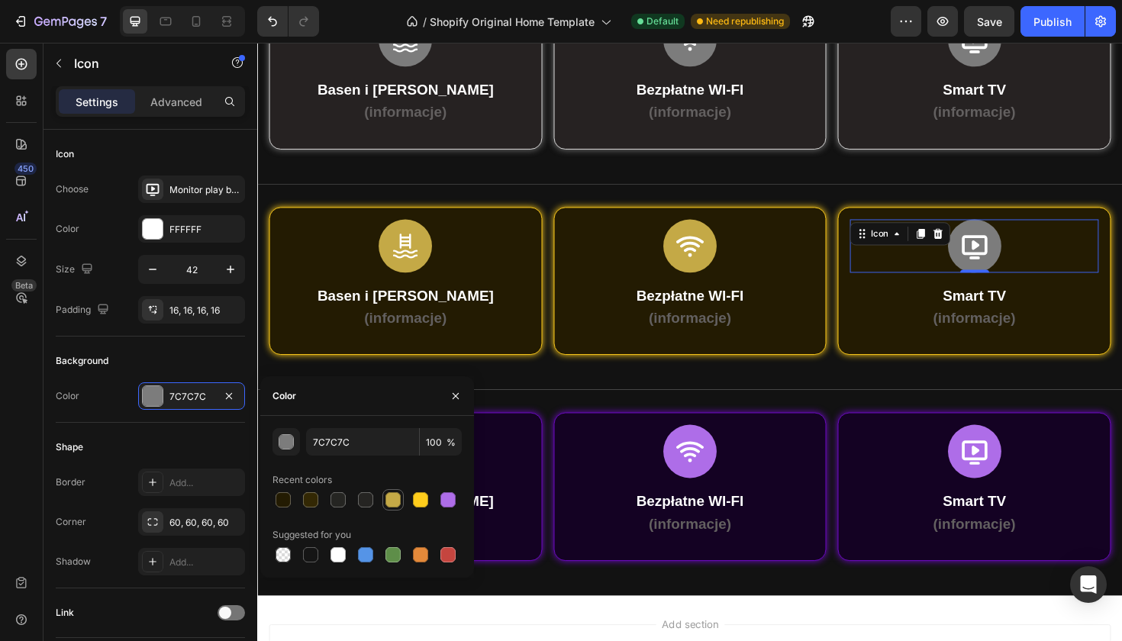
click at [395, 505] on div at bounding box center [392, 499] width 15 height 15
type input "C4A946"
click at [273, 185] on div "Icon Basen i Jacuzzi (informacje) Text Block Row Row Row Icon Bezpłatne WI-FI (…" at bounding box center [715, 83] width 916 height 218
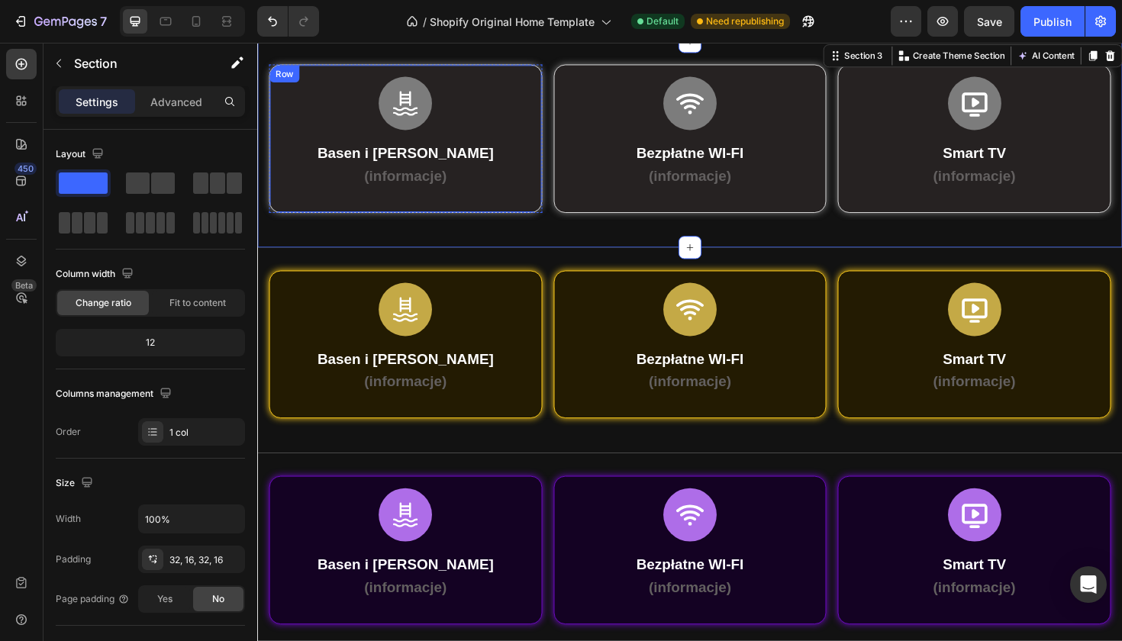
scroll to position [478, 0]
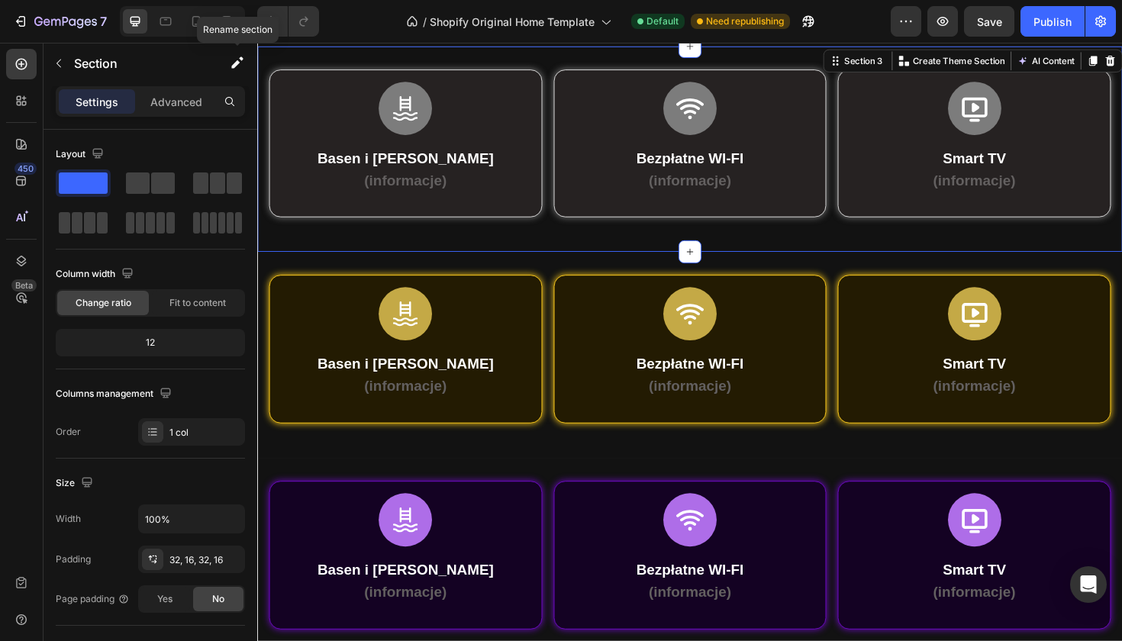
click at [256, 57] on div at bounding box center [238, 63] width 40 height 40
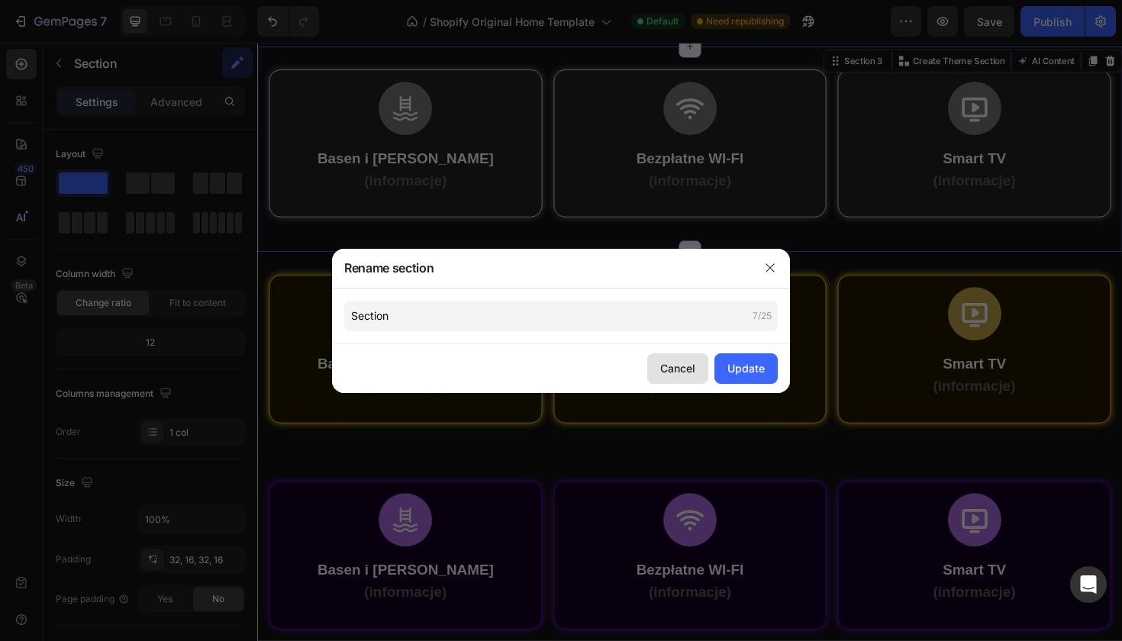
click at [683, 382] on button "Cancel" at bounding box center [677, 368] width 61 height 31
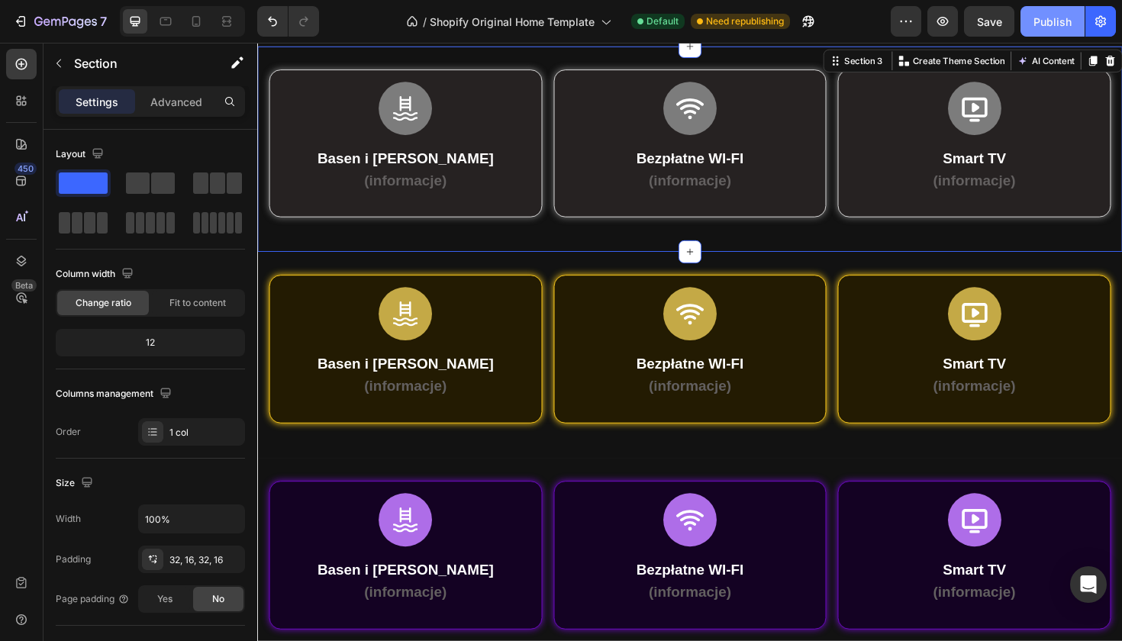
click at [1065, 11] on button "Publish" at bounding box center [1053, 21] width 64 height 31
click at [361, 19] on div "/ Shopify Original Home Template Default Need republishing" at bounding box center [611, 21] width 560 height 31
click at [360, 21] on div "/ Shopify Original Home Template Default Need republishing" at bounding box center [611, 21] width 560 height 31
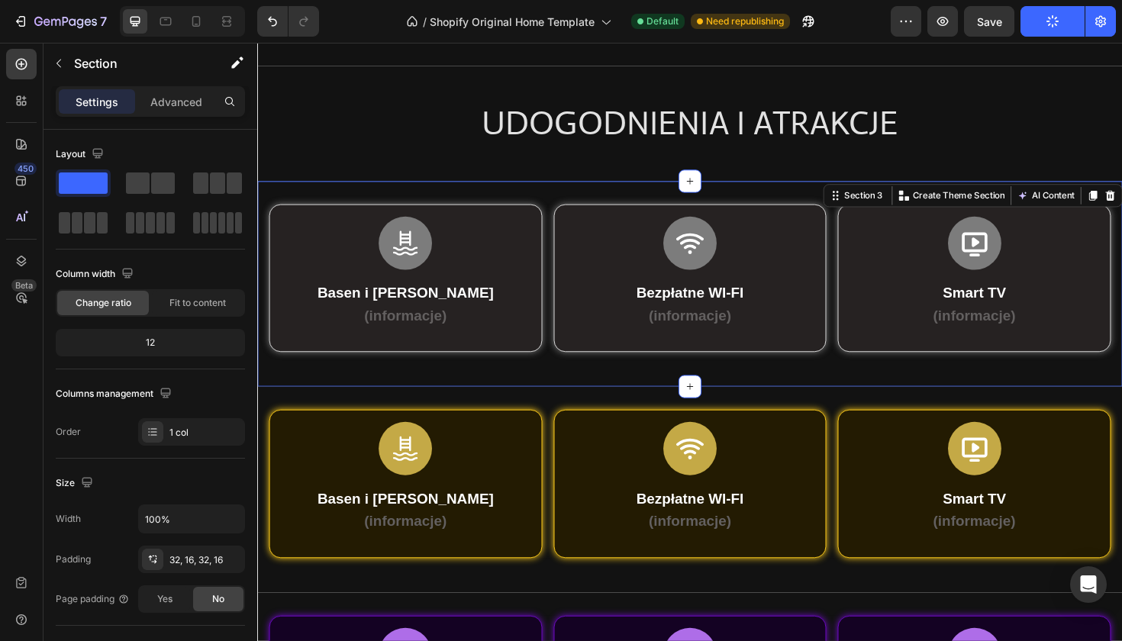
scroll to position [269, 0]
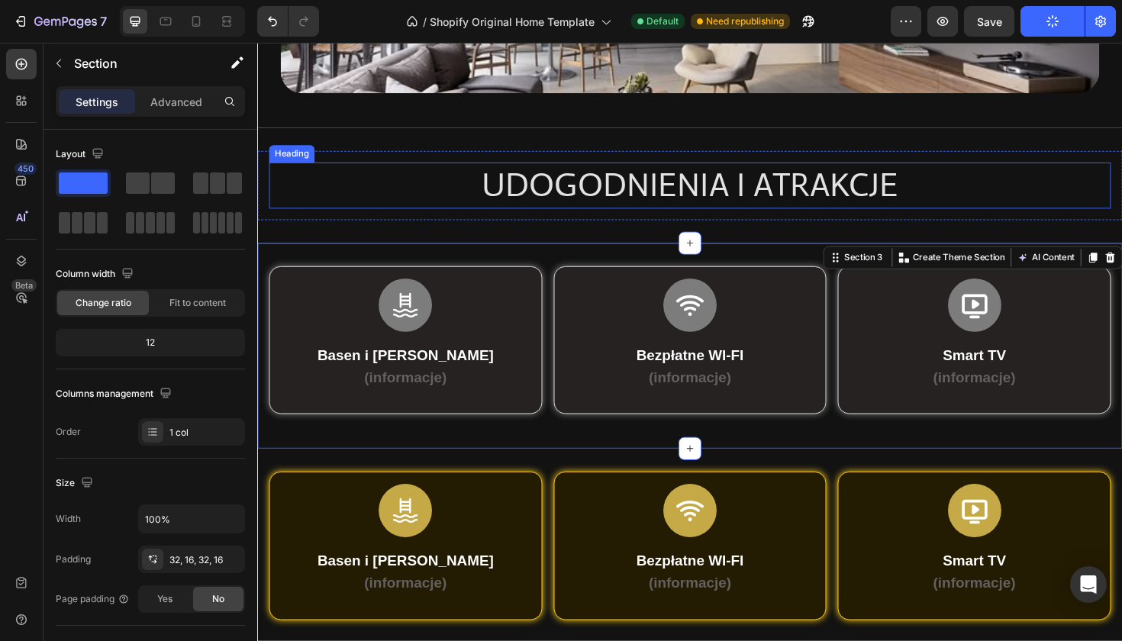
click at [560, 198] on h2 "UDOGODNIENIA I ATRAKCJE" at bounding box center [715, 193] width 892 height 49
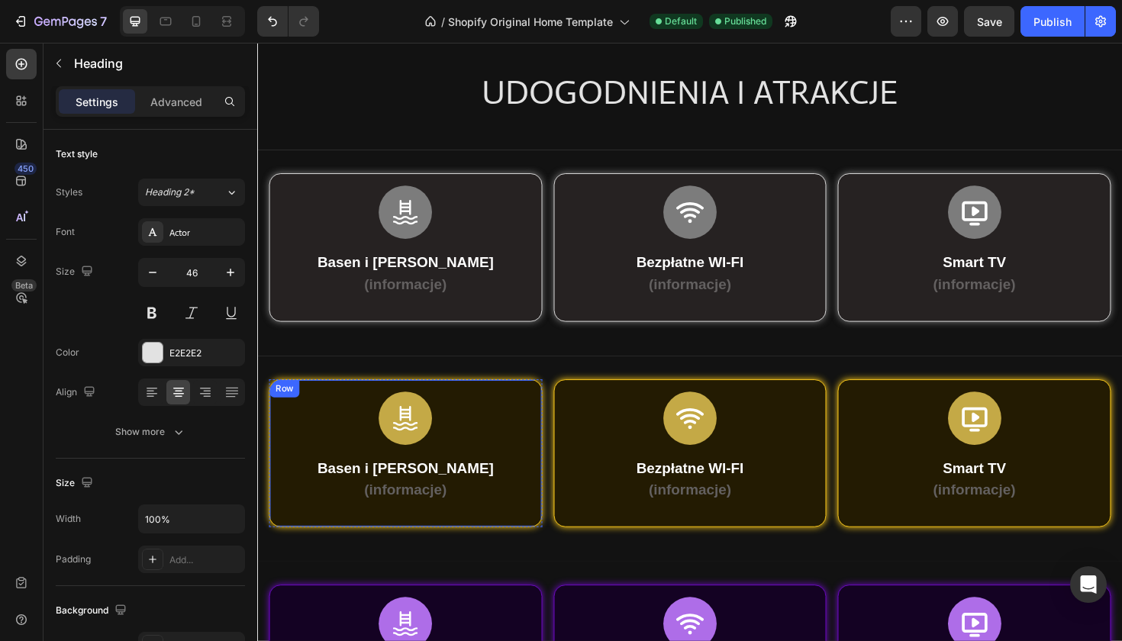
scroll to position [414, 0]
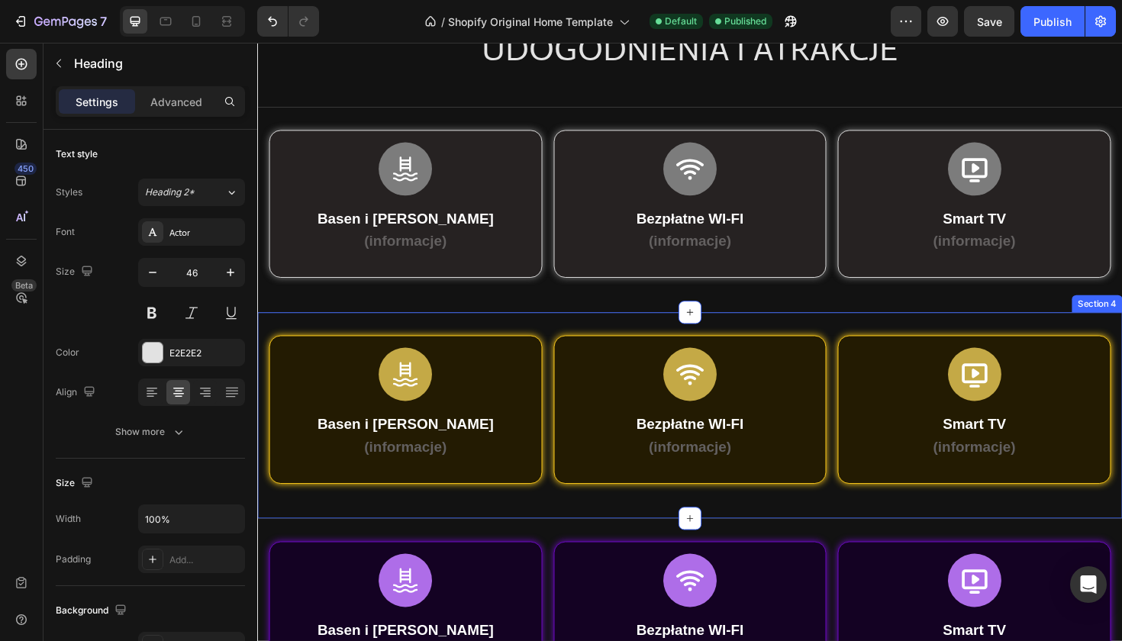
click at [555, 527] on div "Icon Basen i Jacuzzi (informacje) Text Block Row Row Row Icon Bezpłatne WI-FI (…" at bounding box center [715, 437] width 916 height 218
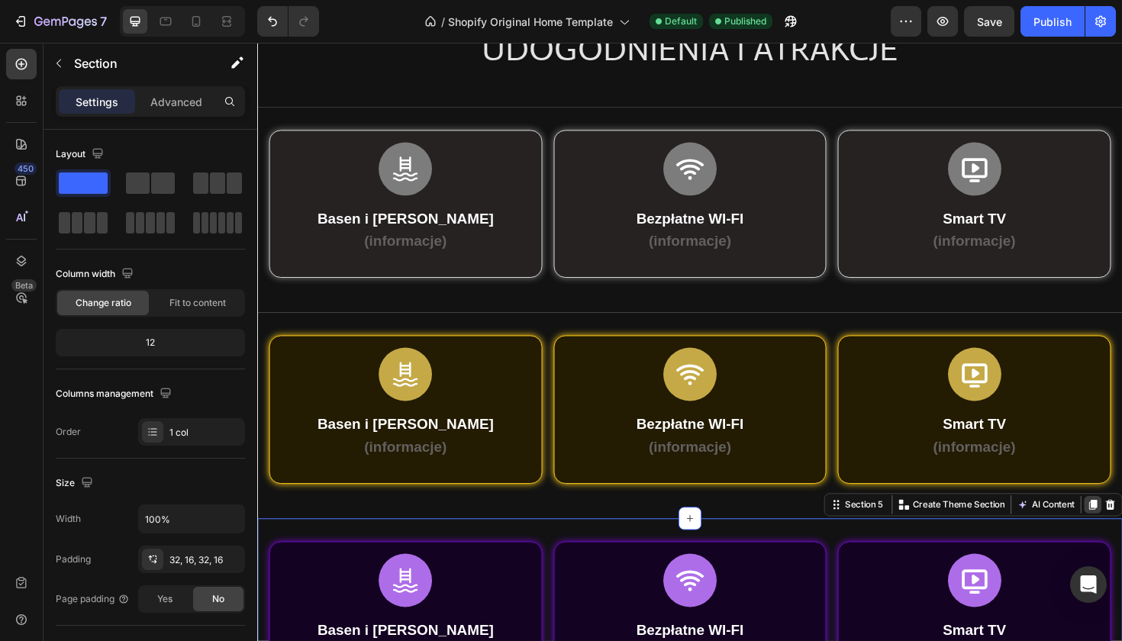
click at [1121, 527] on icon at bounding box center [1142, 532] width 8 height 11
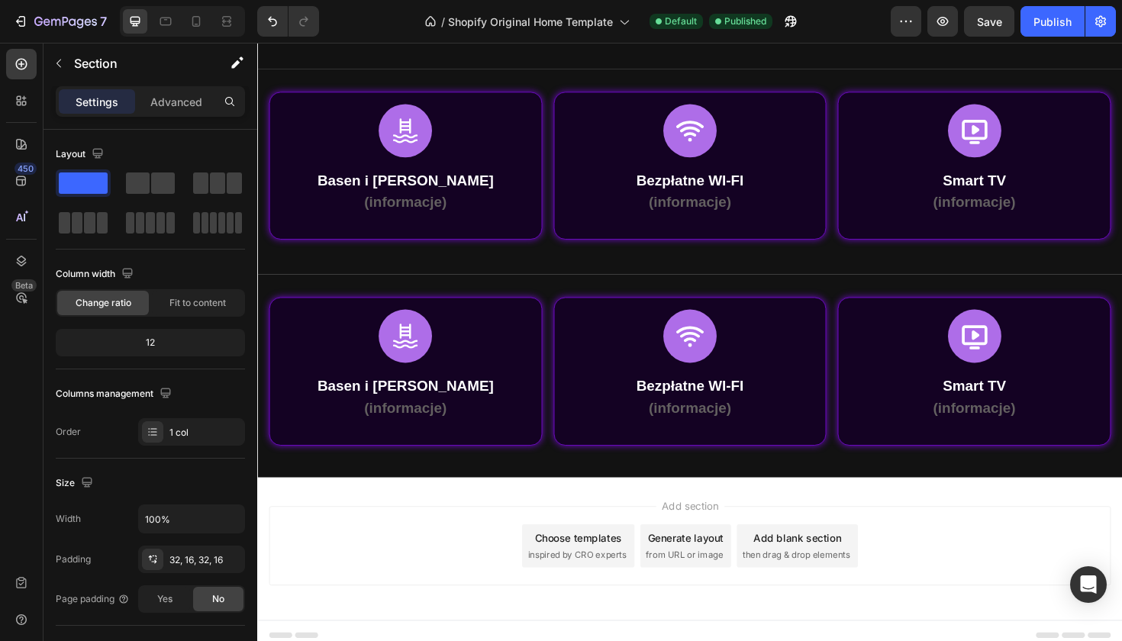
scroll to position [892, 0]
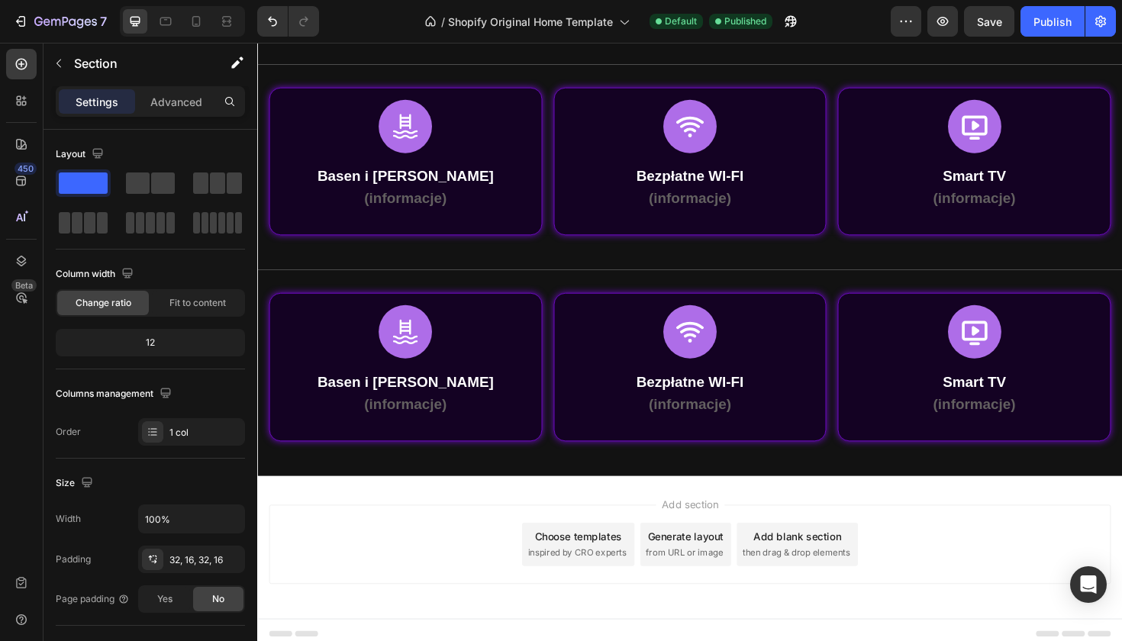
click at [1121, 293] on div "Icon Basen i Jacuzzi (informacje) Text Block Row Row Row Icon Bezpłatne WI-FI (…" at bounding box center [715, 392] width 916 height 218
click at [1121, 283] on div "Icon Basen i Jacuzzi (informacje) Text Block Row Row Row Icon Bezpłatne WI-FI (…" at bounding box center [715, 392] width 916 height 218
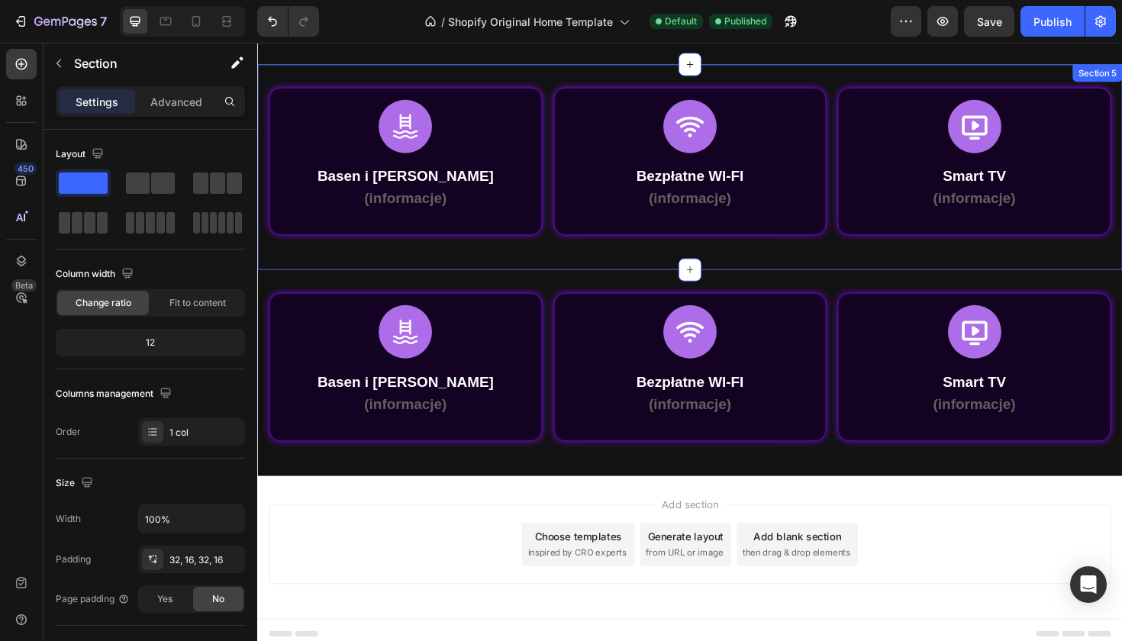
click at [1121, 82] on icon at bounding box center [1142, 81] width 12 height 12
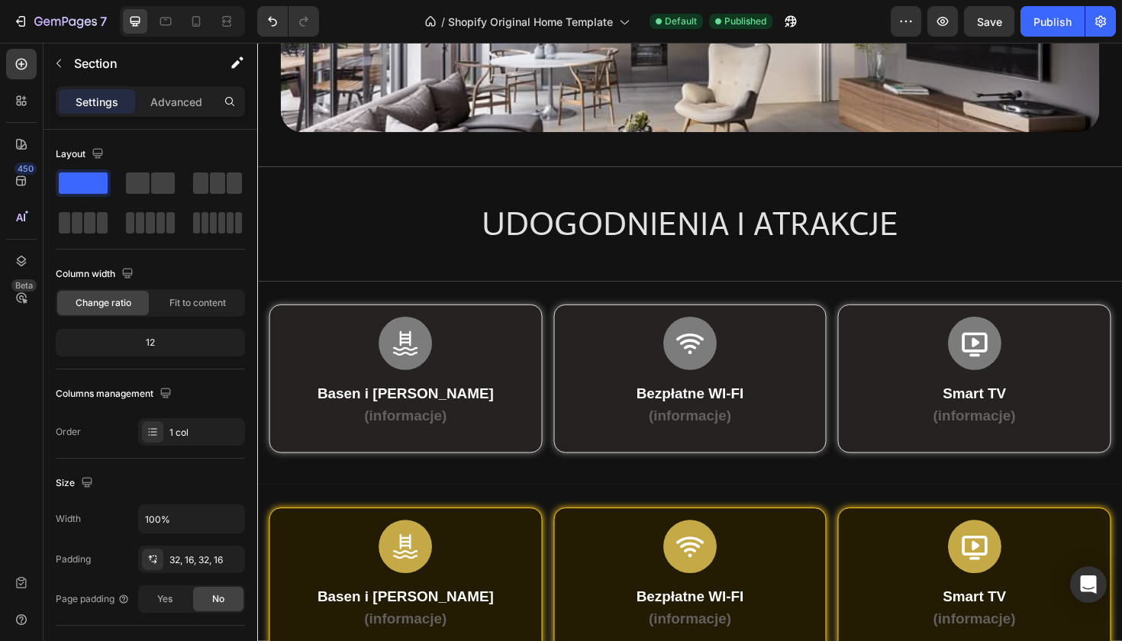
scroll to position [179, 0]
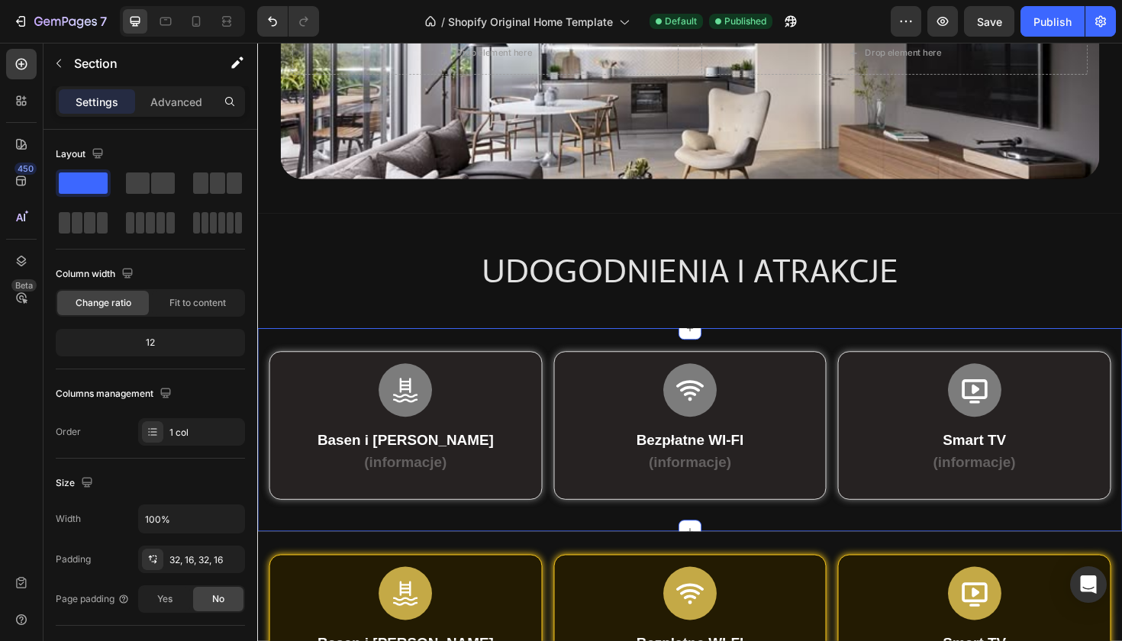
click at [1110, 355] on div "Icon Basen i Jacuzzi (informacje) Text Block Row Row Row Icon Bezpłatne WI-FI (…" at bounding box center [715, 452] width 916 height 215
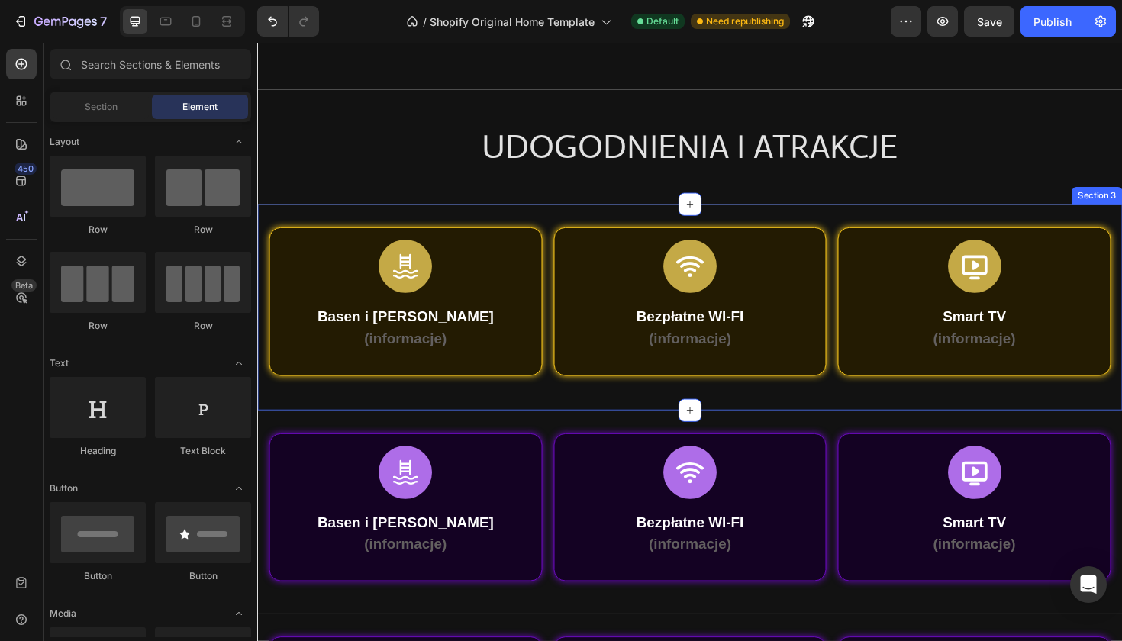
scroll to position [210, 0]
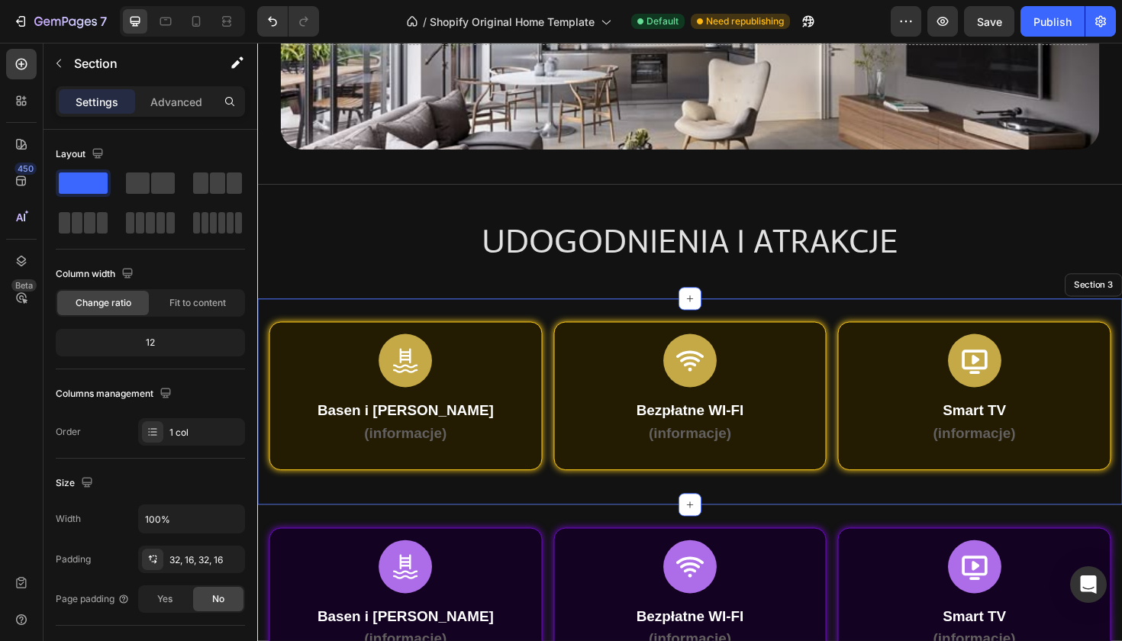
click at [1121, 326] on div "Icon Basen i Jacuzzi (informacje) Text Block Row Row Row Icon Bezpłatne WI-FI (…" at bounding box center [715, 423] width 916 height 218
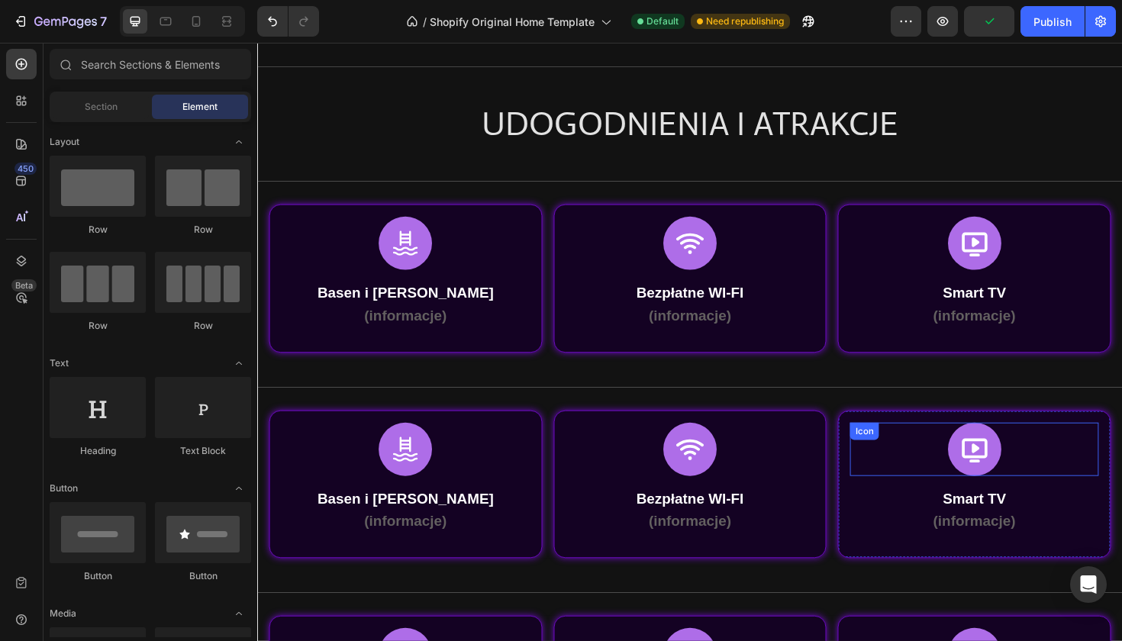
scroll to position [331, 0]
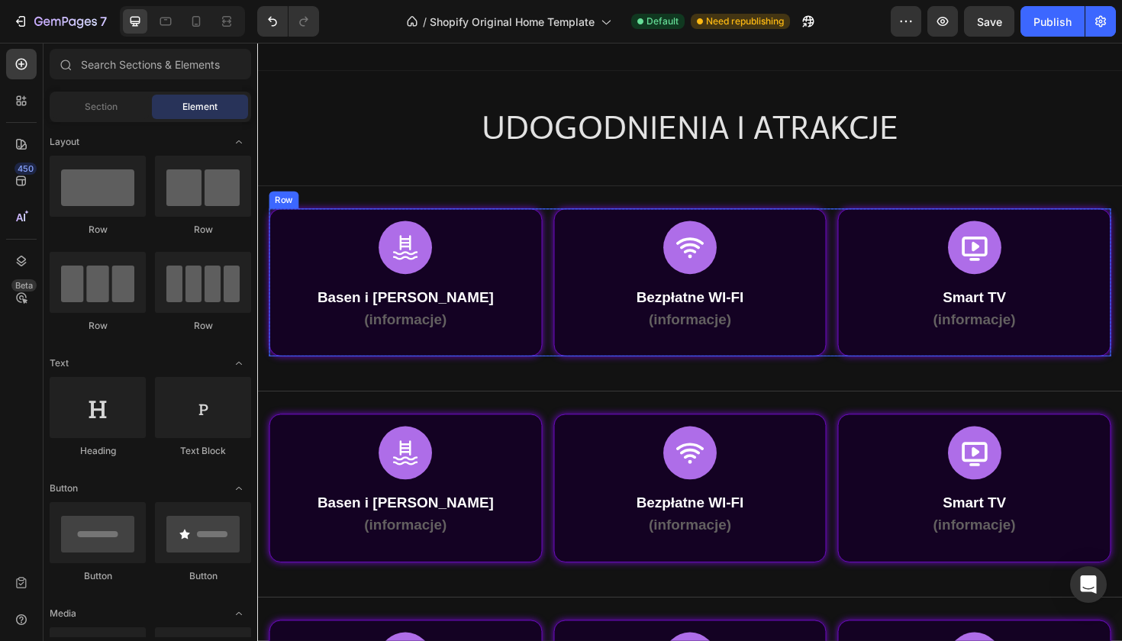
click at [562, 227] on div "Icon Basen i Jacuzzi (informacje) Text Block Row Row Row Icon Bezpłatne WI-FI (…" at bounding box center [715, 296] width 892 height 157
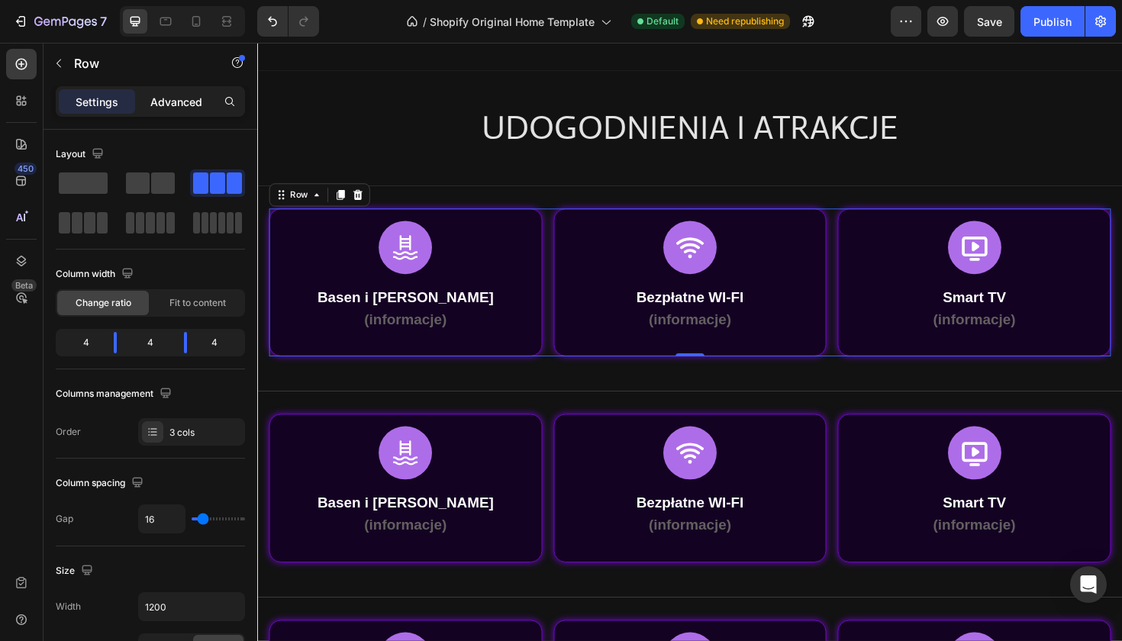
click at [189, 106] on p "Advanced" at bounding box center [176, 102] width 52 height 16
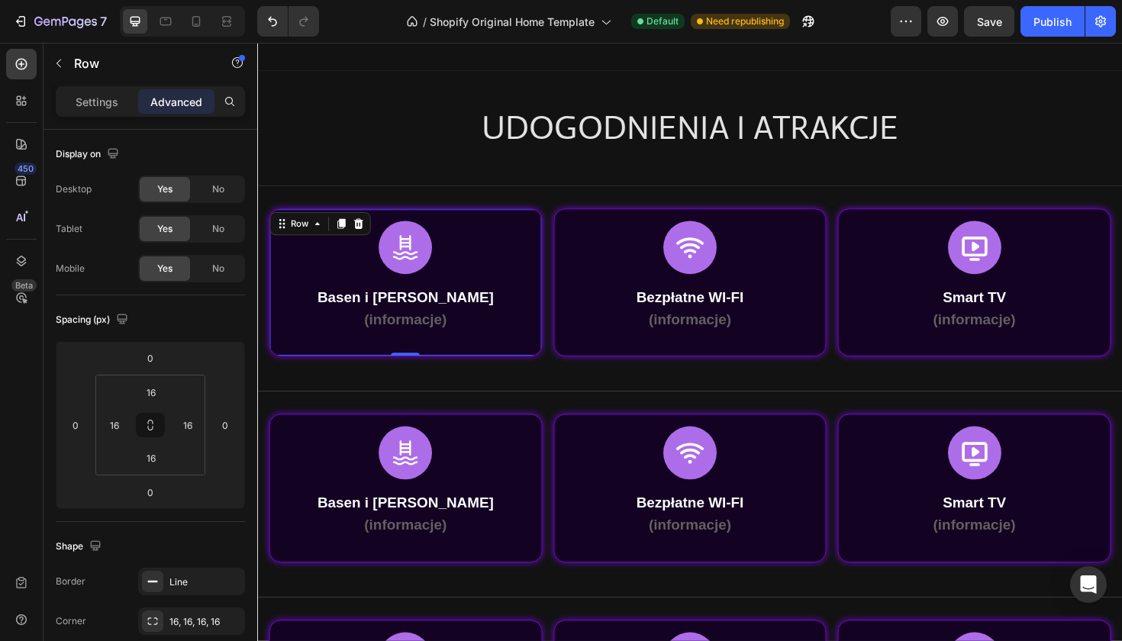
click at [524, 223] on div "Icon Basen i Jacuzzi (informacje) Text Block Row Row 0" at bounding box center [413, 296] width 289 height 157
click at [223, 424] on input "0" at bounding box center [225, 425] width 23 height 23
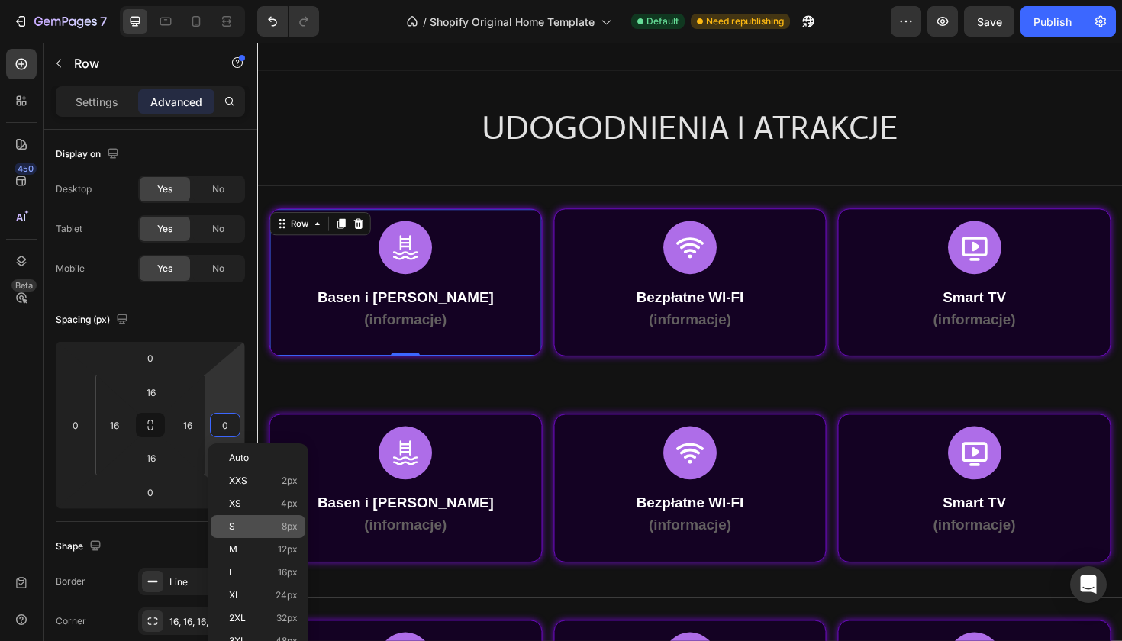
click at [266, 521] on p "S 8px" at bounding box center [263, 526] width 69 height 11
type input "8"
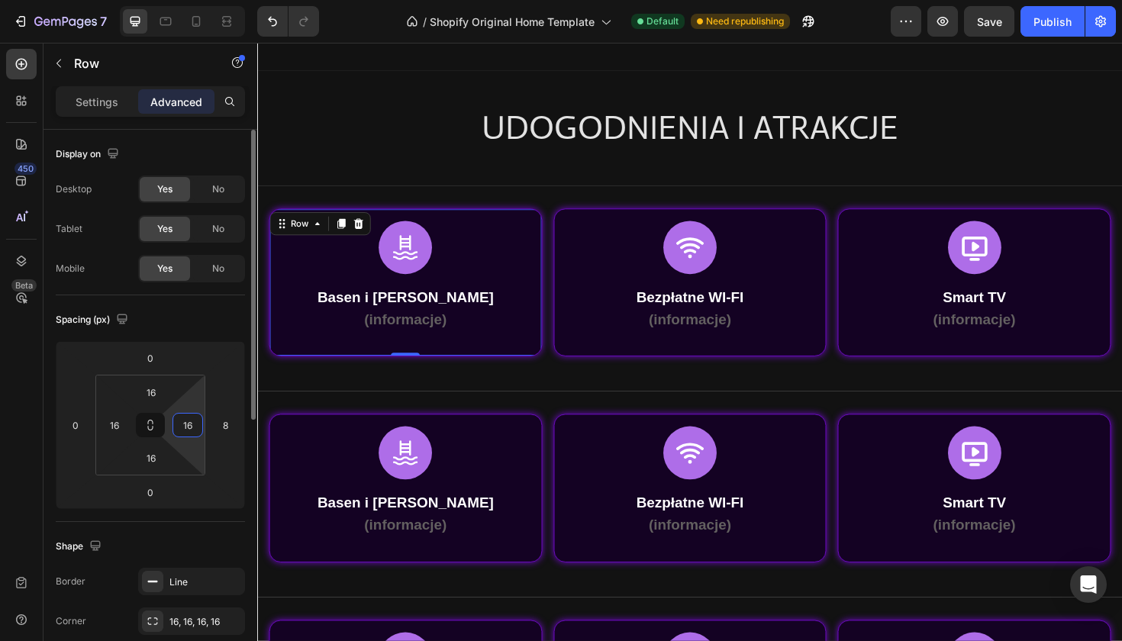
click at [190, 434] on input "16" at bounding box center [187, 425] width 23 height 23
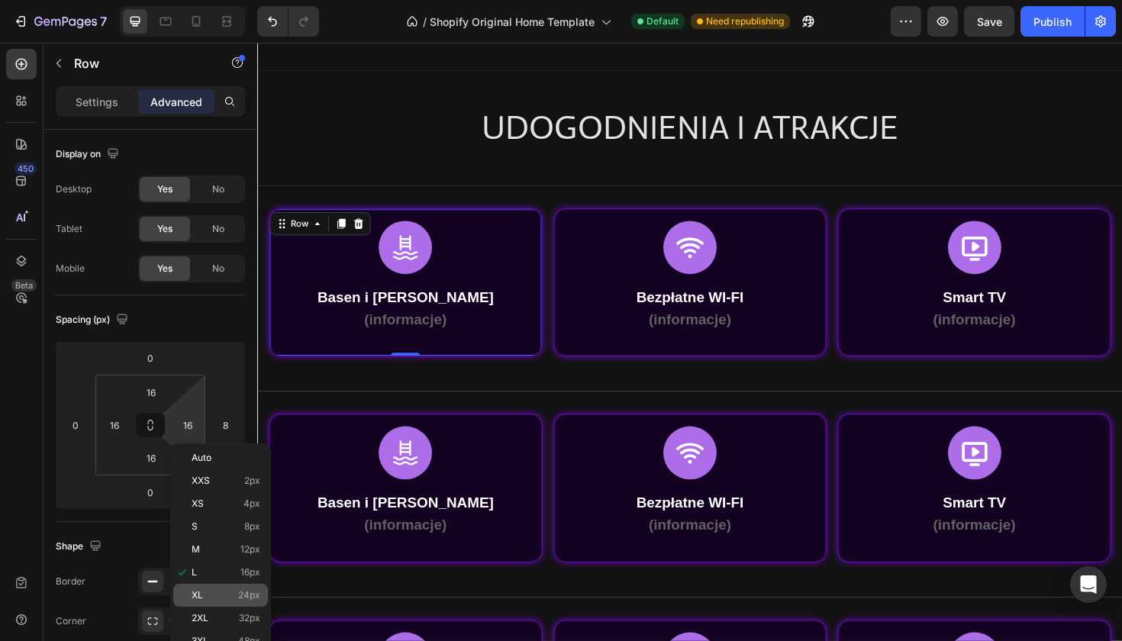
click at [247, 601] on div "XL 24px" at bounding box center [220, 595] width 95 height 23
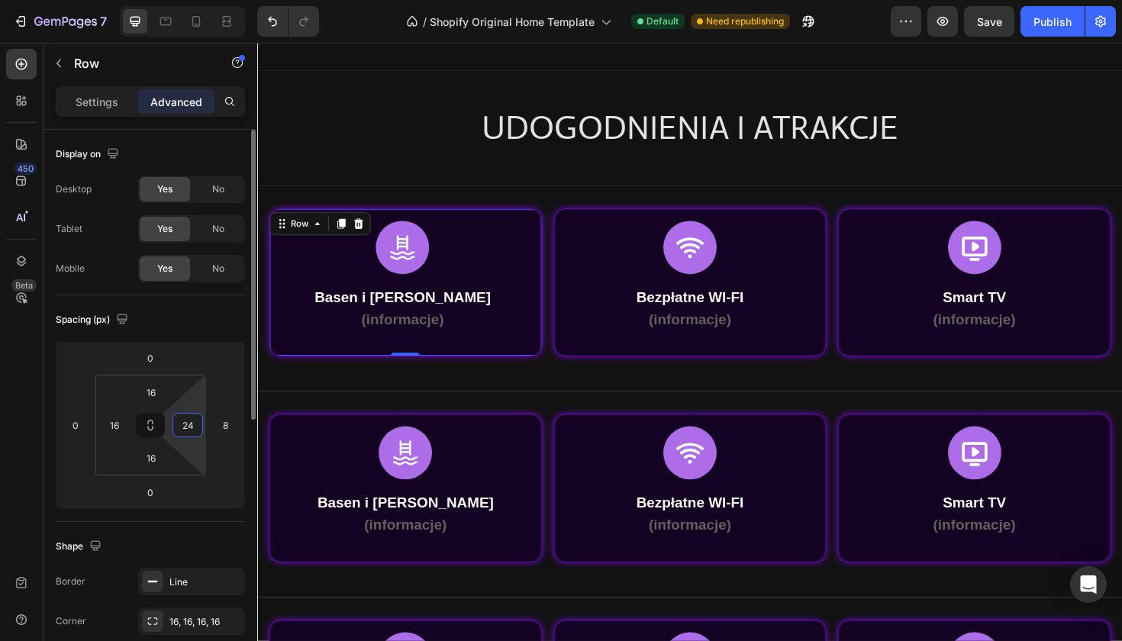
click at [192, 435] on input "24" at bounding box center [187, 425] width 23 height 23
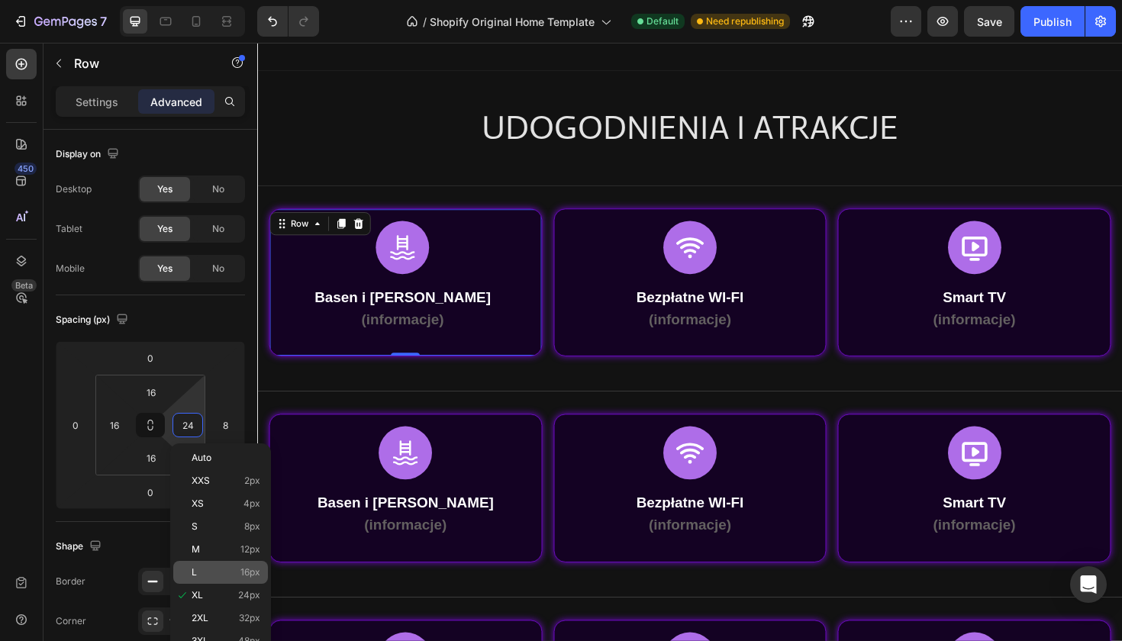
click at [214, 580] on div "L 16px" at bounding box center [220, 572] width 95 height 23
type input "16"
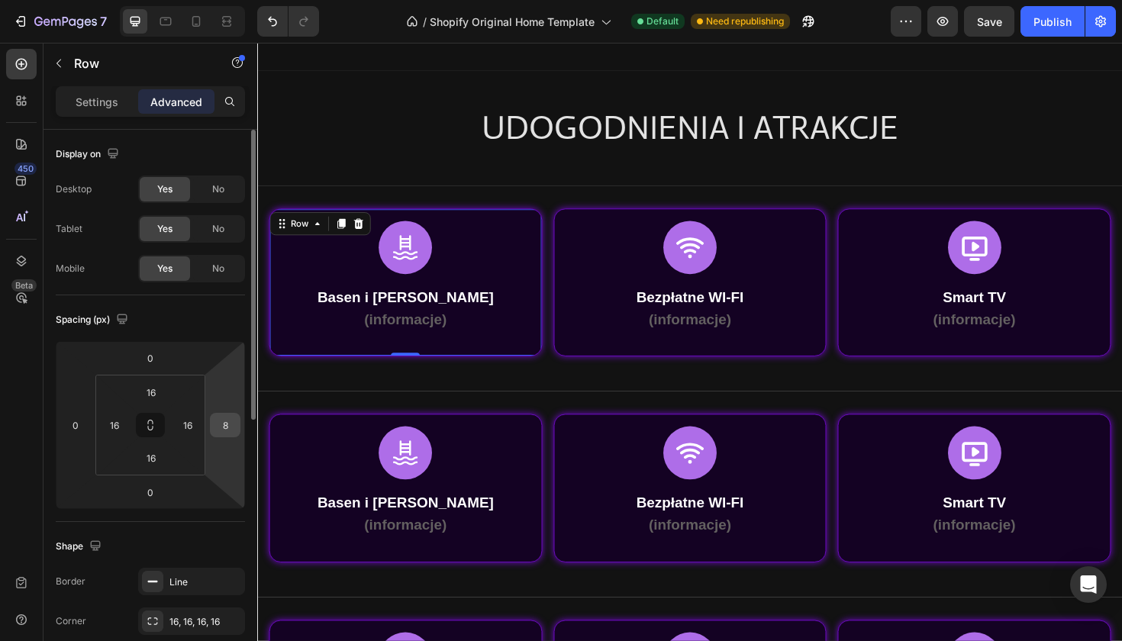
click at [232, 427] on input "8" at bounding box center [225, 425] width 23 height 23
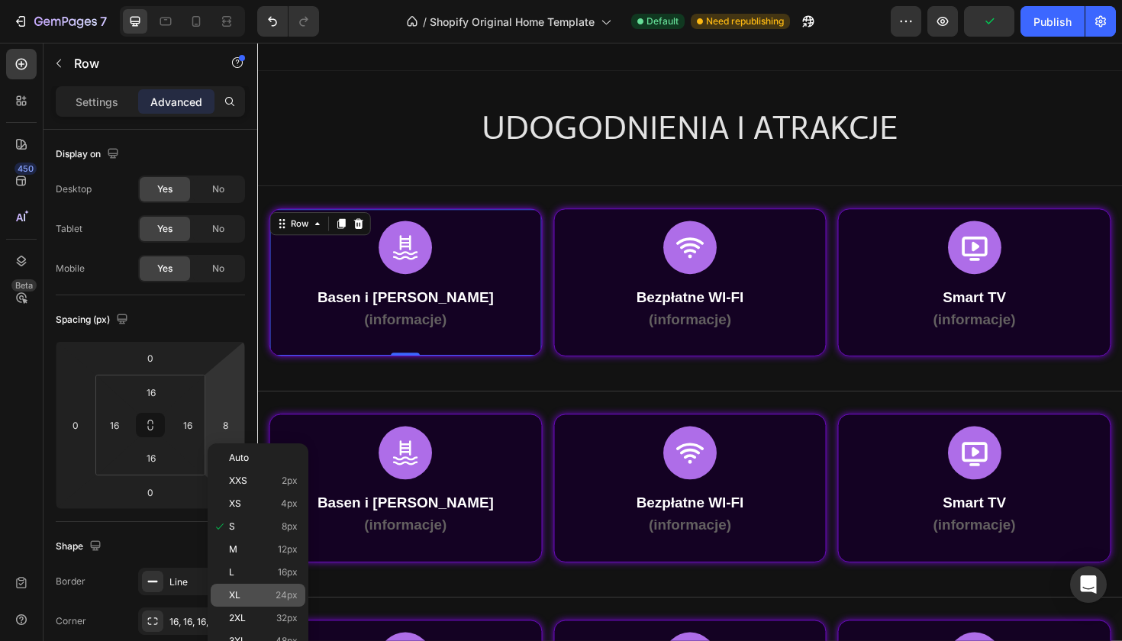
click at [288, 592] on span "24px" at bounding box center [287, 595] width 22 height 11
type input "24"
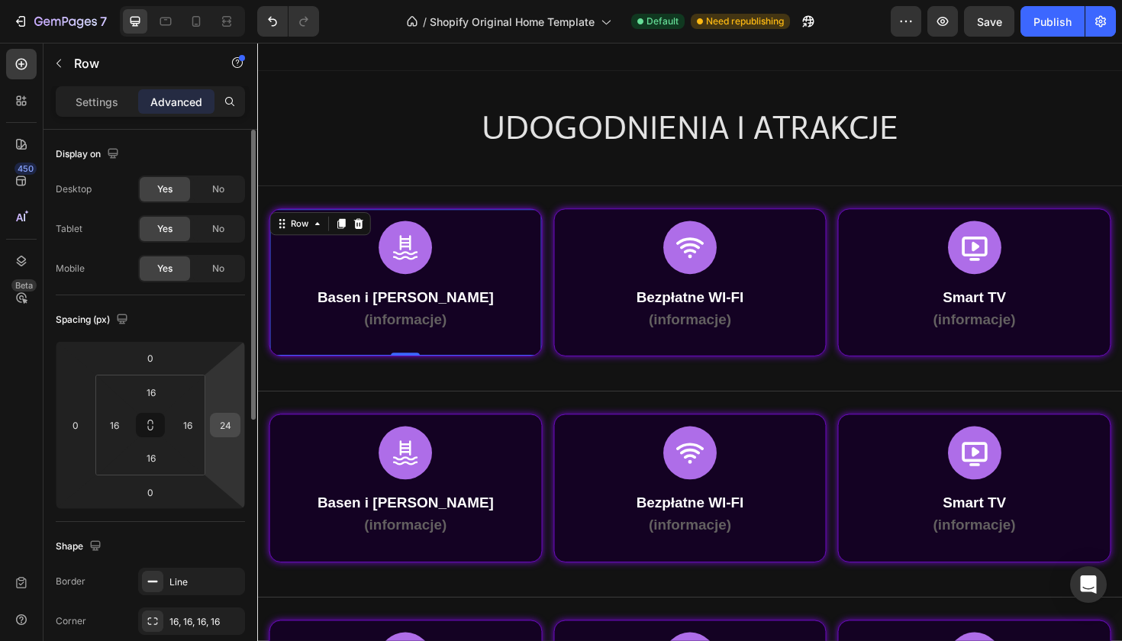
click at [227, 427] on input "24" at bounding box center [225, 425] width 23 height 23
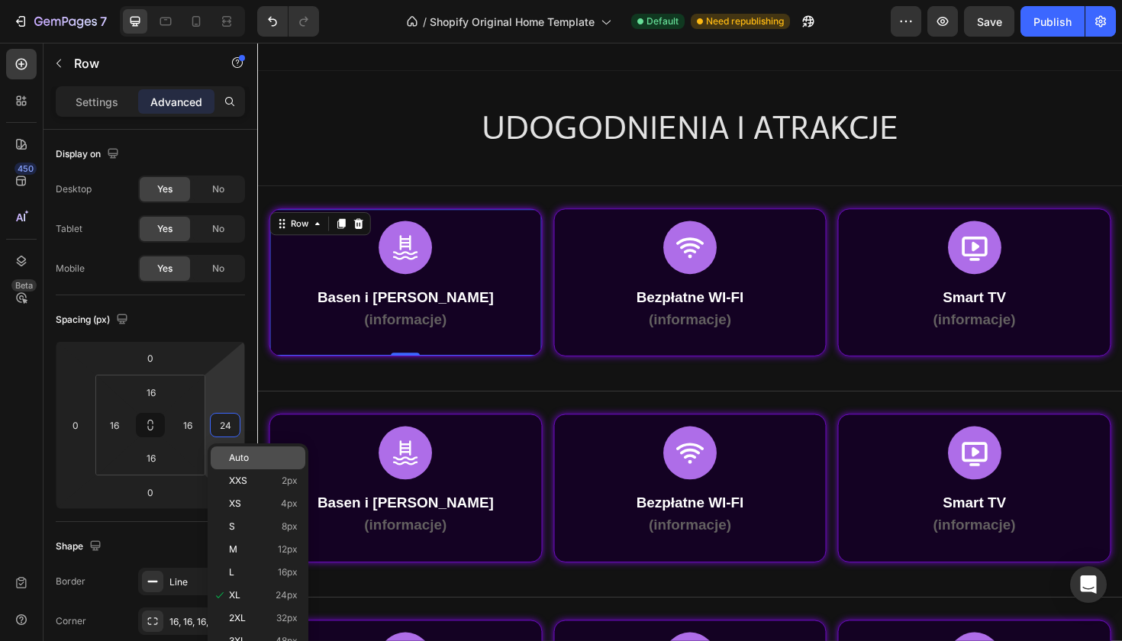
click at [280, 462] on p "Auto" at bounding box center [263, 458] width 69 height 11
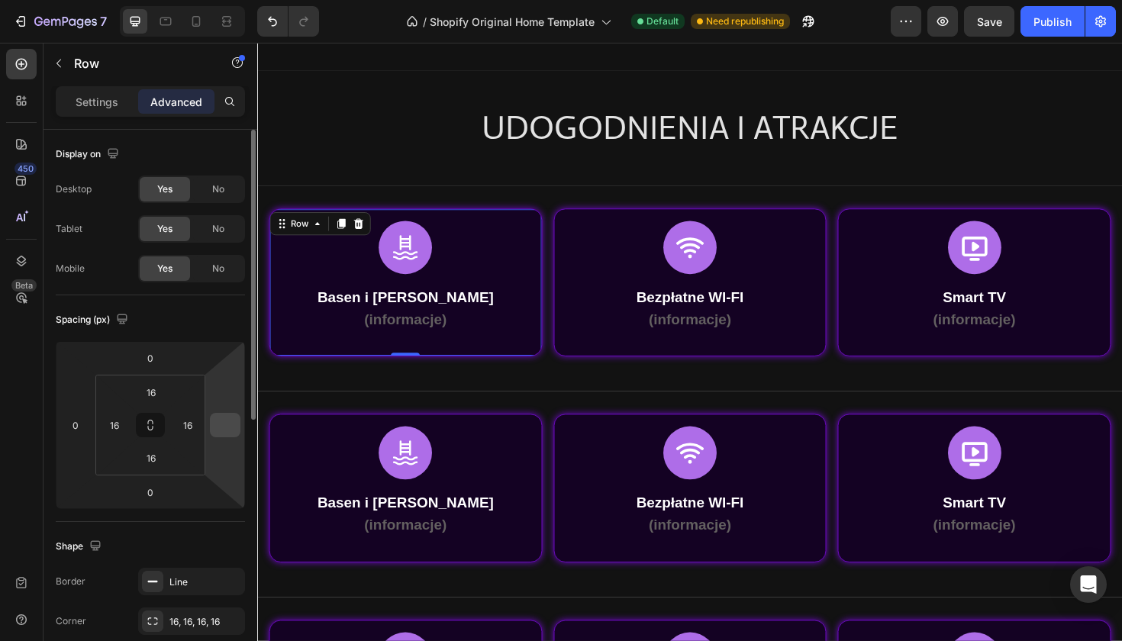
click at [220, 420] on input "number" at bounding box center [225, 425] width 23 height 23
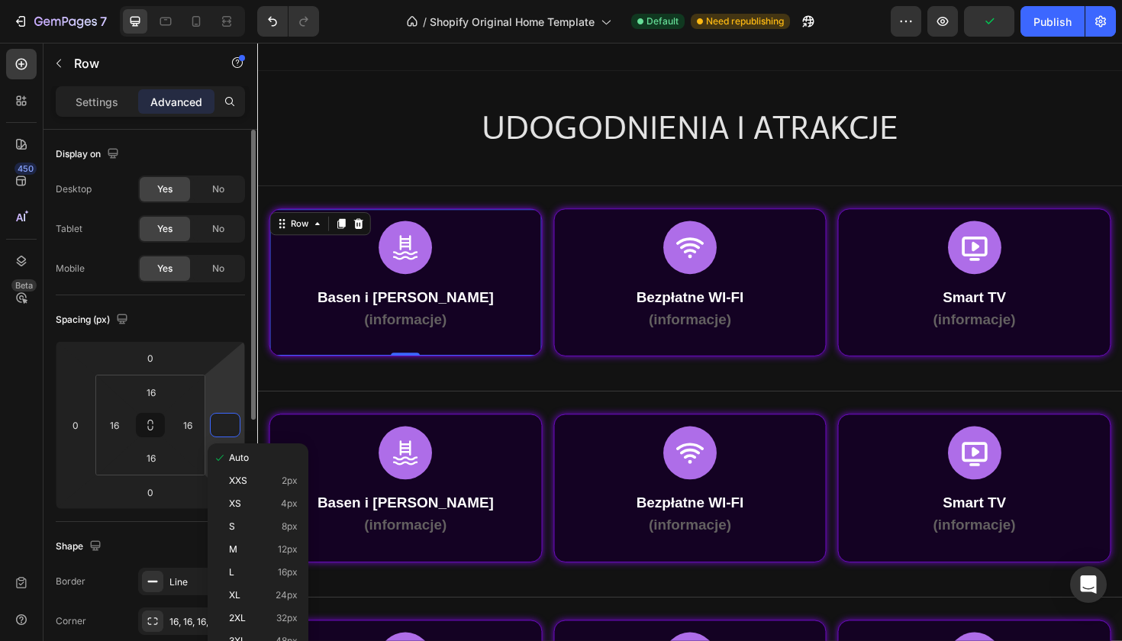
type input "0"
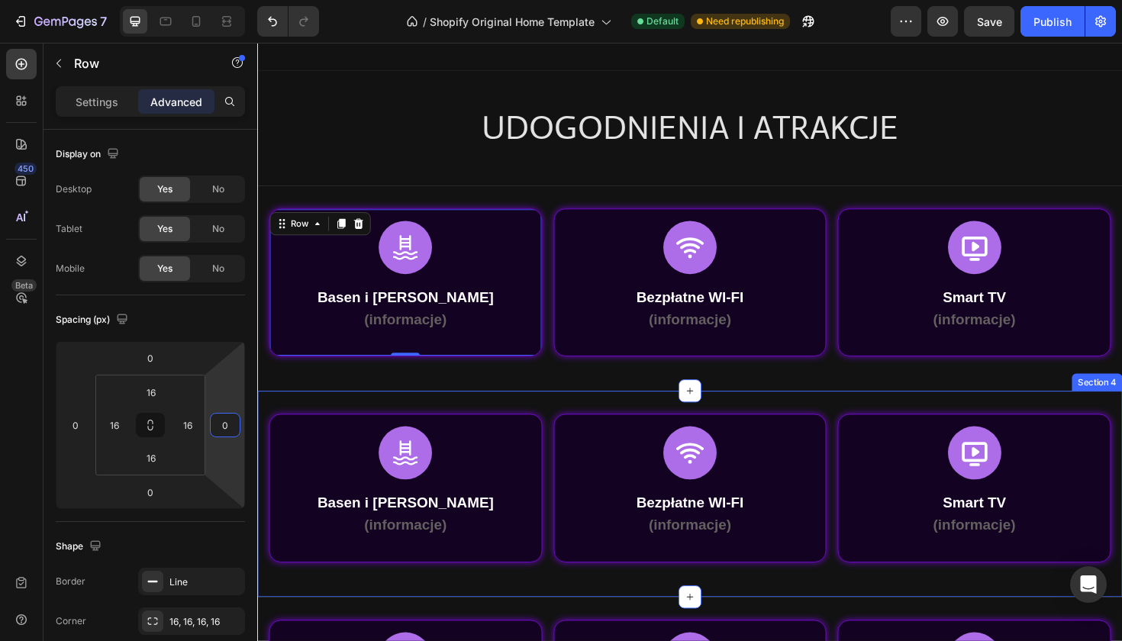
click at [272, 411] on div "Icon Basen i Jacuzzi (informacje) Text Block Row Row Row Icon Bezpłatne WI-FI (…" at bounding box center [715, 520] width 916 height 218
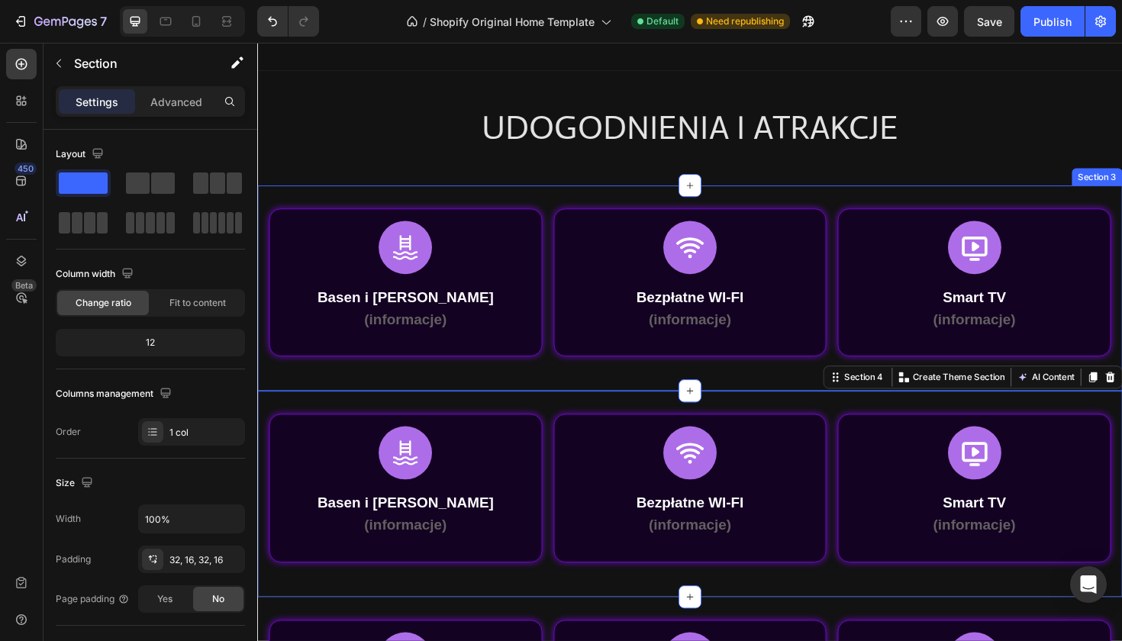
click at [394, 384] on div "Icon Basen i Jacuzzi (informacje) Text Block Row Row Row Icon Bezpłatne WI-FI (…" at bounding box center [715, 303] width 916 height 218
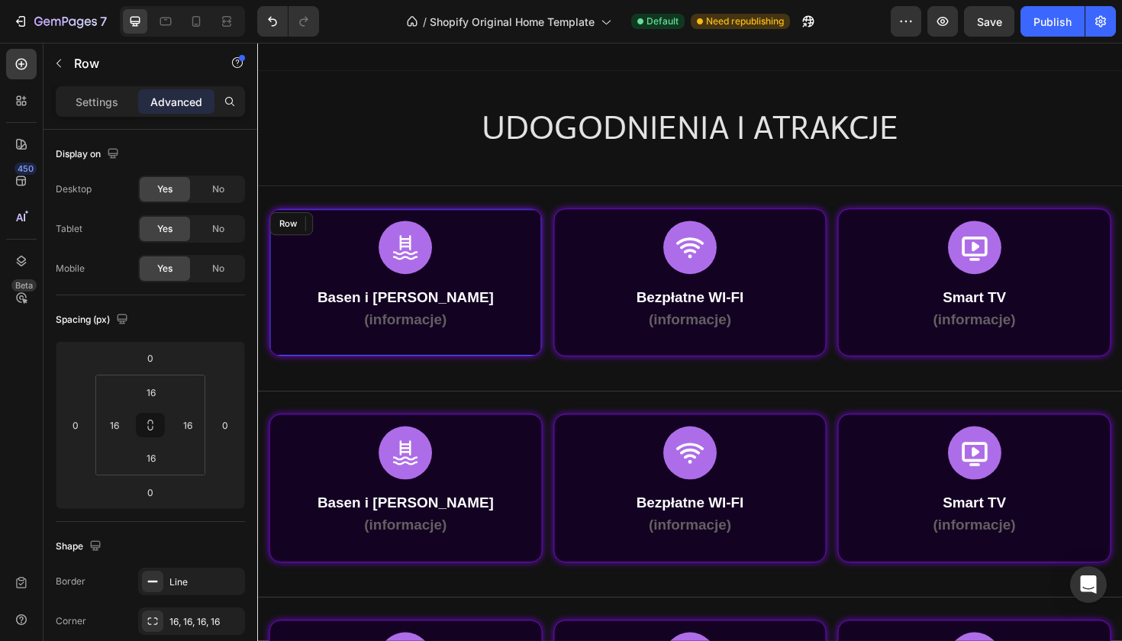
click at [554, 230] on div "Icon Basen i Jacuzzi (informacje) Text Block Row Row" at bounding box center [413, 296] width 289 height 157
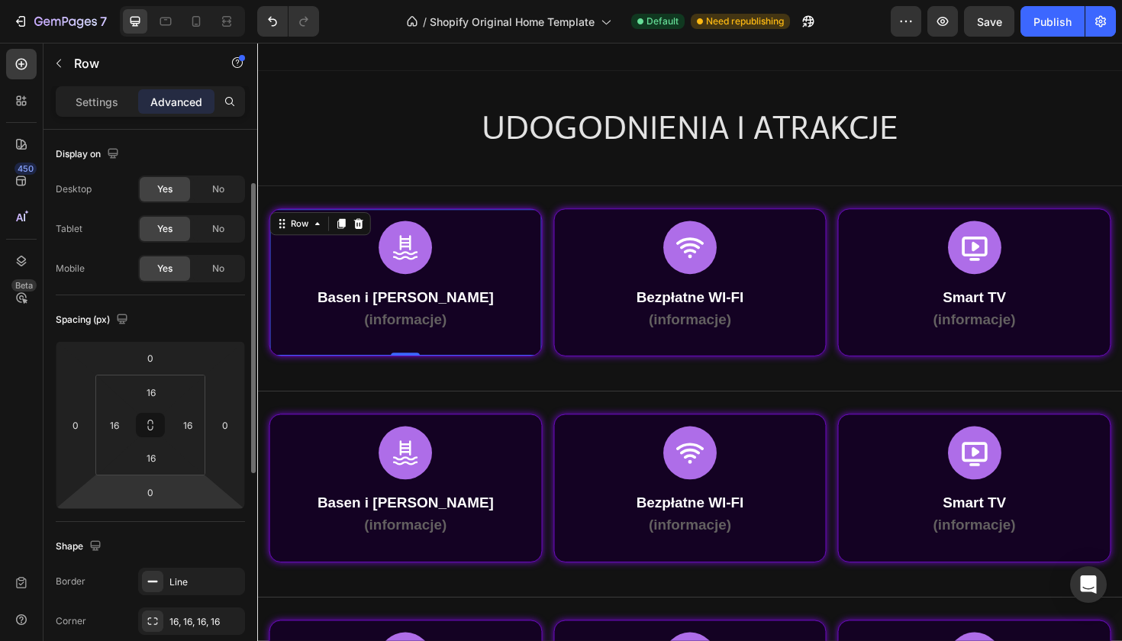
scroll to position [73, 0]
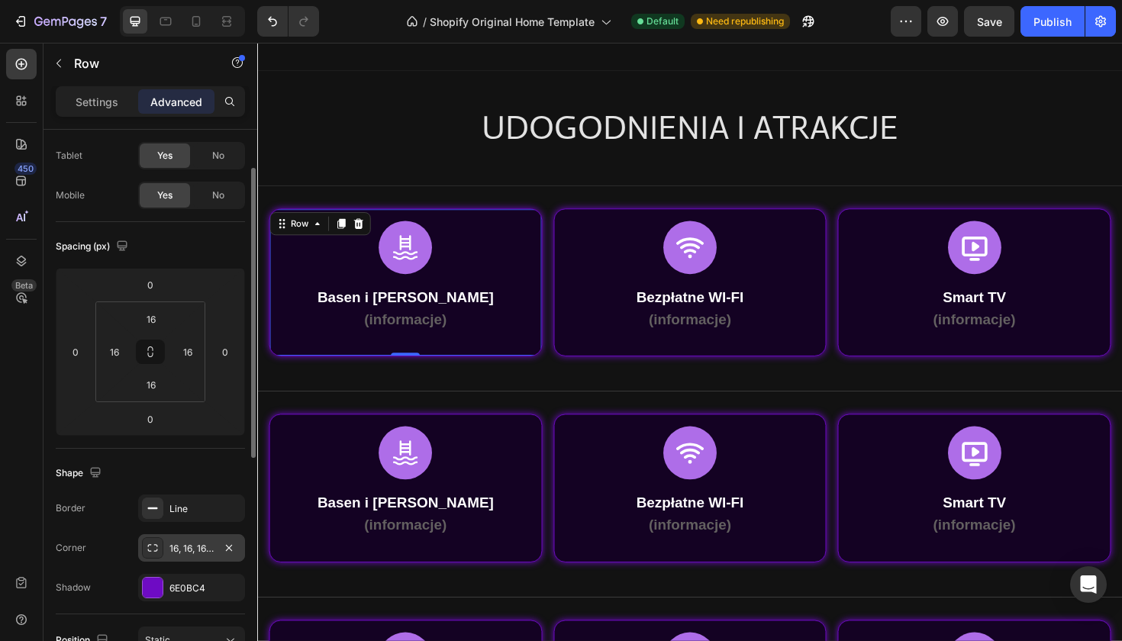
click at [192, 556] on div "16, 16, 16, 16" at bounding box center [191, 547] width 107 height 27
click at [196, 469] on div "Shape" at bounding box center [150, 473] width 189 height 24
click at [115, 105] on p "Settings" at bounding box center [97, 102] width 43 height 16
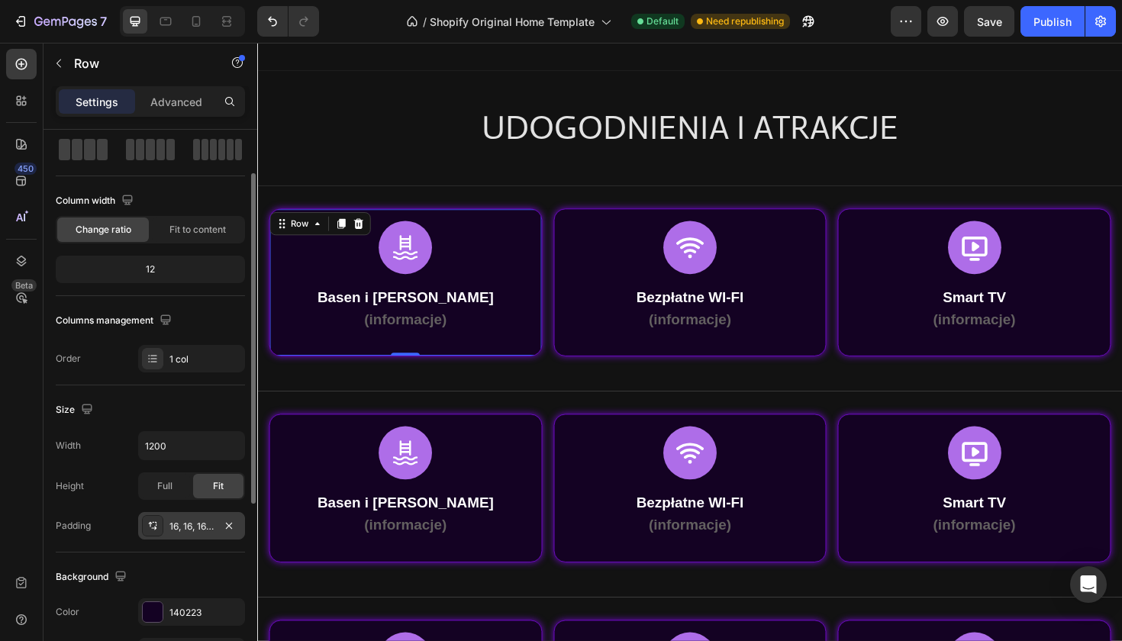
click at [188, 521] on div "16, 16, 16, 16" at bounding box center [191, 527] width 44 height 14
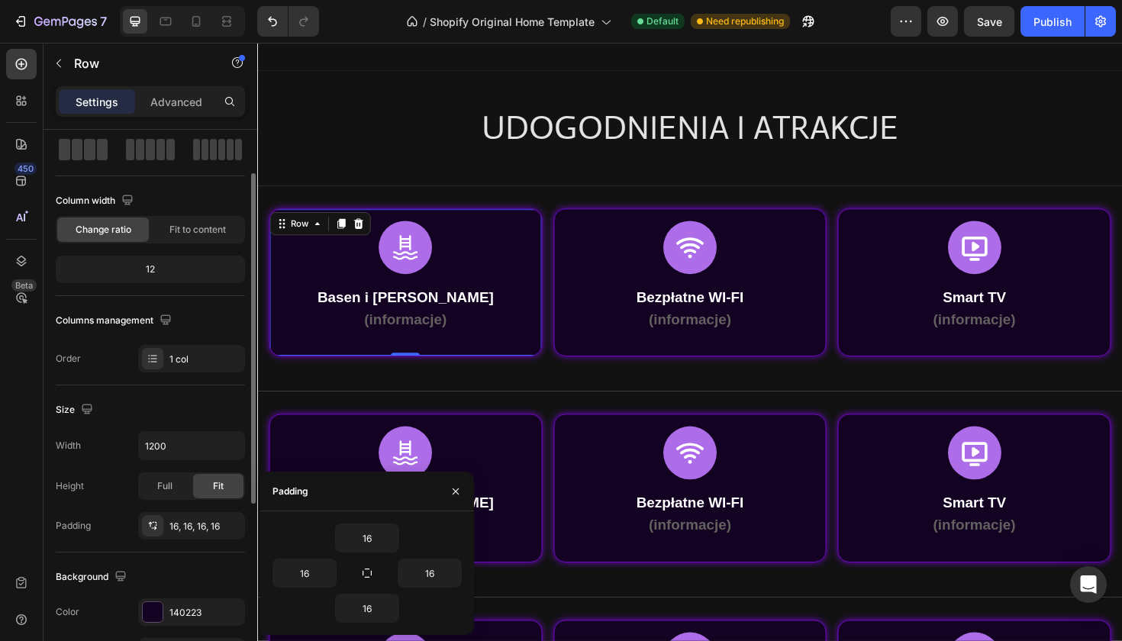
click at [213, 411] on div "Size" at bounding box center [150, 410] width 189 height 24
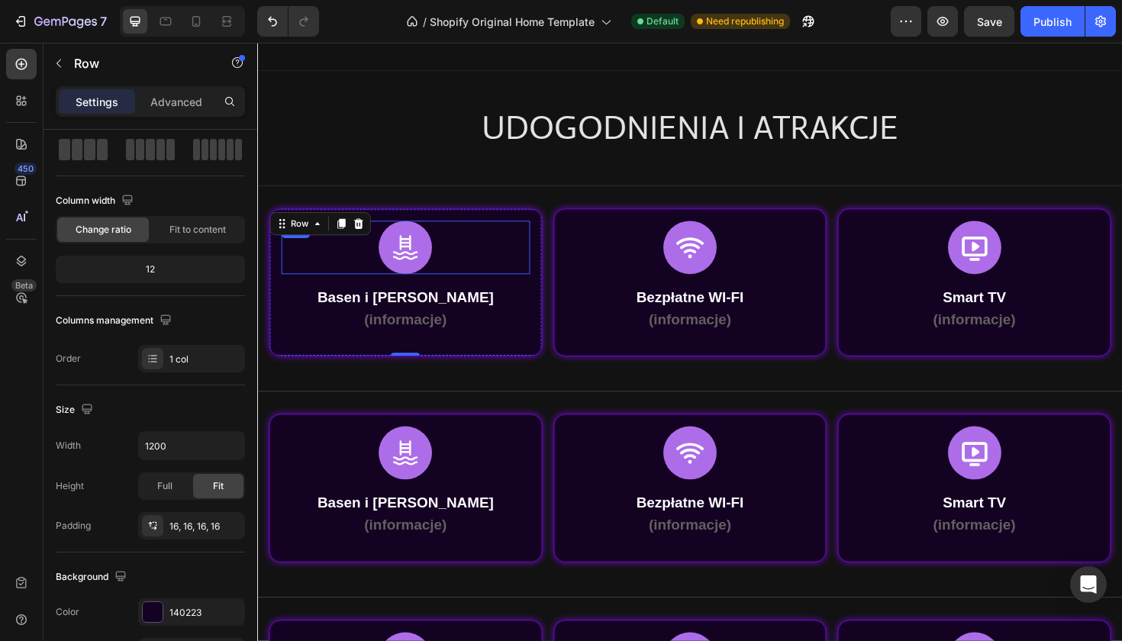
click at [509, 273] on div "Icon" at bounding box center [413, 259] width 263 height 56
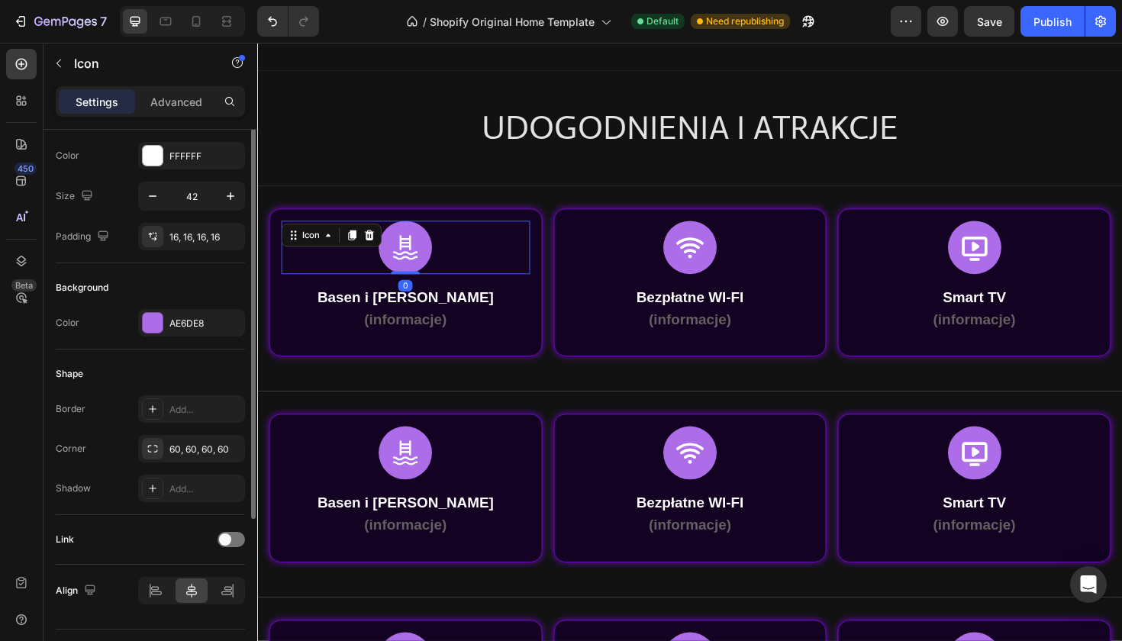
scroll to position [0, 0]
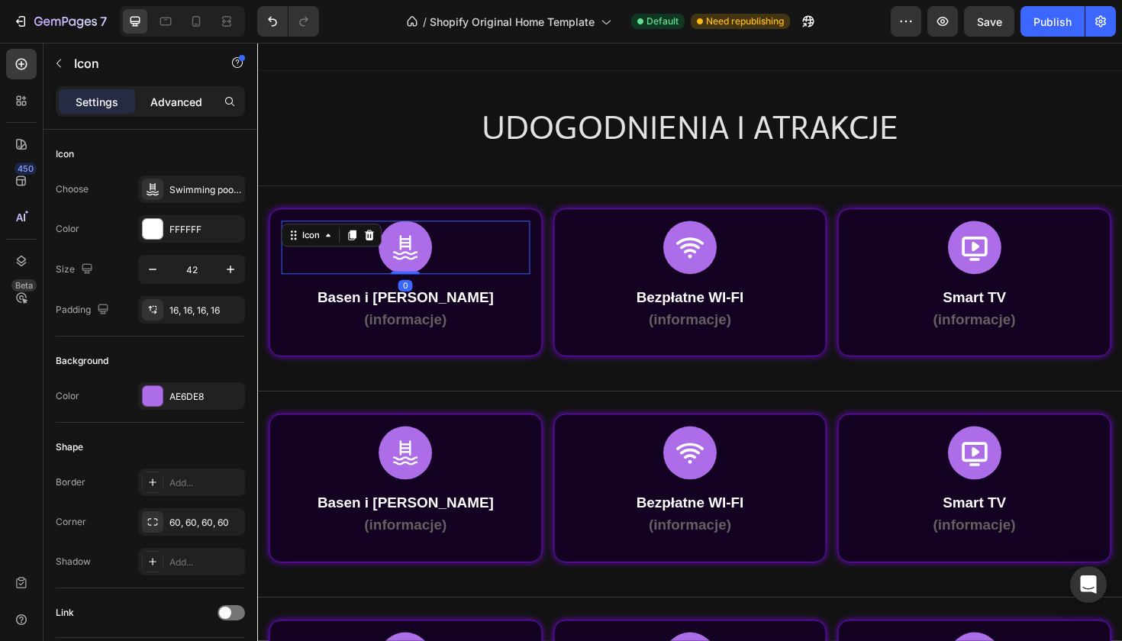
click at [188, 90] on div "Advanced" at bounding box center [176, 101] width 76 height 24
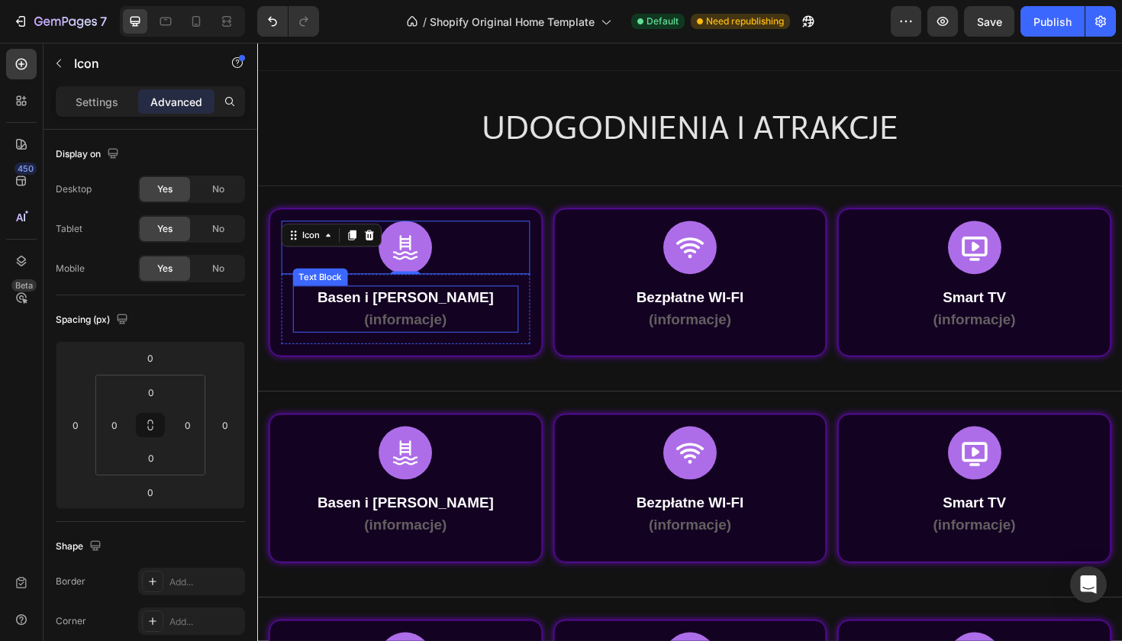
click at [337, 338] on p "(informacje)" at bounding box center [414, 337] width 236 height 24
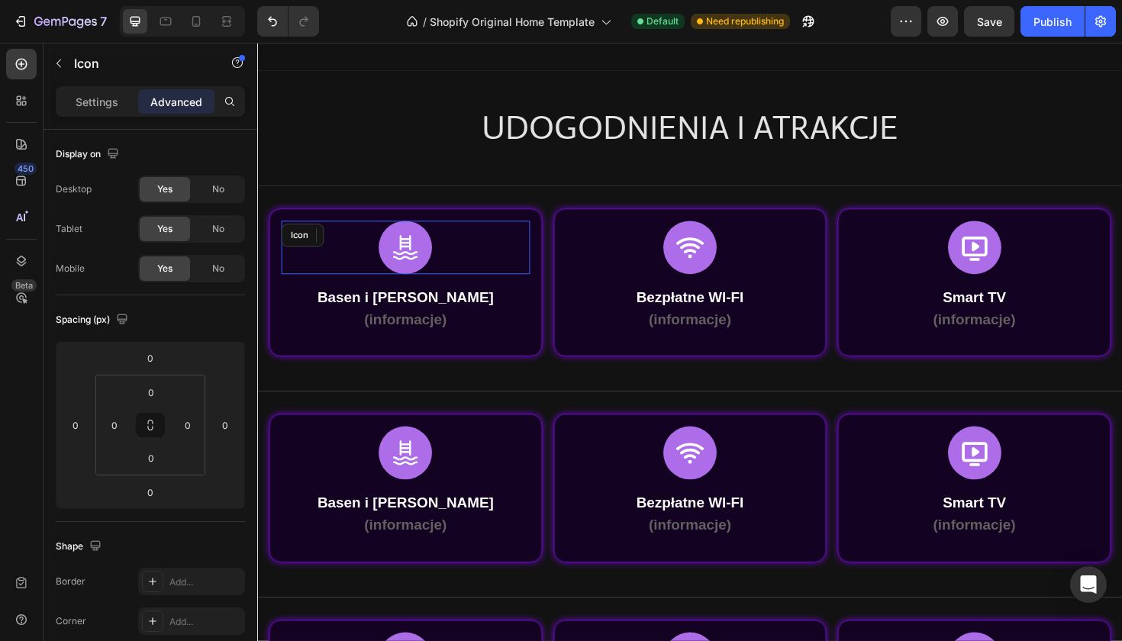
click at [314, 263] on div "Icon" at bounding box center [413, 259] width 263 height 56
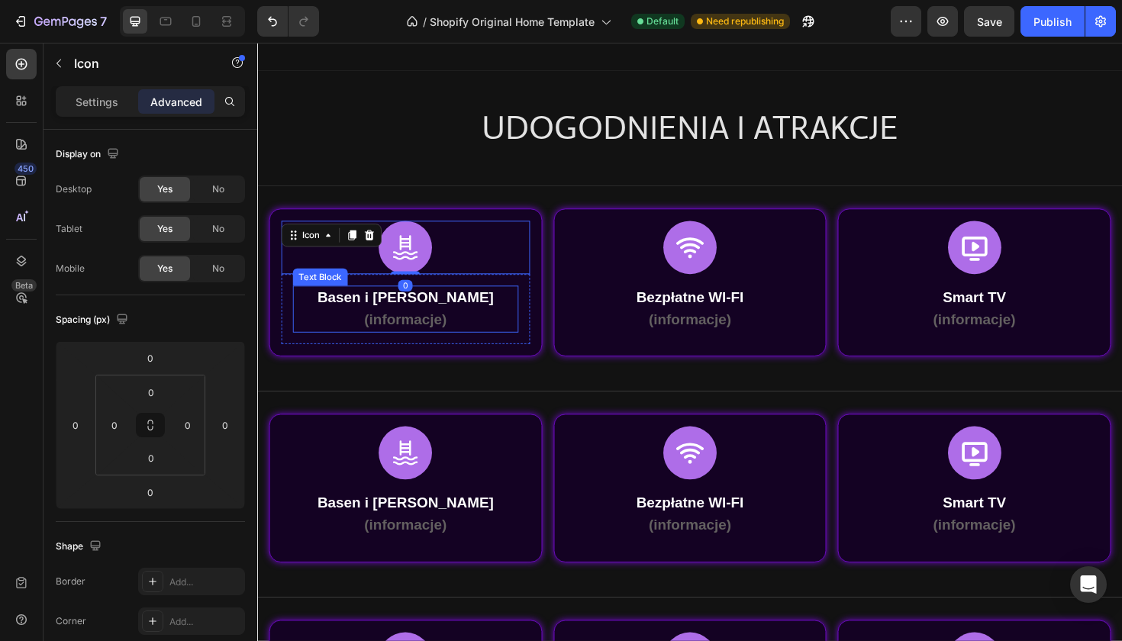
click at [302, 327] on p "(informacje)" at bounding box center [414, 337] width 236 height 24
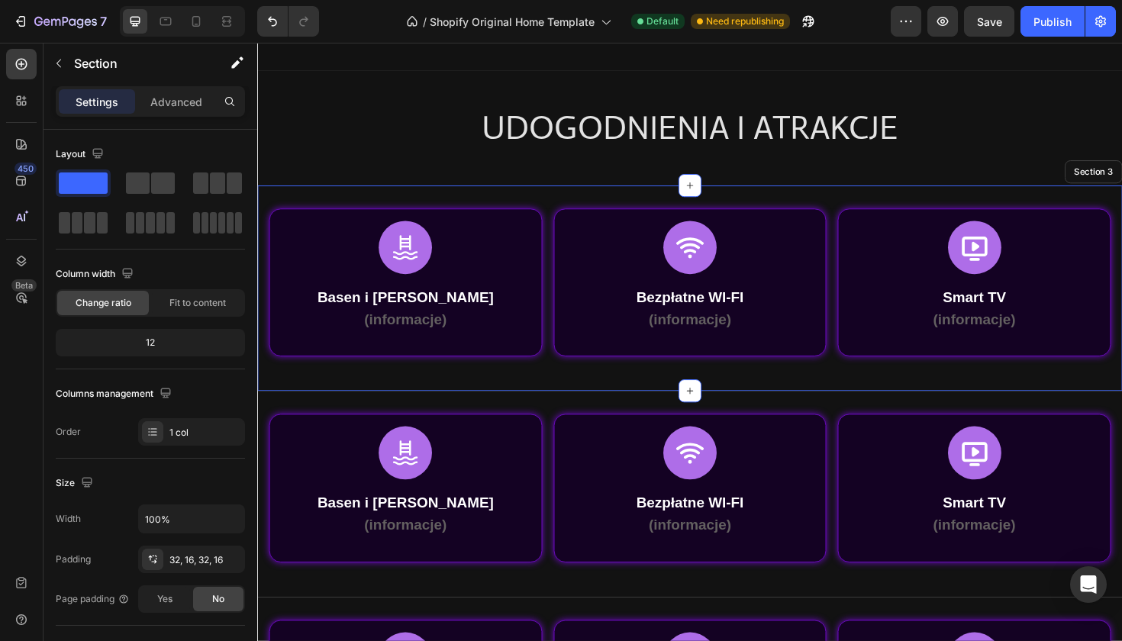
click at [384, 202] on div "Icon Basen i Jacuzzi (informacje) Text Block Row 0 Row Row Icon Bezpłatne WI-FI…" at bounding box center [715, 303] width 916 height 218
click at [144, 224] on span at bounding box center [140, 222] width 8 height 21
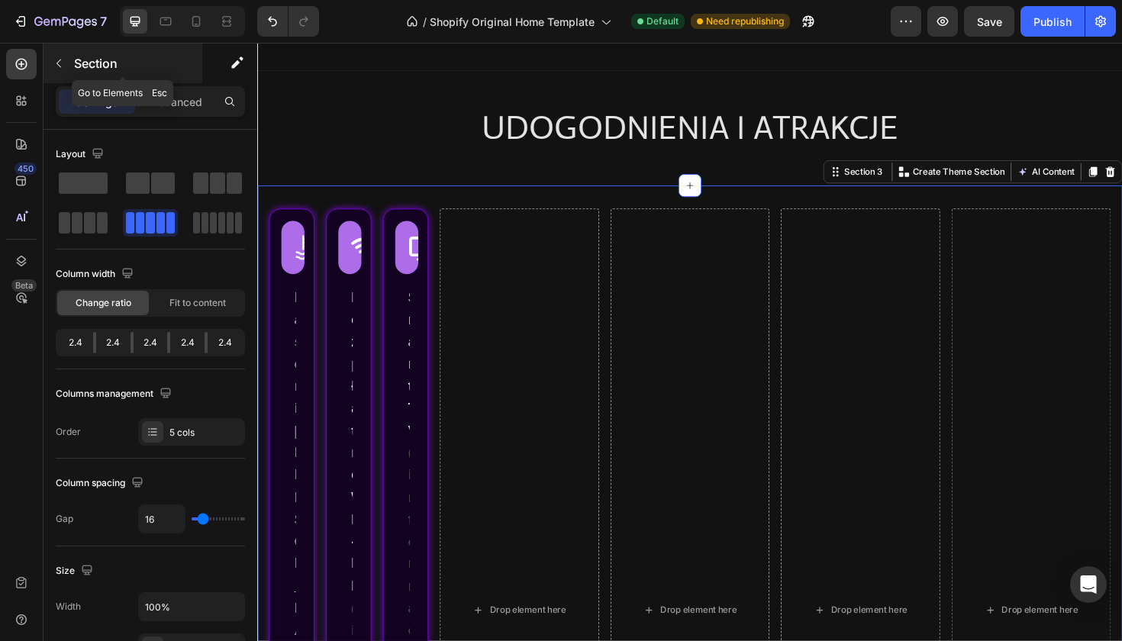
click at [66, 66] on button "button" at bounding box center [59, 63] width 24 height 24
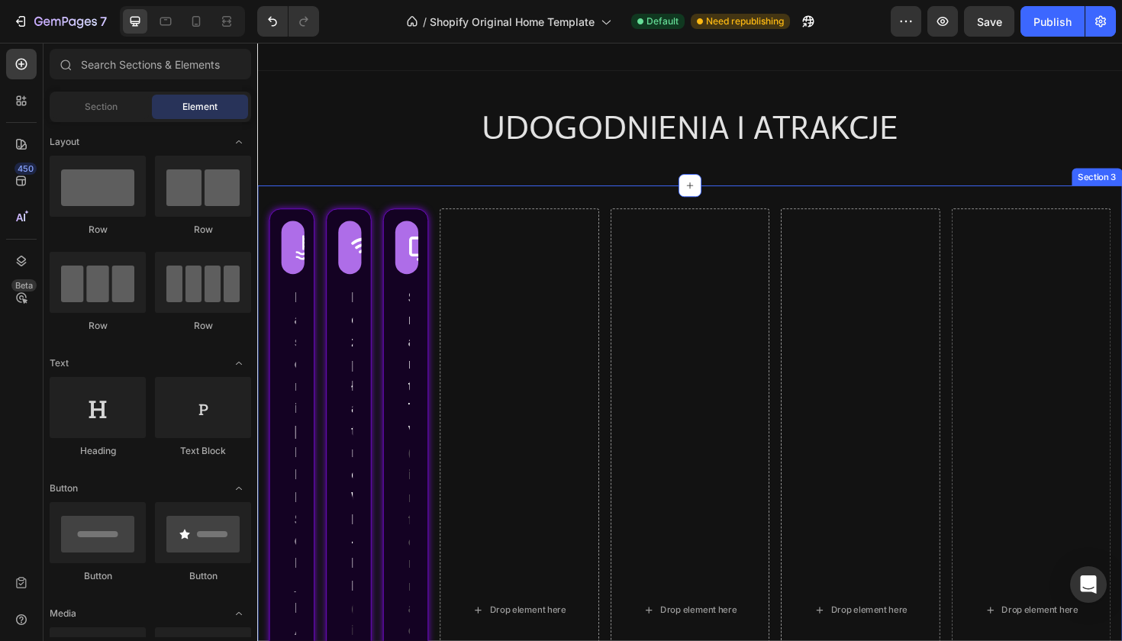
click at [447, 205] on div "Icon Basen i Jacuzzi (informacje) Text Block Row Row Row Icon Bezpłatne WI-FI (…" at bounding box center [715, 644] width 916 height 900
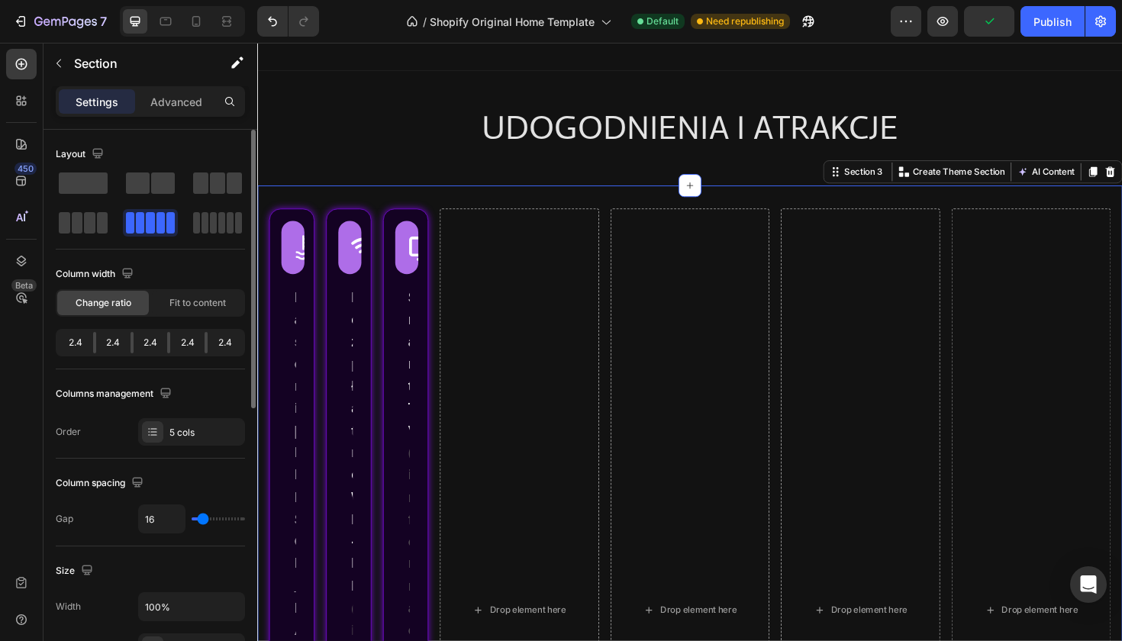
click at [132, 342] on div at bounding box center [132, 342] width 3 height 21
drag, startPoint x: 132, startPoint y: 342, endPoint x: 144, endPoint y: 342, distance: 12.2
click at [144, 342] on div "2.4 2.4 2.4 2.4 2.4" at bounding box center [150, 342] width 189 height 27
click at [196, 306] on span "Fit to content" at bounding box center [197, 303] width 56 height 14
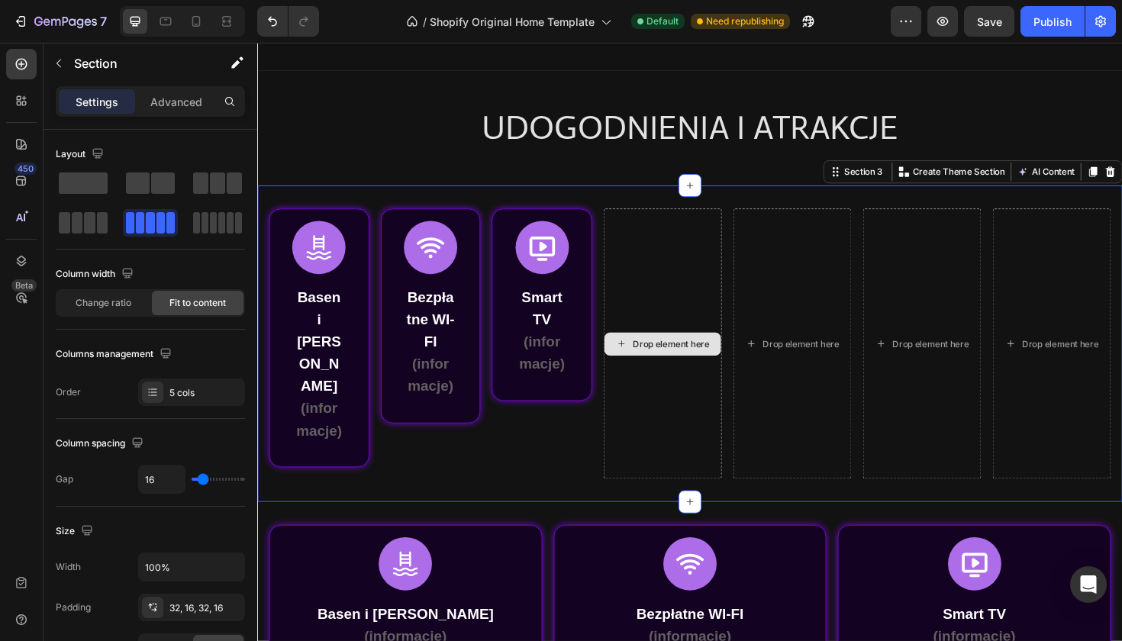
click at [723, 231] on div "Drop element here" at bounding box center [686, 361] width 125 height 287
click at [88, 322] on div "Column width Change ratio Fit to content" at bounding box center [150, 296] width 189 height 68
click at [105, 310] on div "Change ratio" at bounding box center [103, 303] width 92 height 24
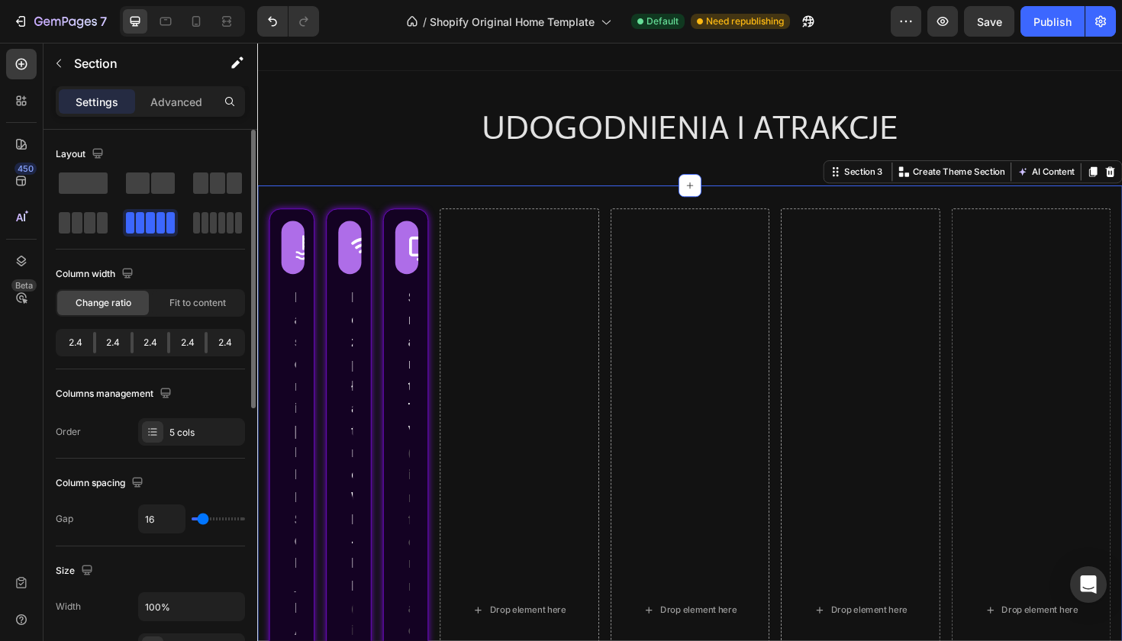
drag, startPoint x: 169, startPoint y: 344, endPoint x: 134, endPoint y: 344, distance: 34.4
click at [134, 344] on div "2.4 2.4 2.4 2.4 2.4" at bounding box center [150, 342] width 189 height 27
click at [224, 176] on span at bounding box center [217, 183] width 15 height 21
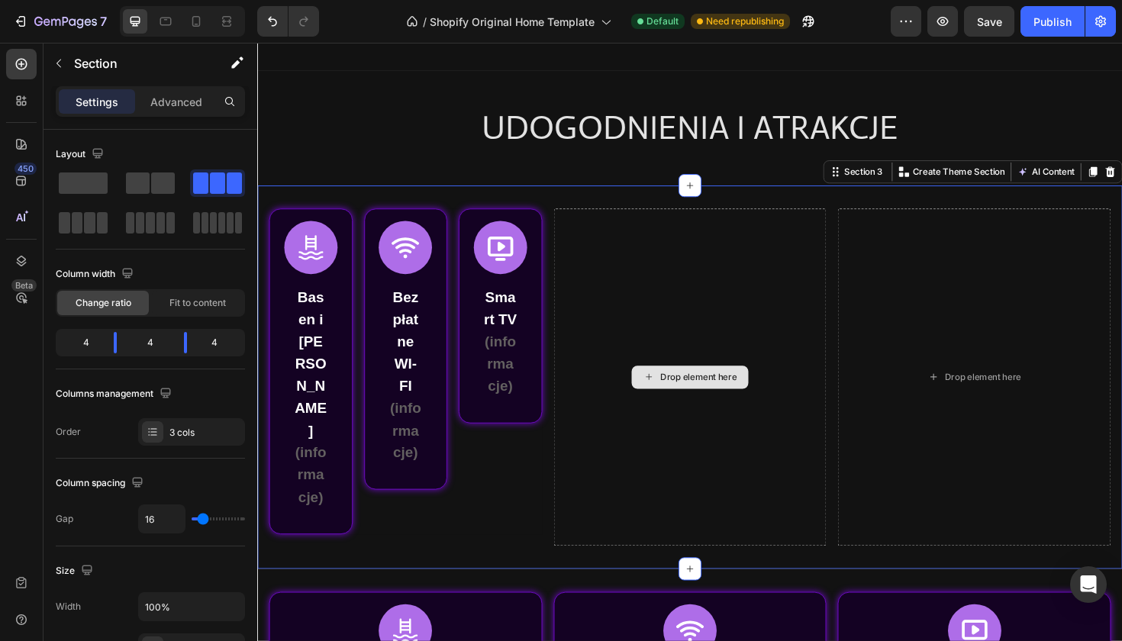
click at [697, 260] on div "Drop element here" at bounding box center [715, 396] width 289 height 357
click at [272, 33] on button "Undo/Redo" at bounding box center [272, 21] width 31 height 31
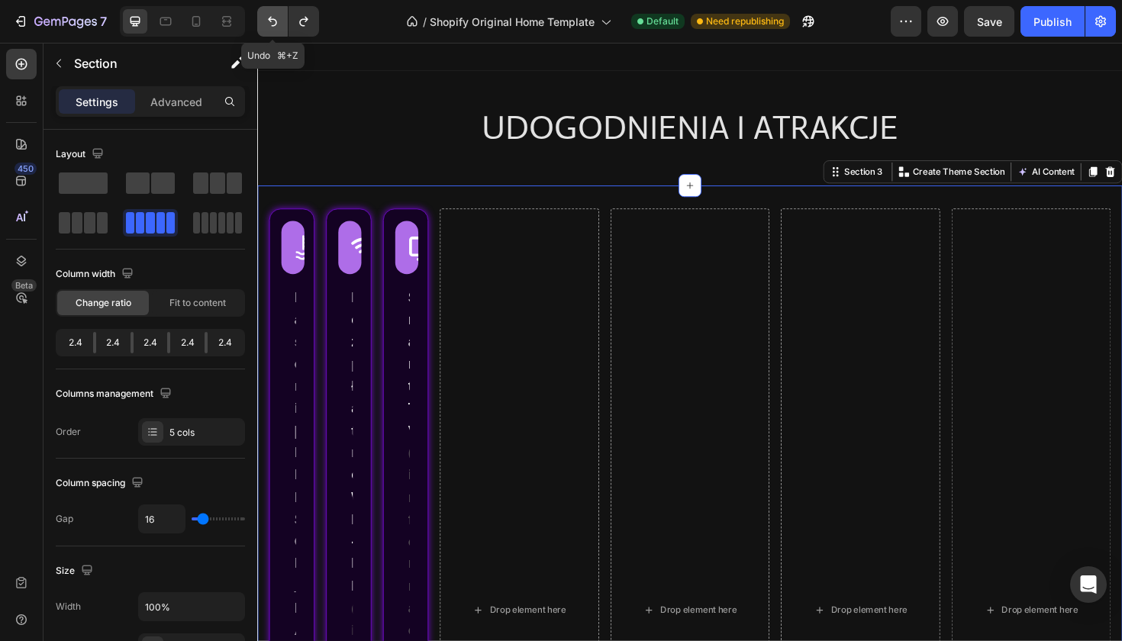
click at [272, 33] on button "Undo/Redo" at bounding box center [272, 21] width 31 height 31
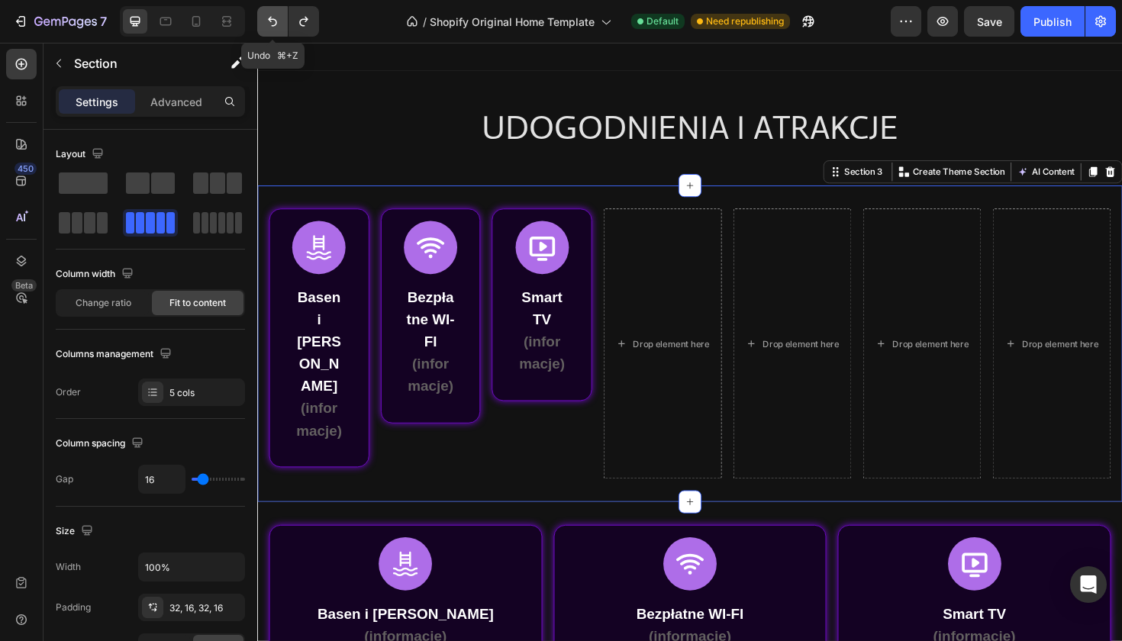
click at [272, 33] on button "Undo/Redo" at bounding box center [272, 21] width 31 height 31
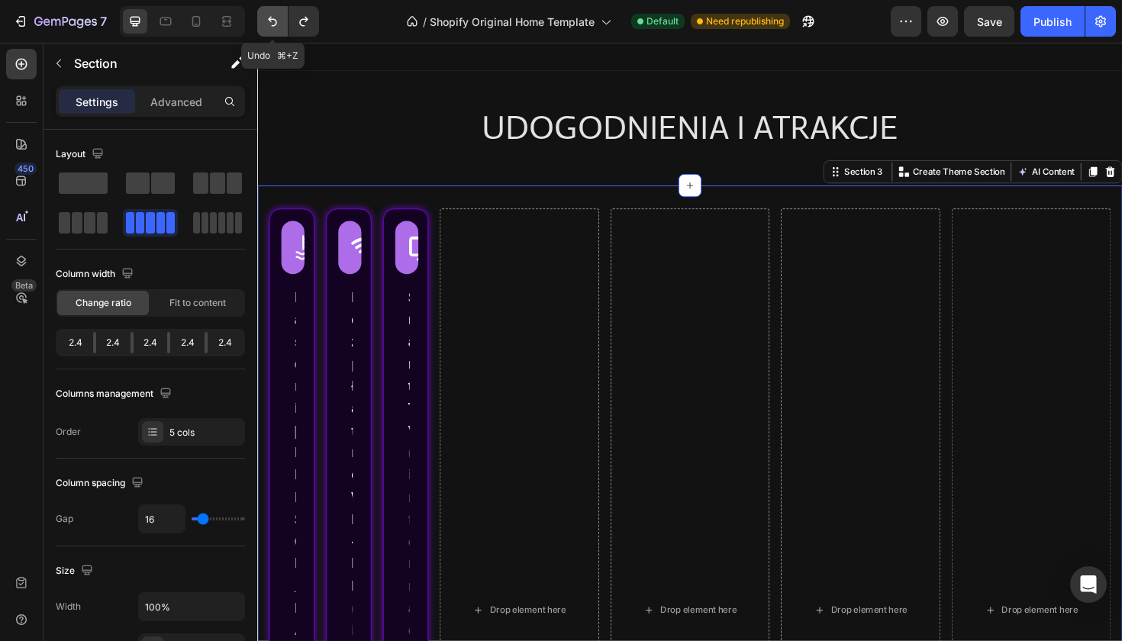
click at [272, 33] on button "Undo/Redo" at bounding box center [272, 21] width 31 height 31
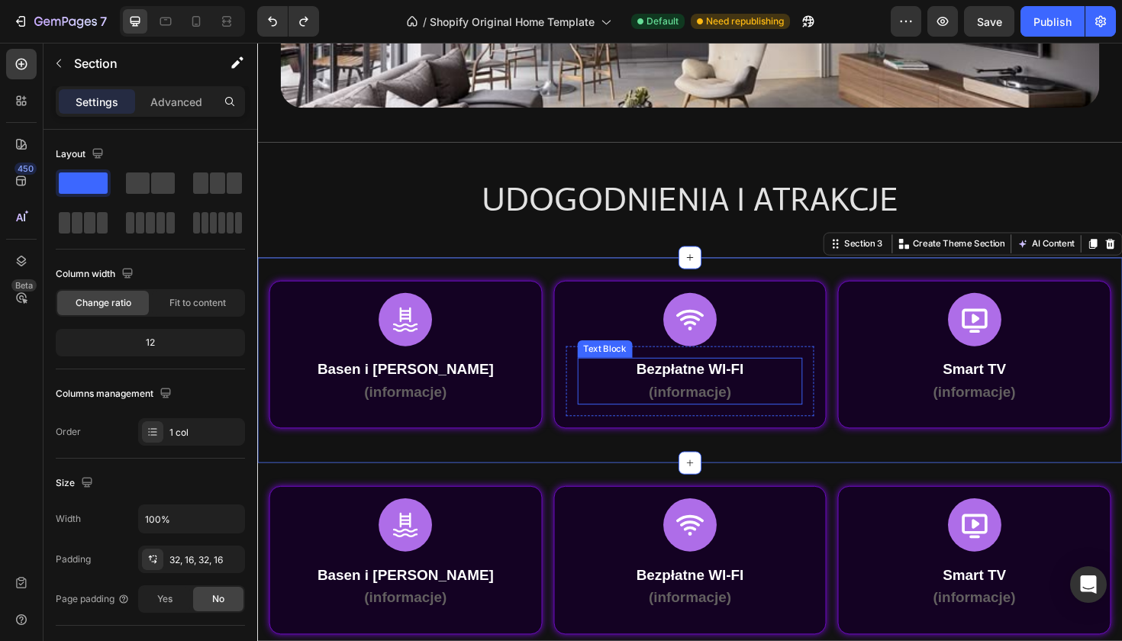
scroll to position [252, 0]
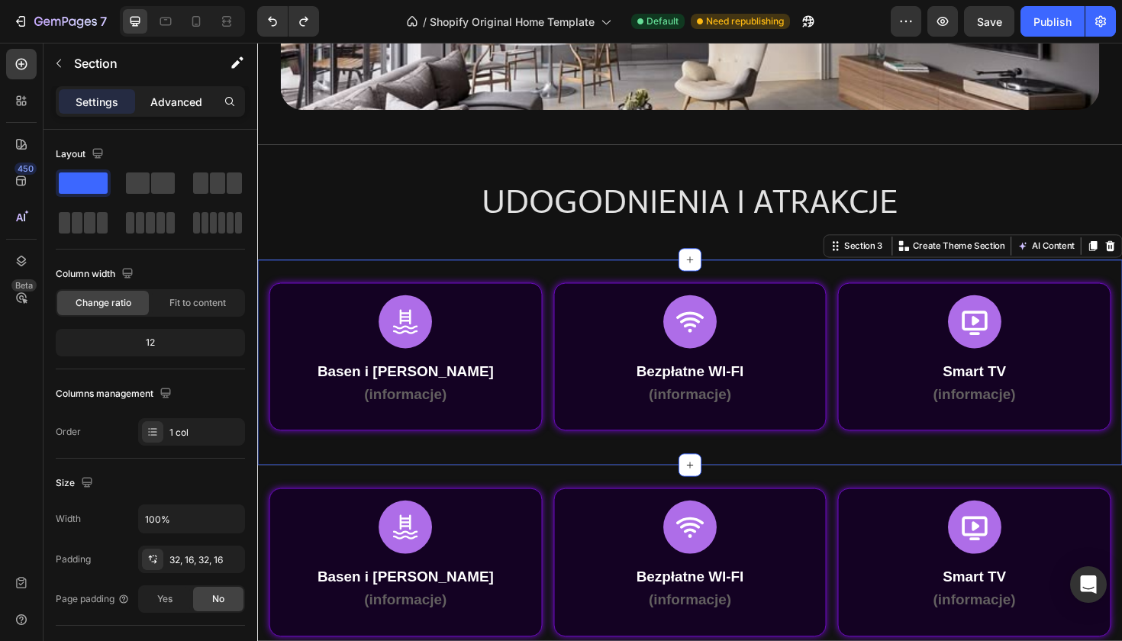
click at [195, 97] on p "Advanced" at bounding box center [176, 102] width 52 height 16
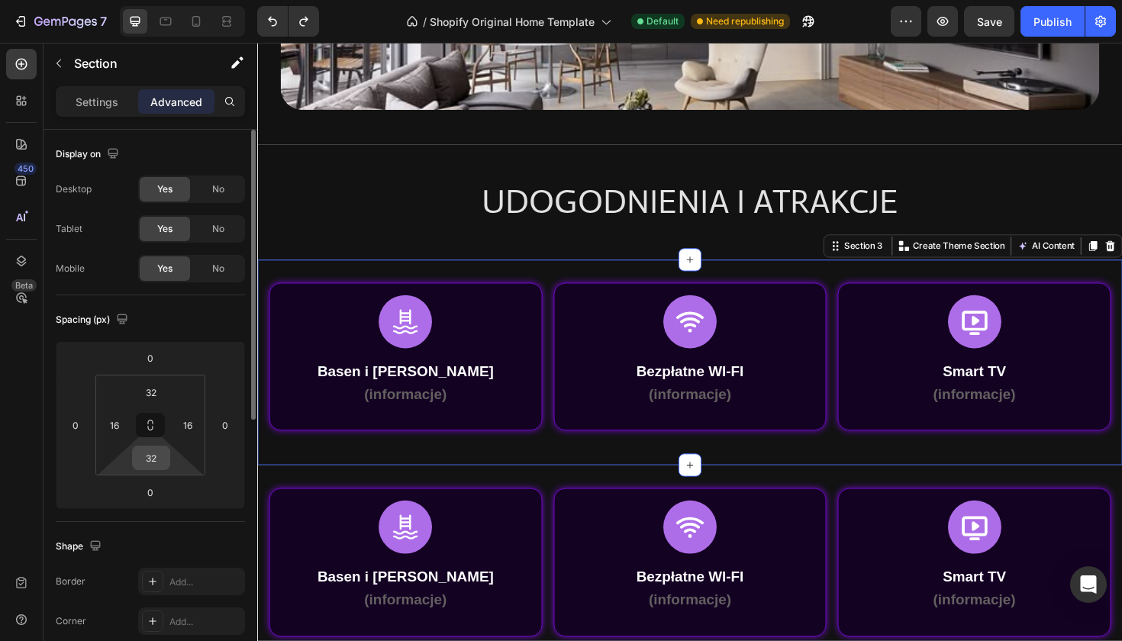
click at [167, 469] on div "32" at bounding box center [151, 458] width 38 height 24
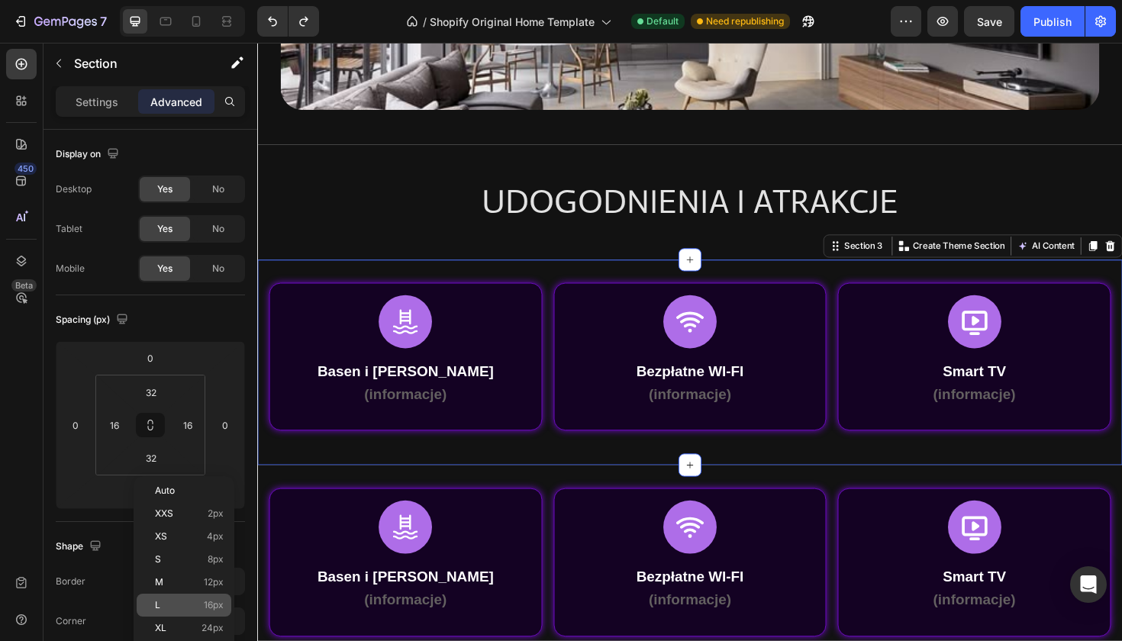
click at [207, 604] on span "16px" at bounding box center [214, 605] width 20 height 11
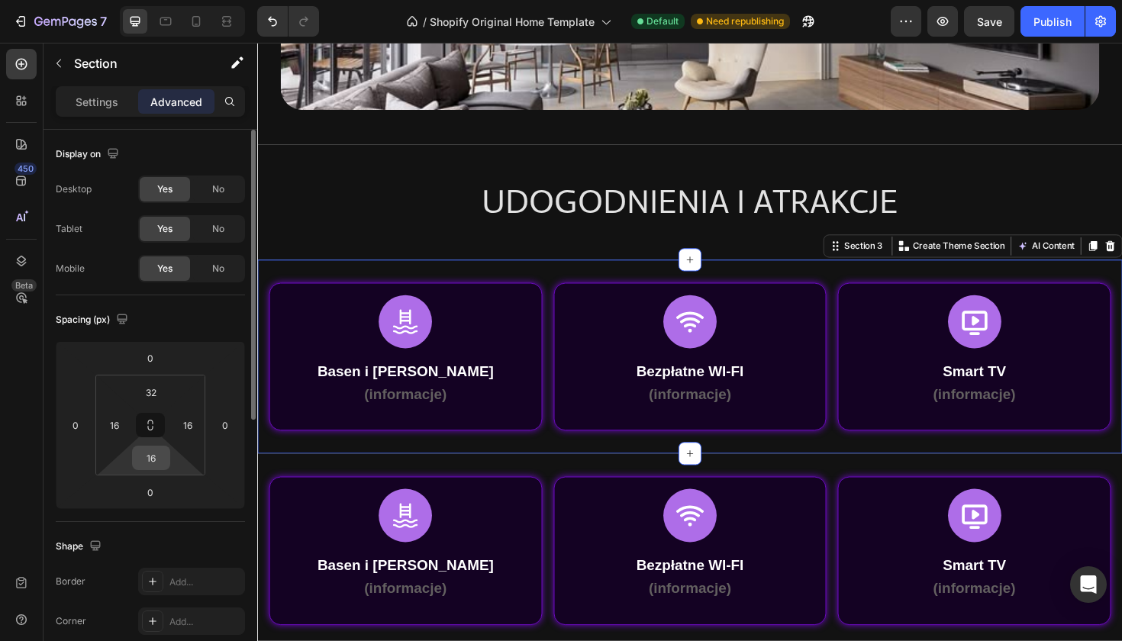
click at [156, 458] on input "16" at bounding box center [151, 458] width 31 height 23
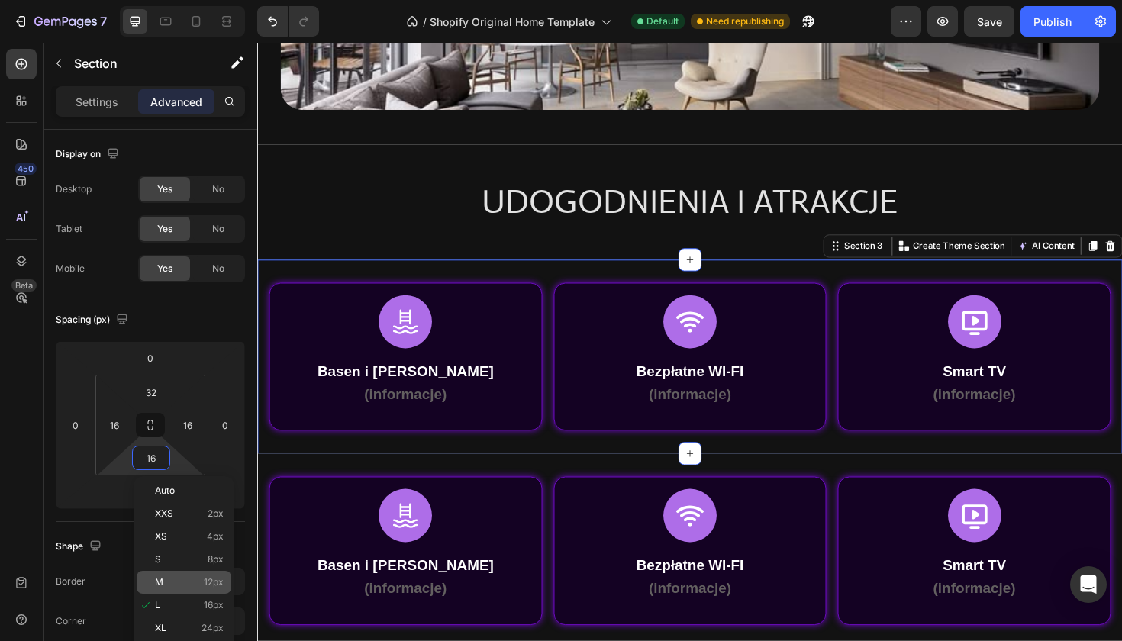
click at [198, 576] on div "M 12px" at bounding box center [184, 582] width 95 height 23
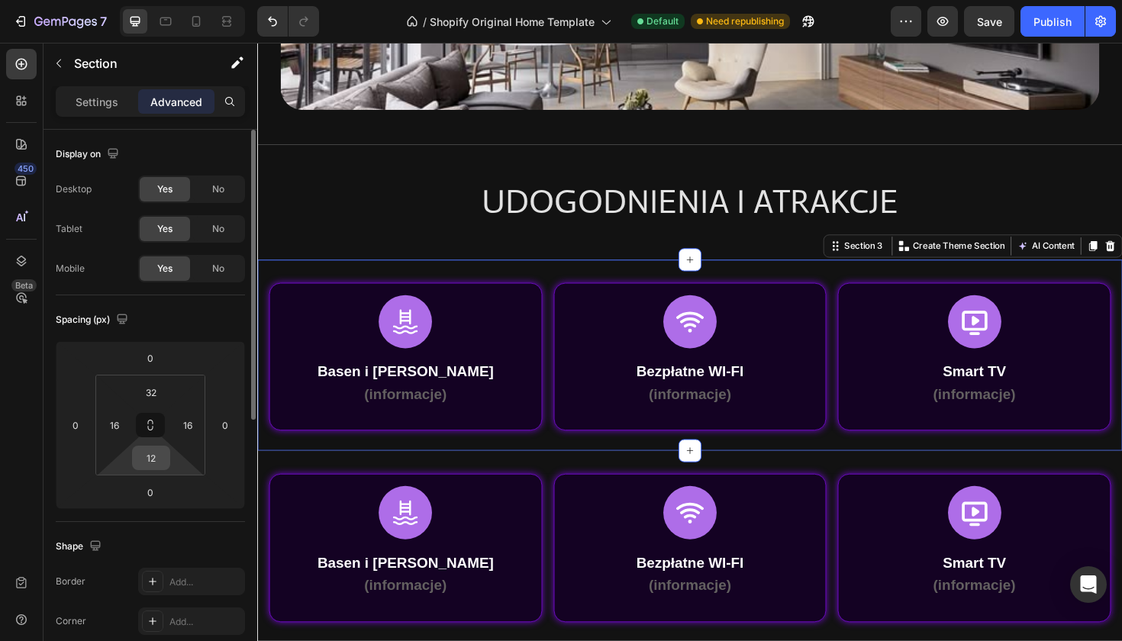
click at [167, 463] on div "12" at bounding box center [151, 458] width 38 height 24
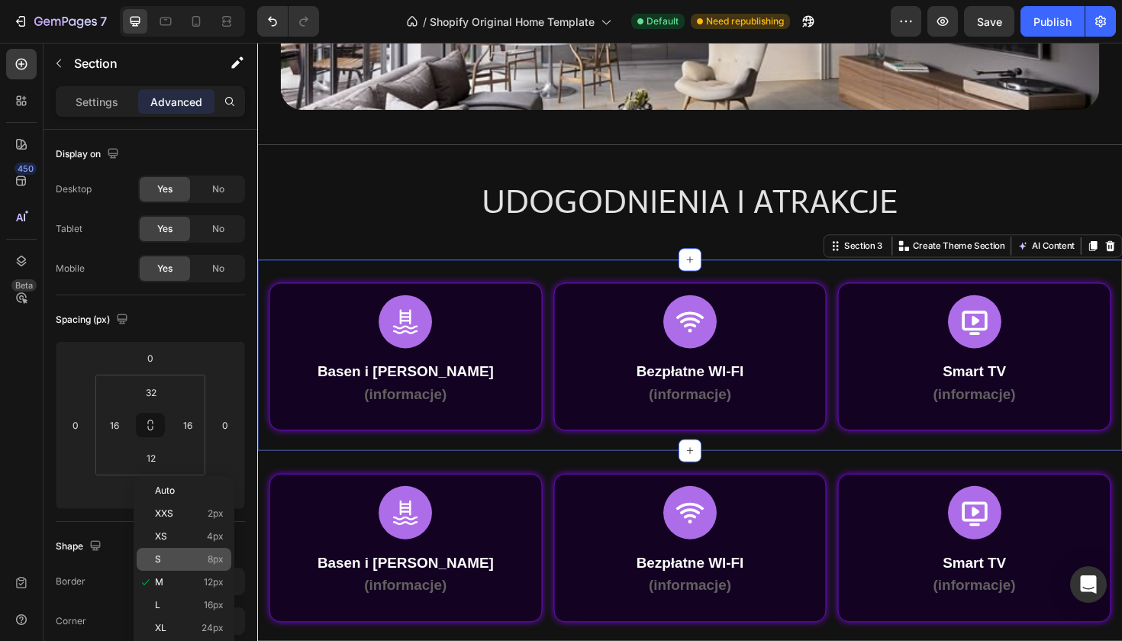
click at [181, 566] on div "S 8px" at bounding box center [184, 559] width 95 height 23
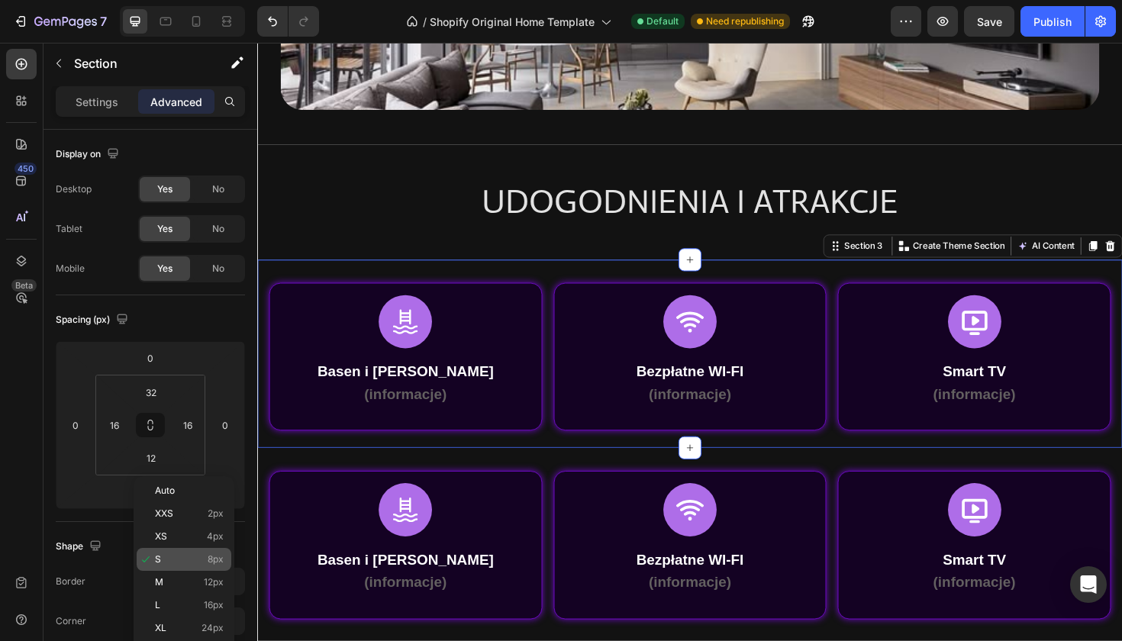
type input "8"
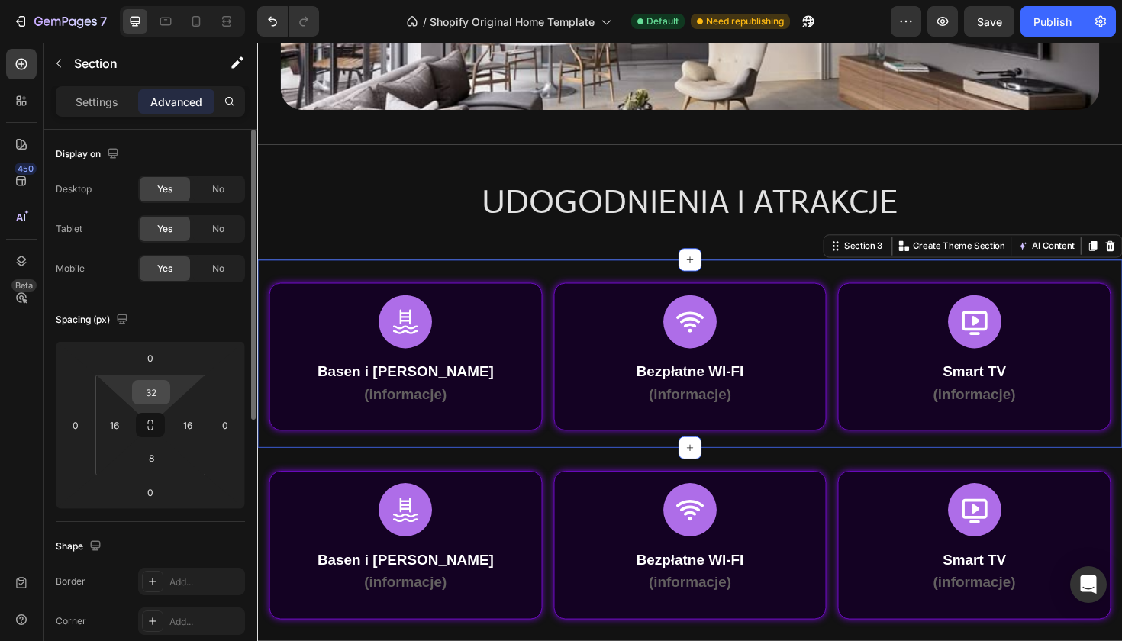
click at [160, 389] on input "32" at bounding box center [151, 392] width 31 height 23
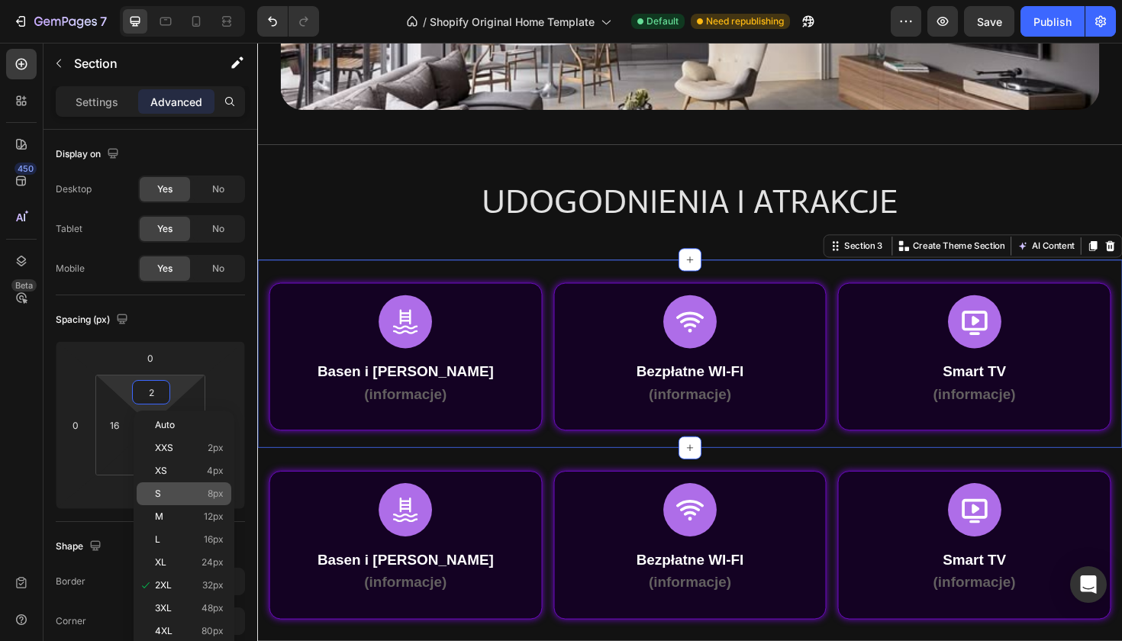
click at [202, 495] on p "S 8px" at bounding box center [189, 494] width 69 height 11
type input "8"
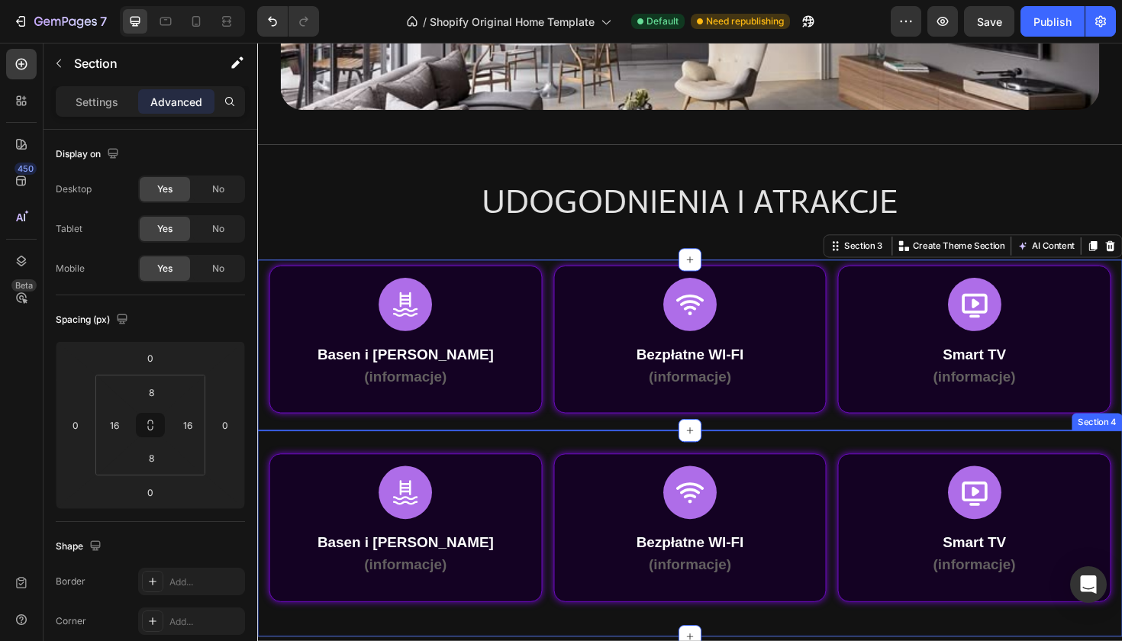
click at [410, 461] on div "Icon Basen i Jacuzzi (informacje) Text Block Row Row Row Icon Bezpłatne WI-FI (…" at bounding box center [715, 562] width 916 height 218
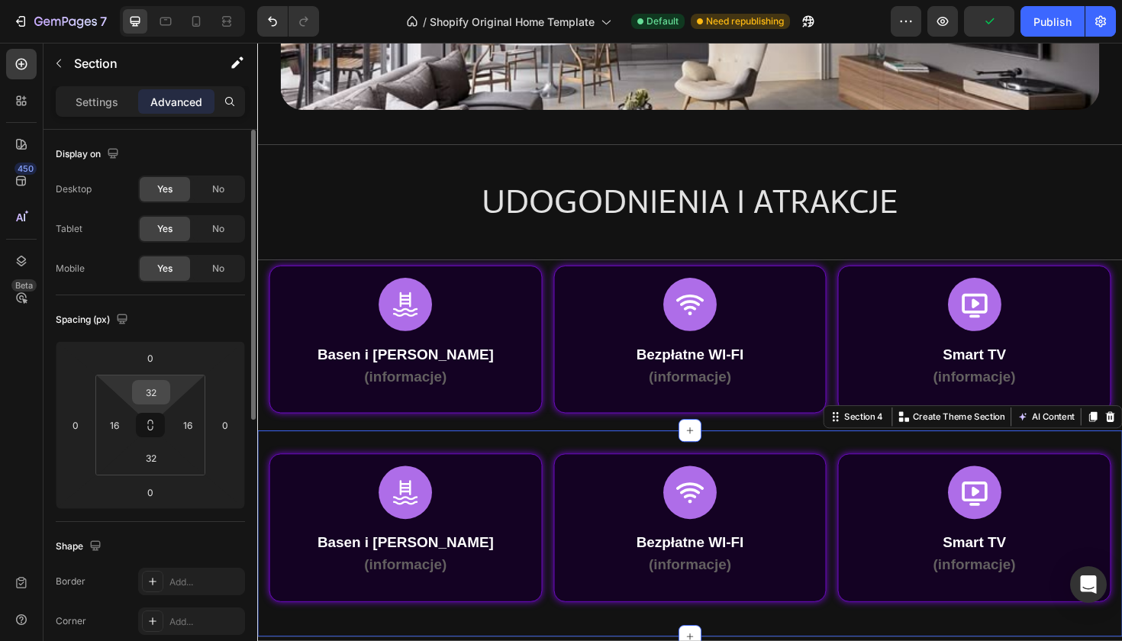
click at [155, 399] on input "32" at bounding box center [151, 392] width 31 height 23
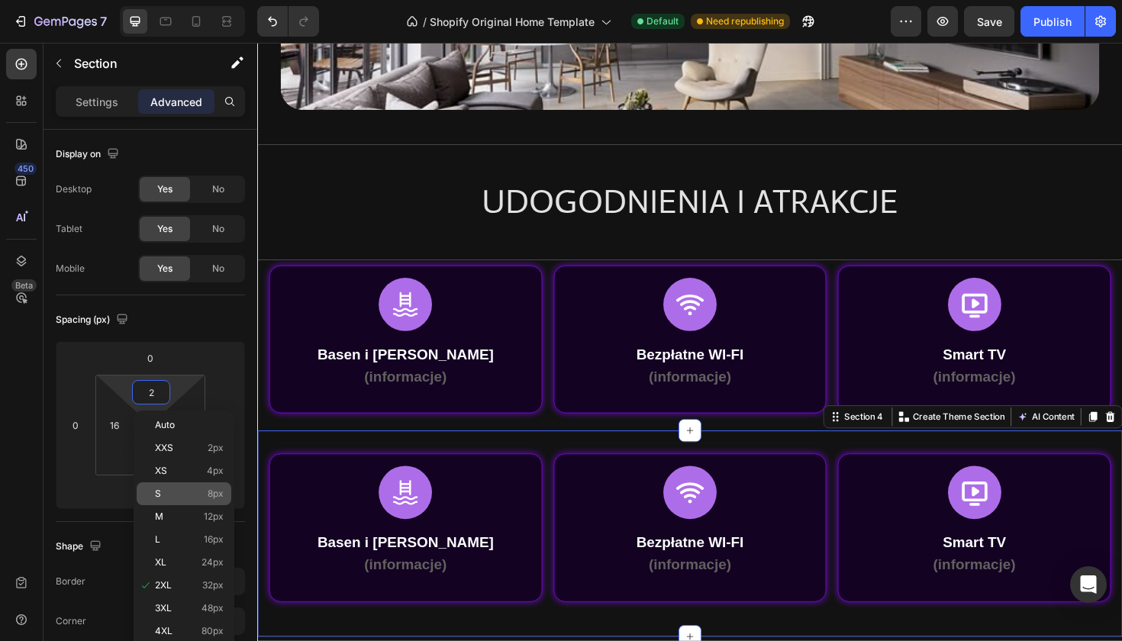
click at [199, 497] on p "S 8px" at bounding box center [189, 494] width 69 height 11
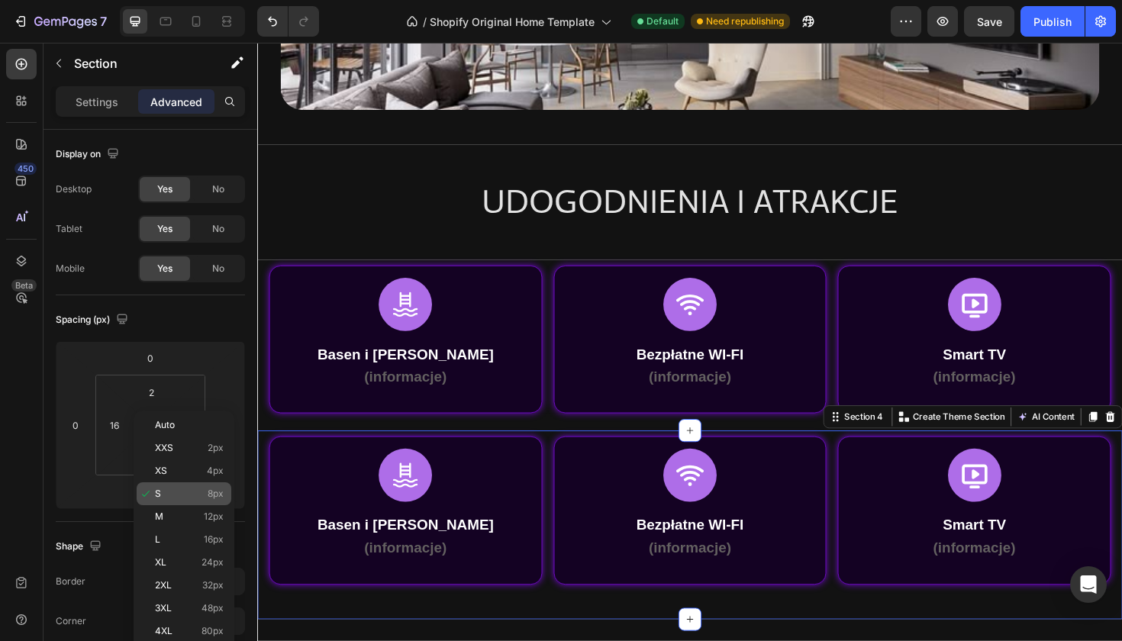
type input "8"
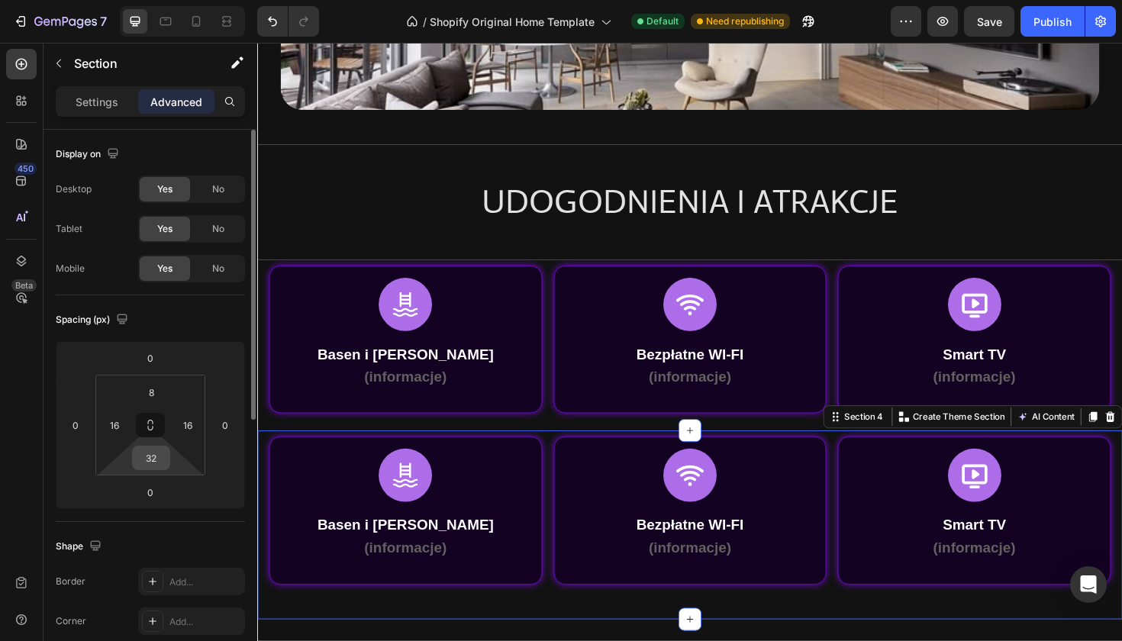
click at [166, 466] on div "32" at bounding box center [151, 458] width 38 height 24
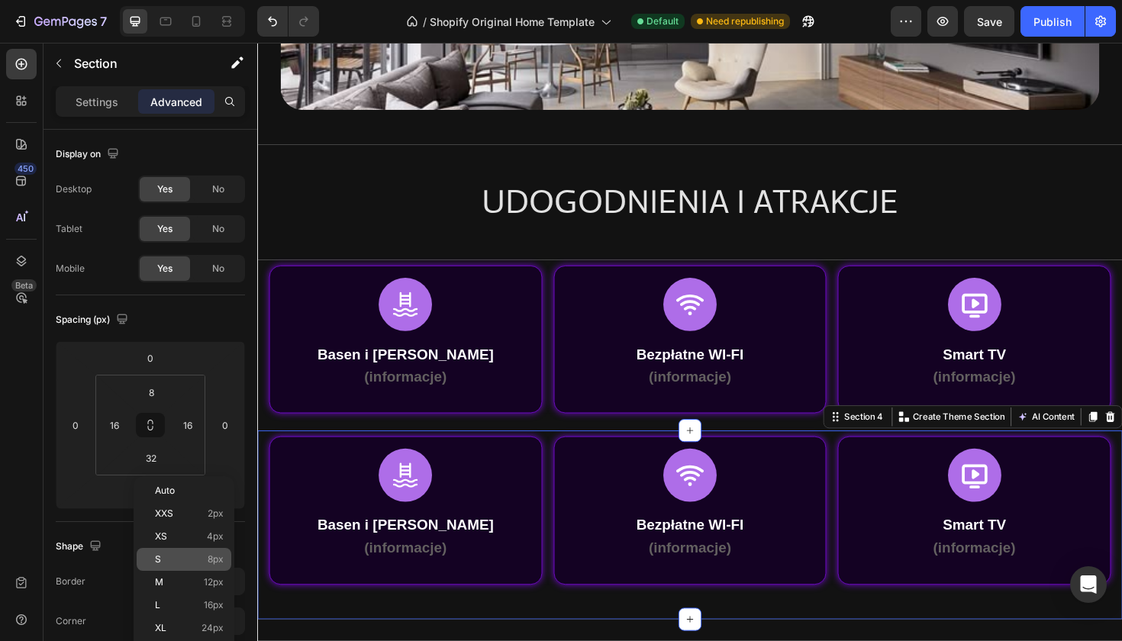
click at [205, 554] on p "S 8px" at bounding box center [189, 559] width 69 height 11
type input "8"
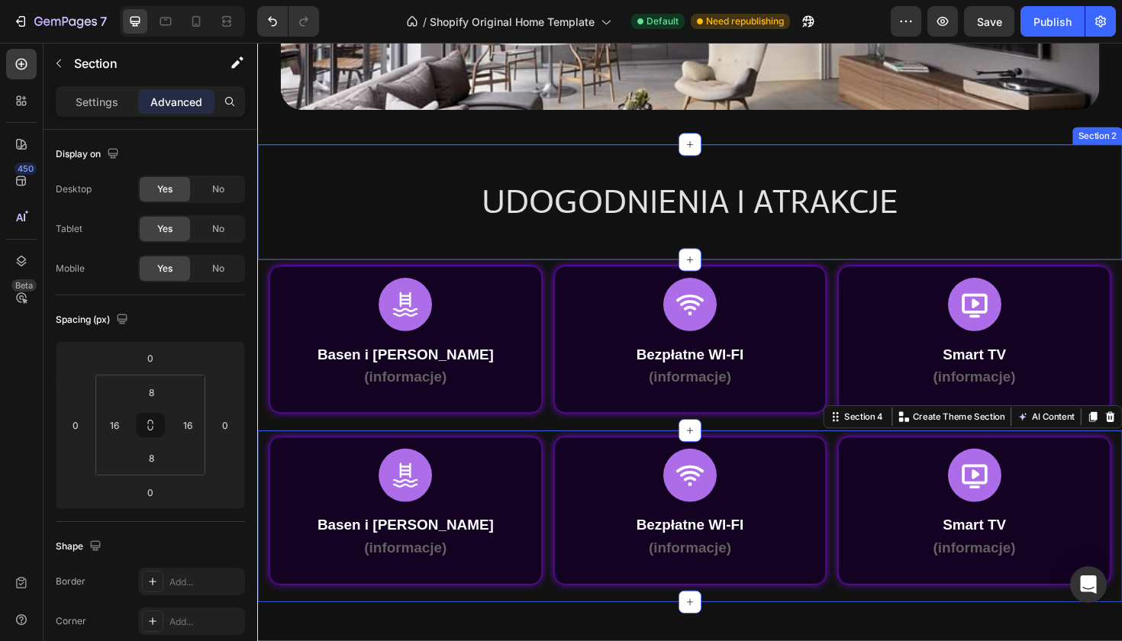
click at [771, 248] on div "UDOGODNIENIA I ATRAKCJE Heading Row Section 2" at bounding box center [715, 211] width 916 height 122
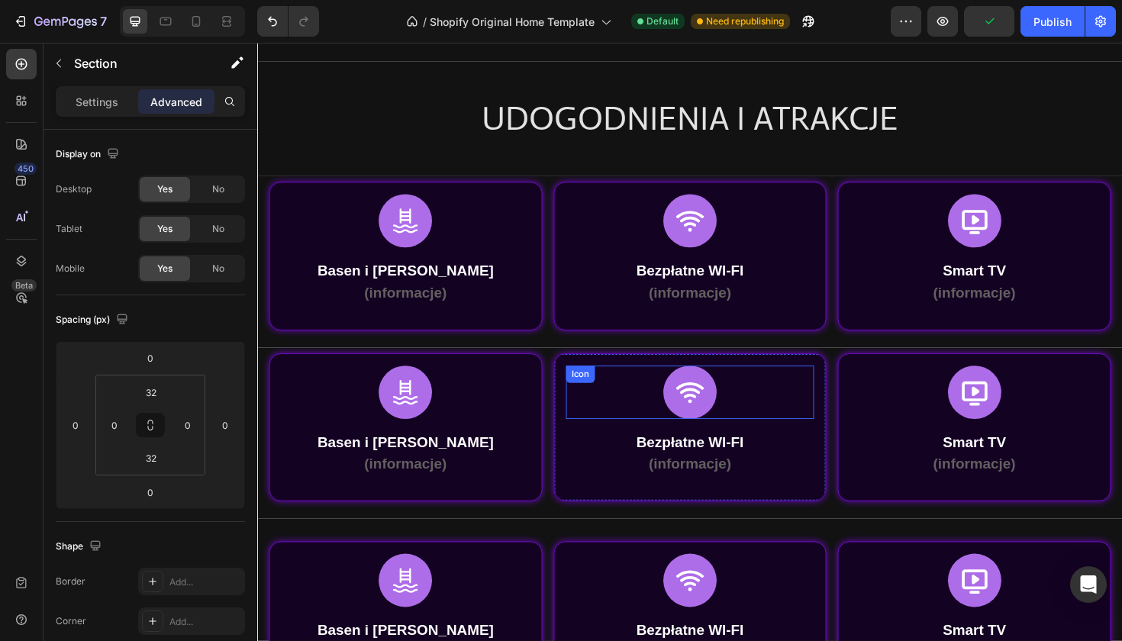
scroll to position [319, 0]
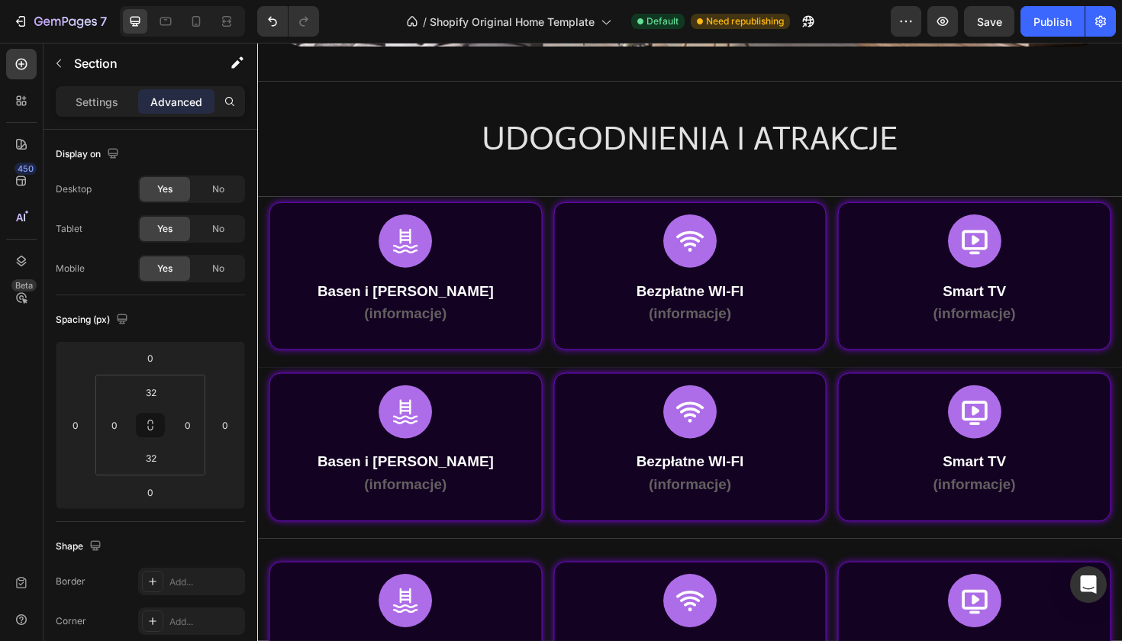
click at [856, 202] on div "UDOGODNIENIA I ATRAKCJE Heading Row Section 2" at bounding box center [715, 144] width 916 height 122
click at [860, 219] on div "Icon Basen i Jacuzzi (informacje) Text Block Row Row Row Icon Bezpłatne WI-FI (…" at bounding box center [715, 289] width 892 height 157
click at [369, 192] on div at bounding box center [363, 197] width 18 height 18
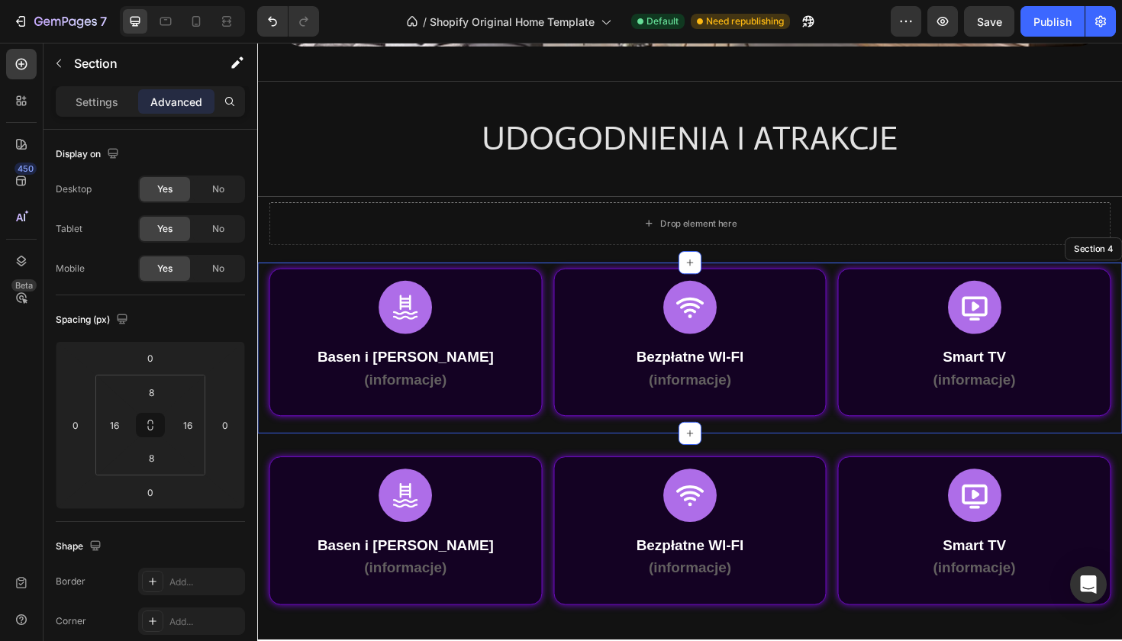
click at [563, 277] on div "Icon Basen i Jacuzzi (informacje) Text Block Row Row Row Icon Bezpłatne WI-FI (…" at bounding box center [715, 367] width 916 height 182
click at [1121, 266] on icon at bounding box center [1142, 261] width 12 height 12
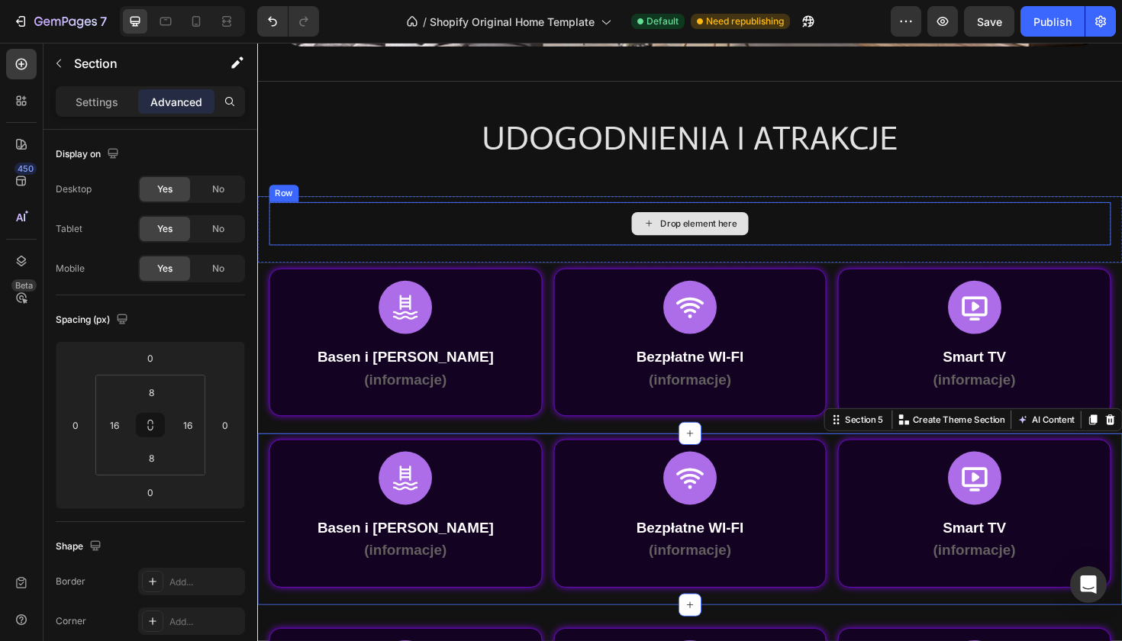
click at [950, 221] on div "Drop element here" at bounding box center [715, 234] width 892 height 46
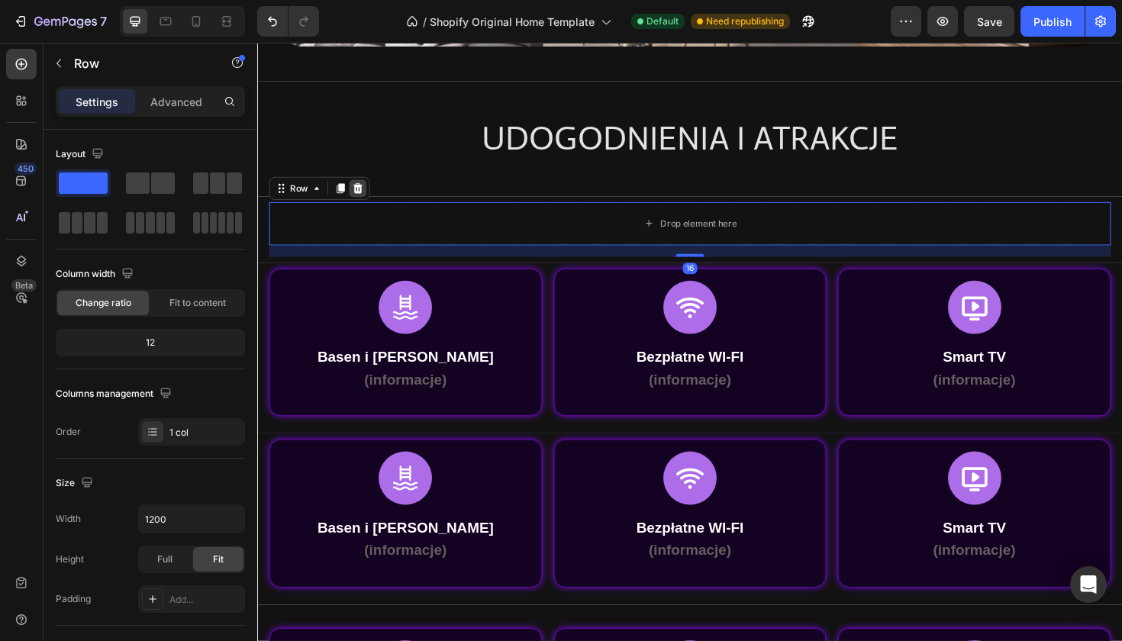
click at [363, 189] on div at bounding box center [363, 197] width 18 height 18
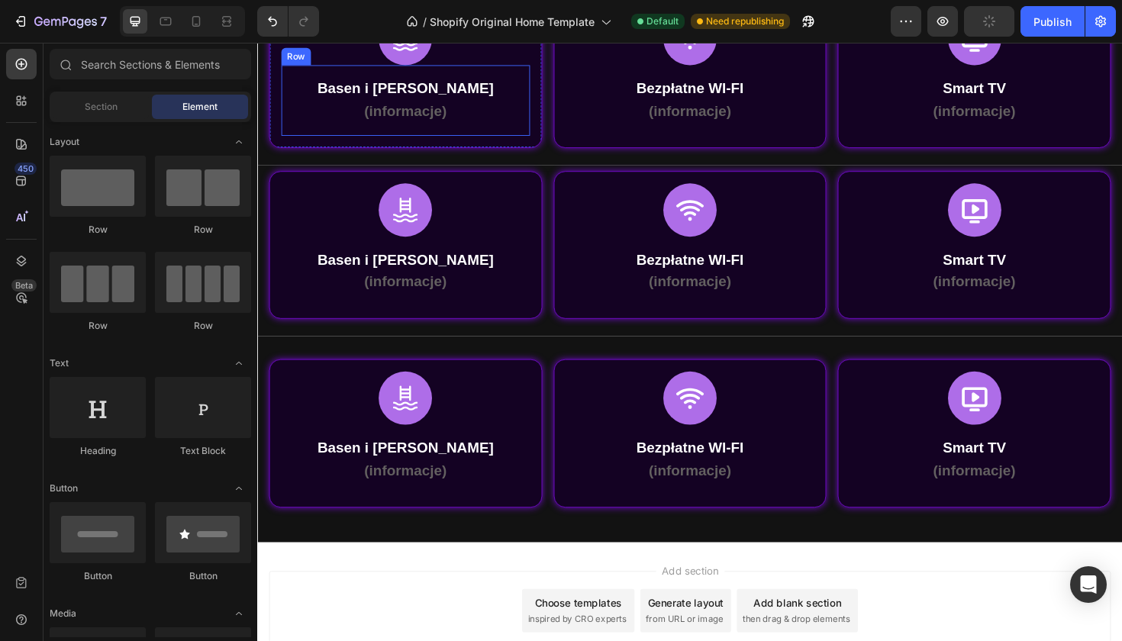
scroll to position [583, 0]
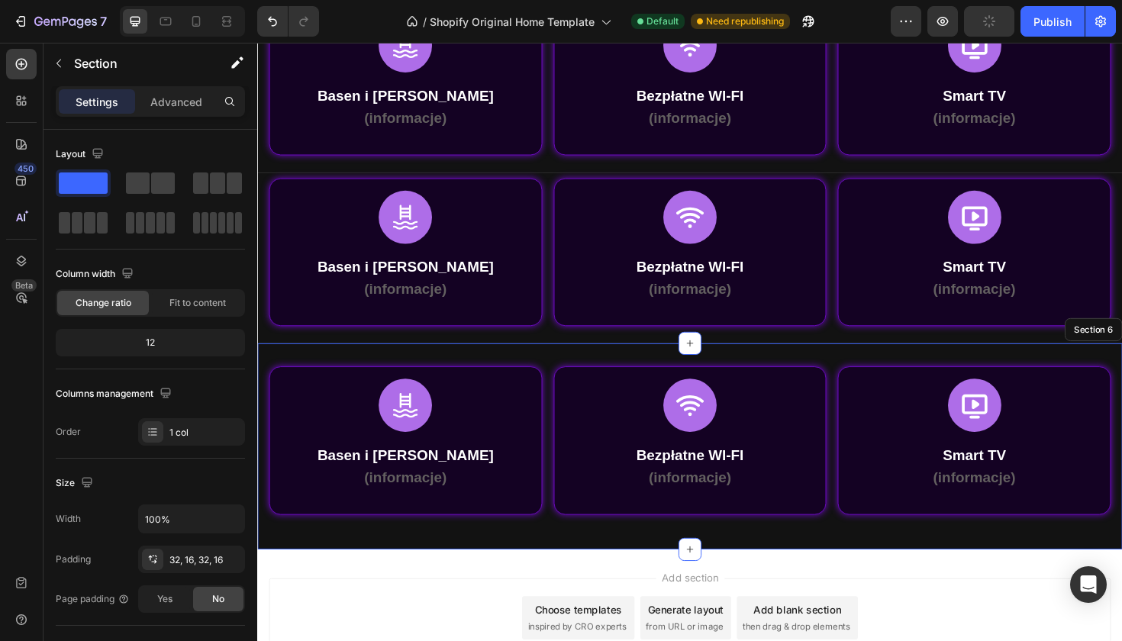
click at [534, 361] on div "Icon Basen i Jacuzzi (informacje) Text Block Row Row Row Icon Bezpłatne WI-FI (…" at bounding box center [715, 470] width 916 height 218
click at [171, 104] on p "Advanced" at bounding box center [176, 102] width 52 height 16
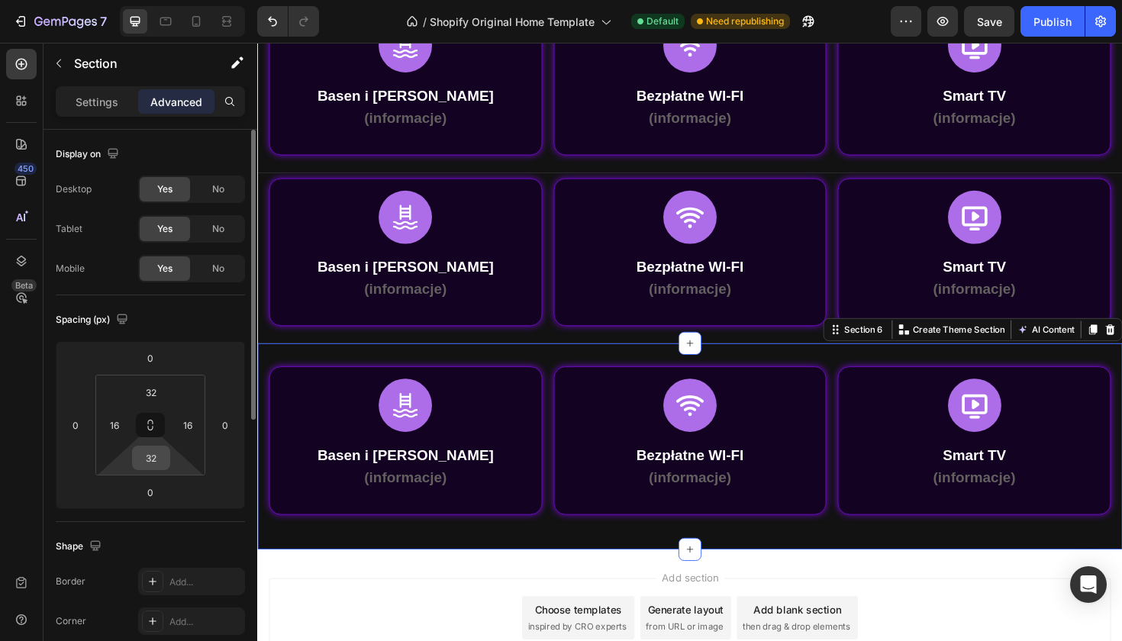
click at [157, 456] on input "32" at bounding box center [151, 458] width 31 height 23
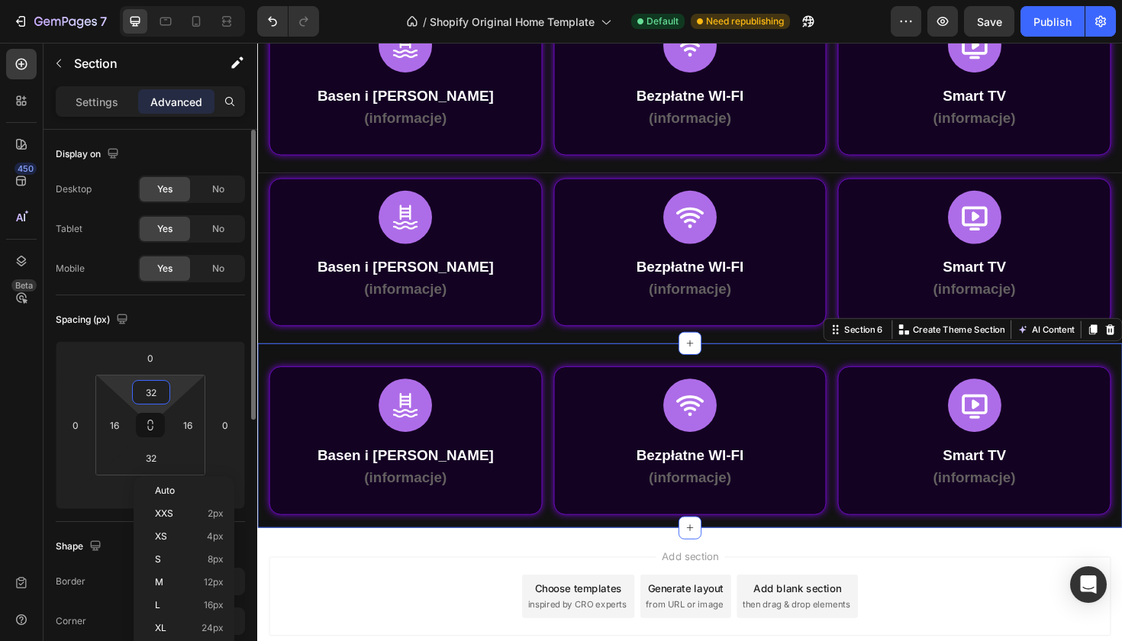
type input "2"
click at [148, 389] on input "32" at bounding box center [151, 392] width 31 height 23
click at [202, 495] on p "S 8px" at bounding box center [189, 494] width 69 height 11
type input "8"
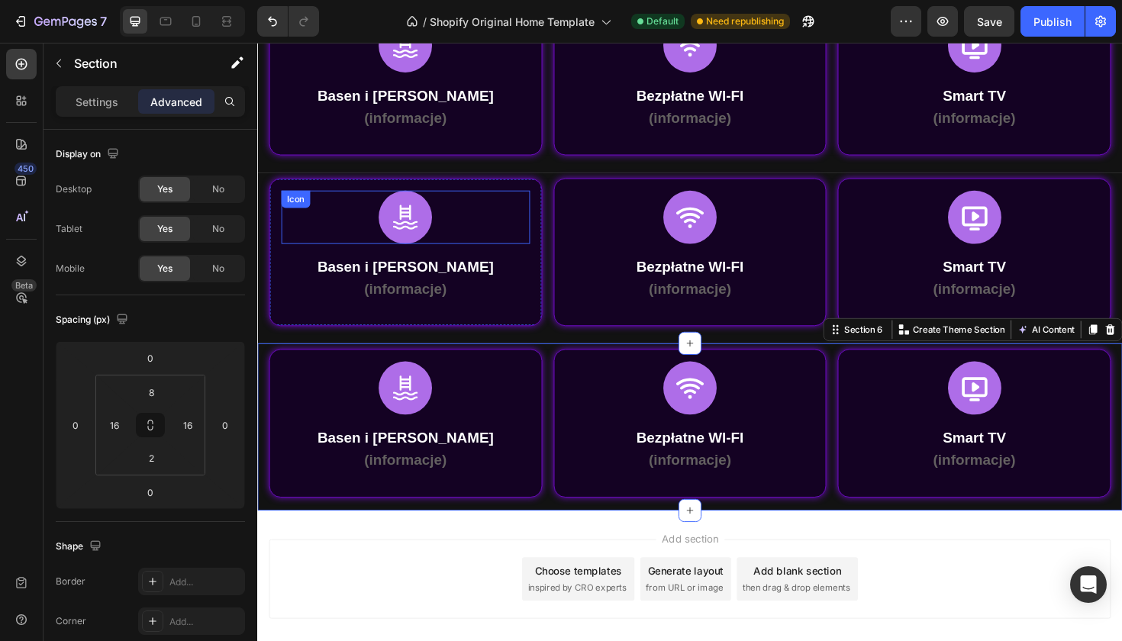
click at [491, 223] on div "Icon" at bounding box center [413, 227] width 263 height 56
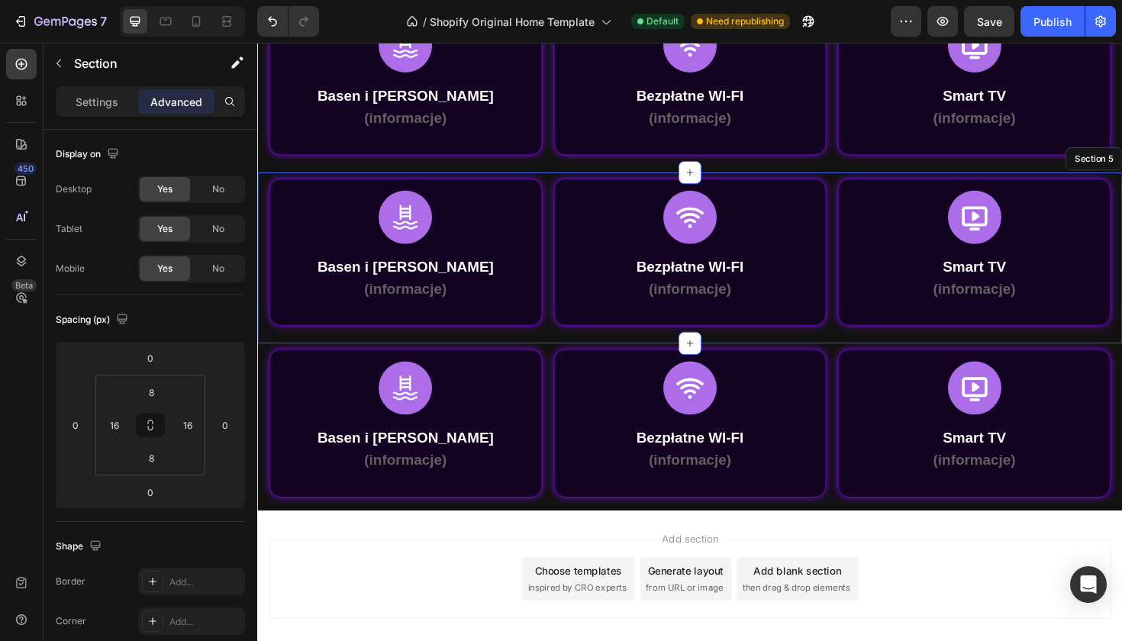
click at [490, 180] on div "Icon 0 Basen i Jacuzzi (informacje) Text Block Row Row Row Icon Bezpłatne WI-FI…" at bounding box center [715, 271] width 916 height 182
click at [1121, 552] on div "Add section Choose templates inspired by CRO experts Generate layout from URL o…" at bounding box center [715, 613] width 916 height 151
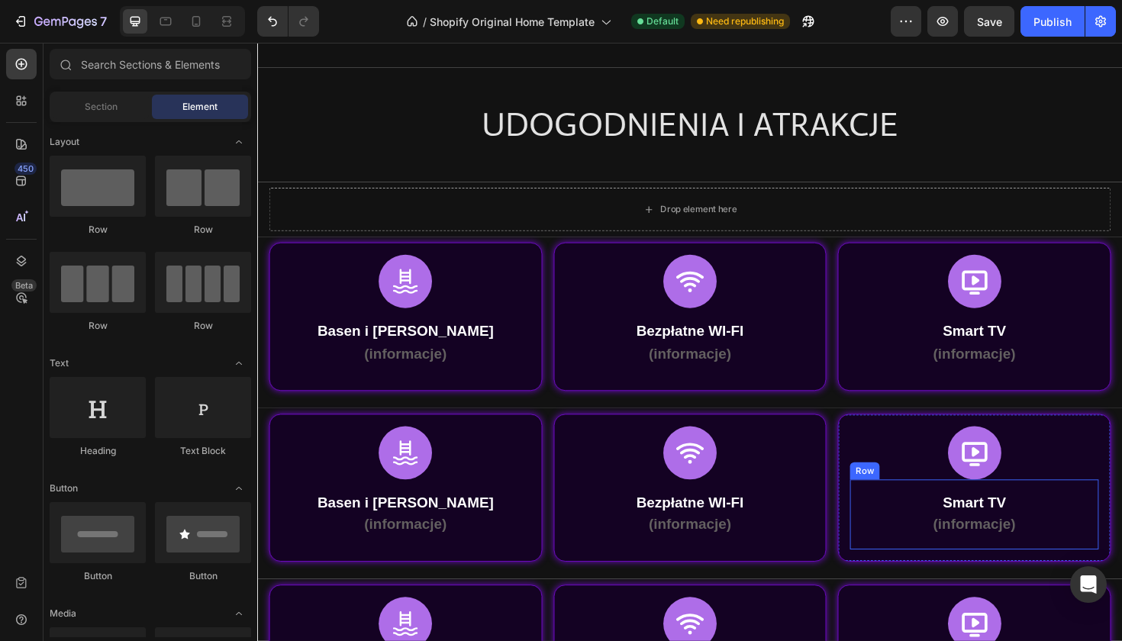
scroll to position [345, 0]
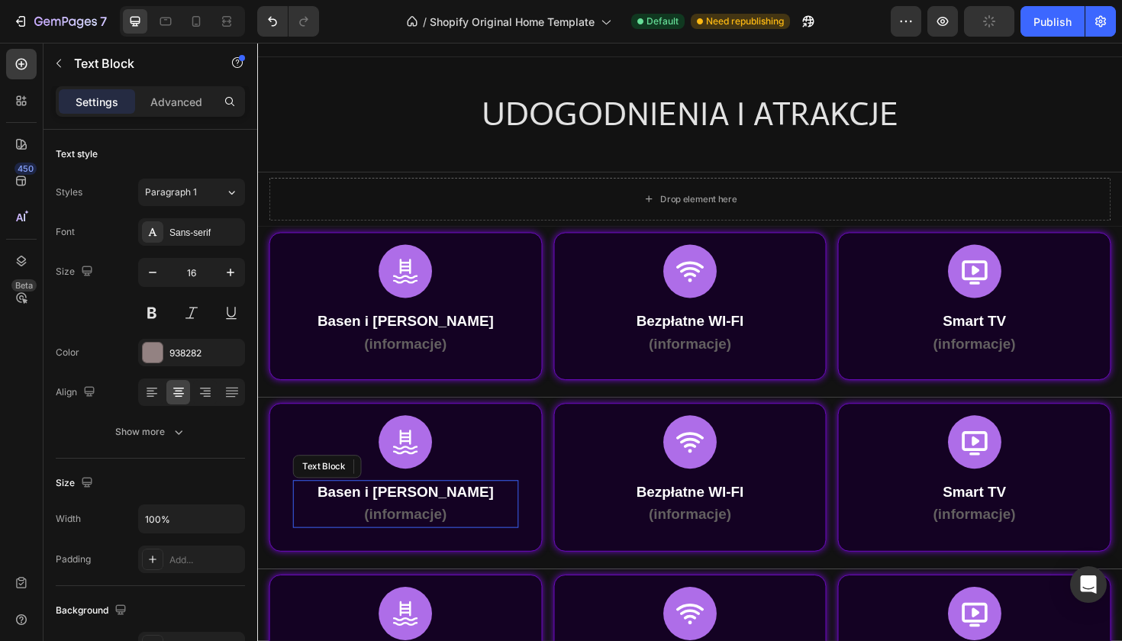
click at [420, 516] on strong "Basen i [PERSON_NAME]" at bounding box center [414, 518] width 187 height 17
click at [418, 516] on strong "Basen i [PERSON_NAME]" at bounding box center [414, 518] width 187 height 17
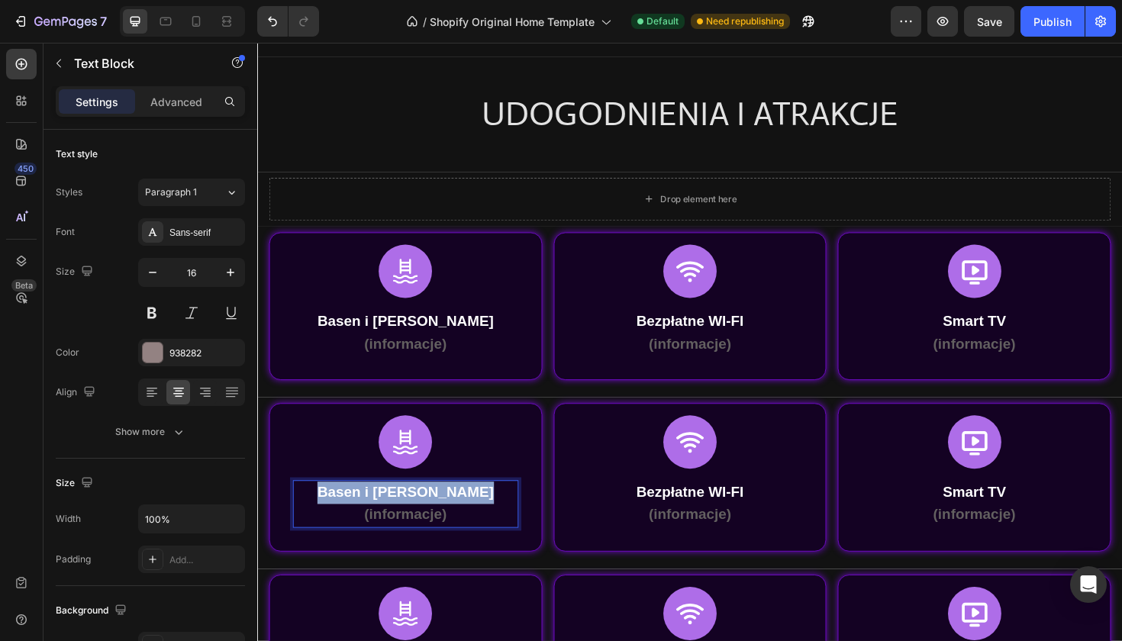
click at [418, 516] on strong "Basen i [PERSON_NAME]" at bounding box center [414, 518] width 187 height 17
click at [394, 513] on p "BILLARD" at bounding box center [414, 519] width 236 height 22
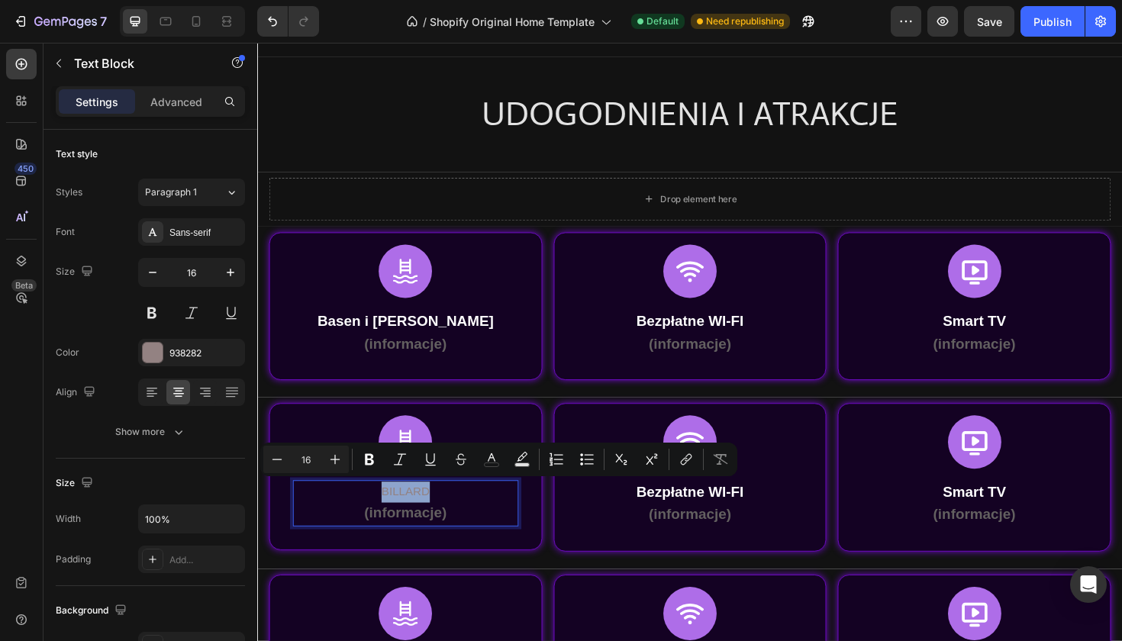
click at [409, 515] on p "BILLARD" at bounding box center [414, 519] width 236 height 22
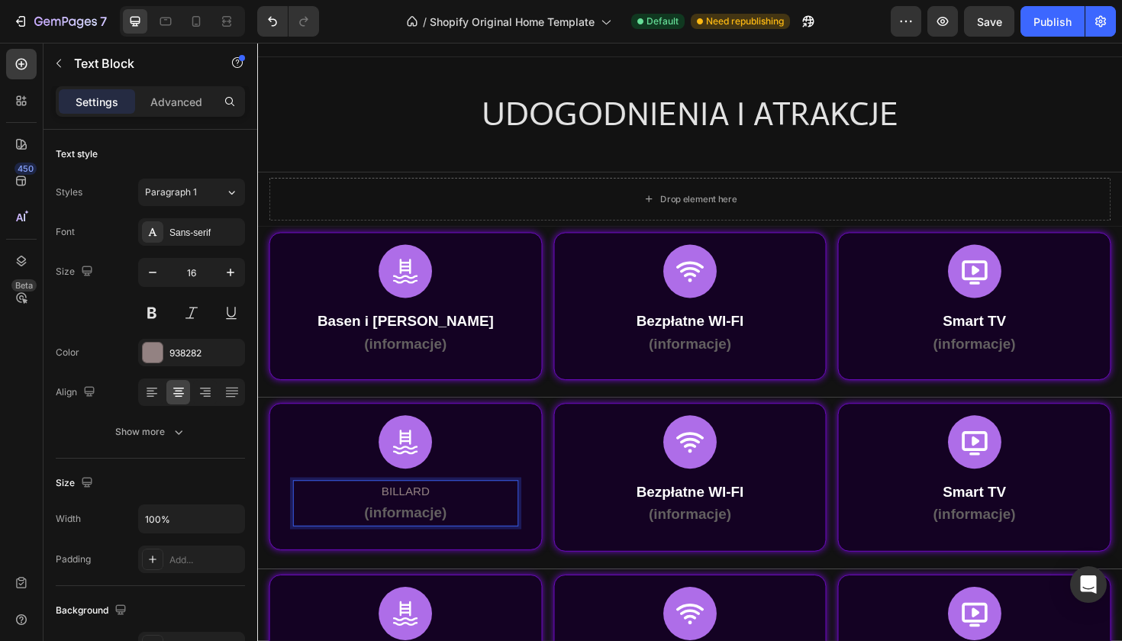
click at [409, 515] on p "BILLARD" at bounding box center [414, 519] width 236 height 22
click at [427, 516] on p "Billard" at bounding box center [414, 519] width 236 height 22
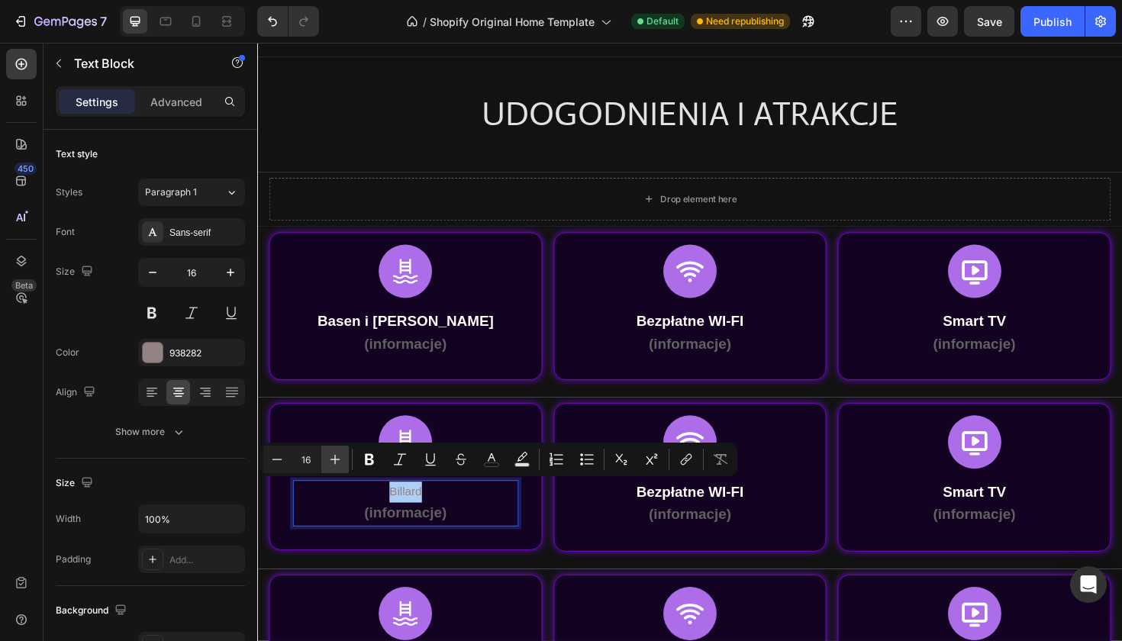
click at [343, 457] on button "Plus" at bounding box center [334, 459] width 27 height 27
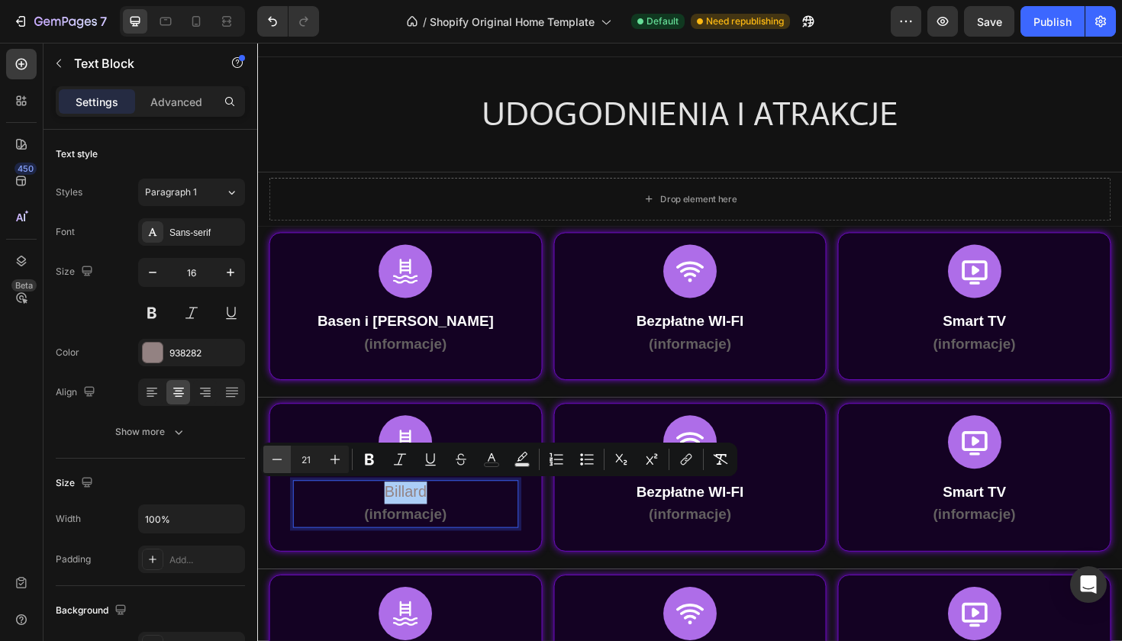
click at [282, 460] on icon "Editor contextual toolbar" at bounding box center [276, 459] width 15 height 15
type input "20"
click at [369, 463] on icon "Editor contextual toolbar" at bounding box center [369, 459] width 9 height 11
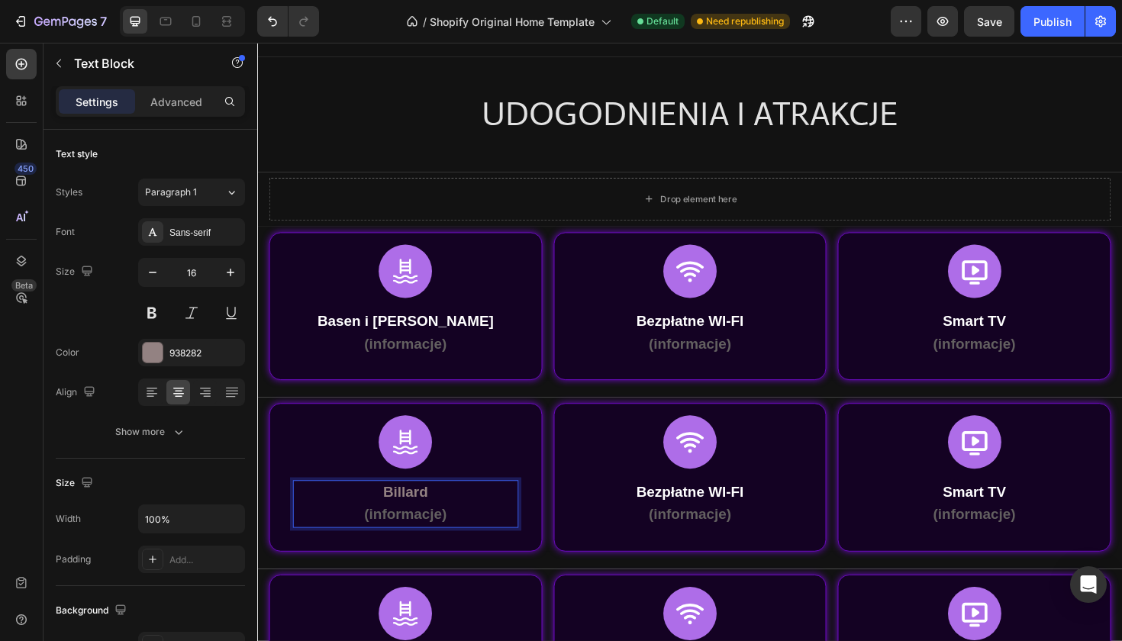
click at [427, 516] on strong "Billard" at bounding box center [413, 518] width 47 height 17
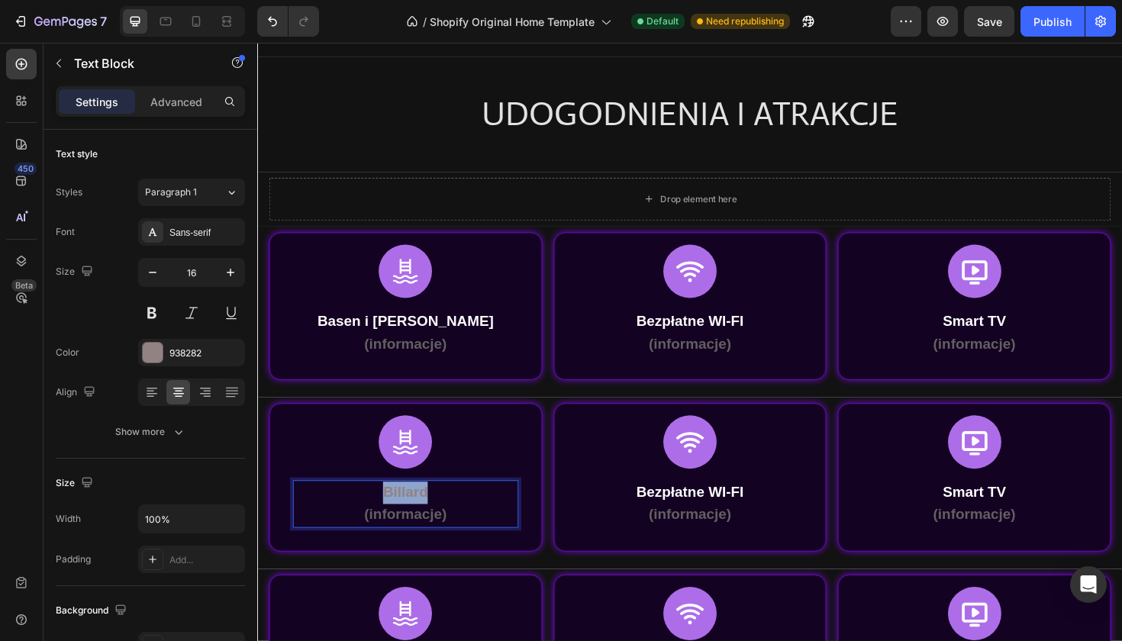
click at [427, 516] on strong "Billard" at bounding box center [413, 518] width 47 height 17
click at [465, 540] on p "(informacje)" at bounding box center [414, 543] width 236 height 24
click at [424, 519] on strong "Billard" at bounding box center [413, 518] width 47 height 17
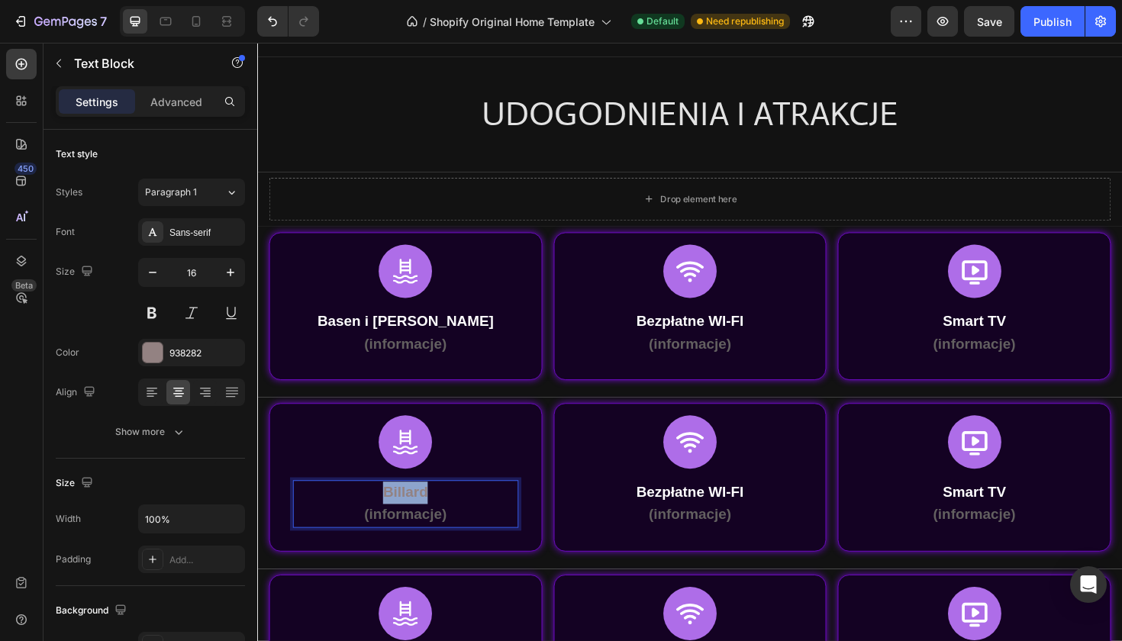
click at [424, 519] on strong "Billard" at bounding box center [413, 518] width 47 height 17
click at [545, 479] on div "Icon" at bounding box center [413, 465] width 263 height 56
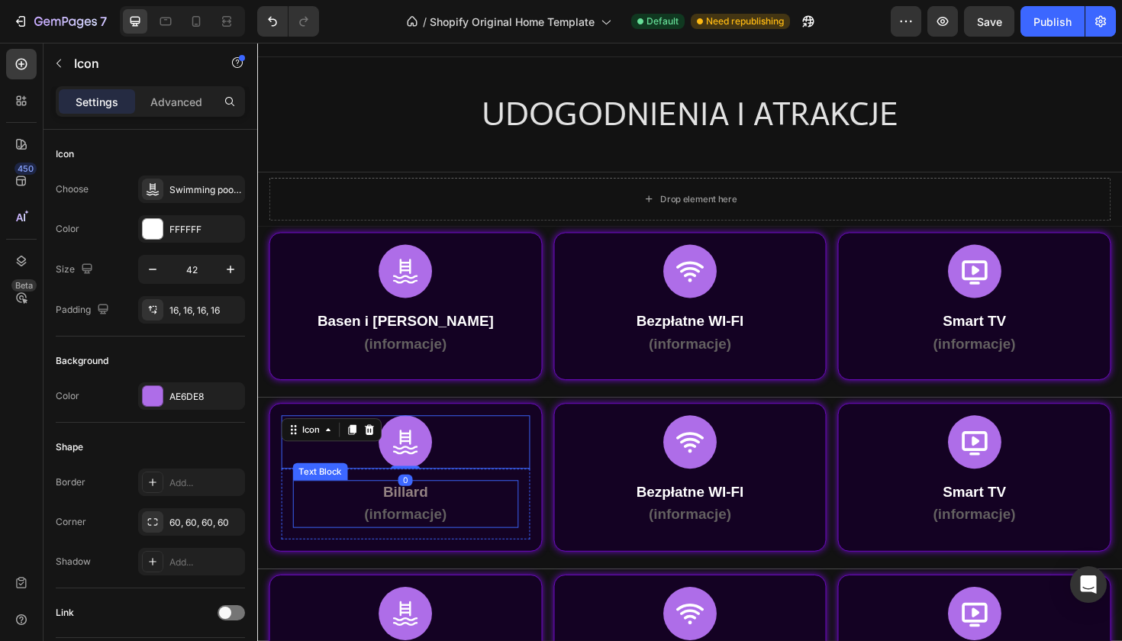
click at [440, 531] on p "(informacje)" at bounding box center [414, 543] width 236 height 24
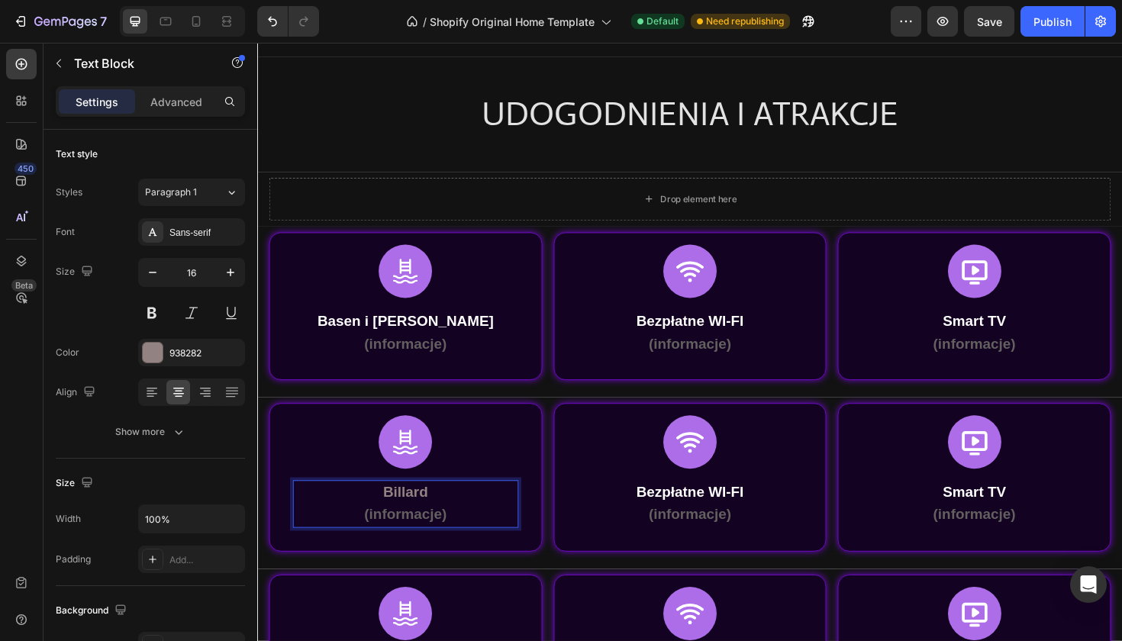
click at [411, 518] on strong "Billard" at bounding box center [413, 518] width 47 height 17
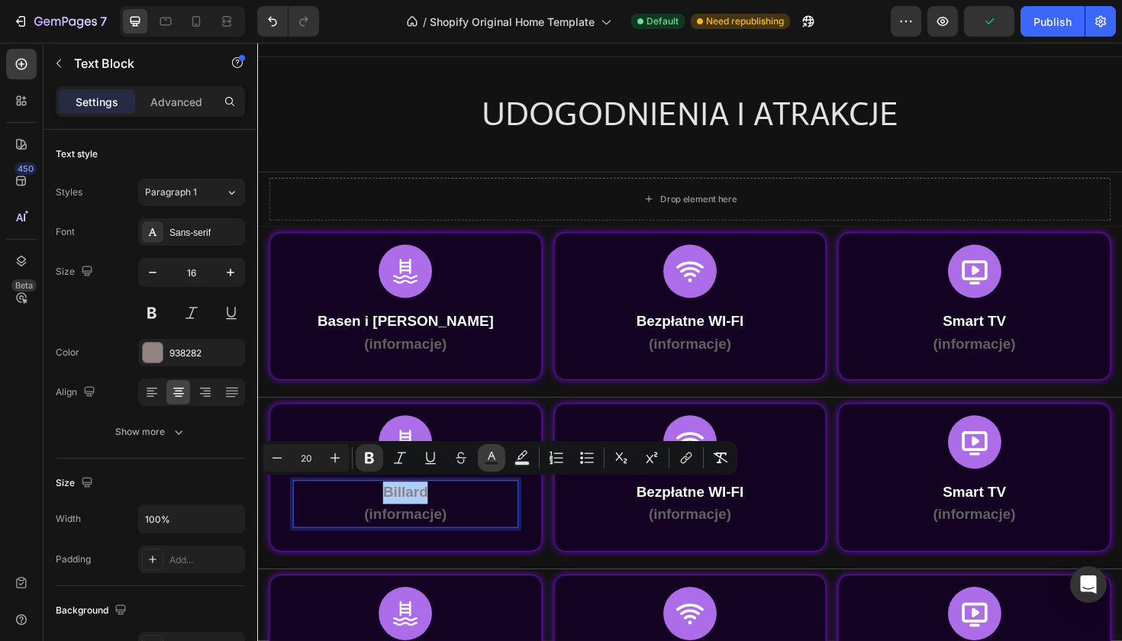
click at [498, 460] on icon "Editor contextual toolbar" at bounding box center [491, 457] width 15 height 15
type input "938282"
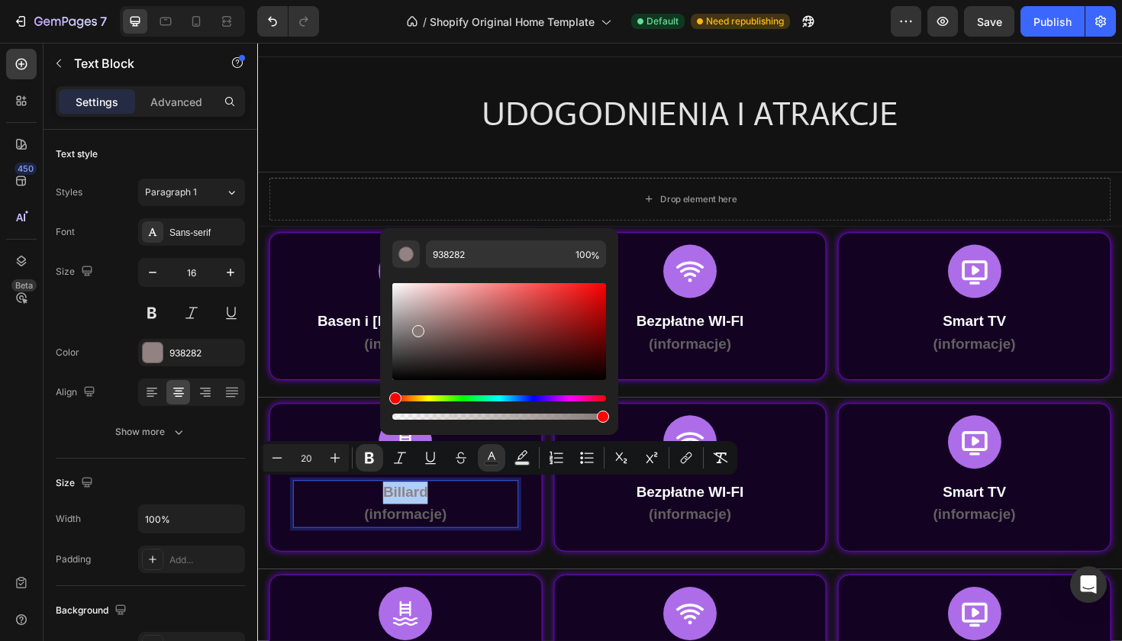
drag, startPoint x: 675, startPoint y: 371, endPoint x: 378, endPoint y: 275, distance: 312.1
type input "FFFFFF"
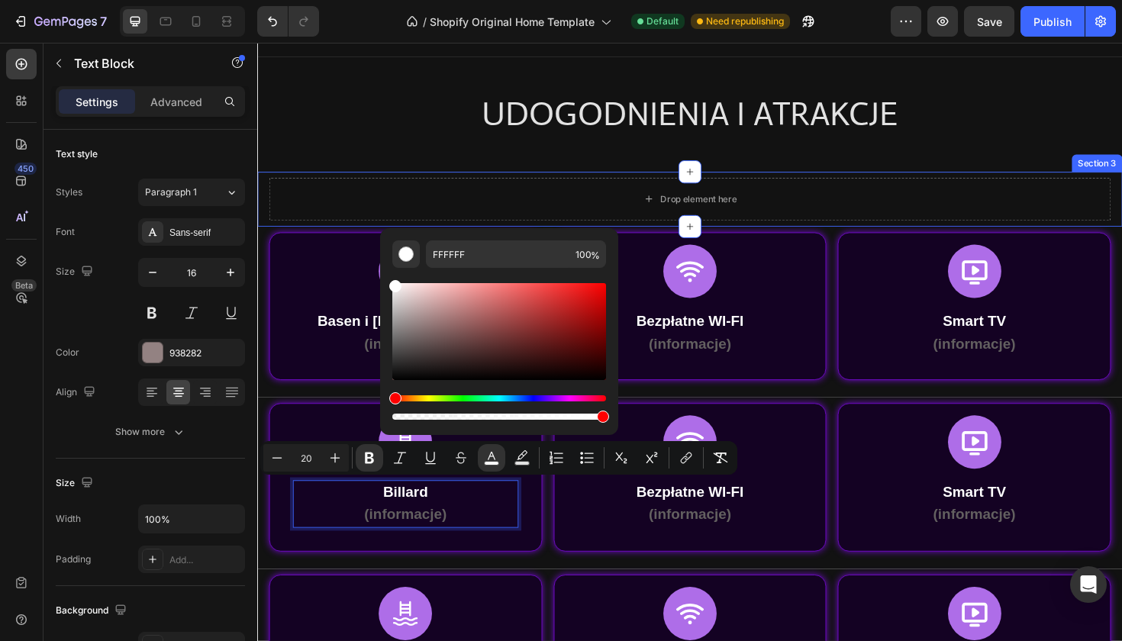
click at [303, 181] on div "Drop element here Section 3" at bounding box center [715, 208] width 916 height 58
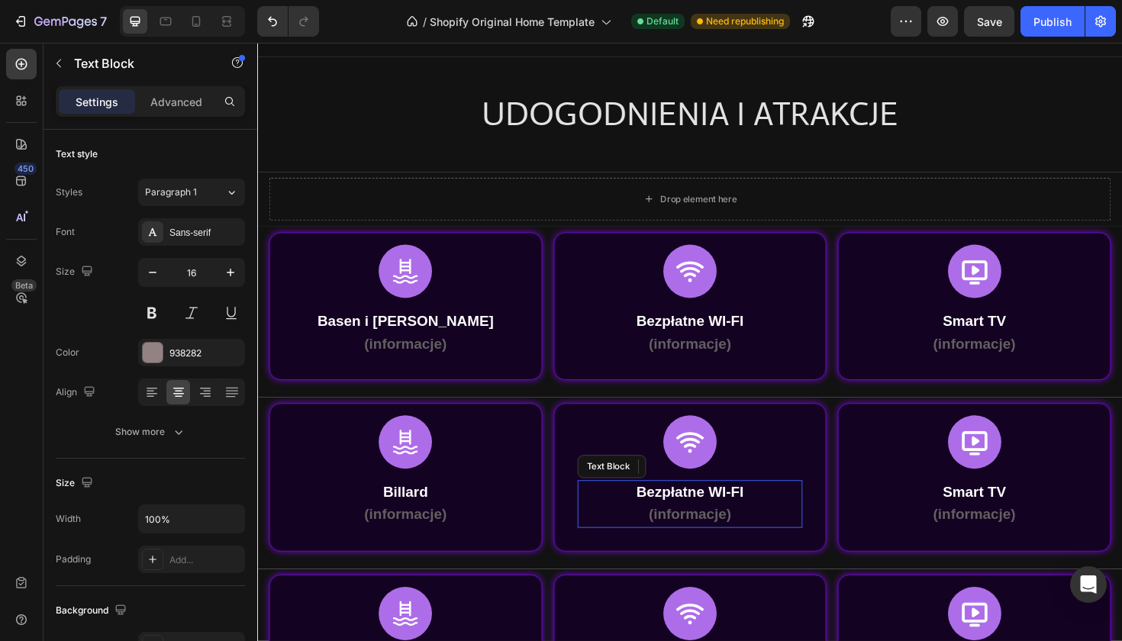
click at [685, 518] on strong "Bezpłatne WI-FI" at bounding box center [716, 518] width 114 height 17
click at [158, 353] on div at bounding box center [153, 353] width 20 height 20
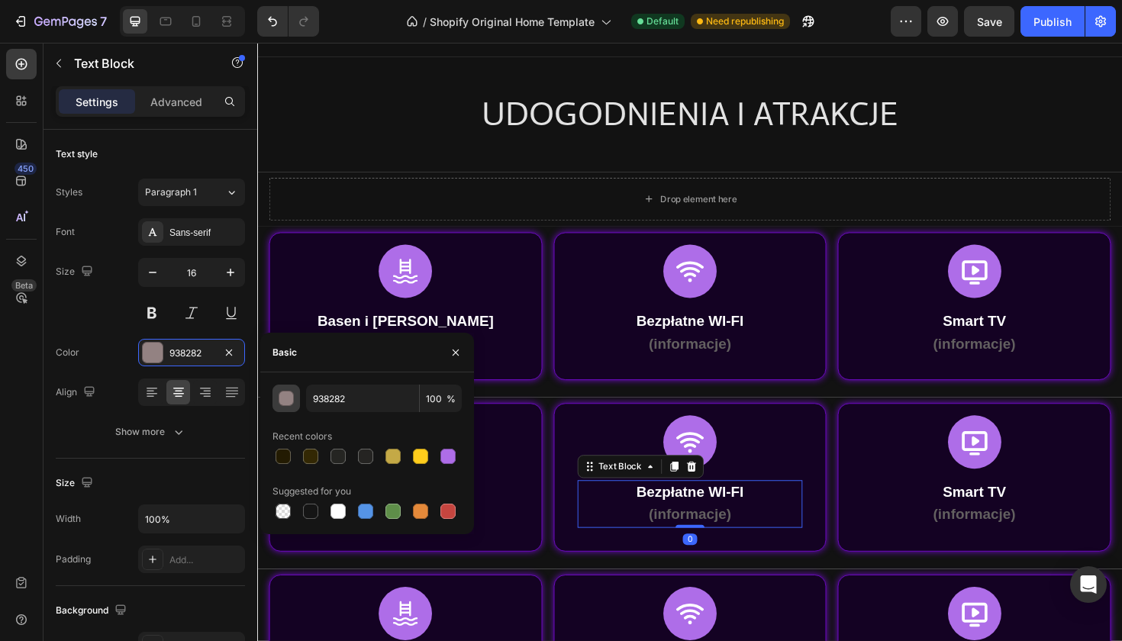
click at [293, 399] on div "button" at bounding box center [286, 398] width 15 height 15
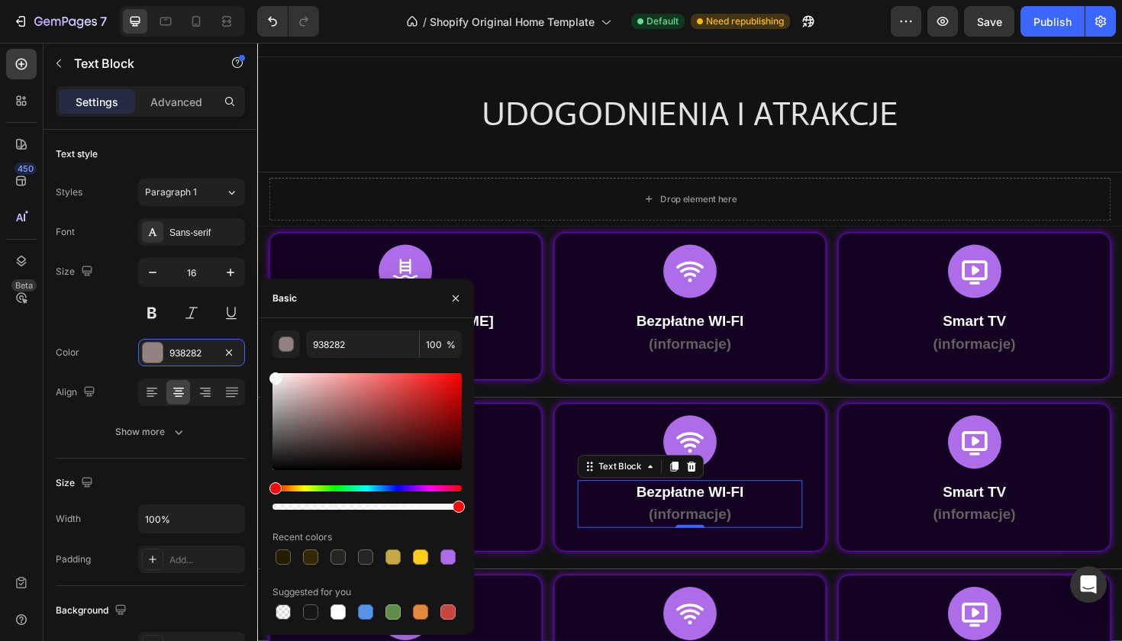
drag, startPoint x: 276, startPoint y: 468, endPoint x: 269, endPoint y: 363, distance: 105.6
click at [269, 363] on div "938282 100 % Recent colors Suggested for you" at bounding box center [367, 477] width 214 height 292
click at [279, 378] on div at bounding box center [281, 381] width 12 height 12
type input "F2EAEA"
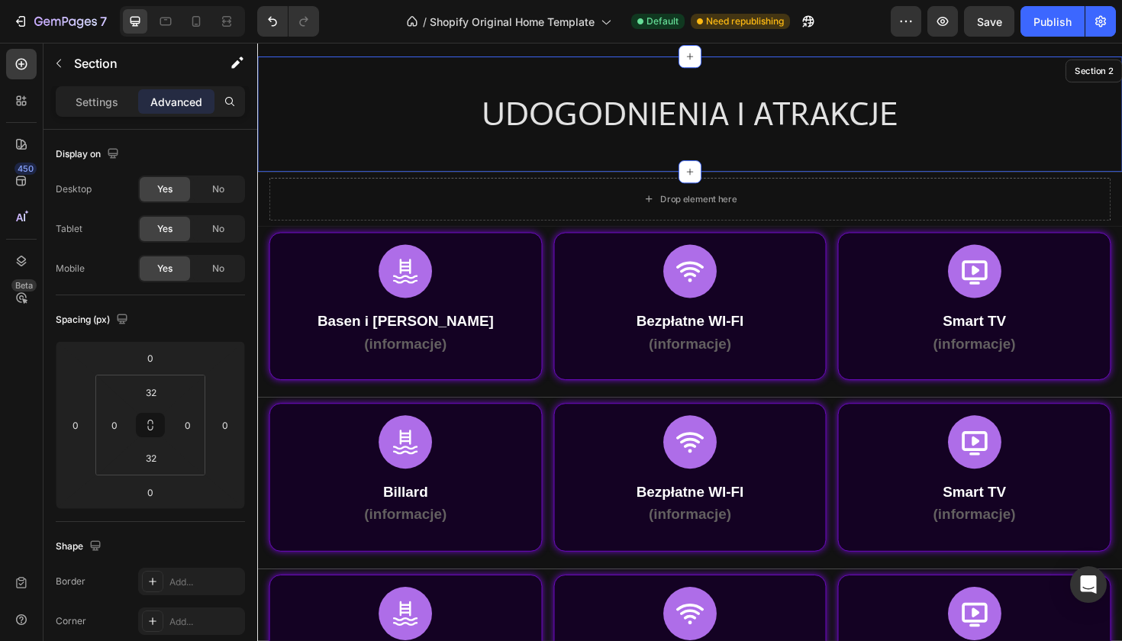
click at [285, 155] on div "UDOGODNIENIA I ATRAKCJE Heading Row Section 2" at bounding box center [715, 118] width 916 height 122
click at [107, 105] on p "Settings" at bounding box center [97, 102] width 43 height 16
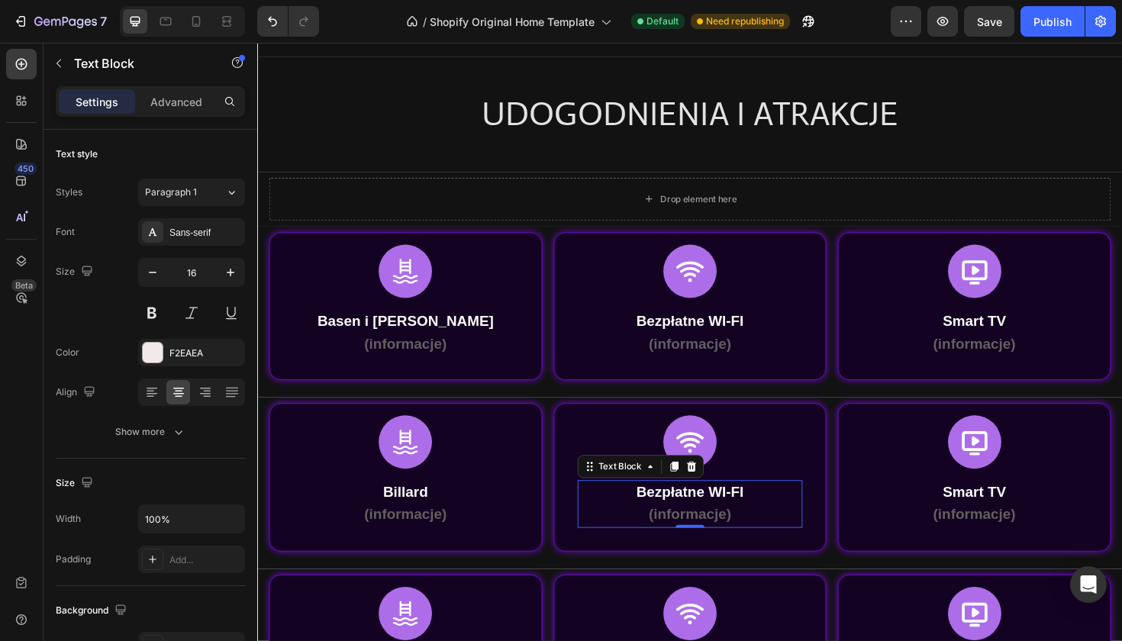
click at [626, 517] on p "Bezpłatne WI-FI" at bounding box center [716, 520] width 236 height 24
click at [227, 279] on icon "button" at bounding box center [230, 272] width 15 height 15
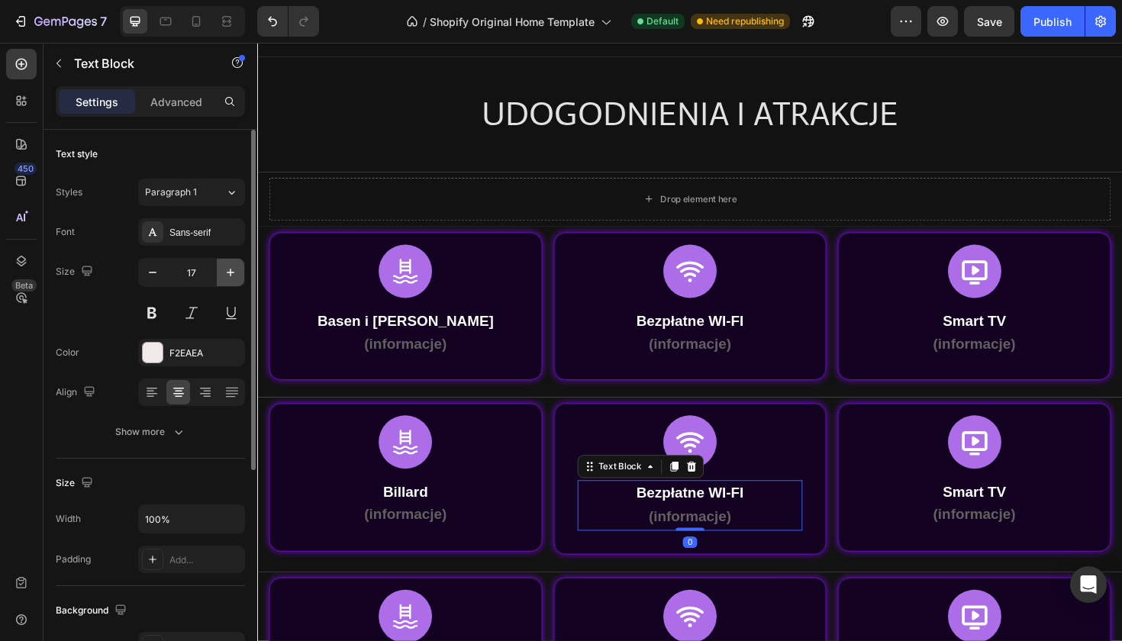
click at [227, 279] on icon "button" at bounding box center [230, 272] width 15 height 15
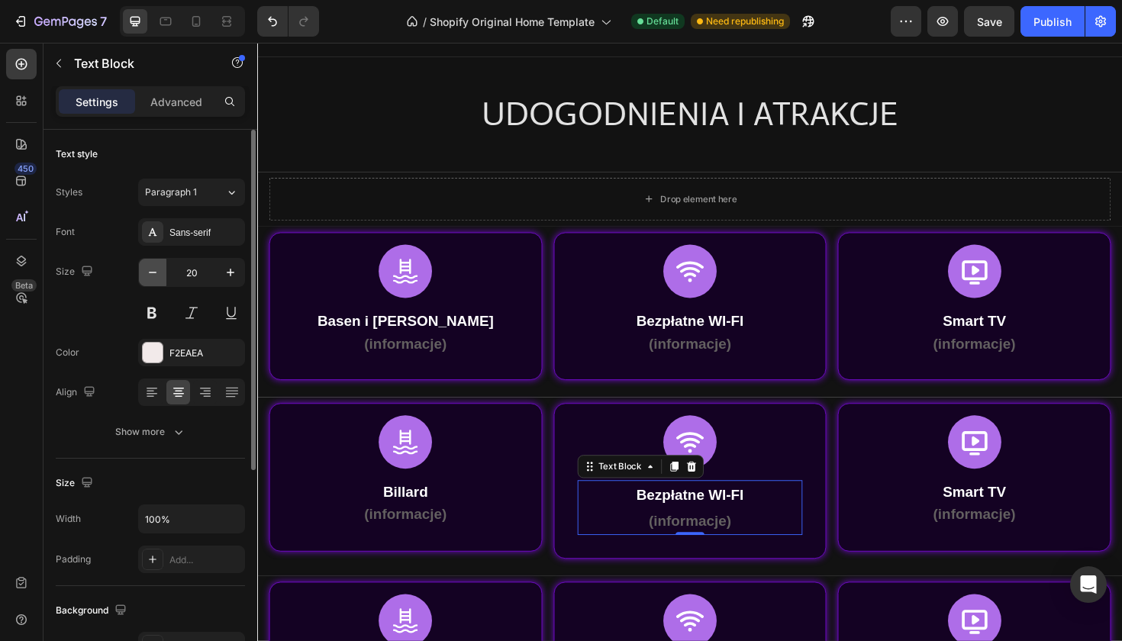
click at [160, 276] on icon "button" at bounding box center [152, 272] width 15 height 15
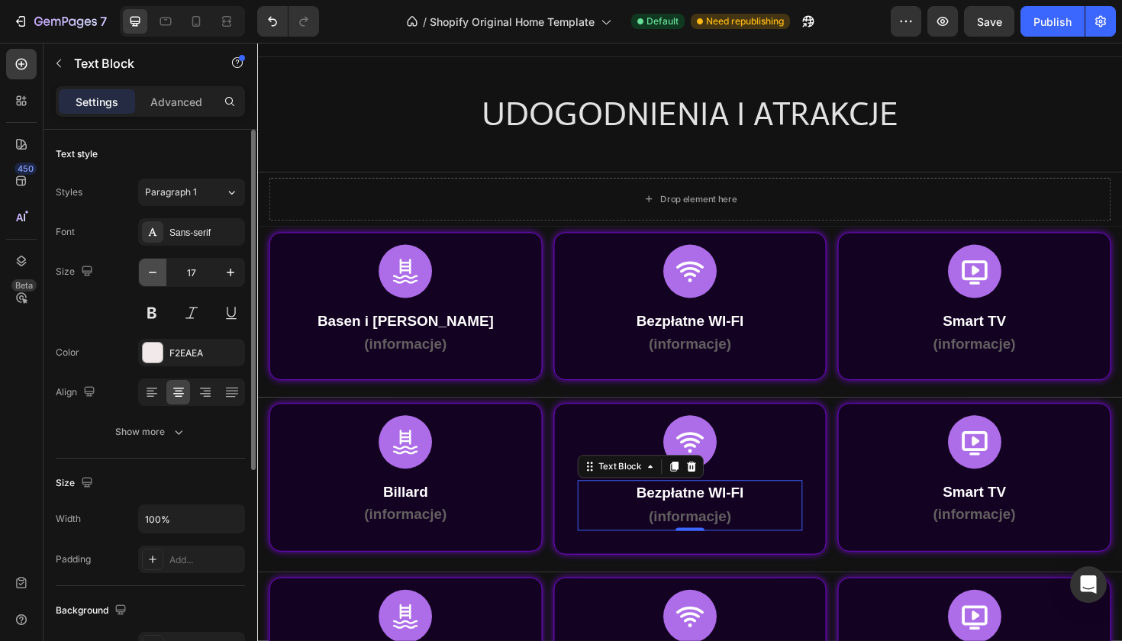
click at [160, 276] on icon "button" at bounding box center [152, 272] width 15 height 15
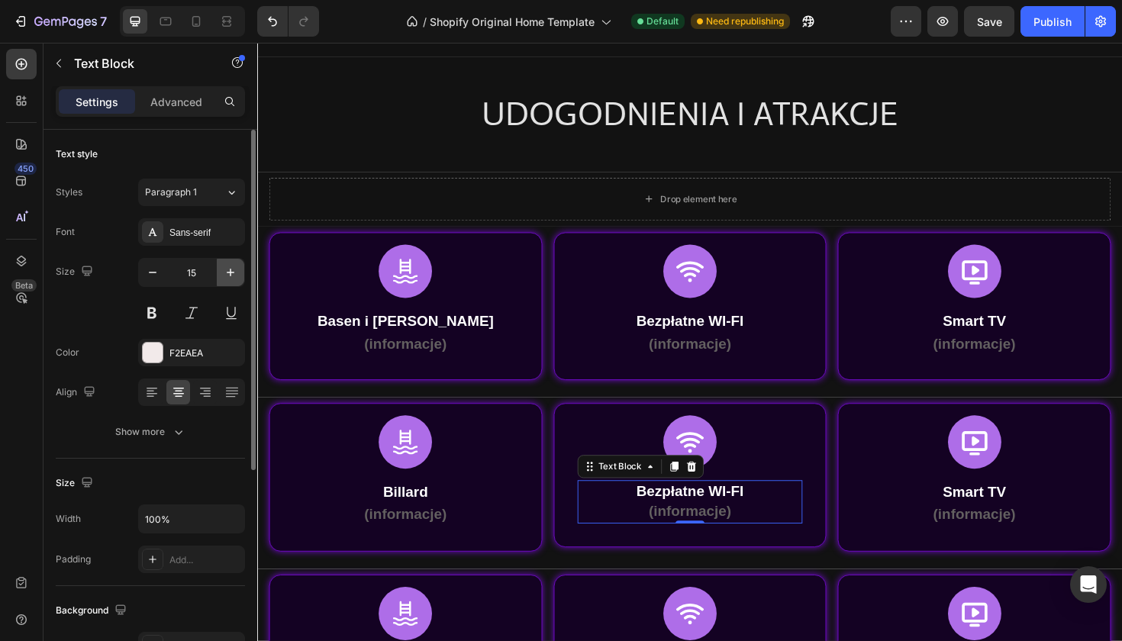
click at [229, 273] on icon "button" at bounding box center [230, 272] width 15 height 15
type input "16"
click at [148, 318] on button at bounding box center [151, 312] width 27 height 27
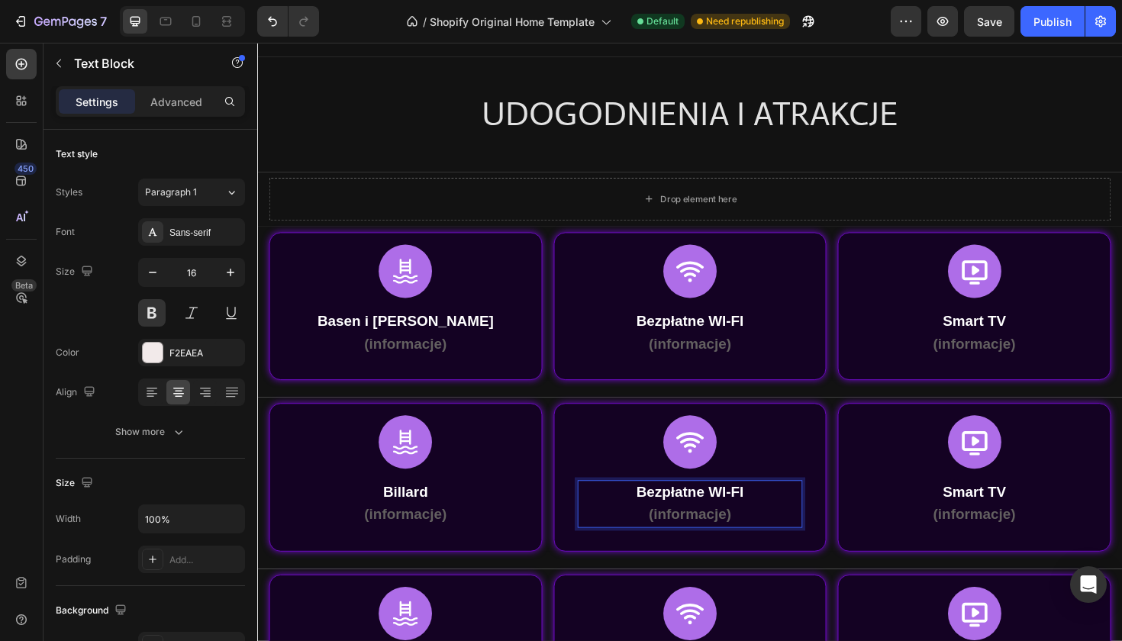
click at [691, 517] on strong "Bezpłatne WI-FI" at bounding box center [716, 518] width 114 height 17
click at [719, 509] on p "Kino plenerowe" at bounding box center [716, 519] width 236 height 22
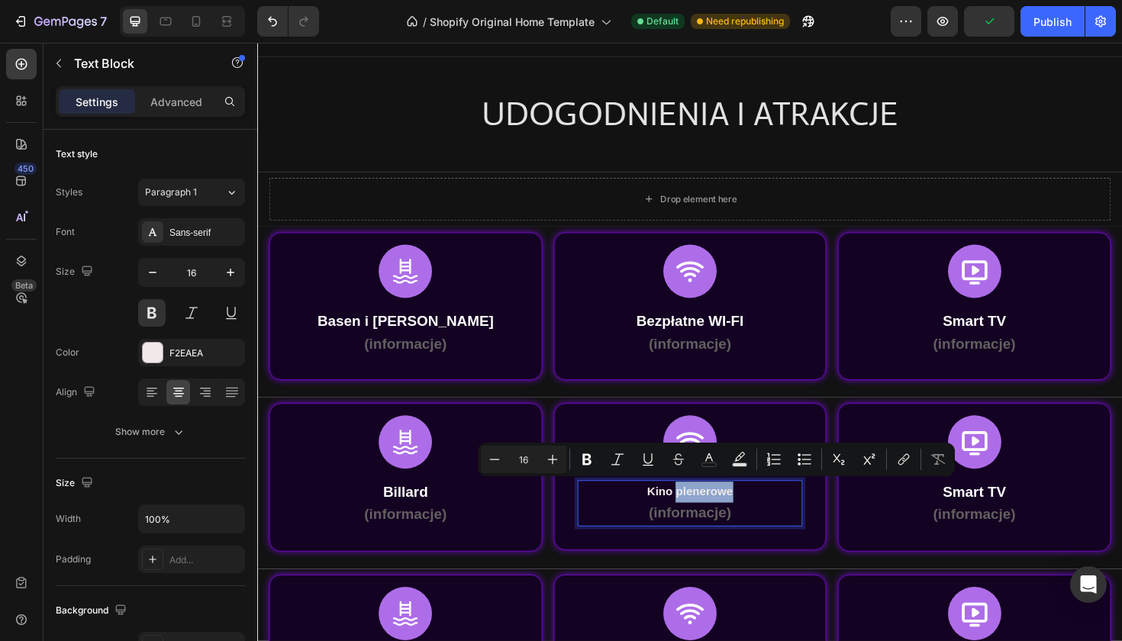
click at [719, 509] on p "Kino plenerowe" at bounding box center [716, 519] width 236 height 22
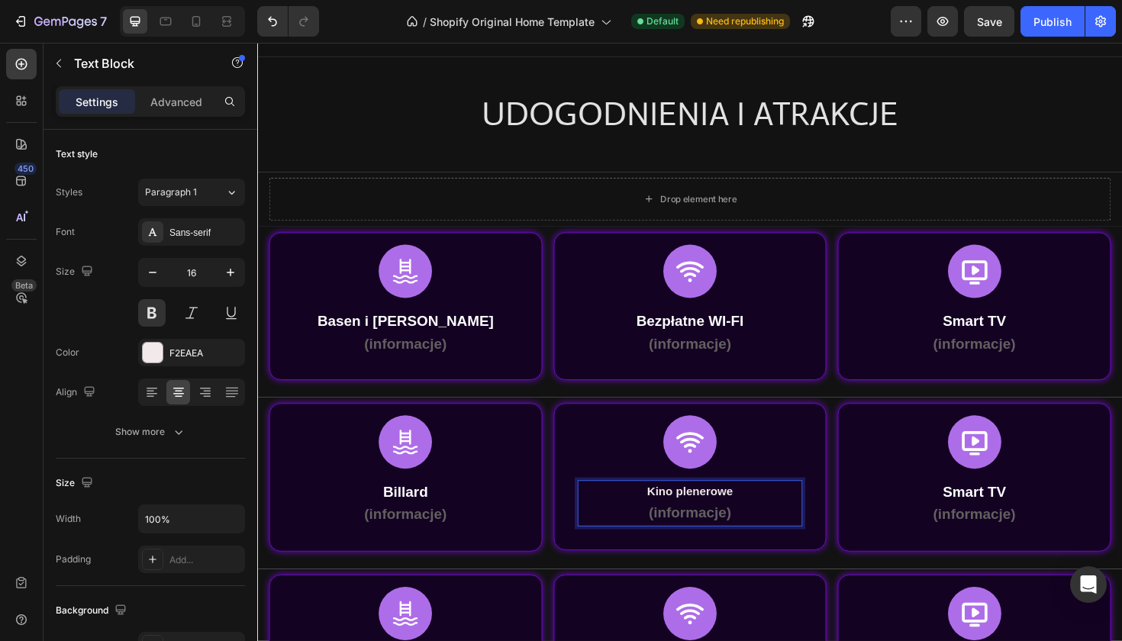
click at [718, 511] on p "Kino plenerowe" at bounding box center [716, 519] width 236 height 22
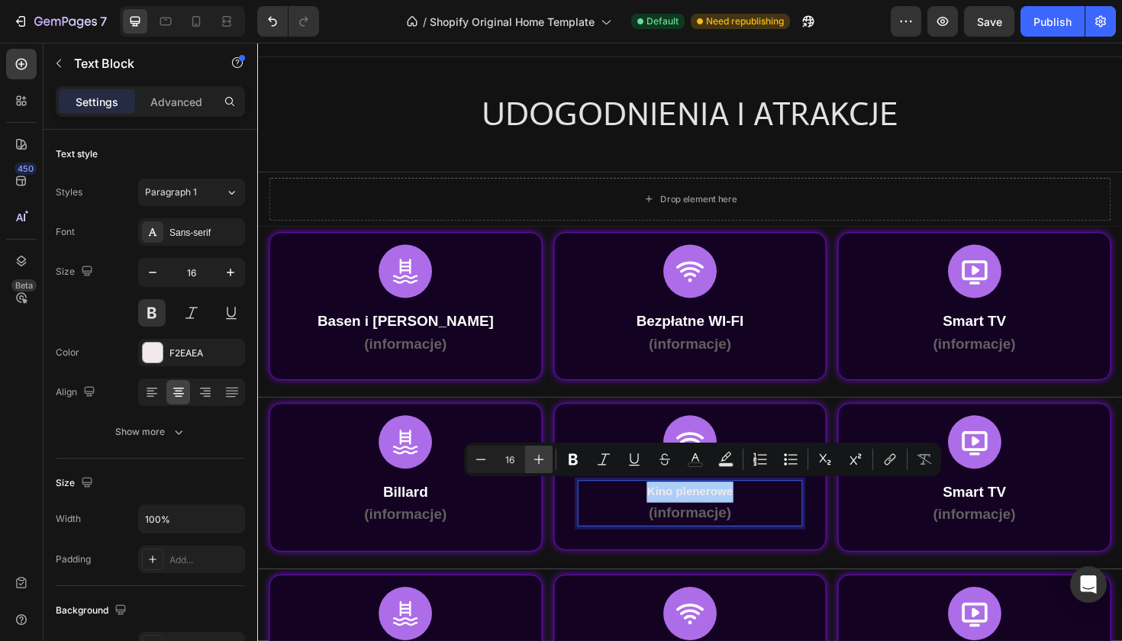
click at [548, 469] on button "Plus" at bounding box center [538, 459] width 27 height 27
type input "20"
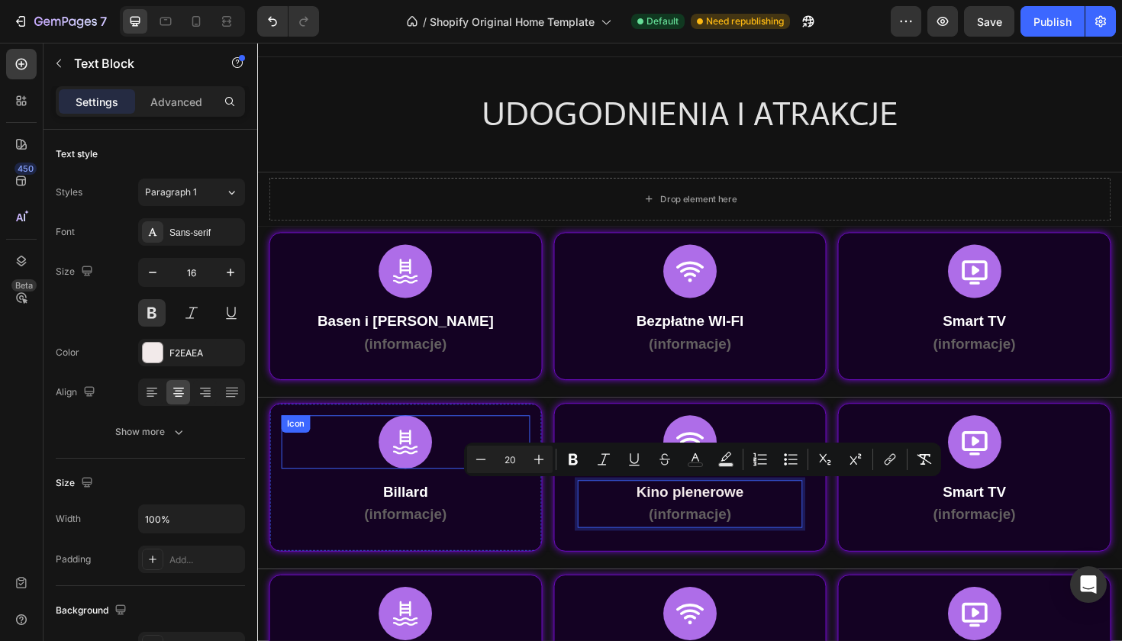
click at [409, 463] on icon at bounding box center [414, 466] width 26 height 26
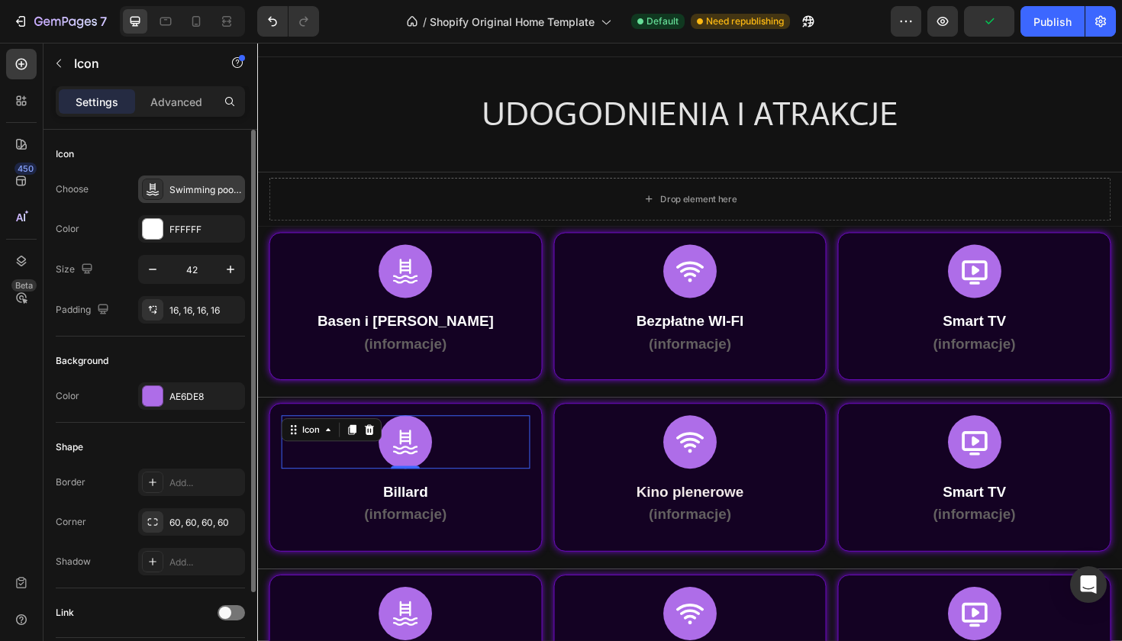
click at [182, 189] on div "Swimming pool regular" at bounding box center [205, 190] width 72 height 14
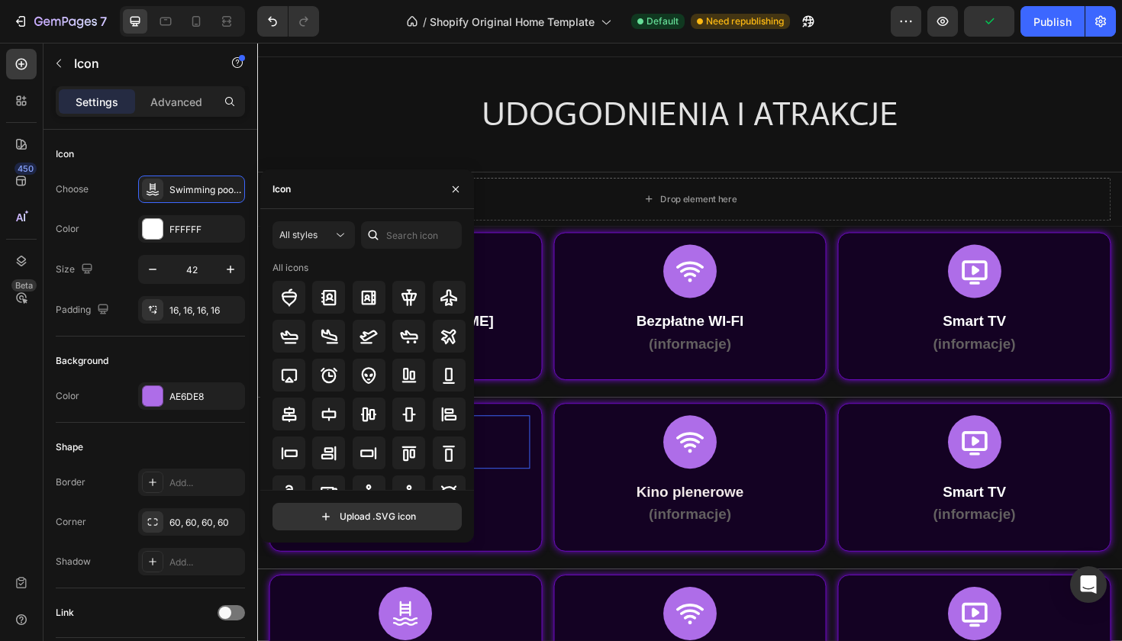
click at [398, 251] on div "All styles All icons" at bounding box center [367, 355] width 189 height 269
click at [405, 242] on input "text" at bounding box center [411, 234] width 101 height 27
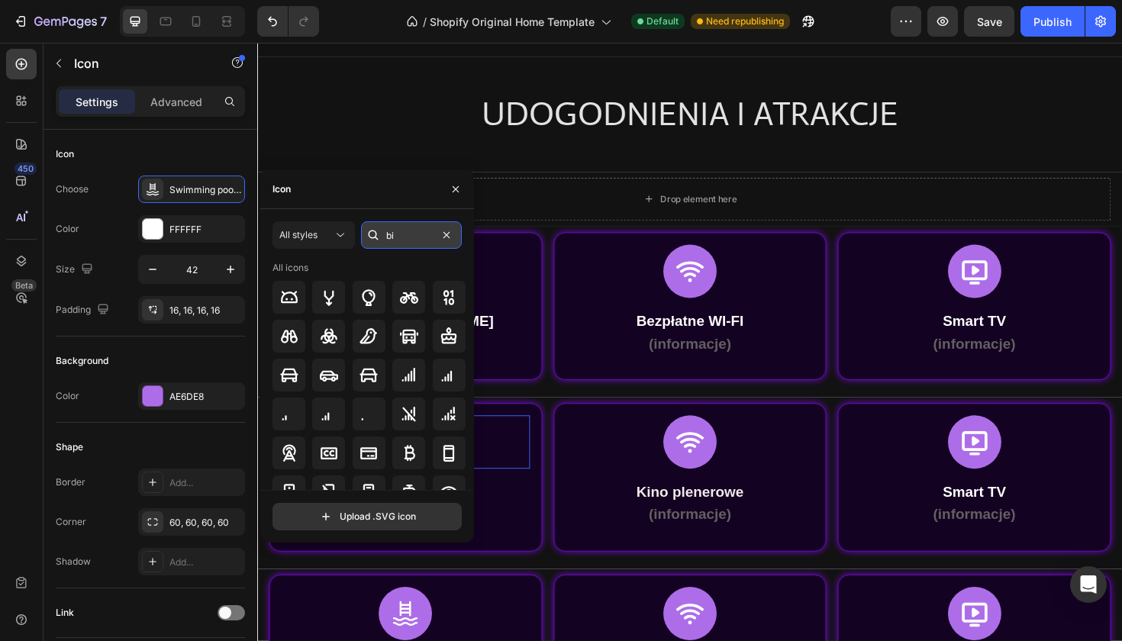
type input "b"
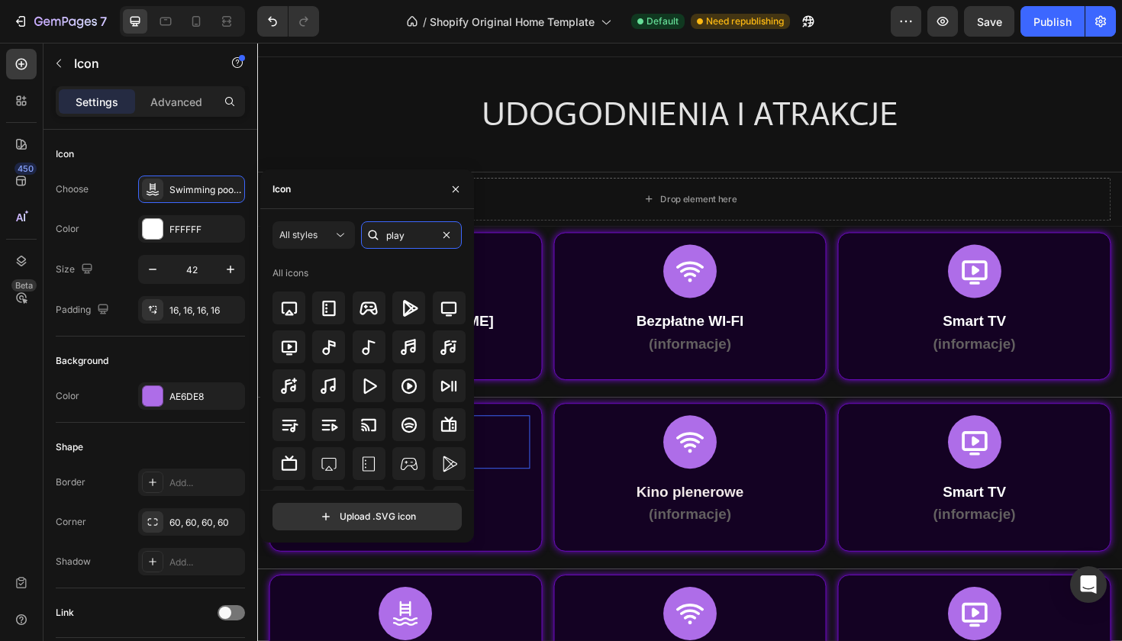
scroll to position [0, 0]
type input "p"
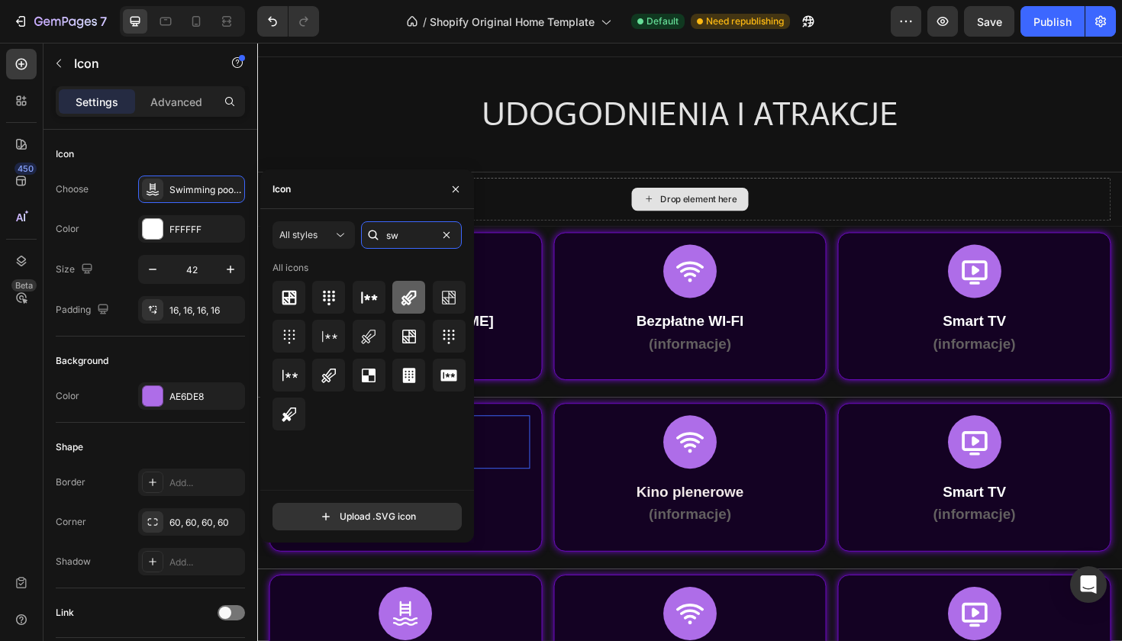
type input "s"
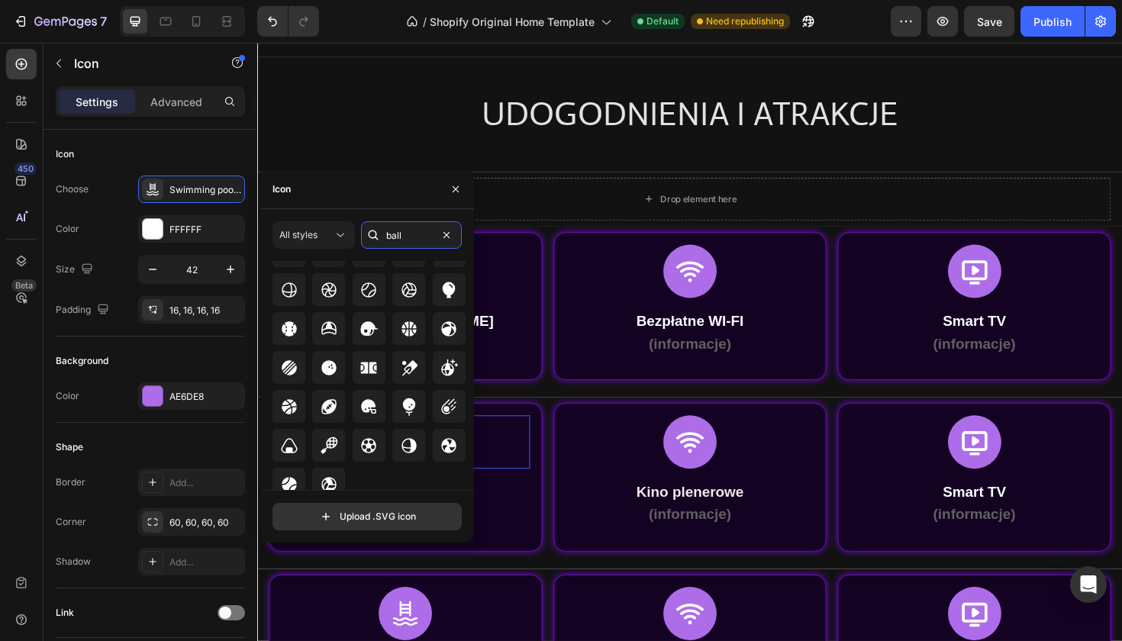
scroll to position [458, 0]
type input "ball"
click at [404, 440] on icon at bounding box center [409, 446] width 15 height 15
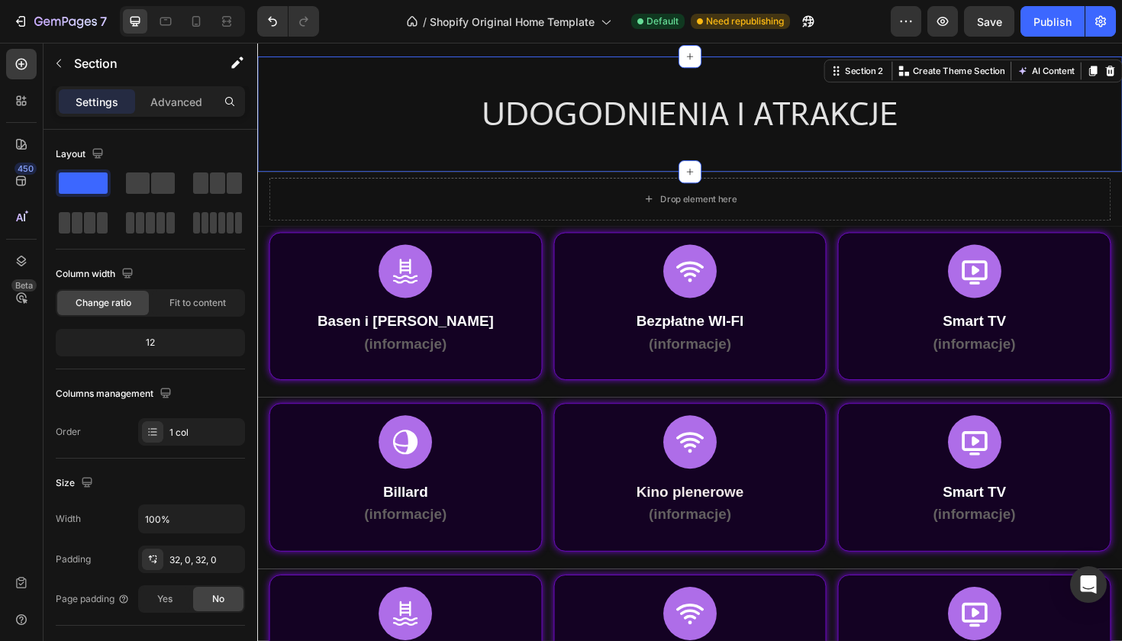
click at [323, 156] on div "UDOGODNIENIA I ATRAKCJE Heading Row Section 2 You can create reusable sections …" at bounding box center [715, 118] width 916 height 122
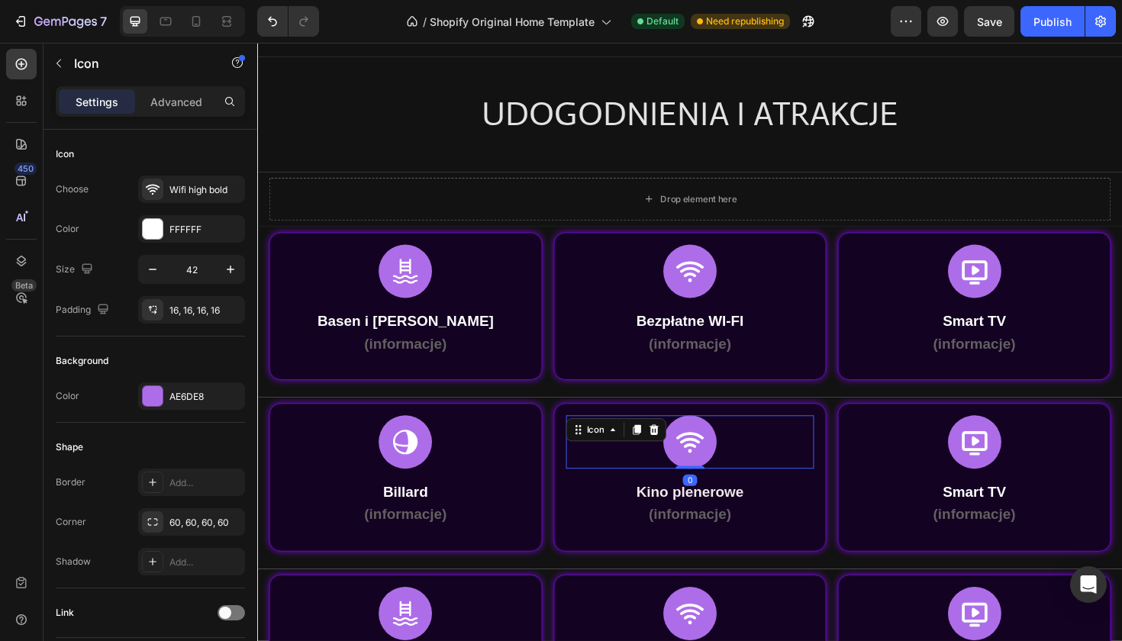
click at [724, 469] on icon at bounding box center [715, 466] width 32 height 32
click at [201, 190] on div "Wifi high bold" at bounding box center [205, 190] width 72 height 14
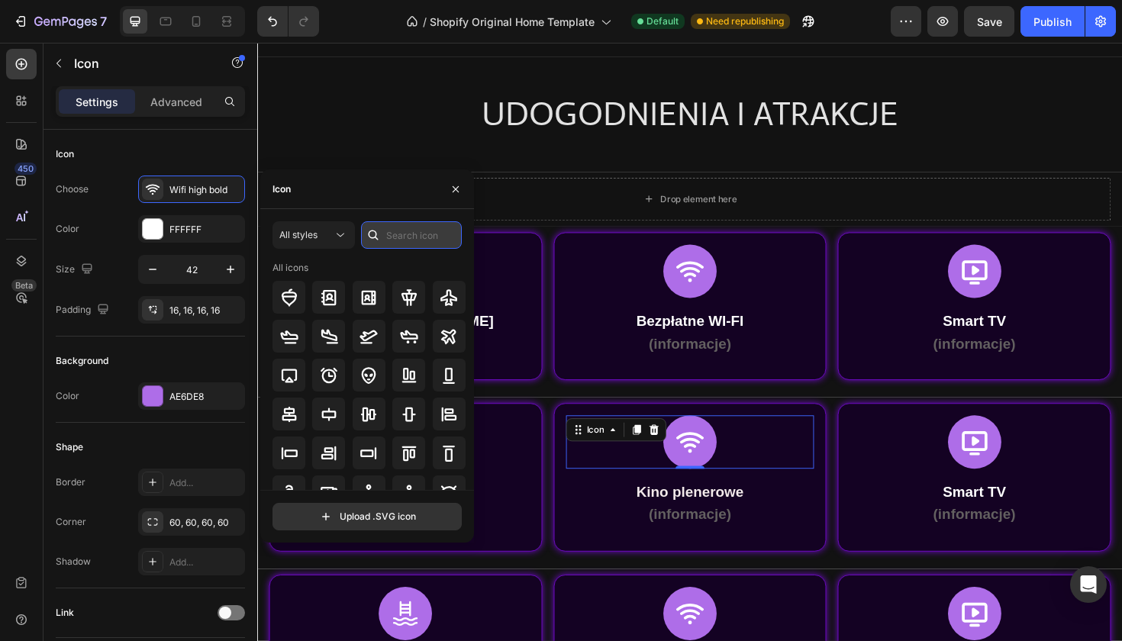
click at [432, 245] on input "text" at bounding box center [411, 234] width 101 height 27
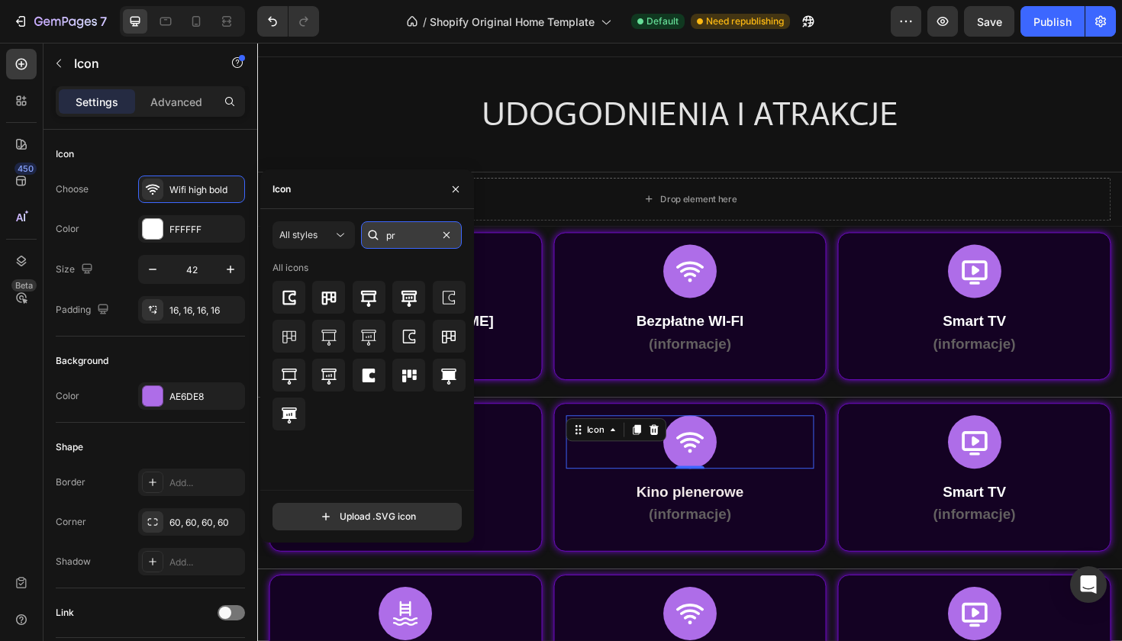
type input "p"
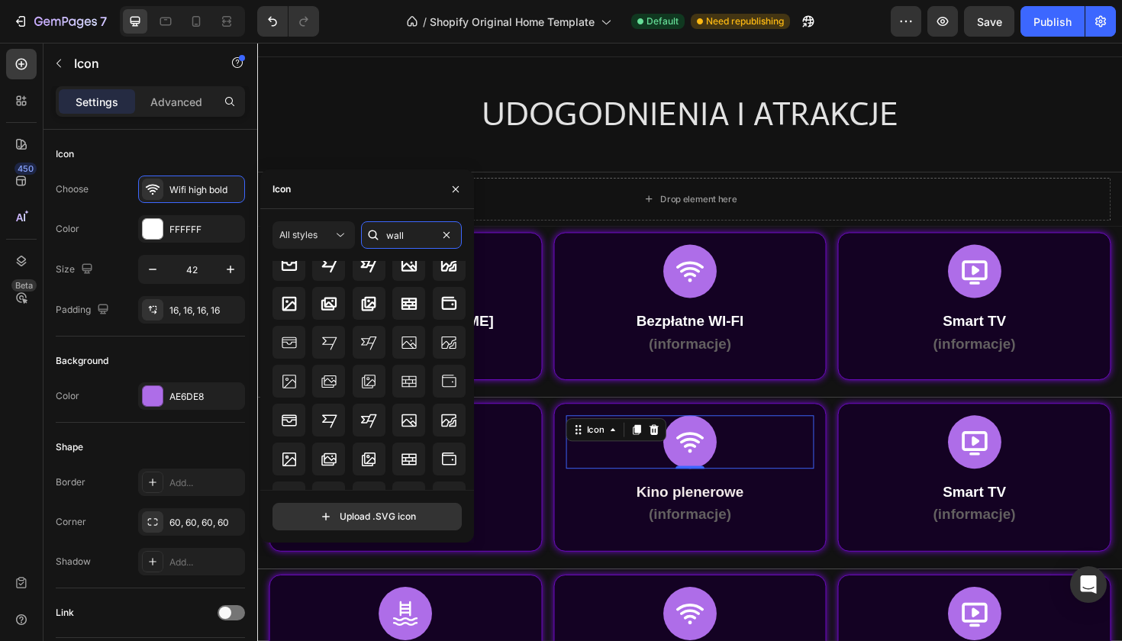
scroll to position [34, 0]
type input "wall"
click at [402, 382] on icon at bounding box center [409, 380] width 15 height 11
click at [418, 350] on div at bounding box center [408, 341] width 33 height 33
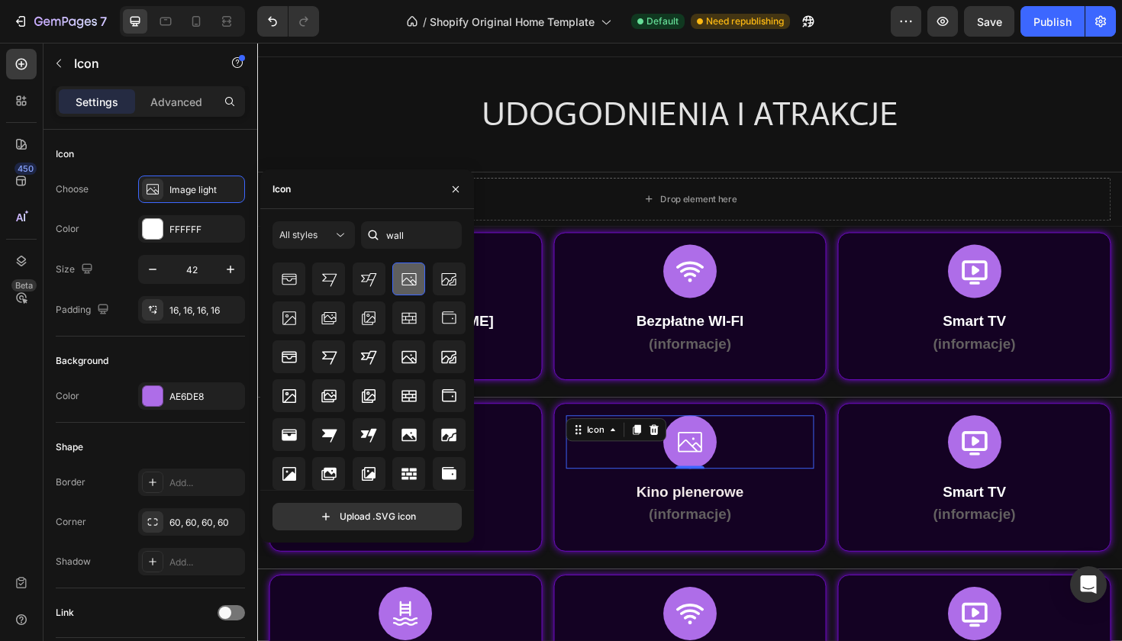
scroll to position [96, 0]
click at [404, 241] on input "wall" at bounding box center [411, 234] width 101 height 27
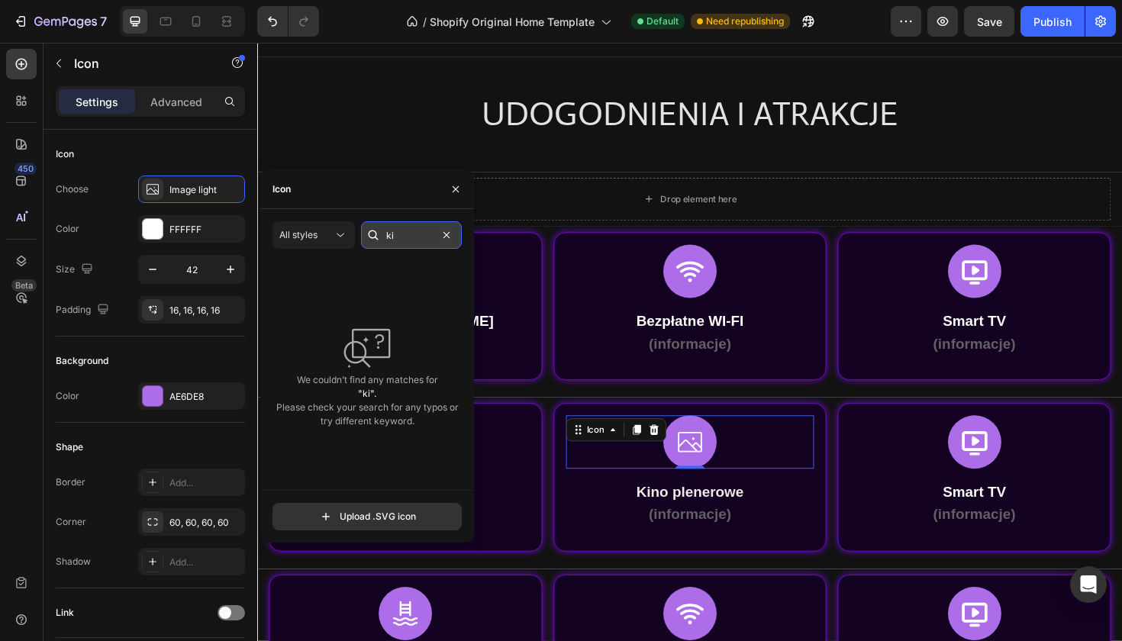
type input "k"
type input "c"
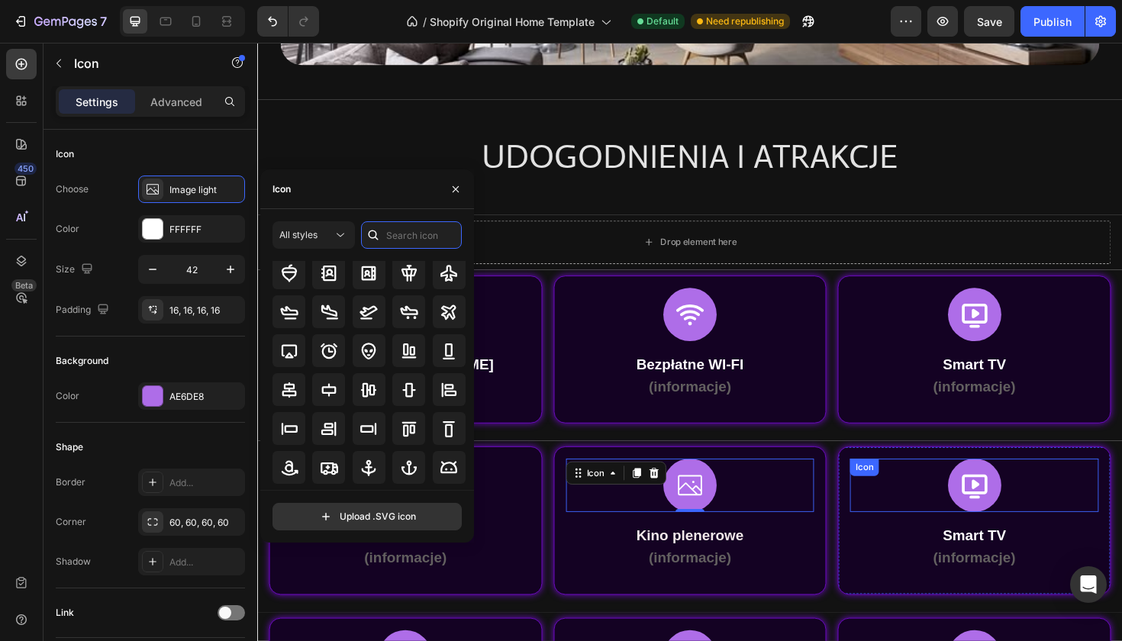
scroll to position [277, 0]
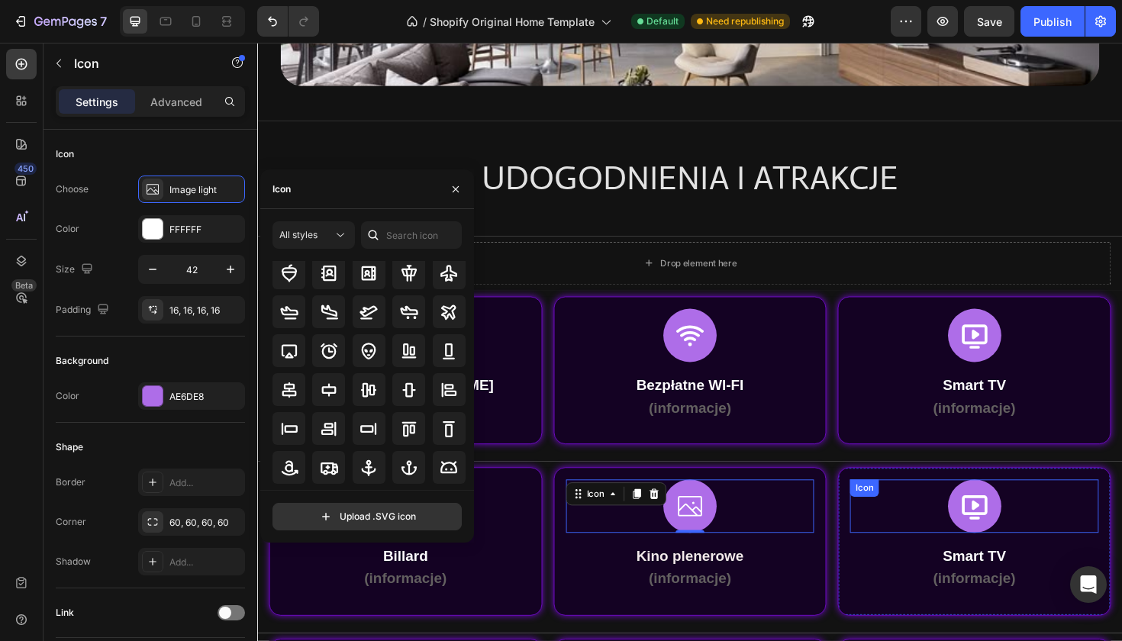
click at [1014, 543] on icon at bounding box center [1016, 534] width 27 height 25
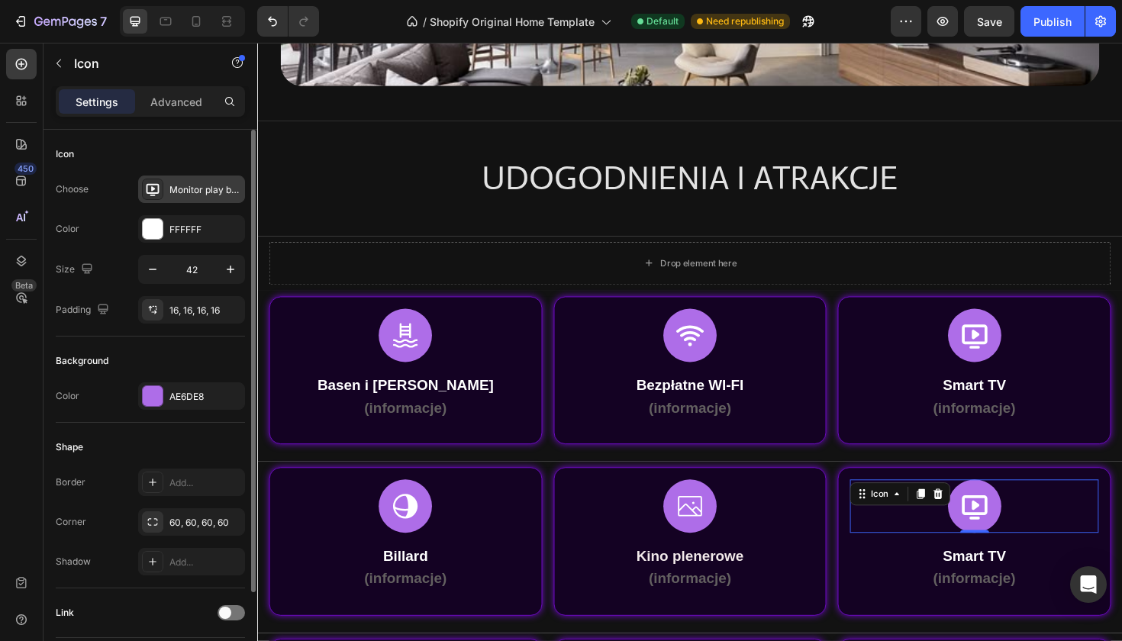
click at [194, 178] on div "Monitor play bold" at bounding box center [191, 189] width 107 height 27
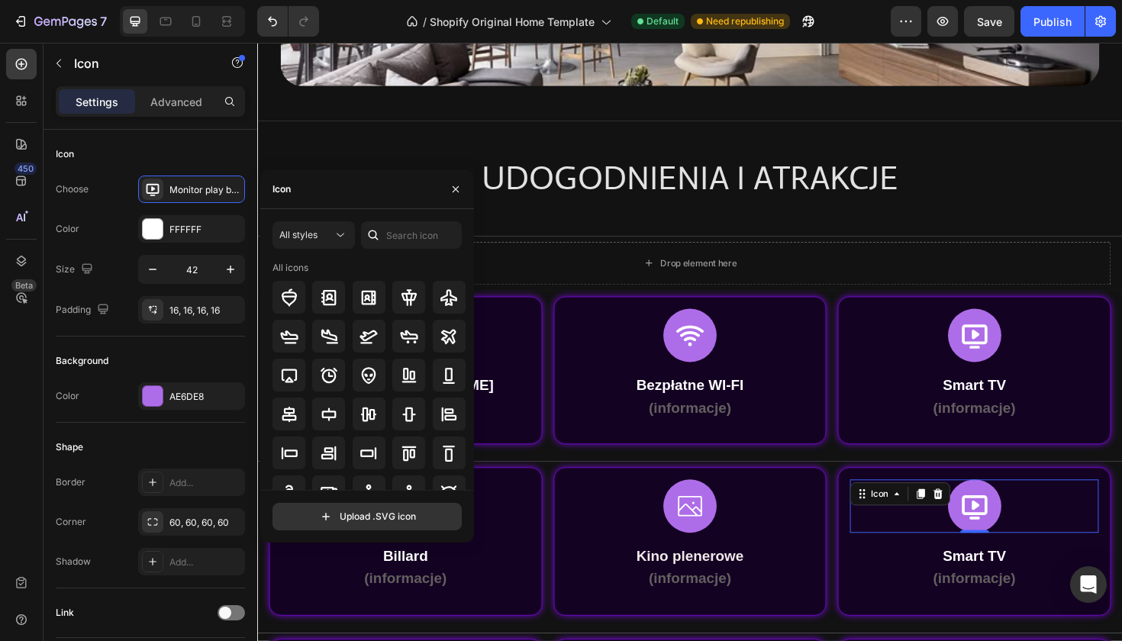
click at [418, 254] on div "All styles All icons" at bounding box center [367, 355] width 189 height 269
click at [434, 237] on input "text" at bounding box center [411, 234] width 101 height 27
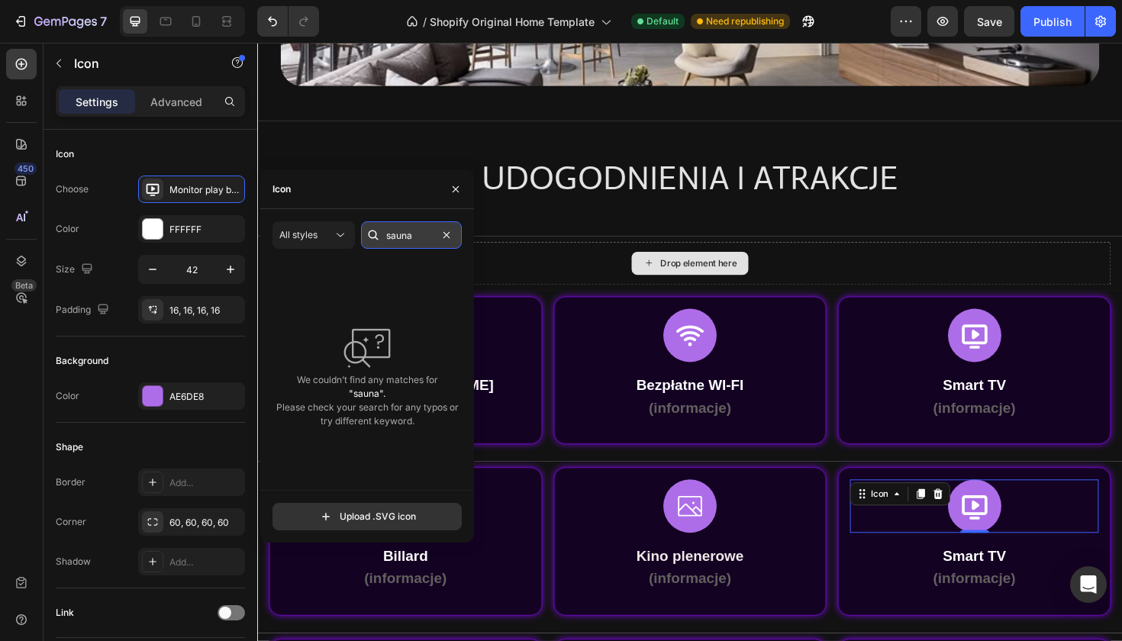
click at [434, 244] on input "sauna" at bounding box center [411, 234] width 101 height 27
type input "s"
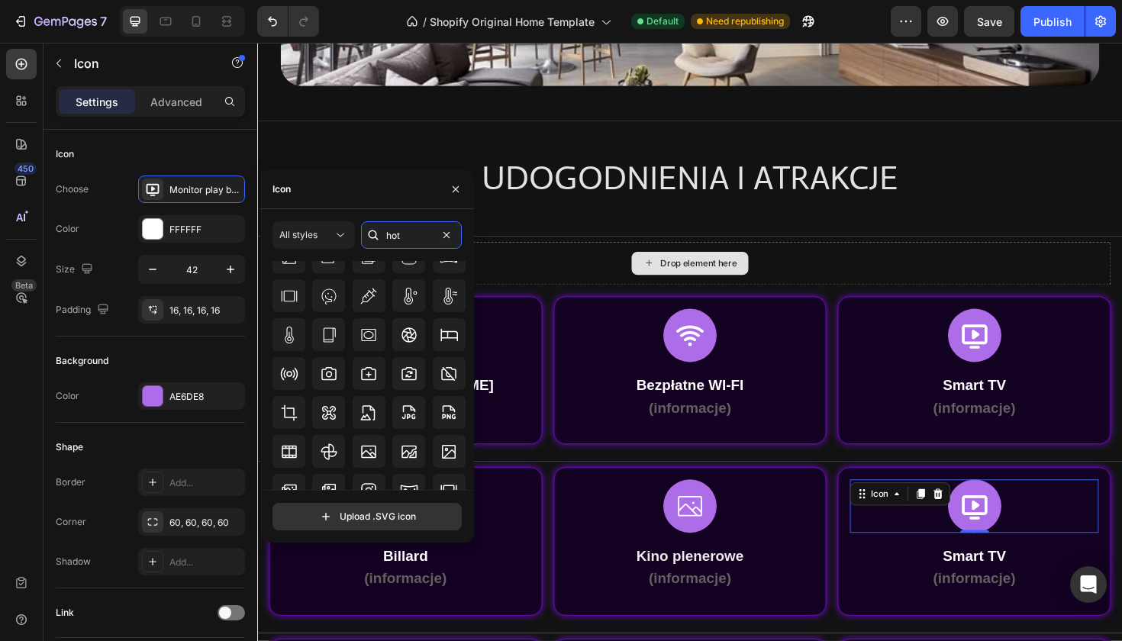
scroll to position [359, 0]
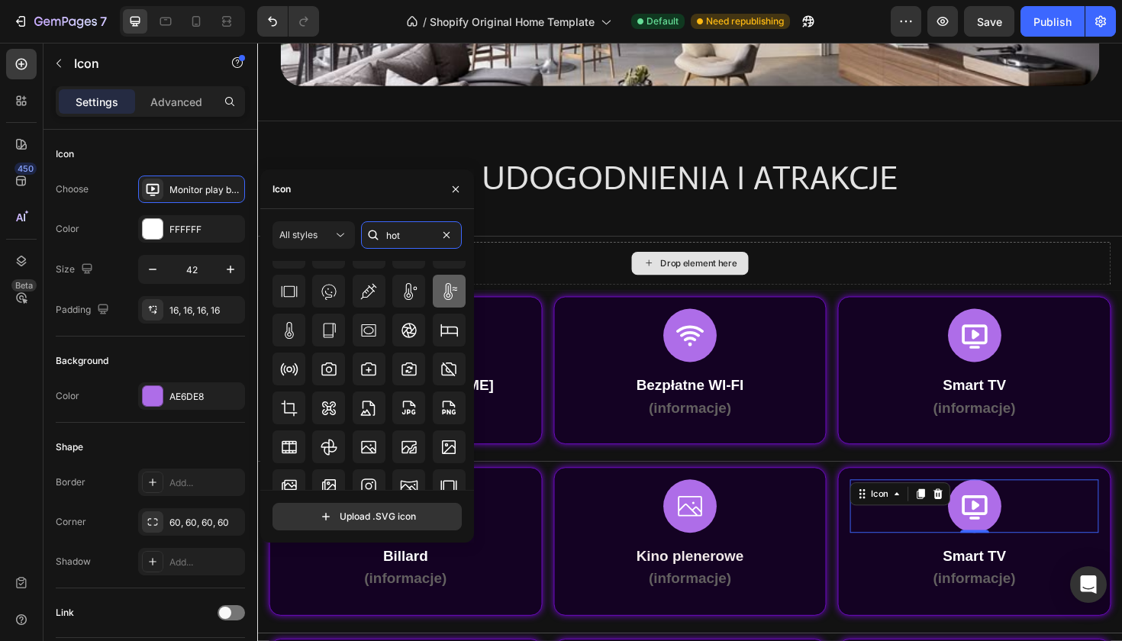
type input "hot"
click at [447, 298] on icon at bounding box center [449, 291] width 18 height 18
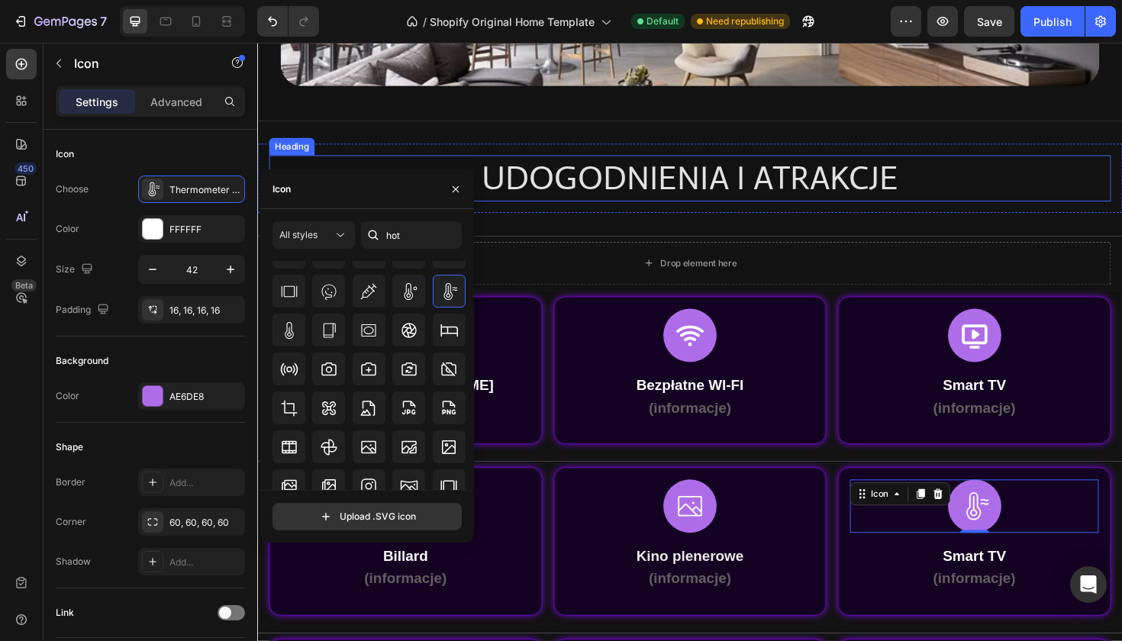
click at [1097, 201] on h2 "UDOGODNIENIA I ATRAKCJE" at bounding box center [715, 186] width 892 height 49
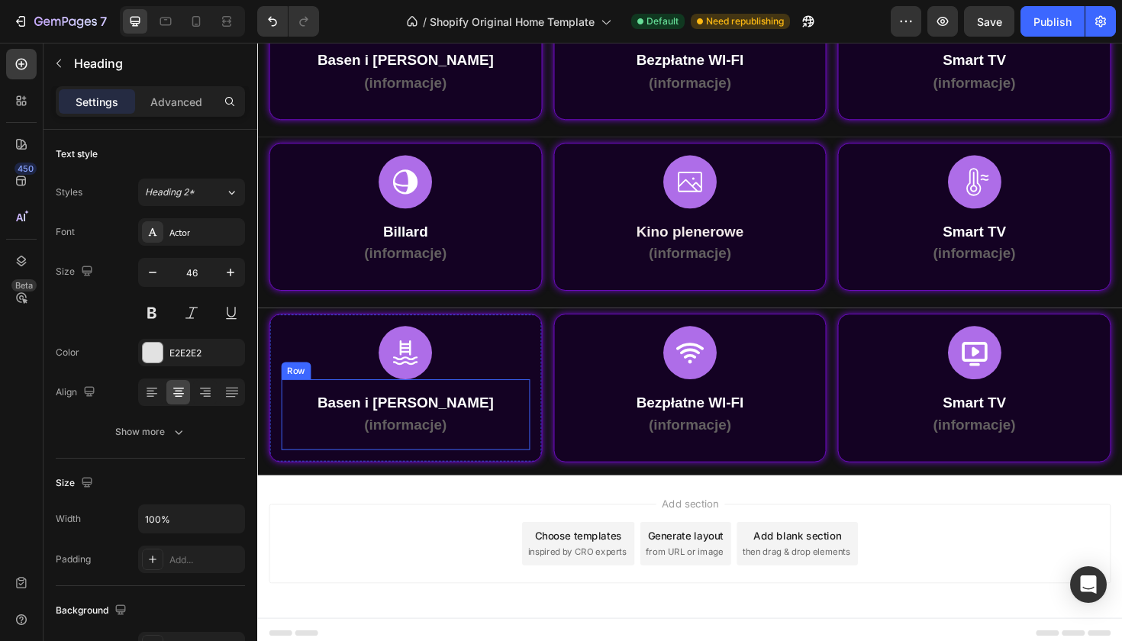
scroll to position [620, 0]
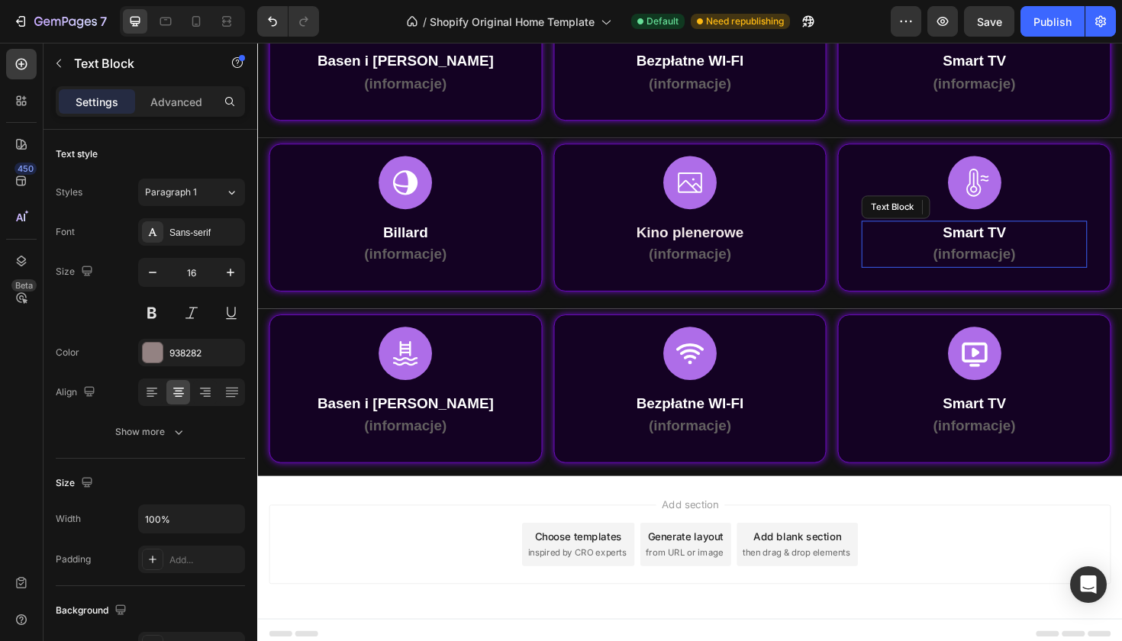
click at [1013, 237] on strong "Smart TV" at bounding box center [1016, 243] width 67 height 17
click at [1025, 244] on p "Sauna" at bounding box center [1016, 244] width 236 height 22
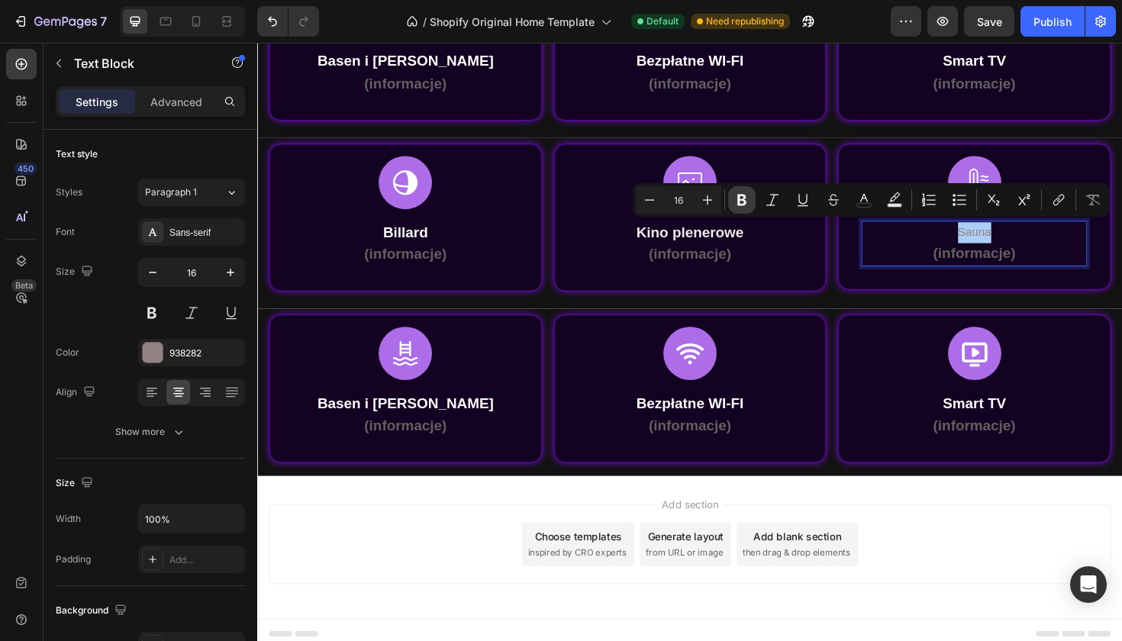
click at [738, 205] on icon "Editor contextual toolbar" at bounding box center [741, 200] width 9 height 11
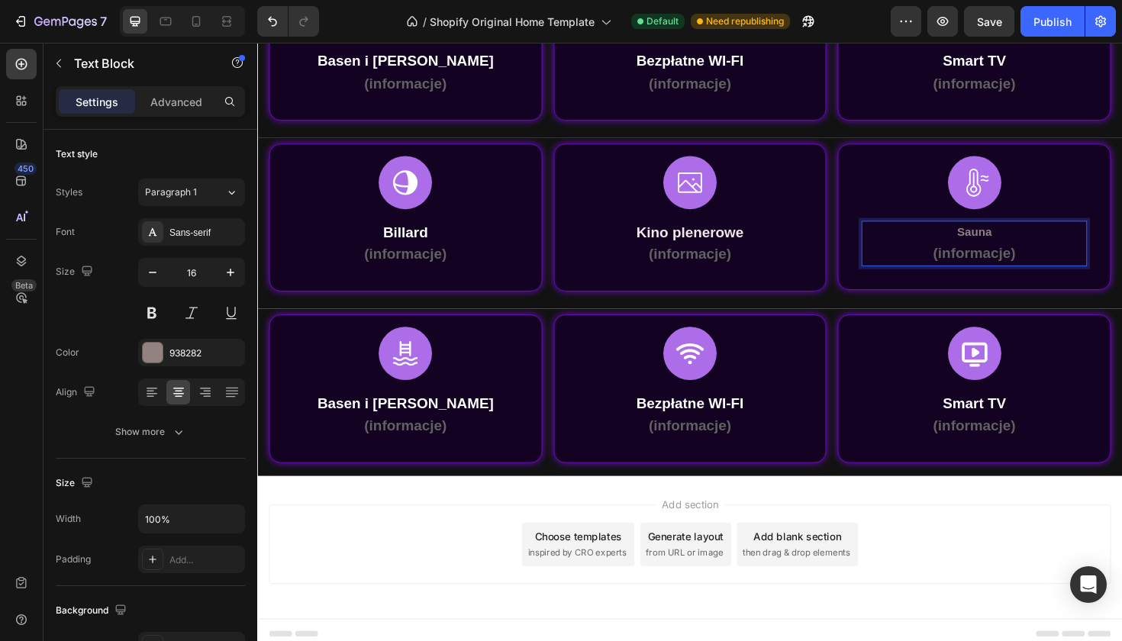
click at [1014, 247] on strong "Sauna" at bounding box center [1016, 243] width 37 height 13
click at [1020, 238] on strong "Sauna" at bounding box center [1016, 243] width 37 height 13
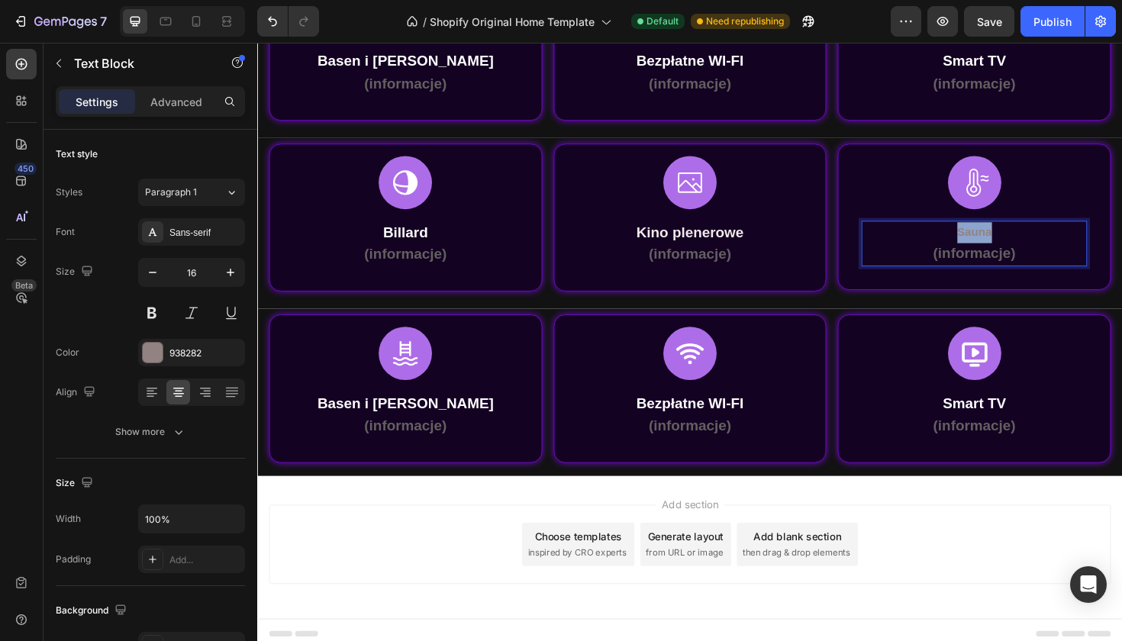
click at [1020, 238] on strong "Sauna" at bounding box center [1016, 243] width 37 height 13
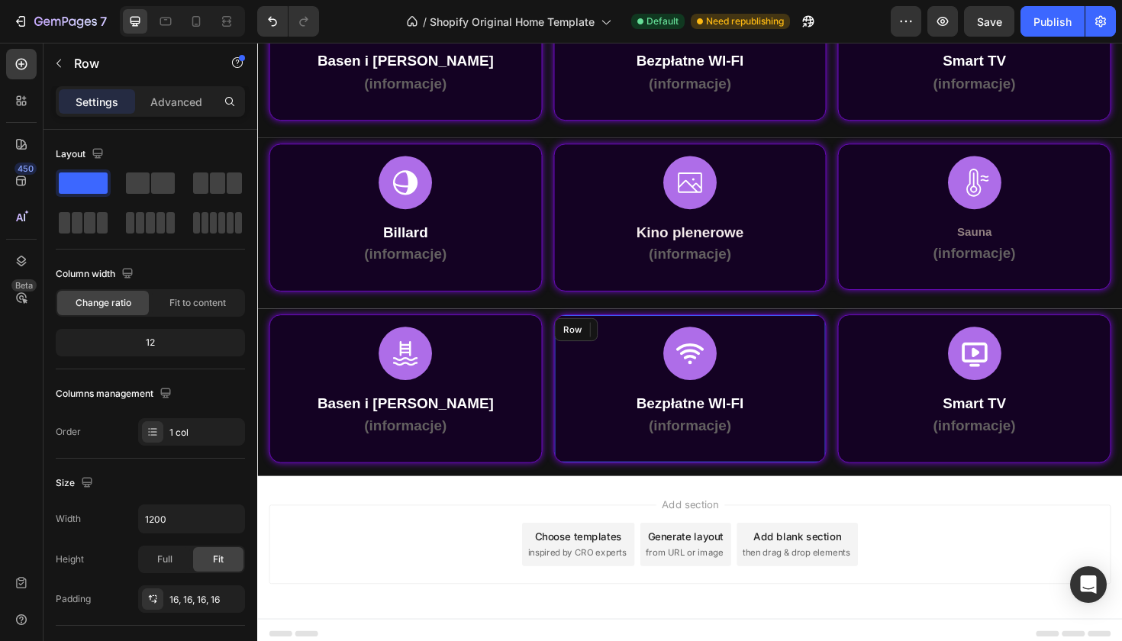
click at [837, 332] on div "Icon Bezpłatne WI-FI (informacje) Text Block Row Row" at bounding box center [715, 409] width 289 height 157
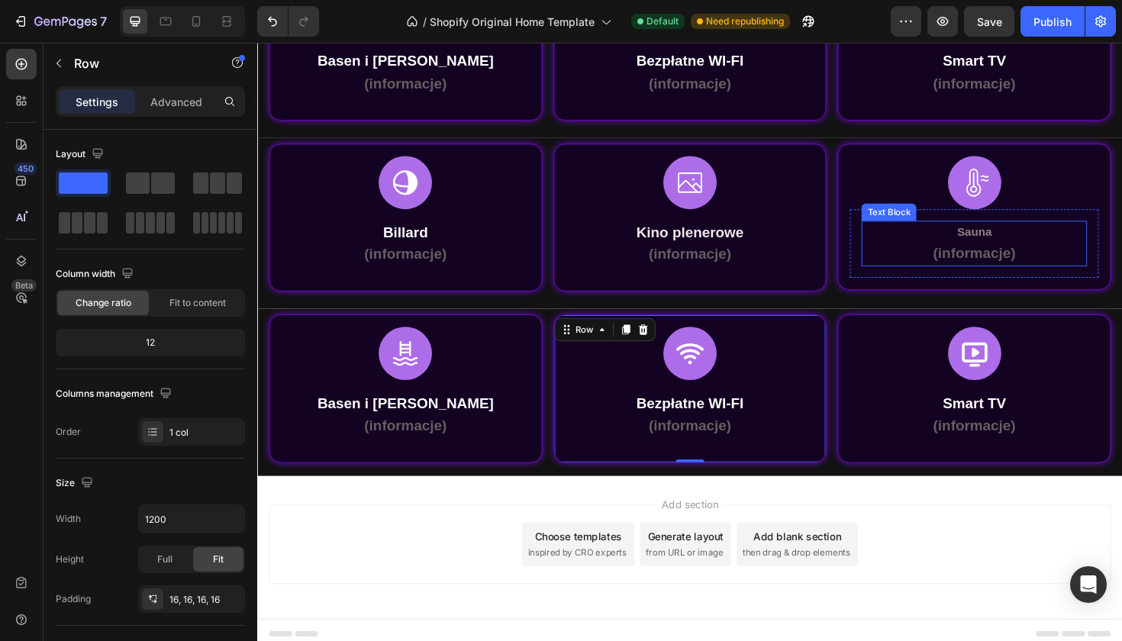
click at [1025, 242] on strong "Sauna" at bounding box center [1016, 243] width 37 height 13
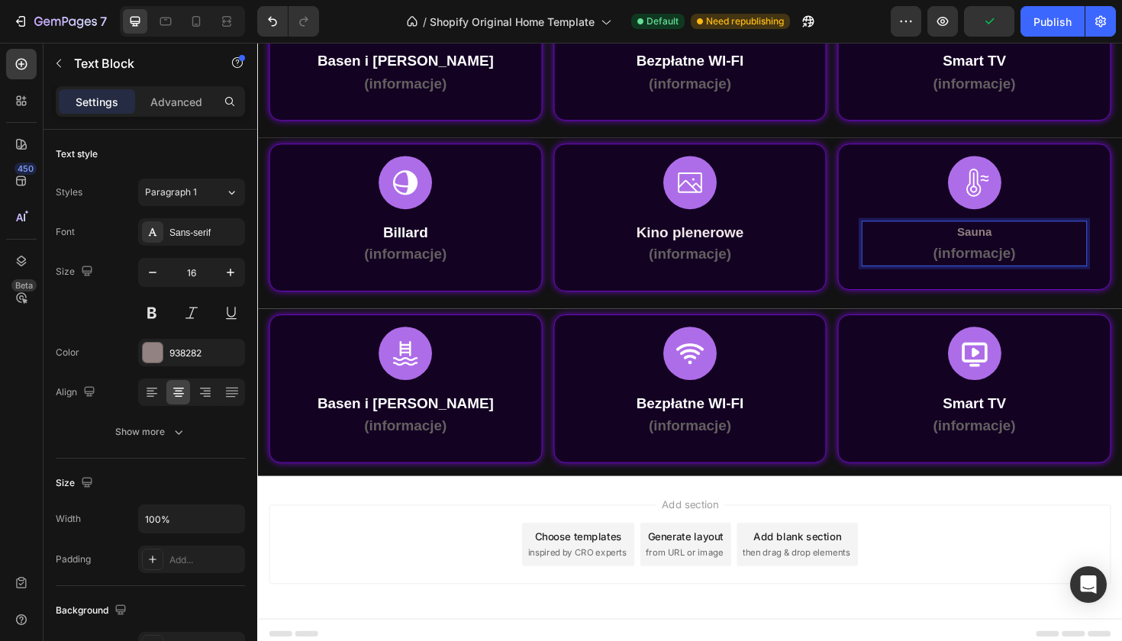
click at [1025, 242] on strong "Sauna" at bounding box center [1016, 243] width 37 height 13
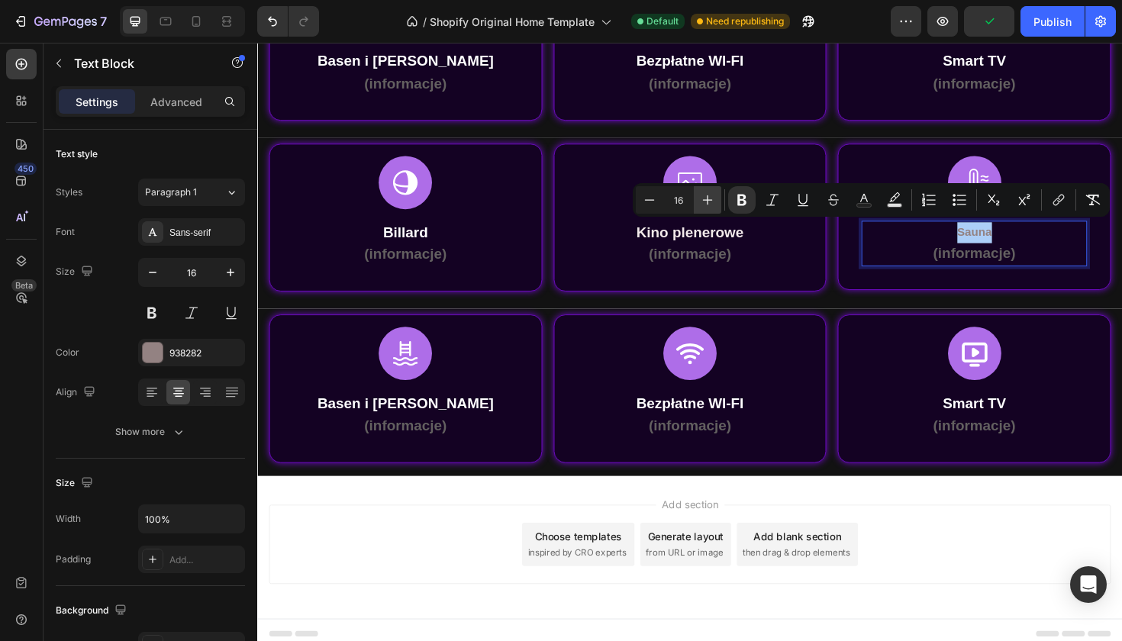
click at [704, 200] on icon "Editor contextual toolbar" at bounding box center [708, 200] width 10 height 10
type input "20"
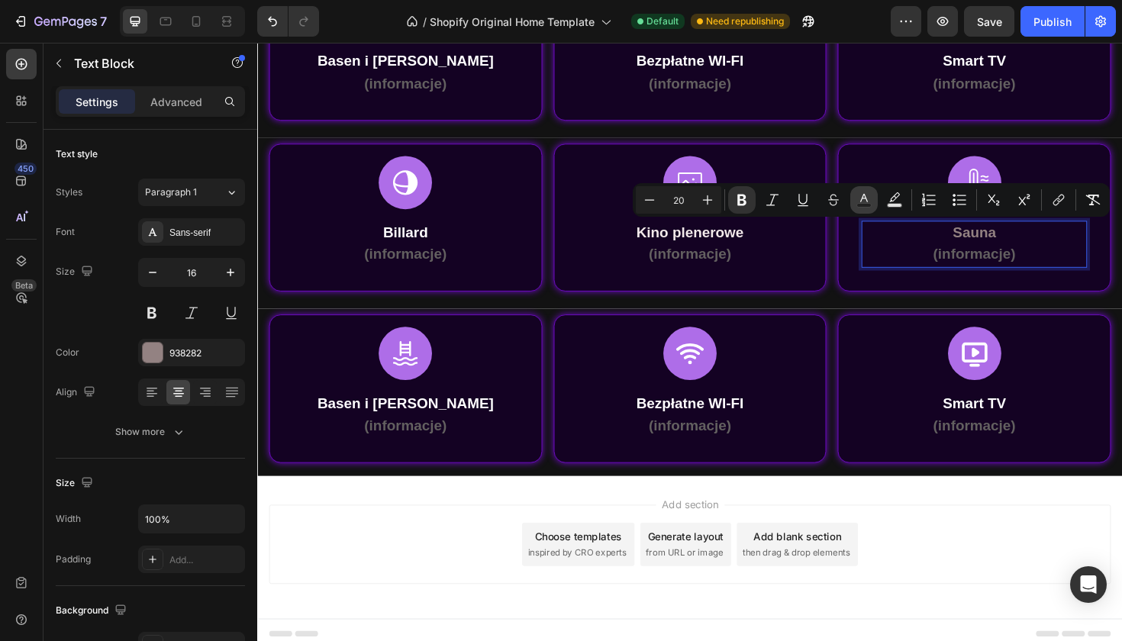
click at [871, 205] on button "Text Color" at bounding box center [863, 199] width 27 height 27
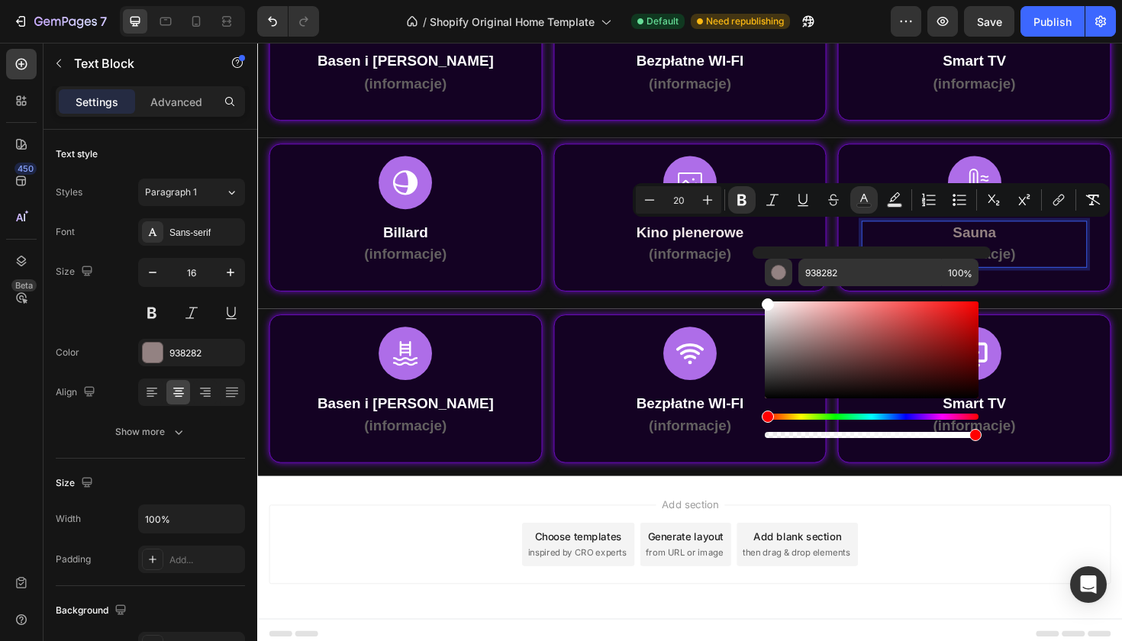
drag, startPoint x: 775, startPoint y: 311, endPoint x: 763, endPoint y: 299, distance: 17.3
click at [763, 299] on div "938282 100 %" at bounding box center [872, 344] width 238 height 195
type input "FFFFFF"
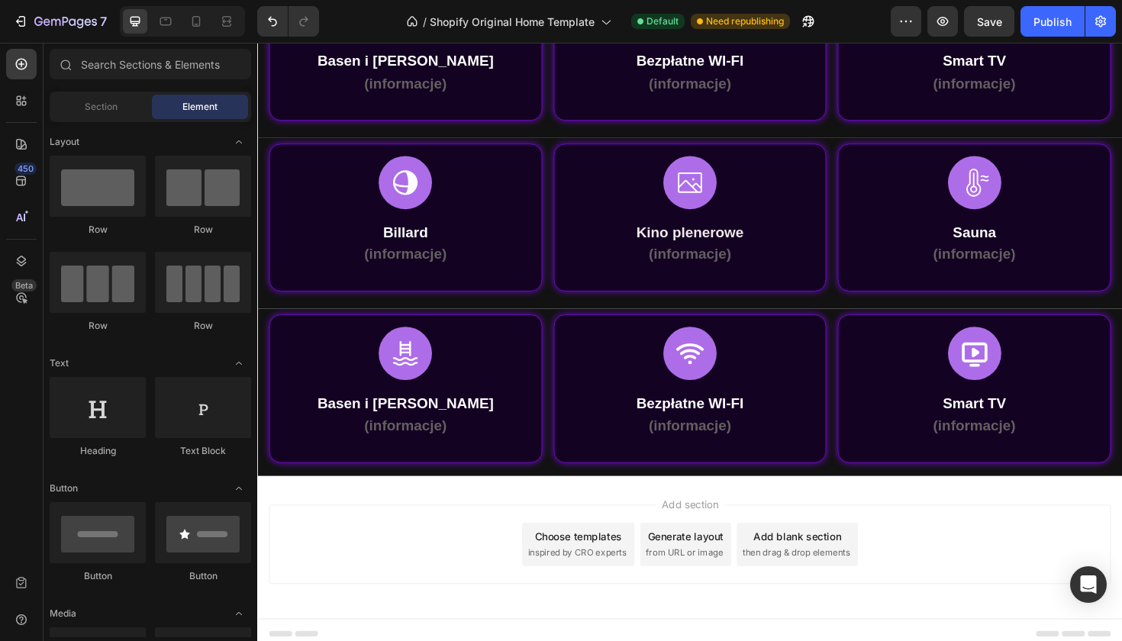
click at [486, 514] on div "Add section Choose templates inspired by CRO experts Generate layout from URL o…" at bounding box center [715, 577] width 916 height 151
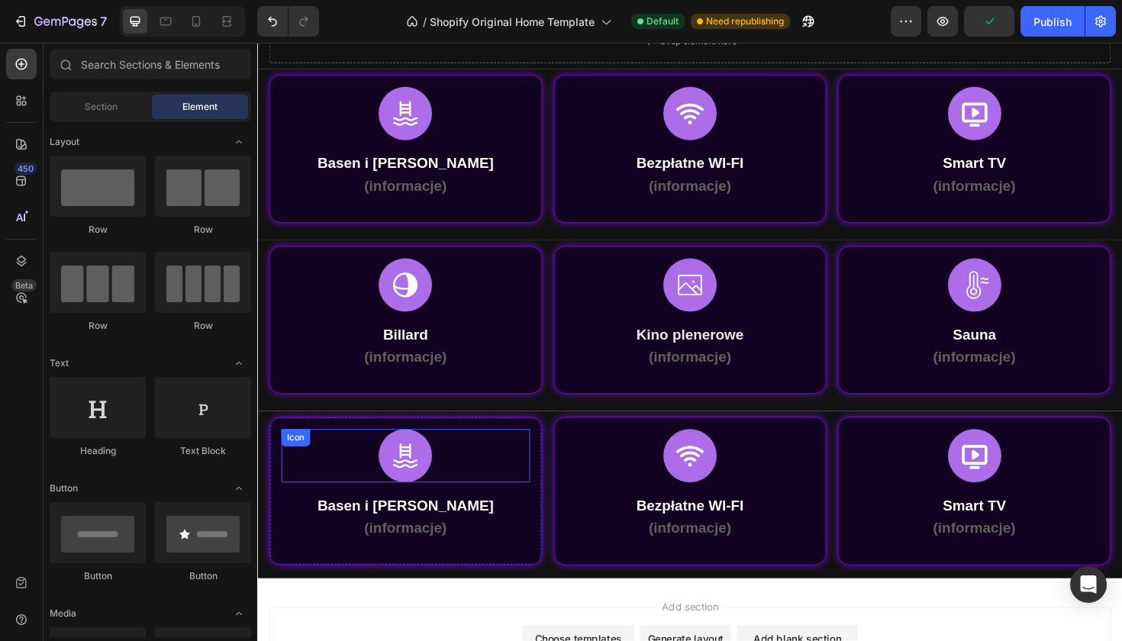
scroll to position [490, 0]
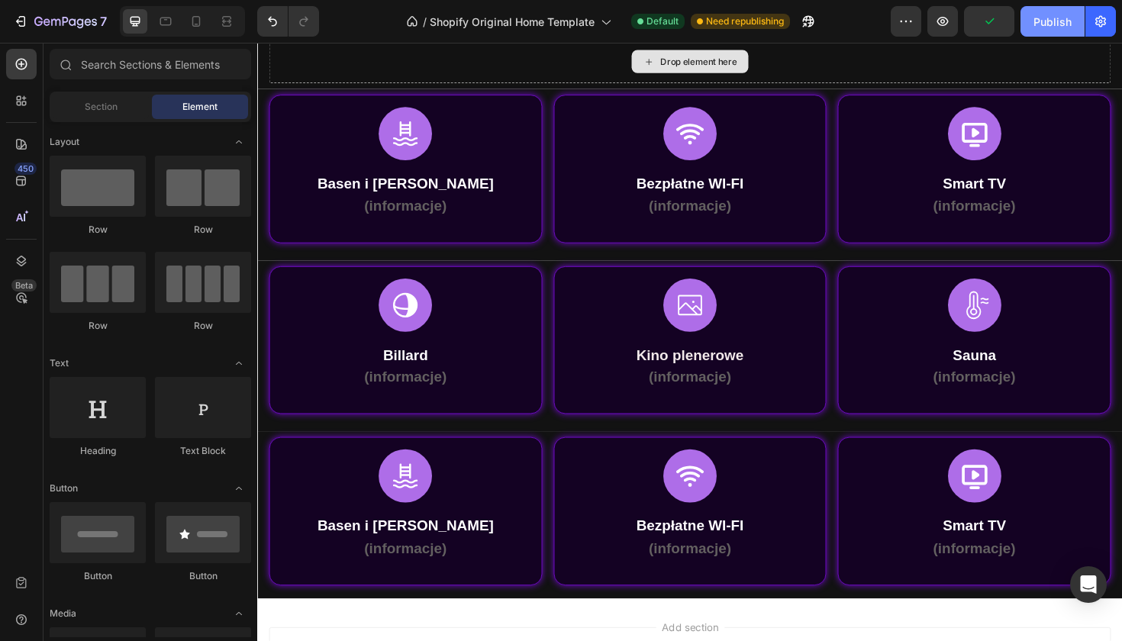
click at [1067, 28] on div "Publish" at bounding box center [1053, 22] width 38 height 16
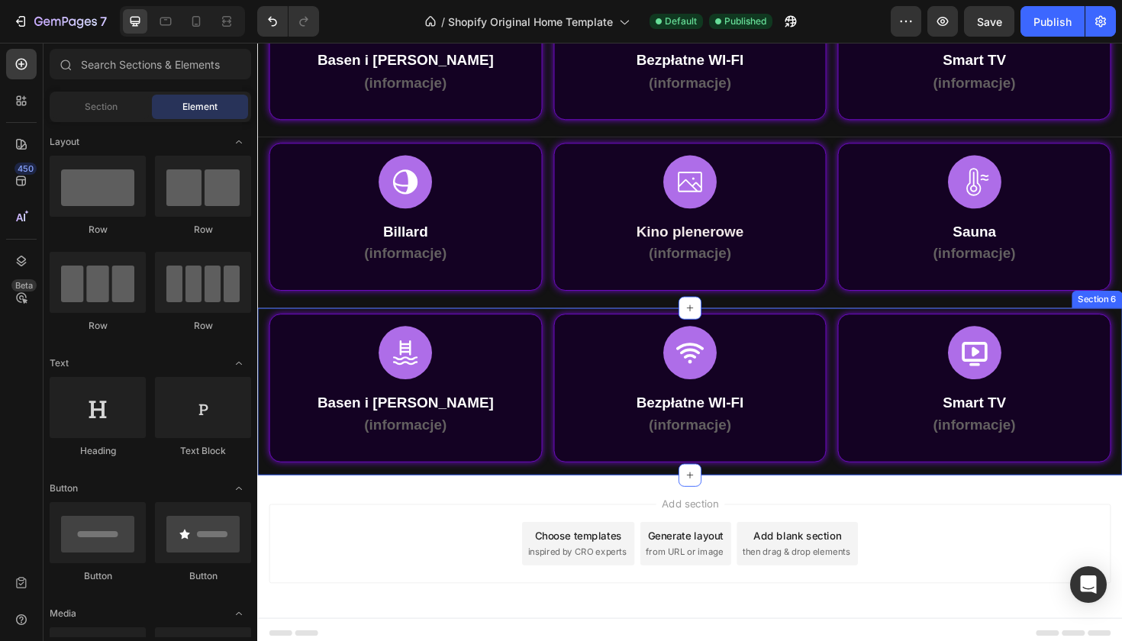
scroll to position [620, 0]
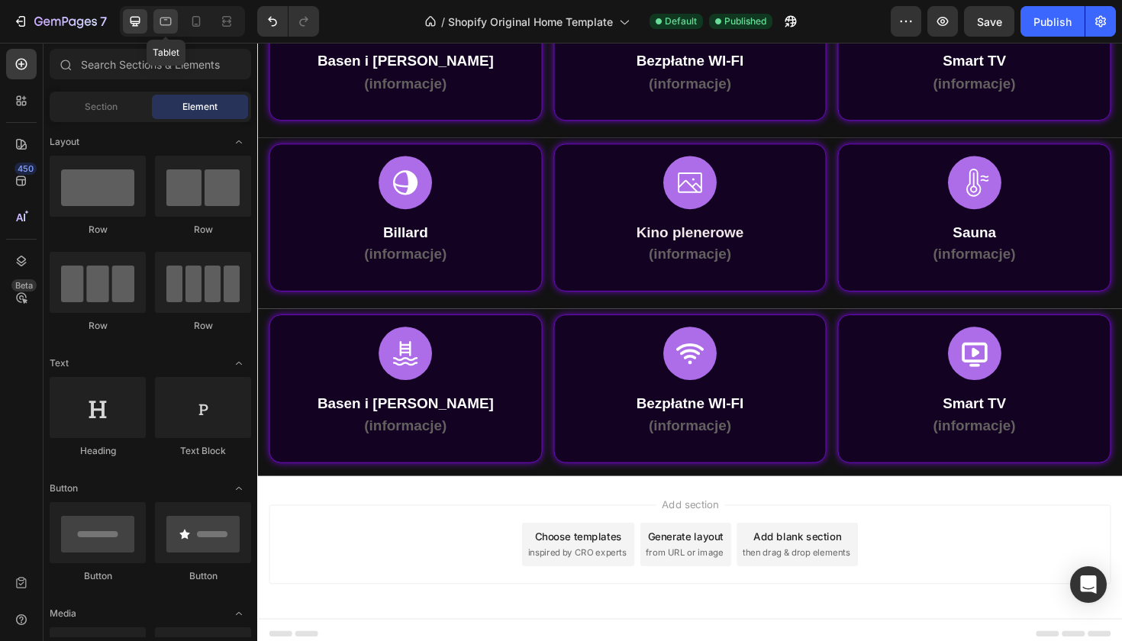
click at [172, 27] on icon at bounding box center [165, 21] width 15 height 15
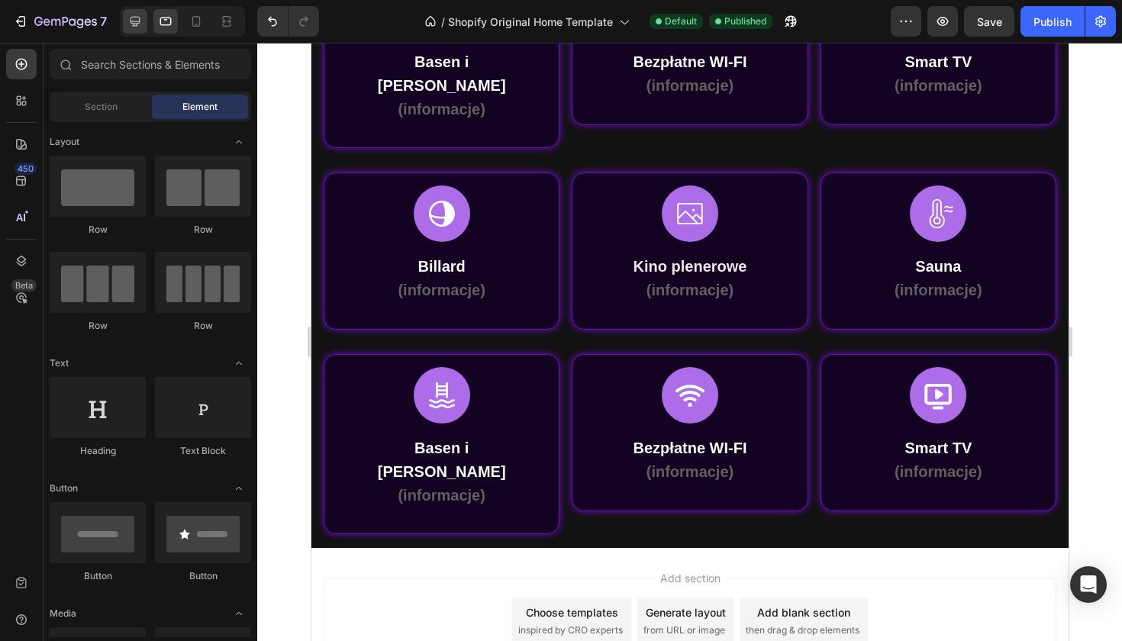
click at [146, 21] on div at bounding box center [135, 21] width 24 height 24
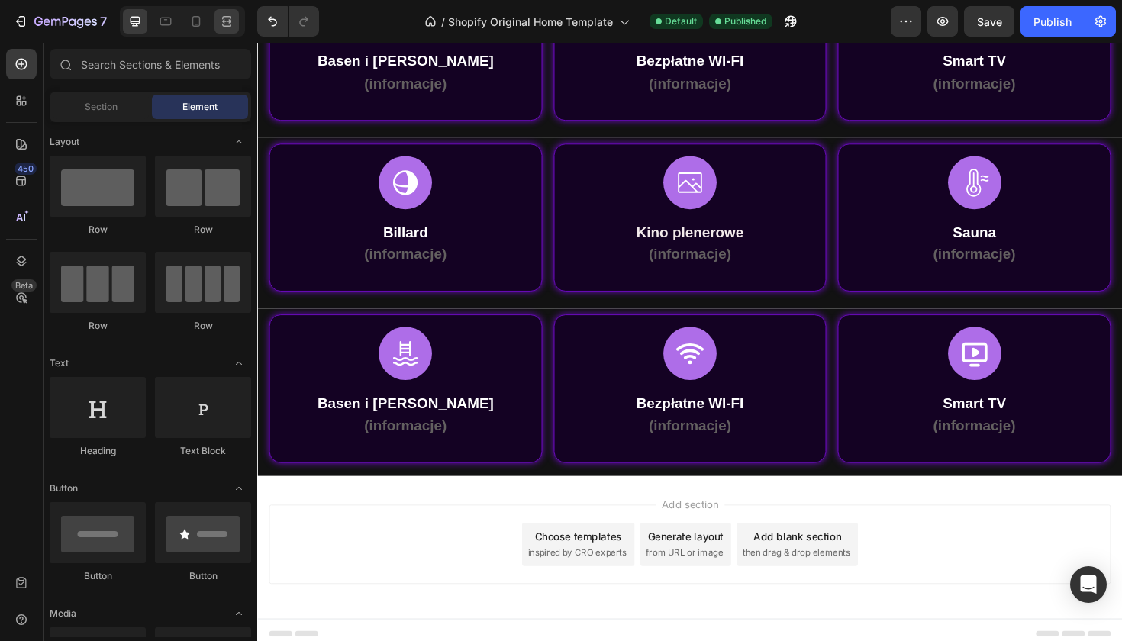
click at [224, 24] on icon at bounding box center [226, 21] width 15 height 15
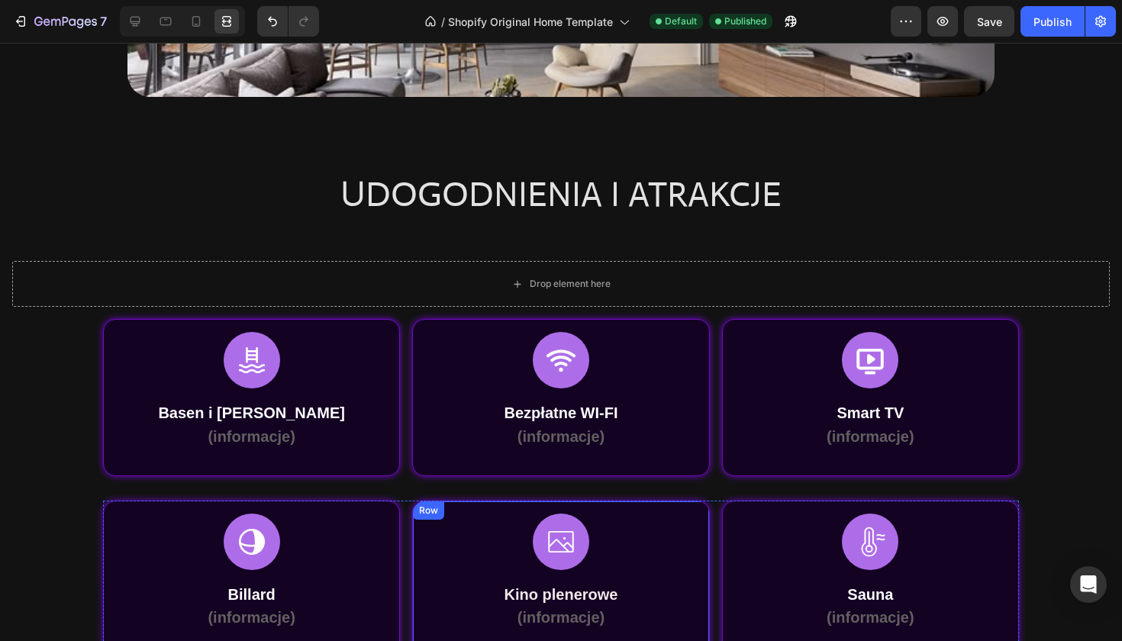
scroll to position [266, 0]
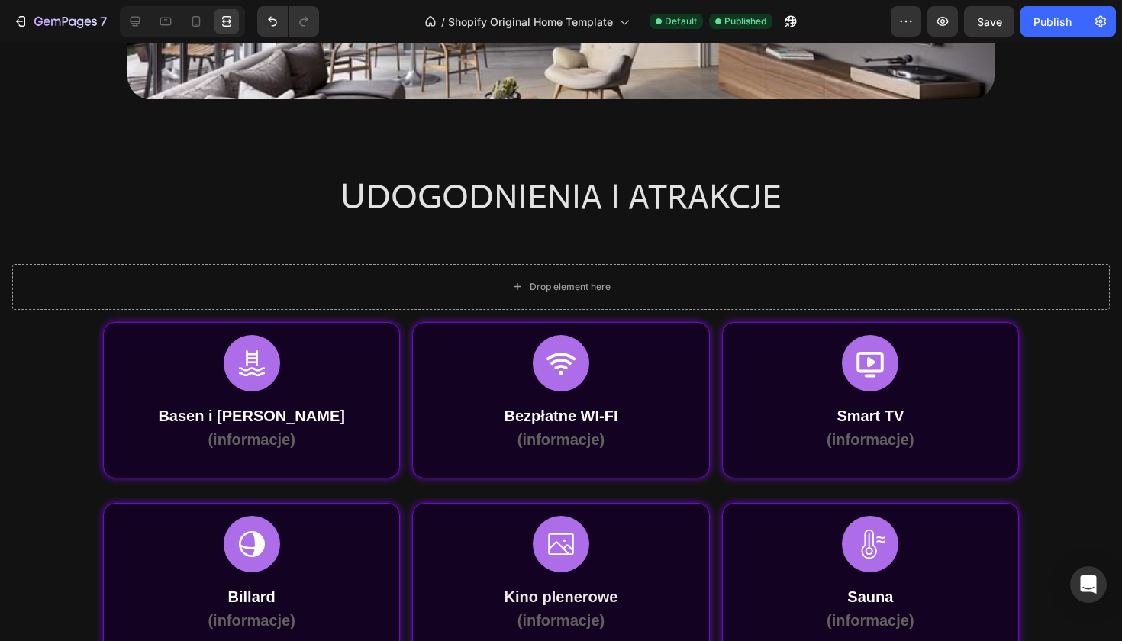
click at [121, 21] on div at bounding box center [182, 21] width 125 height 31
click at [126, 21] on div at bounding box center [135, 21] width 24 height 24
